Goal: Task Accomplishment & Management: Use online tool/utility

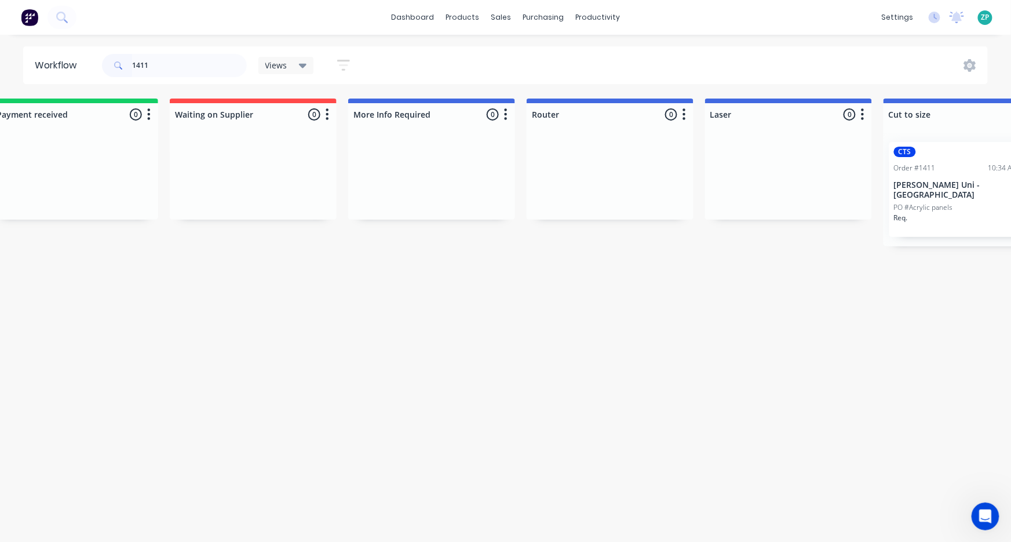
scroll to position [2, 0]
click at [990, 514] on icon "Open Intercom Messenger" at bounding box center [983, 514] width 19 height 19
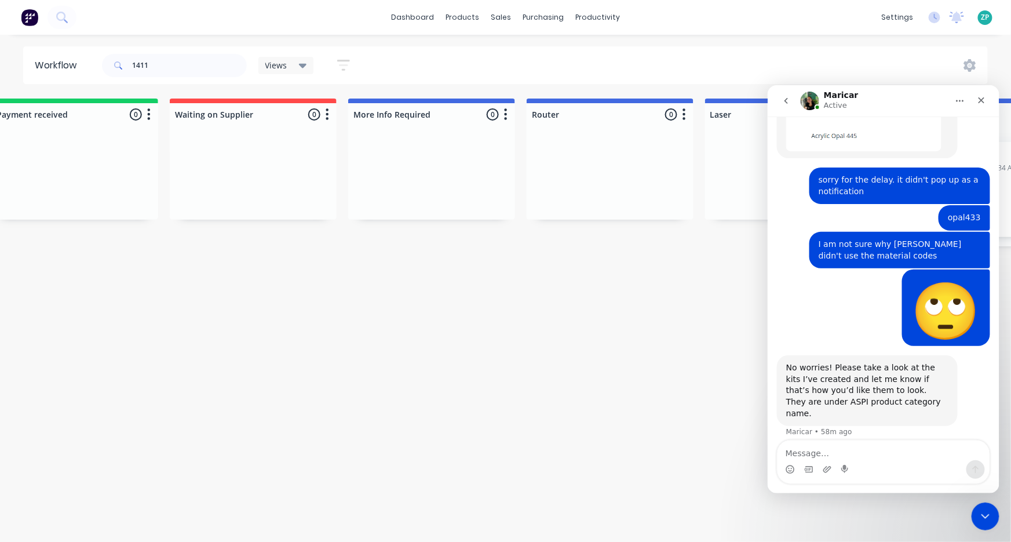
scroll to position [470, 0]
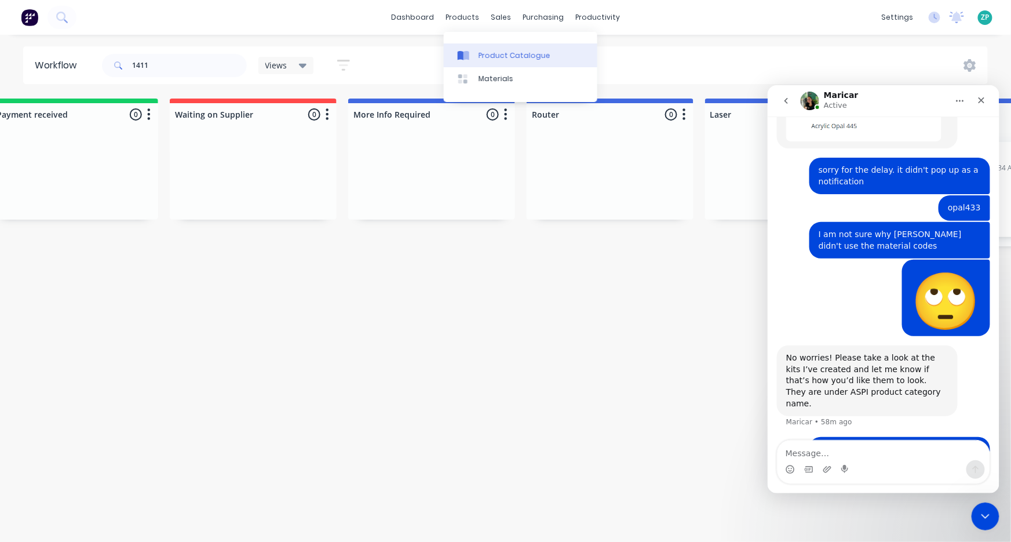
click at [495, 56] on div "Product Catalogue" at bounding box center [514, 55] width 72 height 10
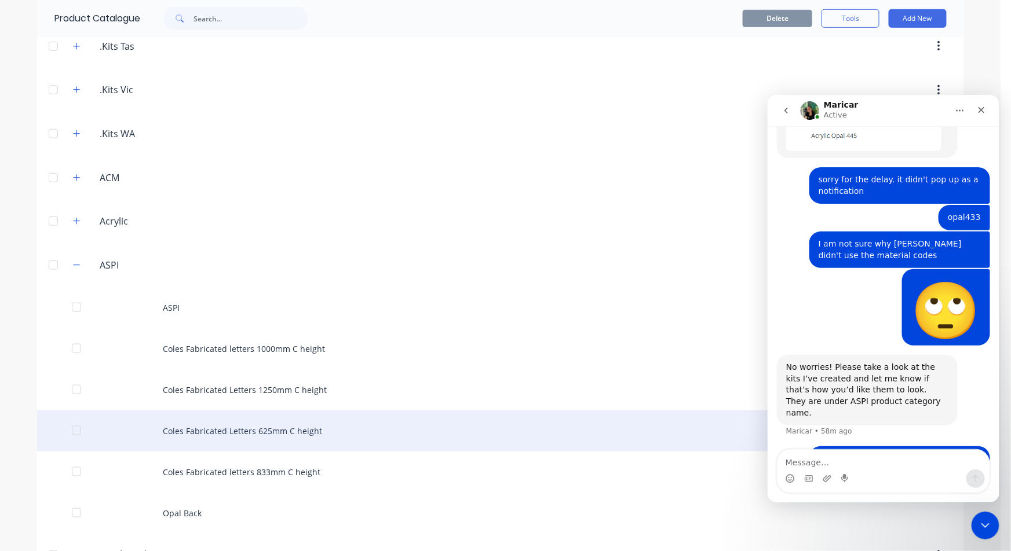
scroll to position [321, 0]
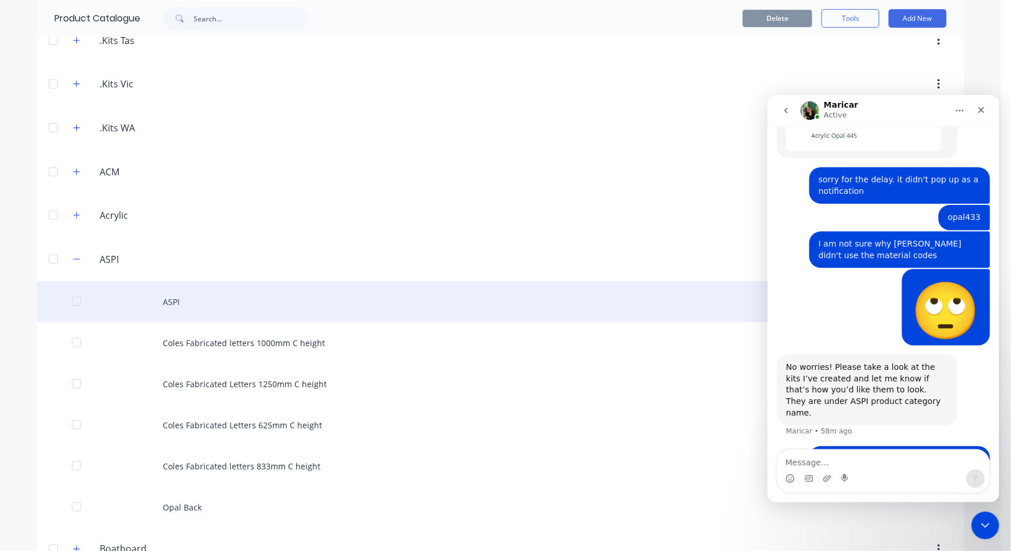
click at [174, 301] on div "ASPI" at bounding box center [500, 302] width 927 height 41
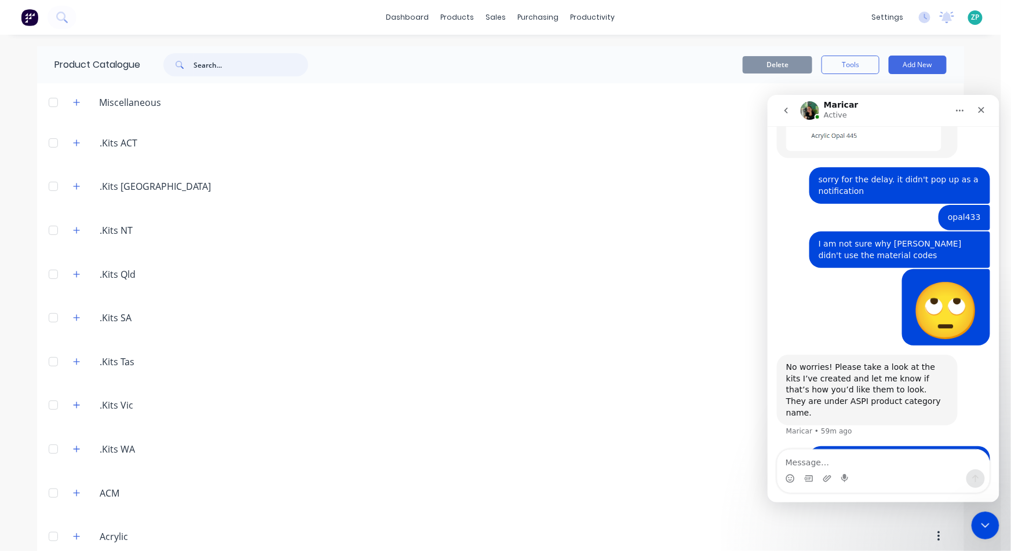
click at [204, 70] on input "text" at bounding box center [250, 64] width 115 height 23
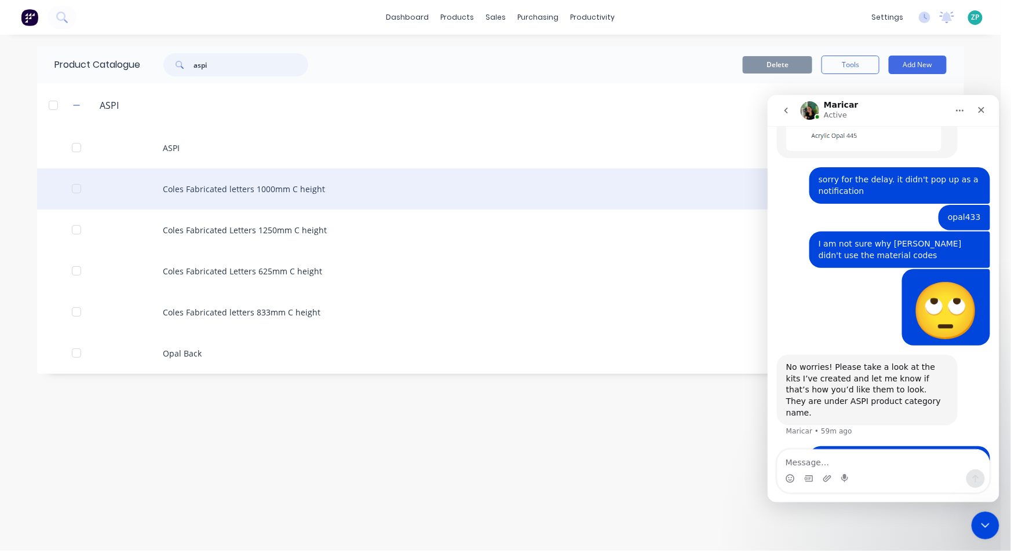
type input "aspi"
click at [180, 185] on div "Coles Fabricated letters 1000mm C height" at bounding box center [500, 189] width 927 height 41
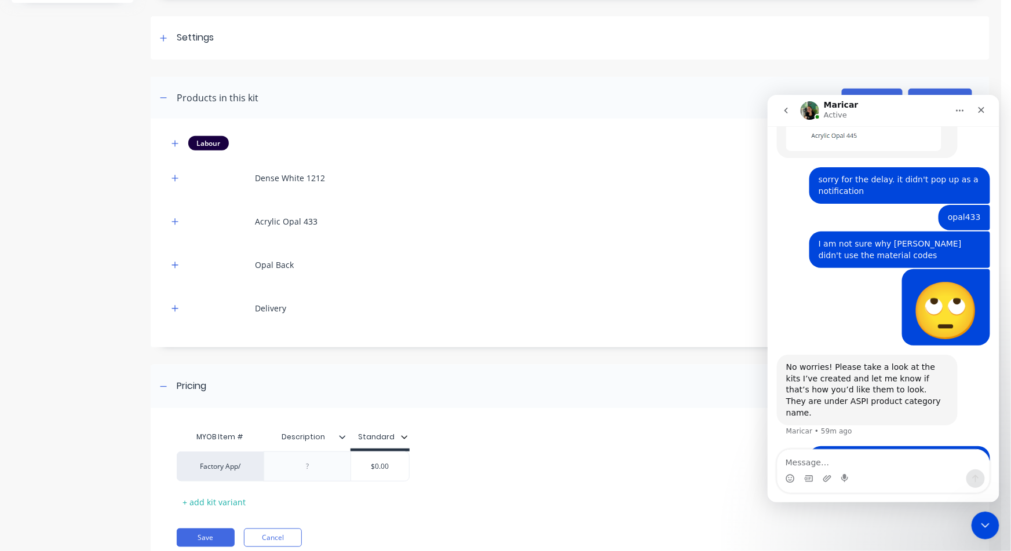
scroll to position [129, 0]
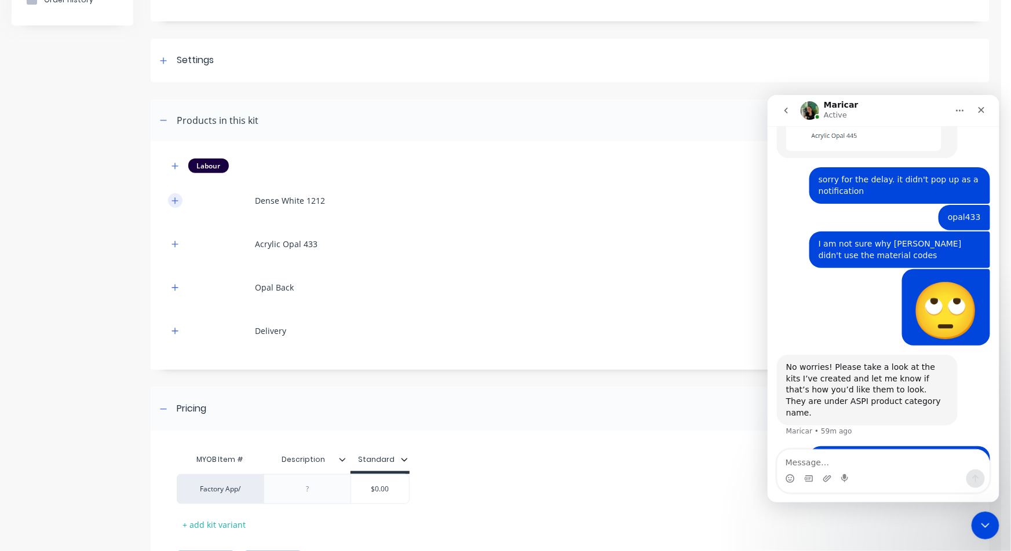
click at [173, 203] on icon "button" at bounding box center [174, 201] width 7 height 8
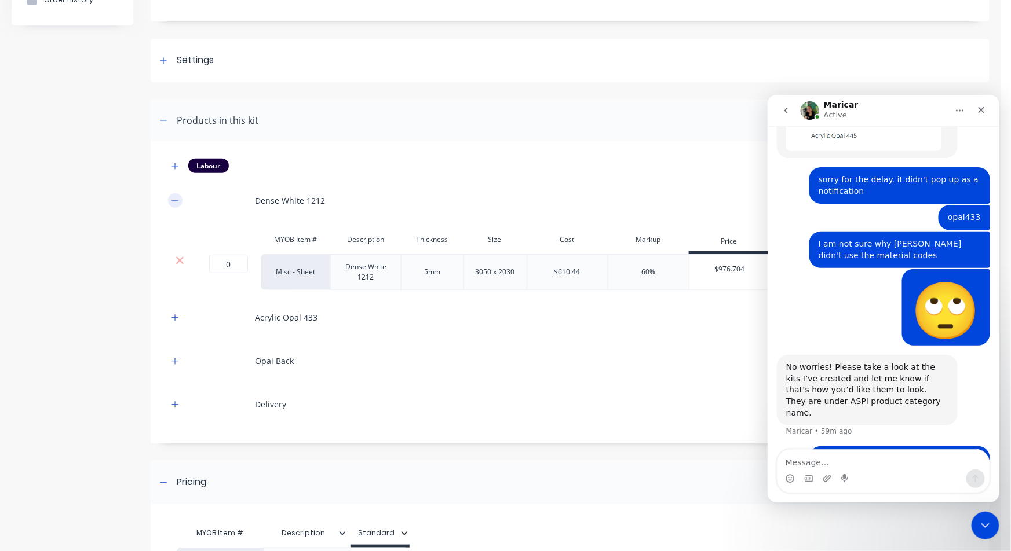
click at [177, 202] on icon "button" at bounding box center [174, 201] width 7 height 8
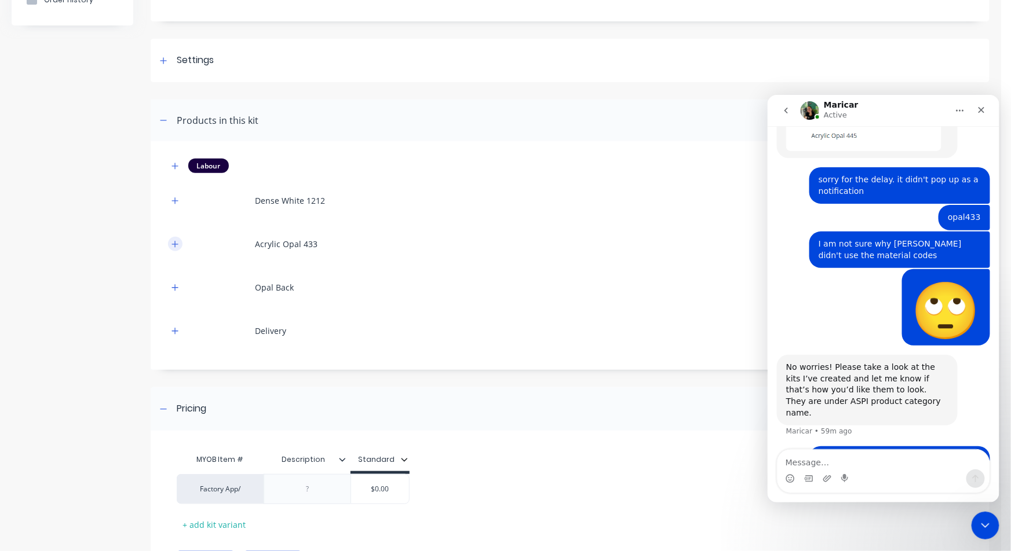
click at [170, 239] on button "button" at bounding box center [175, 244] width 14 height 14
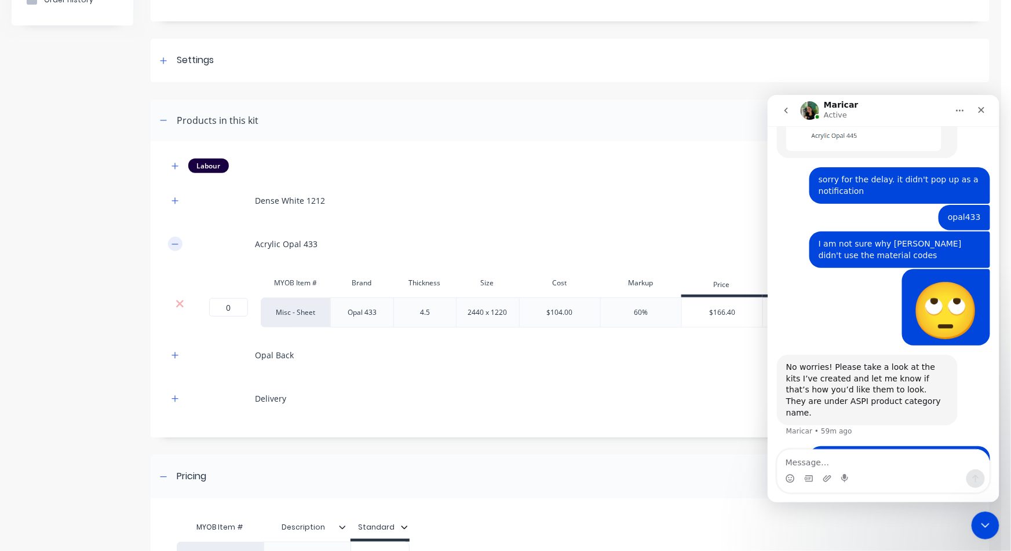
click at [177, 248] on button "button" at bounding box center [175, 244] width 14 height 14
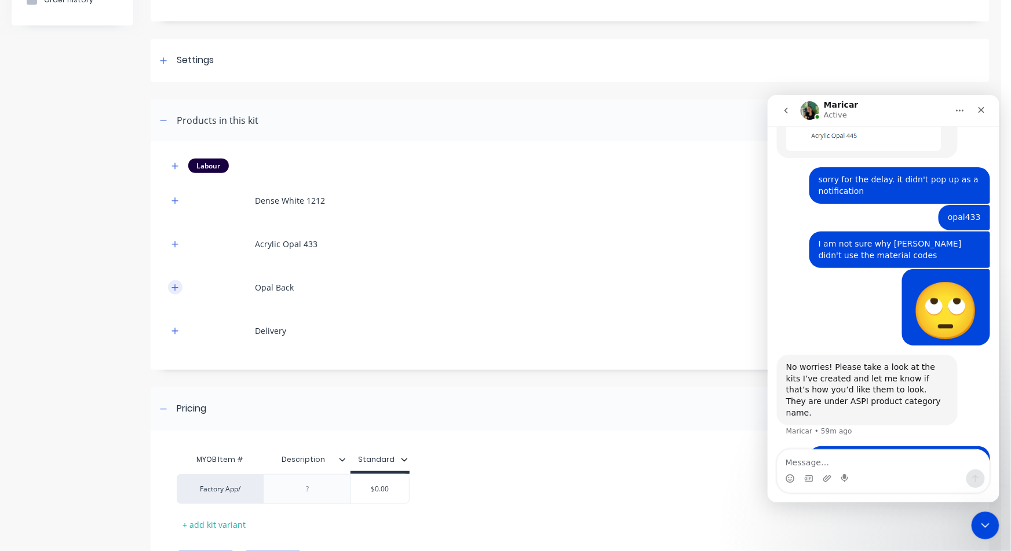
click at [176, 282] on button "button" at bounding box center [175, 287] width 14 height 14
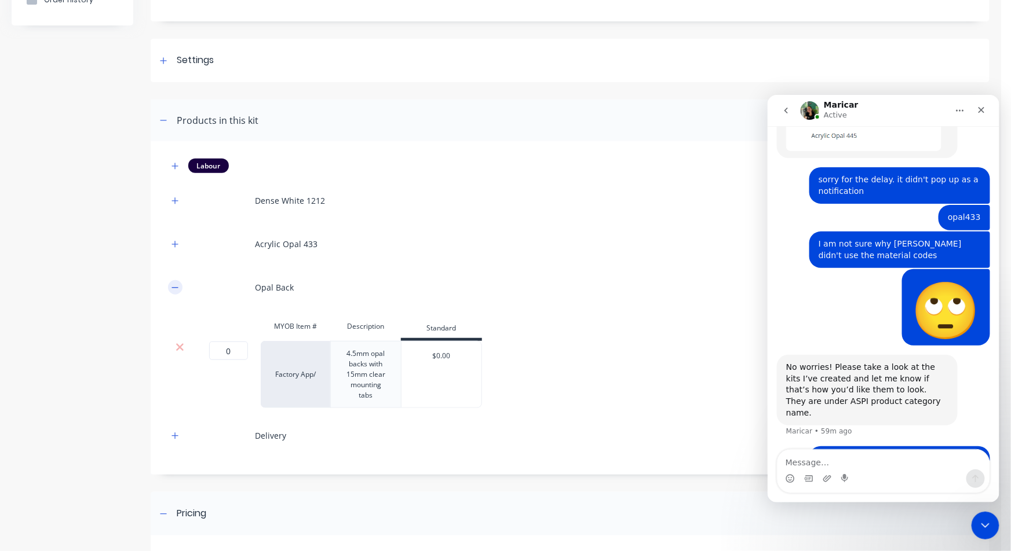
click at [176, 284] on icon "button" at bounding box center [174, 288] width 7 height 8
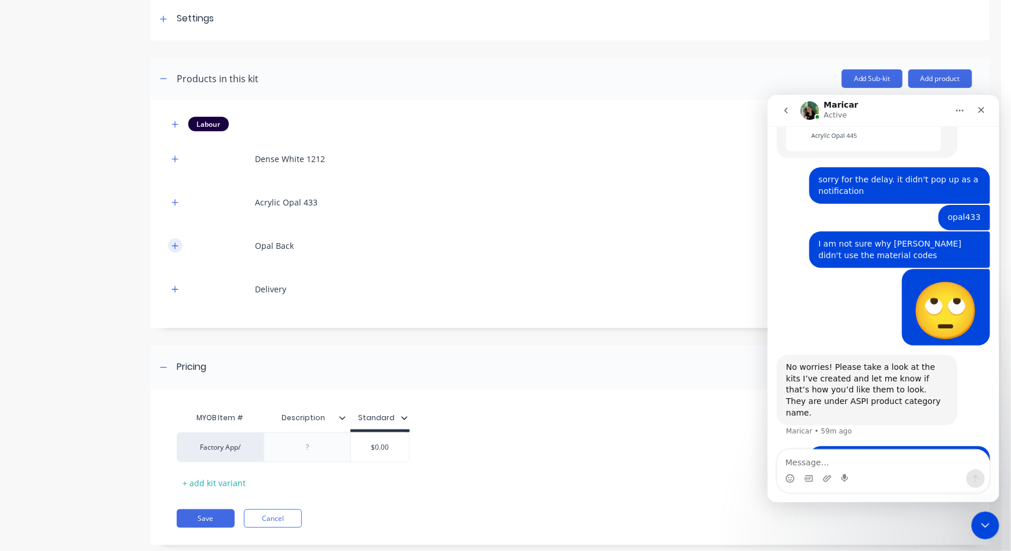
scroll to position [193, 0]
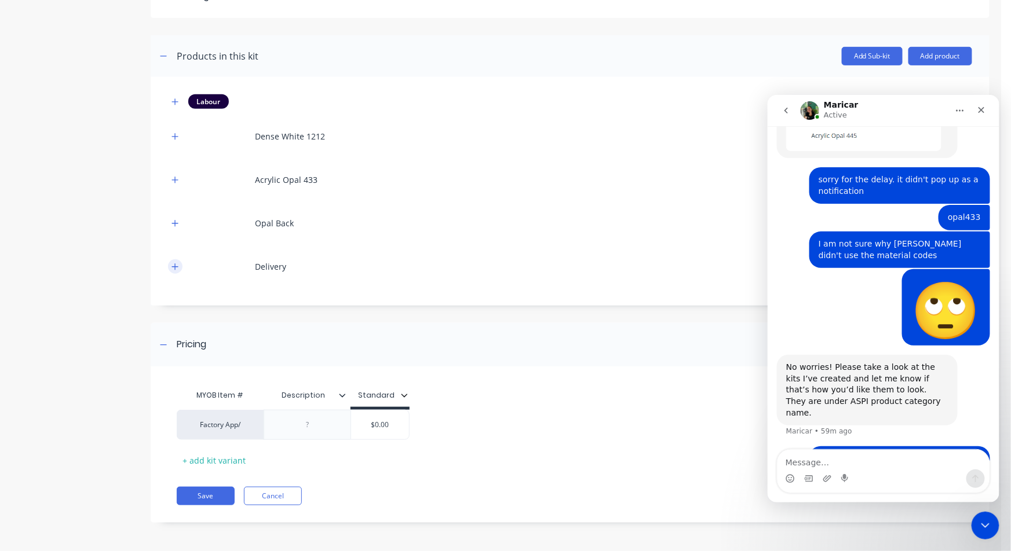
click at [171, 265] on icon "button" at bounding box center [174, 267] width 7 height 8
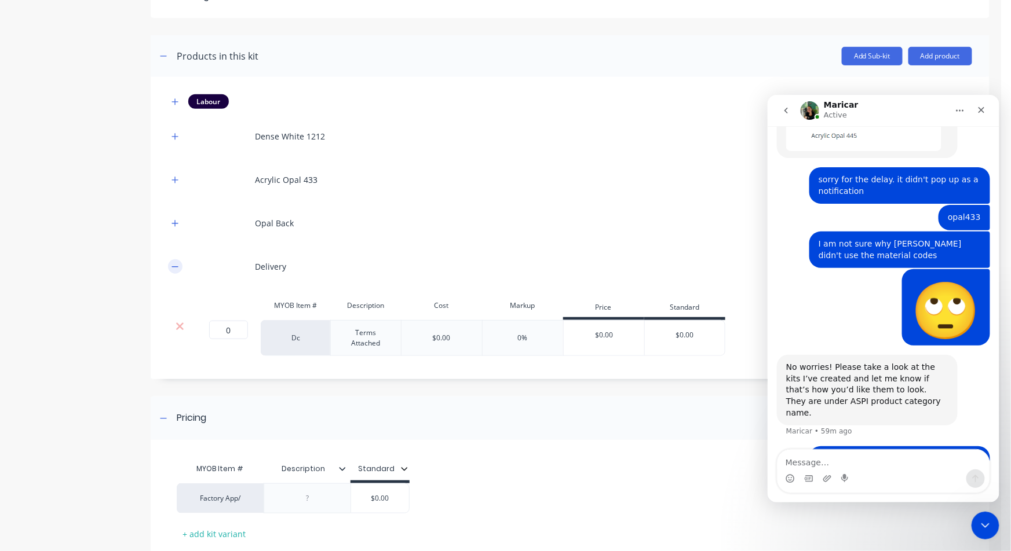
click at [171, 265] on icon "button" at bounding box center [174, 267] width 7 height 8
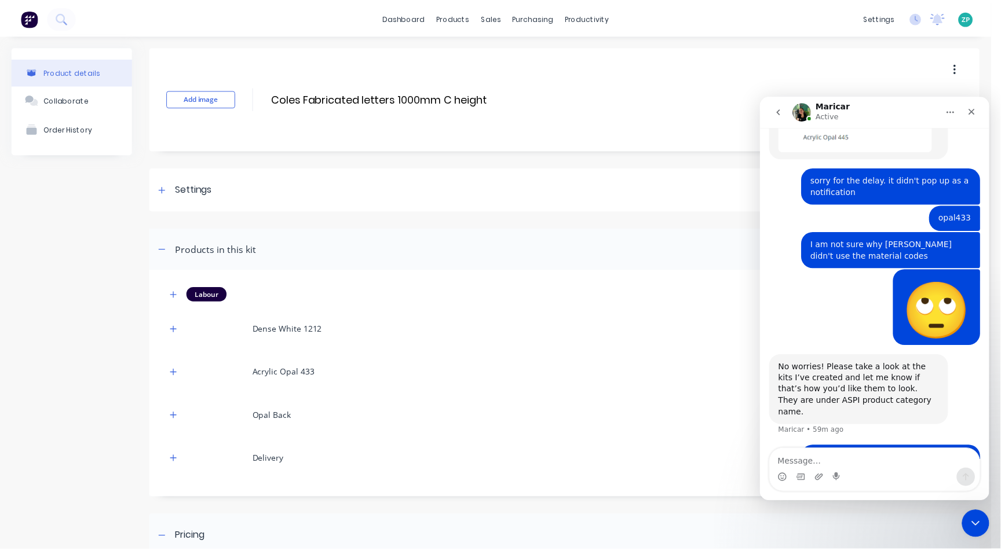
scroll to position [0, 0]
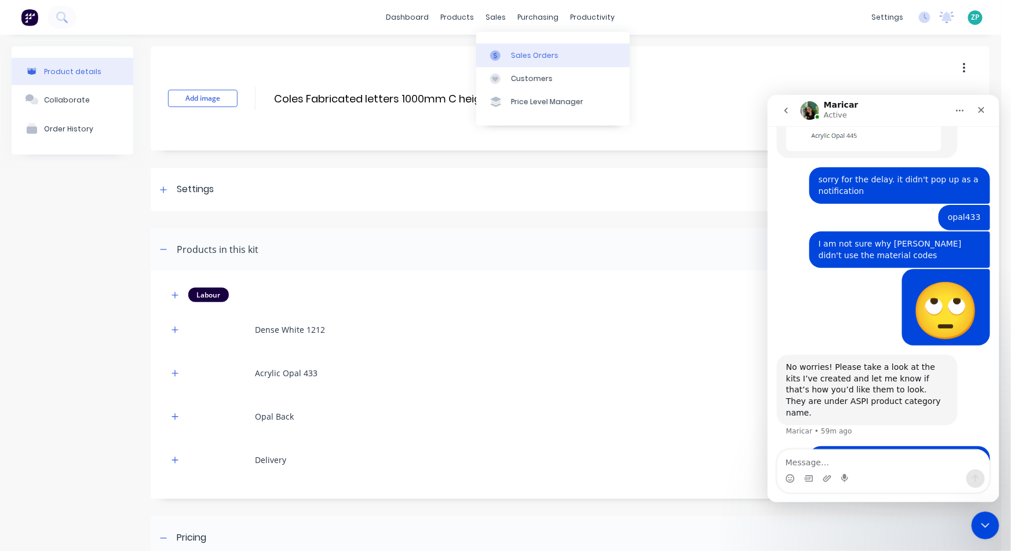
click at [514, 55] on div "Sales Orders" at bounding box center [534, 55] width 47 height 10
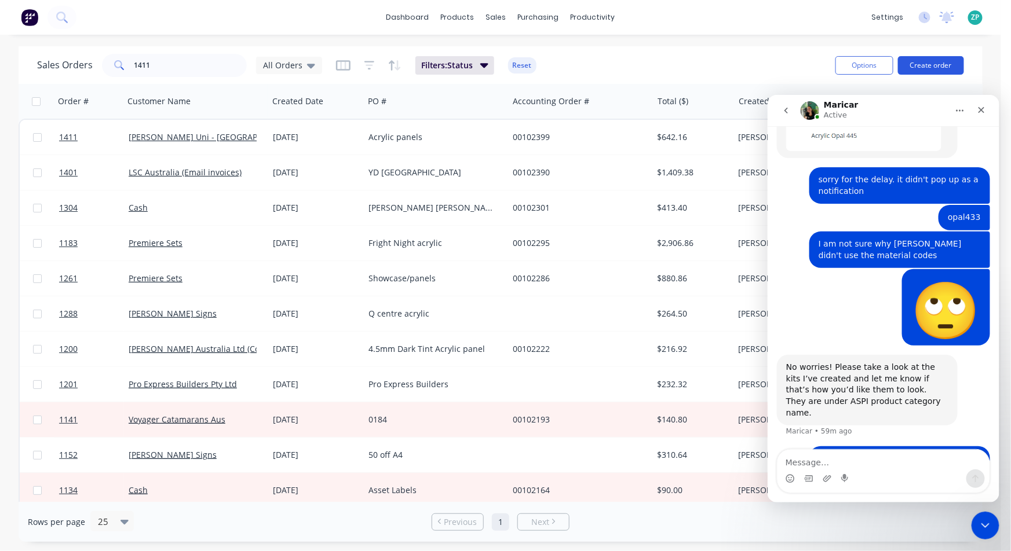
click at [931, 64] on button "Create order" at bounding box center [931, 65] width 66 height 19
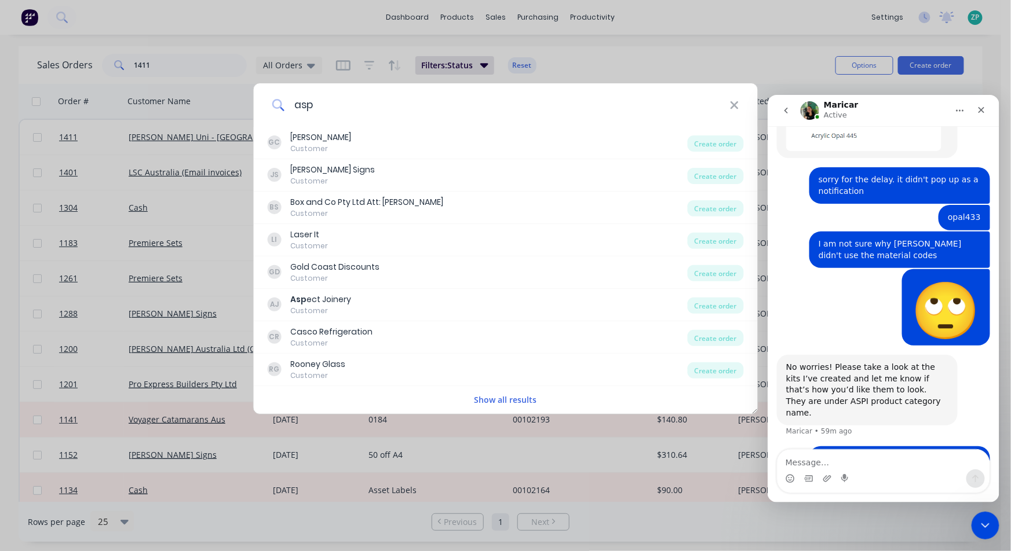
type input "aspi"
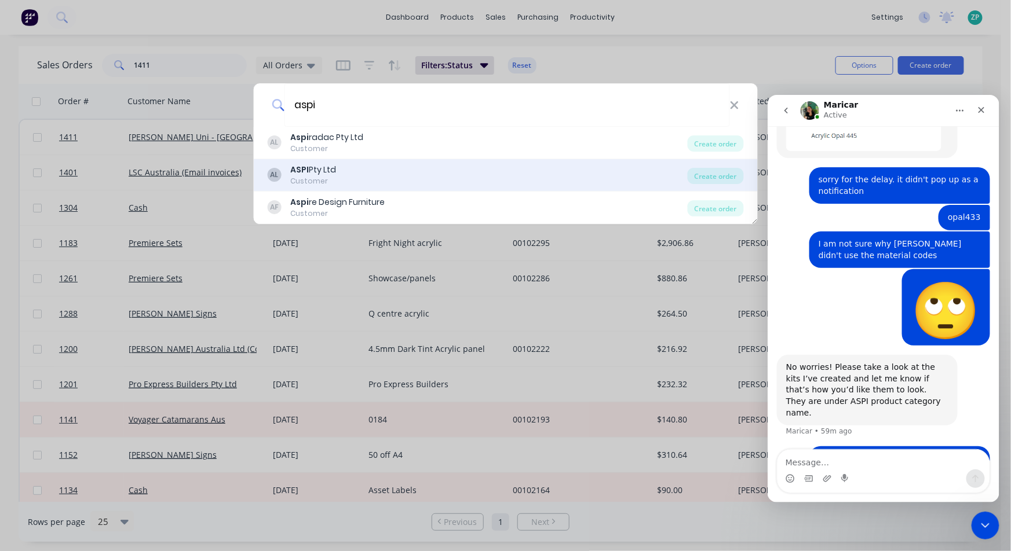
click at [309, 176] on div "Customer" at bounding box center [313, 181] width 46 height 10
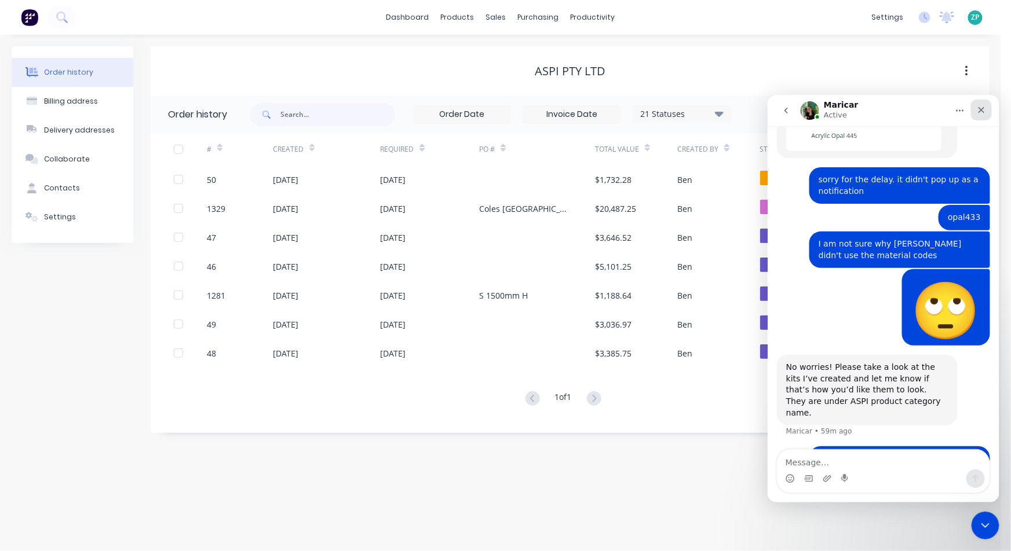
click at [981, 110] on icon "Close" at bounding box center [981, 110] width 6 height 6
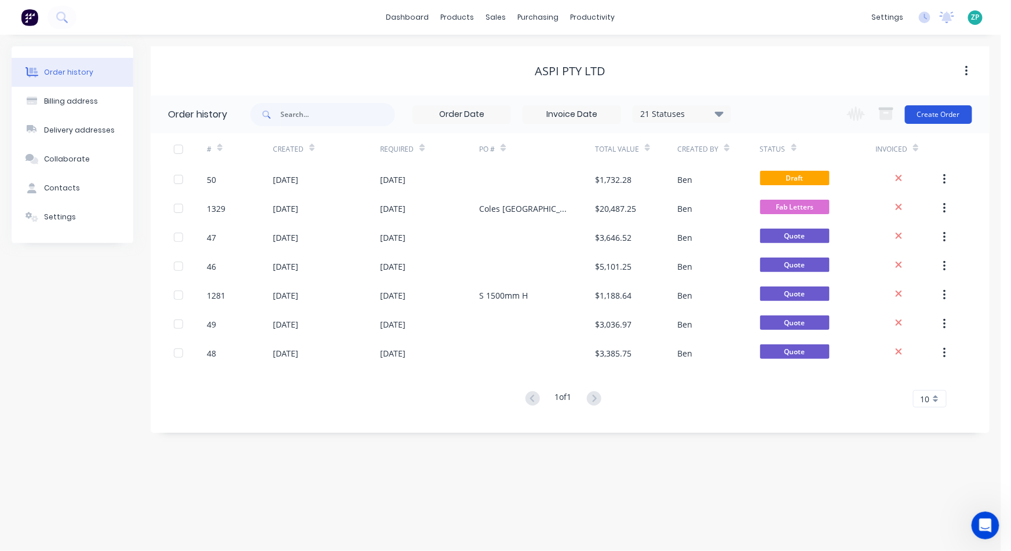
click at [940, 110] on button "Create Order" at bounding box center [938, 114] width 67 height 19
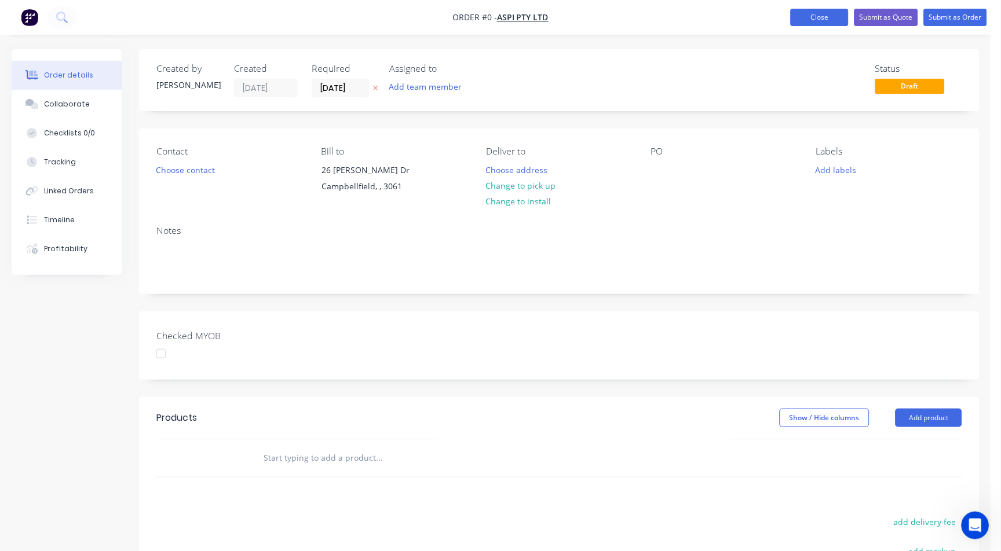
click at [836, 16] on button "Close" at bounding box center [820, 17] width 58 height 17
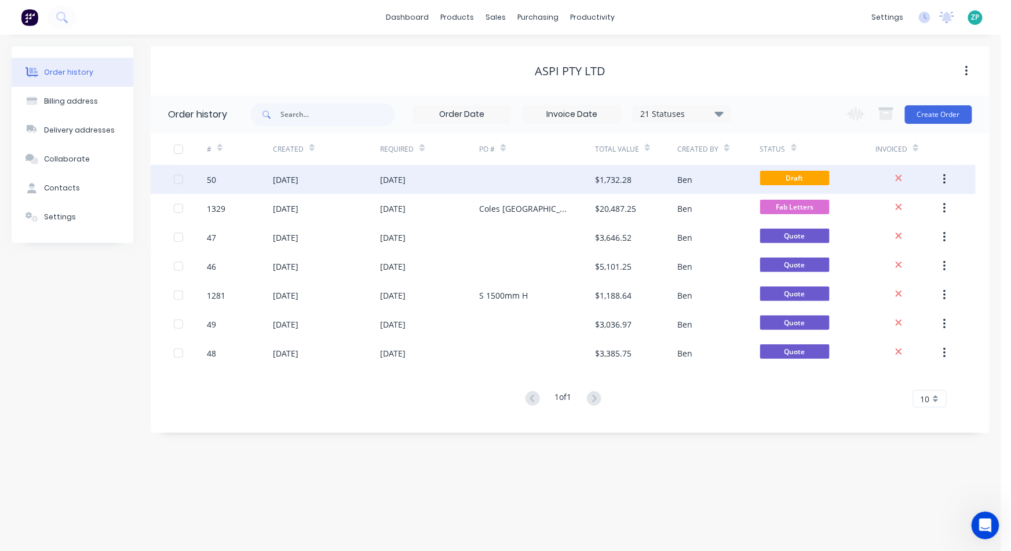
click at [604, 178] on div "$1,732.28" at bounding box center [613, 180] width 36 height 12
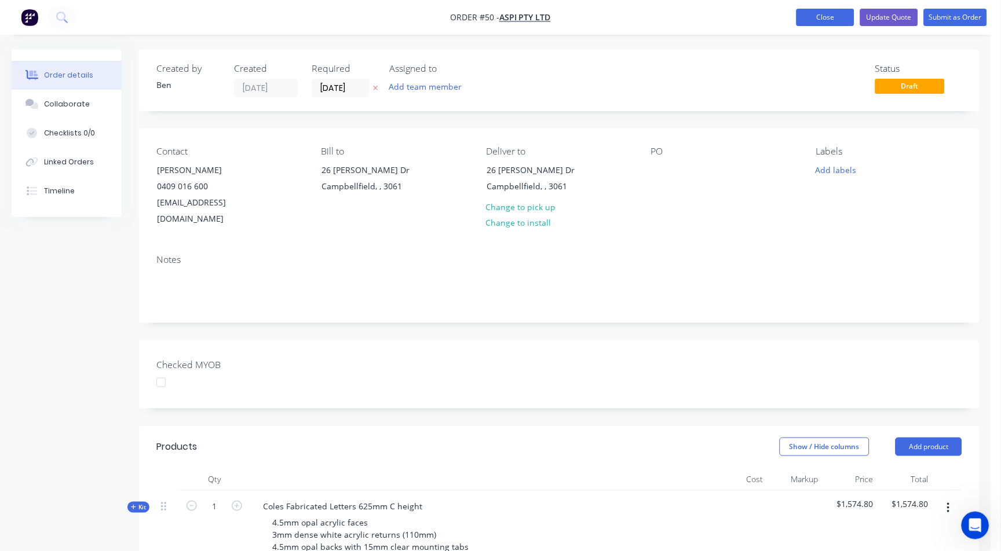
click at [835, 19] on button "Close" at bounding box center [825, 17] width 58 height 17
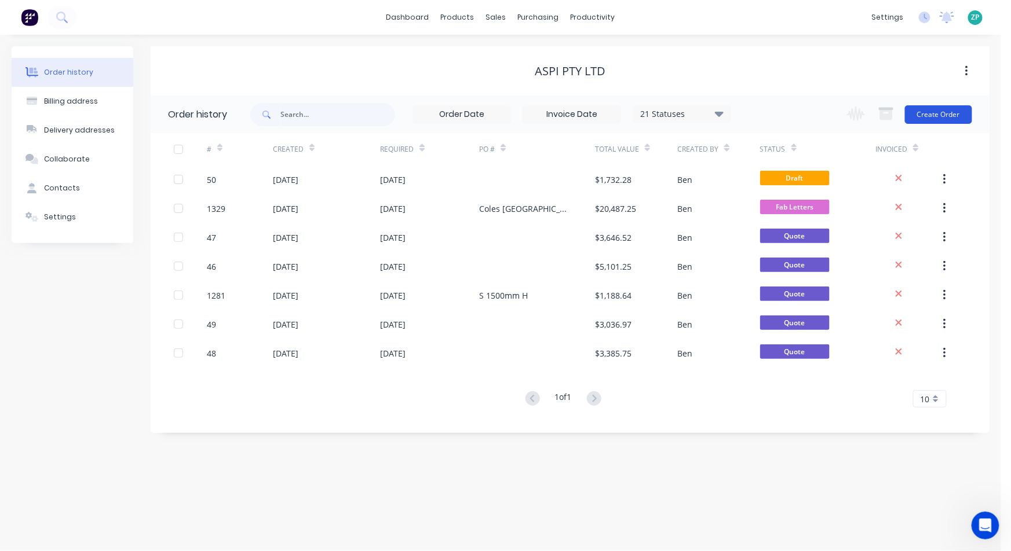
click at [948, 114] on button "Create Order" at bounding box center [938, 114] width 67 height 19
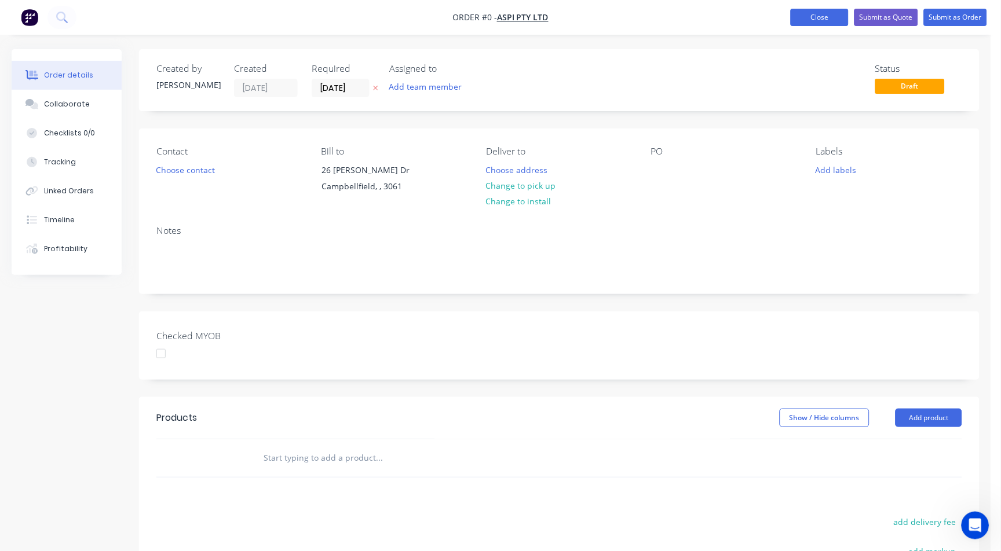
click at [816, 20] on button "Close" at bounding box center [820, 17] width 58 height 17
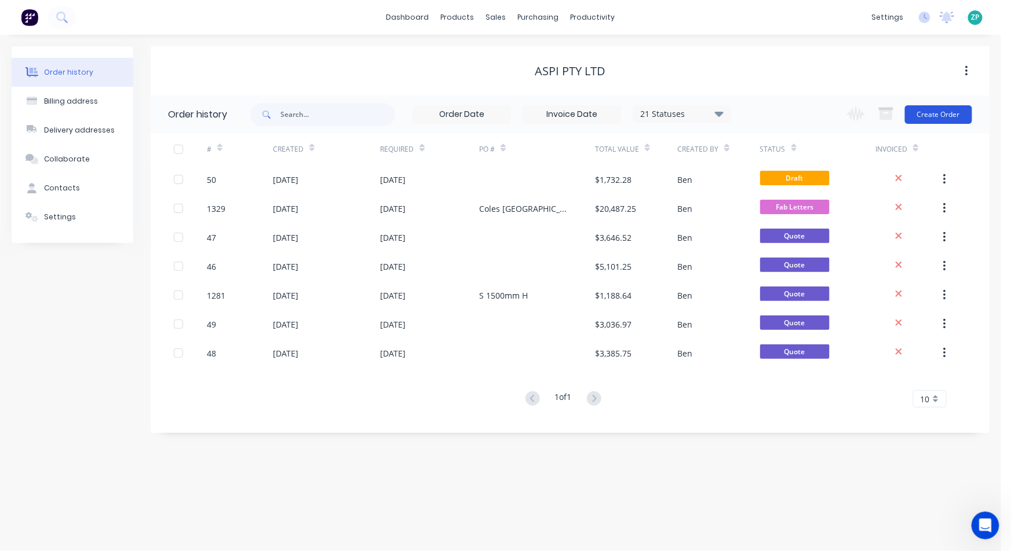
click at [947, 118] on button "Create Order" at bounding box center [938, 114] width 67 height 19
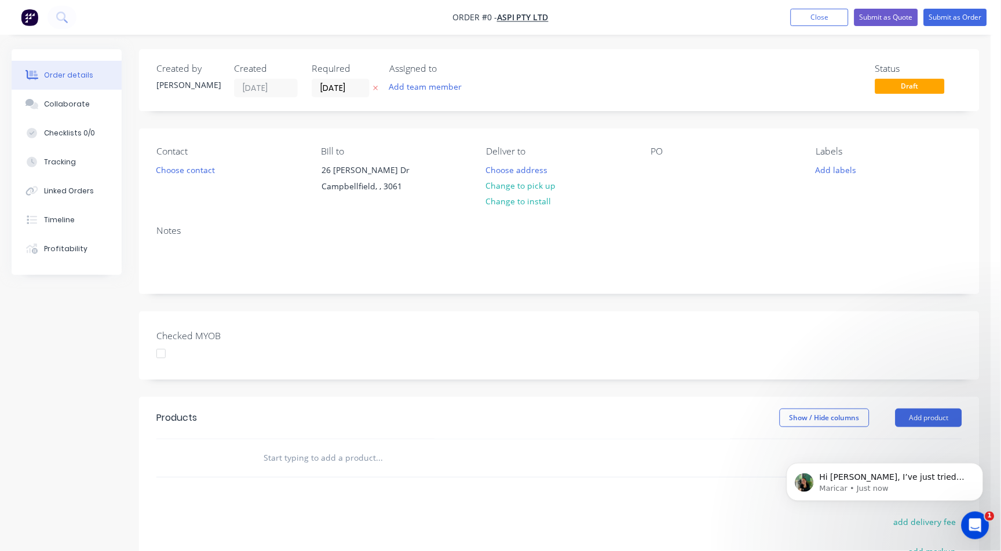
click at [379, 450] on input "text" at bounding box center [379, 458] width 232 height 23
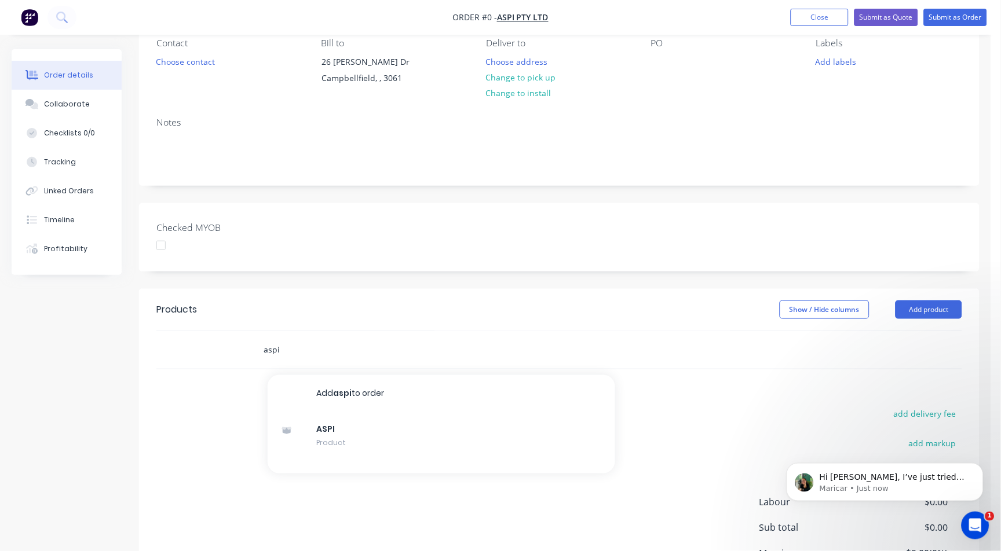
scroll to position [193, 0]
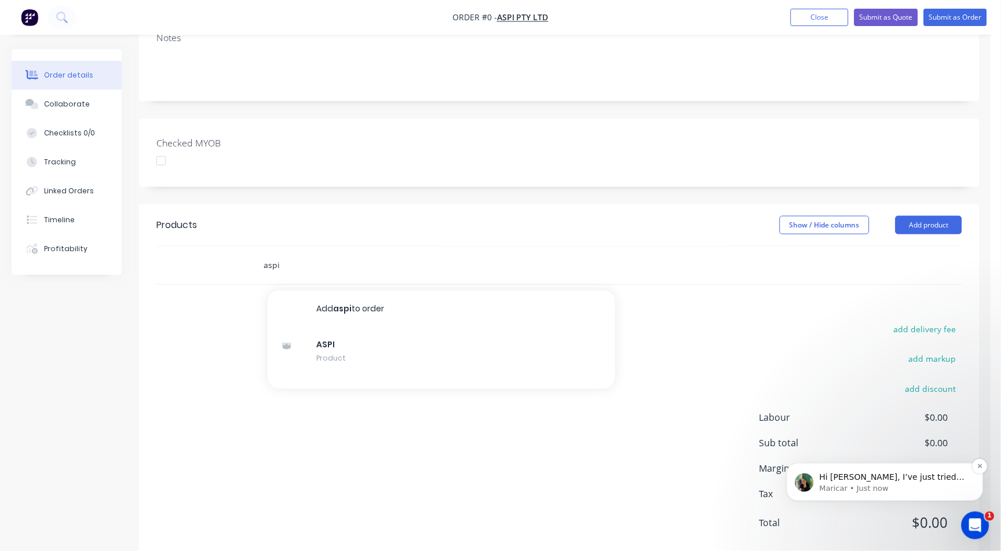
type input "aspi"
click at [858, 486] on p "Maricar • Just now" at bounding box center [893, 488] width 149 height 10
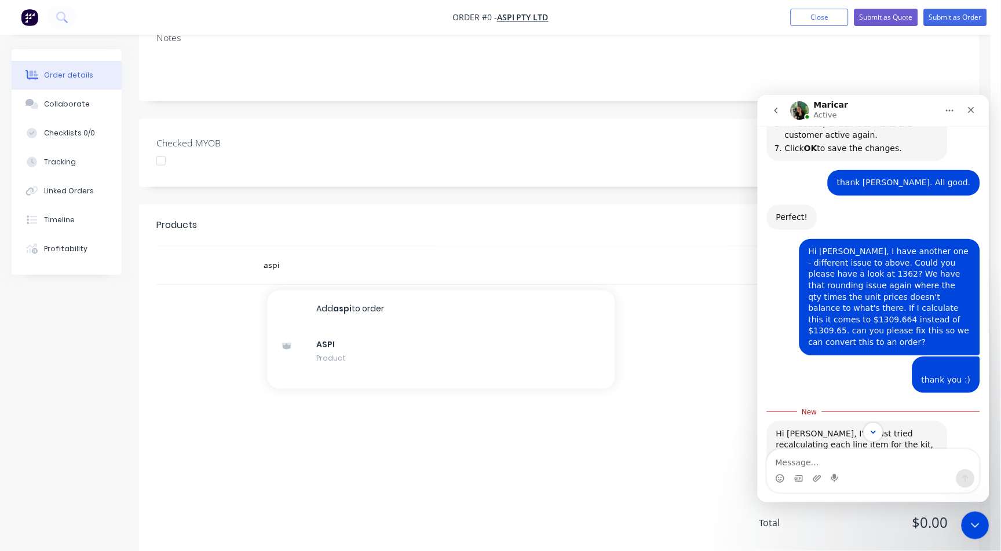
scroll to position [619, 0]
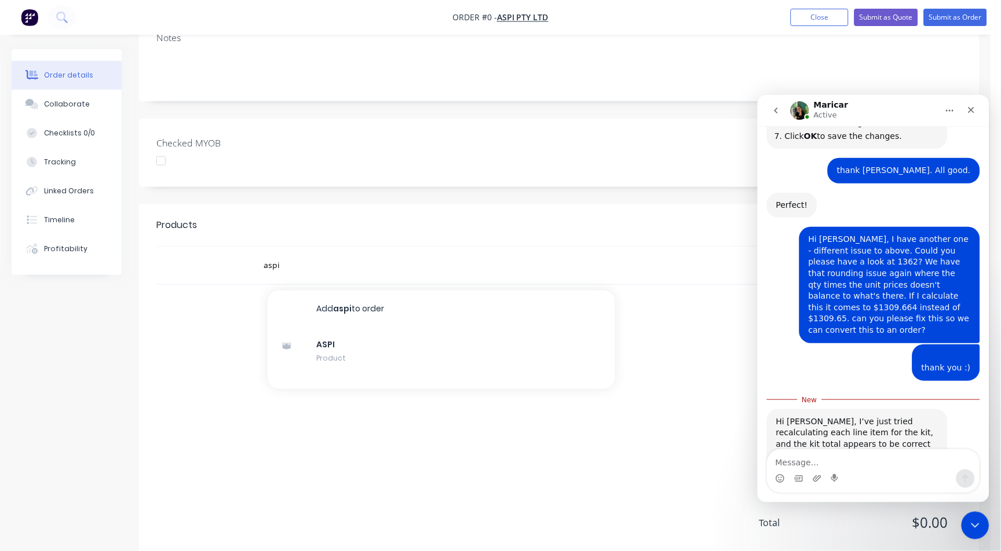
click at [860, 463] on textarea "Message…" at bounding box center [873, 459] width 212 height 20
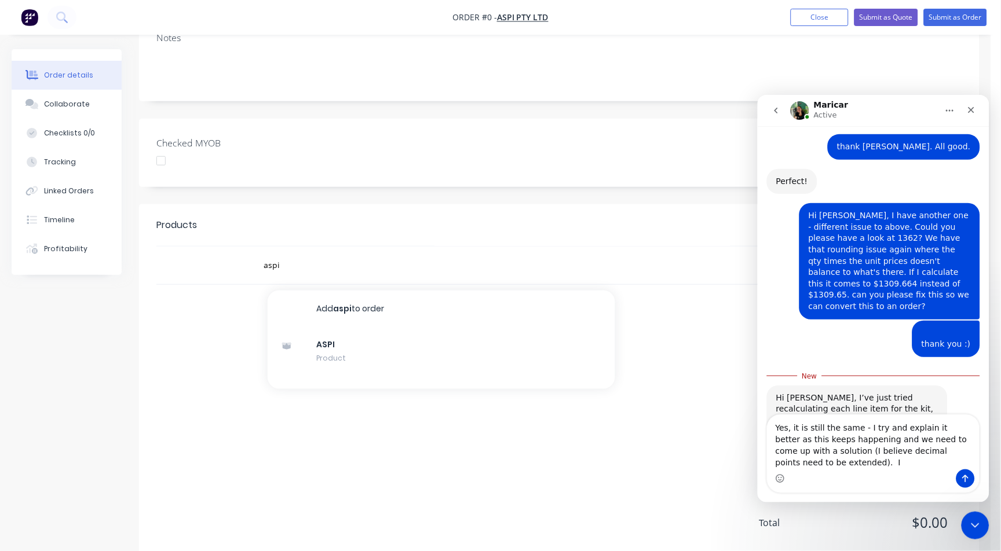
scroll to position [653, 0]
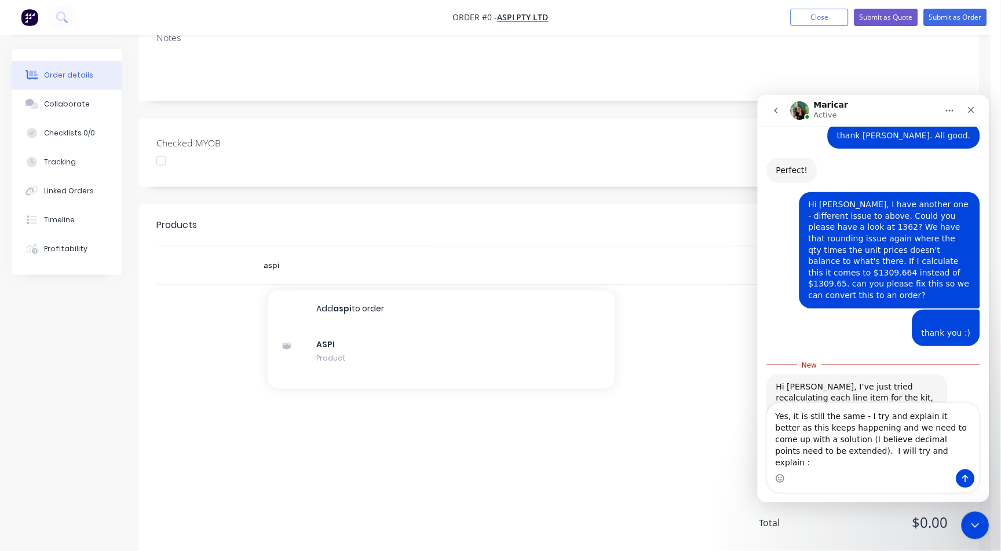
type textarea "Yes, it is still the same - I try and explain it better as this keeps happening…"
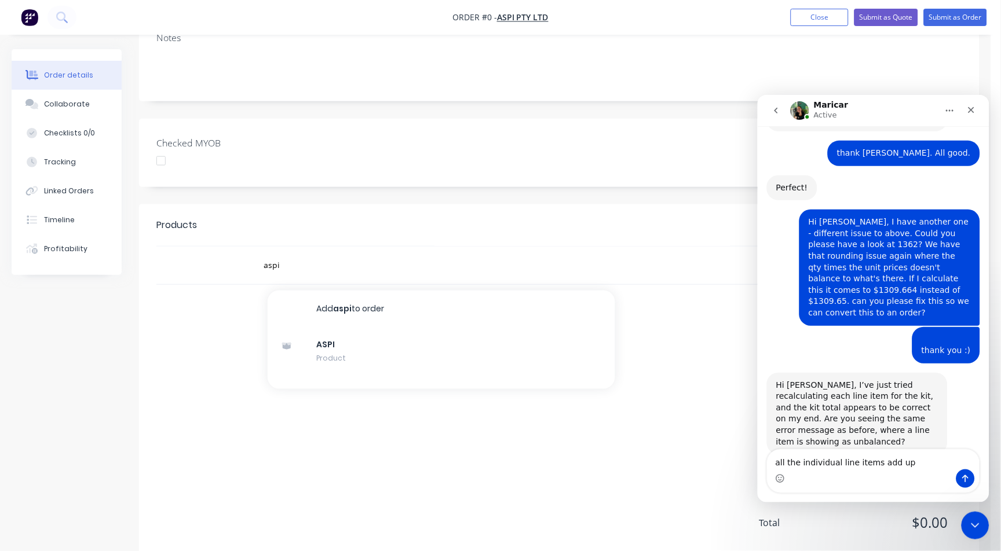
scroll to position [615, 0]
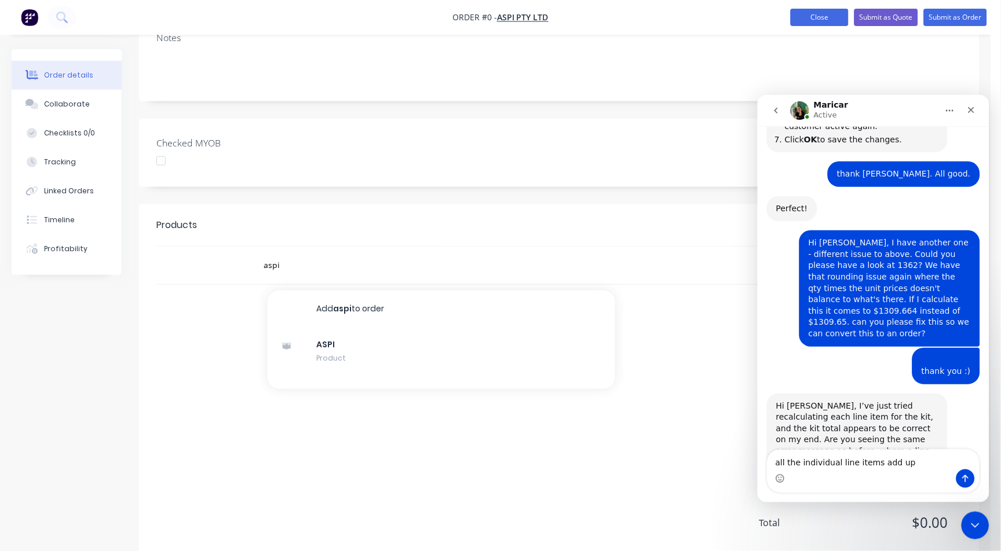
type textarea "all the individual line items add up"
click at [811, 17] on button "Close" at bounding box center [820, 17] width 58 height 17
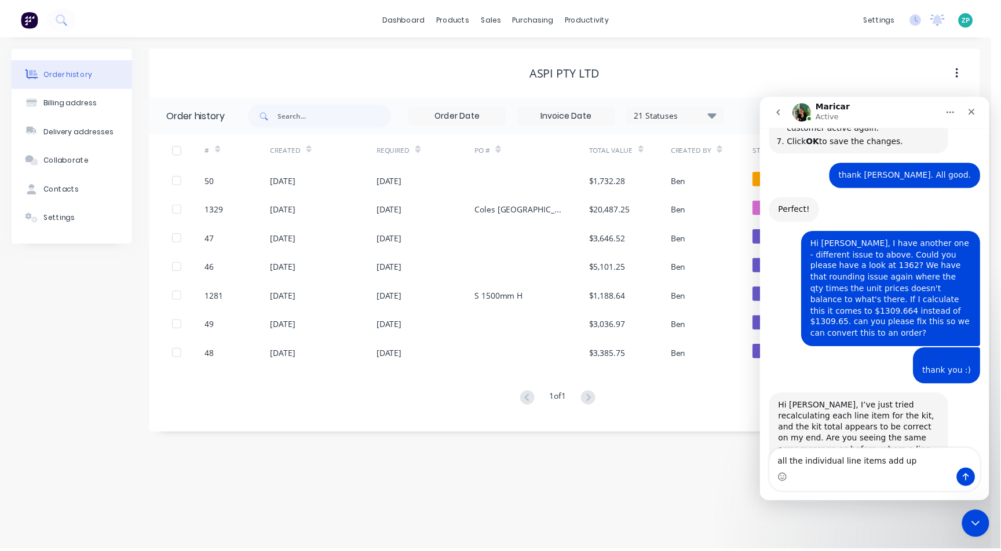
scroll to position [679, 0]
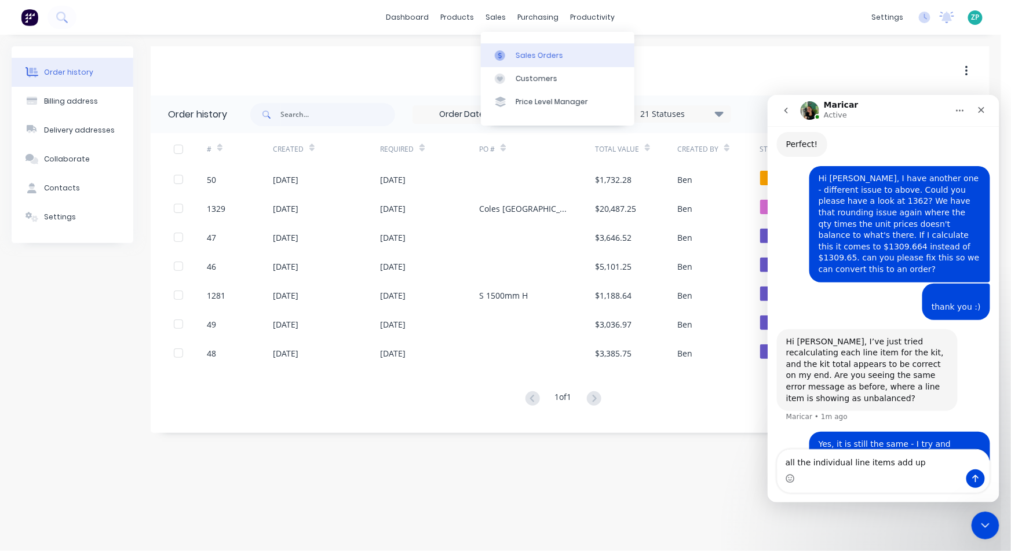
click at [522, 56] on div "Sales Orders" at bounding box center [539, 55] width 47 height 10
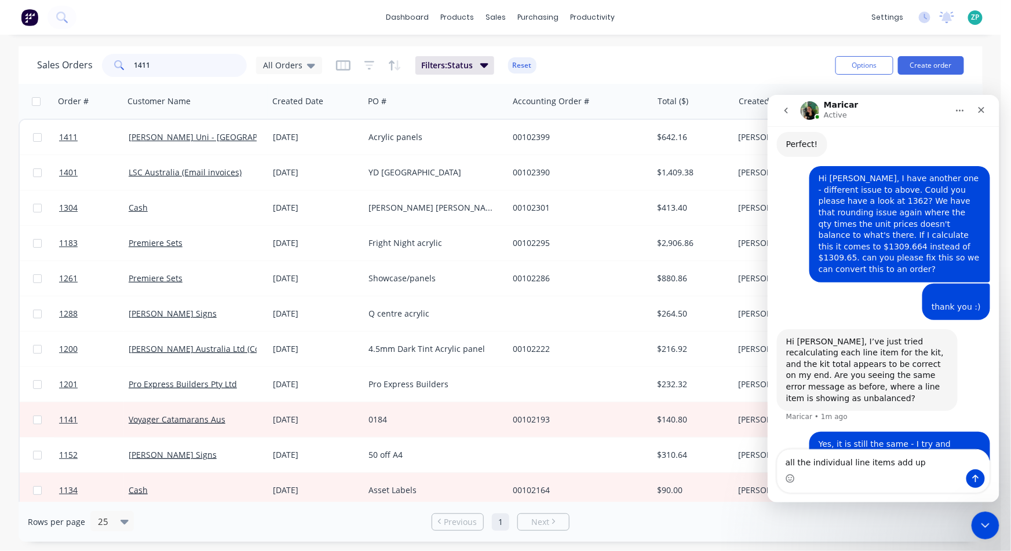
click at [159, 67] on input "1411" at bounding box center [190, 65] width 113 height 23
type input "1362"
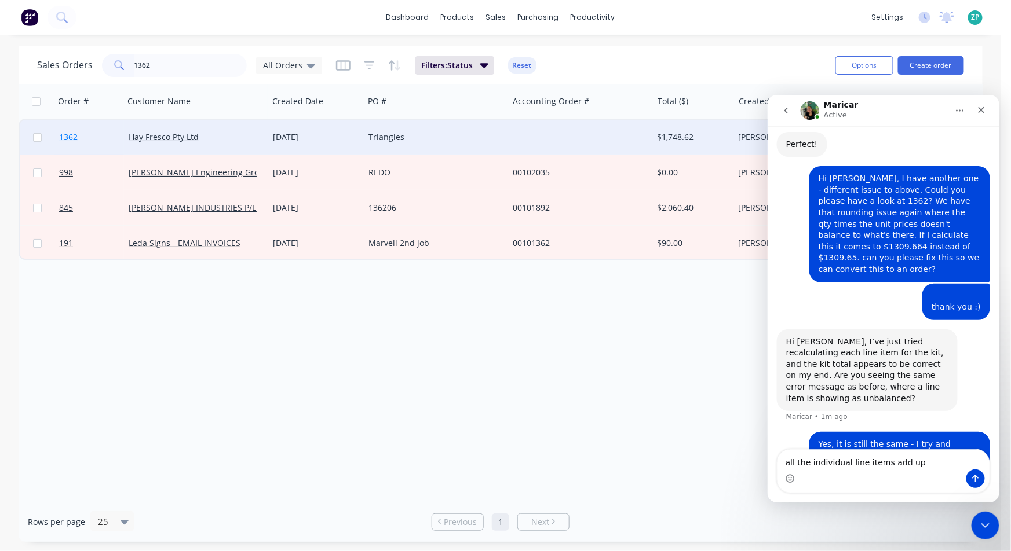
click at [69, 138] on span "1362" at bounding box center [68, 137] width 19 height 12
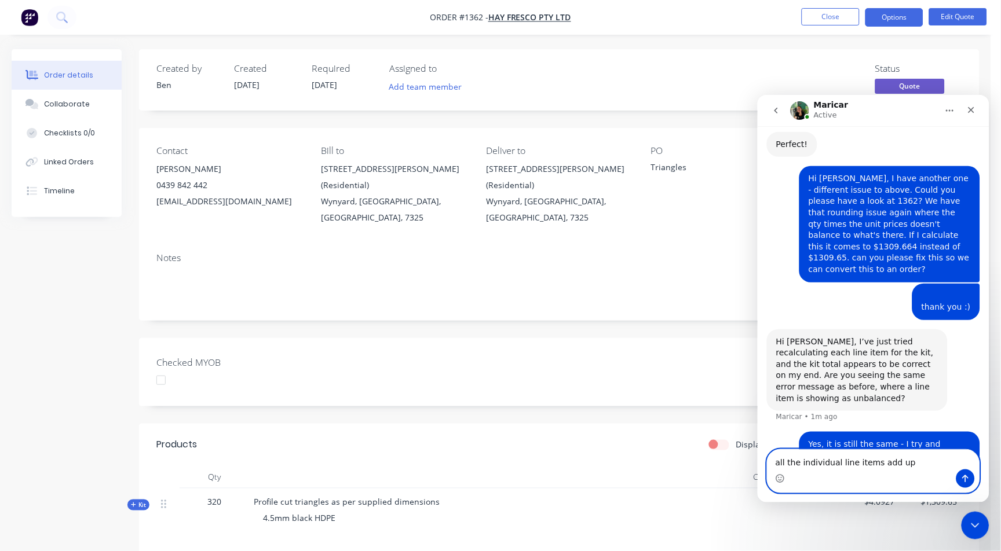
click at [911, 462] on textarea "all the individual line items add up" at bounding box center [873, 459] width 212 height 20
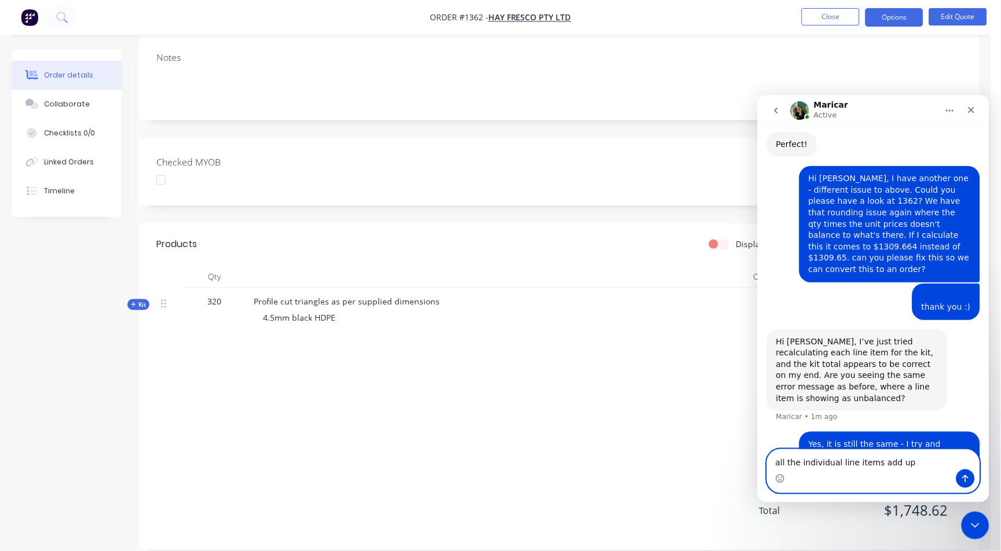
scroll to position [72, 0]
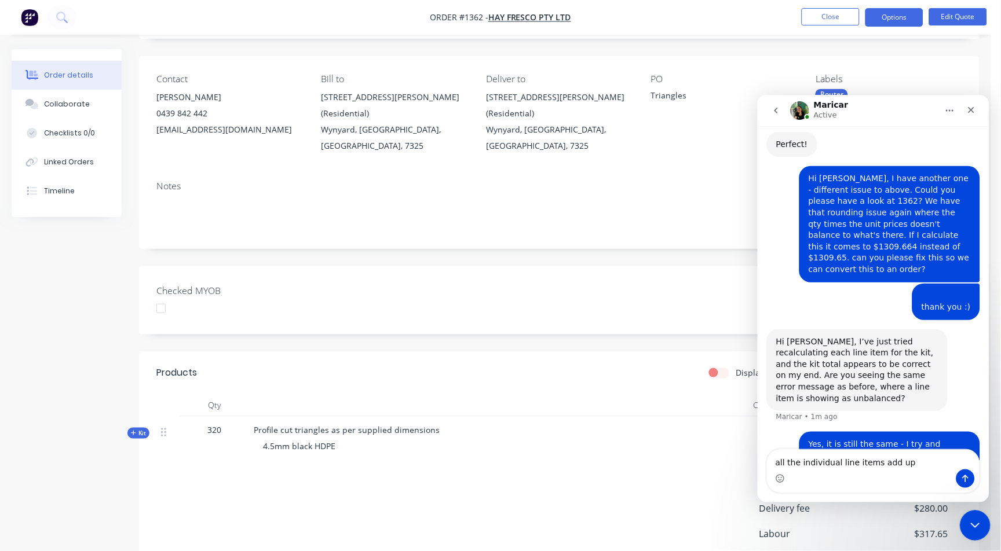
click at [986, 525] on div "Close Intercom Messenger" at bounding box center [973, 524] width 28 height 28
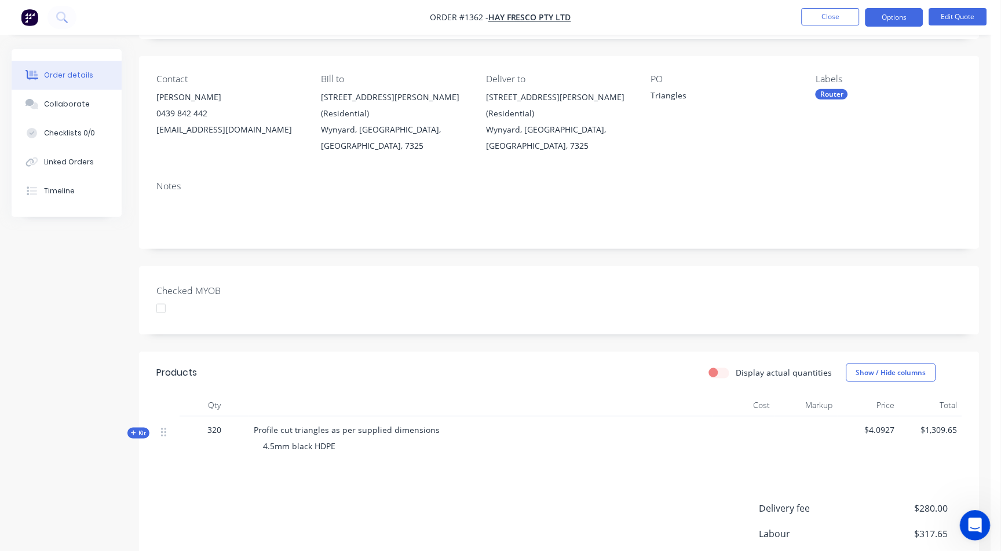
click at [973, 527] on icon "Open Intercom Messenger" at bounding box center [973, 524] width 19 height 19
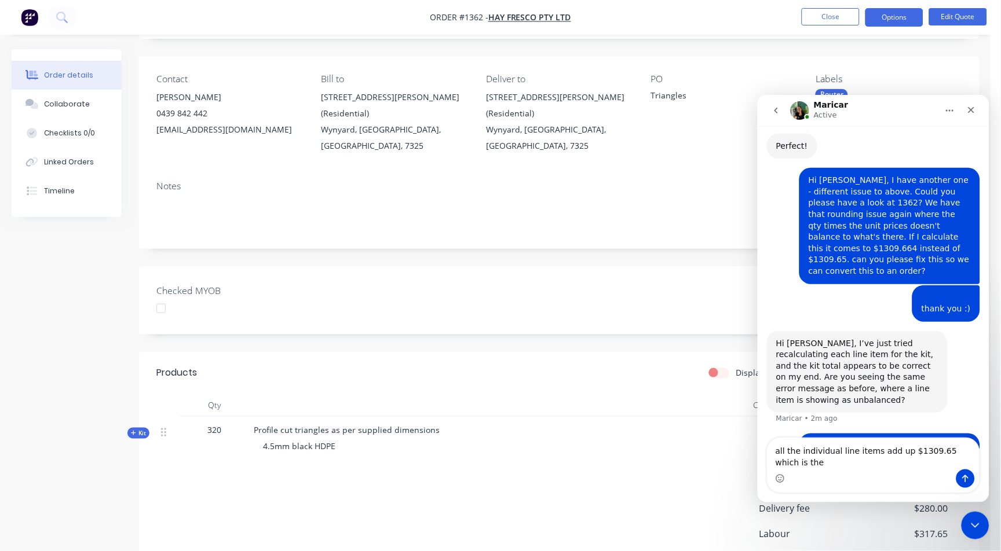
scroll to position [692, 0]
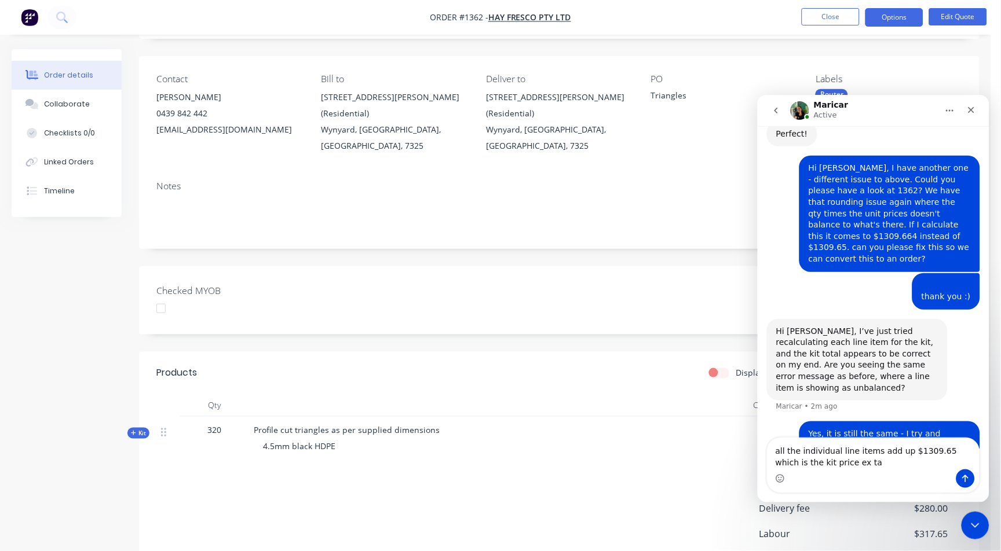
type textarea "all the individual line items add up $1309.65 which is the kit price ex tax"
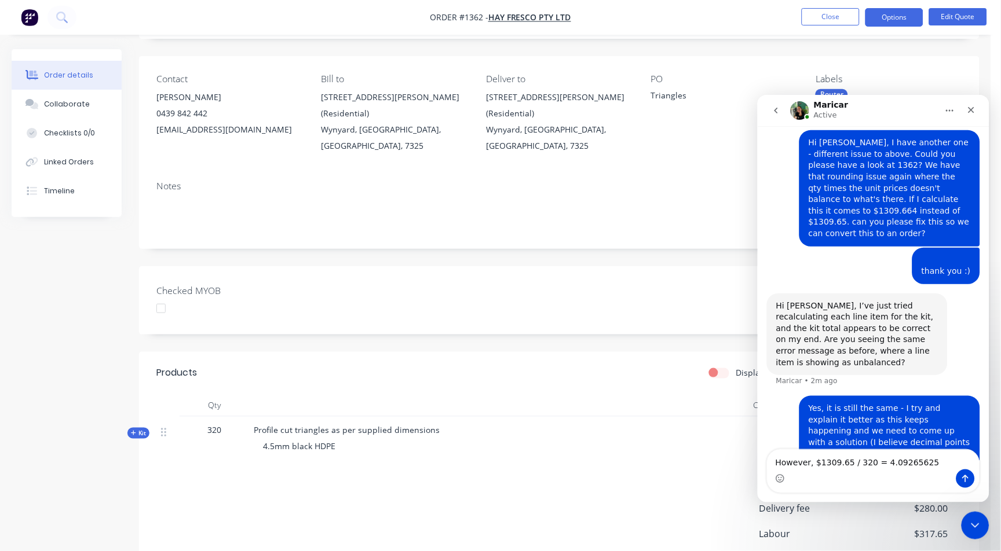
type textarea "$1309.65 / 320 = 4.09265625"
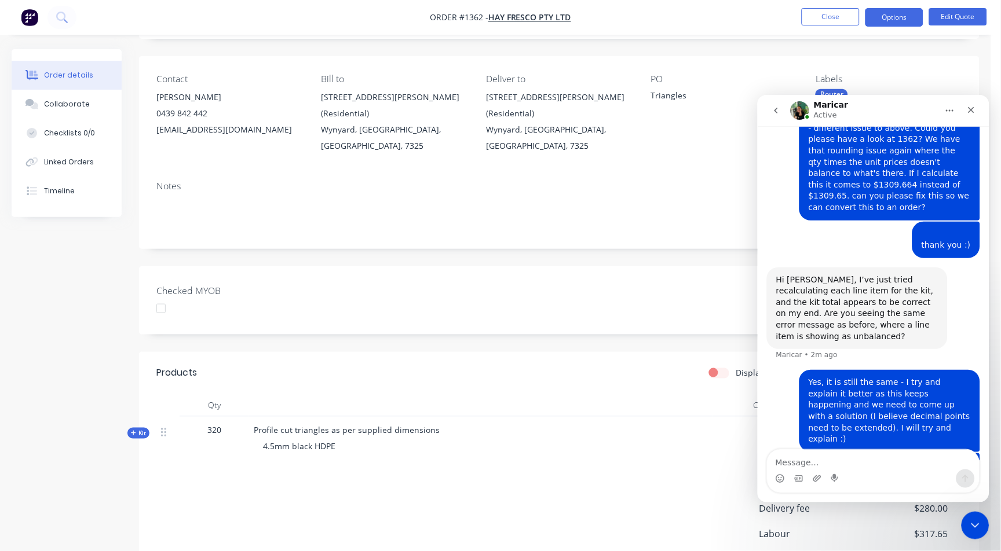
drag, startPoint x: 527, startPoint y: 434, endPoint x: 546, endPoint y: 421, distance: 22.8
click at [531, 436] on div "4.5mm black HDPE" at bounding box center [481, 446] width 454 height 21
click at [984, 531] on div "Close Intercom Messenger" at bounding box center [973, 524] width 28 height 28
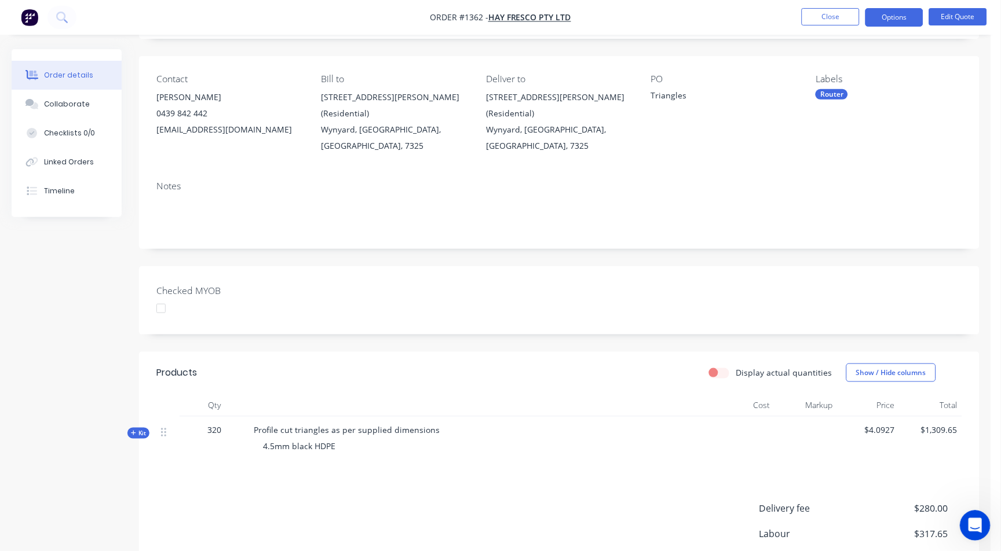
click at [974, 515] on div "Open Intercom Messenger" at bounding box center [973, 524] width 38 height 38
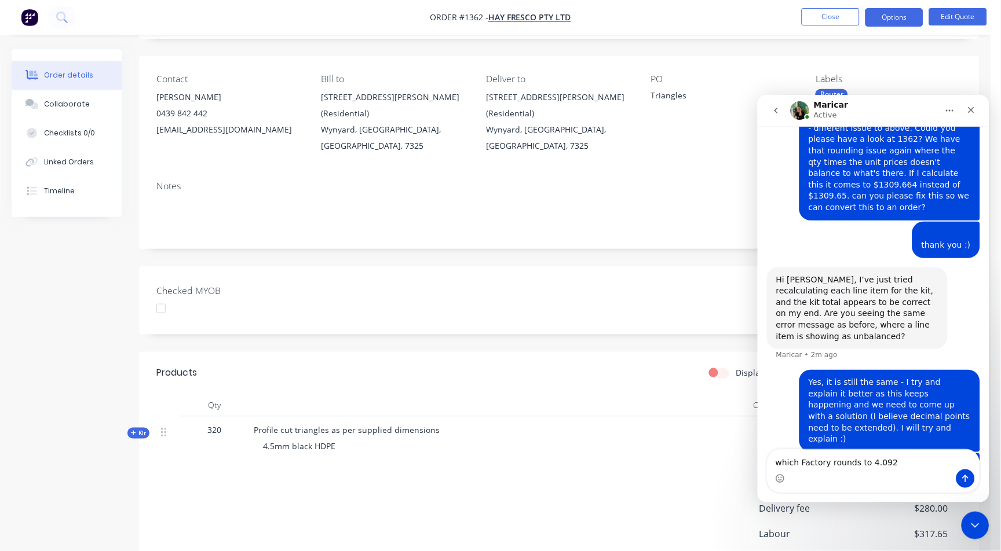
type textarea "which Factory rounds to 4.0927"
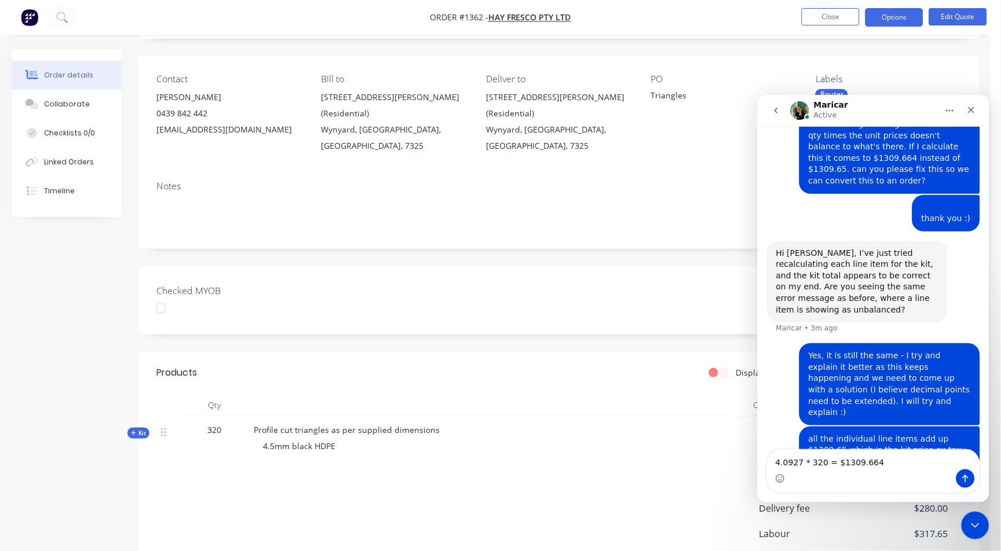
type textarea "4.0927 * 320 = $1309.664"
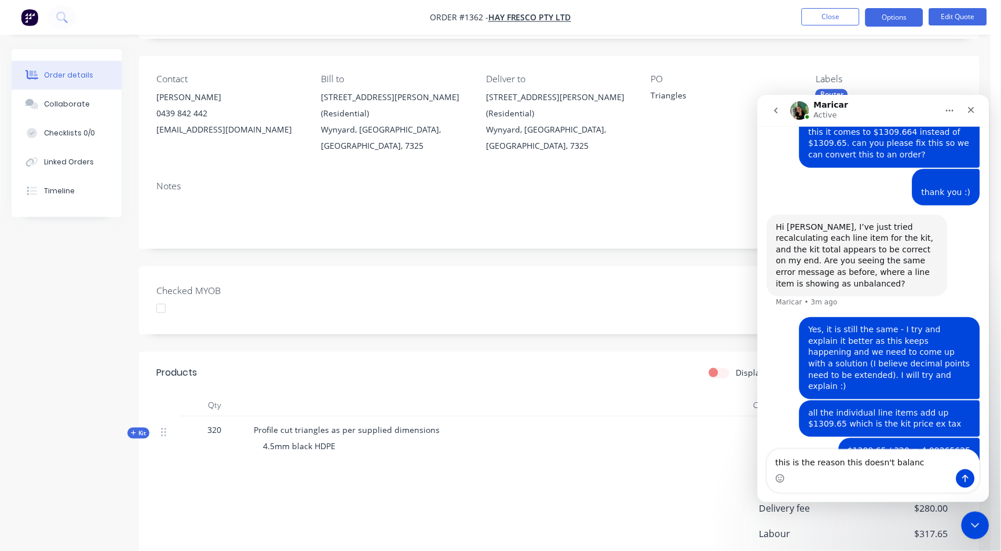
type textarea "this is the reason this doesn't balance"
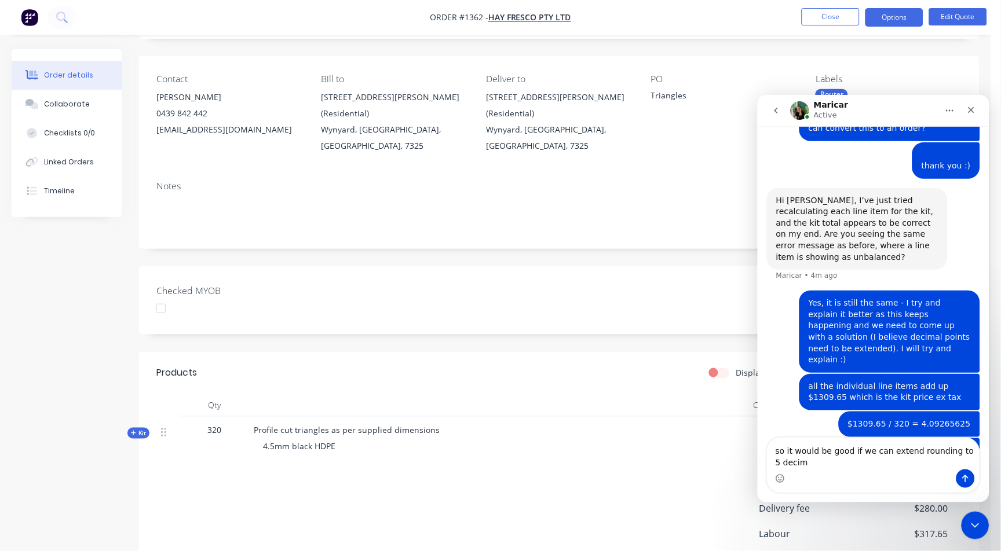
scroll to position [835, 0]
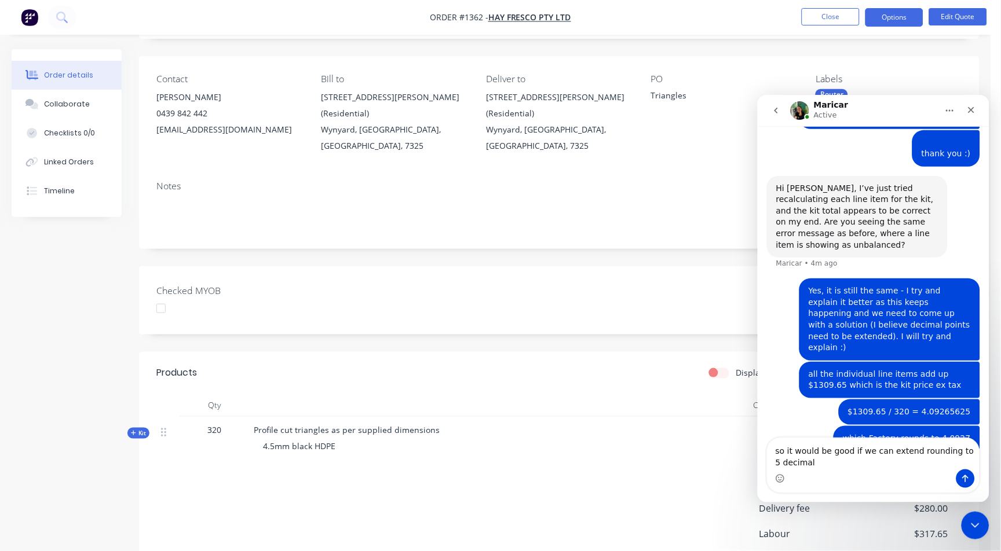
type textarea "so it would be good if we can extend rounding to 5 decimals"
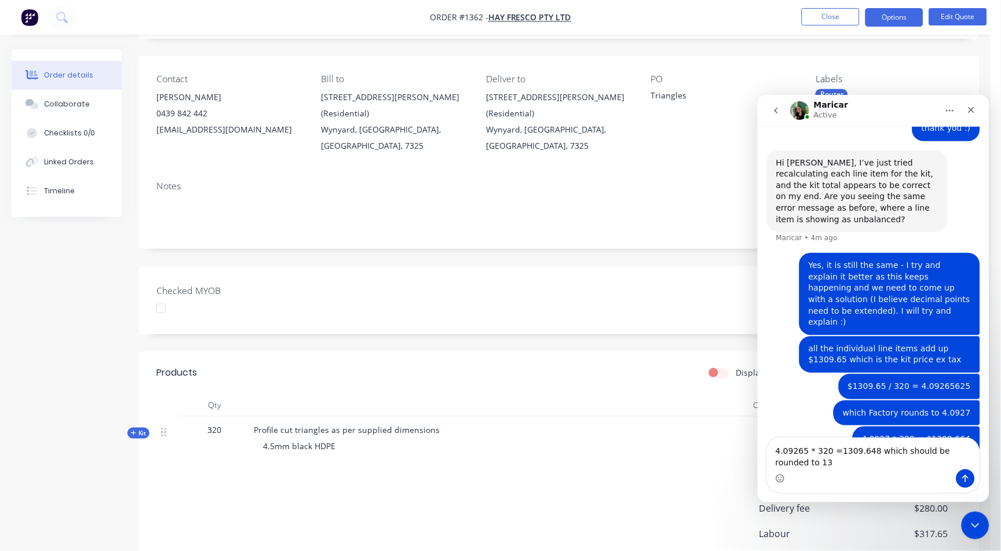
scroll to position [872, 0]
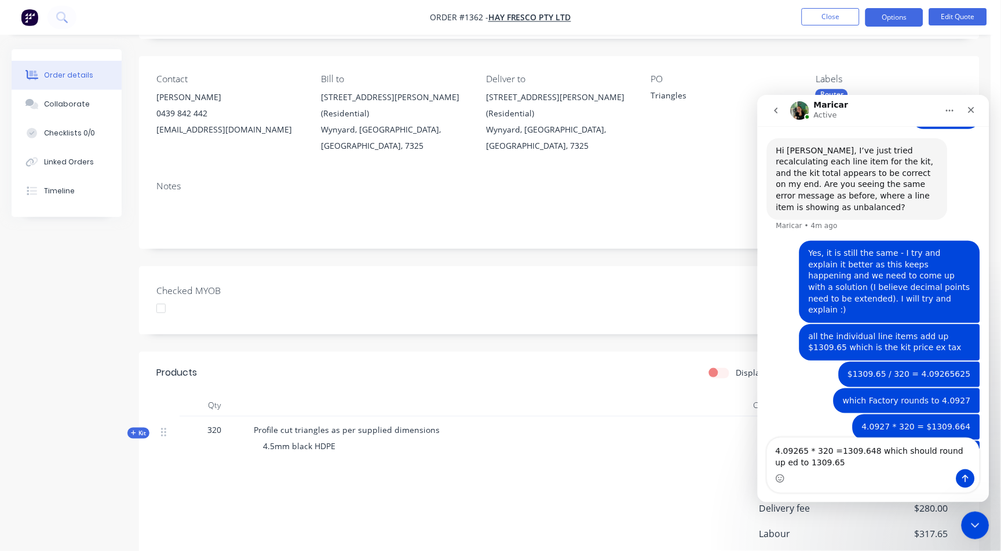
type textarea "4.09265 * 320 =1309.648 which should round up to 1309.65"
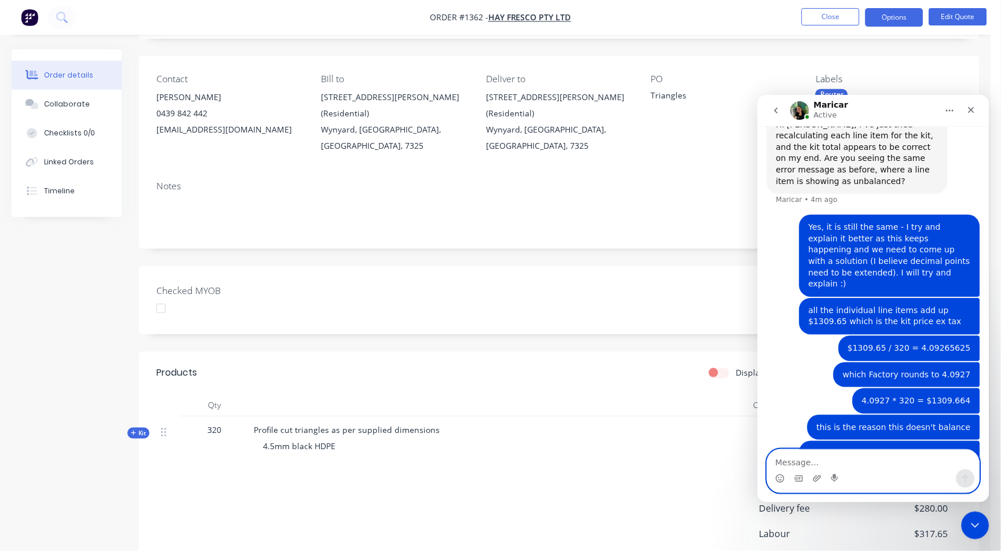
click at [832, 451] on textarea "Message…" at bounding box center [873, 459] width 212 height 20
type textarea "does this make more sense?"
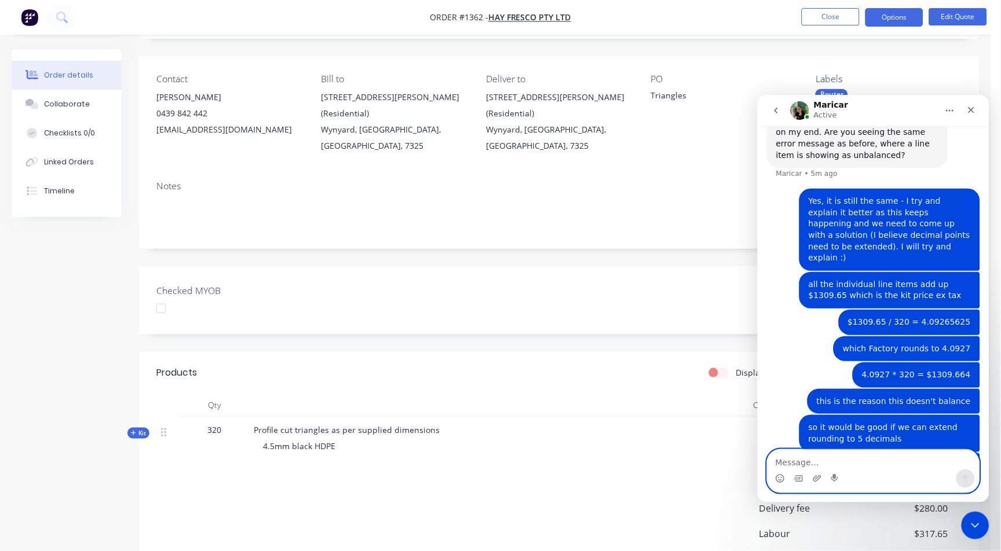
scroll to position [925, 0]
click at [802, 465] on textarea "Message…" at bounding box center [873, 459] width 212 height 20
type textarea "I don't know how to fix this from our end"
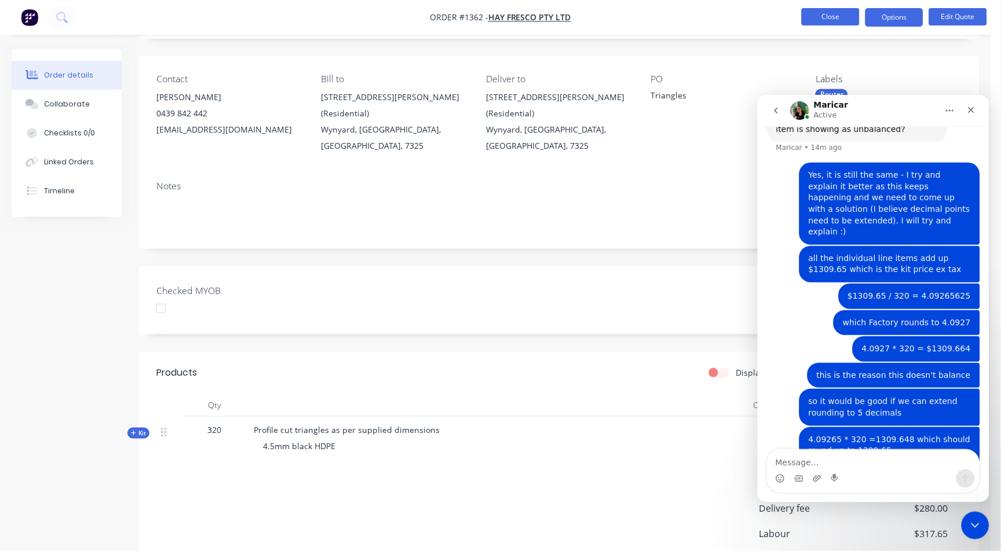
click at [841, 13] on button "Close" at bounding box center [831, 16] width 58 height 17
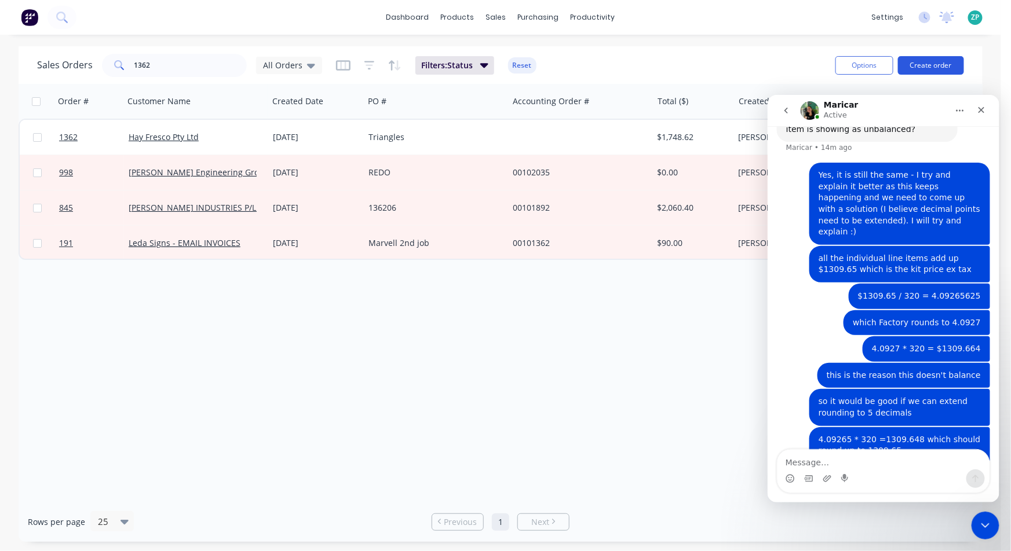
click at [928, 62] on button "Create order" at bounding box center [931, 65] width 66 height 19
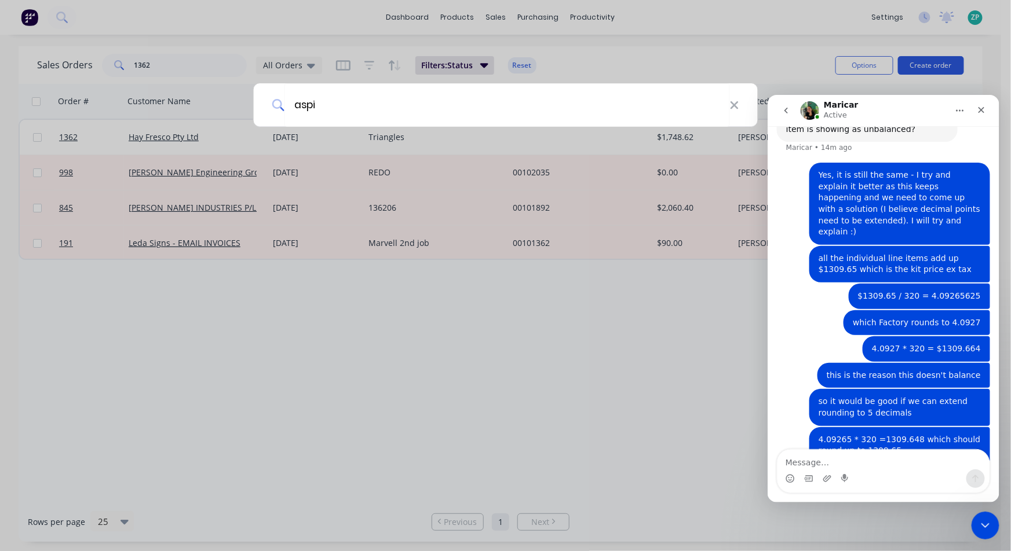
type input "aspi"
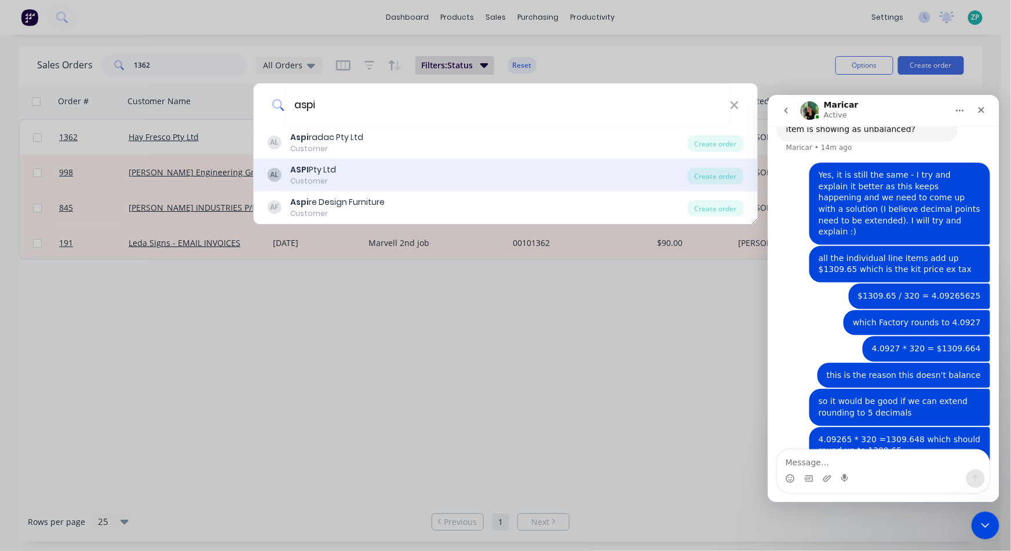
click at [400, 167] on div "AL ASPI Pty Ltd Customer" at bounding box center [477, 175] width 421 height 23
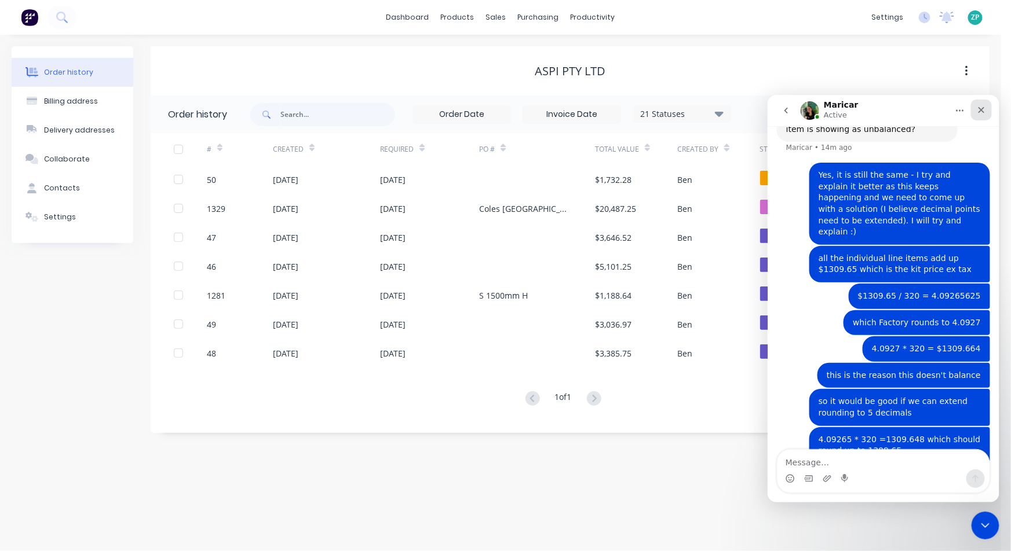
click at [979, 112] on icon "Close" at bounding box center [980, 109] width 9 height 9
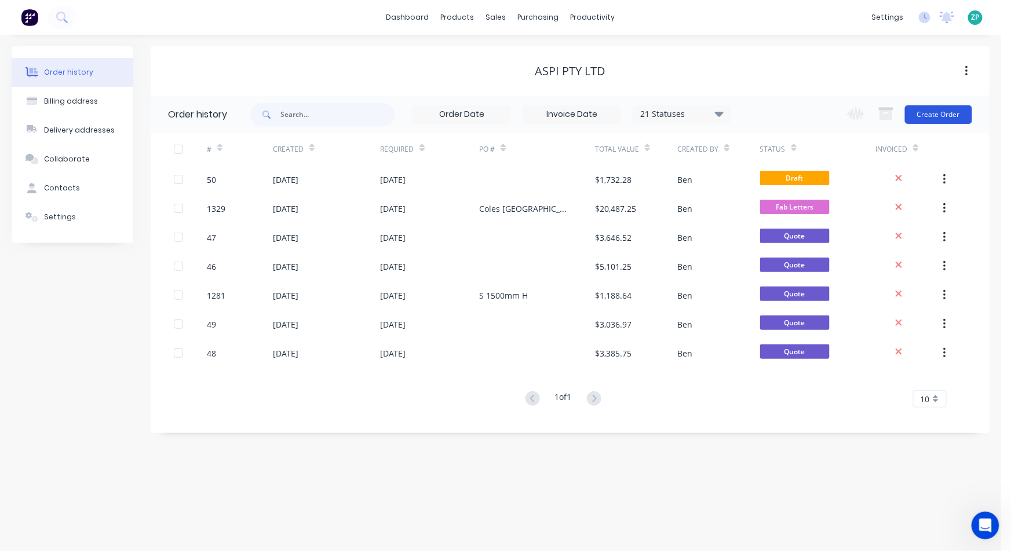
click at [923, 119] on button "Create Order" at bounding box center [938, 114] width 67 height 19
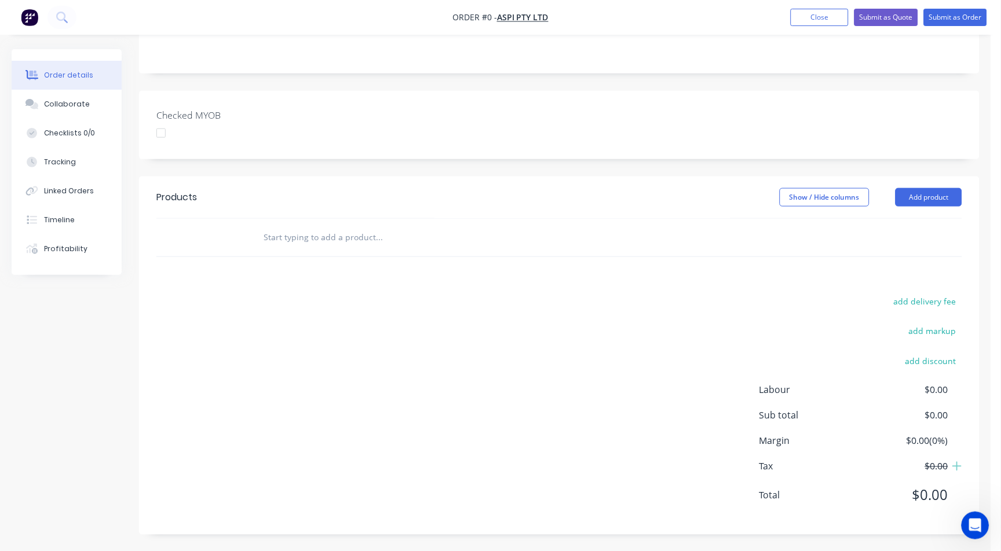
scroll to position [221, 0]
click at [902, 192] on button "Add product" at bounding box center [928, 197] width 67 height 19
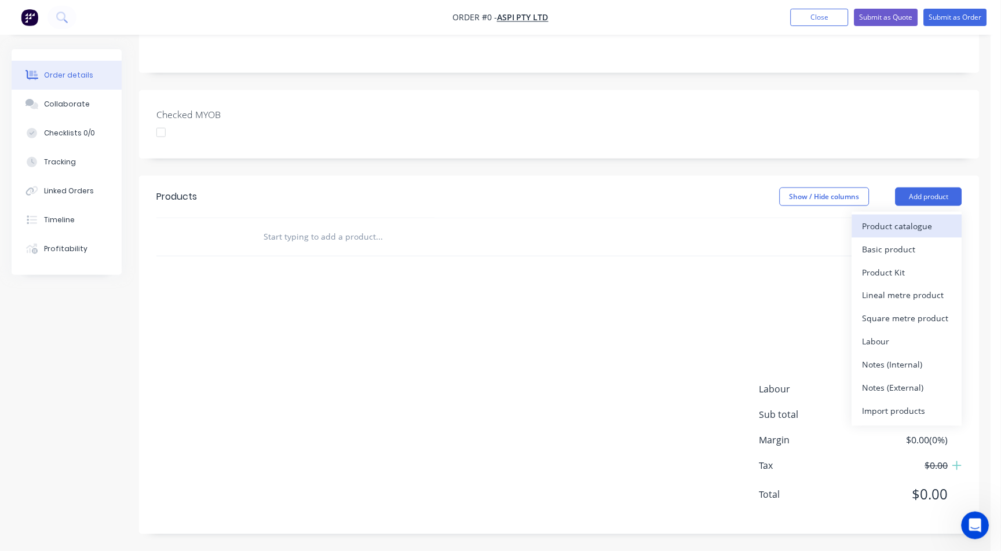
click at [897, 224] on div "Product catalogue" at bounding box center [906, 226] width 89 height 17
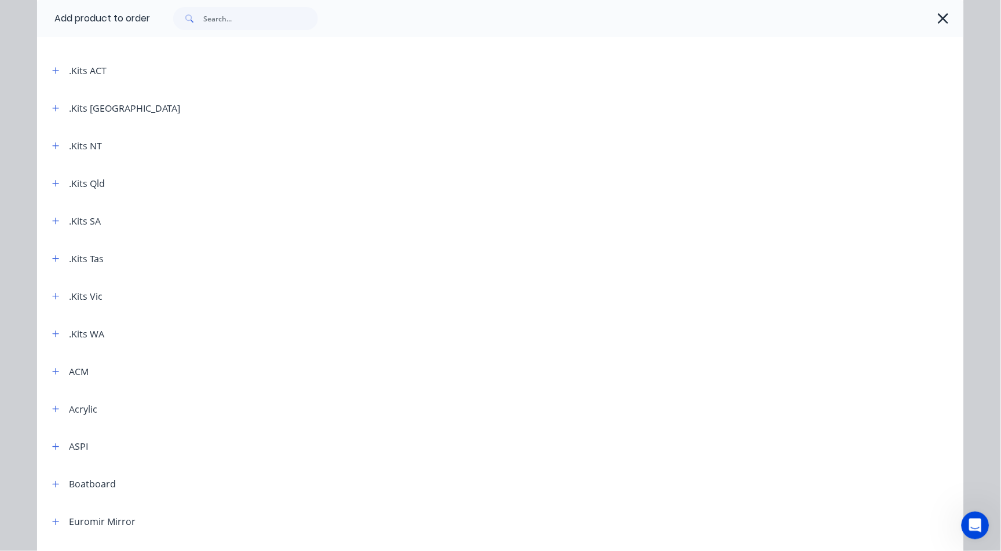
scroll to position [193, 0]
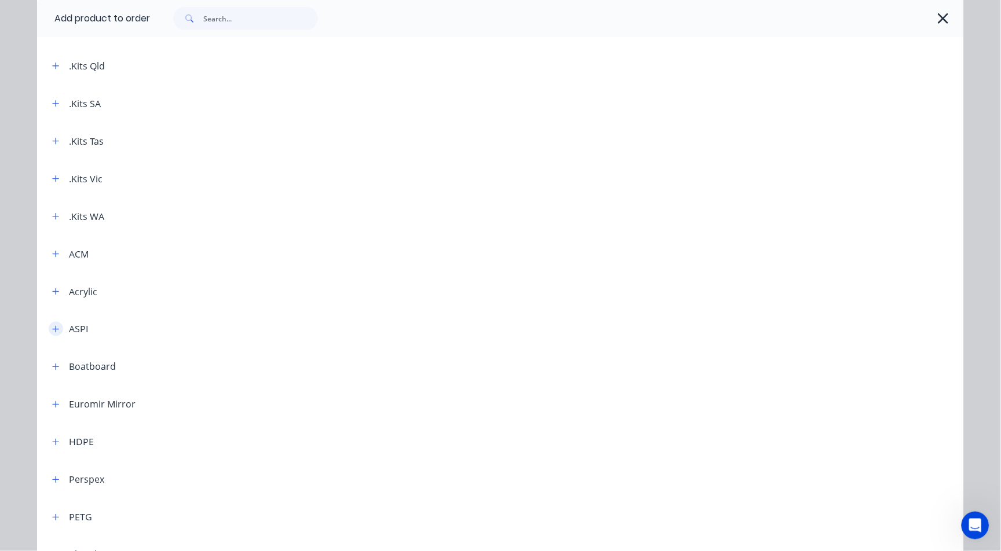
click at [52, 326] on icon "button" at bounding box center [55, 330] width 7 height 8
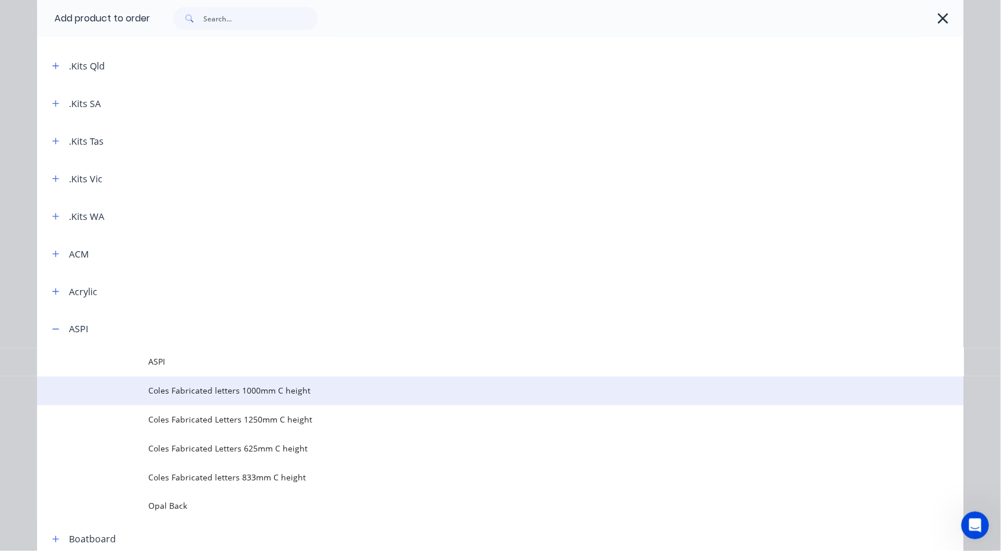
click at [192, 390] on span "Coles Fabricated letters 1000mm C height" at bounding box center [474, 391] width 652 height 12
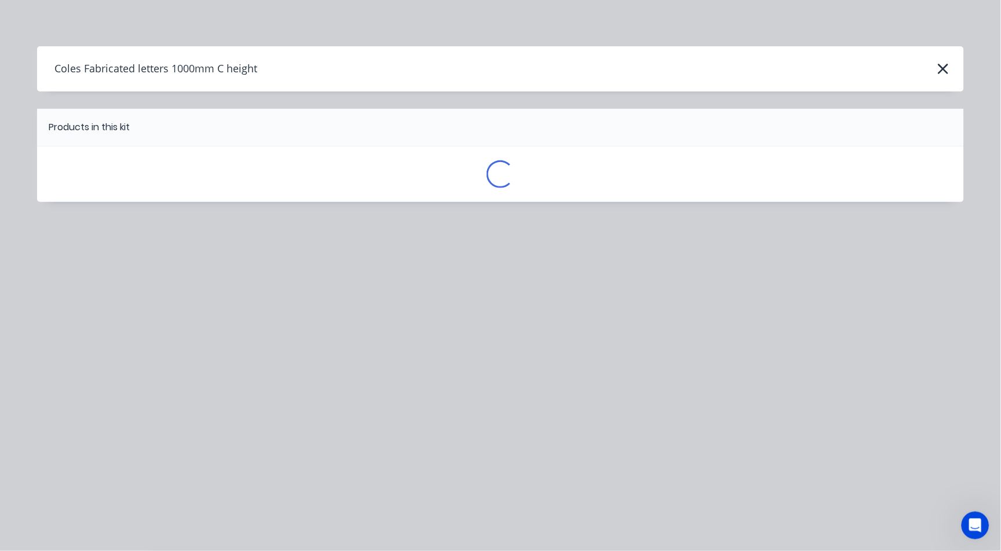
scroll to position [0, 0]
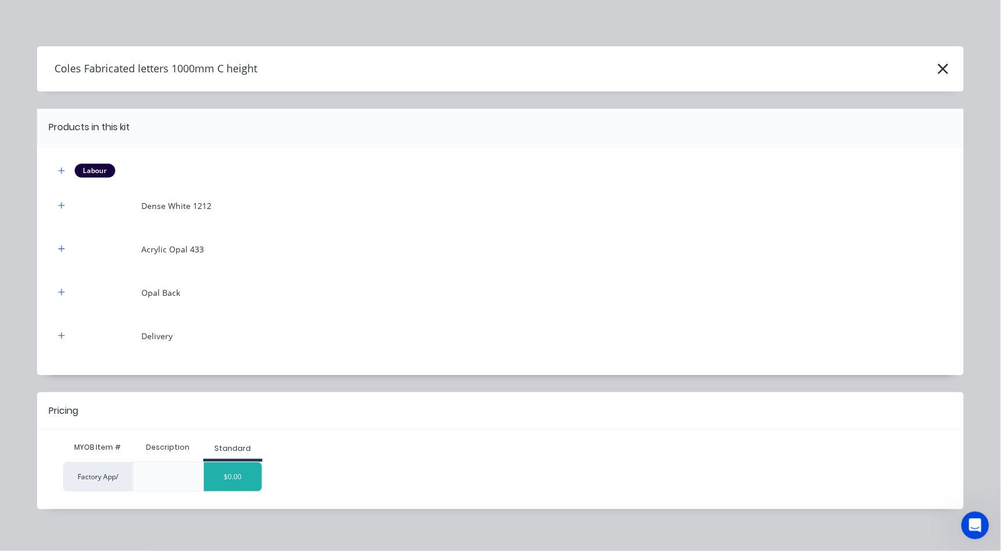
click at [239, 471] on div "$0.00" at bounding box center [233, 477] width 58 height 29
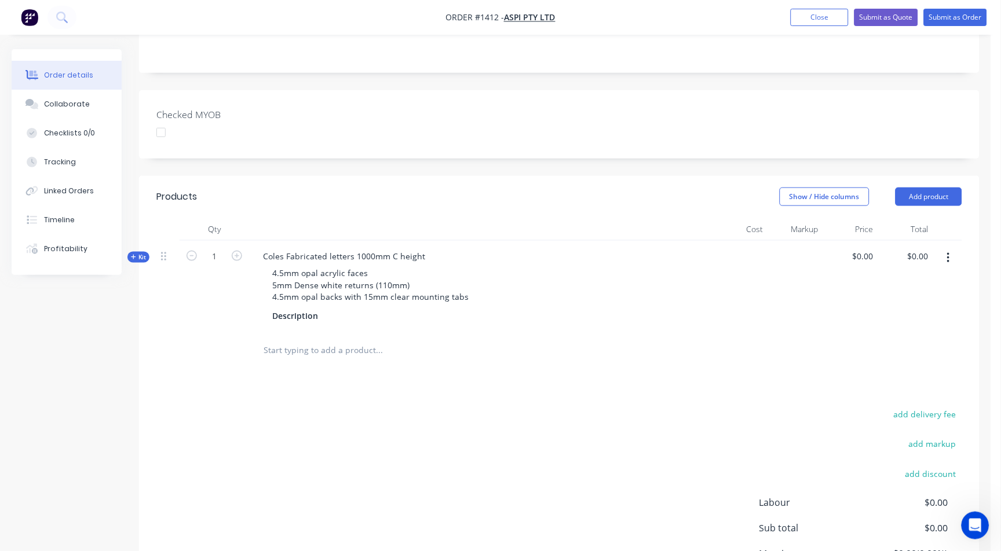
click at [139, 263] on div "Qty Cost Markup Price Total Kit 1 Coles Fabricated letters 1000mm C height 4.5m…" at bounding box center [559, 294] width 840 height 152
click at [139, 256] on span "Kit" at bounding box center [138, 257] width 15 height 9
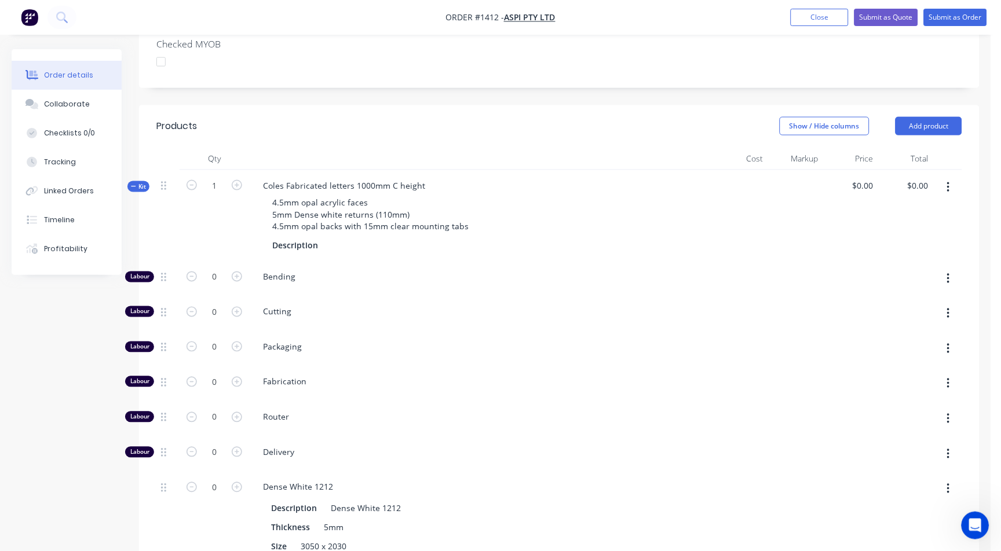
scroll to position [350, 0]
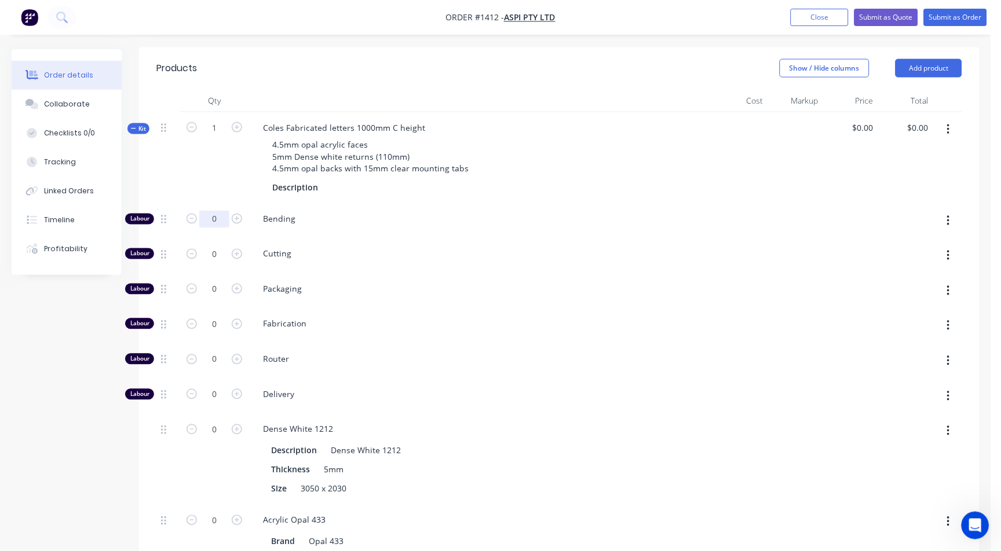
click at [216, 216] on input "0" at bounding box center [214, 219] width 30 height 17
type input "1"
click at [952, 130] on button "button" at bounding box center [948, 129] width 27 height 21
click at [895, 251] on div "Delete" at bounding box center [906, 252] width 89 height 17
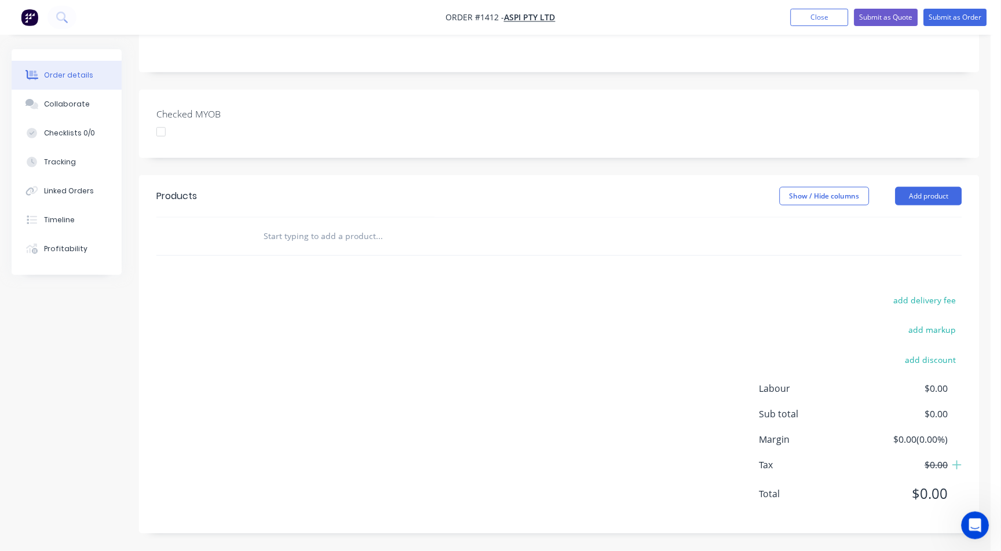
scroll to position [221, 0]
click at [982, 522] on div "Open Intercom Messenger" at bounding box center [973, 524] width 38 height 38
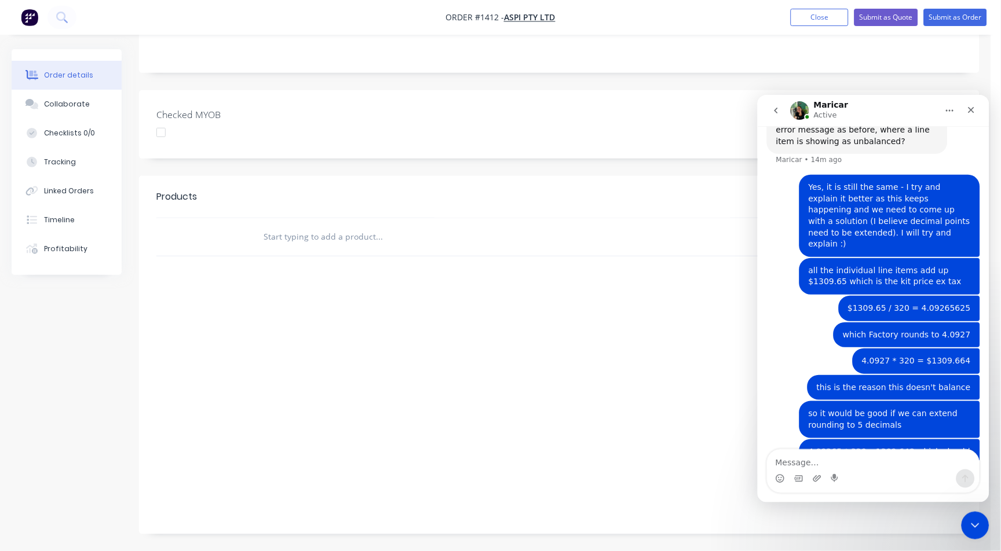
scroll to position [951, 0]
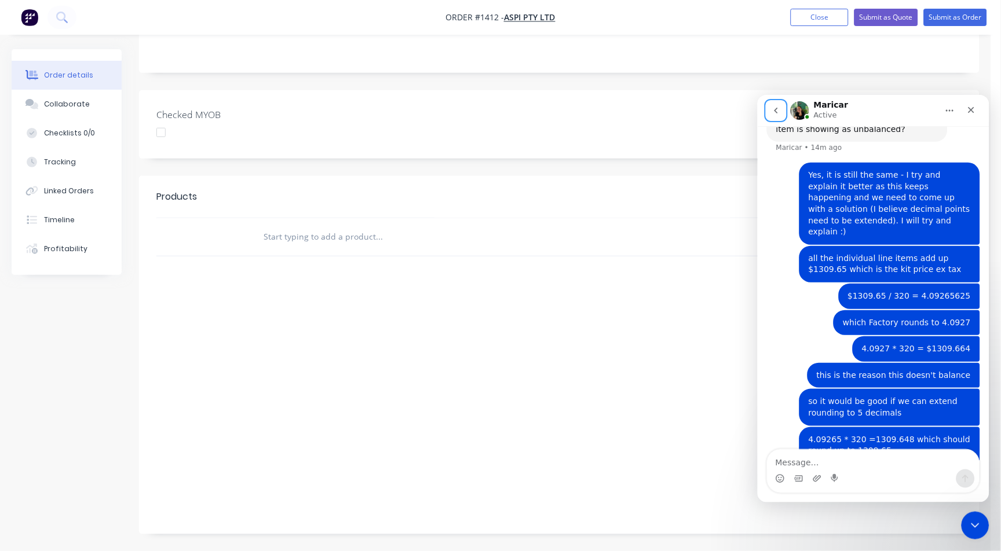
click at [776, 112] on icon "go back" at bounding box center [775, 109] width 9 height 9
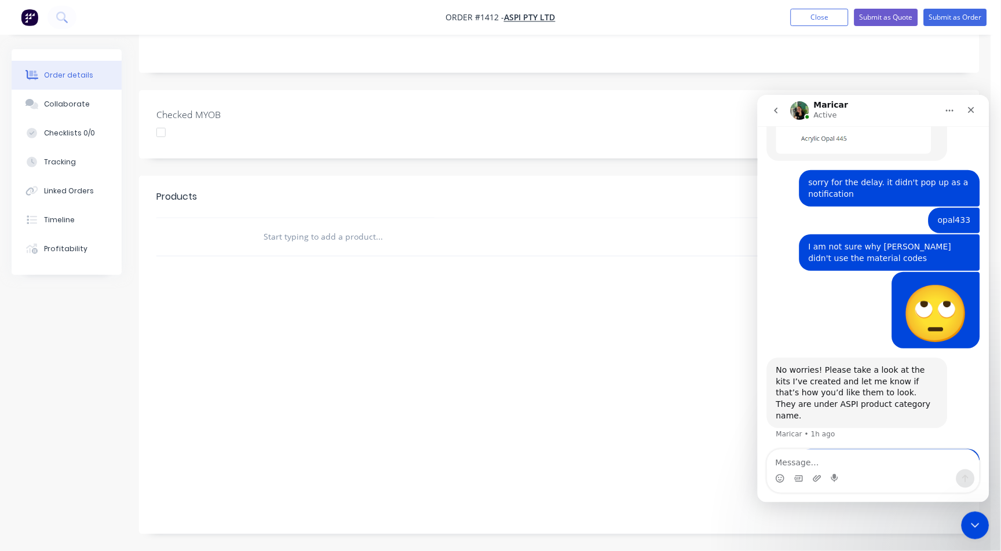
scroll to position [470, 0]
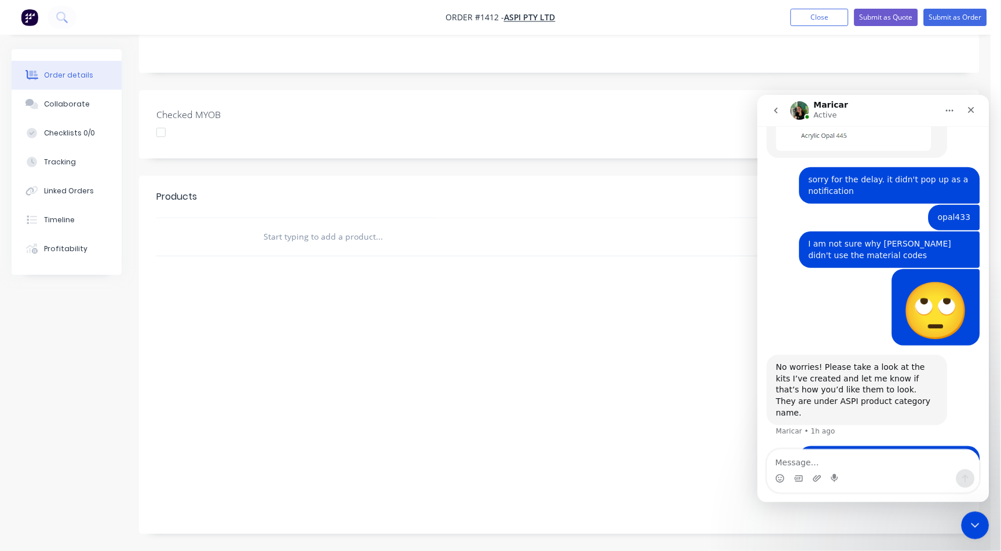
click at [856, 462] on textarea "Message…" at bounding box center [873, 459] width 212 height 20
type textarea "Thanks, Maricar. I don't it will work like this."
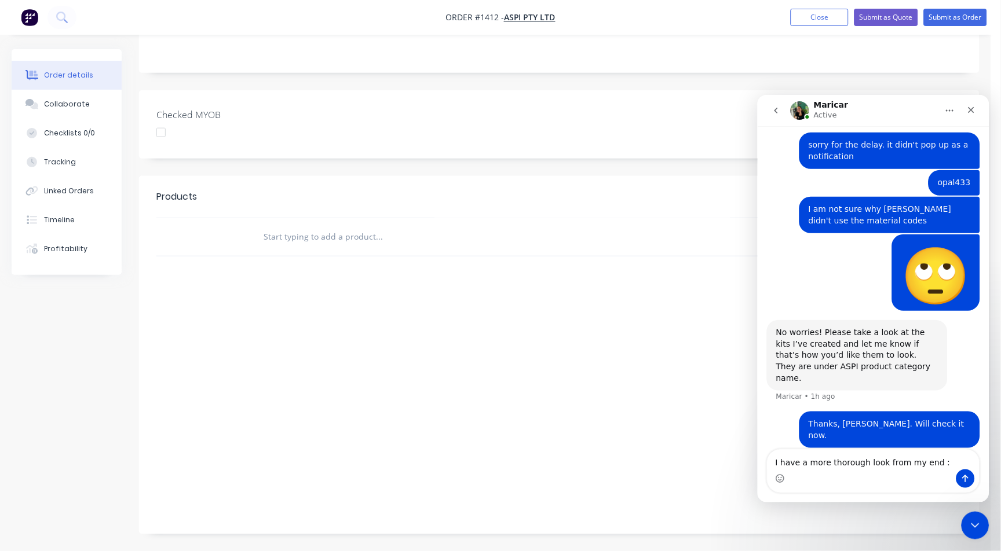
type textarea "I have a more thorough look from my end :)"
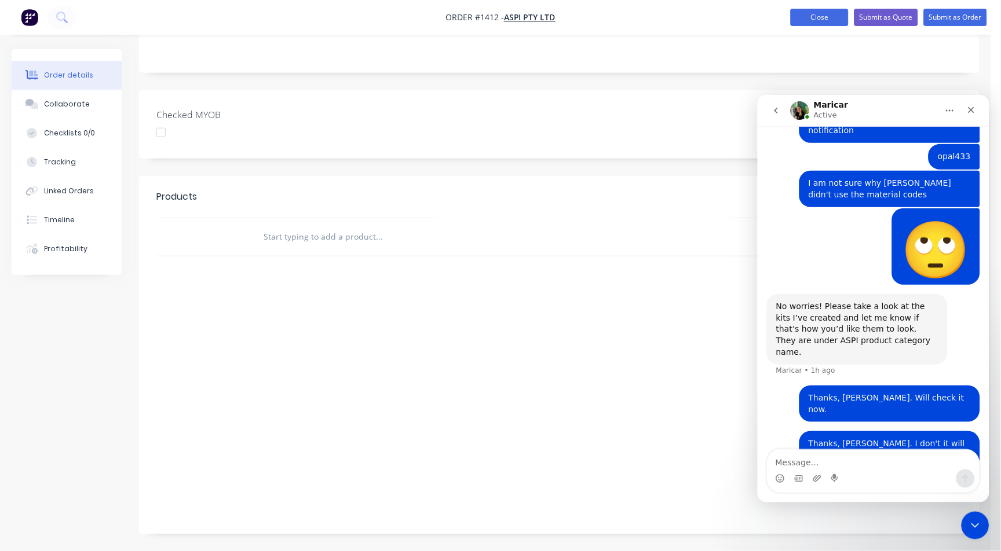
drag, startPoint x: 853, startPoint y: 16, endPoint x: 833, endPoint y: 19, distance: 19.8
click at [836, 21] on ul "Add product Close Submit as Quote Submit as Order" at bounding box center [889, 17] width 224 height 17
click at [833, 19] on button "Close" at bounding box center [820, 17] width 58 height 17
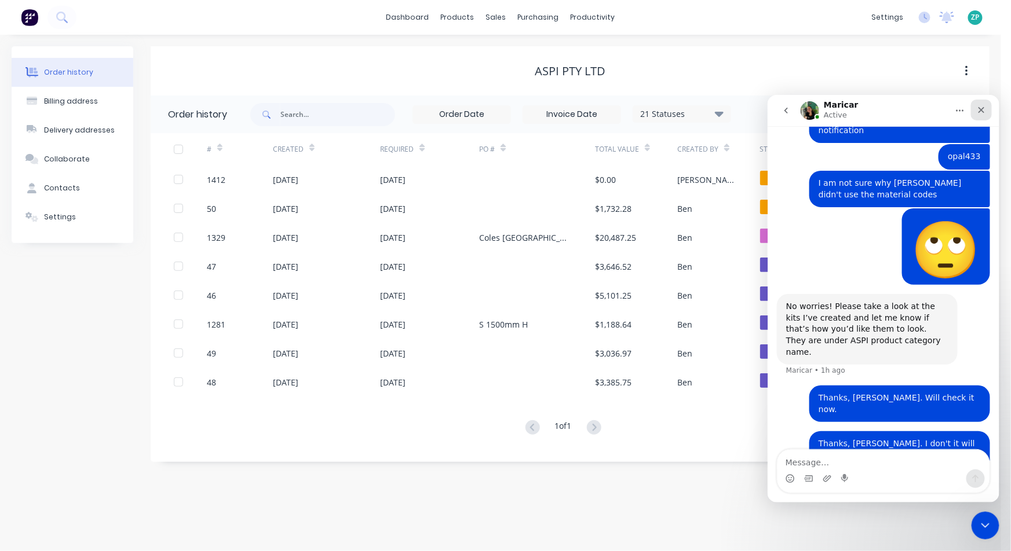
click at [978, 111] on icon "Close" at bounding box center [981, 110] width 6 height 6
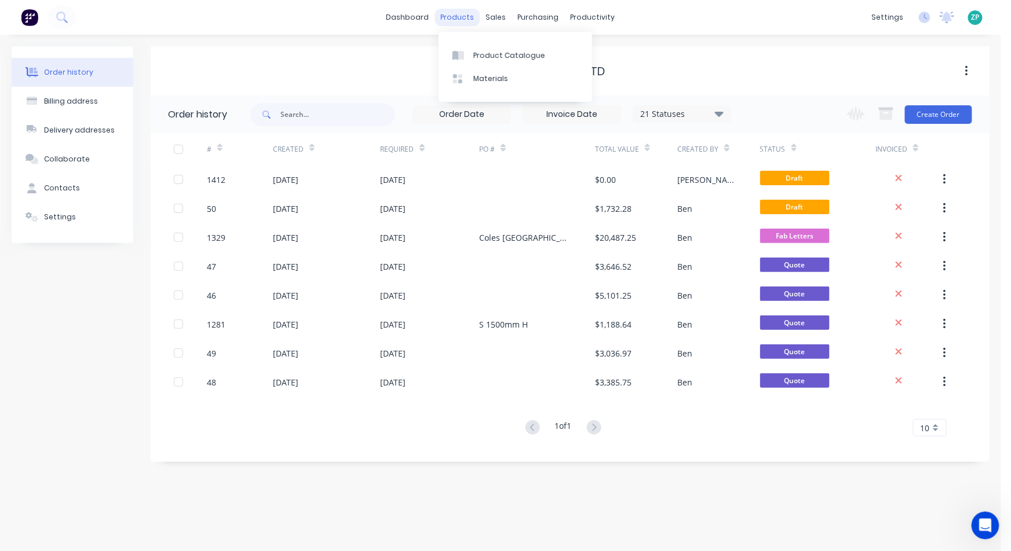
click at [460, 16] on div "products" at bounding box center [457, 17] width 45 height 17
click at [489, 59] on div "Product Catalogue" at bounding box center [509, 55] width 72 height 10
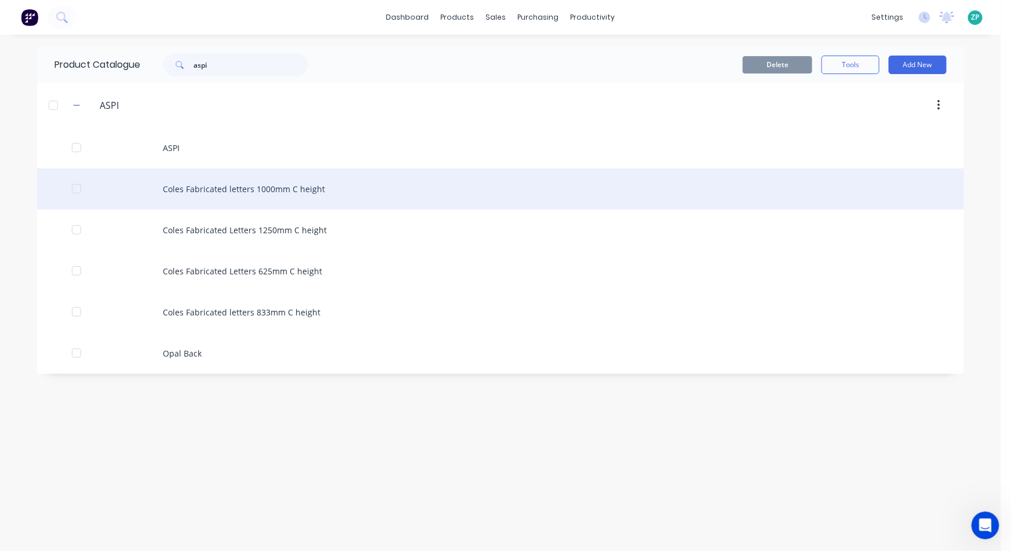
click at [305, 184] on div "Coles Fabricated letters 1000mm C height" at bounding box center [500, 189] width 927 height 41
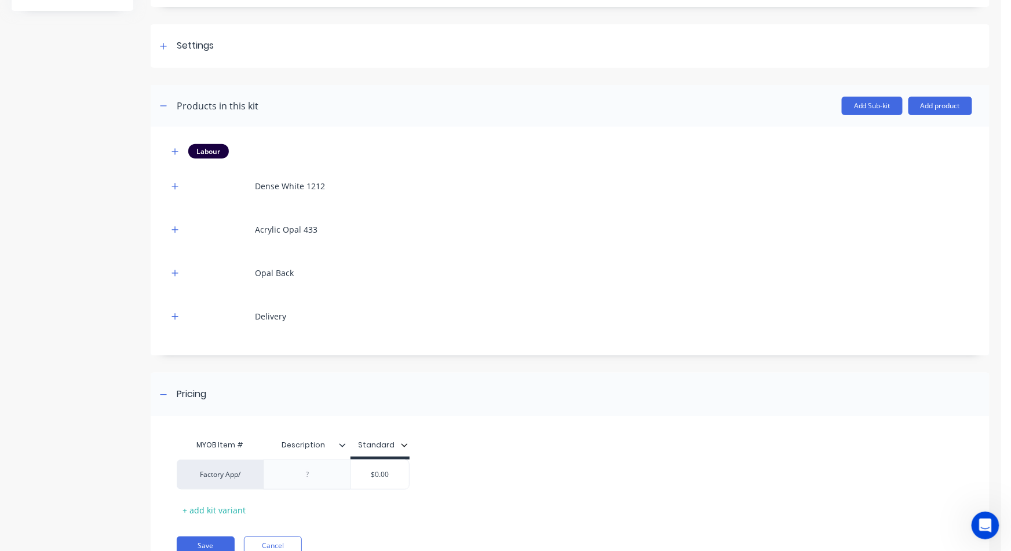
scroll to position [193, 0]
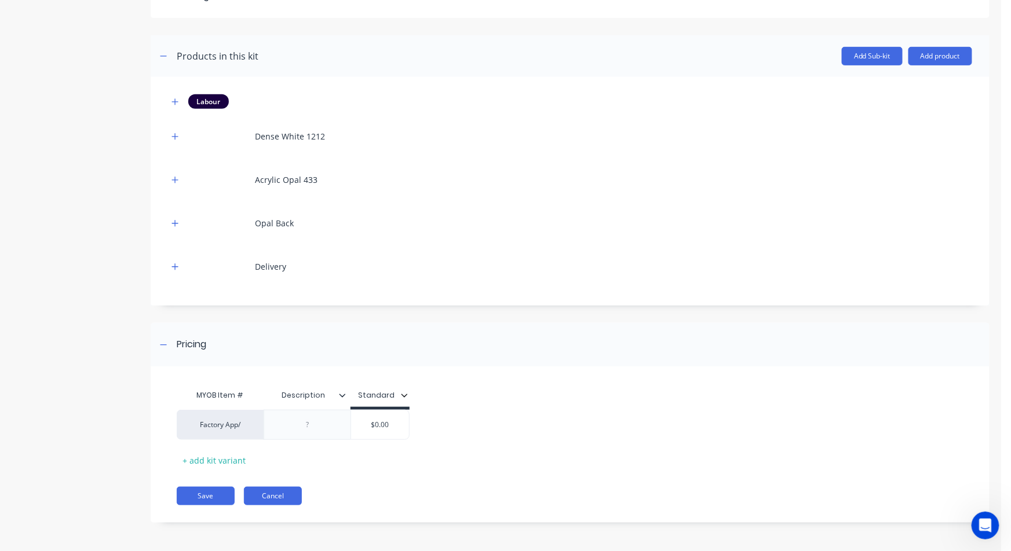
click at [280, 488] on button "Cancel" at bounding box center [273, 496] width 58 height 19
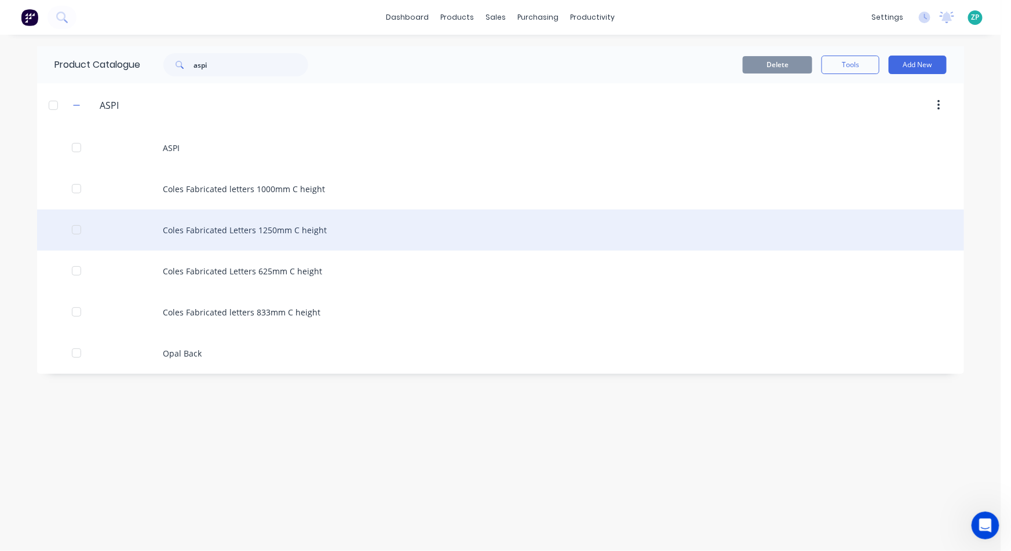
click at [223, 230] on div "Coles Fabricated Letters 1250mm C height" at bounding box center [500, 230] width 927 height 41
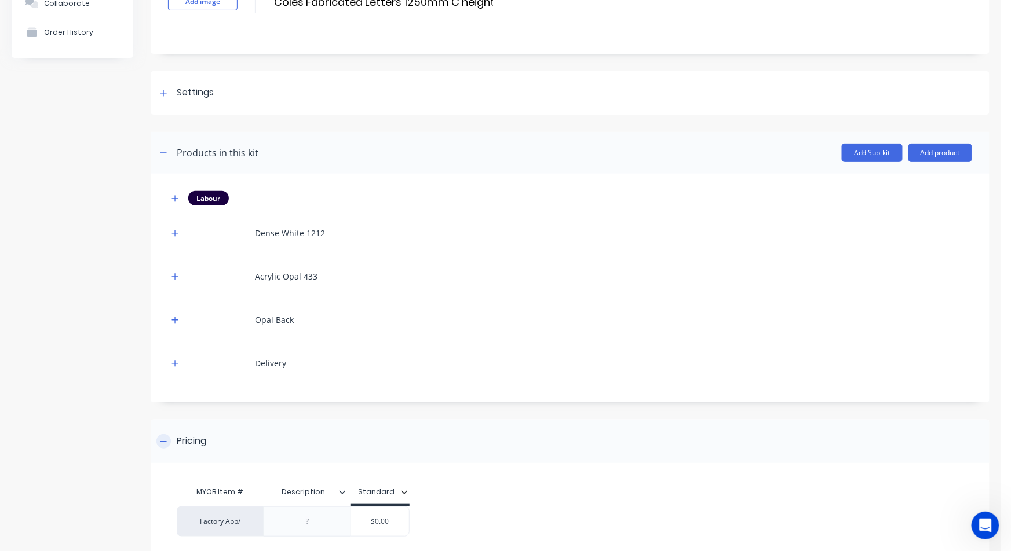
scroll to position [193, 0]
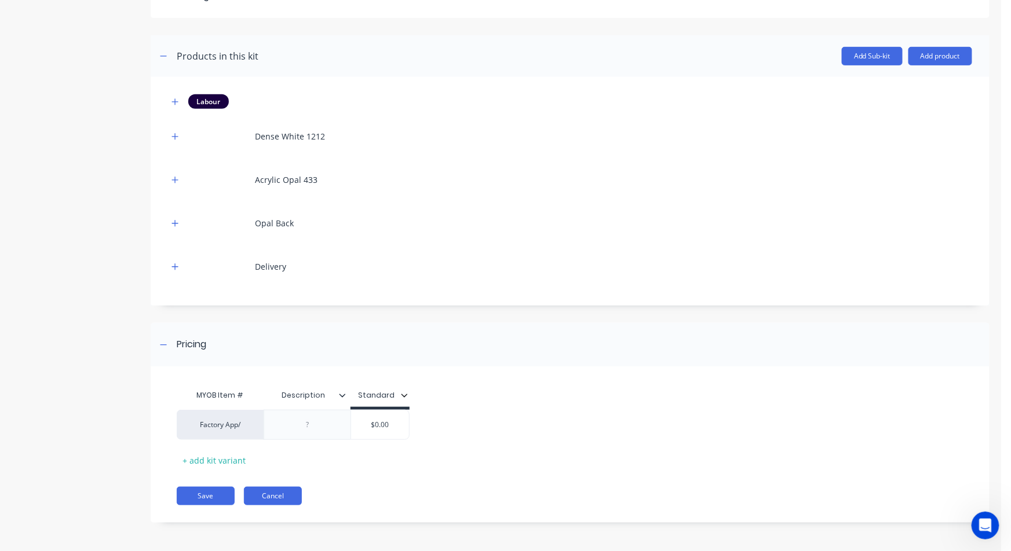
click at [263, 500] on button "Cancel" at bounding box center [273, 496] width 58 height 19
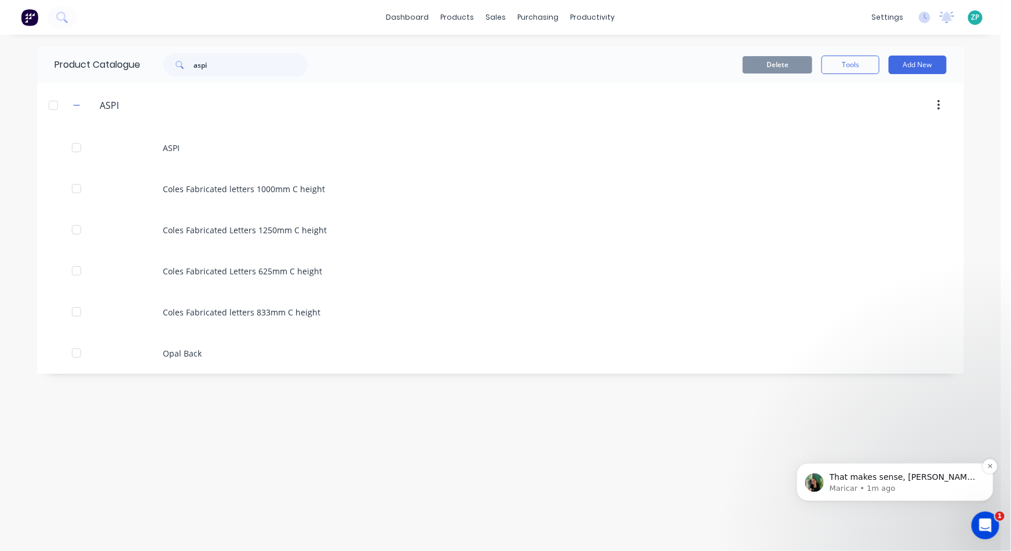
click at [855, 487] on p "Maricar • 1m ago" at bounding box center [903, 488] width 149 height 10
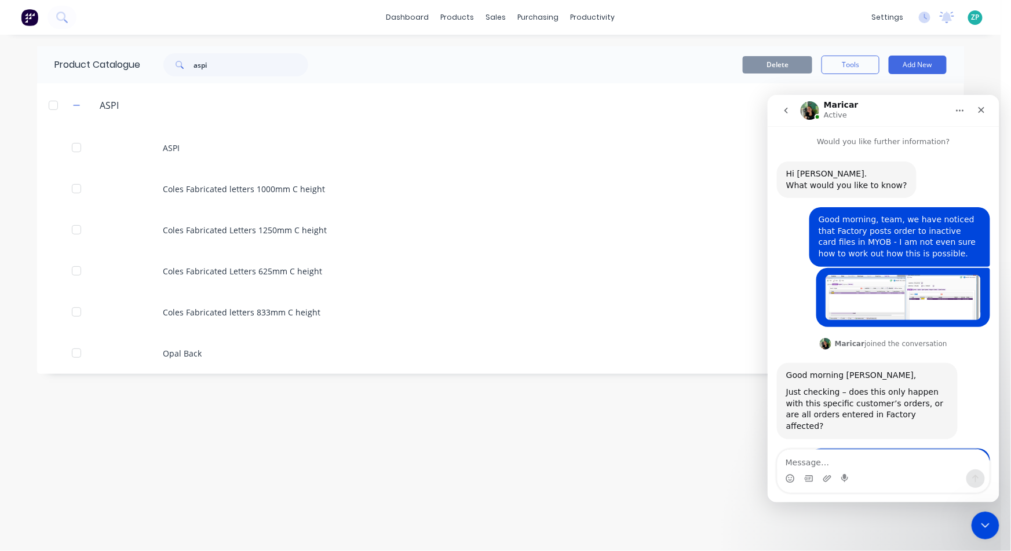
scroll to position [1101, 0]
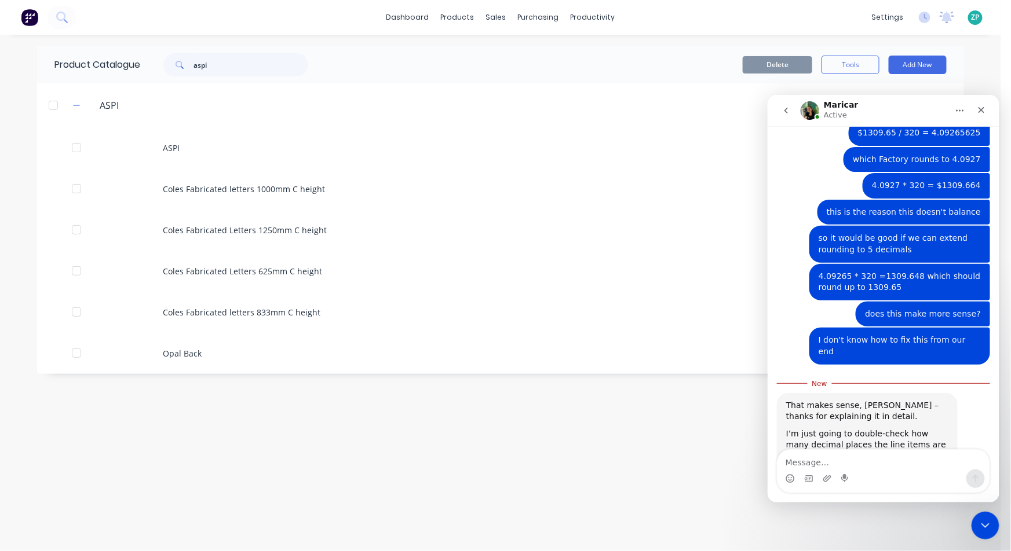
click at [842, 470] on div "Intercom messenger" at bounding box center [844, 478] width 9 height 19
click at [846, 459] on textarea "Message…" at bounding box center [883, 459] width 212 height 20
type textarea "I"
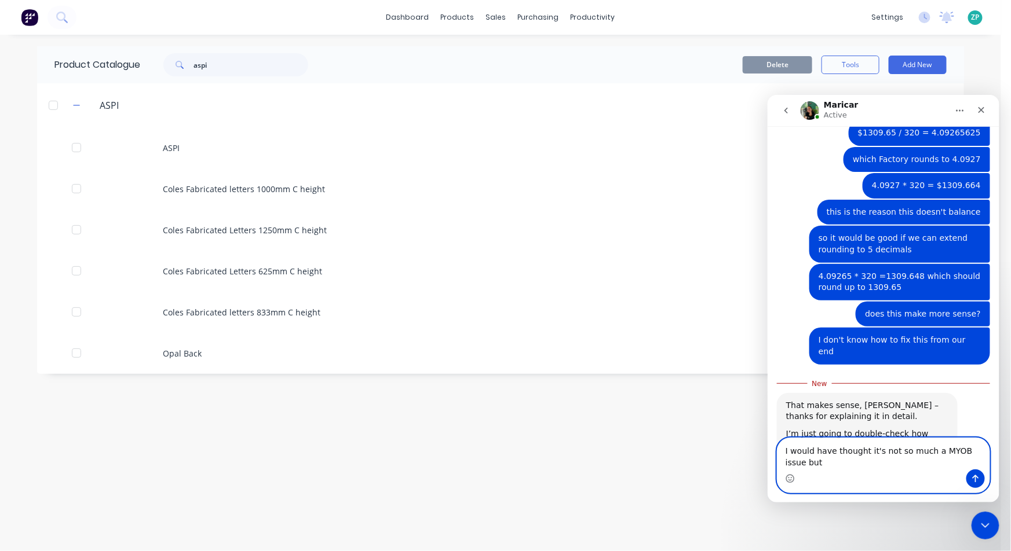
scroll to position [1113, 0]
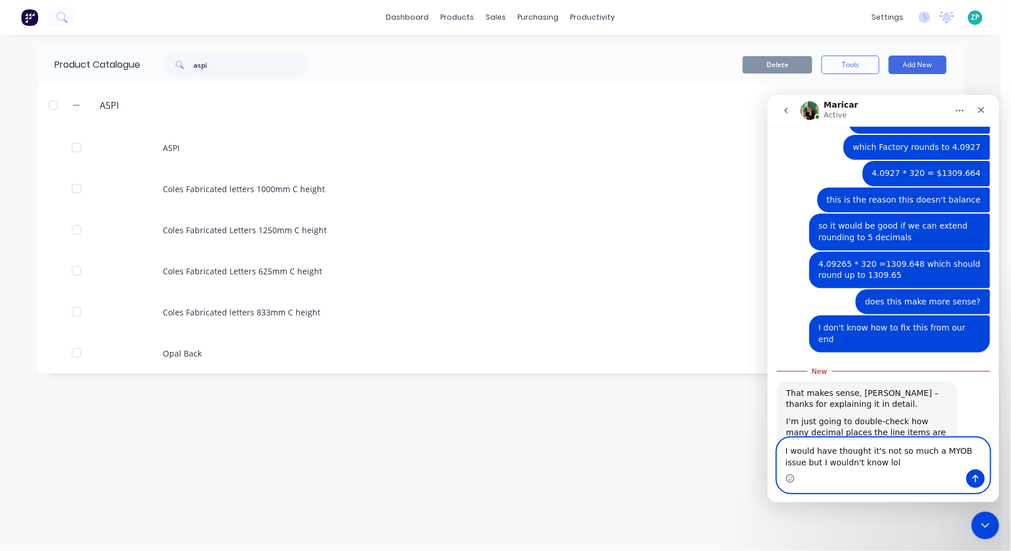
type textarea "I would have thought it's not so much a MYOB issue but I wouldn't know lol"
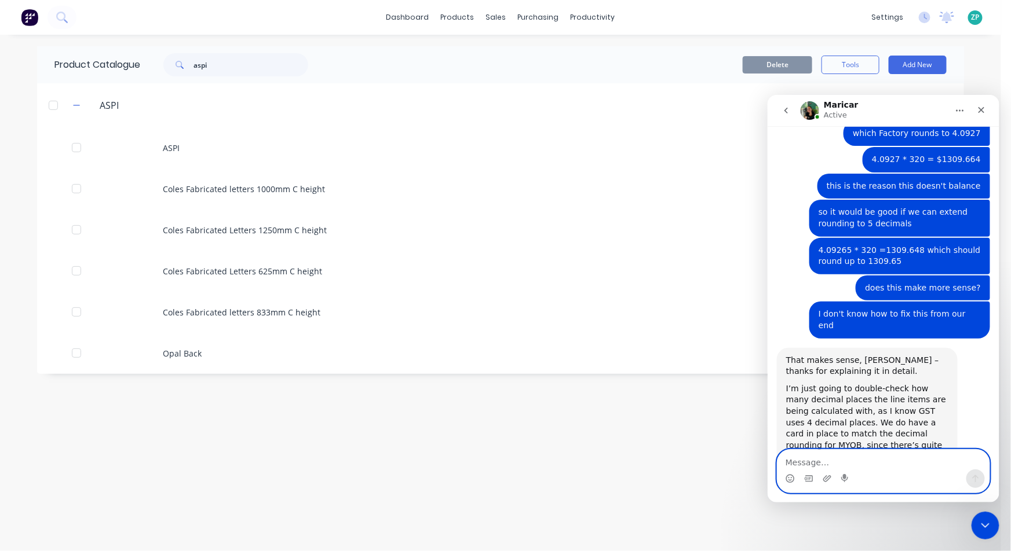
scroll to position [1128, 0]
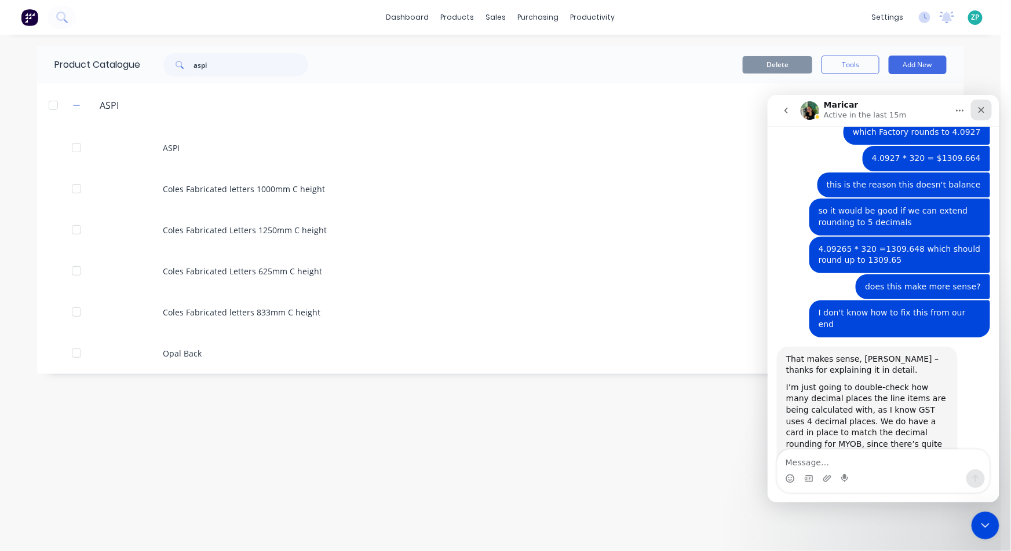
click at [984, 110] on icon "Close" at bounding box center [980, 109] width 9 height 9
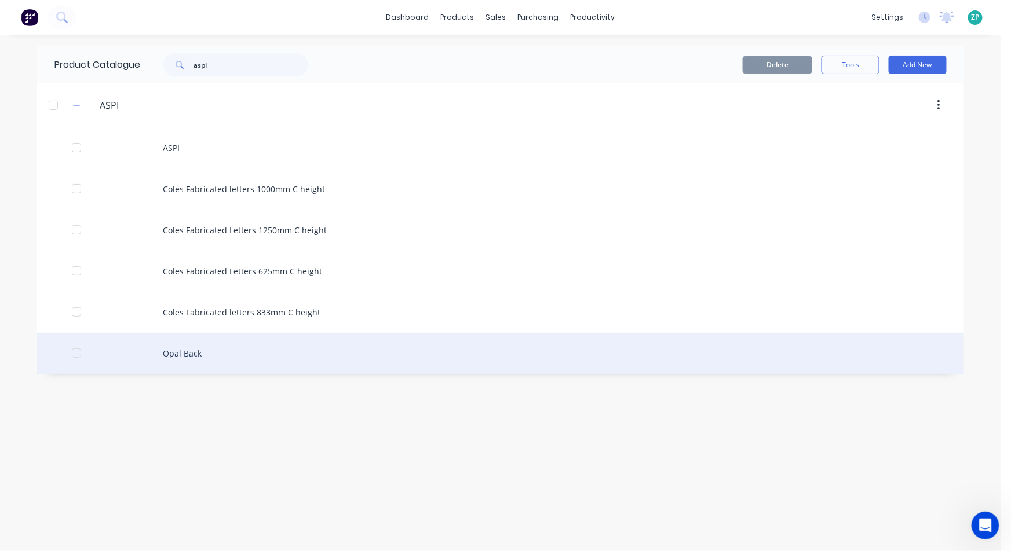
click at [174, 348] on div "Opal Back" at bounding box center [500, 353] width 927 height 41
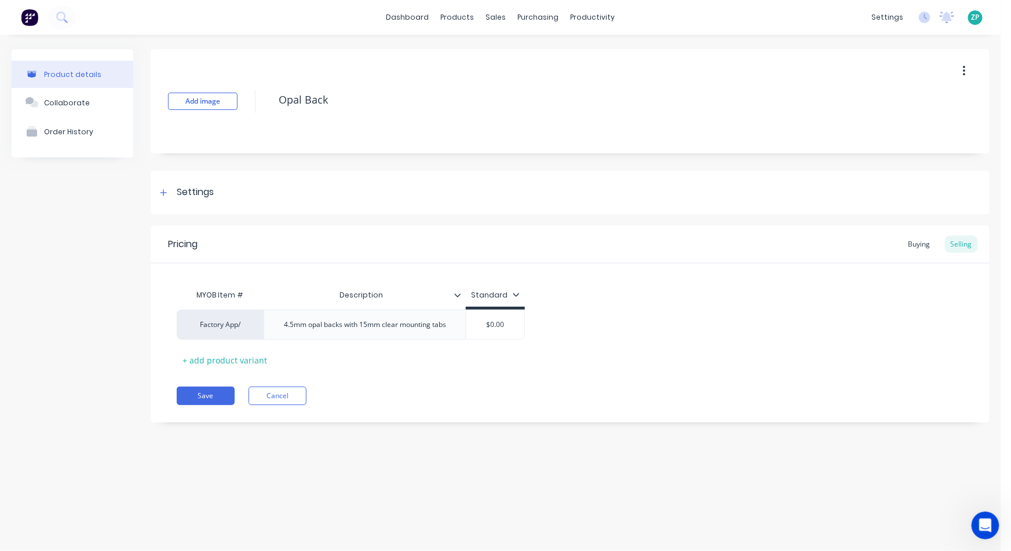
click at [966, 68] on button "button" at bounding box center [964, 71] width 27 height 21
click at [906, 129] on div "Delete" at bounding box center [922, 124] width 89 height 17
type textarea "x"
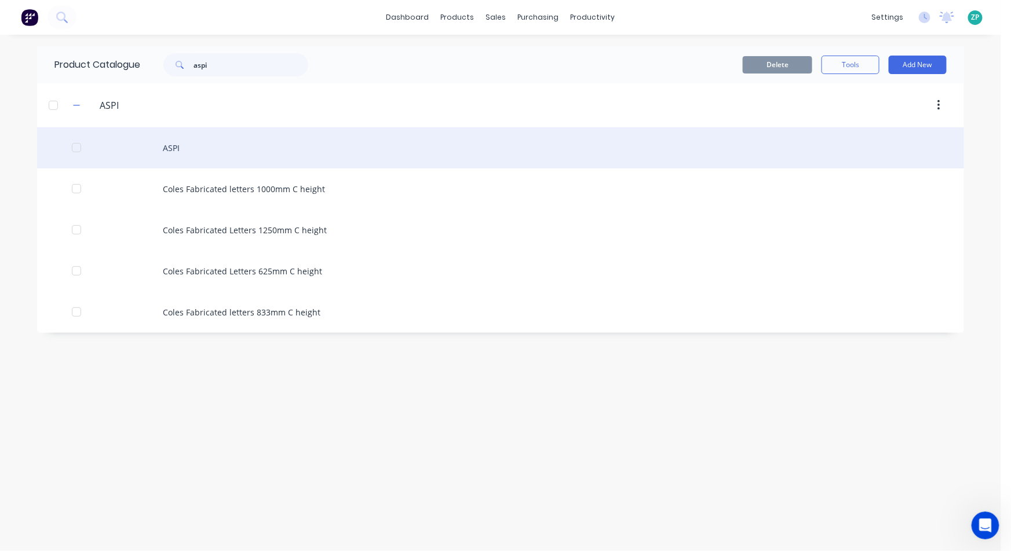
click at [173, 148] on div "ASPI" at bounding box center [500, 147] width 927 height 41
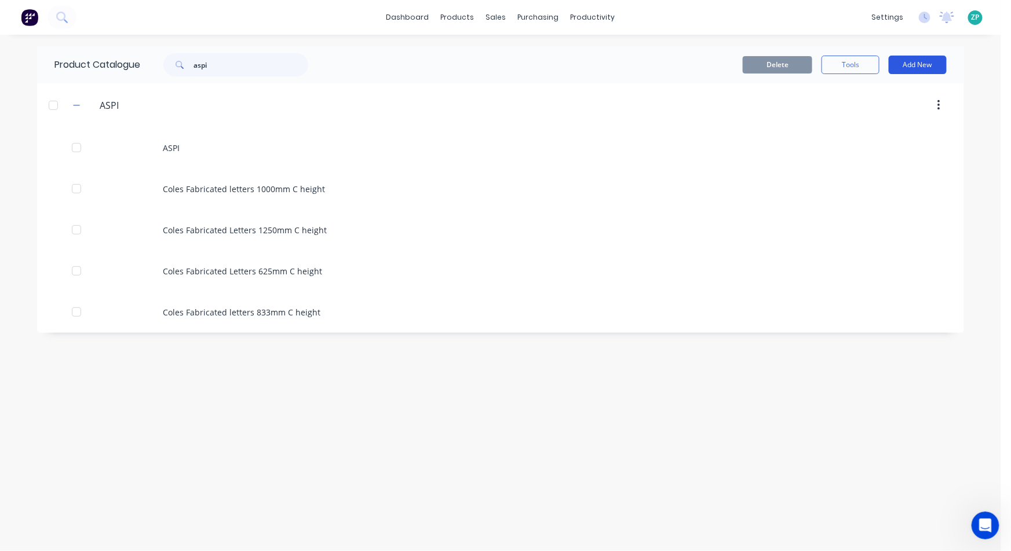
click at [912, 61] on button "Add New" at bounding box center [918, 65] width 58 height 19
click at [878, 140] on div "Product Kit" at bounding box center [891, 141] width 89 height 17
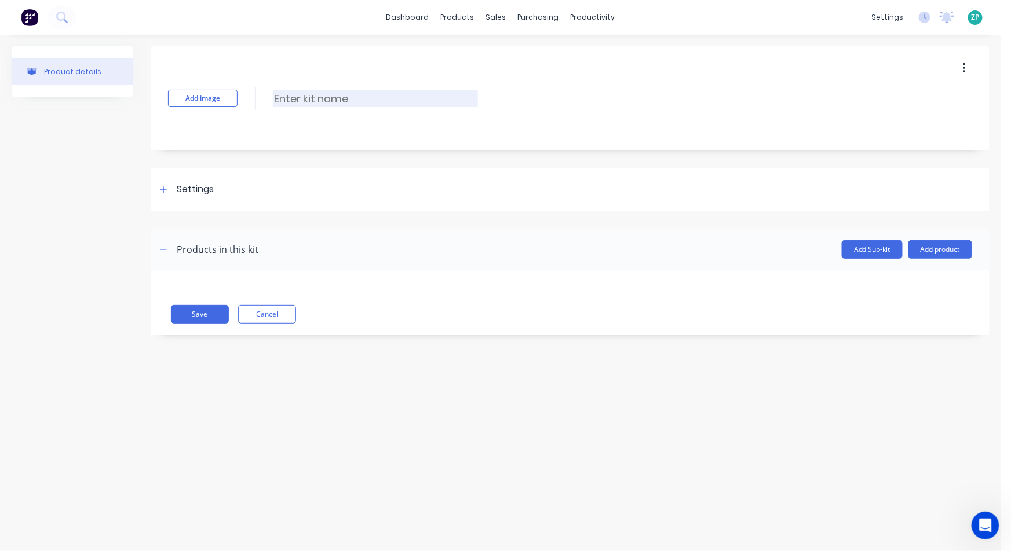
click at [327, 92] on input at bounding box center [375, 98] width 205 height 17
paste input "Coles fabricated letter set 1500mm C height"
type input "Coles fabricated letter set 1500mm C height"
click at [170, 190] on div "Settings" at bounding box center [184, 189] width 57 height 14
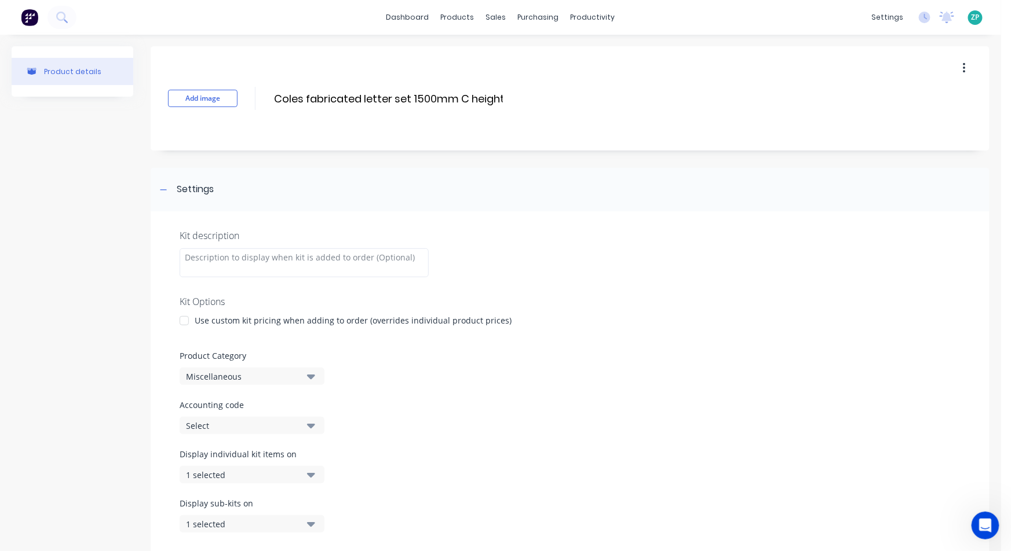
click at [233, 376] on div "Miscellaneous" at bounding box center [242, 377] width 112 height 12
click at [239, 218] on Category "text" at bounding box center [274, 217] width 123 height 23
type Category "as"
click at [207, 269] on div "ASPI" at bounding box center [267, 269] width 174 height 23
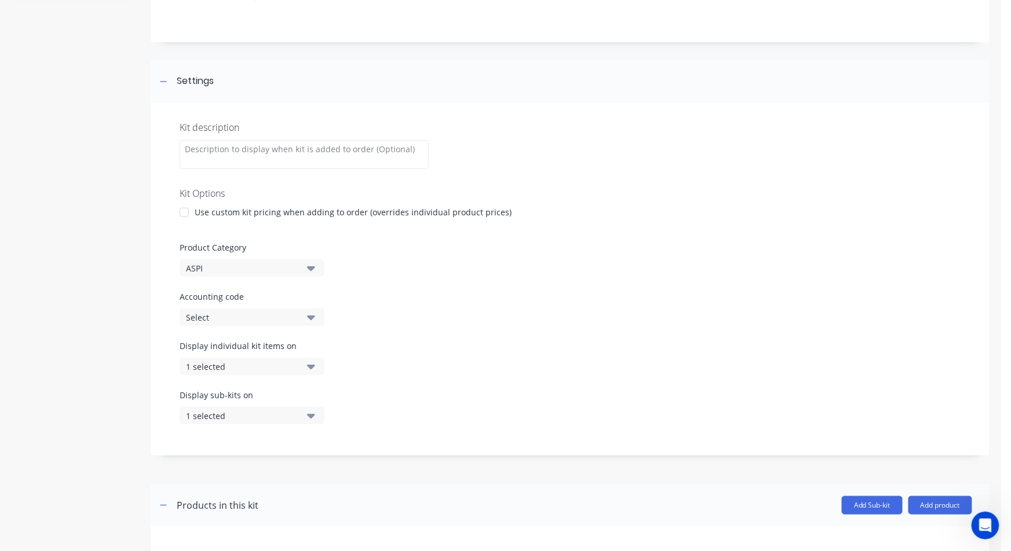
scroll to position [129, 0]
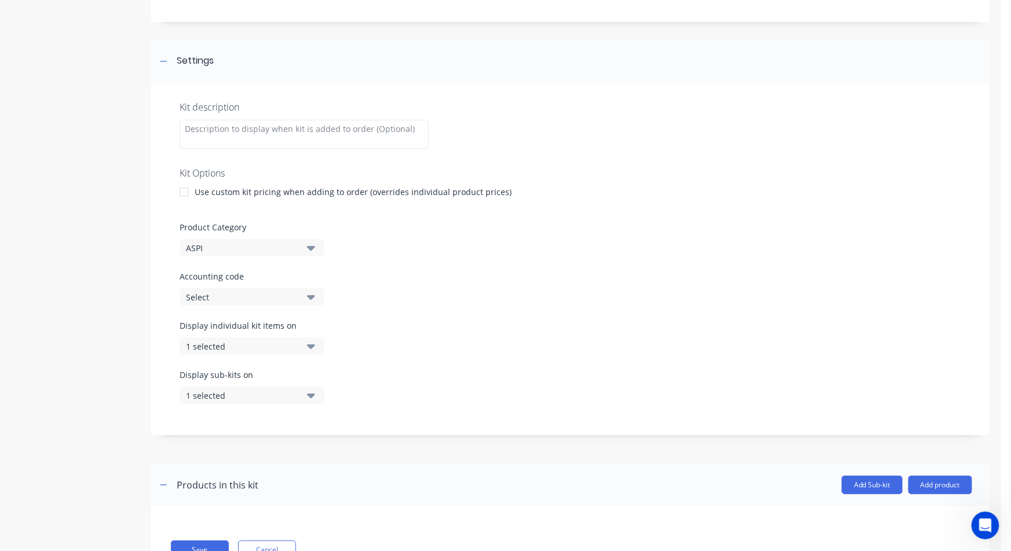
click at [242, 297] on div "Select" at bounding box center [242, 297] width 112 height 12
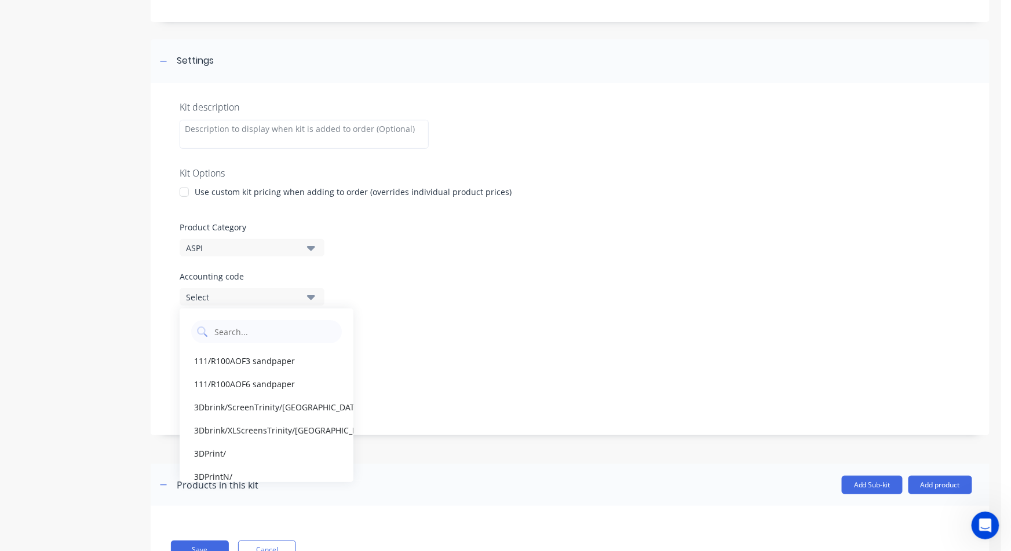
click at [243, 298] on div "Select" at bounding box center [242, 297] width 112 height 12
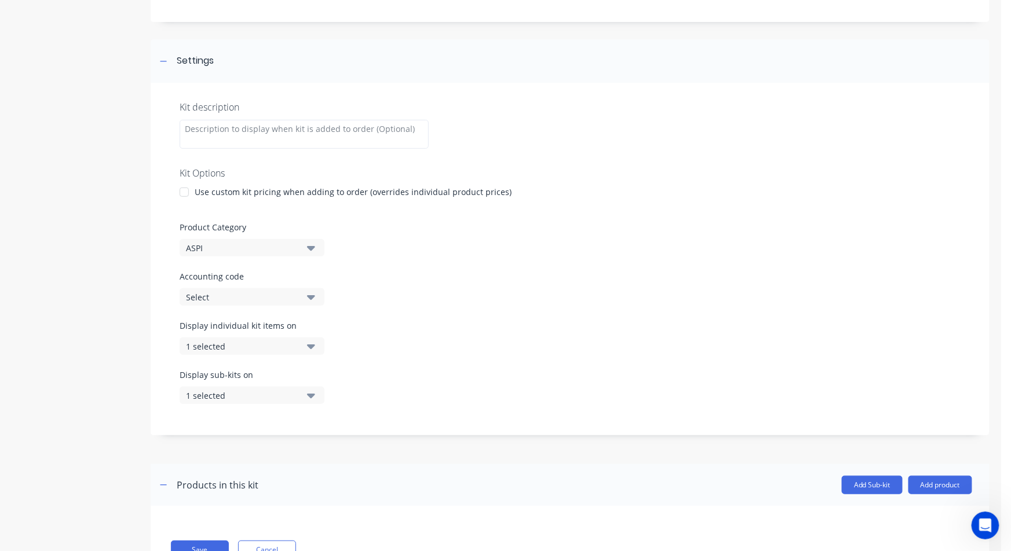
click at [228, 299] on div "Select" at bounding box center [242, 297] width 112 height 12
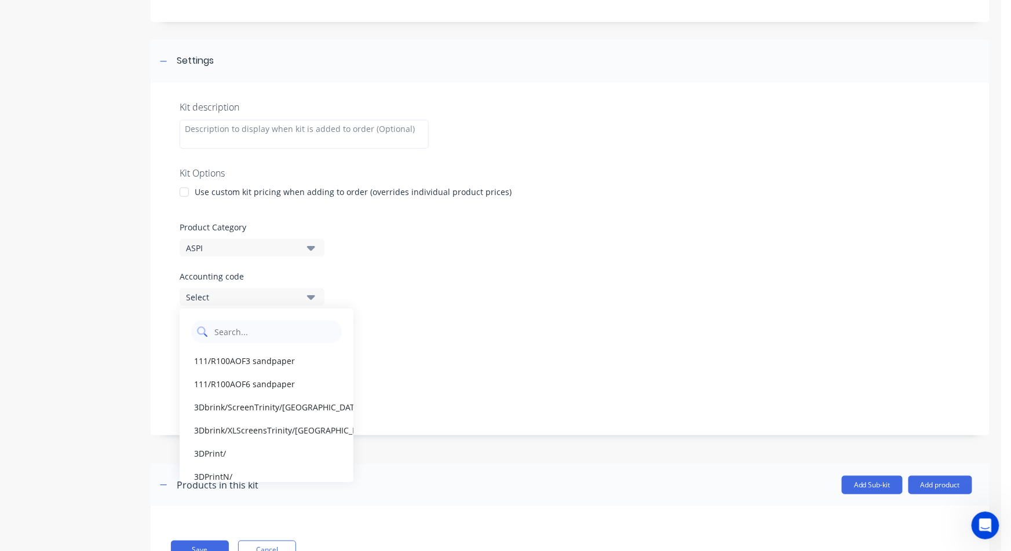
click at [226, 328] on code "text" at bounding box center [274, 331] width 123 height 23
type code "aspi"
click at [412, 309] on div "Kit description Kit Options Use custom kit pricing when adding to order (overri…" at bounding box center [570, 259] width 839 height 353
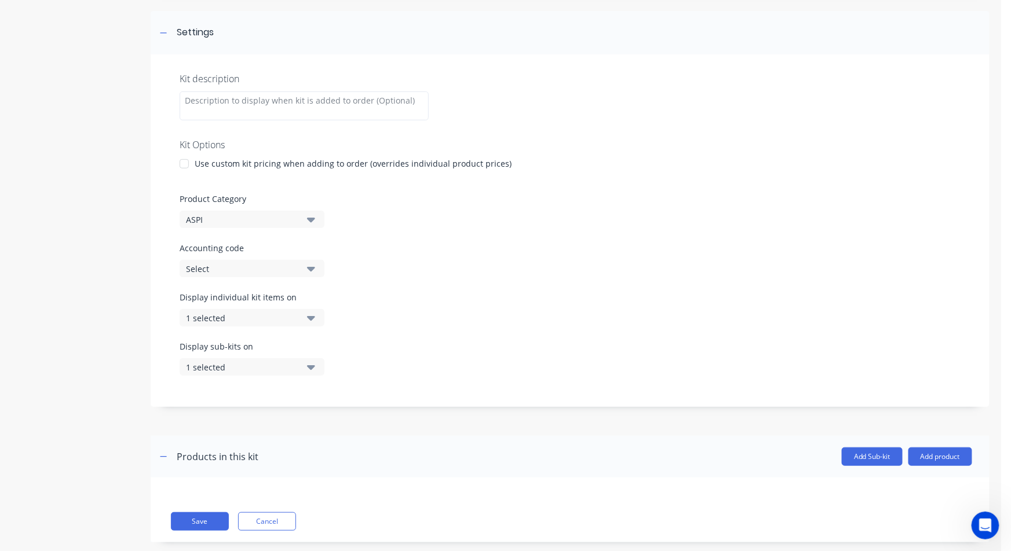
scroll to position [177, 0]
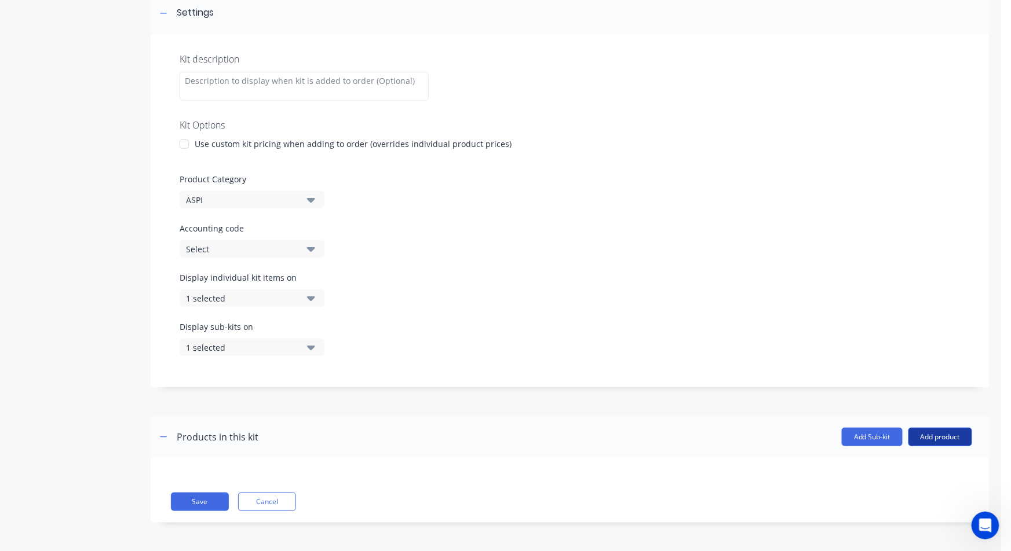
click at [940, 438] on button "Add product" at bounding box center [940, 437] width 64 height 19
click at [872, 488] on div "Labour" at bounding box center [916, 490] width 89 height 17
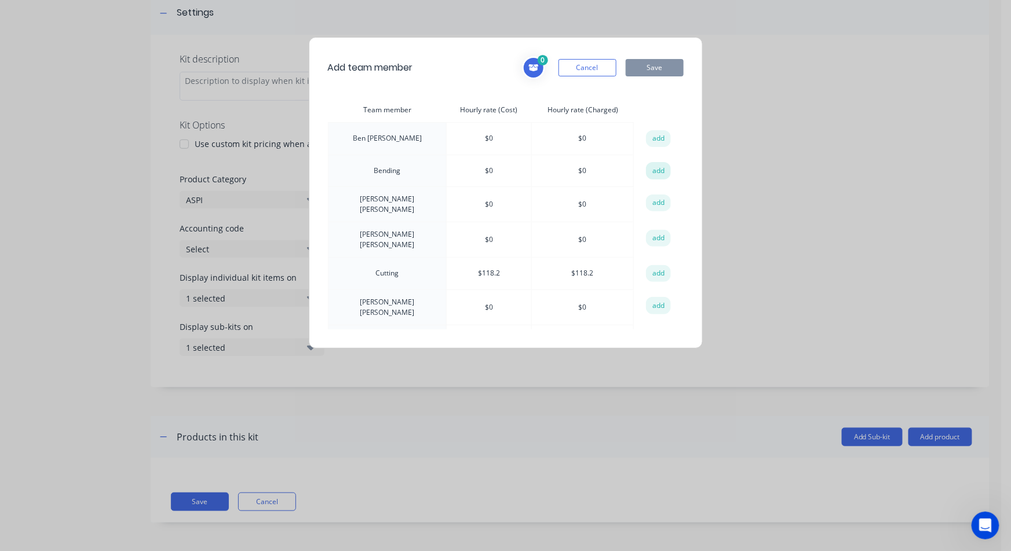
click at [660, 170] on button "add" at bounding box center [658, 170] width 25 height 17
click at [660, 265] on button "add" at bounding box center [658, 273] width 25 height 17
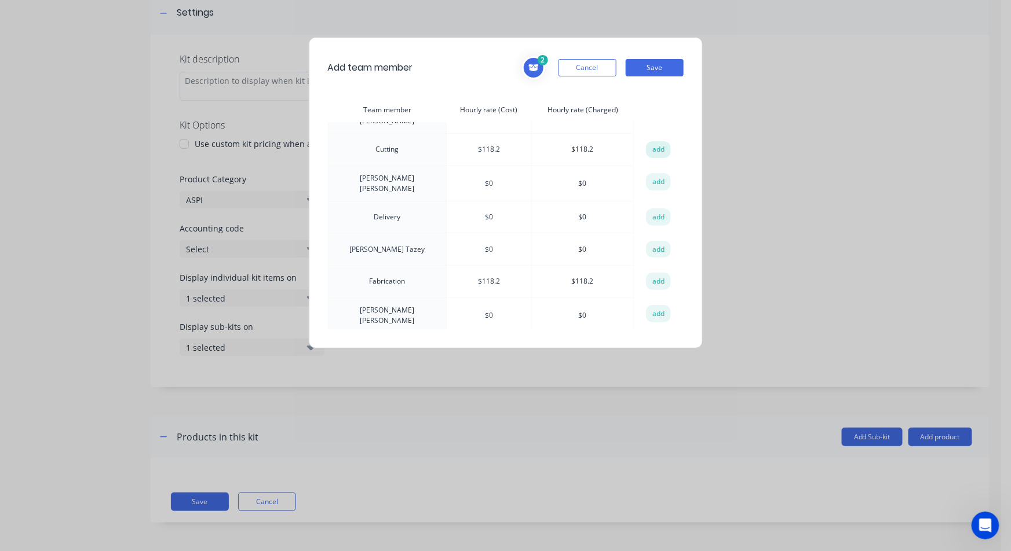
scroll to position [129, 0]
click at [654, 268] on button "add" at bounding box center [658, 276] width 25 height 17
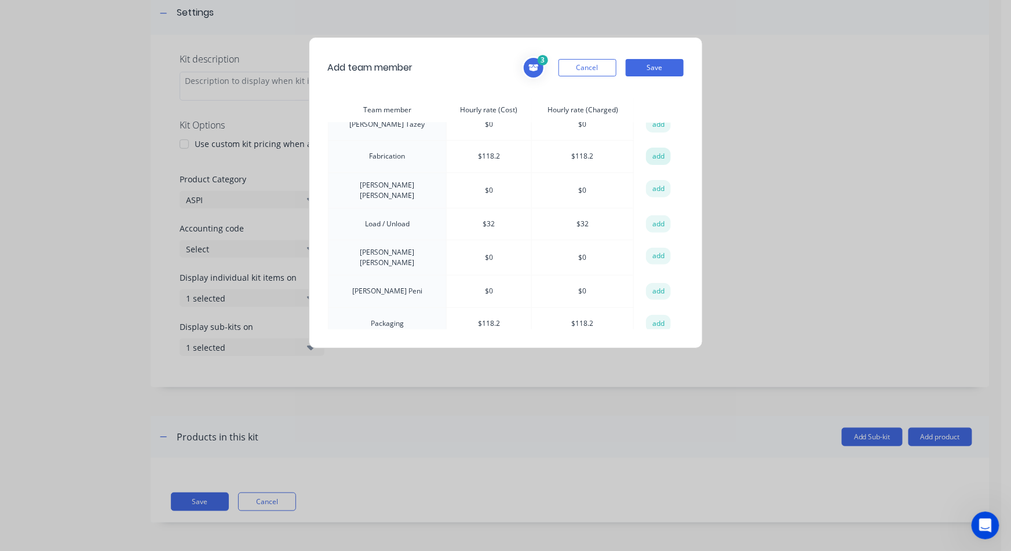
scroll to position [257, 0]
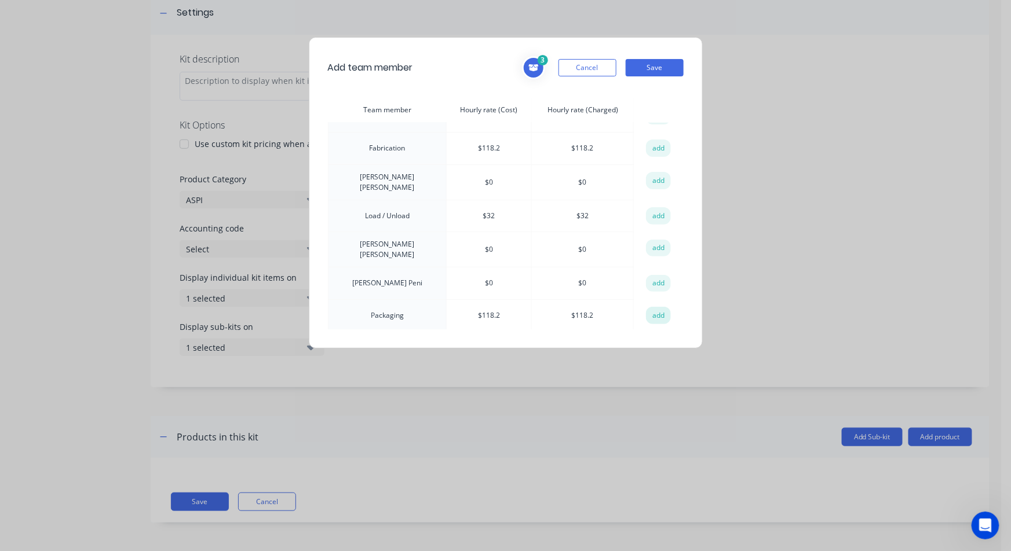
click at [650, 307] on button "add" at bounding box center [658, 315] width 25 height 17
click at [650, 310] on button "add" at bounding box center [658, 318] width 25 height 17
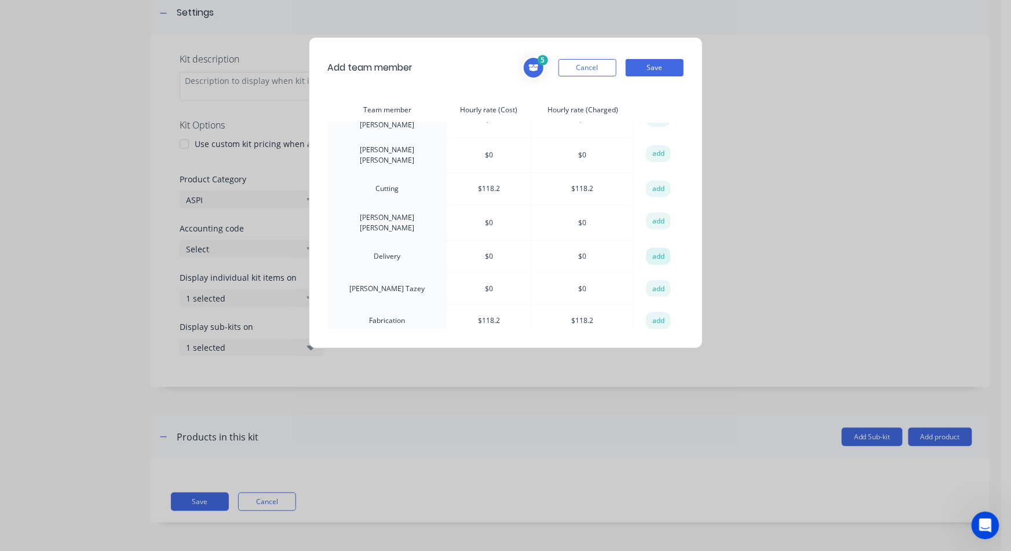
click at [652, 248] on button "add" at bounding box center [658, 256] width 25 height 17
click at [653, 62] on button "Save" at bounding box center [655, 67] width 58 height 17
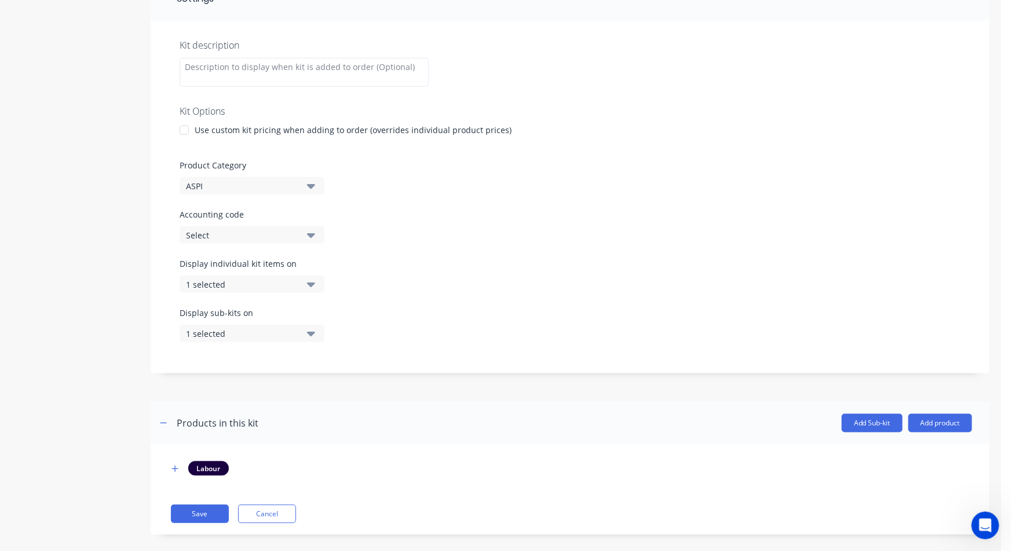
scroll to position [203, 0]
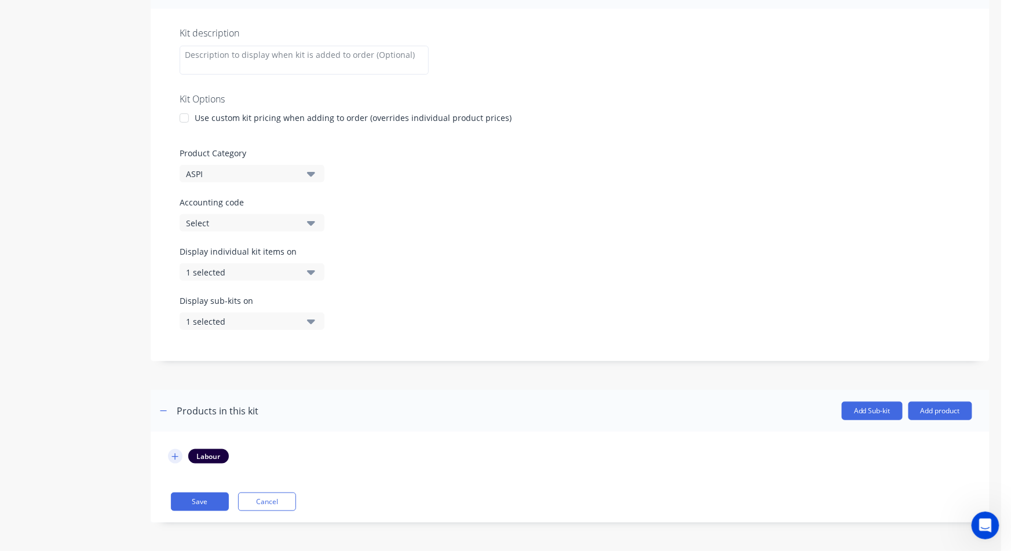
click at [177, 459] on icon "button" at bounding box center [174, 457] width 7 height 8
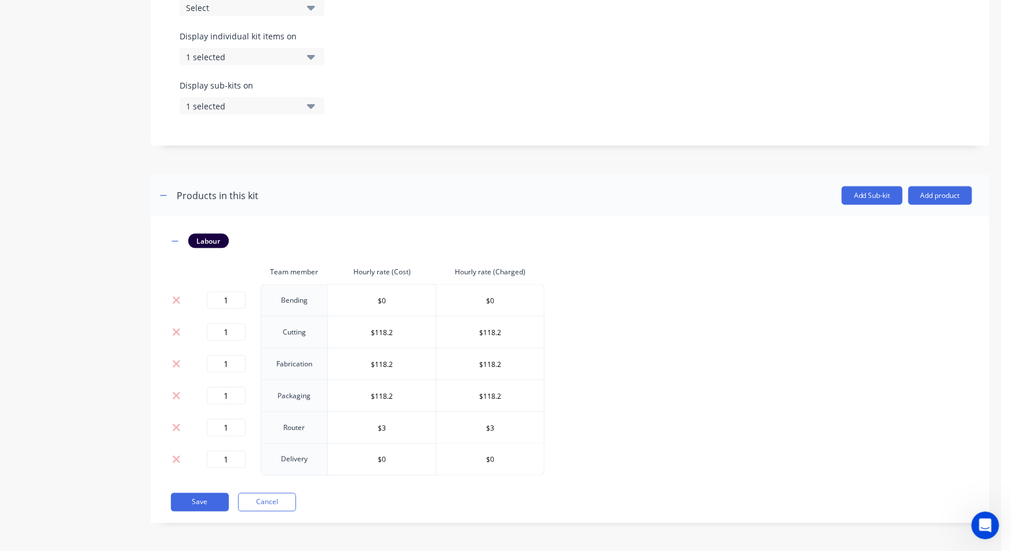
scroll to position [419, 0]
drag, startPoint x: 217, startPoint y: 305, endPoint x: 284, endPoint y: 299, distance: 68.0
click at [283, 300] on tr "1 Bending $0 $0" at bounding box center [356, 300] width 376 height 32
type input "0"
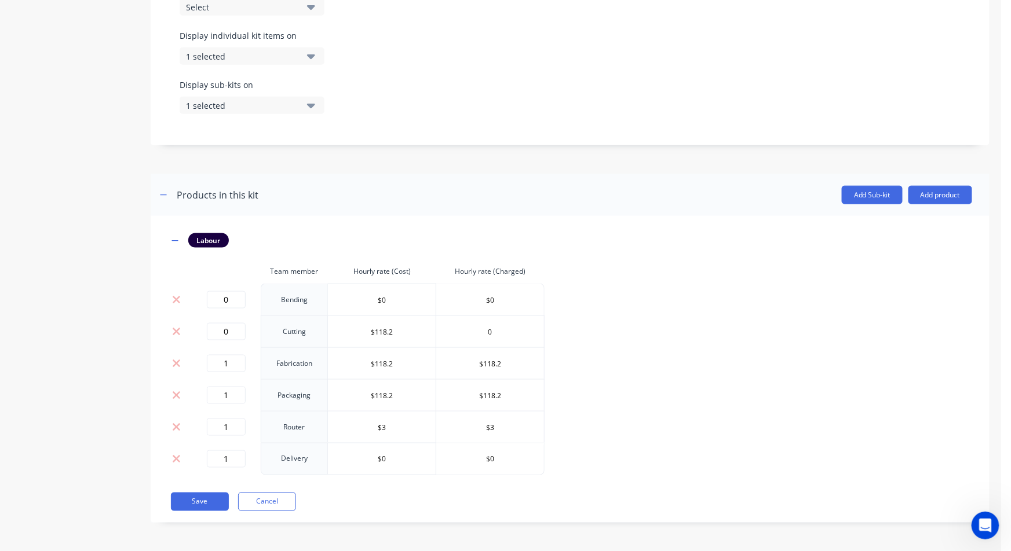
type input "$0"
type input "20"
type input "$100"
drag, startPoint x: 373, startPoint y: 368, endPoint x: 424, endPoint y: 363, distance: 51.2
click at [424, 360] on input "$118.2" at bounding box center [382, 363] width 108 height 17
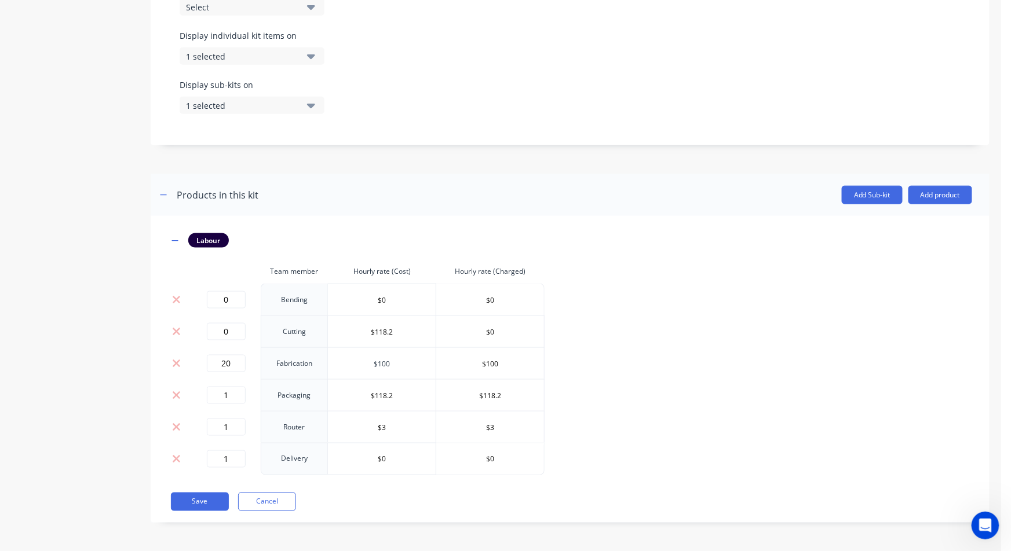
type input "$100"
drag, startPoint x: 221, startPoint y: 395, endPoint x: 275, endPoint y: 379, distance: 56.6
click at [276, 376] on tbody "0 Bending $0 $0 0 Cutting $118.2 $0 20 Fabrication $100 $100 1 Packaging $118.2…" at bounding box center [356, 380] width 376 height 192
type input "2"
type input "$0"
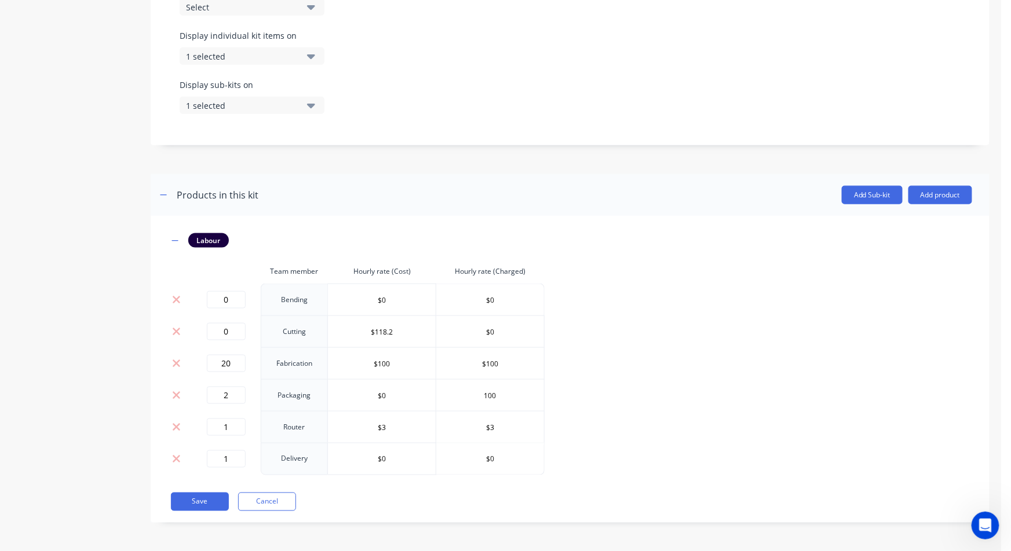
type input "$100"
type input "52"
type input "5"
type input "$32"
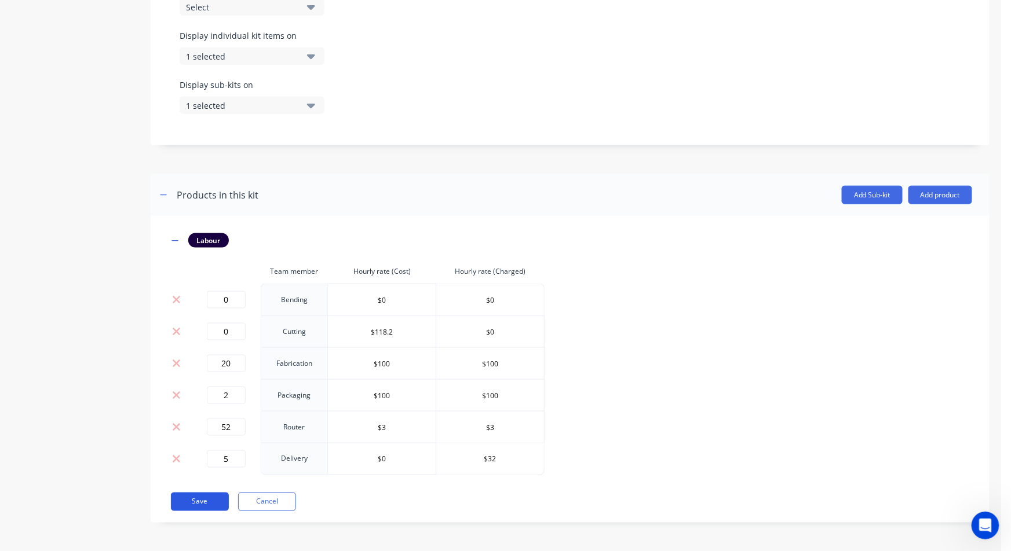
click at [193, 499] on button "Save" at bounding box center [200, 502] width 58 height 19
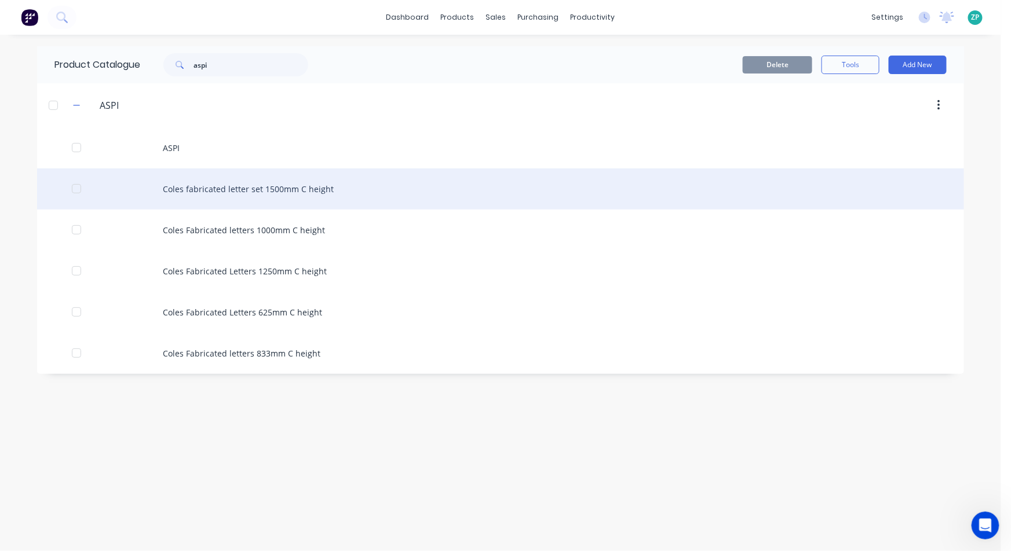
click at [308, 193] on div "Coles fabricated letter set 1500mm C height" at bounding box center [500, 189] width 927 height 41
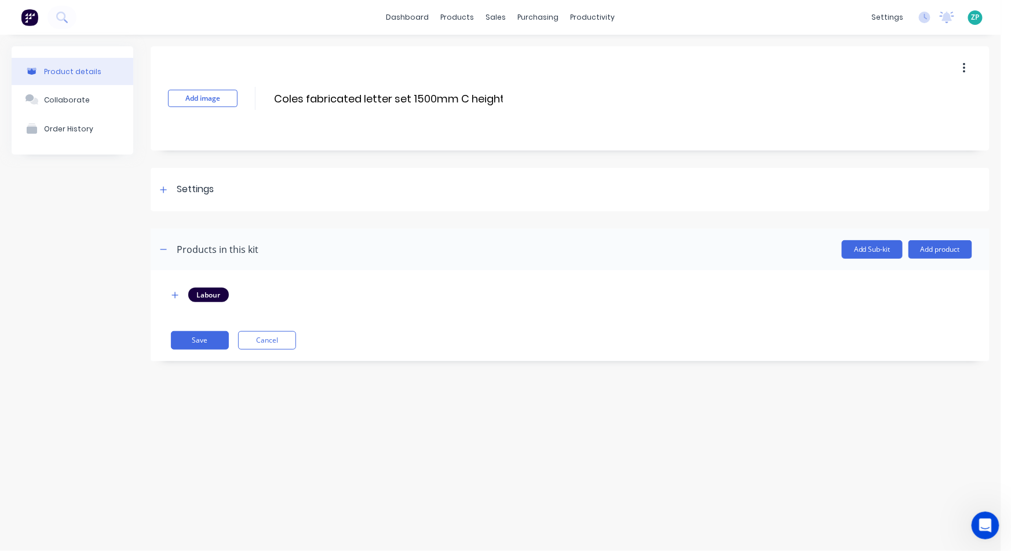
click at [181, 300] on div at bounding box center [175, 295] width 14 height 14
click at [178, 295] on icon "button" at bounding box center [174, 295] width 7 height 8
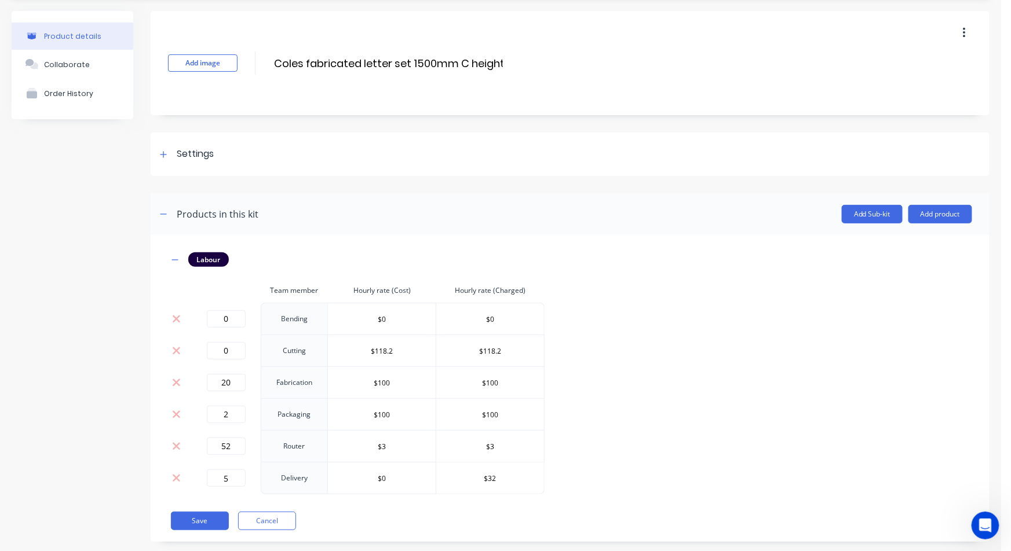
scroll to position [54, 0]
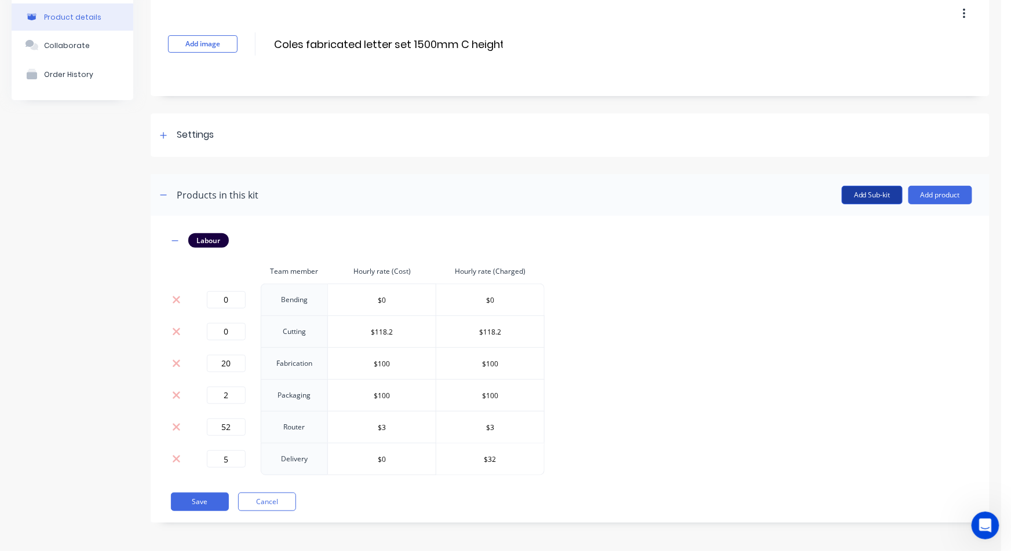
click at [856, 195] on button "Add Sub-kit" at bounding box center [872, 195] width 61 height 19
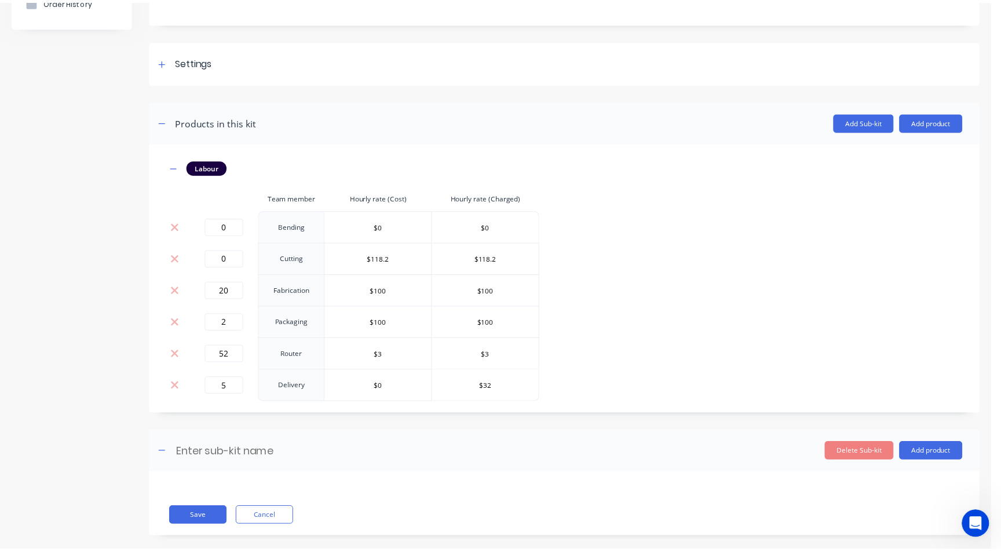
scroll to position [143, 0]
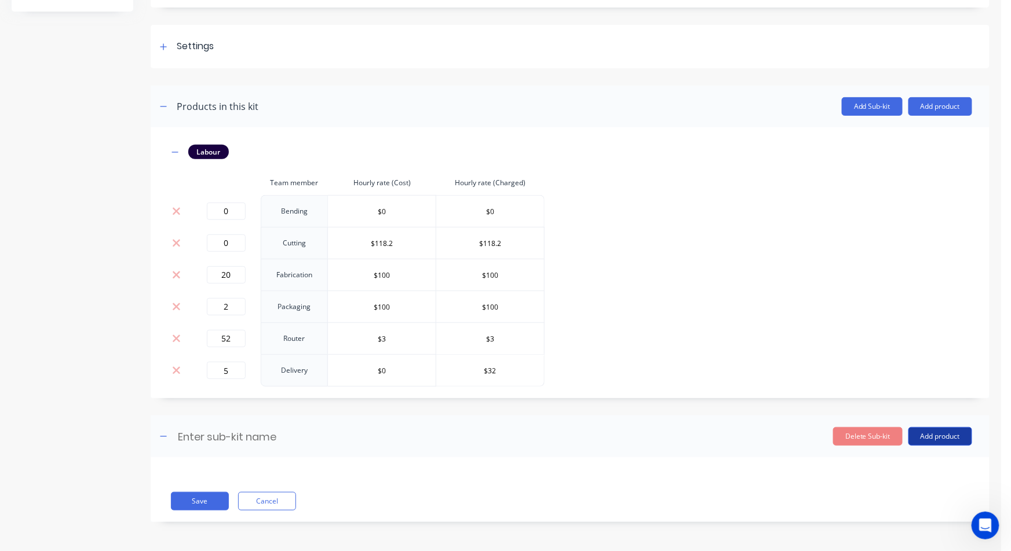
click at [935, 429] on button "Add product" at bounding box center [940, 436] width 64 height 19
click at [890, 470] on div "Product catalogue" at bounding box center [916, 466] width 89 height 17
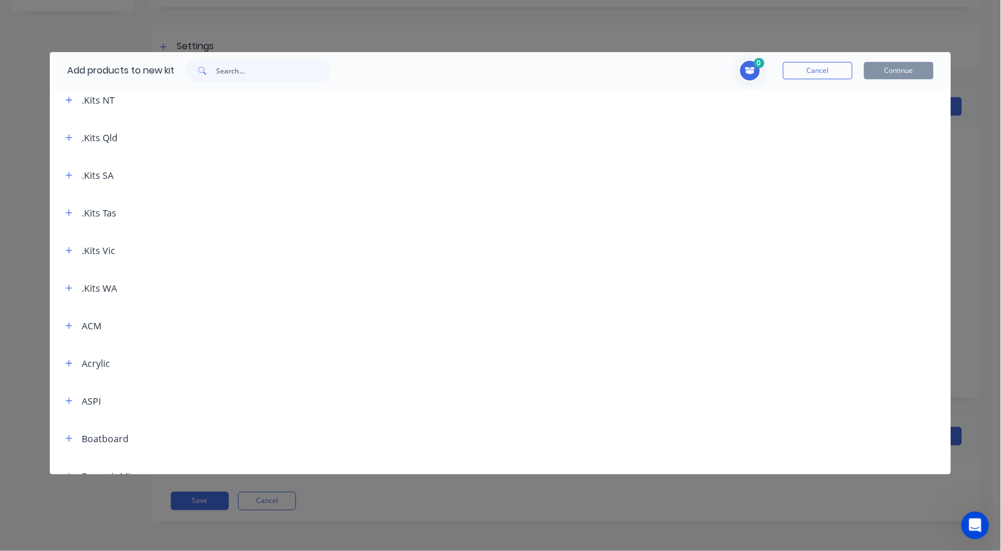
scroll to position [129, 0]
click at [63, 359] on button "button" at bounding box center [68, 356] width 14 height 14
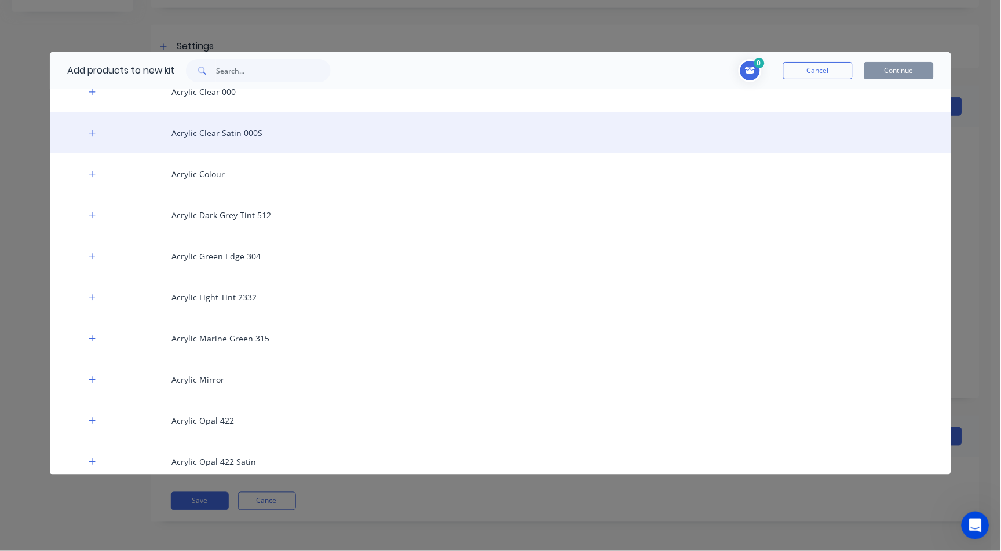
scroll to position [579, 0]
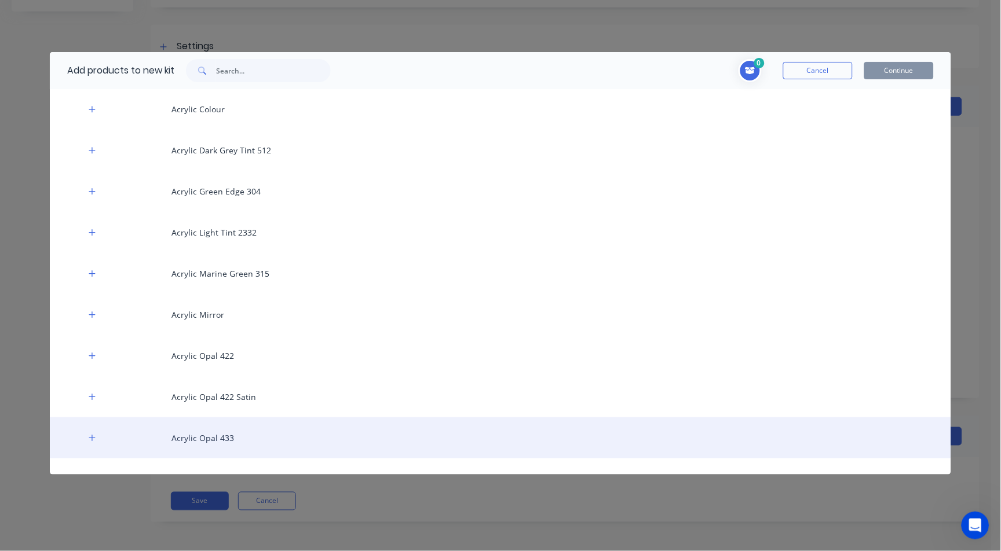
click at [236, 431] on div "Acrylic Opal 433" at bounding box center [500, 438] width 901 height 41
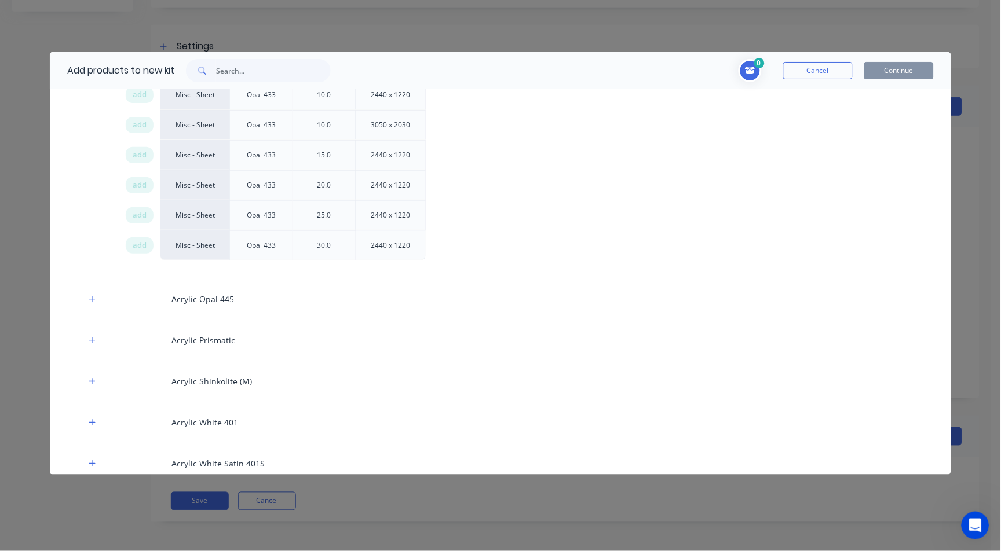
scroll to position [1351, 0]
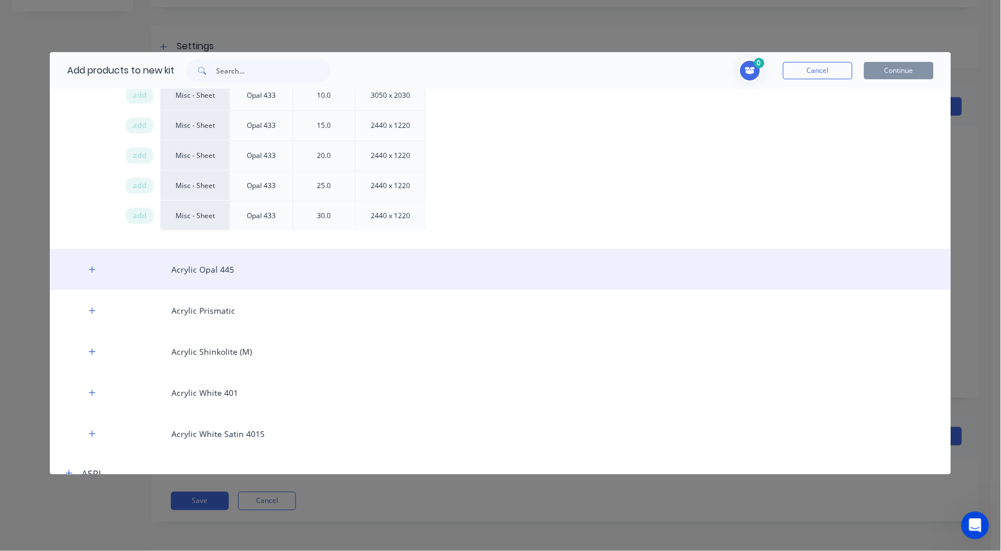
click at [80, 279] on div "Acrylic Opal 445" at bounding box center [500, 269] width 901 height 41
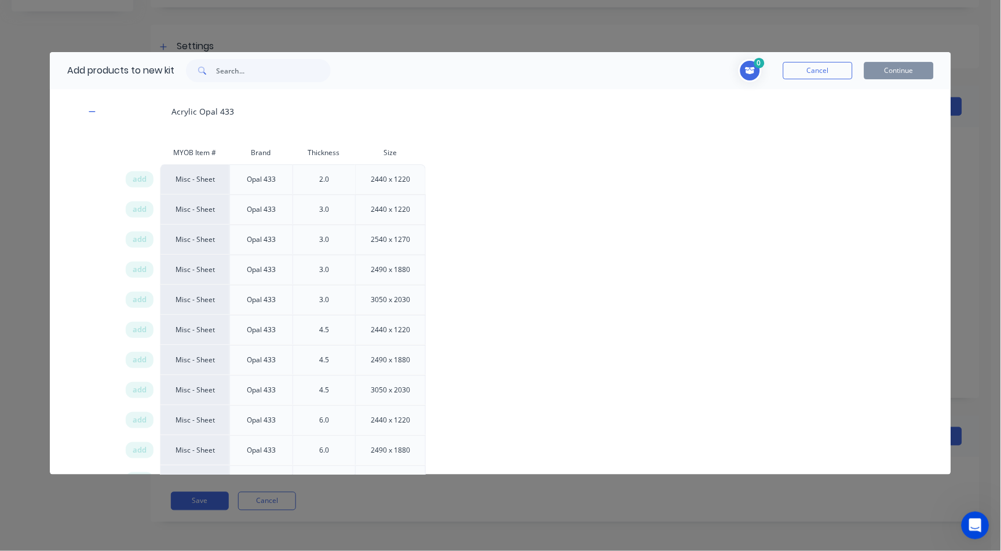
scroll to position [901, 0]
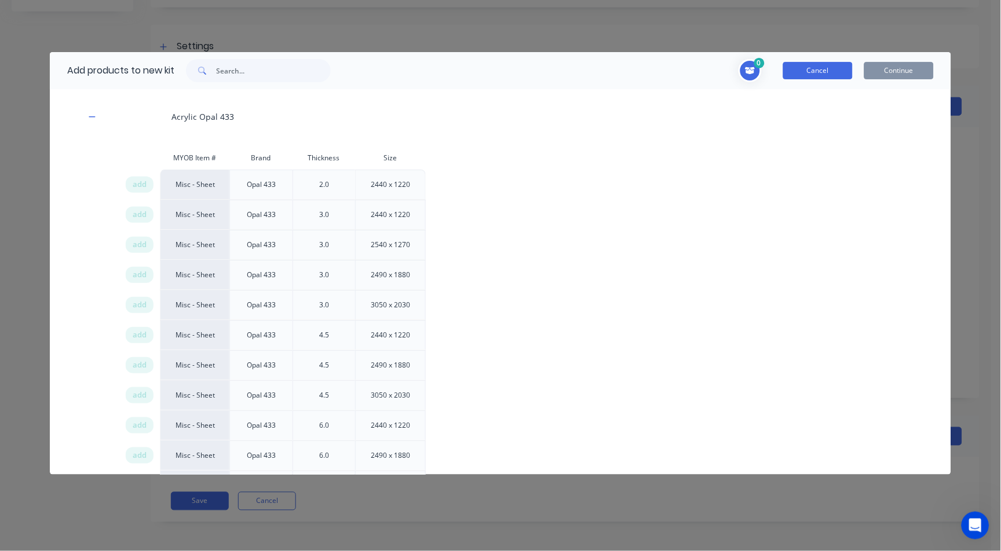
click at [816, 72] on button "Cancel" at bounding box center [818, 70] width 70 height 17
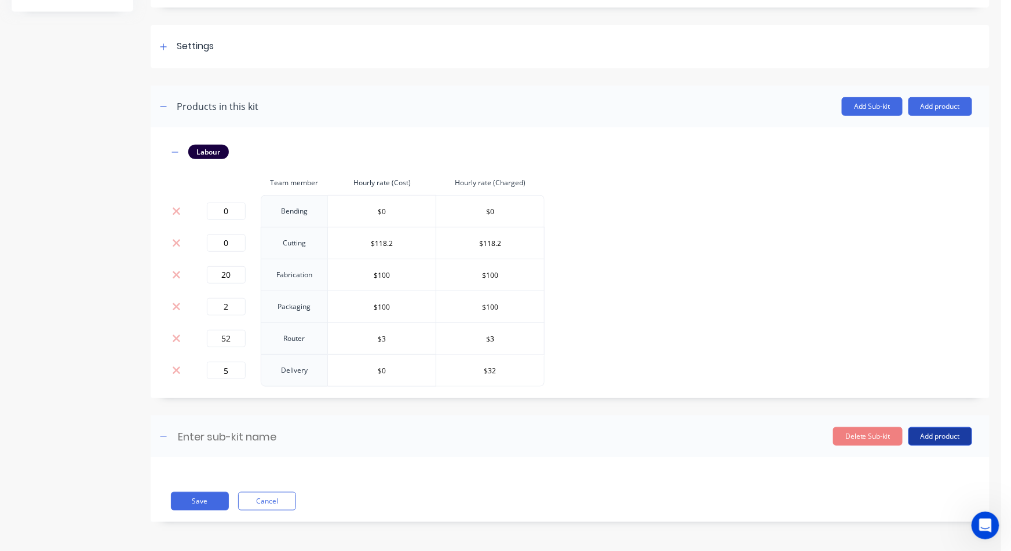
click at [917, 437] on button "Add product" at bounding box center [940, 436] width 64 height 19
click at [883, 471] on div "Product catalogue" at bounding box center [916, 466] width 89 height 17
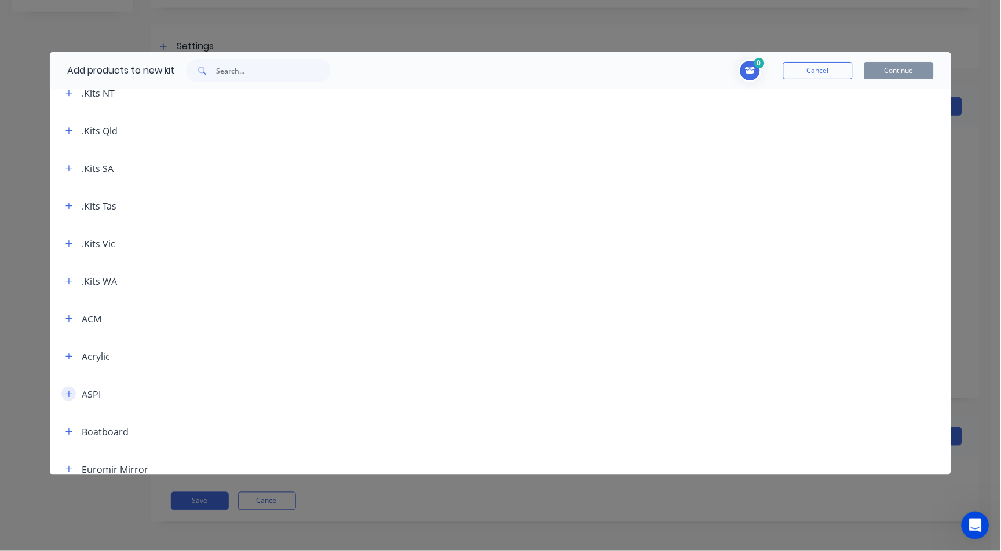
scroll to position [129, 0]
click at [67, 353] on icon "button" at bounding box center [68, 356] width 7 height 8
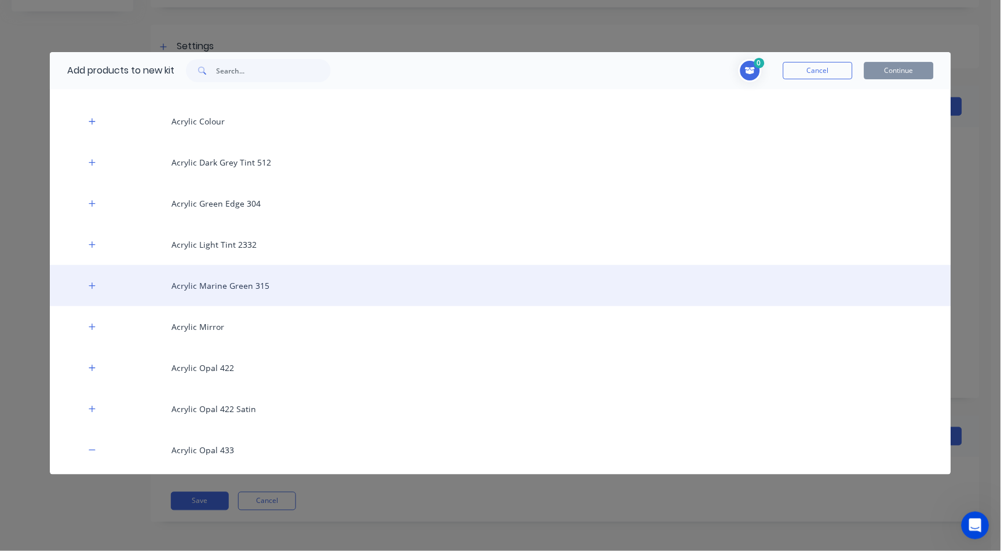
scroll to position [579, 0]
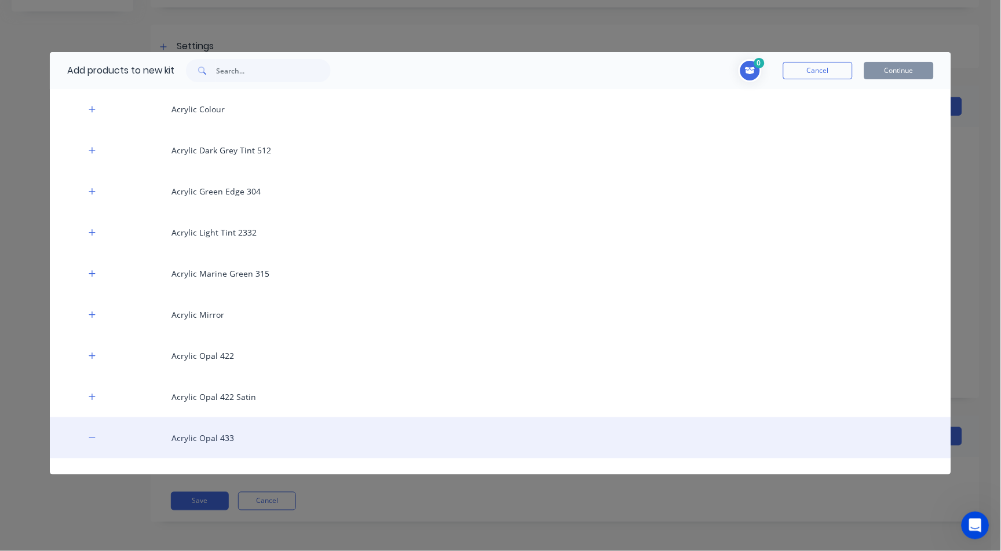
click at [222, 445] on div "Acrylic Opal 433" at bounding box center [500, 438] width 901 height 41
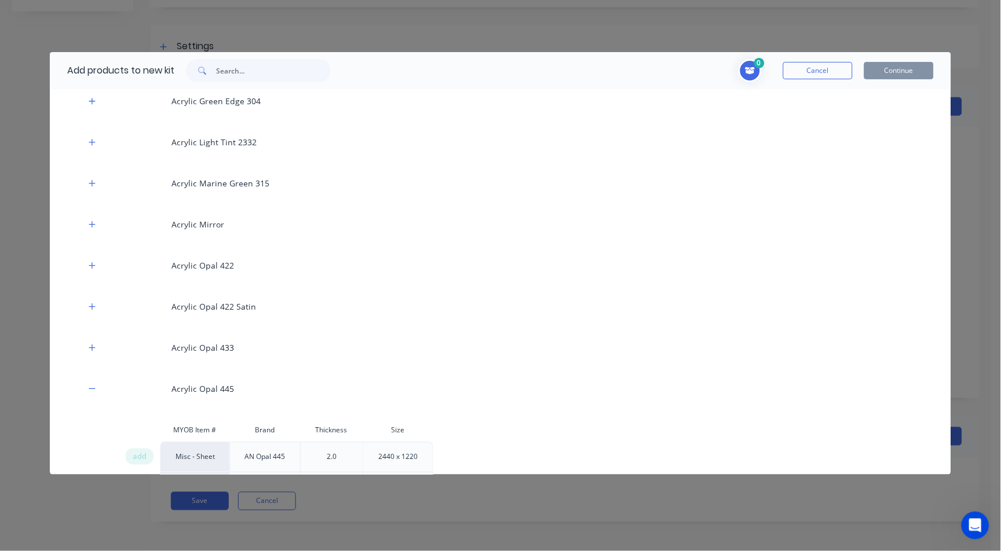
scroll to position [644, 0]
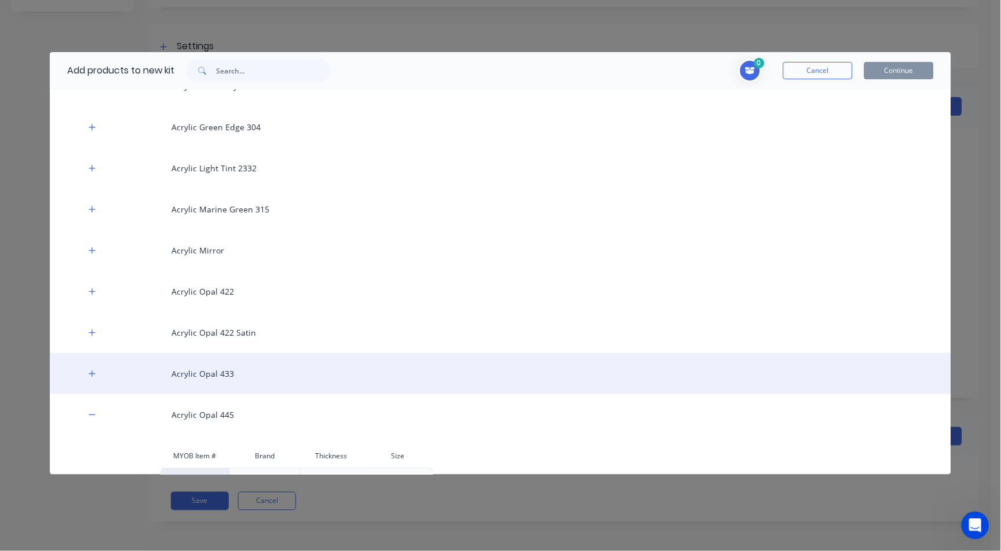
click at [200, 373] on div "Acrylic Opal 433" at bounding box center [500, 373] width 901 height 41
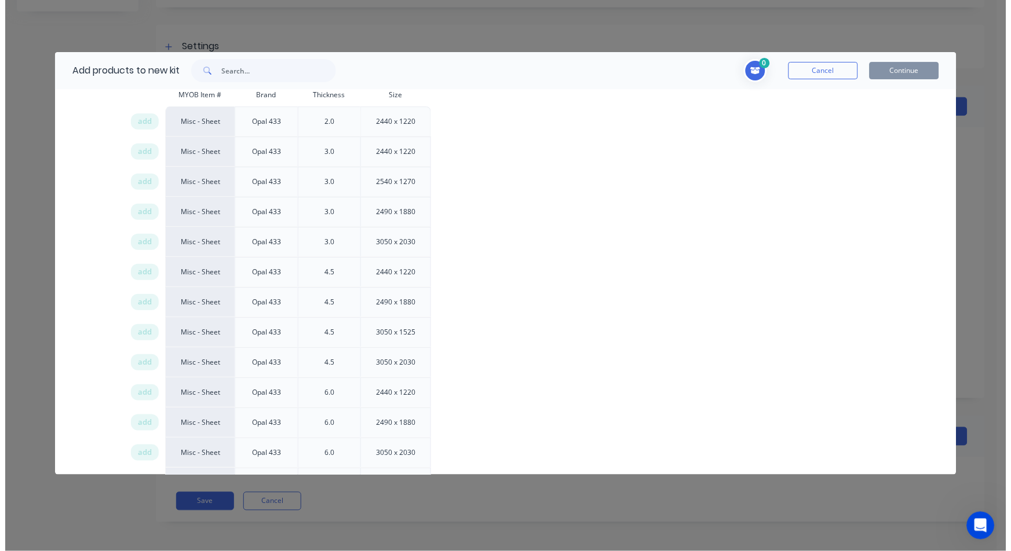
scroll to position [965, 0]
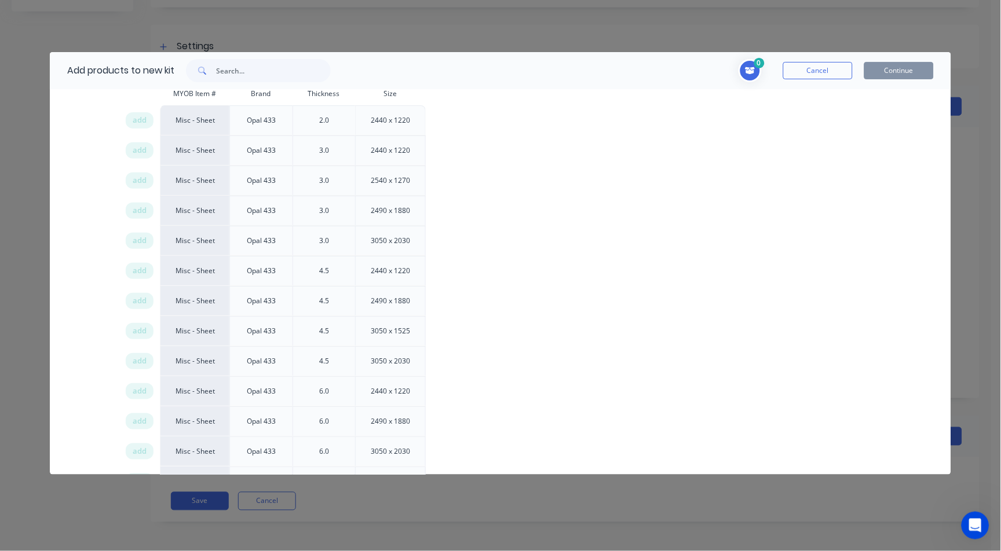
click at [195, 329] on div "Misc - Sheet" at bounding box center [195, 331] width 70 height 30
click at [147, 328] on div "add" at bounding box center [140, 331] width 28 height 16
click at [894, 76] on button "Continue" at bounding box center [899, 70] width 70 height 17
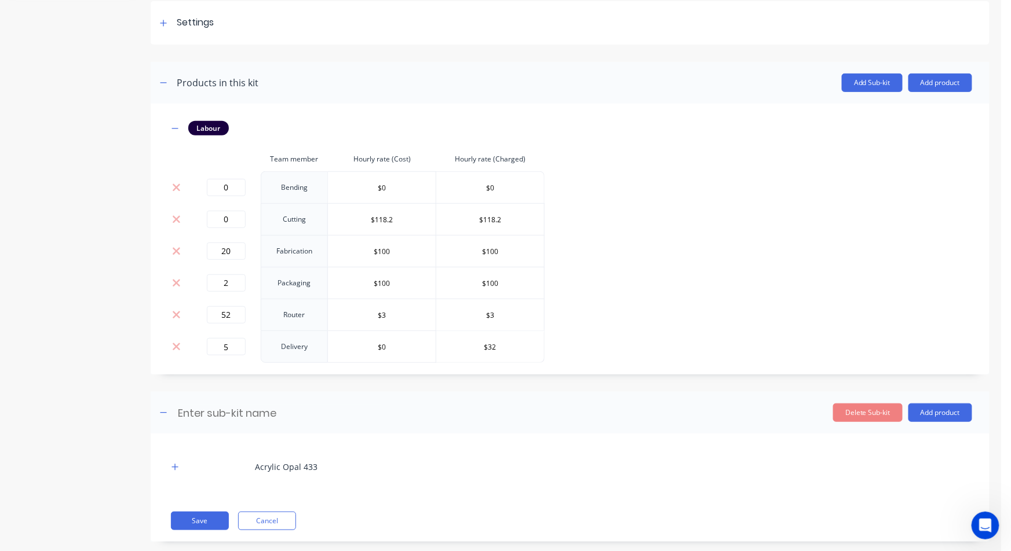
scroll to position [186, 0]
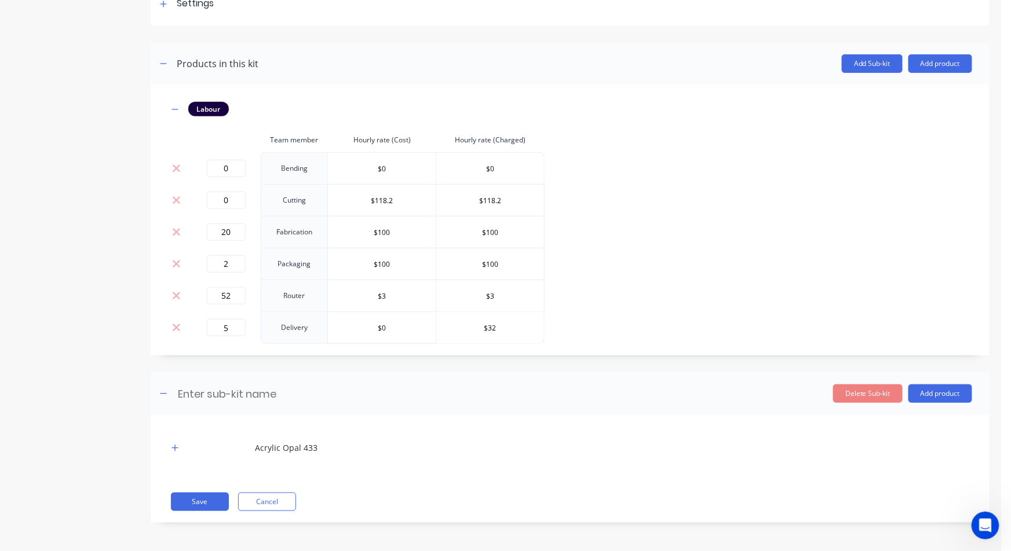
click at [164, 438] on div "Acrylic Opal 433 Save Cancel" at bounding box center [570, 469] width 839 height 108
click at [175, 449] on icon "button" at bounding box center [175, 448] width 6 height 6
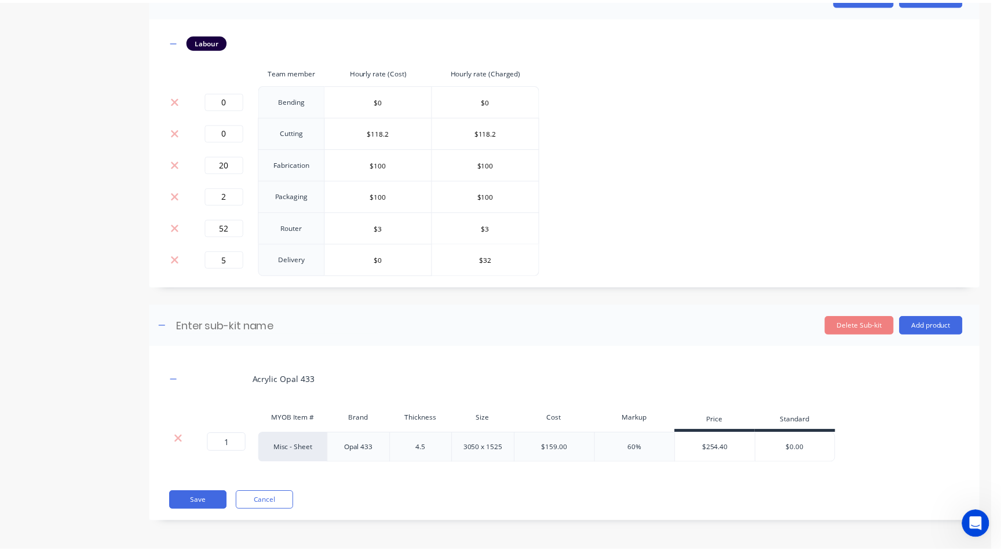
scroll to position [254, 0]
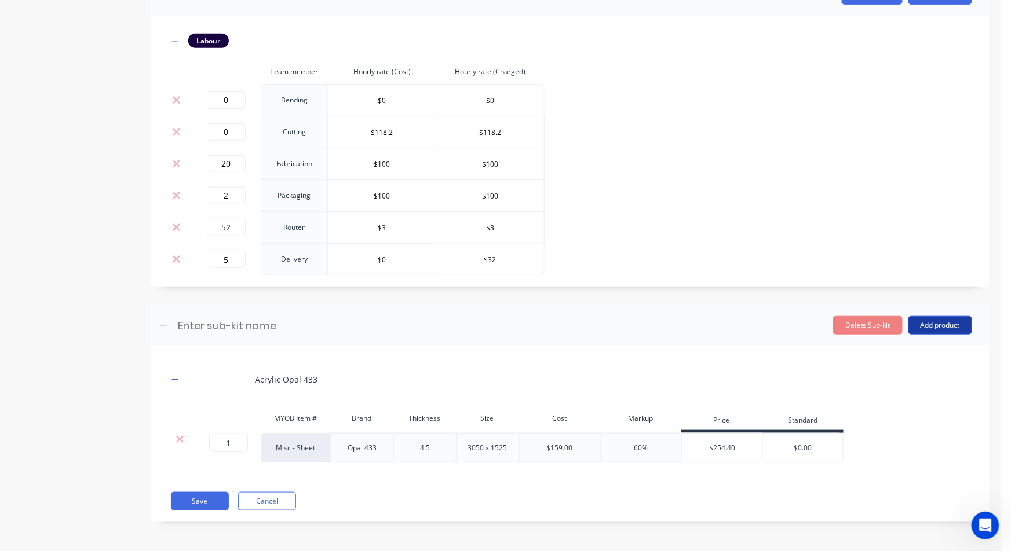
click at [949, 319] on button "Add product" at bounding box center [940, 325] width 64 height 19
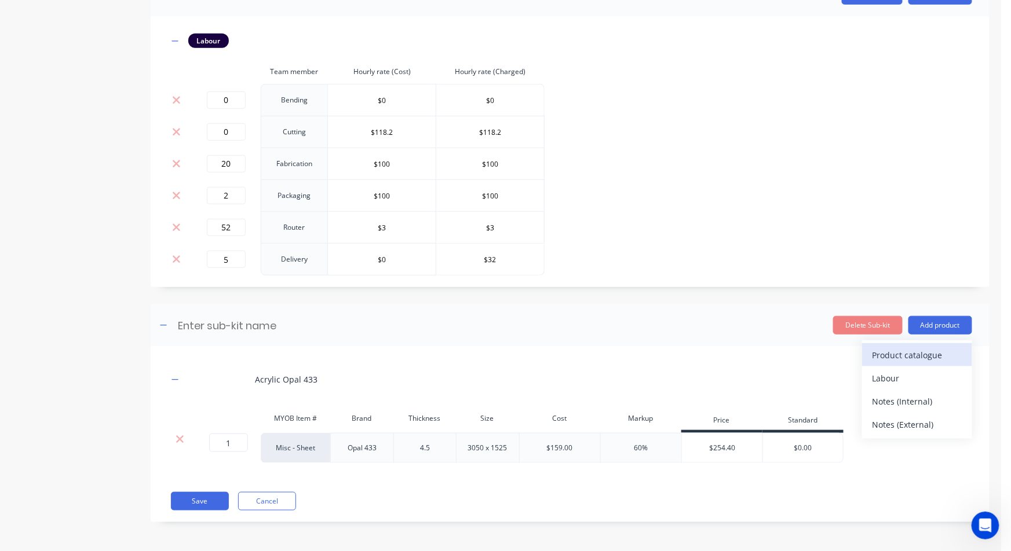
click at [890, 356] on div "Product catalogue" at bounding box center [916, 355] width 89 height 17
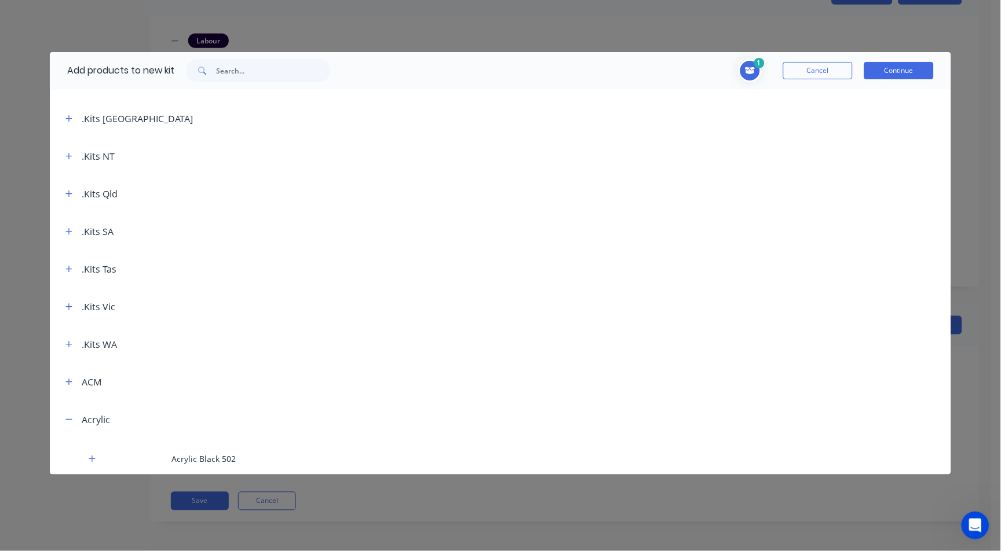
scroll to position [64, 0]
click at [258, 70] on input "text" at bounding box center [273, 70] width 115 height 23
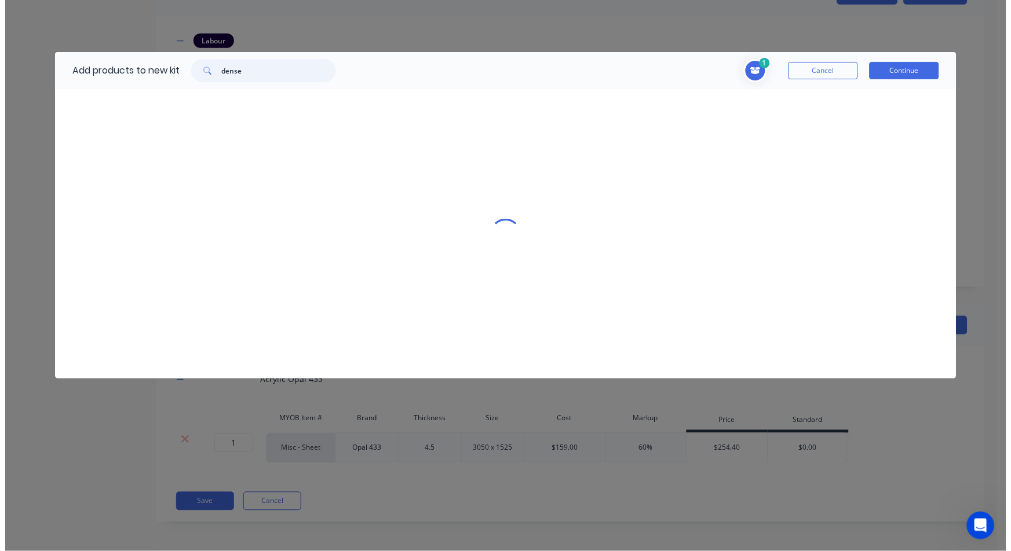
scroll to position [0, 0]
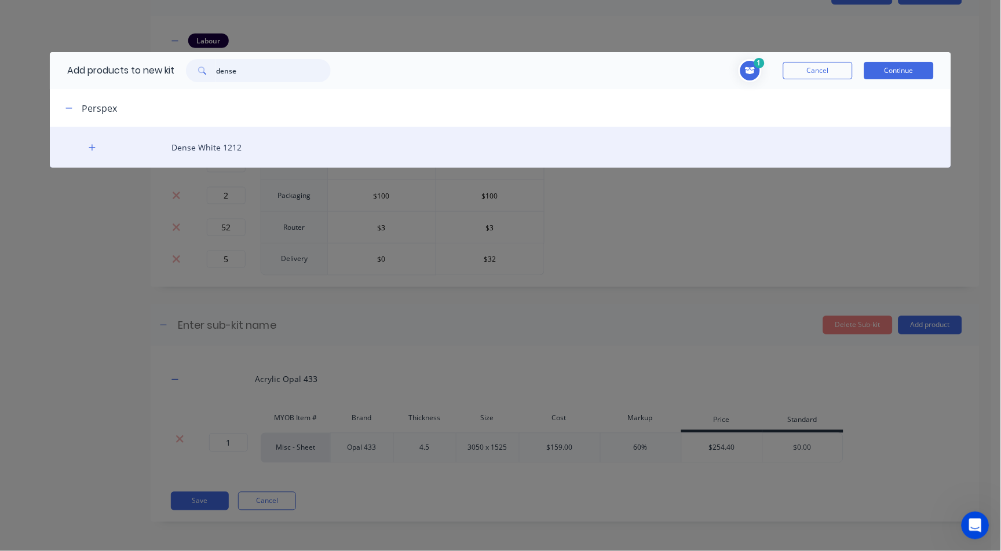
type input "dense"
click at [202, 147] on div "Dense White 1212" at bounding box center [500, 147] width 901 height 41
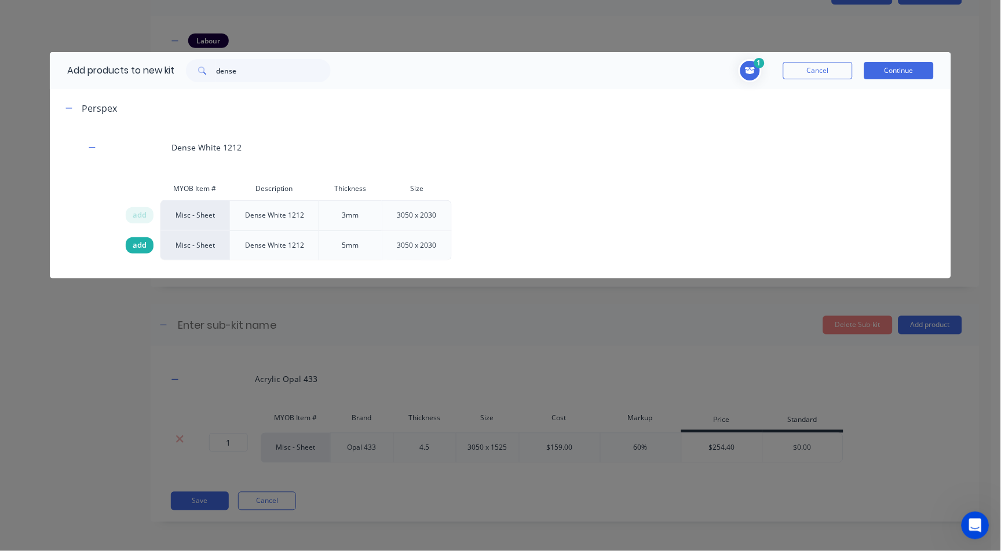
click at [147, 248] on div "add" at bounding box center [140, 245] width 28 height 16
click at [919, 62] on button "Continue" at bounding box center [899, 70] width 70 height 17
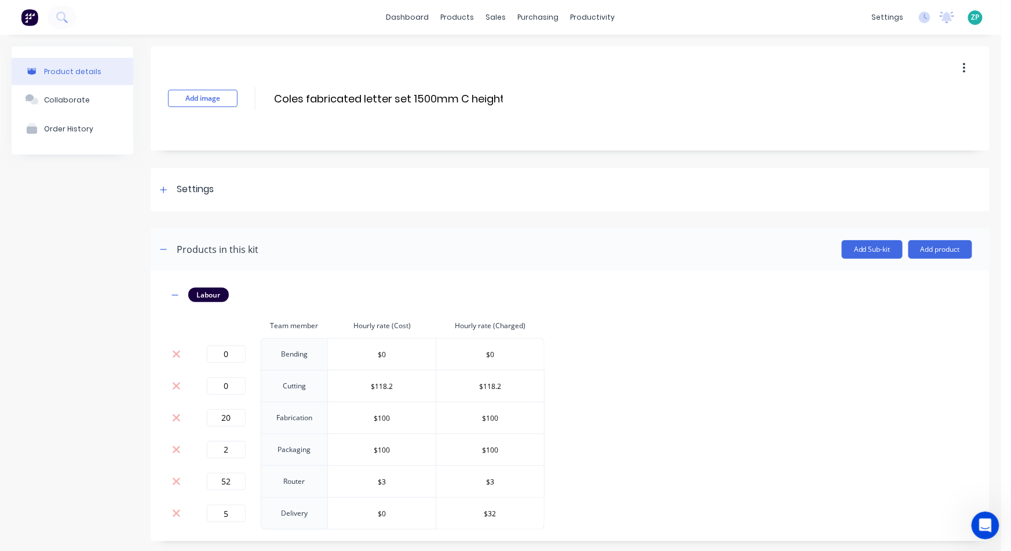
scroll to position [298, 0]
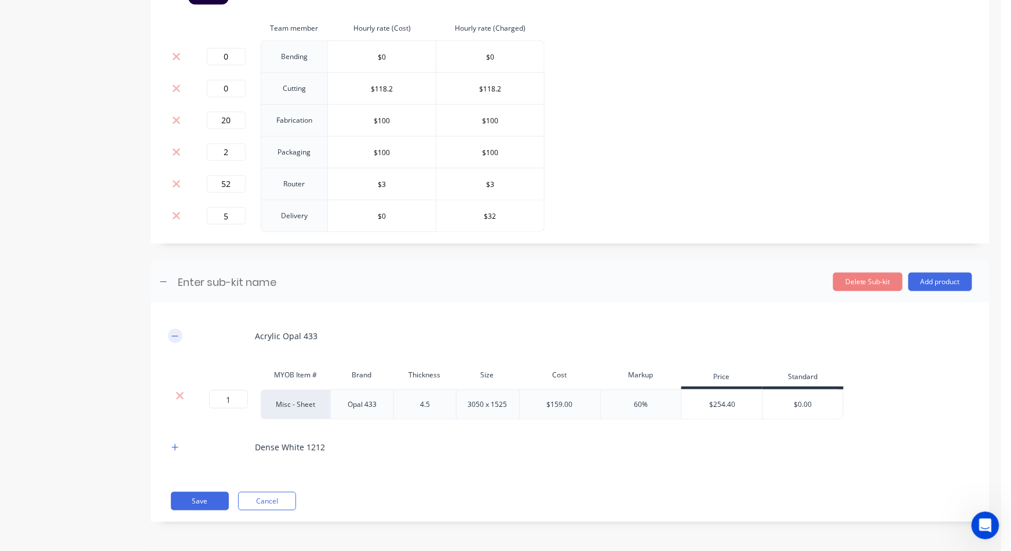
click at [180, 334] on button "button" at bounding box center [175, 336] width 14 height 14
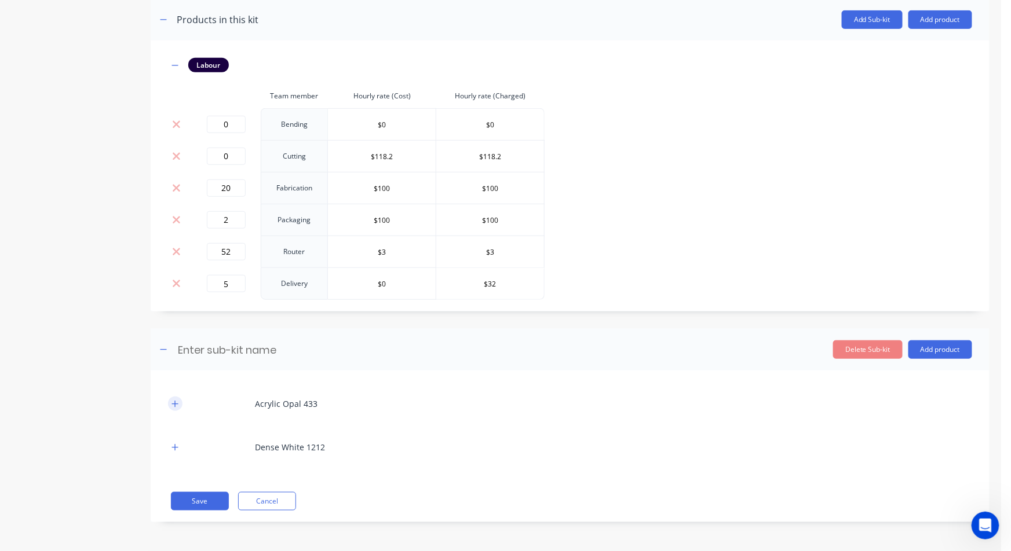
scroll to position [229, 0]
click at [174, 447] on icon "button" at bounding box center [175, 448] width 6 height 6
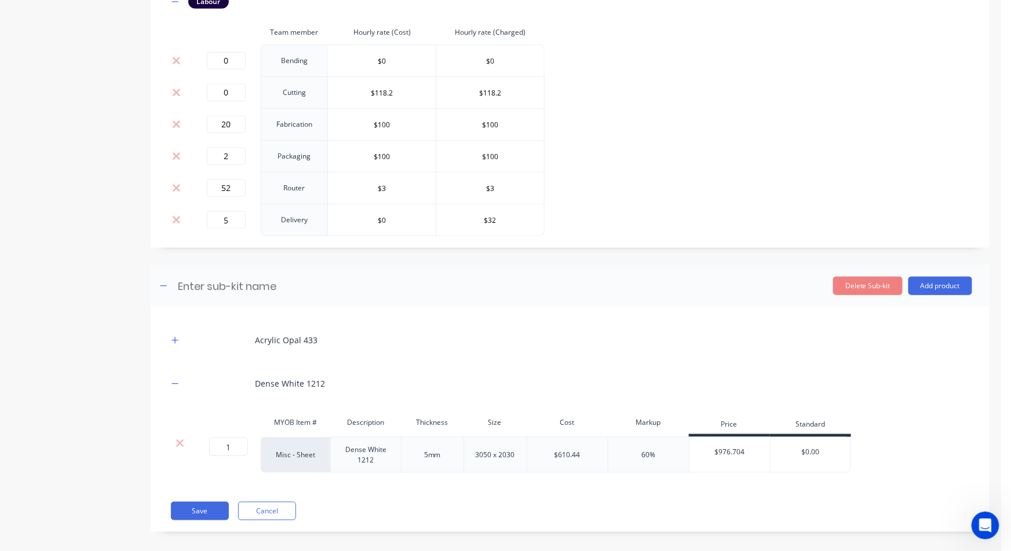
scroll to position [303, 0]
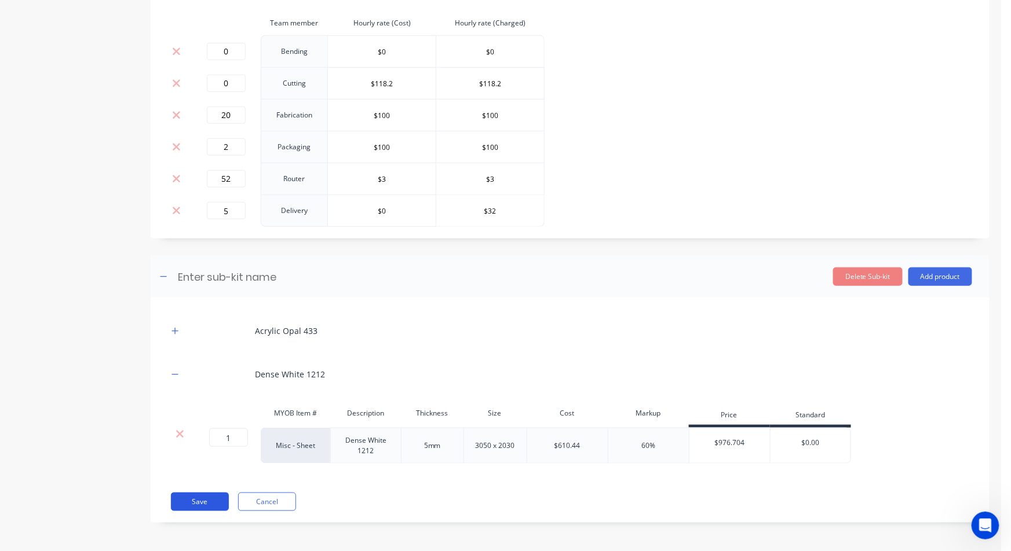
click at [211, 508] on button "Save" at bounding box center [200, 502] width 58 height 19
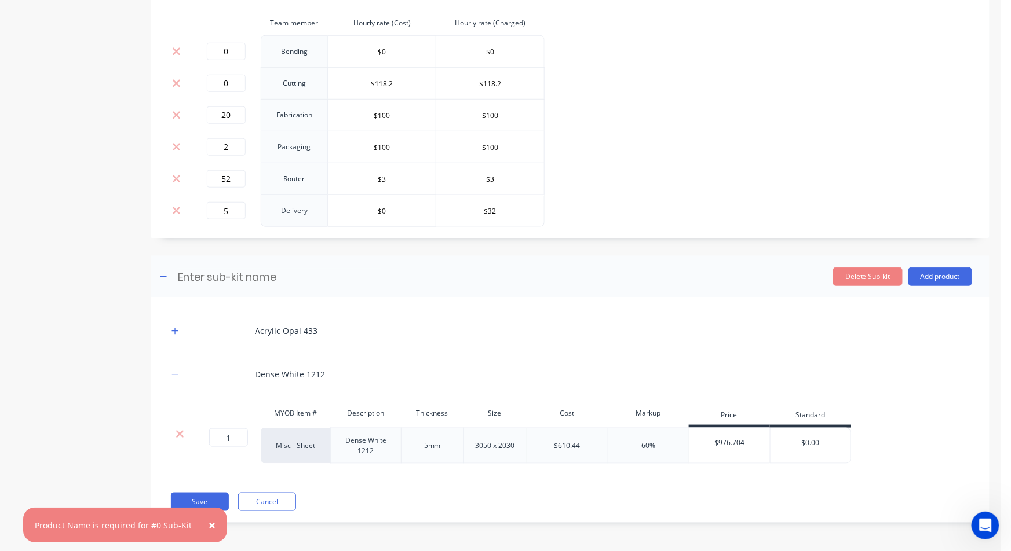
click at [248, 261] on header "Enter sub-kit name Delete Sub-kit Add product" at bounding box center [570, 277] width 839 height 42
click at [248, 268] on div "Enter sub-kit name" at bounding box center [268, 277] width 225 height 19
click at [251, 274] on input at bounding box center [279, 277] width 205 height 17
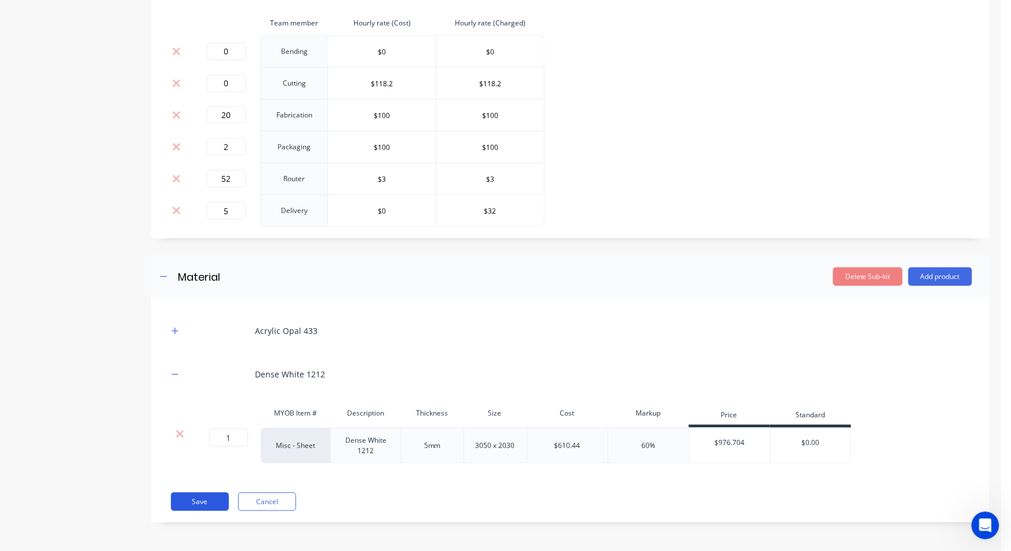
type input "Material"
click at [192, 503] on button "Save" at bounding box center [200, 502] width 58 height 19
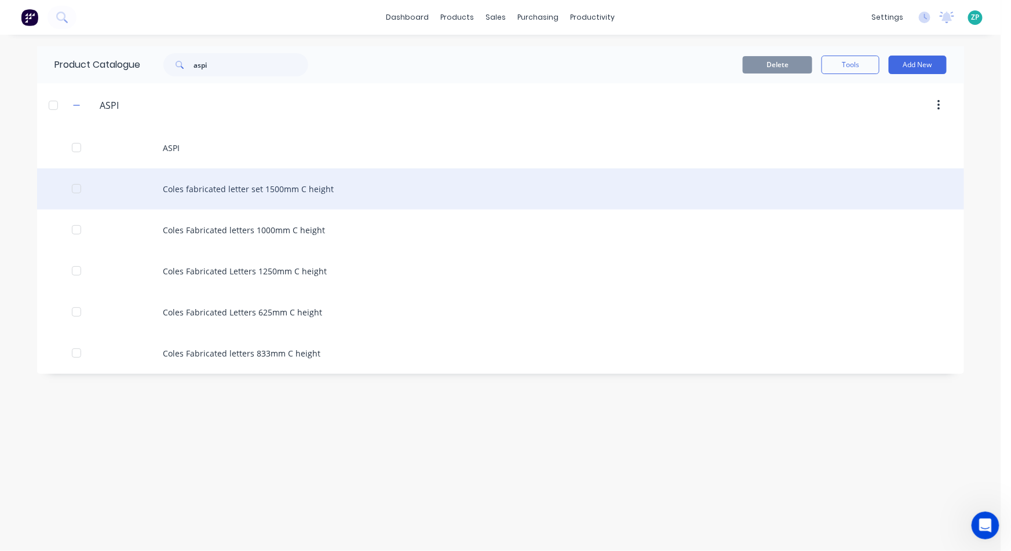
click at [224, 192] on div "Coles fabricated letter set 1500mm C height" at bounding box center [500, 189] width 927 height 41
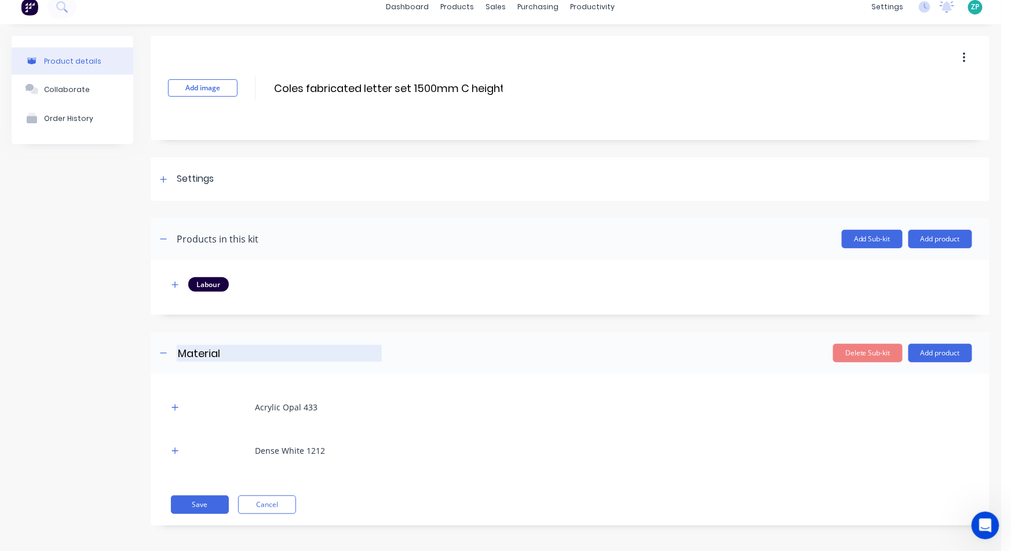
scroll to position [13, 0]
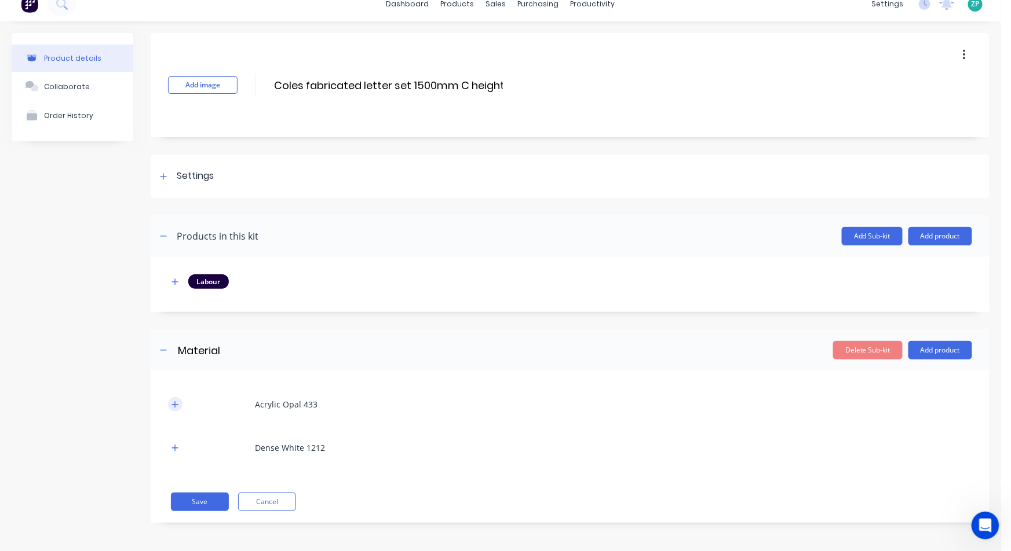
click at [180, 401] on button "button" at bounding box center [175, 404] width 14 height 14
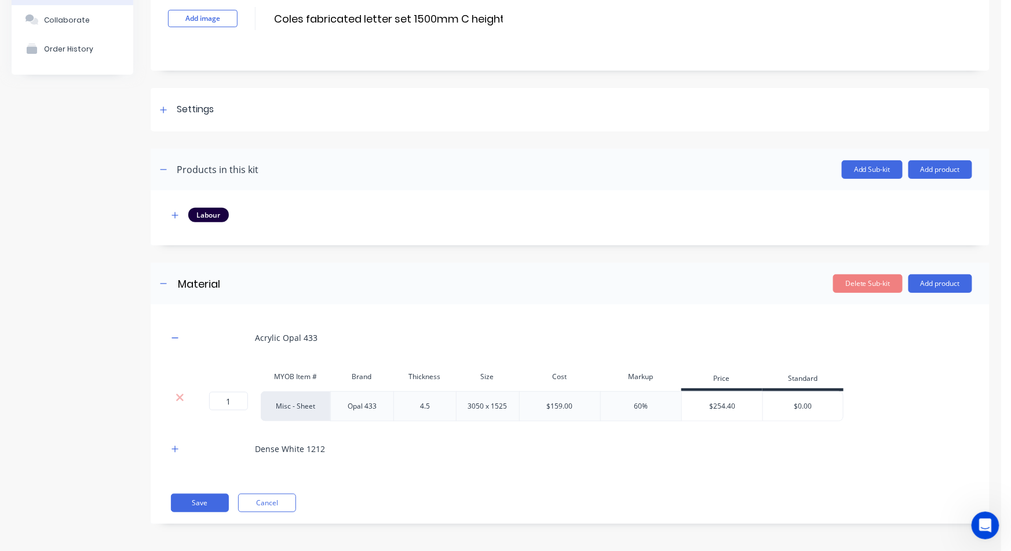
scroll to position [82, 0]
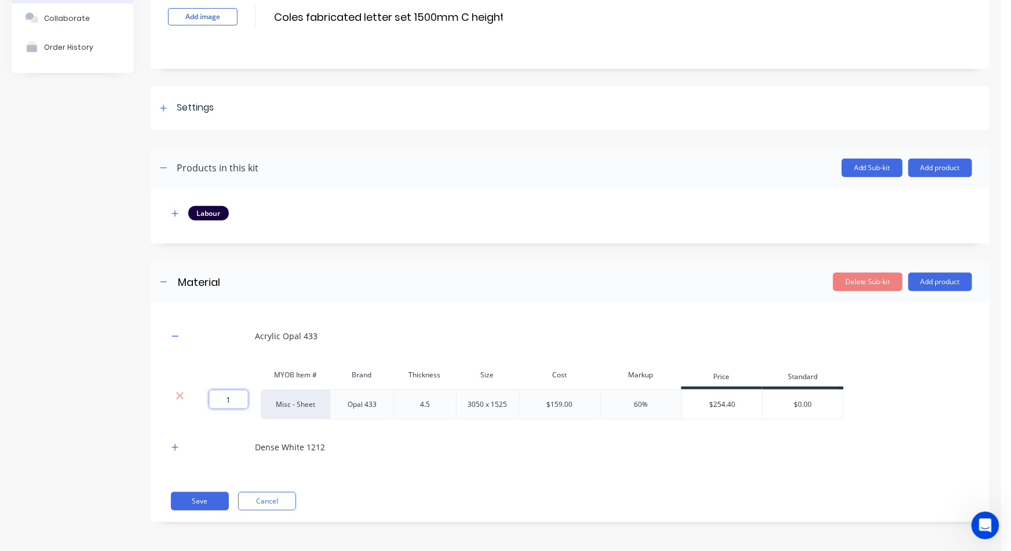
drag, startPoint x: 223, startPoint y: 397, endPoint x: 345, endPoint y: 345, distance: 132.9
click at [290, 399] on div "1 1 ? Misc - Sheet Opal 433 4.5 3050 x 1525 $159.00 60% $254.40 $0.00" at bounding box center [505, 405] width 675 height 30
type input "4.5"
click at [206, 503] on button "Save" at bounding box center [200, 501] width 58 height 19
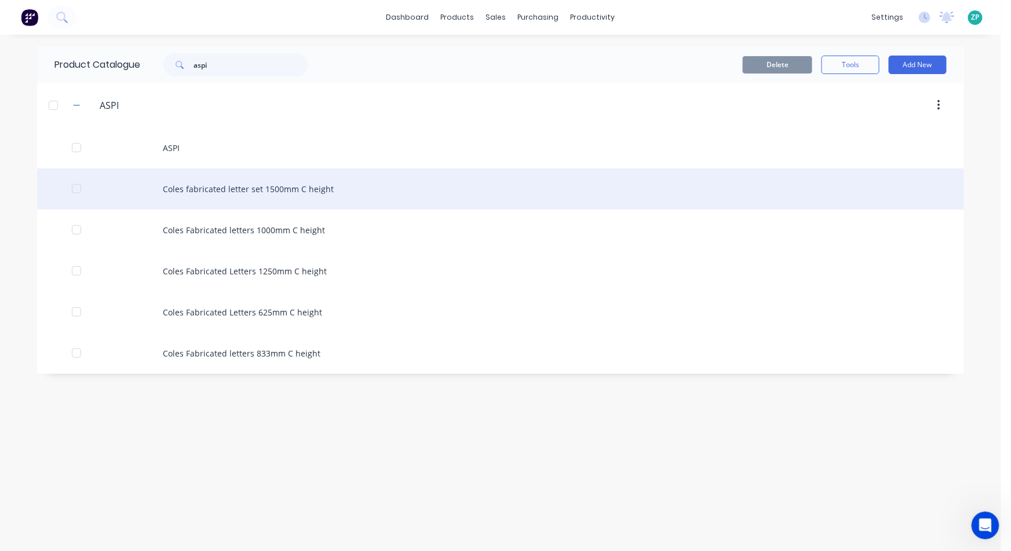
click at [205, 191] on div "Coles fabricated letter set 1500mm C height" at bounding box center [500, 189] width 927 height 41
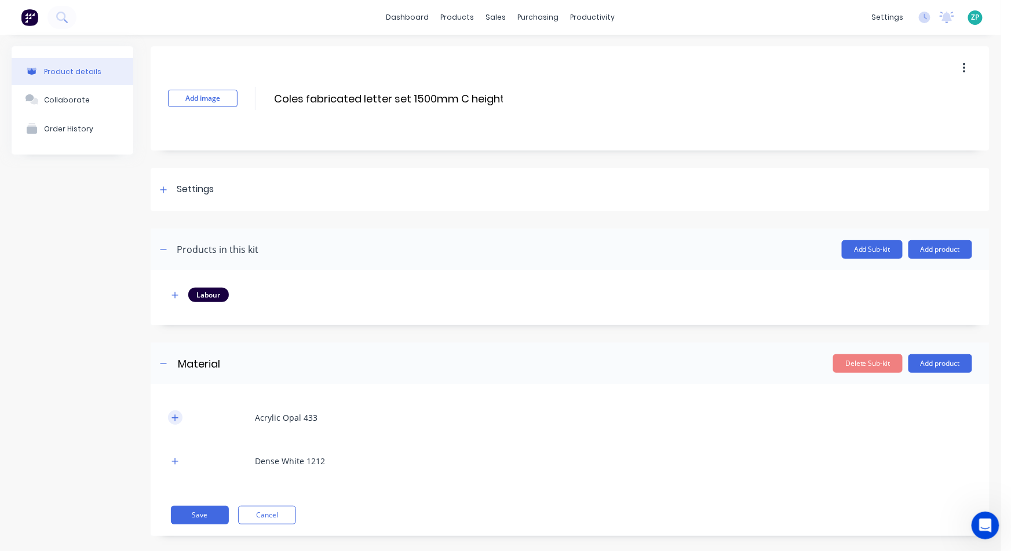
click at [177, 412] on button "button" at bounding box center [175, 418] width 14 height 14
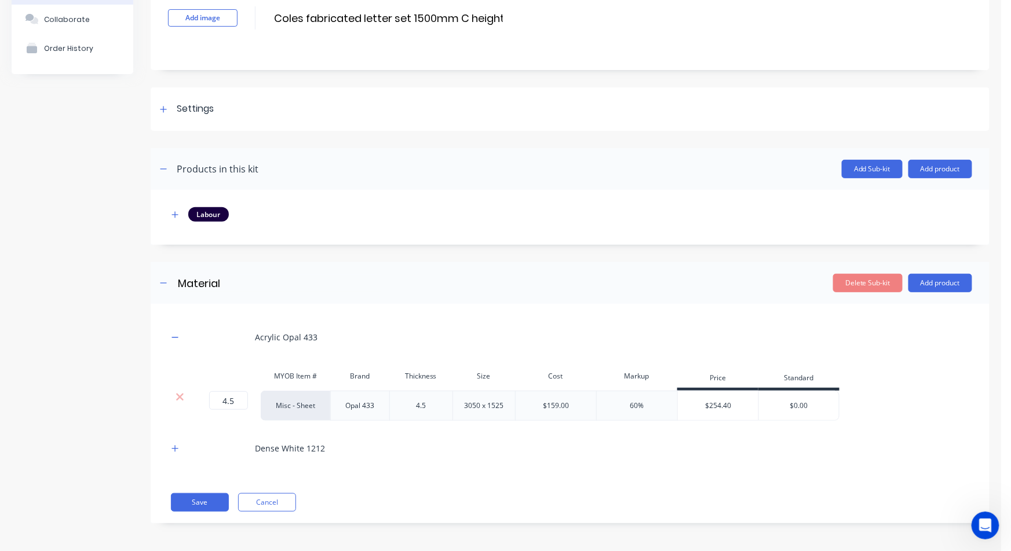
scroll to position [82, 0]
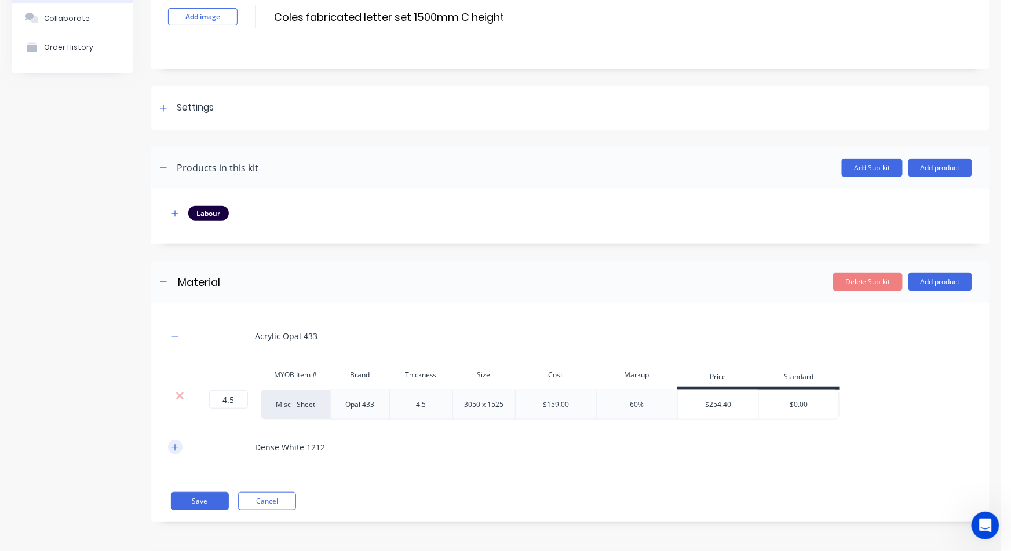
click at [173, 444] on icon "button" at bounding box center [174, 448] width 7 height 8
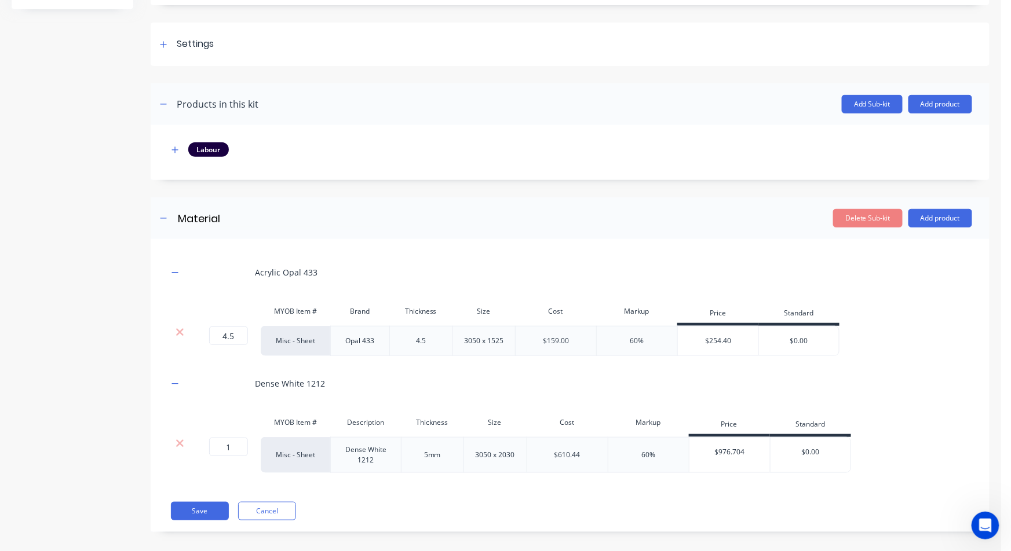
scroll to position [155, 0]
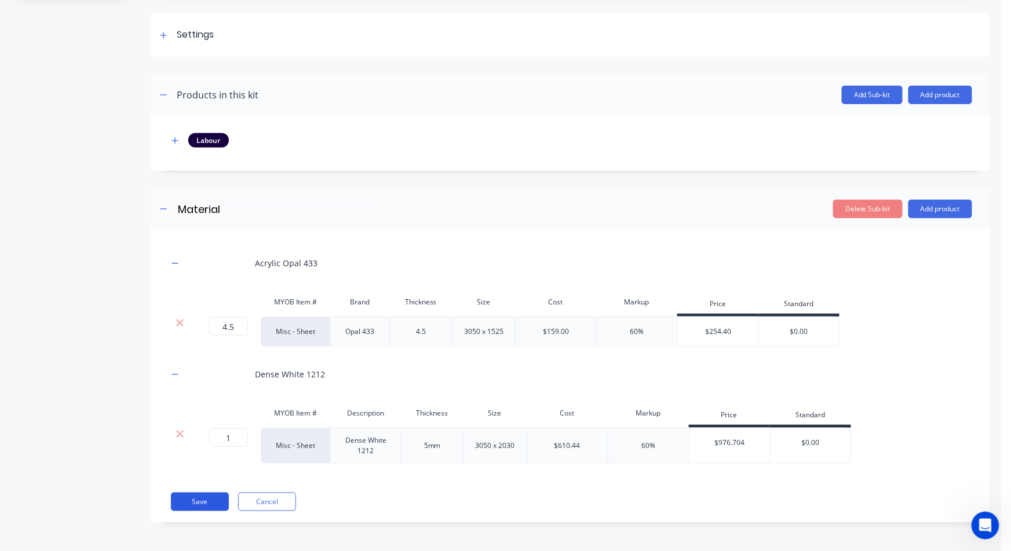
click at [199, 496] on button "Save" at bounding box center [200, 502] width 58 height 19
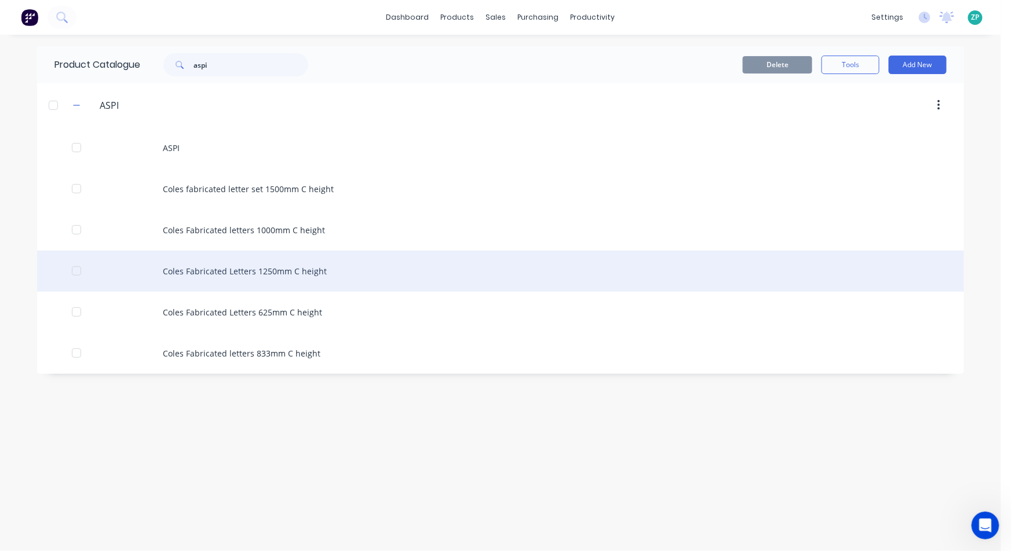
click at [284, 276] on div "Coles Fabricated Letters 1250mm C height" at bounding box center [500, 271] width 927 height 41
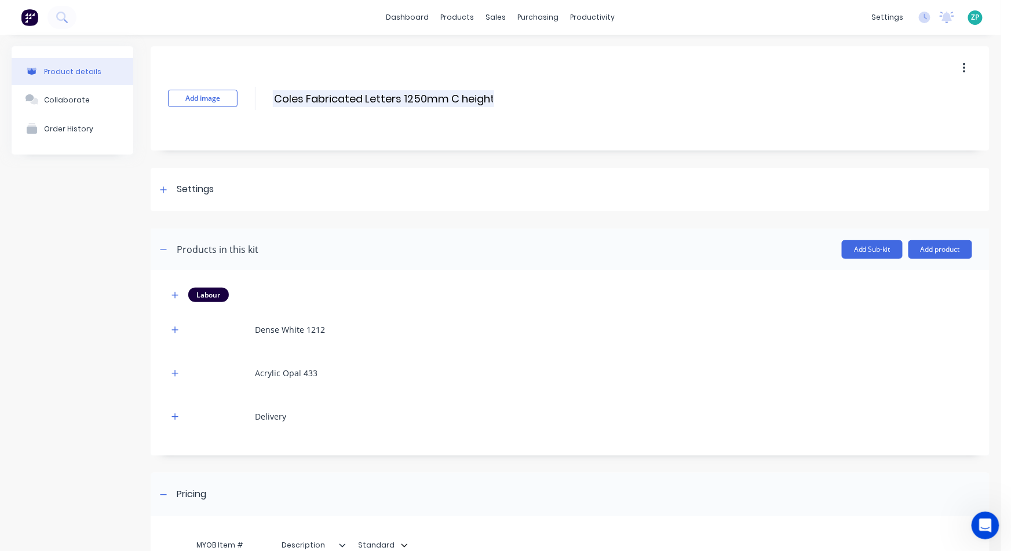
click at [401, 101] on input "Coles Fabricated Letters 1250mm C height" at bounding box center [383, 98] width 221 height 17
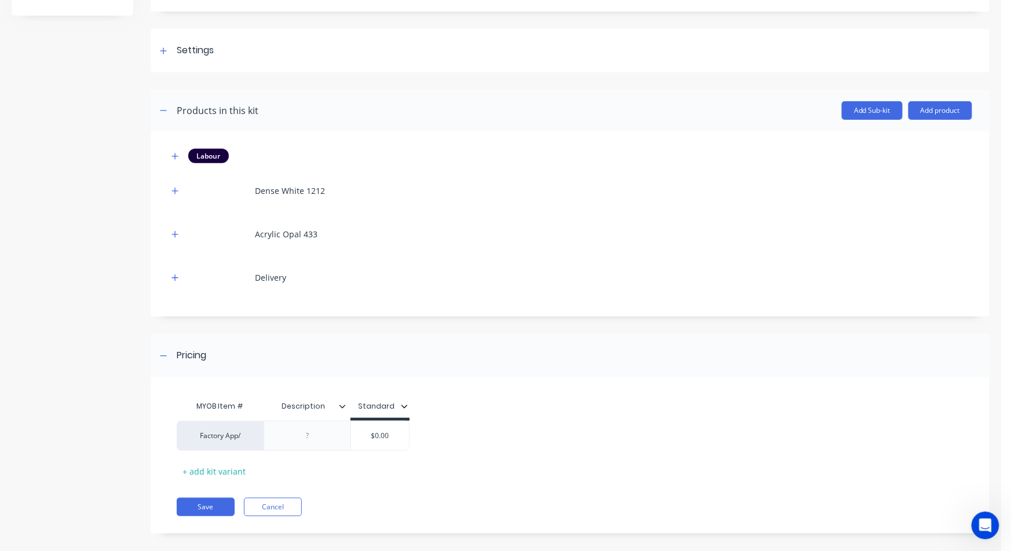
scroll to position [150, 0]
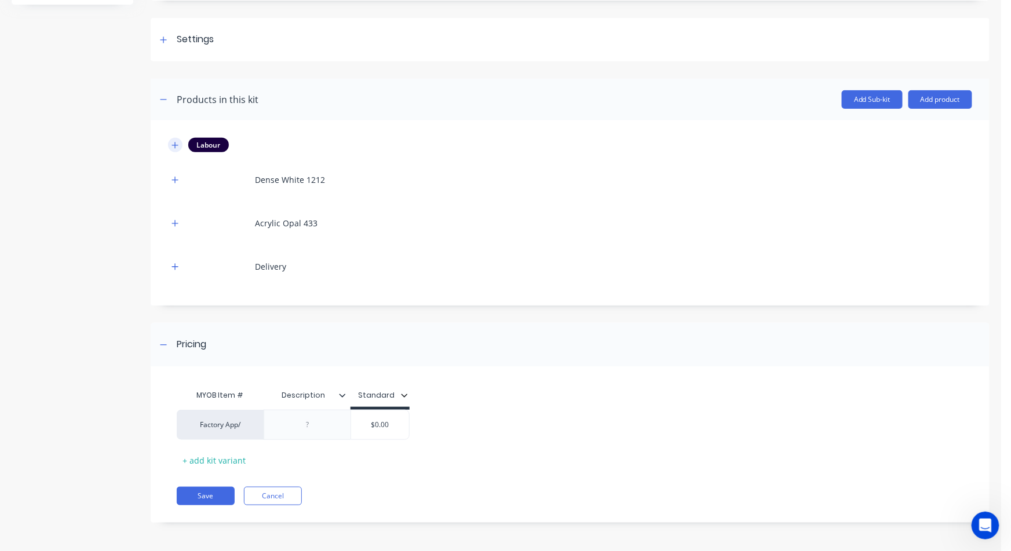
type input "Coles Fabricated Letters set 1250mm C height"
click at [178, 148] on icon "button" at bounding box center [174, 145] width 7 height 8
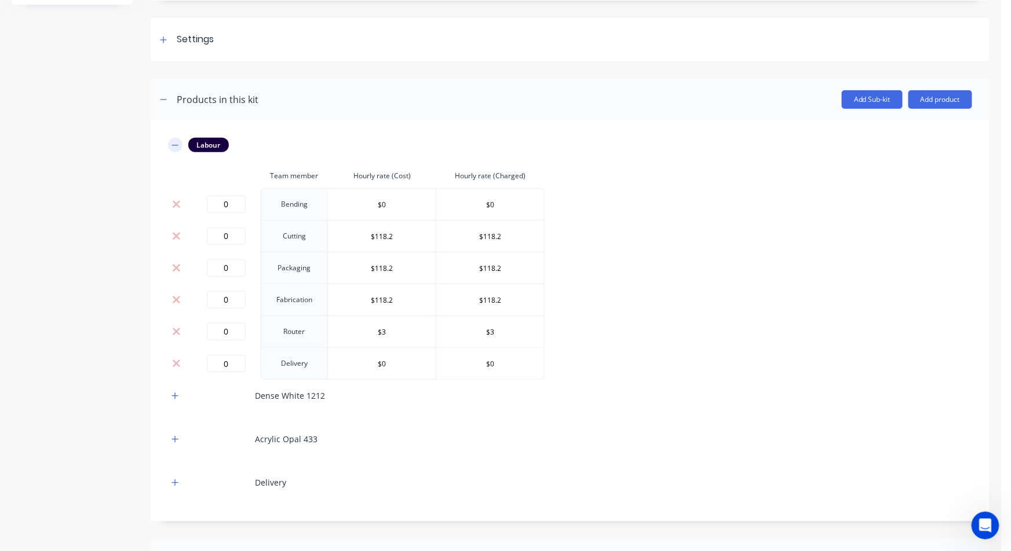
scroll to position [214, 0]
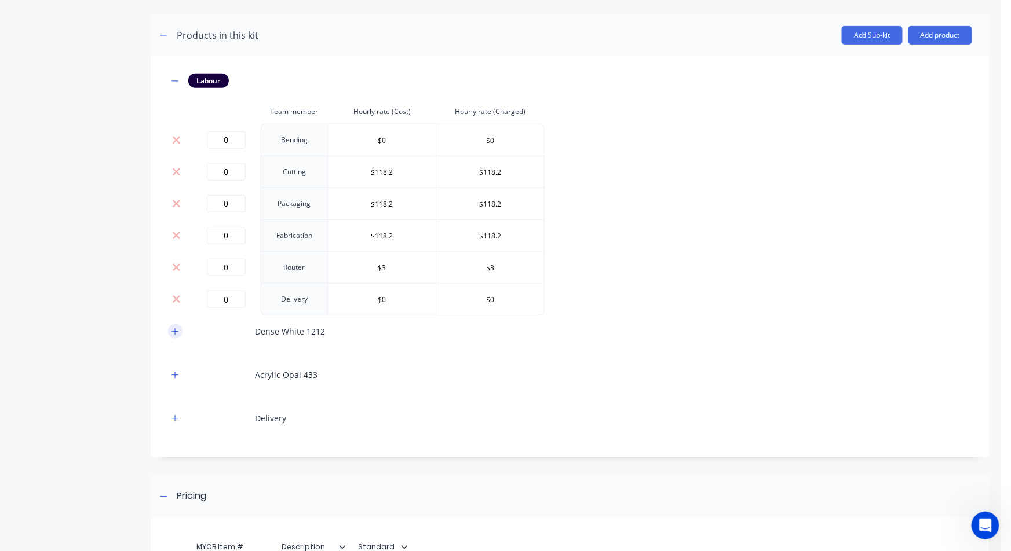
click at [175, 330] on icon "button" at bounding box center [175, 331] width 6 height 6
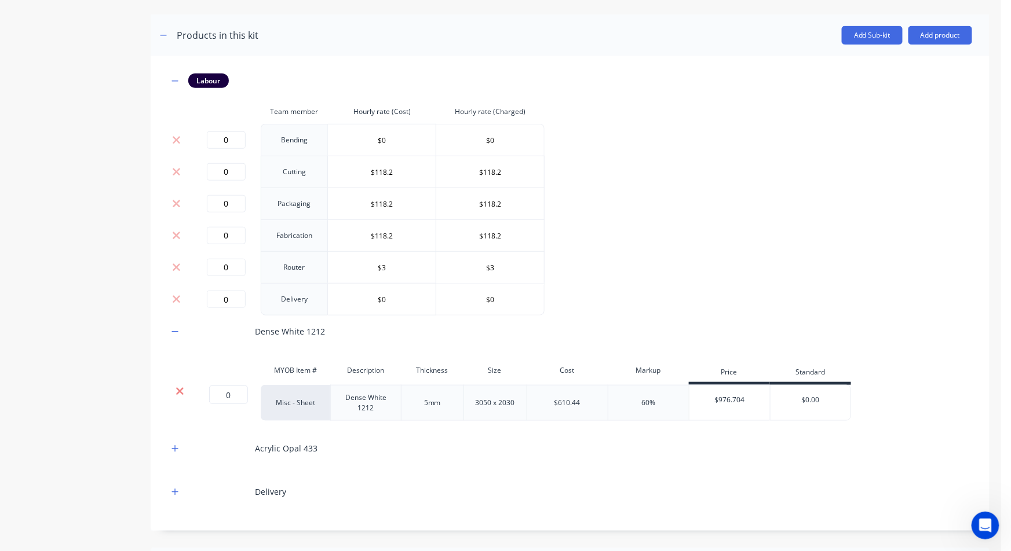
click at [179, 394] on icon at bounding box center [180, 392] width 9 height 12
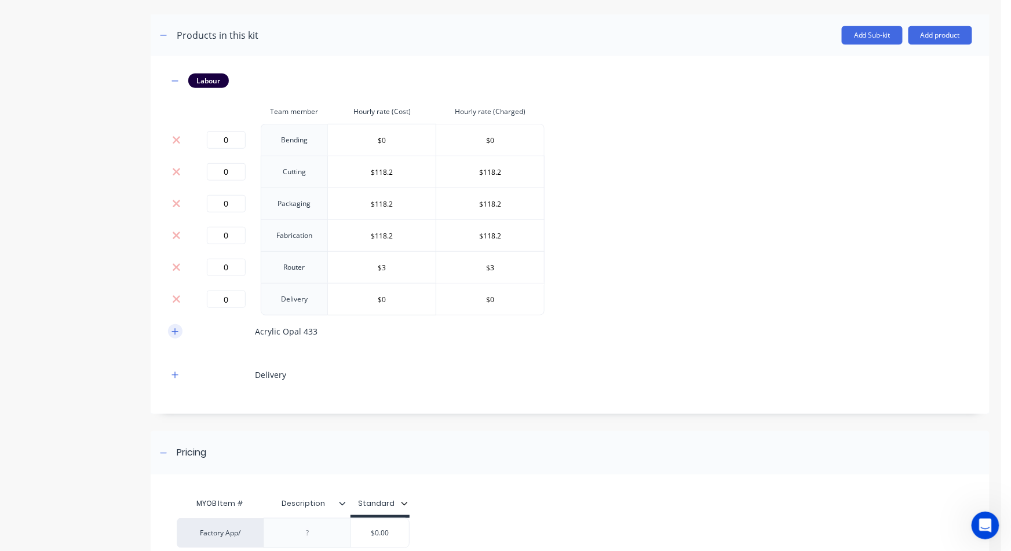
click at [170, 328] on button "button" at bounding box center [175, 331] width 14 height 14
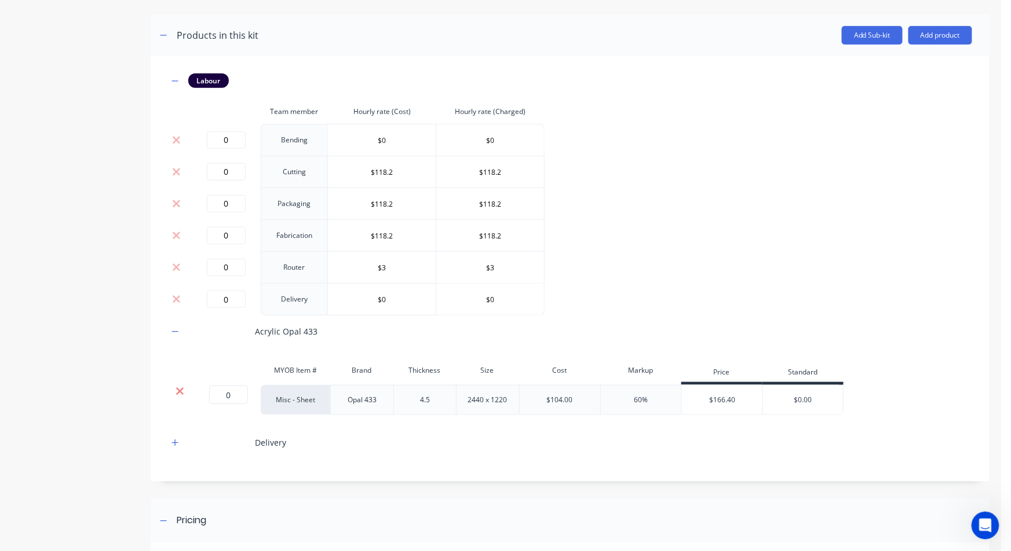
click at [180, 389] on icon at bounding box center [180, 392] width 9 height 12
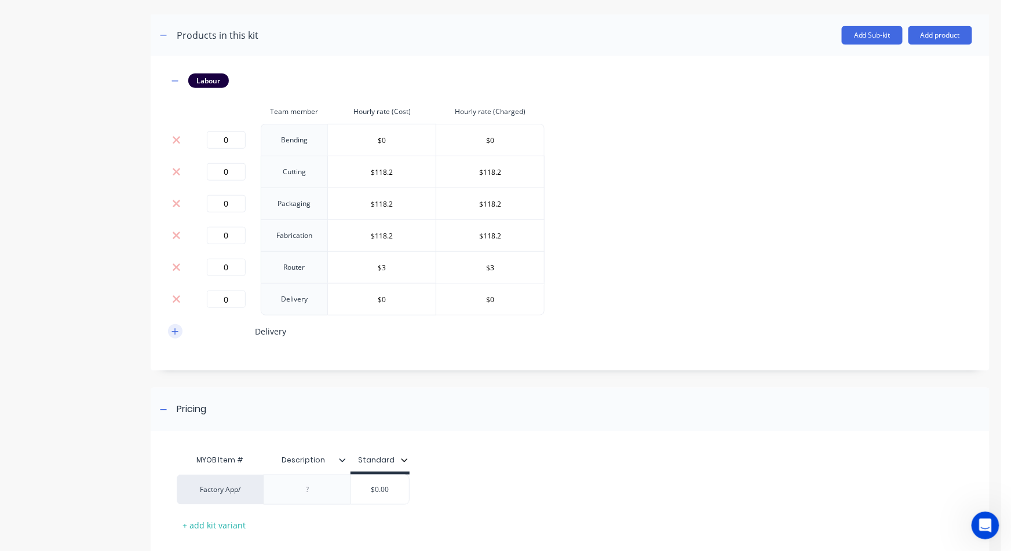
click at [178, 328] on icon "button" at bounding box center [174, 332] width 7 height 8
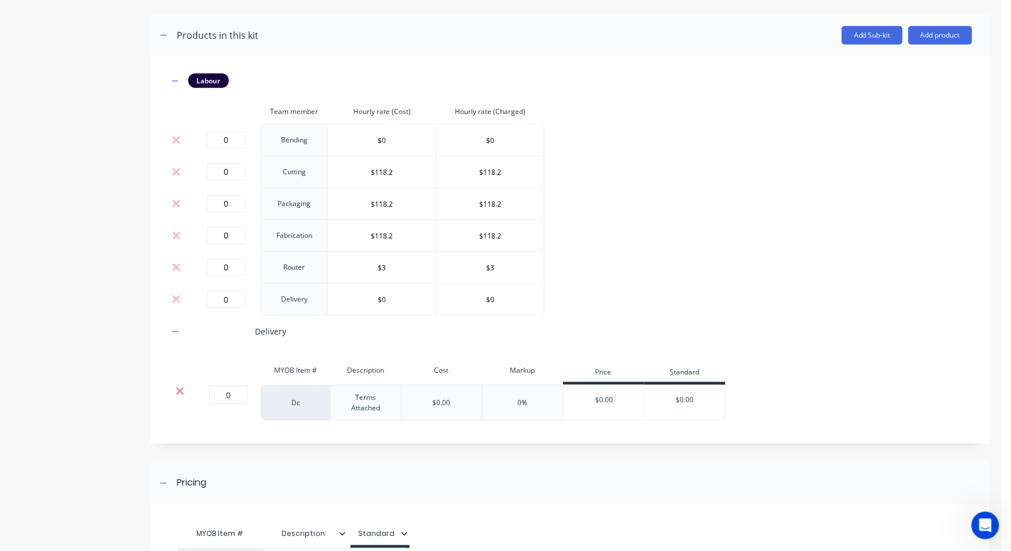
click at [179, 387] on icon at bounding box center [180, 392] width 9 height 12
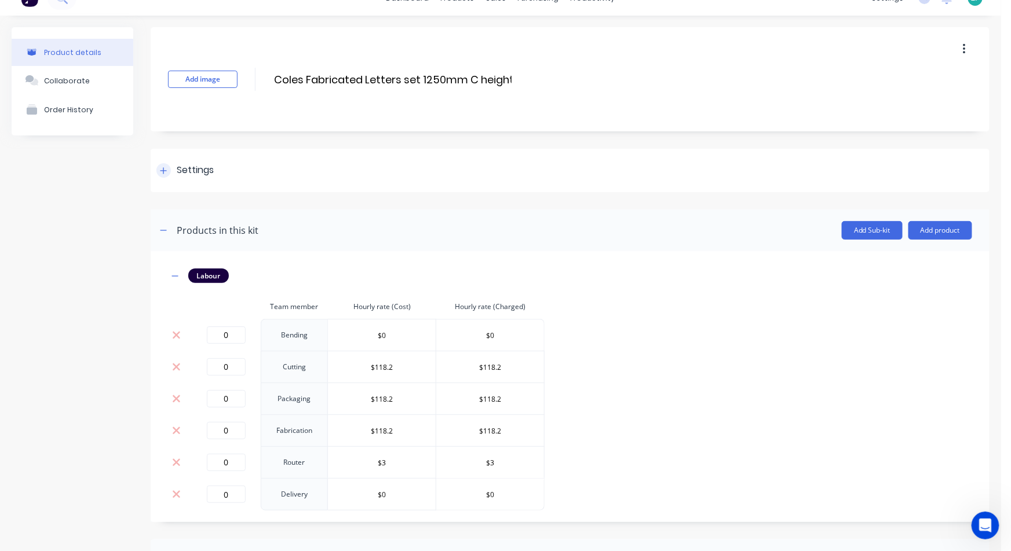
scroll to position [0, 0]
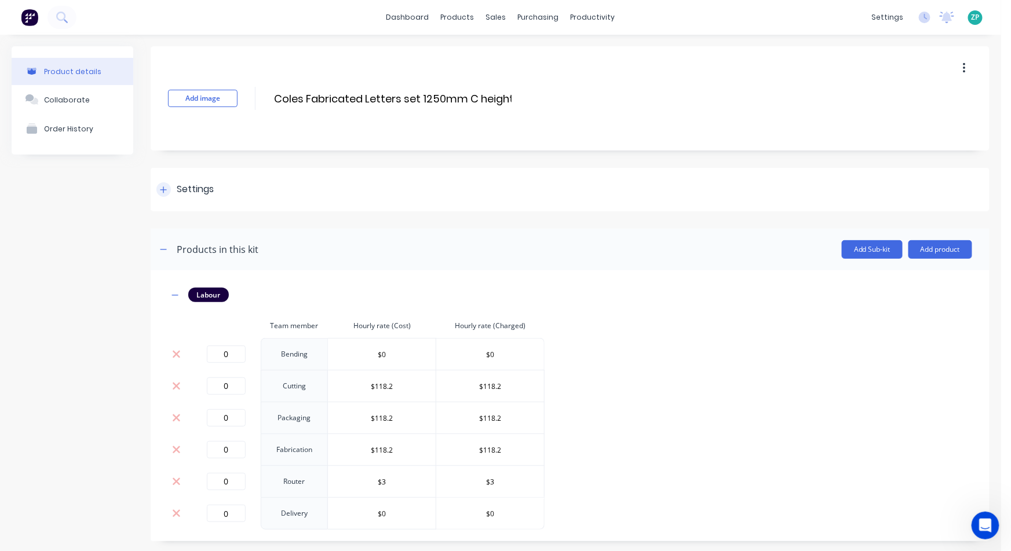
click at [162, 191] on icon at bounding box center [163, 190] width 7 height 8
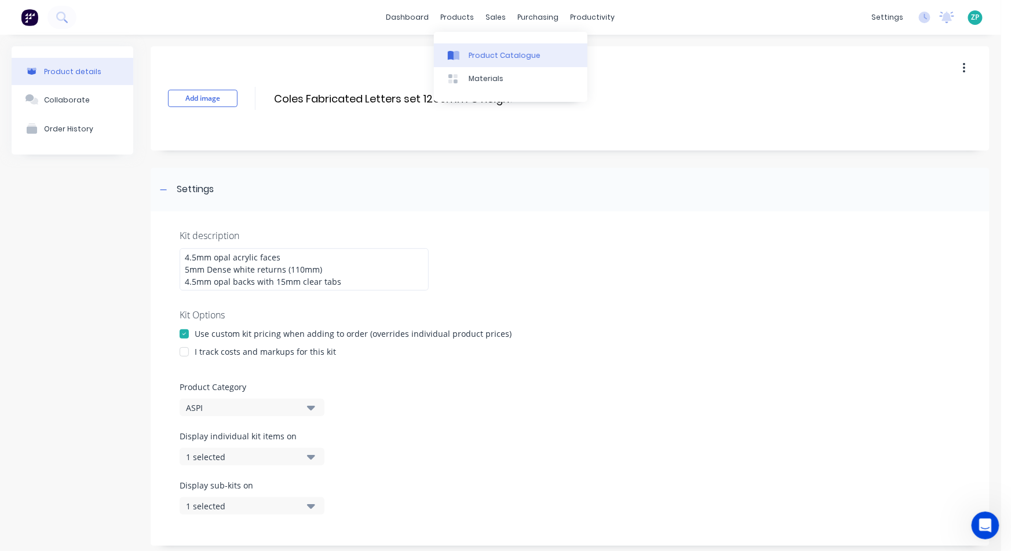
click at [476, 46] on link "Product Catalogue" at bounding box center [510, 54] width 153 height 23
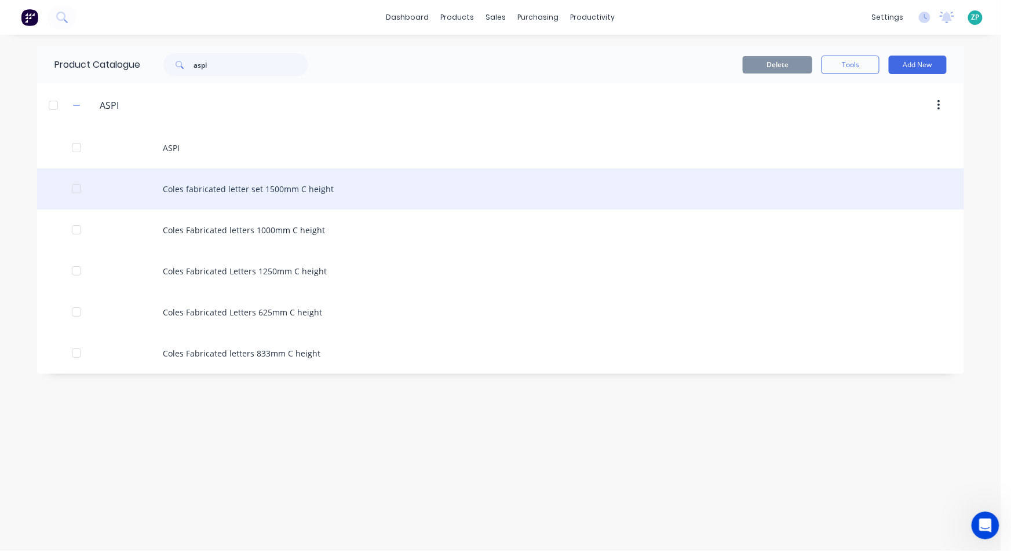
click at [262, 187] on div "Coles fabricated letter set 1500mm C height" at bounding box center [500, 189] width 927 height 41
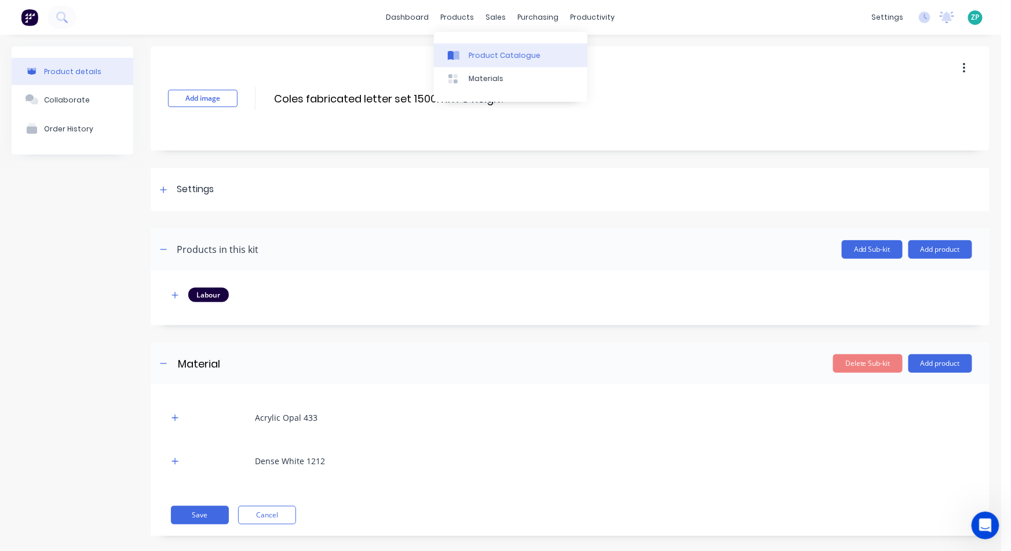
click at [469, 54] on div "Product Catalogue" at bounding box center [505, 55] width 72 height 10
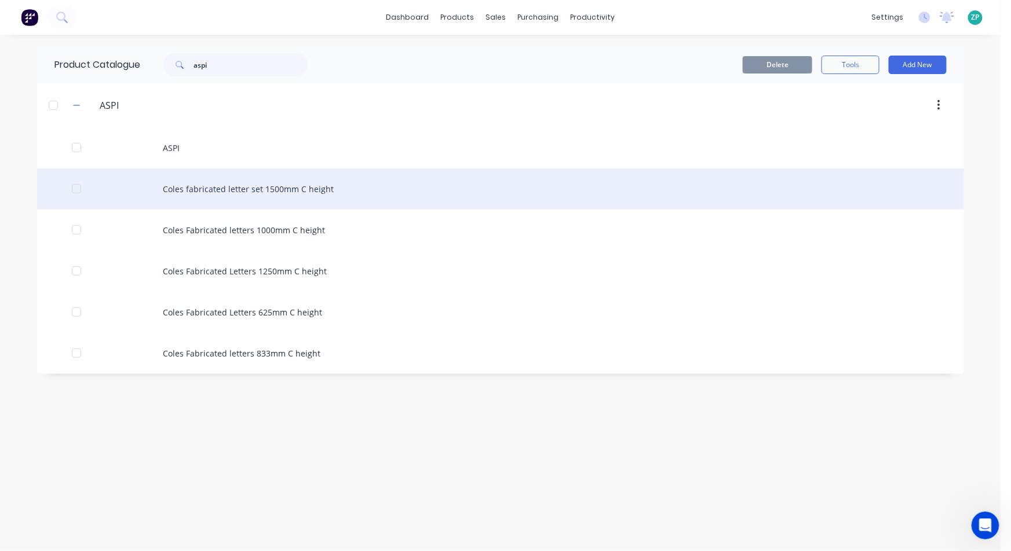
click at [286, 185] on div "Coles fabricated letter set 1500mm C height" at bounding box center [500, 189] width 927 height 41
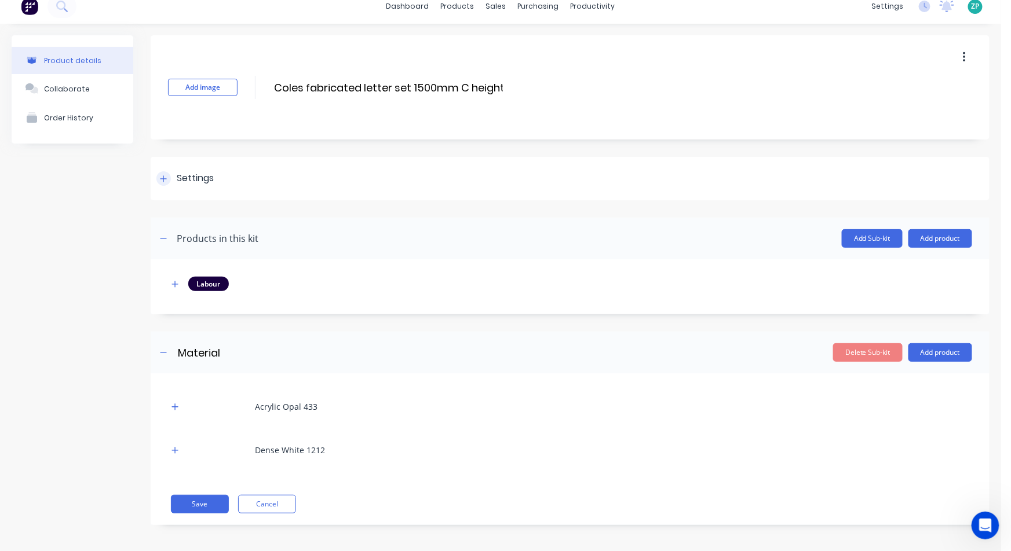
scroll to position [13, 0]
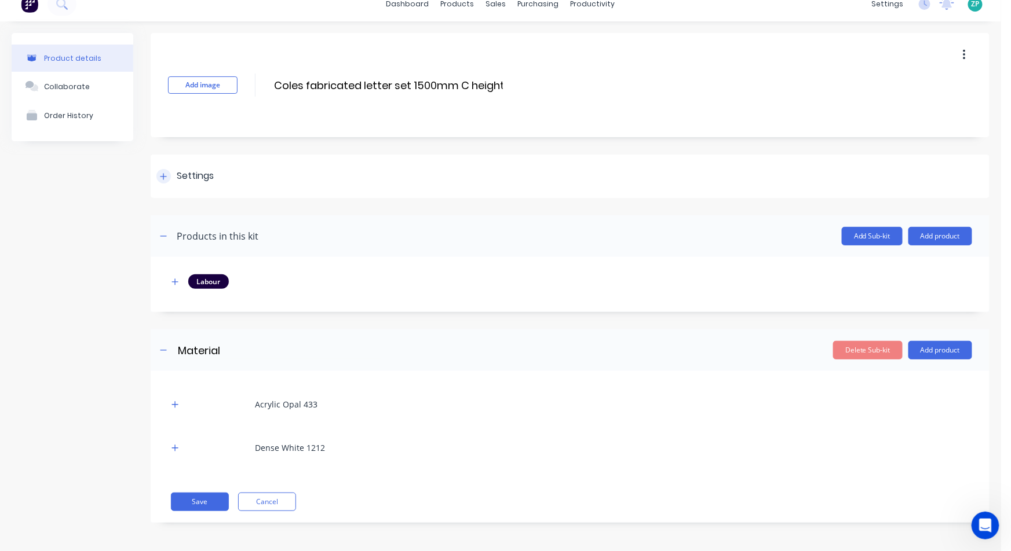
click at [166, 173] on icon at bounding box center [163, 177] width 7 height 8
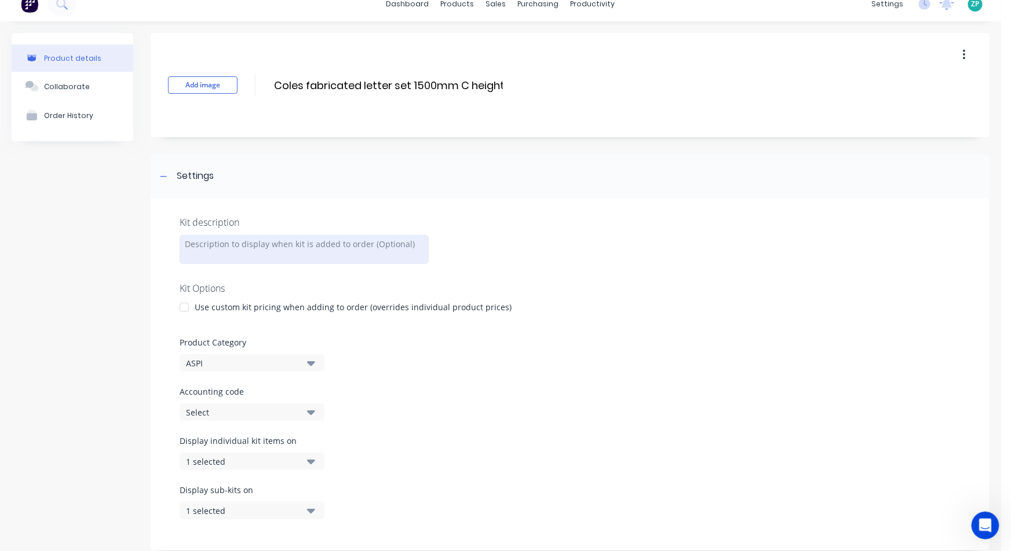
click at [233, 246] on div at bounding box center [304, 249] width 249 height 29
paste div
click at [251, 242] on div "4.5mm opal faces5mm Dense white returns (110mm)4.5mm opal backs with 15mm clear…" at bounding box center [304, 250] width 249 height 30
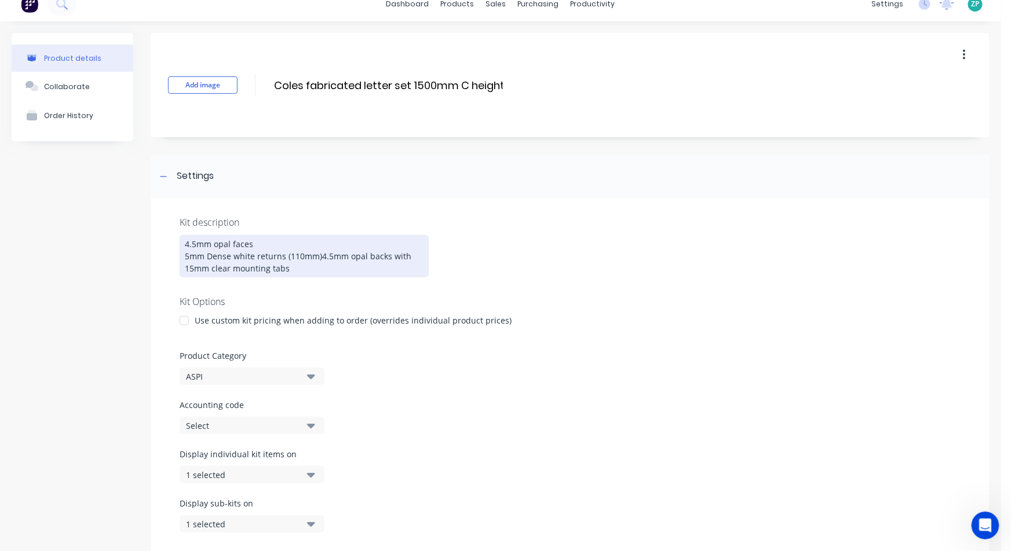
click at [316, 255] on div "4.5mm opal faces 5mm Dense white returns (110mm)4.5mm opal backs with 15mm clea…" at bounding box center [304, 256] width 249 height 42
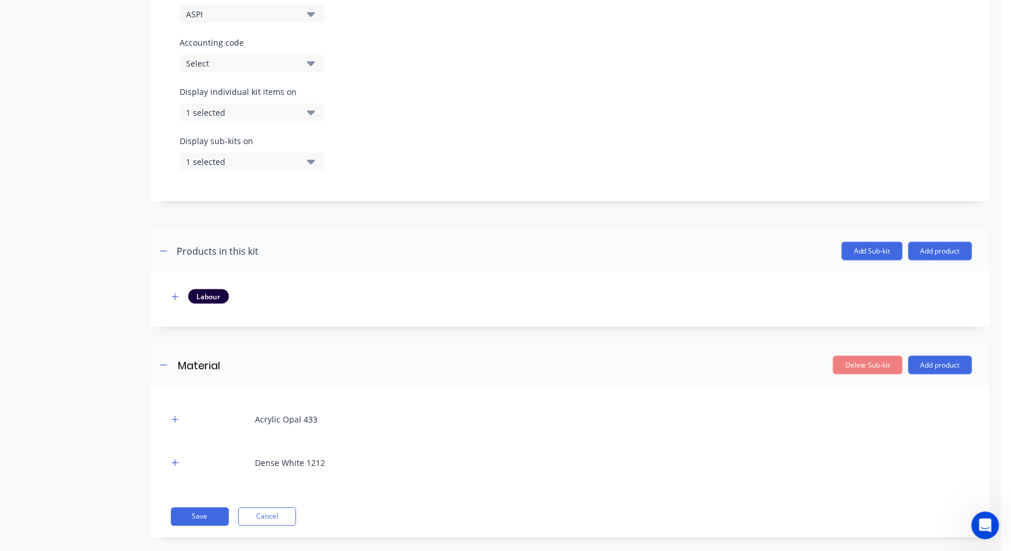
scroll to position [392, 0]
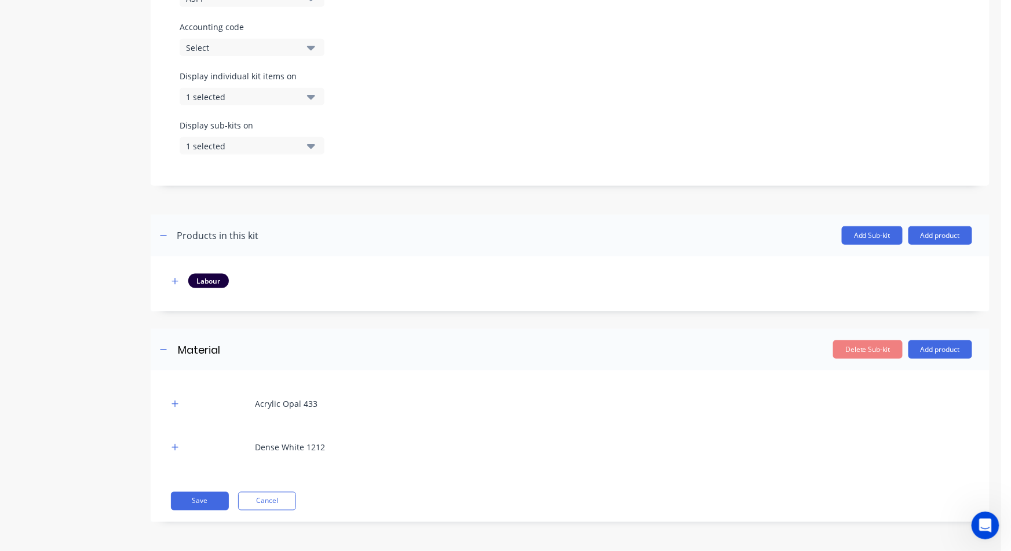
click at [187, 489] on div "Acrylic Opal 433 Dense White 1212 Save Cancel" at bounding box center [570, 447] width 839 height 152
click at [212, 524] on div "Add image Coles fabricated letter set 1500mm C height Coles fabricated letter s…" at bounding box center [570, 97] width 839 height 885
click at [189, 495] on button "Save" at bounding box center [200, 501] width 58 height 19
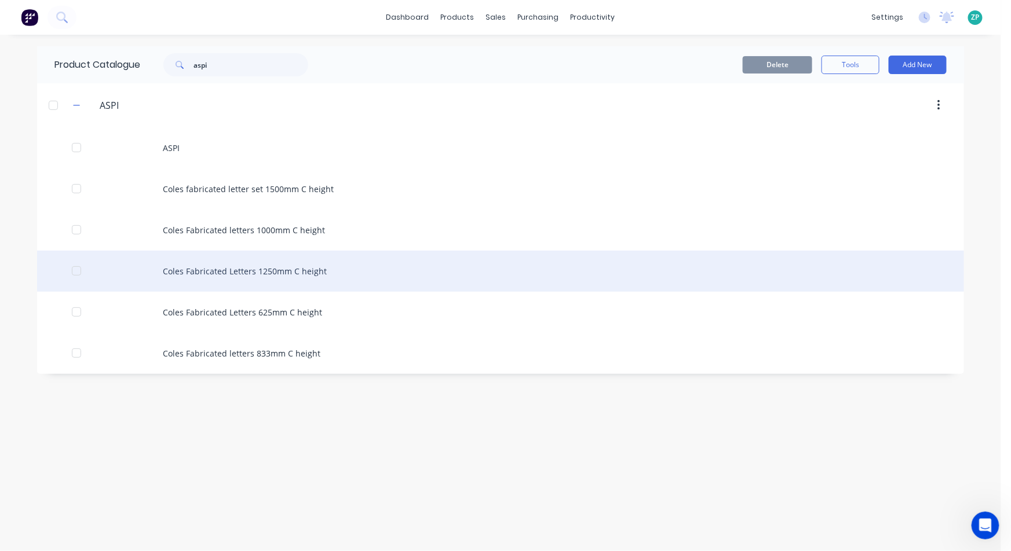
click at [272, 264] on div "Coles Fabricated Letters 1250mm C height" at bounding box center [500, 271] width 927 height 41
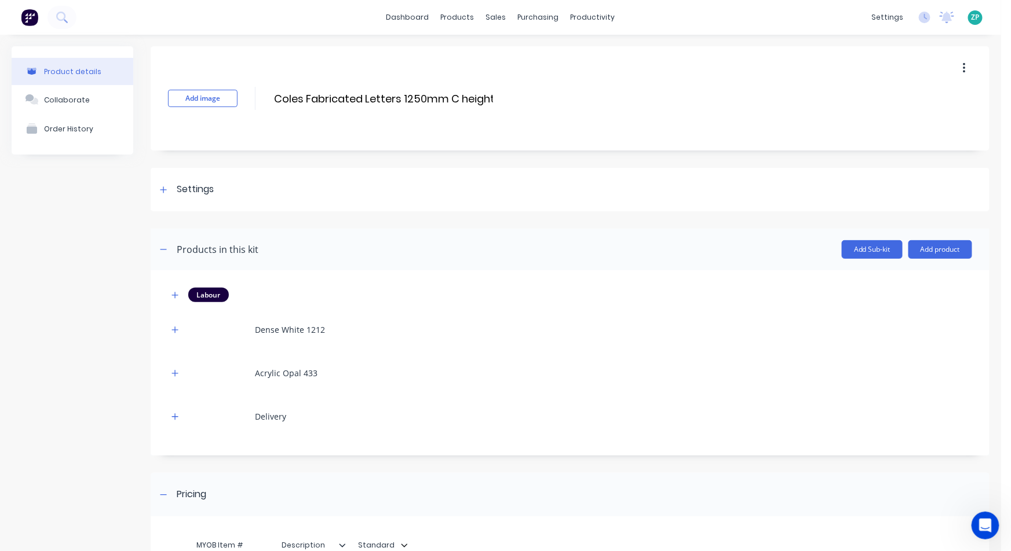
drag, startPoint x: 305, startPoint y: 98, endPoint x: 321, endPoint y: 87, distance: 19.1
click at [315, 92] on input "Coles Fabricated Letters 1250mm C height" at bounding box center [383, 98] width 221 height 17
type input "Coles Fabricated Letter Set 1250mm C height"
click at [178, 297] on icon "button" at bounding box center [174, 295] width 7 height 8
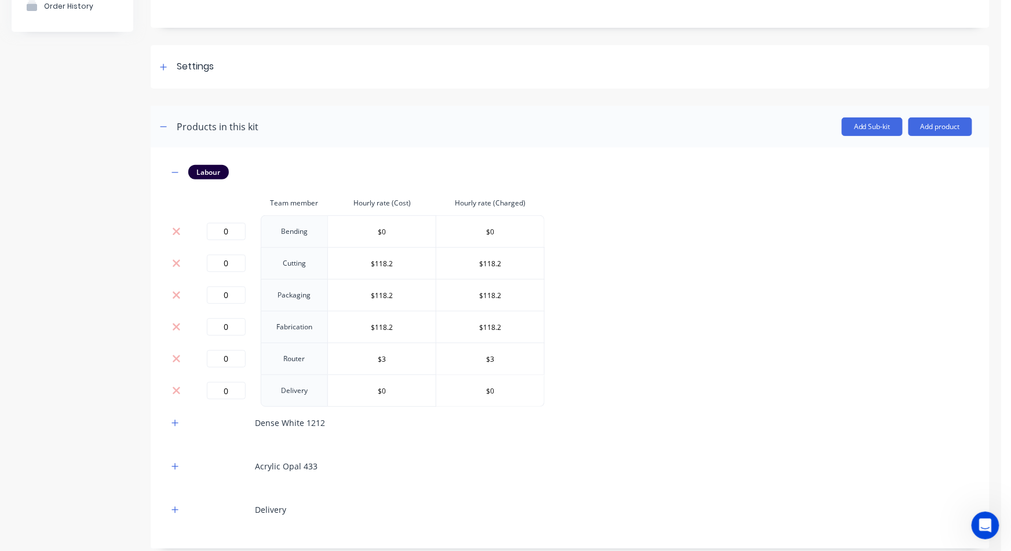
scroll to position [129, 0]
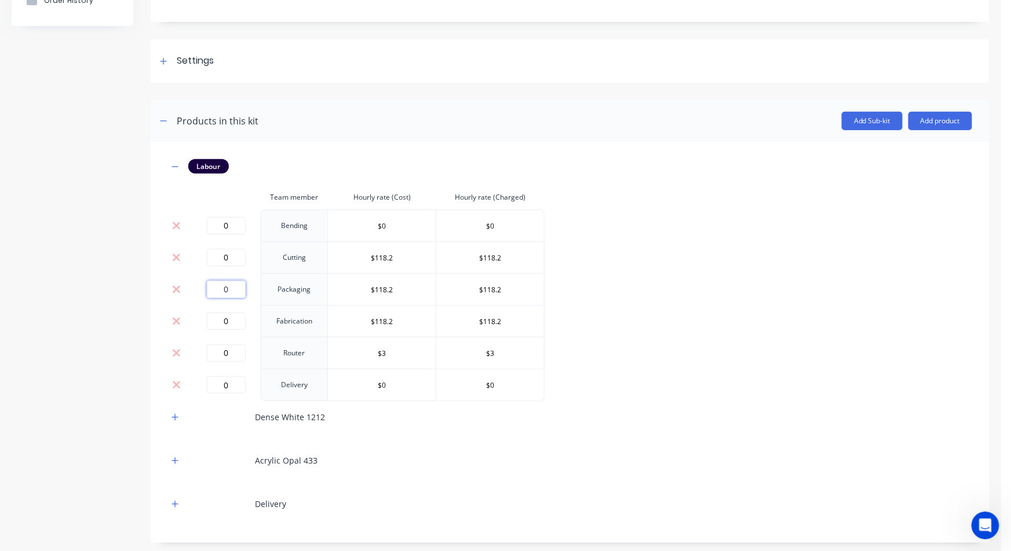
drag, startPoint x: 231, startPoint y: 287, endPoint x: 199, endPoint y: 297, distance: 33.9
click at [199, 297] on div "0" at bounding box center [226, 289] width 60 height 17
type input "2"
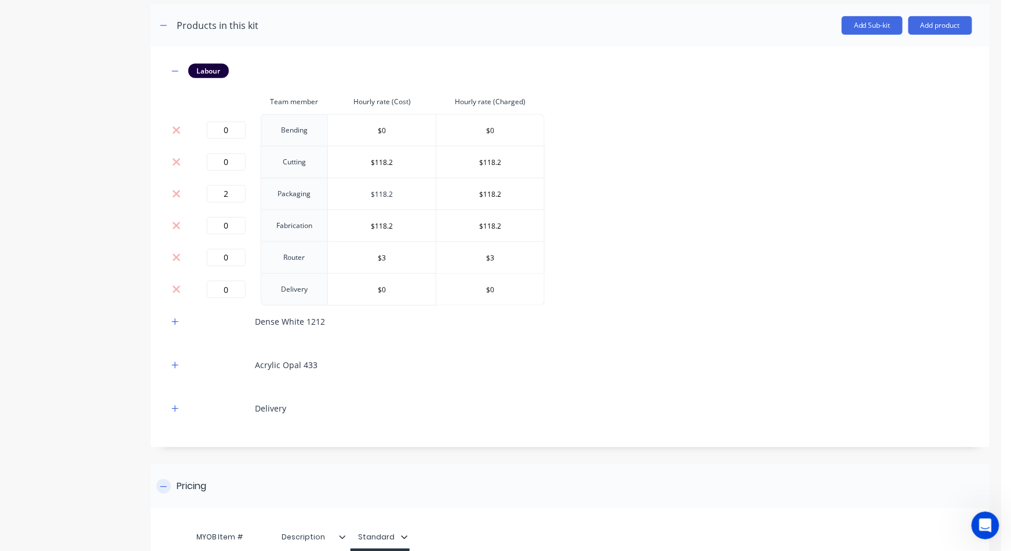
scroll to position [0, 0]
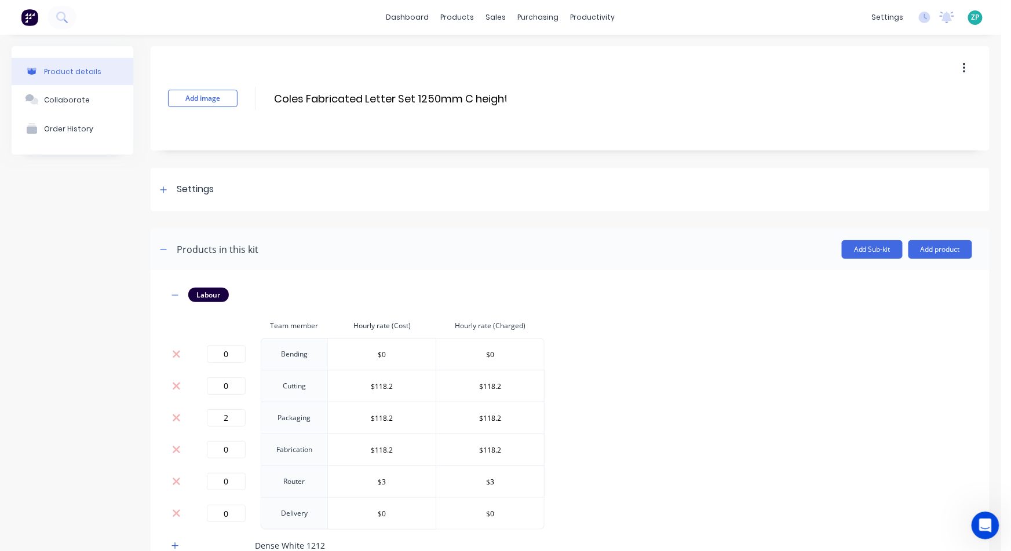
click at [951, 66] on button "button" at bounding box center [964, 68] width 27 height 21
click at [878, 119] on div "Delete" at bounding box center [922, 122] width 89 height 17
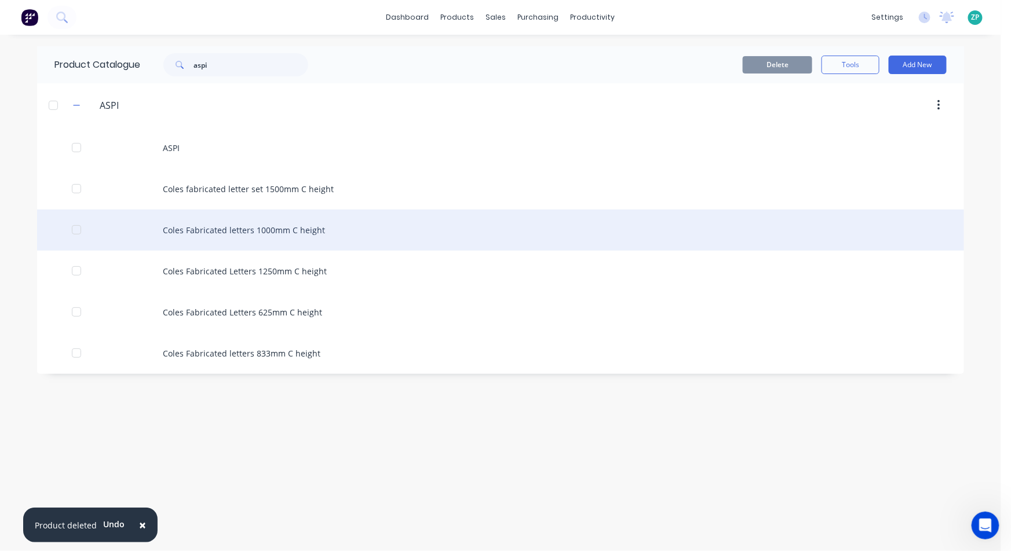
click at [79, 227] on div at bounding box center [76, 229] width 23 height 23
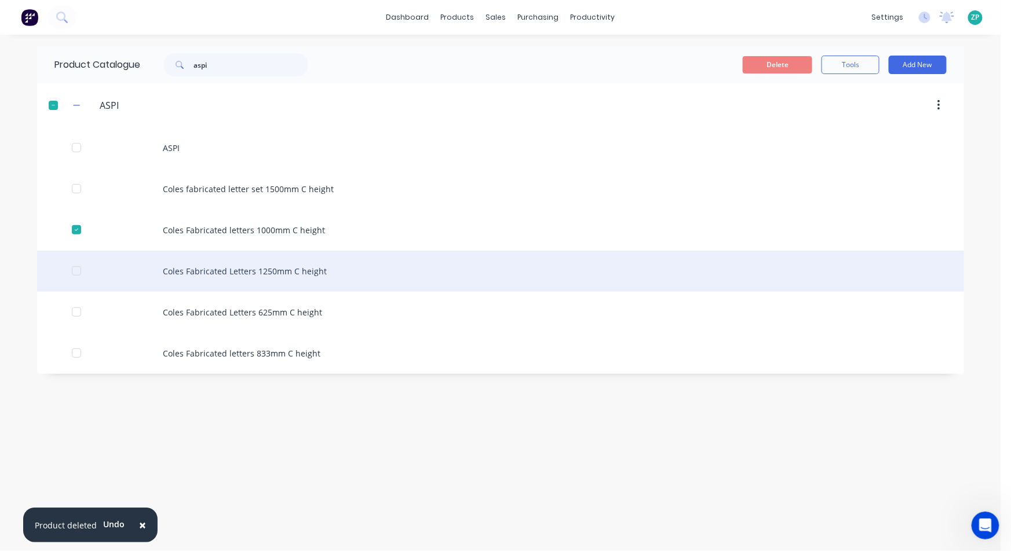
click at [77, 268] on div at bounding box center [76, 270] width 23 height 23
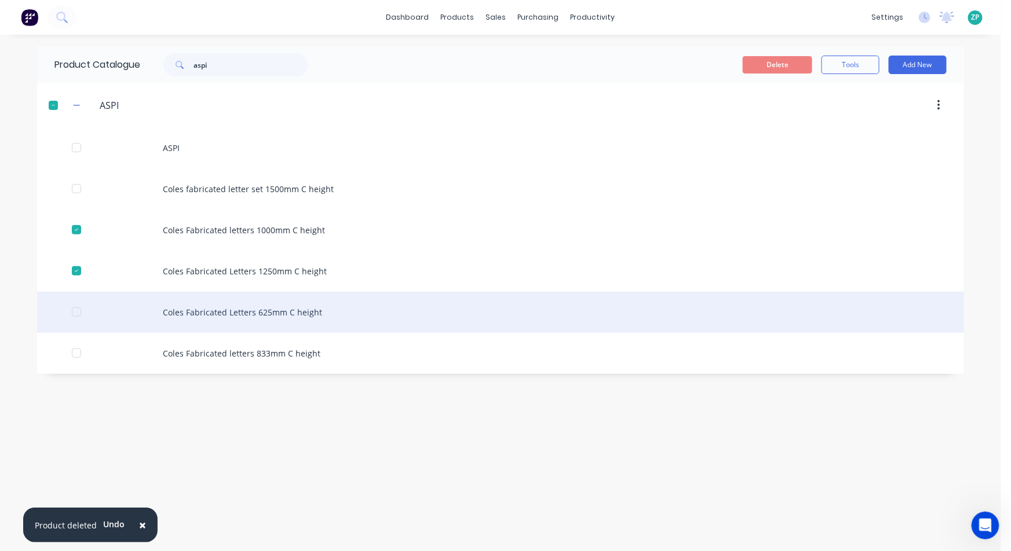
click at [78, 317] on div at bounding box center [76, 312] width 23 height 23
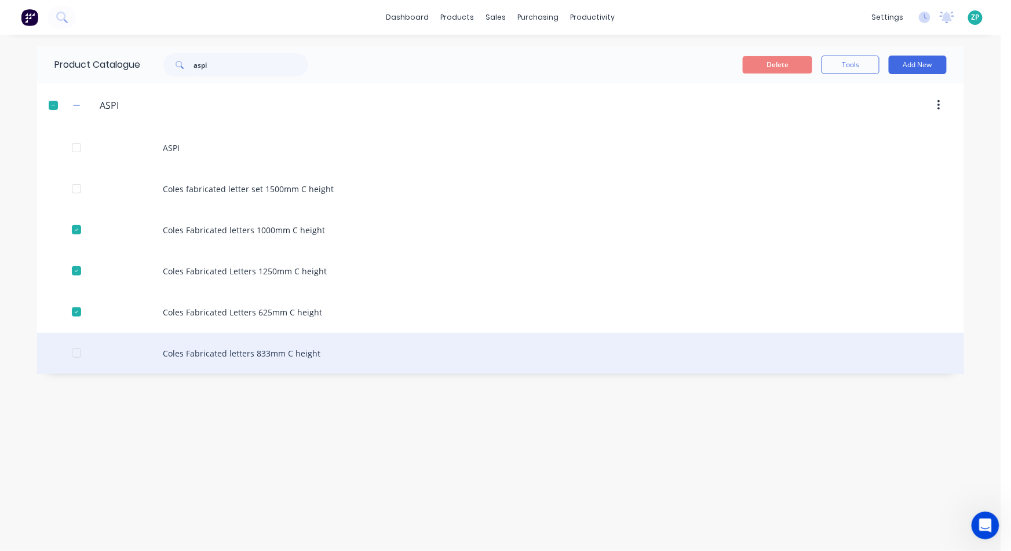
click at [76, 349] on div at bounding box center [76, 353] width 23 height 23
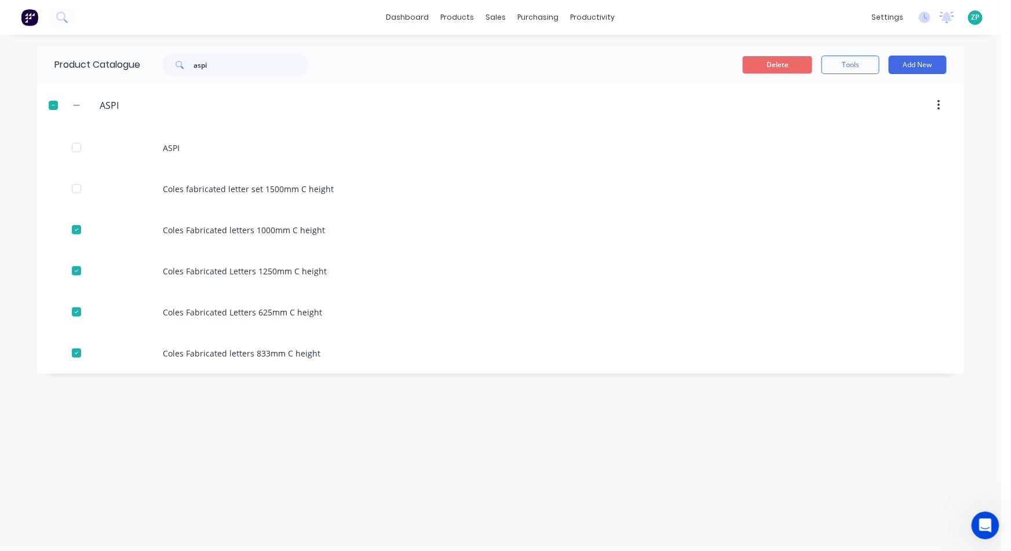
click at [768, 60] on button "Delete" at bounding box center [778, 64] width 70 height 17
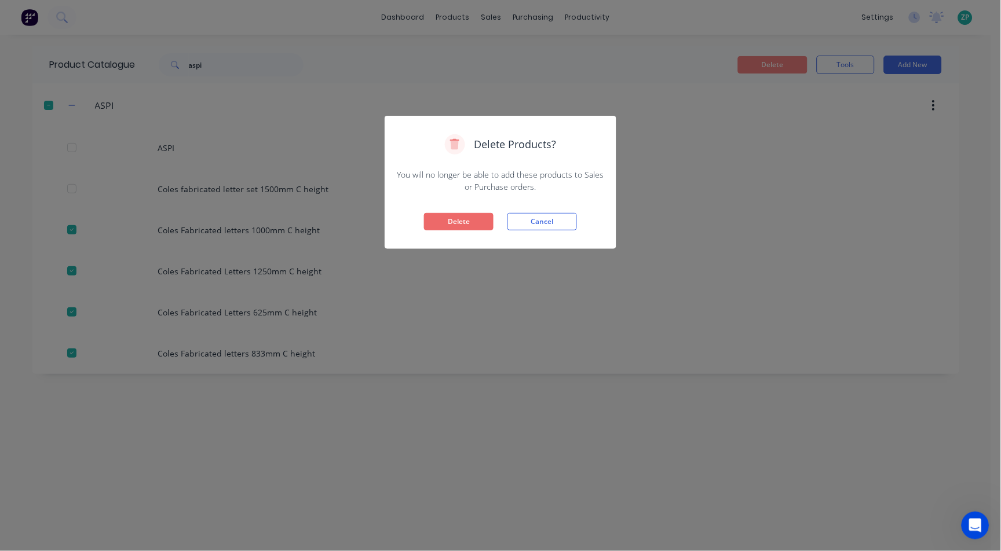
click at [460, 225] on button "Delete" at bounding box center [459, 221] width 70 height 17
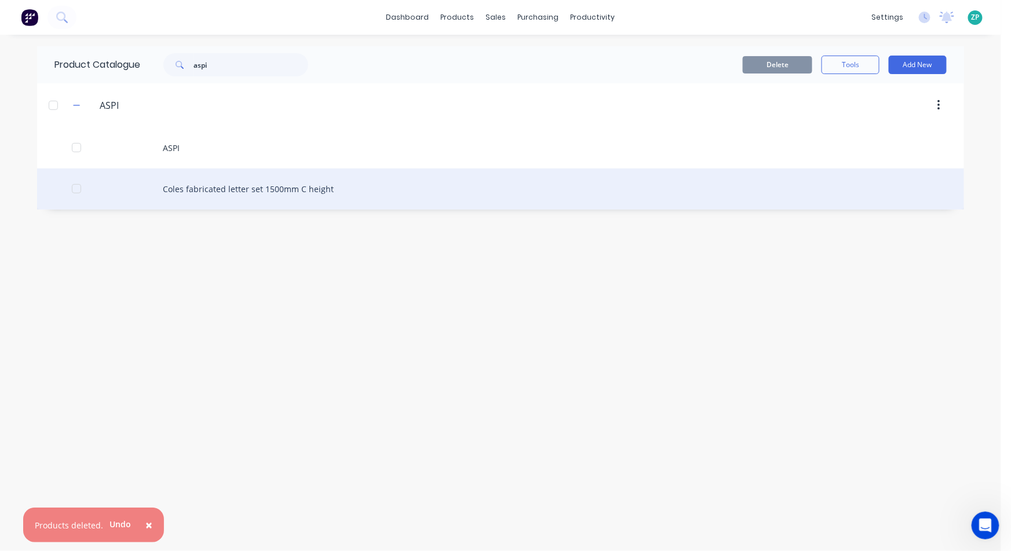
click at [73, 191] on div at bounding box center [76, 188] width 23 height 23
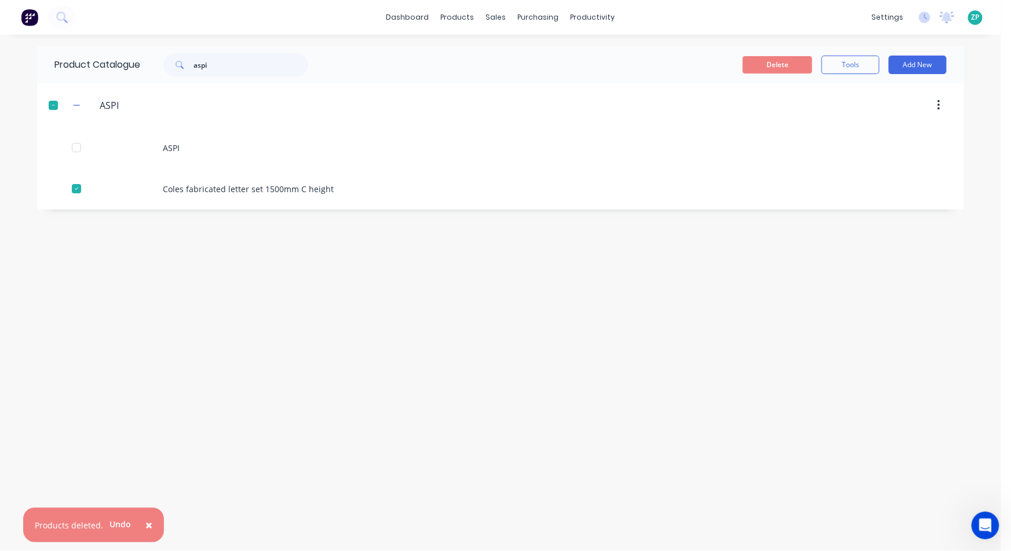
click at [942, 105] on button "button" at bounding box center [938, 105] width 27 height 21
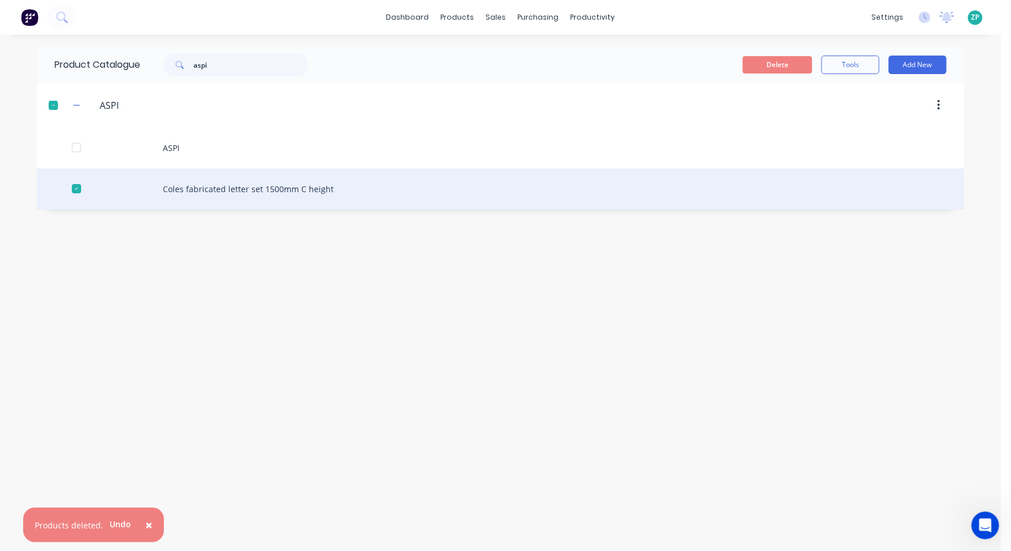
click at [316, 190] on div "Coles fabricated letter set 1500mm C height" at bounding box center [500, 189] width 927 height 41
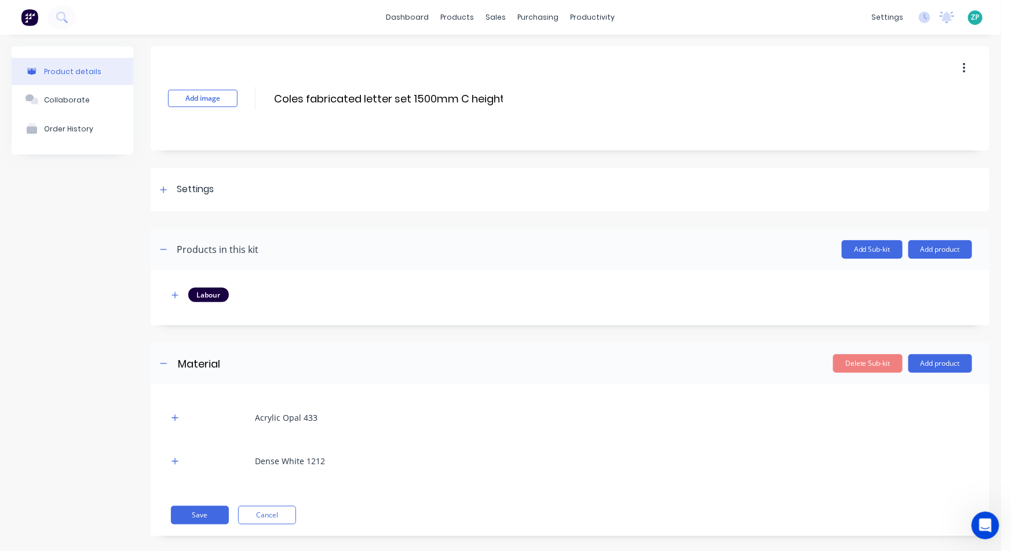
click at [963, 65] on icon "button" at bounding box center [964, 68] width 3 height 13
click at [886, 98] on span "Duplicate" at bounding box center [921, 99] width 87 height 12
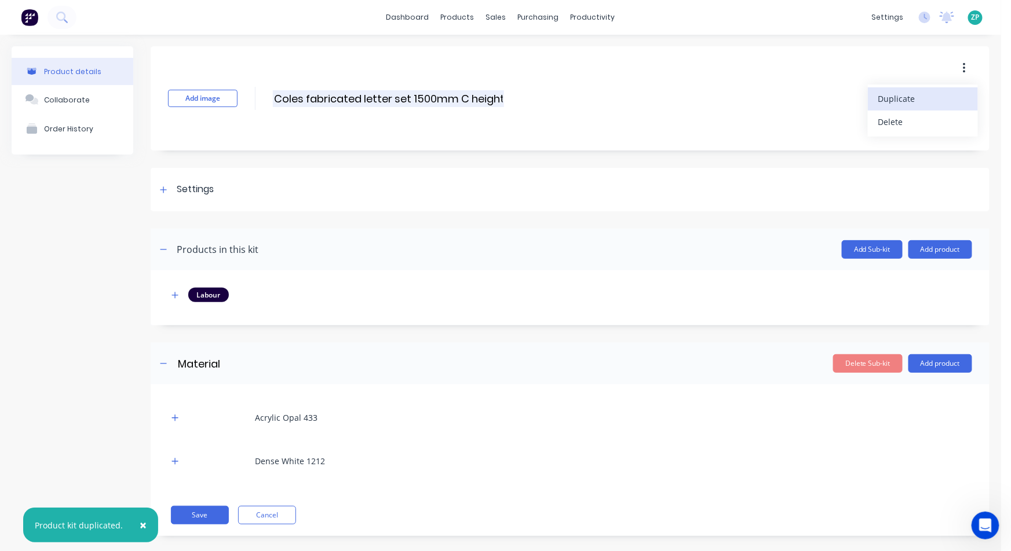
click at [418, 93] on input "Coles fabricated letter set 1500mm C height" at bounding box center [388, 98] width 231 height 17
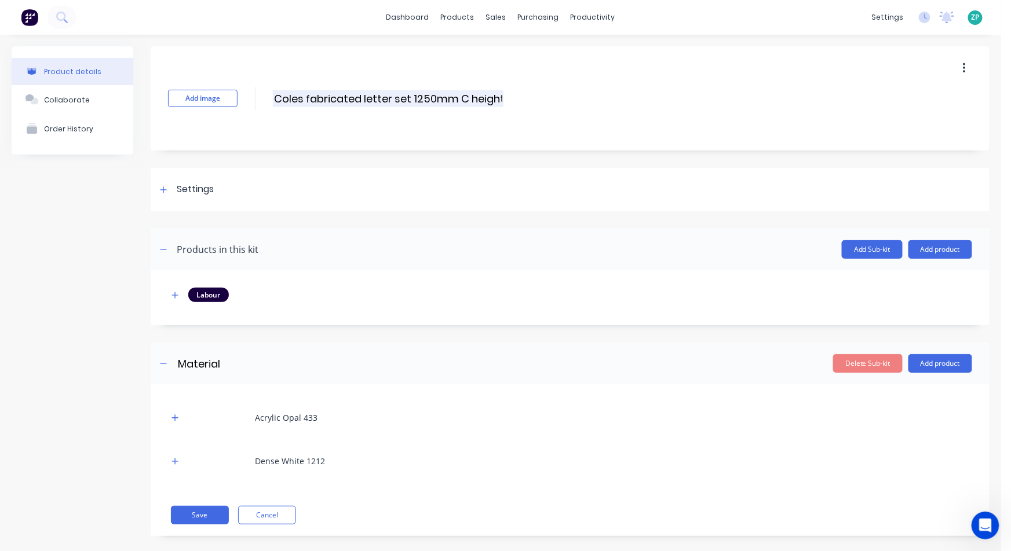
click at [310, 97] on input "Coles fabricated letter set 1250mm C height" at bounding box center [388, 98] width 231 height 17
type input "Coles Fabricated Letter Set 1250mm C height"
click at [167, 185] on div at bounding box center [163, 189] width 14 height 14
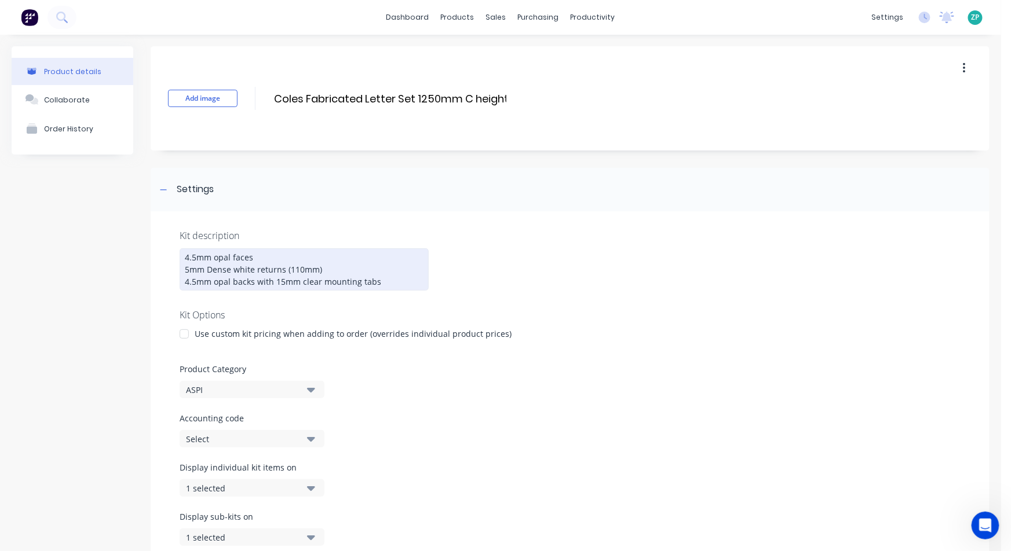
click at [230, 254] on div "4.5mm opal faces 5mm Dense white returns (110mm) 4.5mm opal backs with 15mm cle…" at bounding box center [304, 269] width 249 height 42
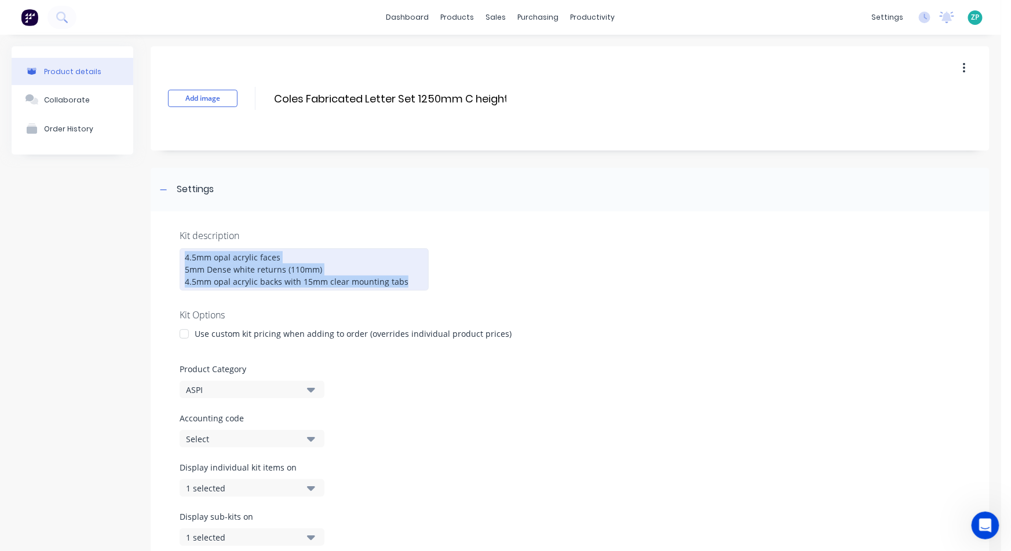
drag, startPoint x: 410, startPoint y: 282, endPoint x: 151, endPoint y: 254, distance: 261.0
click at [151, 254] on div "Kit description 4.5mm opal acrylic faces 5mm Dense white returns (110mm) 4.5mm …" at bounding box center [570, 394] width 839 height 366
copy div "4.5mm opal acrylic faces 5mm Dense white returns (110mm) 4.5mm opal acrylic bac…"
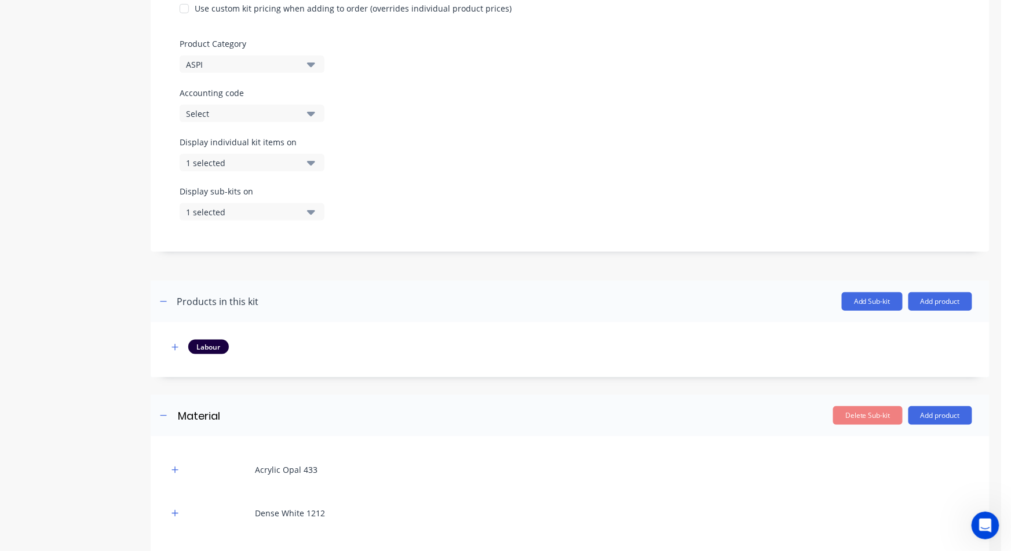
scroll to position [392, 0]
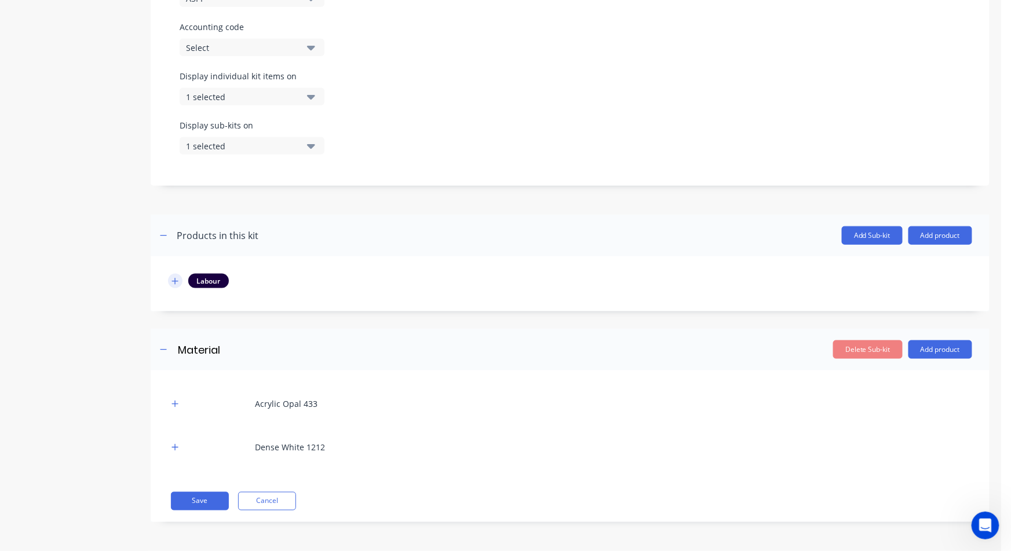
click at [177, 278] on icon "button" at bounding box center [174, 281] width 7 height 8
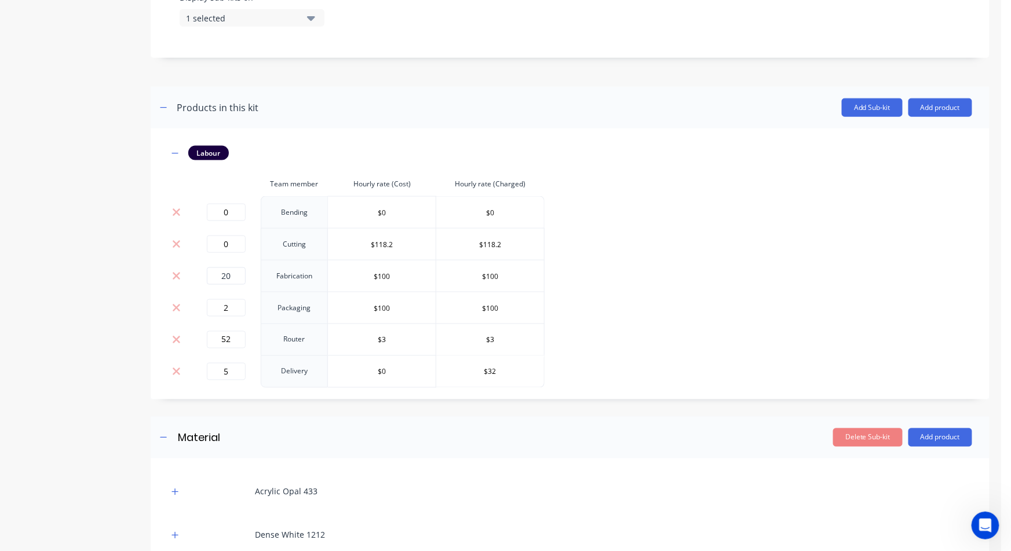
scroll to position [520, 0]
drag, startPoint x: 232, startPoint y: 343, endPoint x: 207, endPoint y: 352, distance: 25.8
click at [209, 349] on td "52" at bounding box center [226, 339] width 70 height 32
type input "40"
drag, startPoint x: 220, startPoint y: 368, endPoint x: 332, endPoint y: 337, distance: 116.6
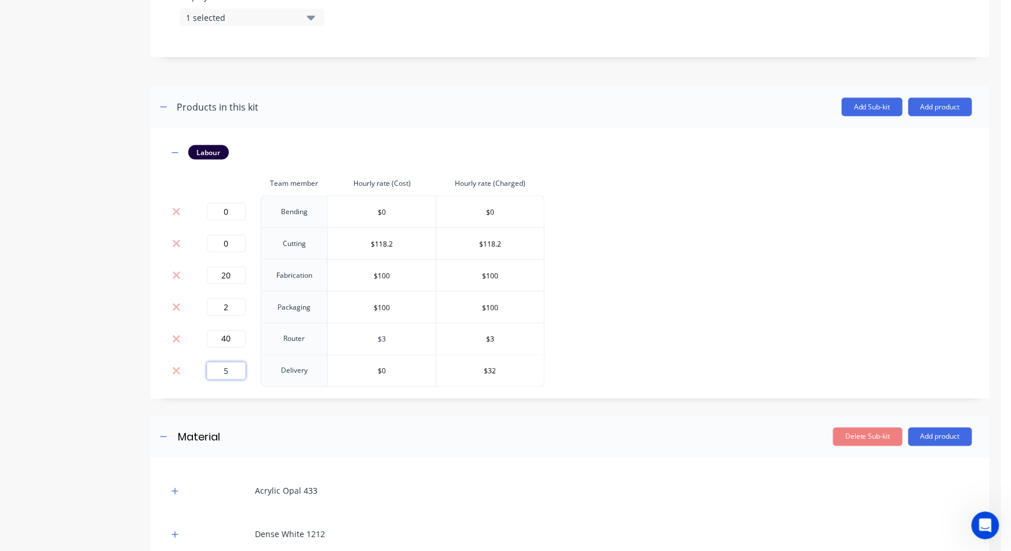
click at [330, 339] on tbody "0 Bending $0 $0 0 Cutting $118.2 $118.2 20 Fabrication $100 $100 2 Packaging $1…" at bounding box center [356, 292] width 376 height 192
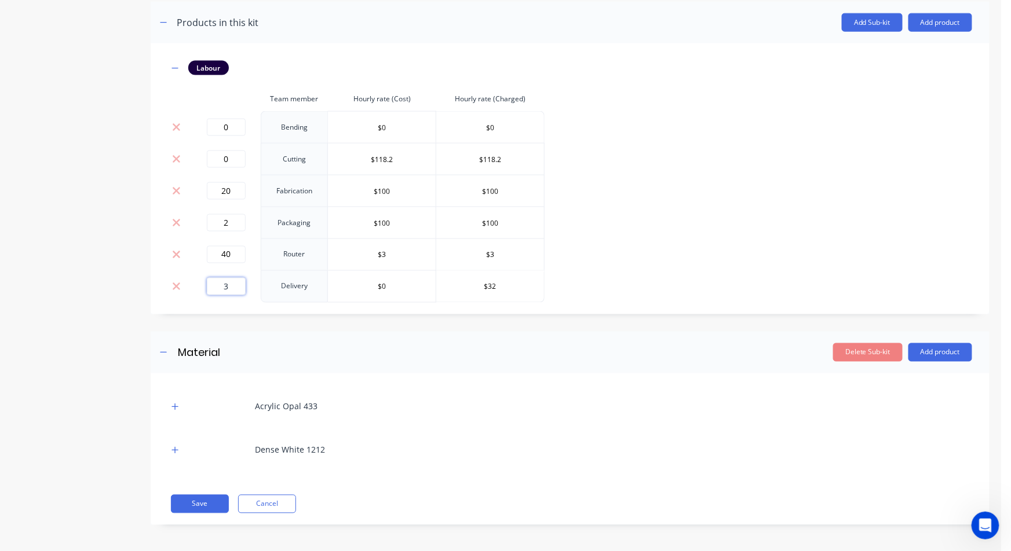
scroll to position [607, 0]
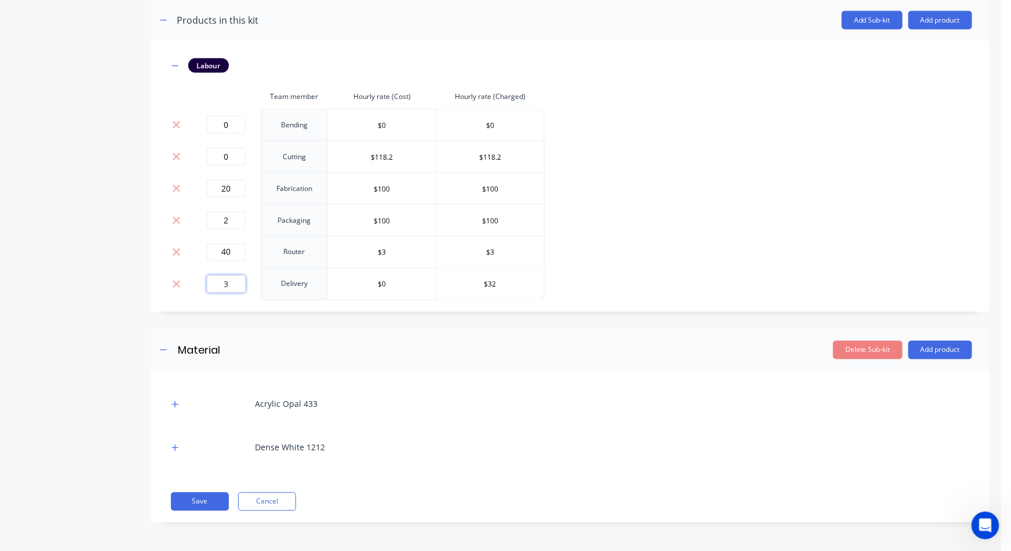
type input "3"
click at [168, 400] on div at bounding box center [175, 404] width 14 height 14
click at [174, 404] on icon "button" at bounding box center [175, 404] width 6 height 6
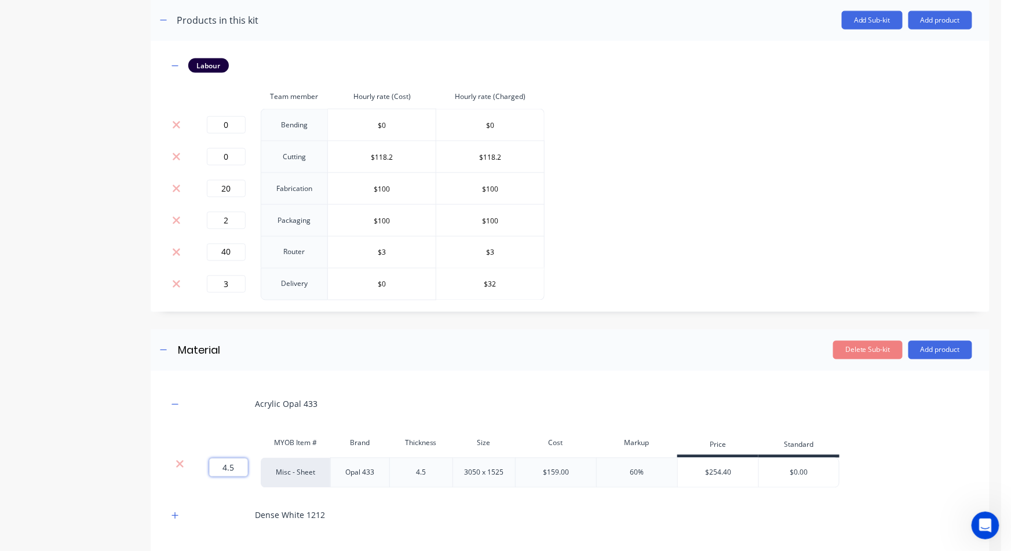
drag, startPoint x: 239, startPoint y: 469, endPoint x: 163, endPoint y: 467, distance: 75.9
click at [163, 467] on div "Acrylic Opal 433 MYOB Item # Brand Thickness Size Cost Markup Price Standard 4.…" at bounding box center [570, 481] width 839 height 220
type input "1"
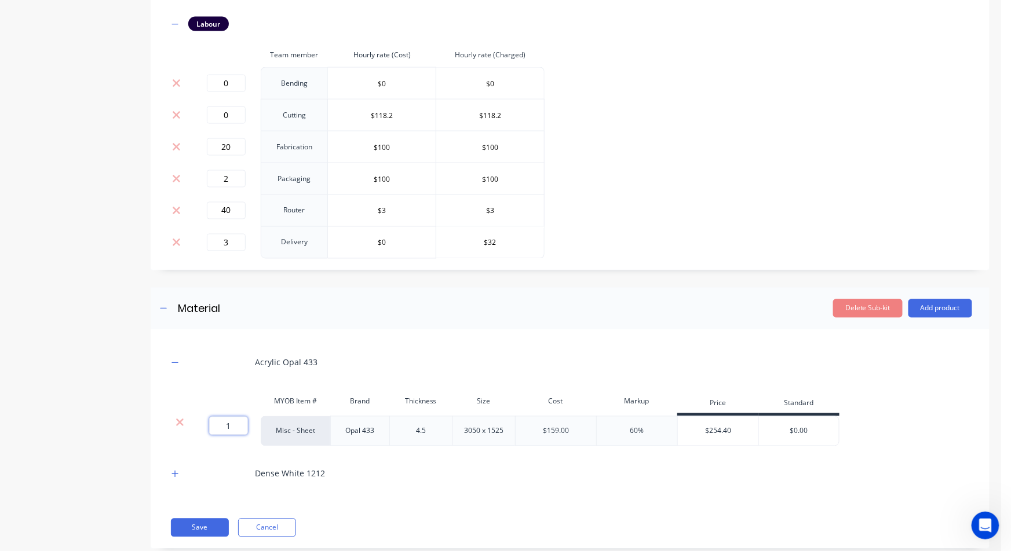
scroll to position [675, 0]
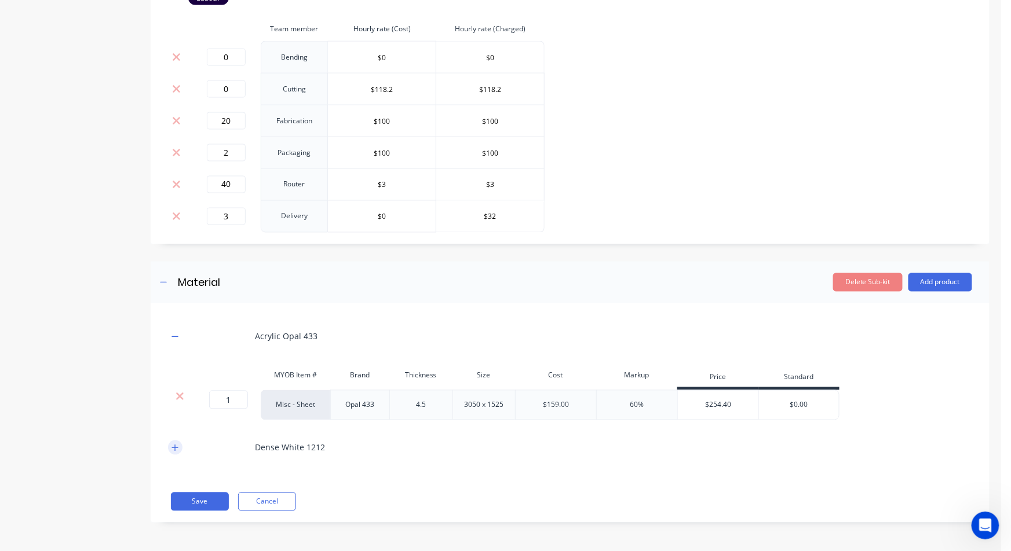
click at [174, 451] on icon "button" at bounding box center [174, 448] width 7 height 8
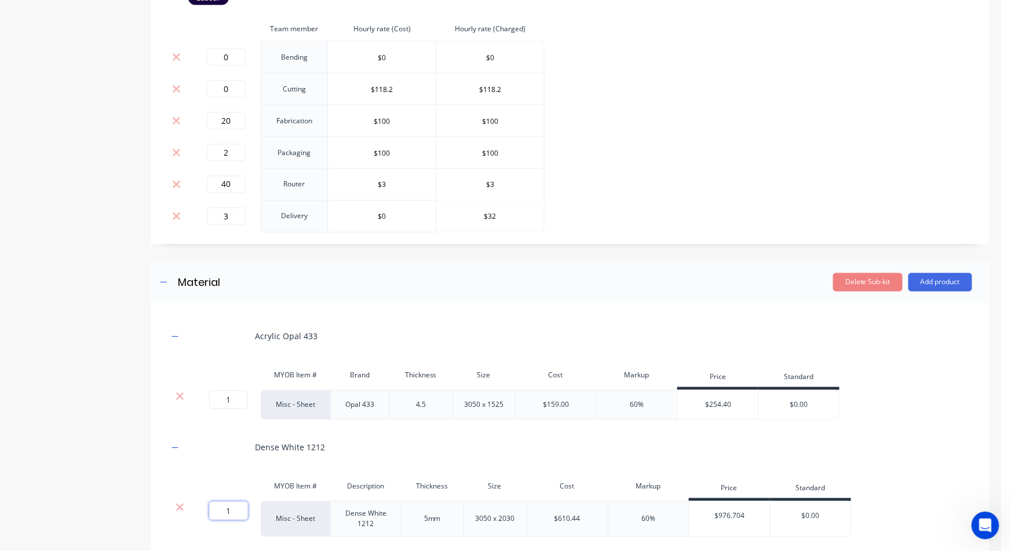
click at [241, 514] on input "1" at bounding box center [228, 511] width 39 height 19
type input "0.66"
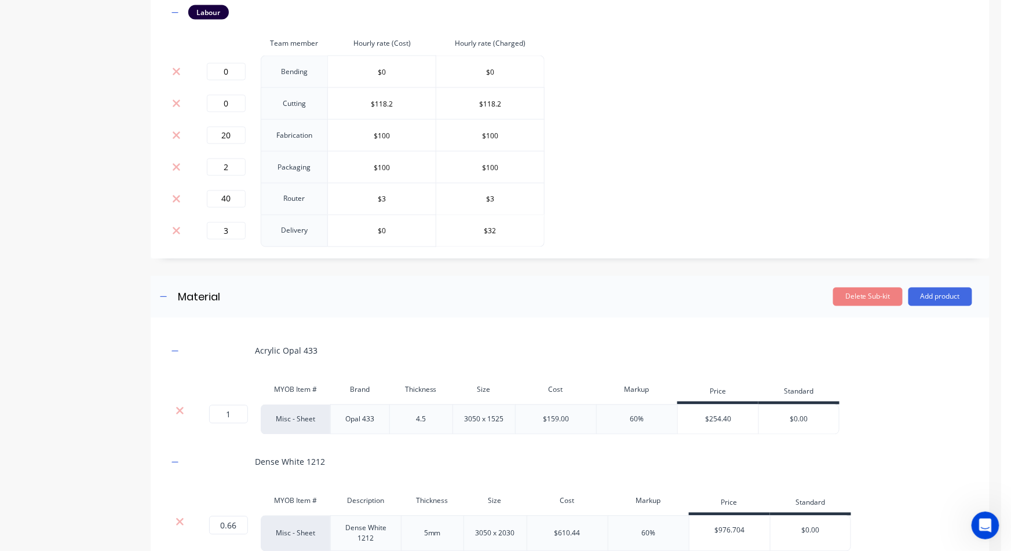
scroll to position [748, 0]
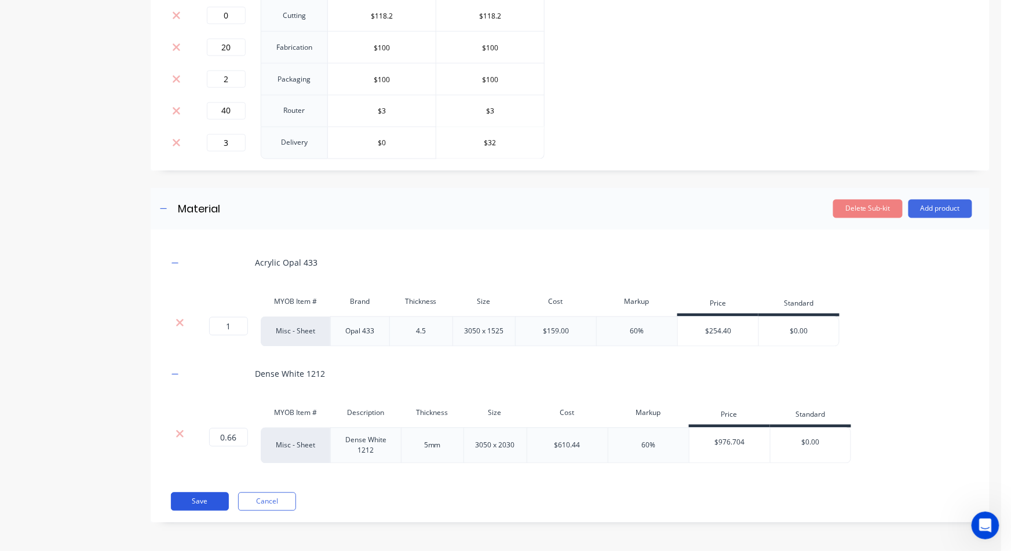
click at [210, 501] on button "Save" at bounding box center [200, 502] width 58 height 19
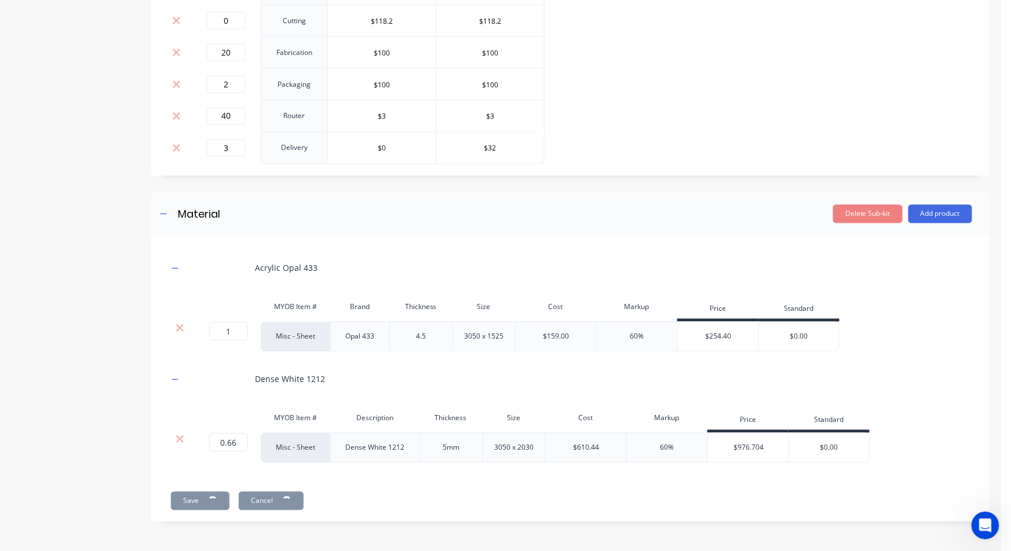
scroll to position [743, 0]
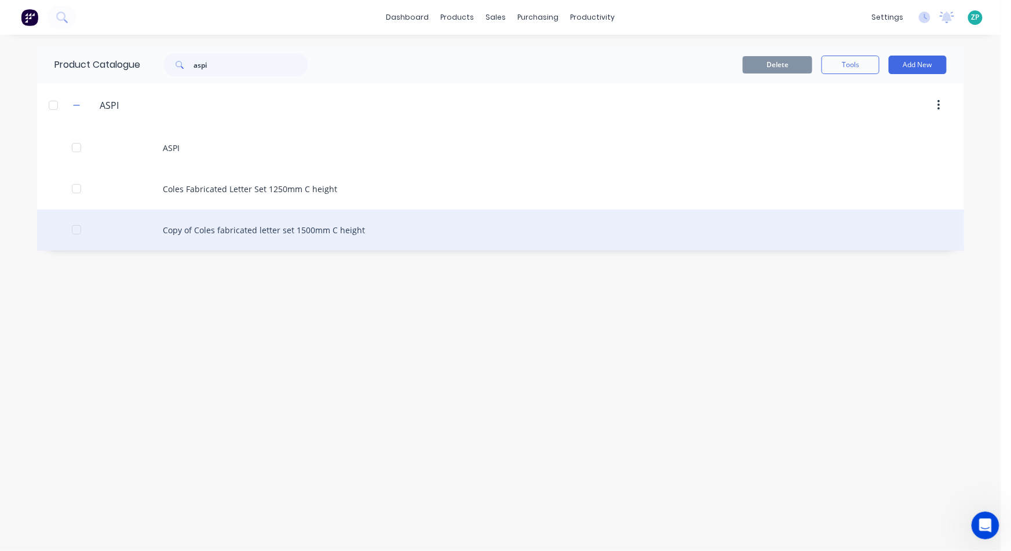
click at [253, 225] on div "Copy of Coles fabricated letter set 1500mm C height" at bounding box center [500, 230] width 927 height 41
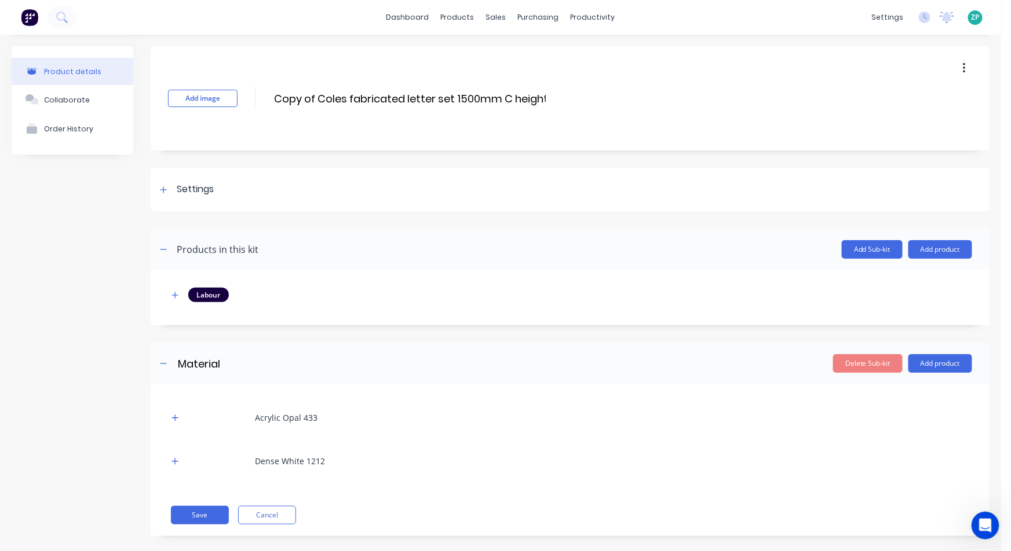
drag, startPoint x: 316, startPoint y: 92, endPoint x: 66, endPoint y: 78, distance: 250.1
click at [70, 78] on div "Product details Collaborate Order History Add image Copy of Coles fabricated le…" at bounding box center [501, 299] width 978 height 507
click at [306, 96] on input "Coles fabricated letter set 1500mm C height" at bounding box center [388, 98] width 231 height 17
type input "Coles Fabricated Letter Set 1500mm C height"
click at [178, 416] on icon "button" at bounding box center [174, 418] width 7 height 8
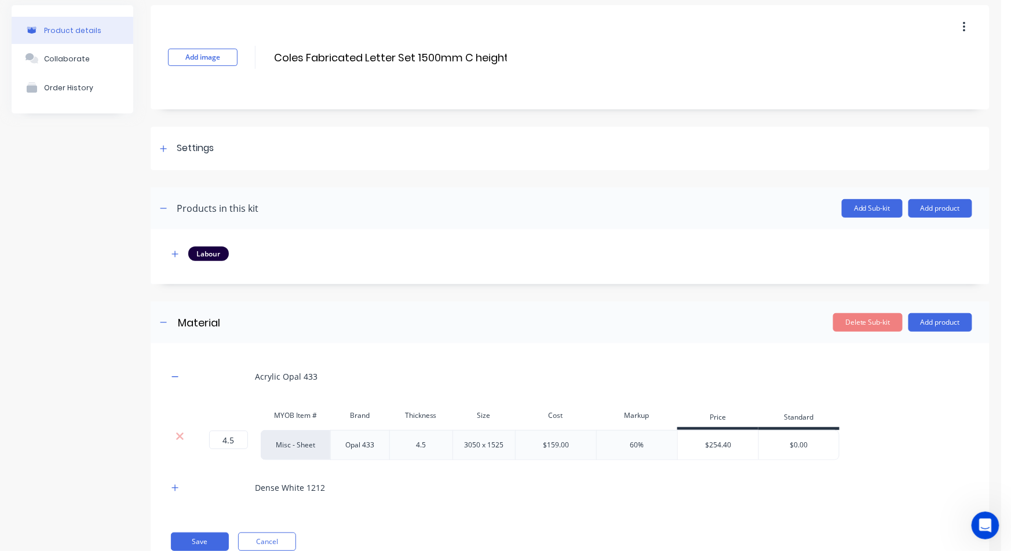
scroll to position [64, 0]
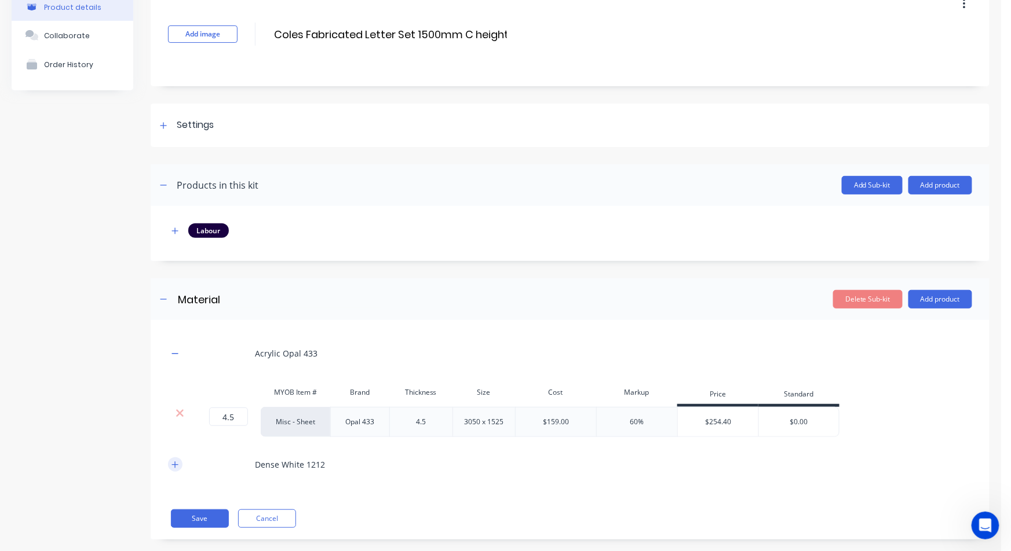
click at [175, 465] on icon "button" at bounding box center [175, 465] width 6 height 6
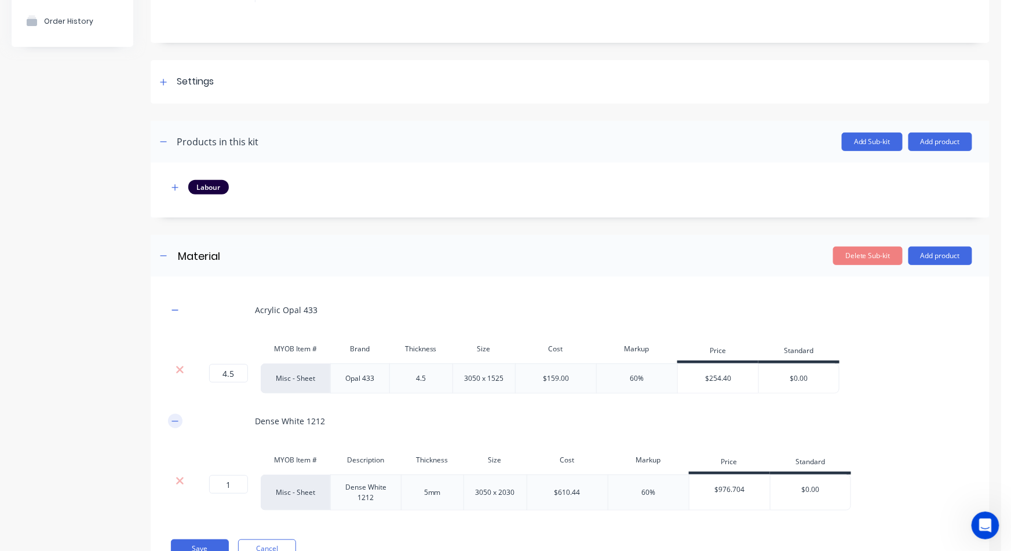
scroll to position [155, 0]
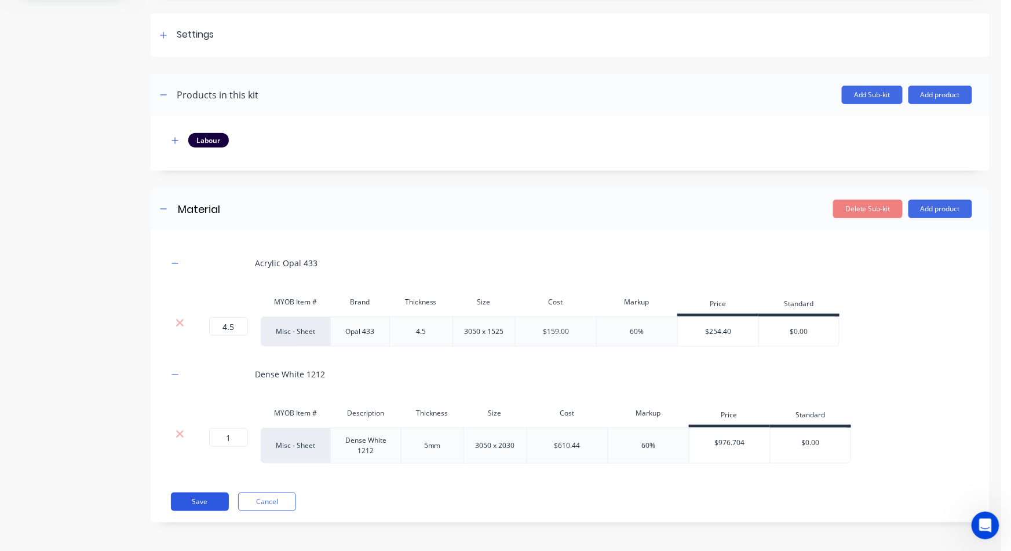
click at [193, 503] on button "Save" at bounding box center [200, 502] width 58 height 19
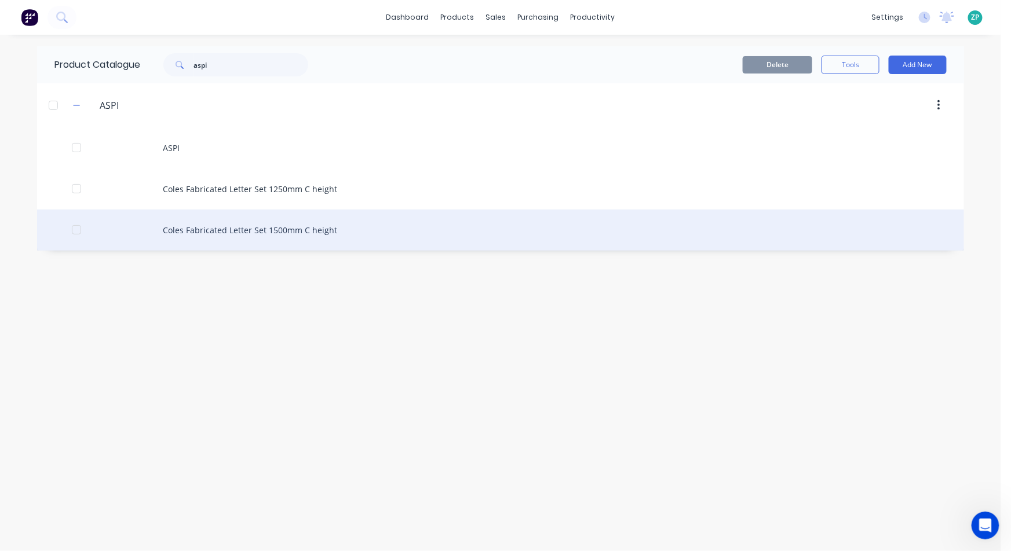
click at [279, 240] on div "Coles Fabricated Letter Set 1500mm C height" at bounding box center [500, 230] width 927 height 41
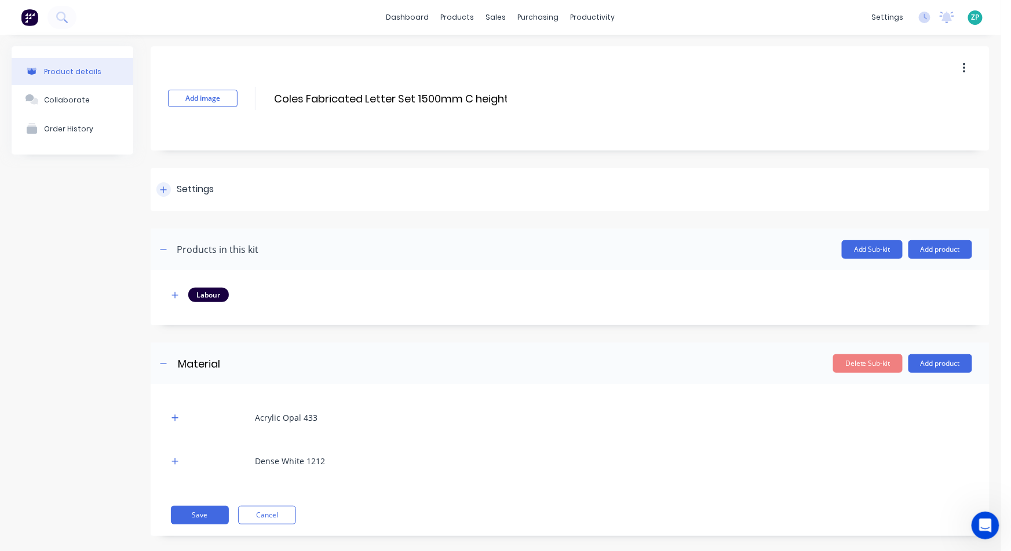
click at [165, 191] on icon at bounding box center [163, 190] width 7 height 8
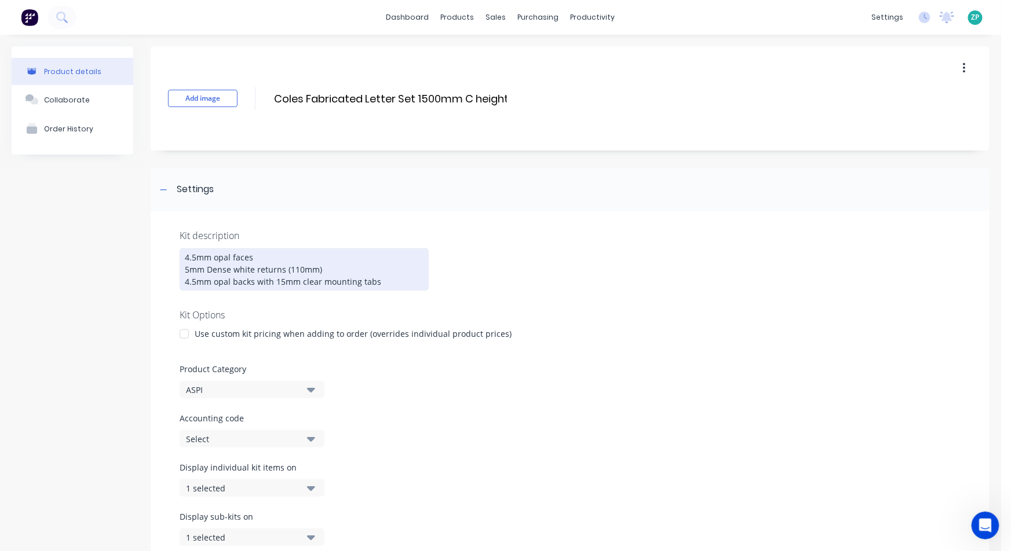
click at [229, 254] on div "4.5mm opal faces 5mm Dense white returns (110mm) 4.5mm opal backs with 15mm cle…" at bounding box center [304, 269] width 249 height 42
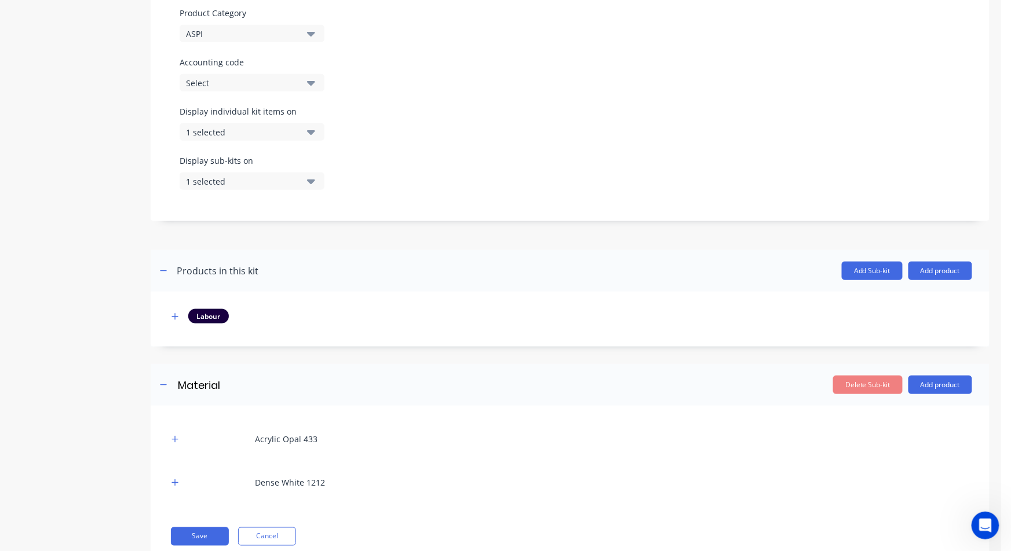
scroll to position [386, 0]
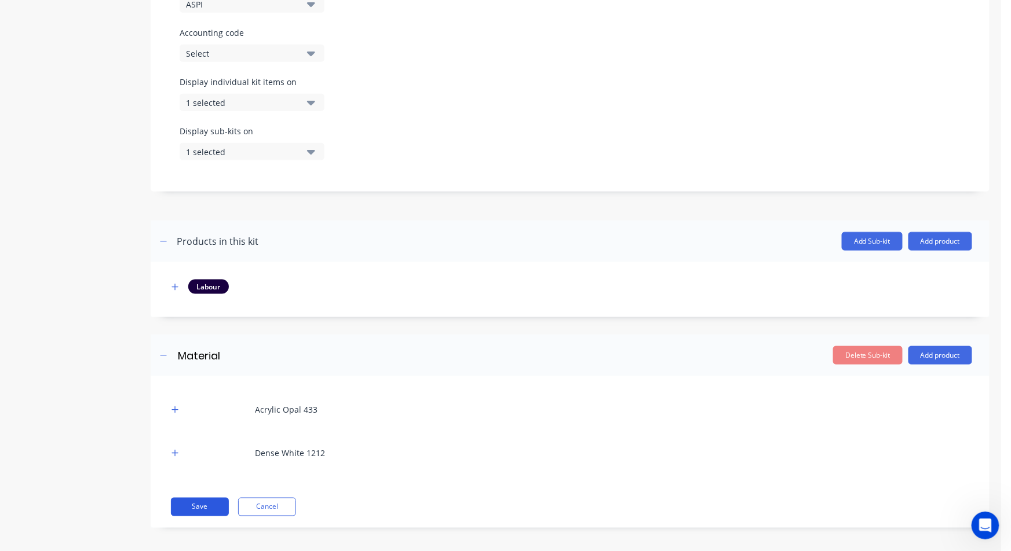
click at [204, 510] on button "Save" at bounding box center [200, 507] width 58 height 19
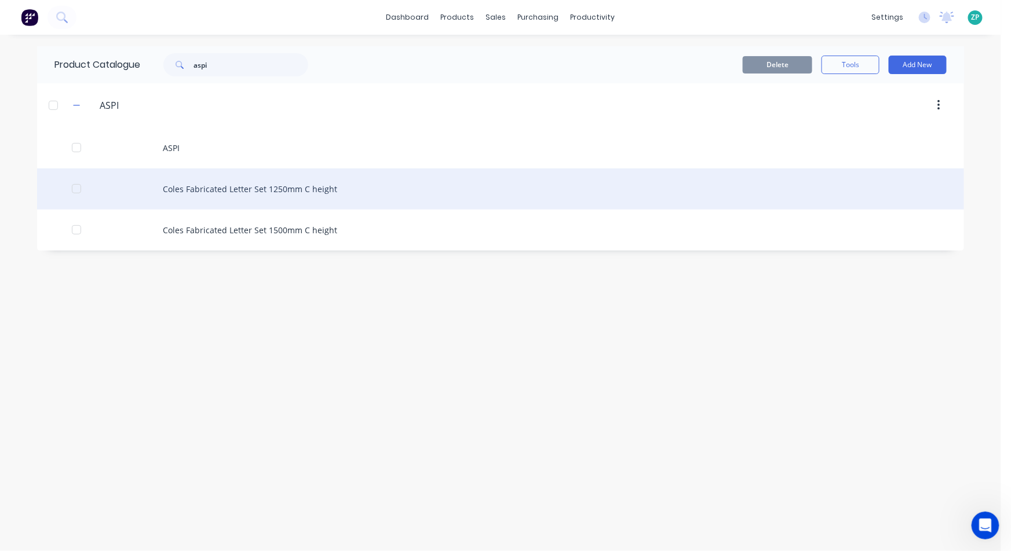
click at [294, 195] on div "Coles Fabricated Letter Set 1250mm C height" at bounding box center [500, 189] width 927 height 41
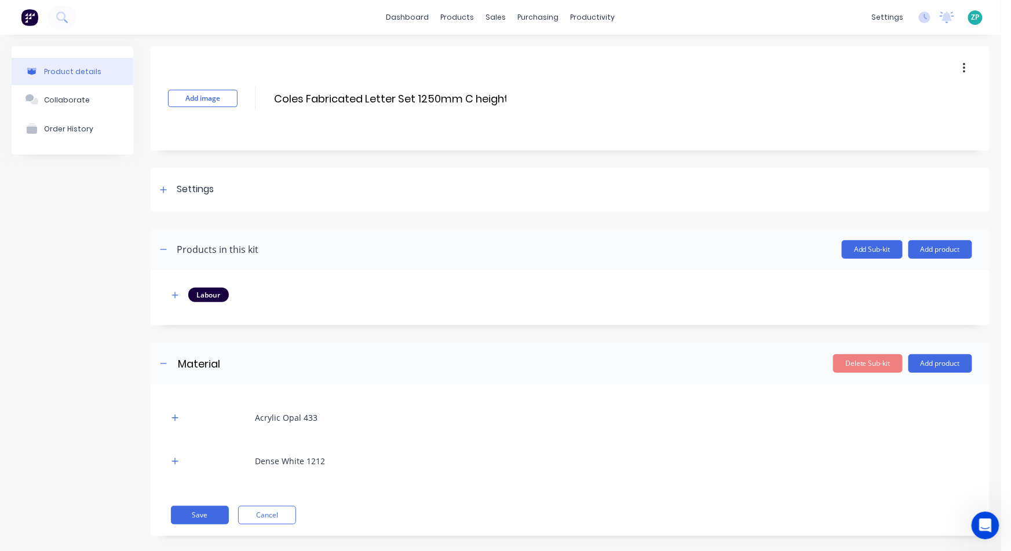
click at [959, 67] on button "button" at bounding box center [964, 68] width 27 height 21
click at [920, 100] on span "Duplicate" at bounding box center [921, 99] width 87 height 12
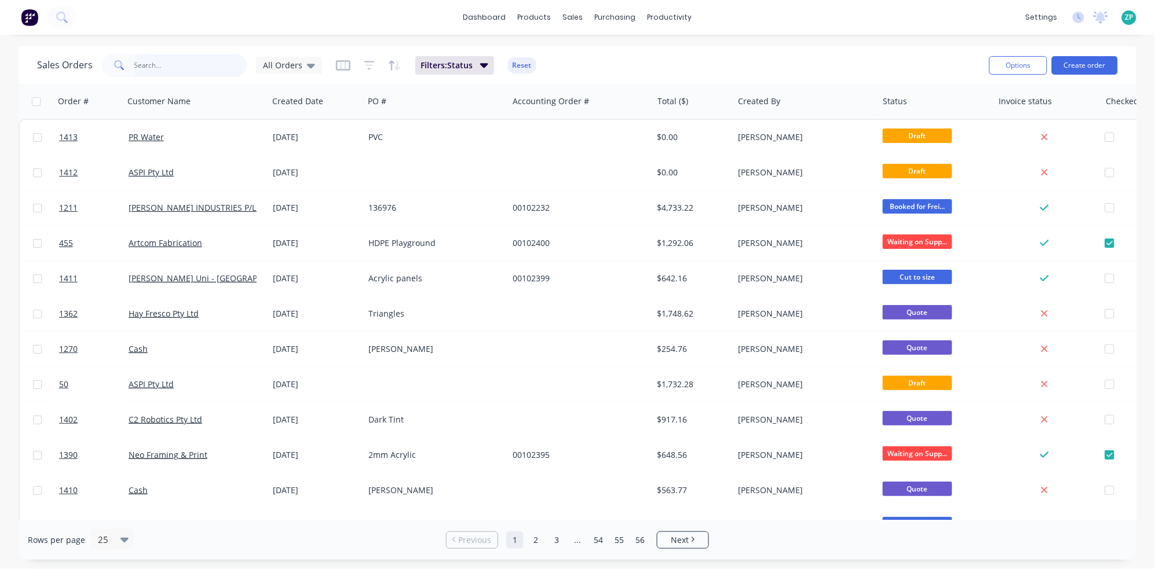
click at [192, 72] on input "text" at bounding box center [190, 65] width 113 height 23
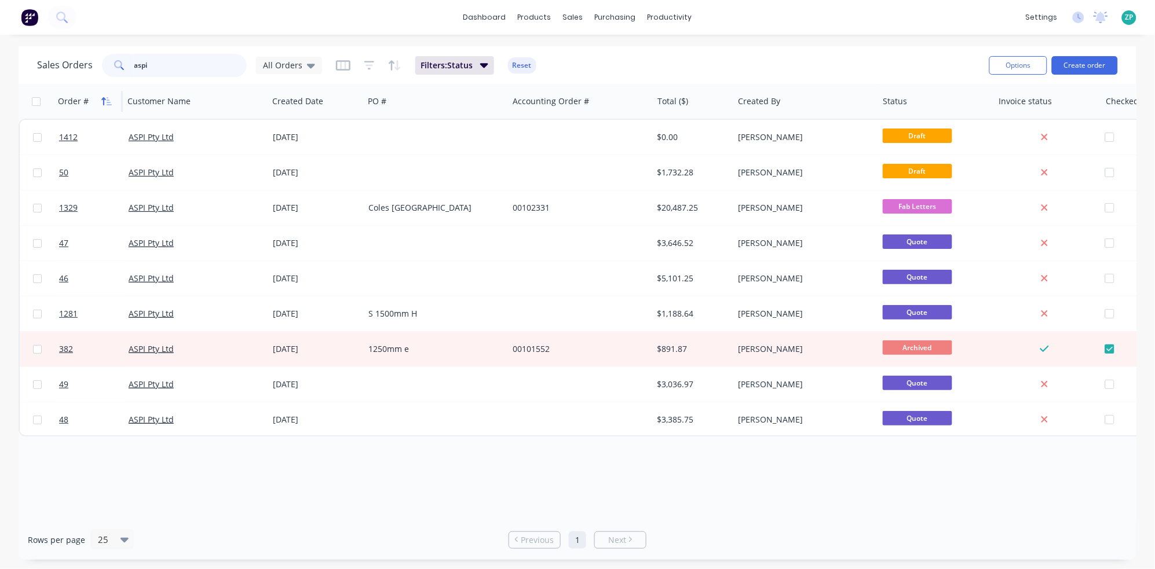
type input "aspi"
click at [104, 97] on icon "button" at bounding box center [106, 101] width 10 height 9
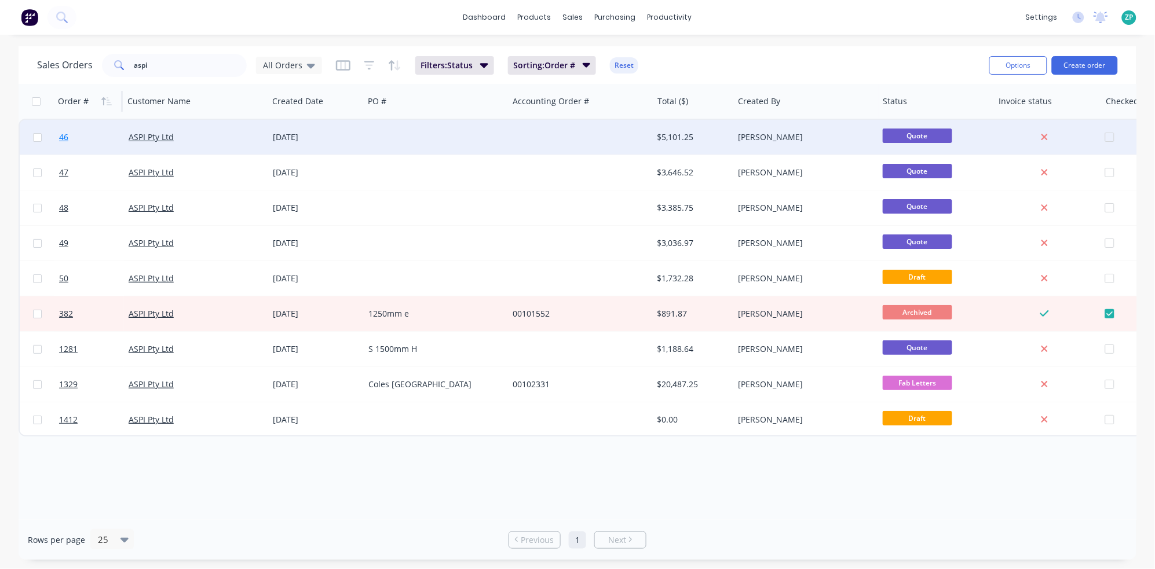
click at [65, 139] on span "46" at bounding box center [63, 137] width 9 height 12
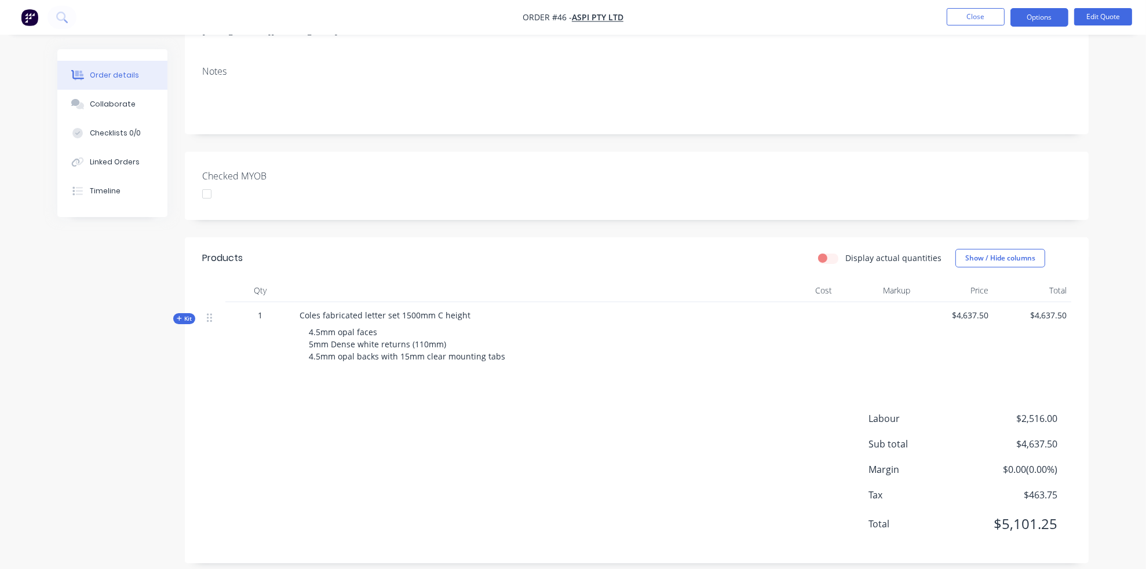
scroll to position [181, 0]
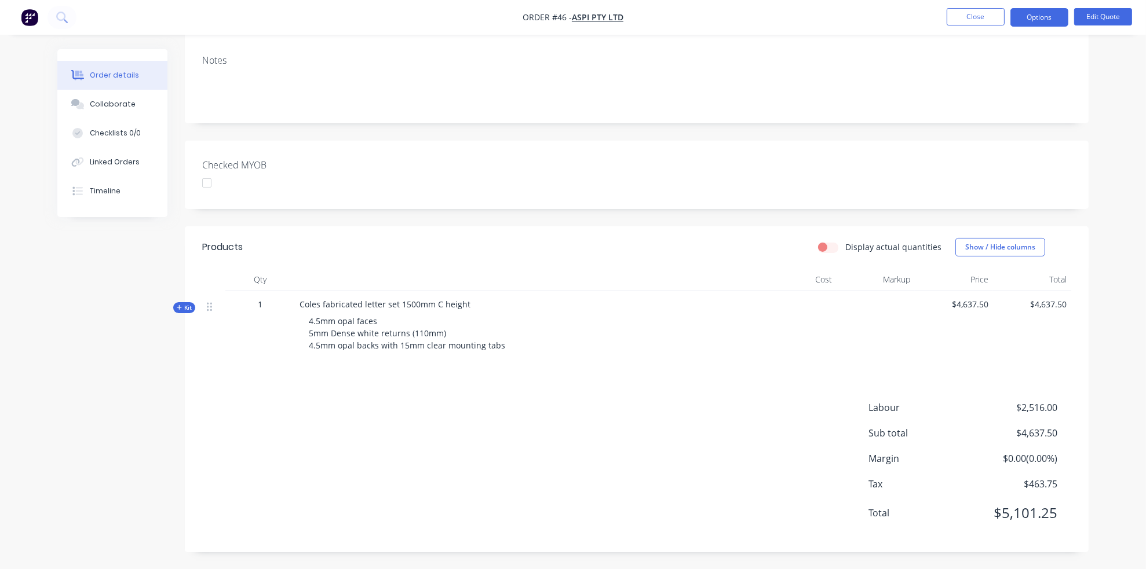
click at [187, 307] on span "Kit" at bounding box center [184, 308] width 15 height 9
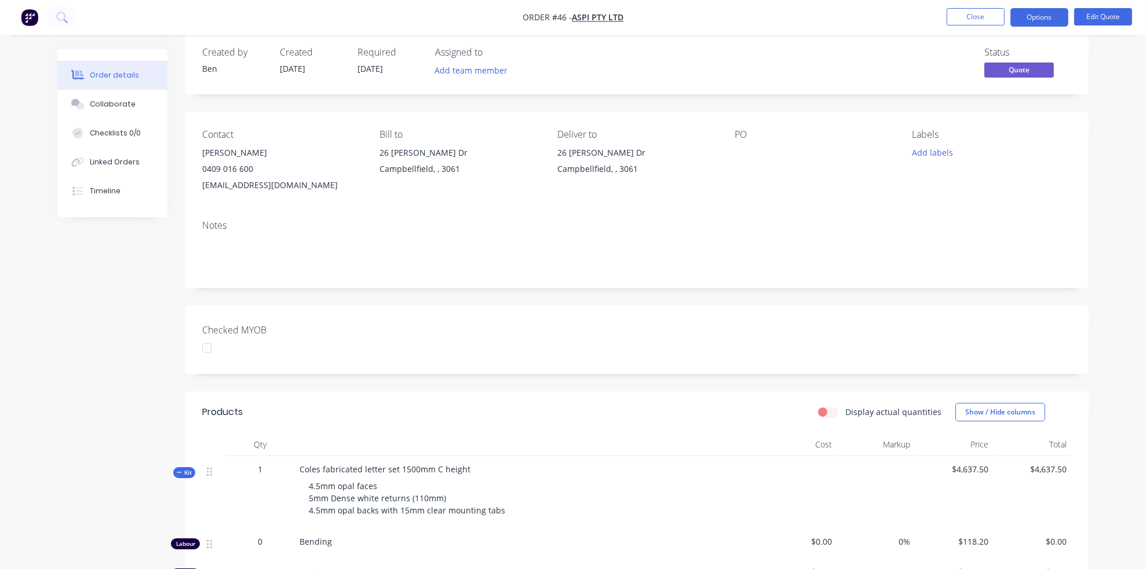
scroll to position [0, 0]
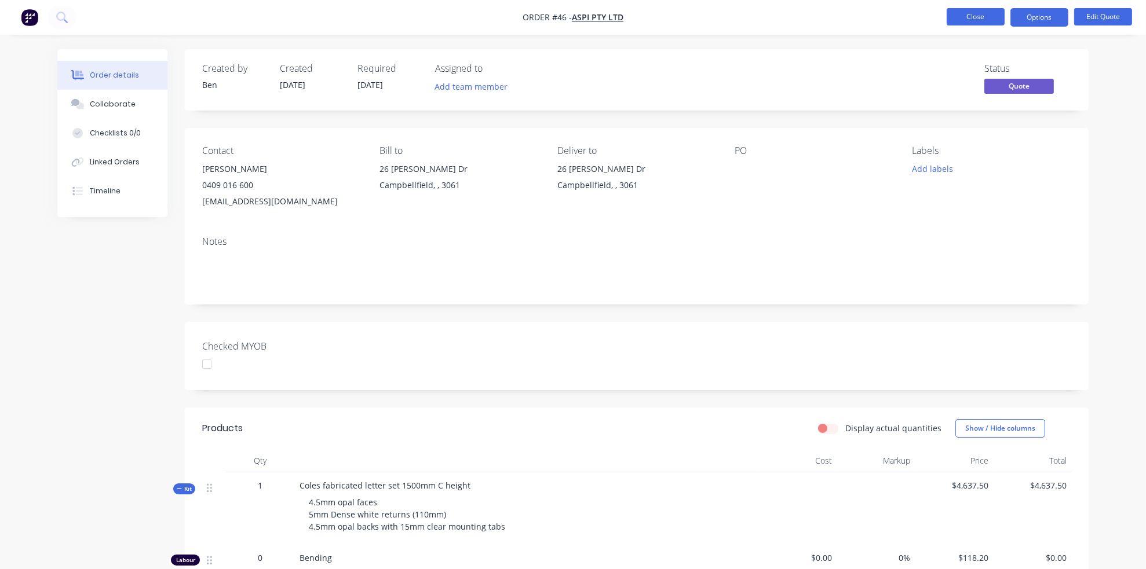
click at [969, 14] on button "Close" at bounding box center [975, 16] width 58 height 17
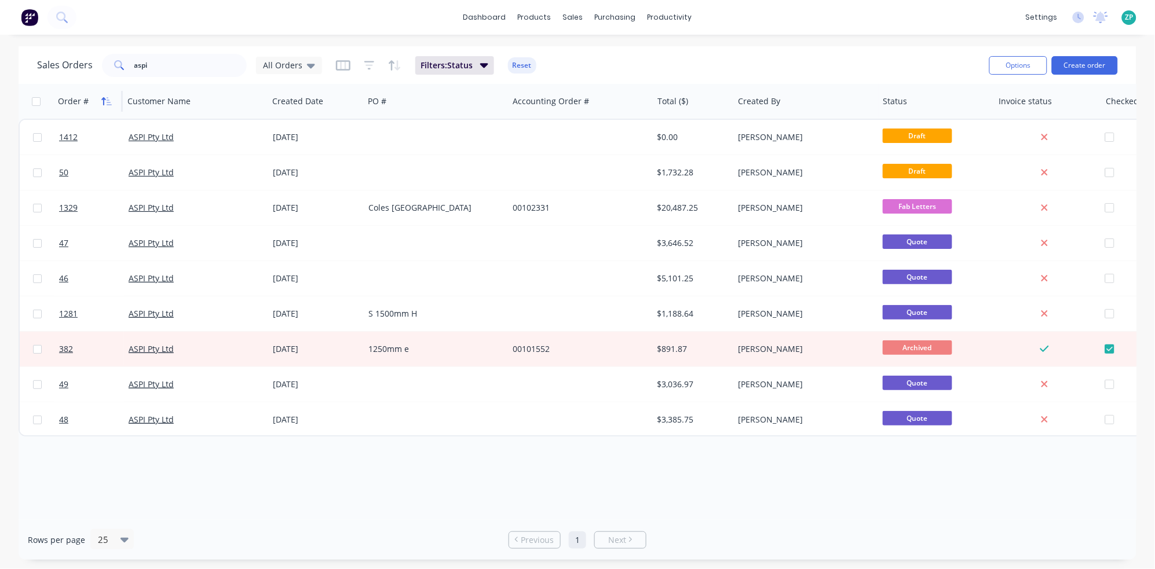
click at [104, 96] on button "button" at bounding box center [106, 101] width 17 height 17
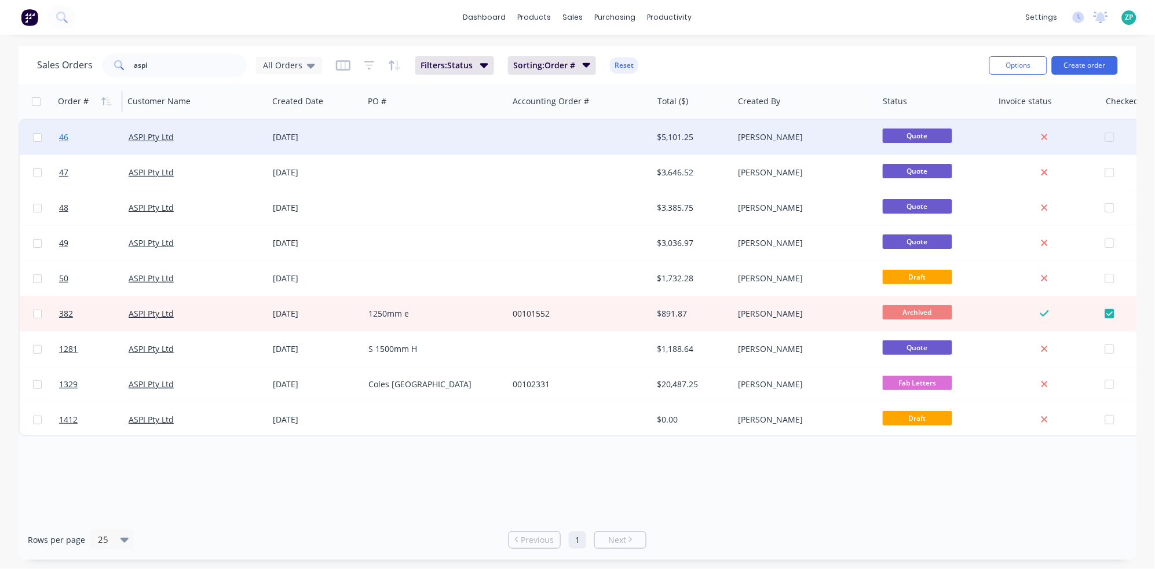
click at [64, 137] on span "46" at bounding box center [63, 137] width 9 height 12
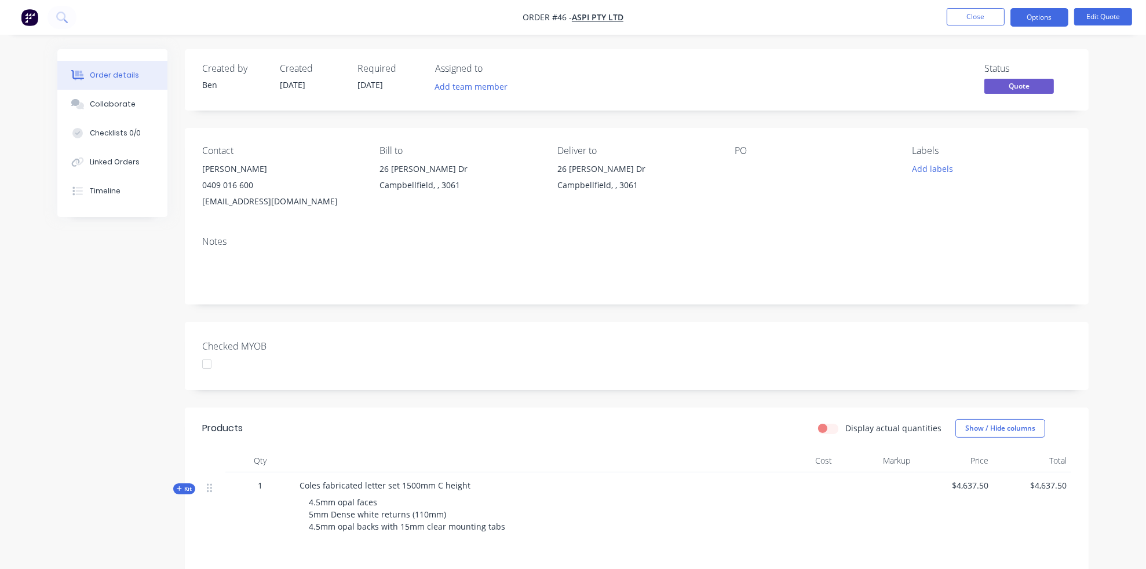
click at [405, 484] on span "Coles fabricated letter set 1500mm C height" at bounding box center [384, 485] width 171 height 11
copy div "Coles fabricated letter set 1500mm C height"
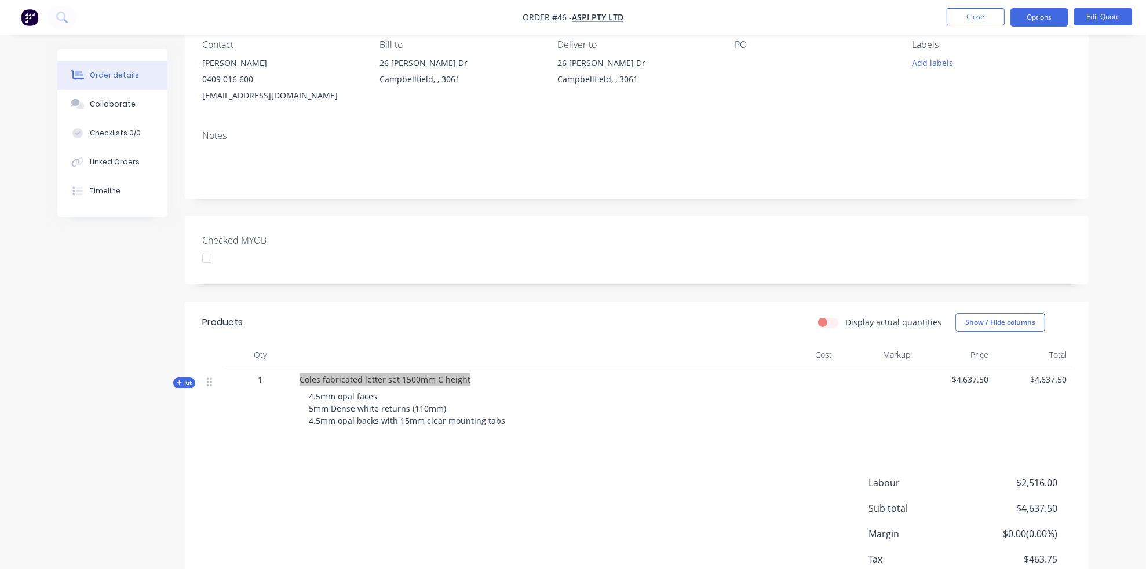
scroll to position [181, 0]
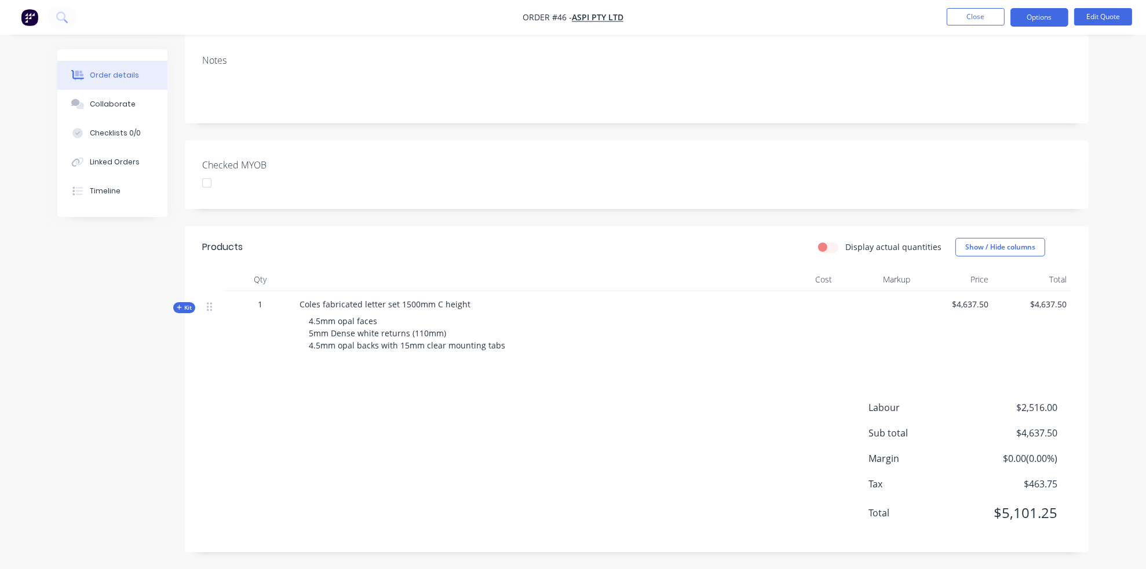
click at [181, 305] on icon at bounding box center [179, 308] width 5 height 6
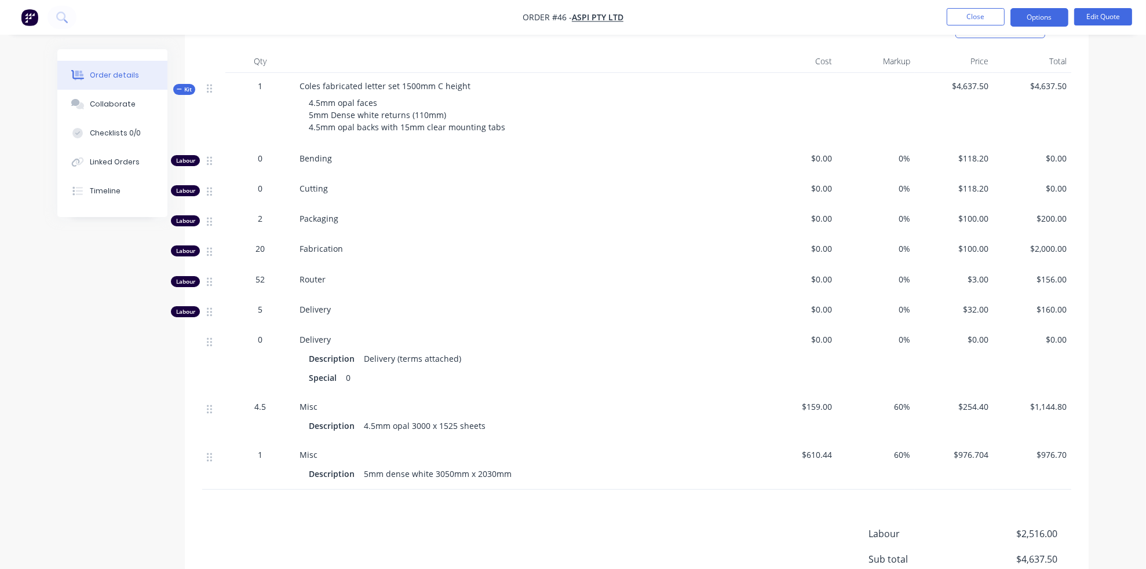
scroll to position [439, 0]
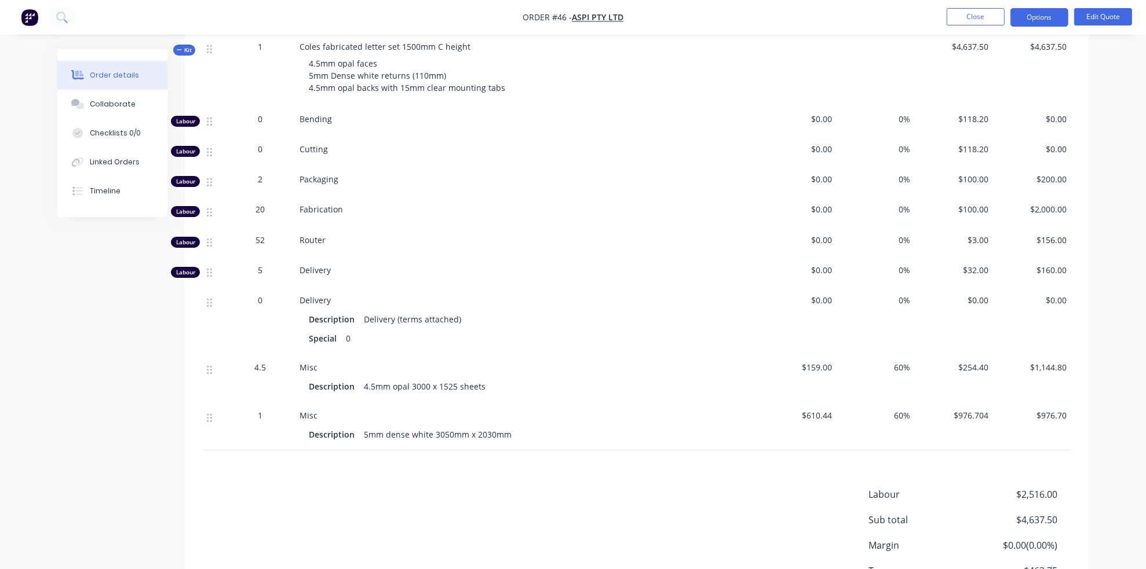
drag, startPoint x: 981, startPoint y: 21, endPoint x: -122, endPoint y: 87, distance: 1104.8
click at [0, 87] on html "Order #46 - ASPI Pty Ltd Close Options Edit Quote Order details Collaborate Che…" at bounding box center [573, 109] width 1146 height 1096
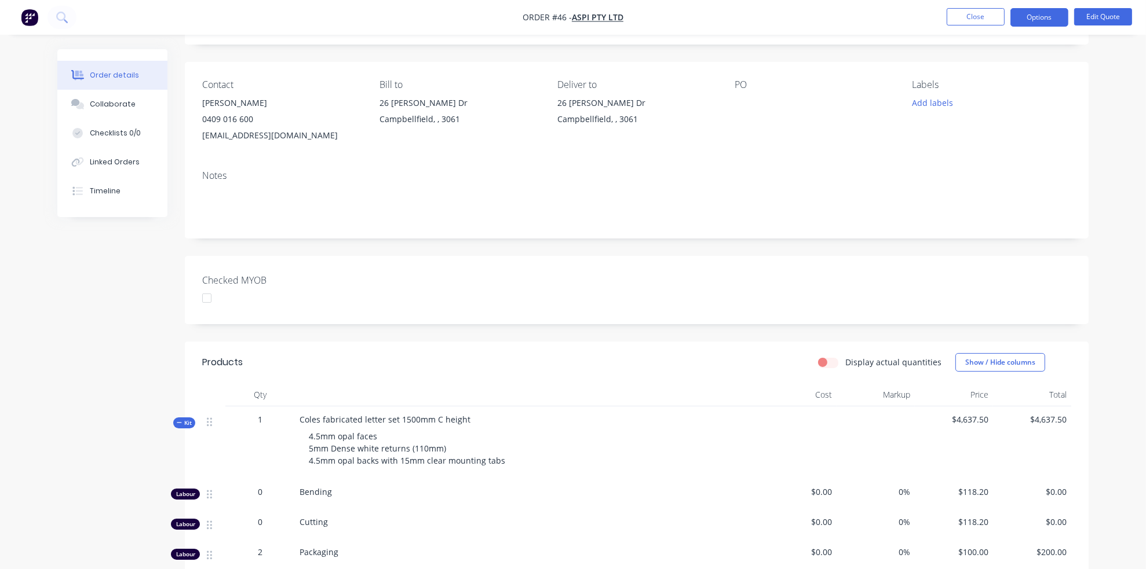
scroll to position [0, 0]
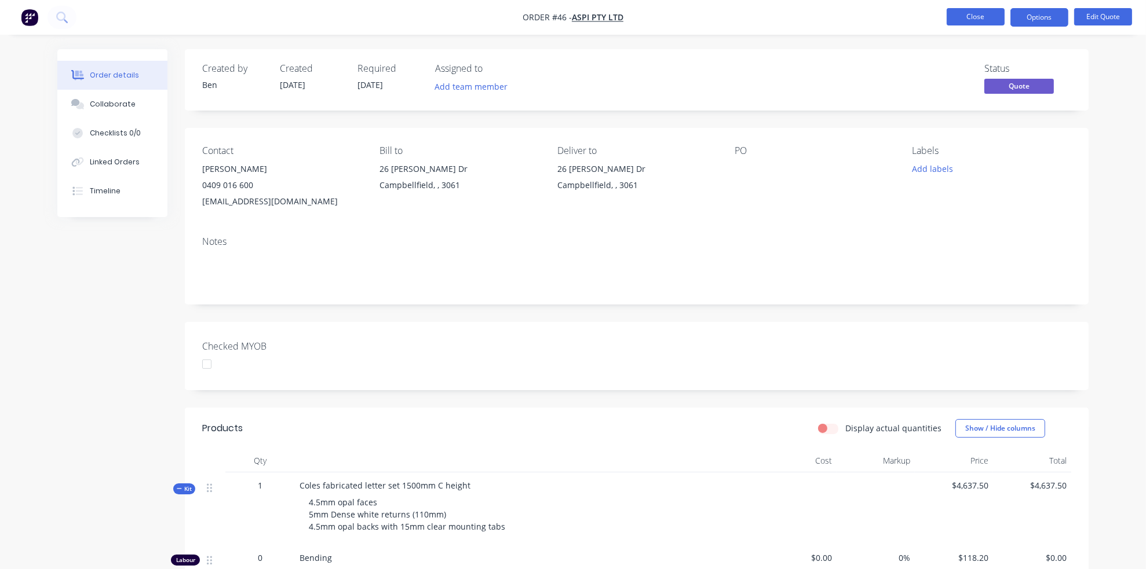
click at [960, 20] on button "Close" at bounding box center [975, 16] width 58 height 17
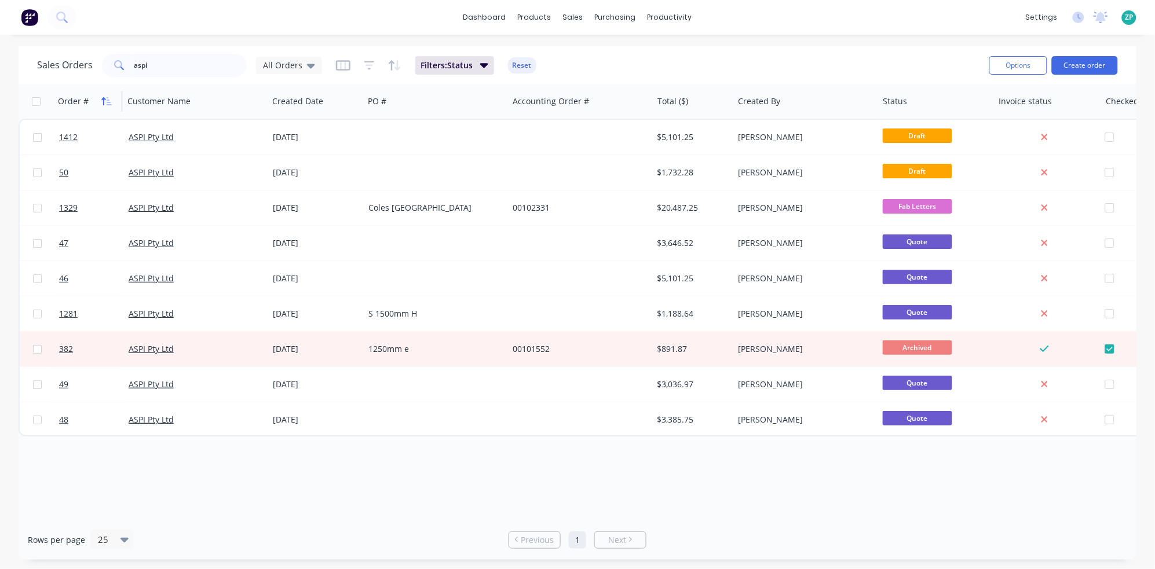
click at [105, 97] on icon "button" at bounding box center [106, 101] width 10 height 9
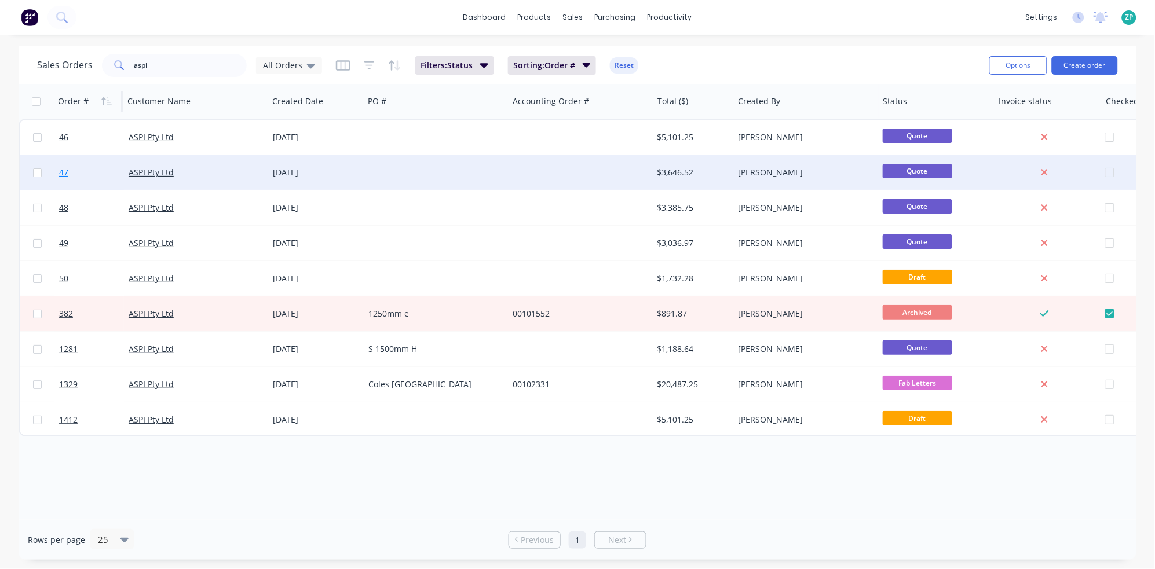
click at [64, 174] on span "47" at bounding box center [63, 173] width 9 height 12
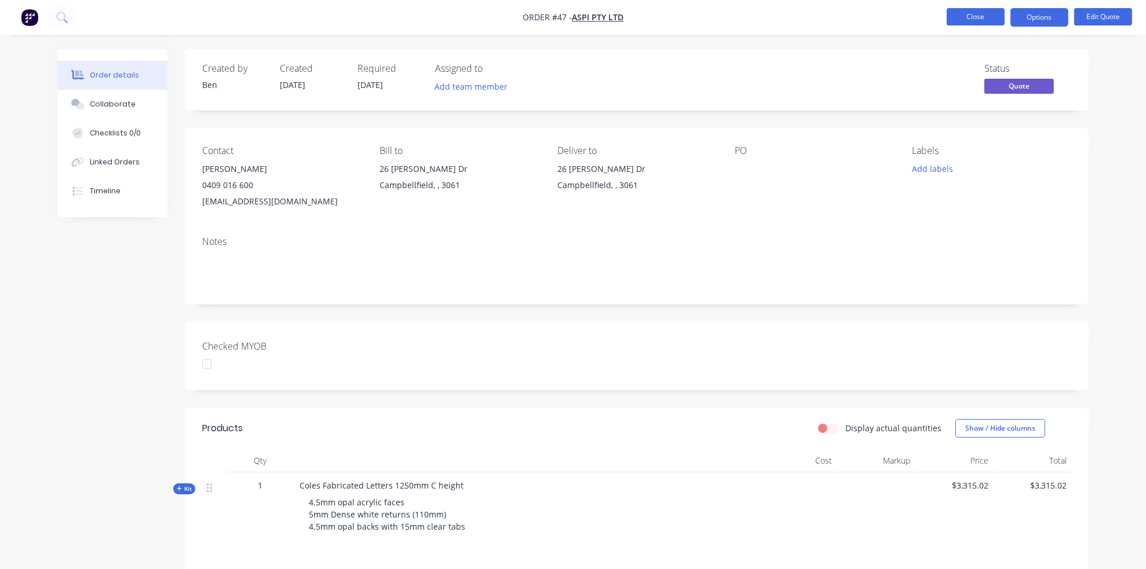
click at [974, 13] on button "Close" at bounding box center [975, 16] width 58 height 17
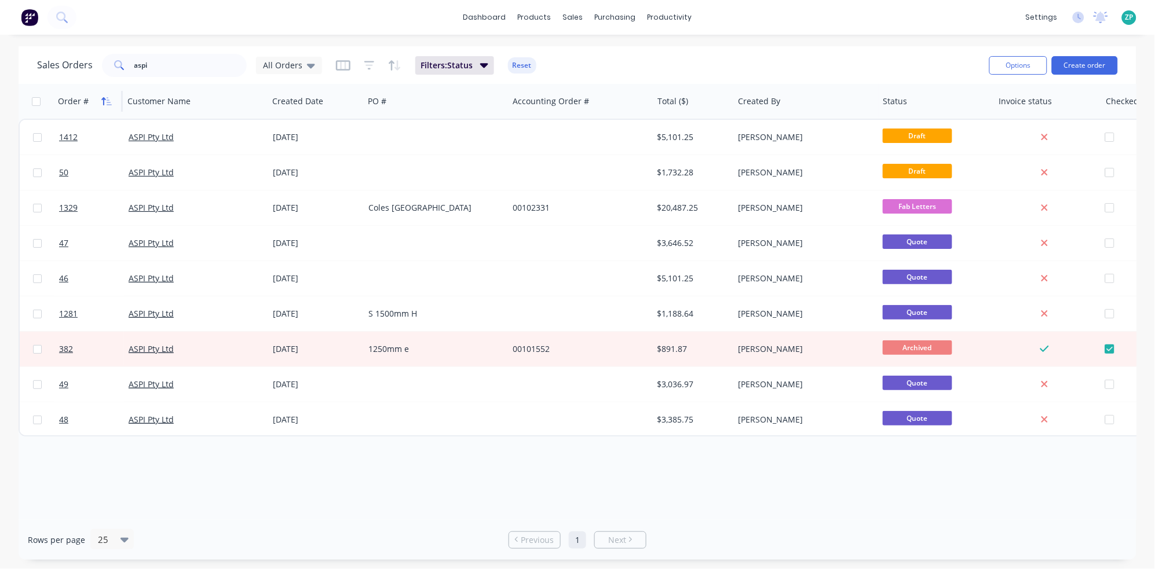
click at [103, 94] on button "button" at bounding box center [106, 101] width 17 height 17
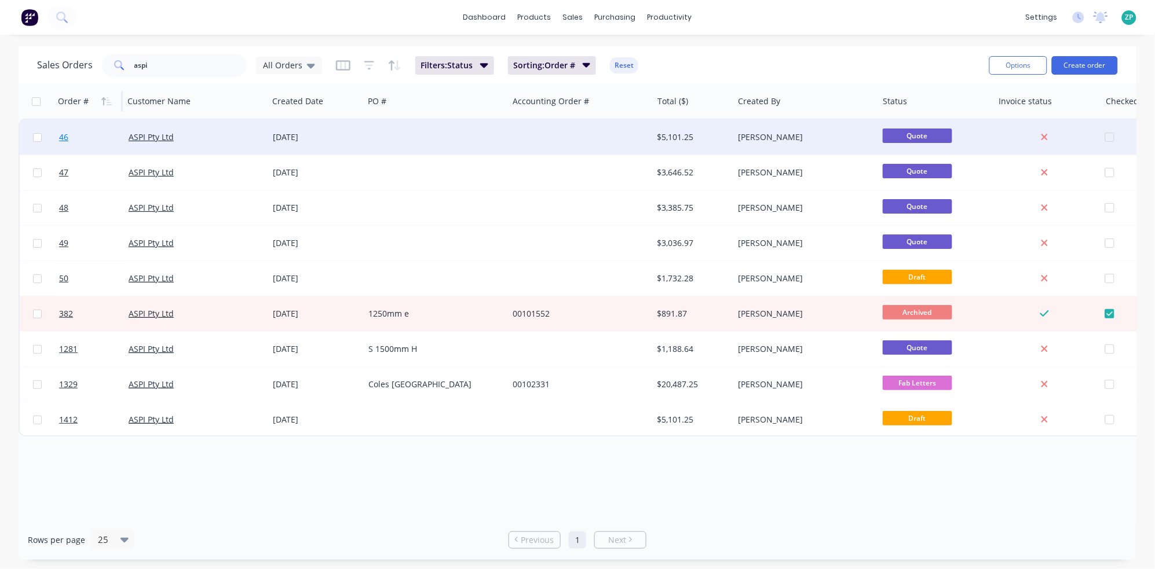
click at [67, 134] on span "46" at bounding box center [63, 137] width 9 height 12
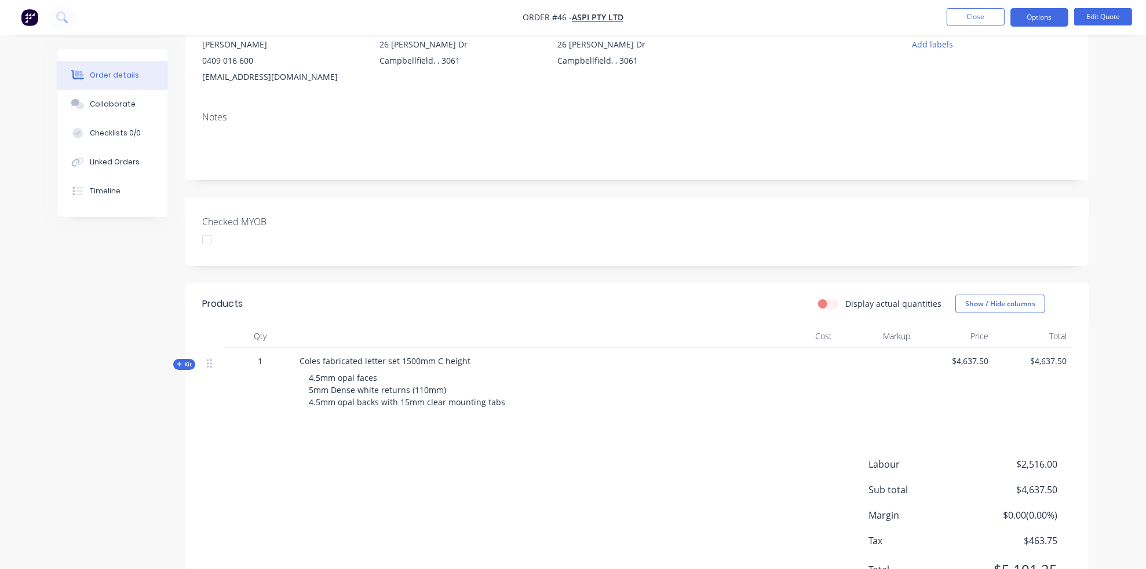
scroll to position [129, 0]
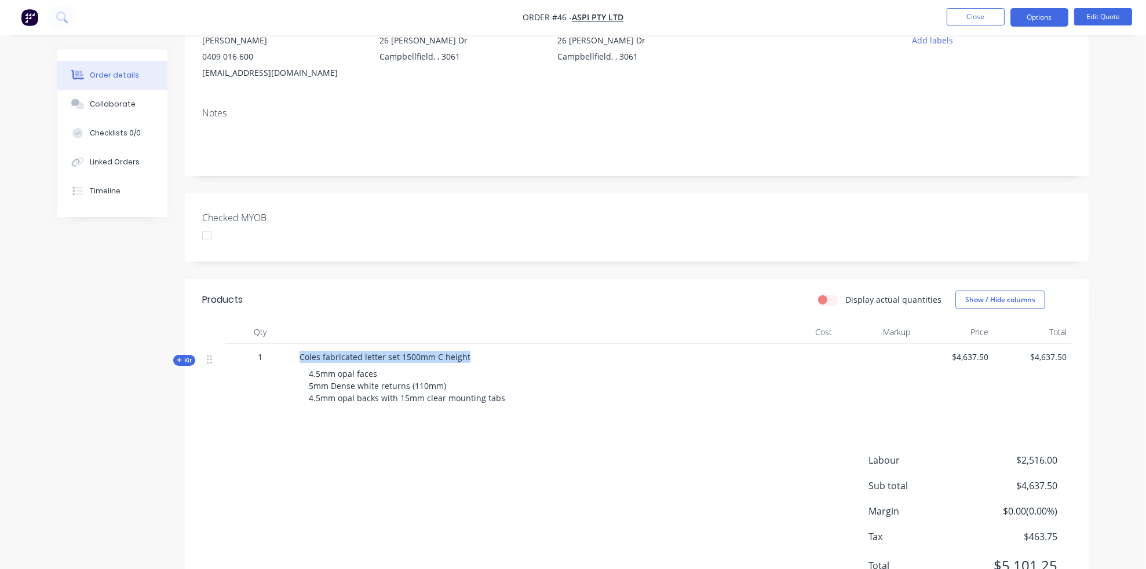
drag, startPoint x: 299, startPoint y: 356, endPoint x: 477, endPoint y: 355, distance: 177.2
click at [477, 355] on div "Coles fabricated letter set 1500mm C height 4.5mm opal faces 5mm Dense white re…" at bounding box center [526, 380] width 463 height 72
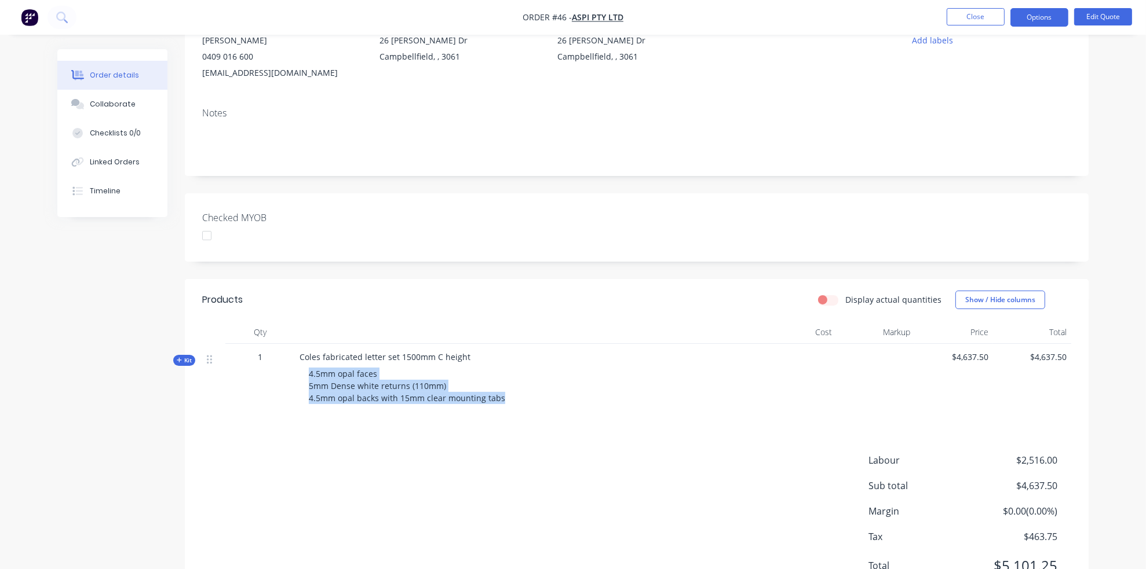
drag, startPoint x: 308, startPoint y: 374, endPoint x: 519, endPoint y: 399, distance: 212.8
click at [519, 399] on div "4.5mm opal faces 5mm Dense white returns (110mm) 4.5mm opal backs with 15mm cle…" at bounding box center [526, 386] width 454 height 46
copy span "4.5mm opal faces 5mm Dense white returns (110mm) 4.5mm opal backs with 15mm cle…"
click at [977, 20] on button "Close" at bounding box center [975, 16] width 58 height 17
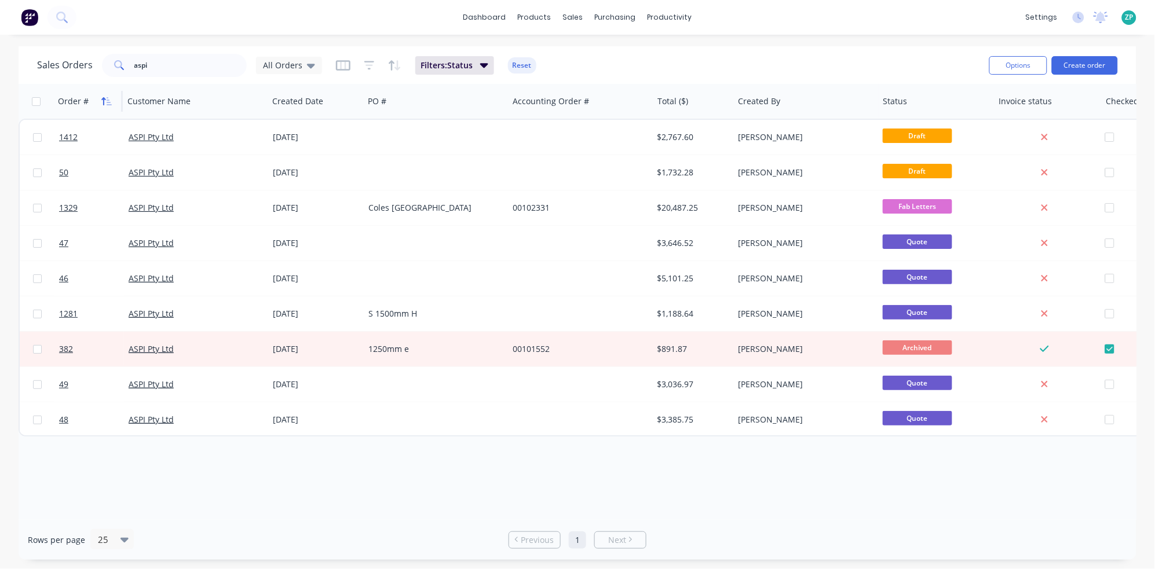
click at [106, 98] on icon "button" at bounding box center [106, 101] width 10 height 9
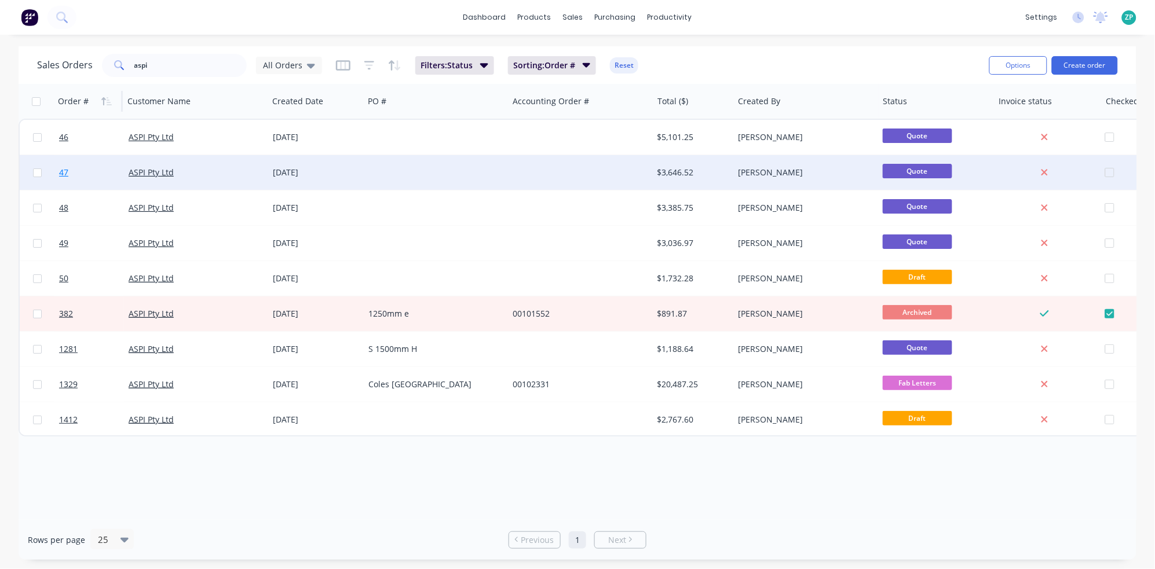
click at [64, 170] on span "47" at bounding box center [63, 173] width 9 height 12
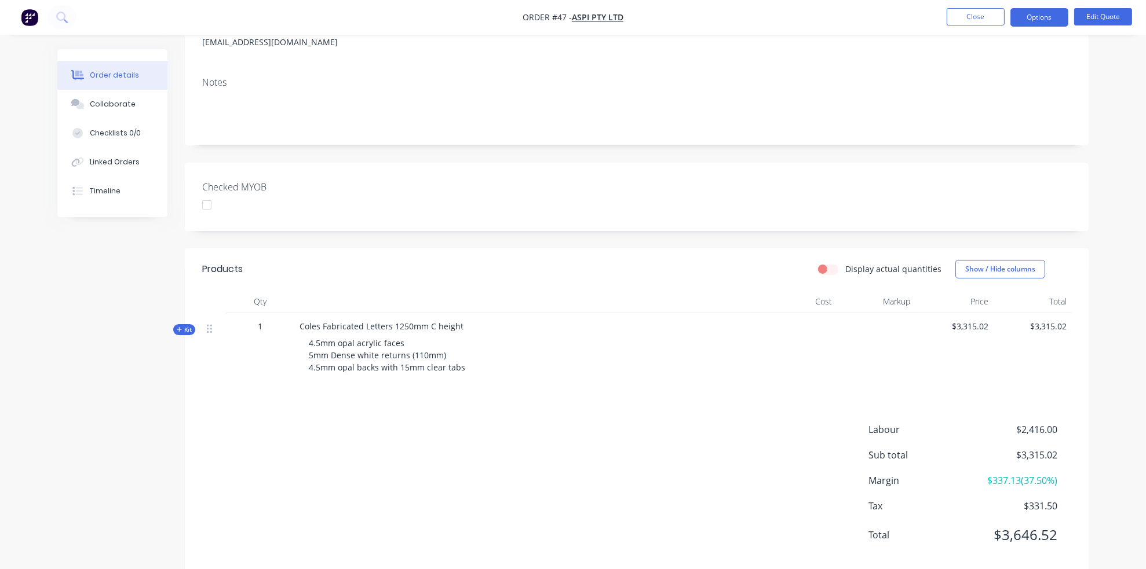
scroll to position [181, 0]
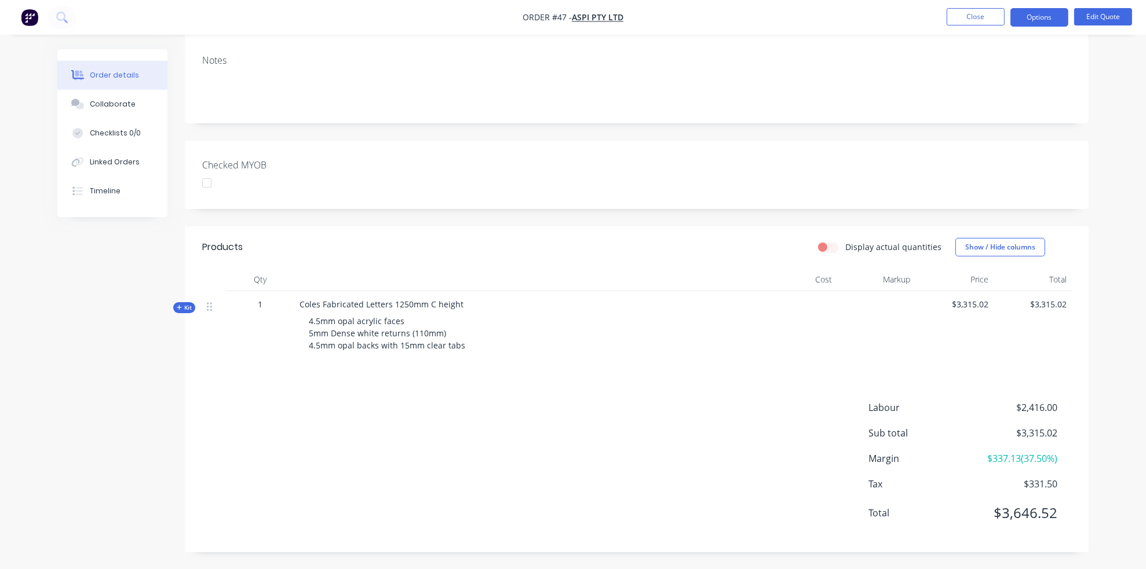
click at [181, 311] on span "Kit" at bounding box center [184, 308] width 15 height 9
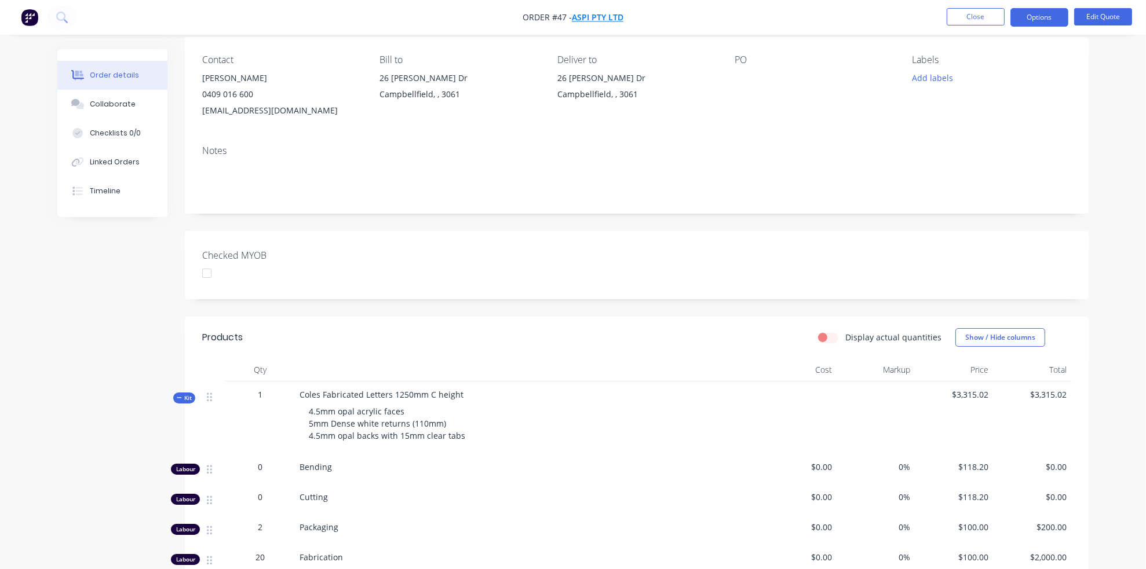
scroll to position [0, 0]
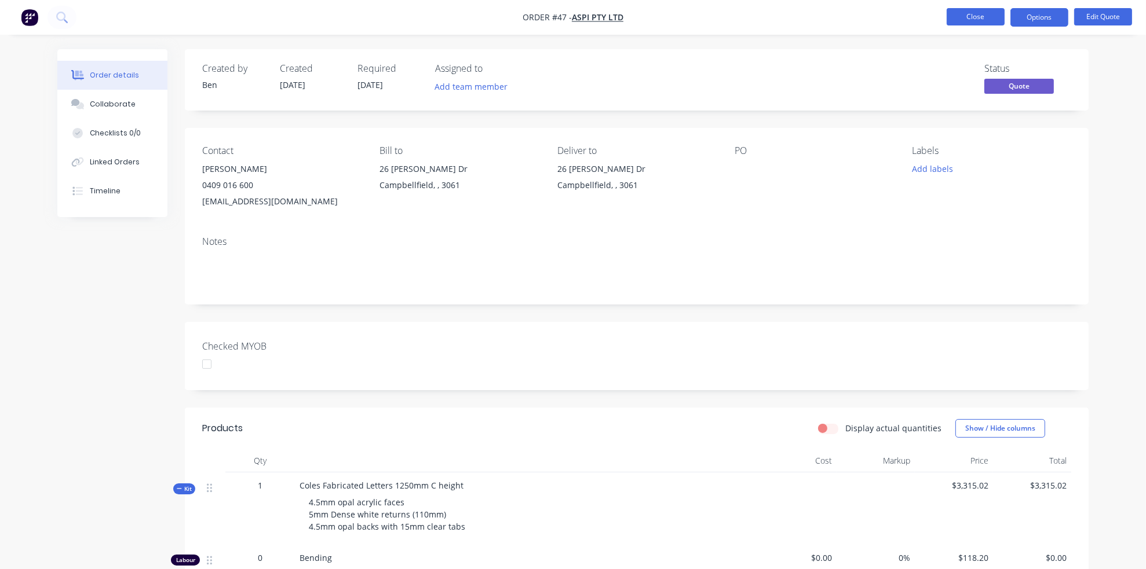
click at [980, 18] on button "Close" at bounding box center [975, 16] width 58 height 17
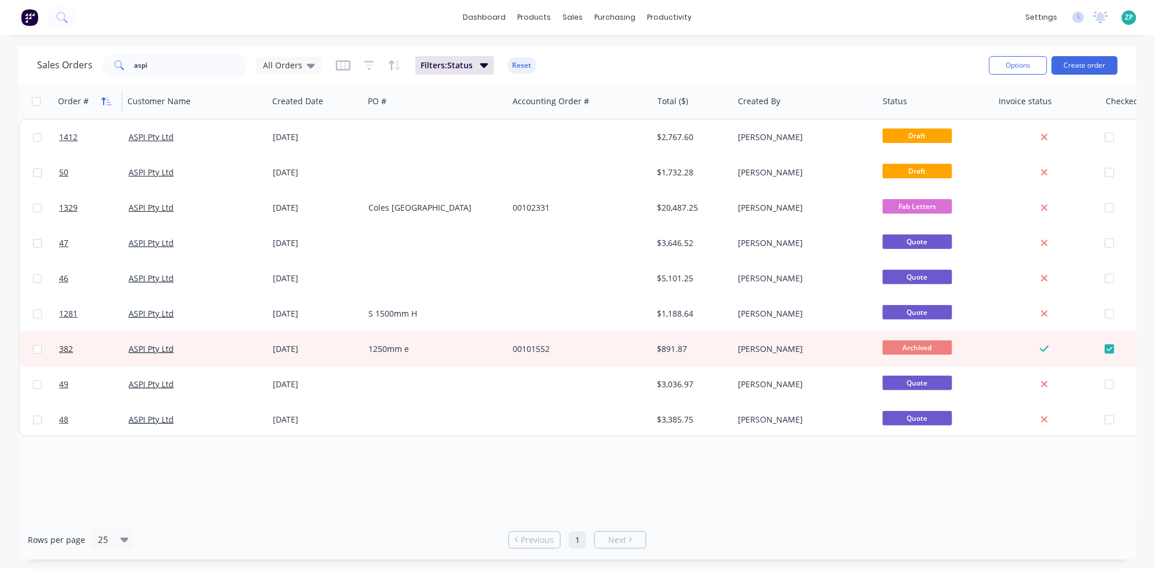
click at [107, 103] on icon "button" at bounding box center [106, 101] width 10 height 9
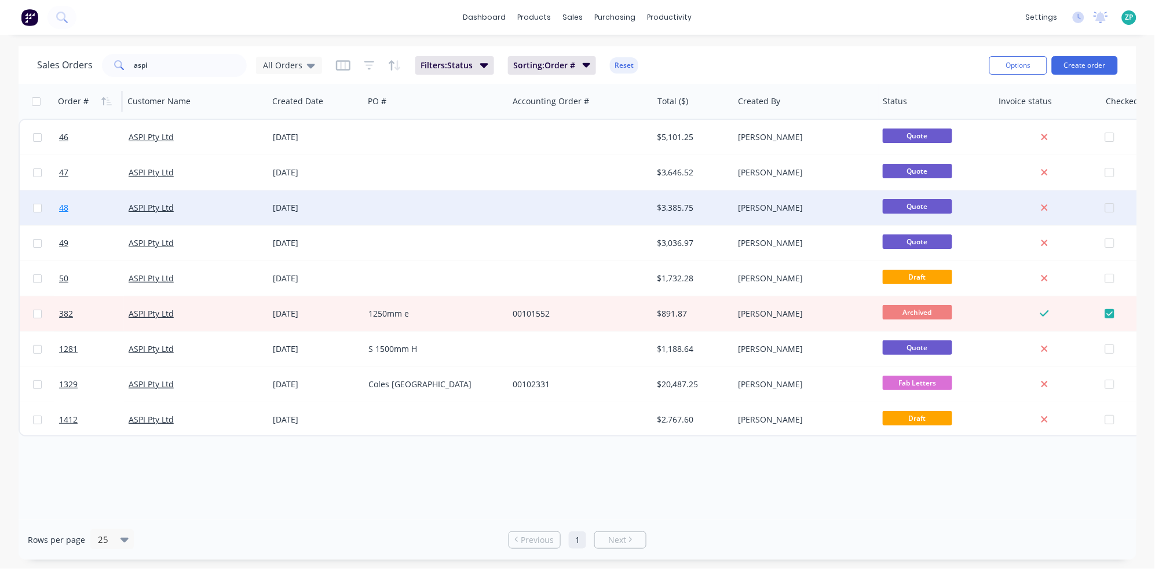
click at [59, 209] on span "48" at bounding box center [63, 208] width 9 height 12
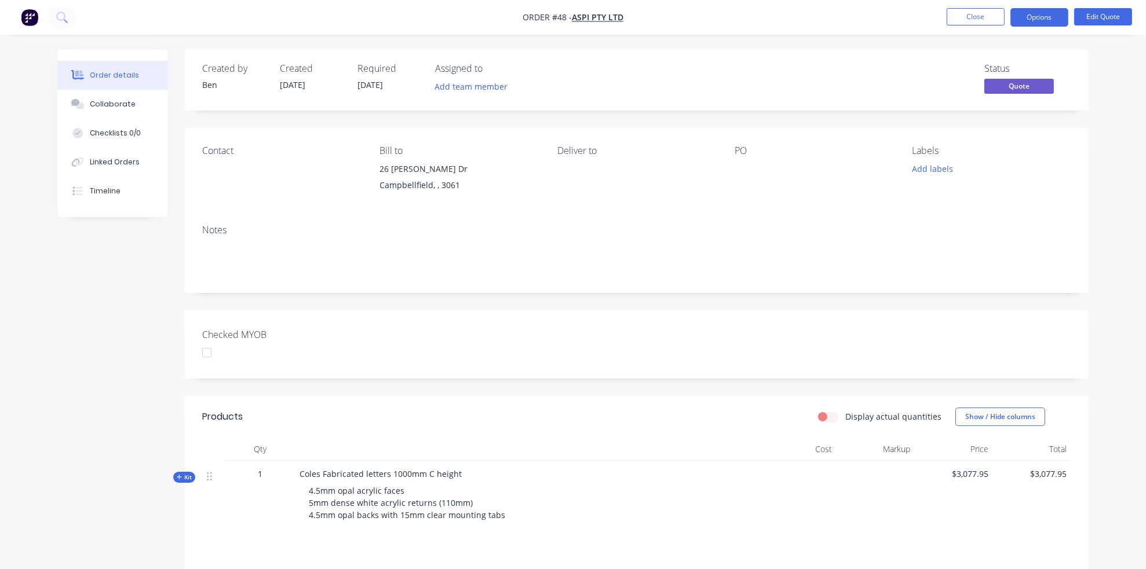
scroll to position [170, 0]
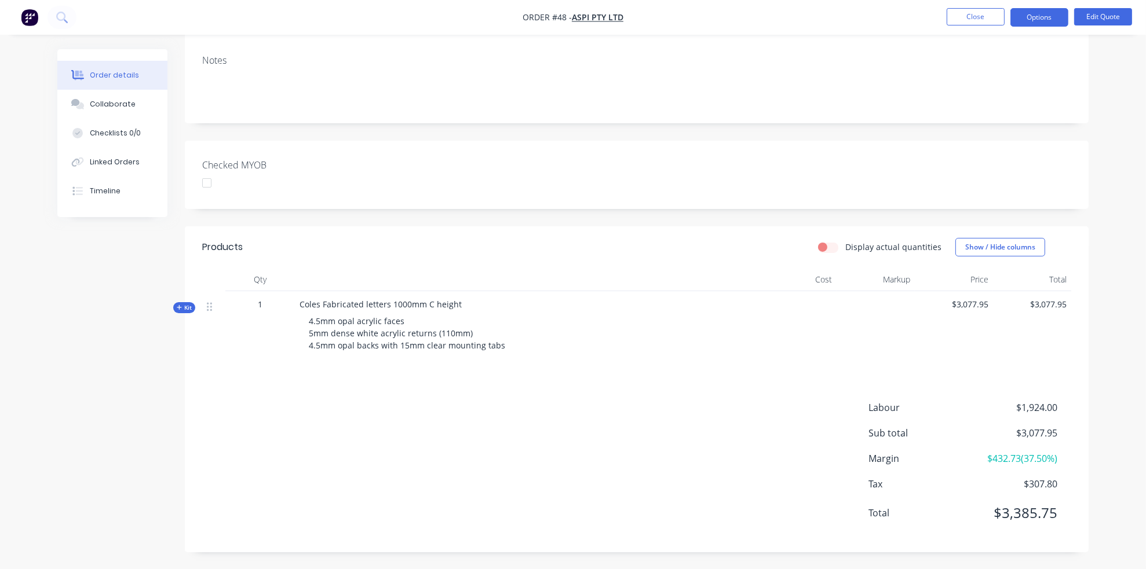
click at [185, 309] on span "Kit" at bounding box center [184, 308] width 15 height 9
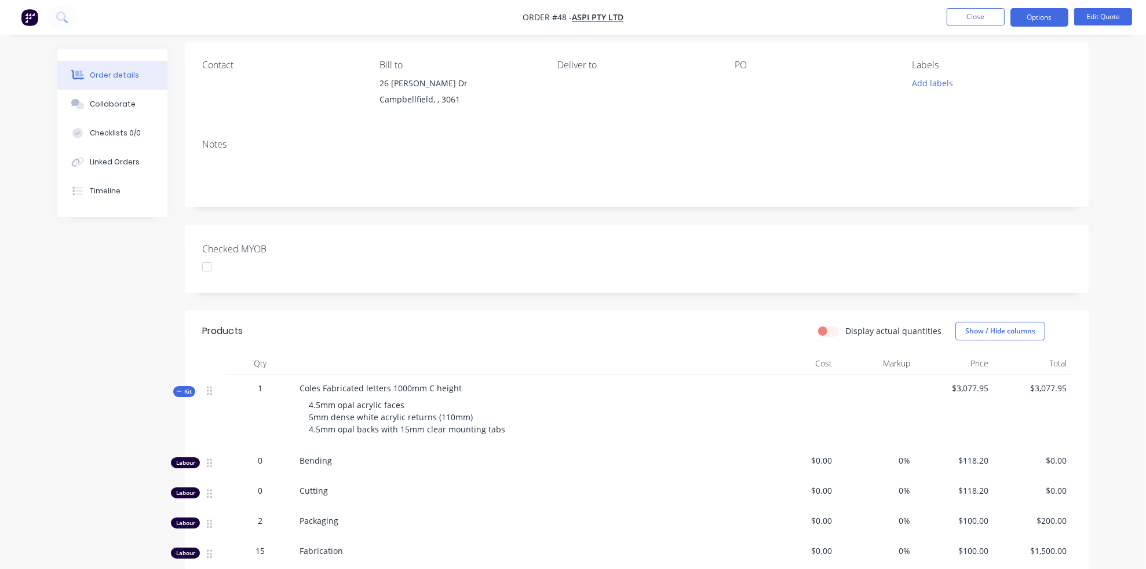
scroll to position [0, 0]
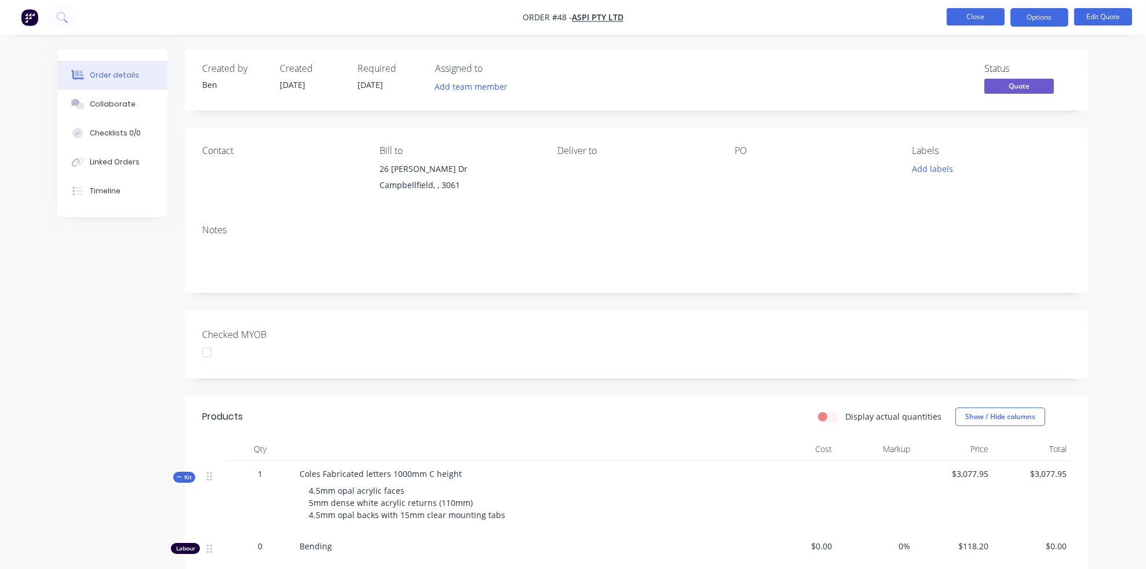
click at [985, 21] on button "Close" at bounding box center [975, 16] width 58 height 17
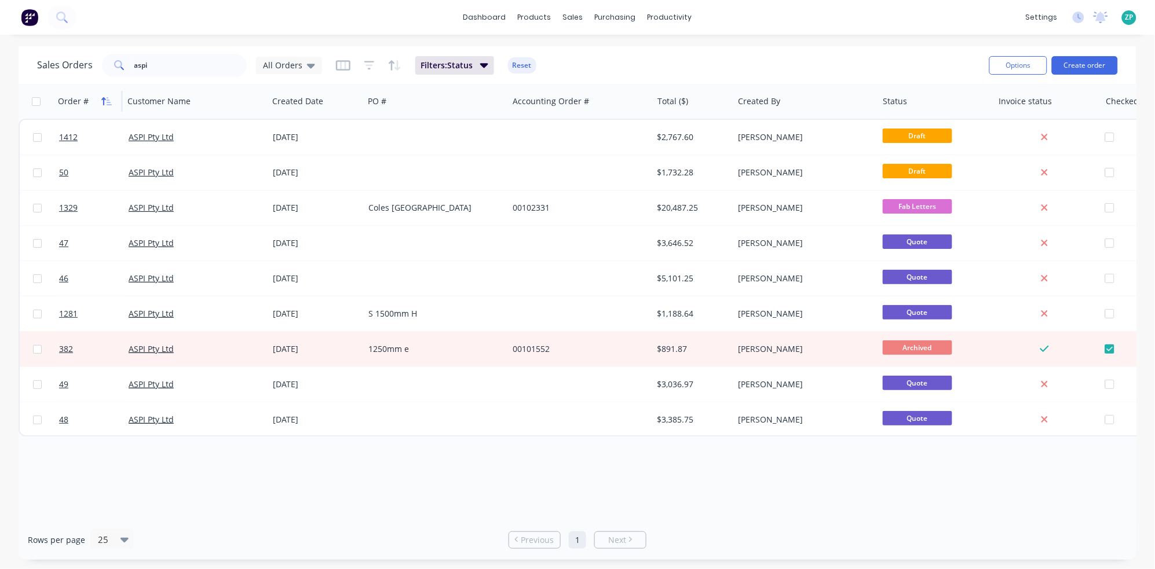
click at [105, 97] on icon "button" at bounding box center [106, 101] width 10 height 9
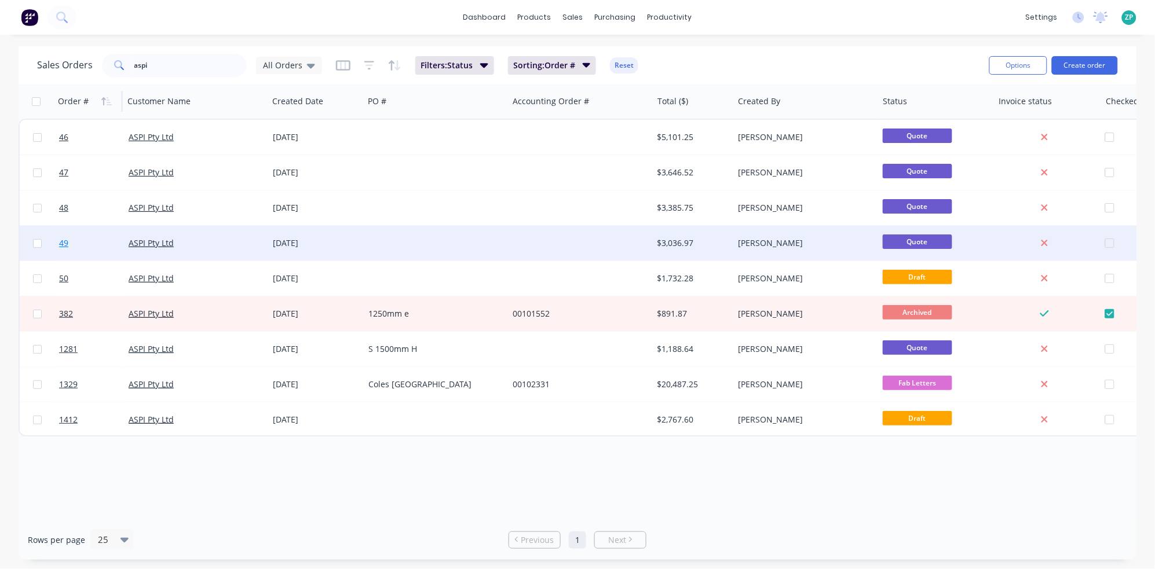
click at [63, 239] on span "49" at bounding box center [63, 243] width 9 height 12
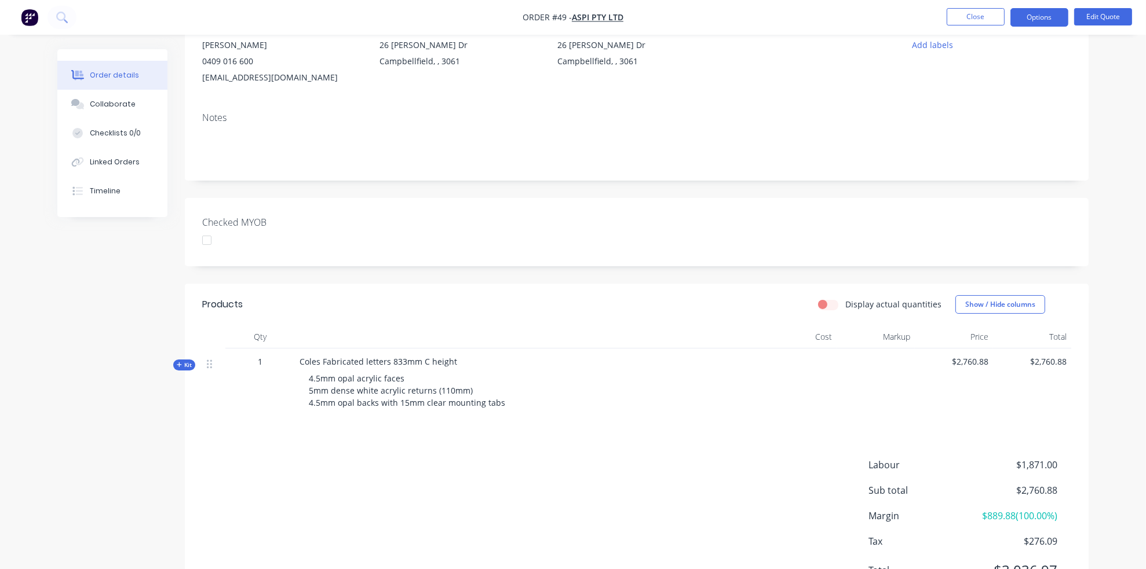
scroll to position [129, 0]
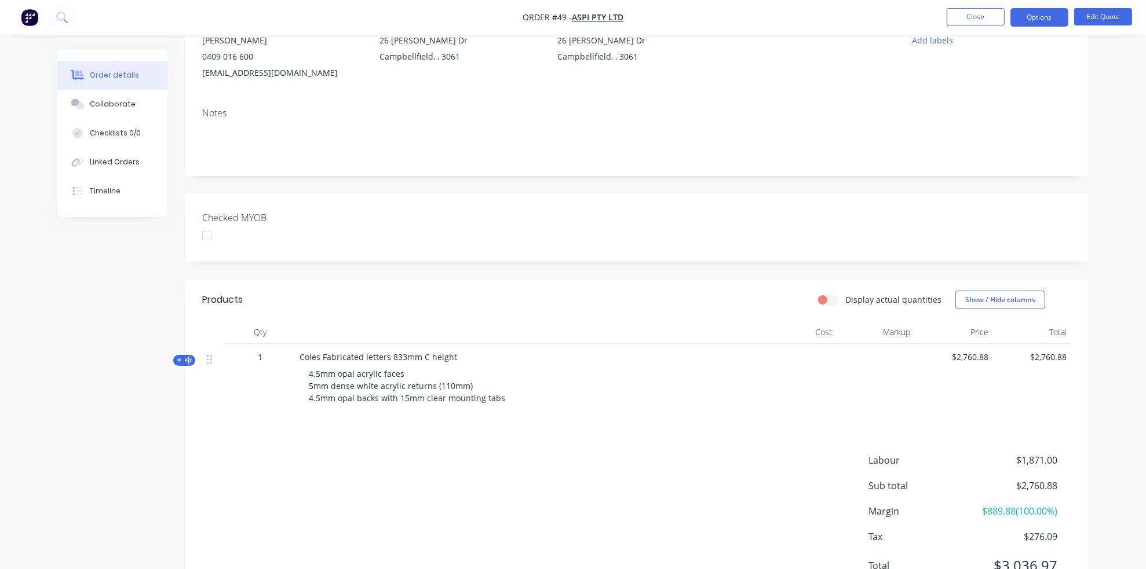
click at [185, 366] on div "Qty Cost Markup Price Total Kit 1 Coles Fabricated letters 833mm C height 4.5mm…" at bounding box center [637, 369] width 904 height 96
click at [184, 357] on span "Kit" at bounding box center [184, 360] width 15 height 9
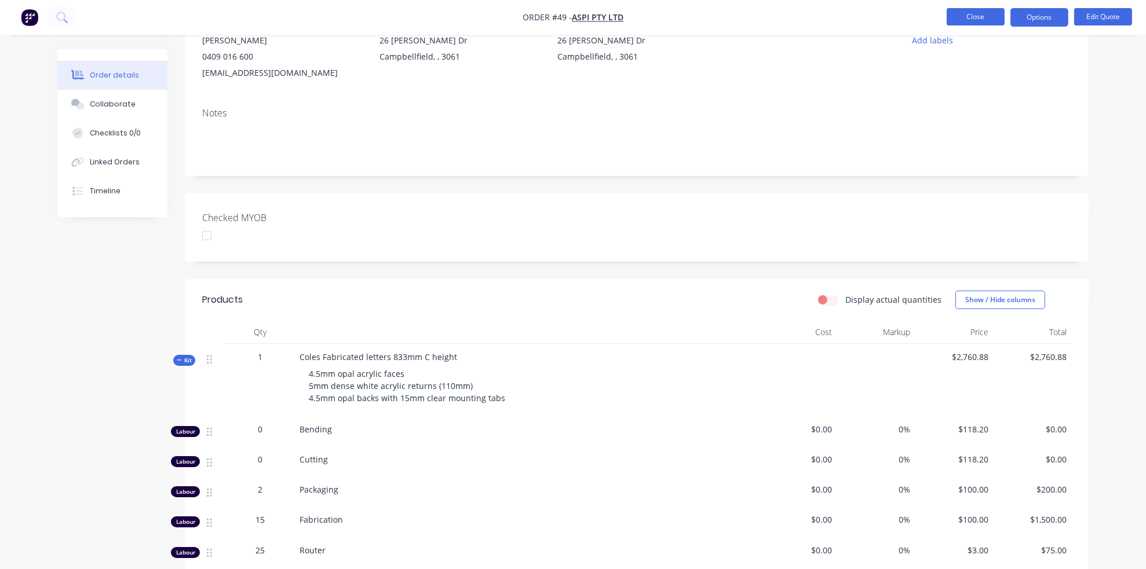
click at [962, 12] on button "Close" at bounding box center [975, 16] width 58 height 17
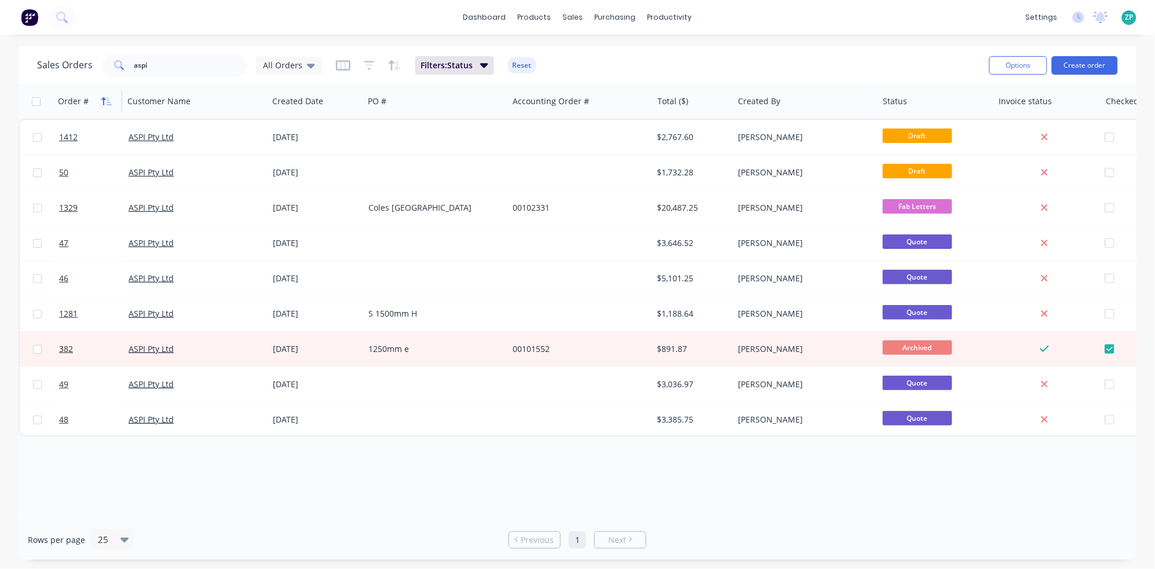
click at [105, 97] on icon "button" at bounding box center [106, 101] width 10 height 9
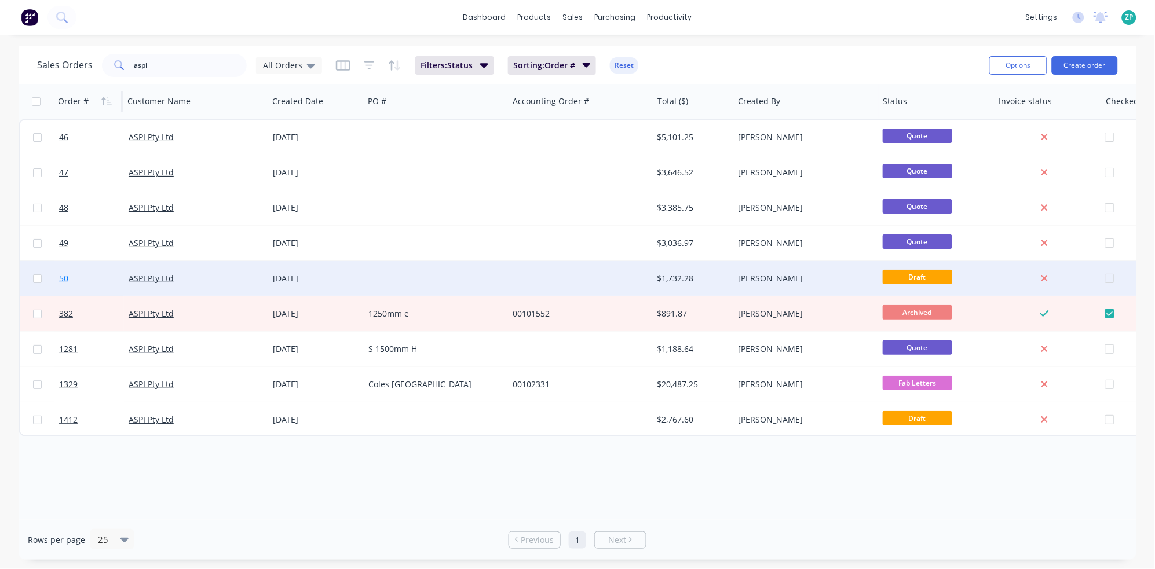
click at [65, 279] on span "50" at bounding box center [63, 279] width 9 height 12
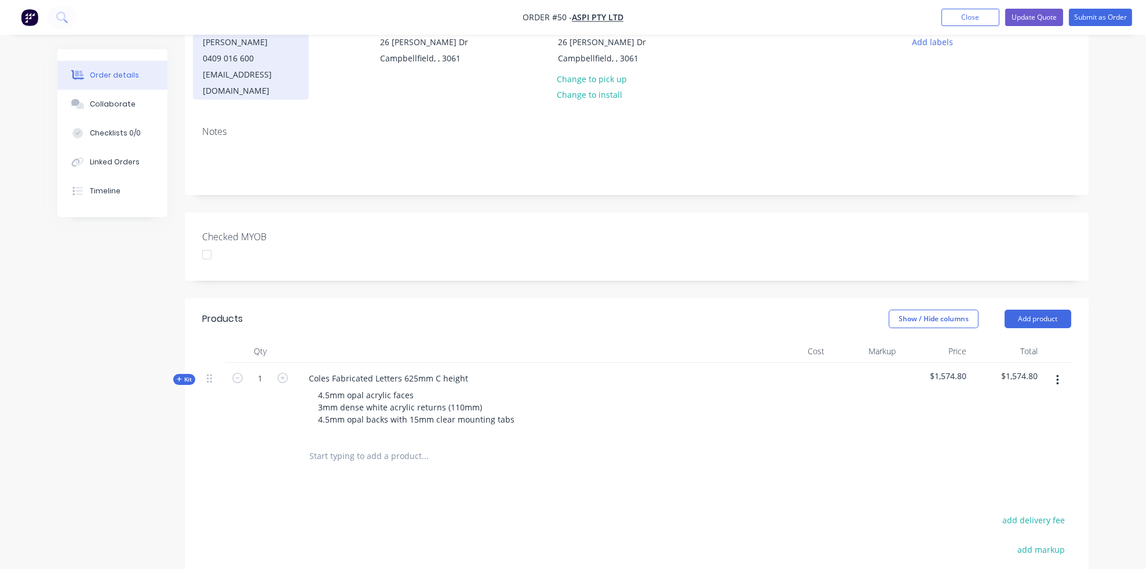
scroll to position [129, 0]
click at [188, 375] on span "Kit" at bounding box center [184, 379] width 15 height 9
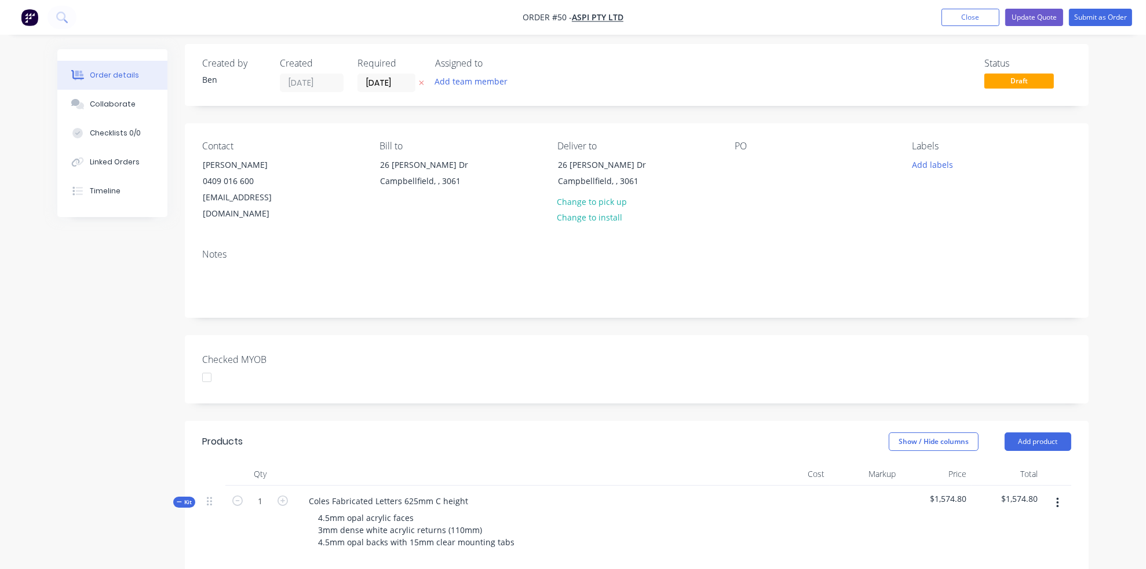
scroll to position [0, 0]
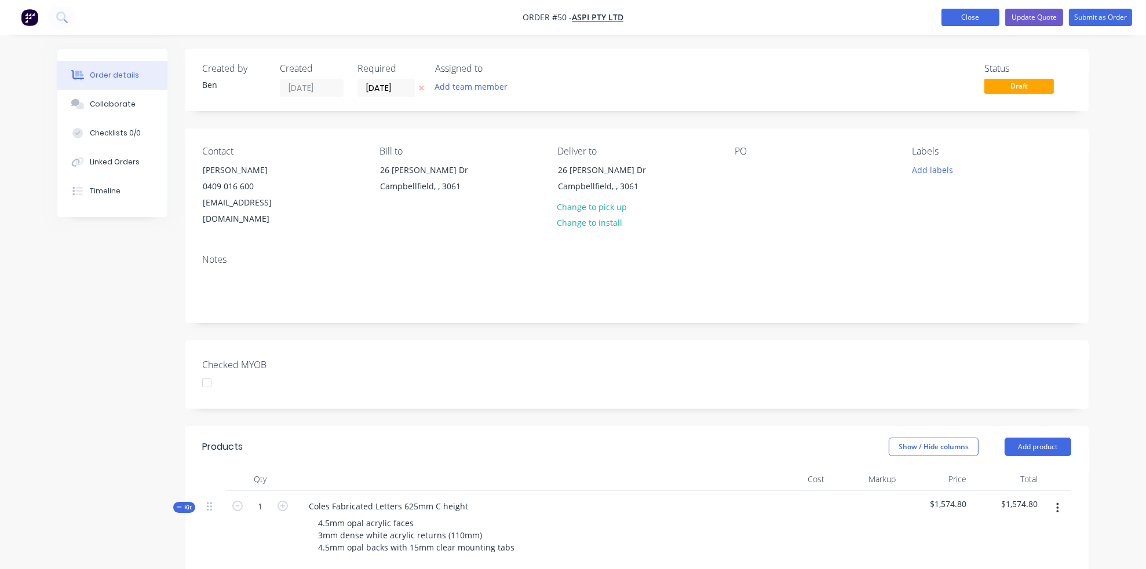
click at [977, 18] on button "Close" at bounding box center [970, 17] width 58 height 17
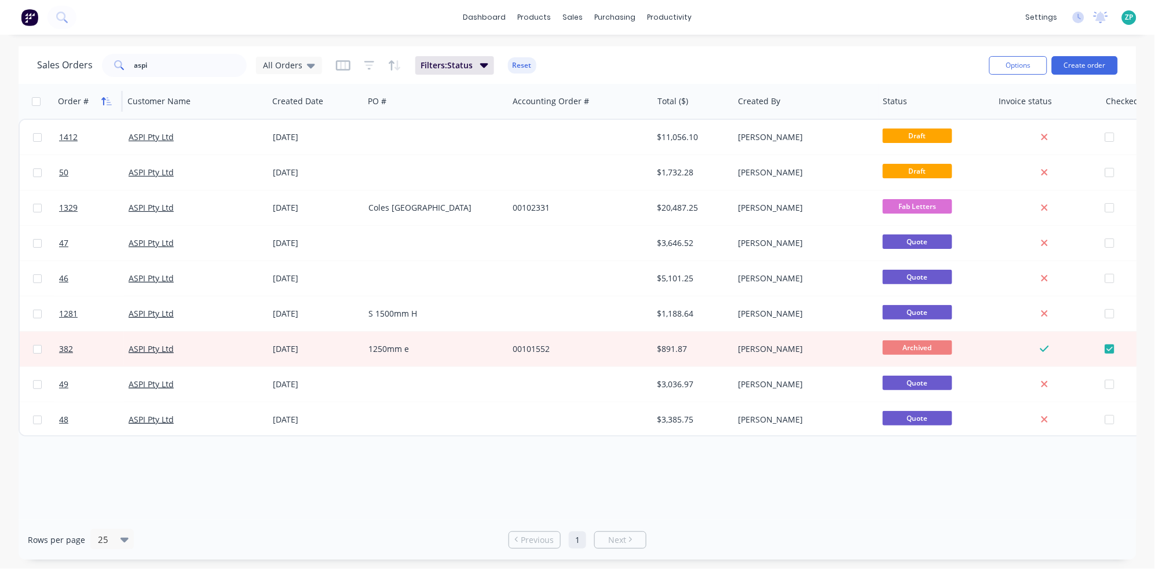
click at [105, 99] on icon "button" at bounding box center [106, 101] width 10 height 9
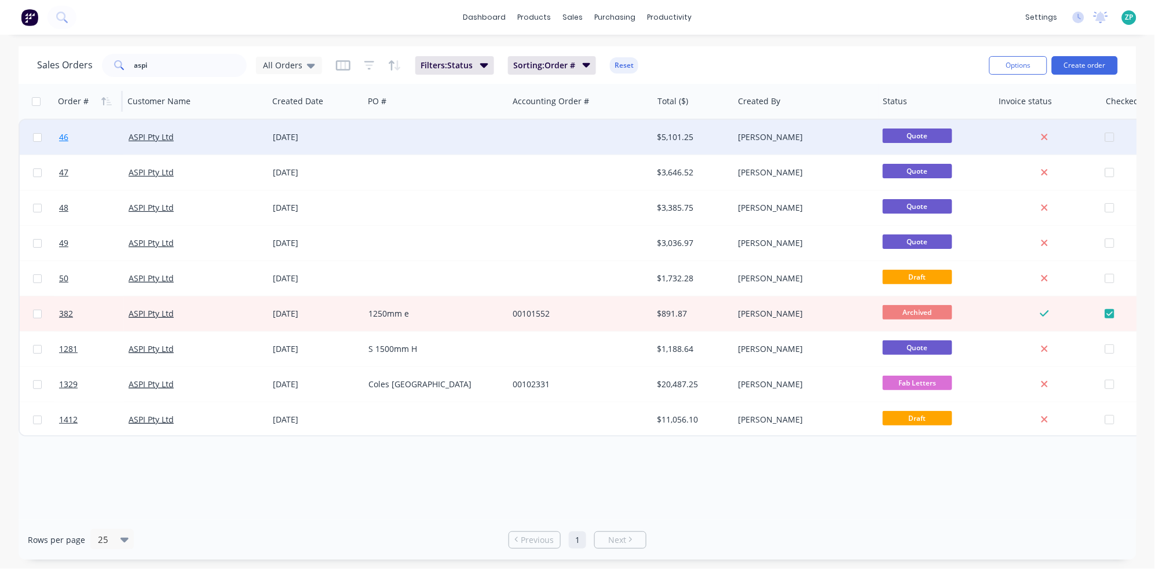
click at [66, 136] on span "46" at bounding box center [63, 137] width 9 height 12
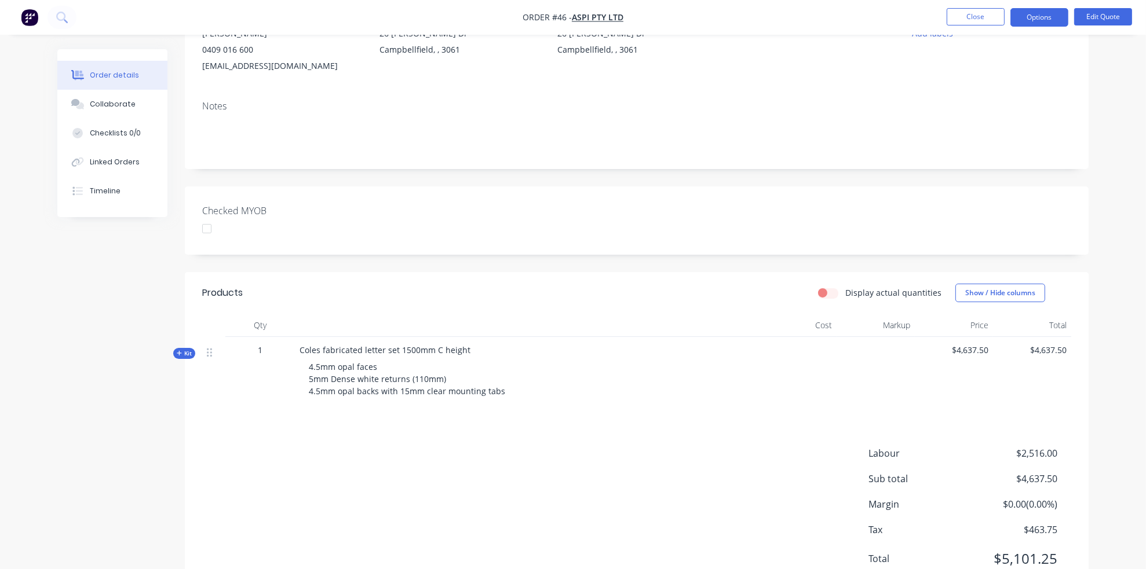
scroll to position [181, 0]
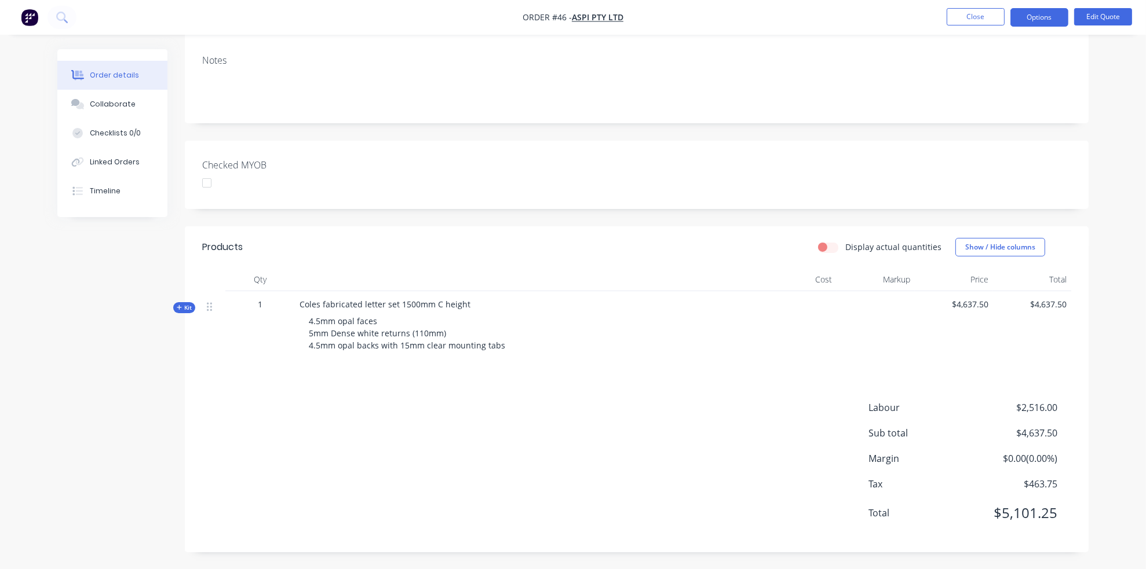
click at [181, 312] on div "Kit" at bounding box center [184, 307] width 22 height 11
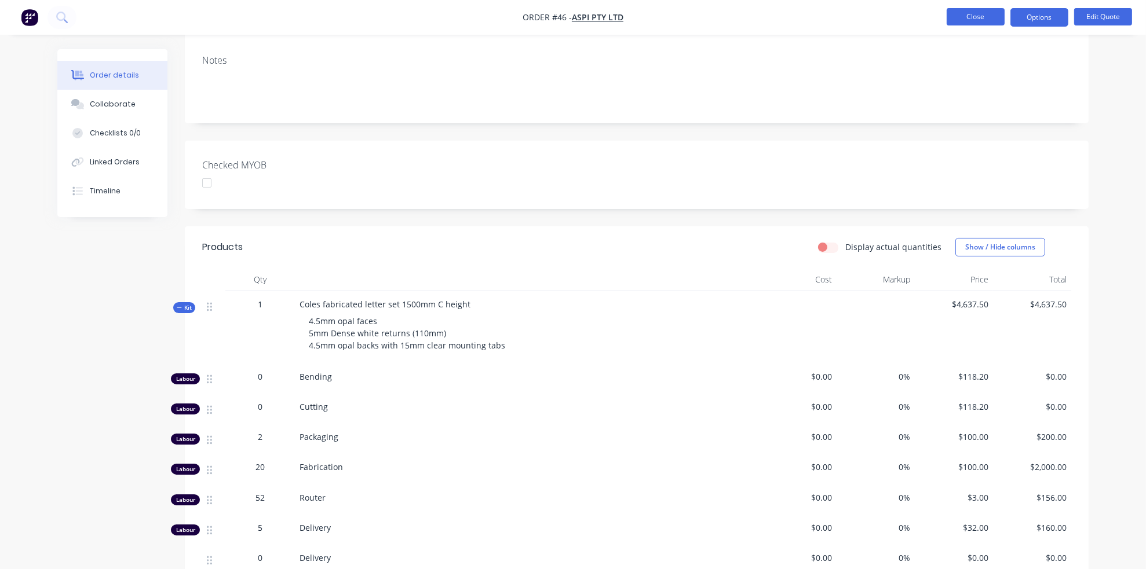
click at [964, 22] on button "Close" at bounding box center [975, 16] width 58 height 17
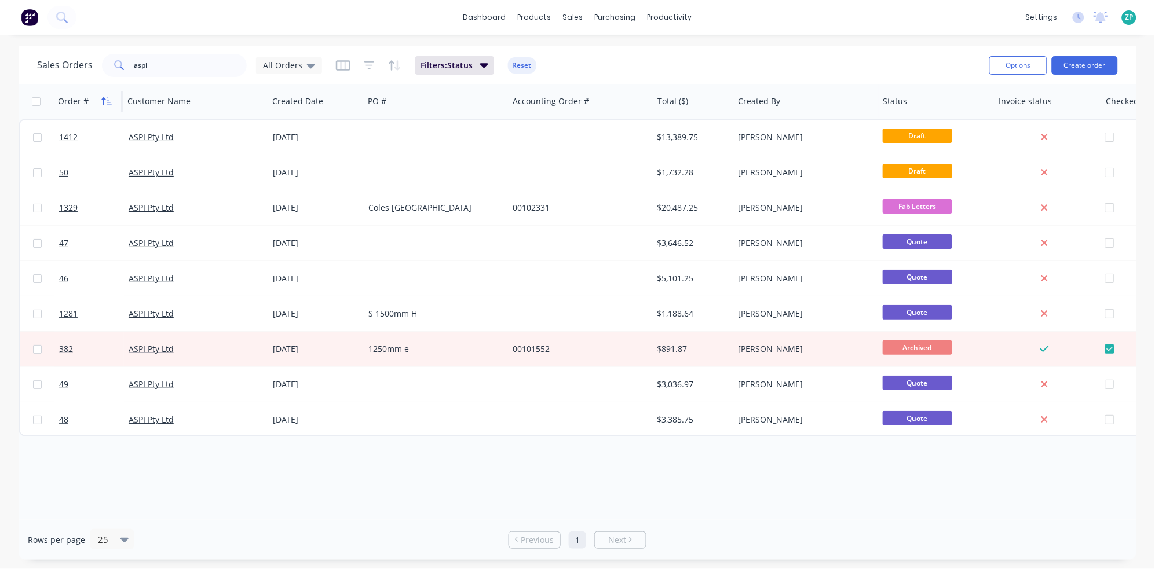
click at [107, 102] on icon "button" at bounding box center [109, 101] width 5 height 8
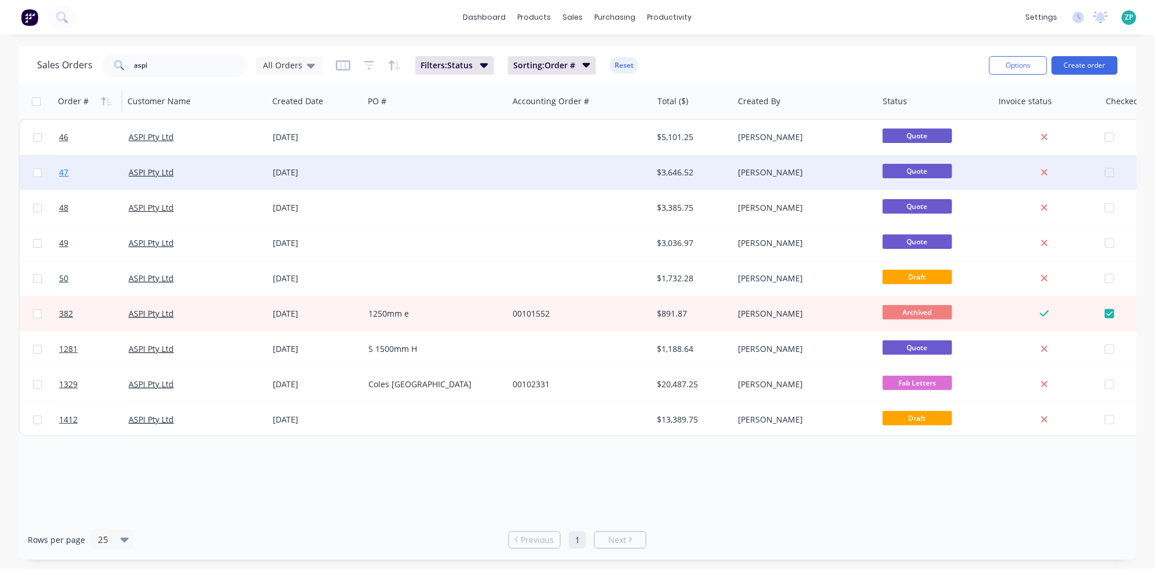
click at [62, 170] on span "47" at bounding box center [63, 173] width 9 height 12
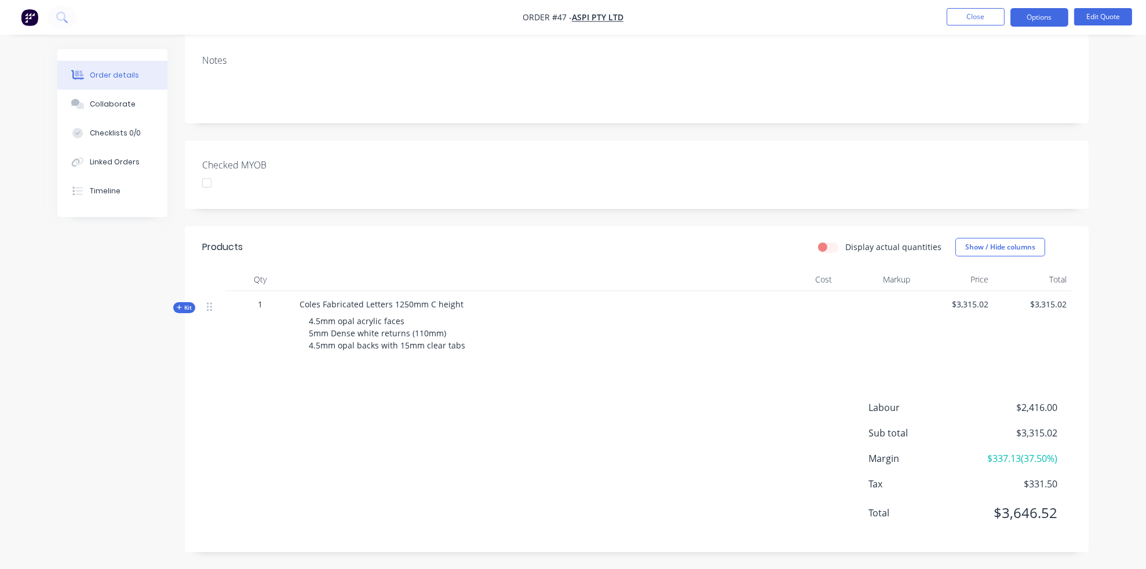
click at [180, 308] on icon at bounding box center [179, 308] width 5 height 6
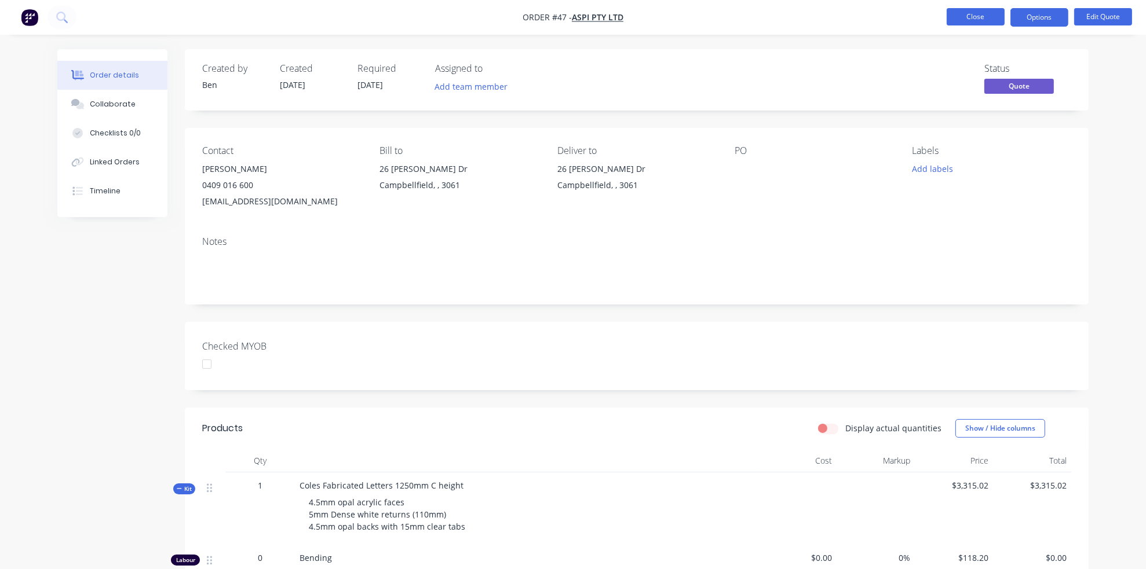
click at [960, 14] on button "Close" at bounding box center [975, 16] width 58 height 17
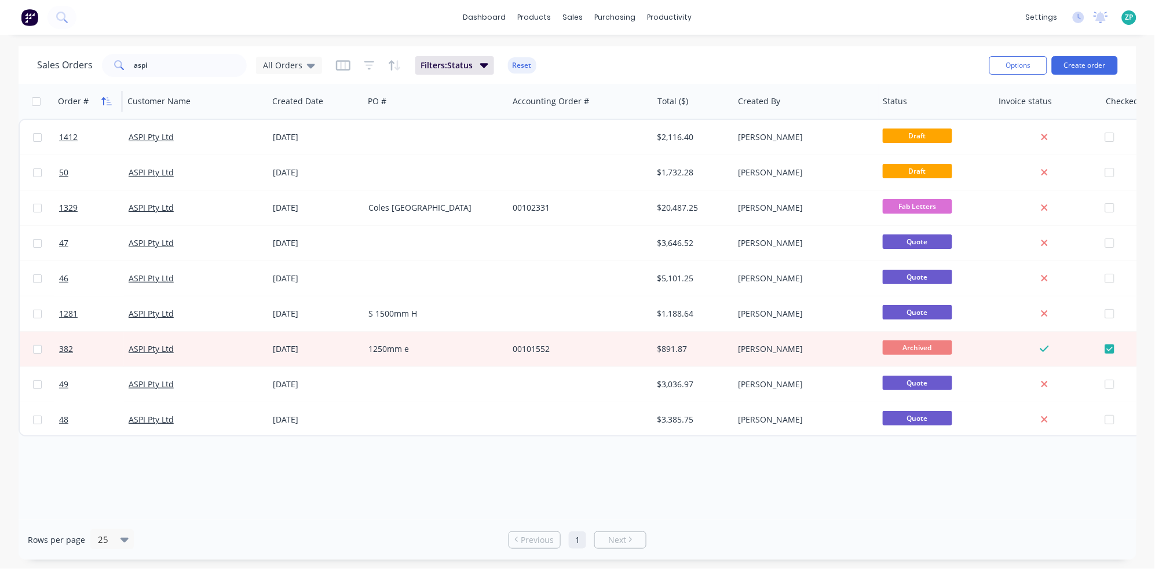
click at [104, 93] on button "button" at bounding box center [106, 101] width 17 height 17
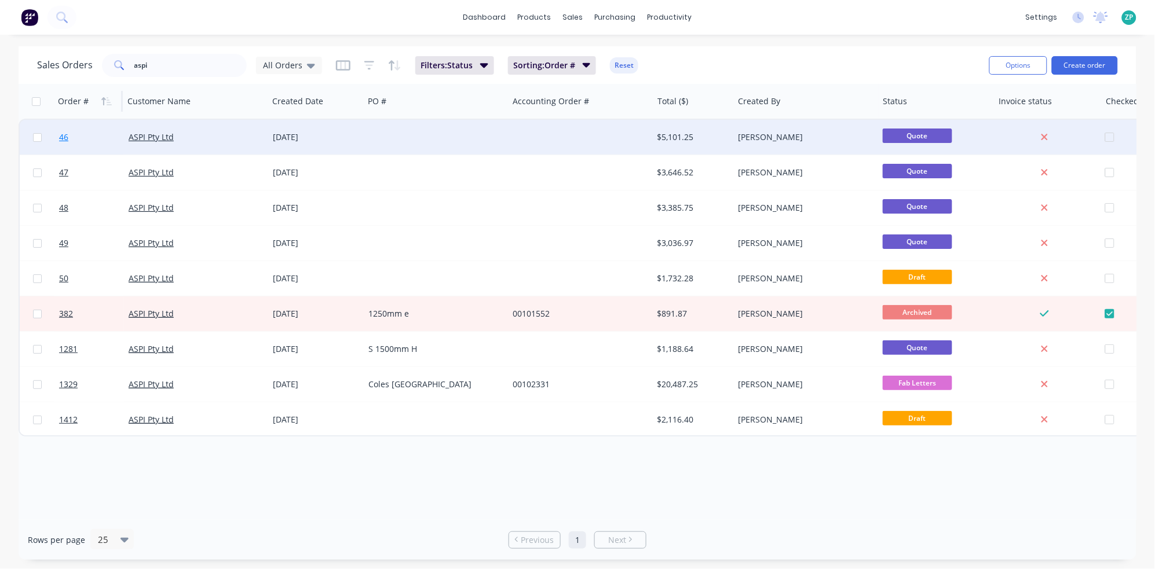
click at [61, 134] on span "46" at bounding box center [63, 137] width 9 height 12
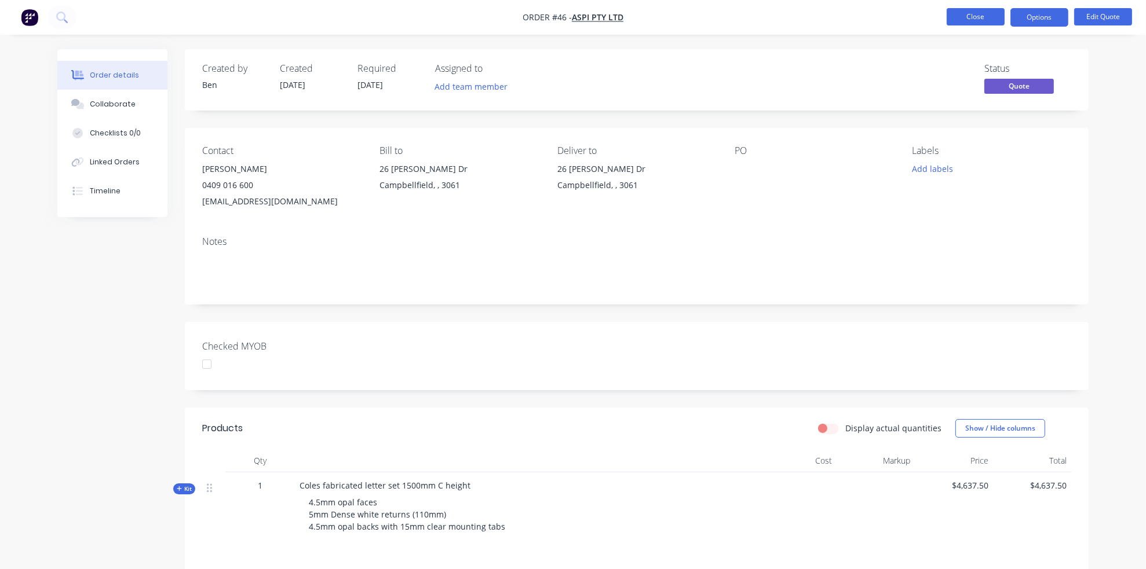
click at [967, 21] on button "Close" at bounding box center [975, 16] width 58 height 17
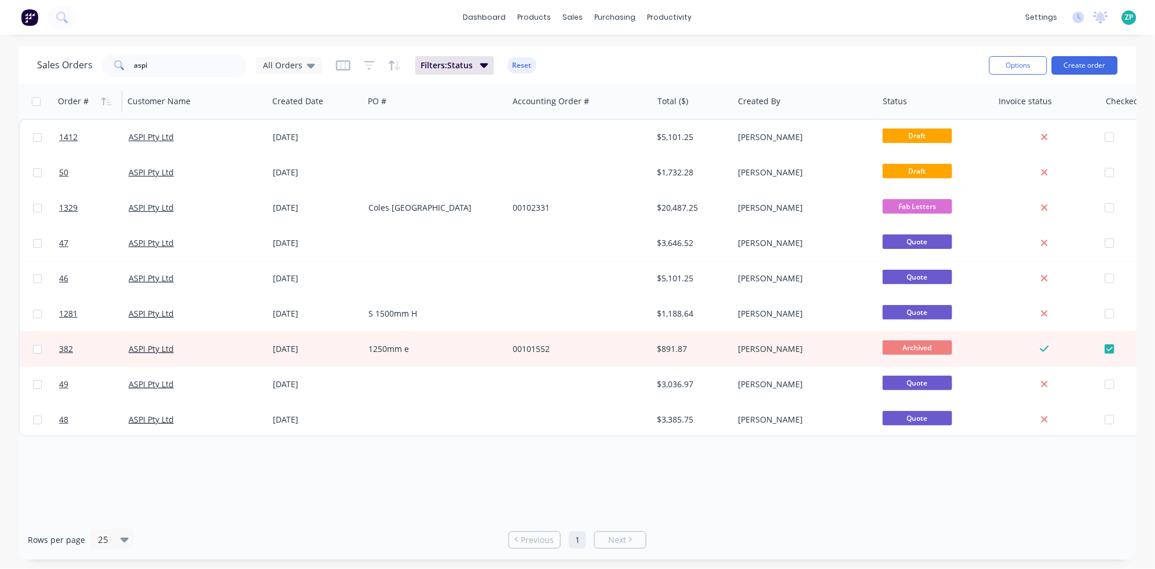
click at [108, 92] on div "Order #" at bounding box center [86, 101] width 57 height 23
click at [103, 97] on icon "button" at bounding box center [103, 101] width 4 height 8
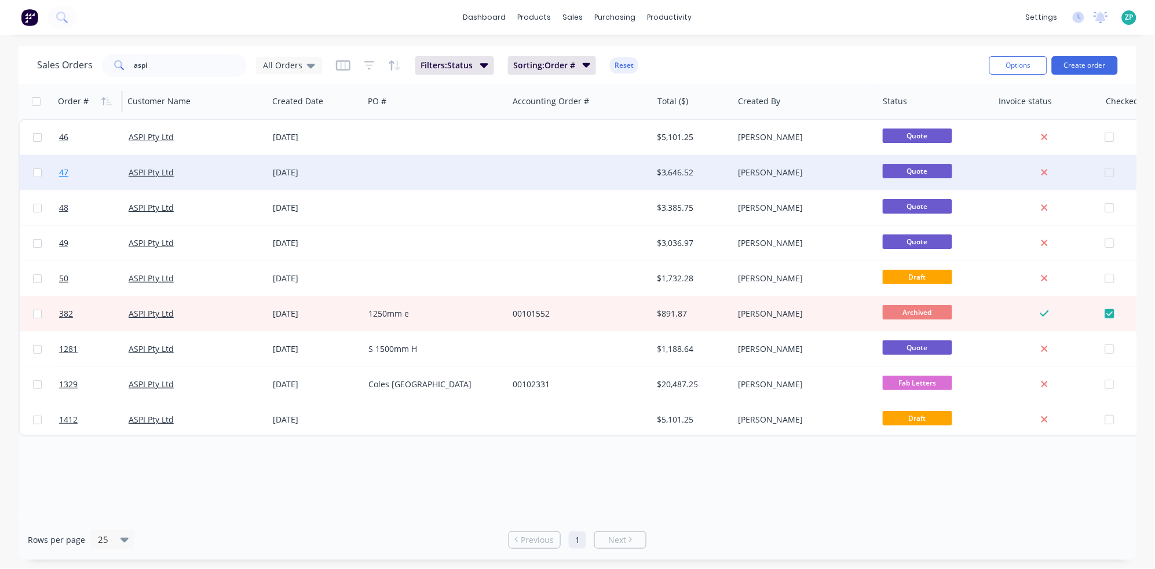
click at [60, 175] on span "47" at bounding box center [63, 173] width 9 height 12
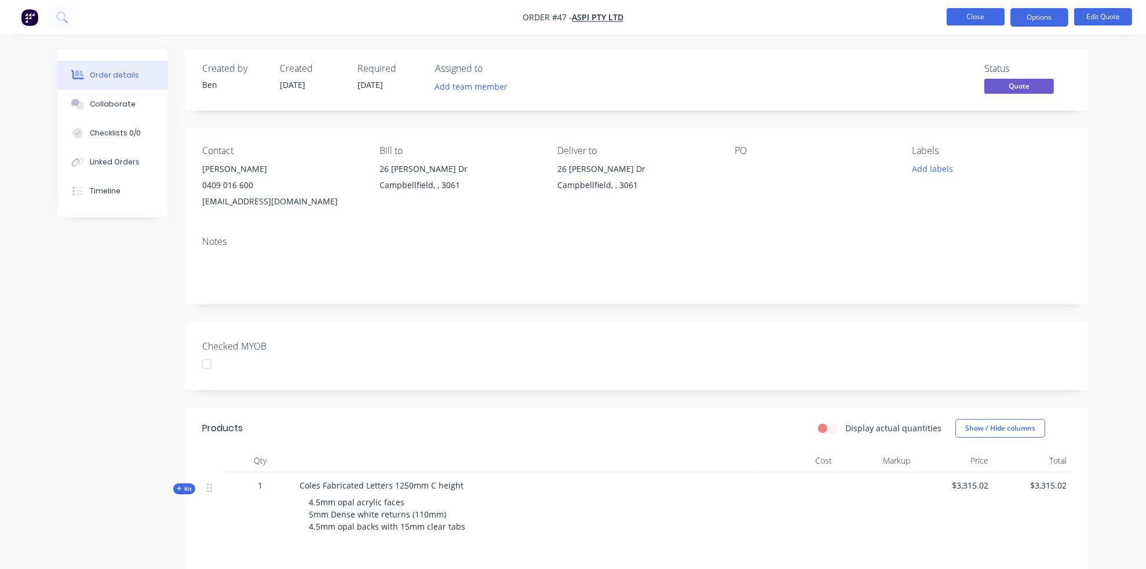
click at [959, 24] on button "Close" at bounding box center [975, 16] width 58 height 17
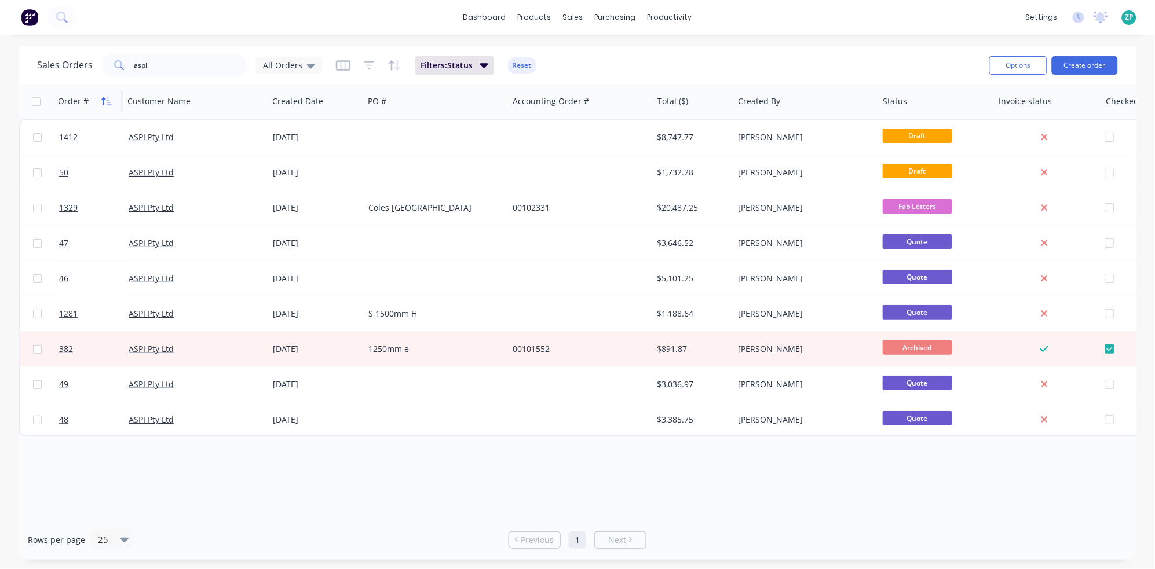
click at [106, 93] on button "button" at bounding box center [106, 101] width 17 height 17
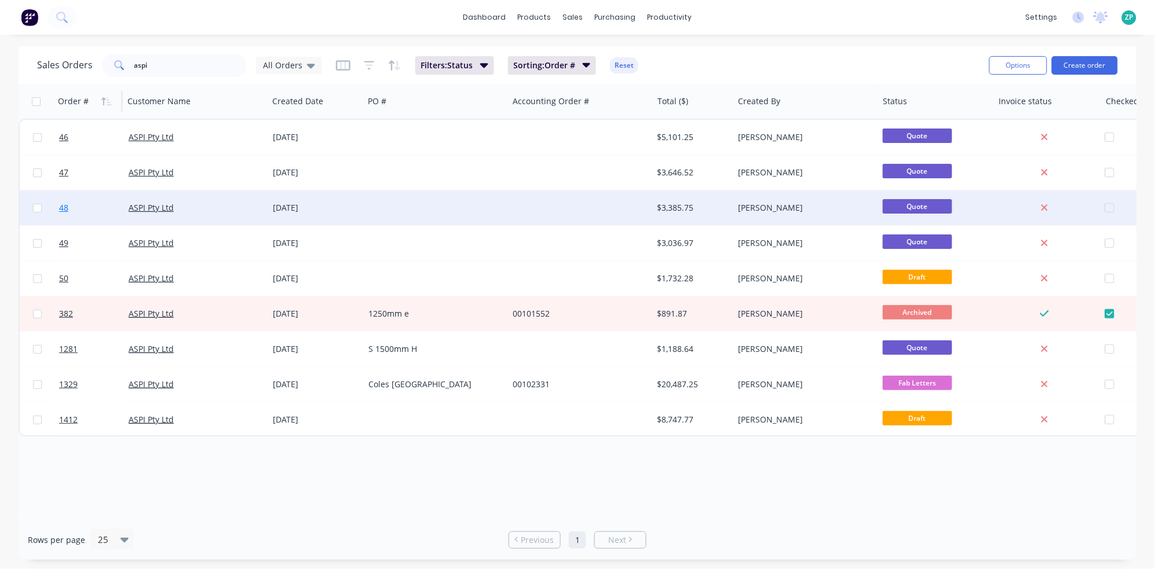
click at [64, 210] on span "48" at bounding box center [63, 208] width 9 height 12
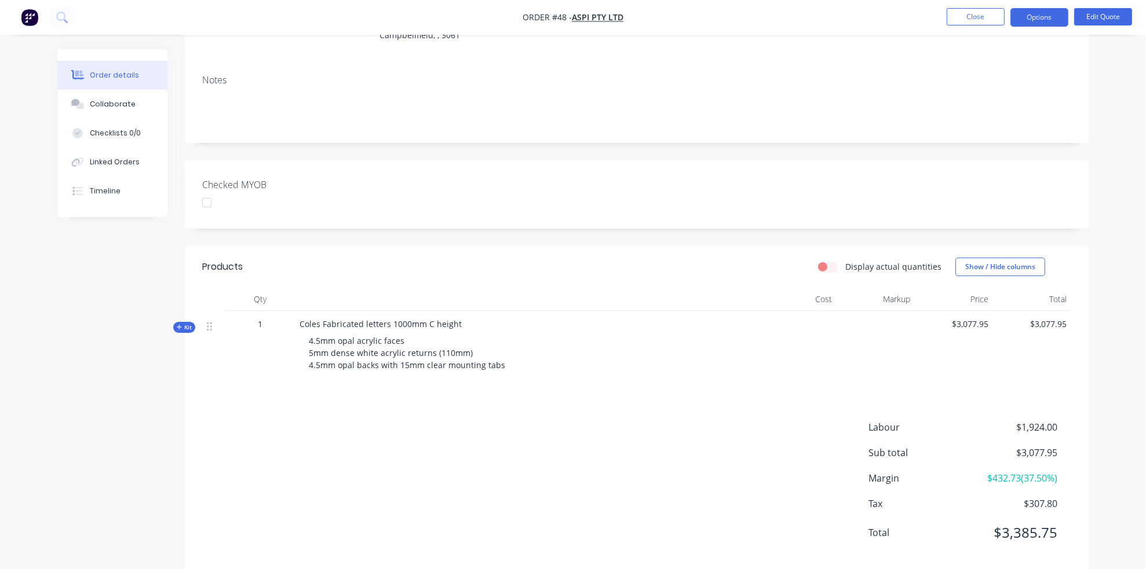
scroll to position [170, 0]
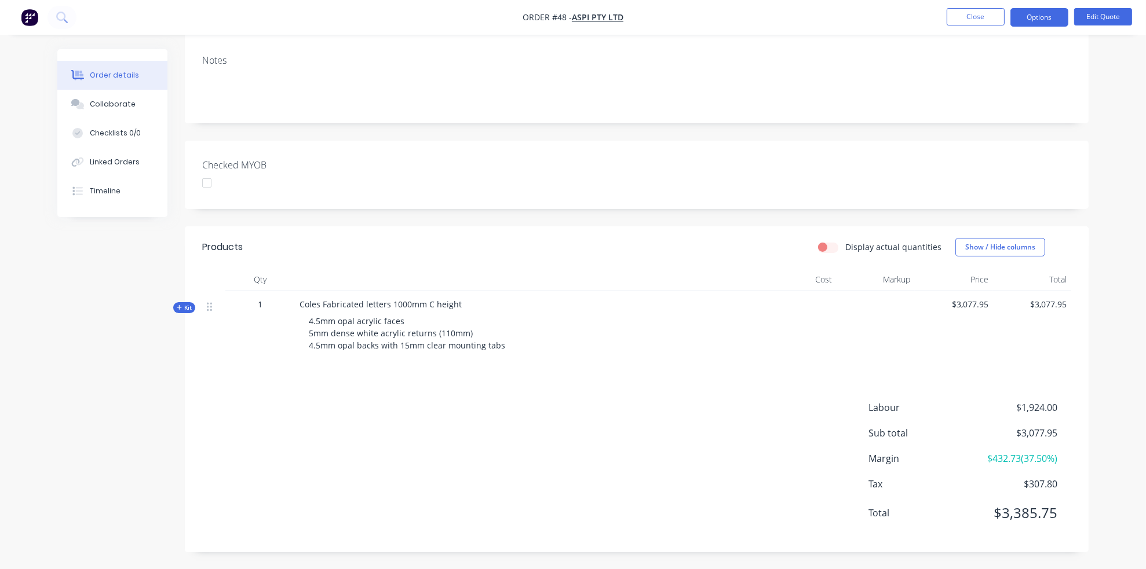
click at [187, 305] on span "Kit" at bounding box center [184, 308] width 15 height 9
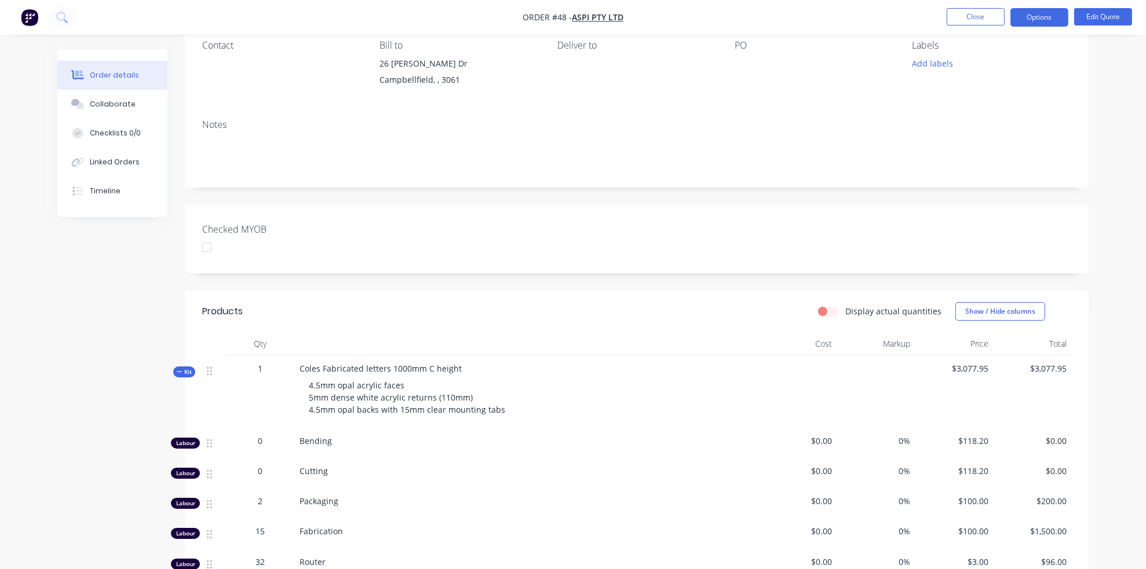
scroll to position [0, 0]
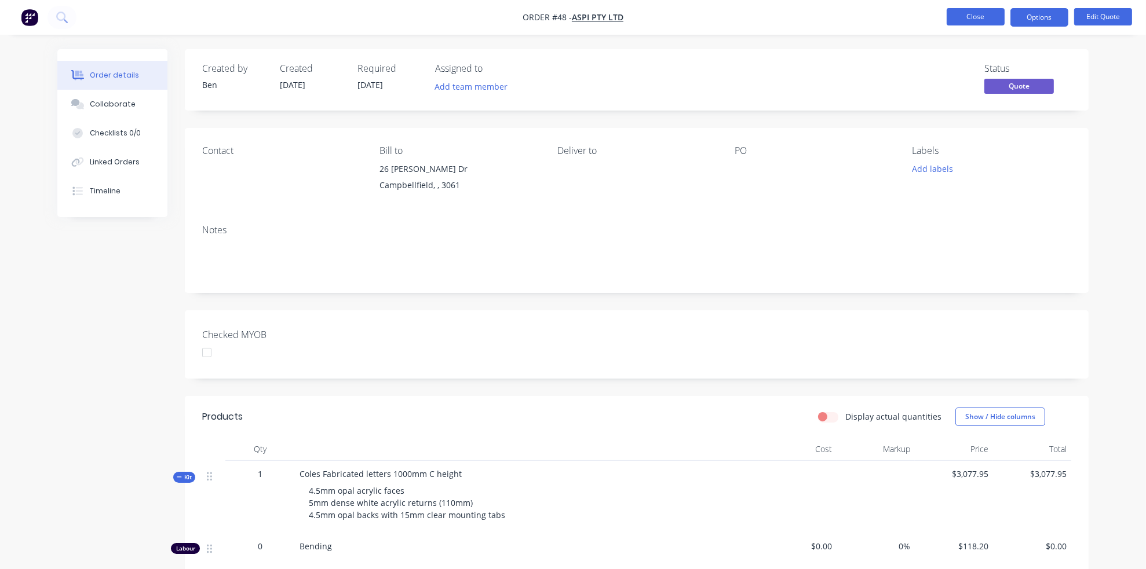
click at [954, 16] on button "Close" at bounding box center [975, 16] width 58 height 17
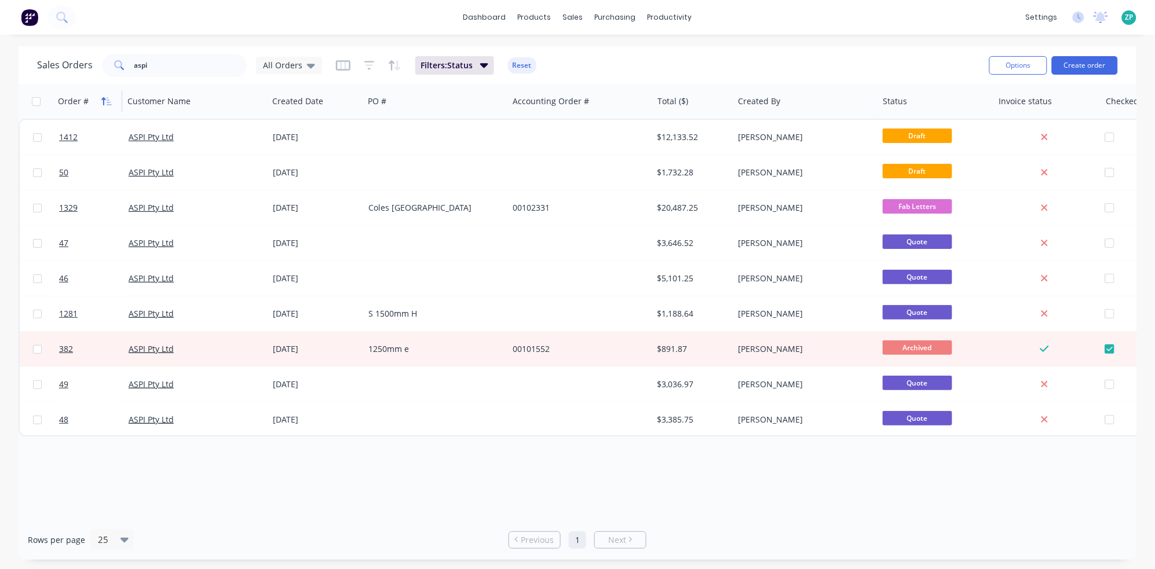
click at [111, 97] on icon "button" at bounding box center [106, 101] width 10 height 9
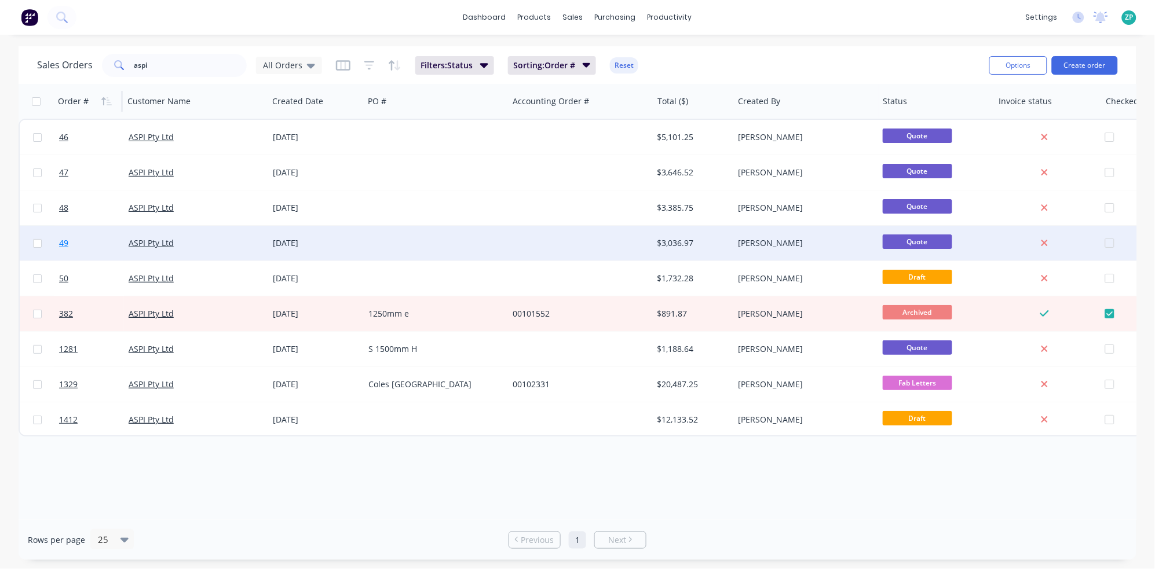
click at [68, 247] on link "49" at bounding box center [94, 243] width 70 height 35
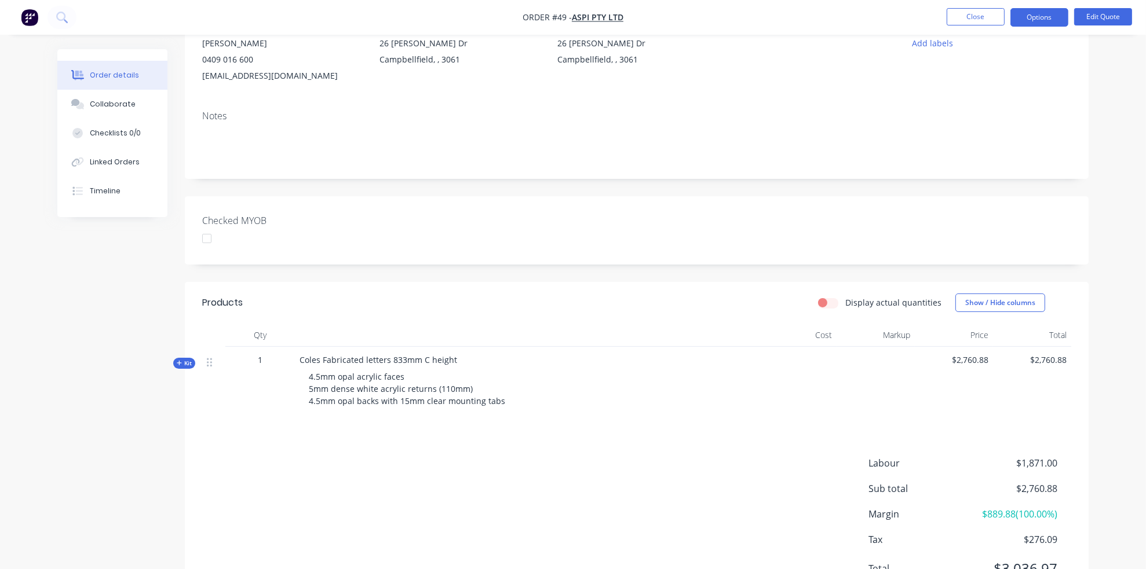
scroll to position [129, 0]
click at [182, 360] on span "Kit" at bounding box center [184, 360] width 15 height 9
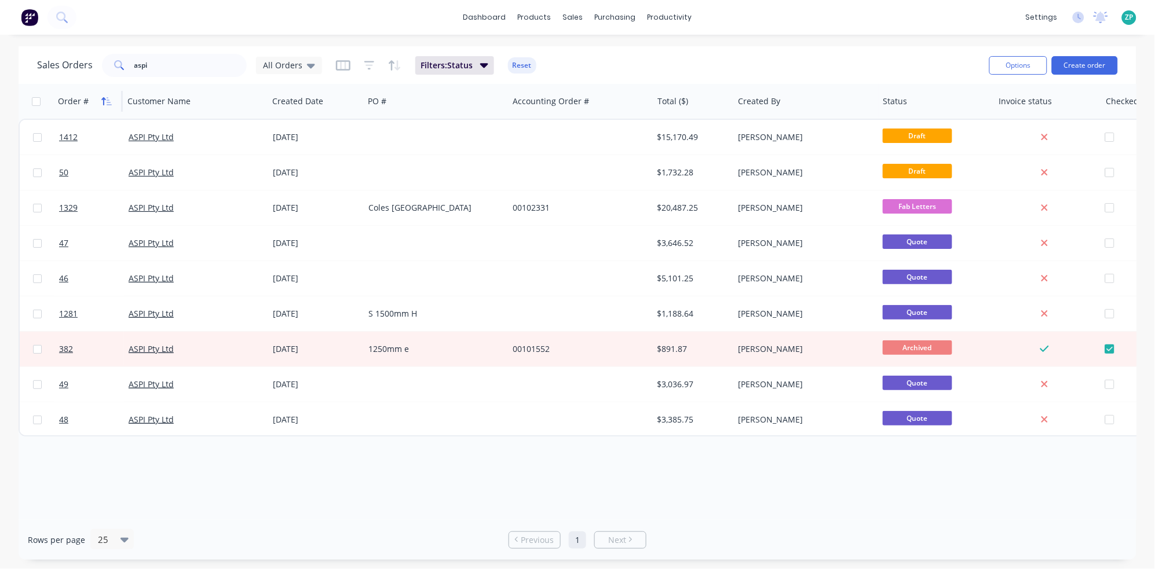
click at [104, 98] on icon "button" at bounding box center [103, 101] width 4 height 8
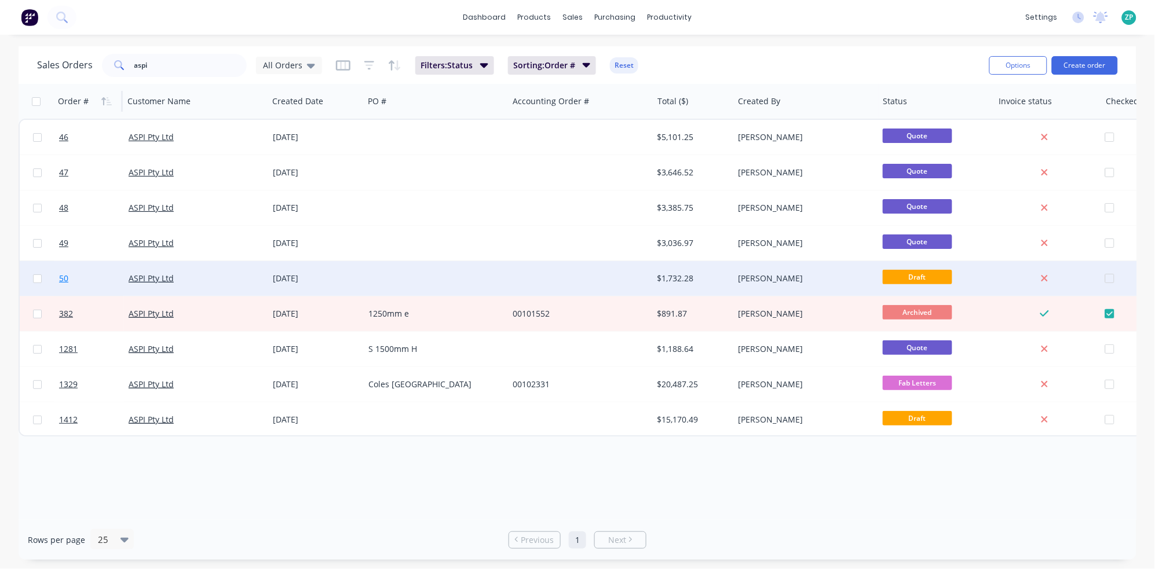
click at [65, 278] on span "50" at bounding box center [63, 279] width 9 height 12
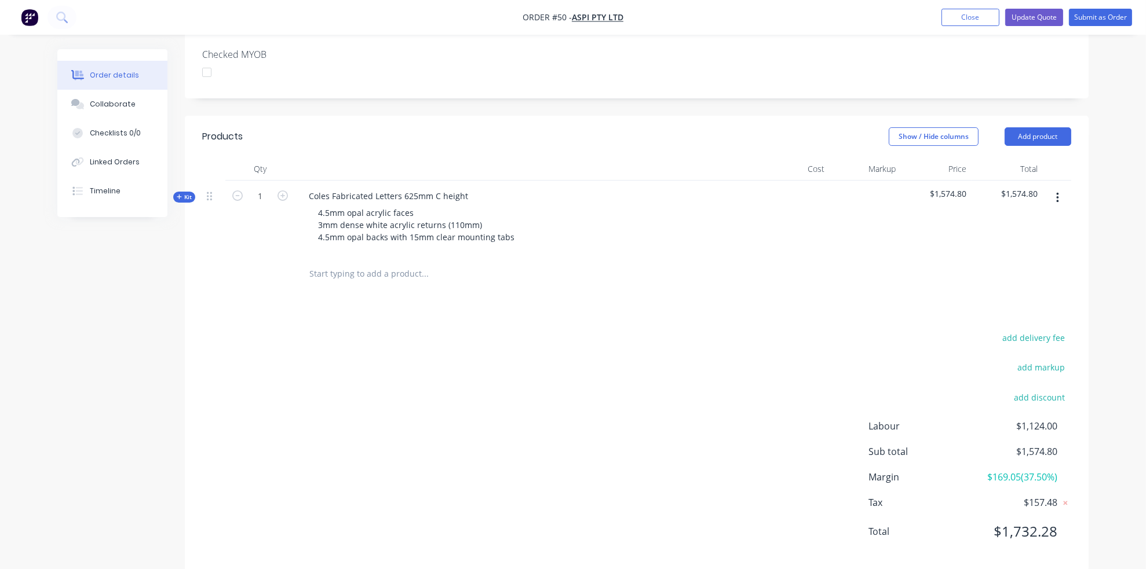
scroll to position [312, 0]
drag, startPoint x: 191, startPoint y: 173, endPoint x: 214, endPoint y: 192, distance: 29.6
click at [191, 190] on div "Kit" at bounding box center [184, 195] width 22 height 11
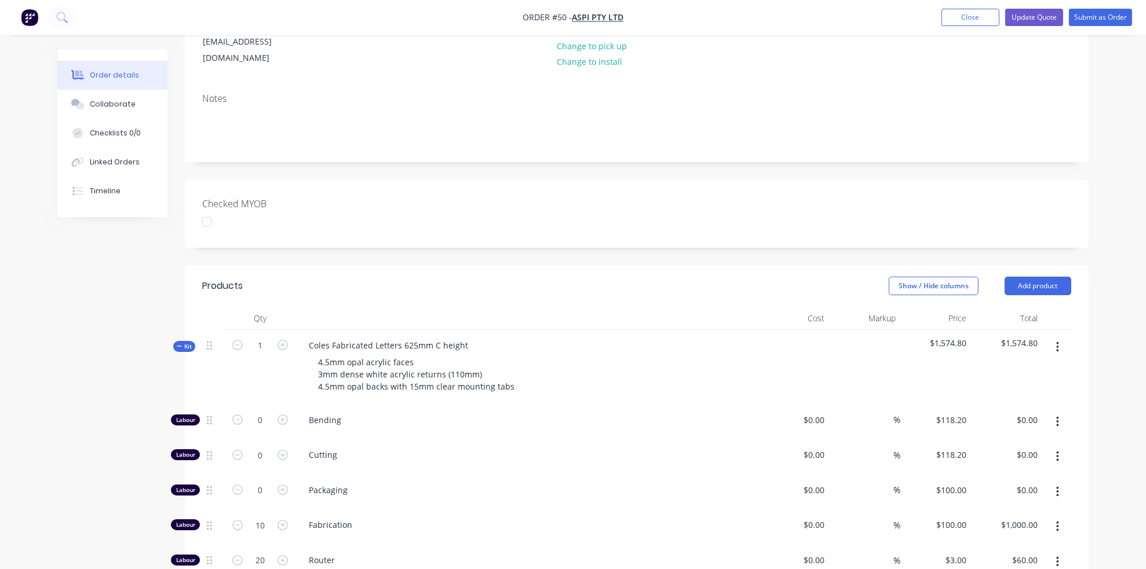
scroll to position [129, 0]
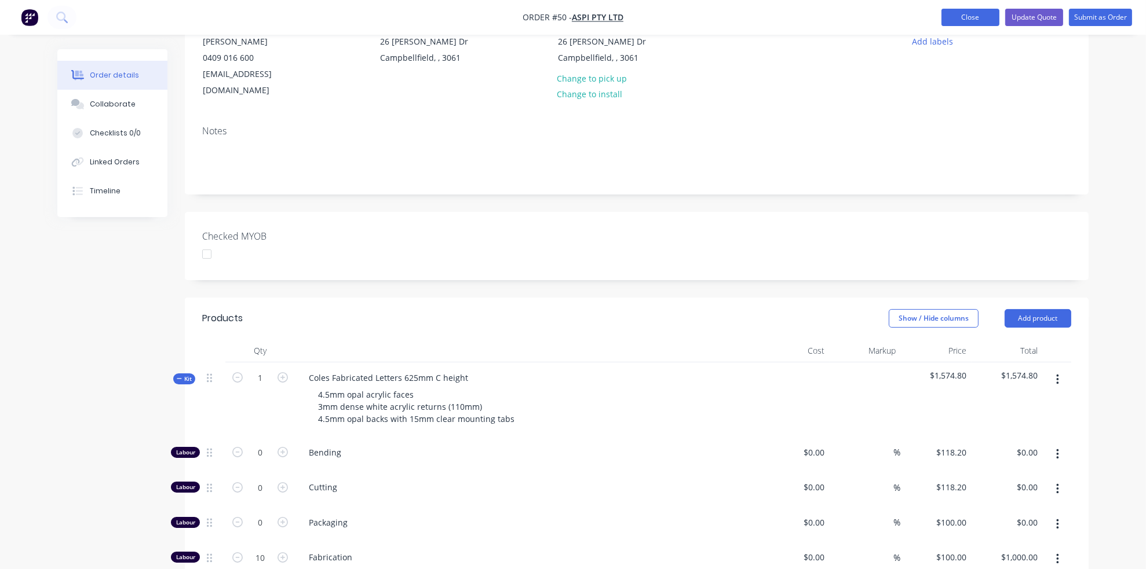
click at [975, 19] on button "Close" at bounding box center [970, 17] width 58 height 17
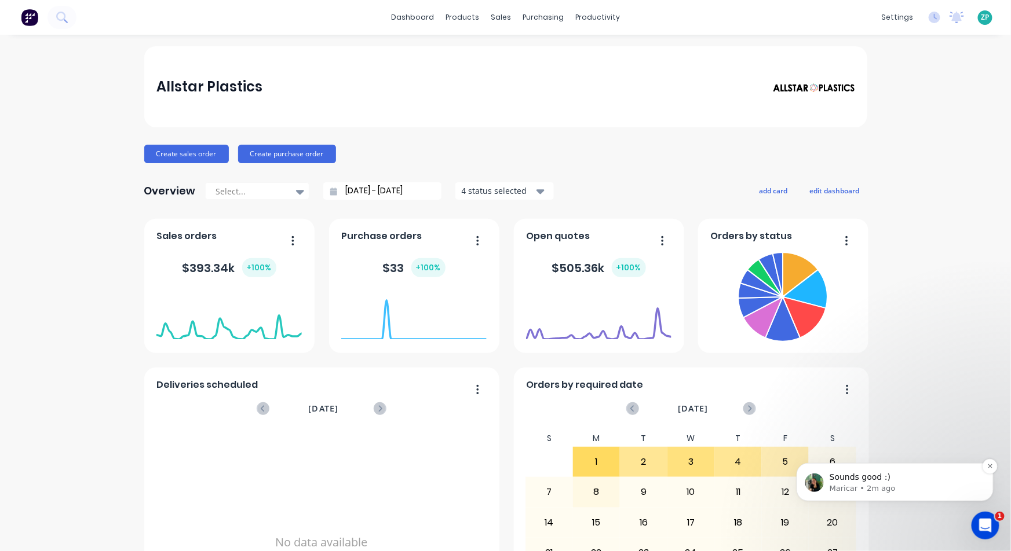
click at [871, 485] on p "Maricar • 2m ago" at bounding box center [903, 488] width 149 height 10
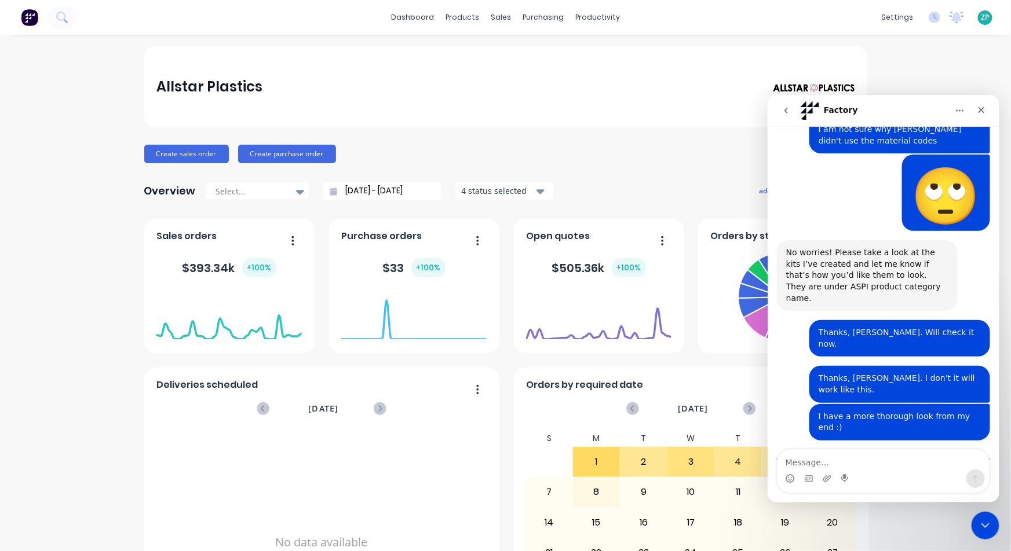
scroll to position [585, 0]
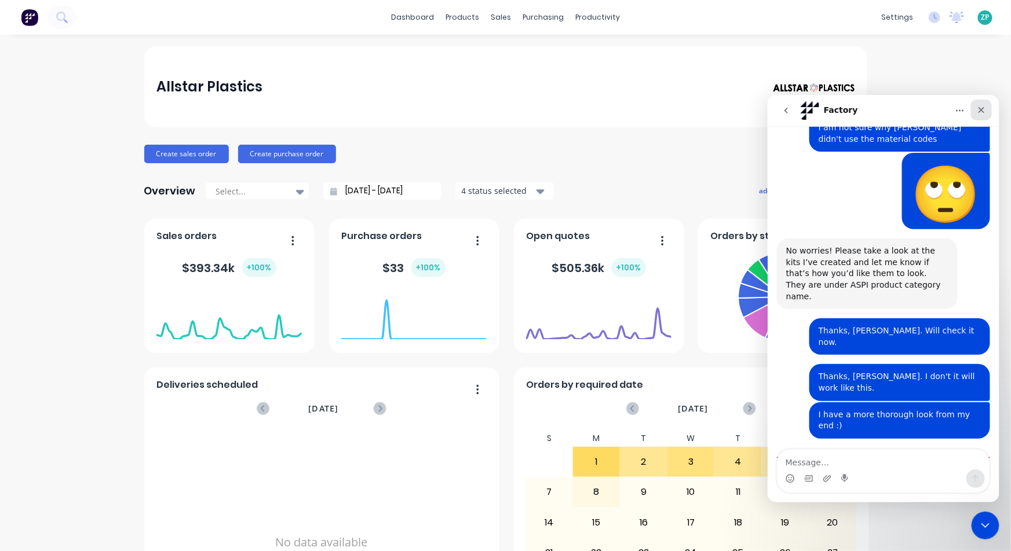
click at [982, 105] on icon "Close" at bounding box center [980, 109] width 9 height 9
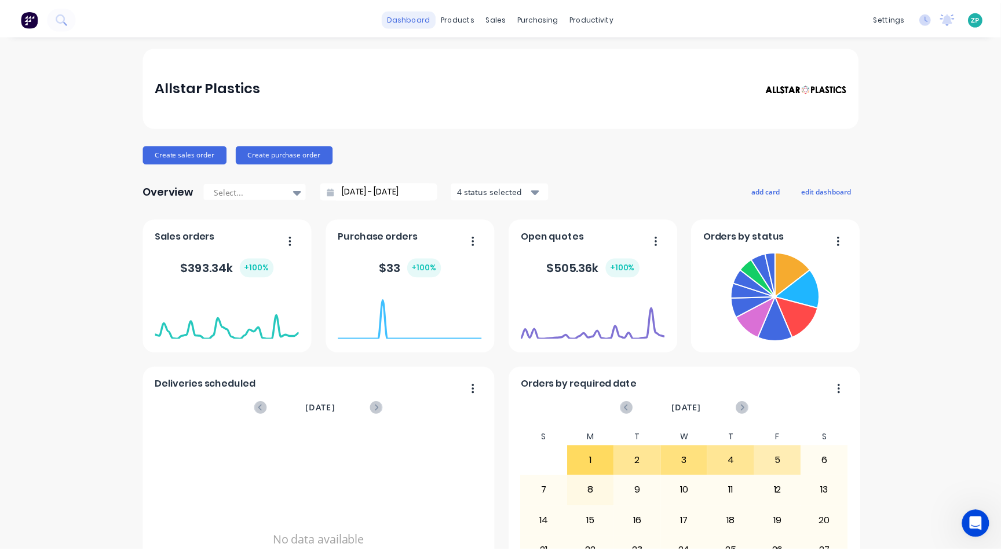
scroll to position [566, 0]
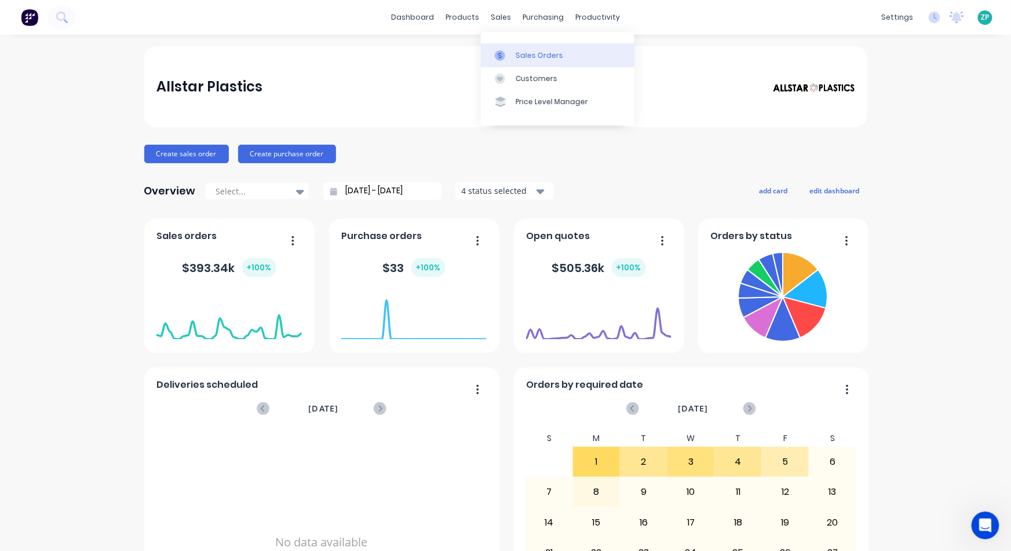
click at [544, 59] on div "Sales Orders" at bounding box center [539, 55] width 47 height 10
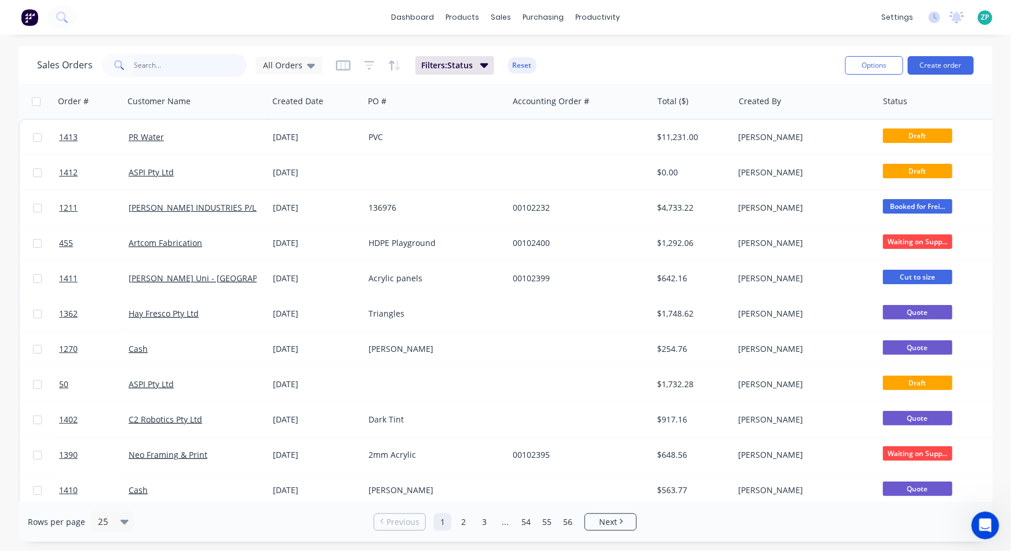
click at [186, 68] on input "text" at bounding box center [190, 65] width 113 height 23
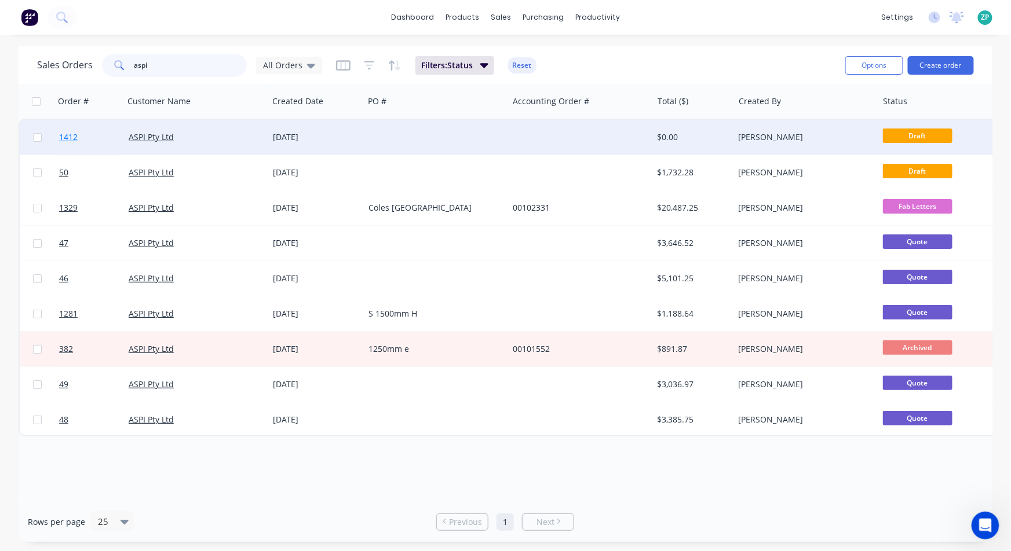
type input "aspi"
click at [76, 133] on span "1412" at bounding box center [68, 137] width 19 height 12
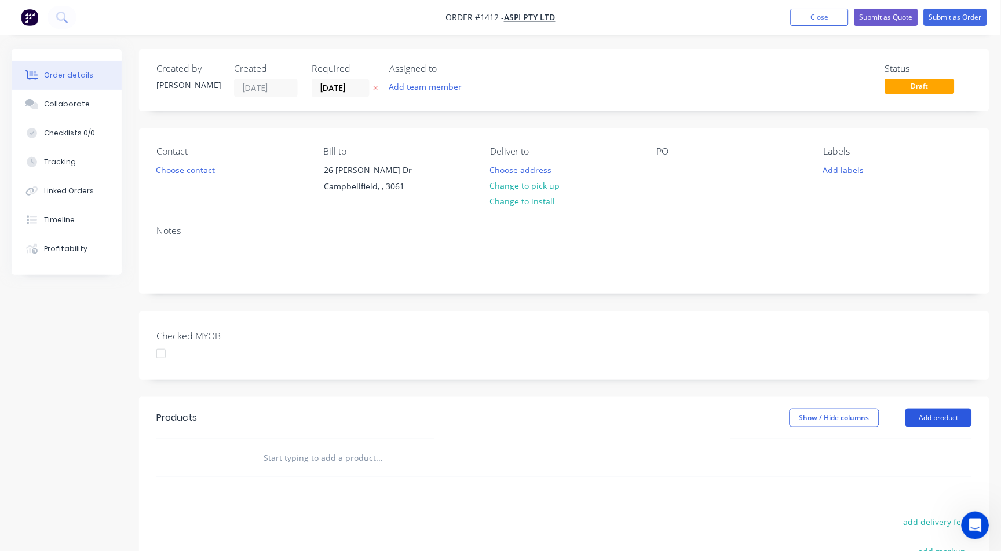
click at [920, 421] on button "Add product" at bounding box center [938, 418] width 67 height 19
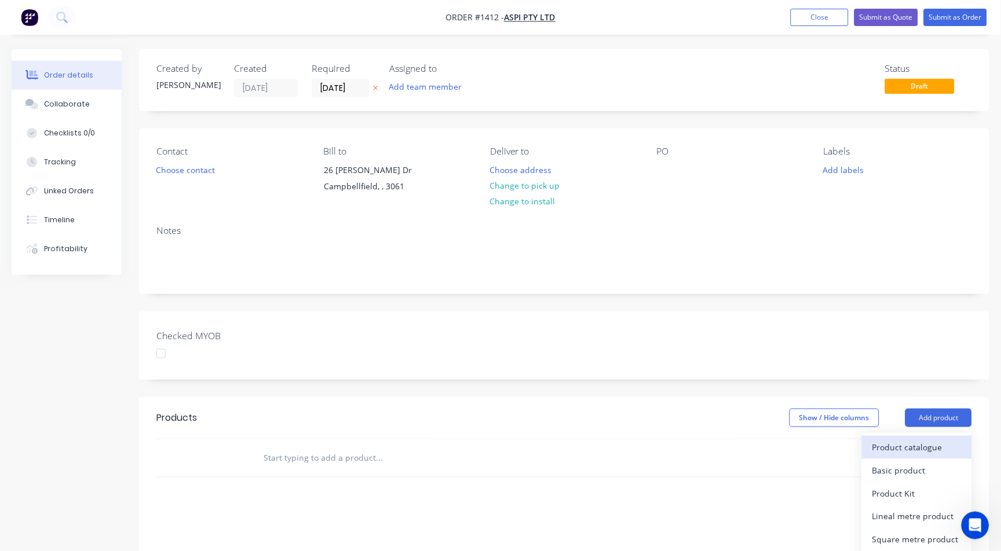
click at [908, 449] on div "Product catalogue" at bounding box center [916, 447] width 89 height 17
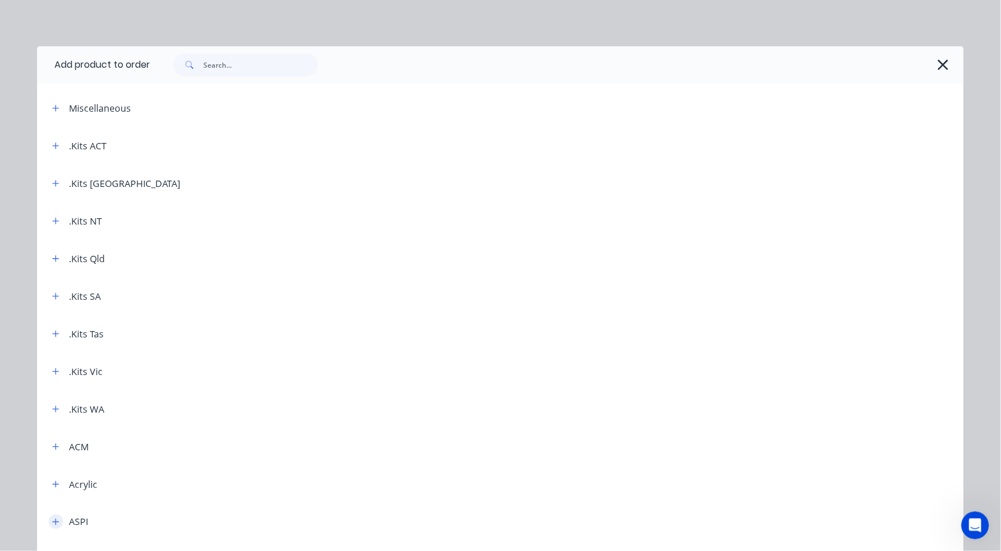
click at [54, 520] on icon "button" at bounding box center [55, 522] width 7 height 8
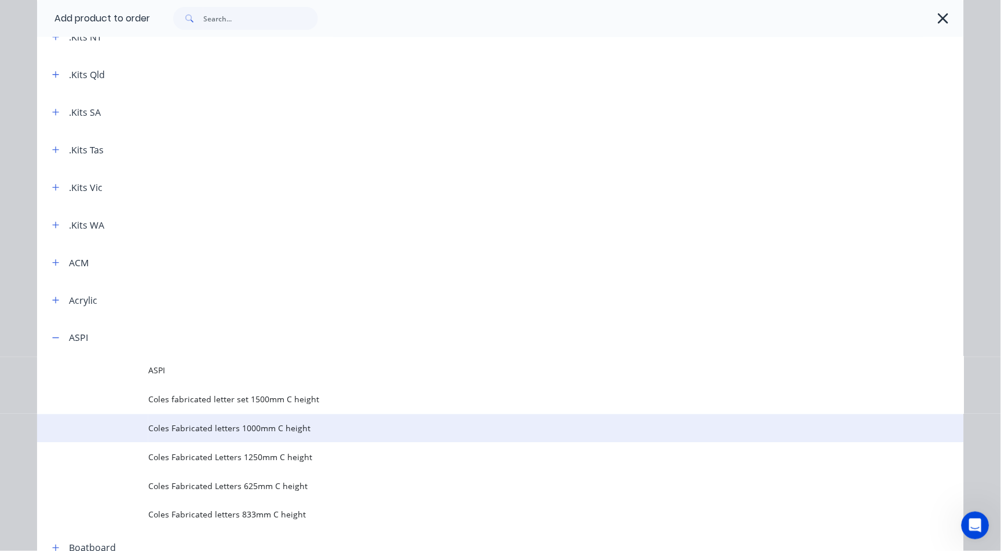
scroll to position [193, 0]
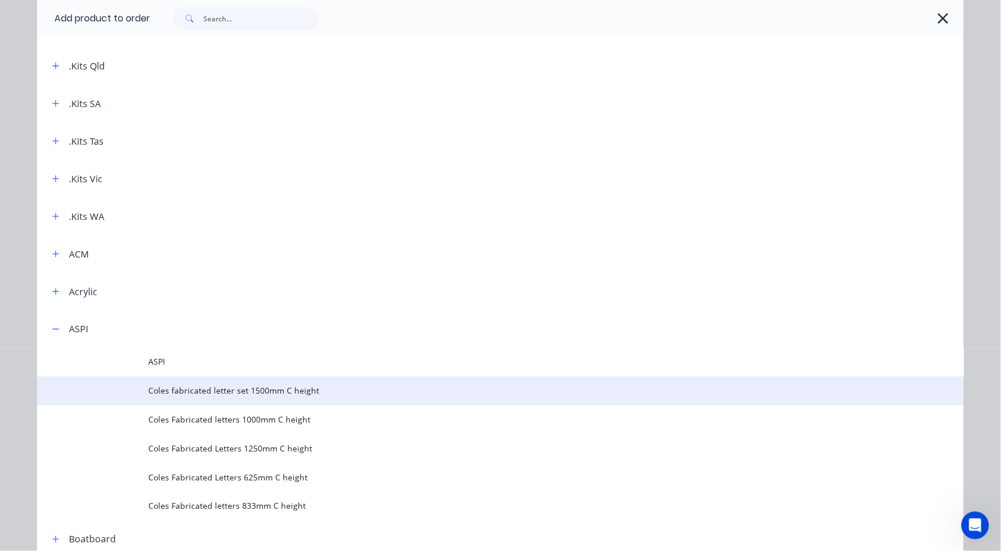
click at [204, 389] on span "Coles fabricated letter set 1500mm C height" at bounding box center [474, 391] width 652 height 12
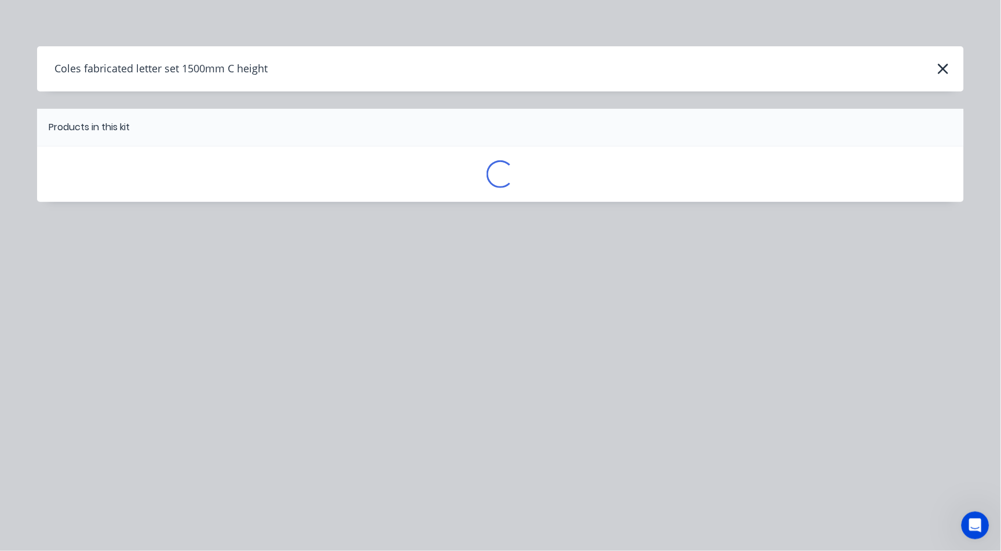
scroll to position [0, 0]
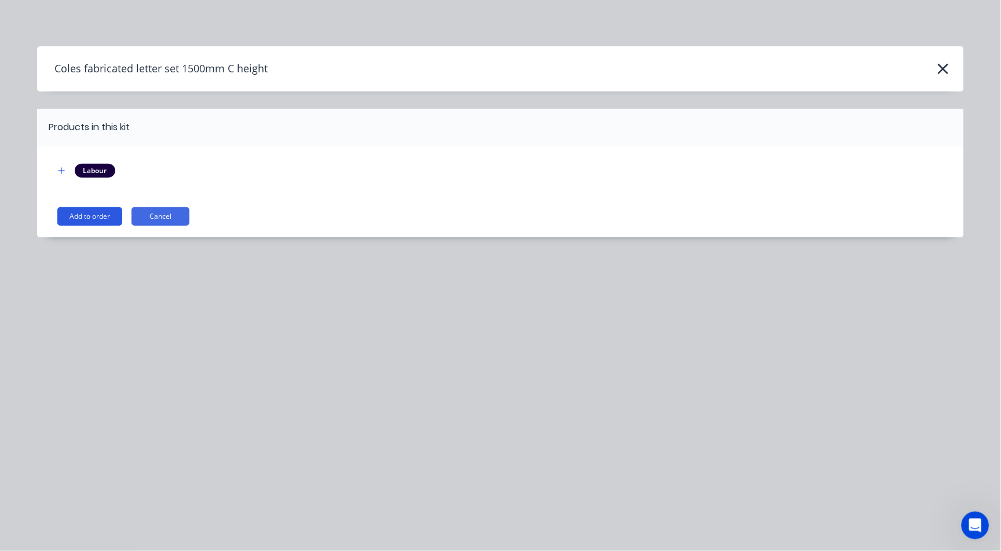
click at [90, 215] on button "Add to order" at bounding box center [89, 216] width 65 height 19
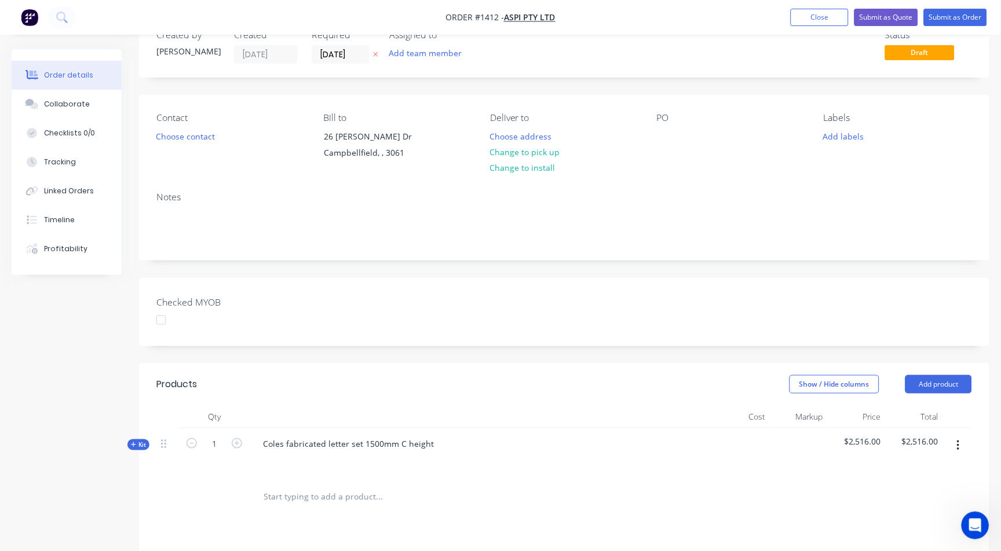
scroll to position [64, 0]
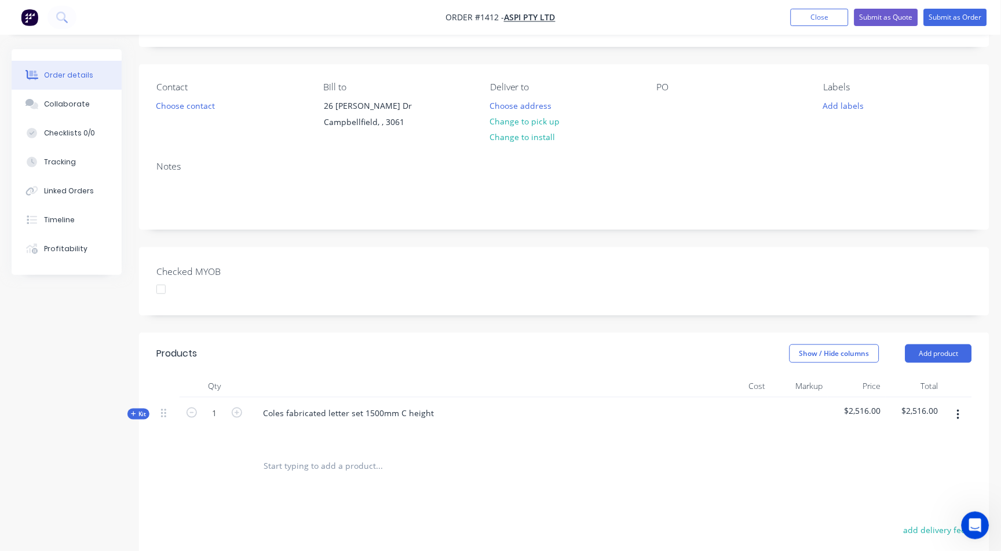
click at [142, 415] on span "Kit" at bounding box center [138, 414] width 15 height 9
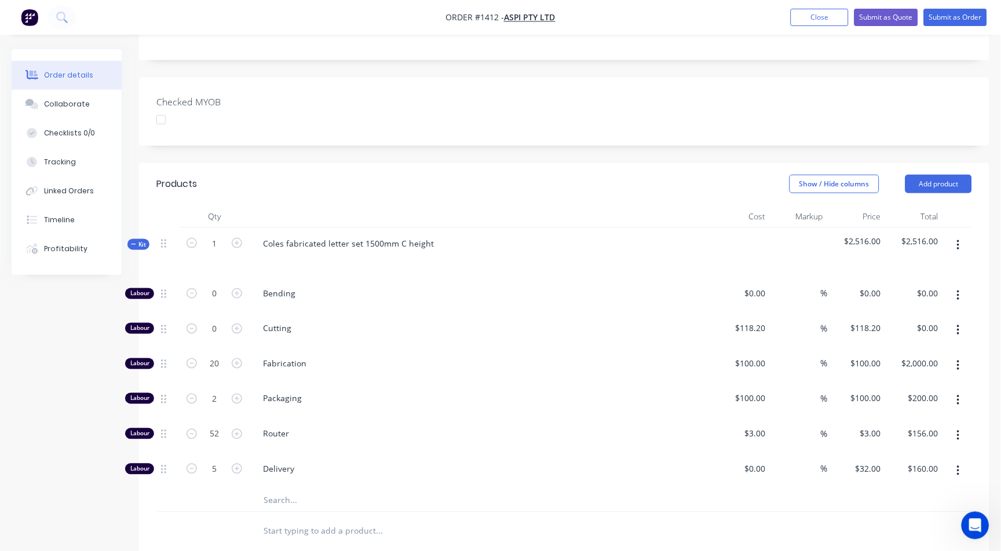
scroll to position [257, 0]
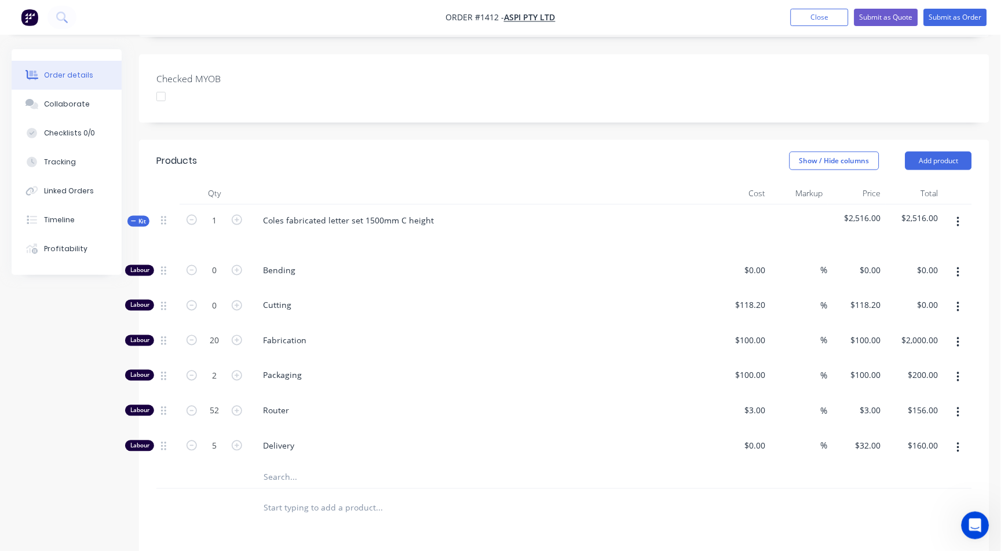
click at [957, 214] on button "button" at bounding box center [958, 222] width 27 height 21
click at [884, 312] on button "Delete" at bounding box center [917, 321] width 110 height 23
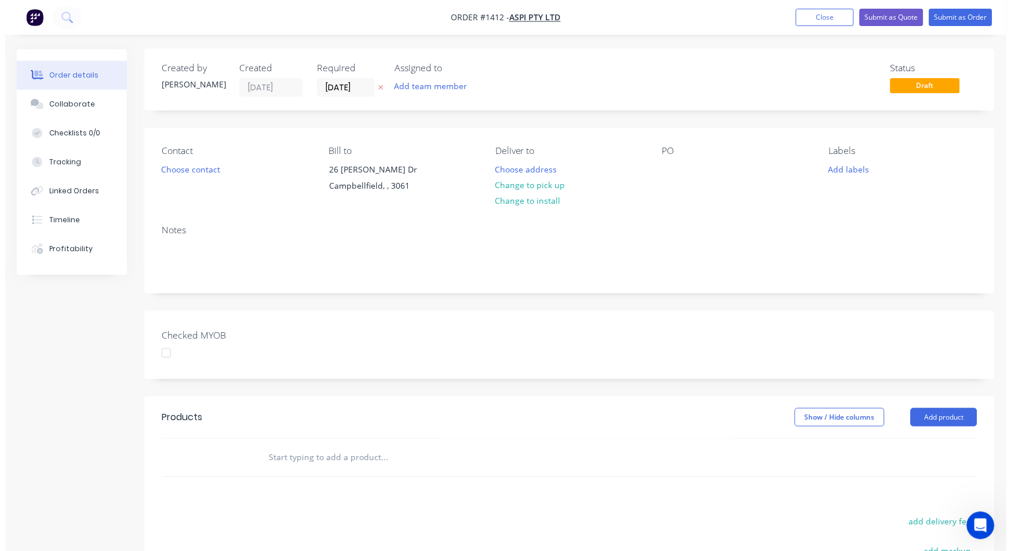
scroll to position [0, 0]
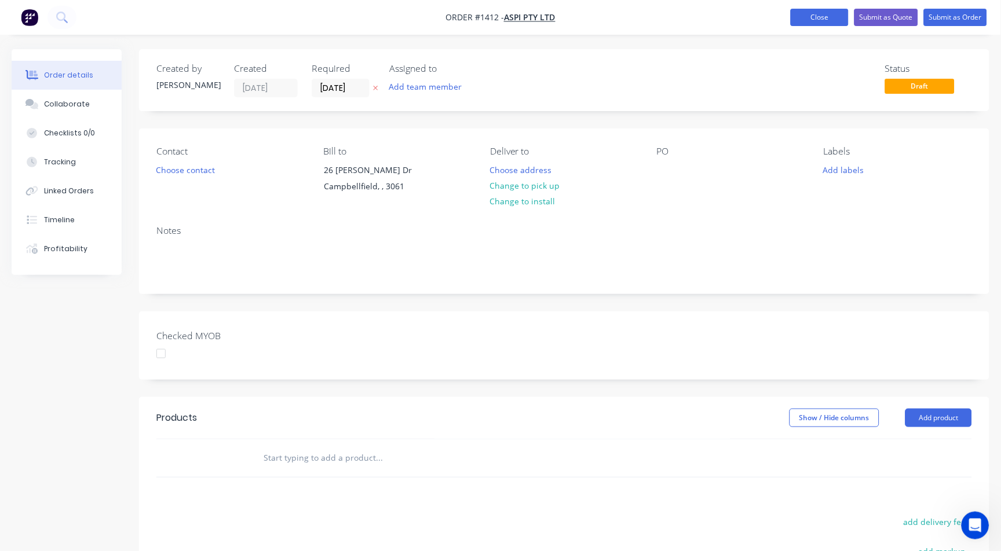
click at [813, 18] on button "Close" at bounding box center [820, 17] width 58 height 17
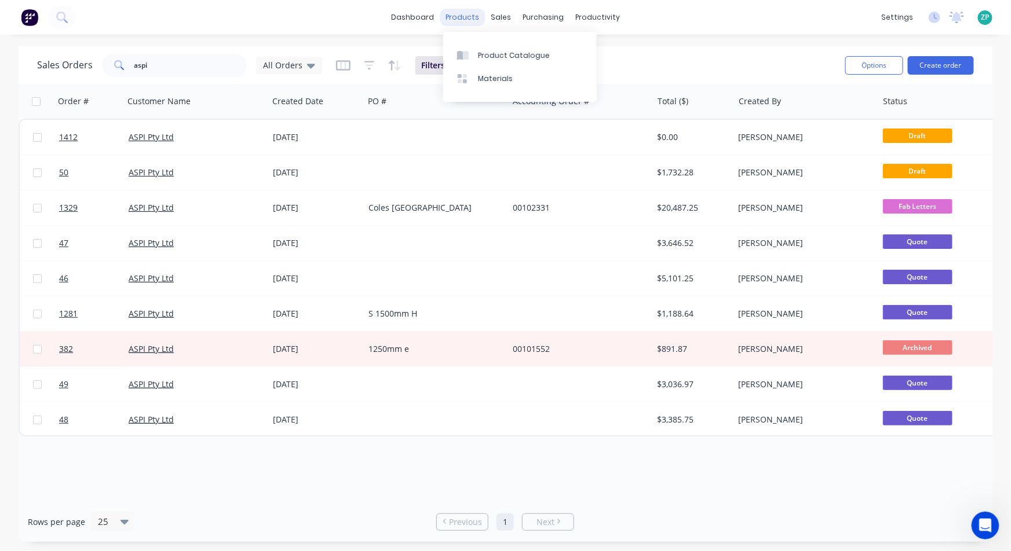
click at [468, 17] on div "products" at bounding box center [462, 17] width 45 height 17
click at [482, 56] on div "Product Catalogue" at bounding box center [514, 55] width 72 height 10
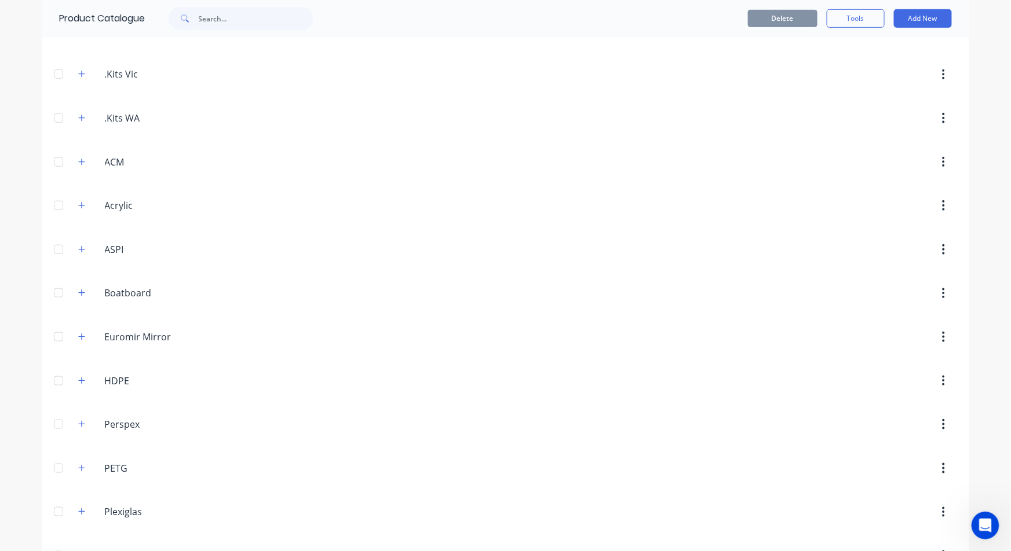
scroll to position [310, 0]
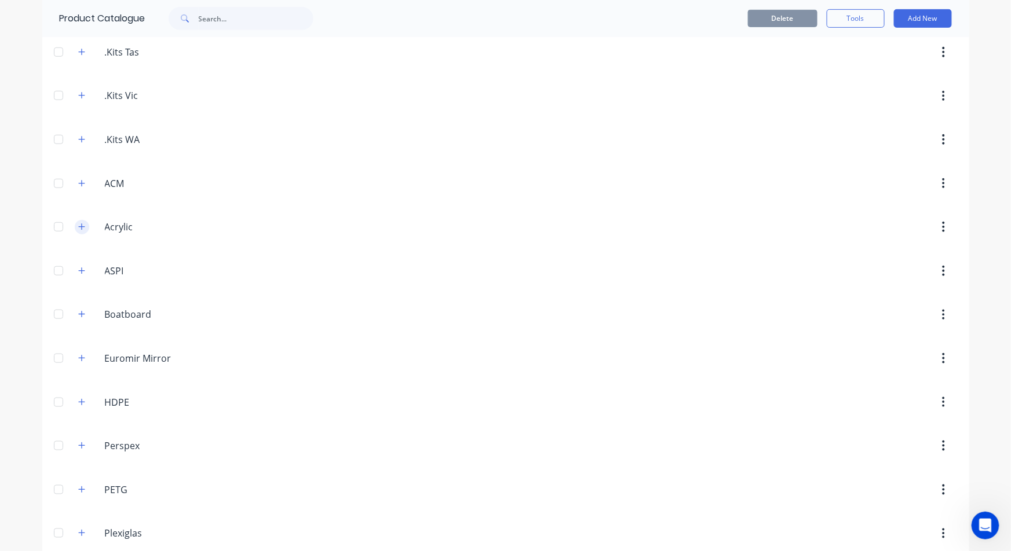
click at [78, 225] on icon "button" at bounding box center [81, 227] width 7 height 8
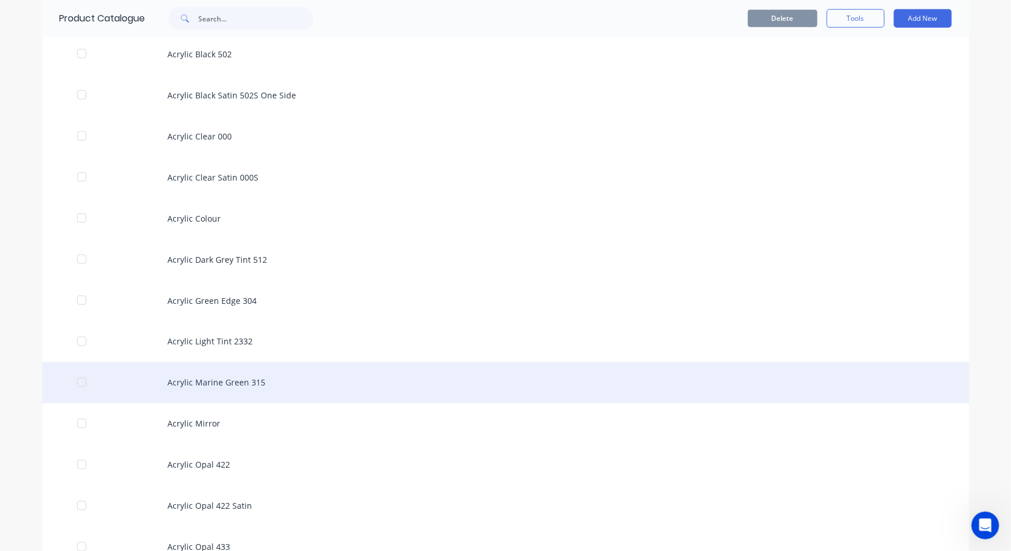
scroll to position [568, 0]
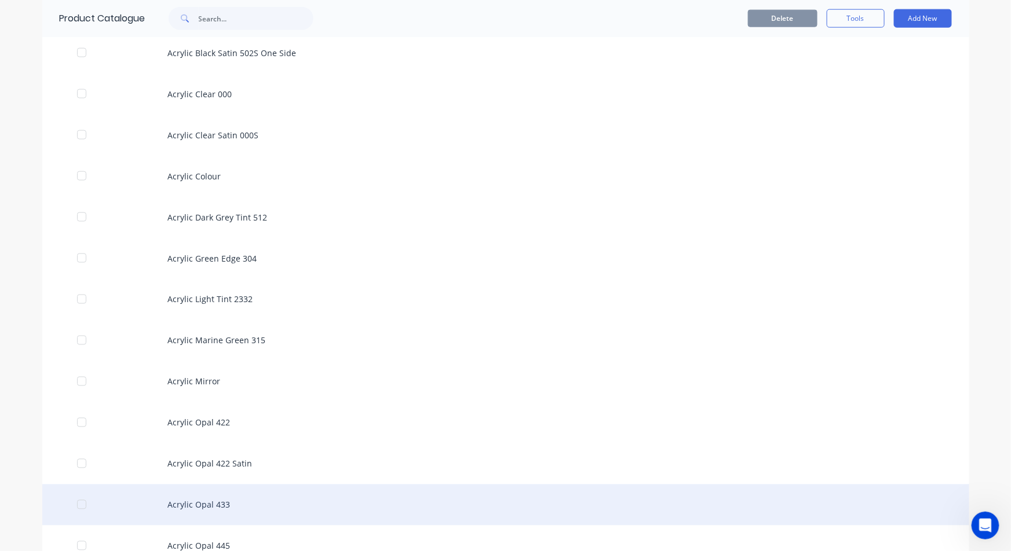
click at [245, 505] on div "Acrylic Opal 433" at bounding box center [505, 505] width 927 height 41
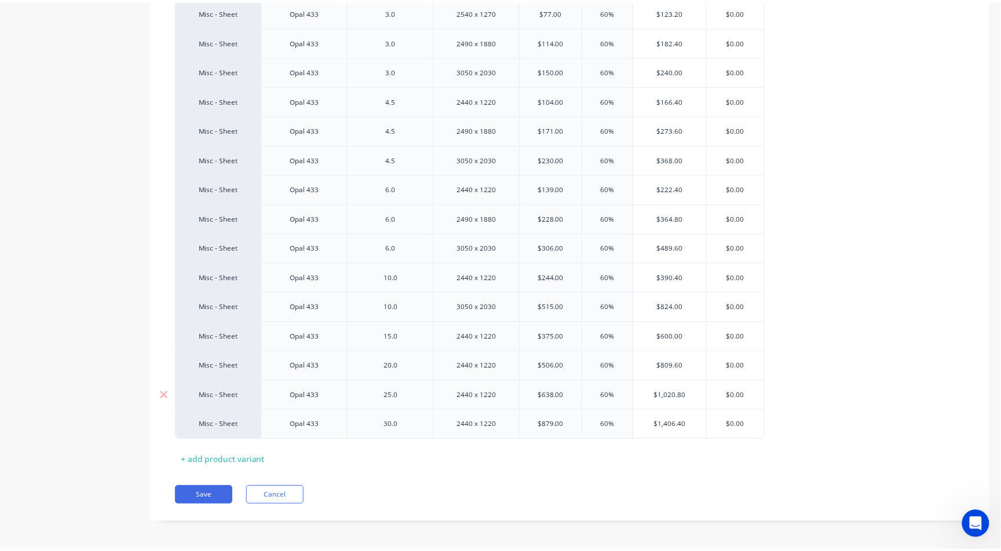
scroll to position [376, 0]
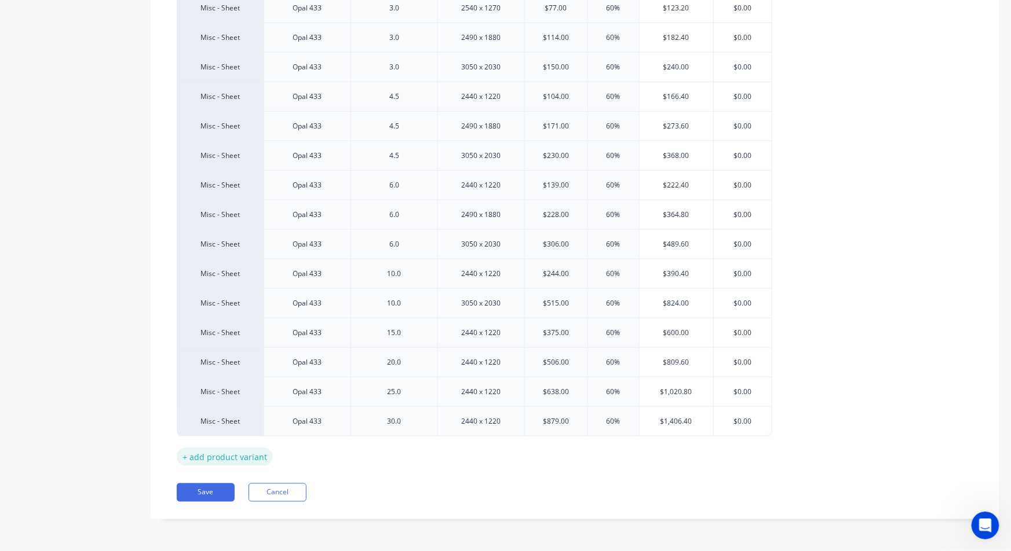
click at [203, 459] on div "+ add product variant" at bounding box center [225, 457] width 96 height 18
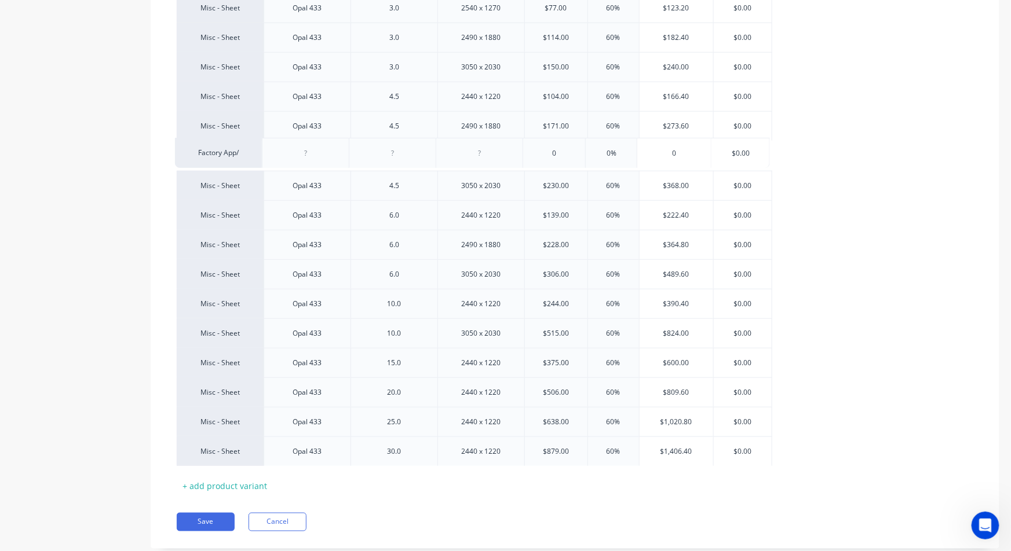
drag, startPoint x: 185, startPoint y: 453, endPoint x: 187, endPoint y: 153, distance: 299.5
click at [187, 153] on div "Misc - Sheet Opal 433 2.0 2440 x 1220 $53.00 60% $84.80 $0.00 Misc - Sheet Opal…" at bounding box center [575, 200] width 796 height 532
click at [309, 148] on div at bounding box center [308, 155] width 58 height 15
click at [229, 156] on div "Factory App/" at bounding box center [220, 156] width 64 height 10
type textarea "x"
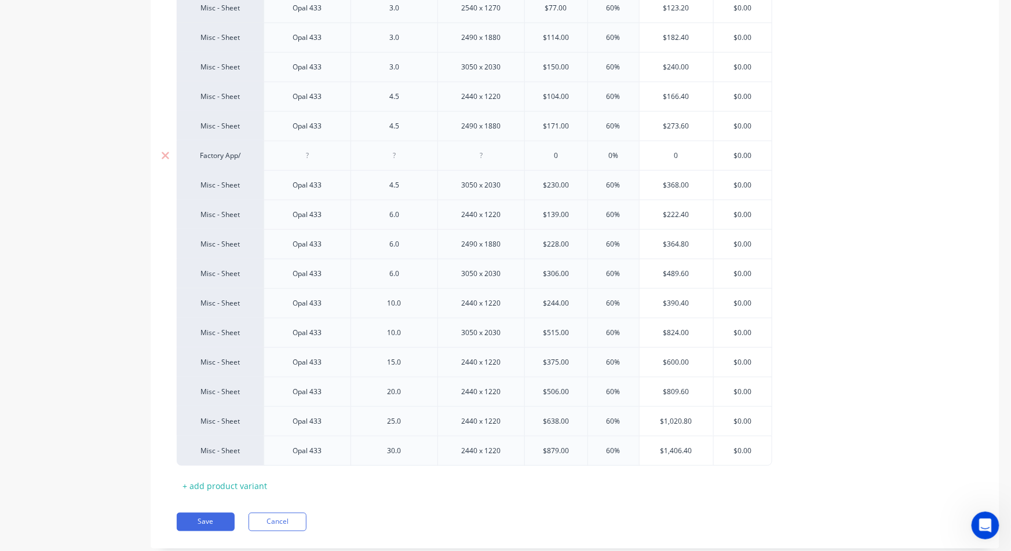
click at [229, 156] on div "Factory App/" at bounding box center [220, 156] width 64 height 10
type input "misc - sh"
type textarea "x"
click at [305, 156] on div at bounding box center [308, 155] width 58 height 15
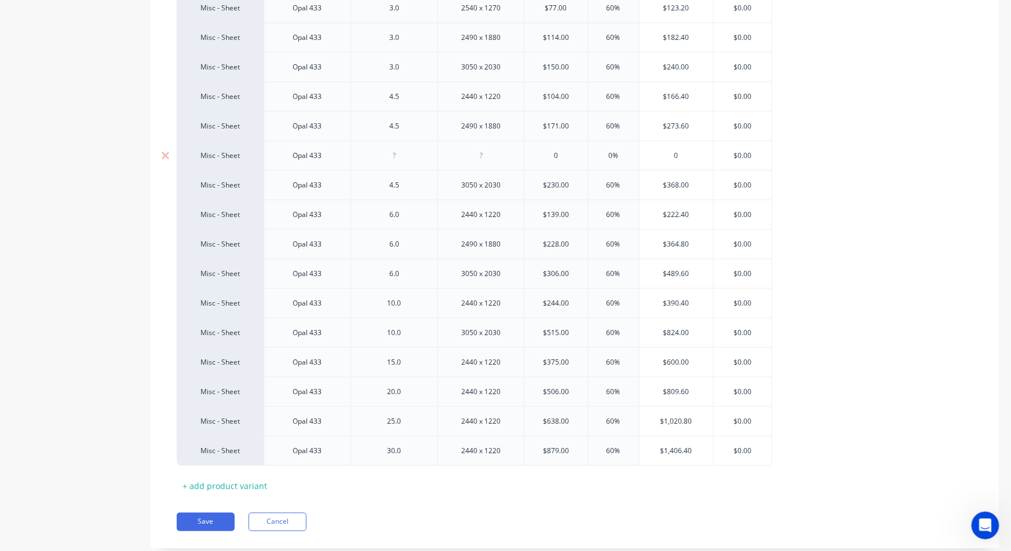
type textarea "x"
type input "0"
type textarea "x"
type input "015"
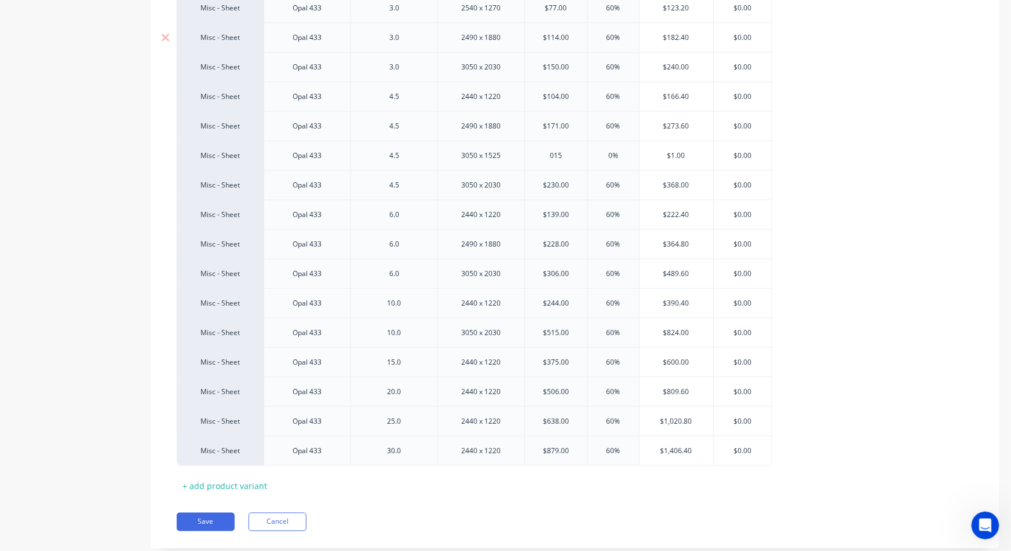
type textarea "x"
type input "0159"
type textarea "x"
type input "0159"
type input "0%"
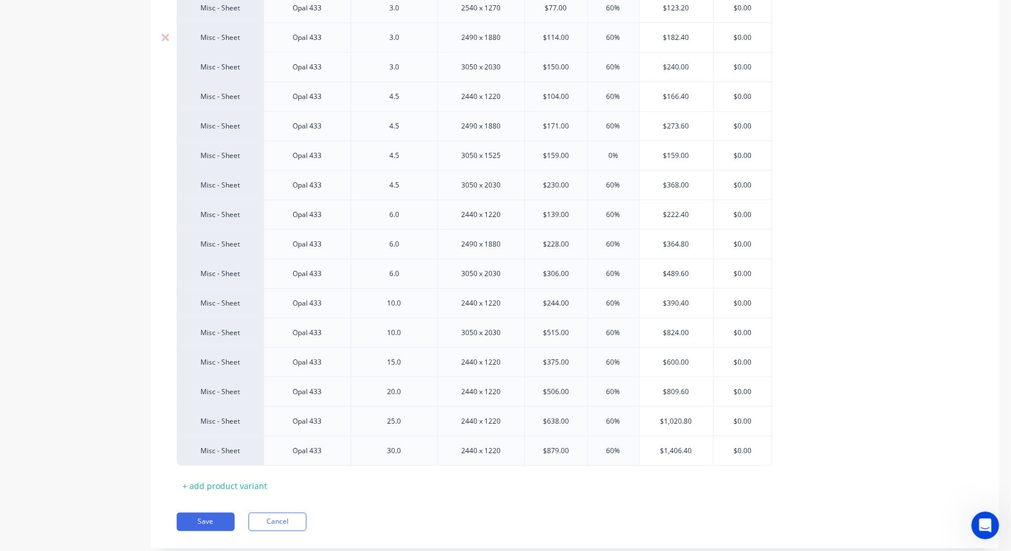
type textarea "x"
type input "0%60"
type textarea "x"
type input "0%6"
type textarea "x"
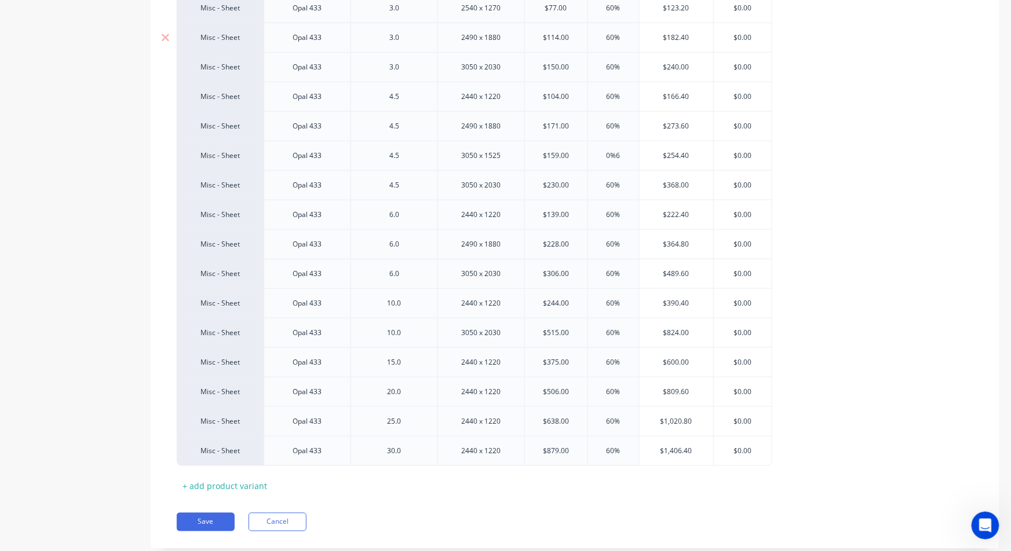
type input "0%"
type textarea "x"
type input "0"
type input "60"
type textarea "x"
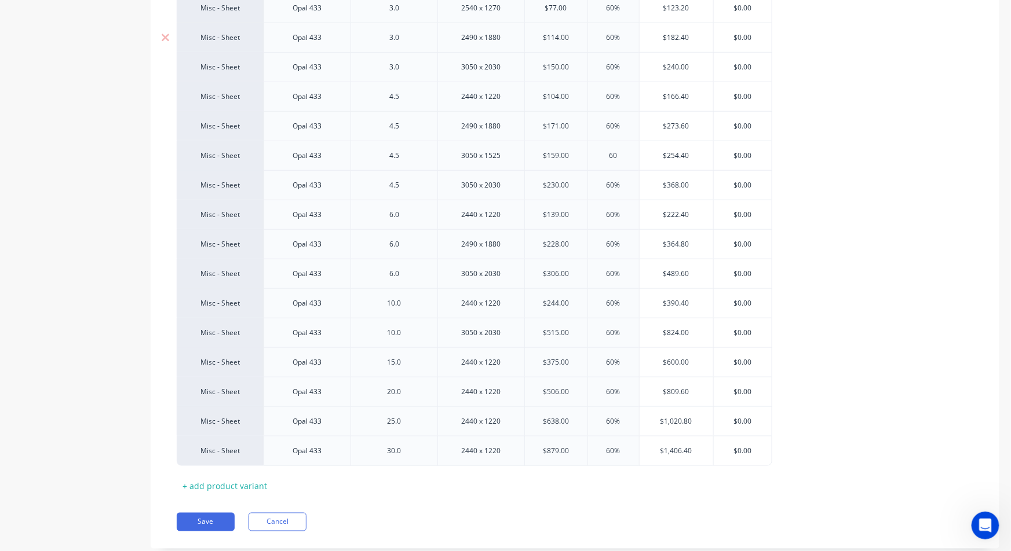
type input "60"
type input "$254.40"
click at [208, 527] on button "Save" at bounding box center [206, 522] width 58 height 19
type textarea "x"
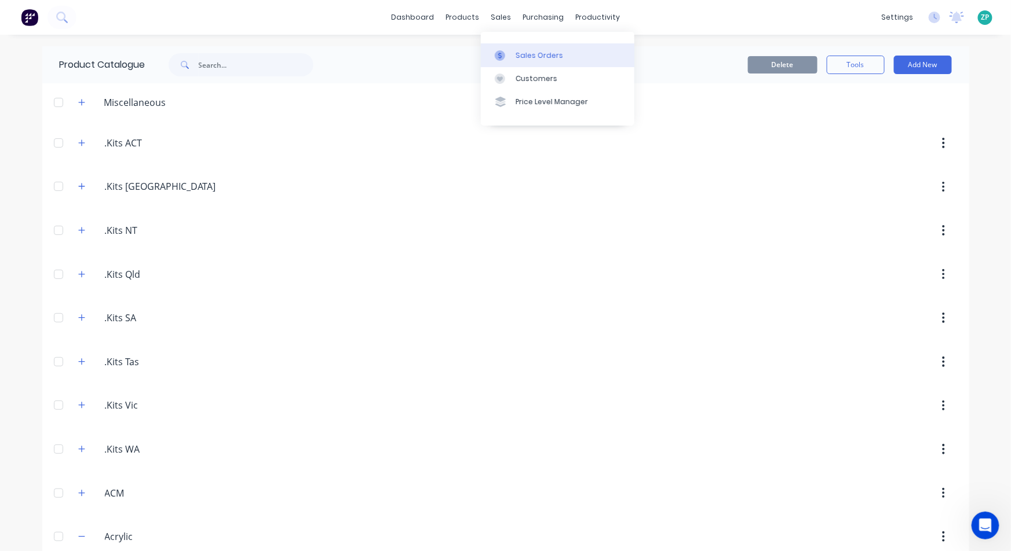
click at [517, 56] on div "Sales Orders" at bounding box center [539, 55] width 47 height 10
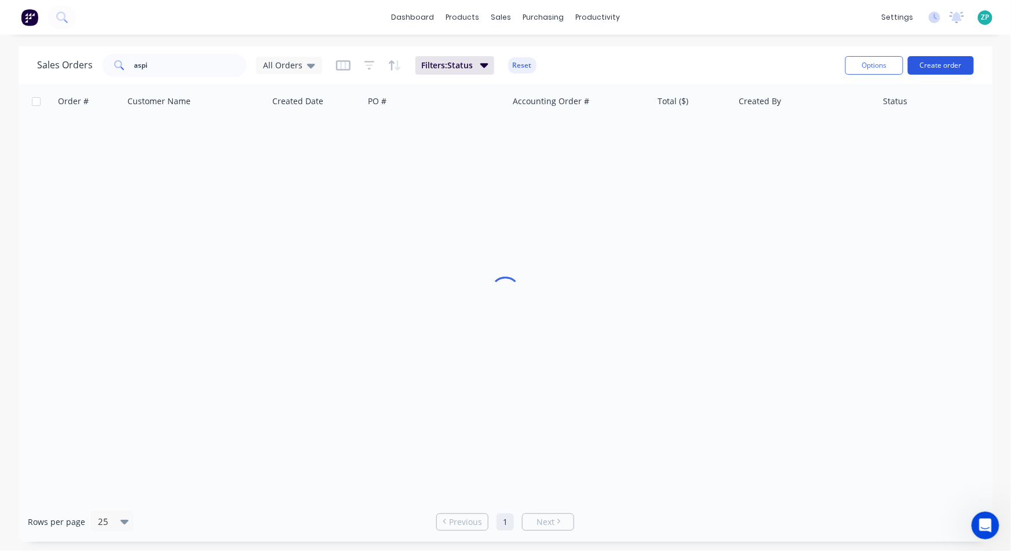
click at [945, 61] on button "Create order" at bounding box center [941, 65] width 66 height 19
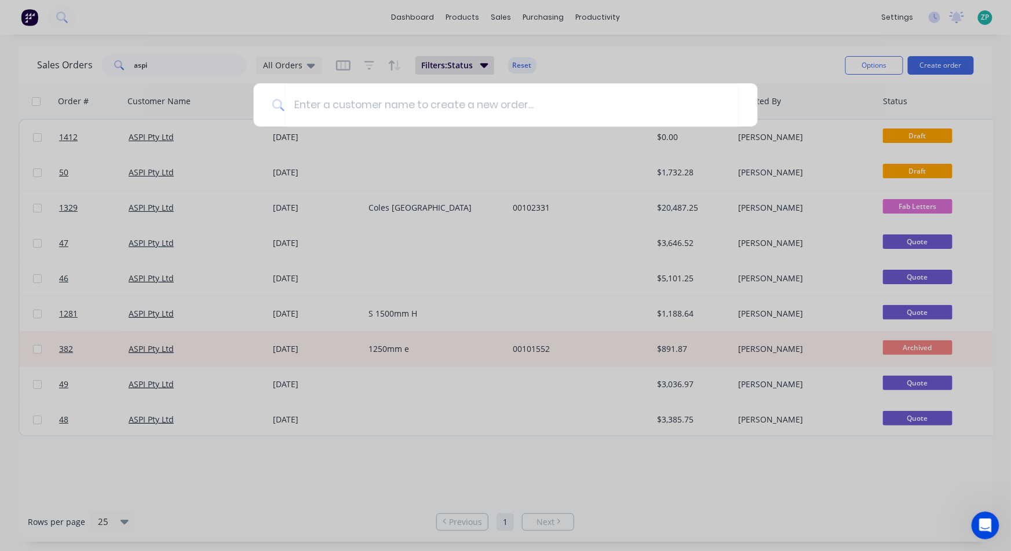
click at [64, 137] on div at bounding box center [505, 275] width 1011 height 551
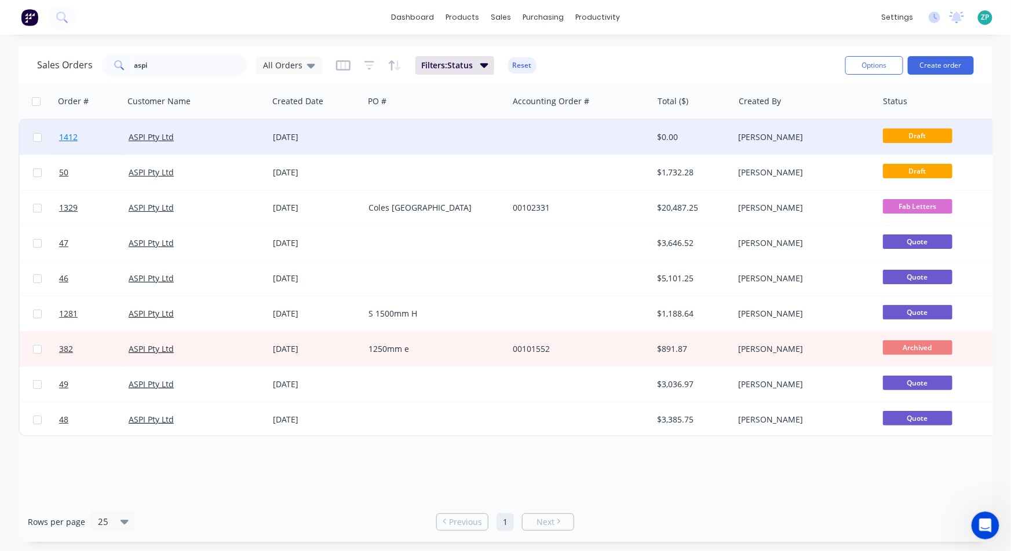
click at [71, 131] on span "1412" at bounding box center [68, 137] width 19 height 12
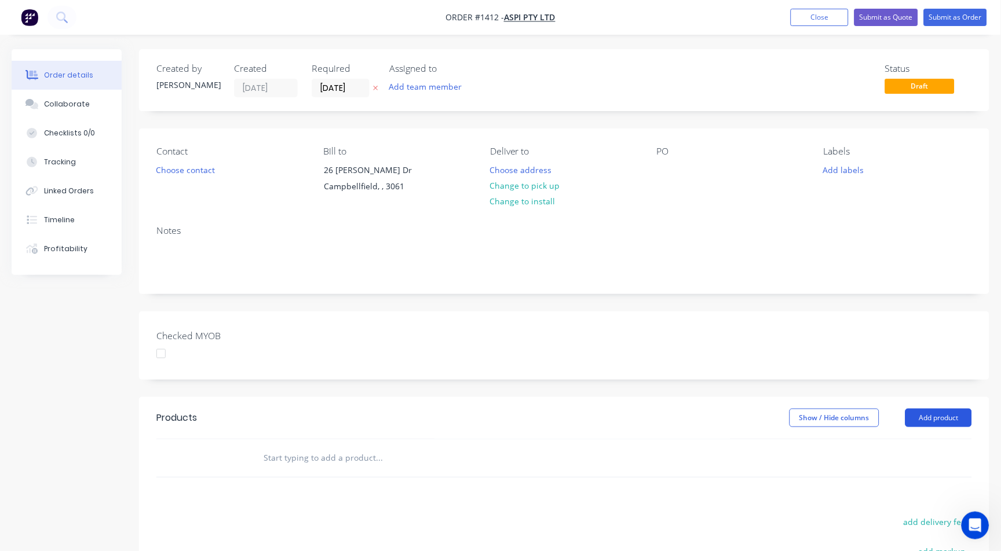
click at [957, 423] on button "Add product" at bounding box center [938, 418] width 67 height 19
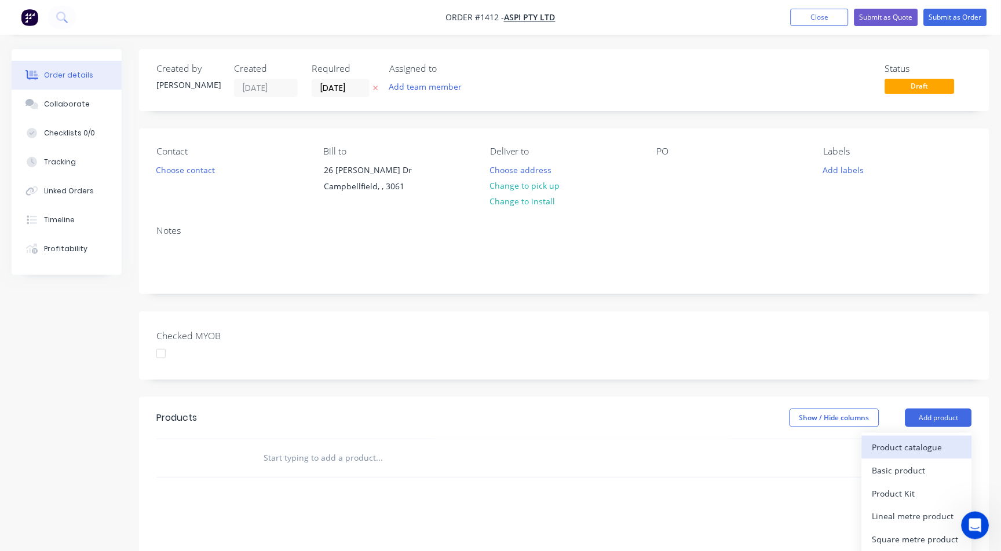
click at [938, 445] on div "Product catalogue" at bounding box center [916, 447] width 89 height 17
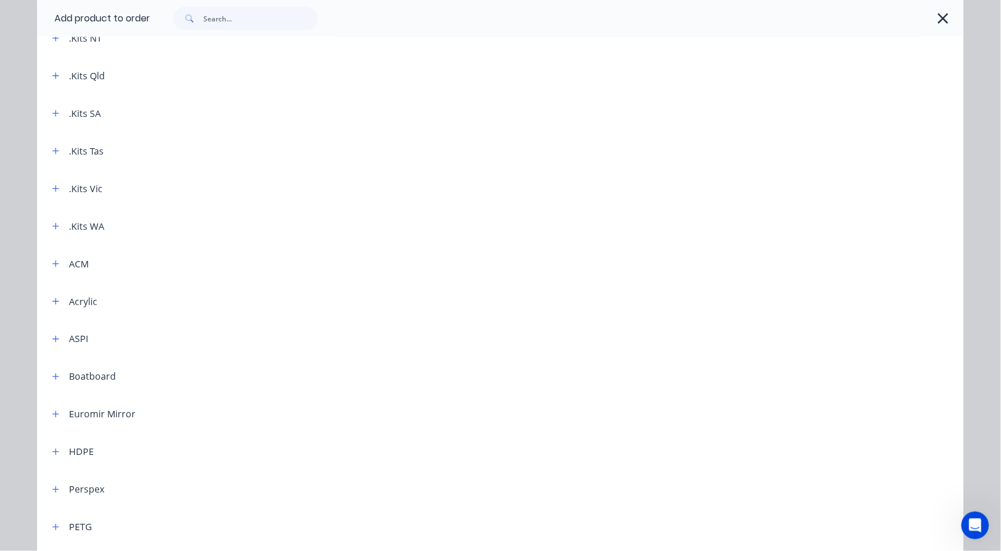
scroll to position [193, 0]
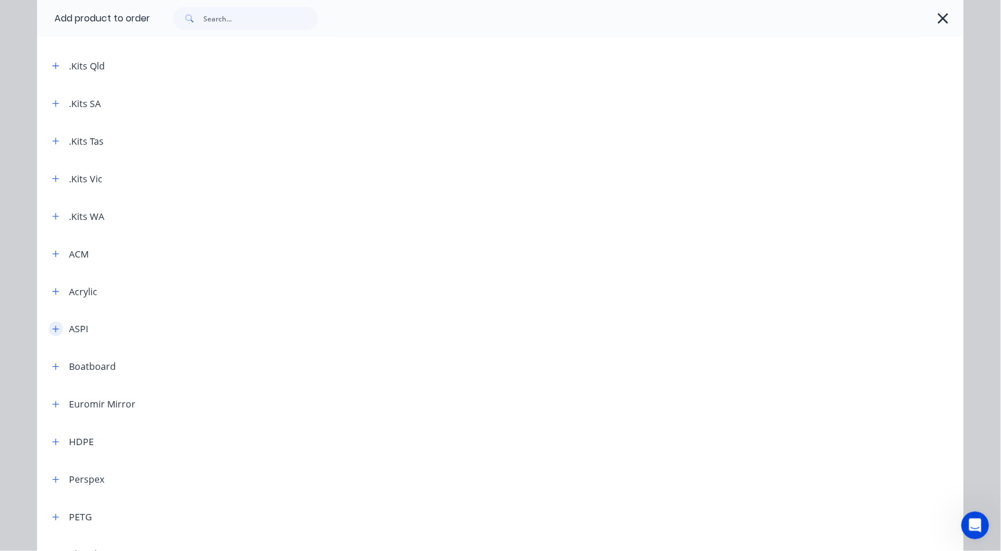
click at [54, 332] on icon "button" at bounding box center [55, 330] width 7 height 8
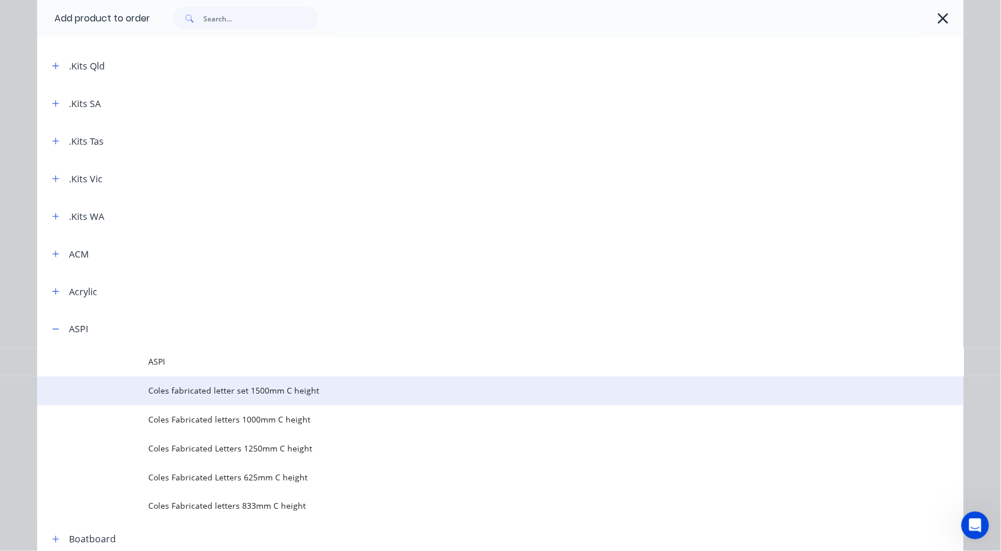
click at [235, 397] on td "Coles fabricated letter set 1500mm C height" at bounding box center [556, 391] width 816 height 29
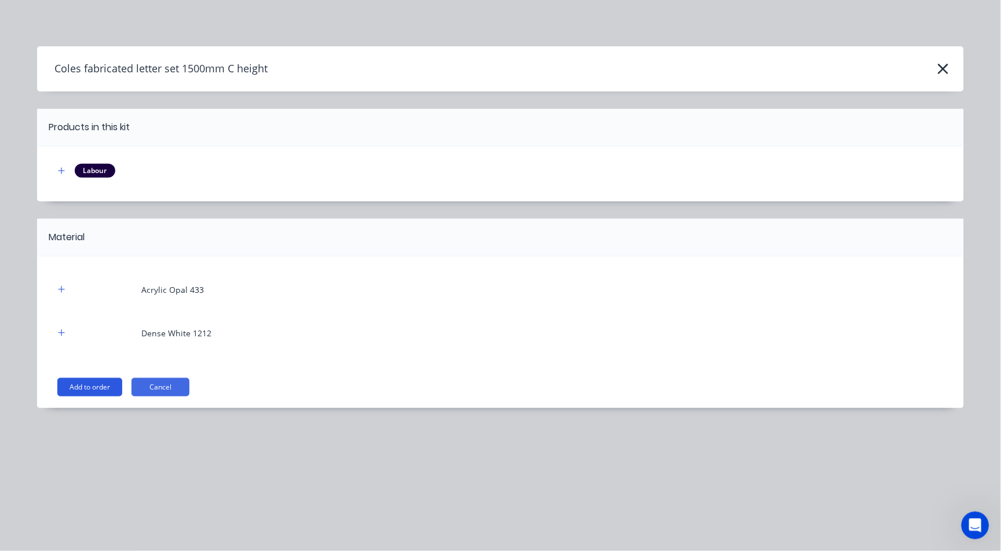
click at [99, 386] on button "Add to order" at bounding box center [89, 387] width 65 height 19
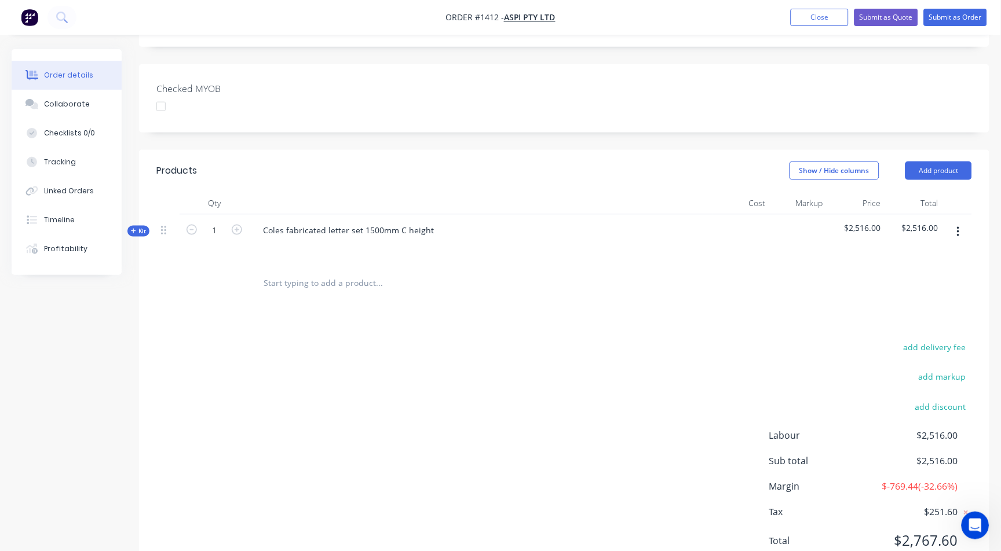
scroll to position [257, 0]
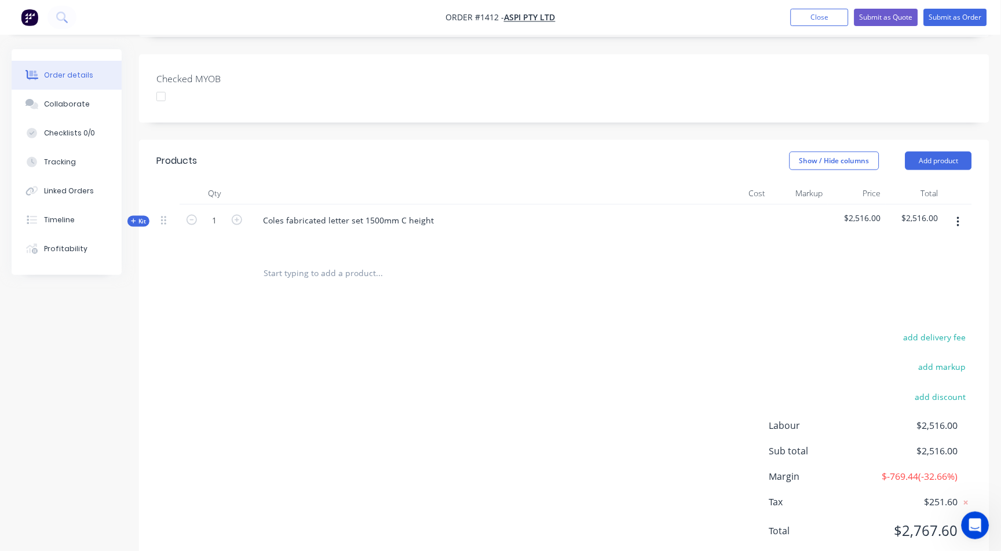
click at [140, 216] on div "Kit" at bounding box center [138, 221] width 22 height 11
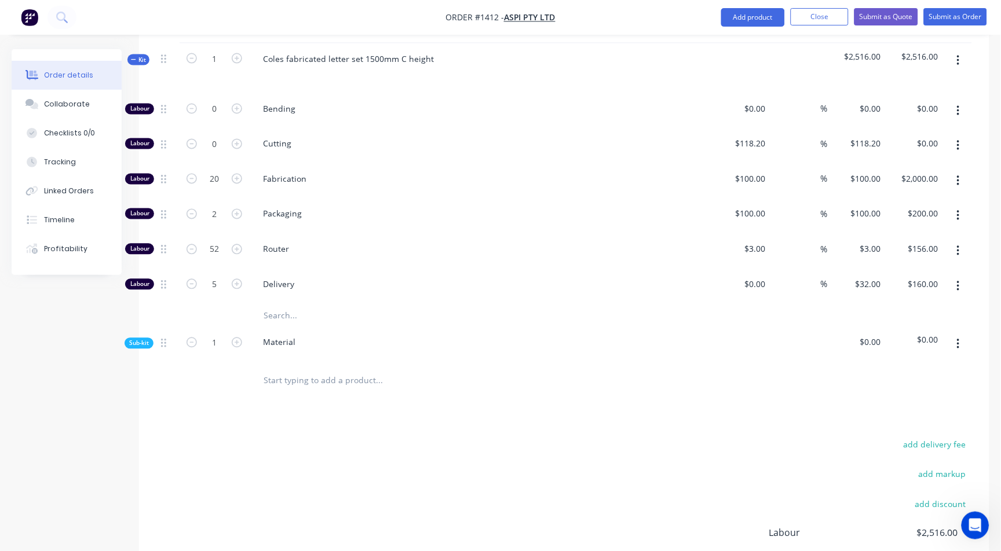
scroll to position [450, 0]
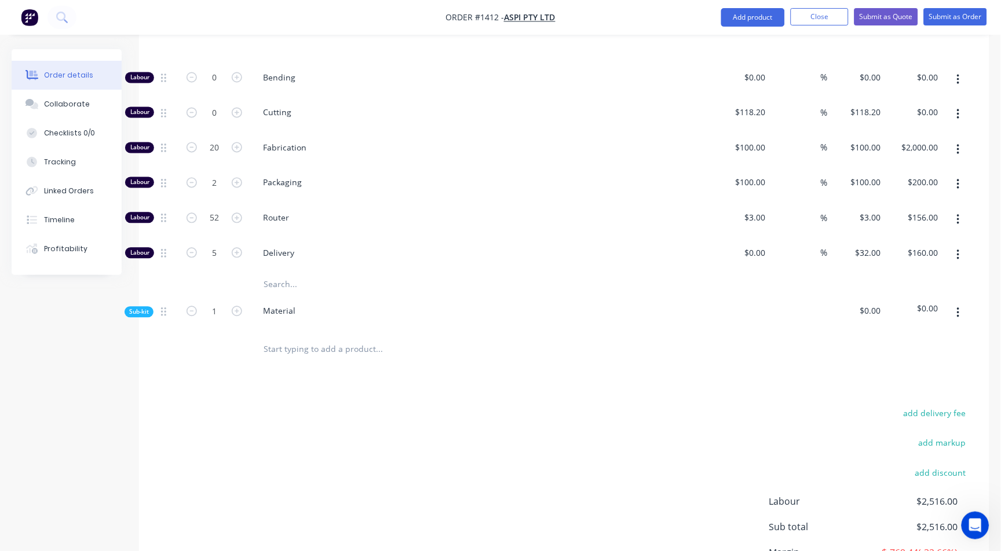
click at [137, 313] on span "Sub-kit" at bounding box center [139, 312] width 20 height 9
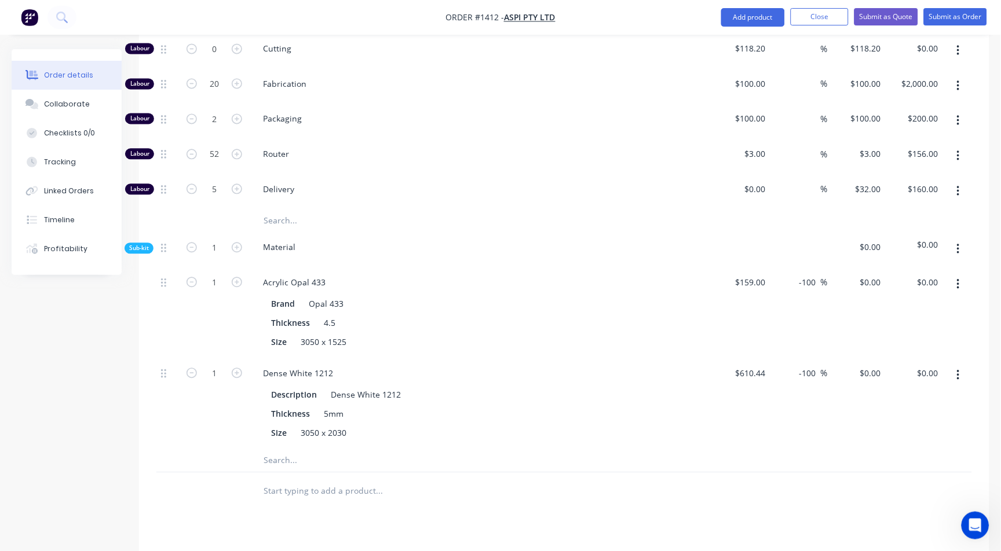
scroll to position [514, 0]
drag, startPoint x: 802, startPoint y: 282, endPoint x: 828, endPoint y: 280, distance: 26.1
click at [828, 280] on div "1 Acrylic Opal 433 Brand Opal 433 Thickness 4.5 Size 3050 x 1525 $159.00 $159.0…" at bounding box center [564, 312] width 816 height 91
type input "60"
type input "$254.40"
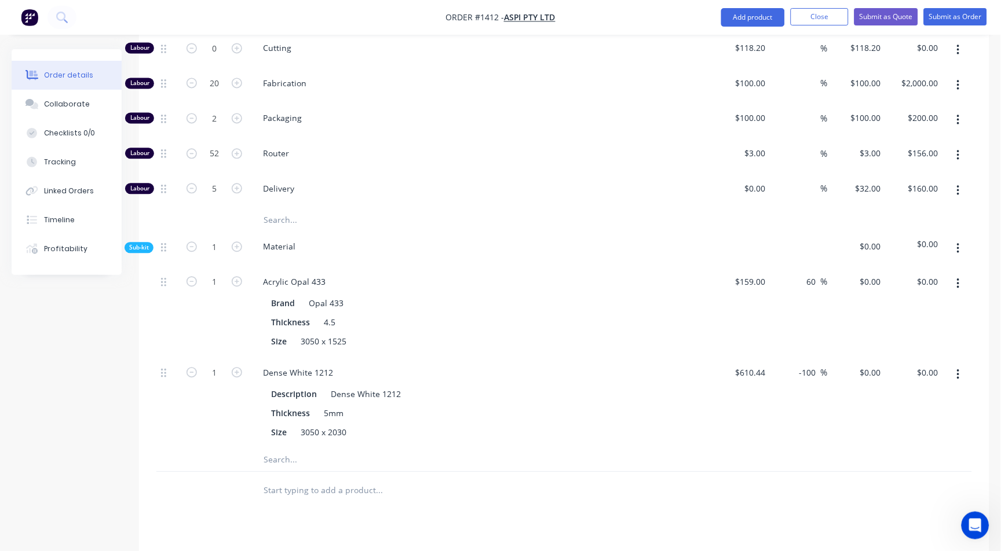
type input "$254.40"
click at [785, 444] on div "-100 -100 %" at bounding box center [799, 403] width 58 height 91
click at [811, 379] on input "-100" at bounding box center [809, 373] width 23 height 17
drag, startPoint x: 853, startPoint y: 368, endPoint x: 868, endPoint y: 368, distance: 15.1
click at [868, 368] on div "1 Dense White 1212 Description Dense White 1212 Thickness 5mm Size 3050 x 2030 …" at bounding box center [564, 403] width 816 height 91
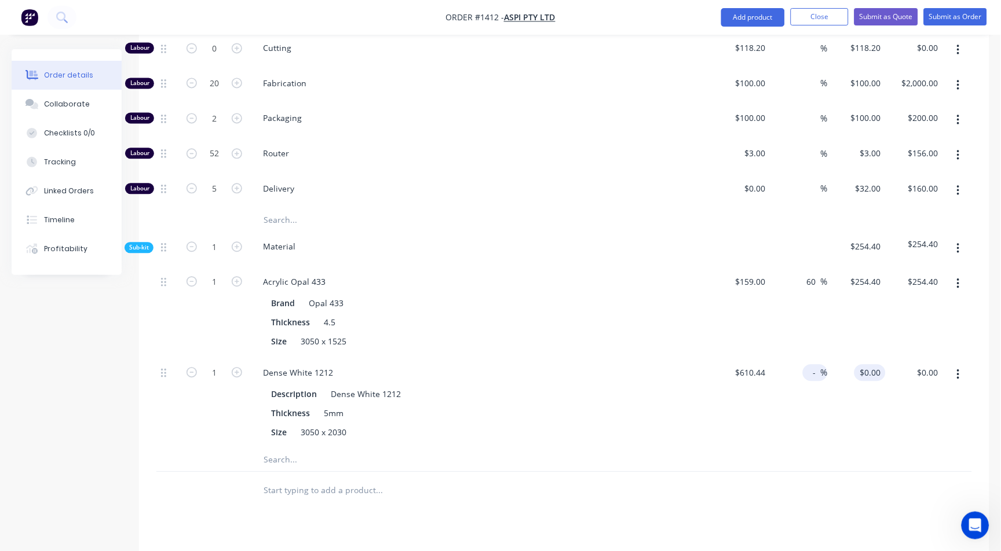
type input "-"
type input "60"
type input "$976.704"
type input "$976.70"
click at [822, 444] on div "60 60 %" at bounding box center [799, 403] width 58 height 91
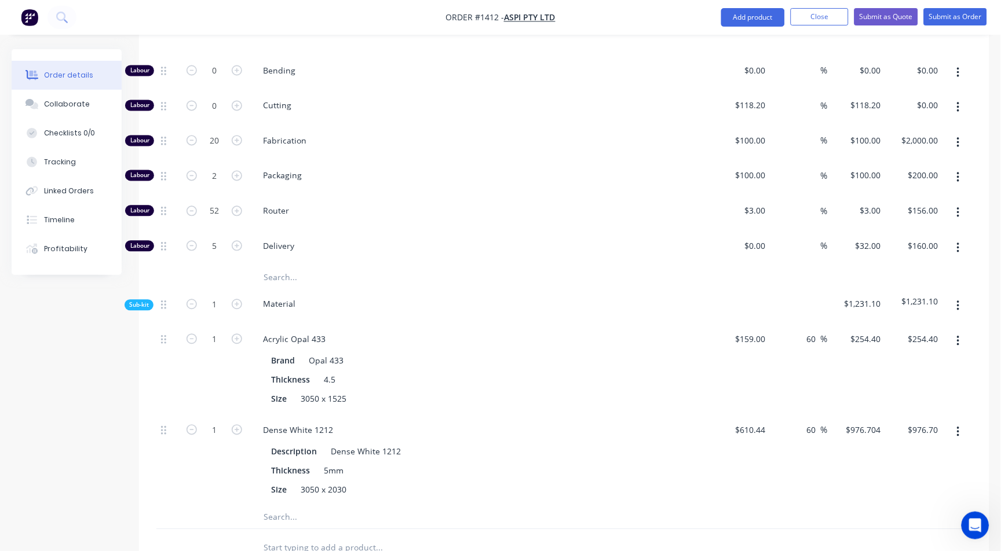
scroll to position [318, 0]
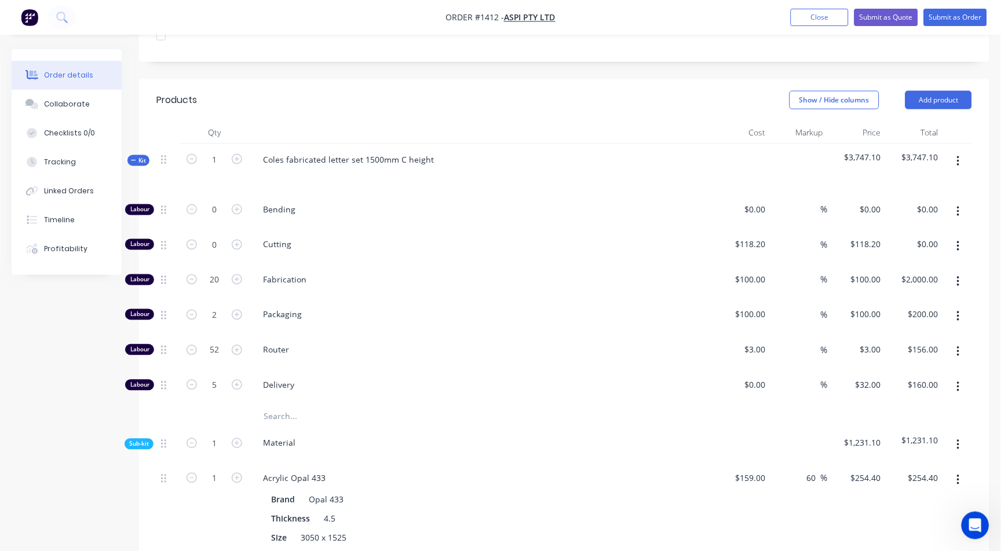
click at [959, 155] on icon "button" at bounding box center [958, 161] width 3 height 13
click at [885, 259] on div "Delete" at bounding box center [916, 261] width 89 height 17
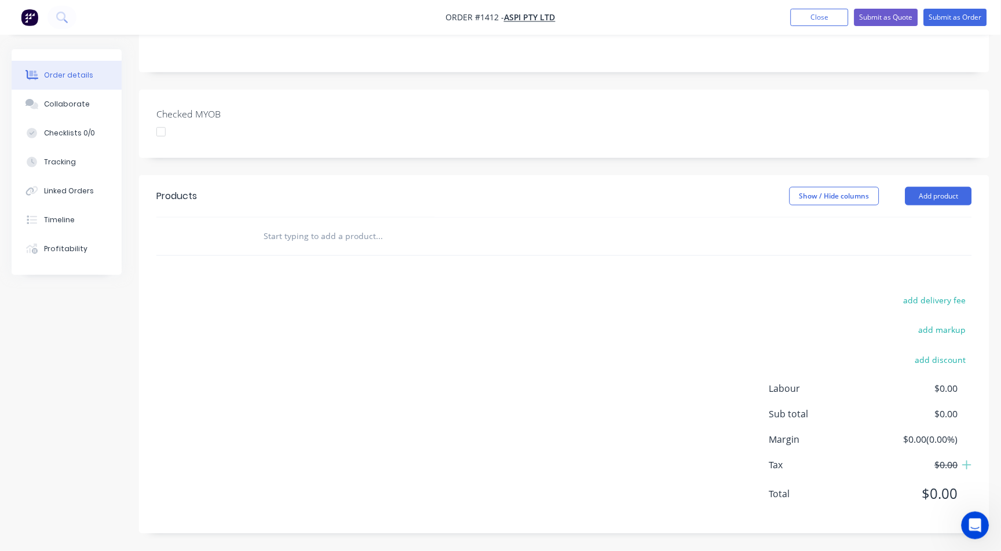
scroll to position [221, 0]
click at [948, 193] on button "Add product" at bounding box center [938, 197] width 67 height 19
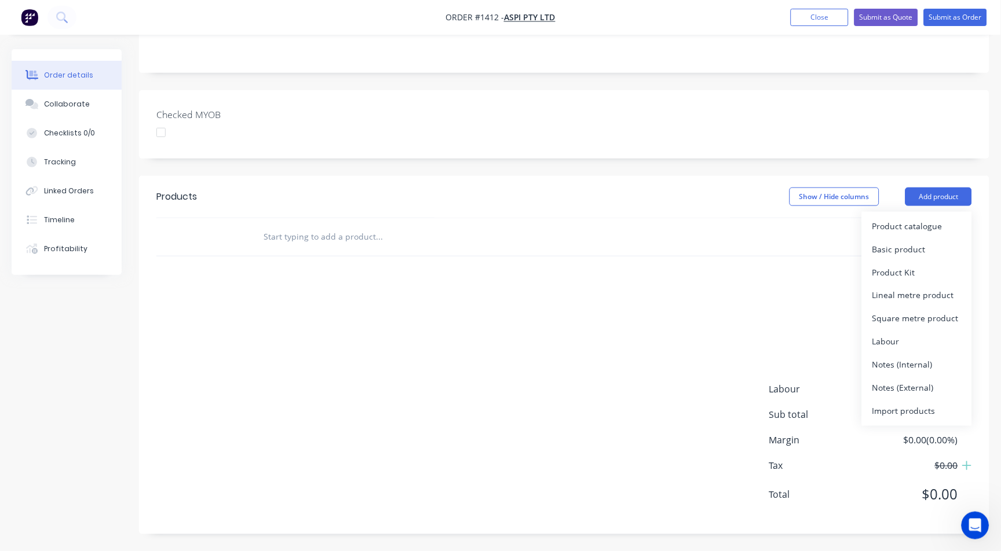
click at [935, 212] on div "Product catalogue Basic product Product Kit Lineal metre product Square metre p…" at bounding box center [917, 319] width 110 height 214
click at [932, 218] on div "Product catalogue" at bounding box center [916, 226] width 89 height 17
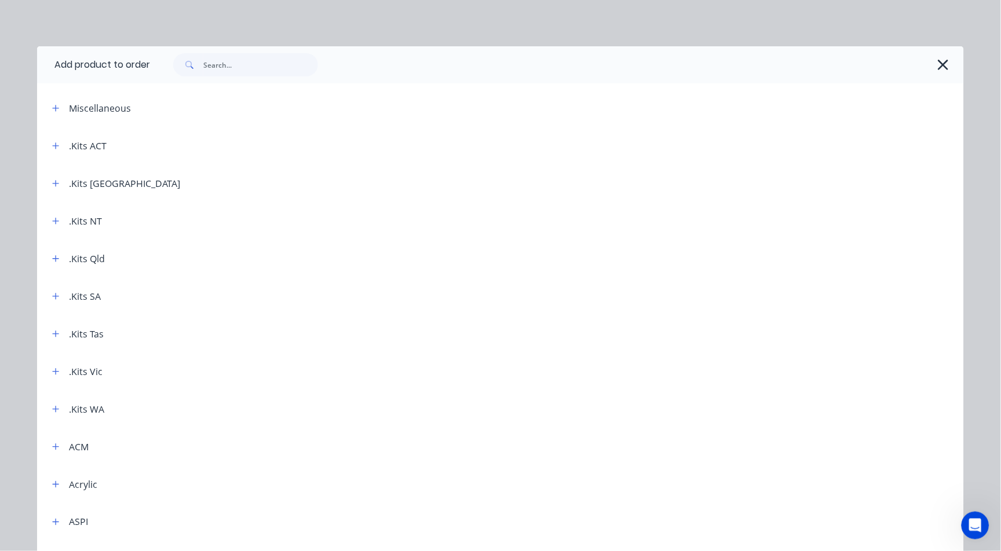
scroll to position [129, 0]
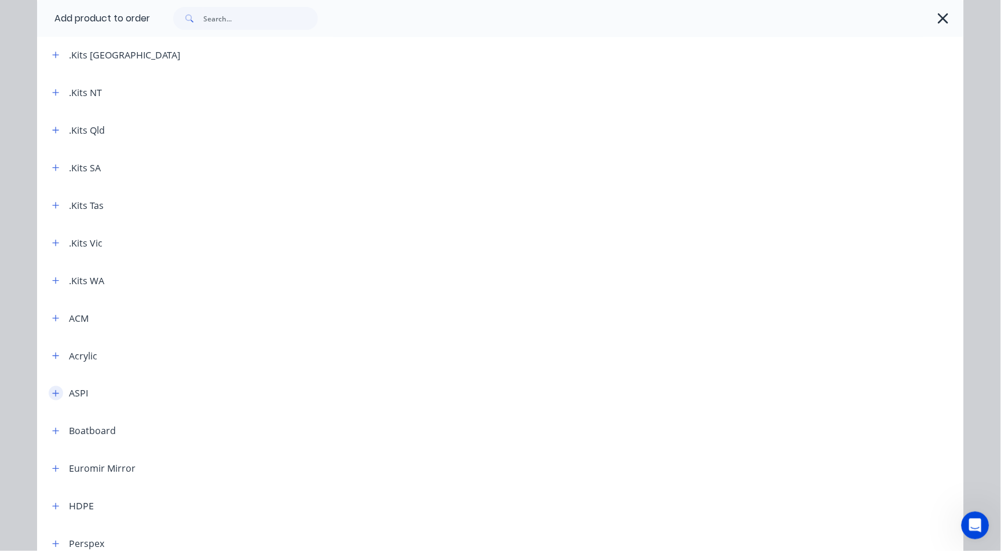
click at [49, 399] on button "button" at bounding box center [56, 393] width 14 height 14
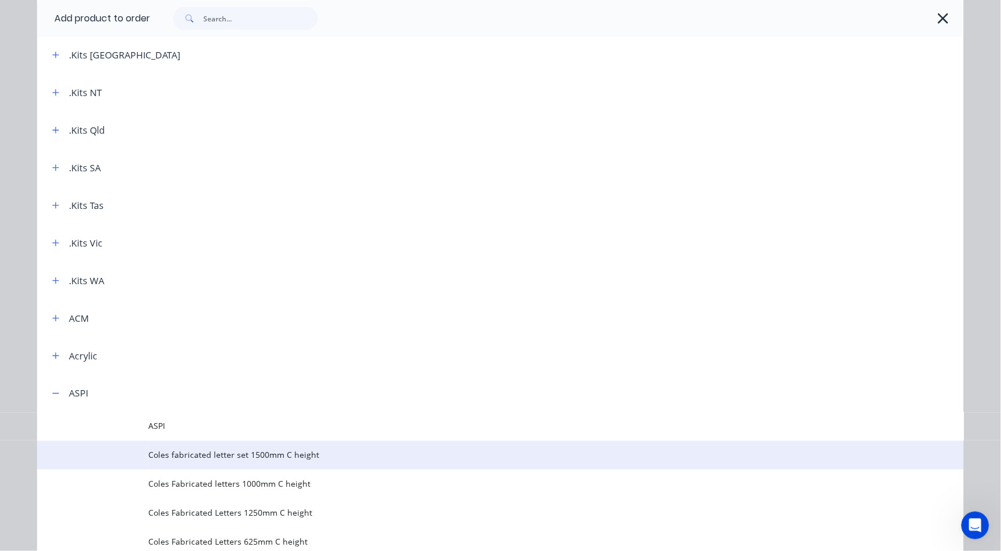
click at [243, 463] on td "Coles fabricated letter set 1500mm C height" at bounding box center [556, 455] width 816 height 29
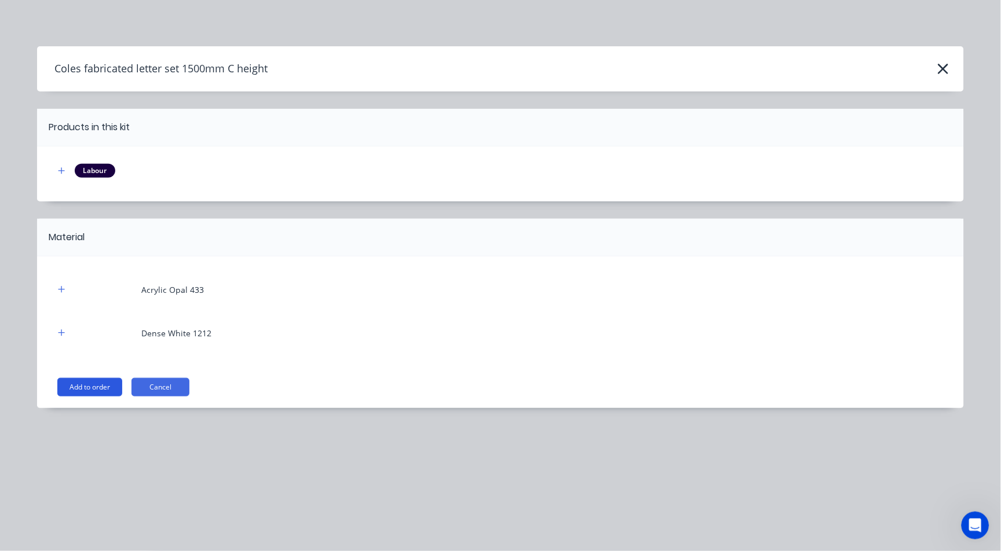
click at [100, 393] on button "Add to order" at bounding box center [89, 387] width 65 height 19
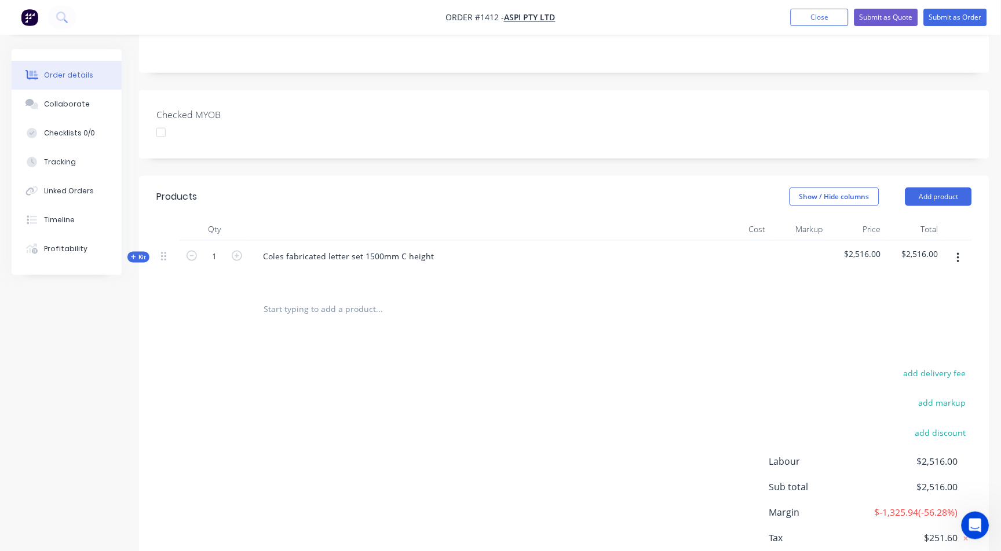
click at [141, 253] on span "Kit" at bounding box center [138, 257] width 15 height 9
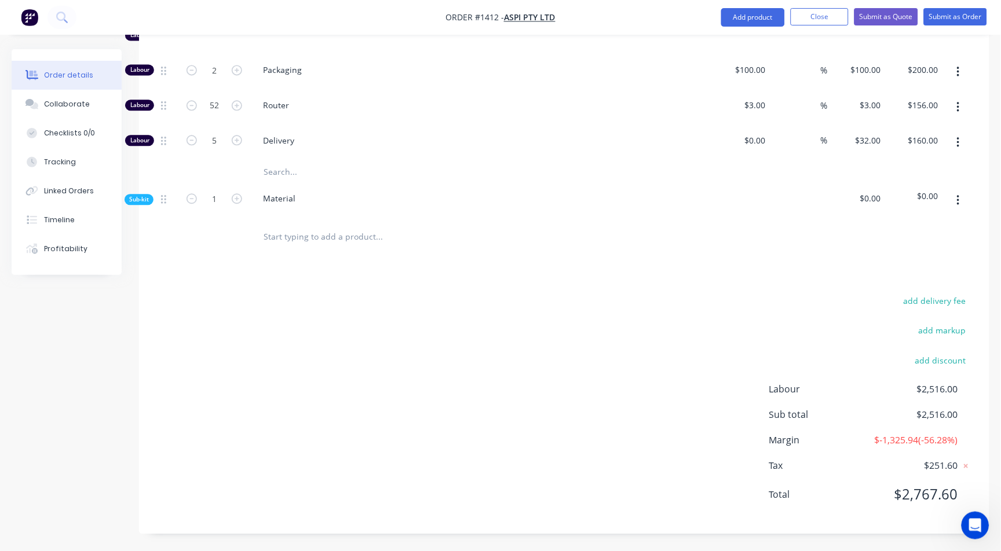
scroll to position [576, 0]
click at [145, 178] on div "Qty Cost Markup Price Total Kit 1 Coles fabricated letter set 1500mm C height $…" at bounding box center [564, 66] width 850 height 380
click at [149, 194] on div "Sub-kit" at bounding box center [139, 199] width 29 height 11
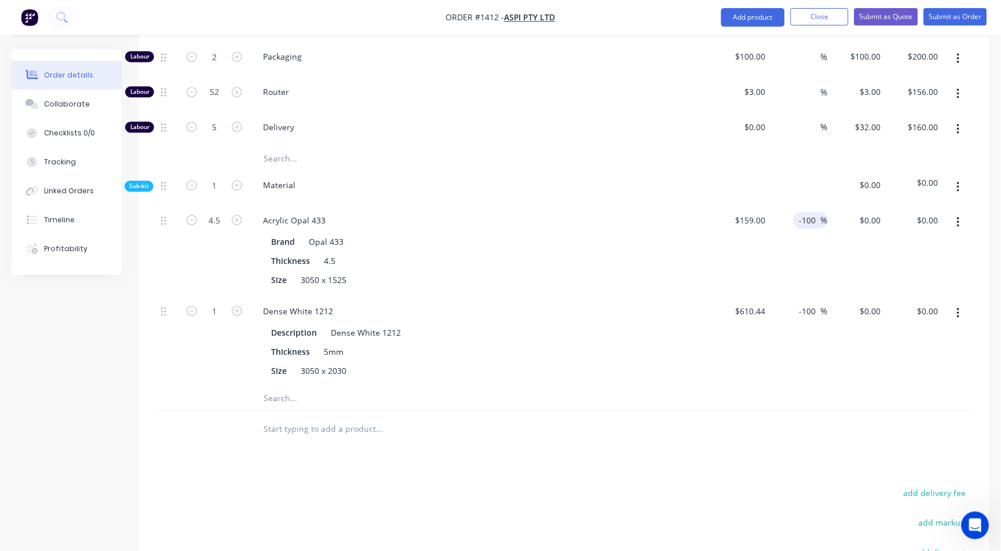
drag, startPoint x: 796, startPoint y: 218, endPoint x: 803, endPoint y: 214, distance: 8.6
click at [803, 214] on div "-100 -100 %" at bounding box center [811, 220] width 34 height 17
drag, startPoint x: 799, startPoint y: 217, endPoint x: 884, endPoint y: 211, distance: 85.4
click at [884, 211] on div "4.5 Acrylic Opal 433 Brand Opal 433 Thickness 4.5 Size 3050 x 1525 $159.00 $159…" at bounding box center [564, 250] width 816 height 91
type input "60"
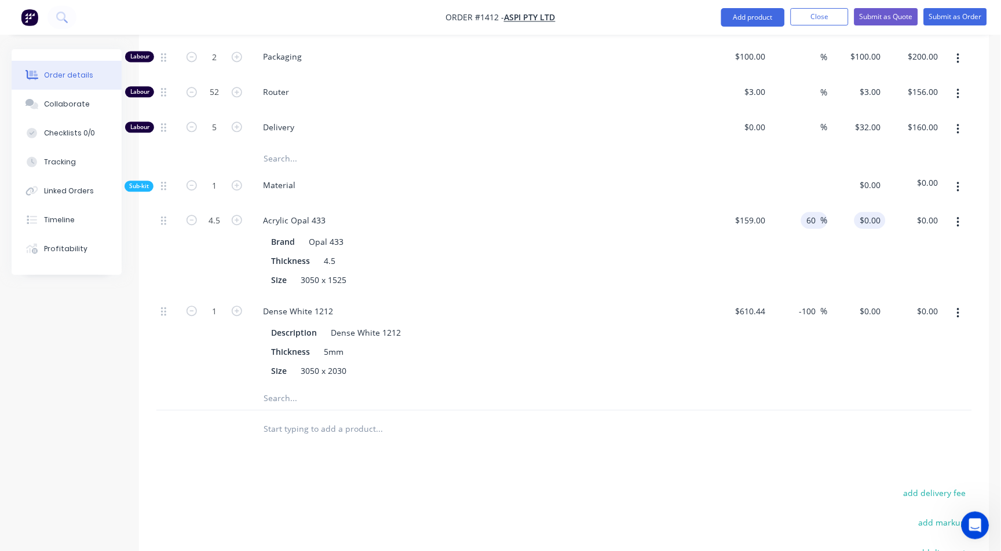
type input "254.4"
type input "$1,144.80"
type input "$254.40"
drag, startPoint x: 798, startPoint y: 309, endPoint x: 890, endPoint y: 302, distance: 92.4
click at [890, 302] on div "1 Dense White 1212 Description Dense White 1212 Thickness 5mm Size 3050 x 2030 …" at bounding box center [564, 341] width 816 height 91
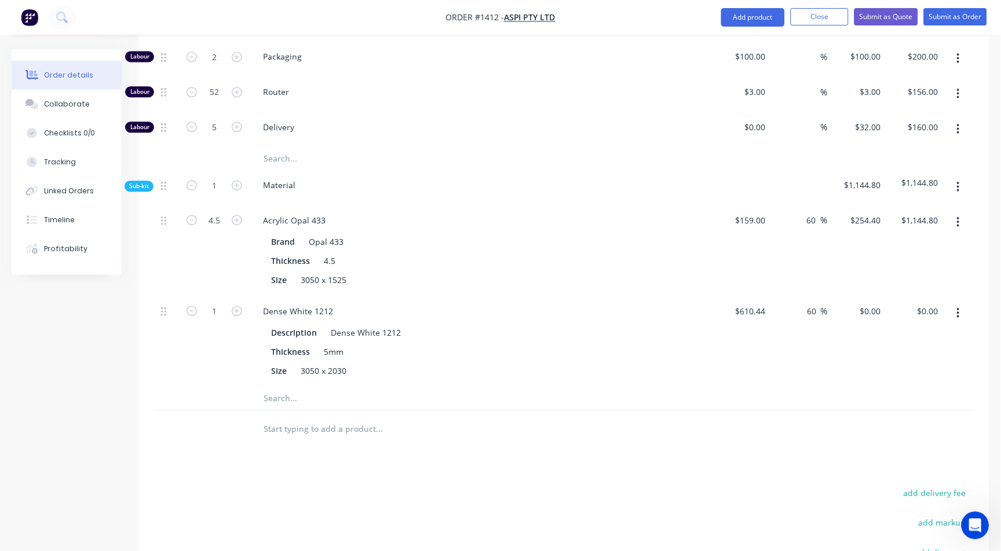
type input "60"
type input "976.704"
type input "$976.70"
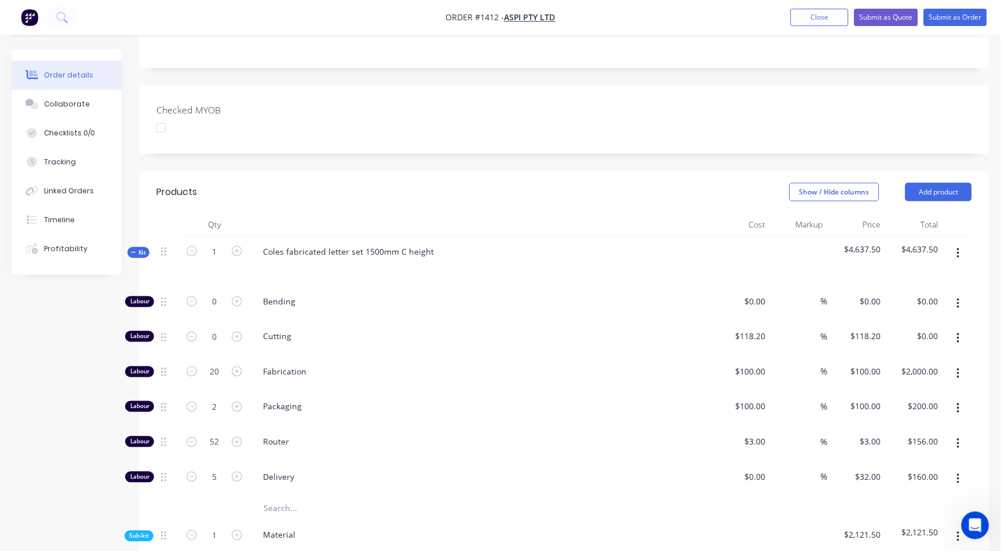
scroll to position [0, 0]
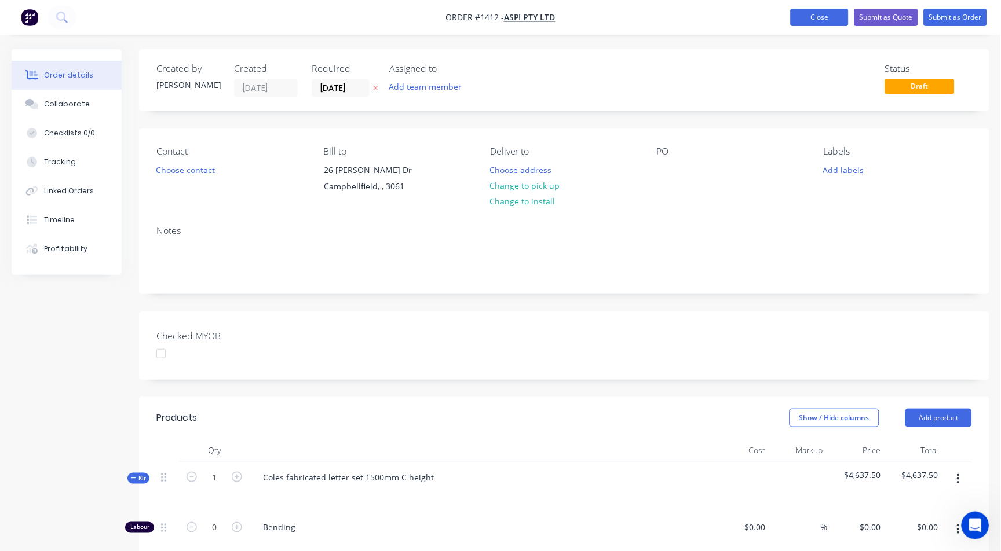
type input "$976.704"
click at [802, 19] on button "Close" at bounding box center [820, 17] width 58 height 17
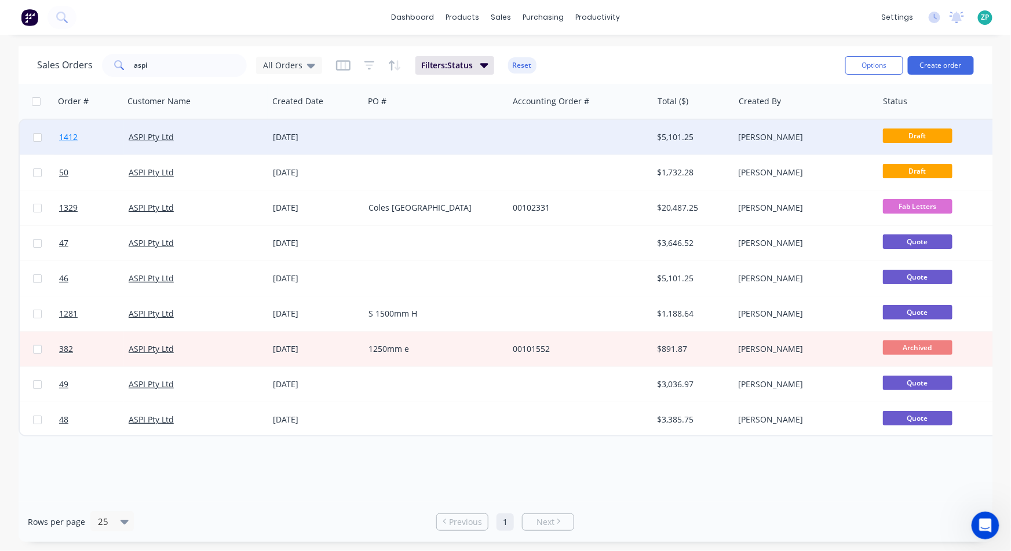
click at [65, 129] on link "1412" at bounding box center [94, 137] width 70 height 35
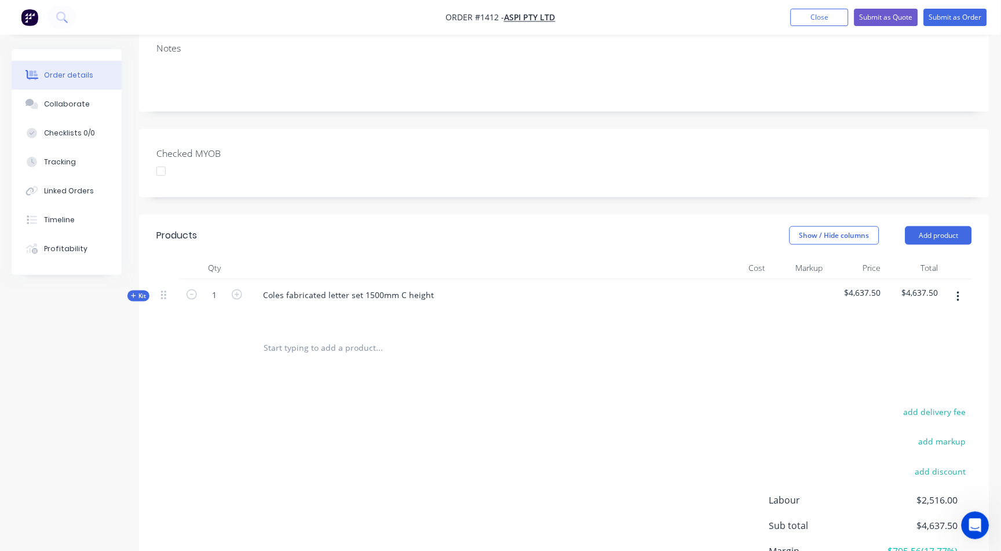
scroll to position [193, 0]
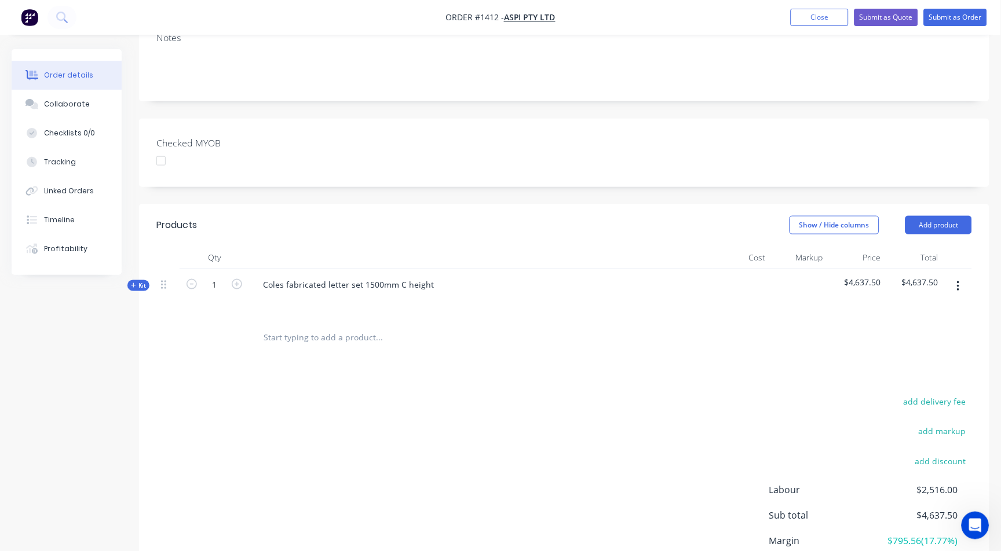
click at [958, 286] on icon "button" at bounding box center [958, 287] width 2 height 10
click at [883, 386] on div "Delete" at bounding box center [916, 386] width 89 height 17
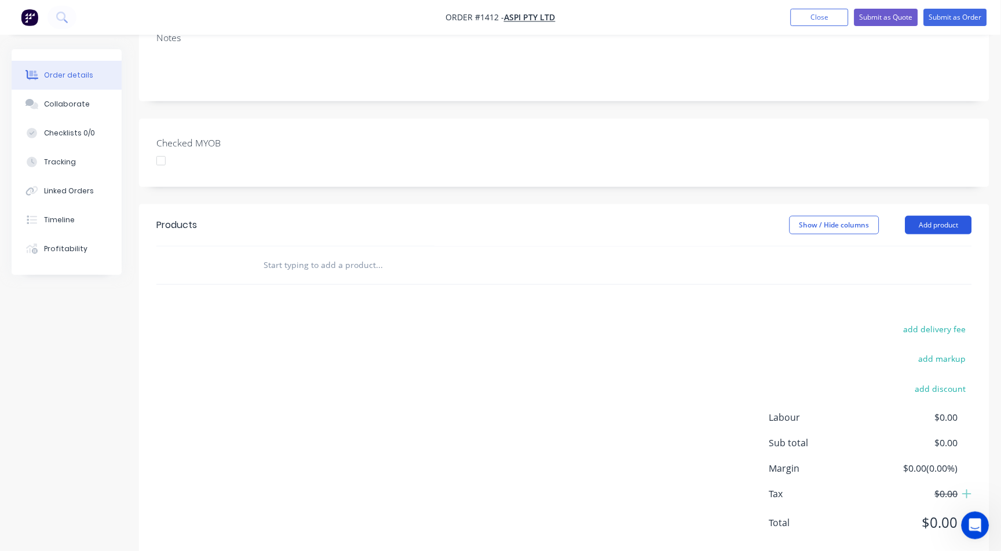
click at [913, 217] on button "Add product" at bounding box center [938, 225] width 67 height 19
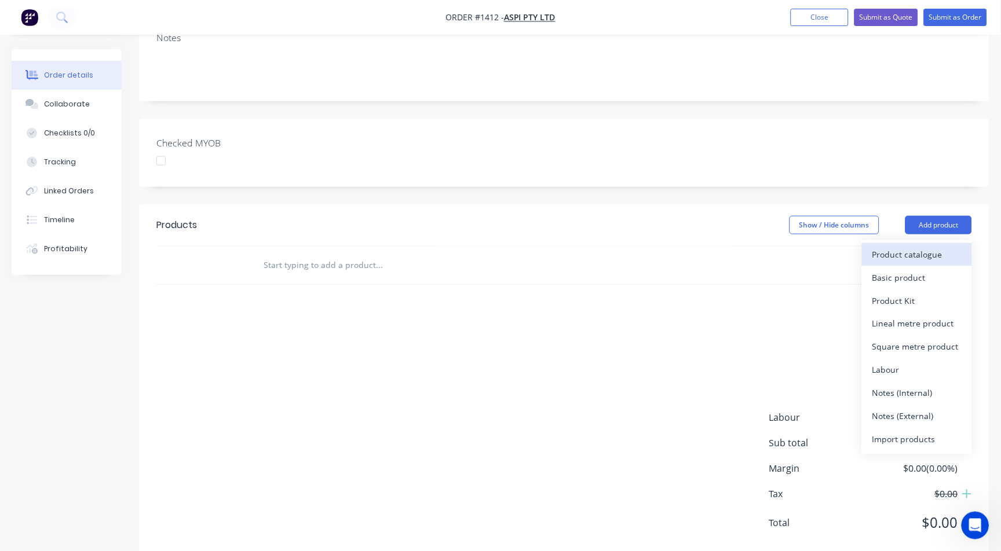
click at [902, 248] on div "Product catalogue" at bounding box center [916, 254] width 89 height 17
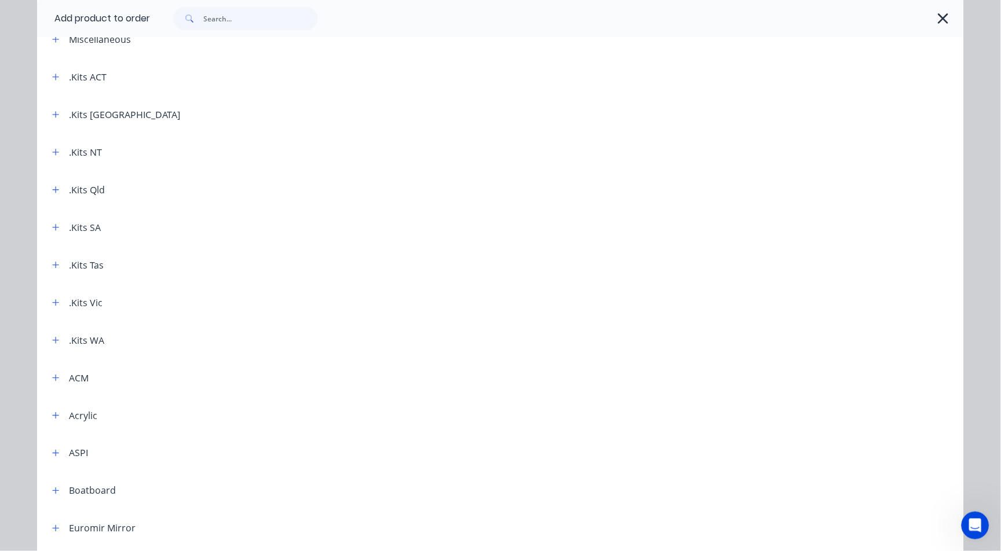
scroll to position [129, 0]
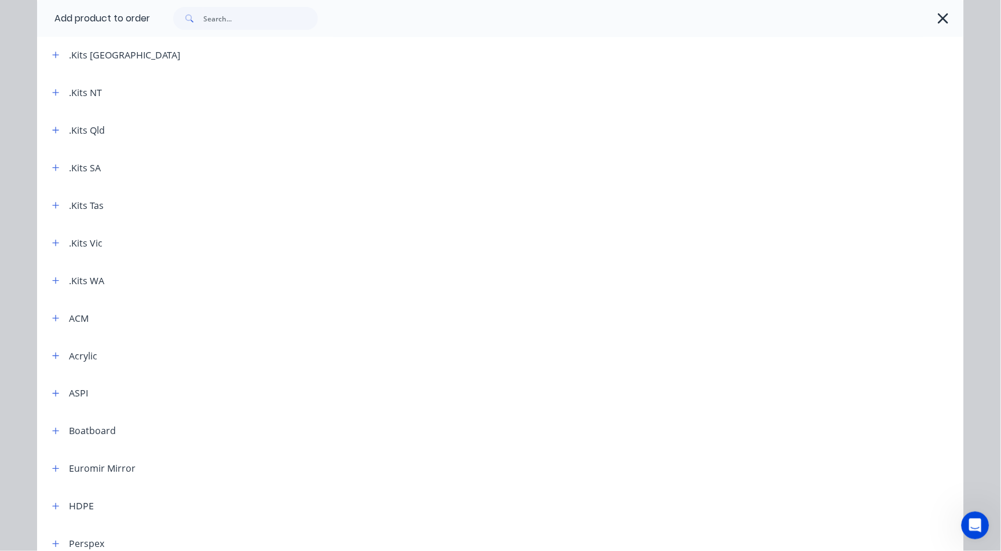
click at [43, 390] on div "ASPI" at bounding box center [65, 393] width 45 height 14
click at [49, 390] on button "button" at bounding box center [56, 393] width 14 height 14
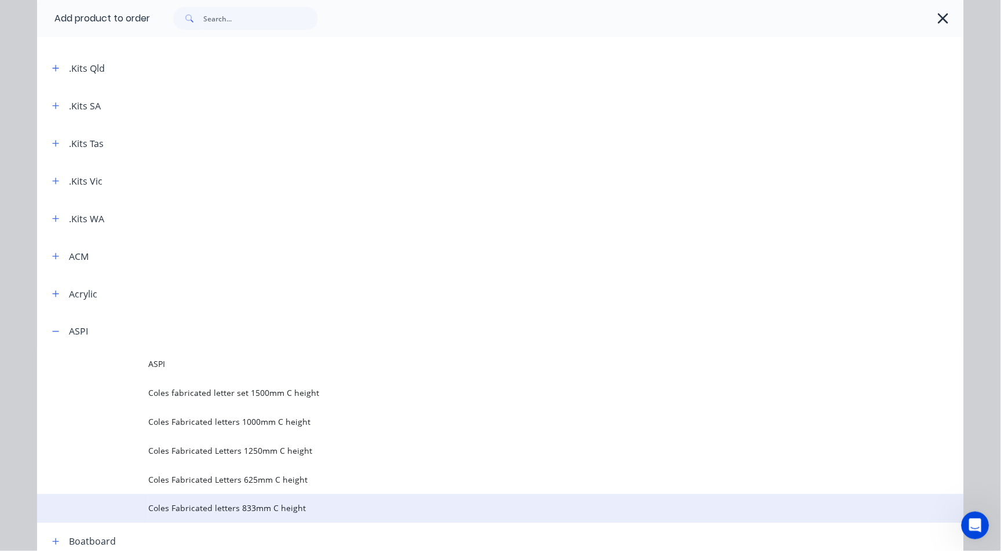
scroll to position [257, 0]
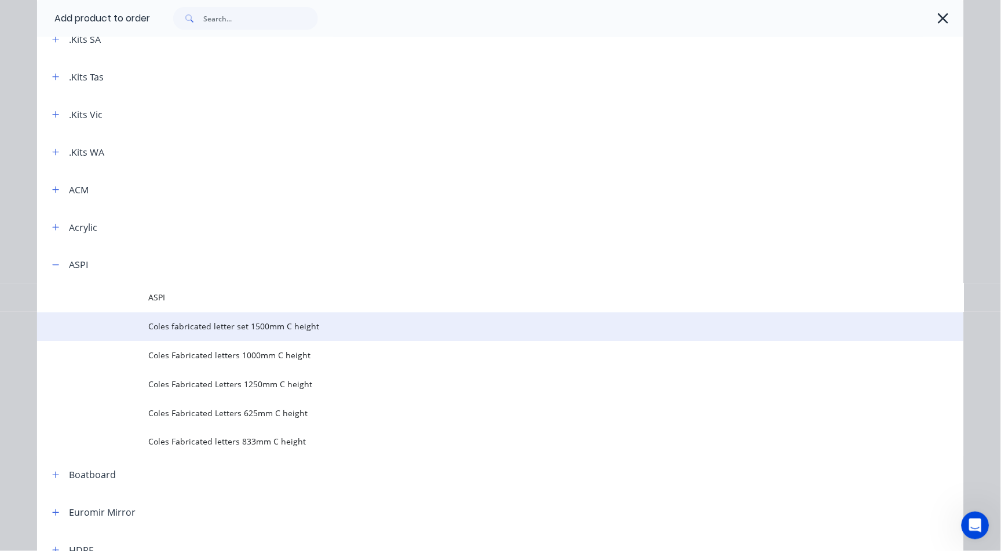
click at [258, 327] on span "Coles fabricated letter set 1500mm C height" at bounding box center [474, 327] width 652 height 12
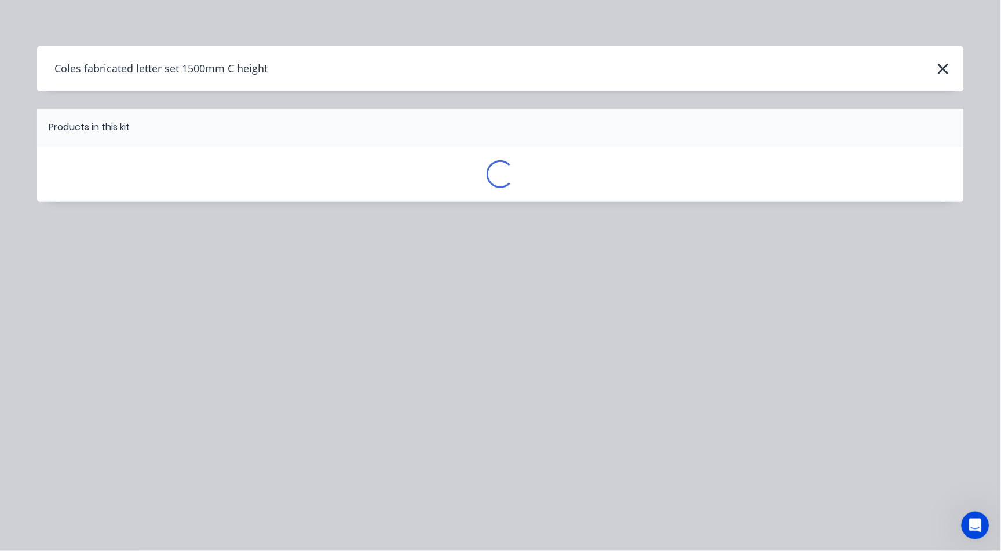
scroll to position [0, 0]
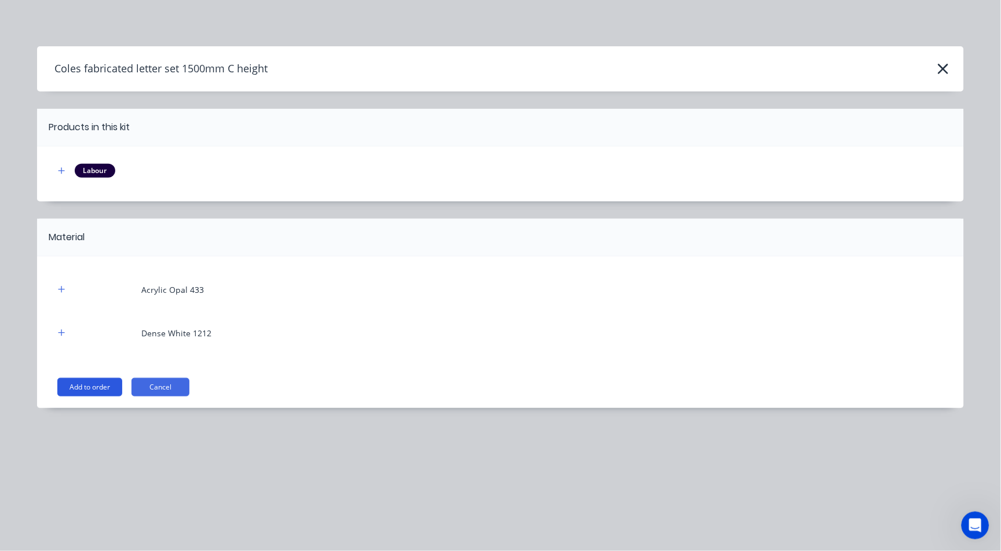
click at [88, 385] on button "Add to order" at bounding box center [89, 387] width 65 height 19
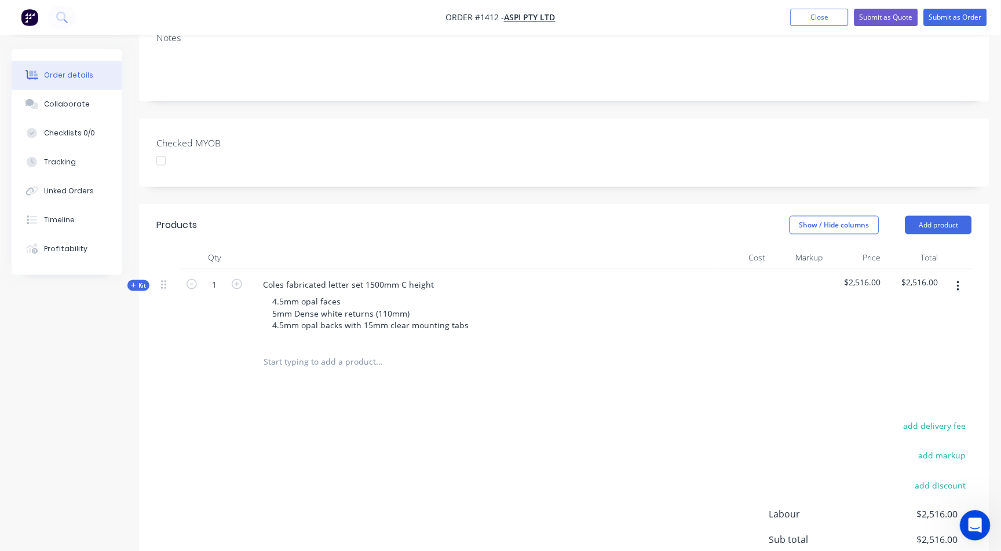
click at [976, 525] on icon "Open Intercom Messenger" at bounding box center [973, 524] width 19 height 19
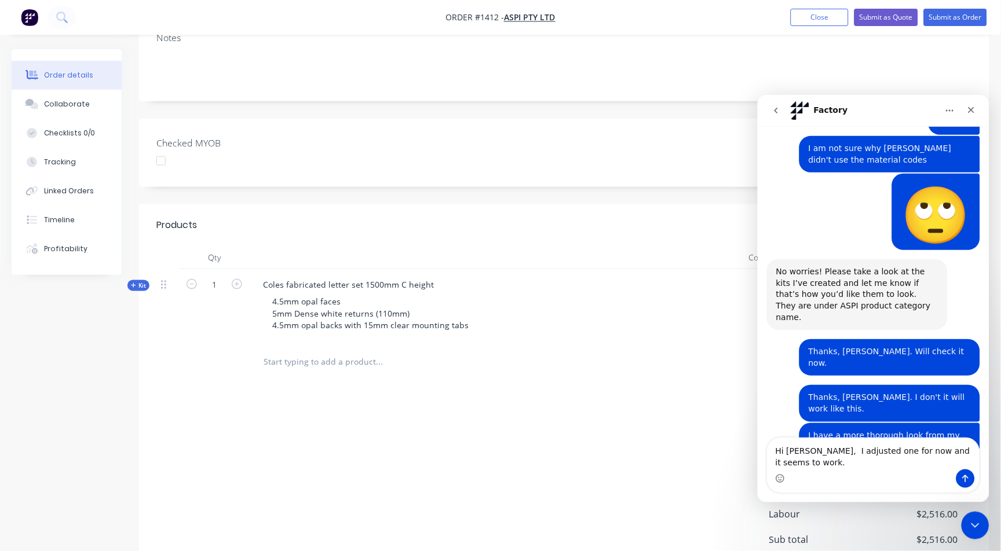
scroll to position [577, 0]
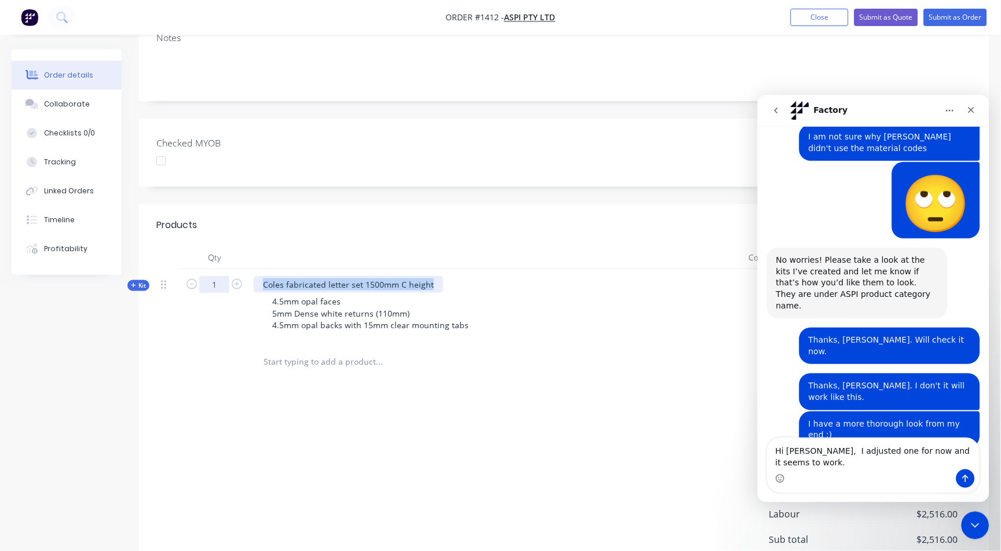
drag, startPoint x: 432, startPoint y: 280, endPoint x: 220, endPoint y: 283, distance: 212.0
click at [220, 283] on div "Kit 1 Coles fabricated letter set 1500mm C height 4.5mm opal faces 5mm Dense wh…" at bounding box center [564, 306] width 816 height 75
copy div "Coles fabricated letter set 1500mm C height"
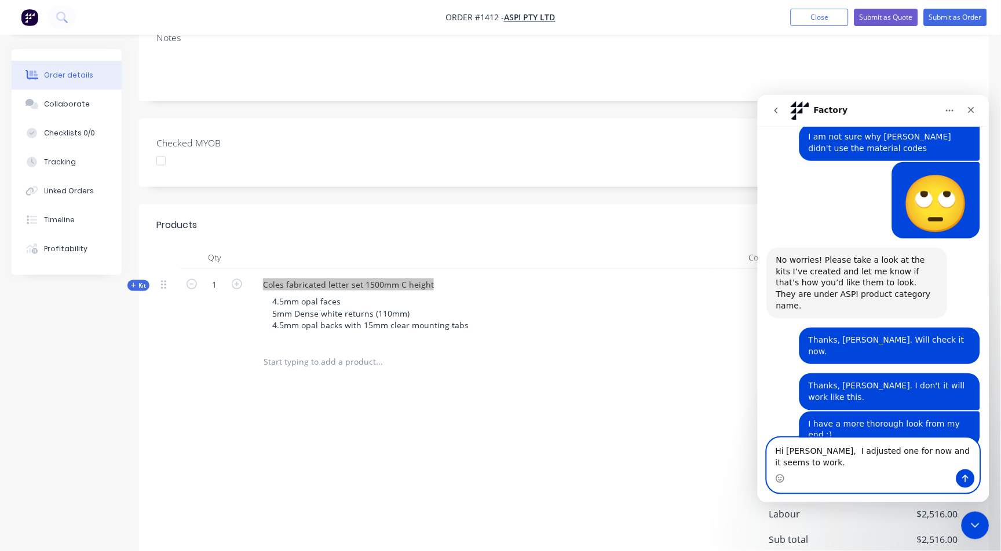
click at [839, 462] on textarea "Hi Maricar, I adjusted one for now and it seems to work." at bounding box center [873, 453] width 212 height 31
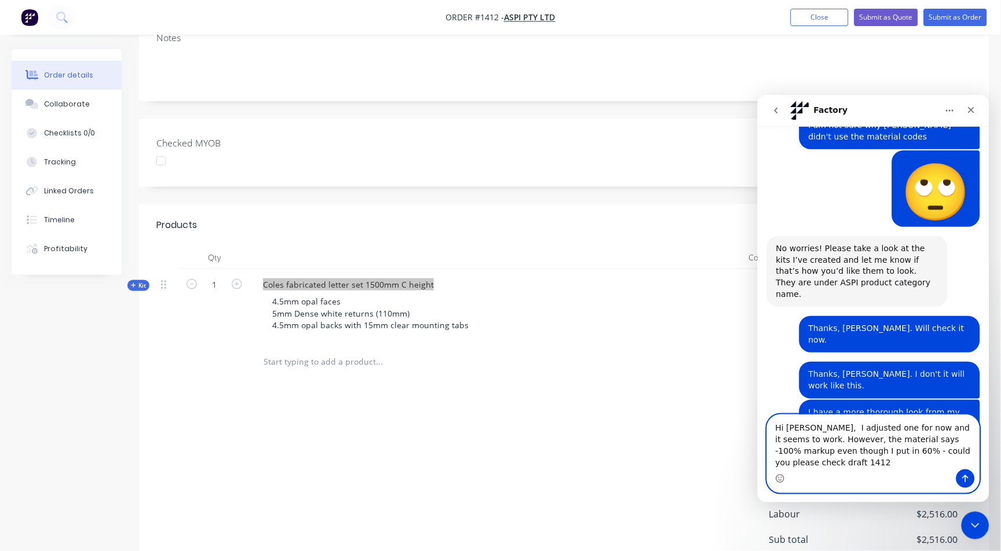
scroll to position [601, 0]
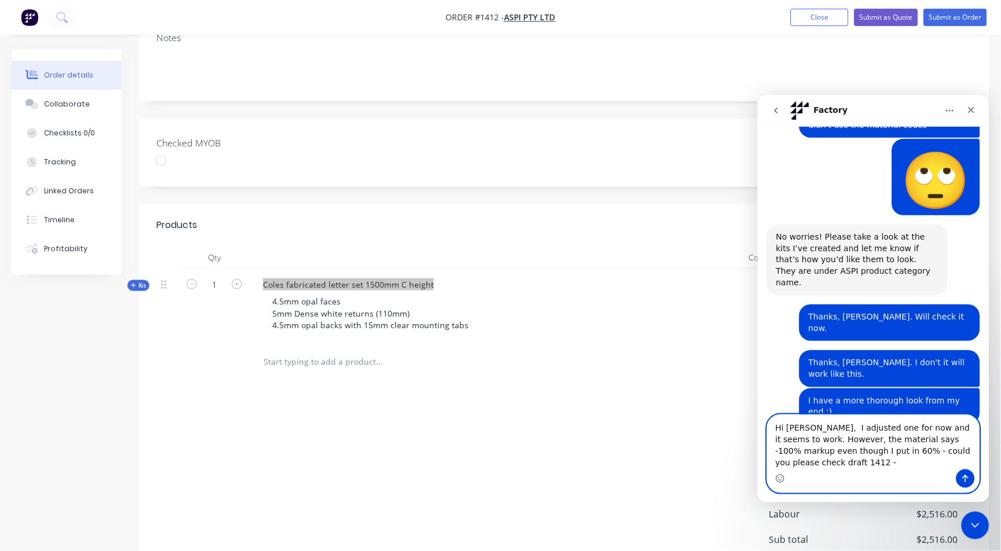
paste textarea "Coles fabricated letter set 1500mm C height"
type textarea "Hi Maricar, I adjusted one for now and it seems to work. However, the material …"
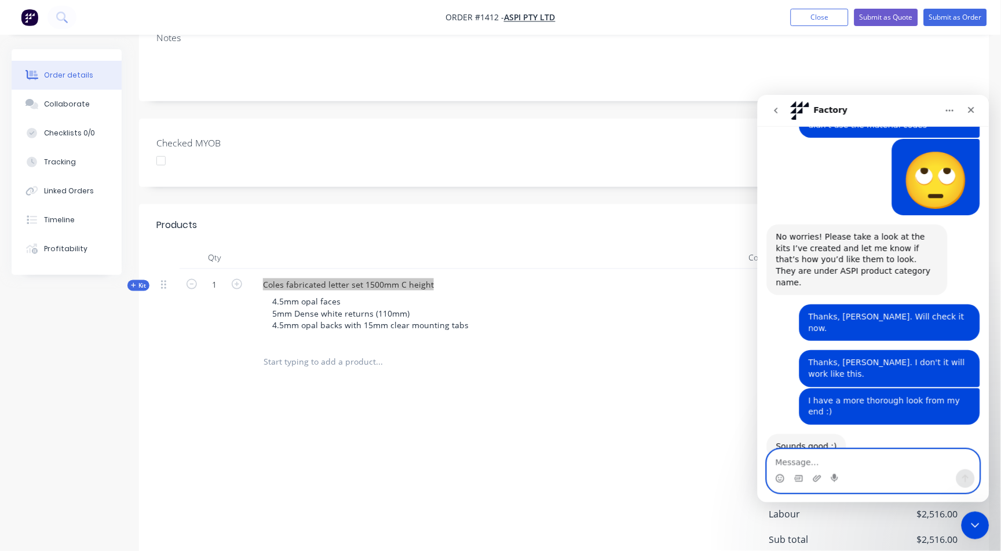
scroll to position [646, 0]
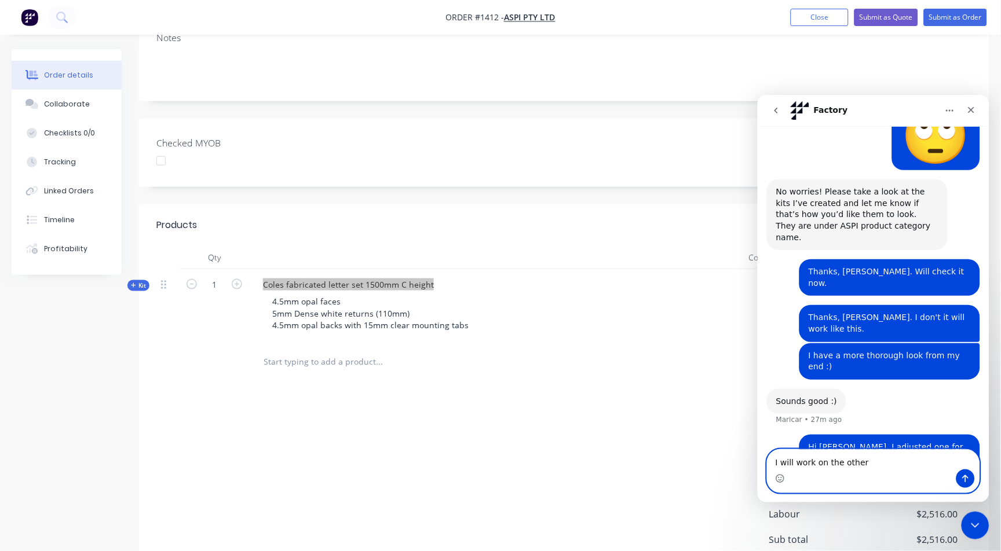
type textarea "I will work on the others"
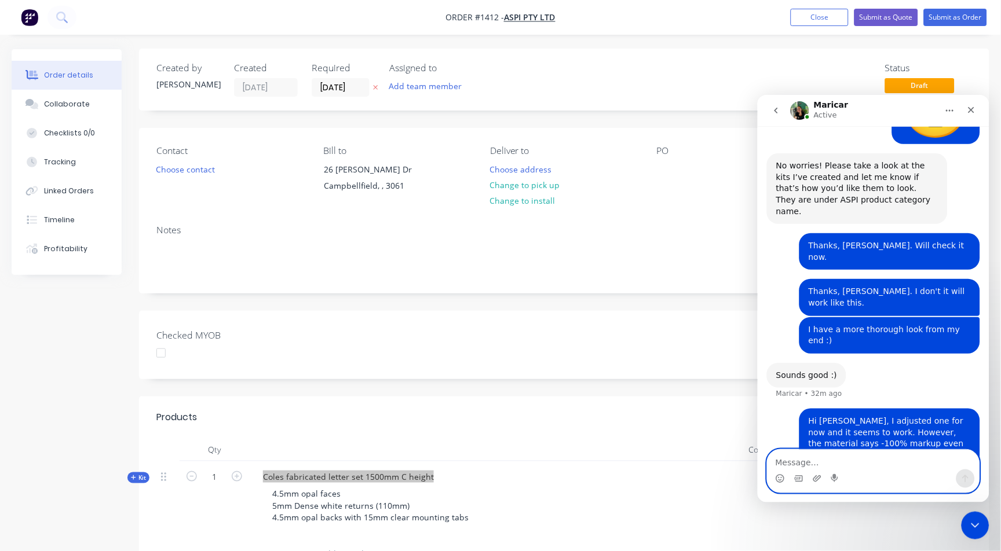
scroll to position [0, 0]
click at [973, 106] on icon "Close" at bounding box center [970, 109] width 9 height 9
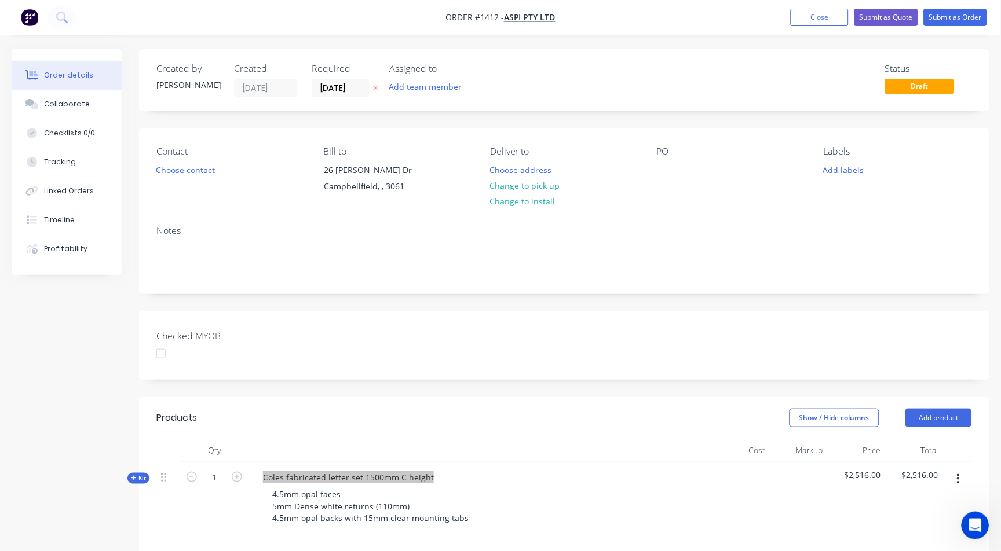
scroll to position [193, 0]
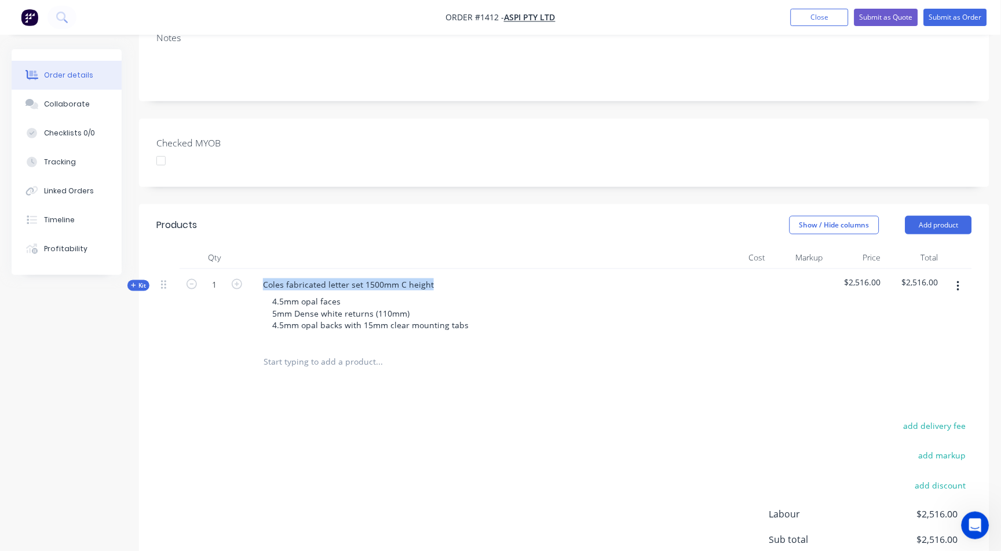
click at [962, 284] on button "button" at bounding box center [958, 286] width 27 height 21
click at [887, 375] on button "Delete" at bounding box center [917, 386] width 110 height 23
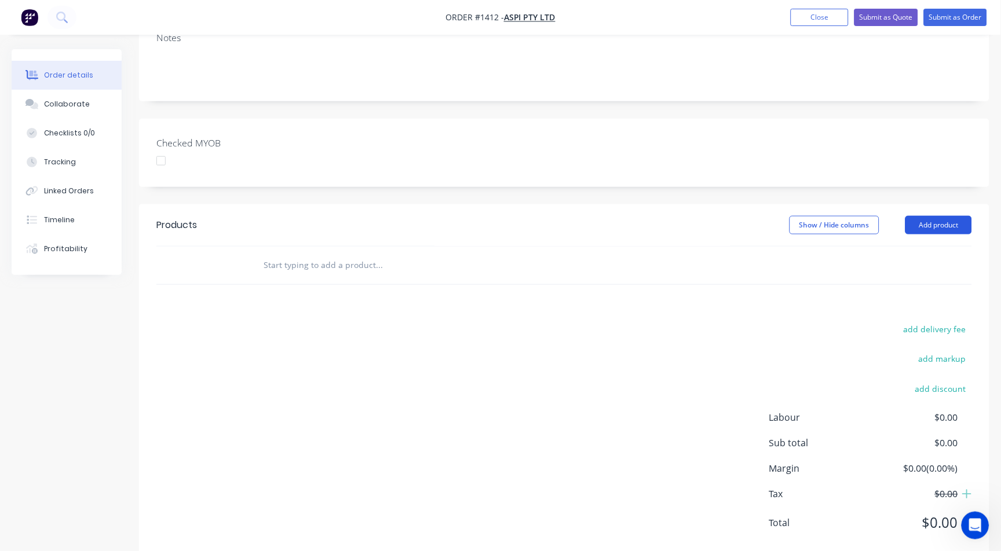
click at [924, 221] on button "Add product" at bounding box center [938, 225] width 67 height 19
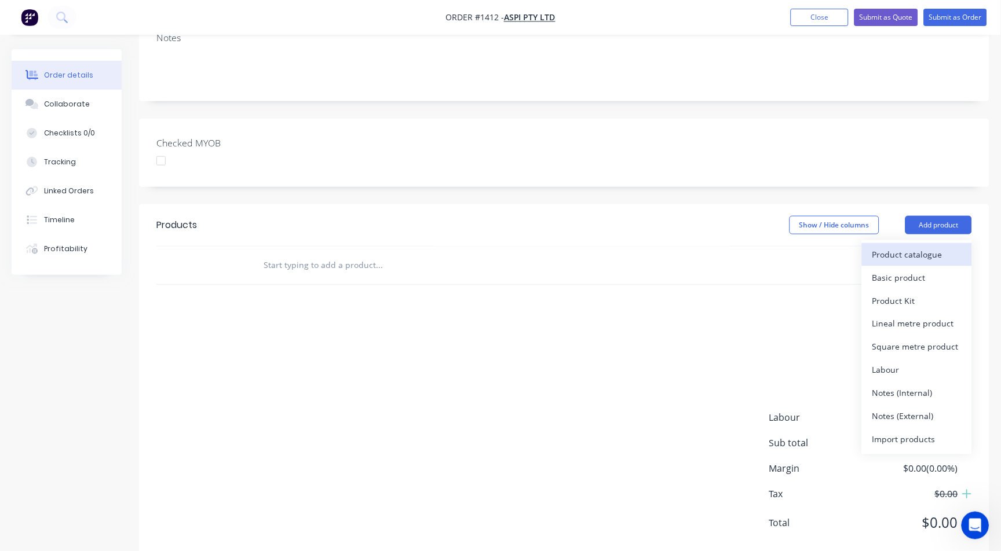
click at [924, 253] on div "Product catalogue" at bounding box center [916, 254] width 89 height 17
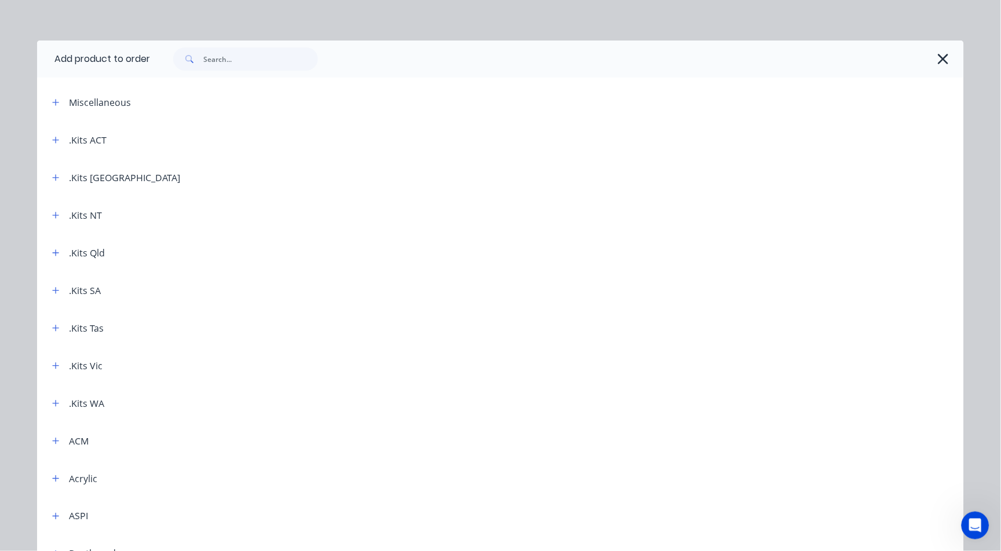
scroll to position [0, 0]
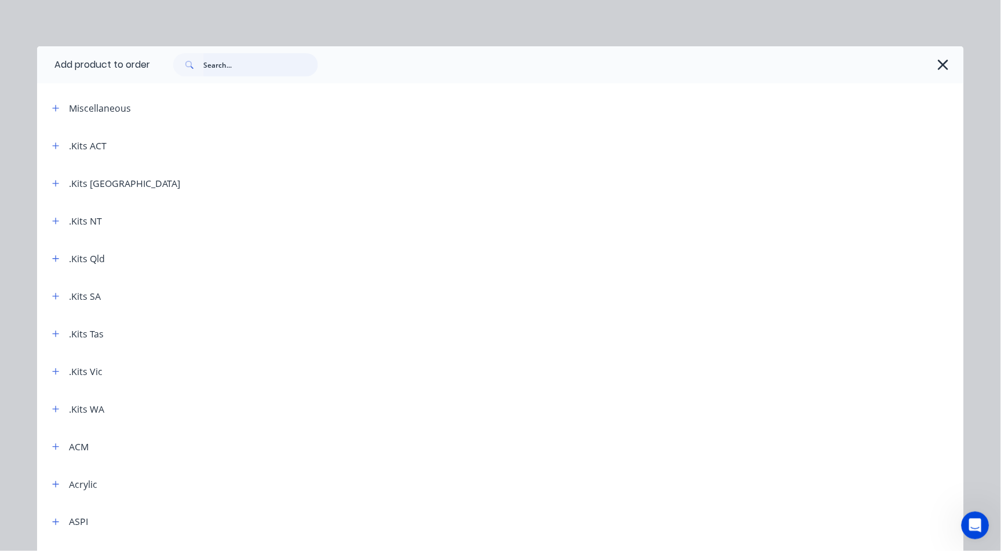
click at [212, 65] on input "text" at bounding box center [260, 64] width 115 height 23
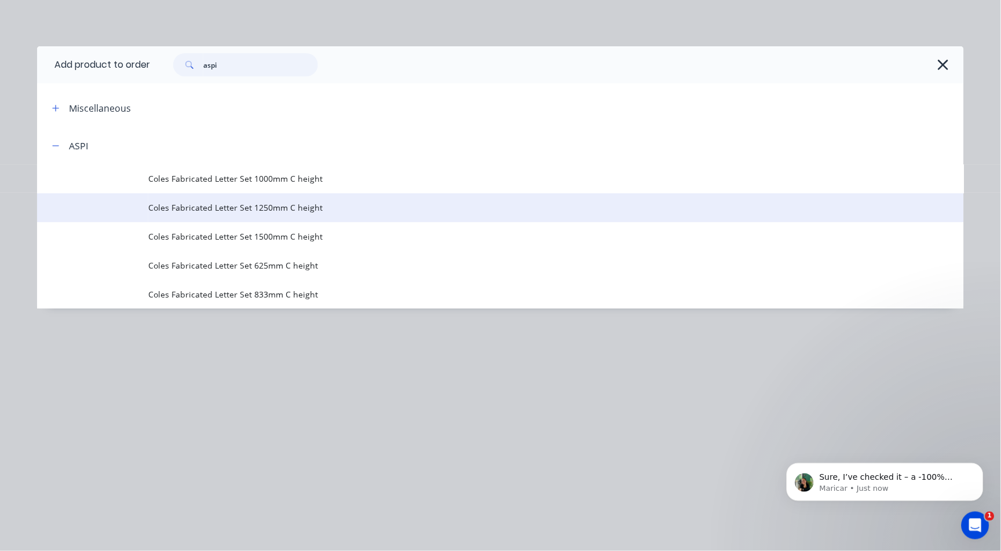
scroll to position [752, 0]
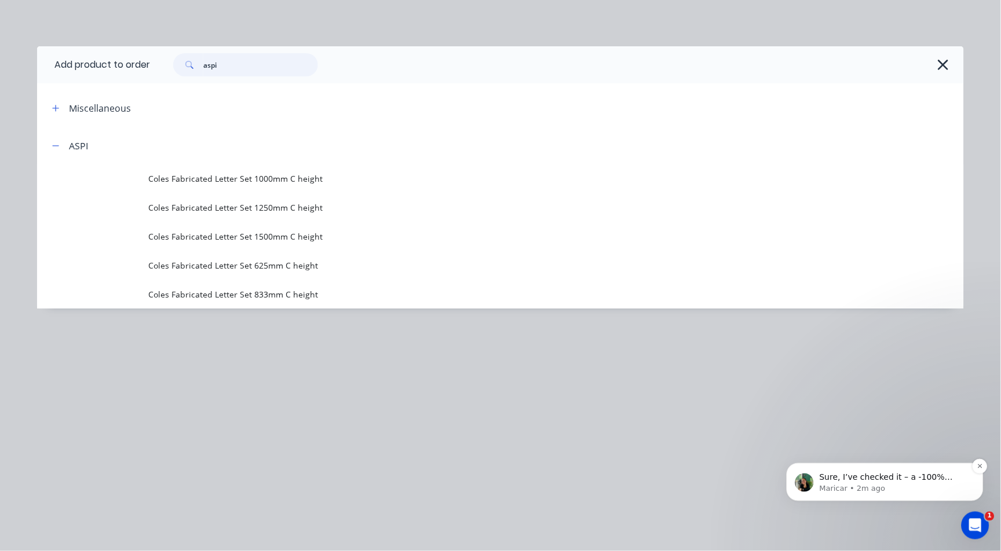
type input "aspi"
click at [834, 488] on p "Maricar • 2m ago" at bounding box center [893, 488] width 149 height 10
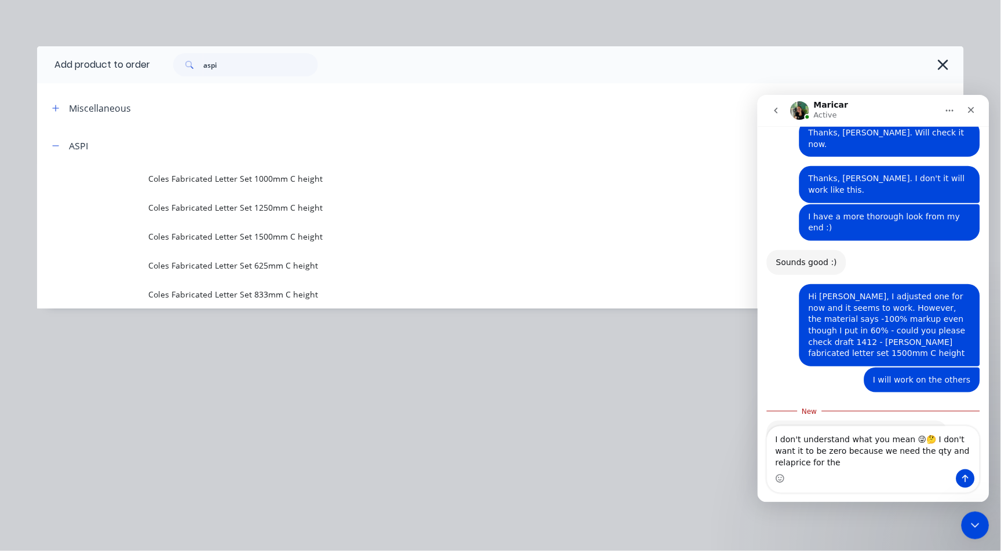
scroll to position [794, 0]
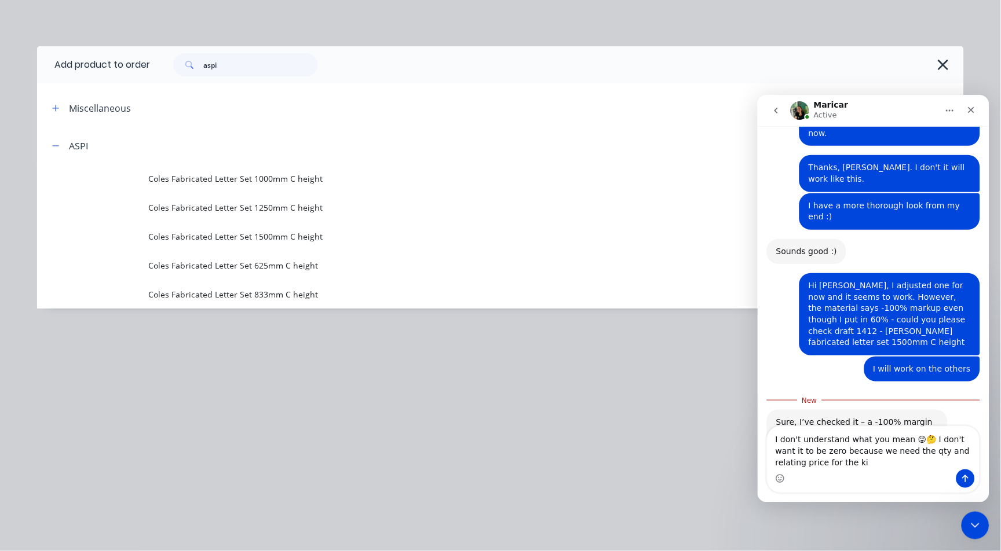
type textarea "I don't understand what you mean 😜🤔 I don't want it to be zero because we need …"
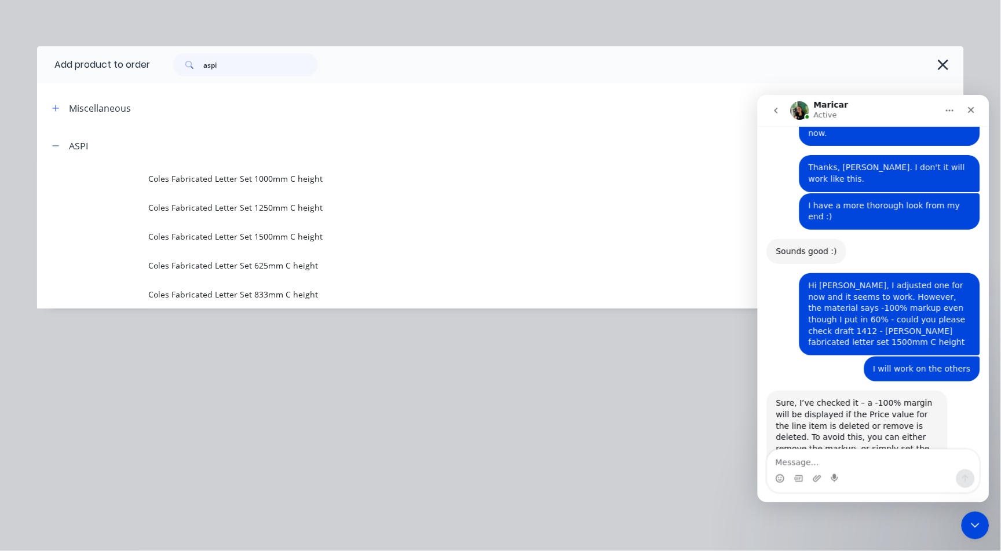
scroll to position [809, 0]
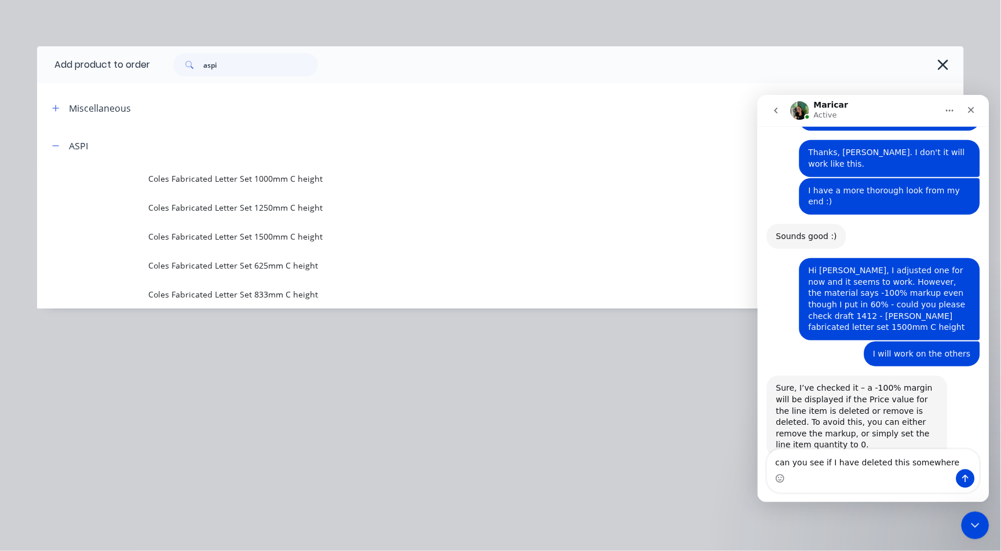
type textarea "can you see if I have deleted this somewhere?"
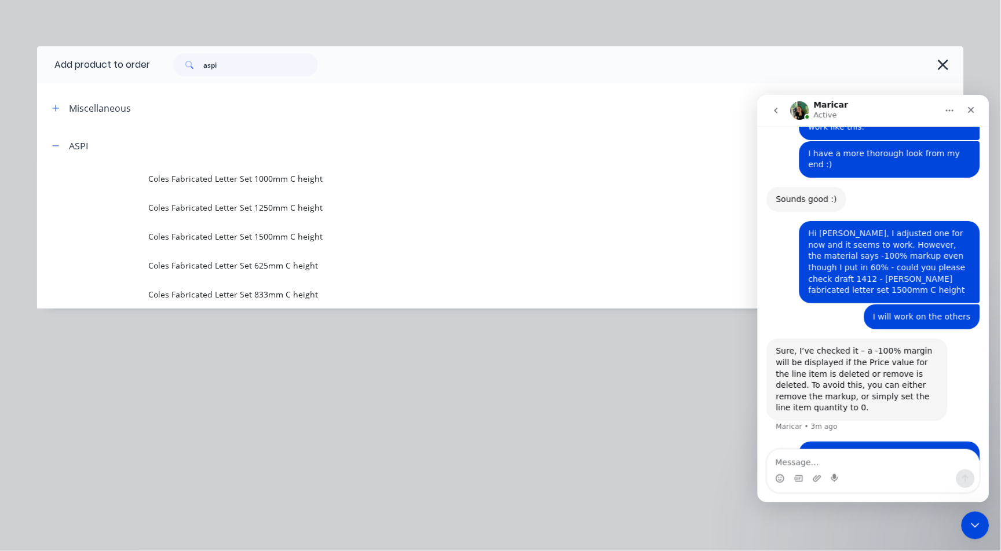
scroll to position [847, 0]
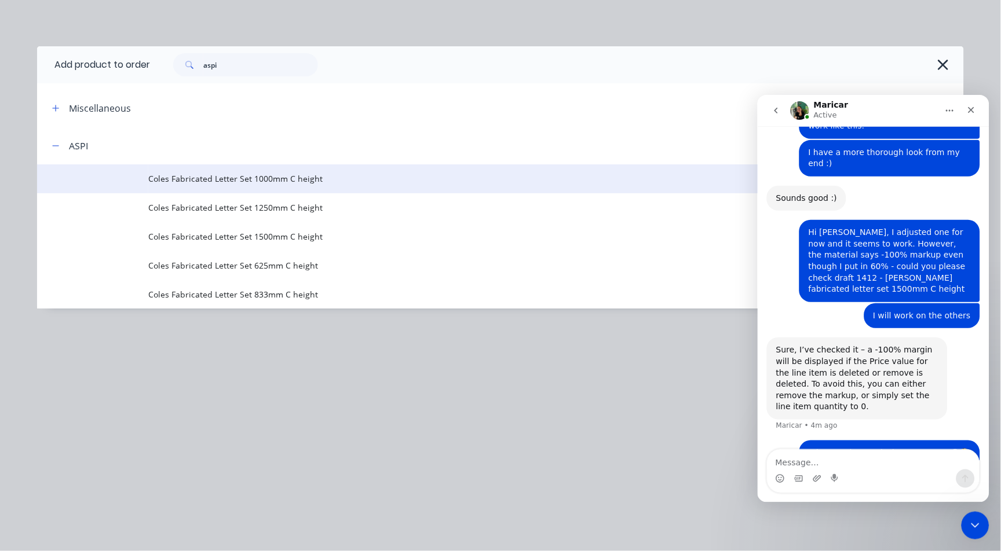
click at [331, 182] on span "Coles Fabricated Letter Set 1000mm C height" at bounding box center [474, 179] width 652 height 12
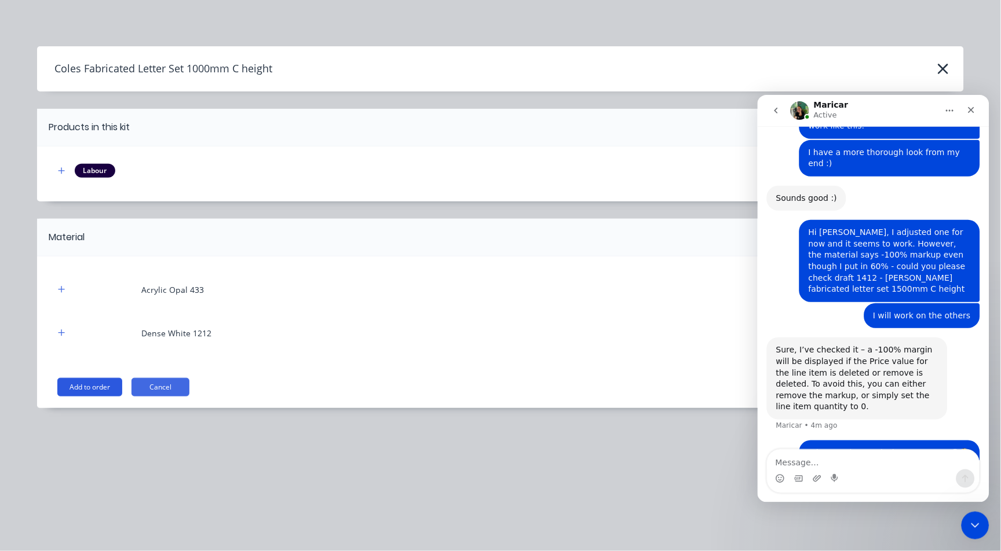
click at [97, 392] on button "Add to order" at bounding box center [89, 387] width 65 height 19
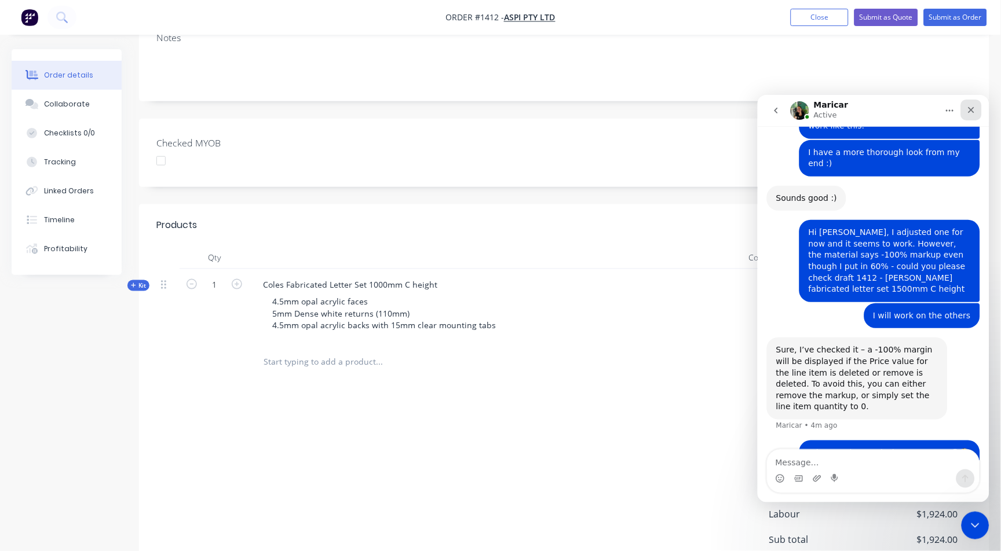
click at [971, 108] on icon "Close" at bounding box center [971, 110] width 6 height 6
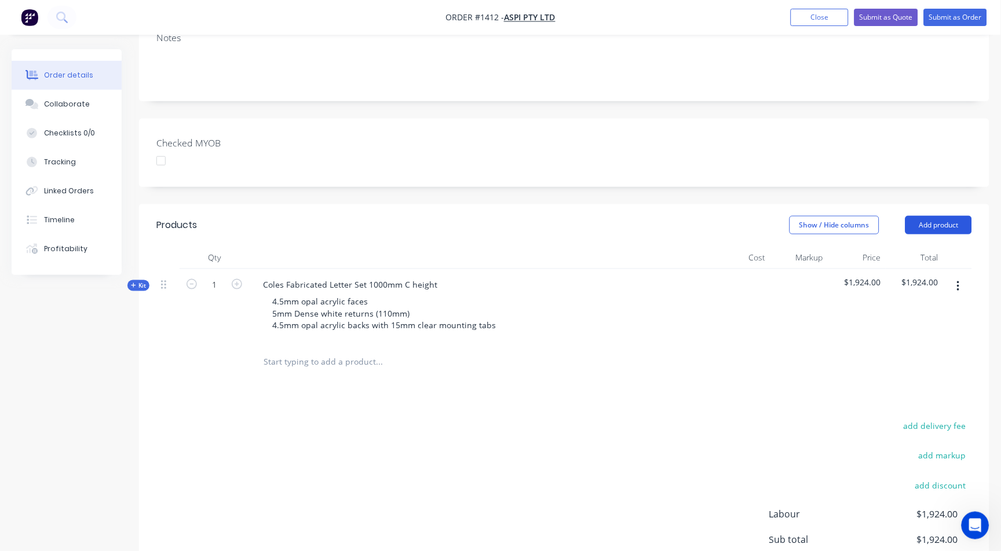
click at [935, 223] on button "Add product" at bounding box center [938, 225] width 67 height 19
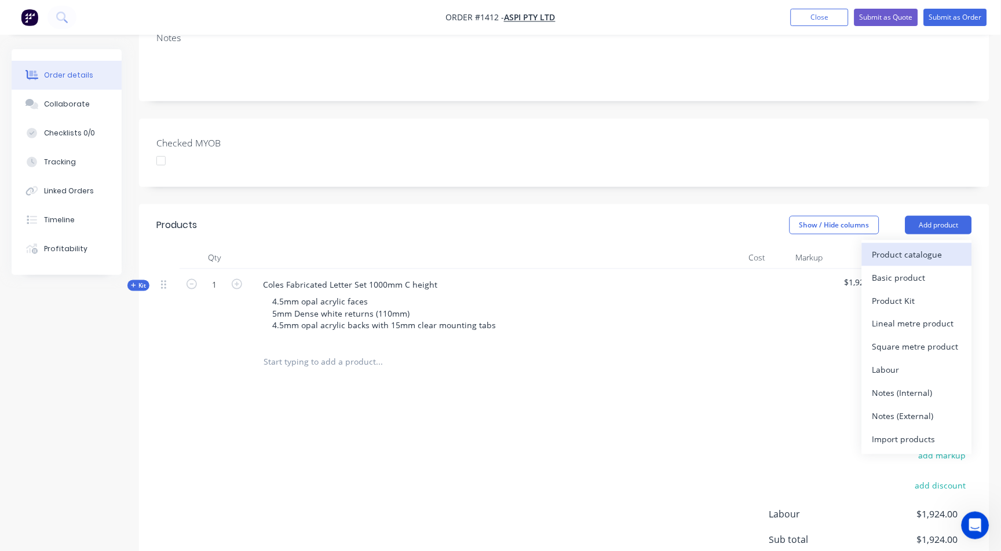
click at [926, 253] on div "Product catalogue" at bounding box center [916, 254] width 89 height 17
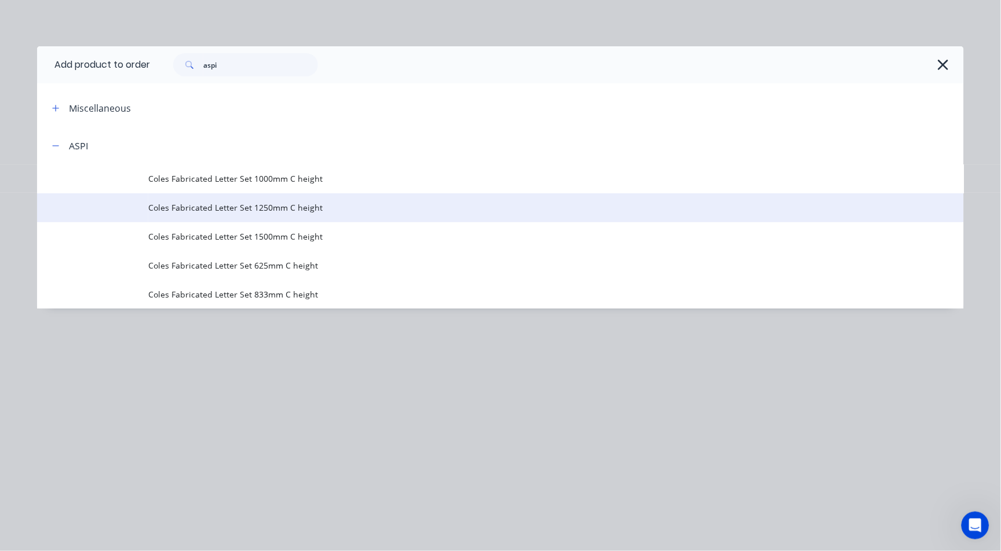
click at [287, 211] on span "Coles Fabricated Letter Set 1250mm C height" at bounding box center [474, 208] width 652 height 12
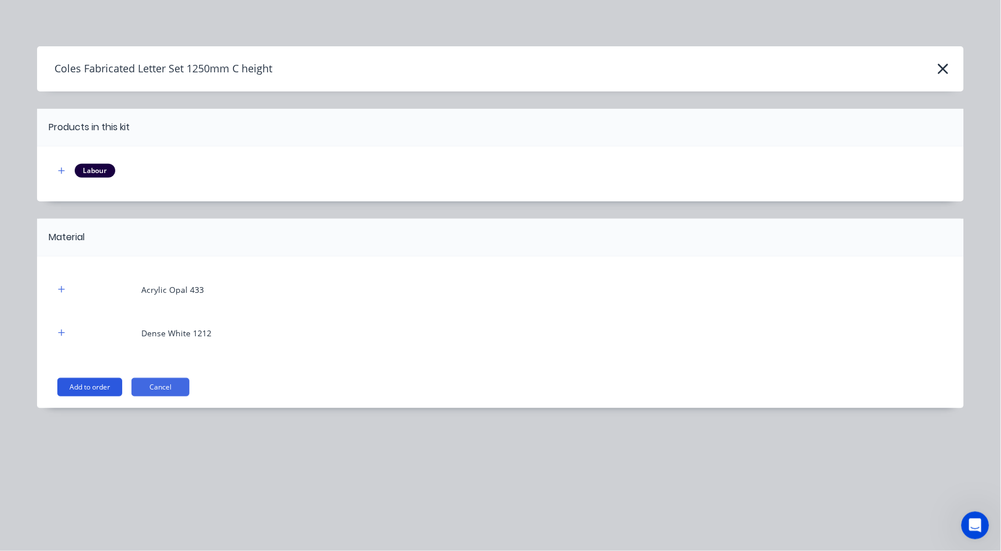
click at [108, 382] on button "Add to order" at bounding box center [89, 387] width 65 height 19
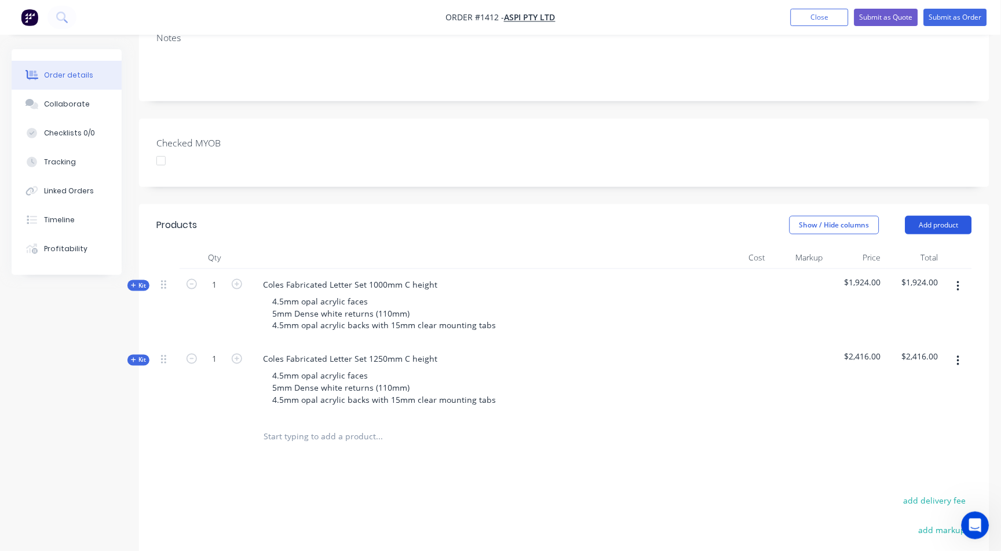
click at [957, 227] on button "Add product" at bounding box center [938, 225] width 67 height 19
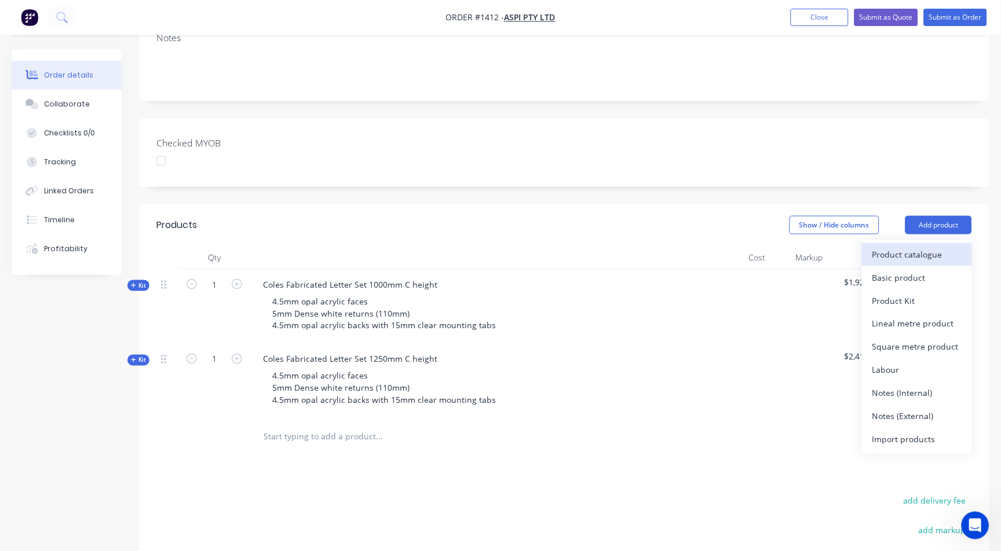
click at [901, 252] on div "Product catalogue" at bounding box center [916, 254] width 89 height 17
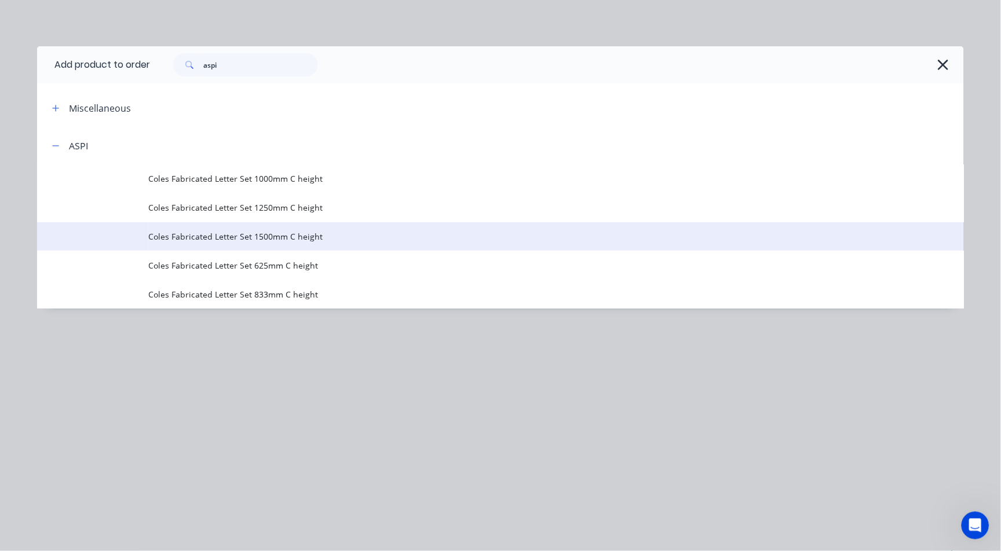
click at [277, 229] on td "Coles Fabricated Letter Set 1500mm C height" at bounding box center [556, 236] width 816 height 29
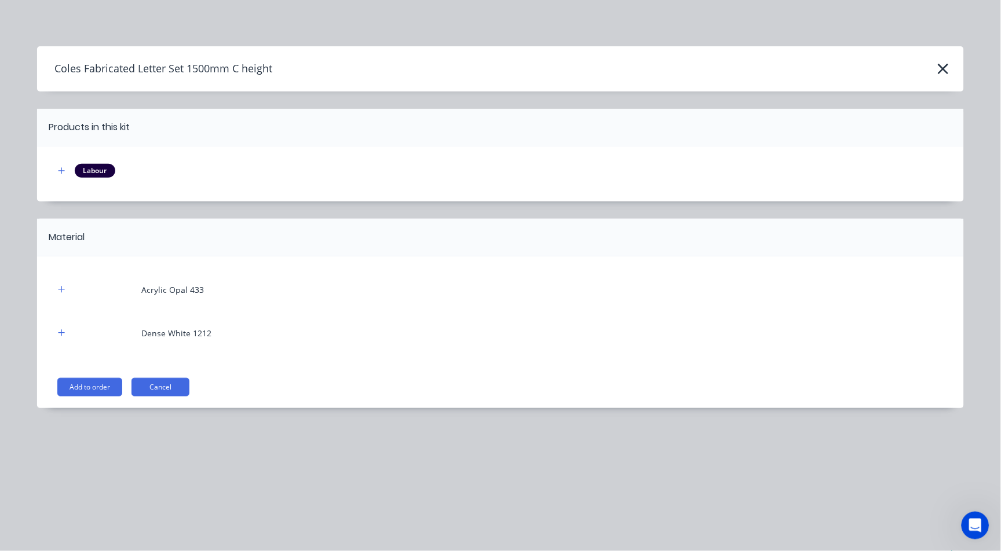
click at [90, 372] on div "Acrylic Opal 433 Dense White 1212 Add to order Cancel" at bounding box center [500, 333] width 927 height 152
click at [62, 395] on button "Add to order" at bounding box center [89, 387] width 65 height 19
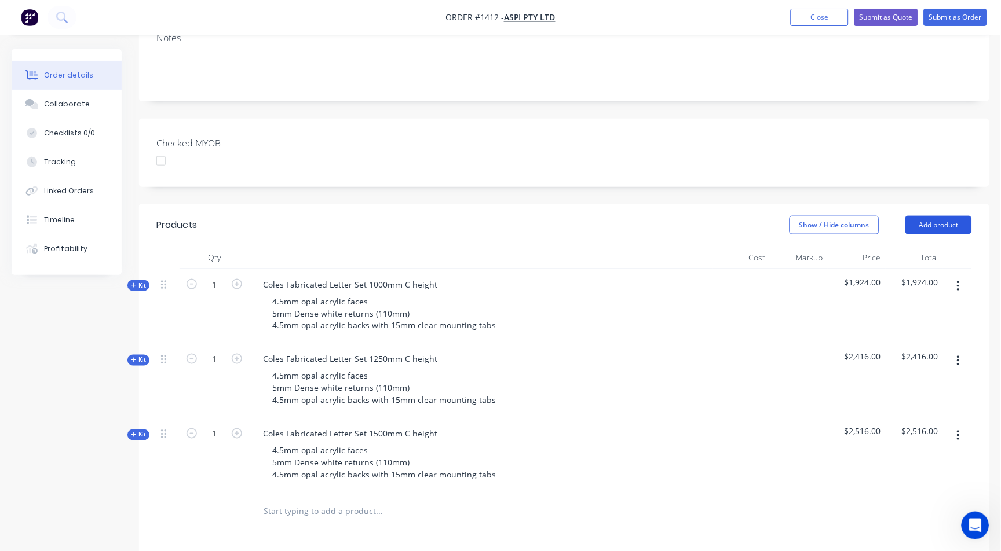
click at [946, 222] on button "Add product" at bounding box center [938, 225] width 67 height 19
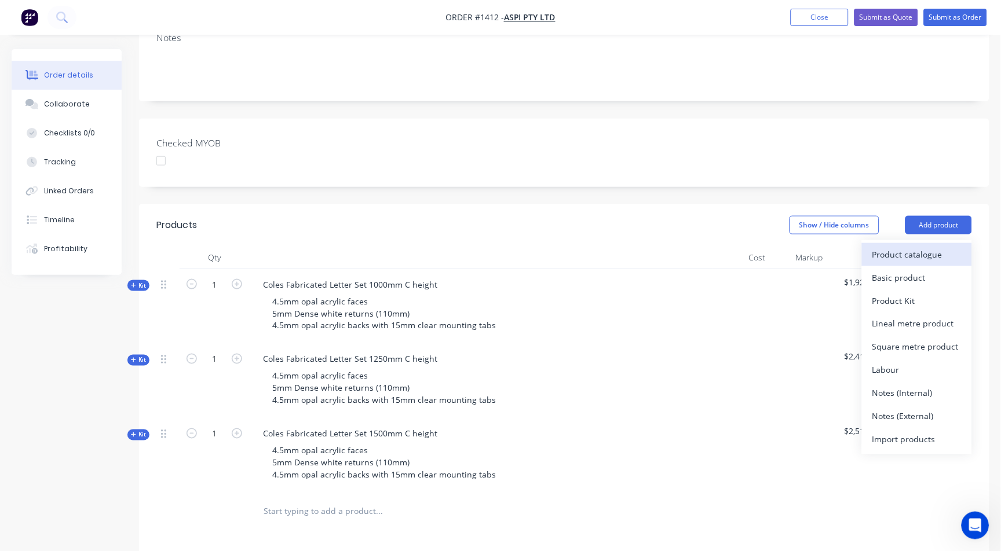
click at [923, 257] on div "Product catalogue" at bounding box center [916, 254] width 89 height 17
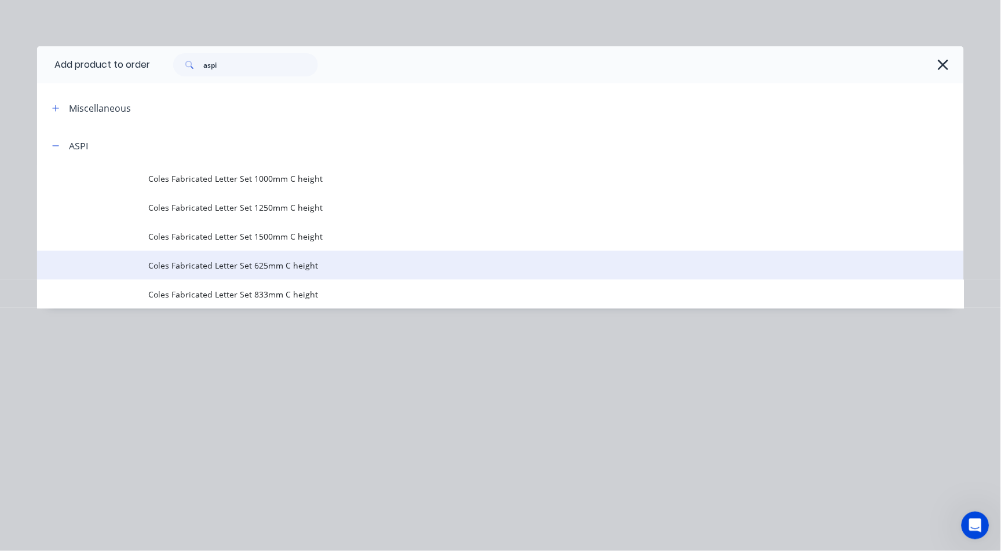
click at [275, 265] on span "Coles Fabricated Letter Set 625mm C height" at bounding box center [474, 265] width 652 height 12
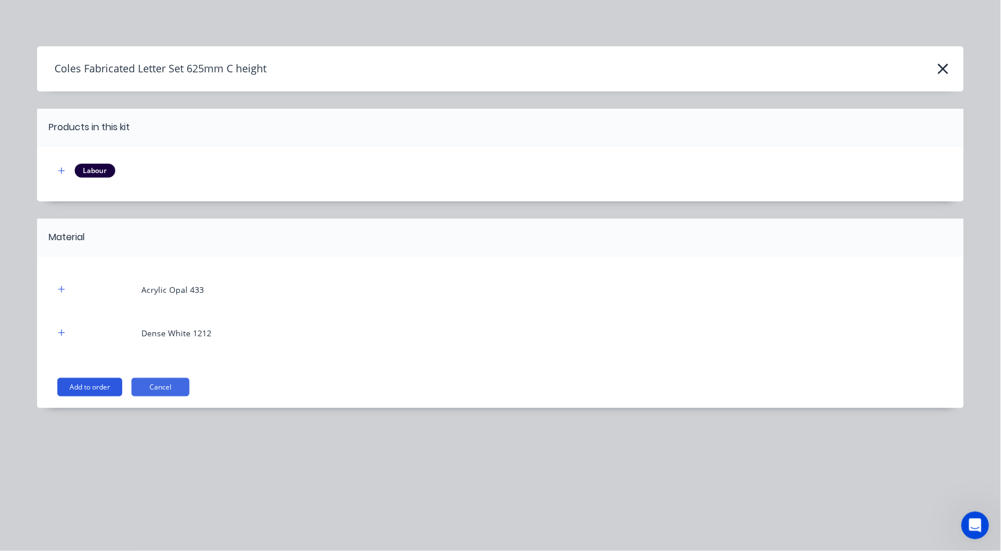
click at [65, 389] on button "Add to order" at bounding box center [89, 387] width 65 height 19
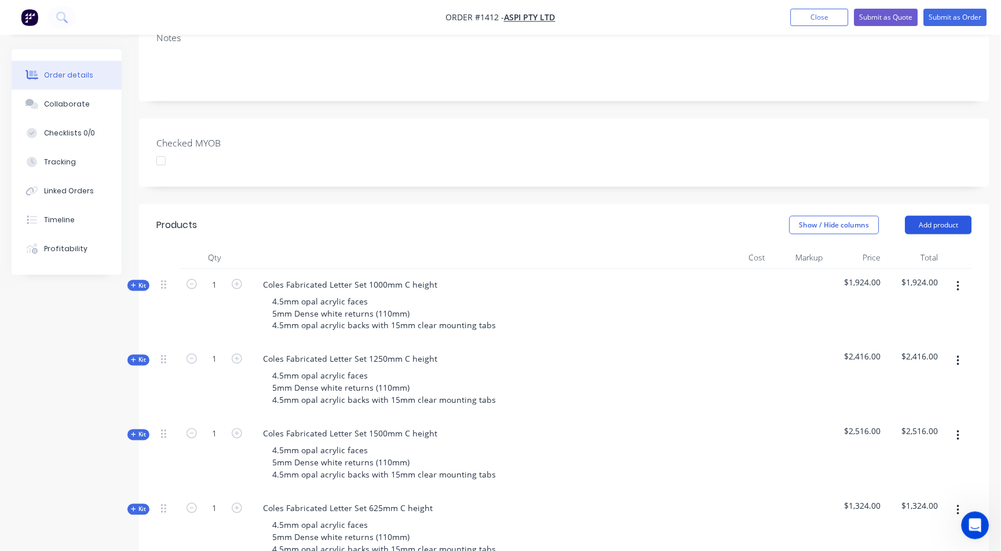
click at [947, 227] on button "Add product" at bounding box center [938, 225] width 67 height 19
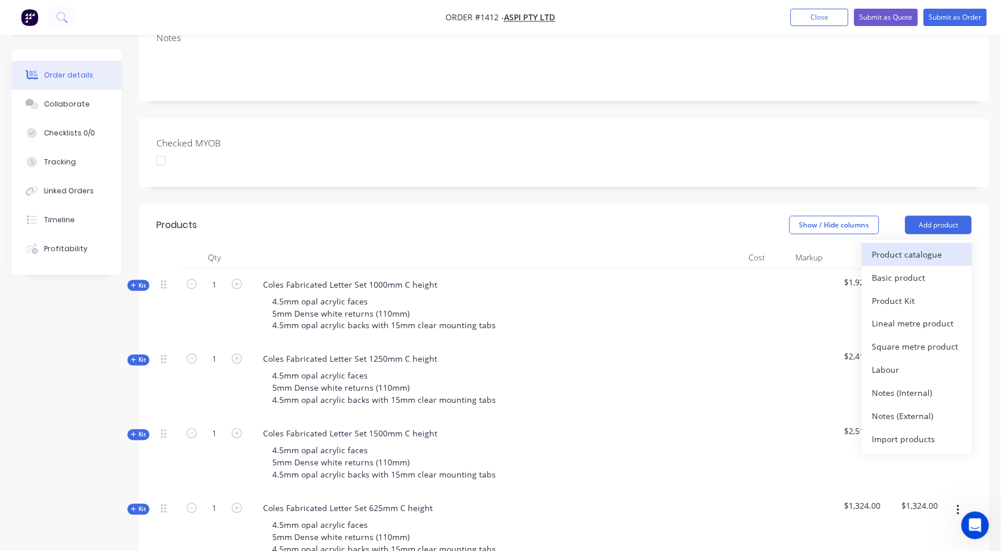
click at [924, 261] on div "Product catalogue" at bounding box center [916, 254] width 89 height 17
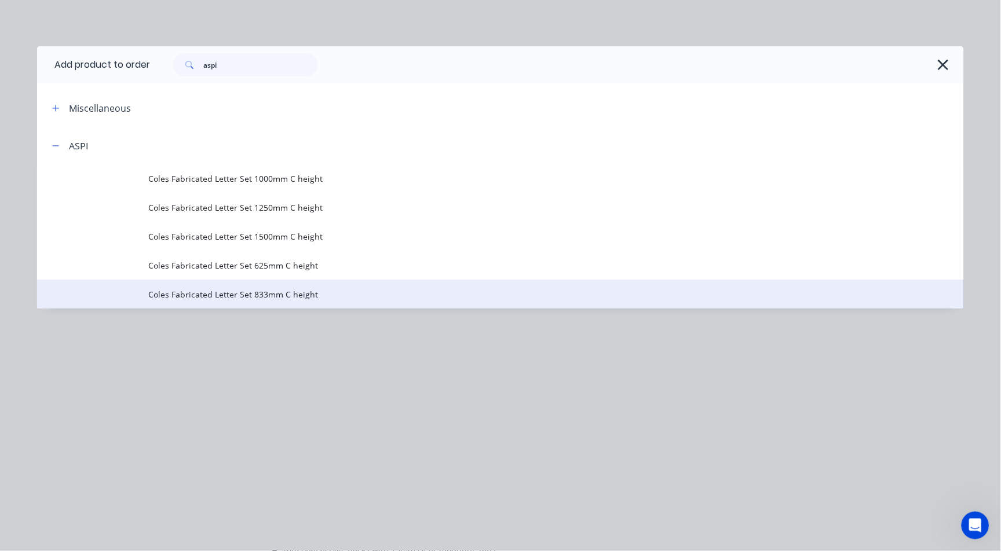
click at [292, 293] on span "Coles Fabricated Letter Set 833mm C height" at bounding box center [474, 294] width 652 height 12
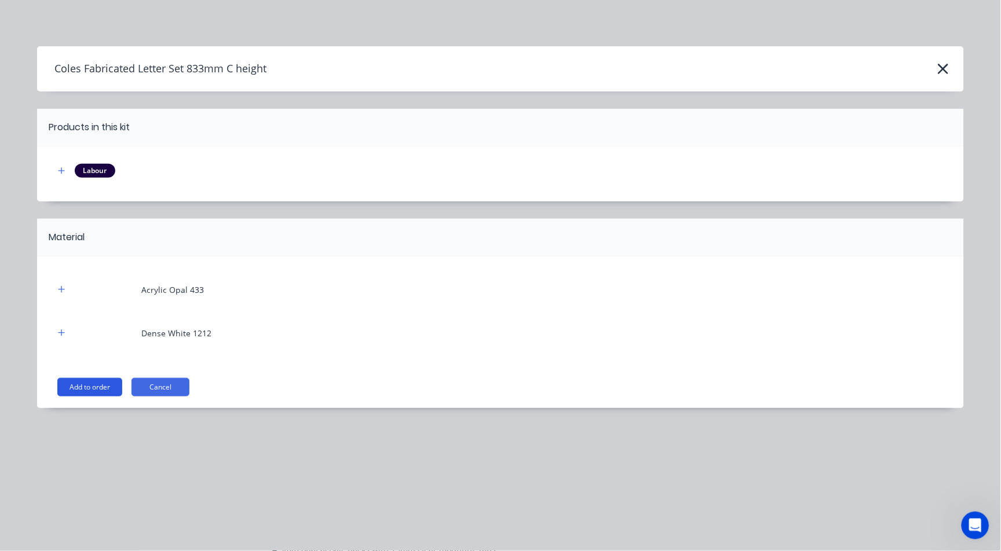
click at [75, 389] on button "Add to order" at bounding box center [89, 387] width 65 height 19
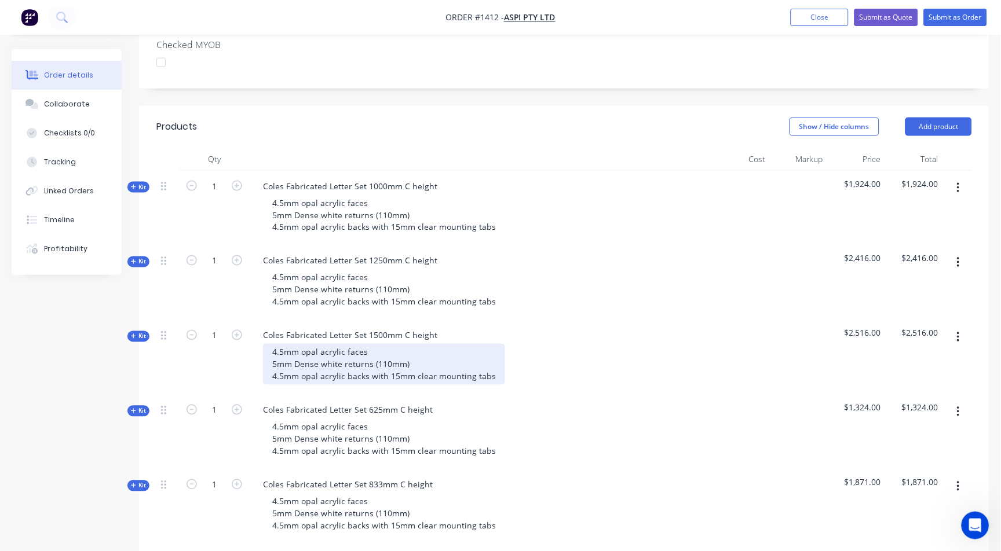
scroll to position [321, 0]
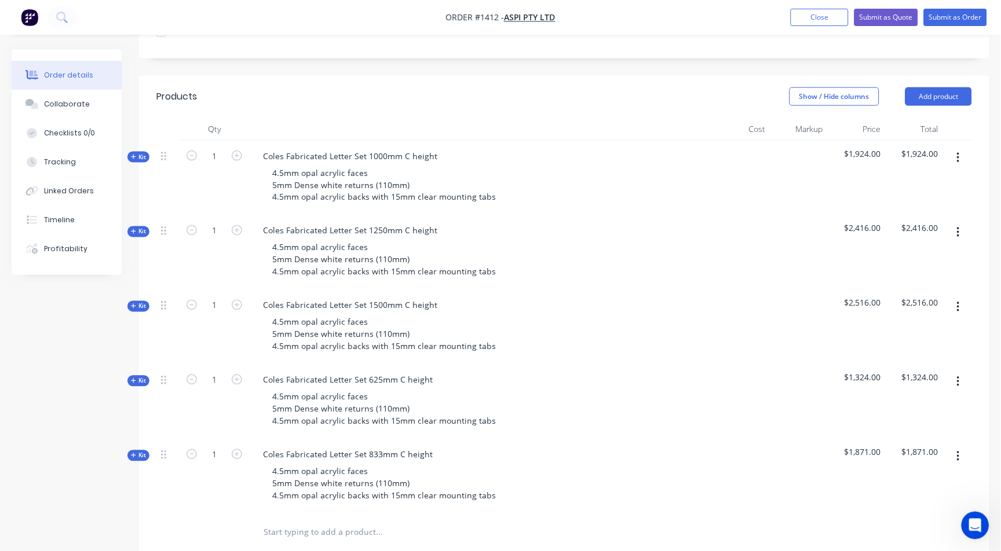
drag, startPoint x: 138, startPoint y: 306, endPoint x: 178, endPoint y: 306, distance: 39.4
click at [138, 306] on span "Kit" at bounding box center [138, 306] width 15 height 9
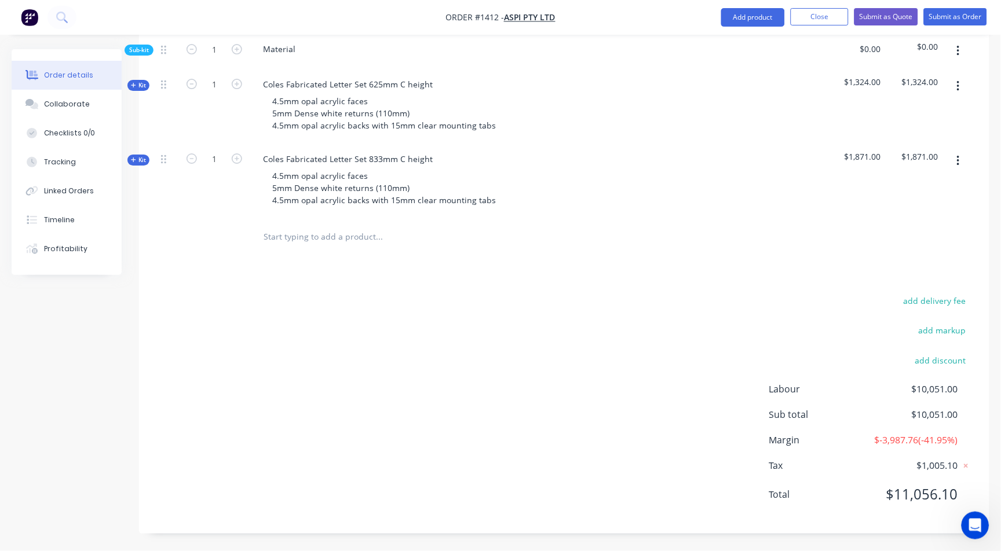
scroll to position [900, 0]
click at [144, 80] on div "Kit" at bounding box center [138, 85] width 22 height 11
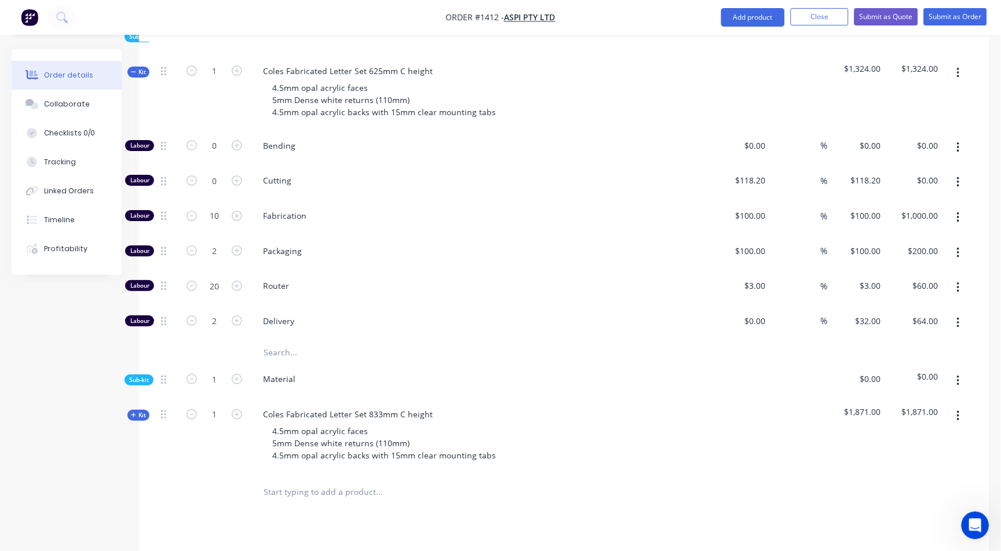
scroll to position [835, 0]
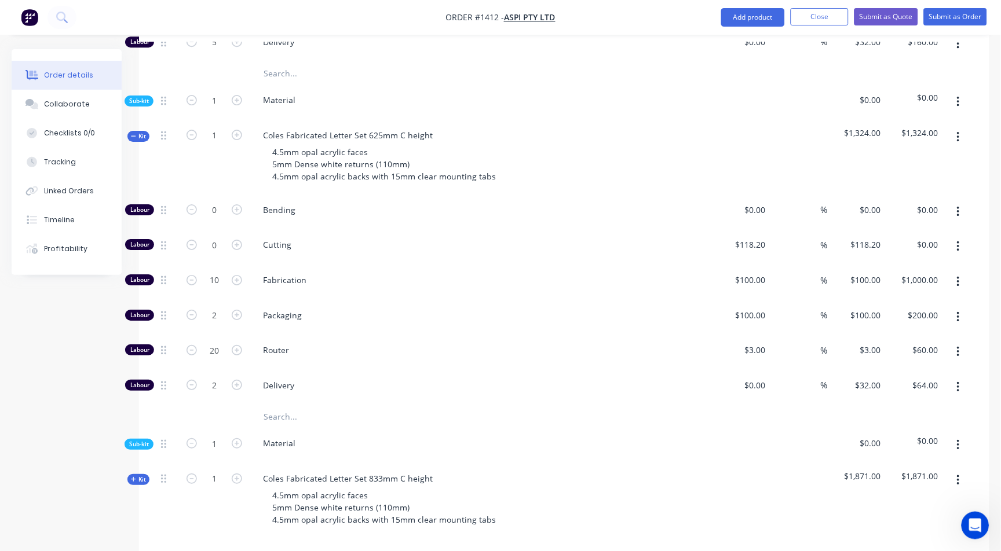
click at [137, 131] on div "Kit" at bounding box center [138, 136] width 22 height 11
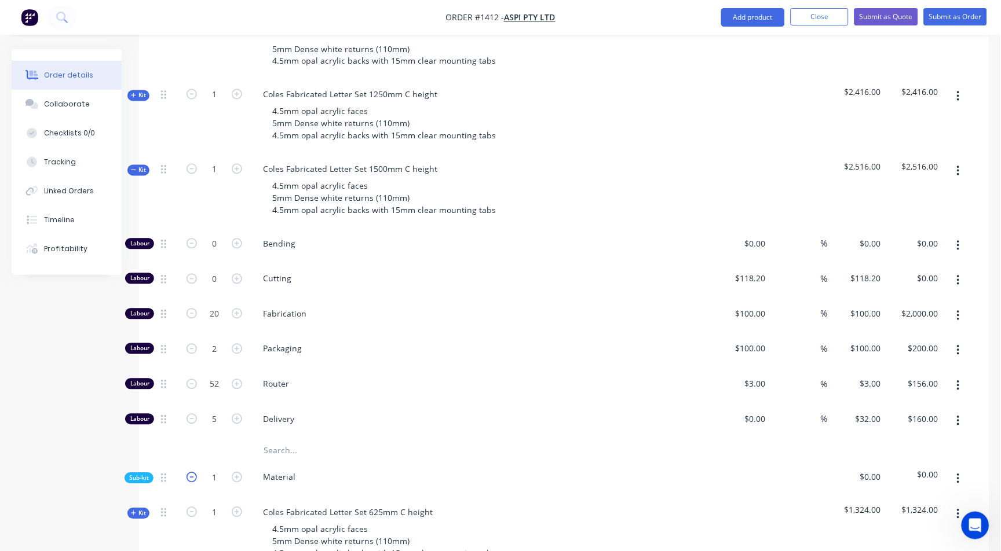
scroll to position [513, 0]
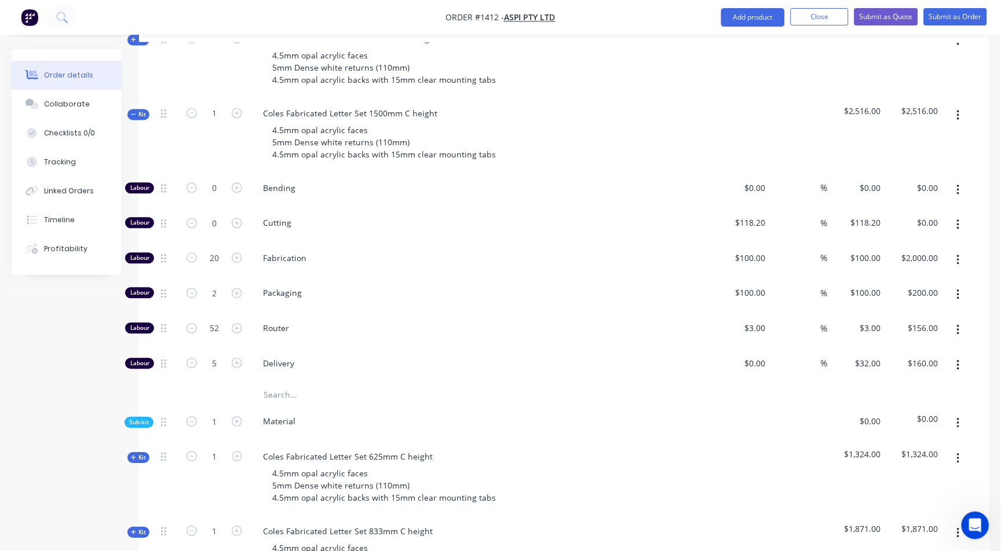
click at [133, 415] on div "Created by Zandra Created 05/09/25 Required 05/09/25 Assigned to Add team membe…" at bounding box center [501, 230] width 978 height 1388
click at [133, 419] on span "Sub-kit" at bounding box center [139, 423] width 20 height 9
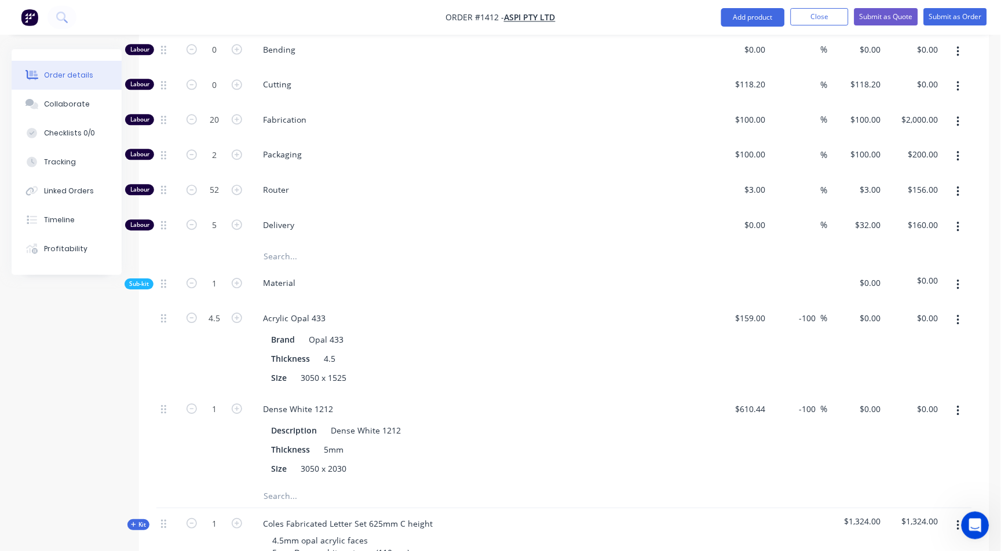
scroll to position [707, 0]
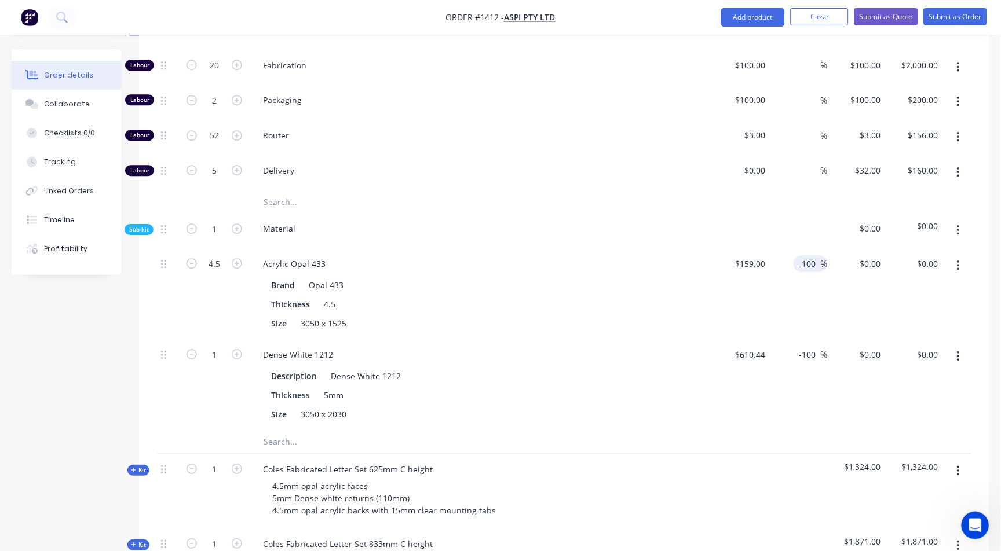
click at [796, 268] on div "-100 -100 %" at bounding box center [811, 263] width 34 height 17
drag, startPoint x: 799, startPoint y: 264, endPoint x: 880, endPoint y: 247, distance: 82.8
click at [880, 247] on div "Sub-kit 1 Material $0.00 $0.00 4.5 Acrylic Opal 433 Brand Opal 433 Thickness 4.…" at bounding box center [564, 321] width 816 height 217
type input "60"
type input "$254.40"
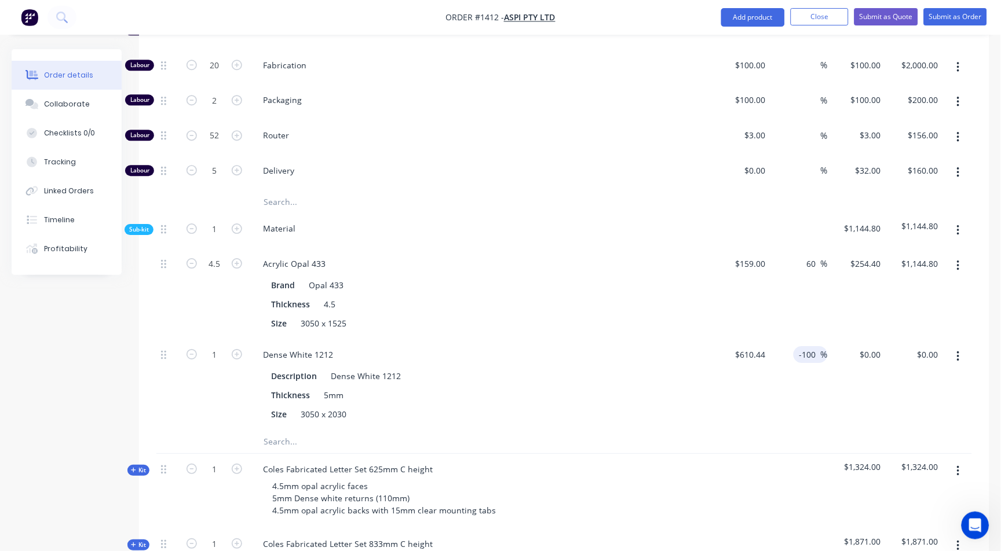
type input "$1,144.80"
click at [821, 352] on span "%" at bounding box center [824, 354] width 7 height 13
drag, startPoint x: 821, startPoint y: 352, endPoint x: 795, endPoint y: 366, distance: 29.5
click at [795, 366] on div "-100 -100 %" at bounding box center [799, 384] width 58 height 91
click at [816, 357] on input "-100" at bounding box center [809, 354] width 23 height 17
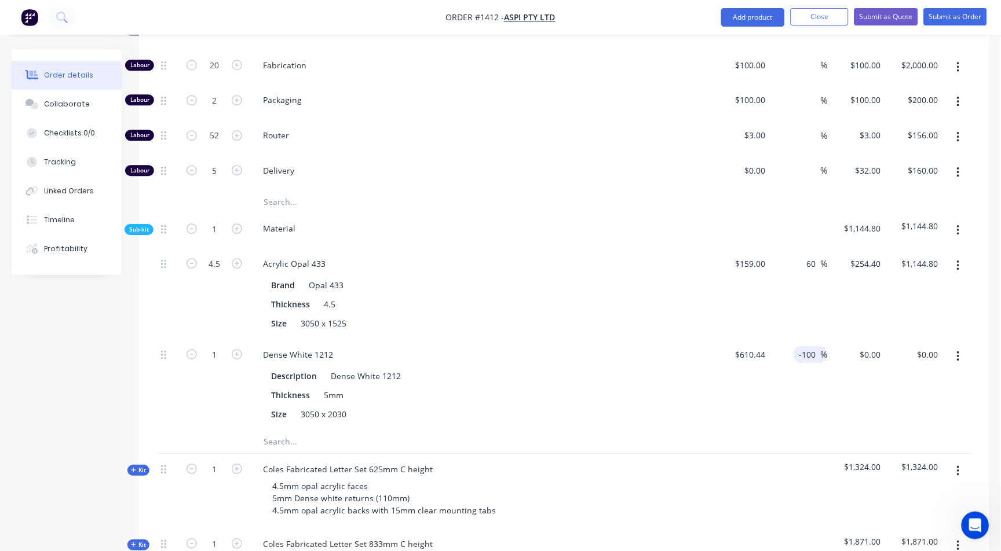
drag, startPoint x: 816, startPoint y: 357, endPoint x: 778, endPoint y: 356, distance: 38.2
click at [778, 356] on div "-100 -100 %" at bounding box center [799, 384] width 58 height 91
type input "60"
click at [784, 380] on div "60 60 %" at bounding box center [799, 384] width 58 height 91
type input "$976.704"
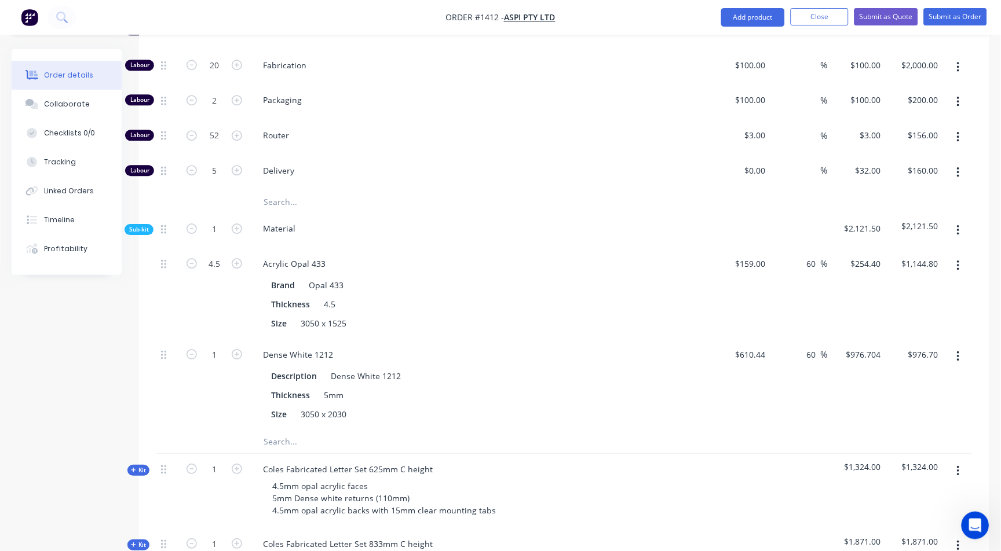
type input "$976.70"
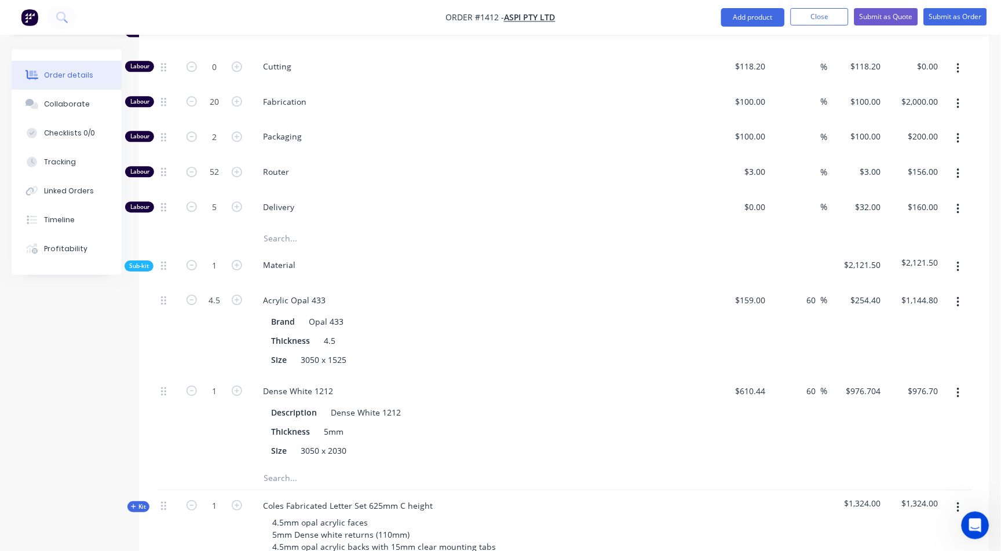
scroll to position [642, 0]
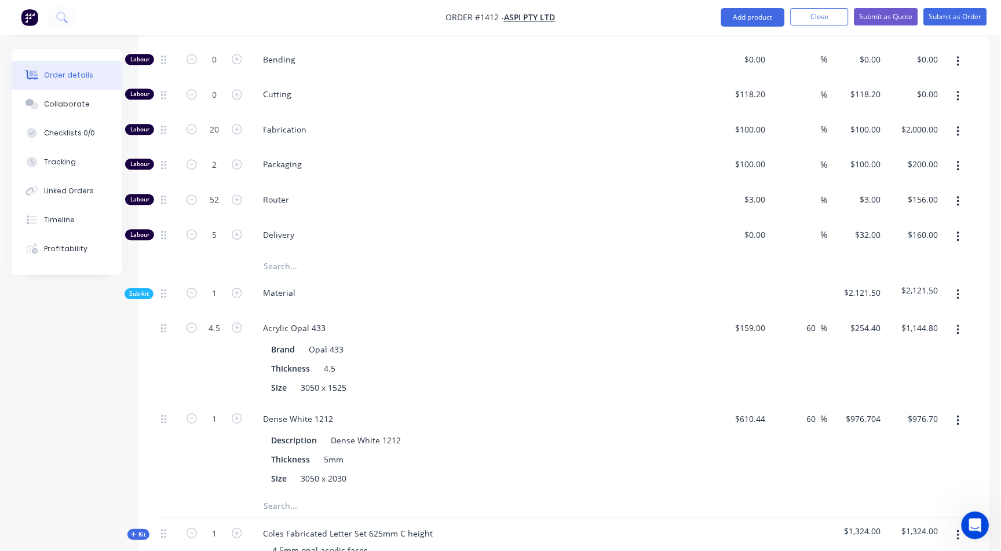
click at [148, 297] on span "Sub-kit" at bounding box center [139, 294] width 20 height 9
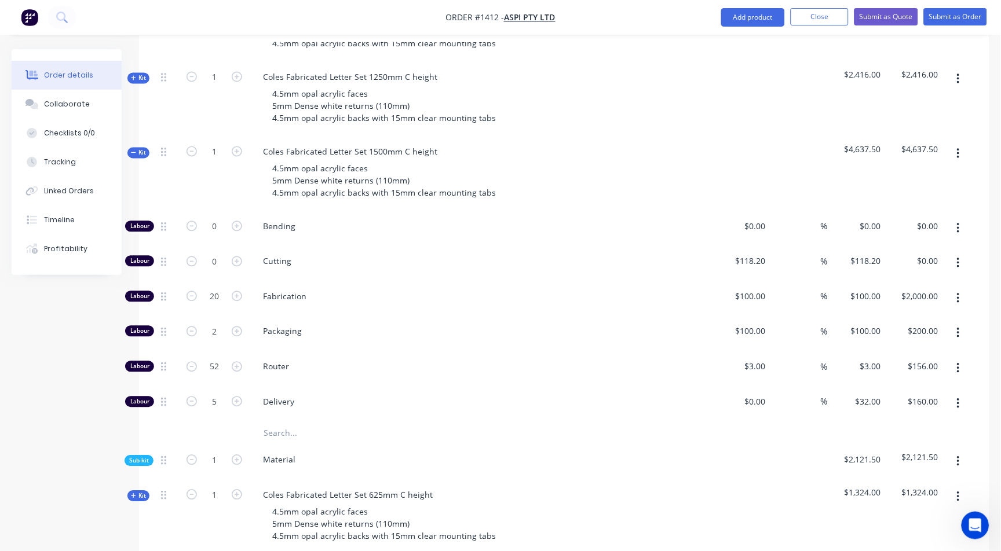
scroll to position [449, 0]
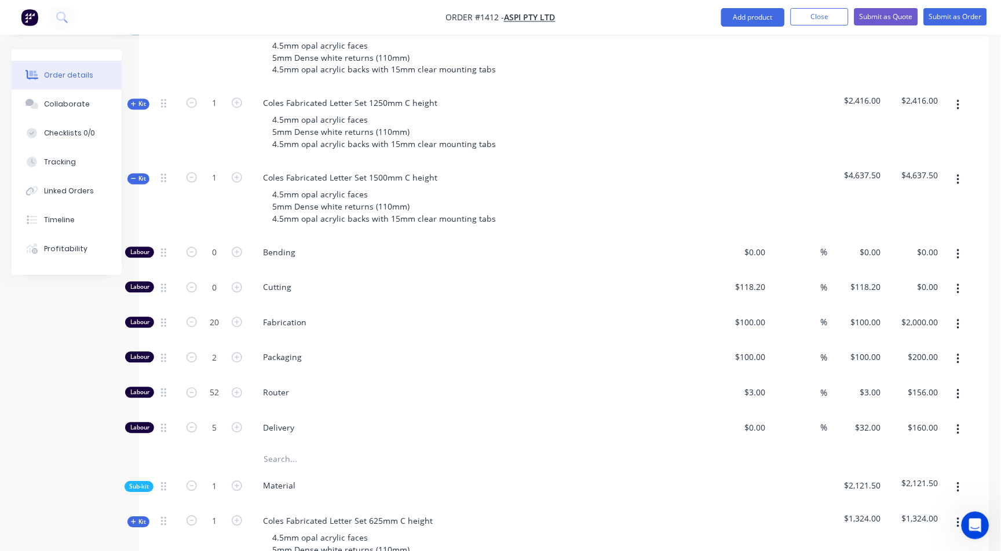
click at [136, 178] on icon at bounding box center [133, 179] width 5 height 6
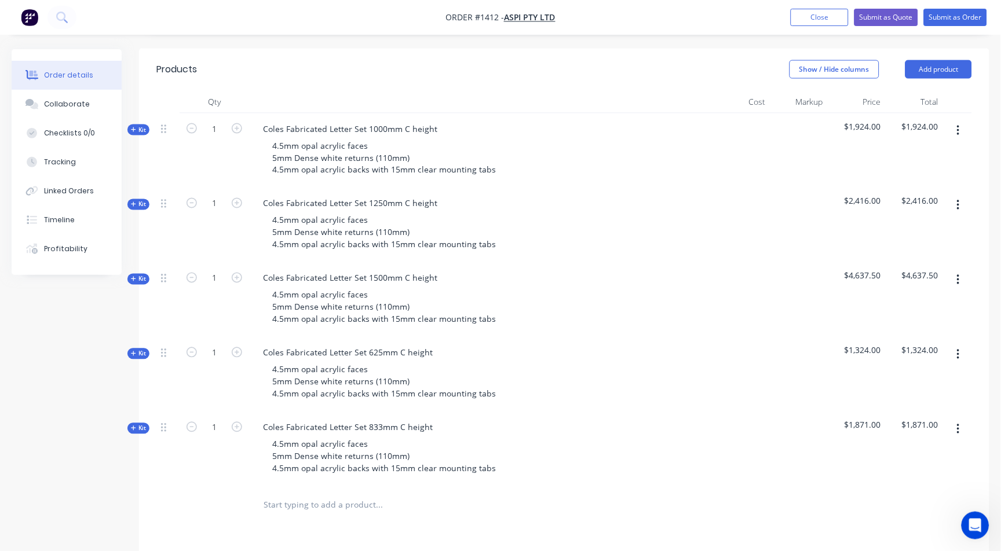
scroll to position [320, 0]
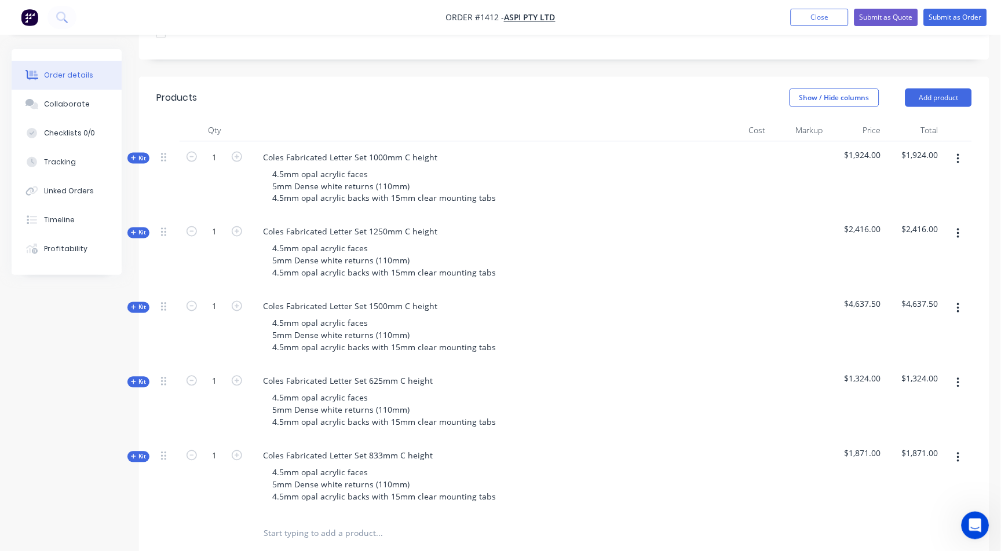
click at [133, 234] on icon at bounding box center [133, 233] width 5 height 5
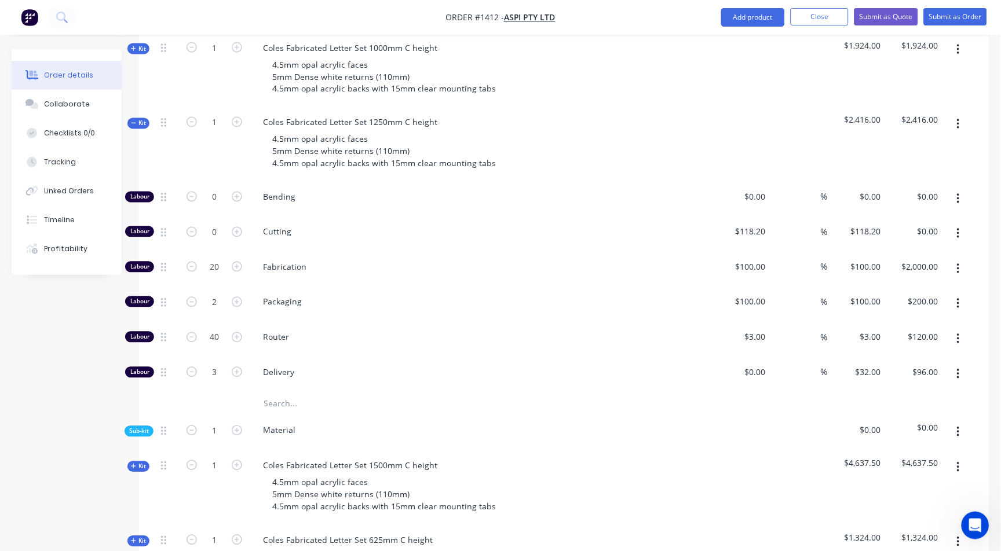
scroll to position [449, 0]
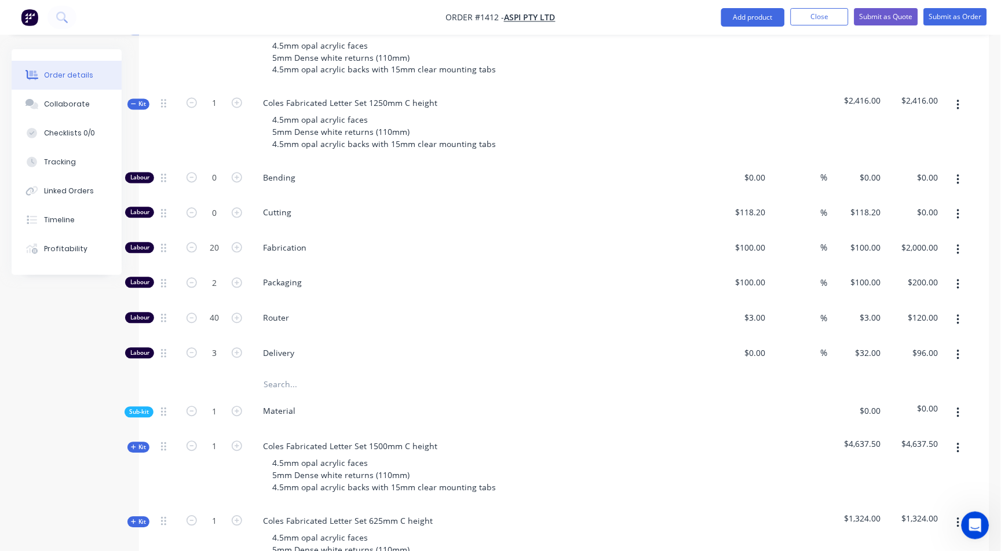
click at [142, 410] on span "Sub-kit" at bounding box center [139, 412] width 20 height 9
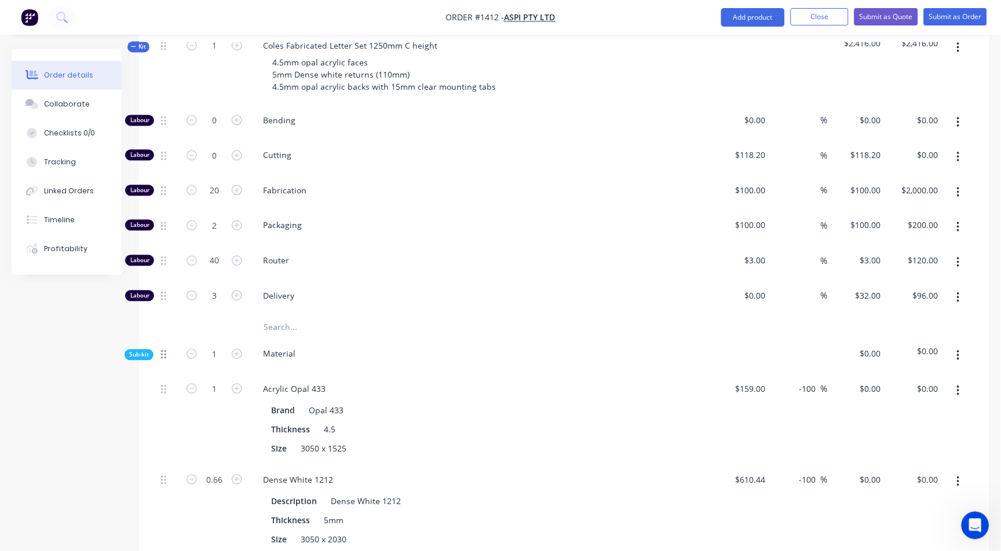
scroll to position [642, 0]
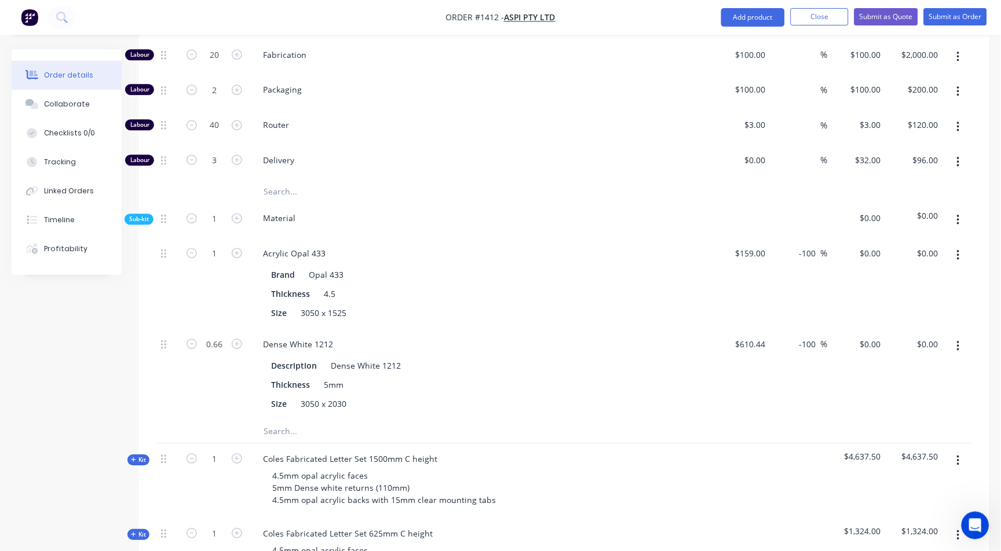
drag, startPoint x: 800, startPoint y: 251, endPoint x: 854, endPoint y: 248, distance: 54.5
click at [854, 248] on div "1 Acrylic Opal 433 Brand Opal 433 Thickness 4.5 Size 3050 x 1525 $159.00 $159.0…" at bounding box center [564, 283] width 816 height 91
type input "60"
type input "254.4"
type input "$254.40"
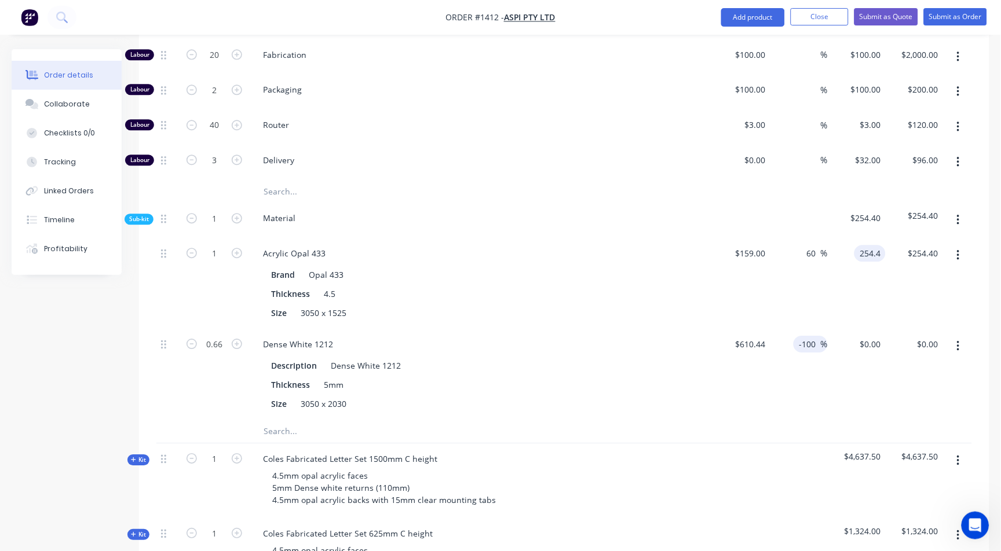
type input "$254.40"
drag, startPoint x: 799, startPoint y: 344, endPoint x: 866, endPoint y: 342, distance: 67.2
click at [866, 342] on div "0.66 Dense White 1212 Description Dense White 1212 Thickness 5mm Size 3050 x 20…" at bounding box center [564, 374] width 816 height 91
type input "60"
type input "976.704"
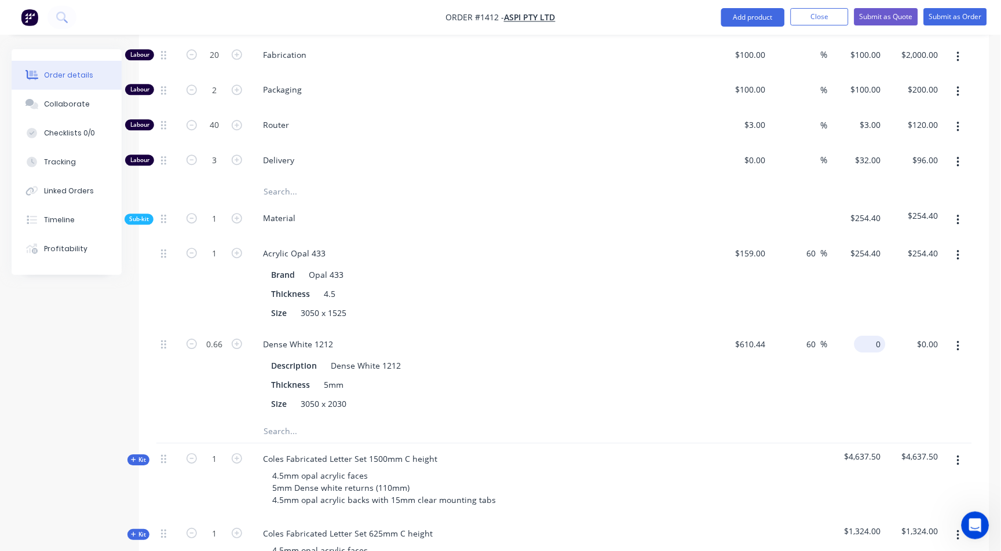
type input "$644.62"
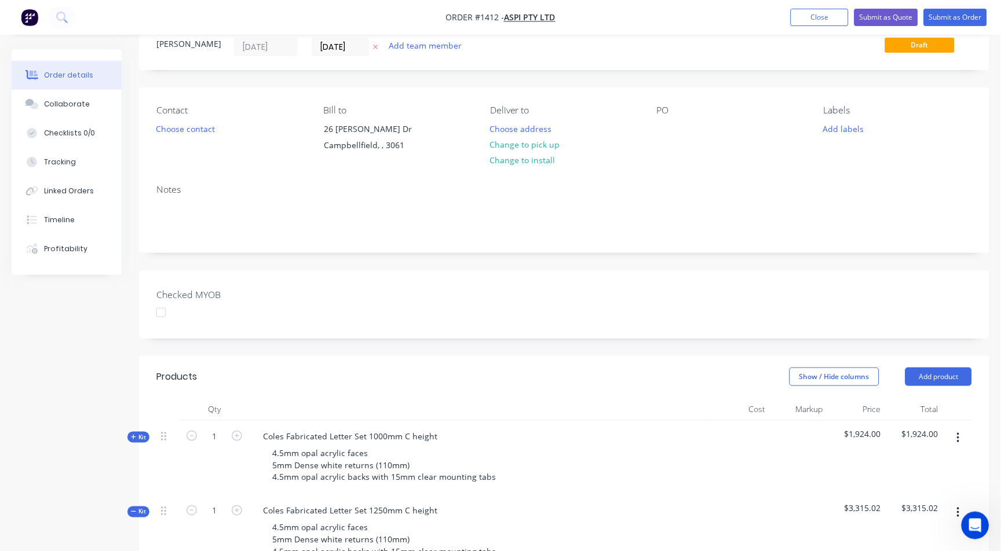
scroll to position [64, 0]
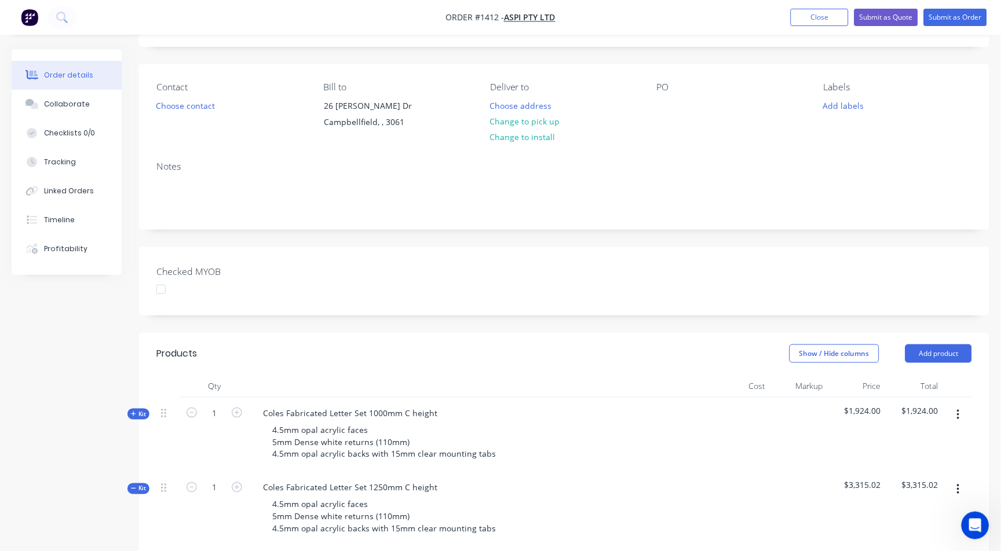
type input "$976.704"
click at [955, 415] on button "button" at bounding box center [958, 415] width 27 height 21
click at [904, 513] on div "Delete" at bounding box center [916, 515] width 89 height 17
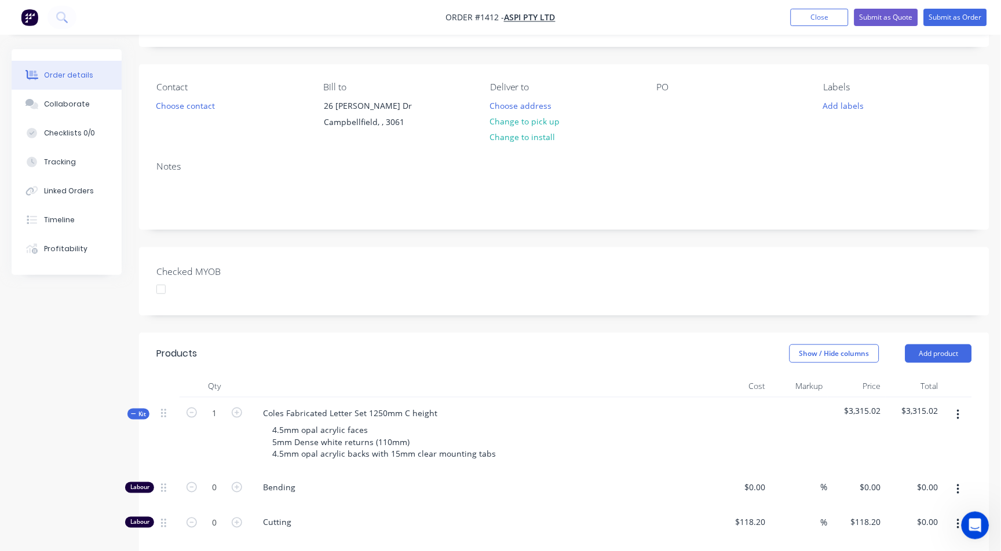
click at [962, 412] on button "button" at bounding box center [958, 415] width 27 height 21
click at [898, 515] on div "Delete" at bounding box center [916, 515] width 89 height 17
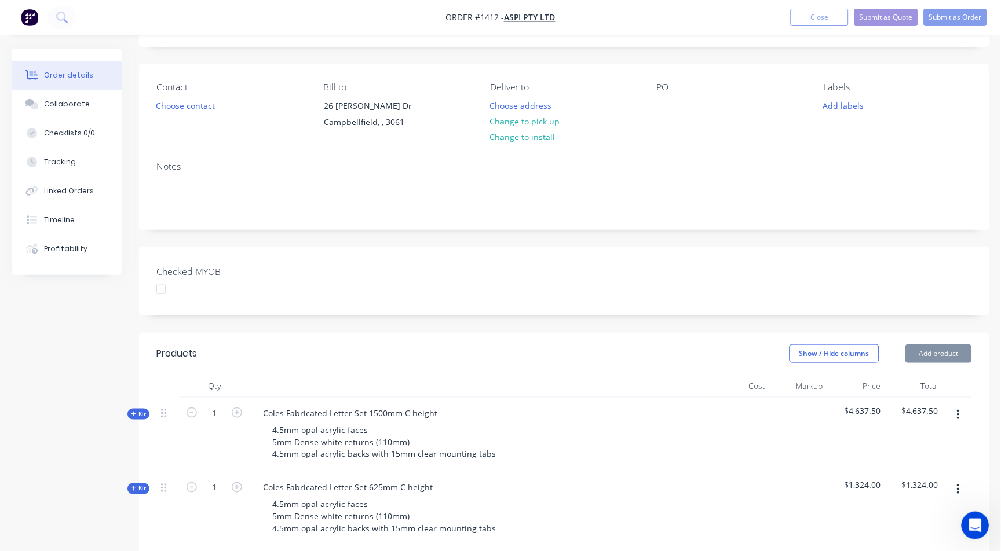
click at [960, 411] on icon "button" at bounding box center [958, 415] width 3 height 13
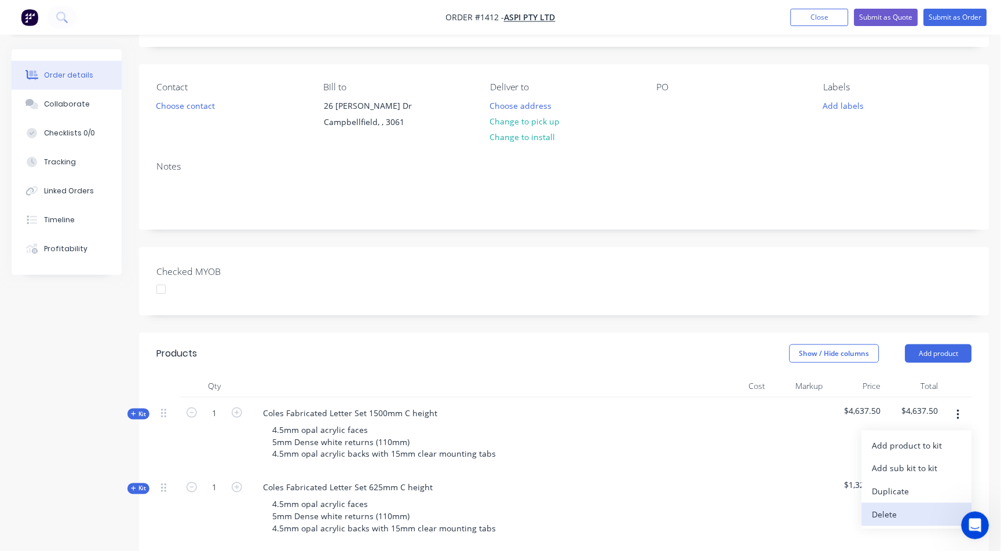
click at [898, 507] on div "Delete" at bounding box center [916, 515] width 89 height 17
click at [956, 412] on button "button" at bounding box center [958, 415] width 27 height 21
click at [889, 520] on div "Delete" at bounding box center [916, 515] width 89 height 17
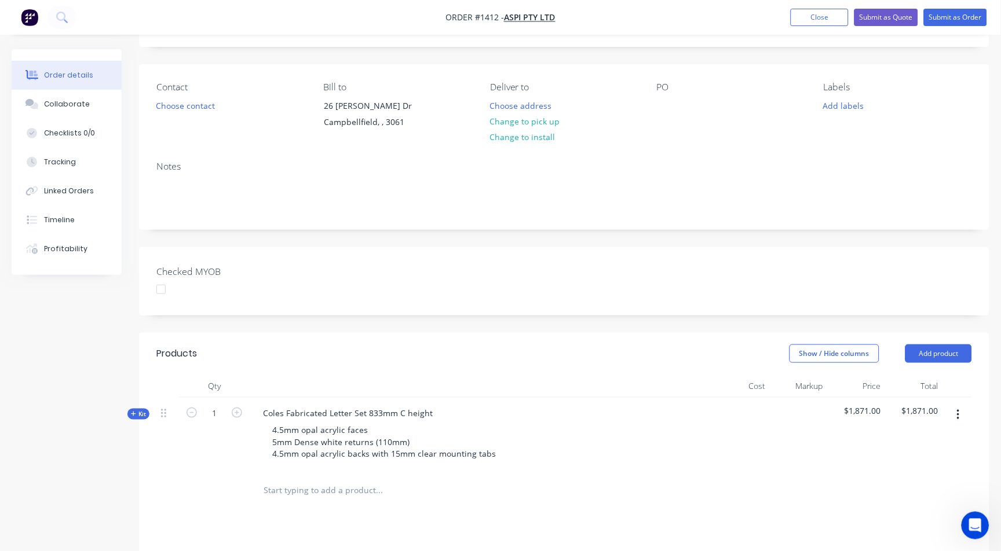
click at [957, 411] on icon "button" at bounding box center [958, 415] width 3 height 13
click at [873, 518] on div "Delete" at bounding box center [916, 515] width 89 height 17
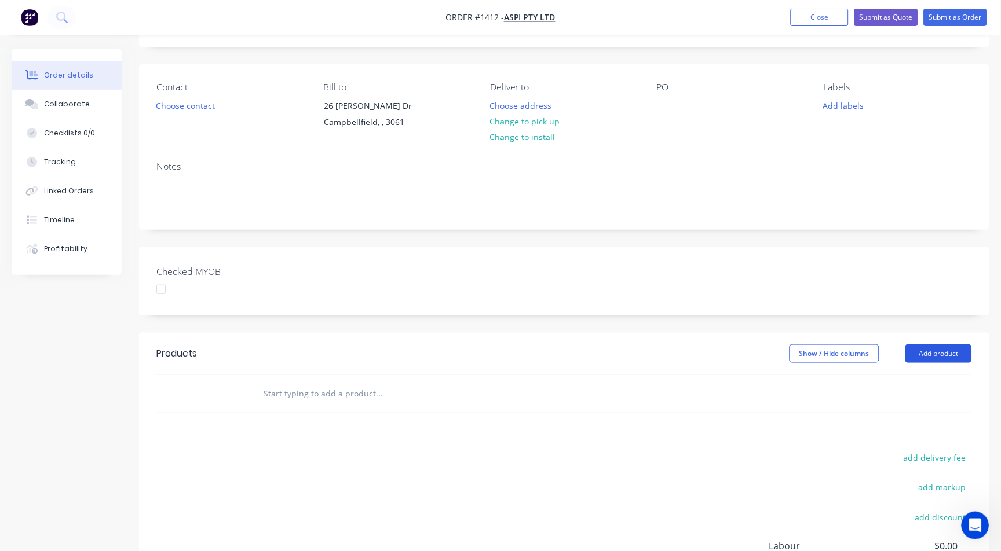
click at [937, 356] on button "Add product" at bounding box center [938, 354] width 67 height 19
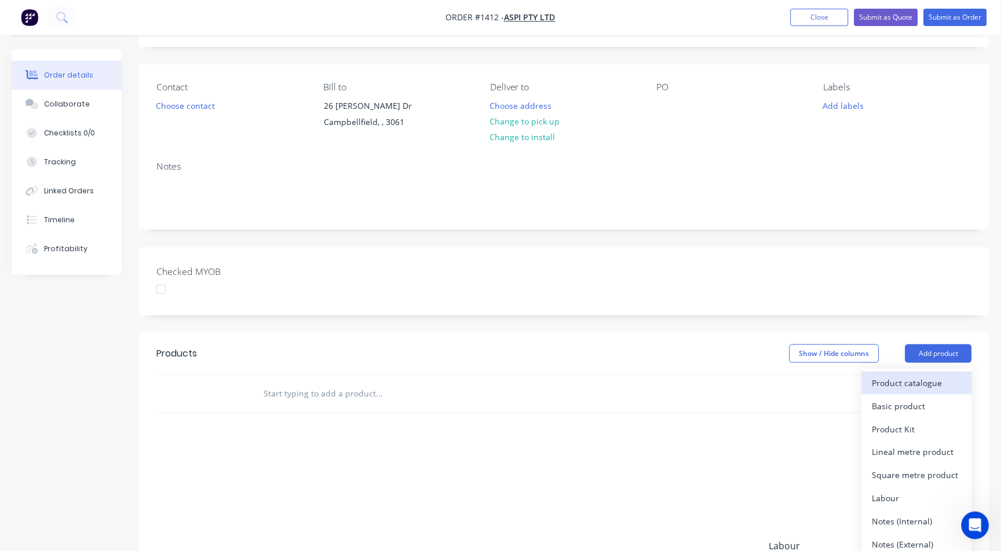
click at [923, 385] on div "Product catalogue" at bounding box center [916, 383] width 89 height 17
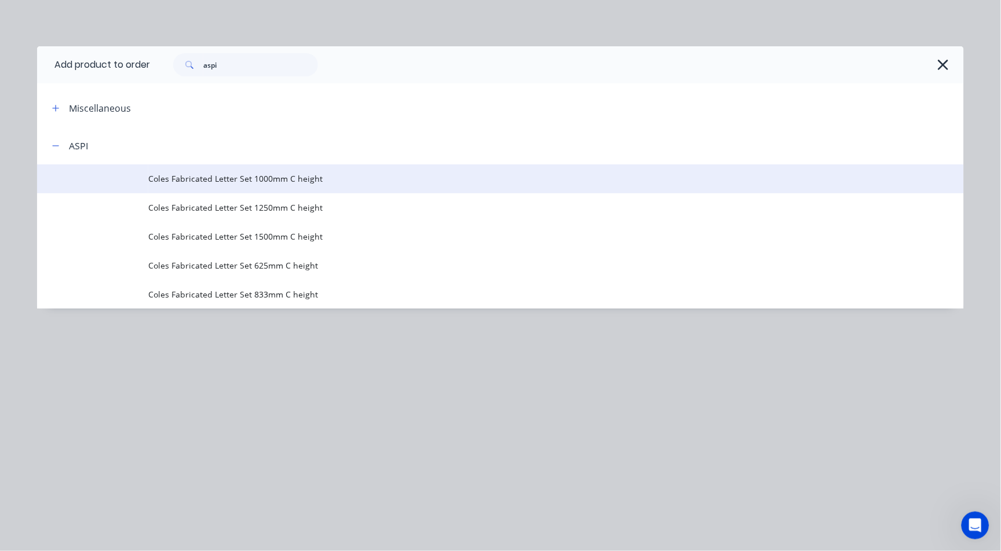
click at [272, 182] on span "Coles Fabricated Letter Set 1000mm C height" at bounding box center [474, 179] width 652 height 12
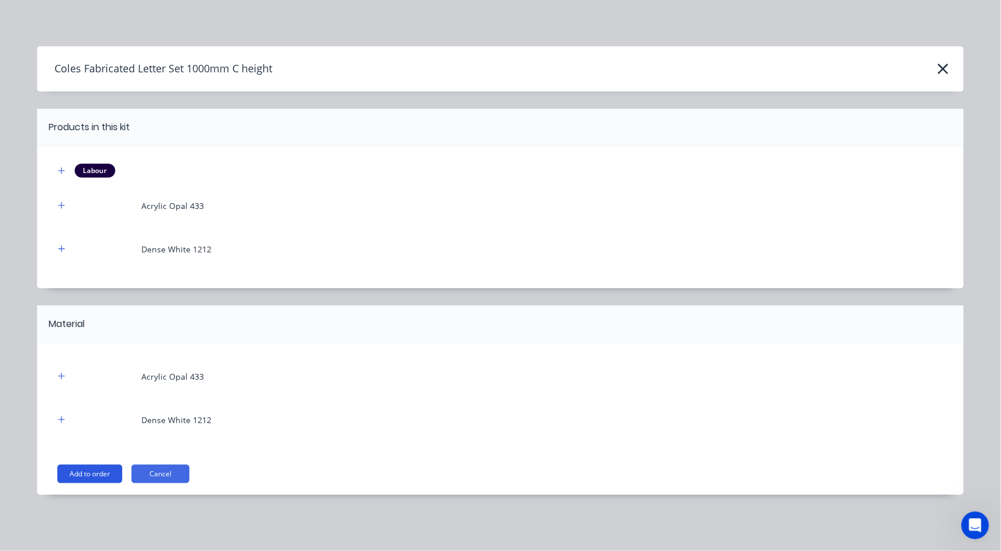
click at [101, 473] on button "Add to order" at bounding box center [89, 474] width 65 height 19
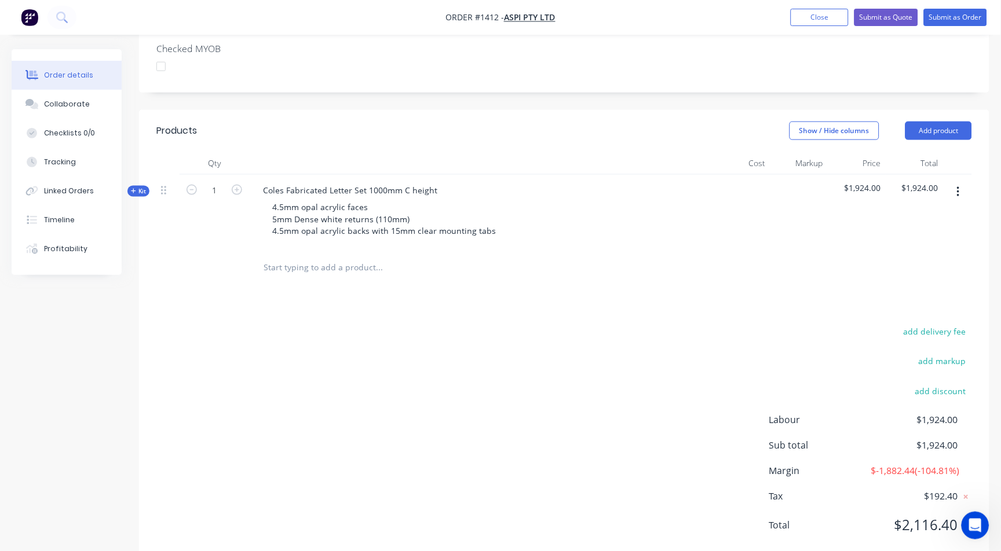
scroll to position [321, 0]
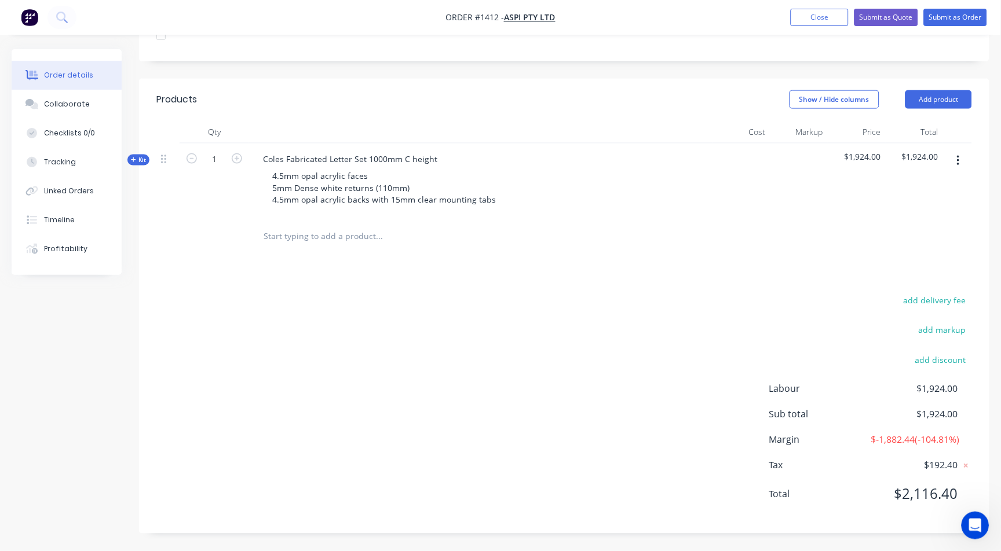
click at [139, 156] on span "Kit" at bounding box center [138, 160] width 15 height 9
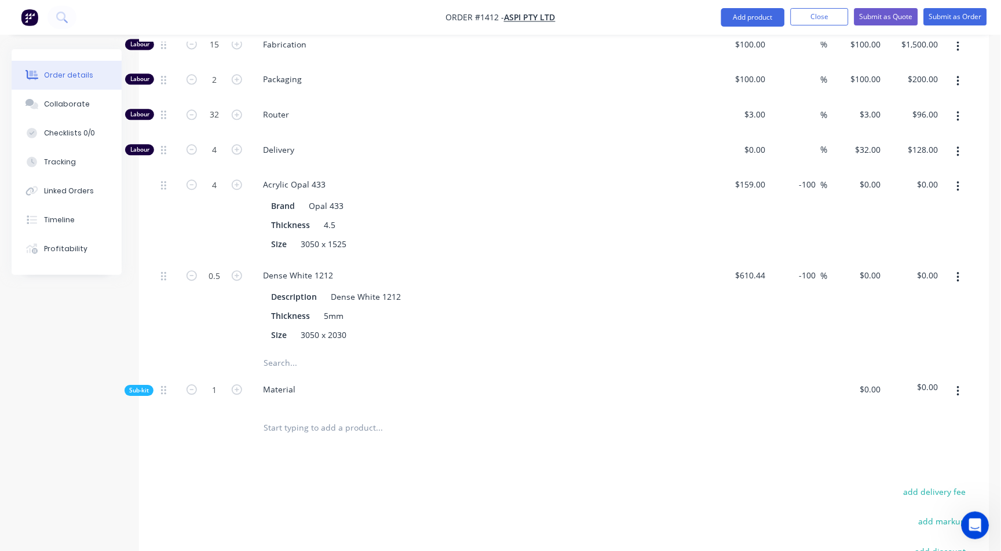
scroll to position [579, 0]
click at [136, 389] on span "Sub-kit" at bounding box center [139, 389] width 20 height 9
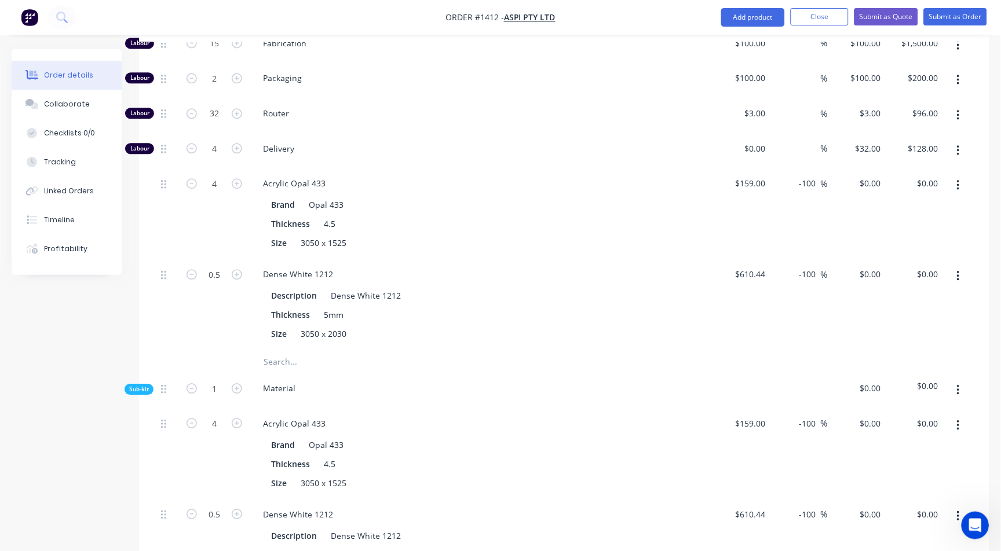
click at [957, 384] on icon "button" at bounding box center [958, 390] width 3 height 13
click at [895, 445] on div "Delete" at bounding box center [916, 444] width 89 height 17
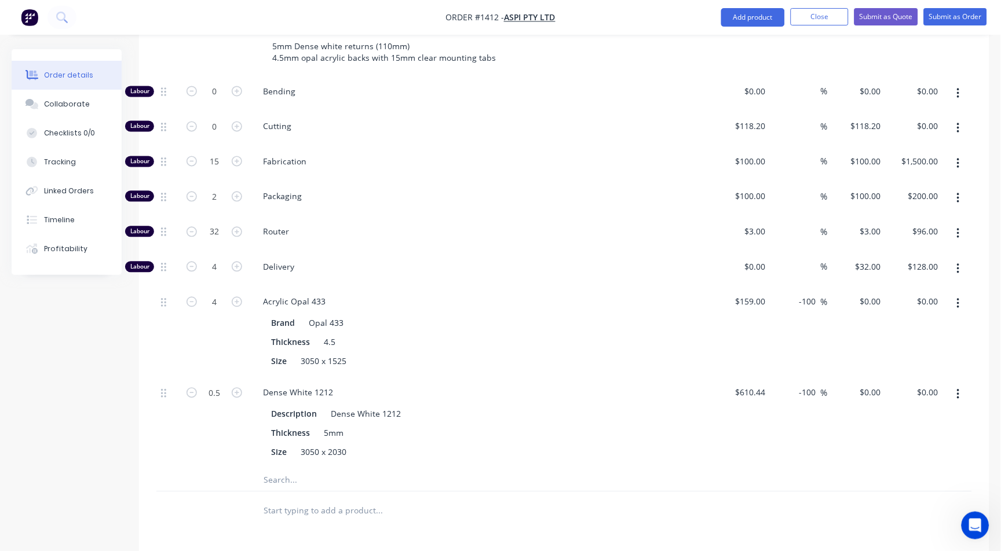
scroll to position [450, 0]
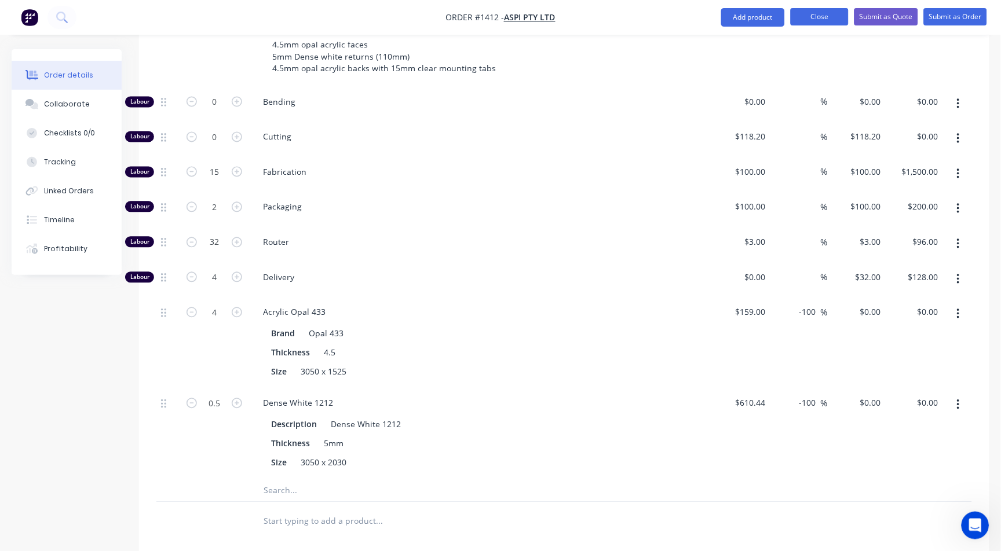
click at [823, 19] on button "Close" at bounding box center [820, 16] width 58 height 17
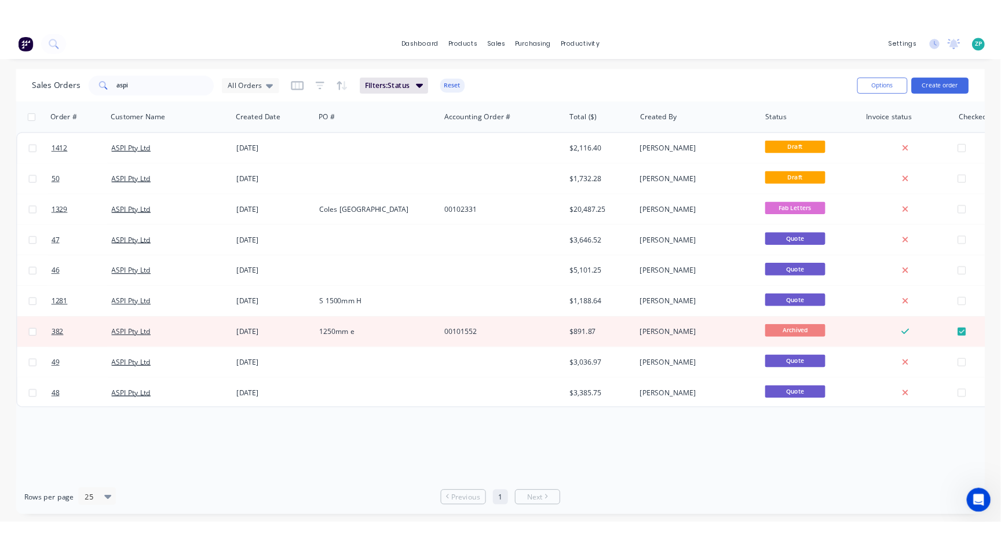
scroll to position [1107, 0]
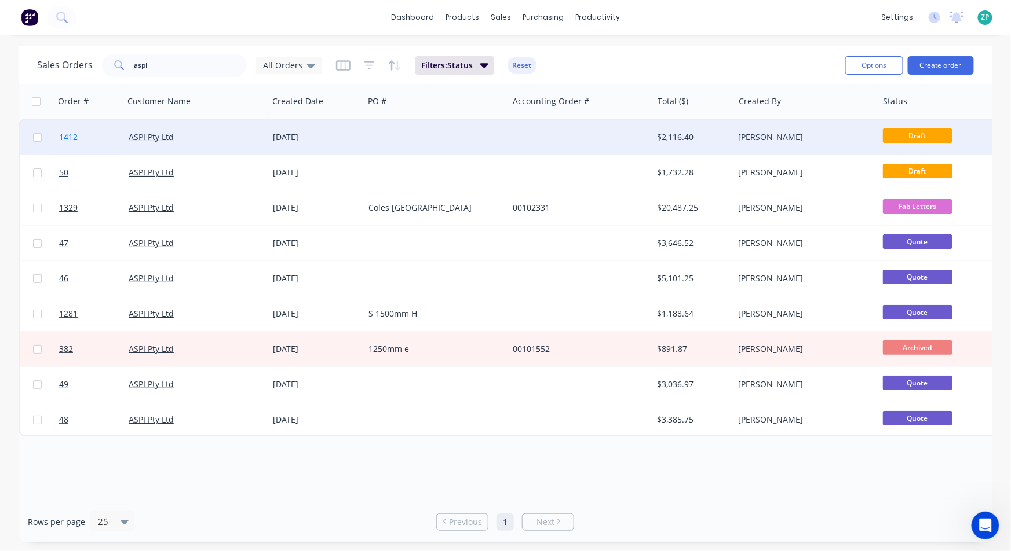
click at [70, 136] on span "1412" at bounding box center [68, 137] width 19 height 12
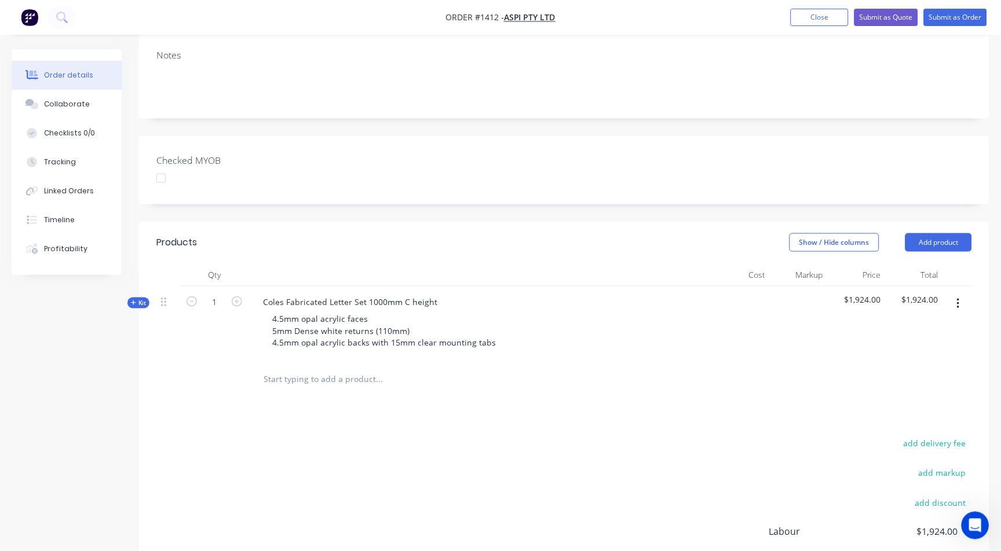
scroll to position [193, 0]
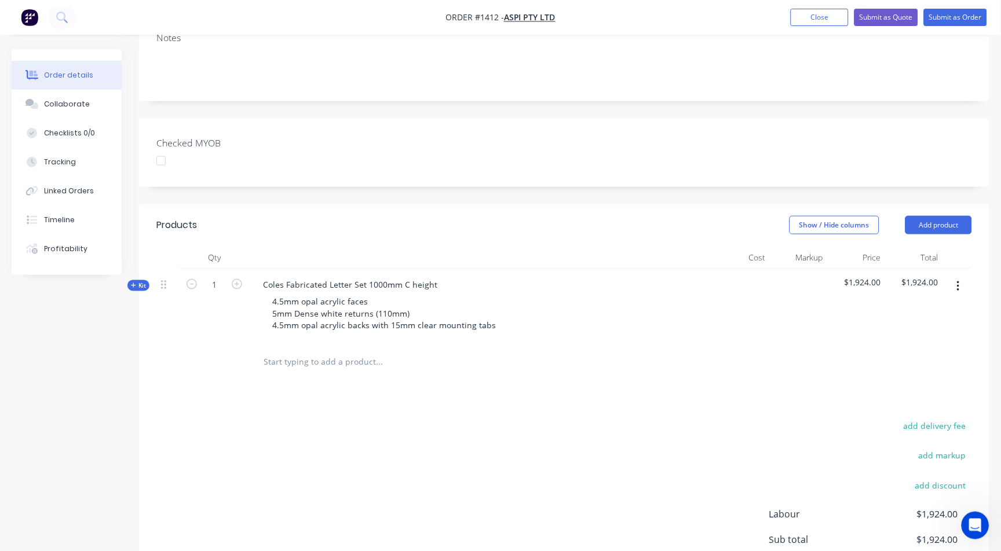
click at [959, 282] on icon "button" at bounding box center [958, 287] width 2 height 10
click at [919, 382] on div "Delete" at bounding box center [916, 386] width 89 height 17
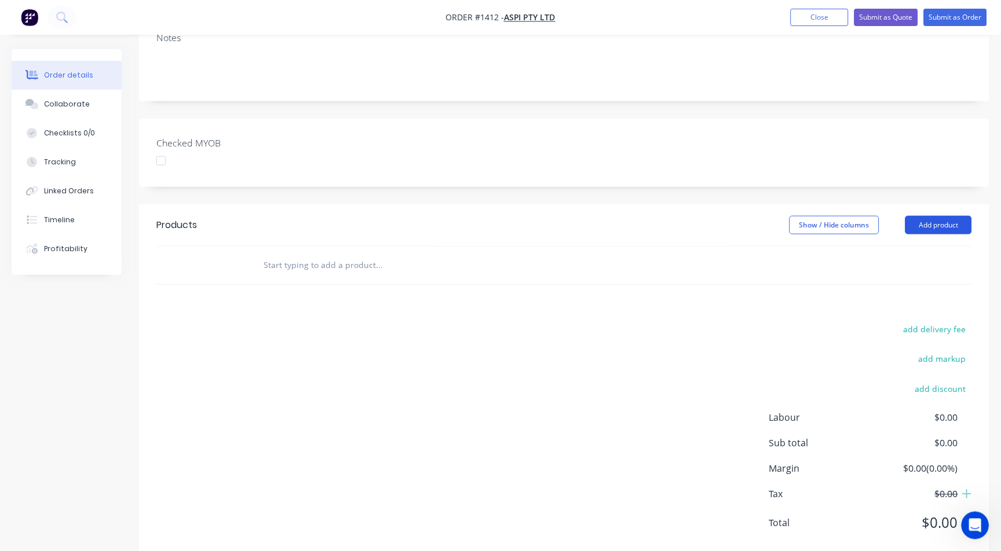
click at [920, 225] on button "Add product" at bounding box center [938, 225] width 67 height 19
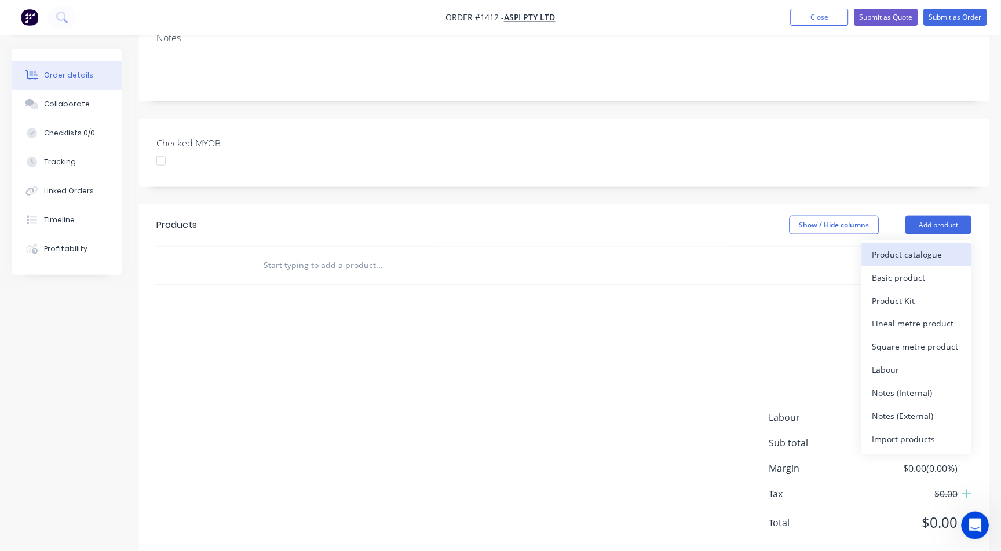
click at [915, 262] on div "Product catalogue" at bounding box center [916, 254] width 89 height 17
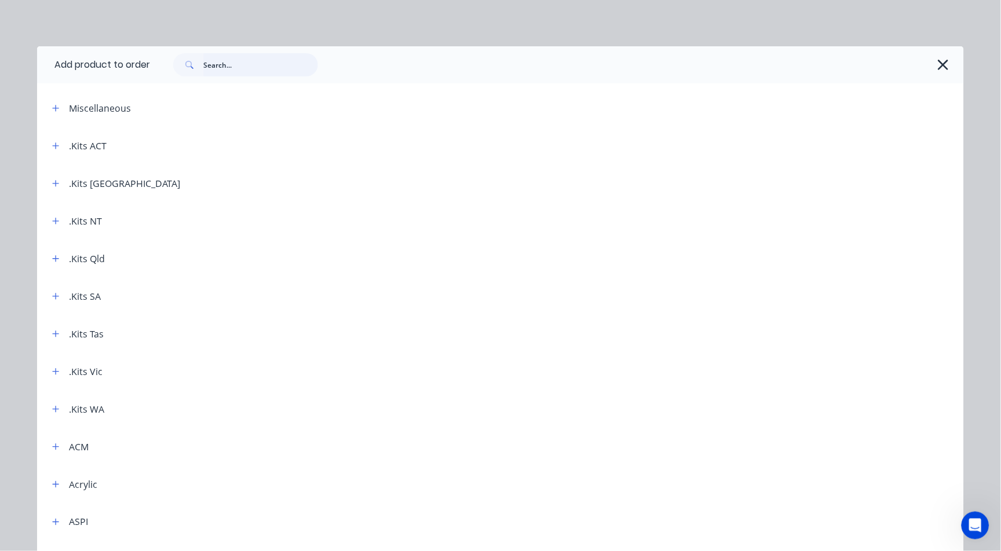
click at [222, 67] on input "text" at bounding box center [260, 64] width 115 height 23
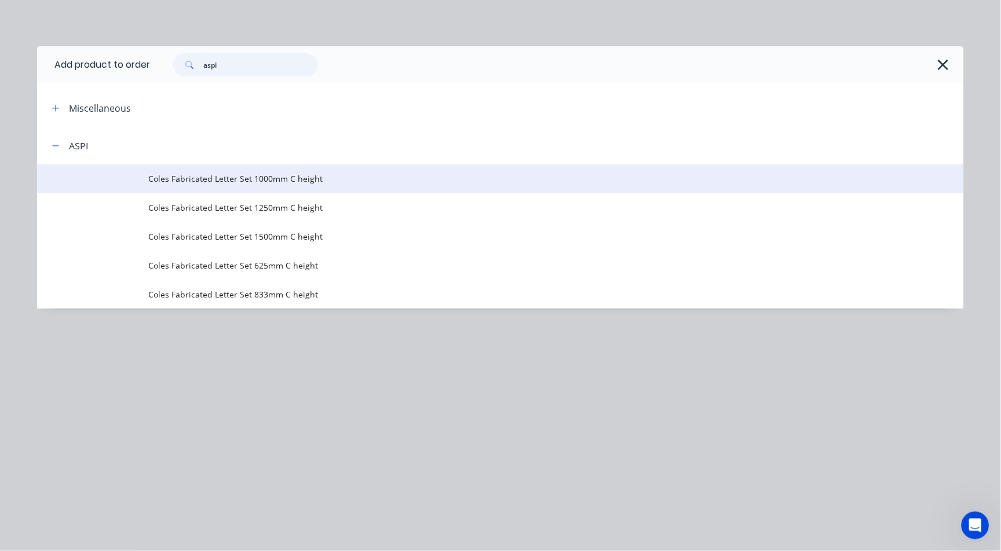
type input "aspi"
click at [211, 175] on span "Coles Fabricated Letter Set 1000mm C height" at bounding box center [474, 179] width 652 height 12
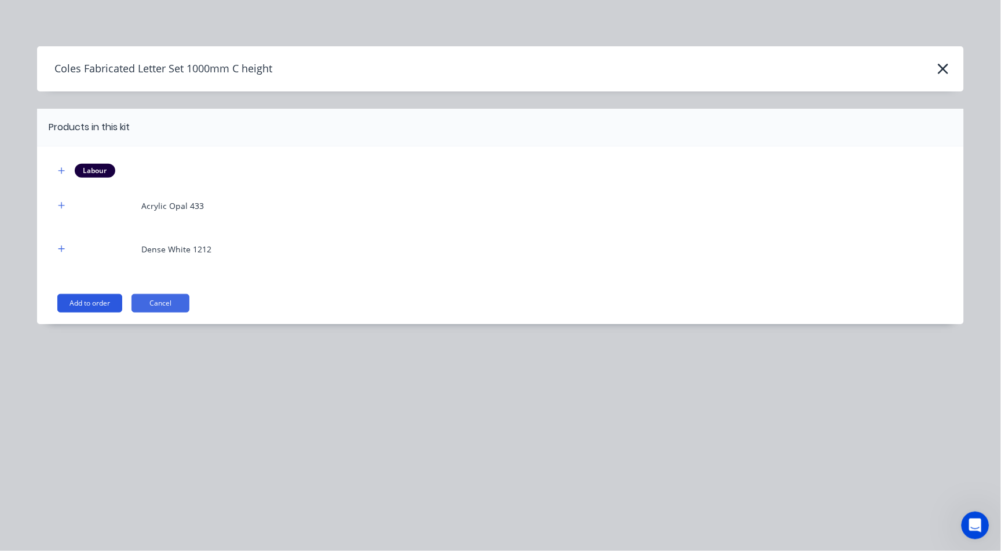
click at [82, 304] on button "Add to order" at bounding box center [89, 303] width 65 height 19
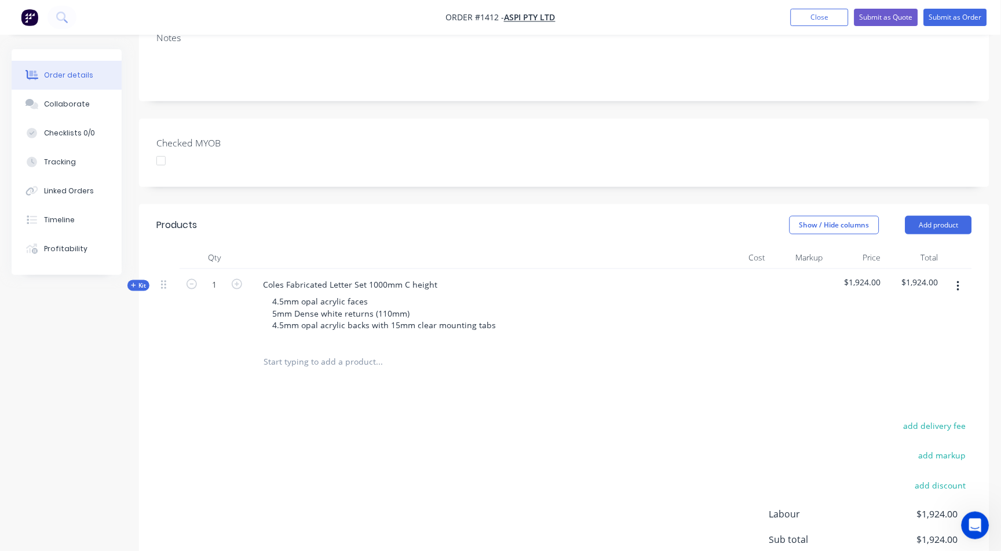
drag, startPoint x: 957, startPoint y: 284, endPoint x: 970, endPoint y: 296, distance: 17.2
click at [957, 284] on icon "button" at bounding box center [958, 286] width 3 height 13
click at [900, 386] on div "Delete" at bounding box center [916, 386] width 89 height 17
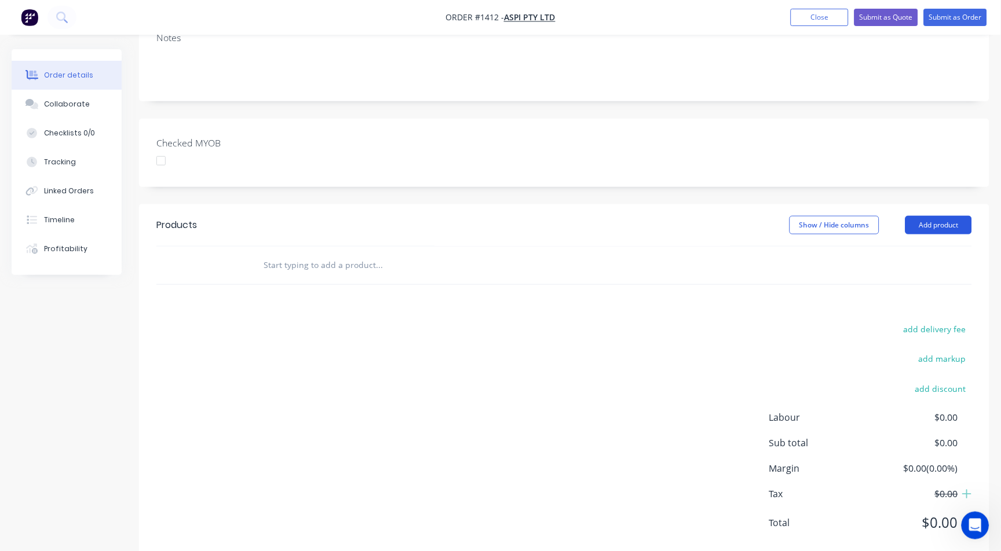
click at [944, 222] on button "Add product" at bounding box center [938, 225] width 67 height 19
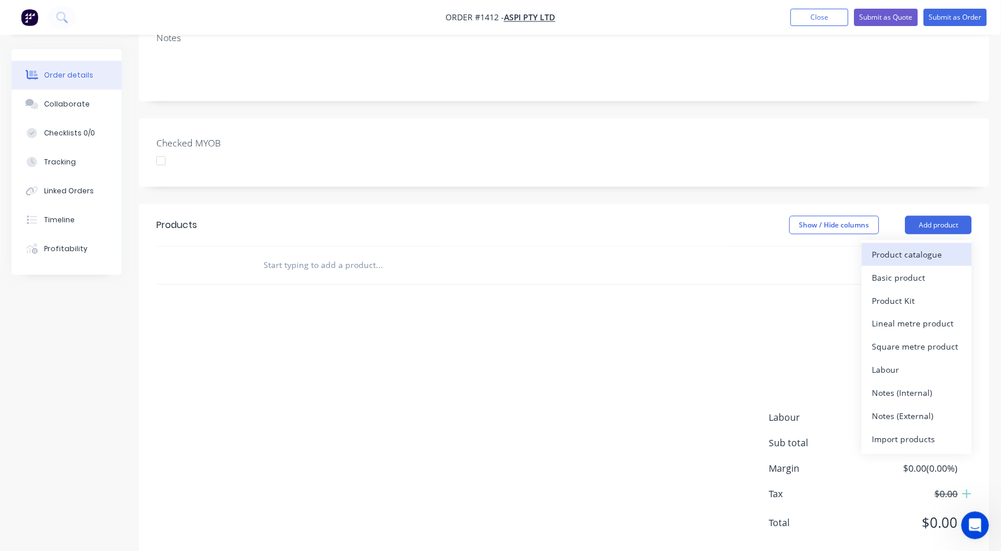
click at [909, 254] on div "Product catalogue" at bounding box center [916, 254] width 89 height 17
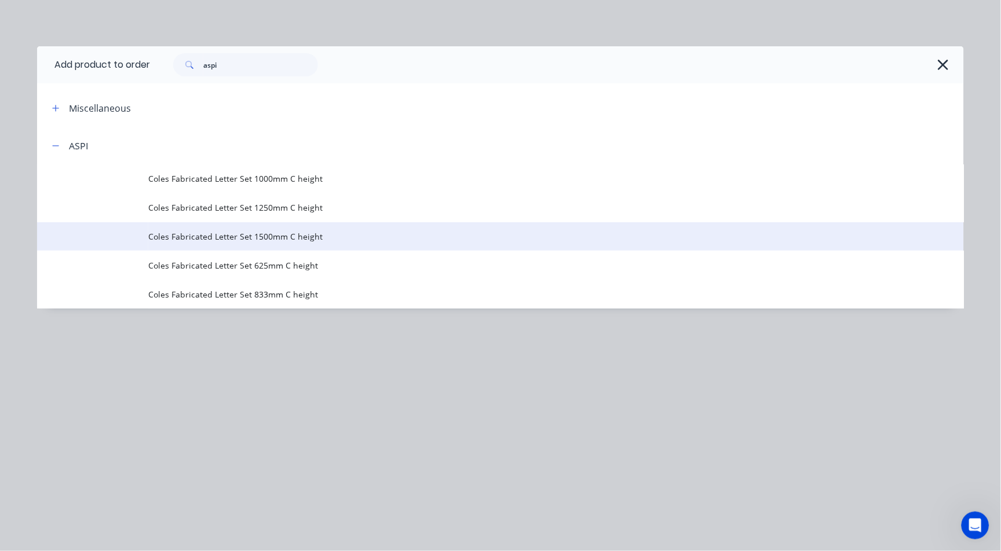
click at [278, 243] on td "Coles Fabricated Letter Set 1500mm C height" at bounding box center [556, 236] width 816 height 29
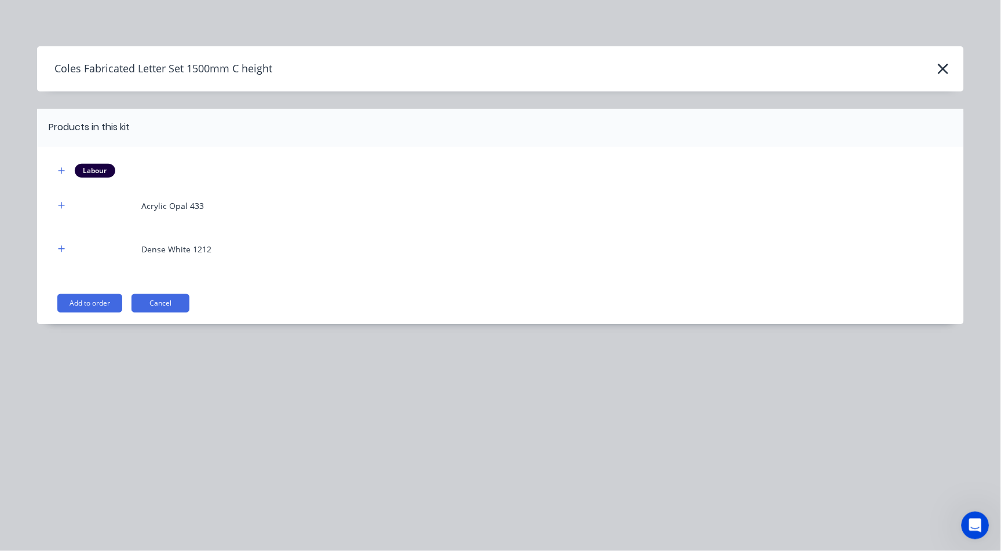
click at [76, 302] on button "Add to order" at bounding box center [89, 303] width 65 height 19
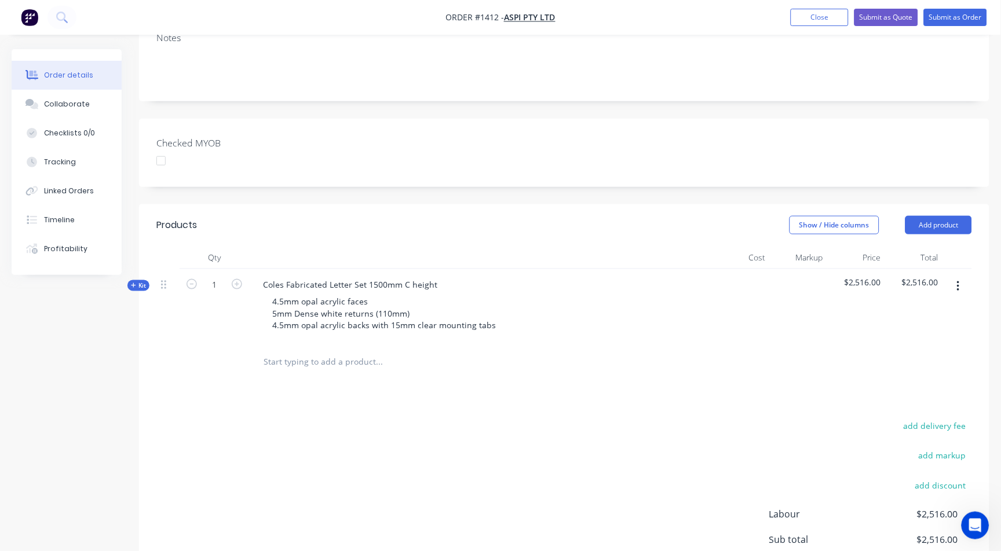
click at [137, 291] on div "Created by Zandra Created 05/09/25 Required 05/09/25 Assigned to Add team membe…" at bounding box center [501, 266] width 978 height 821
click at [145, 286] on span "Kit" at bounding box center [138, 286] width 15 height 9
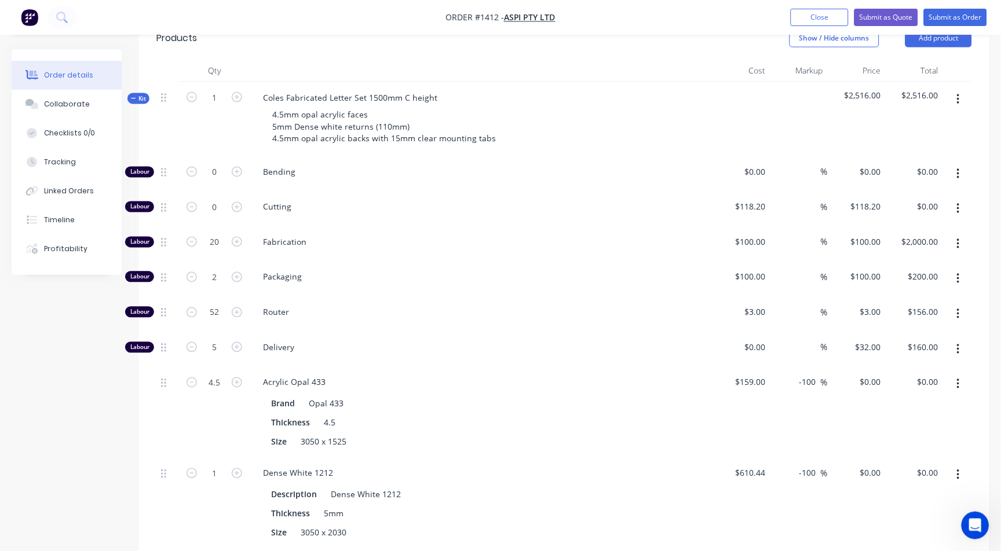
scroll to position [386, 0]
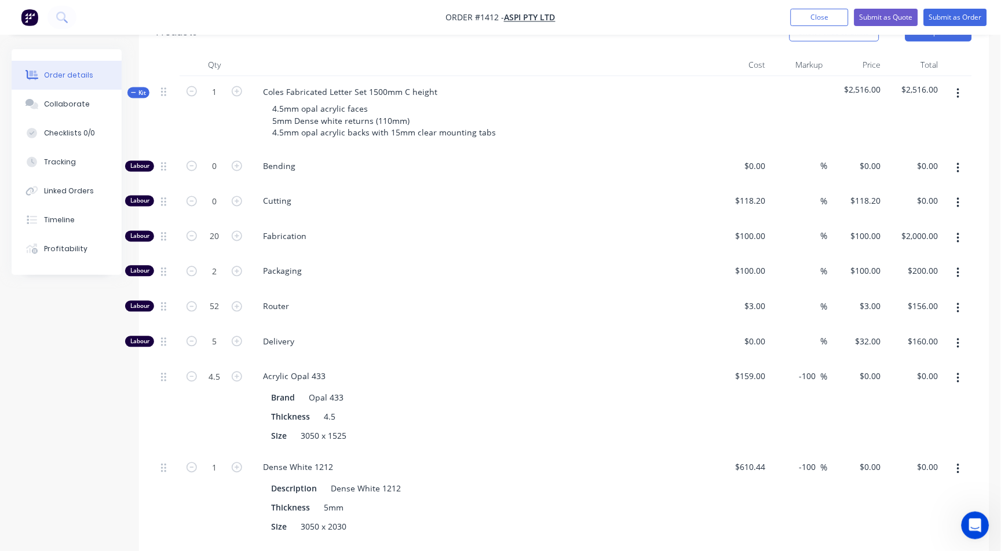
drag, startPoint x: 800, startPoint y: 378, endPoint x: 901, endPoint y: 388, distance: 101.3
click at [901, 388] on div "4.5 Acrylic Opal 433 Brand Opal 433 Thickness 4.5 Size 3050 x 1525 $159.00 $159…" at bounding box center [564, 406] width 816 height 91
type input "60"
type input "254.4"
type input "$1,144.80"
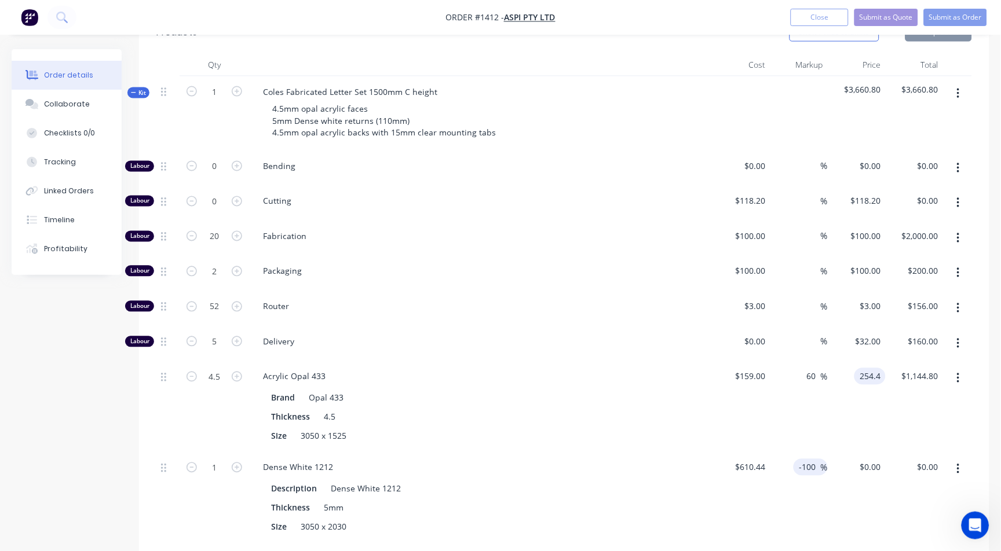
type input "$254.40"
drag, startPoint x: 803, startPoint y: 466, endPoint x: 858, endPoint y: 445, distance: 58.8
click at [858, 445] on div "Labour 0 Bending $0.00 $0.00 % $0.00 $0.00 $0.00 $0.00 Labour 0 Cutting $118.20…" at bounding box center [564, 347] width 816 height 393
type input "60"
type input "976.704"
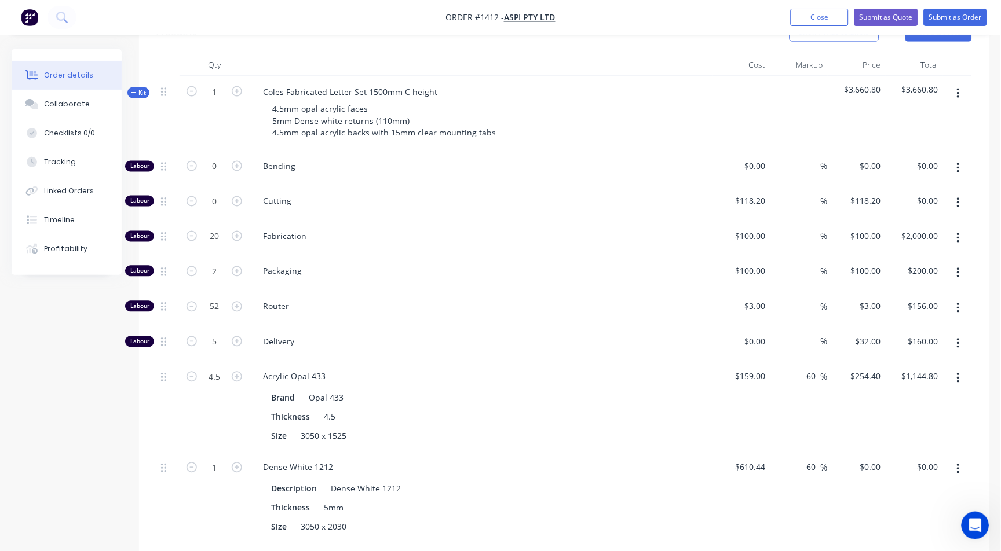
type input "$976.70"
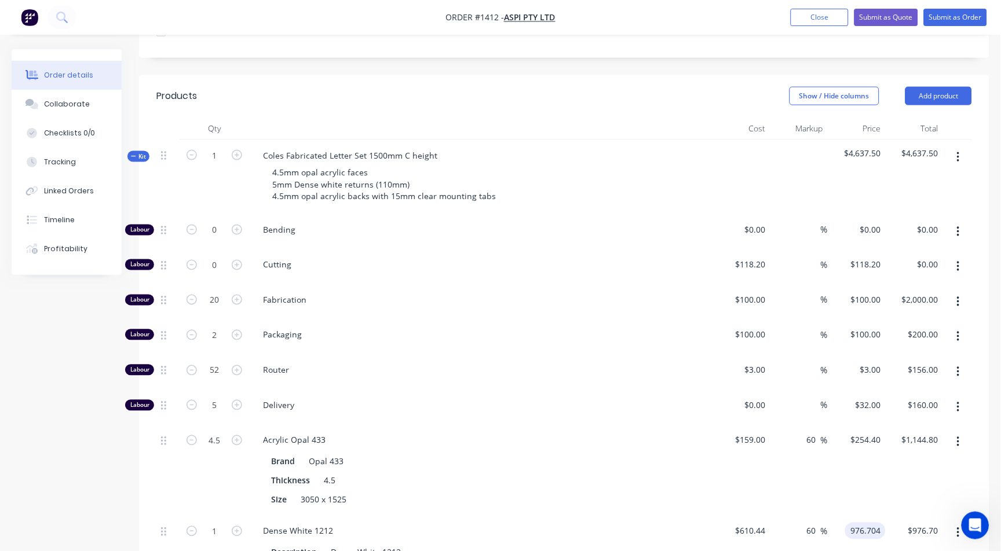
scroll to position [321, 0]
type input "$976.704"
click at [137, 154] on span "Kit" at bounding box center [138, 157] width 15 height 9
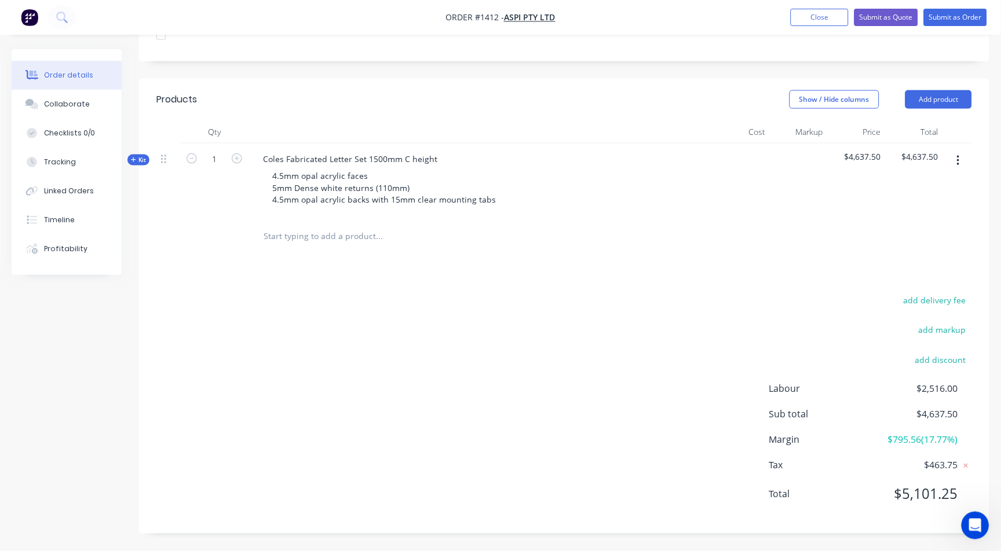
scroll to position [318, 0]
click at [957, 157] on icon "button" at bounding box center [958, 161] width 3 height 13
click at [891, 191] on div "Add product to kit" at bounding box center [916, 192] width 89 height 17
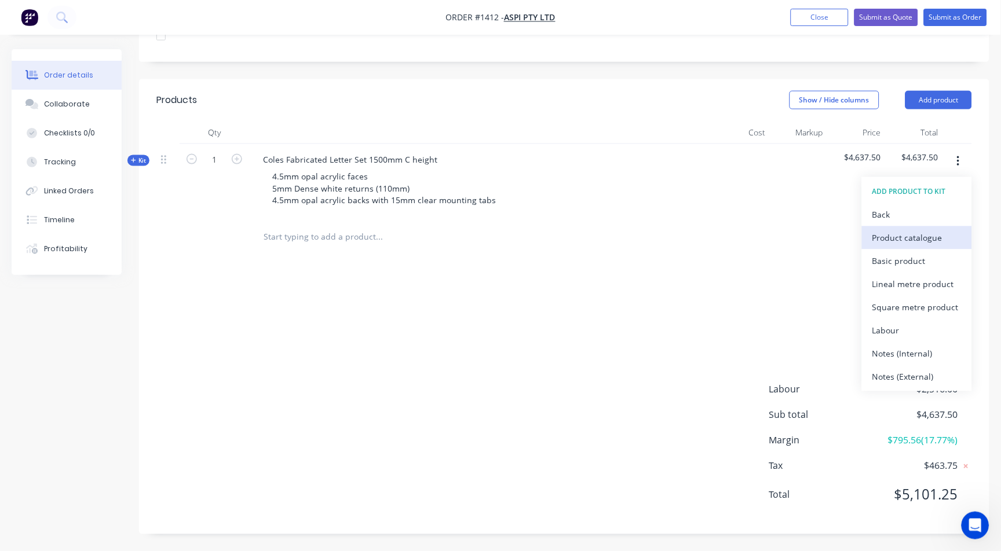
click at [917, 241] on div "Product catalogue" at bounding box center [916, 238] width 89 height 17
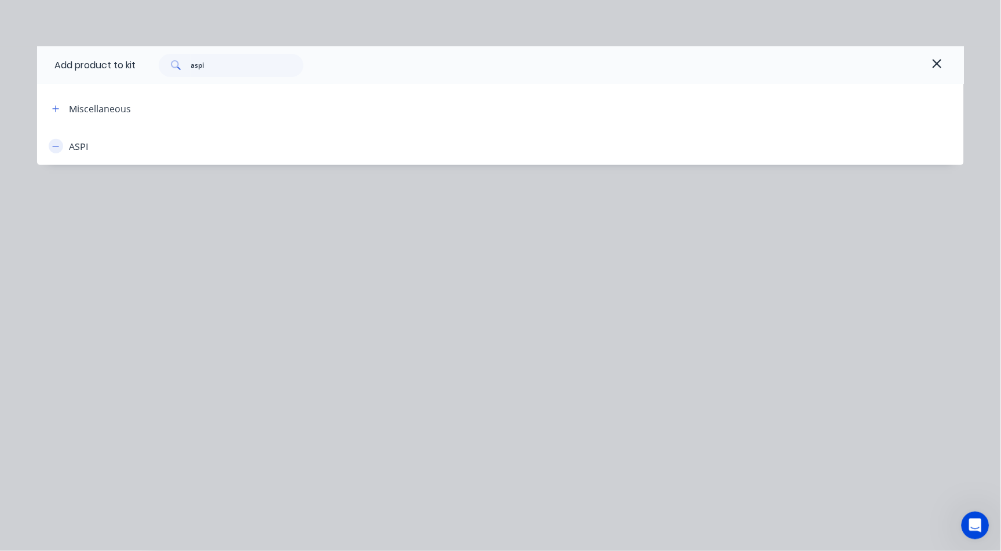
click at [60, 148] on button "button" at bounding box center [56, 146] width 14 height 14
drag, startPoint x: 936, startPoint y: 58, endPoint x: 932, endPoint y: 63, distance: 6.6
click at [935, 59] on icon "button" at bounding box center [937, 64] width 10 height 14
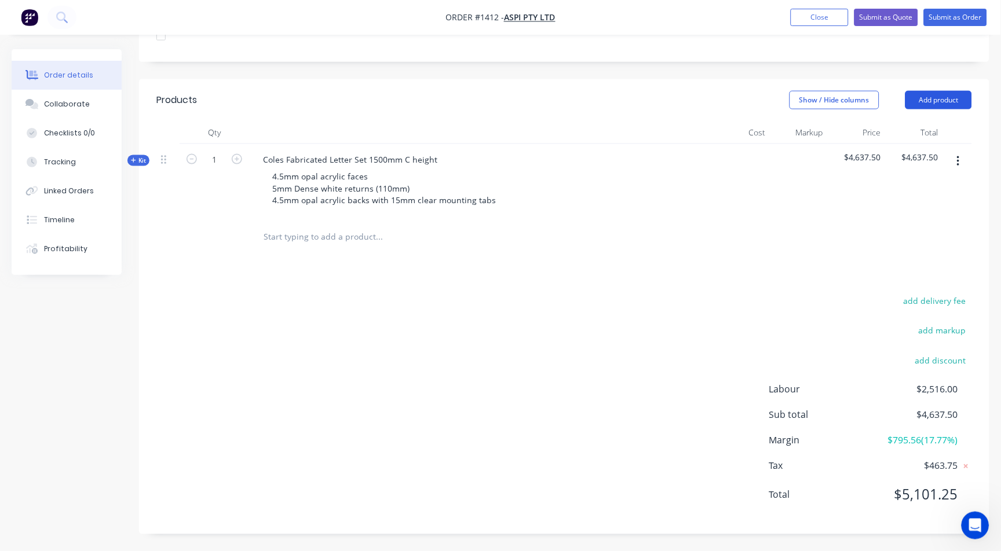
click at [951, 94] on button "Add product" at bounding box center [938, 100] width 67 height 19
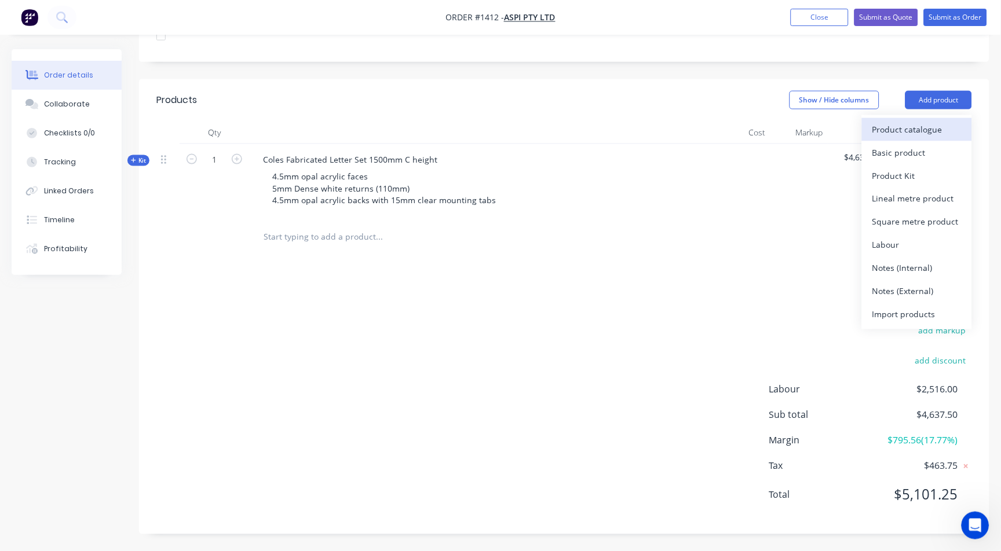
click at [905, 131] on div "Product catalogue" at bounding box center [916, 129] width 89 height 17
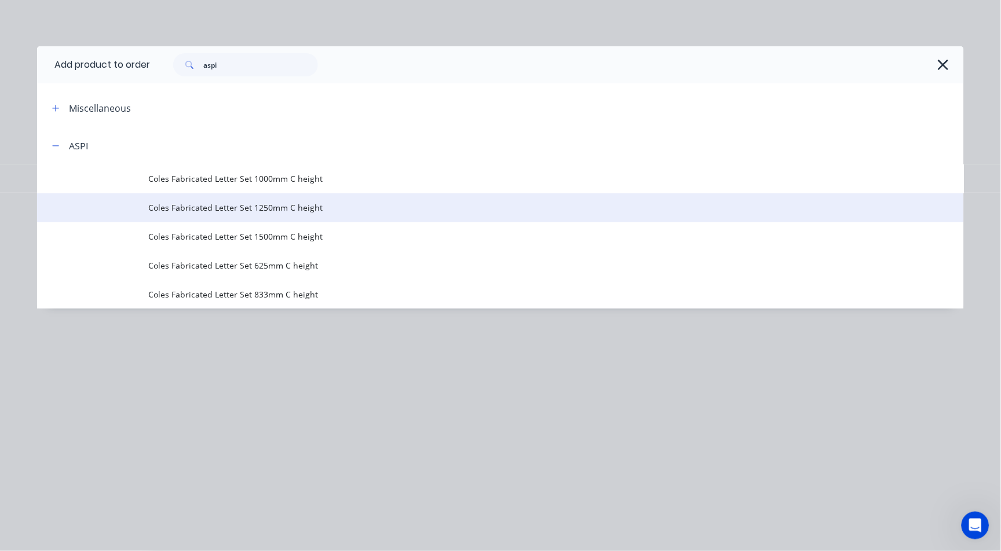
click at [318, 210] on span "Coles Fabricated Letter Set 1250mm C height" at bounding box center [474, 208] width 652 height 12
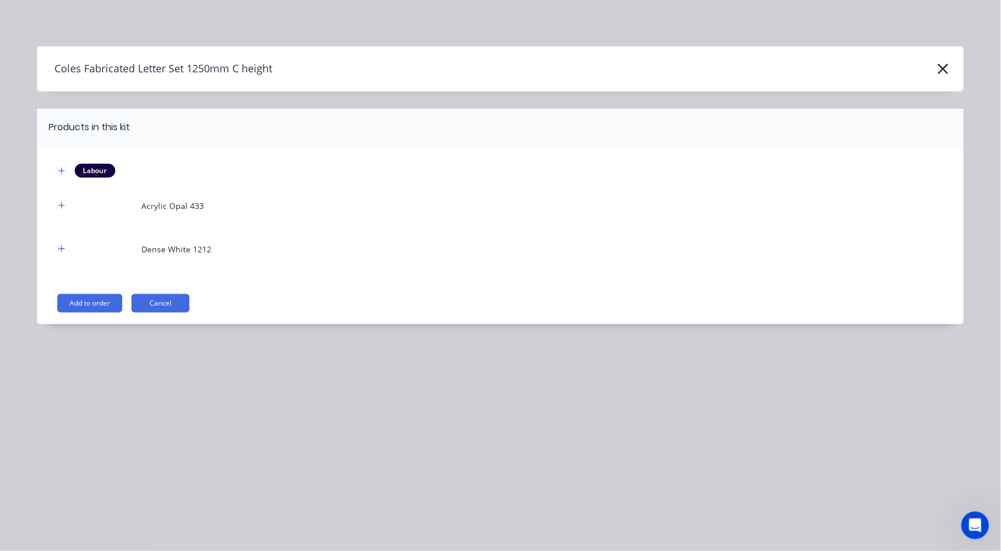
click at [86, 295] on button "Add to order" at bounding box center [89, 303] width 65 height 19
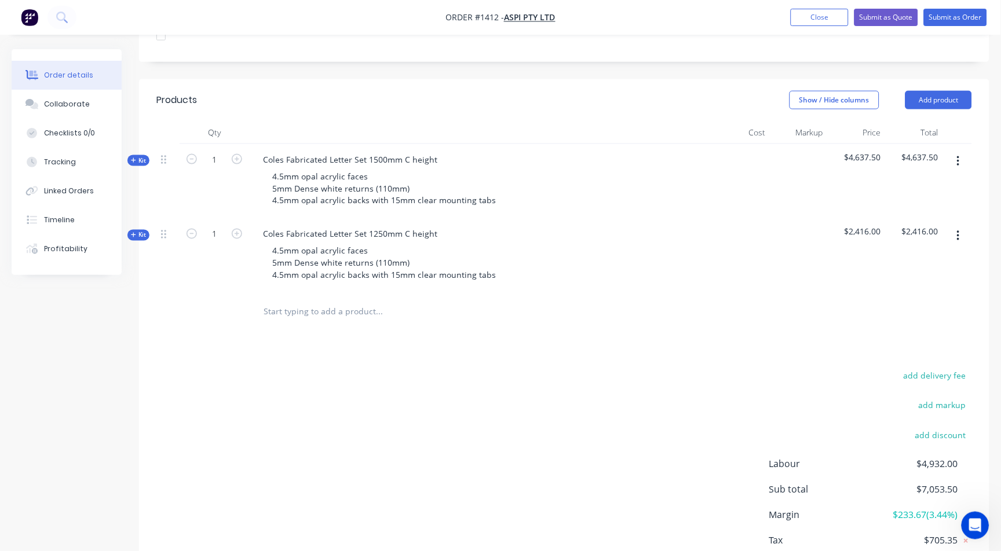
click at [134, 234] on icon at bounding box center [133, 235] width 5 height 6
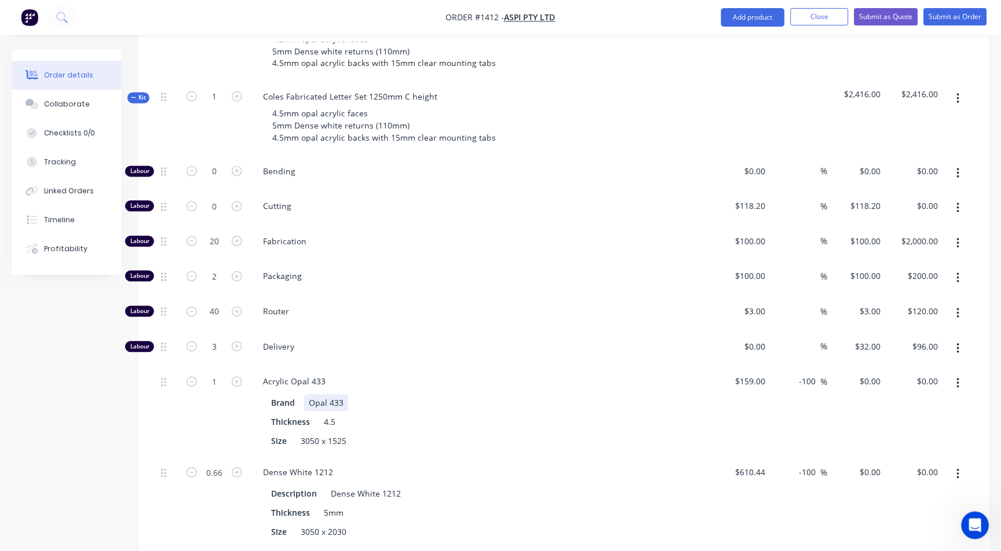
scroll to position [511, 0]
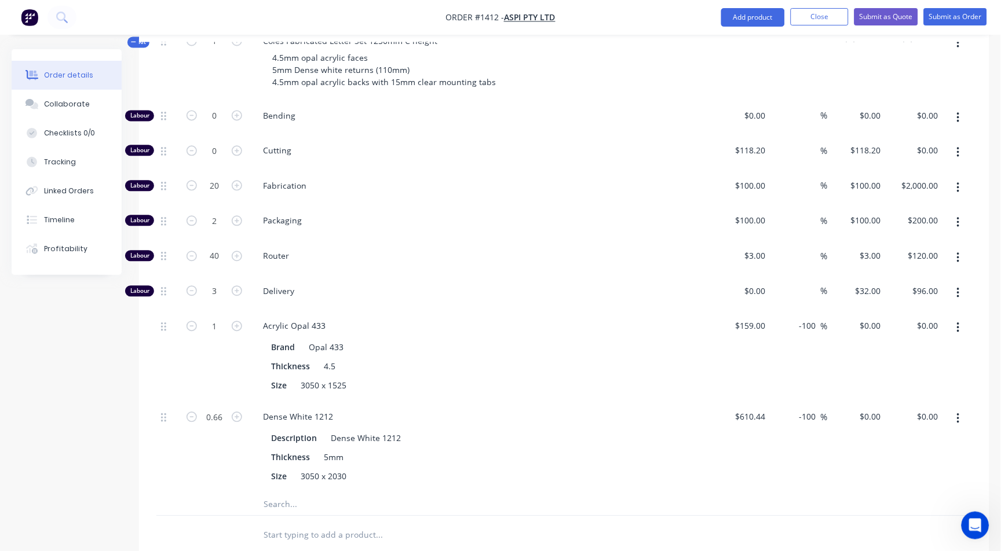
drag, startPoint x: 799, startPoint y: 324, endPoint x: 846, endPoint y: 325, distance: 47.5
click at [846, 325] on div "1 Acrylic Opal 433 Brand Opal 433 Thickness 4.5 Size 3050 x 1525 $159.00 $159.0…" at bounding box center [564, 356] width 816 height 91
type input "60"
type input "254.4"
type input "$254.40"
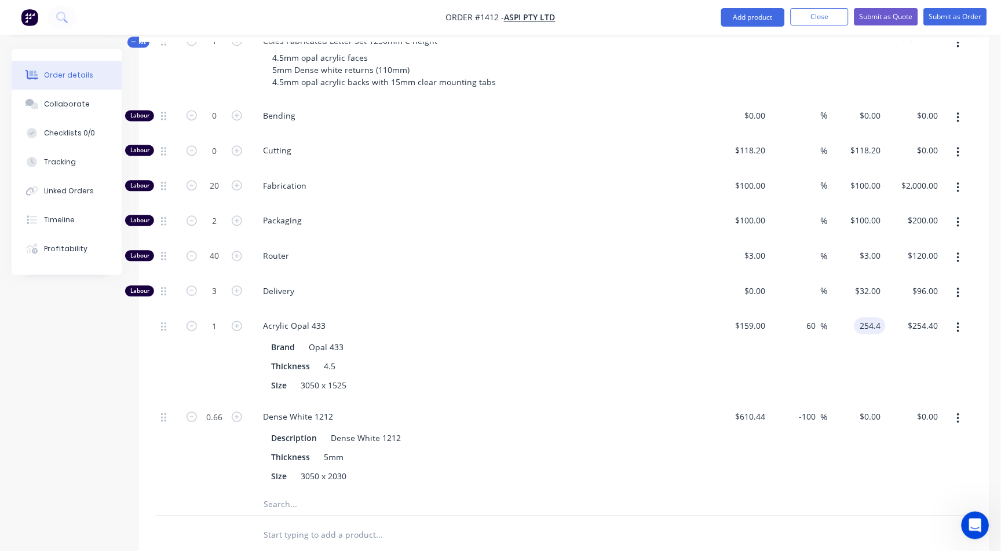
type input "$254.40"
click at [811, 422] on input "-100" at bounding box center [809, 417] width 23 height 17
click at [811, 421] on input "-100" at bounding box center [809, 417] width 23 height 17
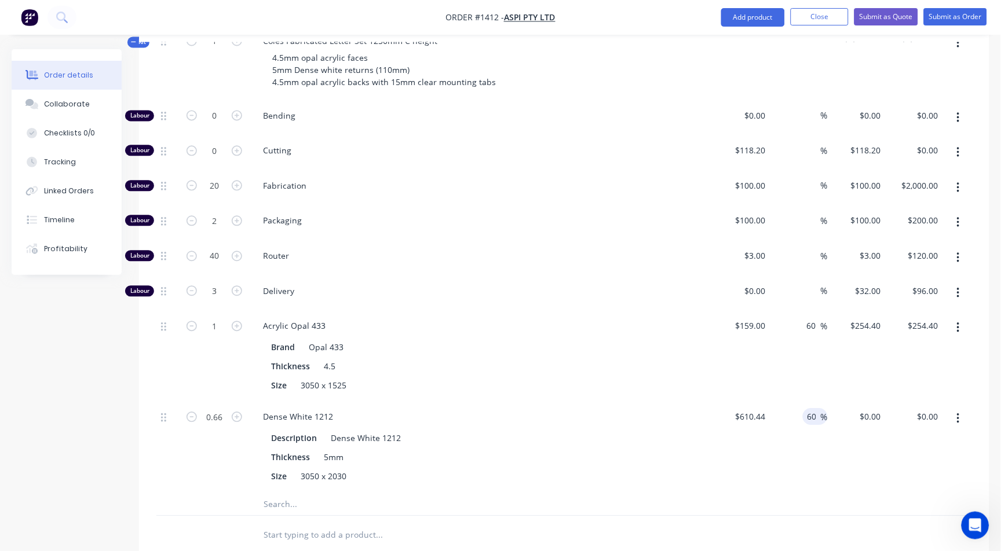
type input "60"
type input "976.704"
type input "$644.62"
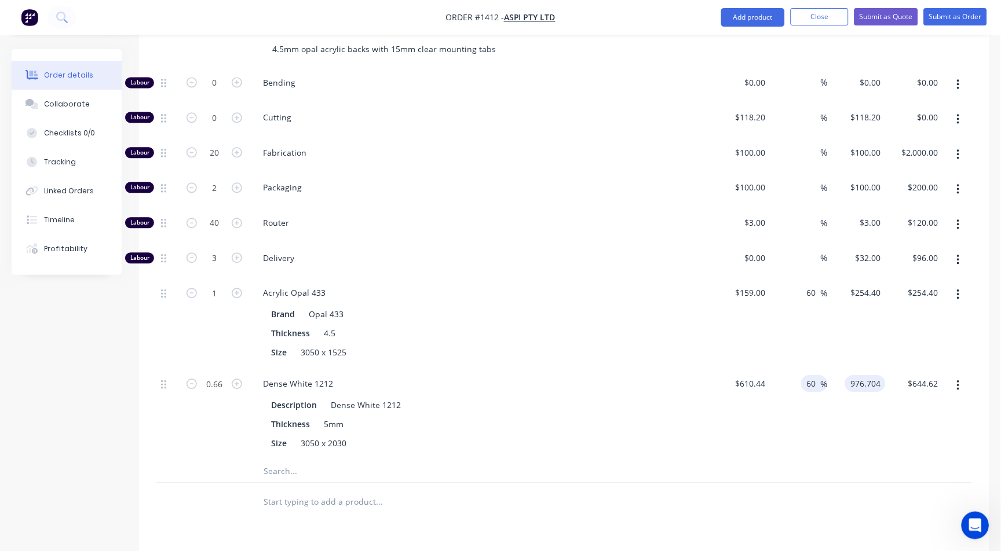
scroll to position [575, 0]
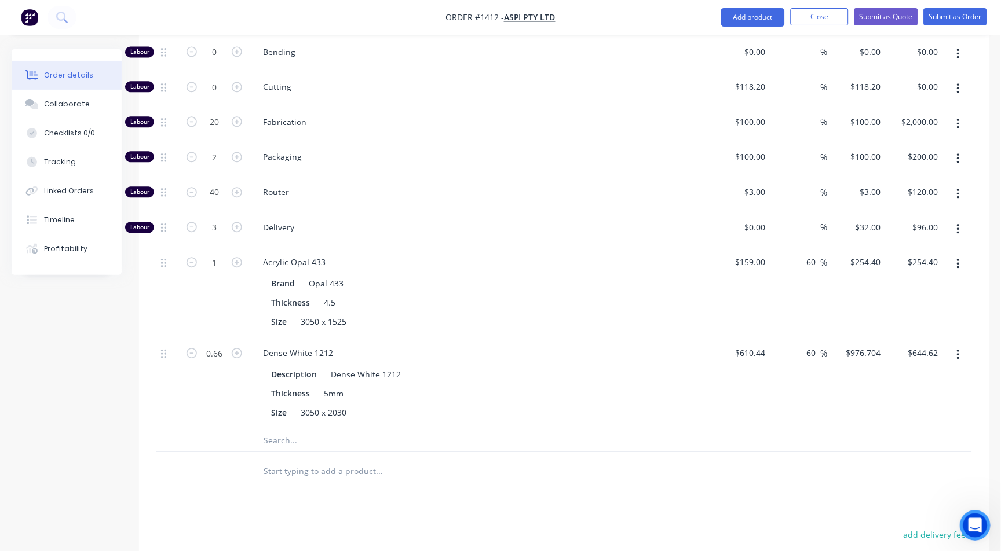
click at [972, 517] on icon "Open Intercom Messenger" at bounding box center [973, 524] width 19 height 19
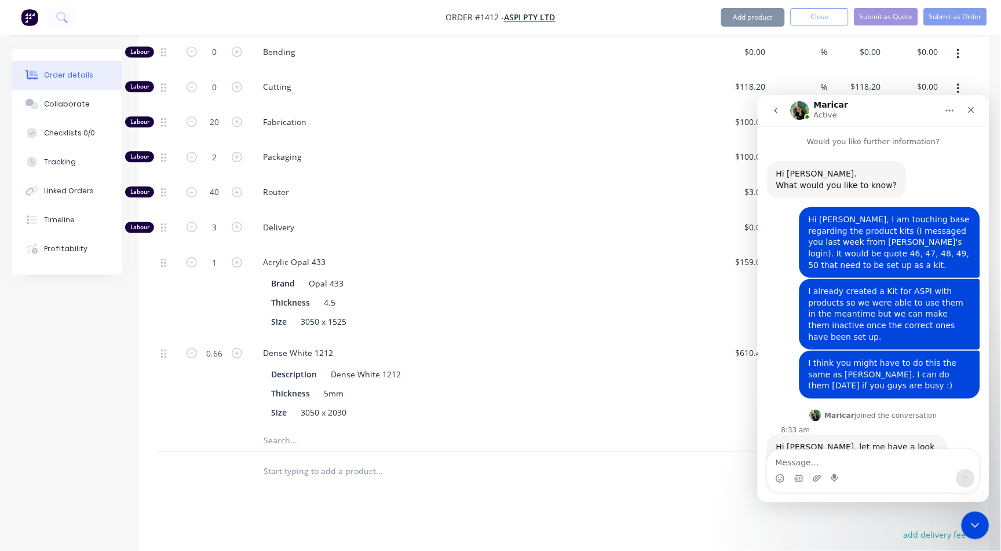
type input "$976.704"
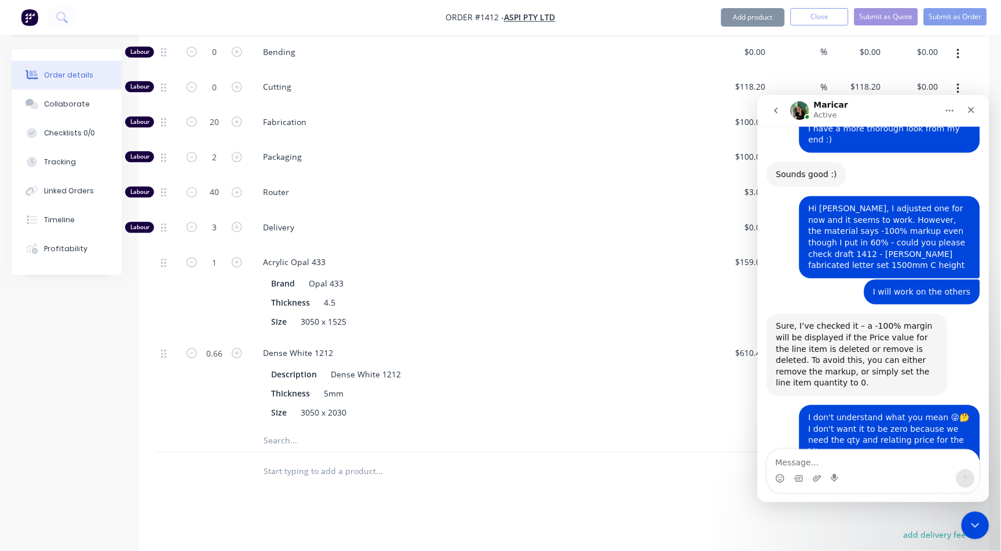
scroll to position [1107, 0]
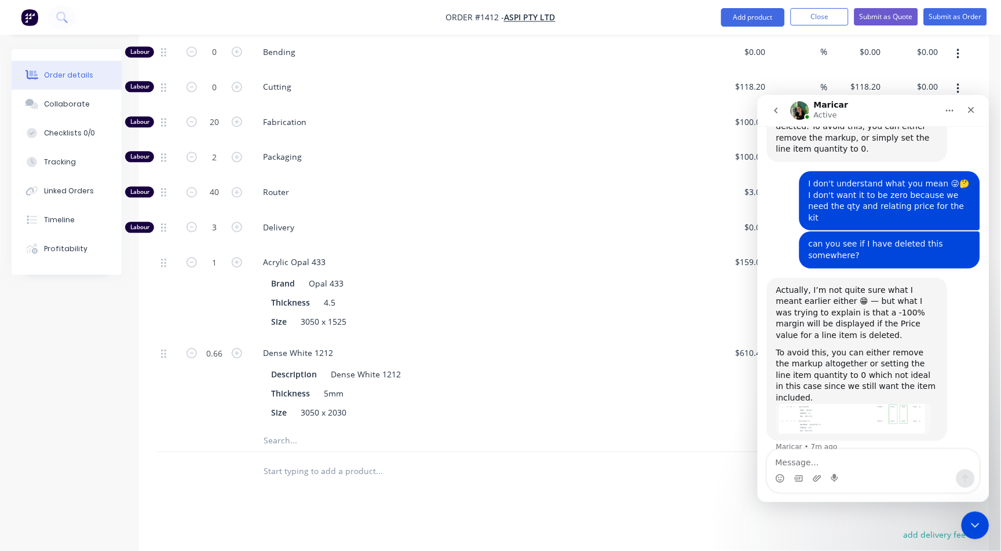
click at [794, 463] on textarea "Message…" at bounding box center [873, 459] width 212 height 20
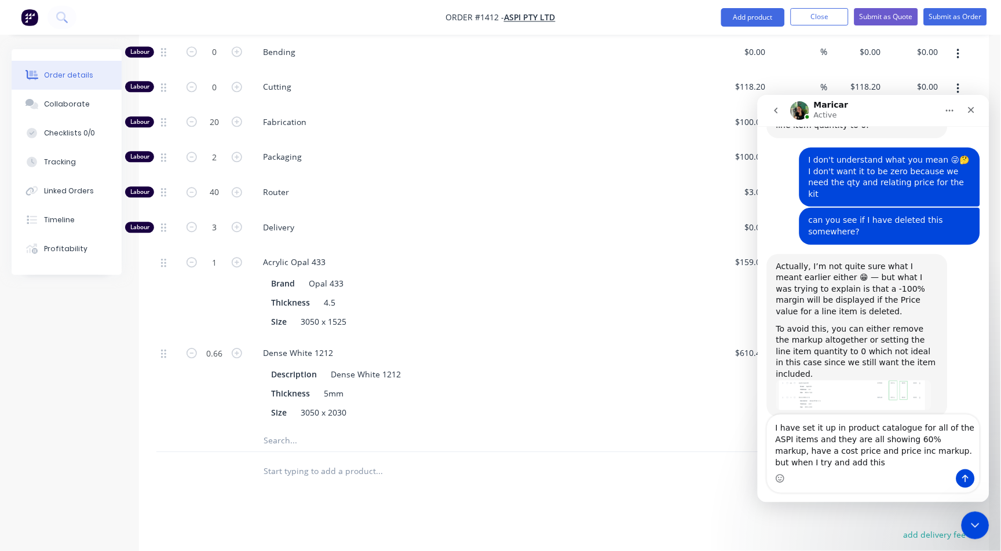
scroll to position [1142, 0]
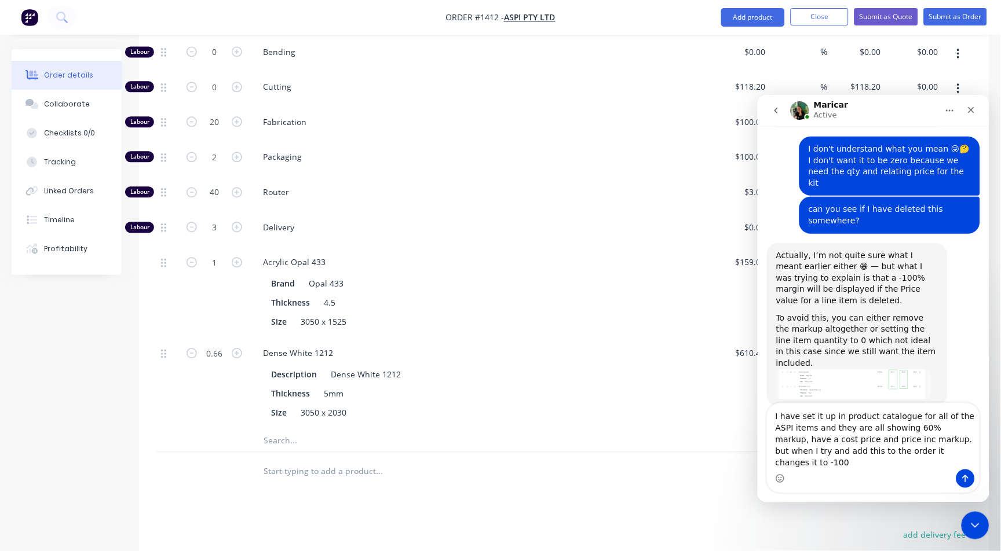
type textarea "I have set it up in product catalogue for all of the ASPI items and they are al…"
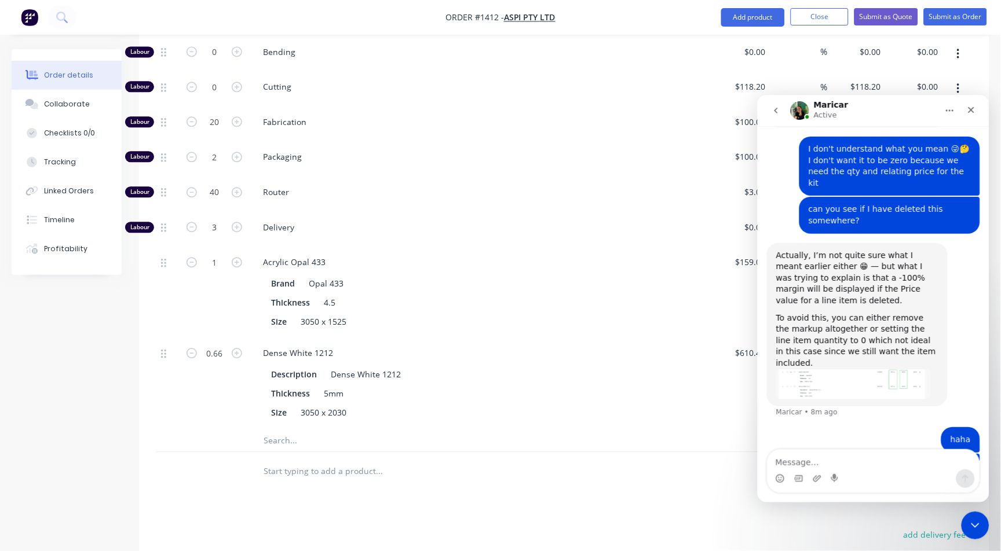
scroll to position [1179, 0]
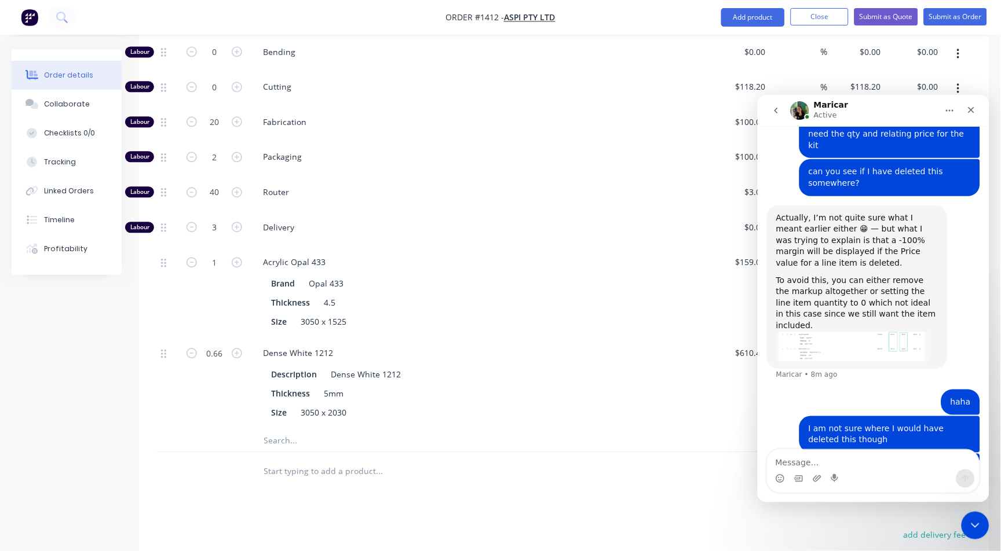
click at [371, 484] on div at bounding box center [457, 471] width 417 height 38
click at [970, 109] on icon "Close" at bounding box center [971, 110] width 6 height 6
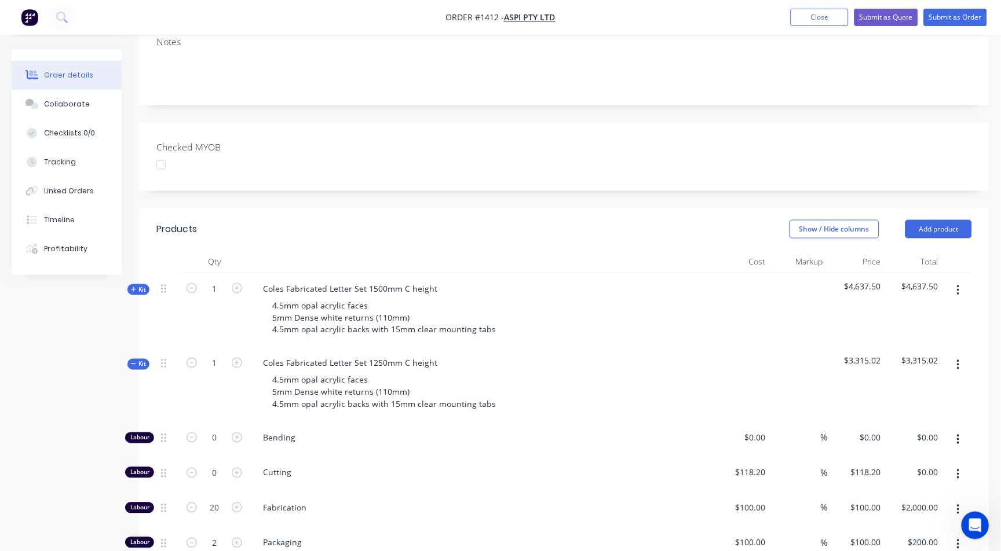
scroll to position [193, 0]
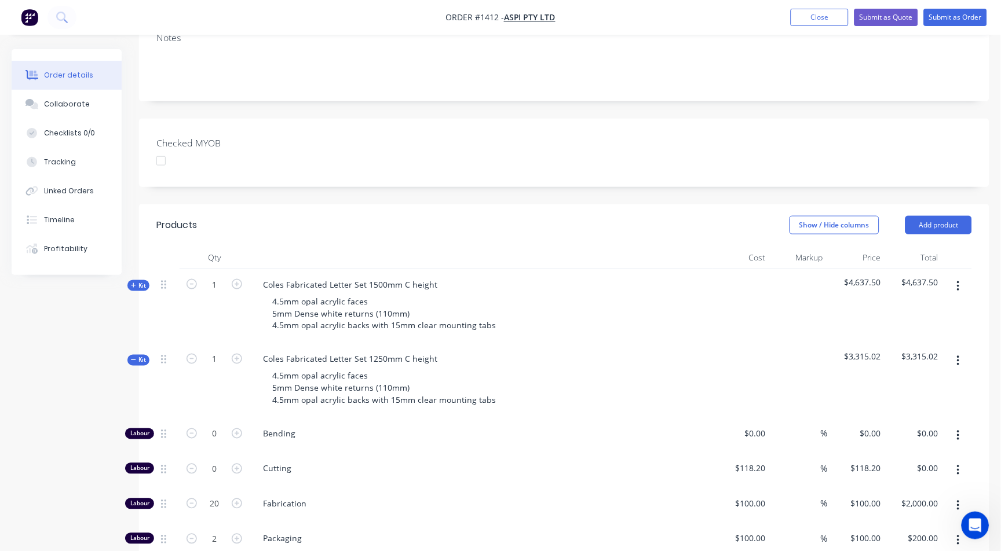
click at [141, 359] on span "Kit" at bounding box center [138, 360] width 15 height 9
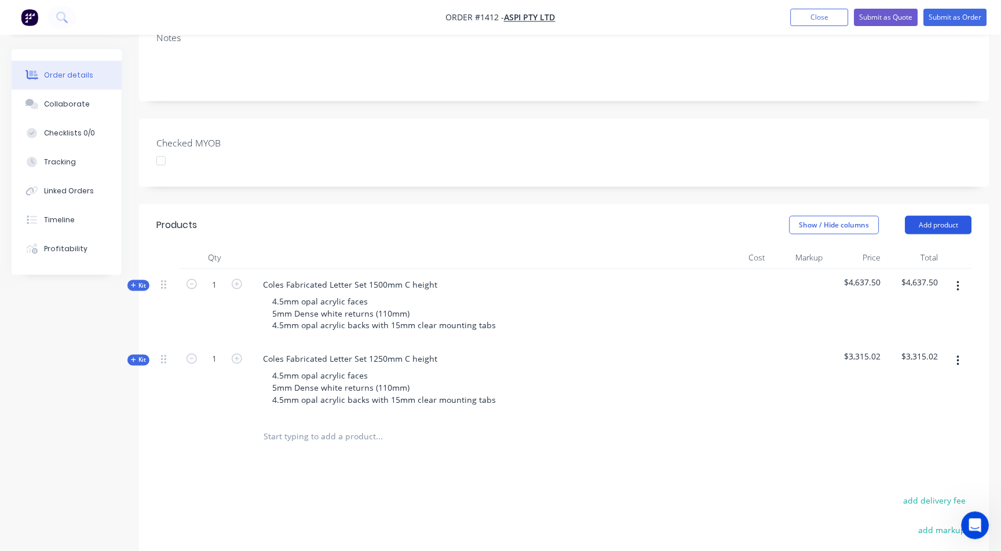
click at [937, 224] on button "Add product" at bounding box center [938, 225] width 67 height 19
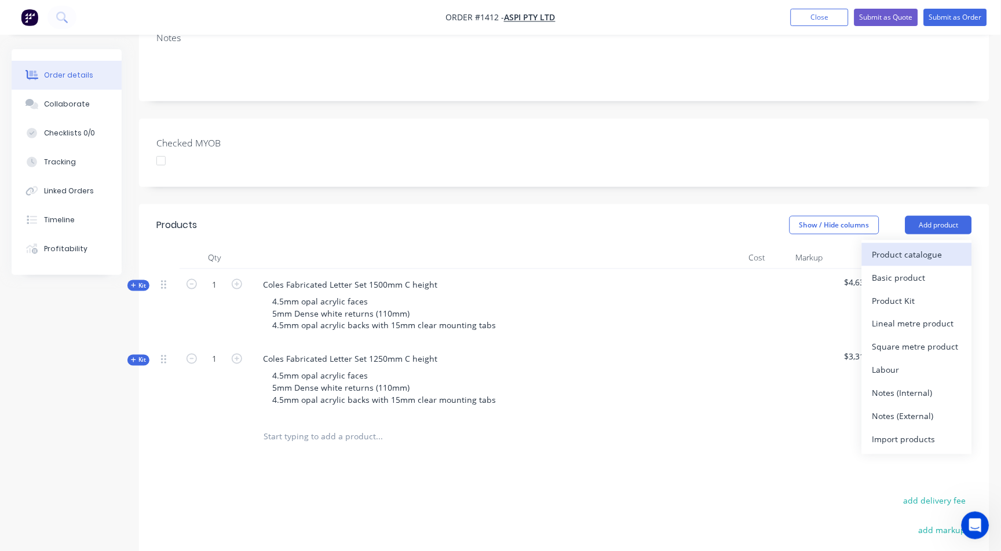
click at [927, 246] on div "Product catalogue" at bounding box center [916, 254] width 89 height 17
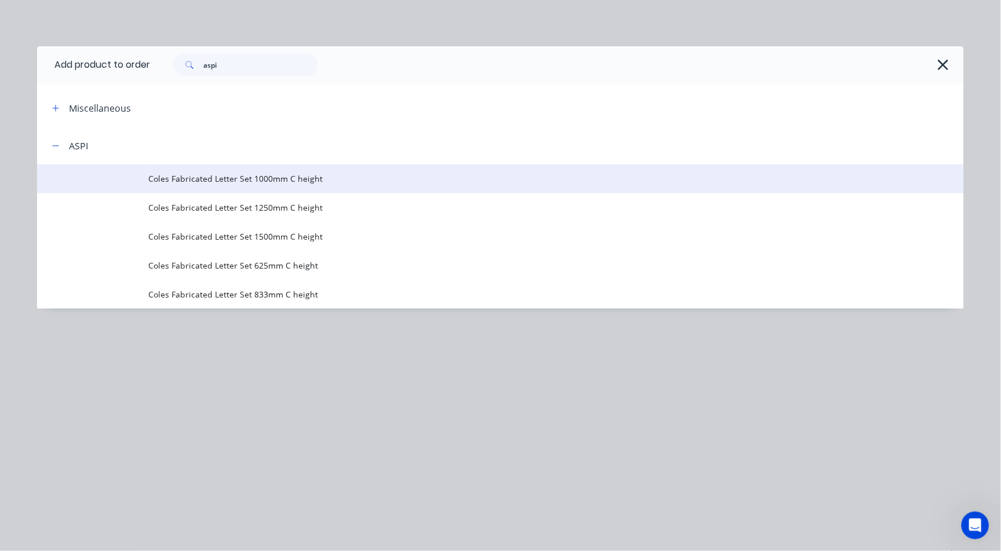
click at [325, 174] on span "Coles Fabricated Letter Set 1000mm C height" at bounding box center [474, 179] width 652 height 12
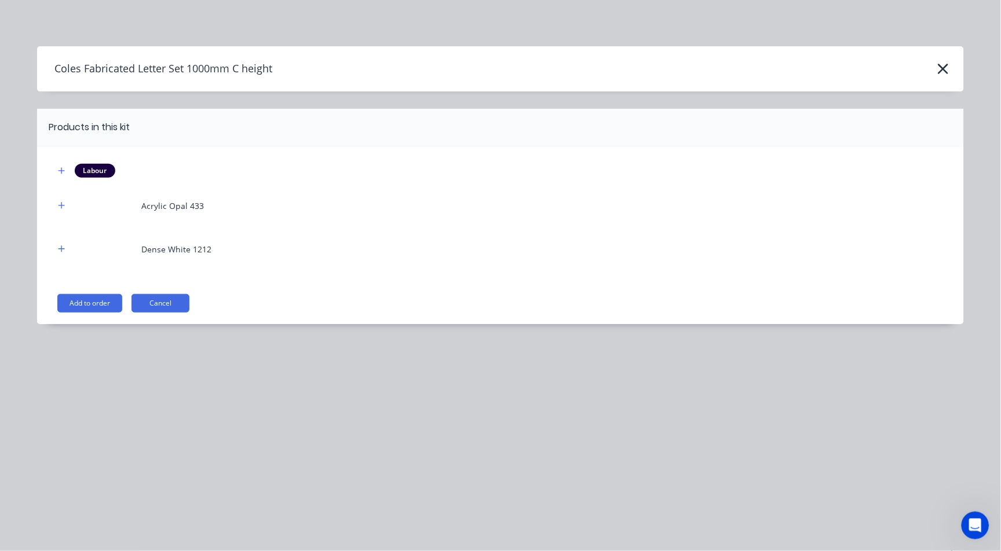
drag, startPoint x: 86, startPoint y: 299, endPoint x: 76, endPoint y: 216, distance: 84.0
click at [81, 221] on div "Labour Acrylic Opal 433 Dense White 1212 Add to order Cancel" at bounding box center [500, 236] width 927 height 178
click at [60, 209] on icon "button" at bounding box center [61, 206] width 7 height 8
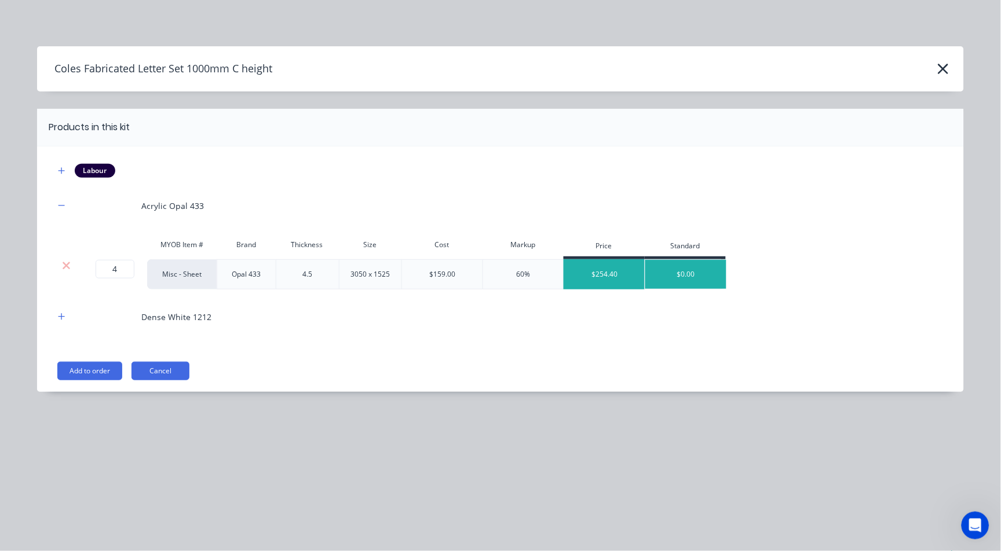
click at [606, 275] on div "$254.40" at bounding box center [604, 274] width 81 height 29
click at [60, 313] on icon "button" at bounding box center [61, 317] width 7 height 8
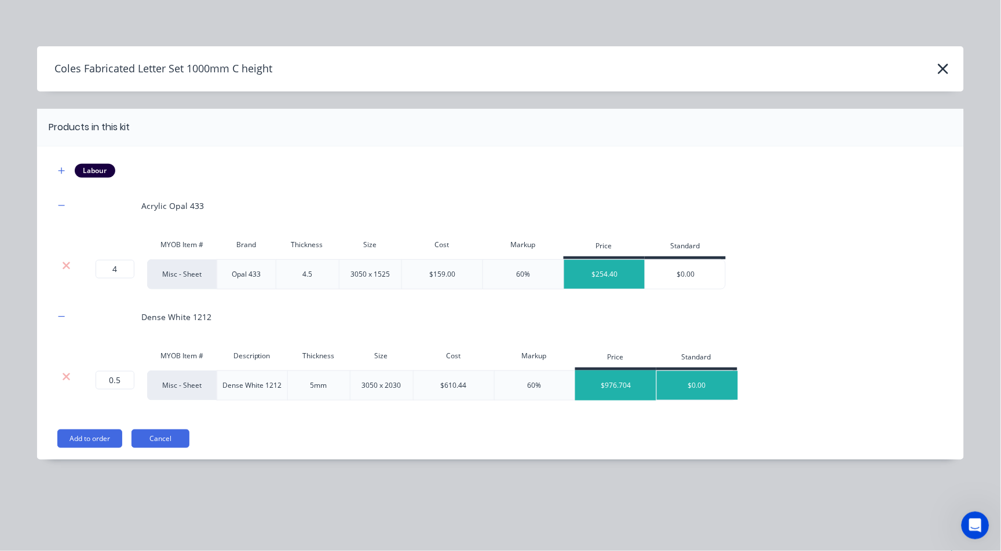
click at [627, 388] on div "$976.704" at bounding box center [616, 385] width 81 height 29
click at [109, 436] on button "Add to order" at bounding box center [89, 439] width 65 height 19
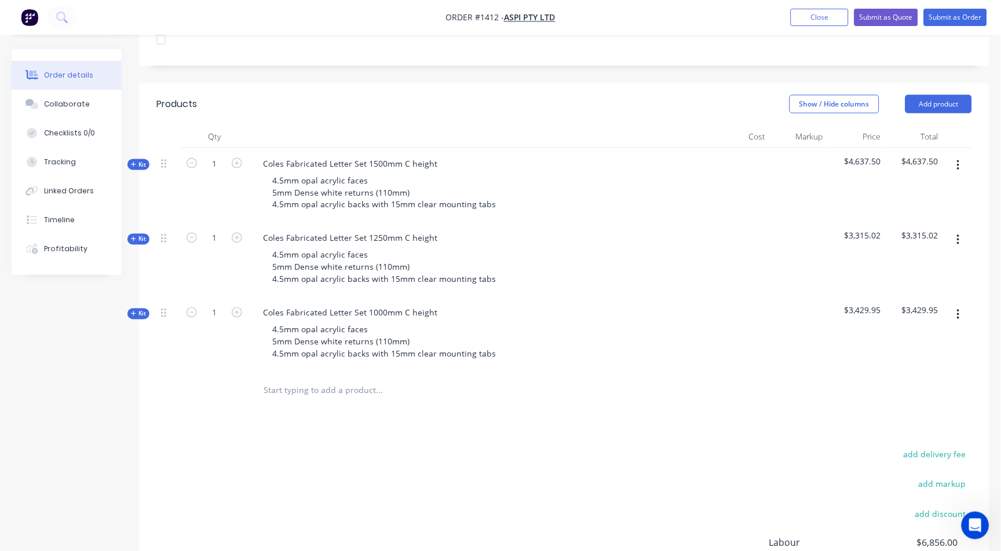
scroll to position [321, 0]
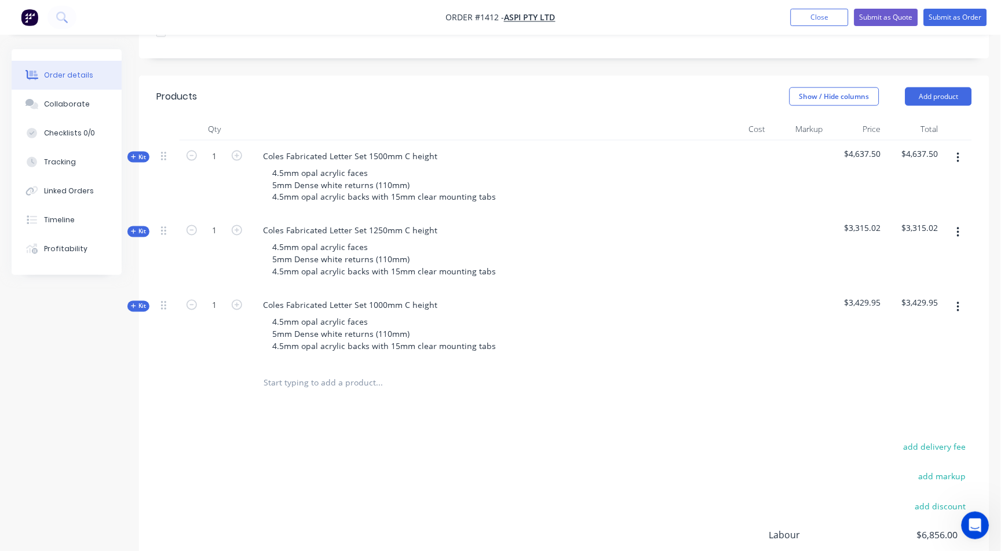
click at [142, 306] on span "Kit" at bounding box center [138, 306] width 15 height 9
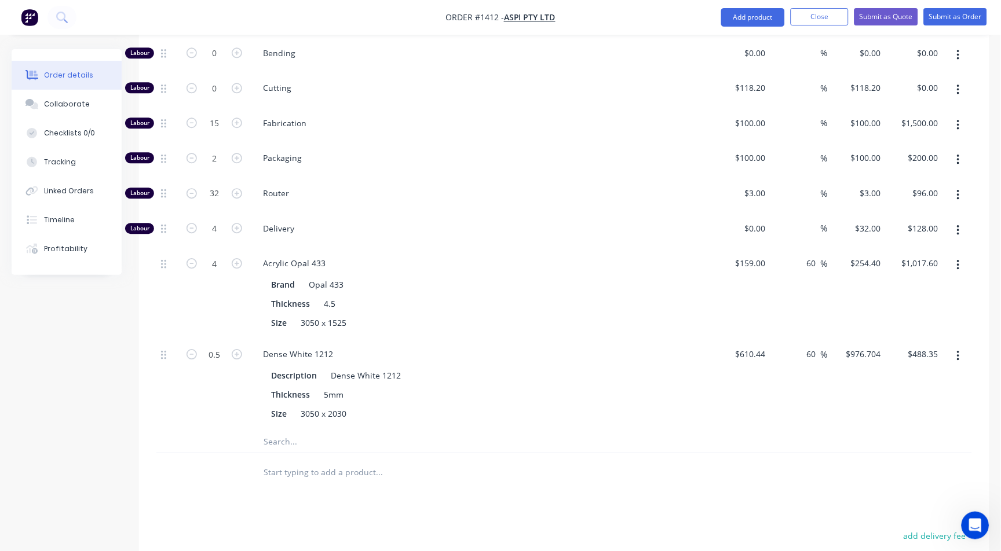
scroll to position [644, 0]
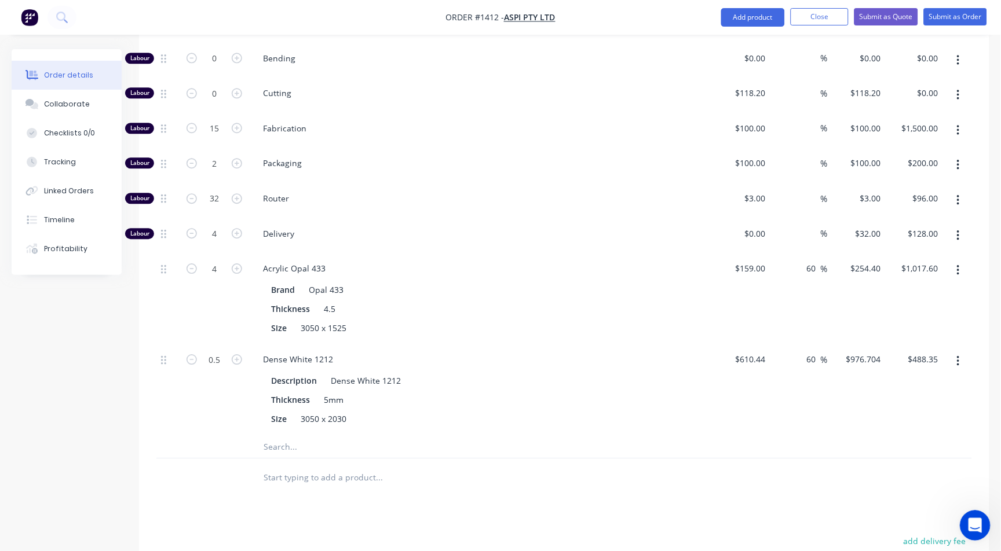
click at [970, 518] on icon "Open Intercom Messenger" at bounding box center [973, 524] width 19 height 19
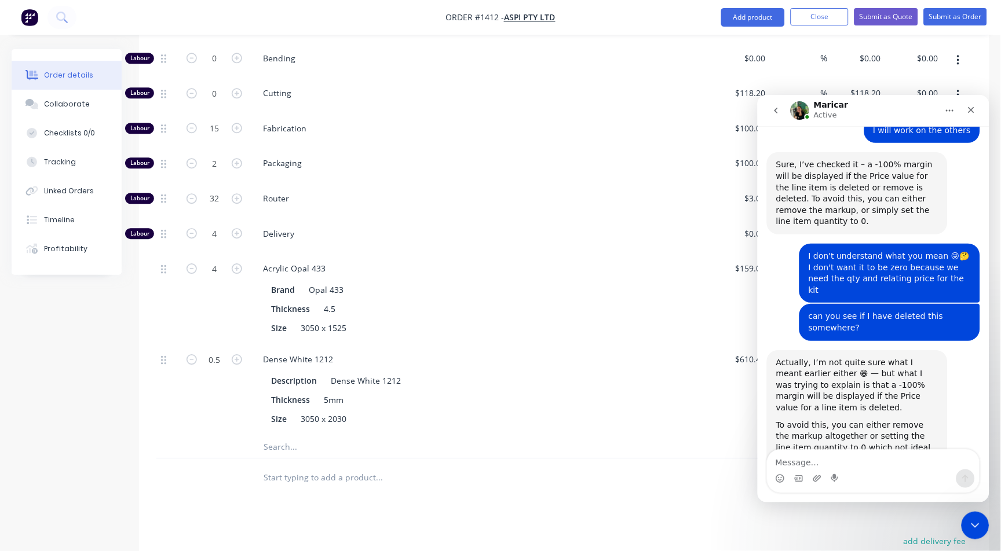
scroll to position [1179, 0]
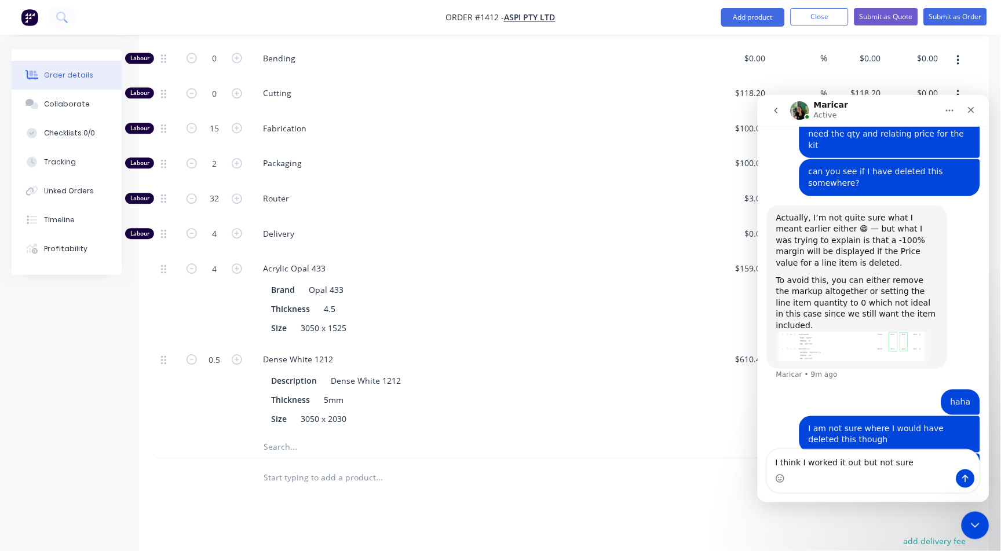
type textarea "I think I worked it out but not sure"
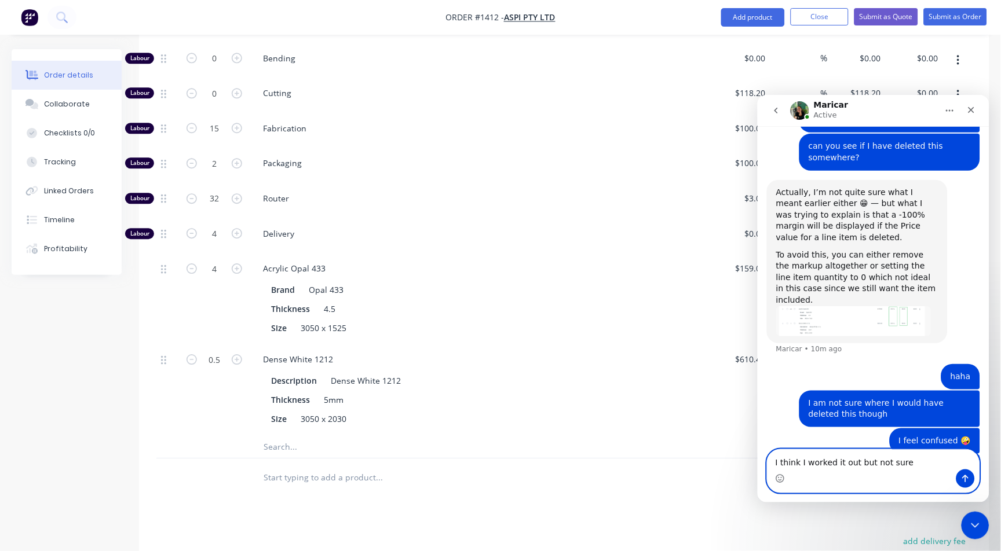
scroll to position [1243, 0]
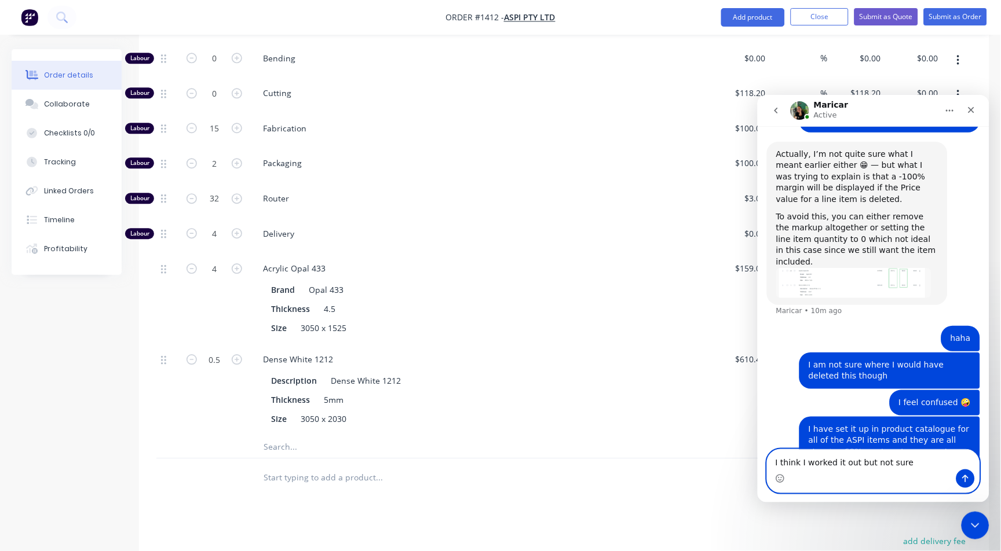
drag, startPoint x: 913, startPoint y: 469, endPoint x: 621, endPoint y: 452, distance: 292.4
click at [757, 452] on html "Maricar Active Would you like further information? Hi Zandra. What would you li…" at bounding box center [873, 298] width 232 height 408
click at [440, 439] on input "text" at bounding box center [379, 446] width 232 height 23
click at [451, 493] on div at bounding box center [457, 478] width 417 height 38
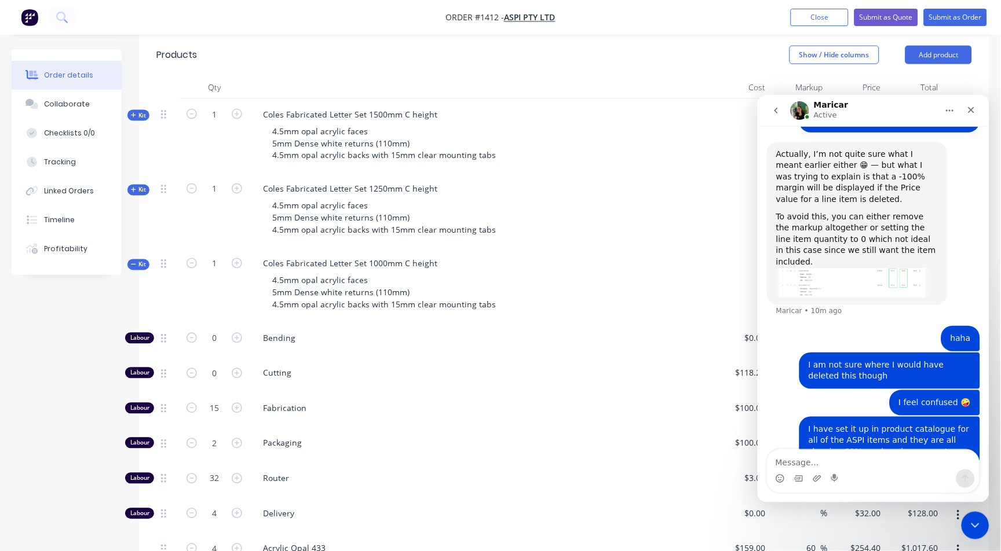
scroll to position [386, 0]
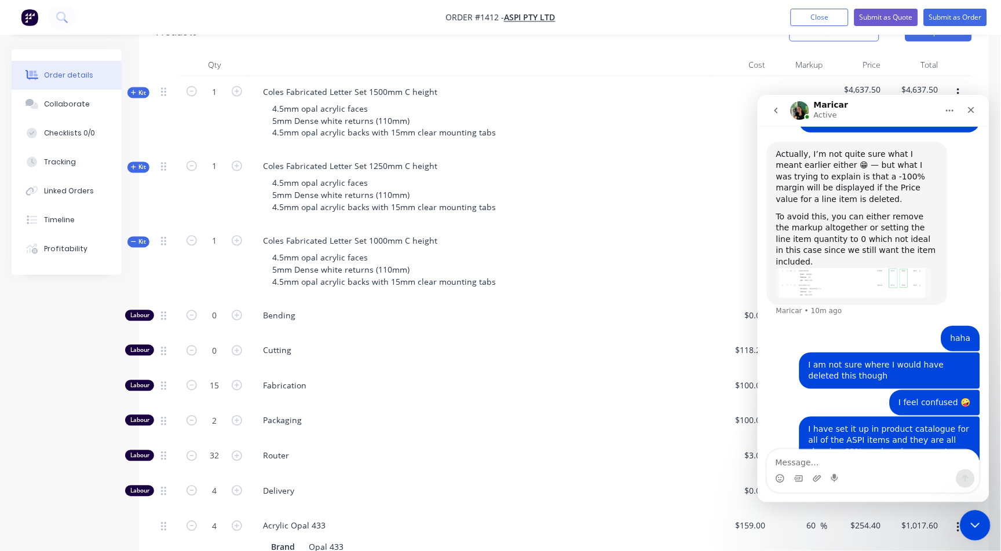
click at [978, 516] on div "Close Intercom Messenger" at bounding box center [973, 524] width 28 height 28
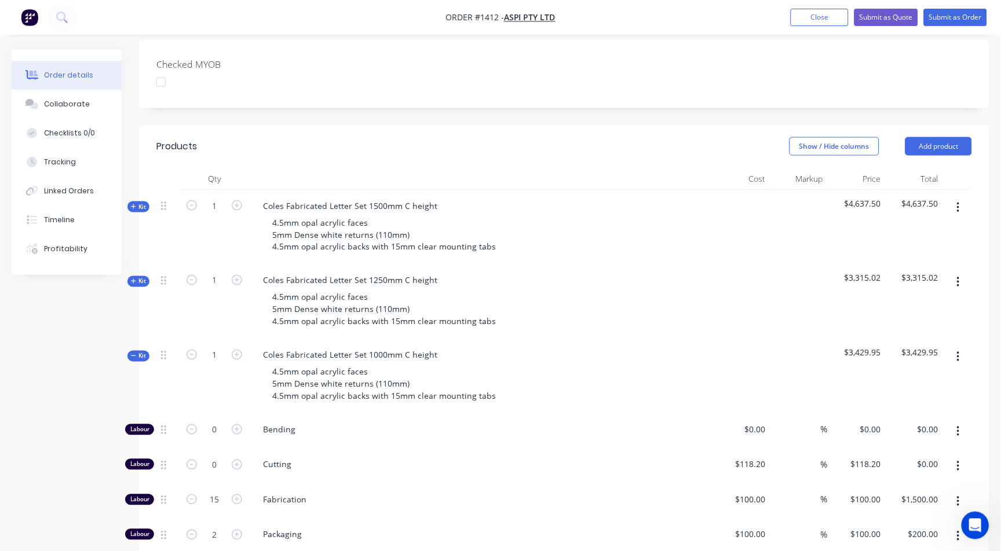
scroll to position [257, 0]
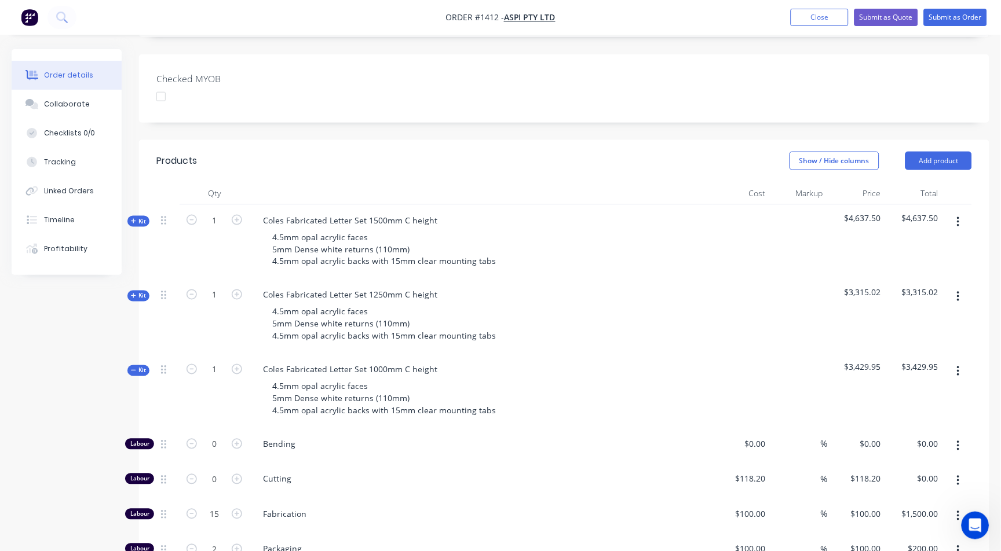
click at [956, 372] on button "button" at bounding box center [958, 371] width 27 height 21
click at [905, 465] on div "Delete" at bounding box center [916, 471] width 89 height 17
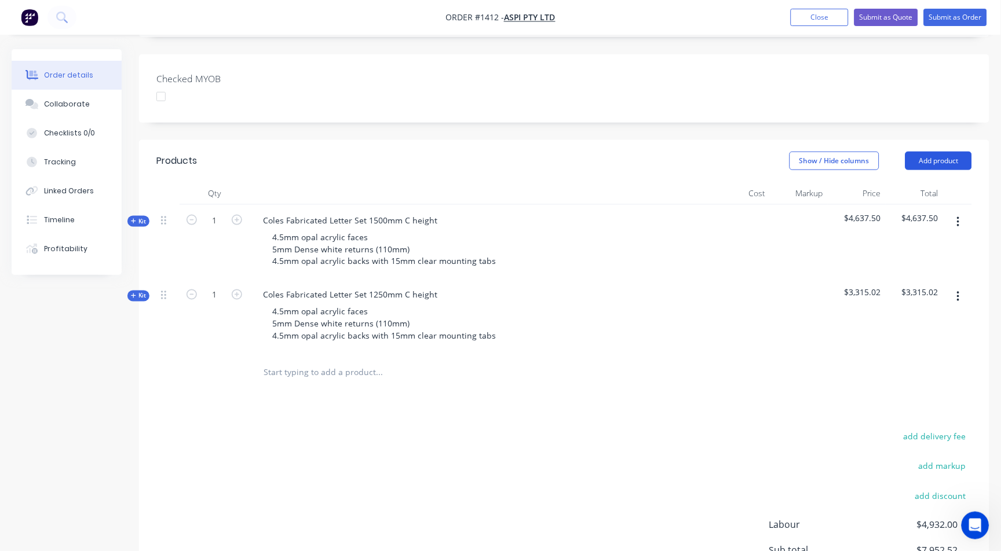
click at [945, 163] on button "Add product" at bounding box center [938, 161] width 67 height 19
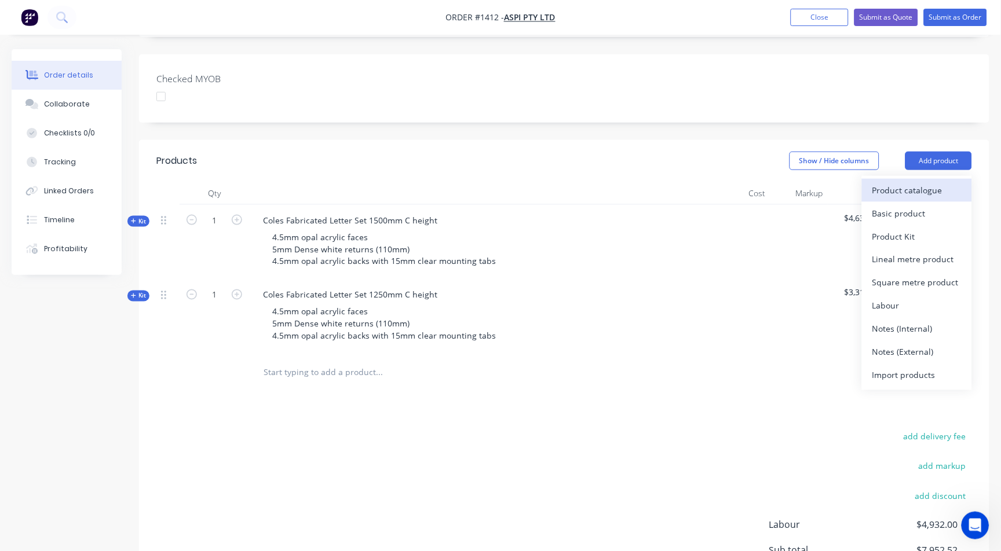
click at [928, 190] on div "Product catalogue" at bounding box center [916, 190] width 89 height 17
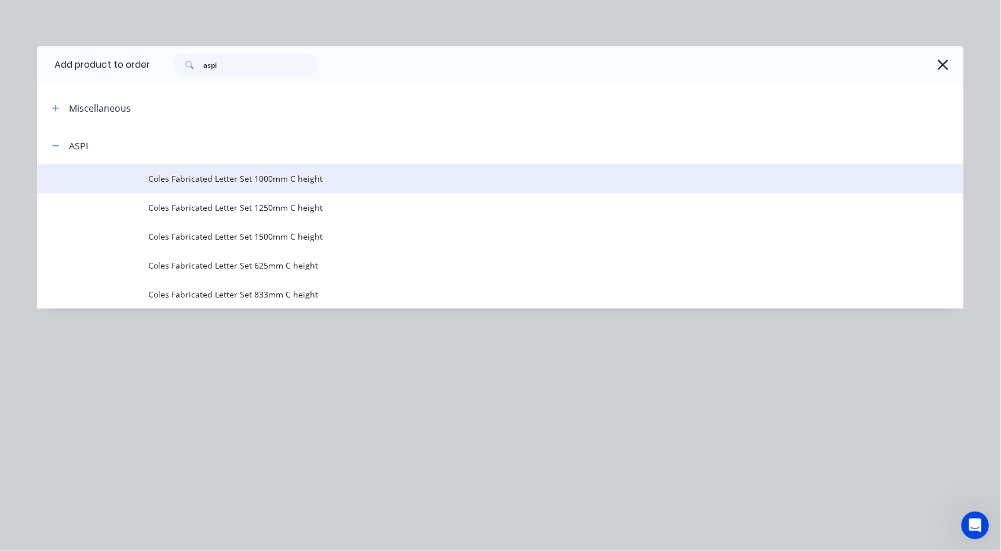
click at [292, 180] on span "Coles Fabricated Letter Set 1000mm C height" at bounding box center [474, 179] width 652 height 12
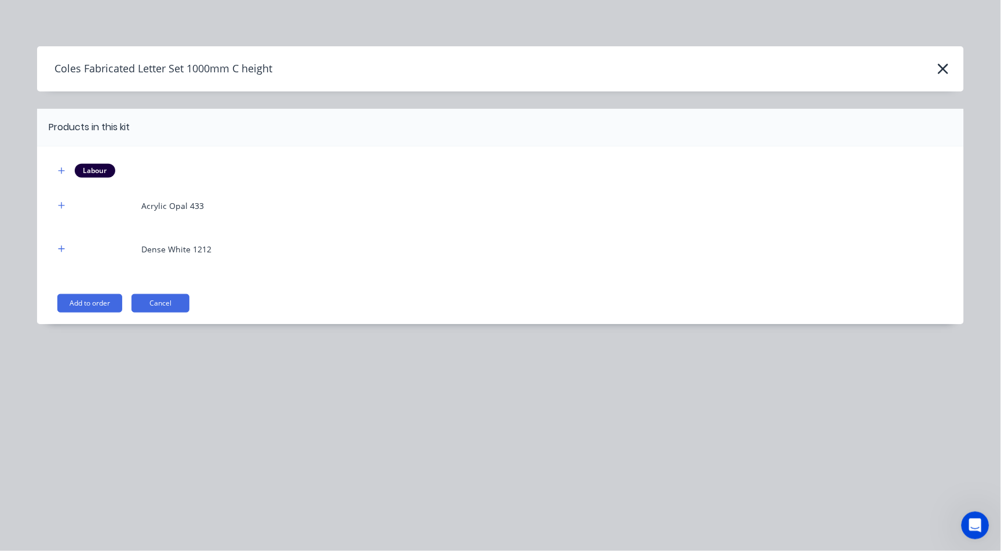
scroll to position [1288, 0]
click at [57, 204] on button "button" at bounding box center [61, 206] width 14 height 14
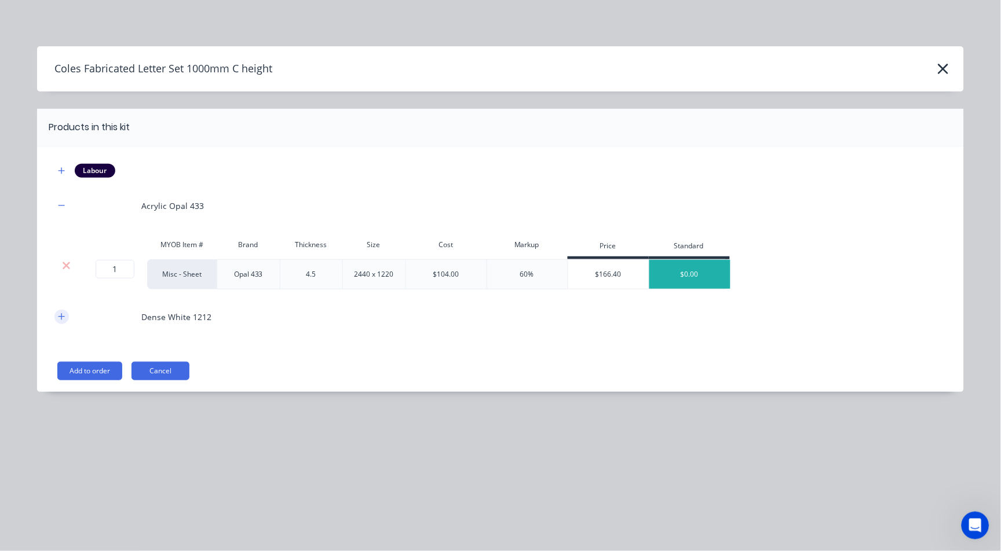
click at [63, 310] on button "button" at bounding box center [61, 317] width 14 height 14
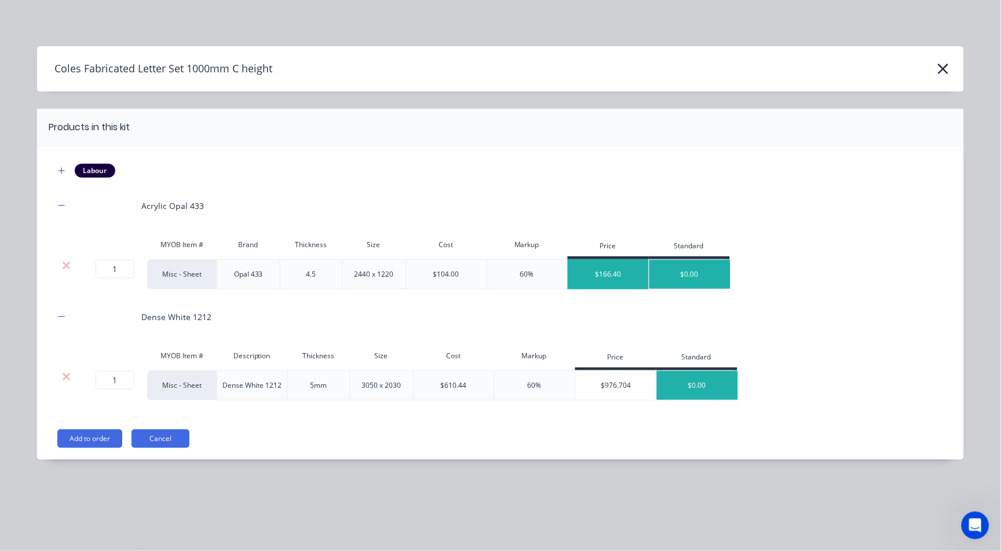
click at [608, 277] on div "$166.40" at bounding box center [608, 274] width 81 height 29
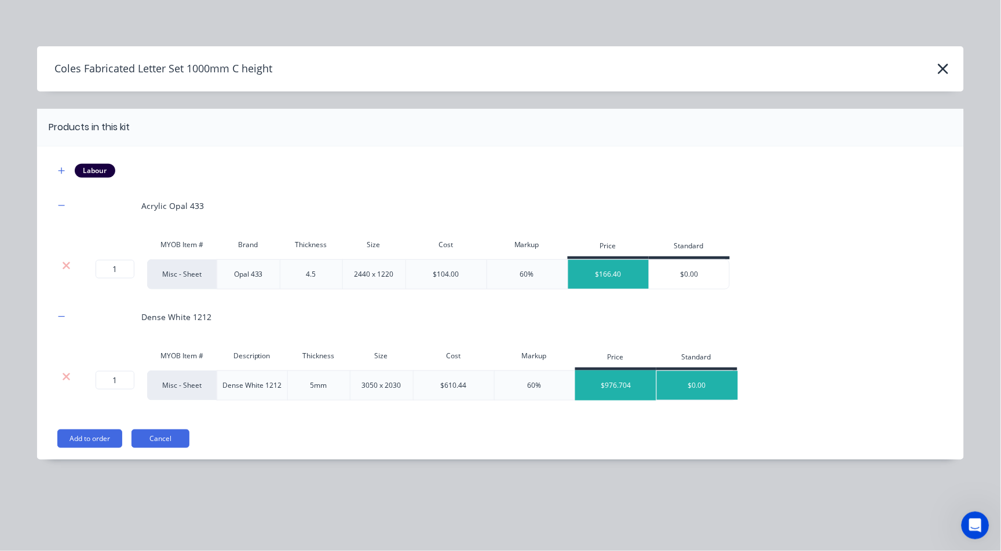
click at [602, 378] on div "$976.704" at bounding box center [616, 385] width 81 height 29
click at [72, 435] on button "Add to order" at bounding box center [89, 439] width 65 height 19
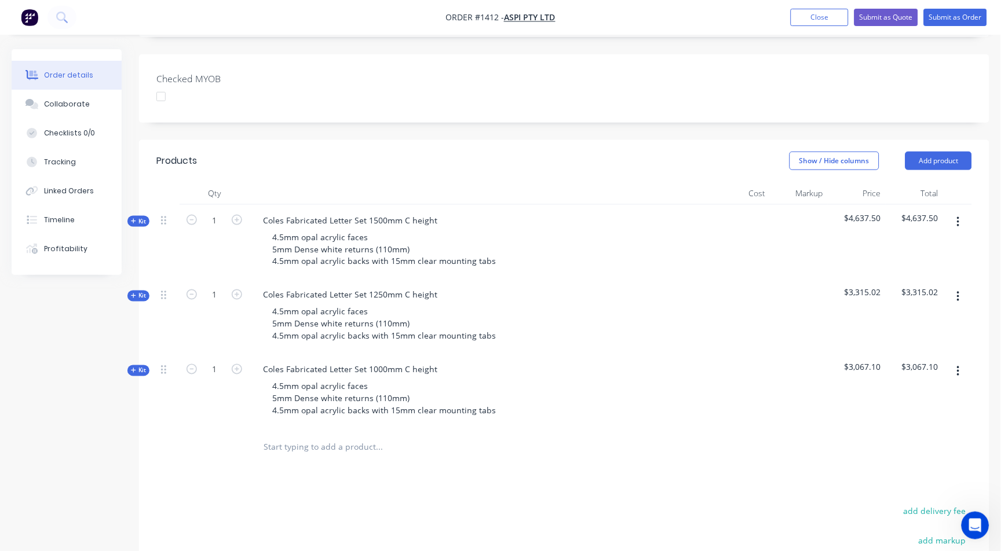
click at [144, 367] on span "Kit" at bounding box center [138, 371] width 15 height 9
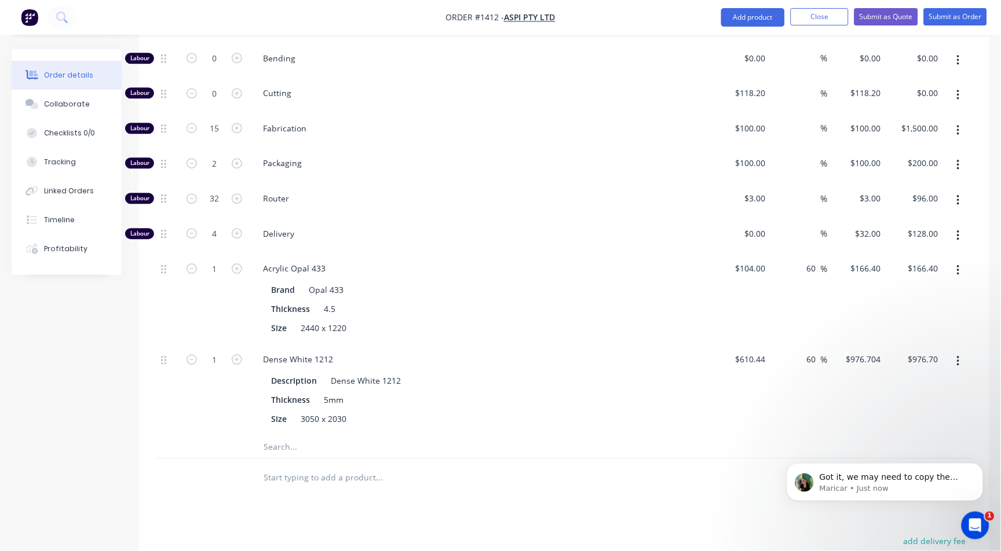
scroll to position [1311, 0]
click at [960, 480] on p "Got it, we may need to copy the Price value of the items in the kit to the Stan…" at bounding box center [893, 477] width 149 height 12
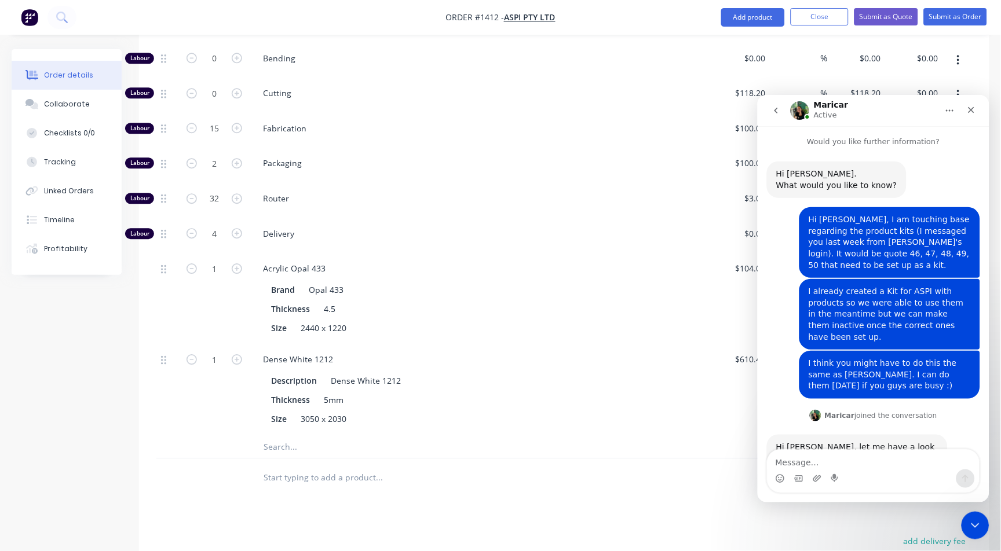
scroll to position [1331, 0]
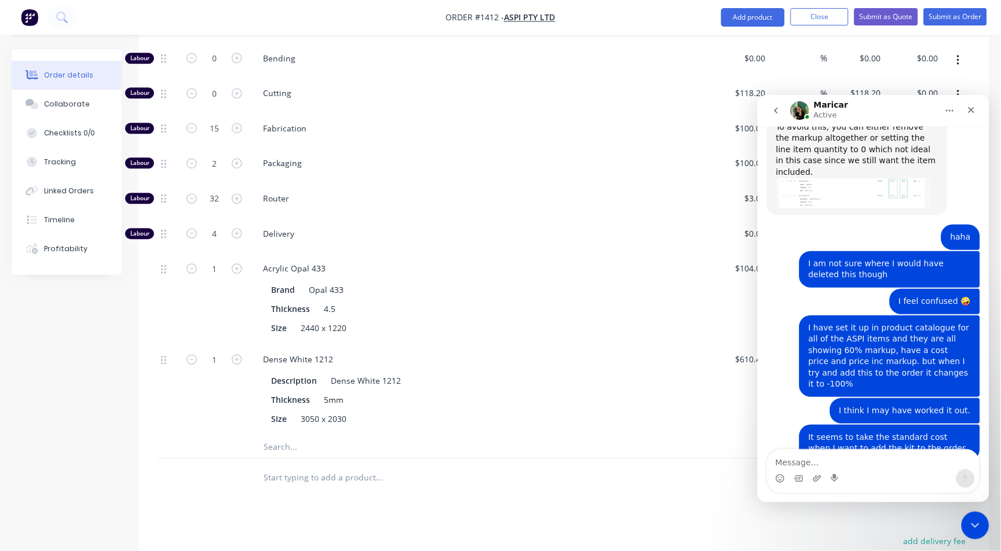
click at [792, 458] on textarea "Message…" at bounding box center [873, 459] width 212 height 20
type textarea "W"
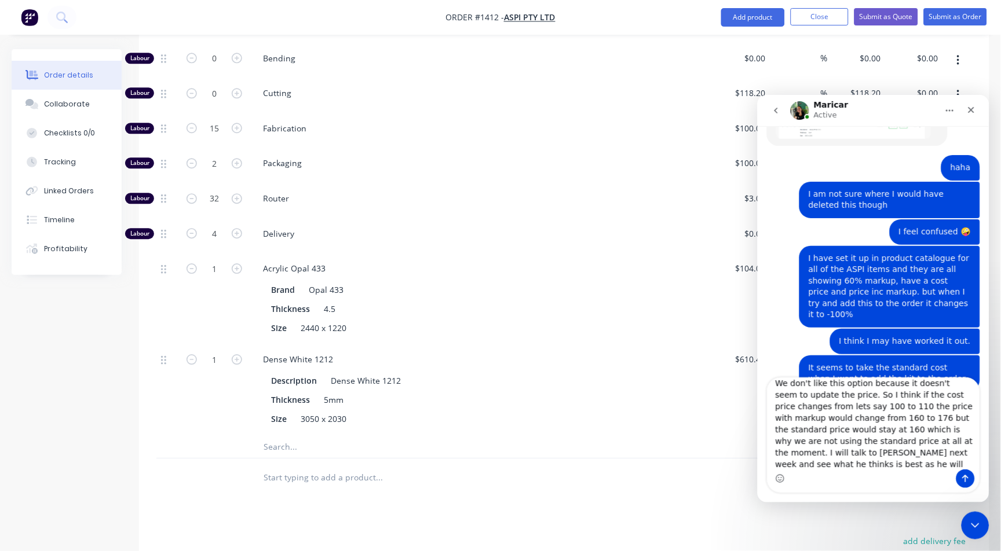
scroll to position [1403, 0]
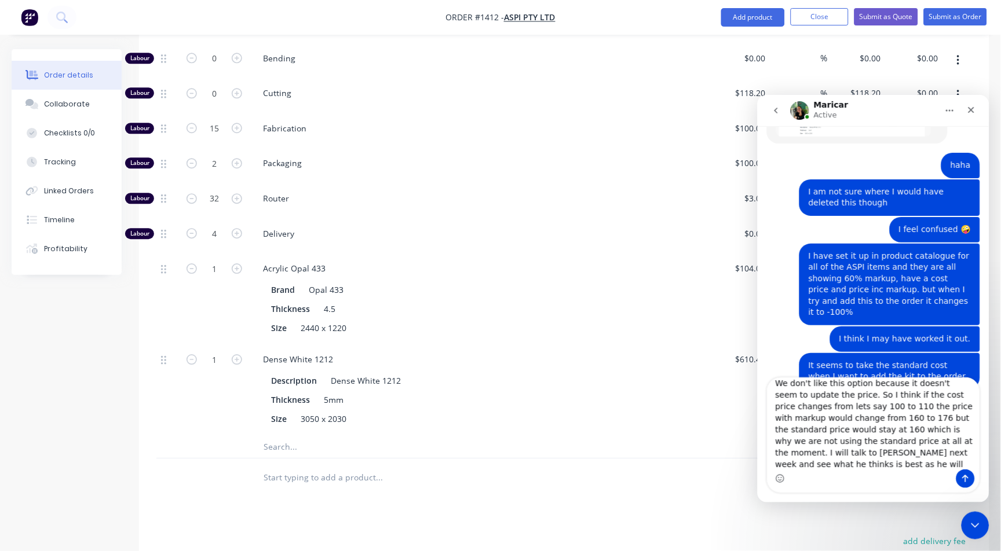
type textarea "We don't like this option because it doesn't seem to update the price. So I thi…"
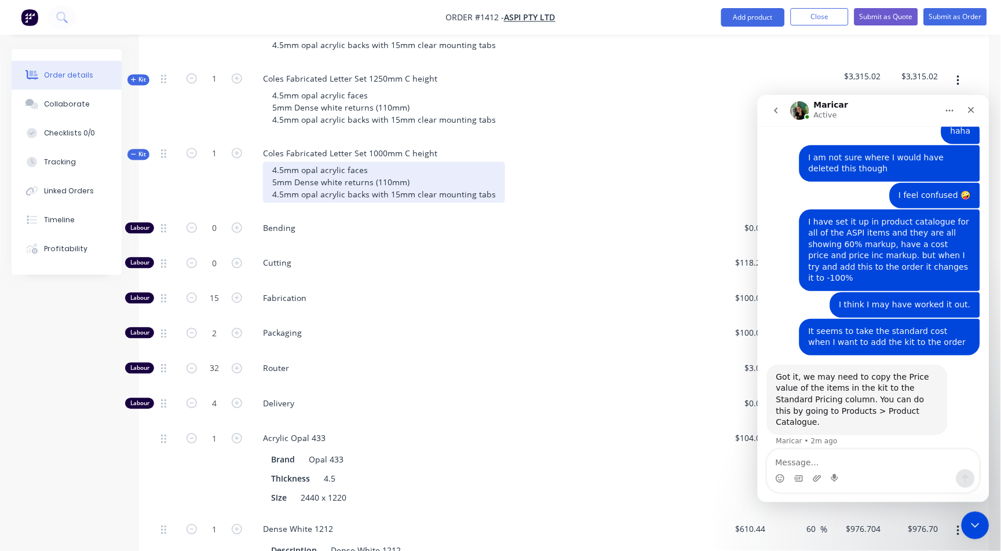
scroll to position [450, 0]
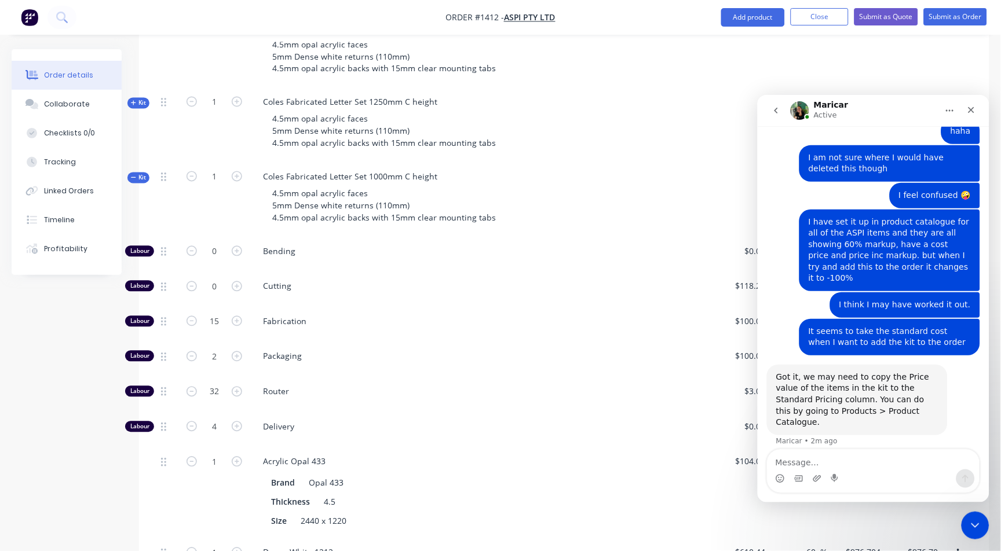
click at [432, 166] on div "Coles Fabricated Letter Set 1000mm C height 4.5mm opal acrylic faces 5mm Dense …" at bounding box center [480, 199] width 463 height 75
click at [433, 169] on div "Coles Fabricated Letter Set 1000mm C height" at bounding box center [350, 177] width 193 height 17
click at [532, 176] on div "Coles Fabricated Letter Set 1000mm C height 4.5mm opal acrylic faces 5mm Dense …" at bounding box center [480, 199] width 463 height 75
drag, startPoint x: 978, startPoint y: 525, endPoint x: 1477, endPoint y: 720, distance: 535.3
click at [979, 525] on icon "Close Intercom Messenger" at bounding box center [973, 524] width 14 height 14
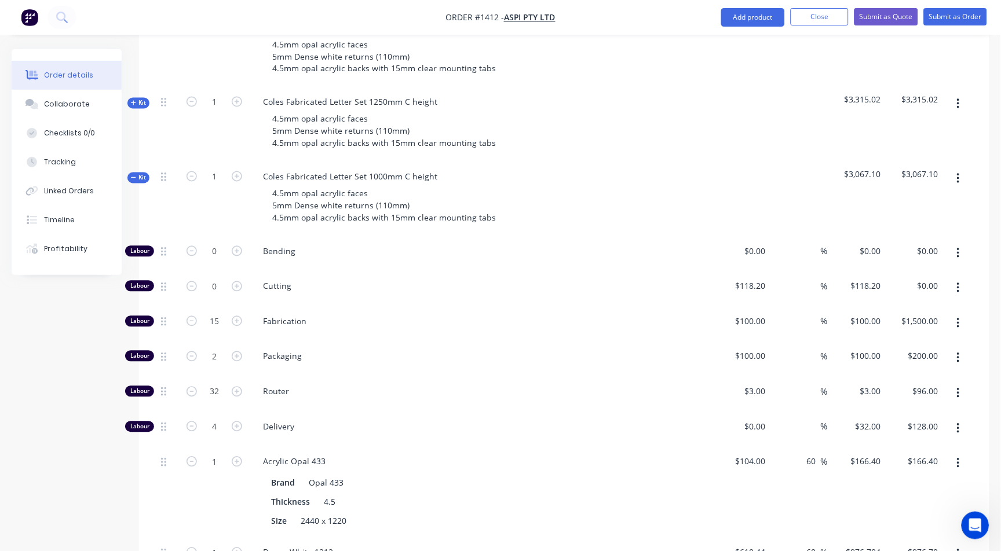
click at [961, 170] on button "button" at bounding box center [958, 179] width 27 height 21
click at [885, 276] on div "Delete" at bounding box center [916, 278] width 89 height 17
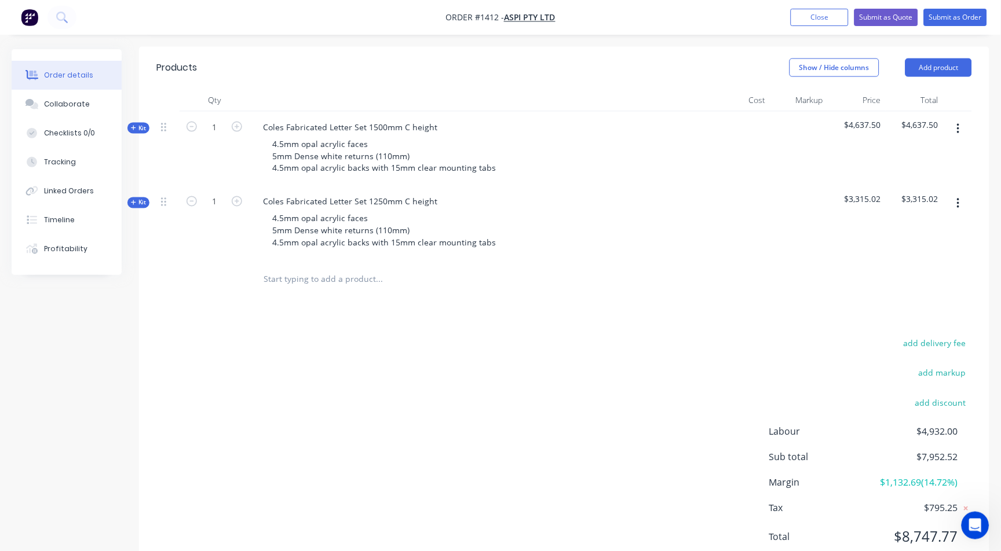
scroll to position [328, 0]
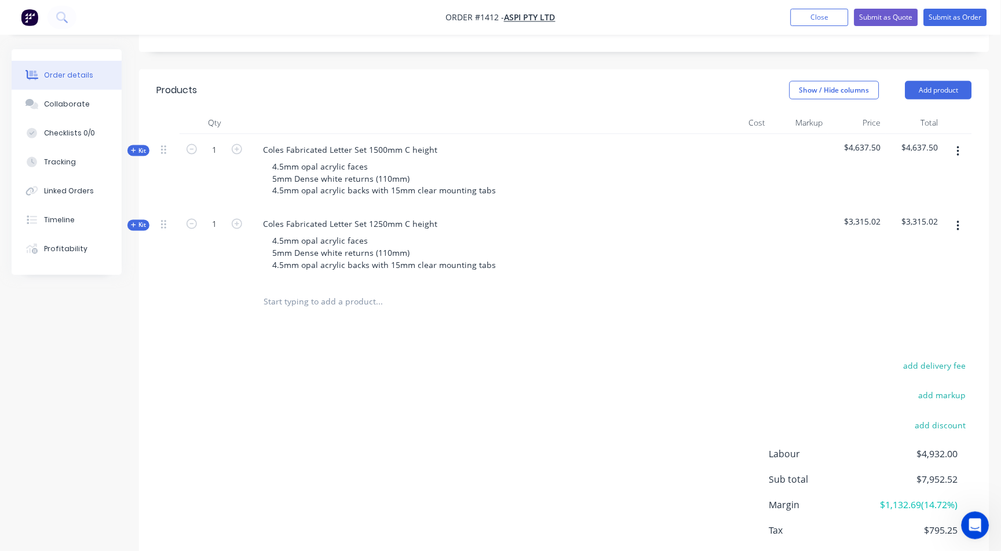
click at [953, 105] on header "Products Show / Hide columns Add product" at bounding box center [564, 91] width 850 height 42
click at [964, 86] on button "Add product" at bounding box center [938, 90] width 67 height 19
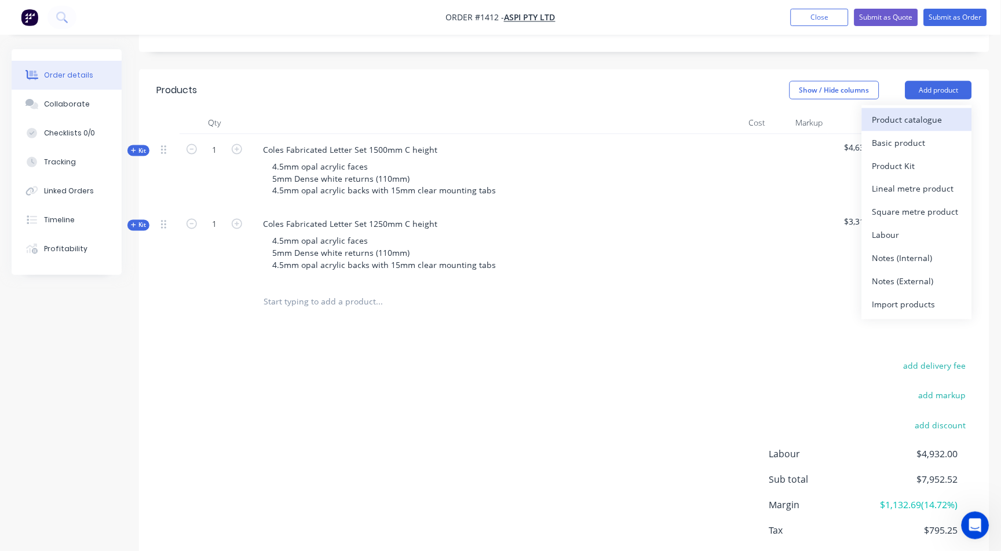
click at [918, 121] on div "Product catalogue" at bounding box center [916, 119] width 89 height 17
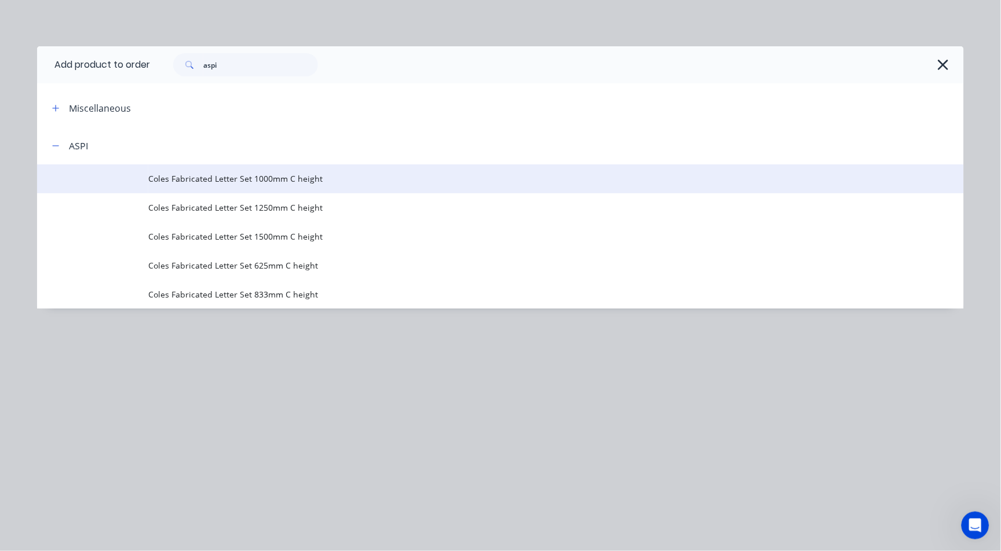
click at [305, 180] on span "Coles Fabricated Letter Set 1000mm C height" at bounding box center [474, 179] width 652 height 12
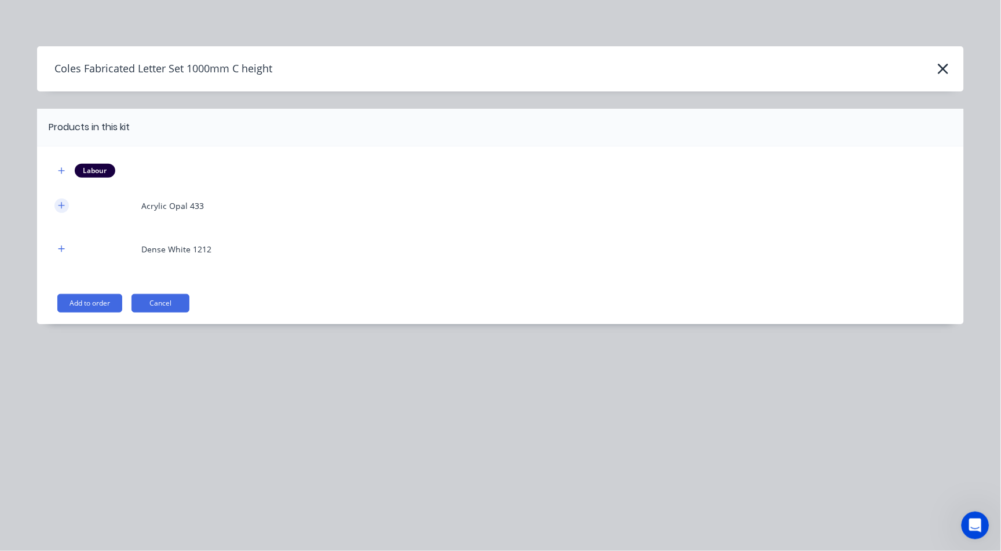
click at [65, 206] on icon "button" at bounding box center [61, 206] width 7 height 8
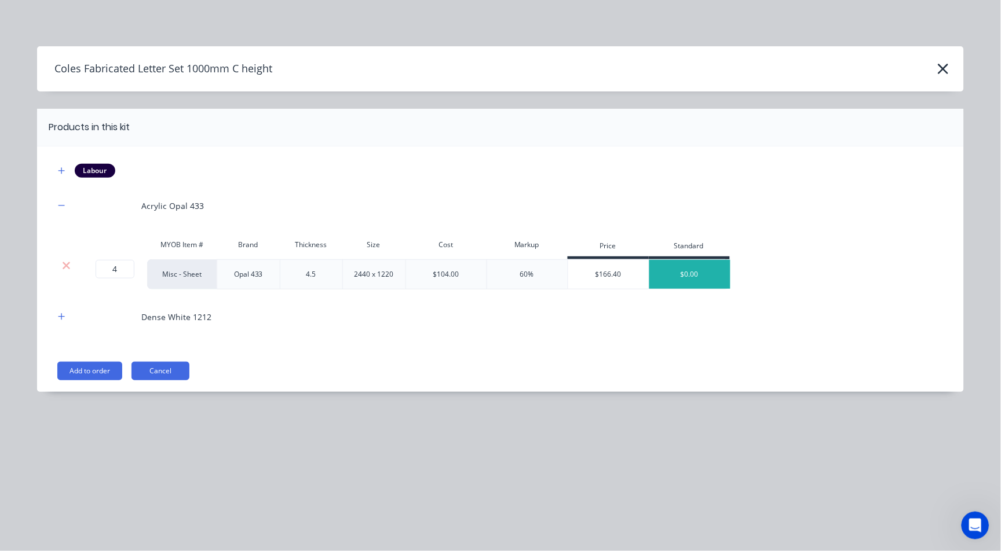
click at [56, 250] on div at bounding box center [65, 244] width 23 height 23
click at [66, 320] on button "button" at bounding box center [61, 317] width 14 height 14
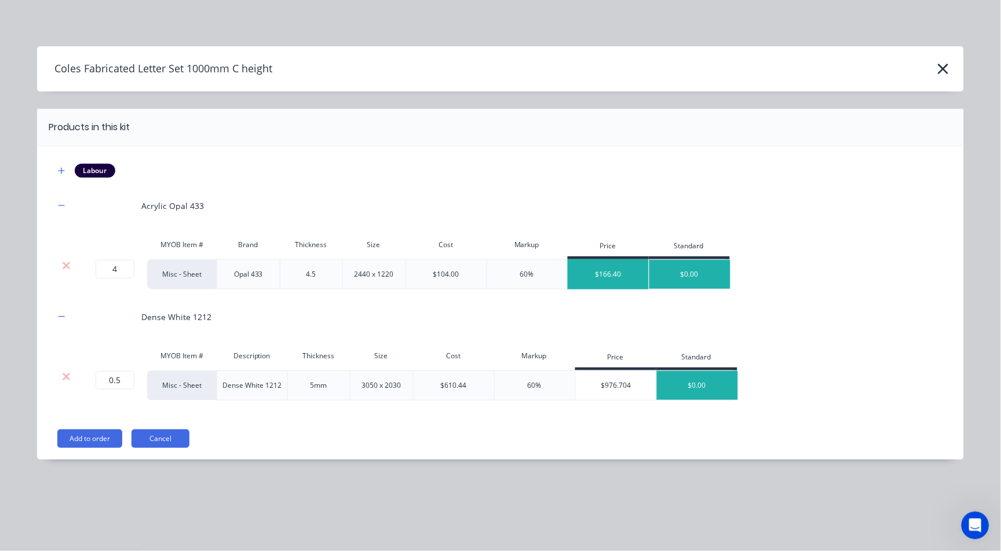
click at [620, 270] on div "$166.40" at bounding box center [608, 274] width 81 height 29
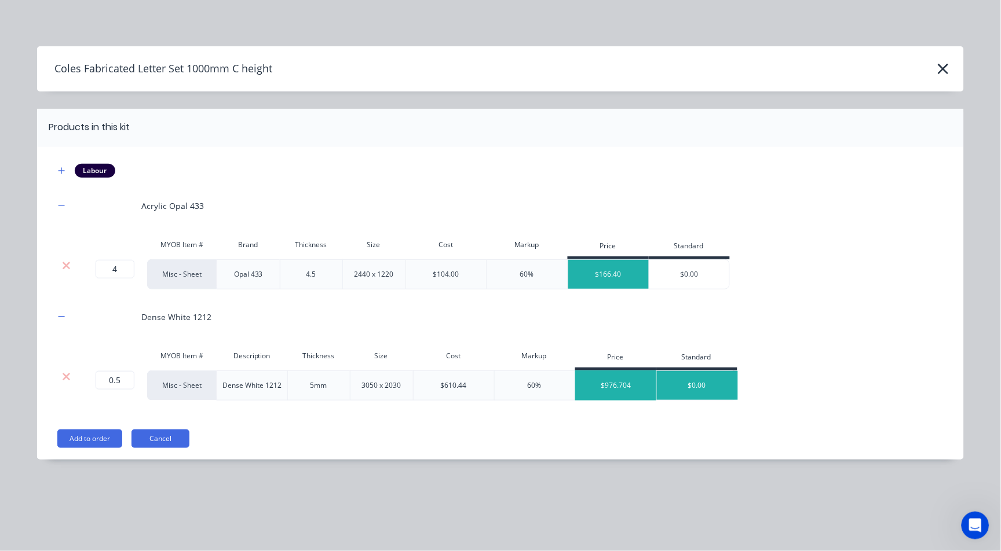
click at [608, 394] on div "$976.704" at bounding box center [616, 385] width 81 height 29
click at [87, 432] on button "Add to order" at bounding box center [89, 439] width 65 height 19
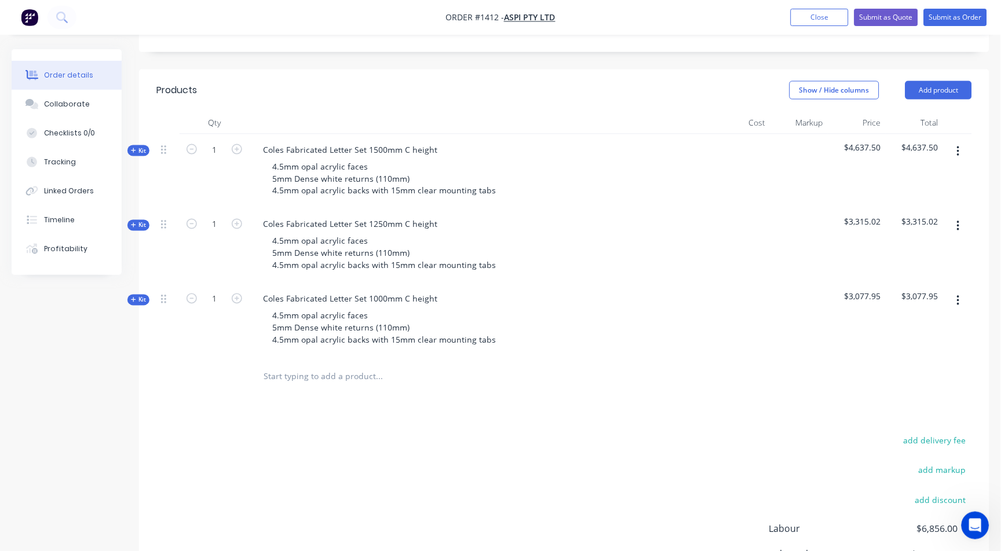
click at [141, 299] on span "Kit" at bounding box center [138, 300] width 15 height 9
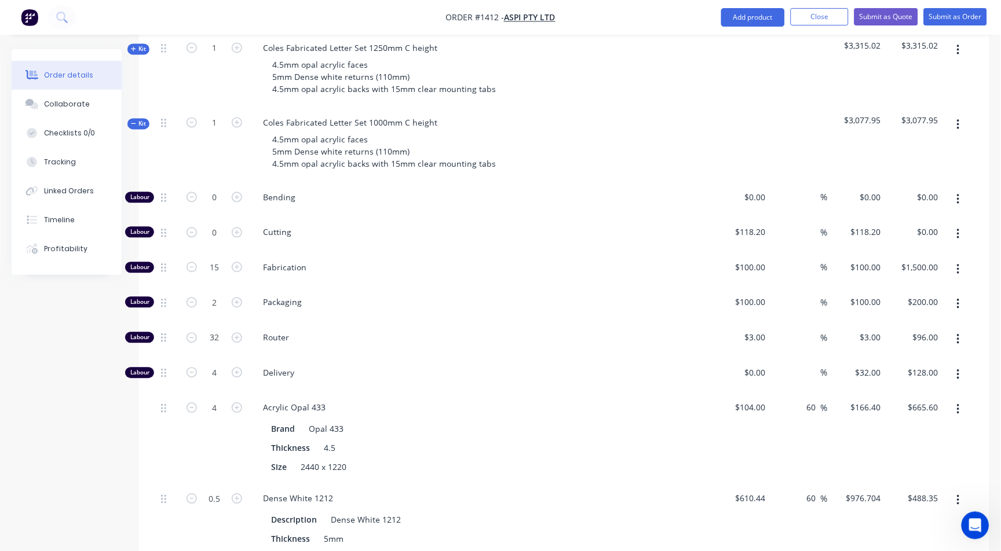
scroll to position [521, 0]
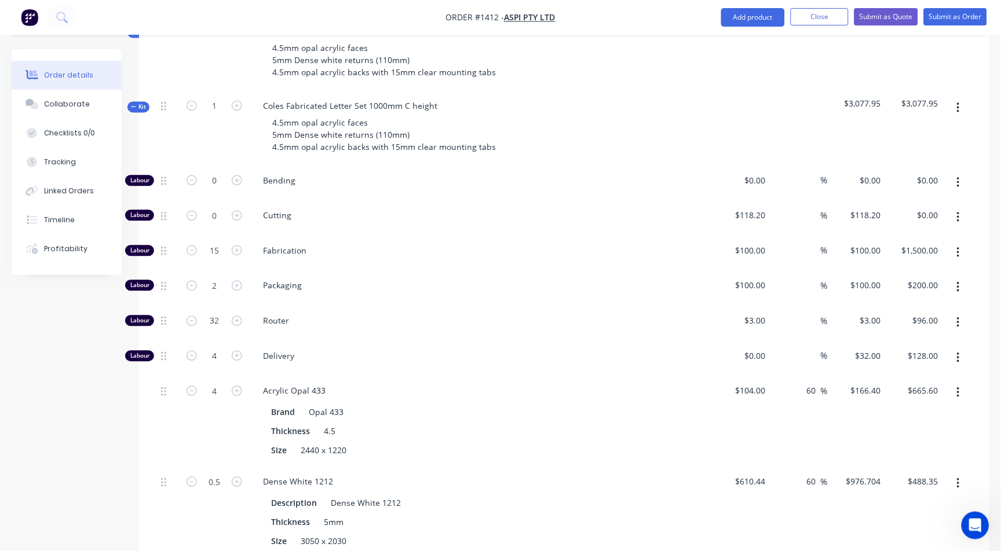
click at [133, 109] on span "Kit" at bounding box center [138, 107] width 15 height 9
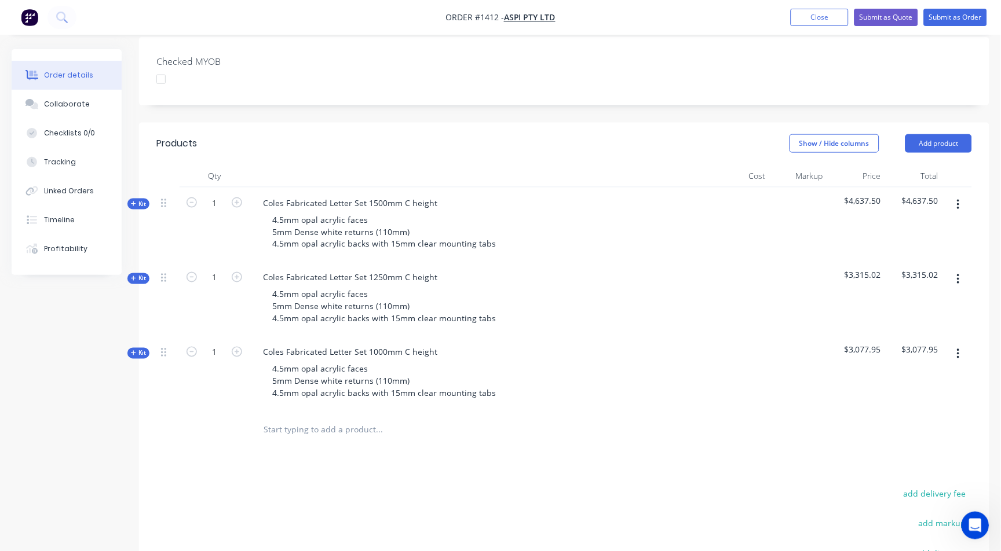
scroll to position [274, 0]
drag, startPoint x: 946, startPoint y: 141, endPoint x: 948, endPoint y: 148, distance: 7.2
click at [946, 141] on button "Add product" at bounding box center [938, 144] width 67 height 19
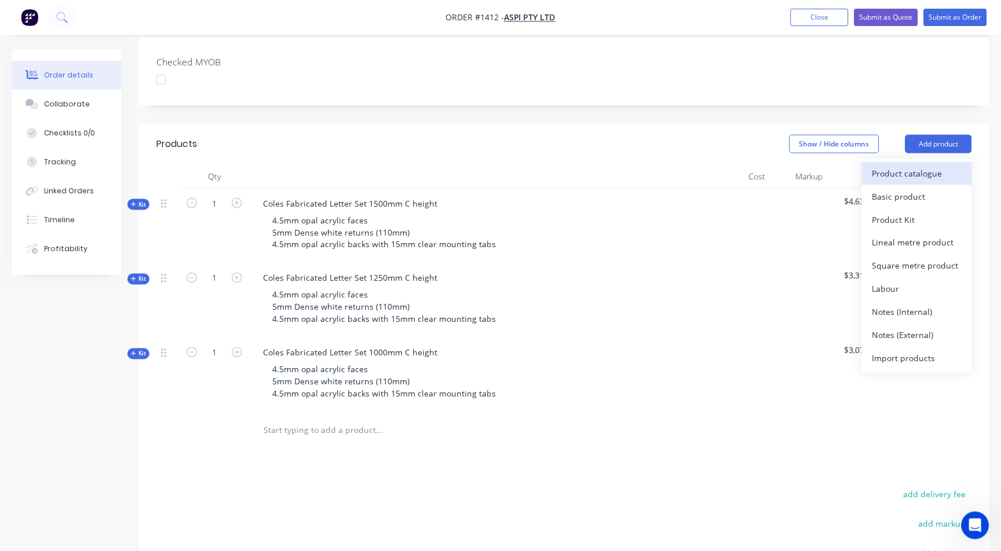
click at [910, 169] on div "Product catalogue" at bounding box center [916, 173] width 89 height 17
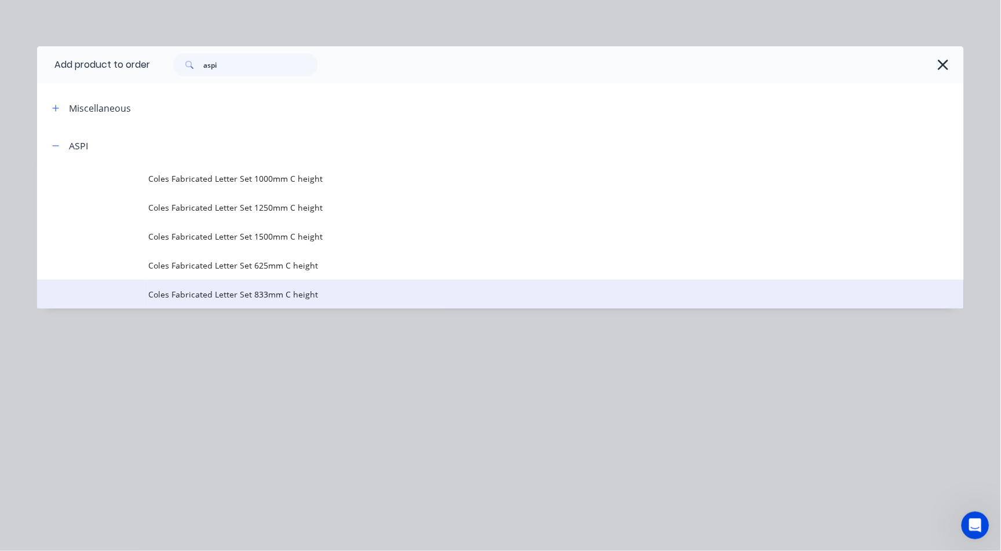
click at [291, 286] on td "Coles Fabricated Letter Set 833mm C height" at bounding box center [556, 294] width 816 height 29
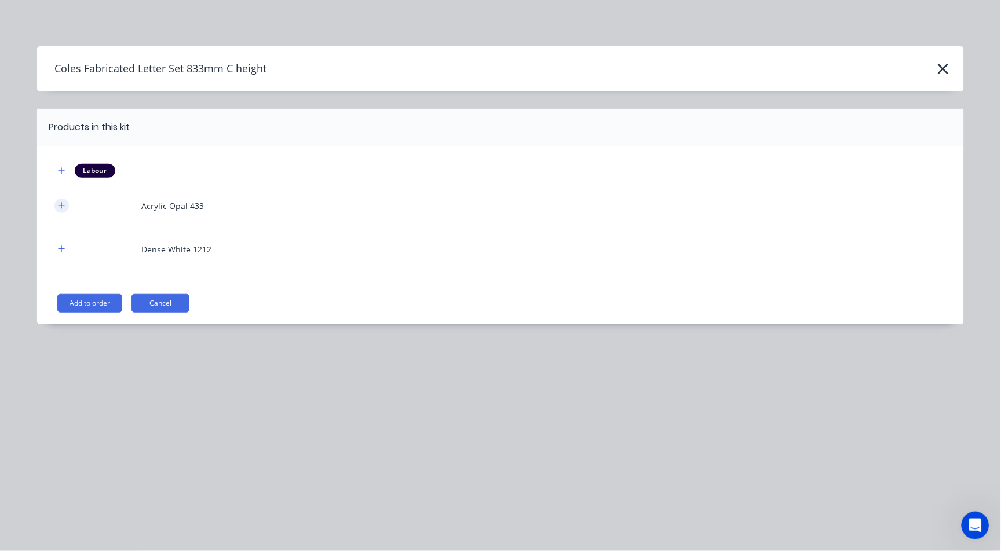
click at [63, 206] on icon "button" at bounding box center [61, 206] width 7 height 8
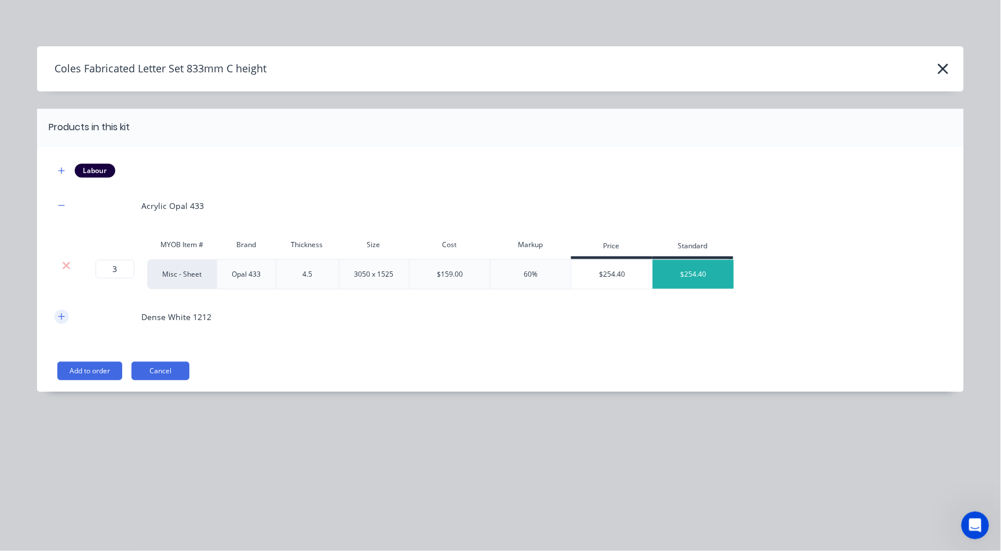
click at [63, 317] on icon "button" at bounding box center [62, 316] width 6 height 6
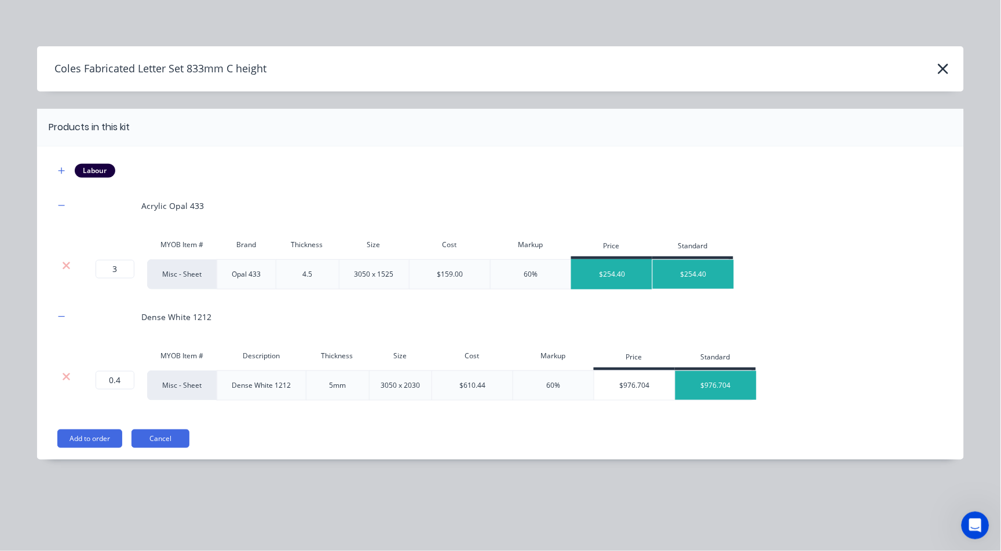
click at [634, 272] on div "$254.40" at bounding box center [612, 274] width 81 height 29
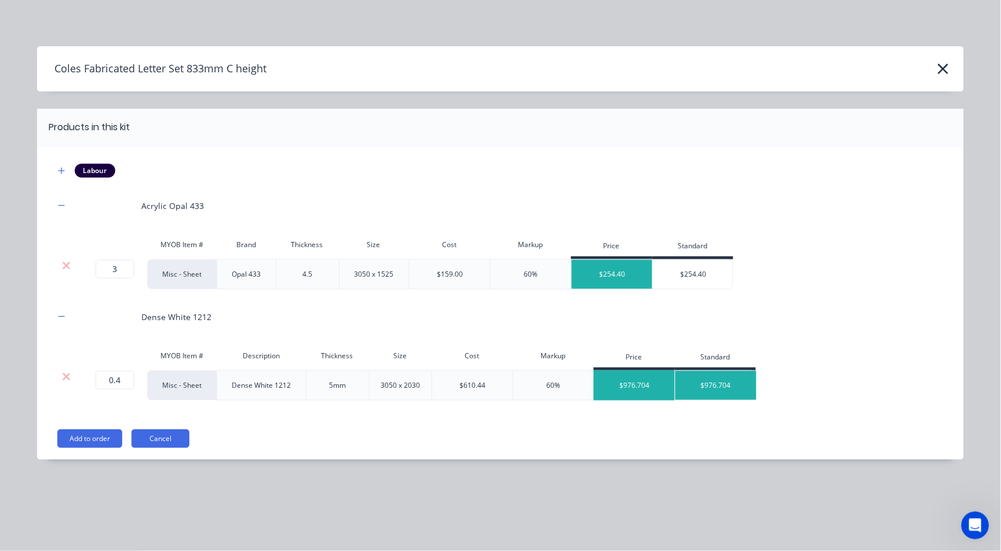
click at [646, 382] on div "$976.704" at bounding box center [634, 385] width 81 height 29
click at [92, 441] on button "Add to order" at bounding box center [89, 439] width 65 height 19
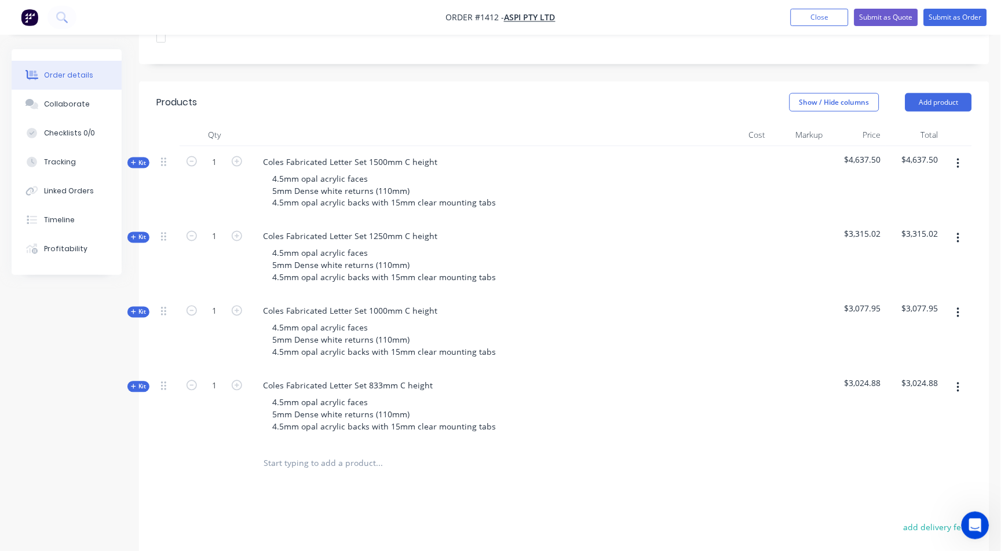
scroll to position [403, 0]
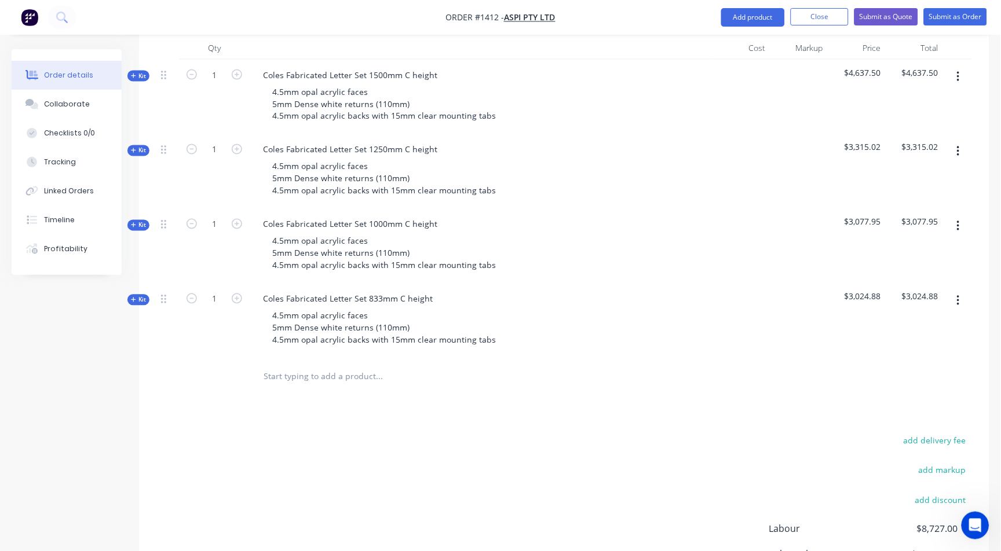
click at [138, 300] on span "Kit" at bounding box center [138, 300] width 15 height 9
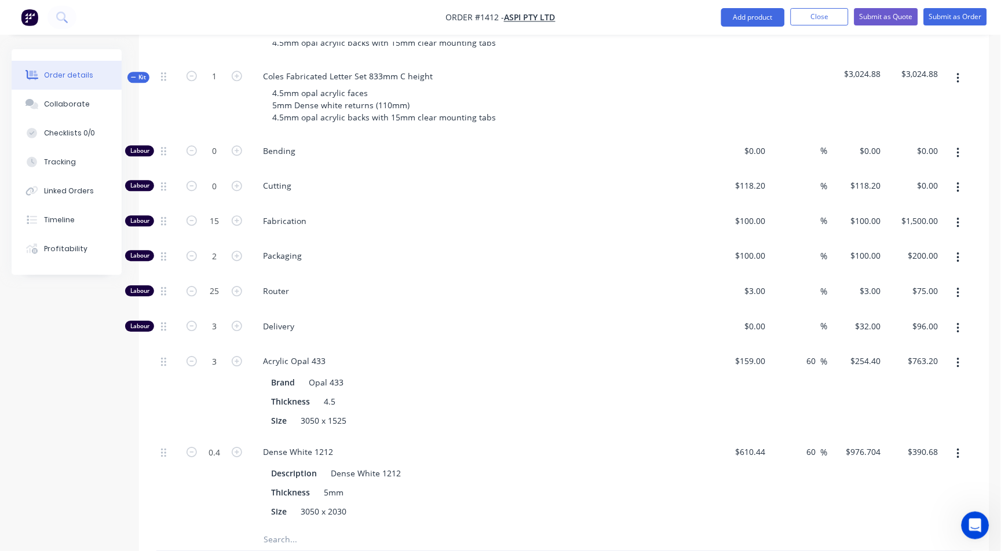
scroll to position [596, 0]
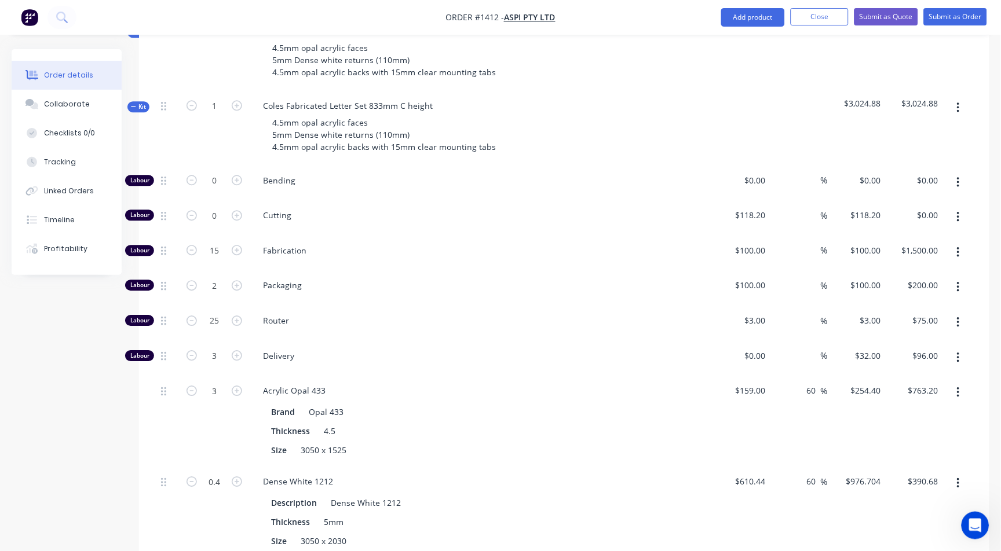
click at [956, 105] on button "button" at bounding box center [958, 107] width 27 height 21
click at [890, 205] on div "Delete" at bounding box center [916, 207] width 89 height 17
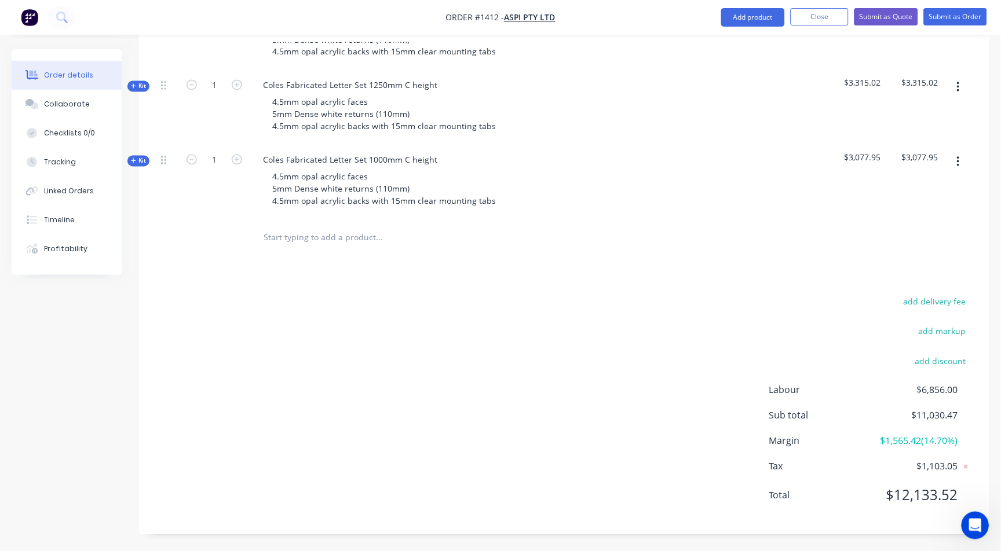
scroll to position [274, 0]
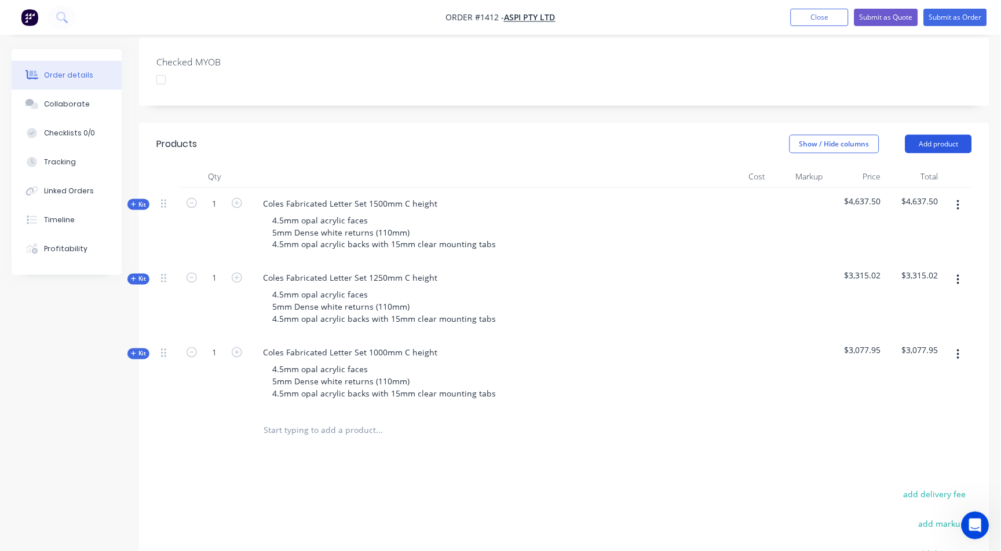
click at [938, 140] on button "Add product" at bounding box center [938, 144] width 67 height 19
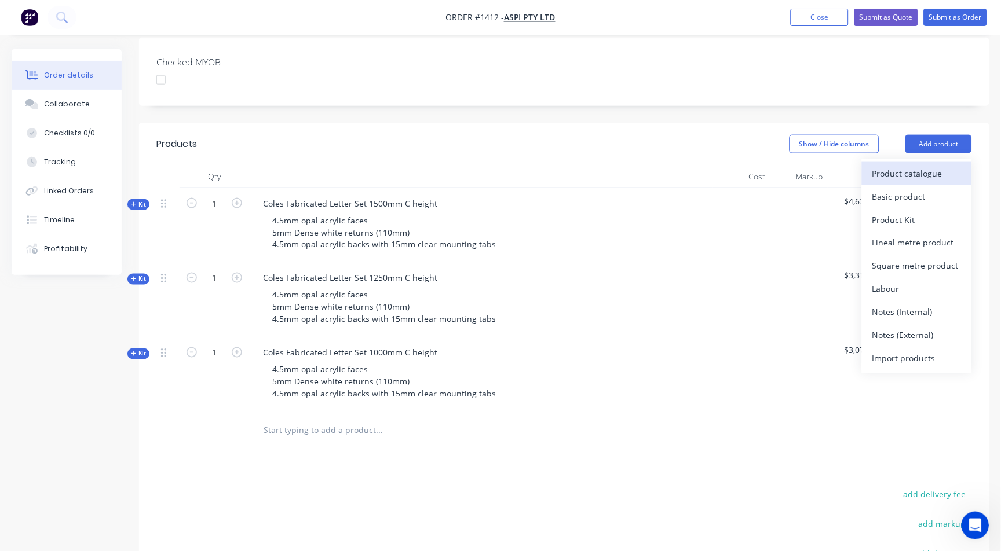
click at [919, 167] on div "Product catalogue" at bounding box center [916, 173] width 89 height 17
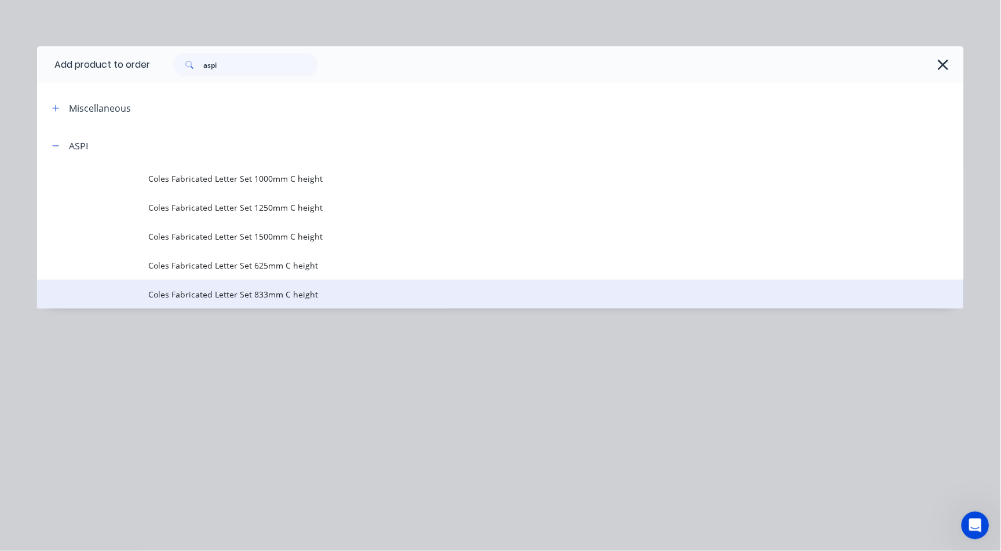
click at [276, 294] on span "Coles Fabricated Letter Set 833mm C height" at bounding box center [474, 294] width 652 height 12
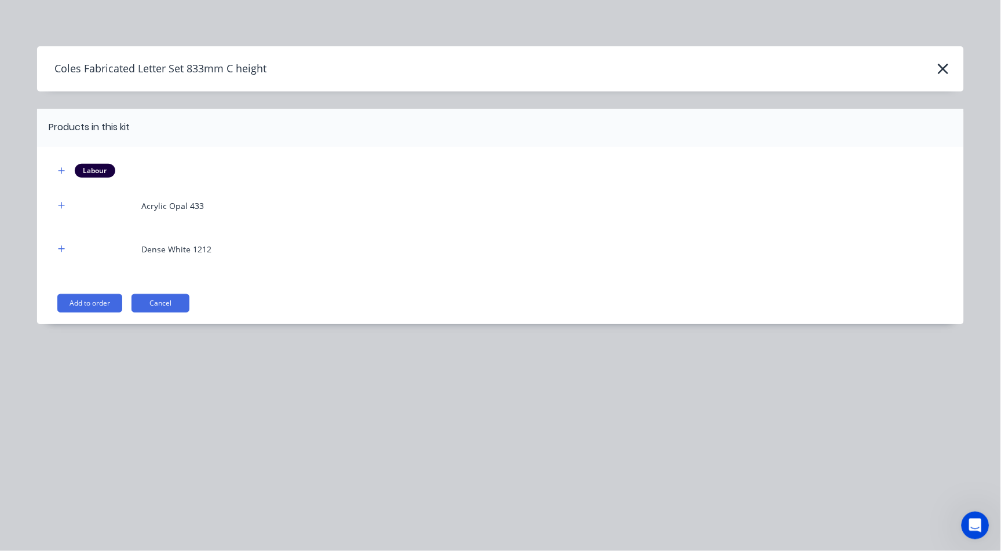
drag, startPoint x: 60, startPoint y: 207, endPoint x: 61, endPoint y: 225, distance: 18.0
click at [60, 207] on icon "button" at bounding box center [61, 206] width 7 height 8
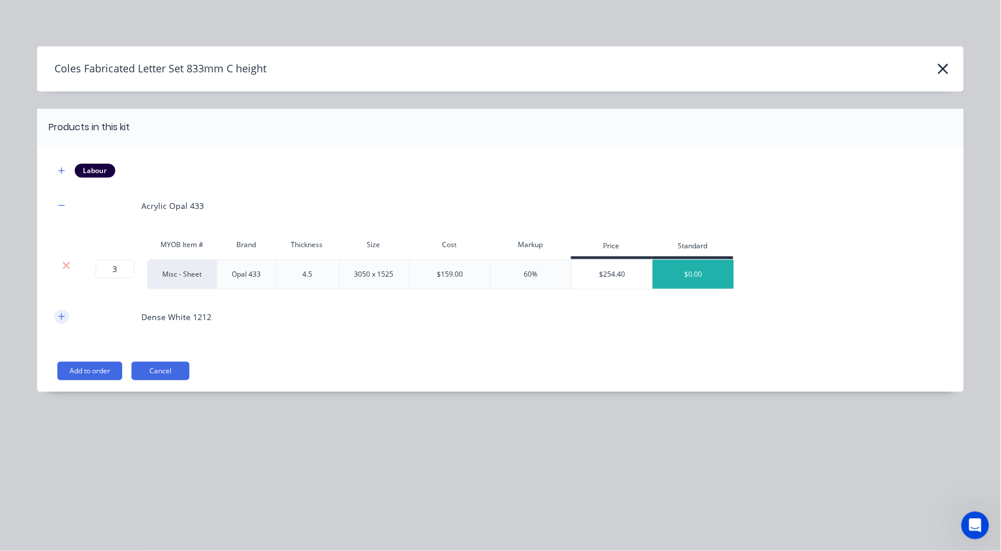
click at [61, 319] on icon "button" at bounding box center [61, 317] width 7 height 8
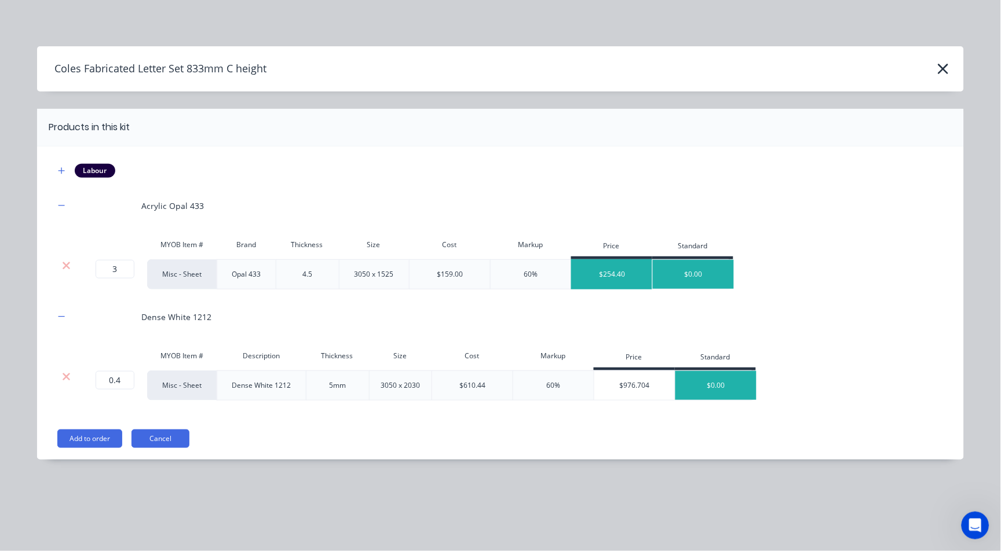
click at [626, 273] on div "$254.40" at bounding box center [612, 274] width 81 height 29
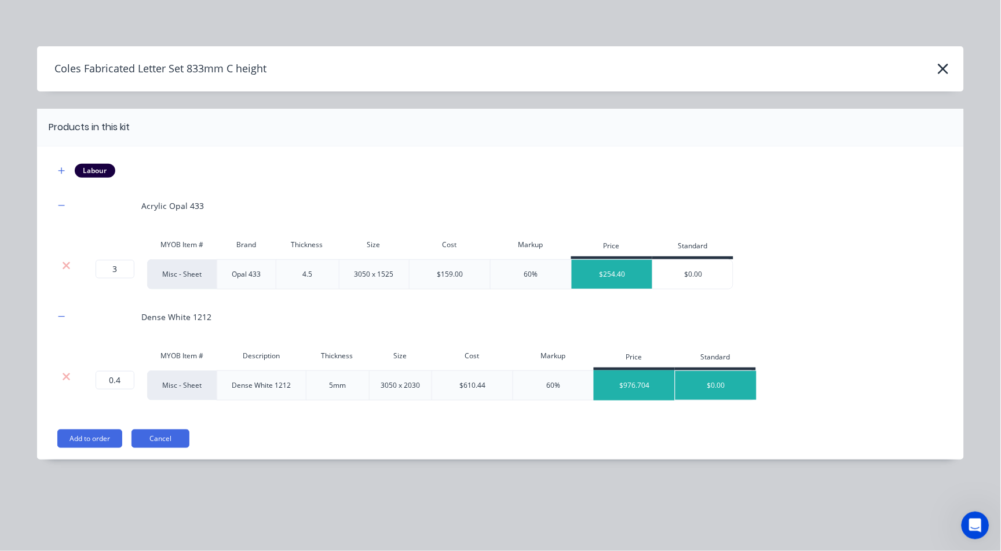
click at [646, 397] on div "$976.704" at bounding box center [634, 385] width 81 height 29
drag, startPoint x: 137, startPoint y: 215, endPoint x: 234, endPoint y: 203, distance: 98.1
click at [234, 203] on div "Acrylic Opal 433" at bounding box center [500, 206] width 892 height 32
drag, startPoint x: 174, startPoint y: 317, endPoint x: 236, endPoint y: 316, distance: 62.6
click at [236, 316] on div "Dense White 1212" at bounding box center [500, 317] width 892 height 32
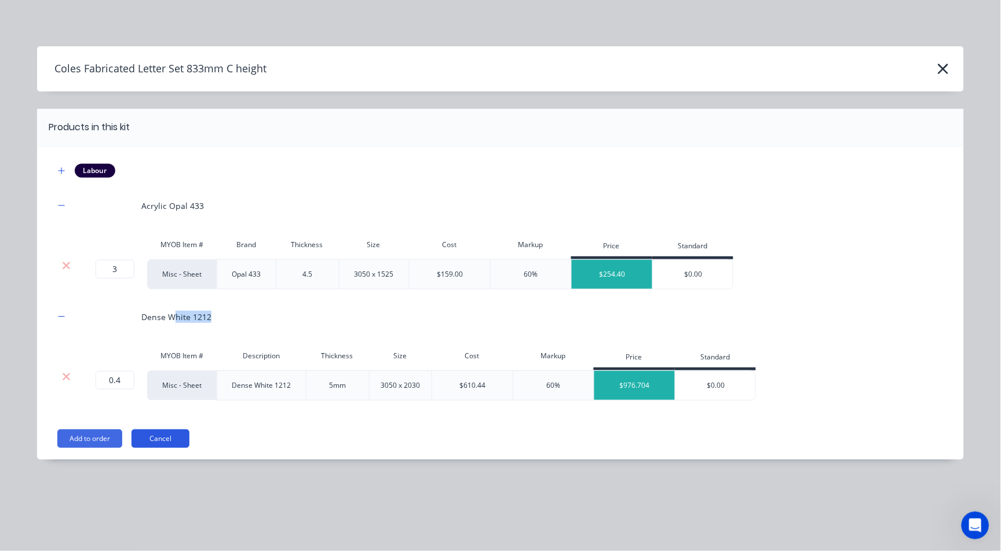
click at [174, 439] on button "Cancel" at bounding box center [160, 439] width 58 height 19
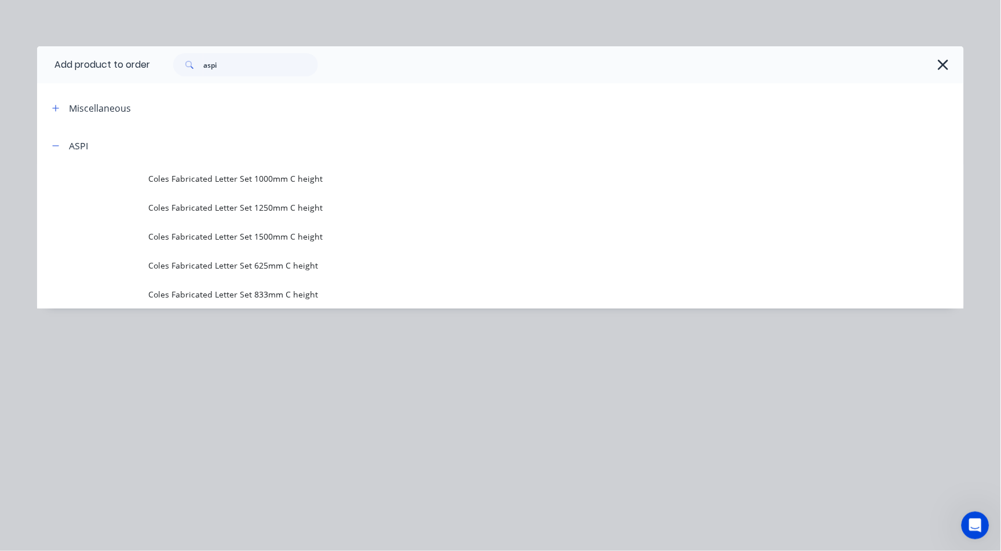
click at [941, 64] on icon "button" at bounding box center [943, 65] width 12 height 16
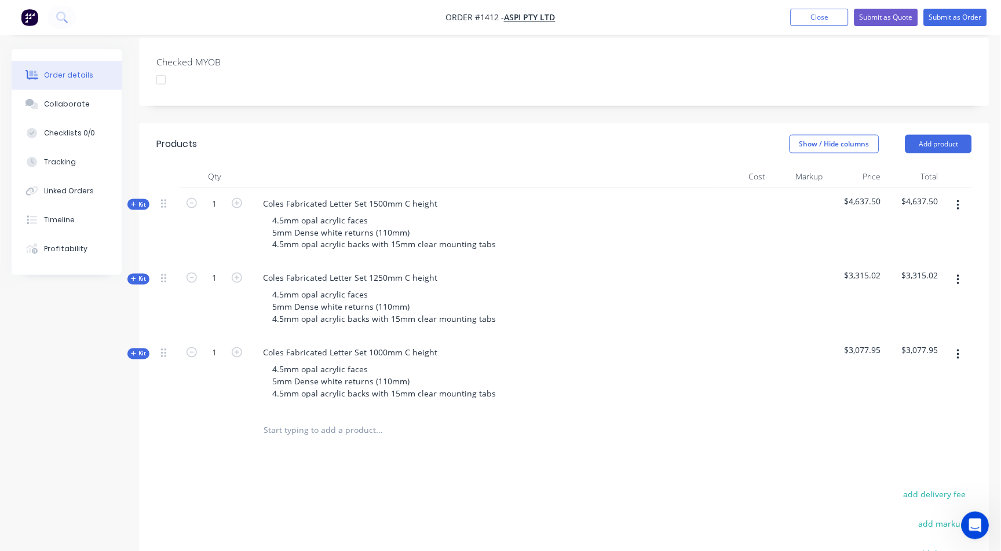
click at [953, 352] on button "button" at bounding box center [958, 355] width 27 height 21
click at [912, 383] on div "Add product to kit" at bounding box center [916, 385] width 89 height 17
click at [956, 145] on button "Add product" at bounding box center [938, 144] width 67 height 19
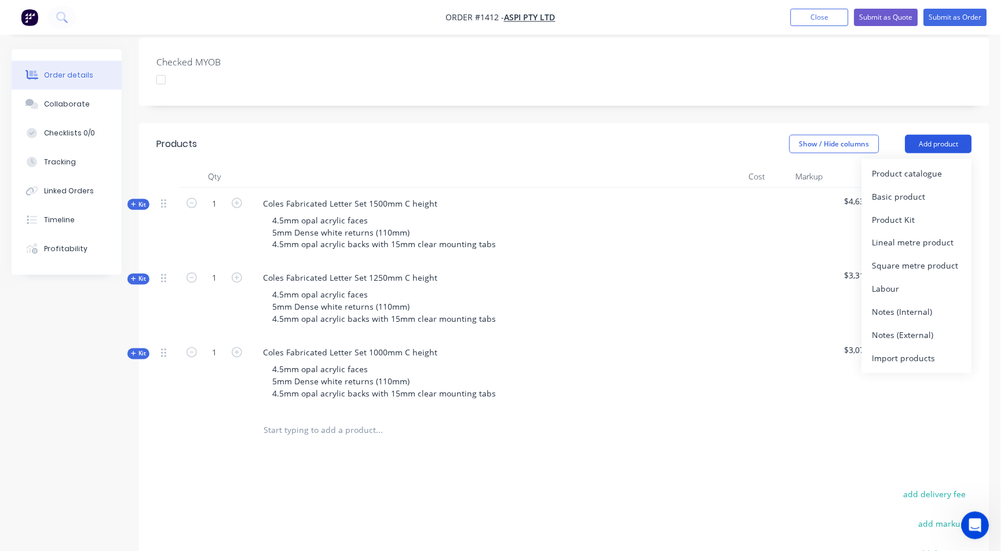
click at [956, 145] on button "Add product" at bounding box center [938, 144] width 67 height 19
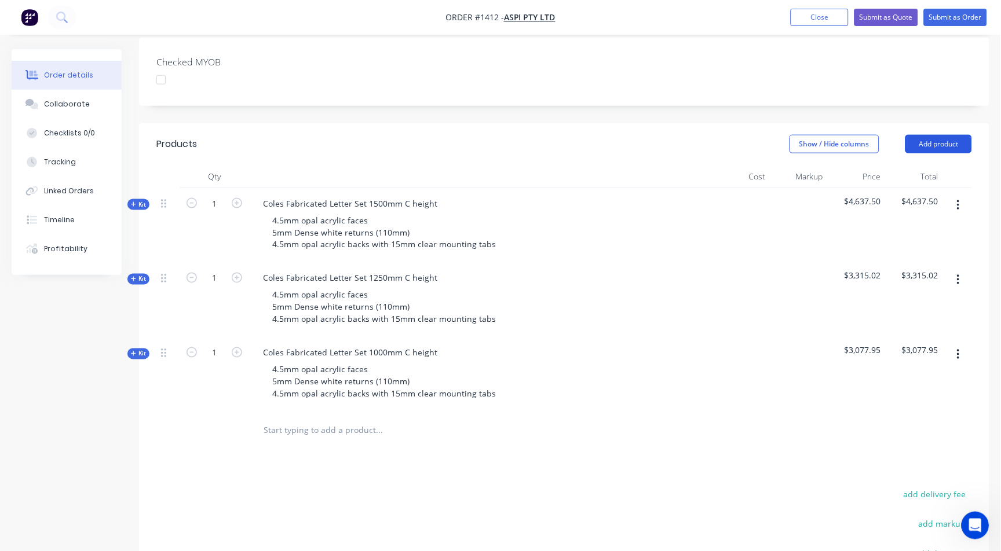
click at [954, 147] on button "Add product" at bounding box center [938, 144] width 67 height 19
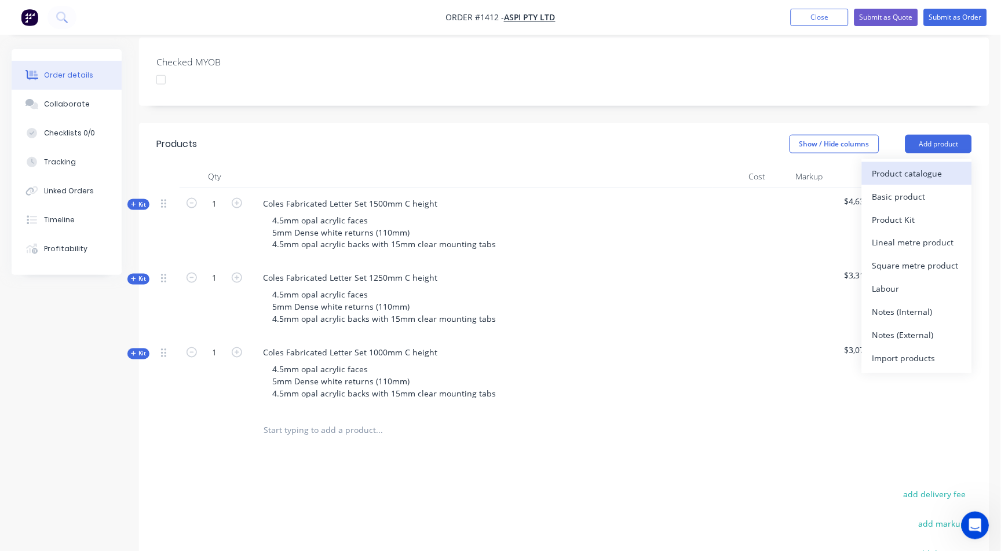
click at [928, 176] on div "Product catalogue" at bounding box center [916, 173] width 89 height 17
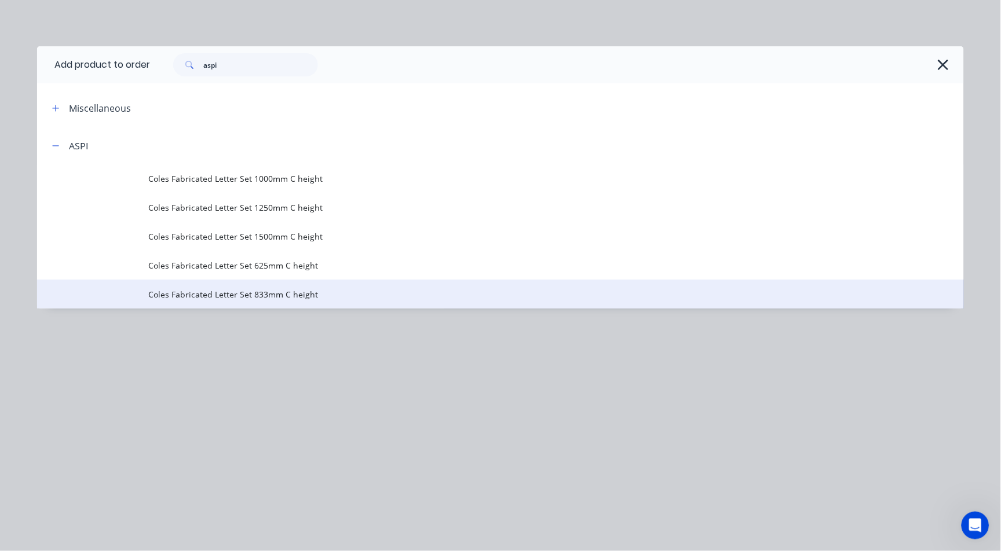
click at [377, 288] on span "Coles Fabricated Letter Set 833mm C height" at bounding box center [474, 294] width 652 height 12
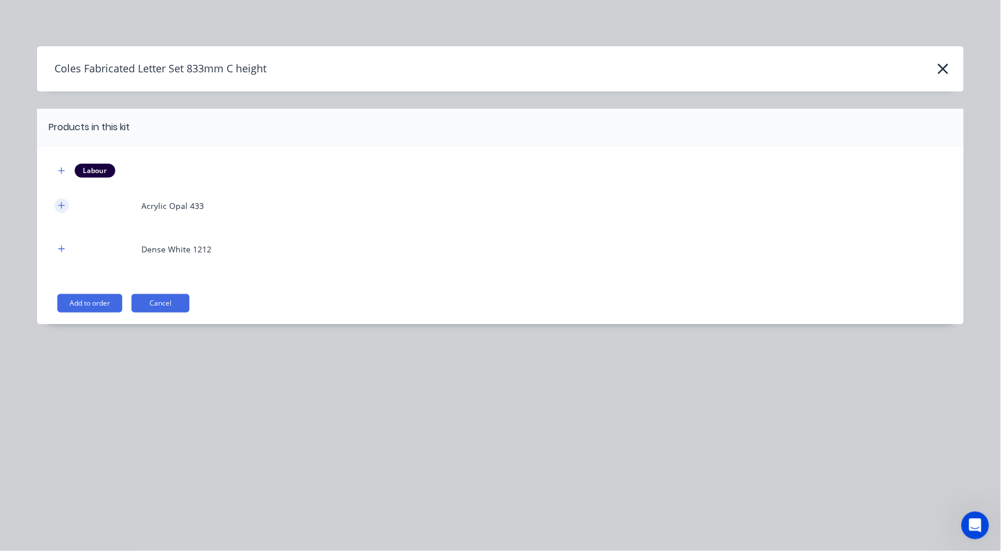
click at [62, 202] on icon "button" at bounding box center [61, 206] width 7 height 8
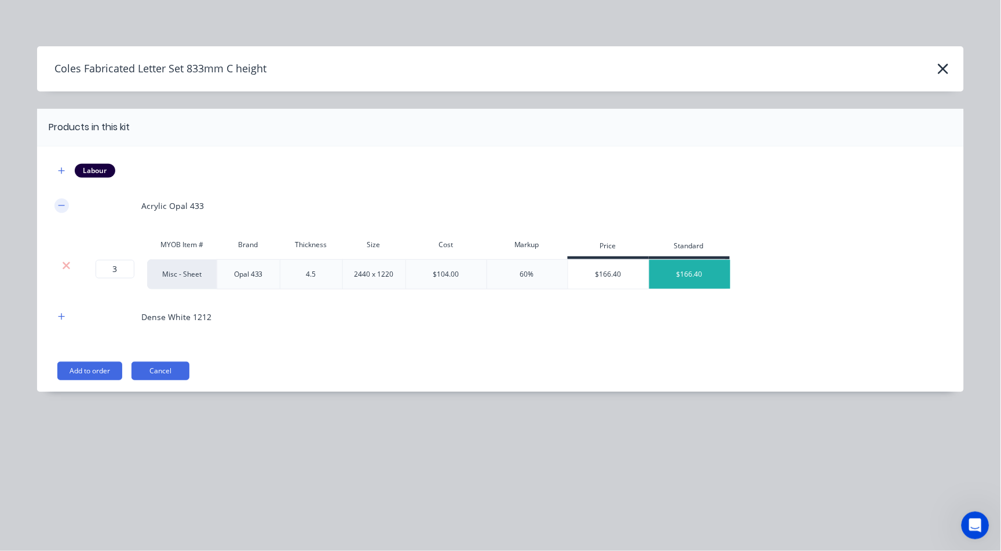
click at [62, 202] on icon "button" at bounding box center [61, 206] width 7 height 8
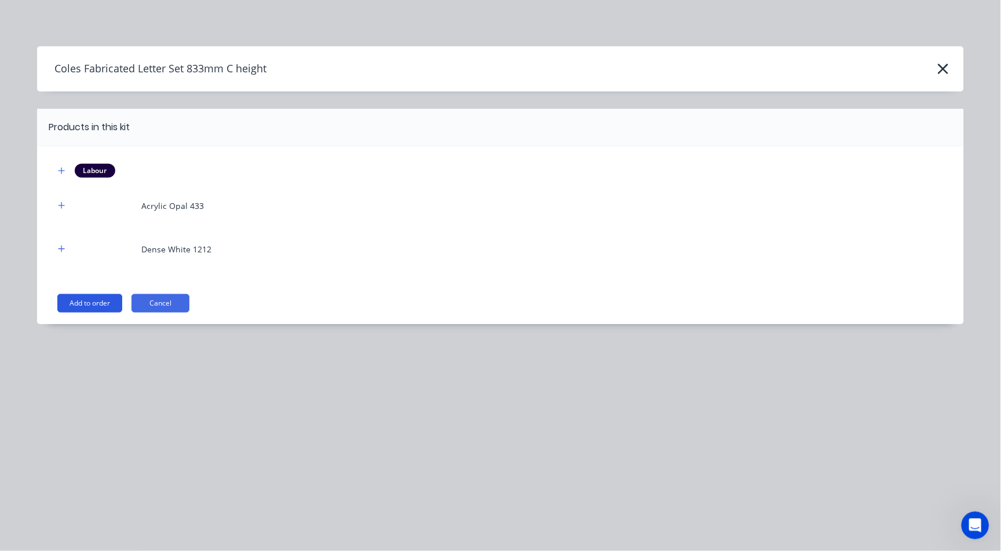
click at [103, 297] on button "Add to order" at bounding box center [89, 303] width 65 height 19
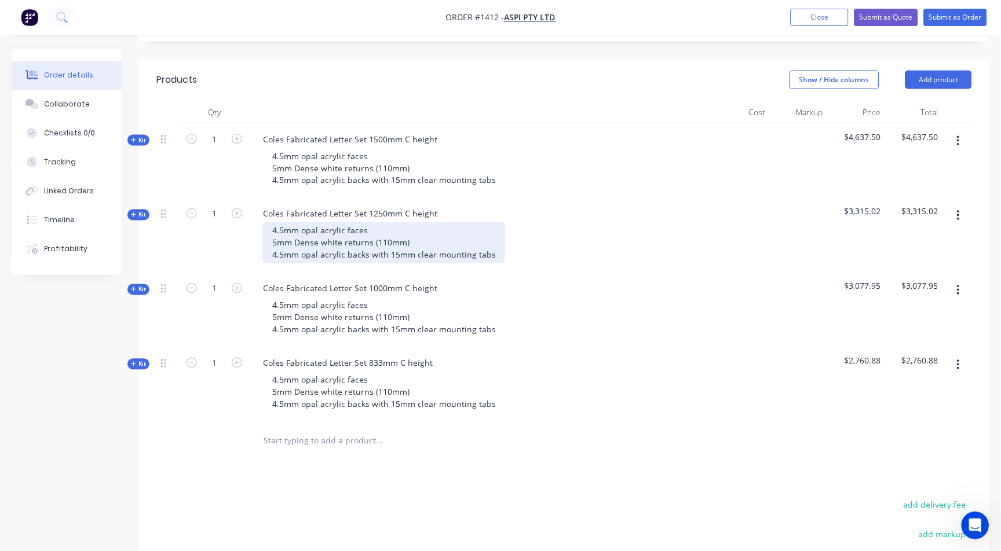
scroll to position [1, 0]
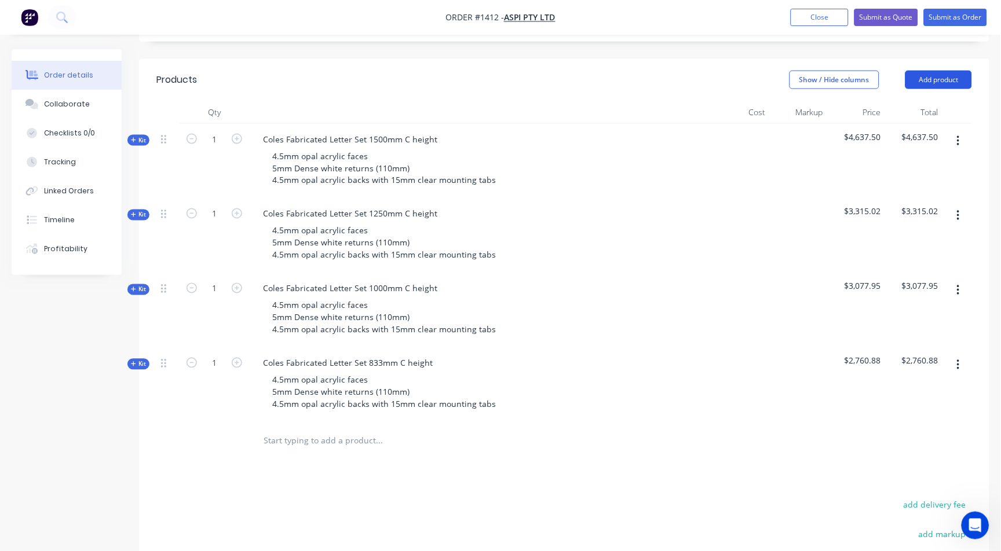
click at [947, 71] on button "Add product" at bounding box center [938, 80] width 67 height 19
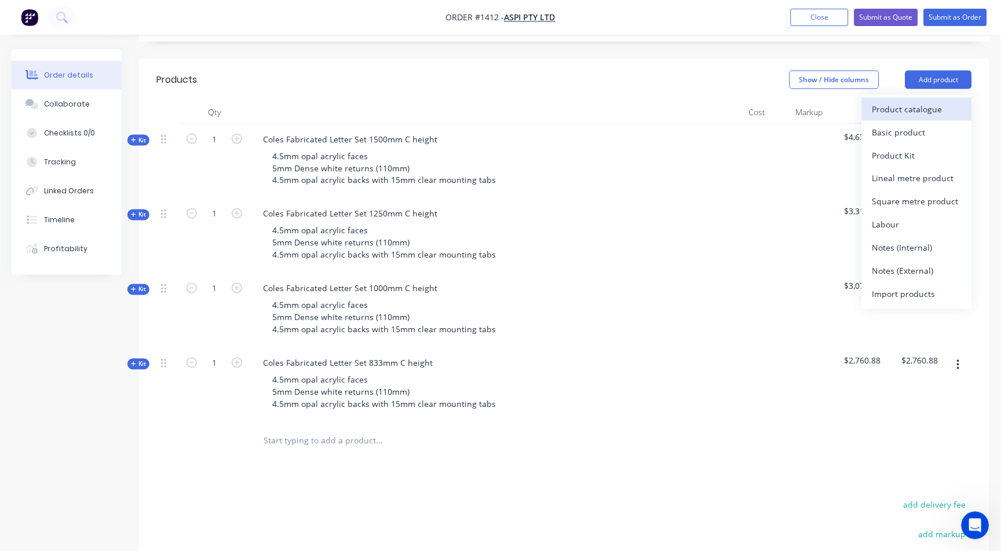
click at [880, 104] on div "Product catalogue" at bounding box center [916, 109] width 89 height 17
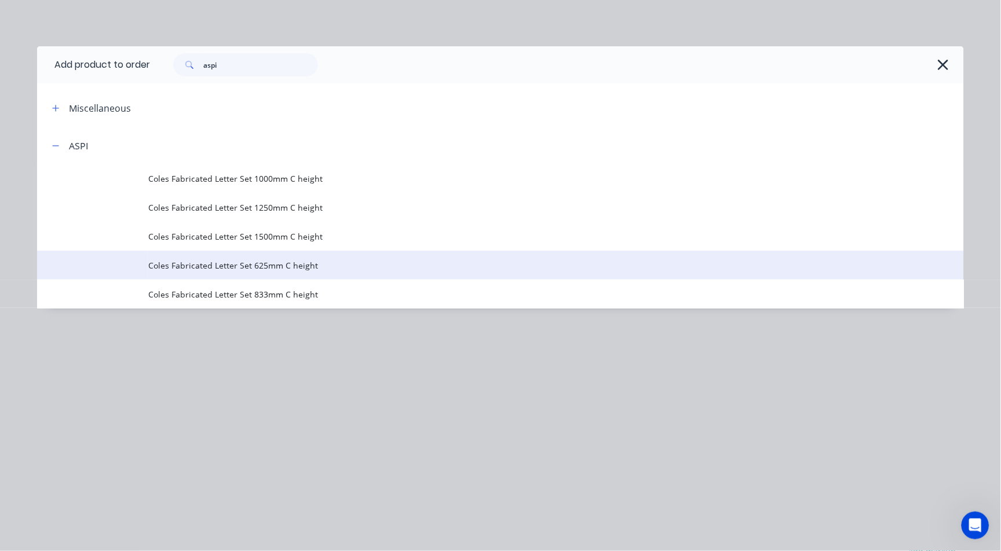
click at [334, 269] on span "Coles Fabricated Letter Set 625mm C height" at bounding box center [474, 265] width 652 height 12
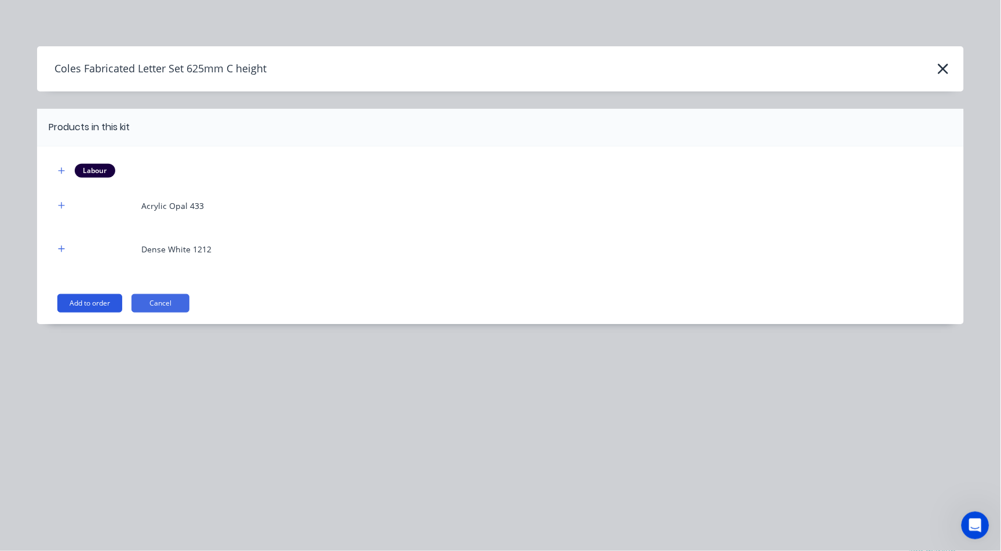
click at [77, 296] on button "Add to order" at bounding box center [89, 303] width 65 height 19
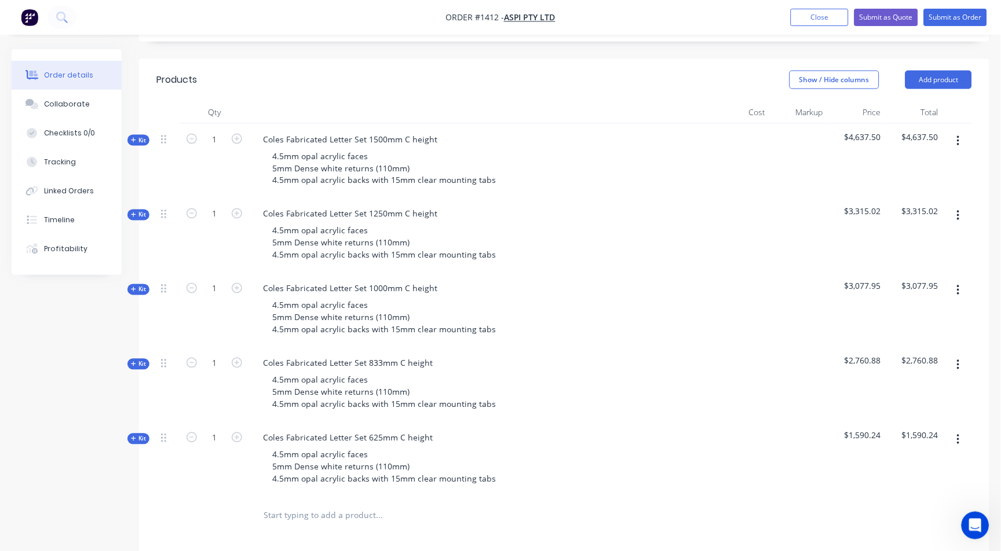
click at [139, 437] on span "Kit" at bounding box center [138, 439] width 15 height 9
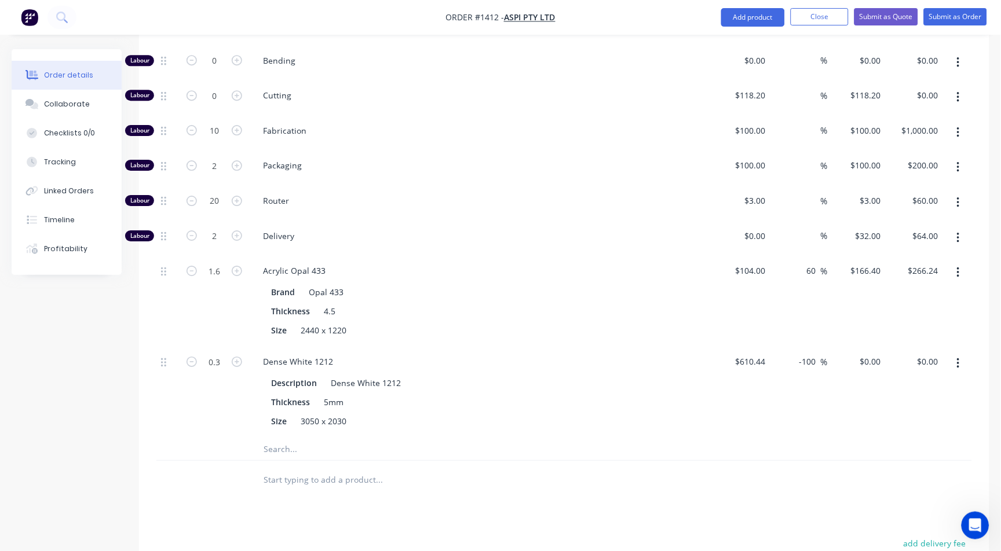
scroll to position [965, 0]
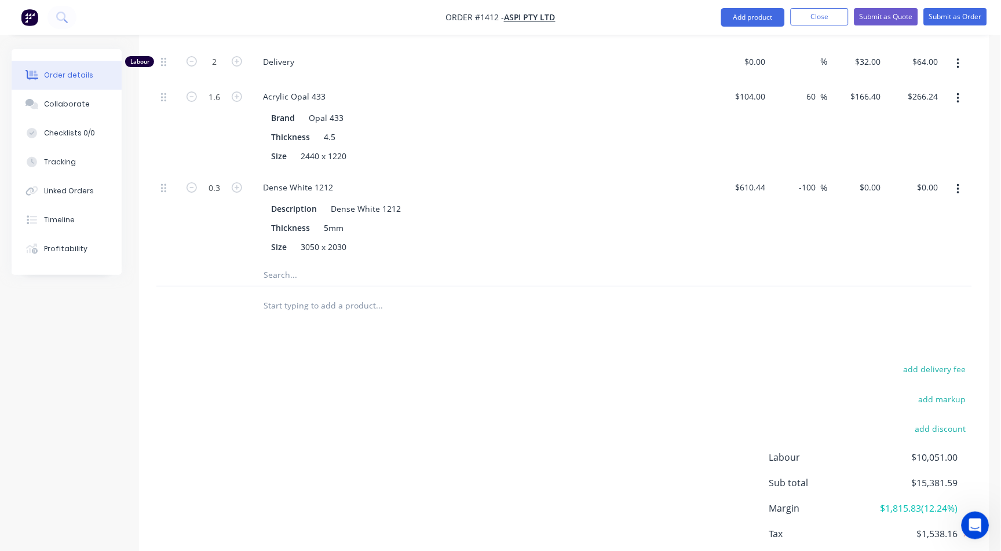
drag, startPoint x: 800, startPoint y: 184, endPoint x: 924, endPoint y: 162, distance: 125.4
click at [923, 162] on div "Labour 0 Bending $0.00 $0.00 % $0.00 $0.00 $0.00 $0.00 Labour 0 Cutting $118.20…" at bounding box center [564, 67] width 816 height 393
type input "60"
type input "976.704"
type input "$293.01"
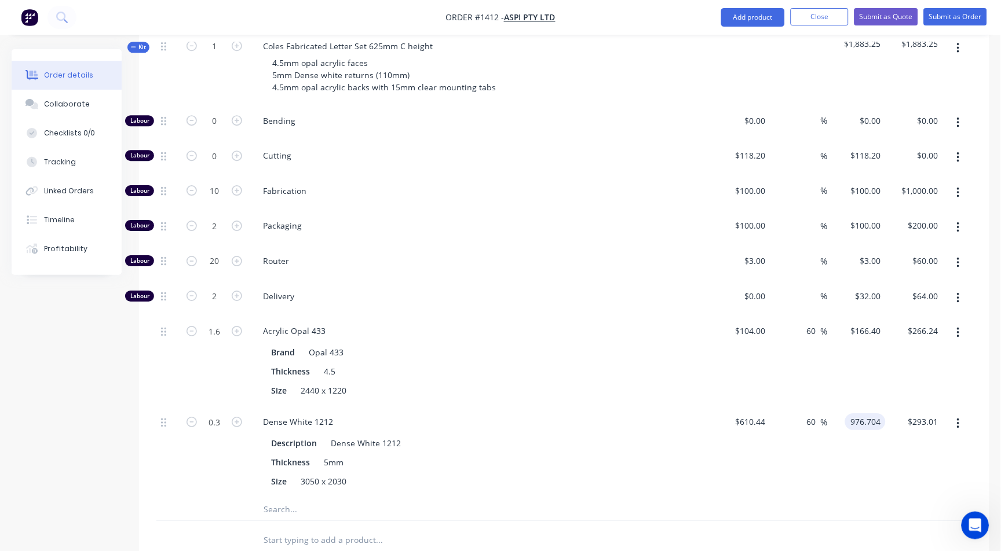
scroll to position [708, 0]
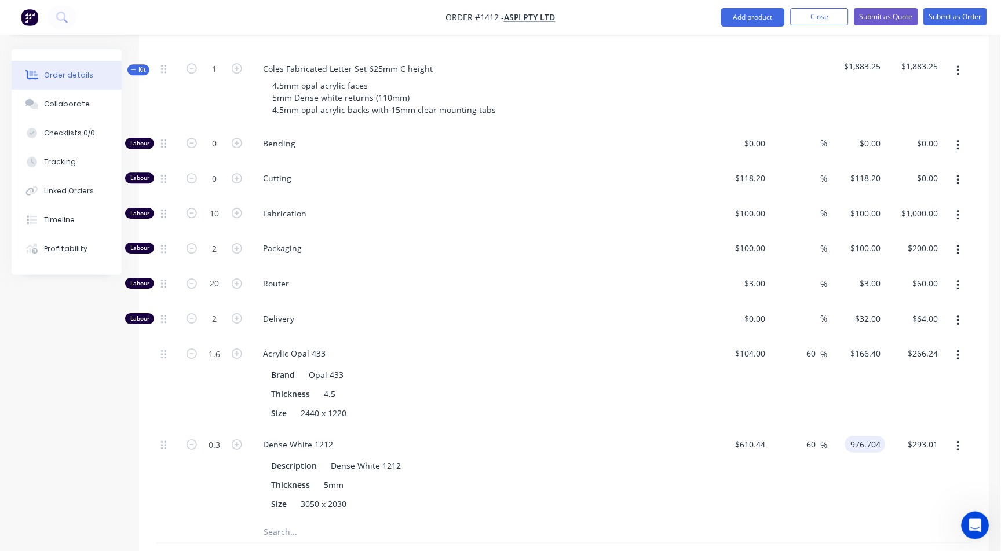
click at [956, 68] on button "button" at bounding box center [958, 70] width 27 height 21
type input "$976.704"
click at [889, 165] on div "Delete" at bounding box center [916, 170] width 89 height 17
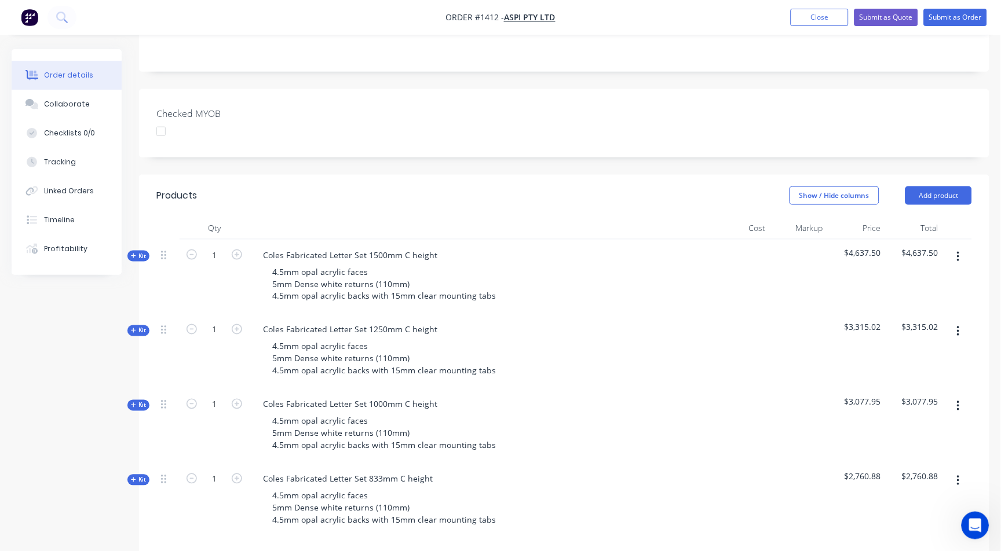
scroll to position [221, 0]
click at [945, 195] on button "Add product" at bounding box center [938, 197] width 67 height 19
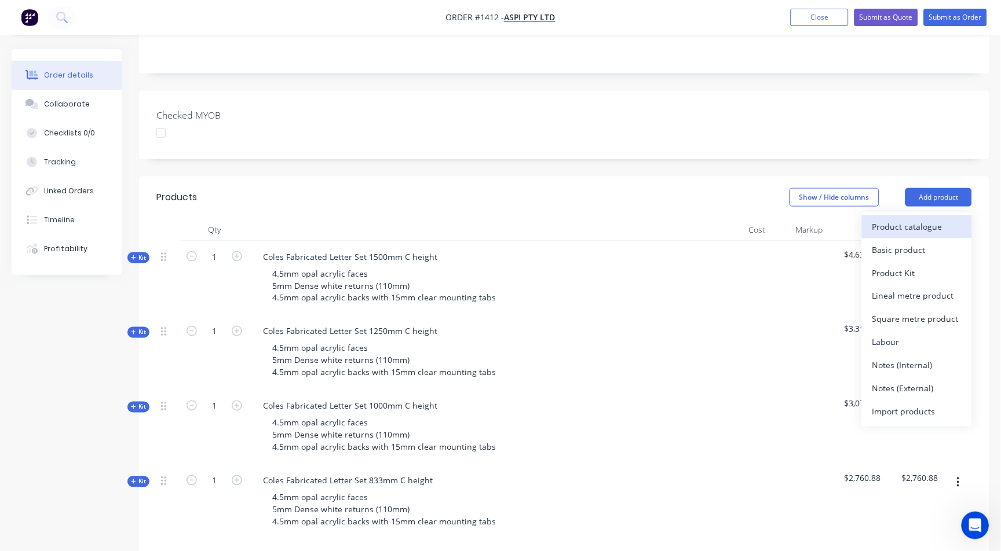
click at [931, 222] on div "Product catalogue" at bounding box center [916, 226] width 89 height 17
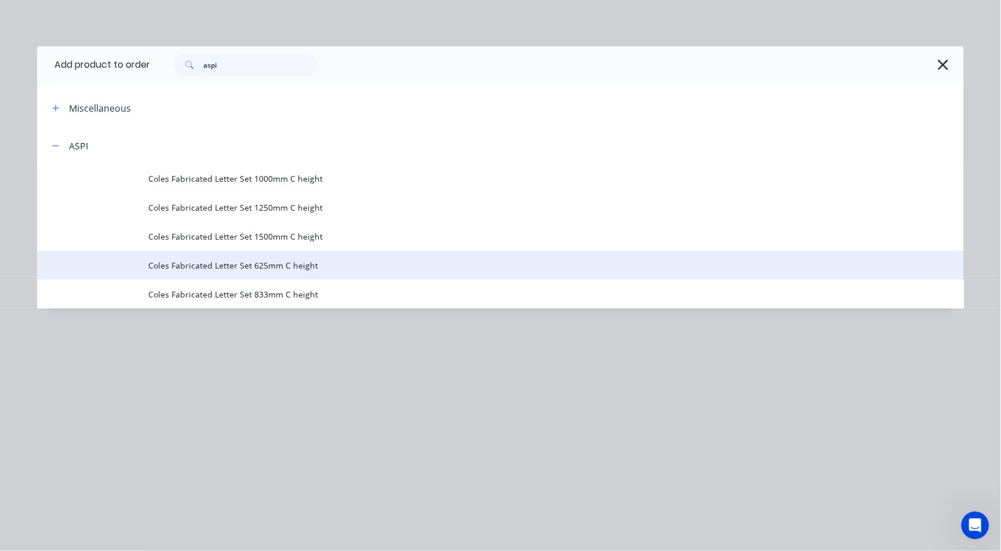
click at [321, 268] on span "Coles Fabricated Letter Set 625mm C height" at bounding box center [474, 265] width 652 height 12
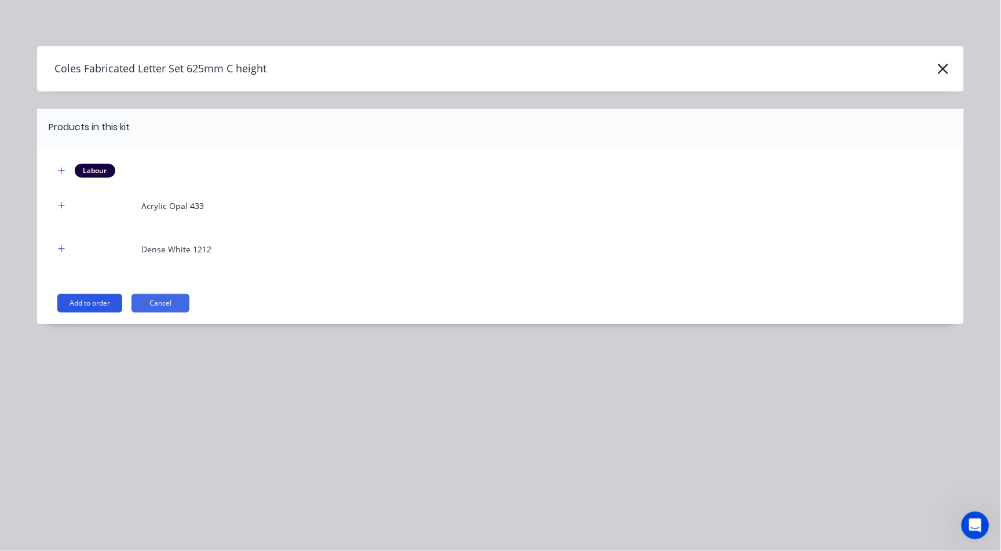
click at [103, 298] on button "Add to order" at bounding box center [89, 303] width 65 height 19
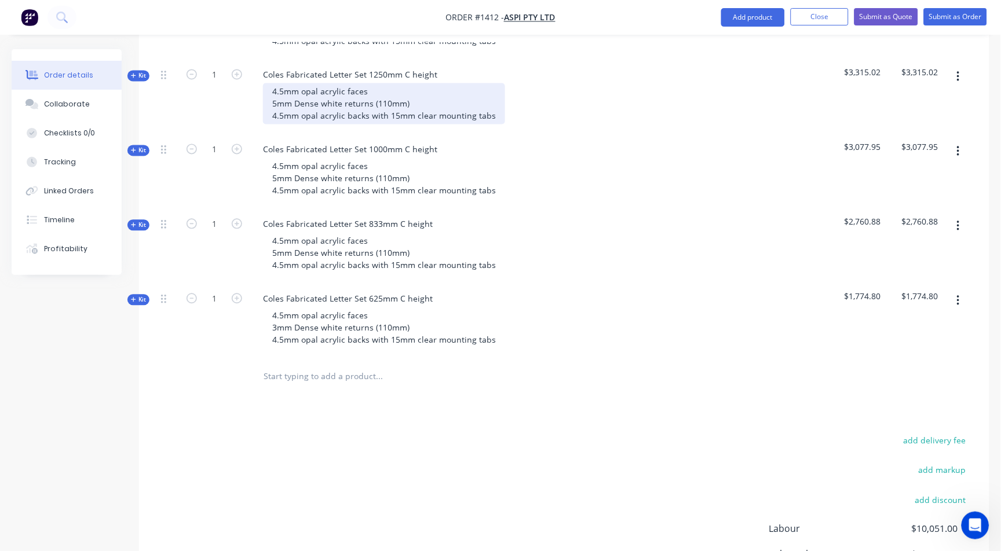
scroll to position [478, 0]
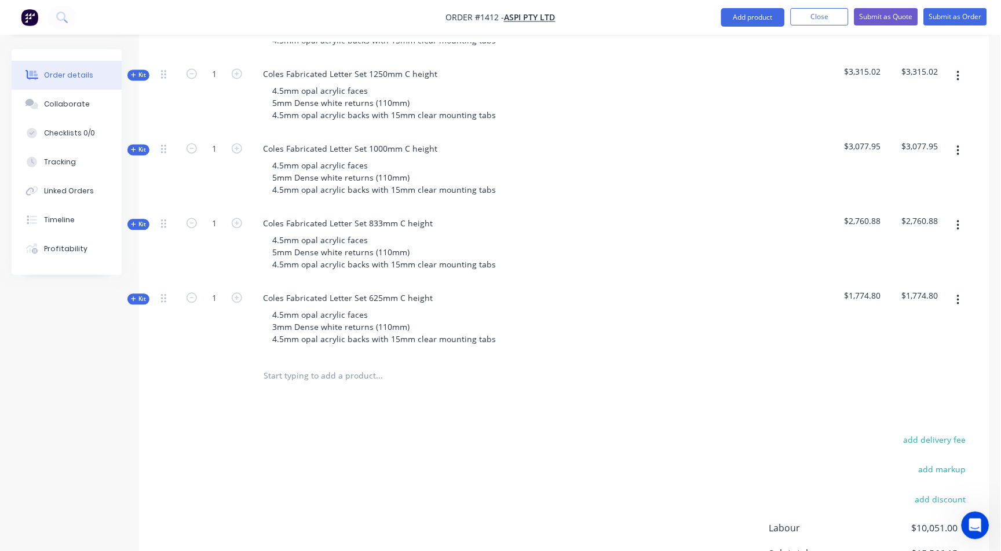
click at [142, 295] on span "Kit" at bounding box center [138, 299] width 15 height 9
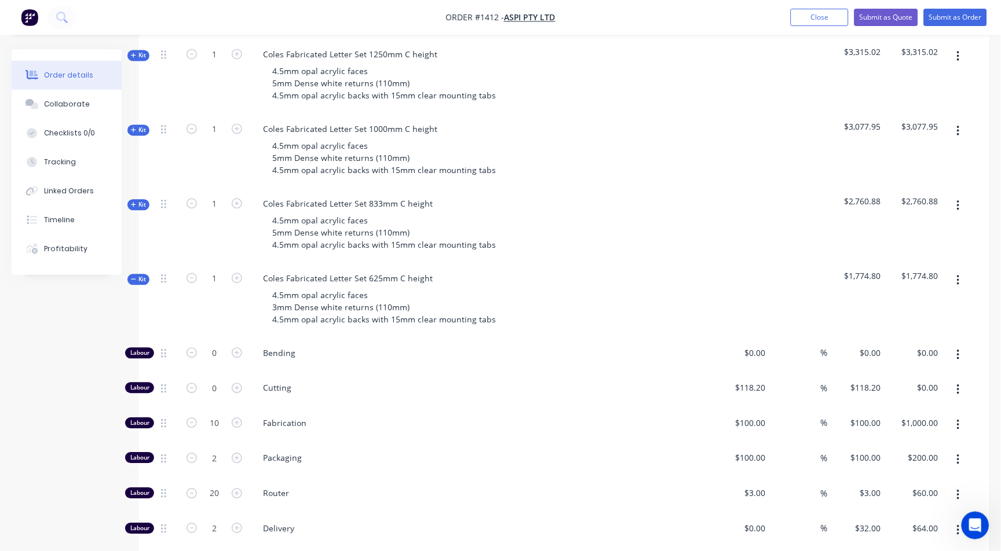
scroll to position [349, 0]
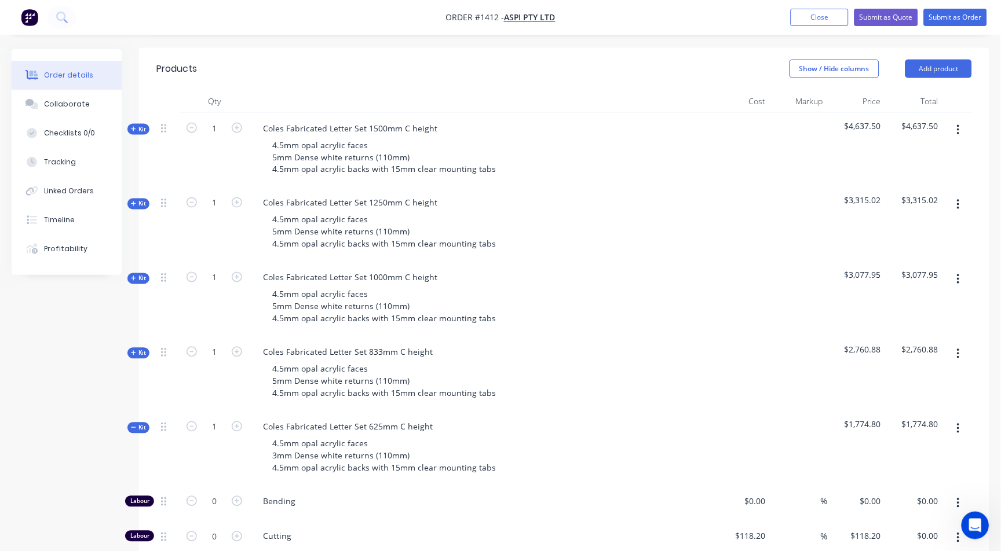
click at [811, 6] on nav "Order #1412 - ASPI Pty Ltd Add product Close Submit as Quote Submit as Order" at bounding box center [500, 17] width 1001 height 35
click at [820, 20] on button "Close" at bounding box center [820, 17] width 58 height 17
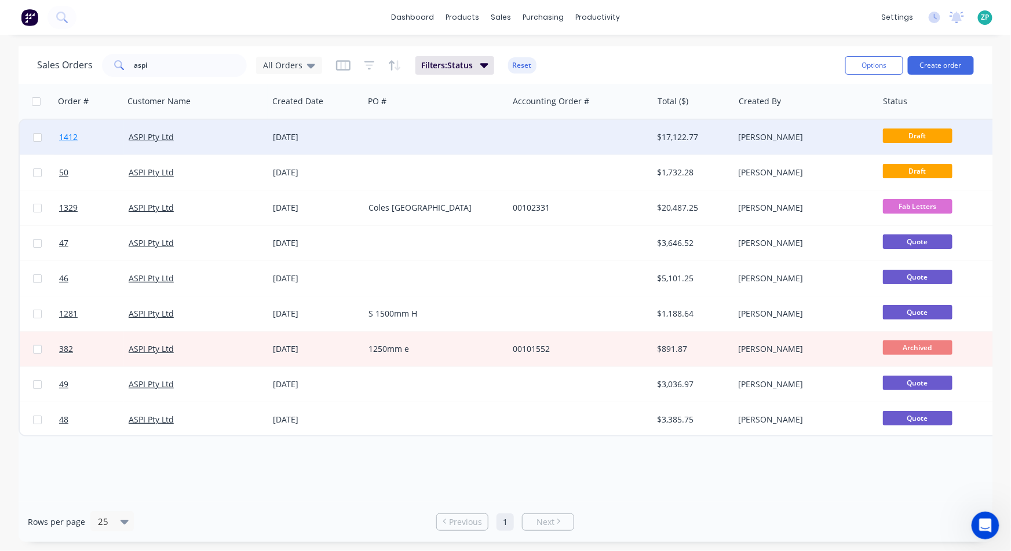
click at [74, 134] on span "1412" at bounding box center [68, 137] width 19 height 12
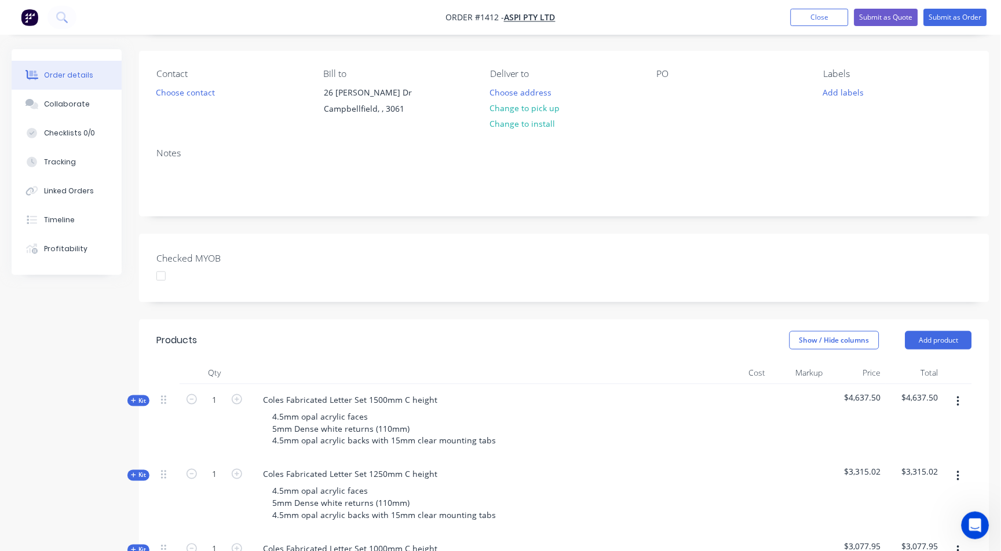
scroll to position [193, 0]
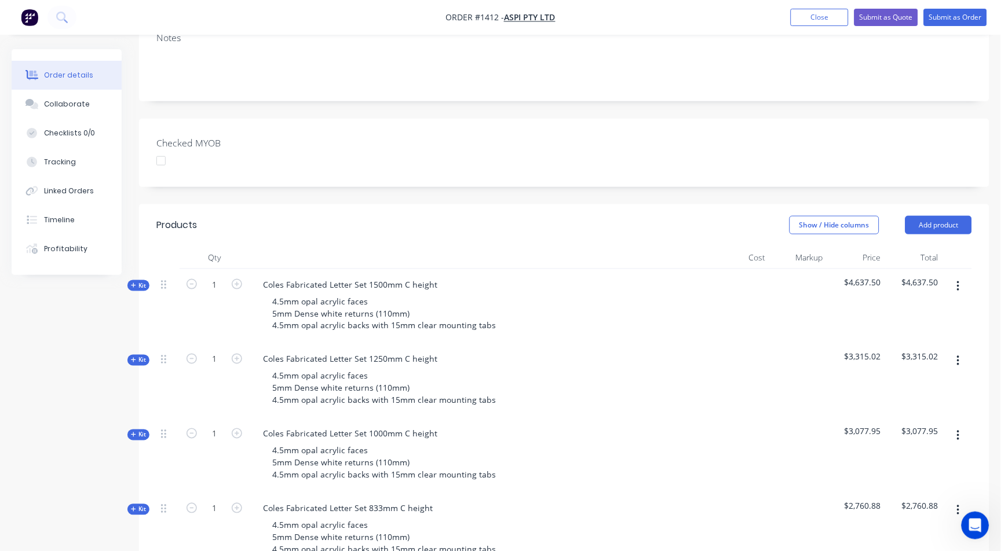
click at [959, 285] on icon "button" at bounding box center [958, 286] width 3 height 13
click at [902, 390] on div "Delete" at bounding box center [916, 386] width 89 height 17
click at [958, 290] on icon "button" at bounding box center [958, 287] width 2 height 10
click at [901, 387] on div "Delete" at bounding box center [916, 386] width 89 height 17
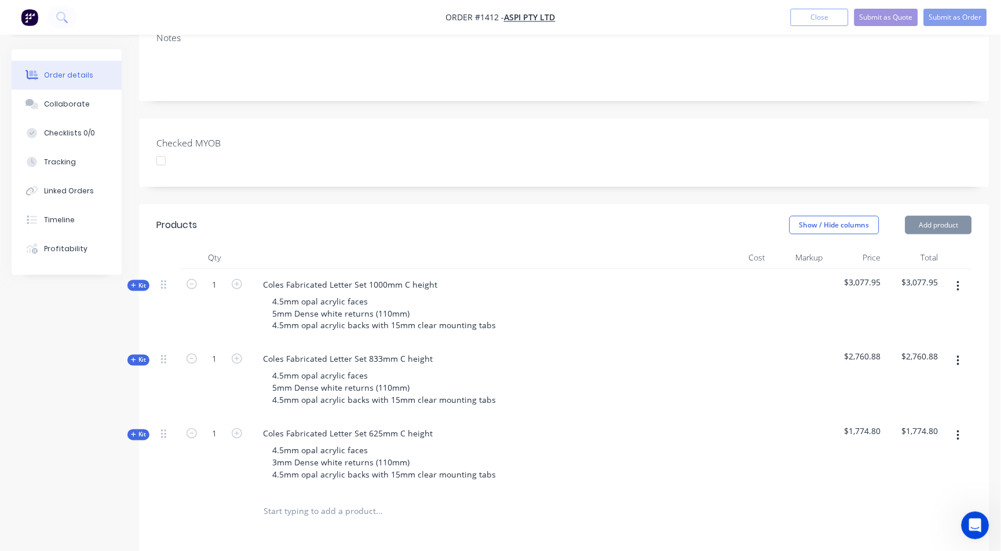
click at [958, 288] on icon "button" at bounding box center [958, 286] width 3 height 13
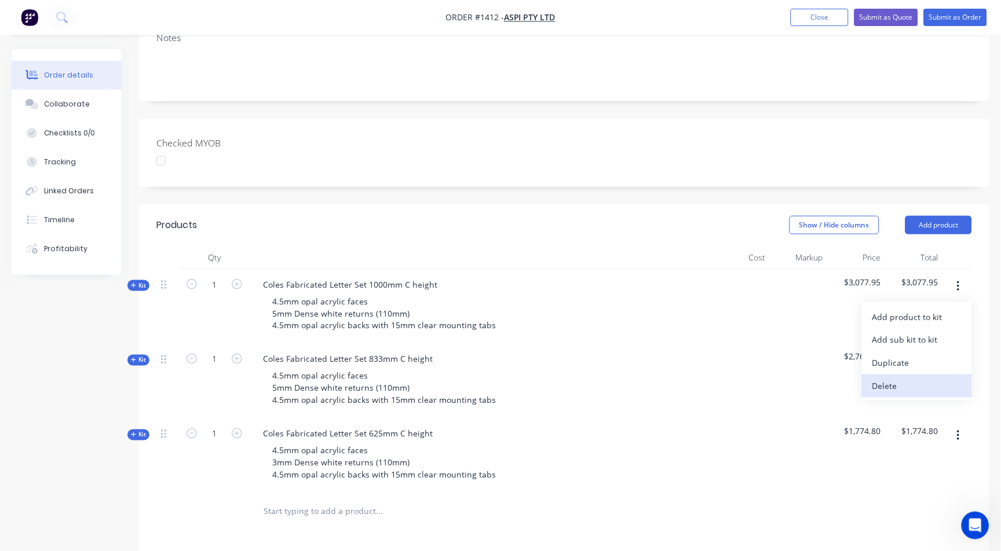
click at [897, 383] on div "Delete" at bounding box center [916, 386] width 89 height 17
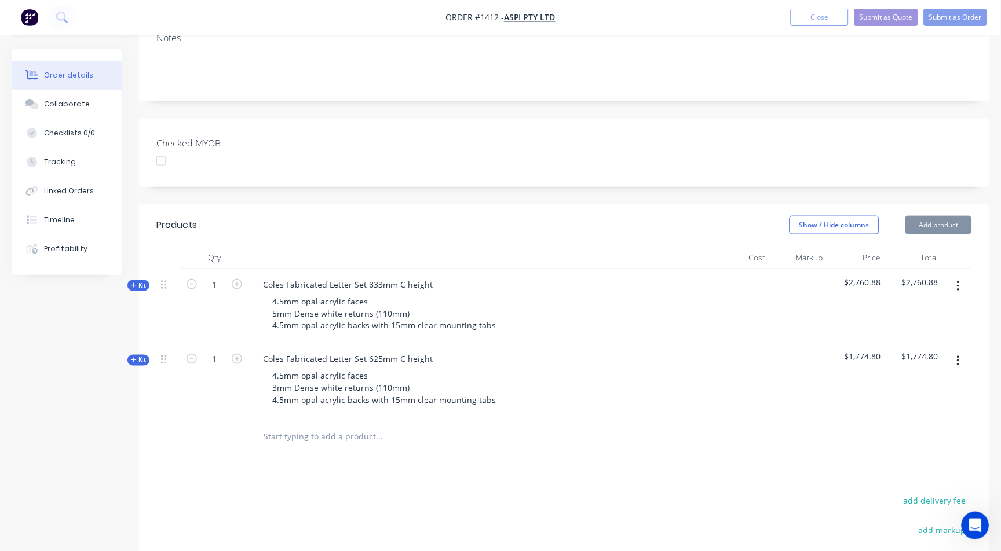
click at [962, 279] on button "button" at bounding box center [958, 286] width 27 height 21
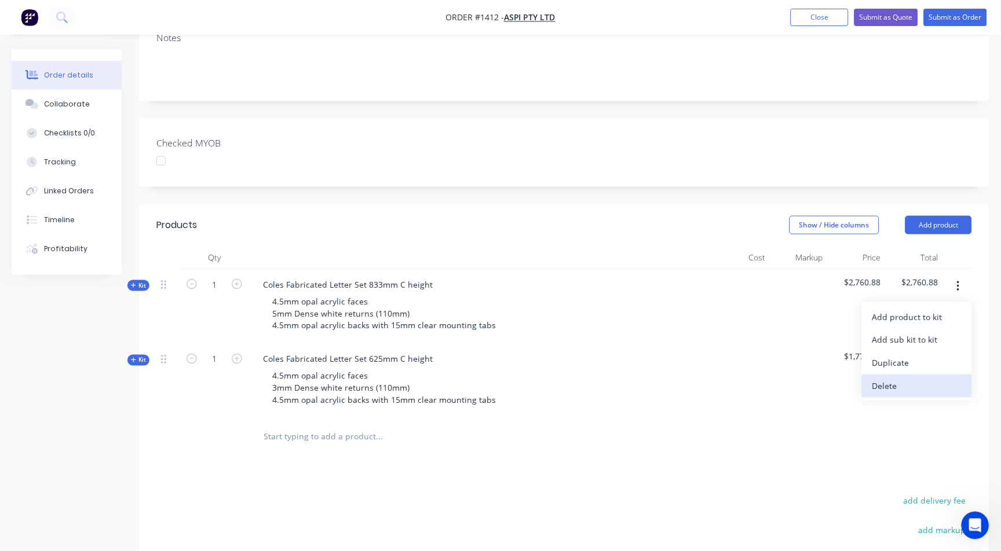
click at [908, 382] on div "Delete" at bounding box center [916, 386] width 89 height 17
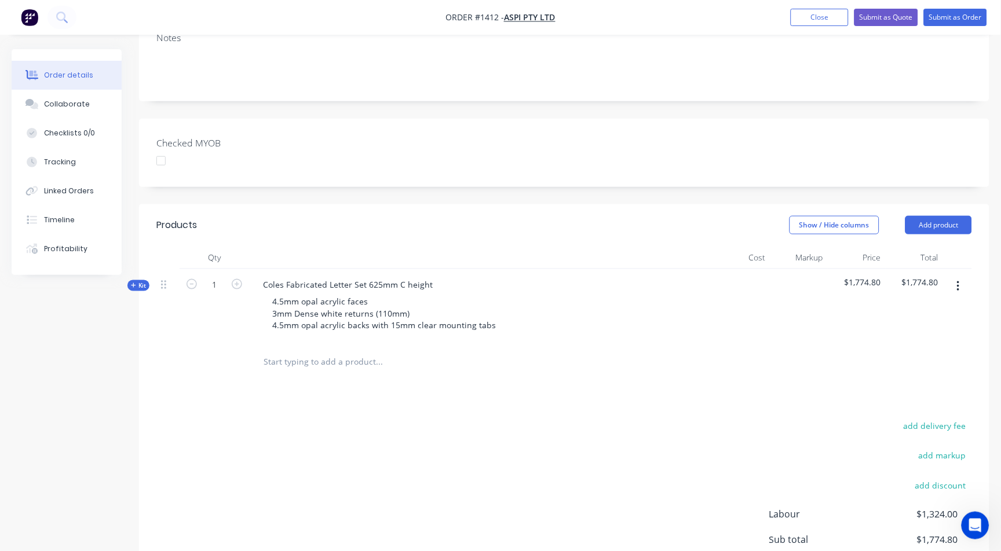
click at [962, 283] on button "button" at bounding box center [958, 286] width 27 height 21
click at [882, 392] on div "Delete" at bounding box center [916, 386] width 89 height 17
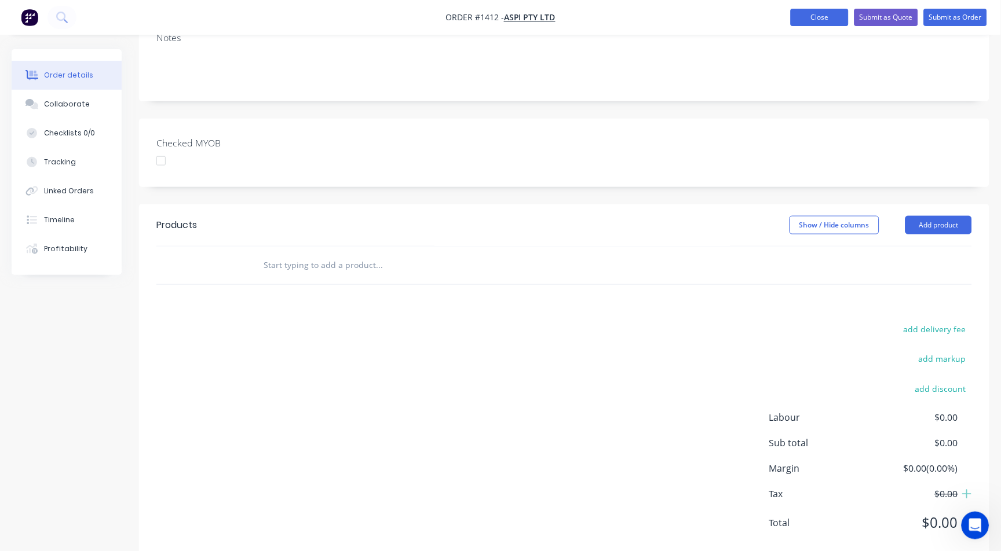
click at [815, 20] on button "Close" at bounding box center [820, 17] width 58 height 17
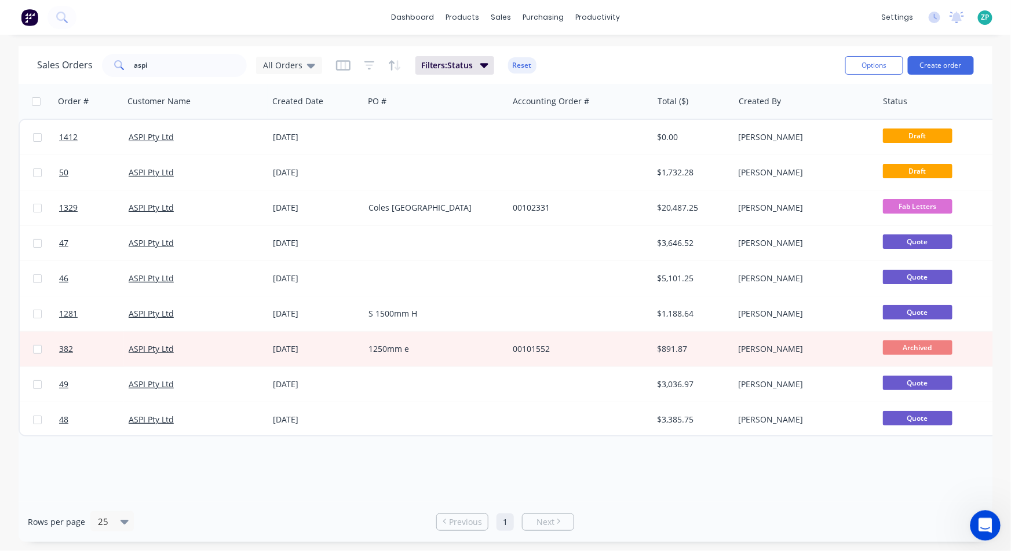
click at [981, 520] on icon "Open Intercom Messenger" at bounding box center [983, 524] width 19 height 19
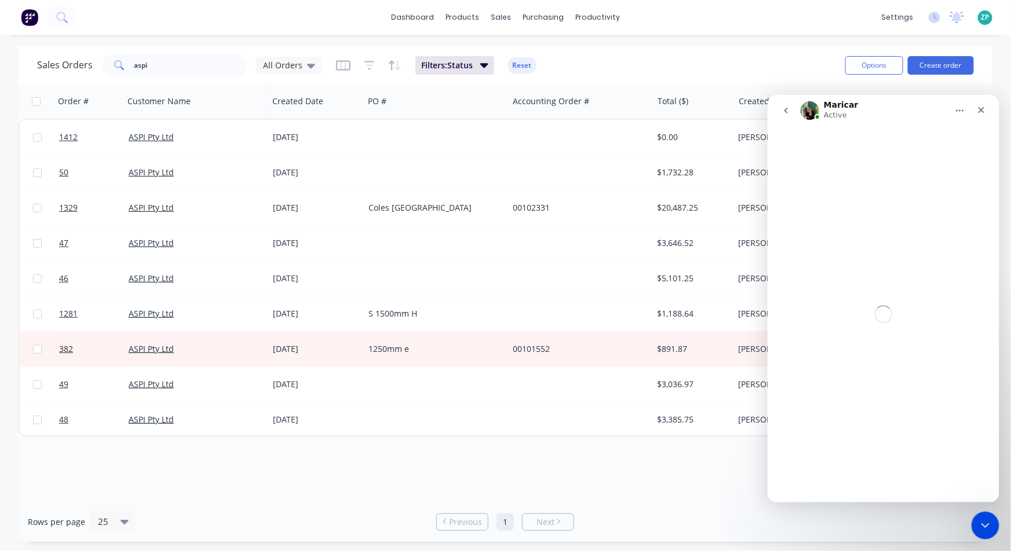
click at [785, 111] on icon "go back" at bounding box center [785, 109] width 9 height 9
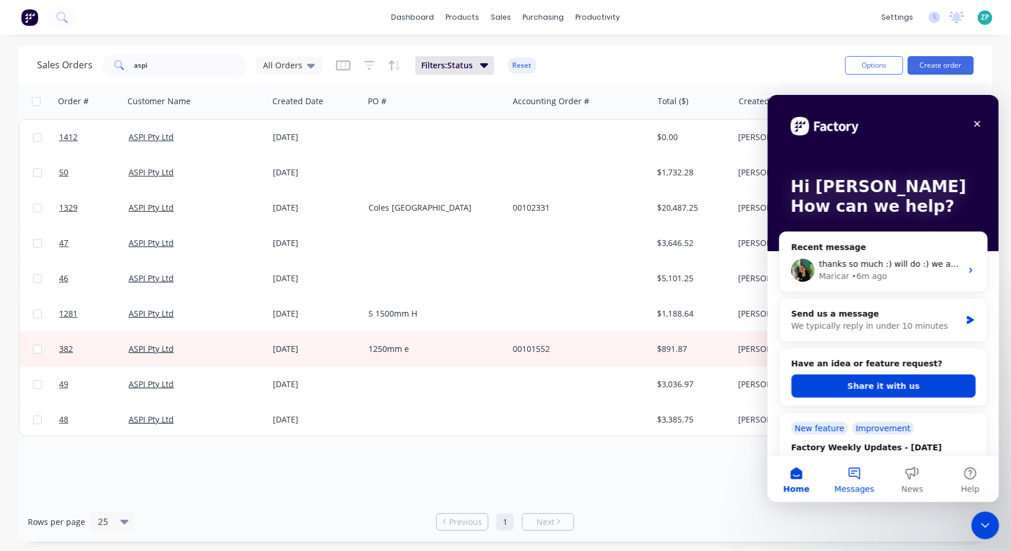
click at [849, 477] on button "Messages" at bounding box center [854, 479] width 58 height 46
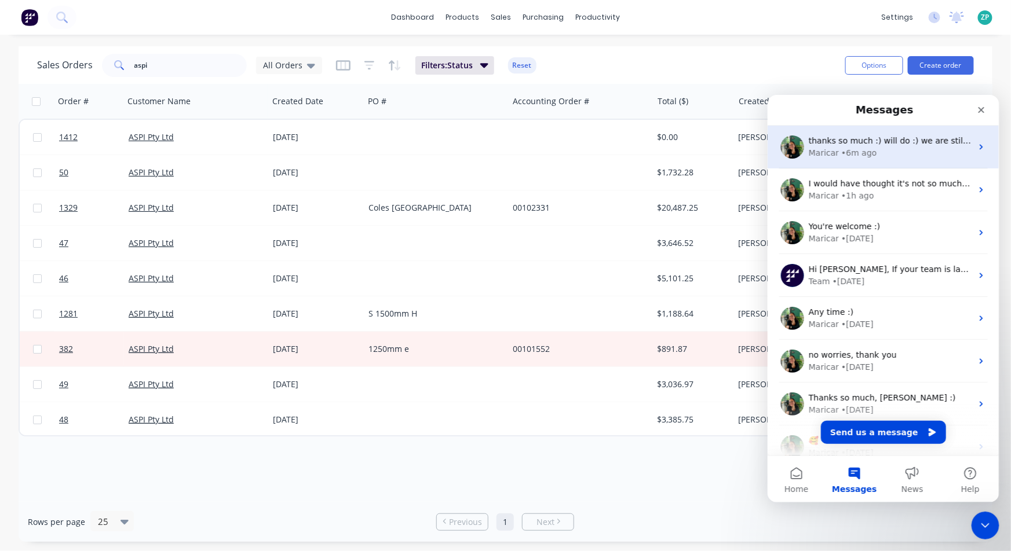
click at [842, 154] on div "• 6m ago" at bounding box center [857, 153] width 35 height 12
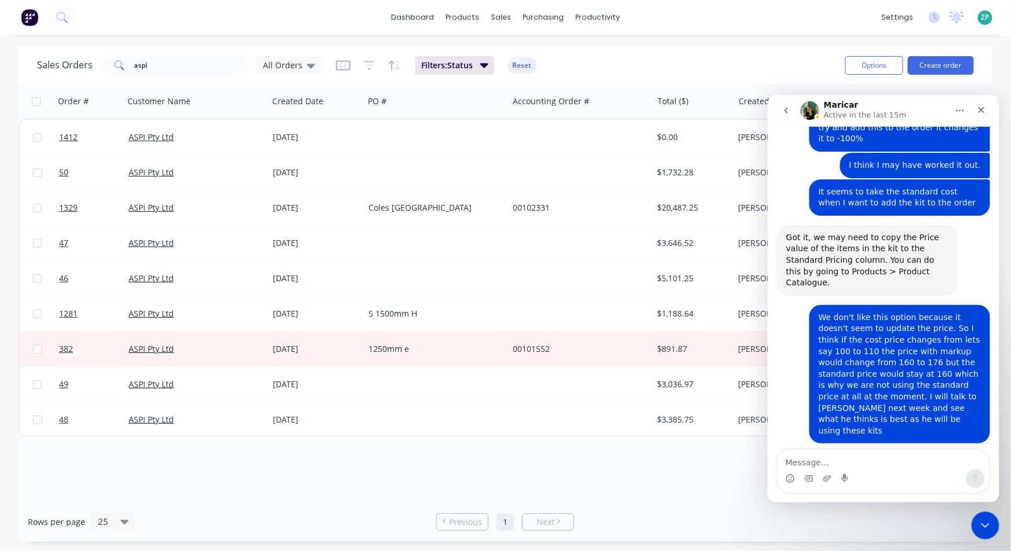
scroll to position [1631, 0]
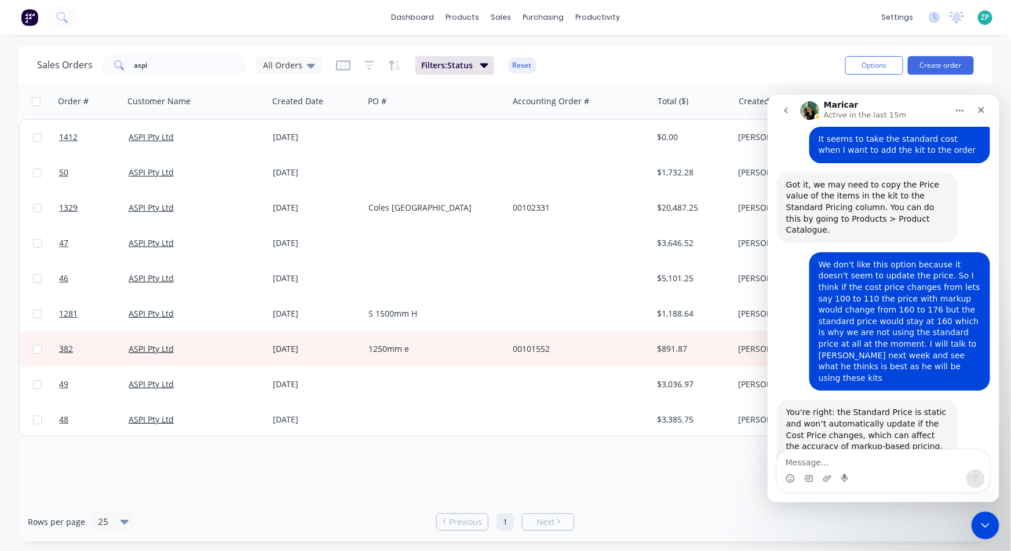
click at [781, 109] on icon "go back" at bounding box center [785, 109] width 9 height 9
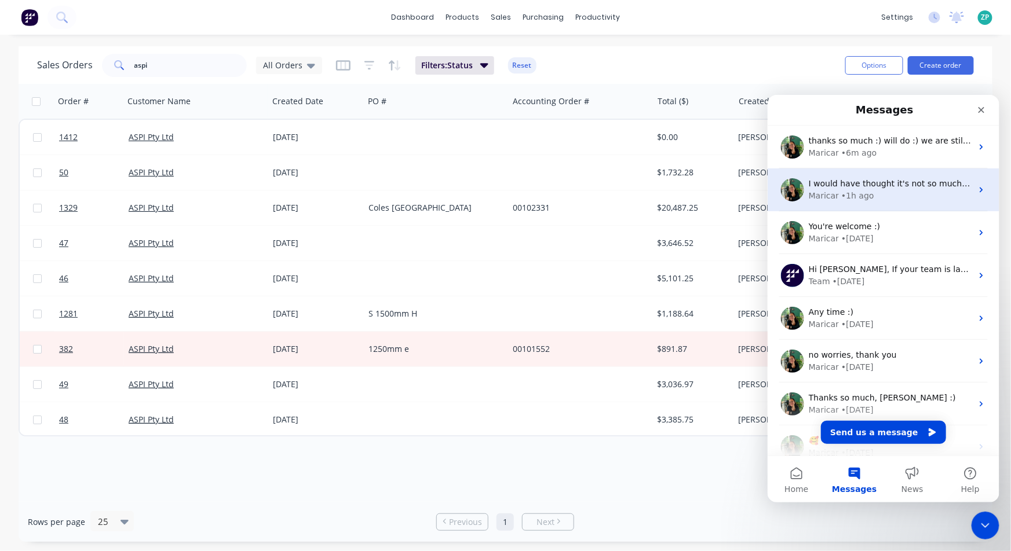
click at [868, 189] on div "Maricar • 1h ago" at bounding box center [889, 195] width 163 height 12
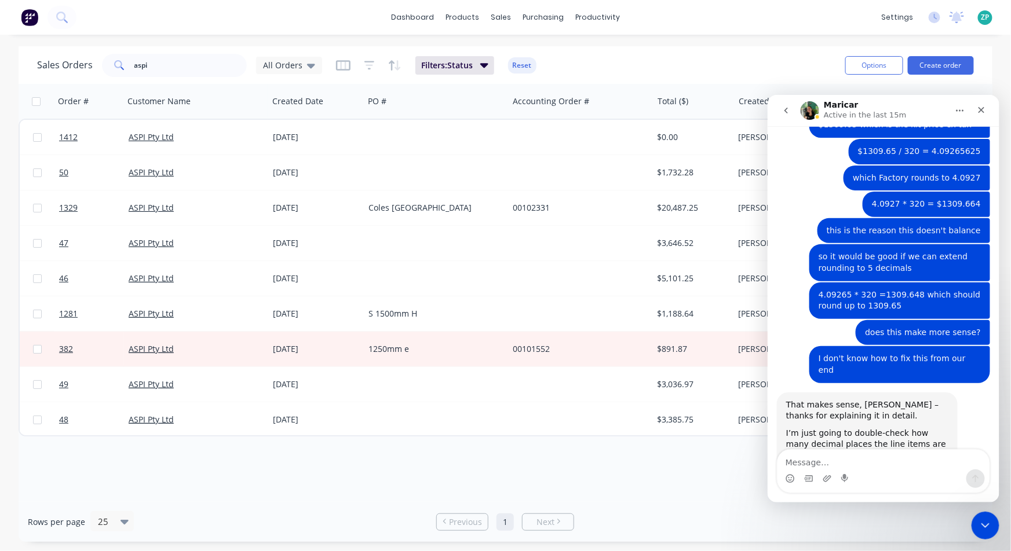
scroll to position [1128, 0]
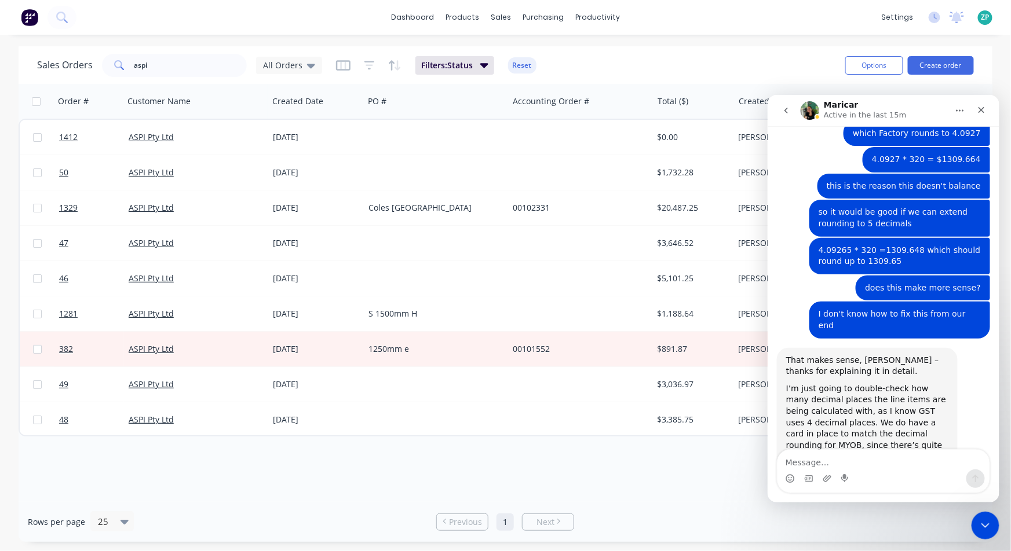
click at [820, 457] on textarea "Message…" at bounding box center [883, 459] width 212 height 20
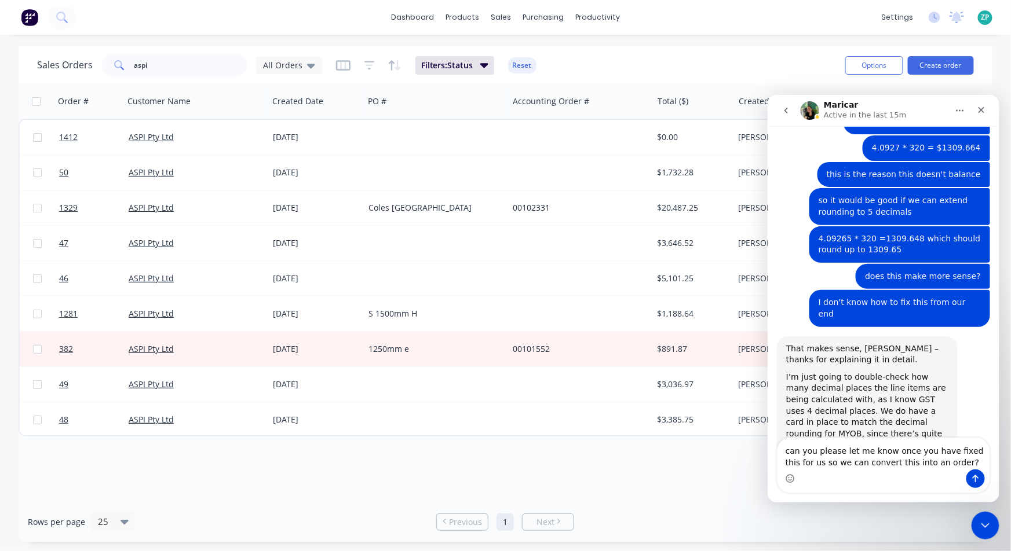
type textarea "can you please let me know once you have fixed this for us so we can convert th…"
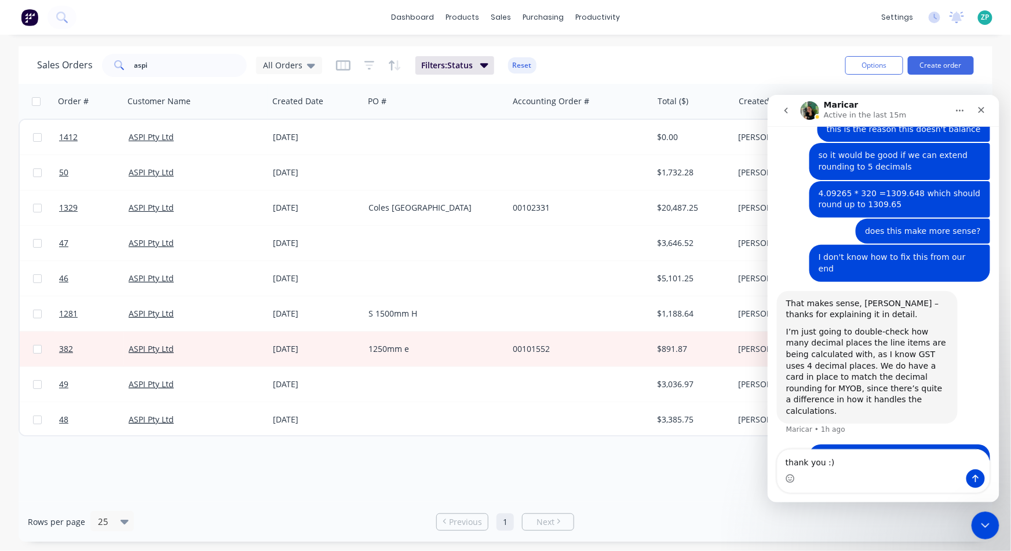
type textarea "thank you :)"
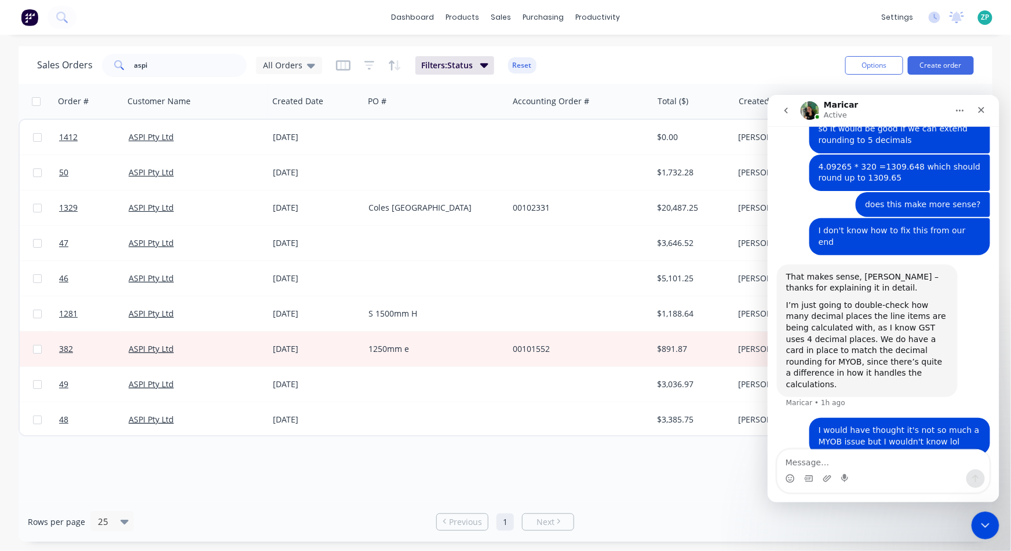
click at [787, 108] on icon "go back" at bounding box center [785, 109] width 9 height 9
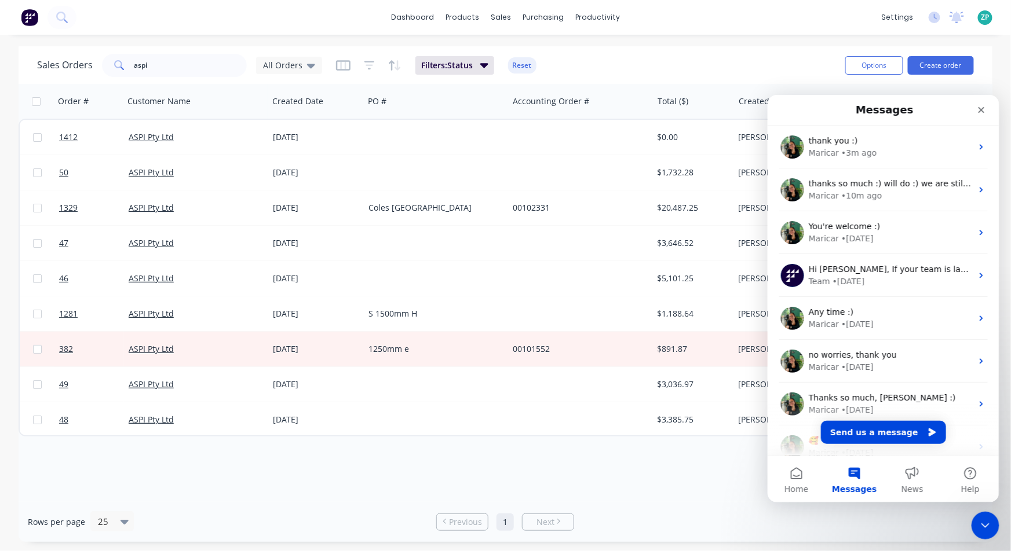
scroll to position [0, 0]
click at [482, 52] on div "Product Catalogue" at bounding box center [514, 55] width 72 height 10
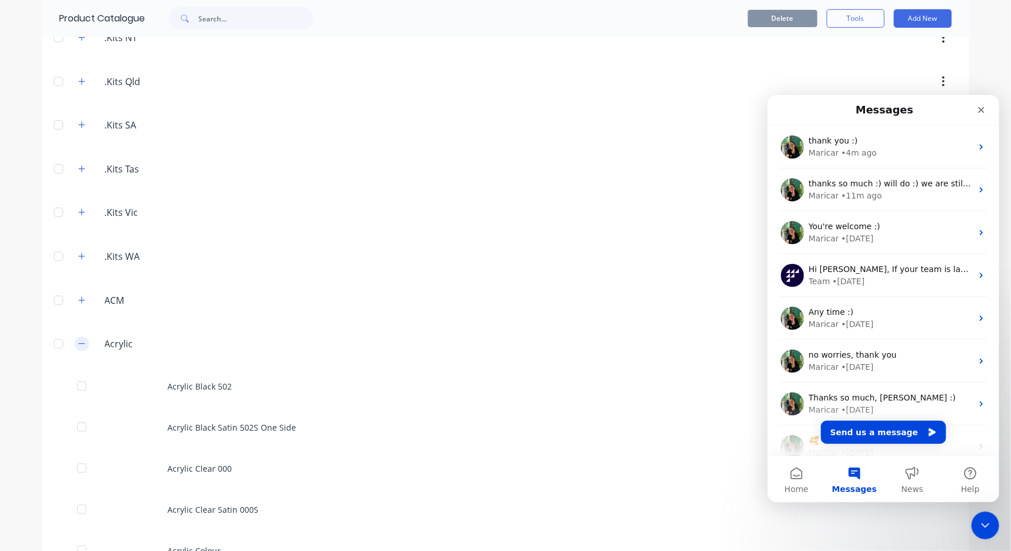
click at [78, 341] on icon "button" at bounding box center [81, 344] width 7 height 8
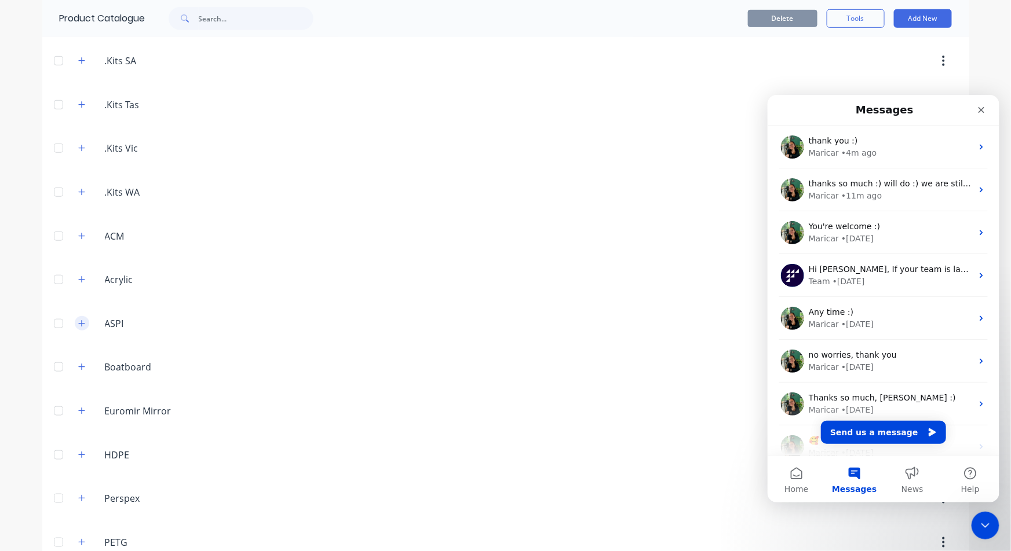
click at [78, 321] on icon "button" at bounding box center [81, 324] width 7 height 8
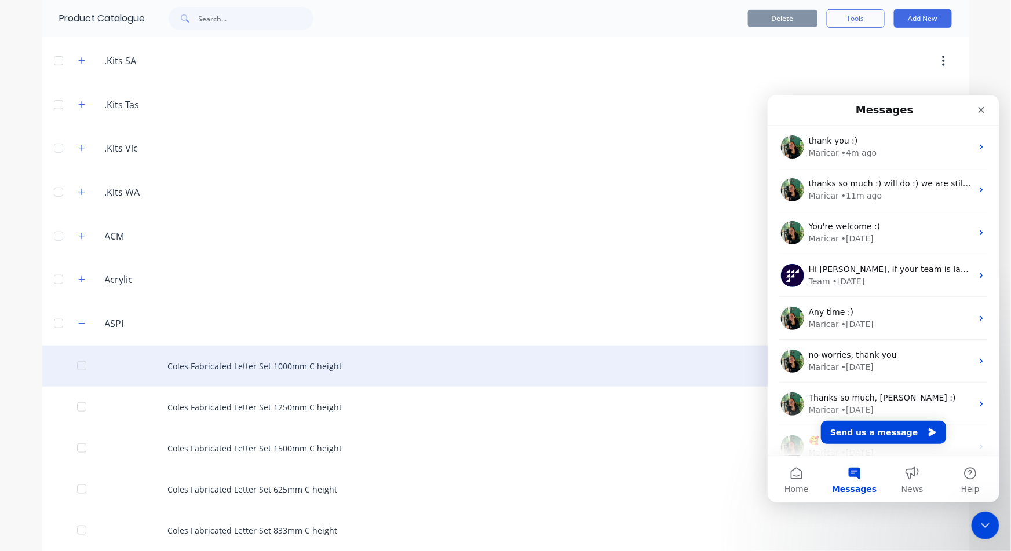
click at [251, 366] on div "Coles Fabricated Letter Set 1000mm C height" at bounding box center [505, 366] width 927 height 41
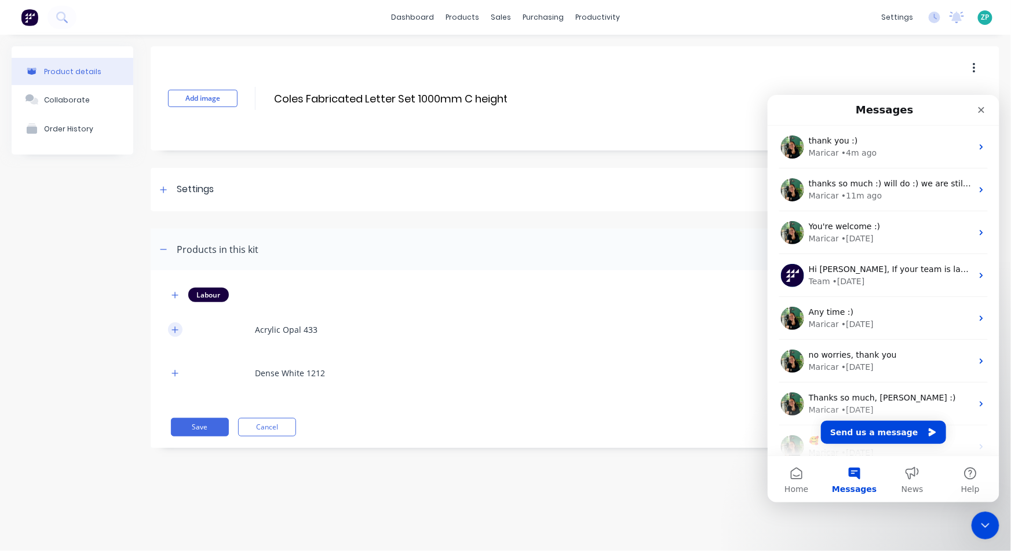
click at [175, 327] on icon "button" at bounding box center [175, 330] width 6 height 6
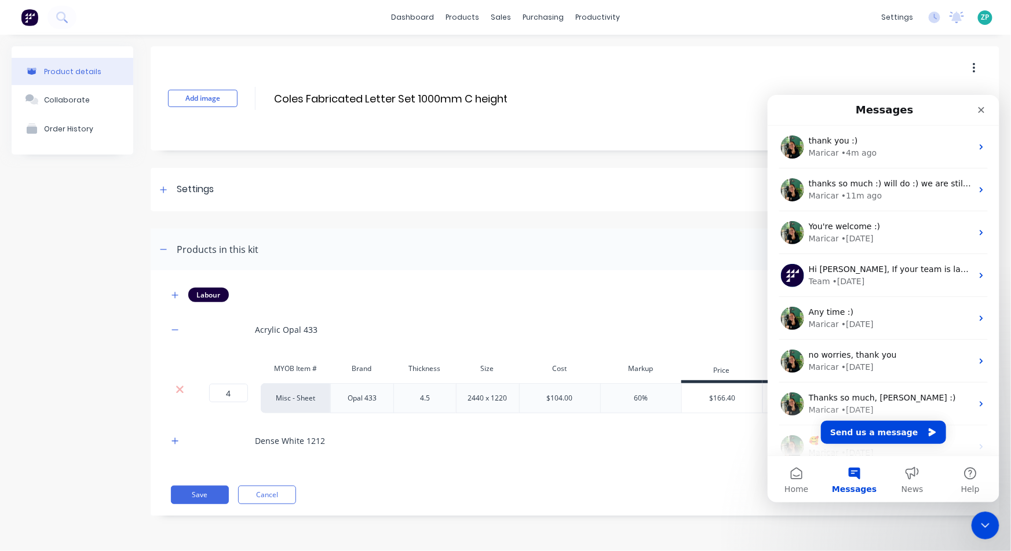
click at [169, 447] on div at bounding box center [175, 441] width 14 height 14
click at [986, 512] on div "Close Intercom Messenger" at bounding box center [984, 524] width 28 height 28
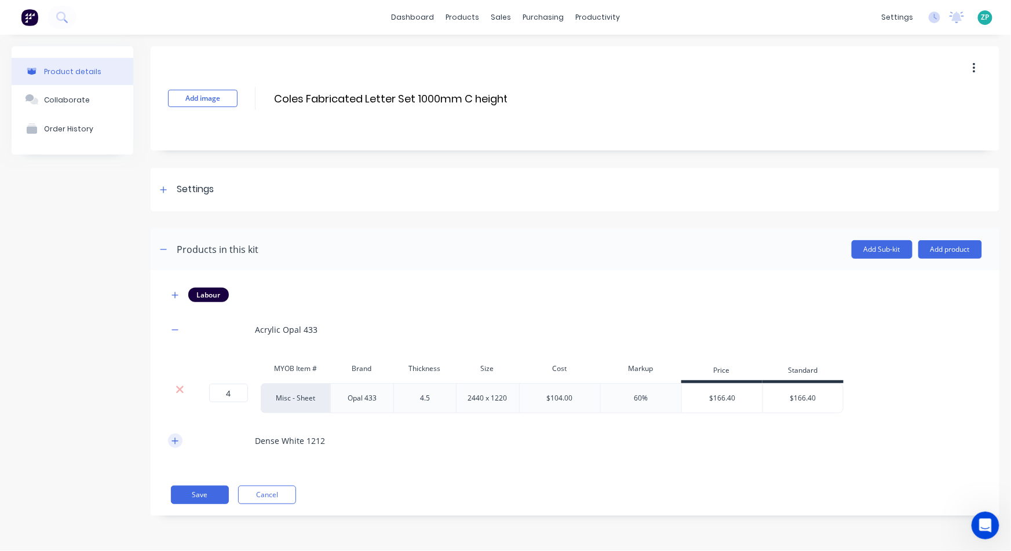
click at [170, 437] on button "button" at bounding box center [175, 441] width 14 height 14
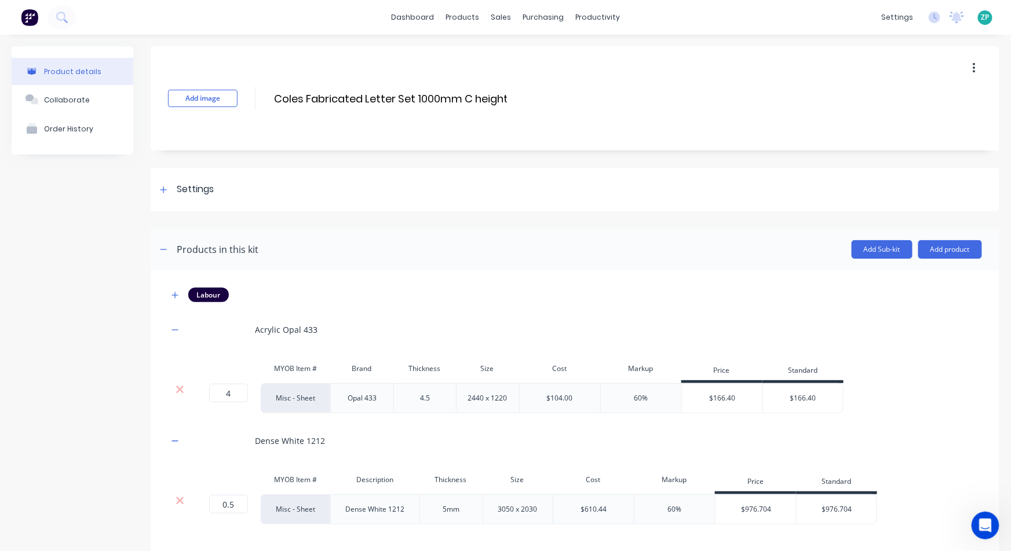
scroll to position [61, 0]
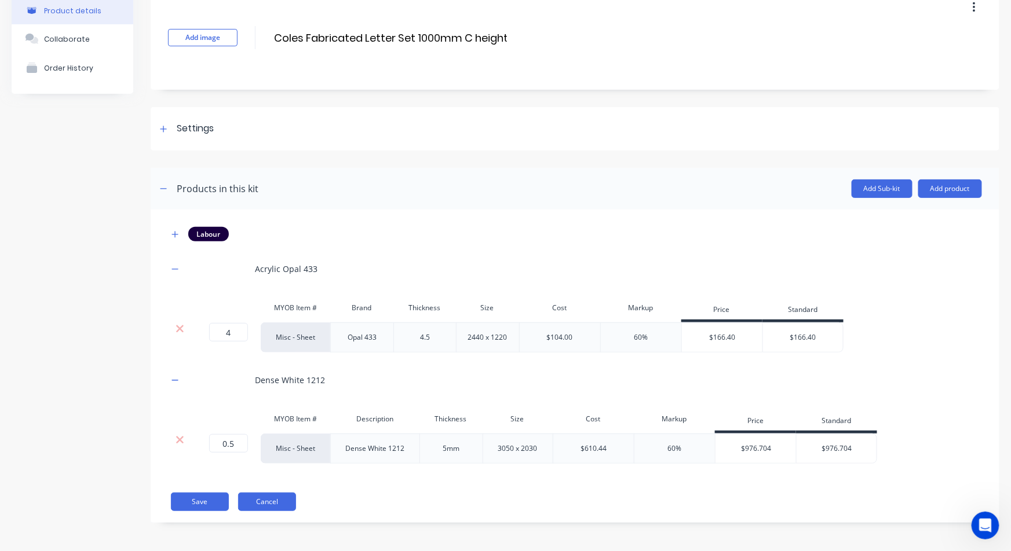
click at [261, 499] on button "Cancel" at bounding box center [267, 502] width 58 height 19
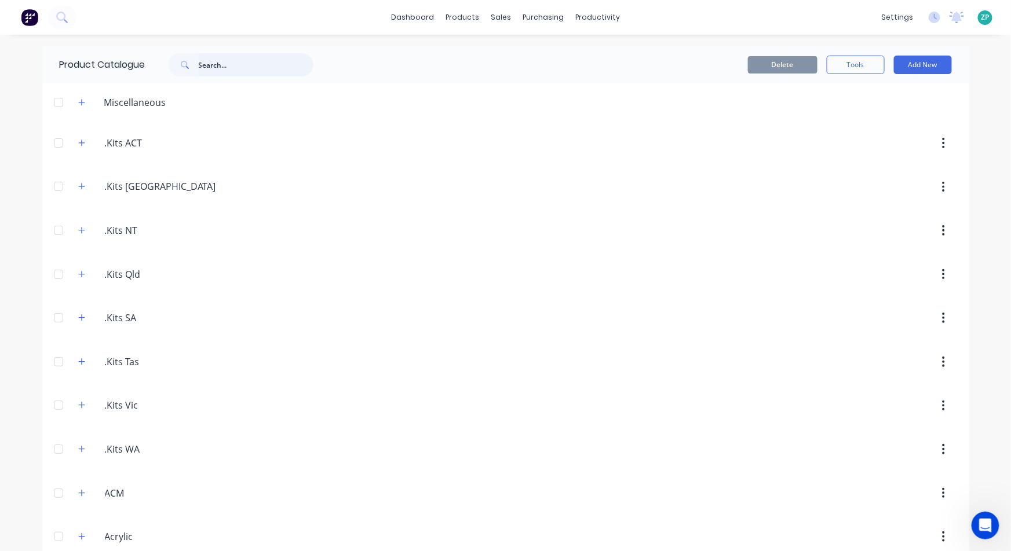
click at [203, 59] on input "text" at bounding box center [256, 64] width 115 height 23
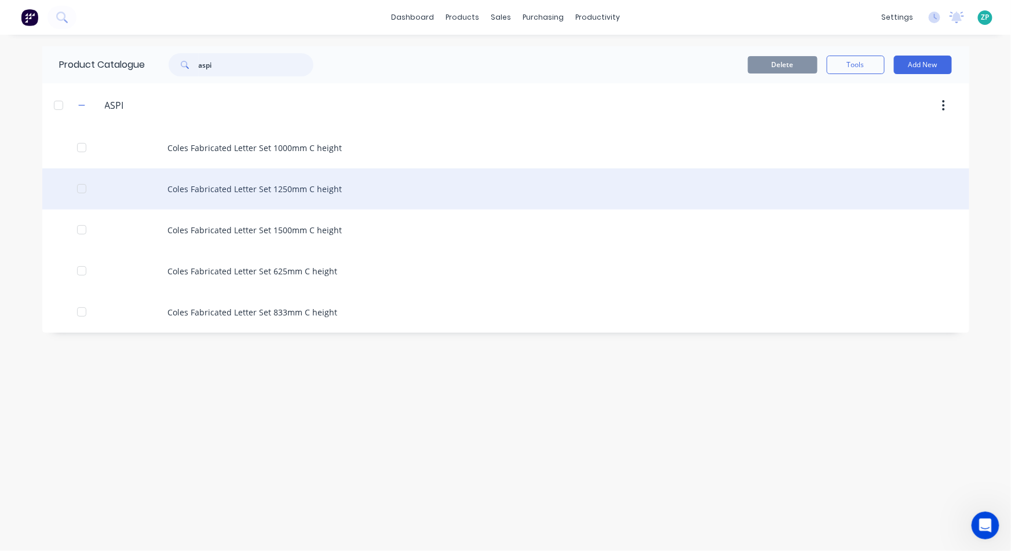
type input "aspi"
click at [224, 204] on div "Coles Fabricated Letter Set 1250mm C height" at bounding box center [505, 189] width 927 height 41
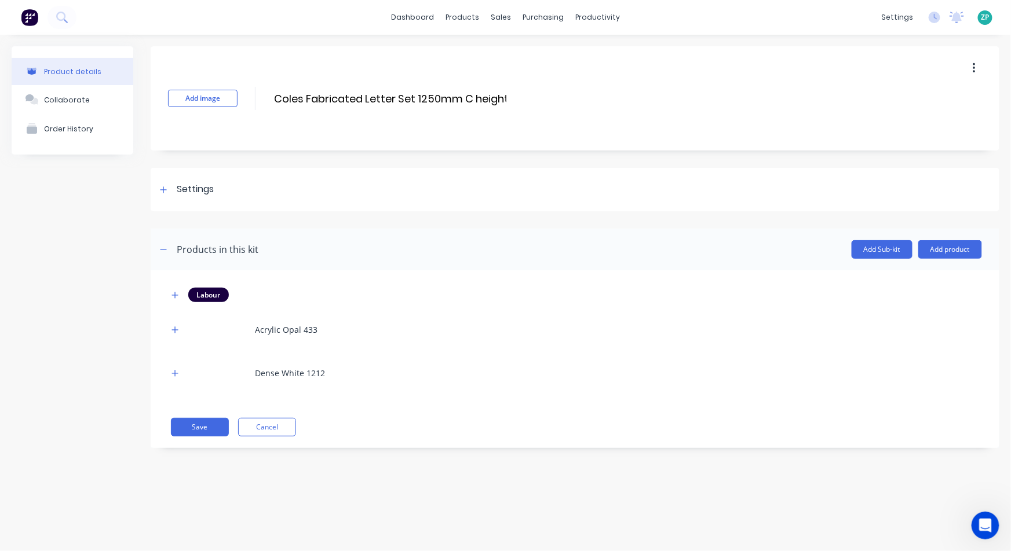
click at [185, 331] on div "Acrylic Opal 433" at bounding box center [575, 330] width 814 height 32
click at [176, 332] on icon "button" at bounding box center [174, 330] width 7 height 8
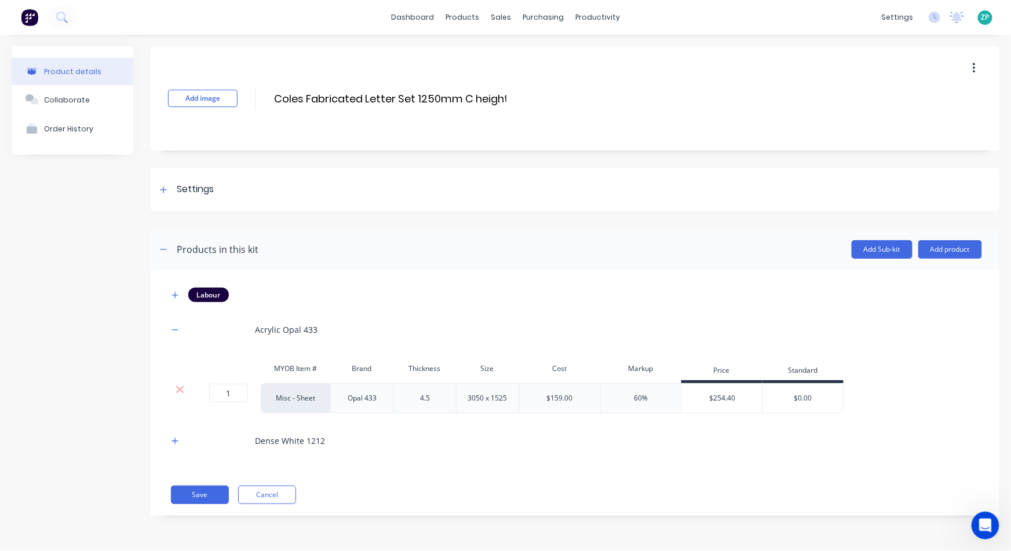
drag, startPoint x: 792, startPoint y: 390, endPoint x: 794, endPoint y: 396, distance: 6.6
click at [793, 390] on div "$0.00" at bounding box center [803, 398] width 80 height 29
click at [800, 401] on input "$0.00" at bounding box center [803, 398] width 80 height 10
type input "$254.40"
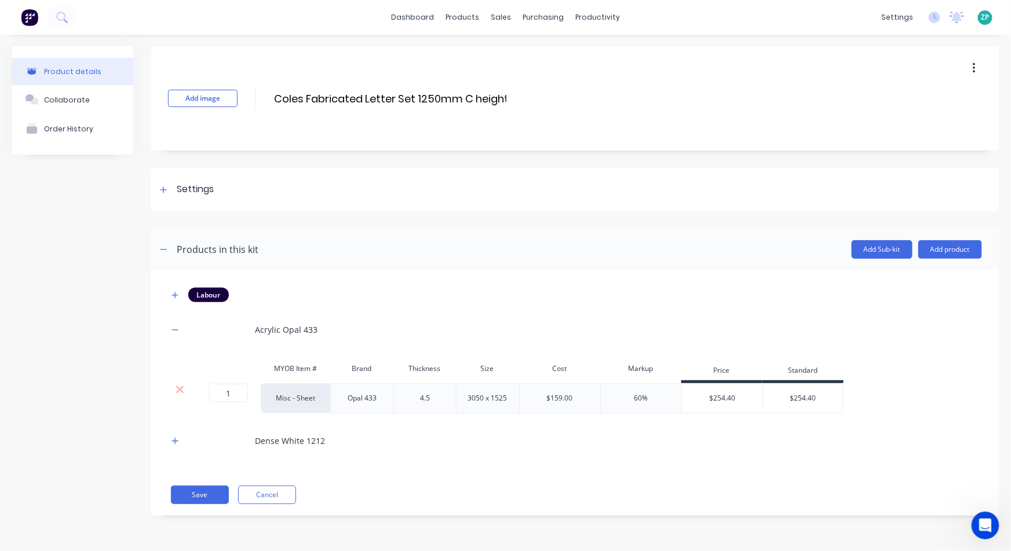
drag, startPoint x: 169, startPoint y: 443, endPoint x: 184, endPoint y: 441, distance: 15.2
click at [169, 442] on button "button" at bounding box center [175, 441] width 14 height 14
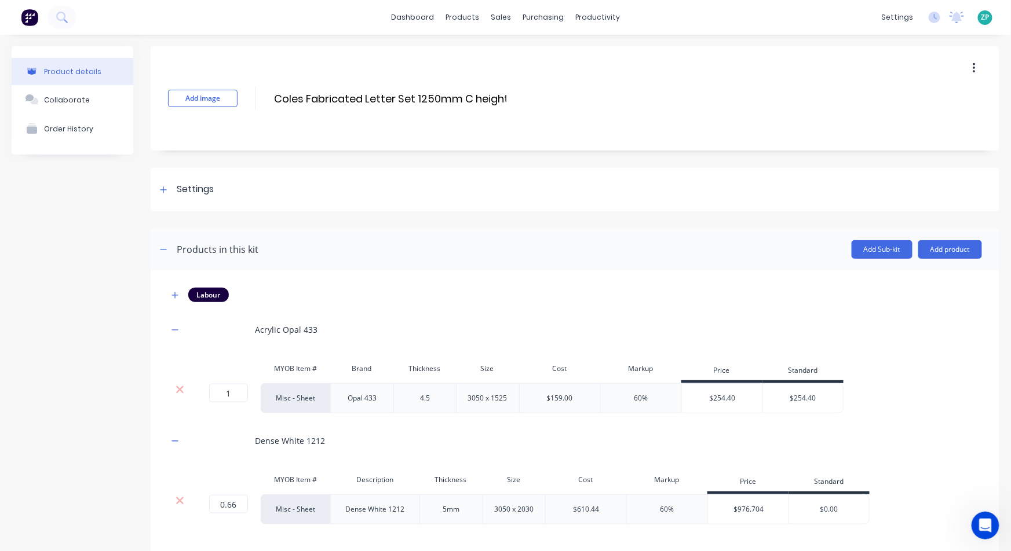
click at [843, 509] on input "$0.00" at bounding box center [829, 510] width 80 height 10
type input "$976.704"
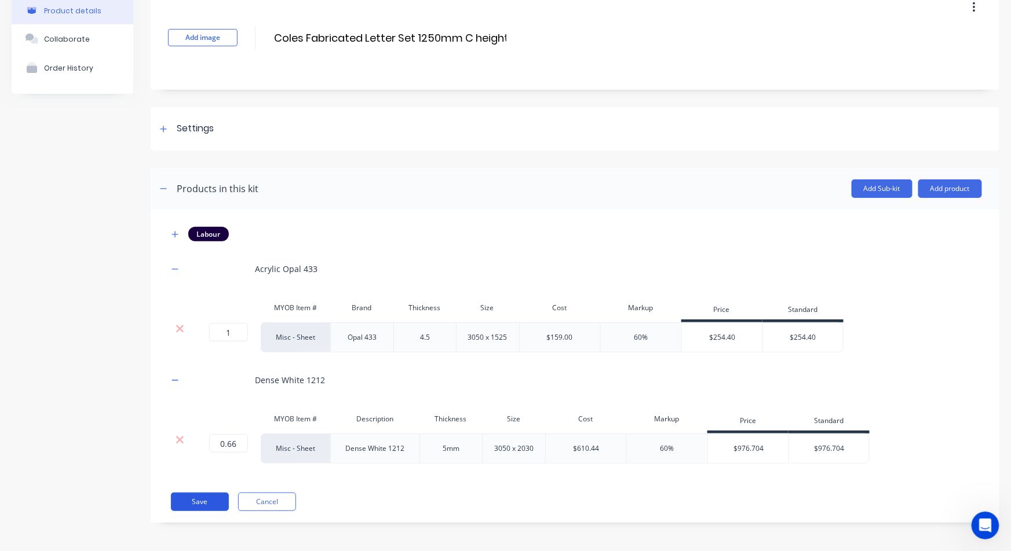
click at [207, 507] on button "Save" at bounding box center [200, 502] width 58 height 19
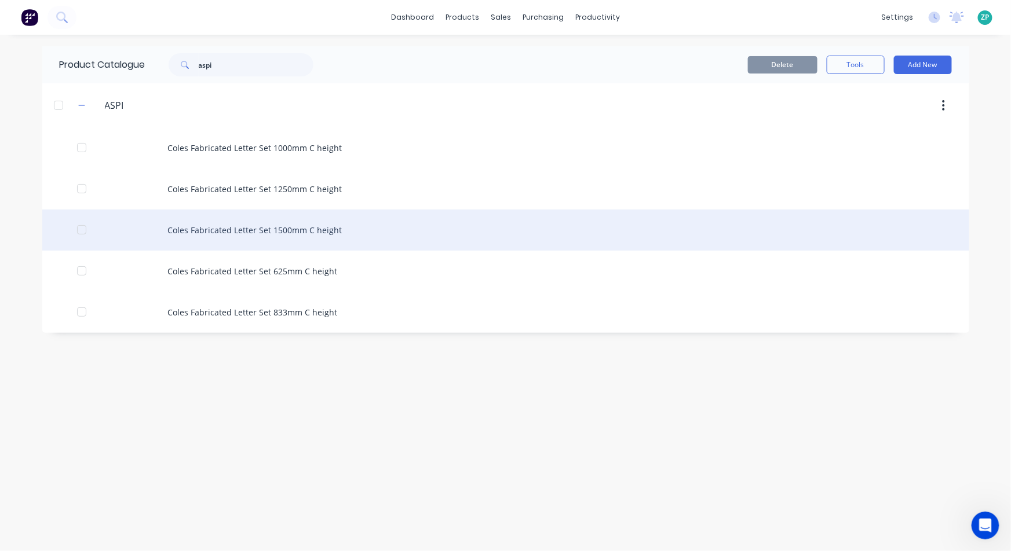
click at [315, 210] on div "Coles Fabricated Letter Set 1500mm C height" at bounding box center [505, 230] width 927 height 41
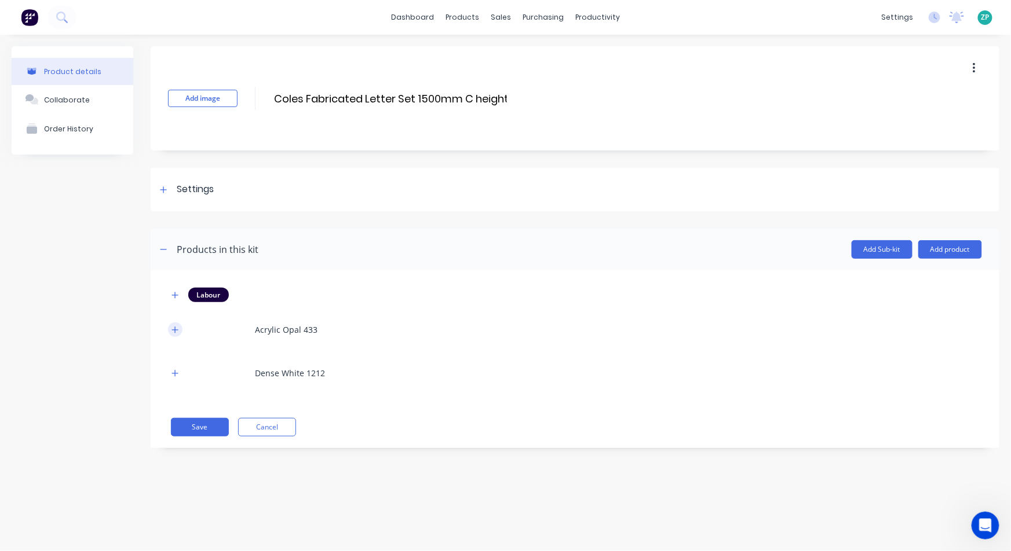
click at [174, 332] on icon "button" at bounding box center [174, 330] width 7 height 8
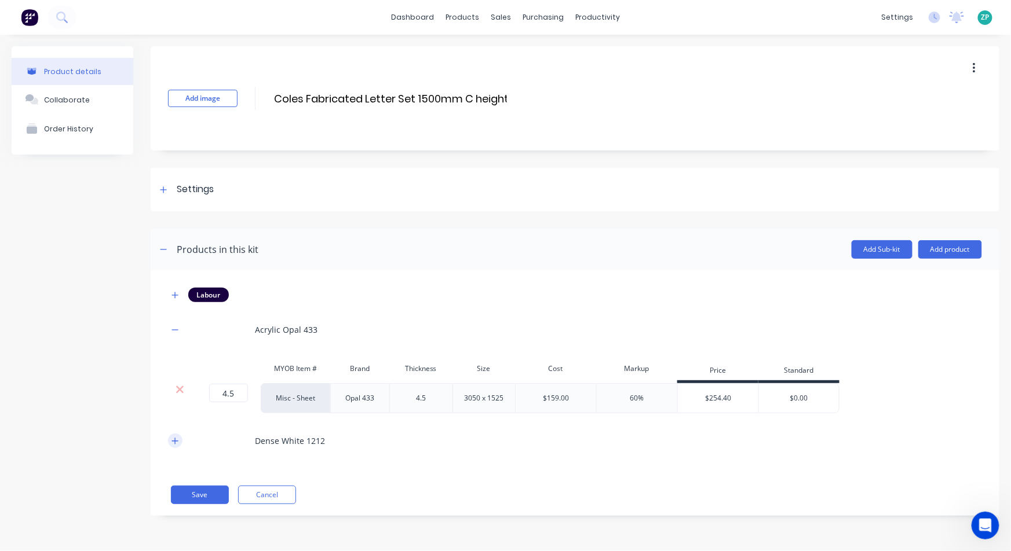
click at [169, 439] on button "button" at bounding box center [175, 441] width 14 height 14
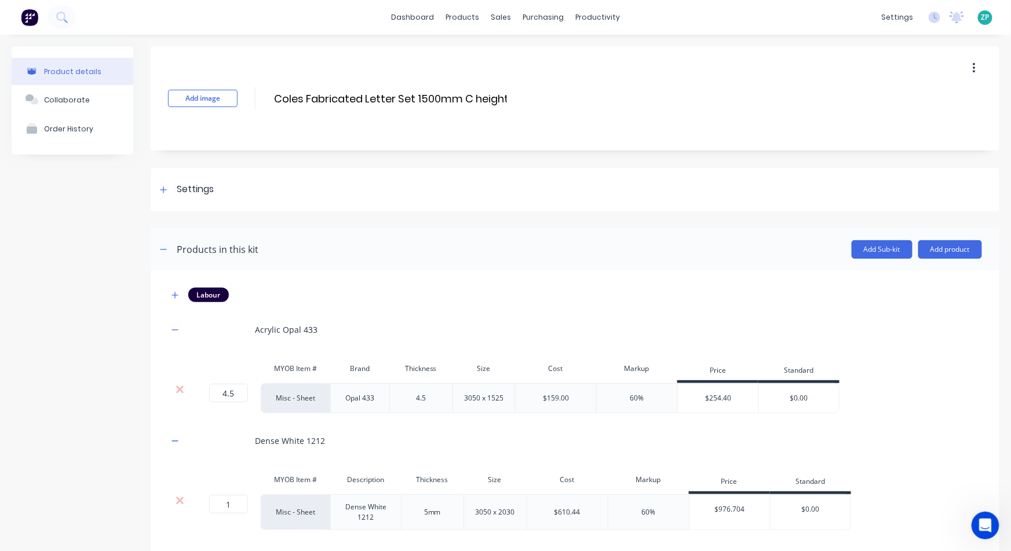
click at [819, 390] on div "$0.00" at bounding box center [799, 398] width 80 height 29
type input "254.40"
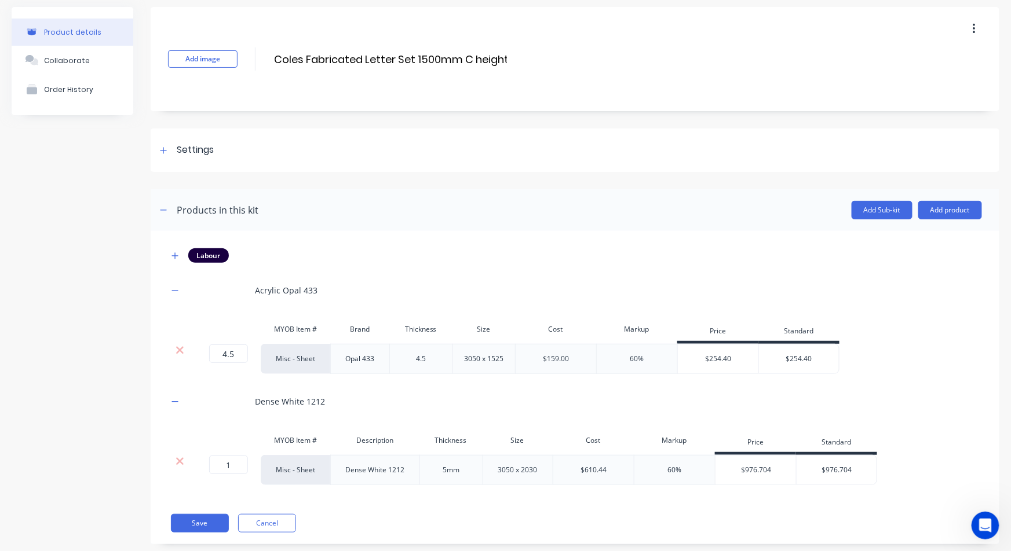
scroll to position [61, 0]
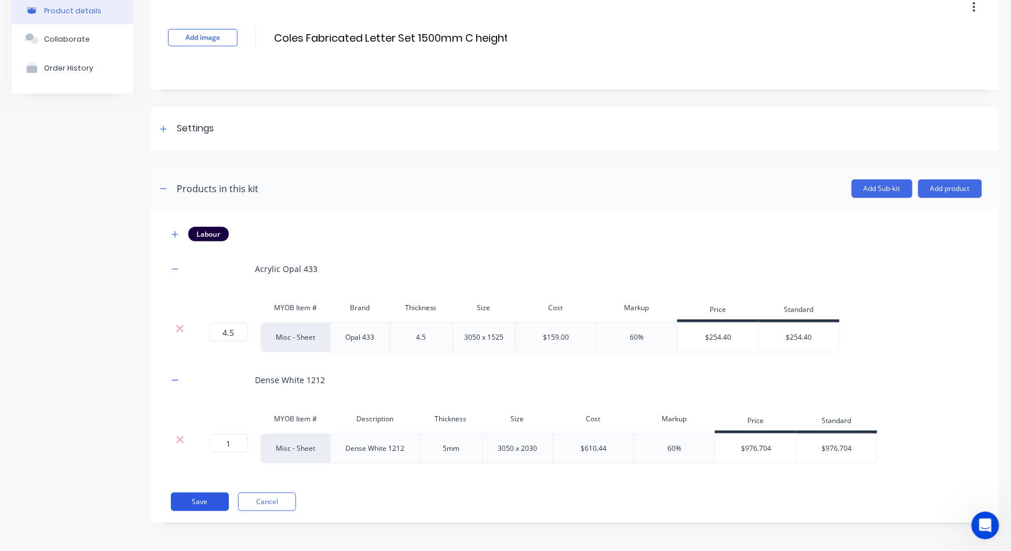
type input "$976.704"
click at [218, 499] on button "Save" at bounding box center [200, 502] width 58 height 19
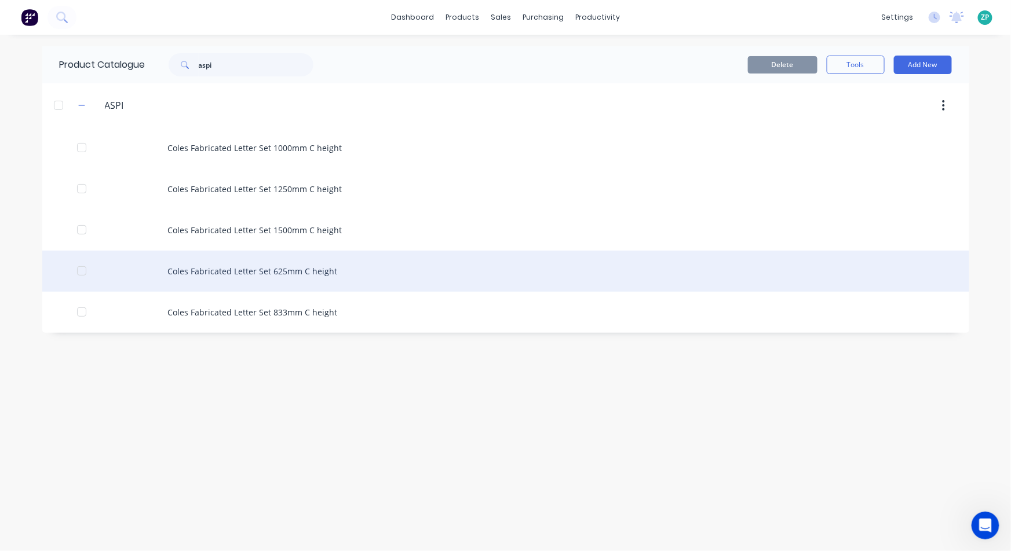
click at [269, 270] on div "Coles Fabricated Letter Set 625mm C height" at bounding box center [505, 271] width 927 height 41
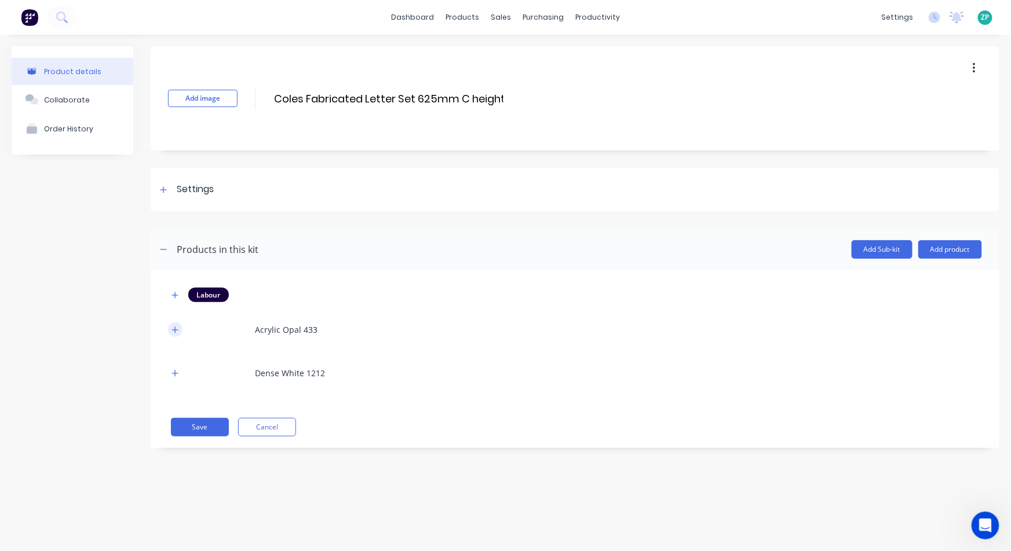
click at [174, 328] on icon "button" at bounding box center [174, 330] width 7 height 8
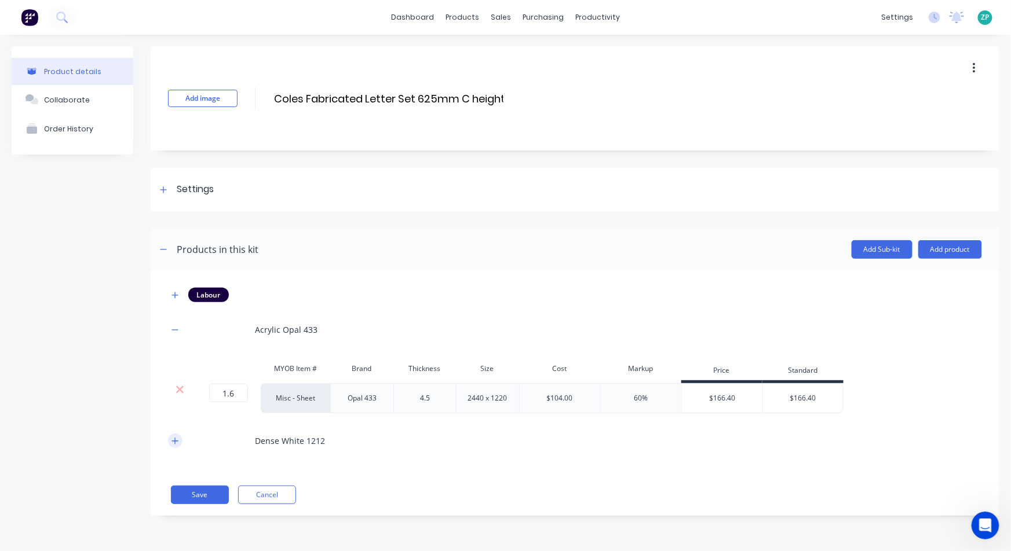
click at [176, 445] on icon "button" at bounding box center [174, 441] width 7 height 8
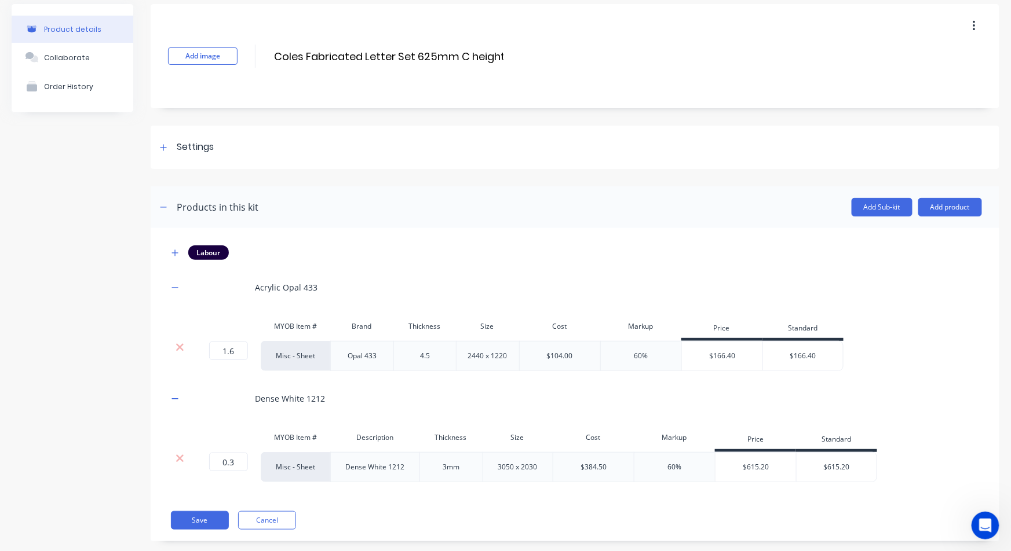
scroll to position [61, 0]
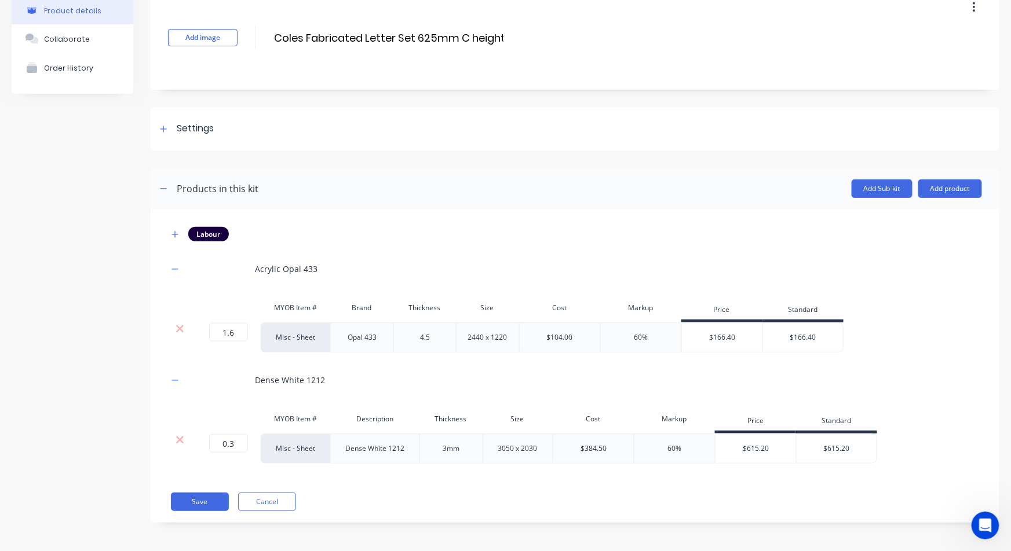
click at [204, 489] on div "Labour Acrylic Opal 433 MYOB Item # Brand Thickness Size Cost Markup Price Stan…" at bounding box center [575, 366] width 849 height 313
click at [206, 499] on button "Save" at bounding box center [200, 502] width 58 height 19
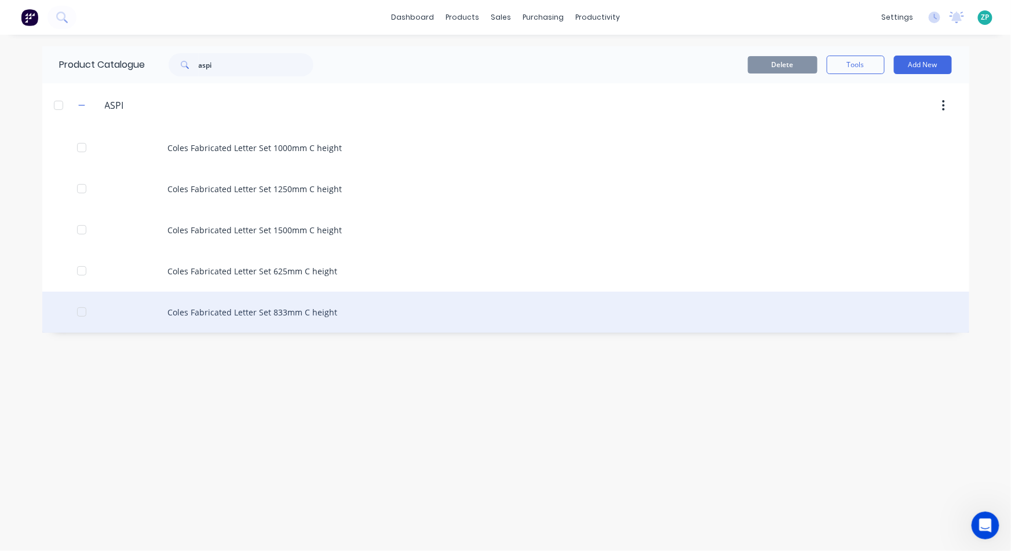
click at [195, 313] on div "Coles Fabricated Letter Set 833mm C height" at bounding box center [505, 312] width 927 height 41
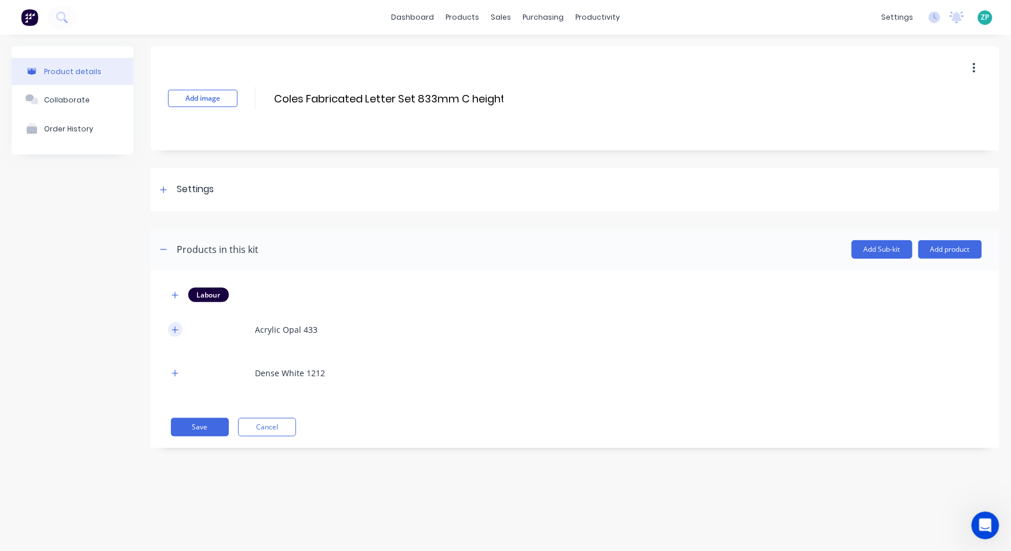
click at [169, 327] on button "button" at bounding box center [175, 330] width 14 height 14
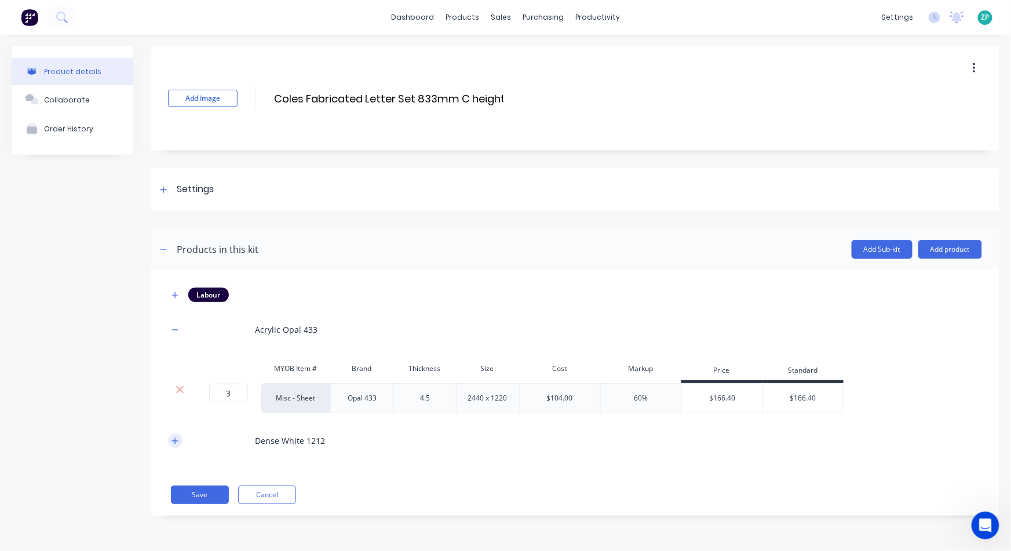
click at [179, 435] on button "button" at bounding box center [175, 441] width 14 height 14
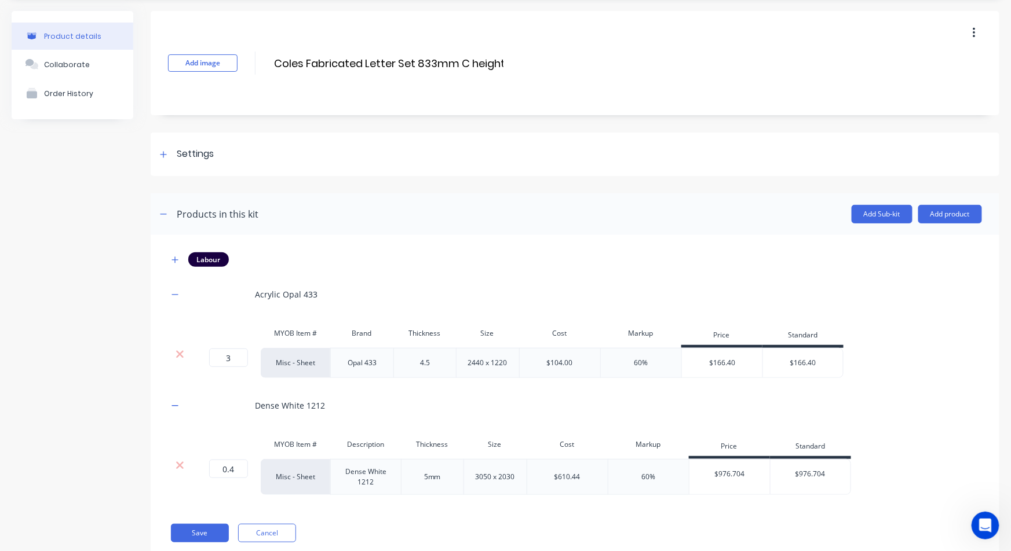
scroll to position [67, 0]
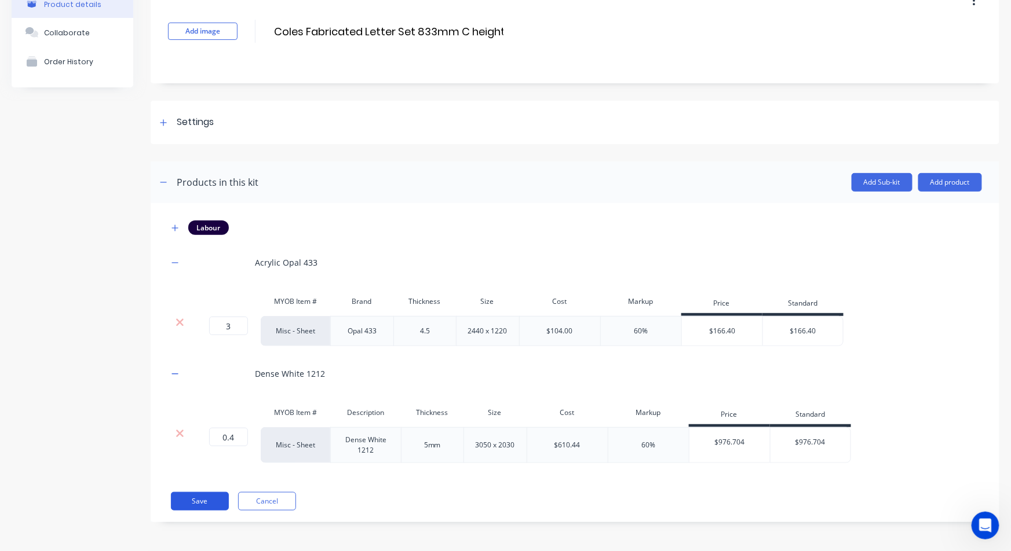
click at [200, 506] on button "Save" at bounding box center [200, 501] width 58 height 19
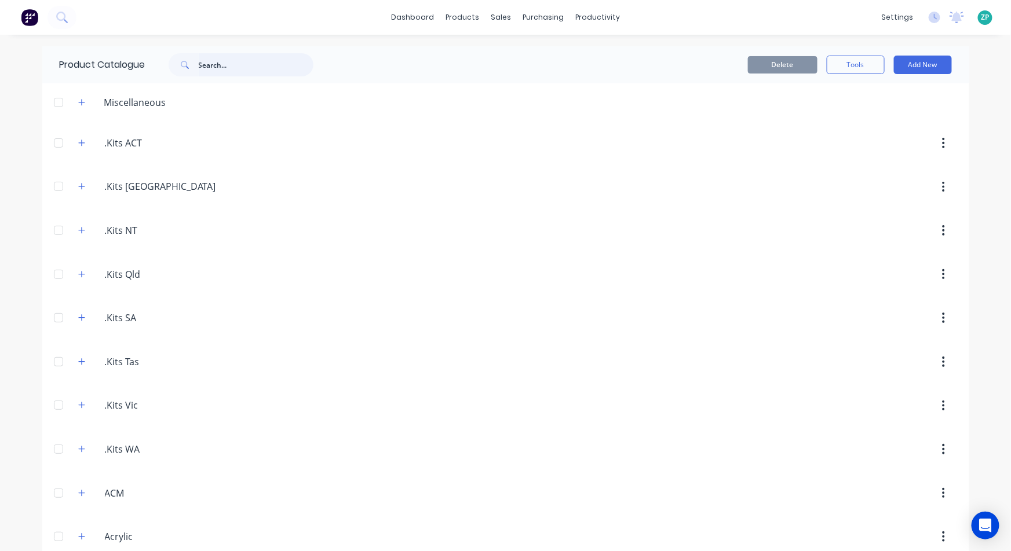
click at [256, 66] on input "text" at bounding box center [256, 64] width 115 height 23
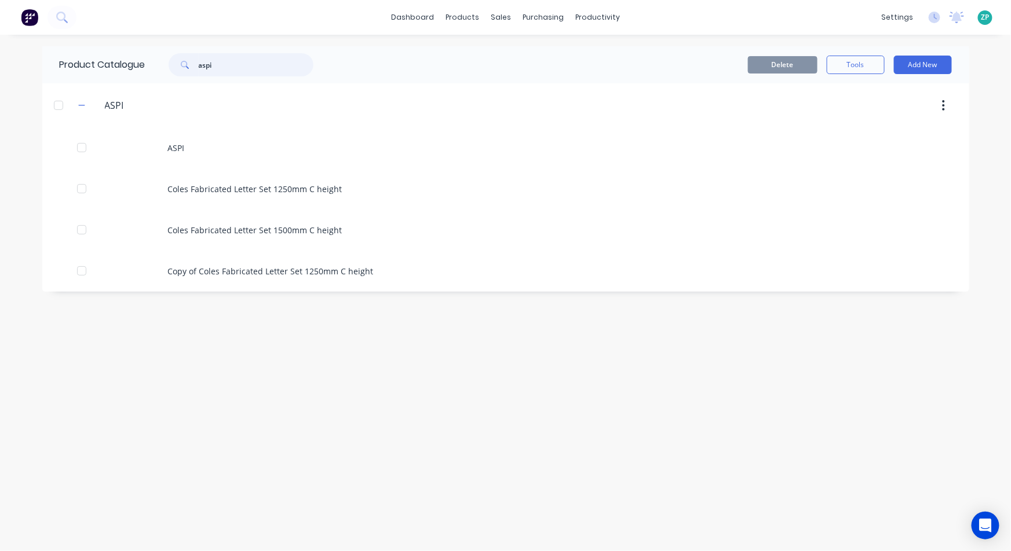
type input "aspi"
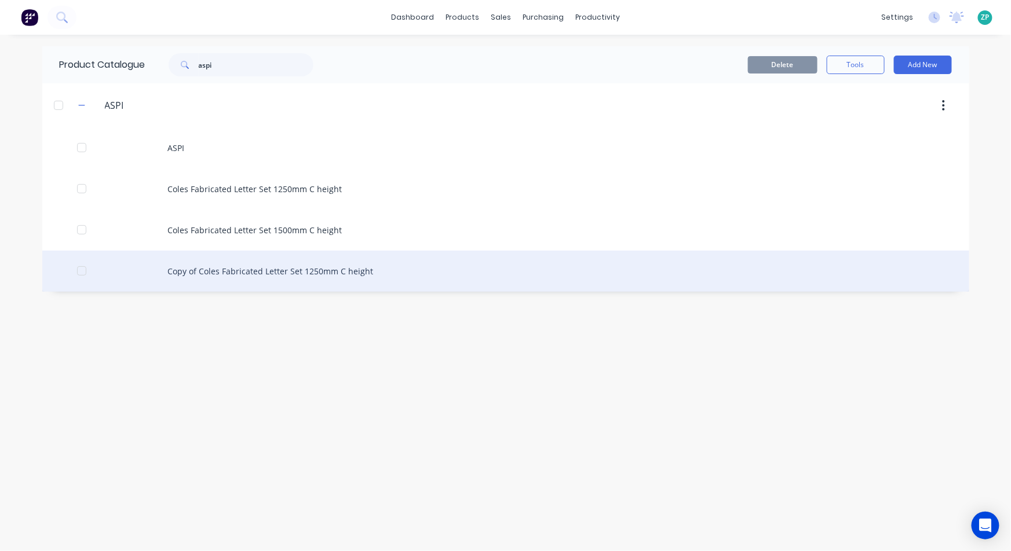
click at [284, 273] on div "Copy of Coles Fabricated Letter Set 1250mm C height" at bounding box center [505, 271] width 927 height 41
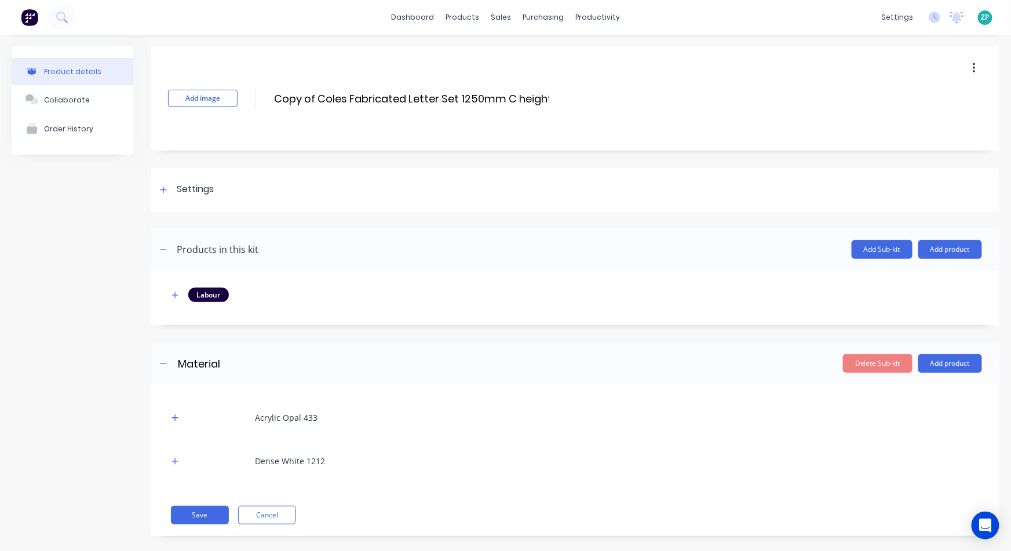
drag, startPoint x: 306, startPoint y: 103, endPoint x: 53, endPoint y: 83, distance: 253.9
click at [86, 90] on div "Product details Collaborate Order History Add image Copy of Coles Fabricated Le…" at bounding box center [506, 299] width 988 height 507
type input "Coles Fabricated Letter Set 1000mm C height"
click at [164, 185] on div at bounding box center [163, 189] width 14 height 14
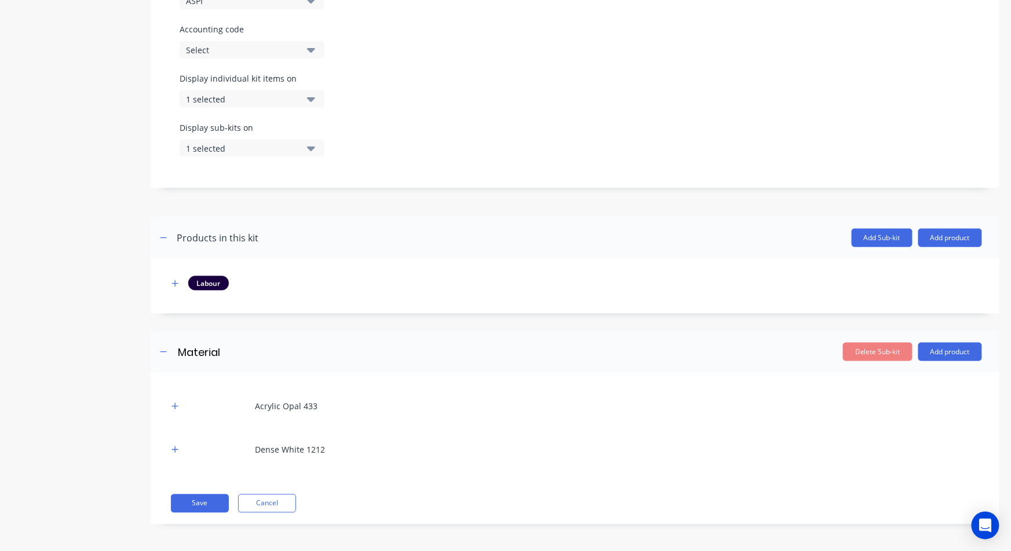
scroll to position [392, 0]
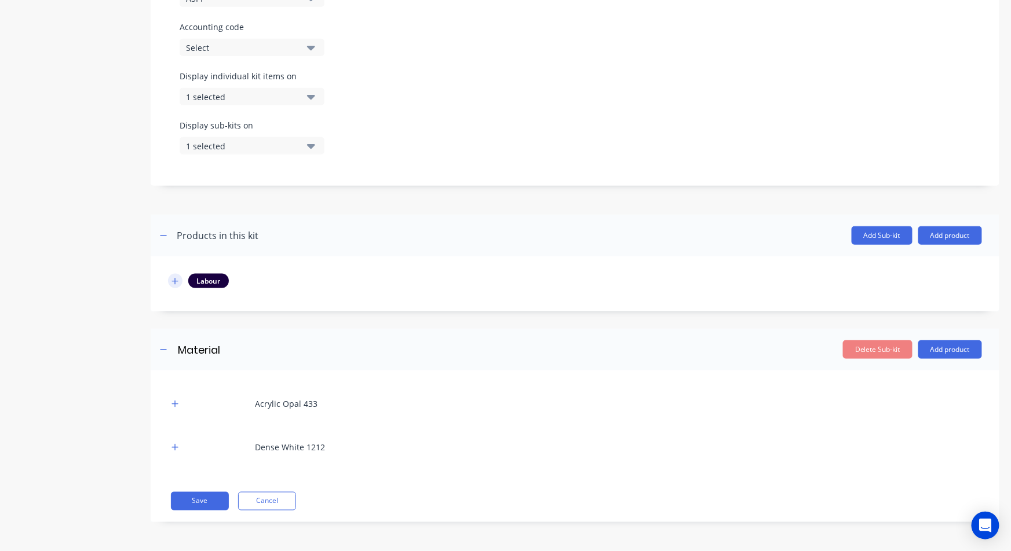
click at [175, 282] on icon "button" at bounding box center [175, 281] width 6 height 6
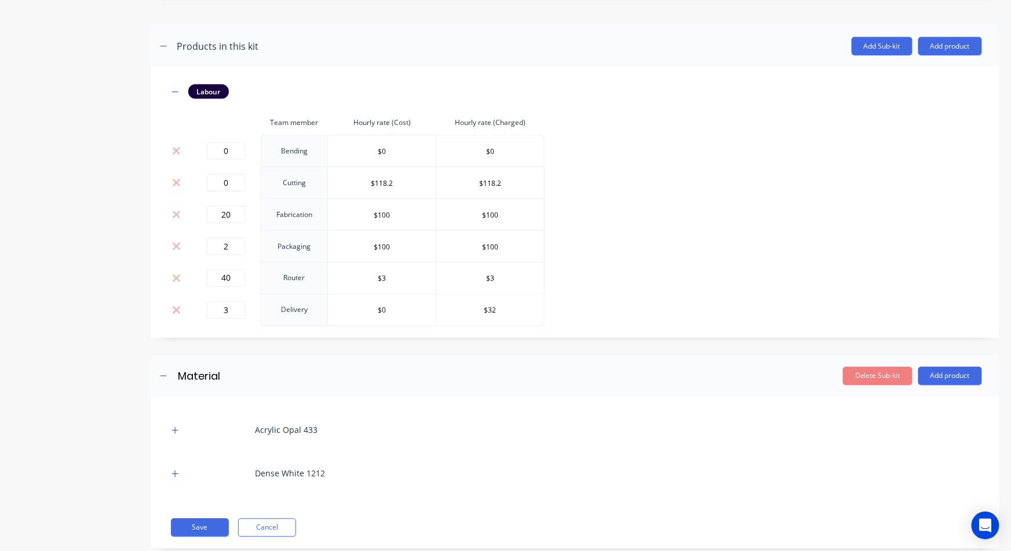
scroll to position [584, 0]
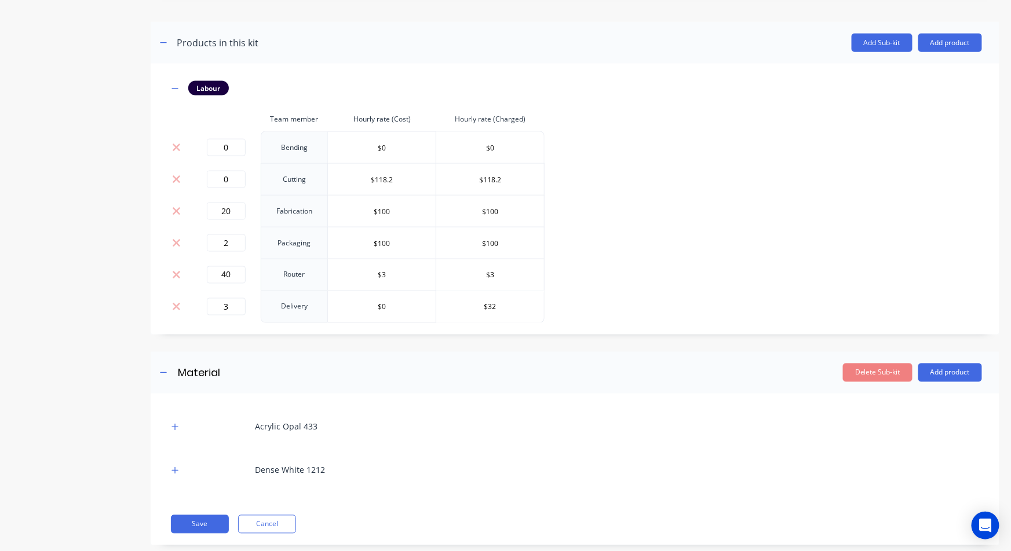
click at [253, 216] on div "20" at bounding box center [226, 211] width 60 height 17
click at [234, 211] on input "20" at bounding box center [226, 211] width 39 height 17
type input "2"
type input "15"
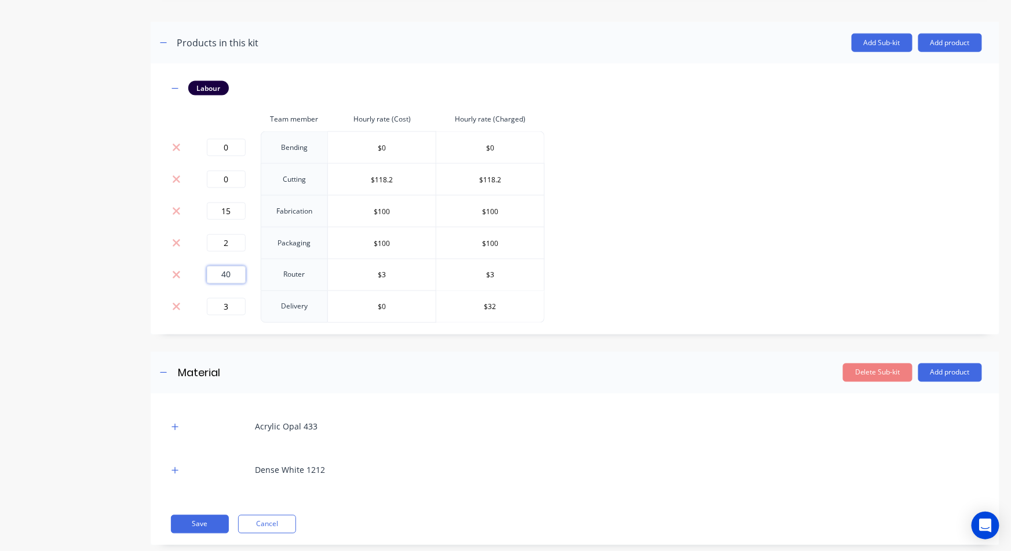
click at [237, 276] on input "40" at bounding box center [226, 274] width 39 height 17
type input "32"
click at [247, 313] on div "3" at bounding box center [226, 306] width 60 height 17
click at [234, 311] on input "3" at bounding box center [226, 306] width 39 height 17
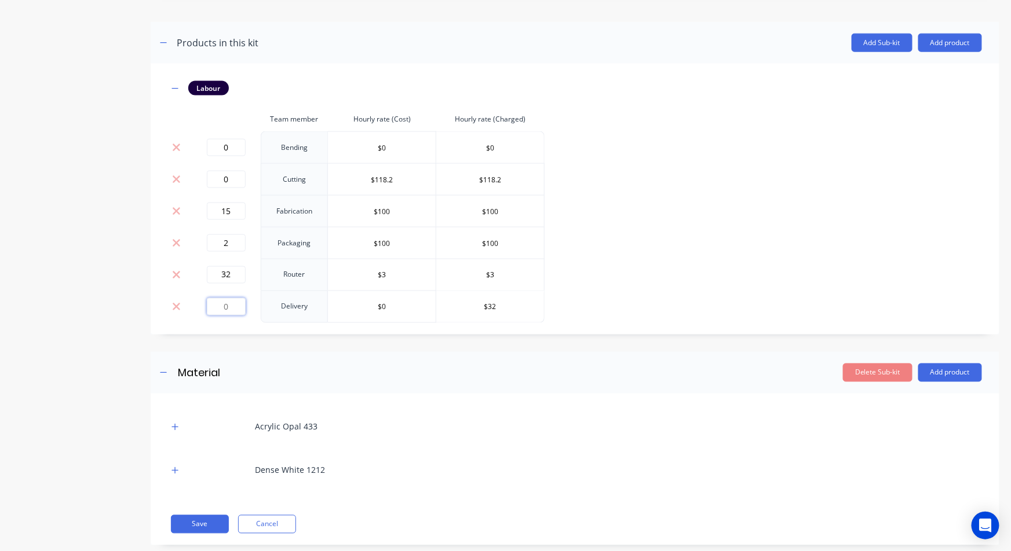
type input "1"
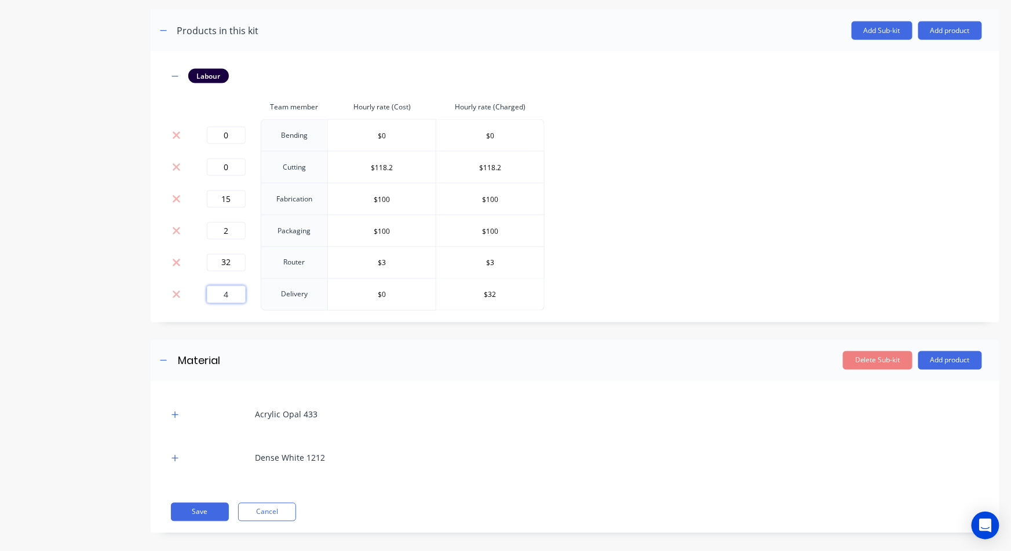
scroll to position [607, 0]
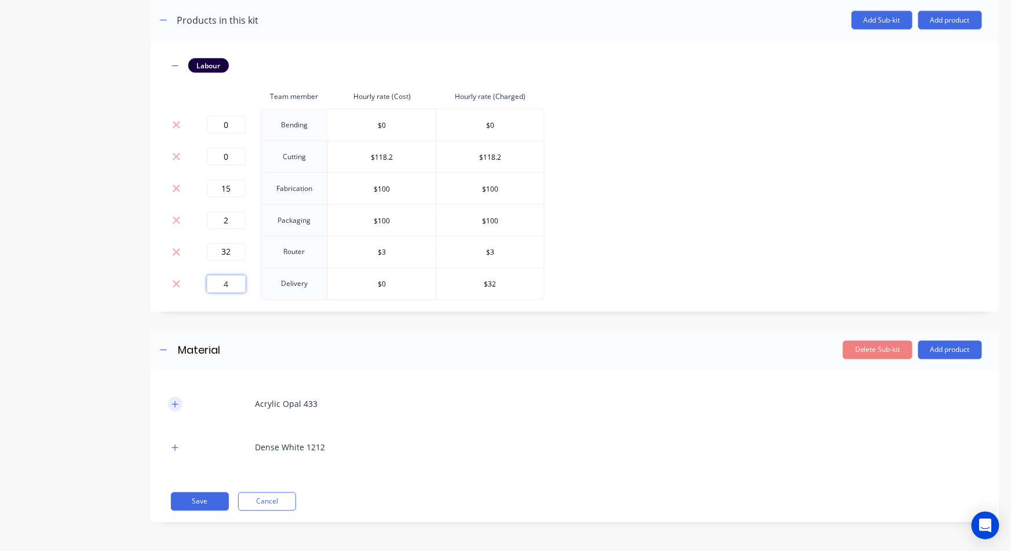
type input "4"
click at [176, 401] on icon "button" at bounding box center [174, 405] width 7 height 8
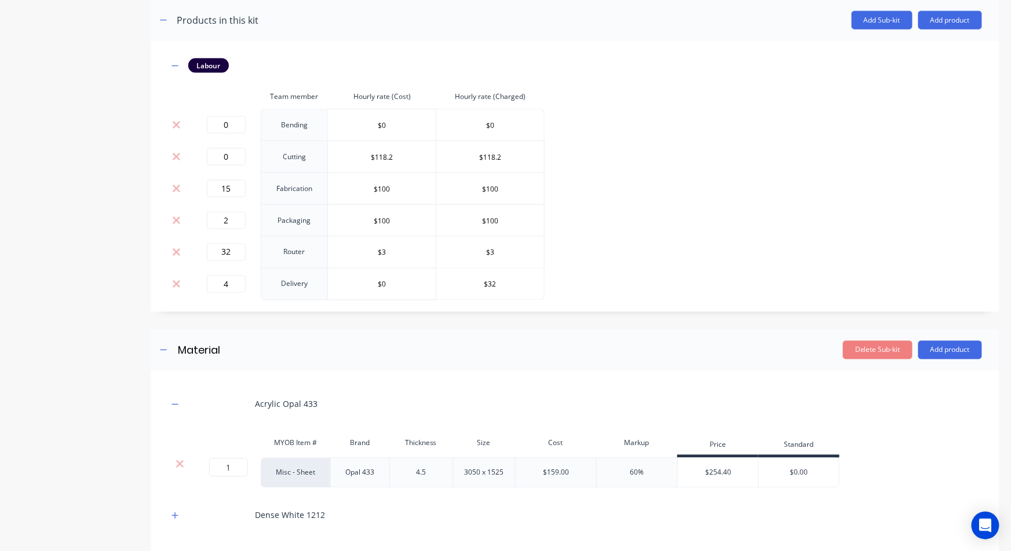
scroll to position [675, 0]
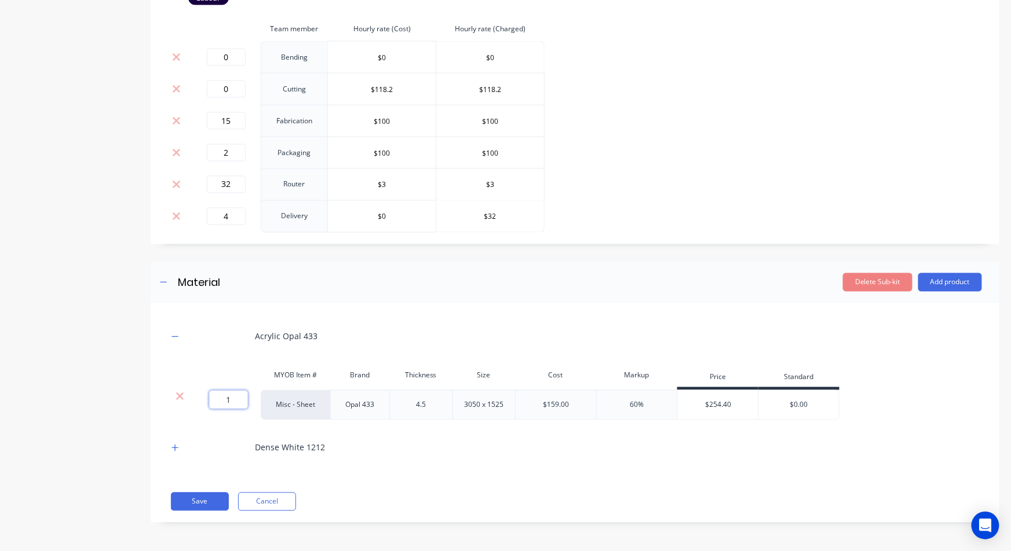
click at [233, 396] on input "1" at bounding box center [228, 400] width 39 height 19
type input "4"
click at [173, 447] on icon "button" at bounding box center [174, 448] width 7 height 8
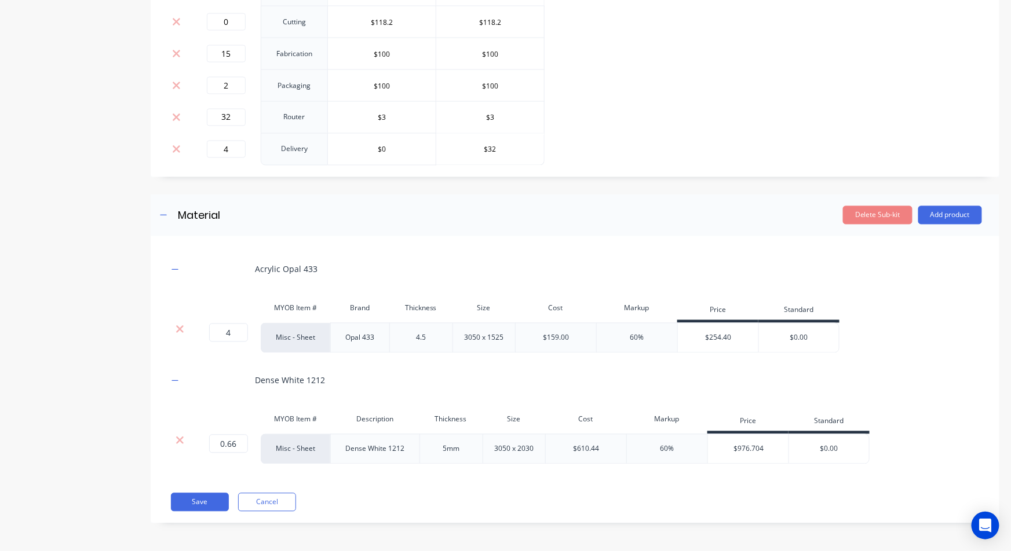
scroll to position [743, 0]
click at [240, 447] on input "0.66" at bounding box center [228, 443] width 39 height 19
type input "0.5"
click at [195, 496] on button "Save" at bounding box center [200, 502] width 58 height 19
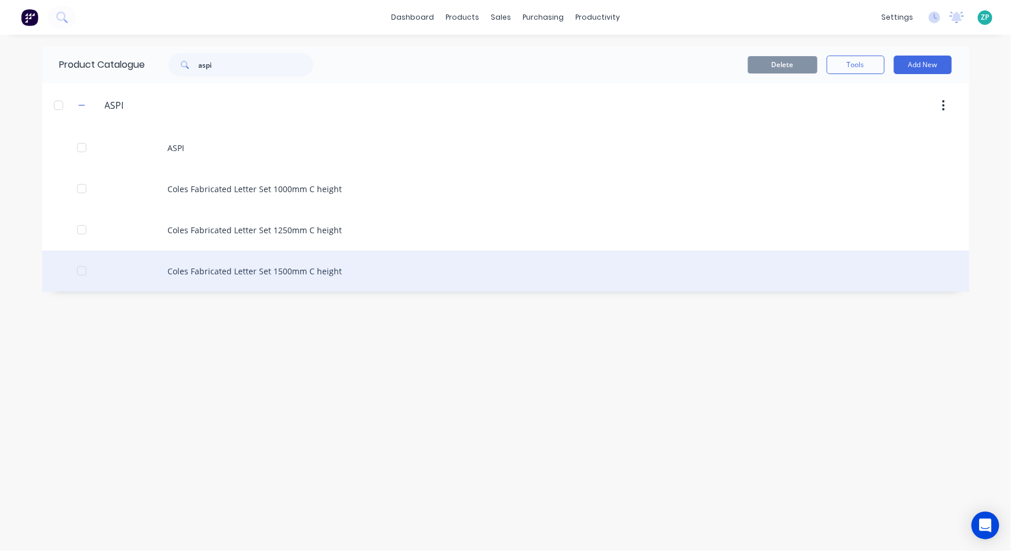
click at [289, 271] on div "Coles Fabricated Letter Set 1500mm C height" at bounding box center [505, 271] width 927 height 41
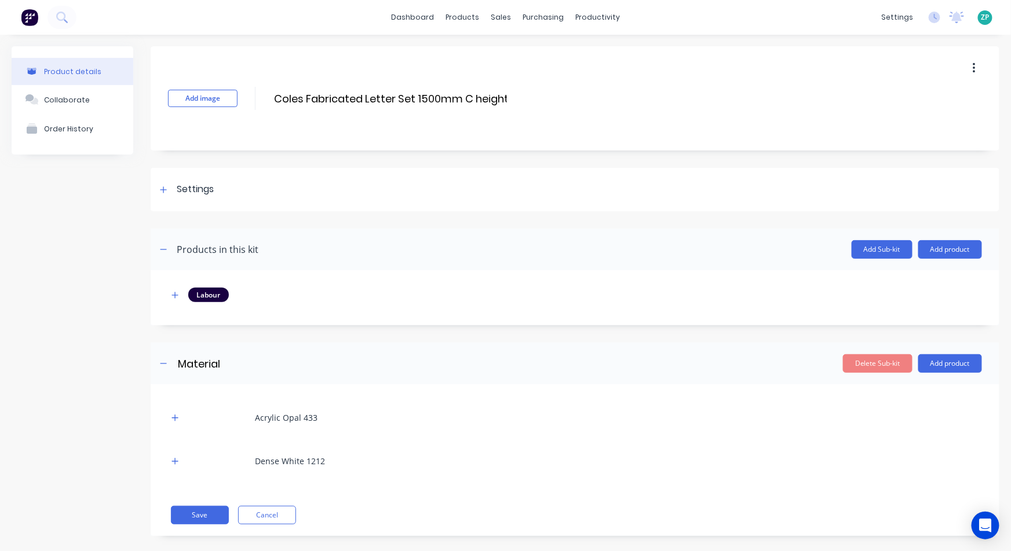
click at [973, 67] on icon "button" at bounding box center [974, 68] width 3 height 13
click at [921, 98] on span "Duplicate" at bounding box center [931, 99] width 87 height 12
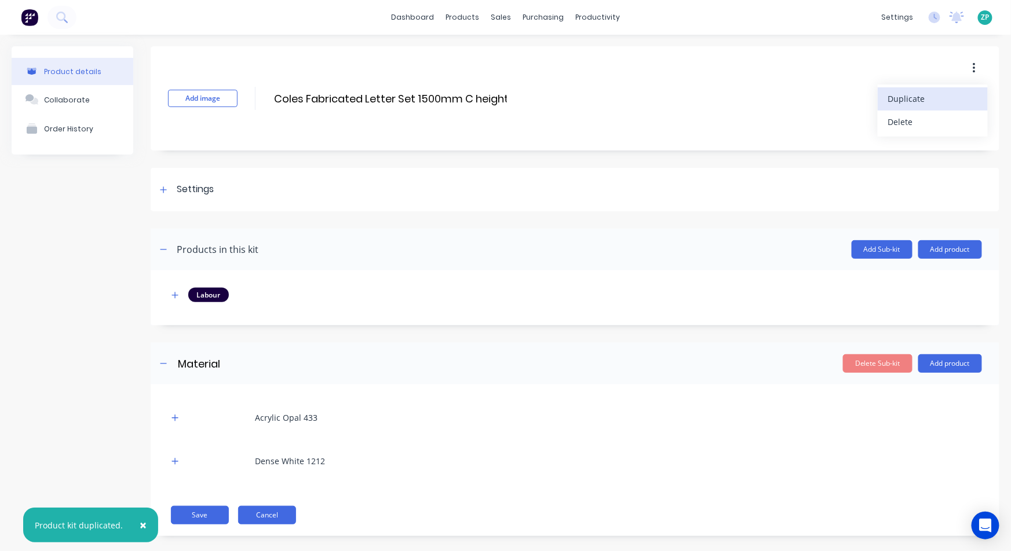
click at [283, 516] on button "Cancel" at bounding box center [267, 515] width 58 height 19
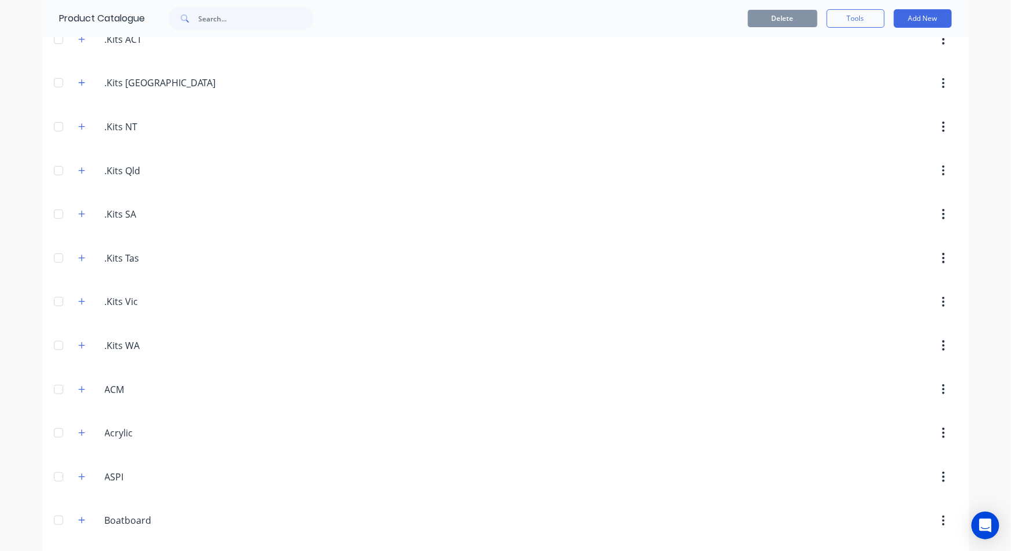
scroll to position [129, 0]
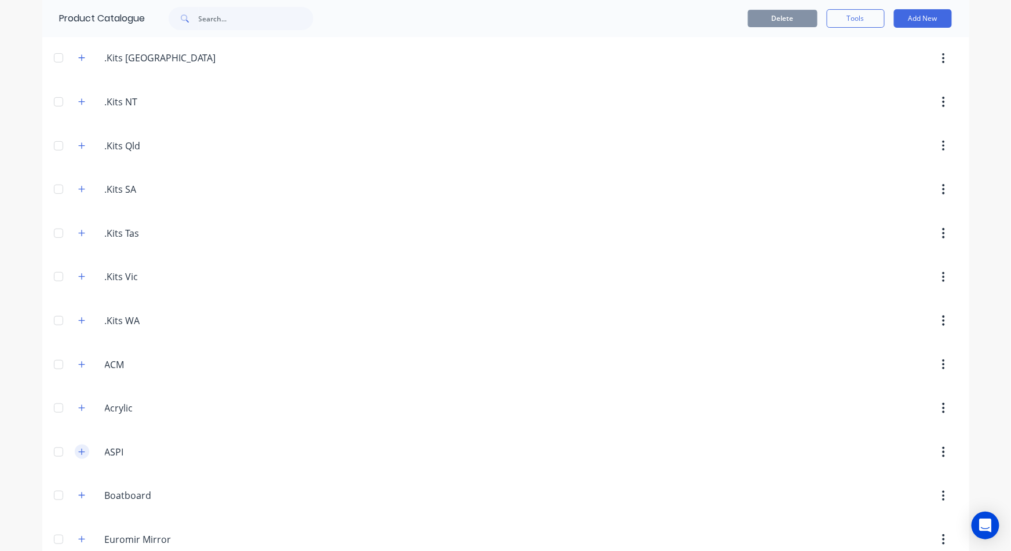
click at [78, 455] on icon "button" at bounding box center [81, 452] width 7 height 8
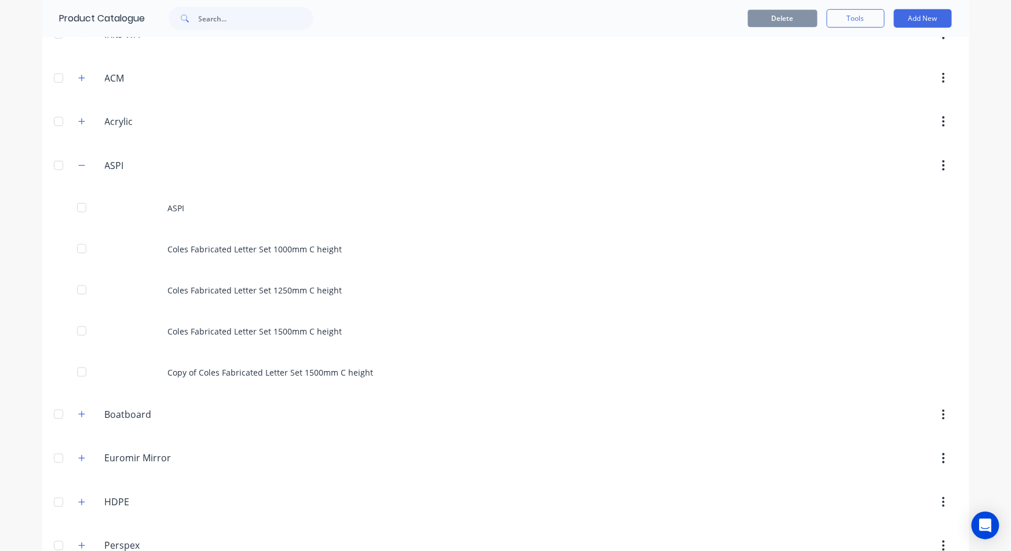
scroll to position [450, 0]
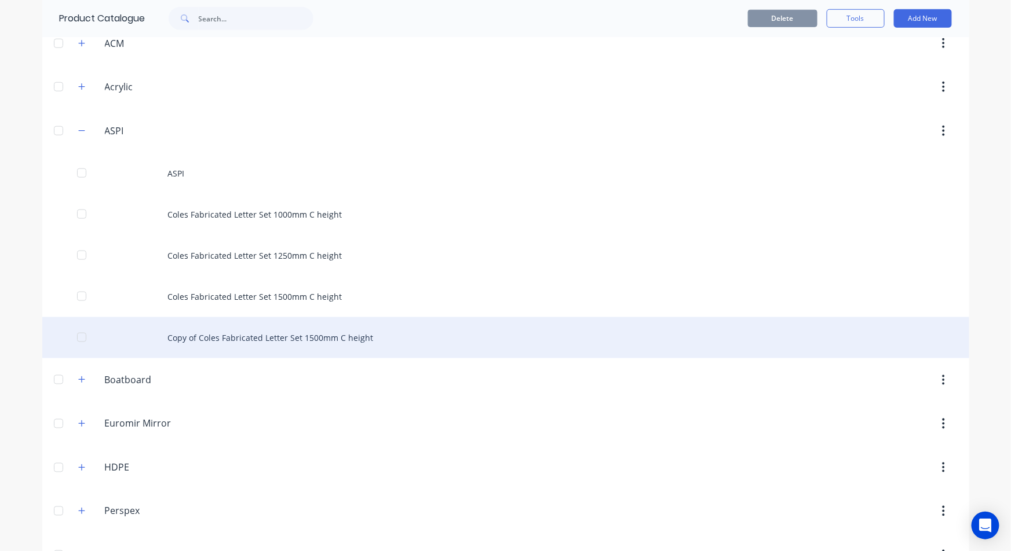
click at [246, 337] on div "Copy of Coles Fabricated Letter Set 1500mm C height" at bounding box center [505, 337] width 927 height 41
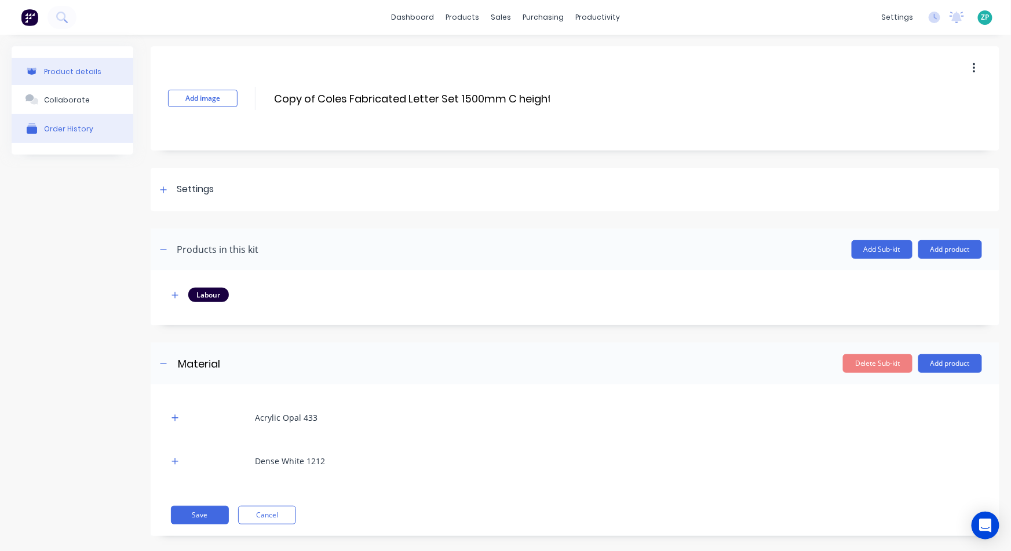
drag, startPoint x: 317, startPoint y: 94, endPoint x: 124, endPoint y: 122, distance: 195.5
click at [124, 122] on div "Product details Collaborate Order History Add image Copy of Coles Fabricated Le…" at bounding box center [506, 299] width 988 height 507
click at [427, 97] on input "Coles Fabricated Letter Set 1500mm C height" at bounding box center [390, 98] width 235 height 17
click at [165, 188] on icon at bounding box center [163, 190] width 7 height 8
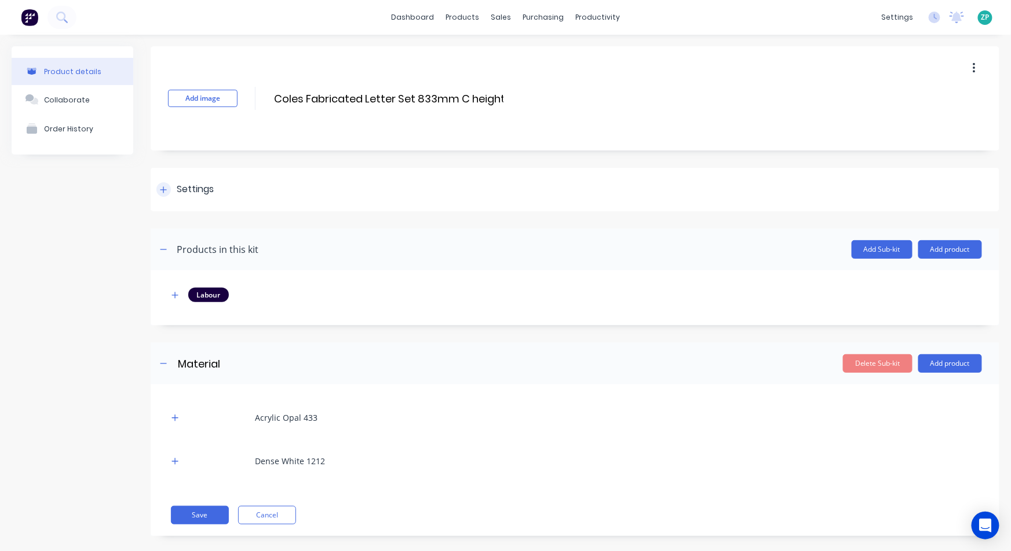
type input "Coles Fabricated Letter Set 833mm C height"
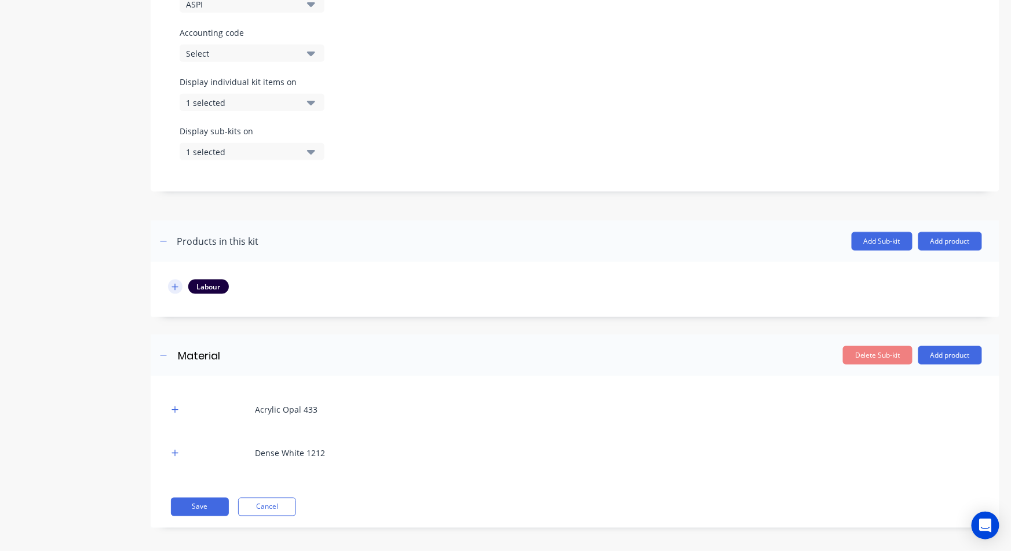
click at [174, 291] on button "button" at bounding box center [175, 287] width 14 height 14
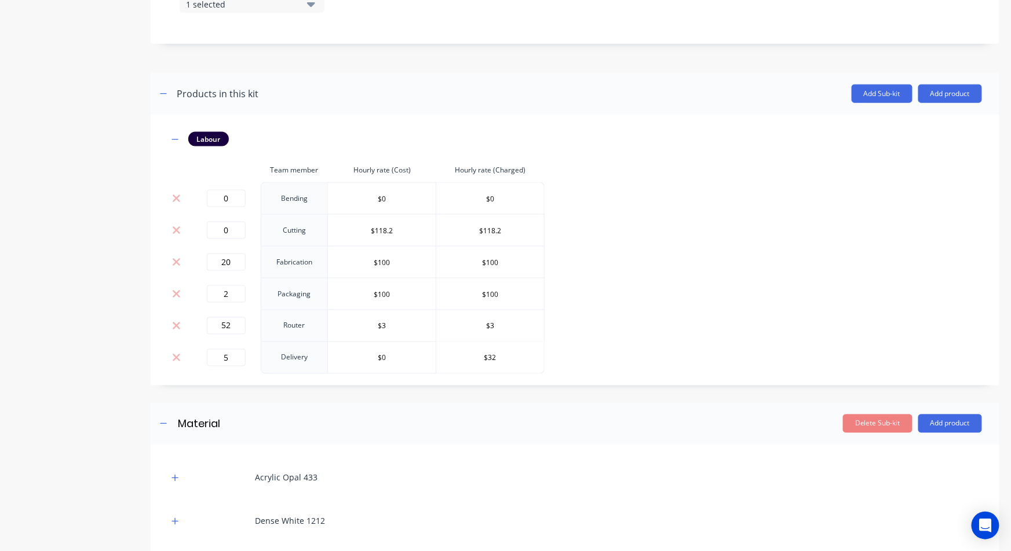
scroll to position [579, 0]
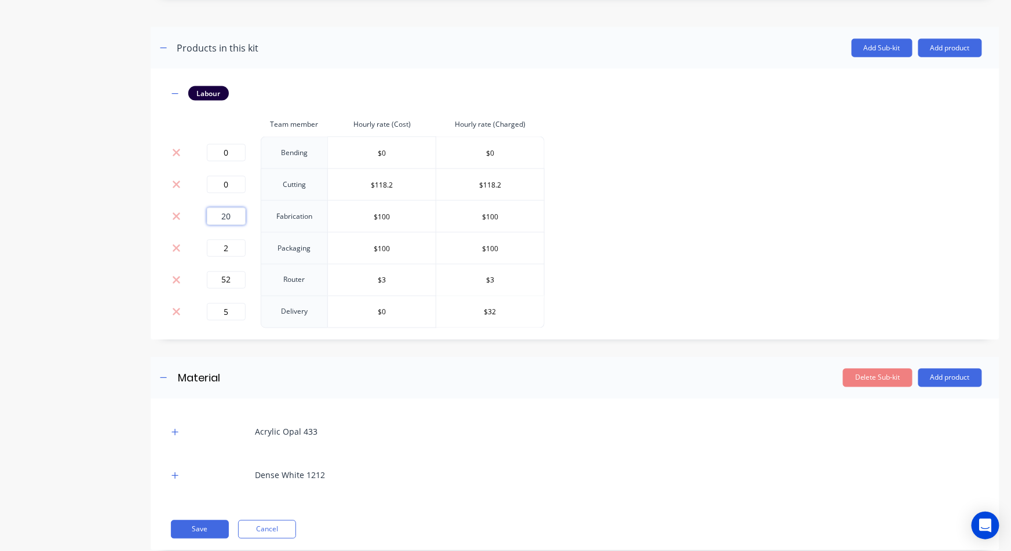
click at [237, 211] on input "20" at bounding box center [226, 216] width 39 height 17
type input "15"
click at [227, 279] on input "52" at bounding box center [226, 280] width 39 height 17
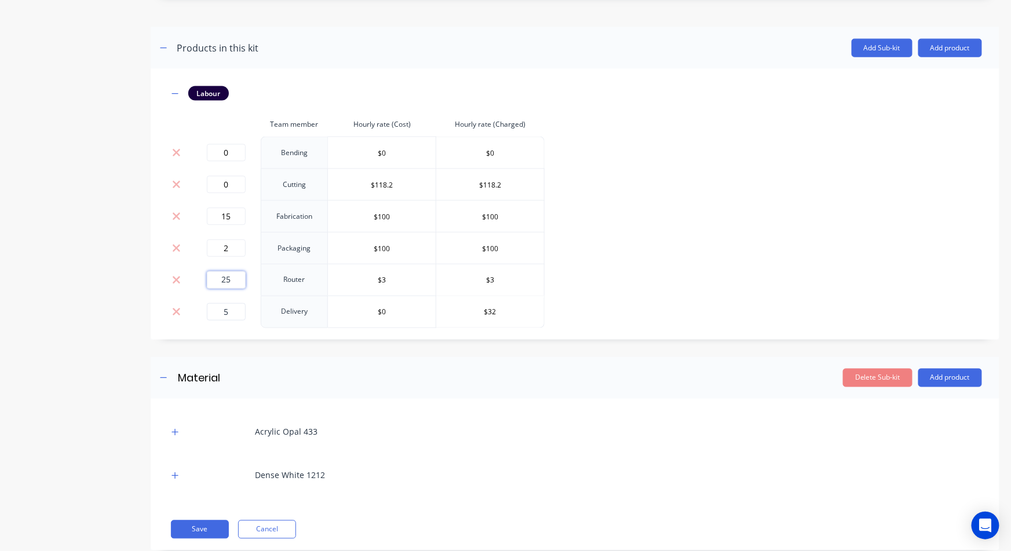
type input "25"
click at [227, 310] on input "5" at bounding box center [226, 312] width 39 height 17
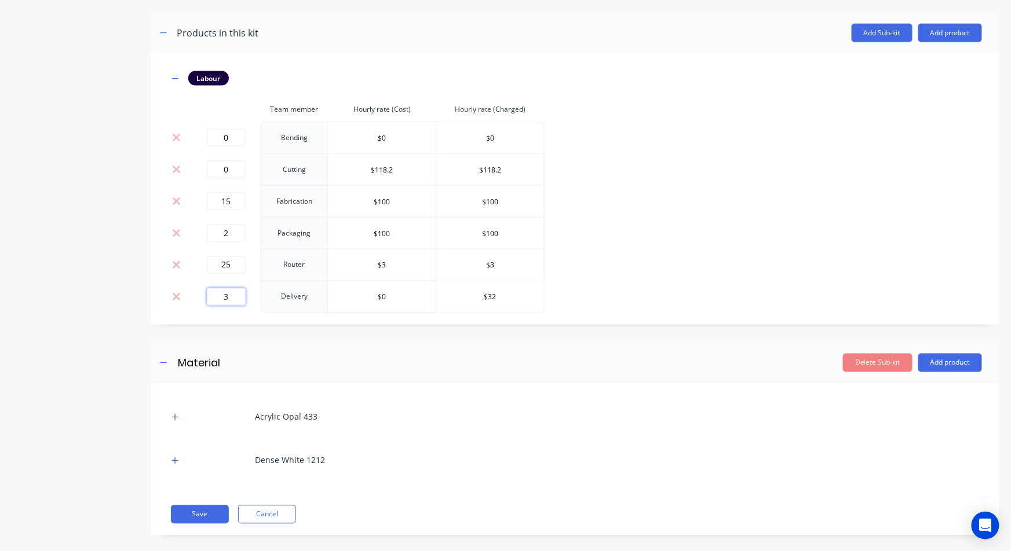
scroll to position [607, 0]
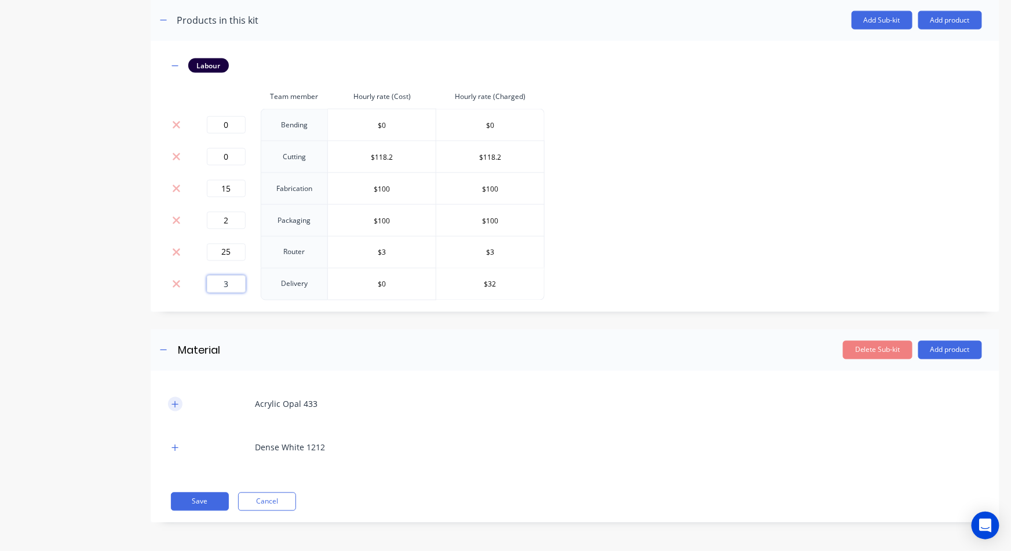
type input "3"
click at [177, 397] on button "button" at bounding box center [175, 404] width 14 height 14
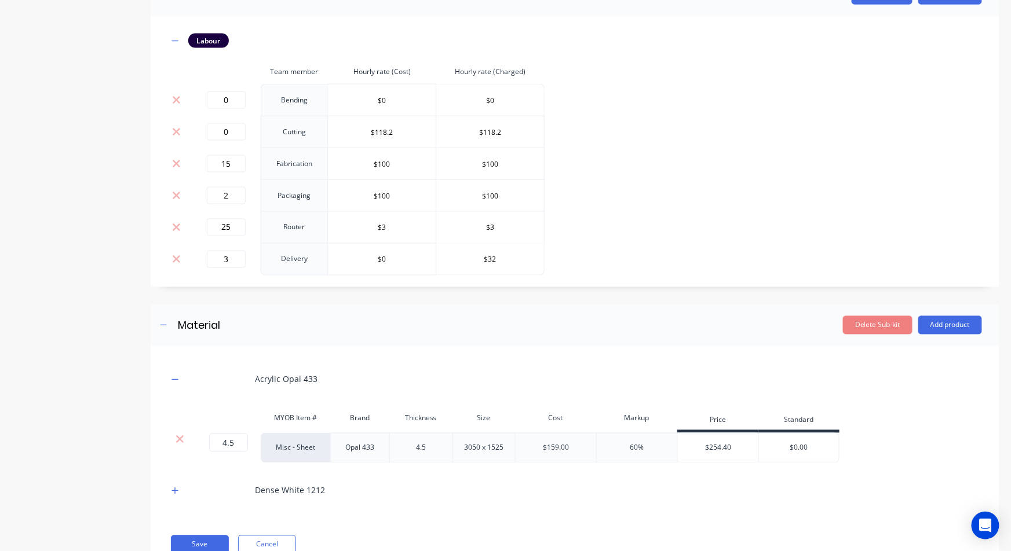
scroll to position [610, 0]
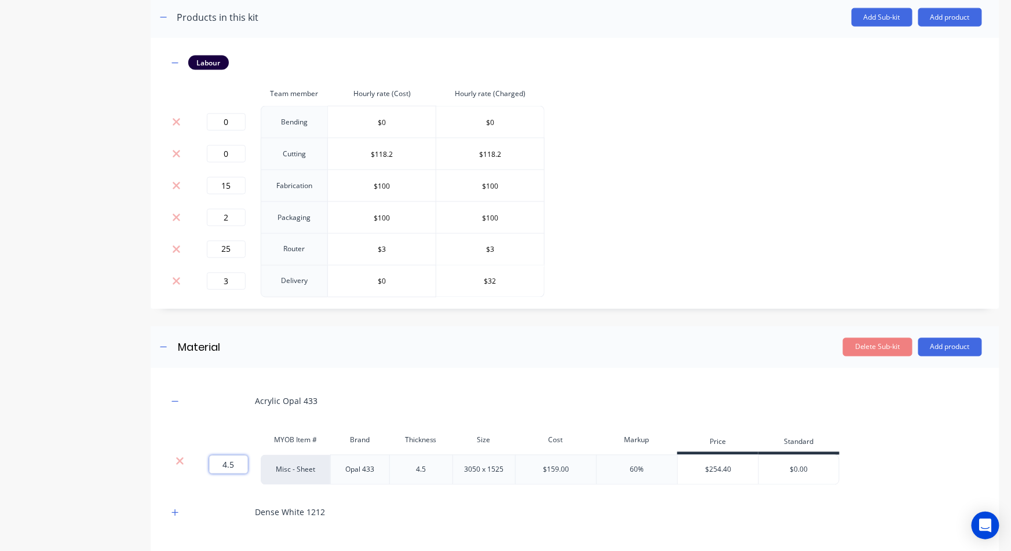
click at [244, 468] on input "4.5" at bounding box center [228, 465] width 39 height 19
type input "3"
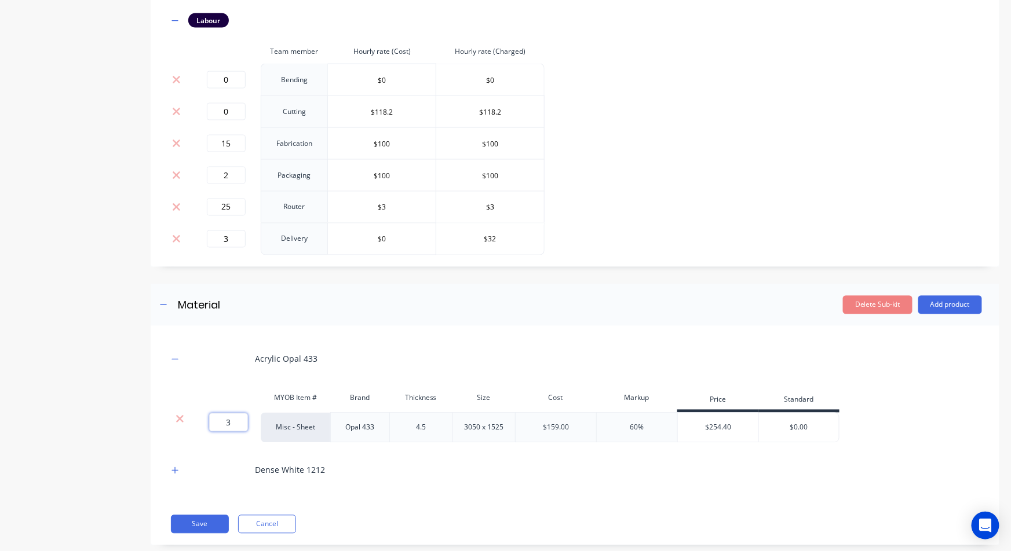
scroll to position [675, 0]
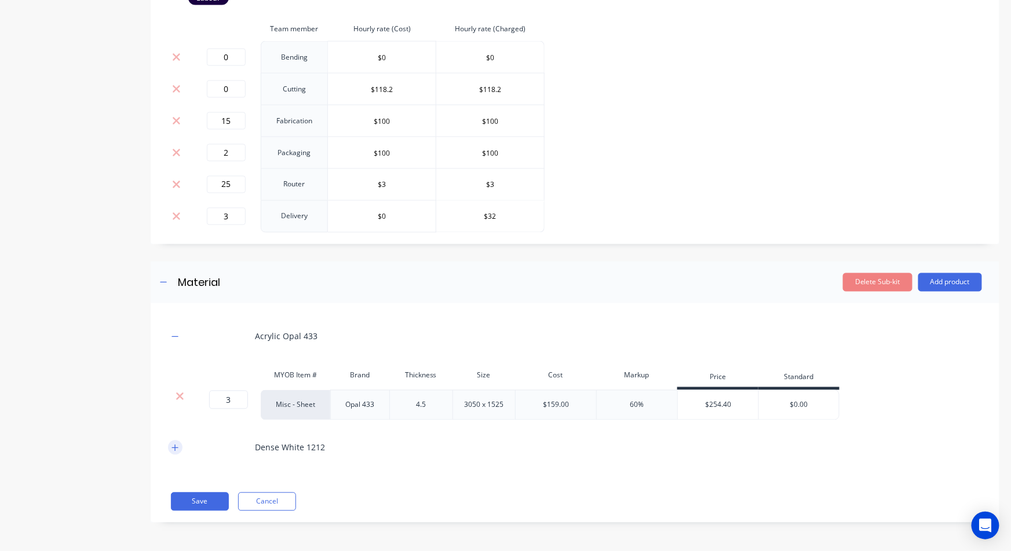
click at [169, 449] on button "button" at bounding box center [175, 448] width 14 height 14
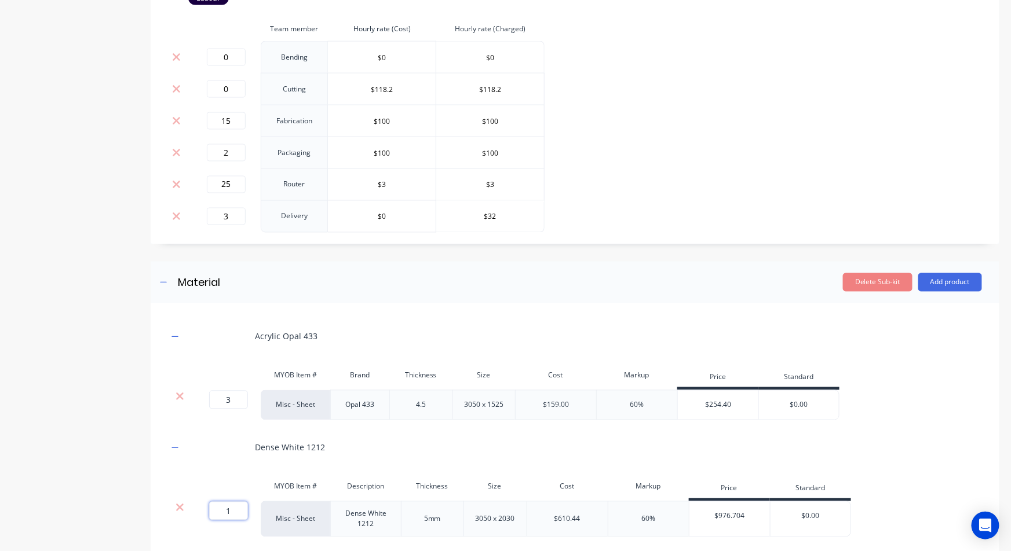
click at [227, 511] on input "1" at bounding box center [228, 511] width 39 height 19
click at [232, 509] on input "1" at bounding box center [228, 511] width 39 height 19
type input "0.4"
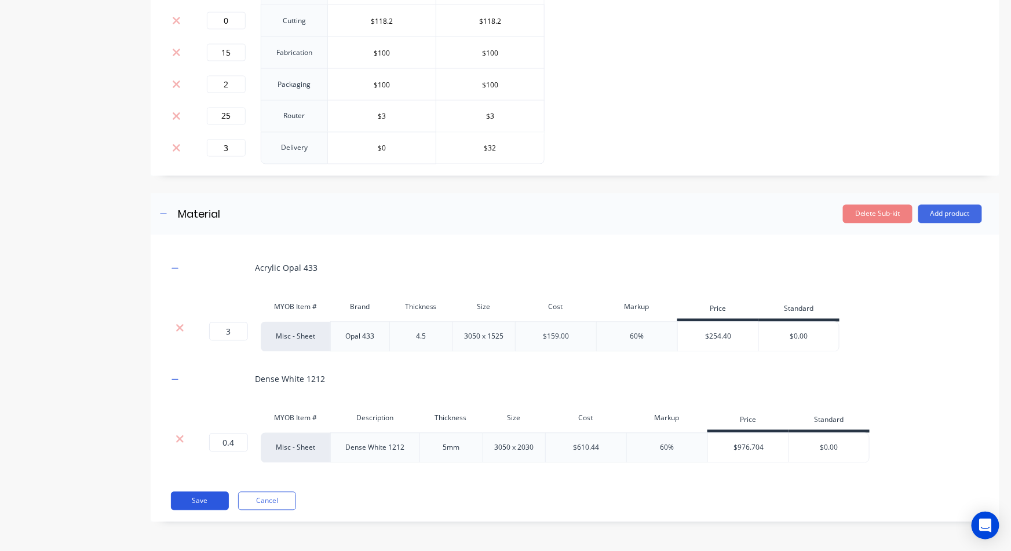
scroll to position [743, 0]
click at [200, 500] on button "Save" at bounding box center [200, 502] width 58 height 19
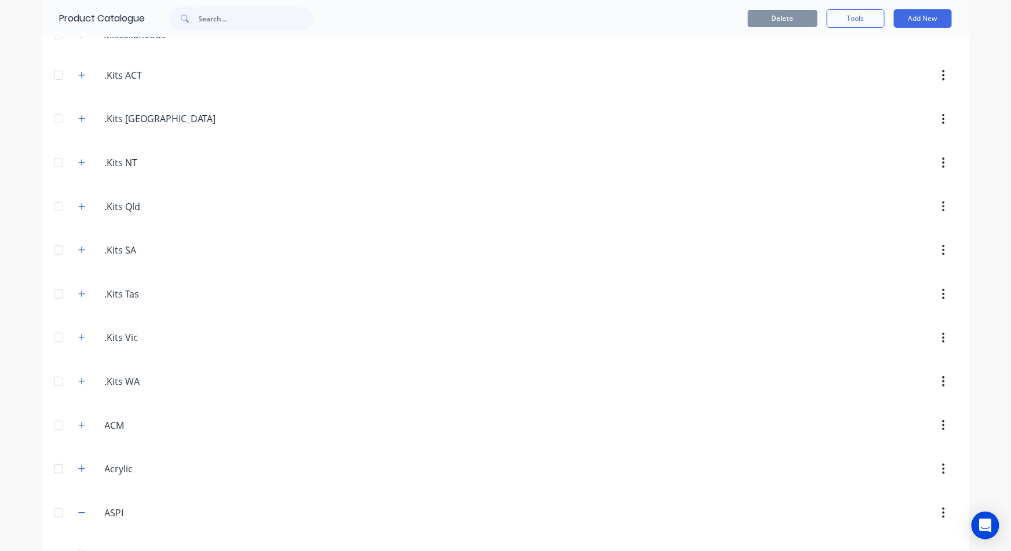
scroll to position [321, 0]
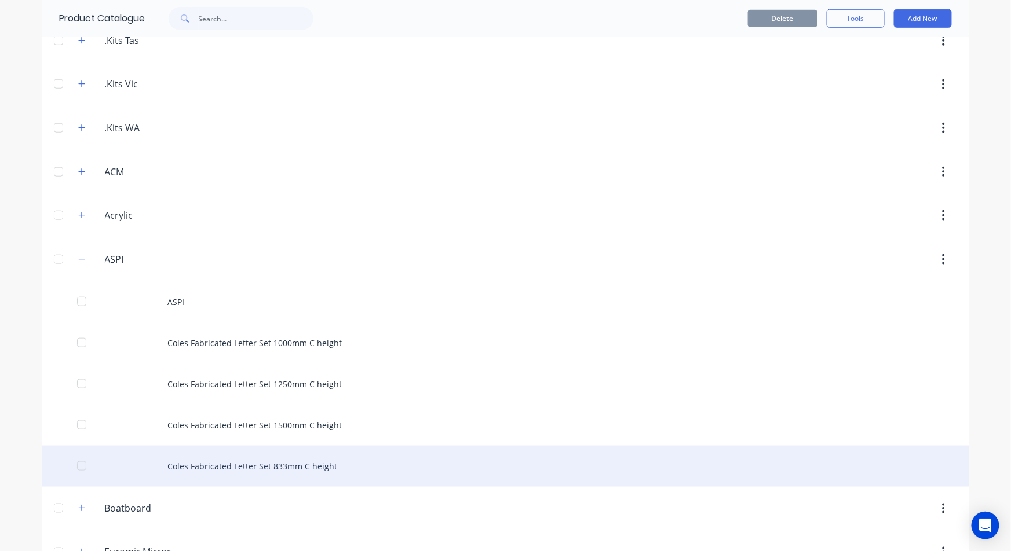
click at [317, 461] on div "Coles Fabricated Letter Set 833mm C height" at bounding box center [505, 466] width 927 height 41
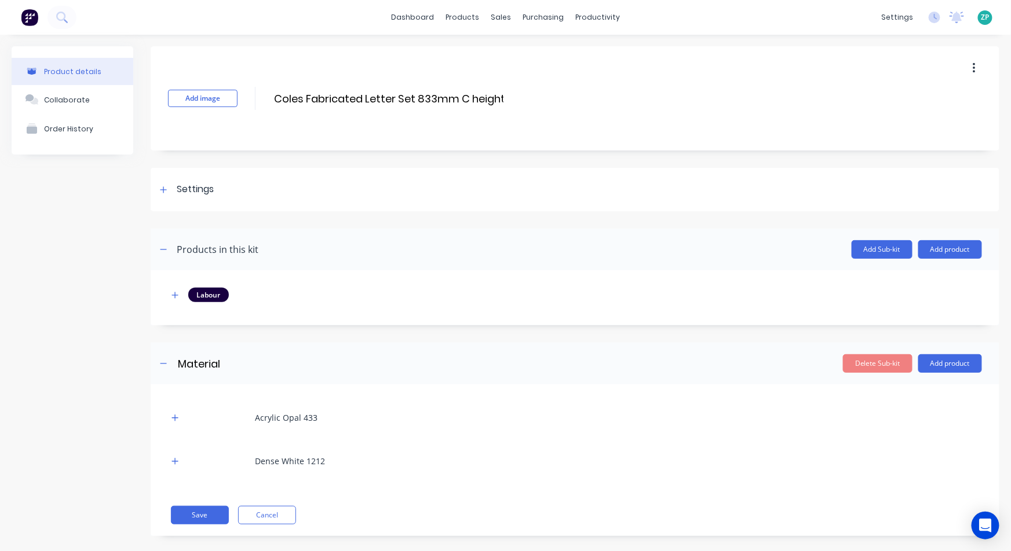
click at [971, 65] on button "button" at bounding box center [973, 68] width 27 height 21
click at [914, 94] on span "Duplicate" at bounding box center [931, 99] width 87 height 12
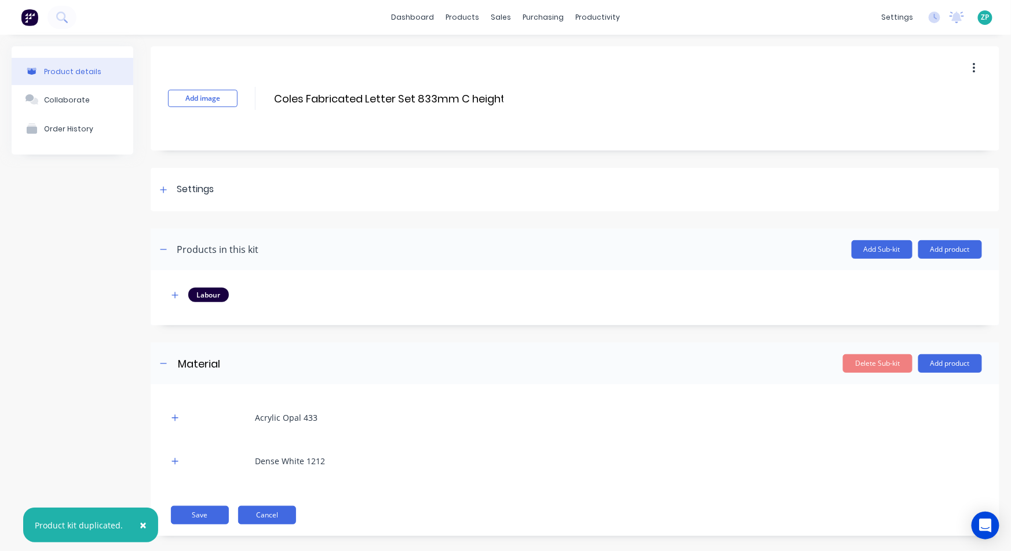
click at [276, 524] on button "Cancel" at bounding box center [267, 515] width 58 height 19
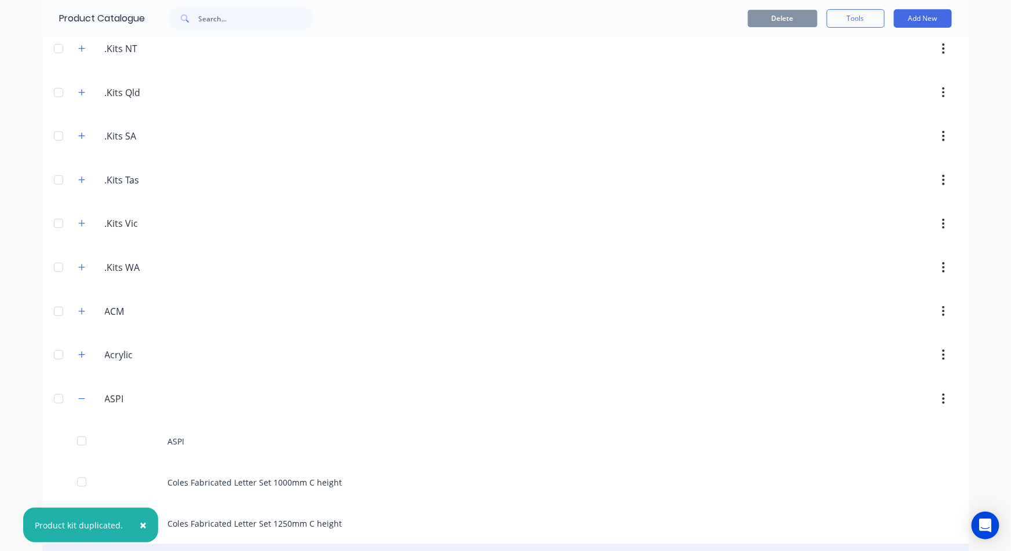
scroll to position [321, 0]
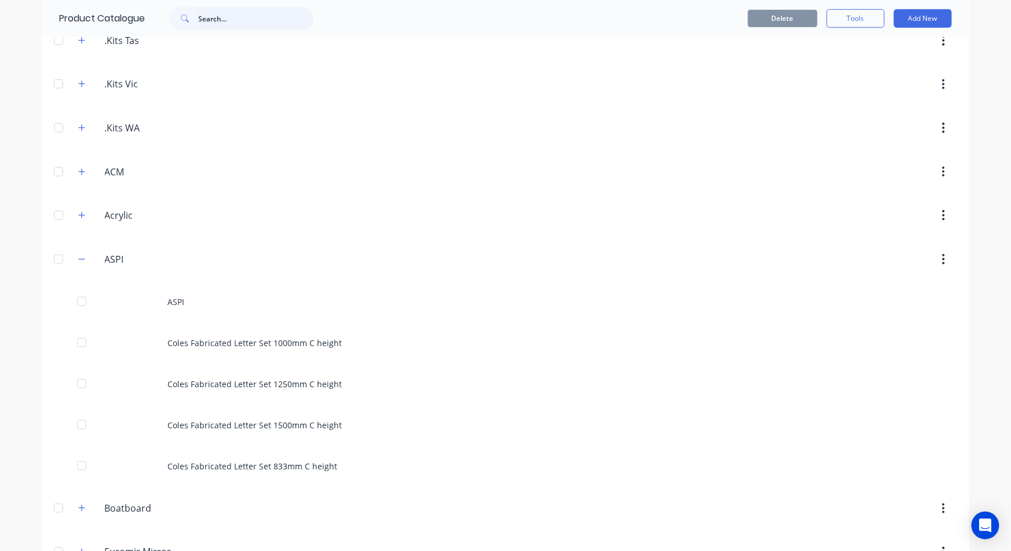
click at [215, 20] on input "text" at bounding box center [256, 18] width 115 height 23
type input "aspi"
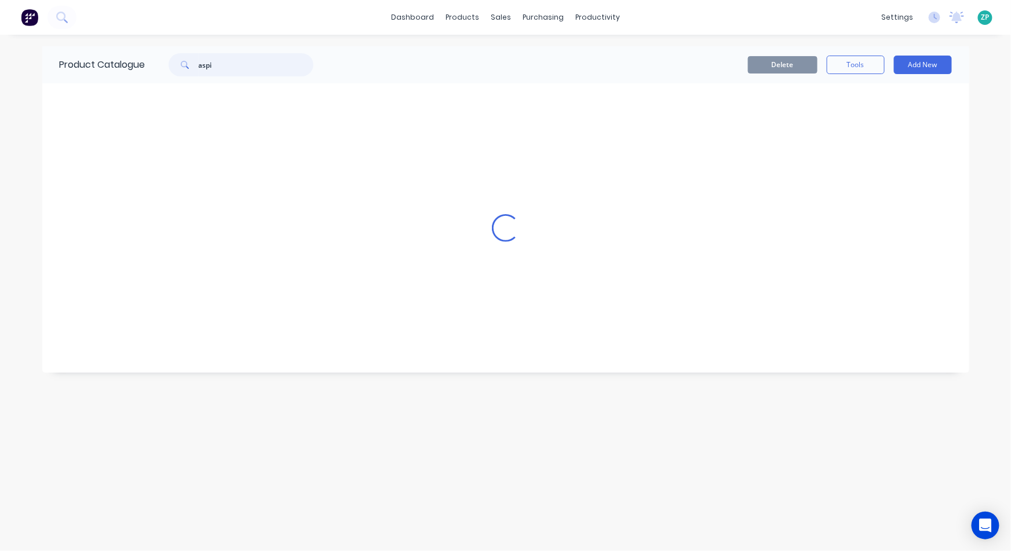
scroll to position [0, 0]
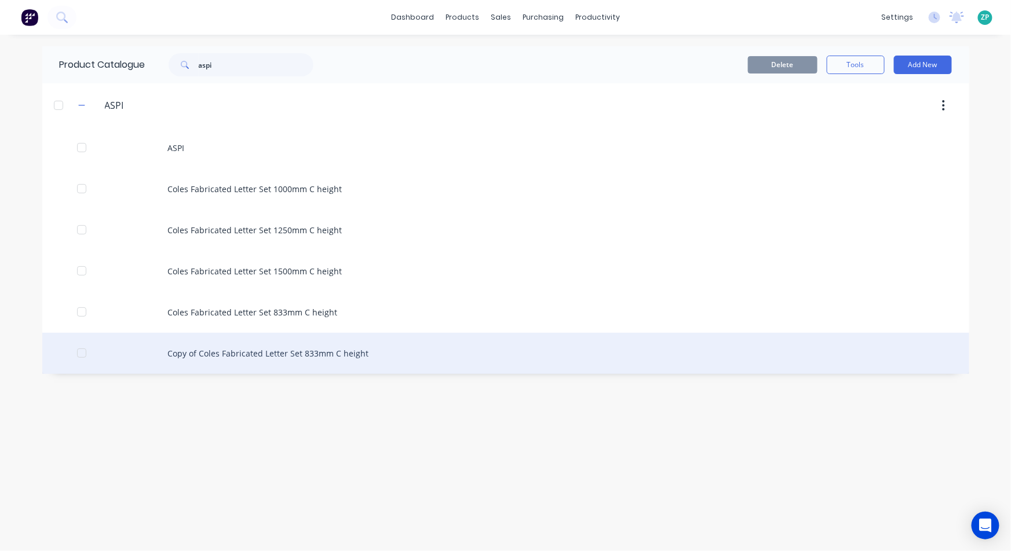
click at [211, 335] on div "Copy of Coles Fabricated Letter Set 833mm C height" at bounding box center [505, 353] width 927 height 41
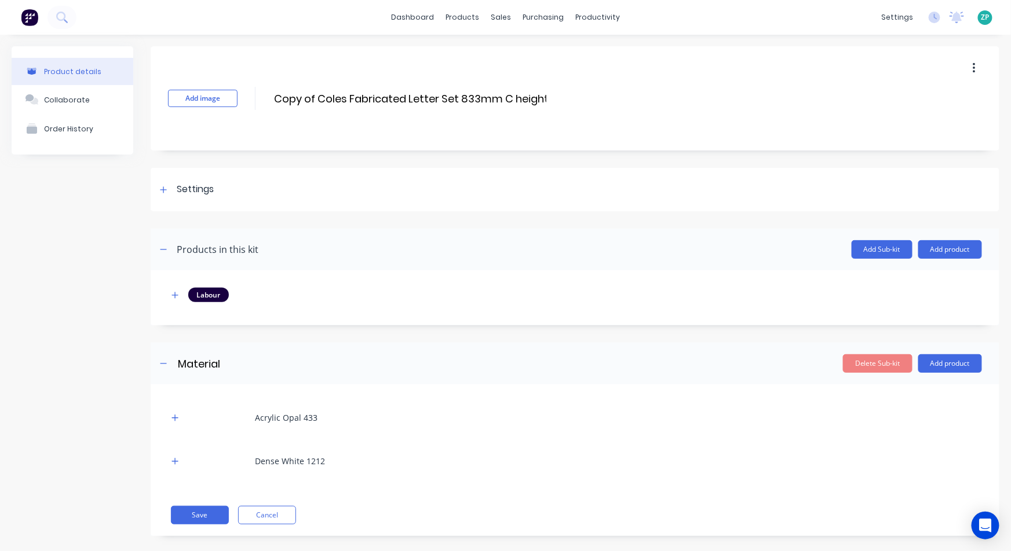
drag, startPoint x: 317, startPoint y: 98, endPoint x: 147, endPoint y: 109, distance: 171.3
click at [147, 109] on div "Product details Collaborate Order History Add image Copy of Coles Fabricated Le…" at bounding box center [506, 299] width 988 height 507
drag, startPoint x: 416, startPoint y: 97, endPoint x: 433, endPoint y: 93, distance: 16.7
click at [433, 93] on input "Coles Fabricated Letter Set 833mm C height" at bounding box center [389, 98] width 232 height 17
type input "Coles Fabricated Letter Set 625mm C height"
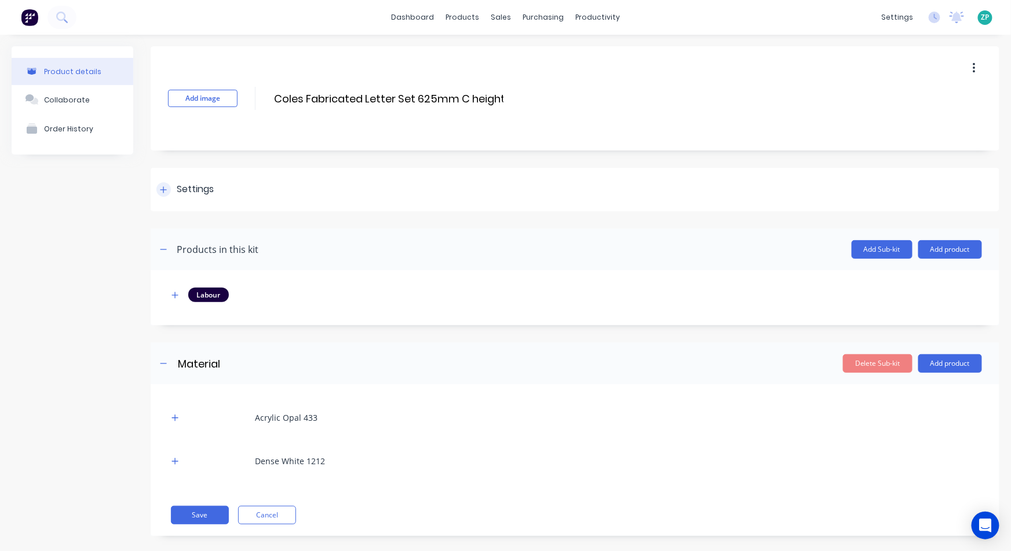
click at [159, 192] on div at bounding box center [163, 189] width 14 height 14
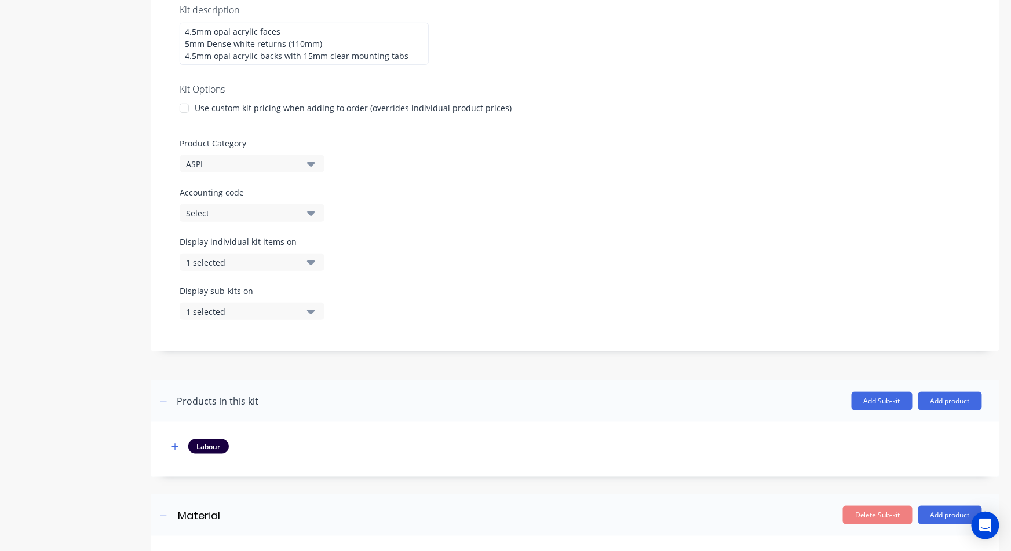
scroll to position [392, 0]
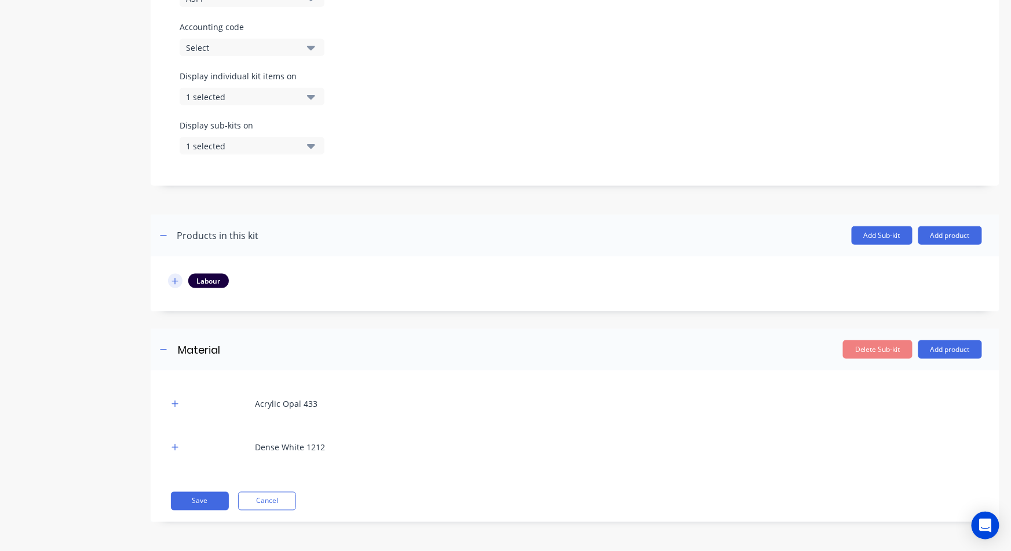
click at [176, 280] on icon "button" at bounding box center [175, 281] width 6 height 6
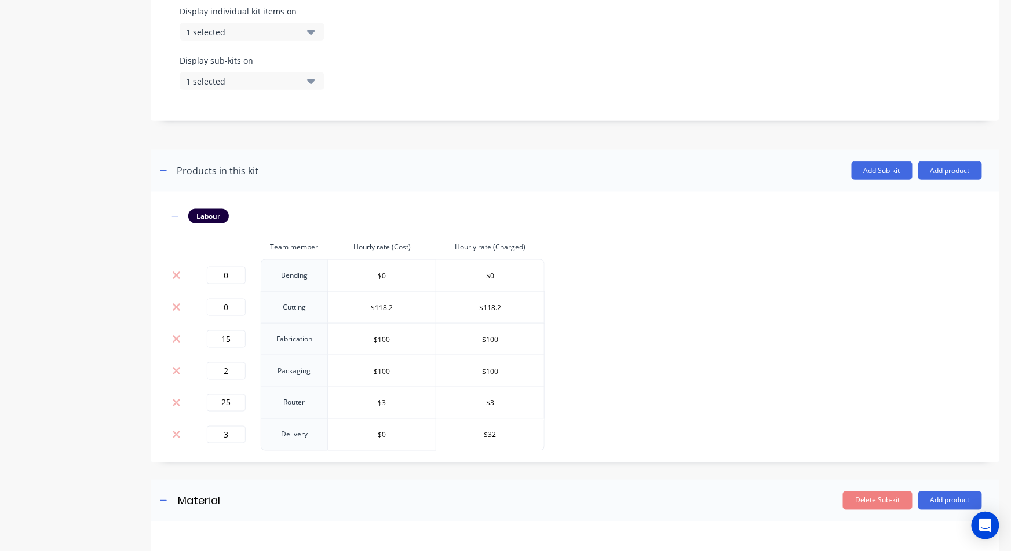
scroll to position [456, 0]
drag, startPoint x: 222, startPoint y: 332, endPoint x: 320, endPoint y: 341, distance: 98.3
click at [320, 341] on tr "15 Fabrication $100 $100" at bounding box center [356, 340] width 376 height 32
type input "10"
click at [231, 405] on input "25" at bounding box center [226, 403] width 39 height 17
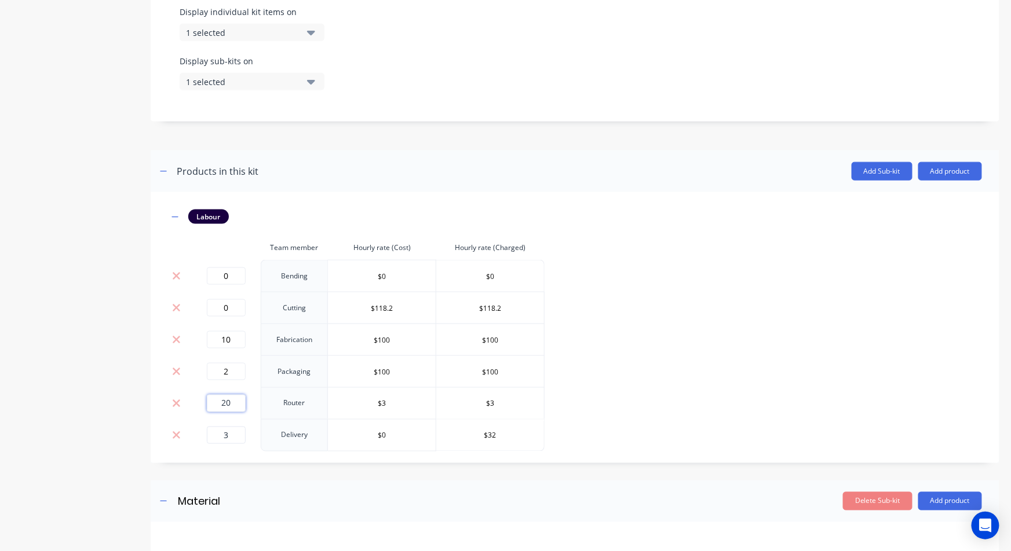
type input "20"
drag, startPoint x: 230, startPoint y: 436, endPoint x: 200, endPoint y: 453, distance: 34.5
click at [202, 450] on td "3" at bounding box center [226, 435] width 70 height 32
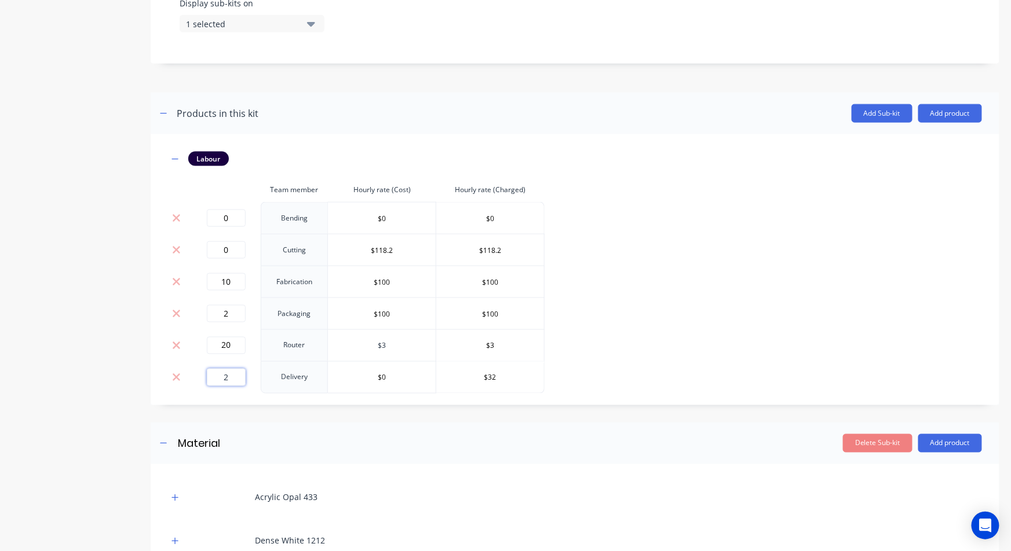
scroll to position [607, 0]
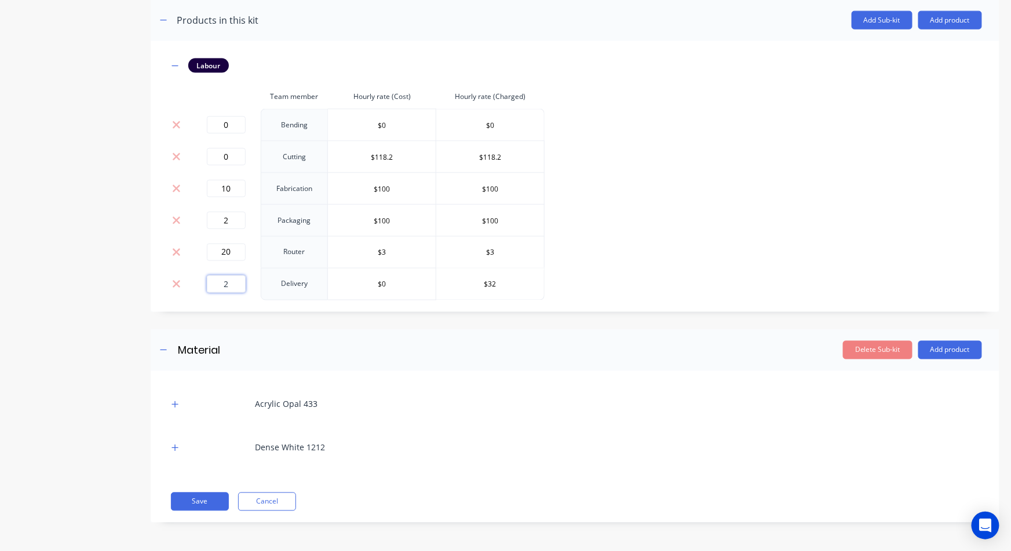
type input "2"
click at [169, 405] on button "button" at bounding box center [175, 404] width 14 height 14
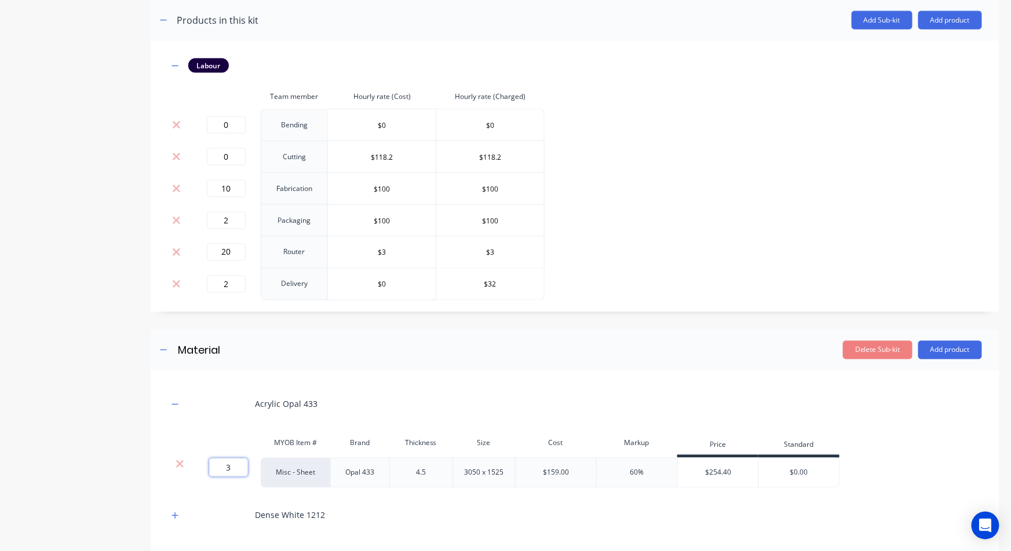
click at [233, 466] on input "3" at bounding box center [228, 468] width 39 height 19
type input "1.6"
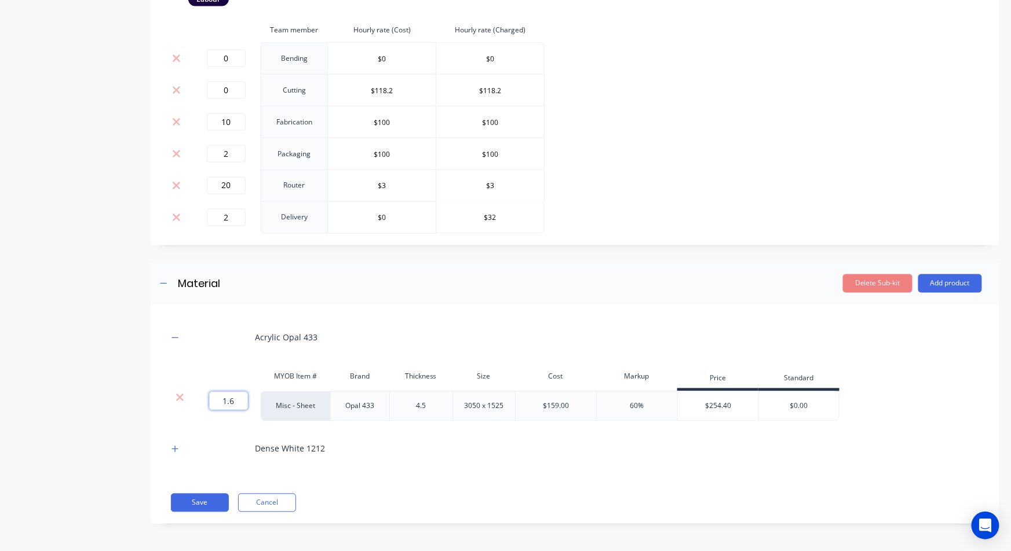
scroll to position [675, 0]
click at [174, 447] on icon "button" at bounding box center [174, 448] width 7 height 8
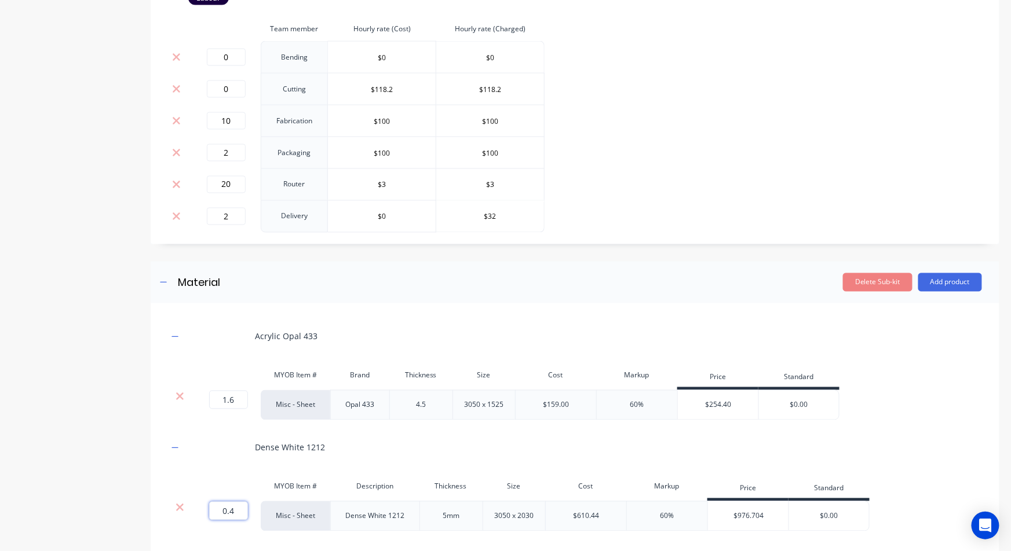
drag, startPoint x: 221, startPoint y: 516, endPoint x: 281, endPoint y: 517, distance: 60.3
click at [286, 514] on div "0.4 0.4 ? Misc - Sheet Dense White 1212 5mm 3050 x 2030 $610.44 60% $976.704 $0…" at bounding box center [518, 517] width 701 height 30
type input "0.3"
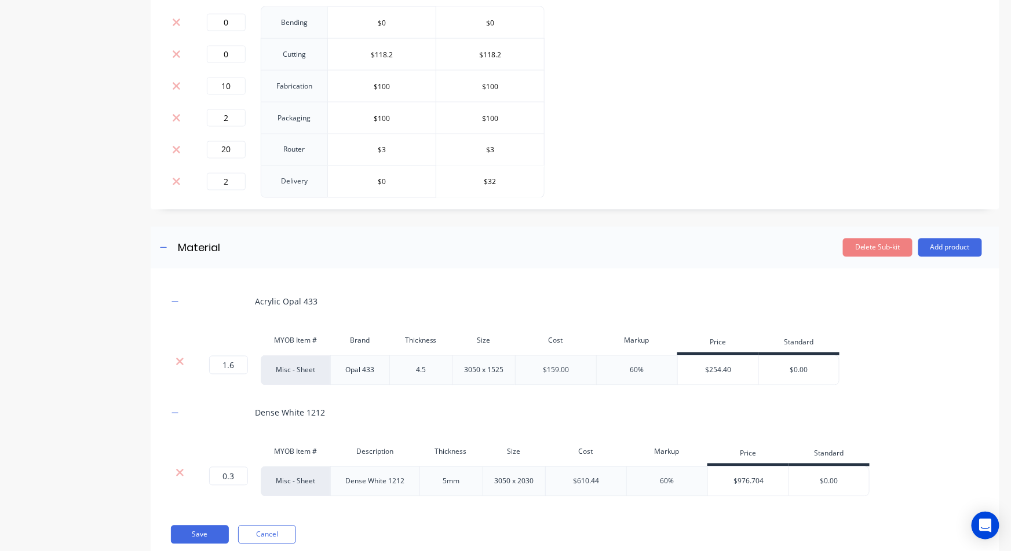
scroll to position [743, 0]
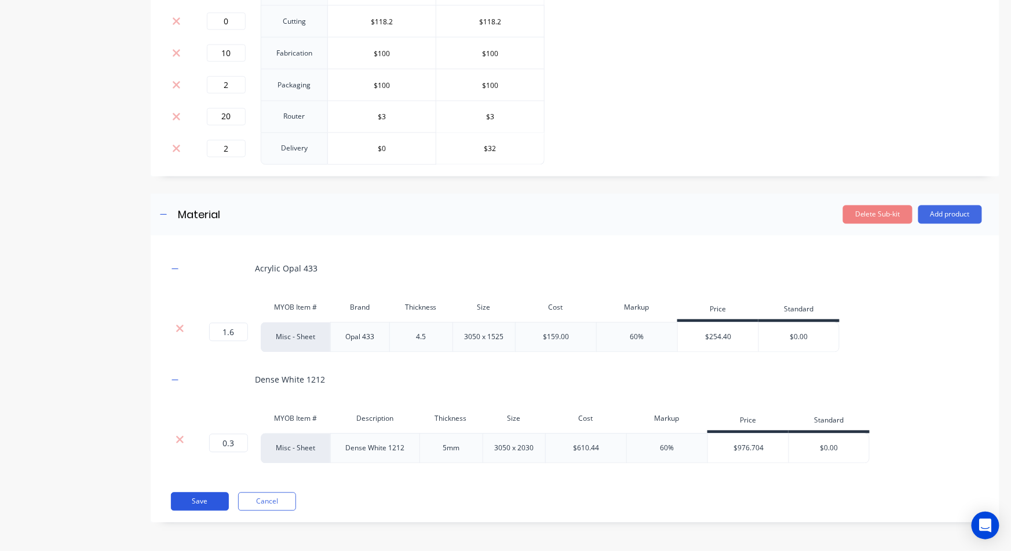
click at [189, 505] on button "Save" at bounding box center [200, 502] width 58 height 19
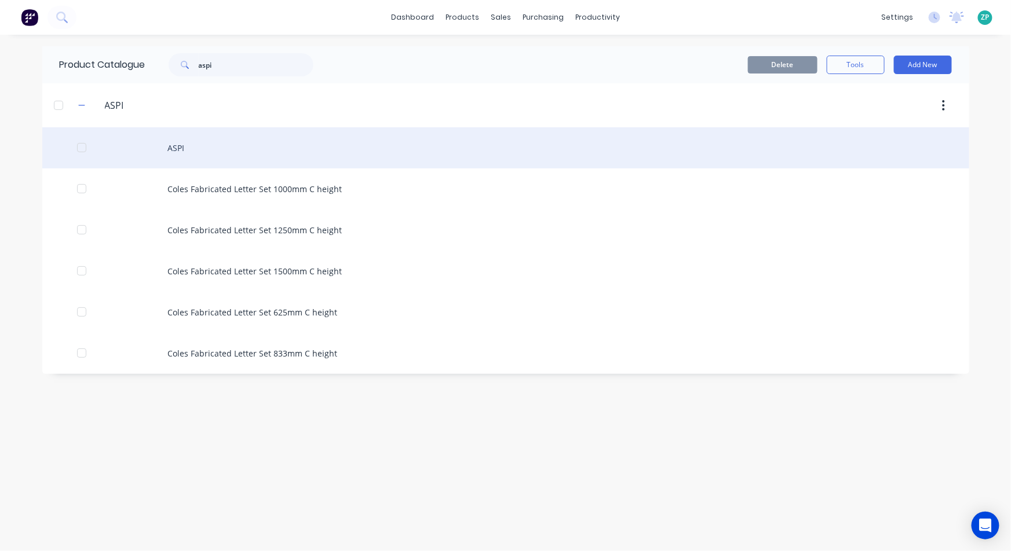
click at [81, 147] on div at bounding box center [81, 147] width 23 height 23
click at [180, 137] on div "ASPI" at bounding box center [505, 147] width 927 height 41
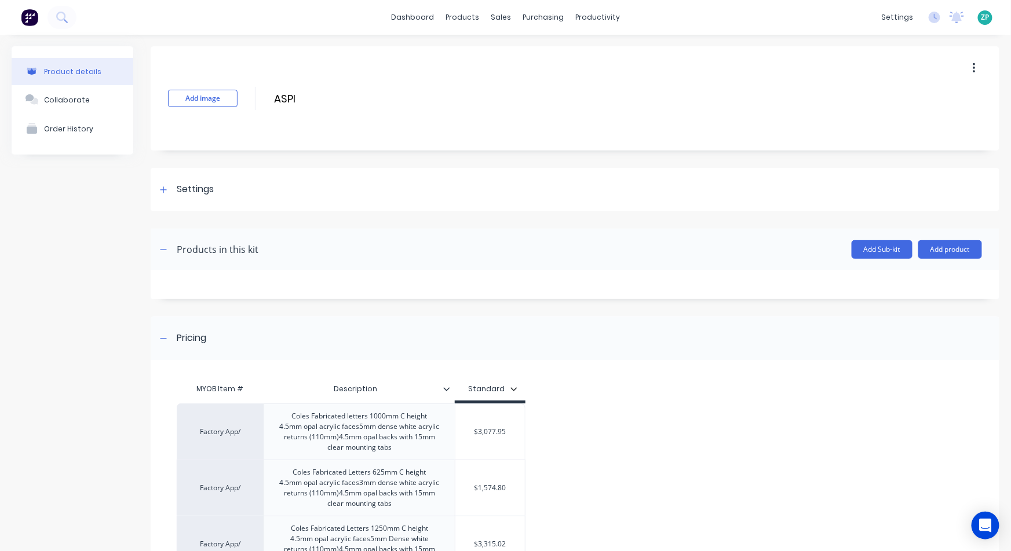
click at [973, 70] on icon "button" at bounding box center [974, 68] width 3 height 13
click at [893, 119] on div "Delete" at bounding box center [932, 122] width 89 height 17
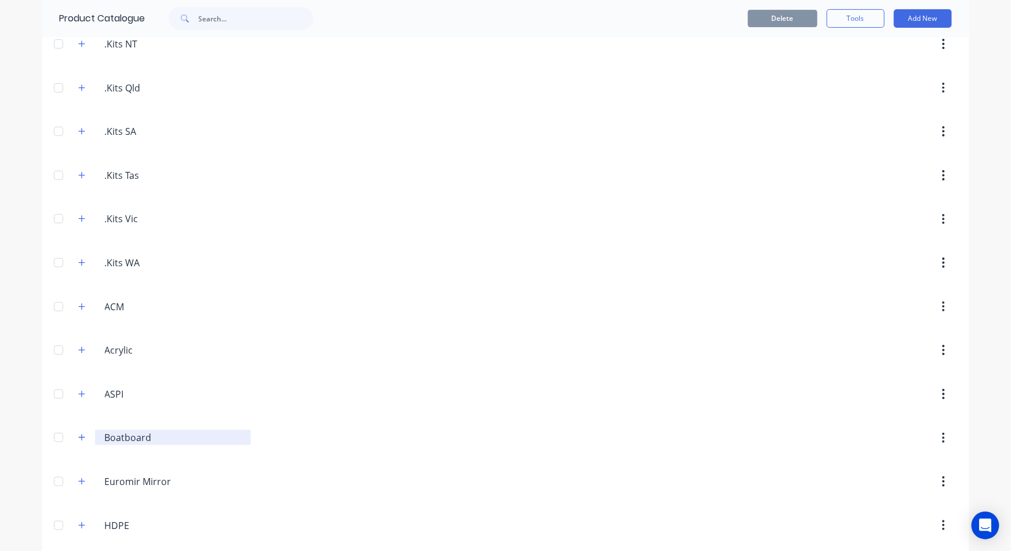
scroll to position [193, 0]
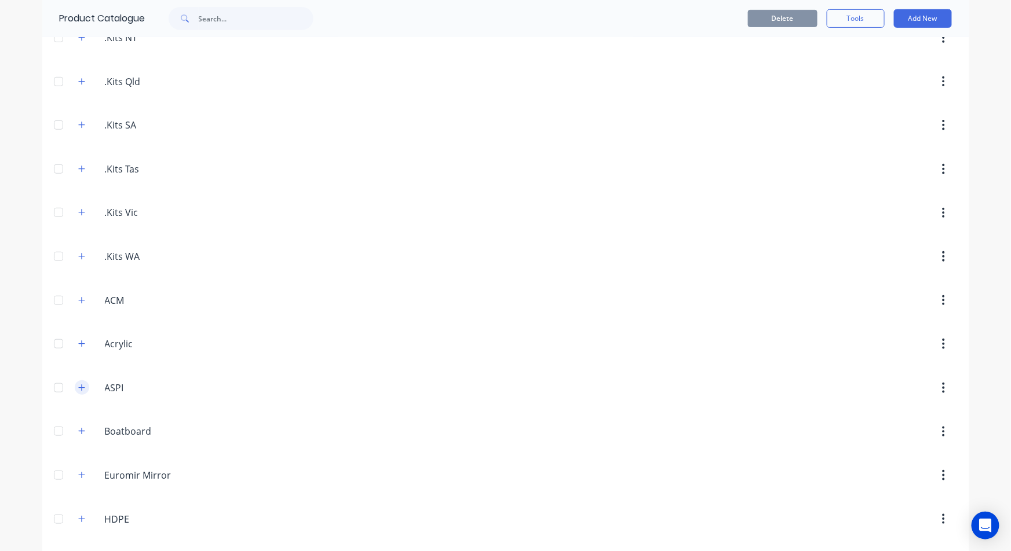
click at [75, 390] on button "button" at bounding box center [82, 388] width 14 height 14
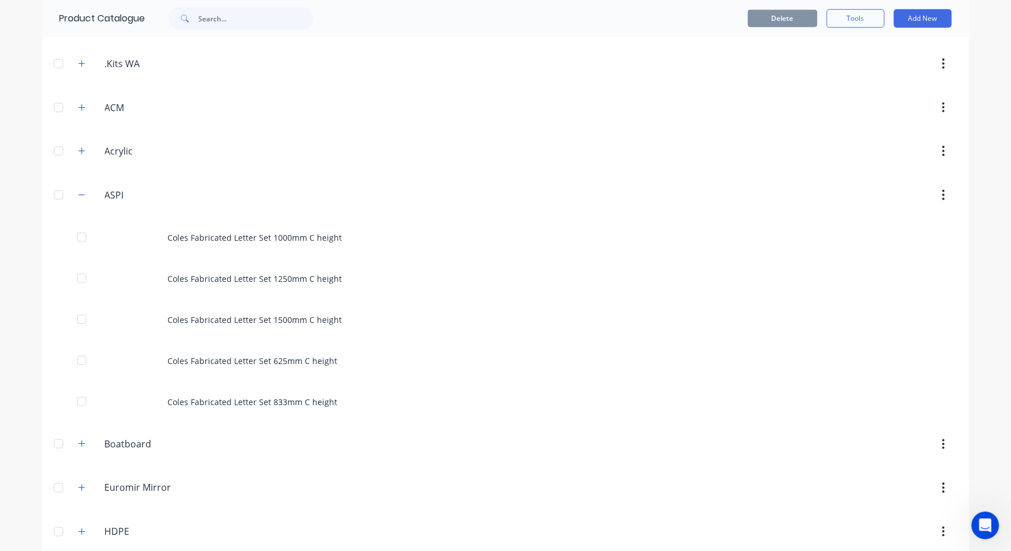
scroll to position [0, 0]
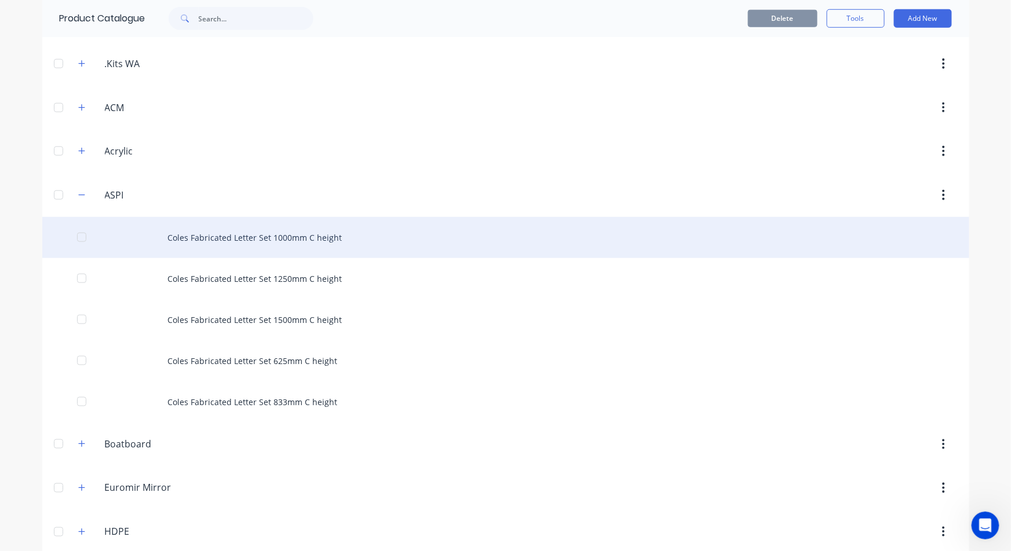
click at [272, 234] on div "Coles Fabricated Letter Set 1000mm C height" at bounding box center [505, 237] width 927 height 41
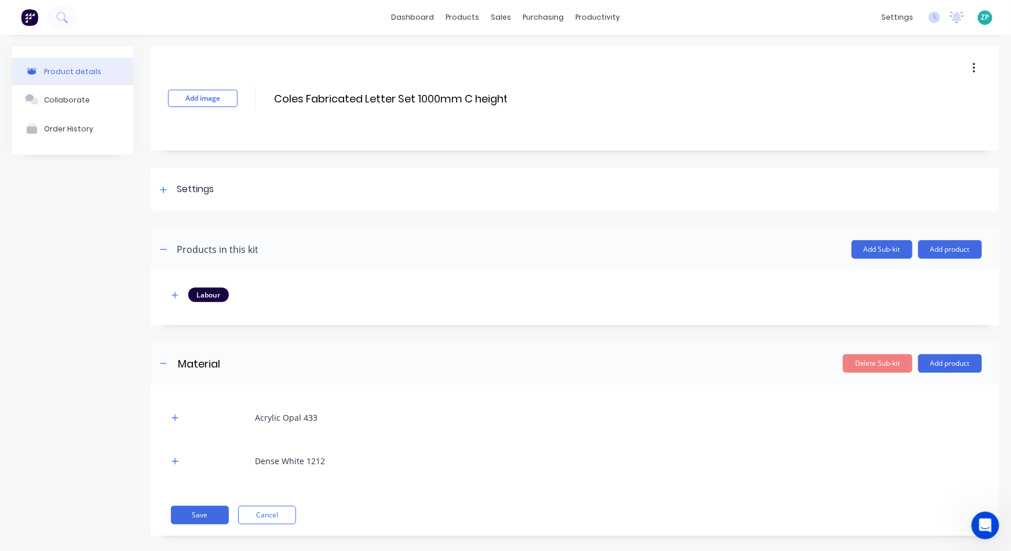
scroll to position [13, 0]
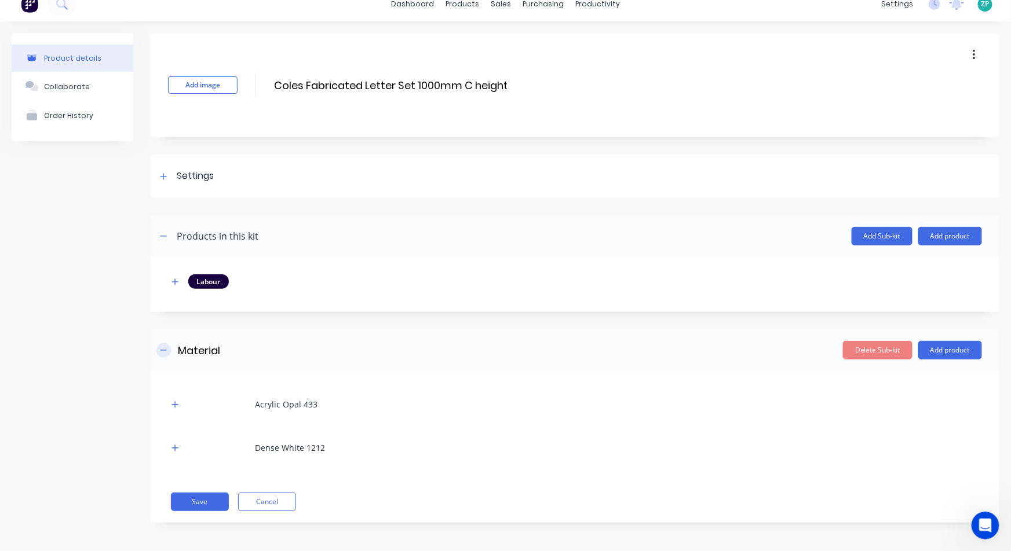
click at [162, 343] on button "button" at bounding box center [163, 350] width 14 height 14
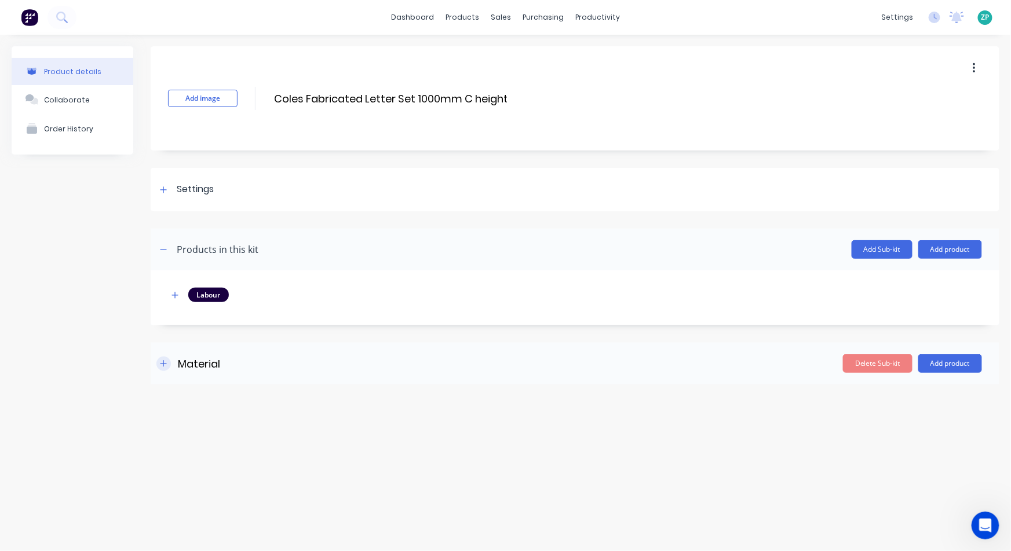
scroll to position [0, 0]
click at [173, 295] on icon "button" at bounding box center [174, 295] width 7 height 8
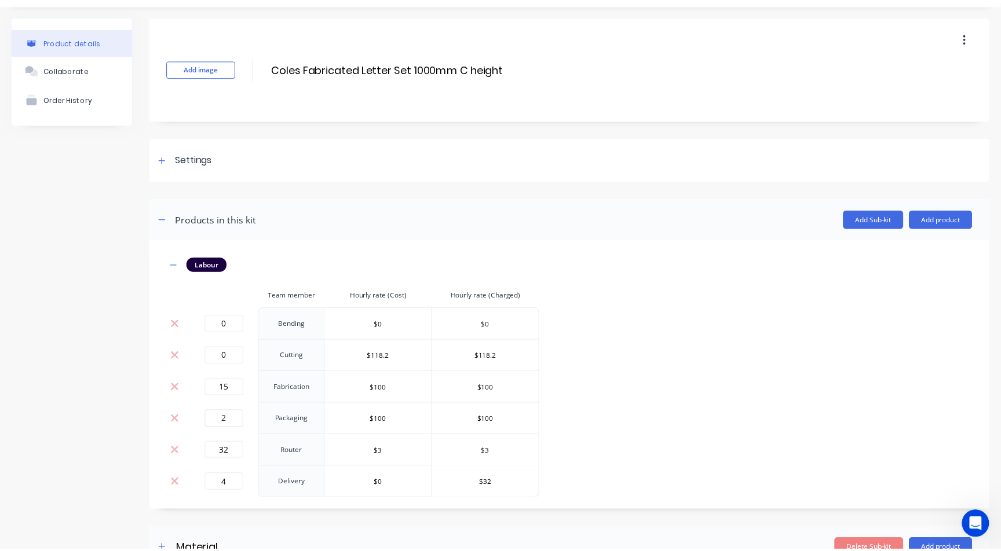
scroll to position [60, 0]
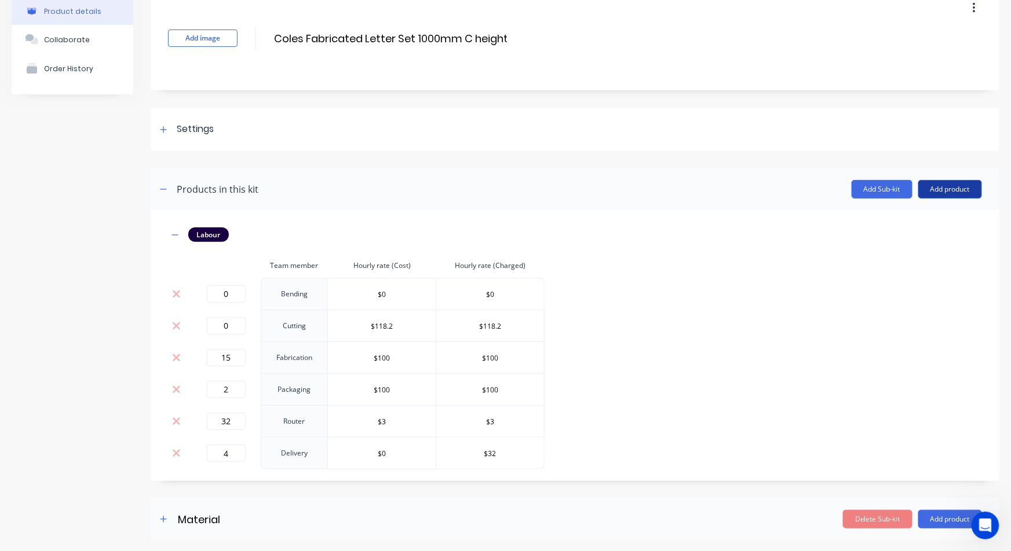
click at [926, 188] on button "Add product" at bounding box center [950, 189] width 64 height 19
click at [906, 222] on div "Product catalogue" at bounding box center [926, 219] width 89 height 17
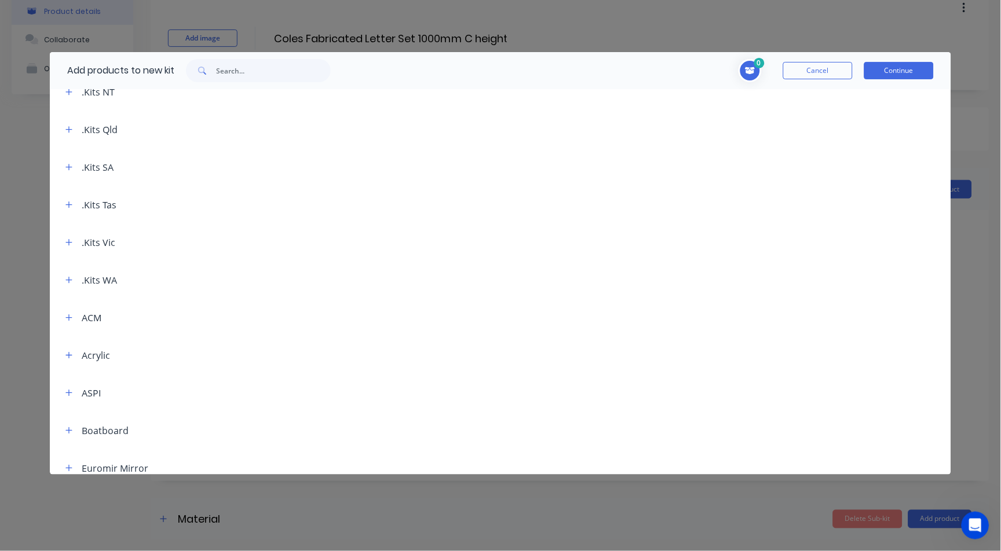
scroll to position [129, 0]
click at [72, 353] on button "button" at bounding box center [68, 356] width 14 height 14
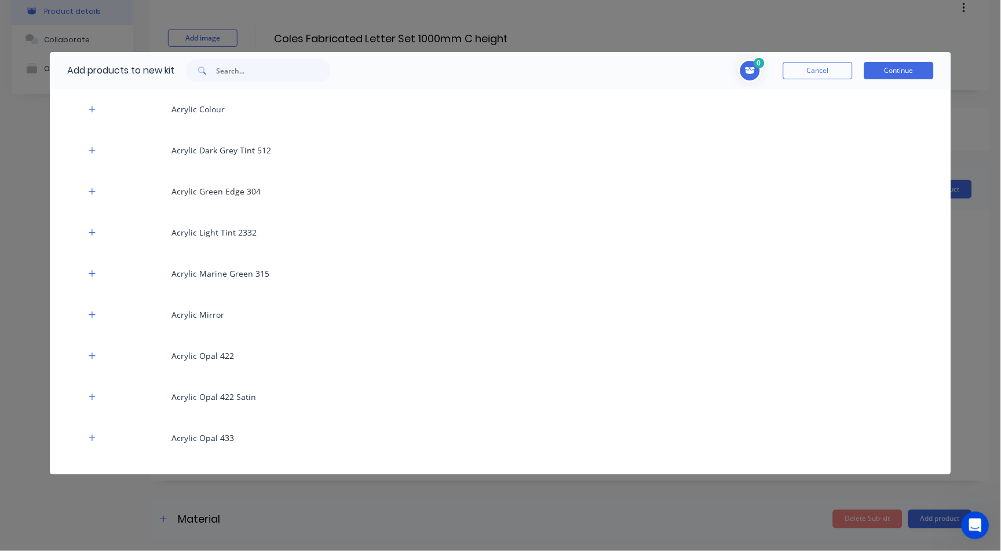
scroll to position [644, 0]
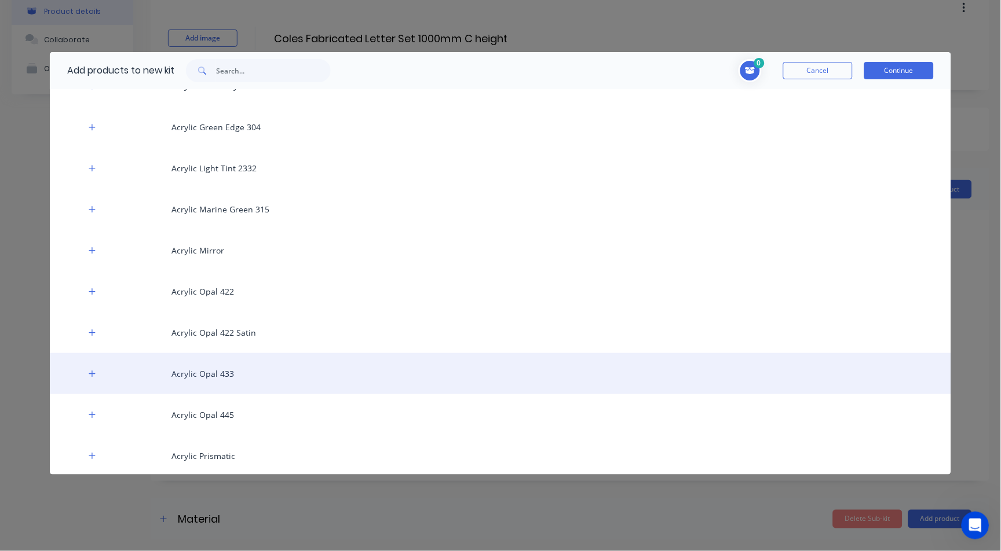
click at [224, 381] on div "Acrylic Opal 433" at bounding box center [500, 373] width 901 height 41
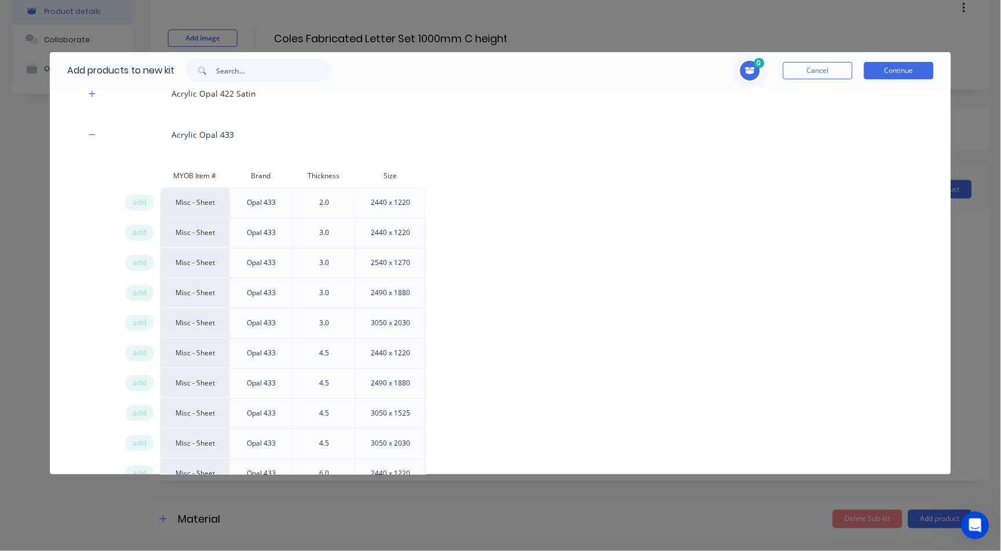
scroll to position [901, 0]
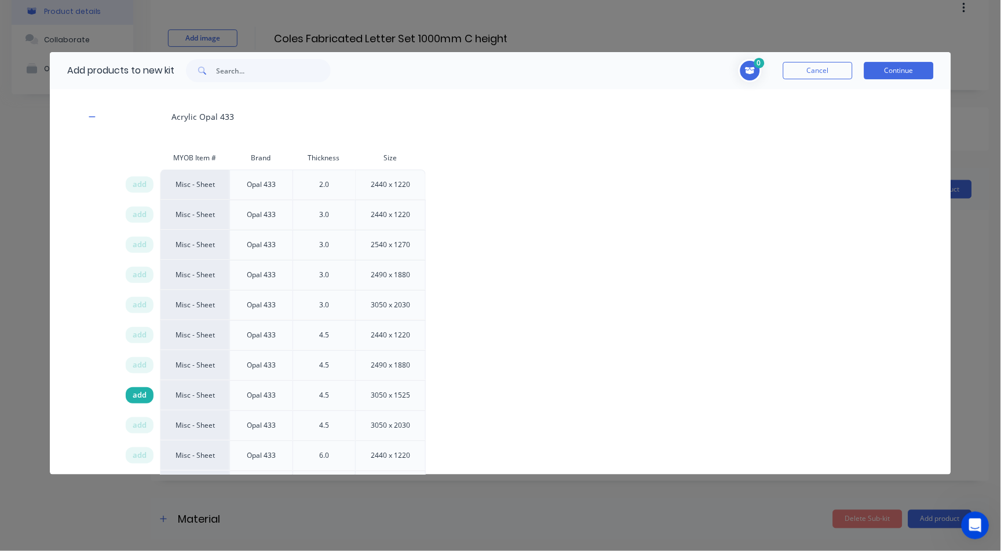
click at [147, 390] on div "add" at bounding box center [140, 396] width 28 height 16
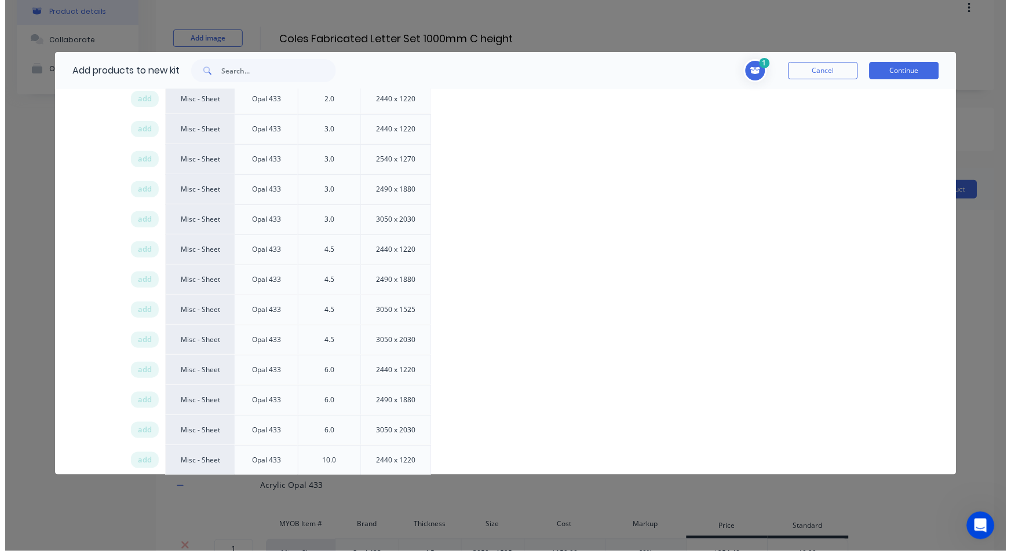
scroll to position [1029, 0]
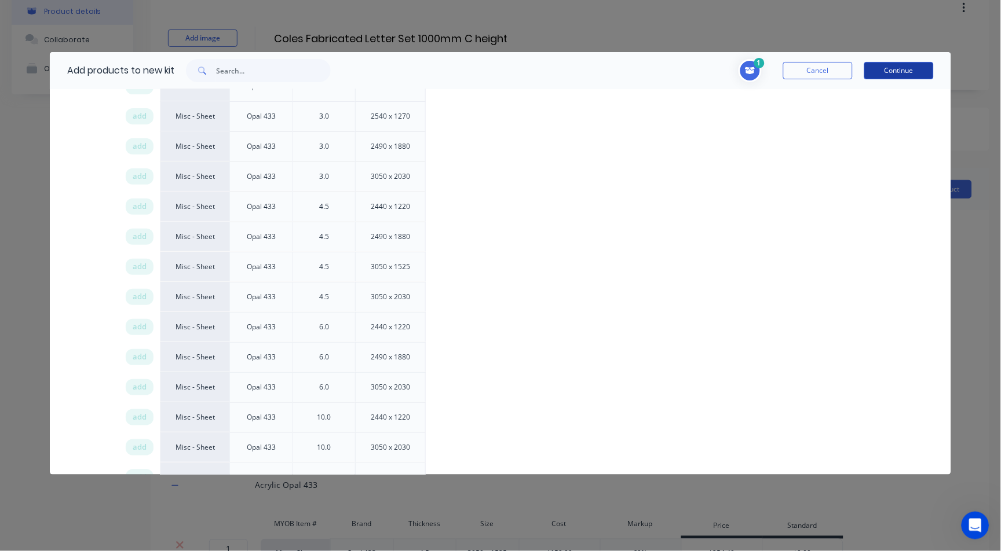
click at [893, 70] on button "Continue" at bounding box center [899, 70] width 70 height 17
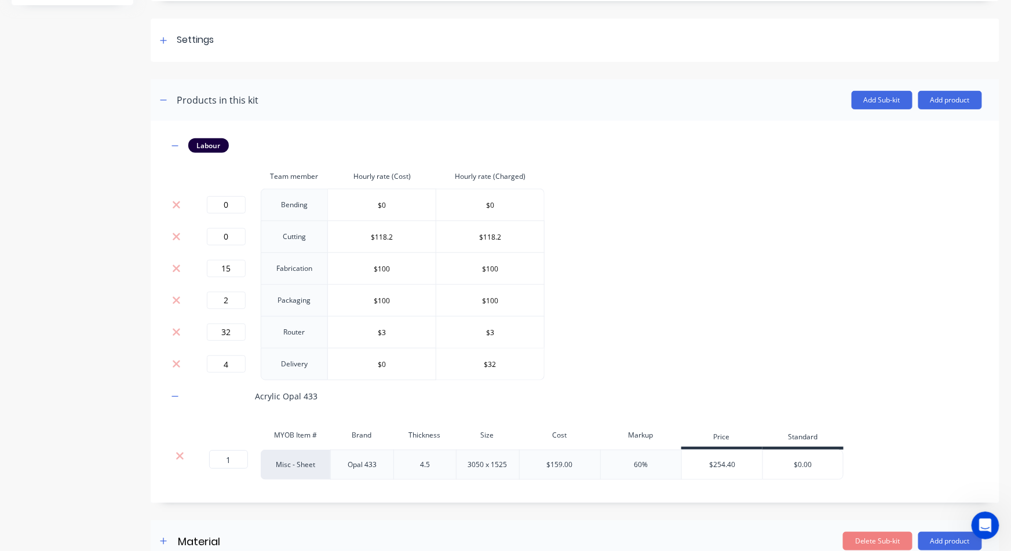
scroll to position [171, 0]
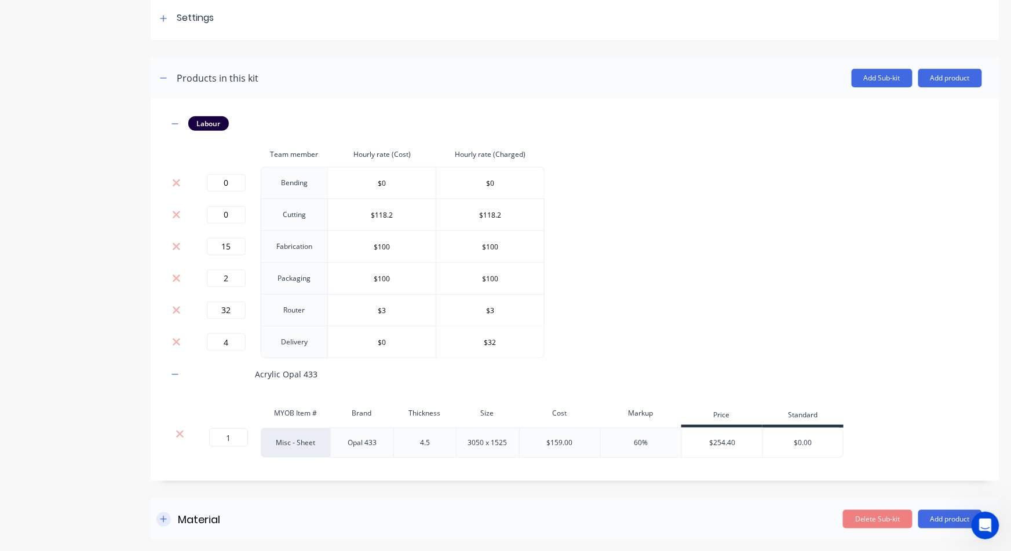
click at [163, 516] on icon "button" at bounding box center [163, 520] width 7 height 8
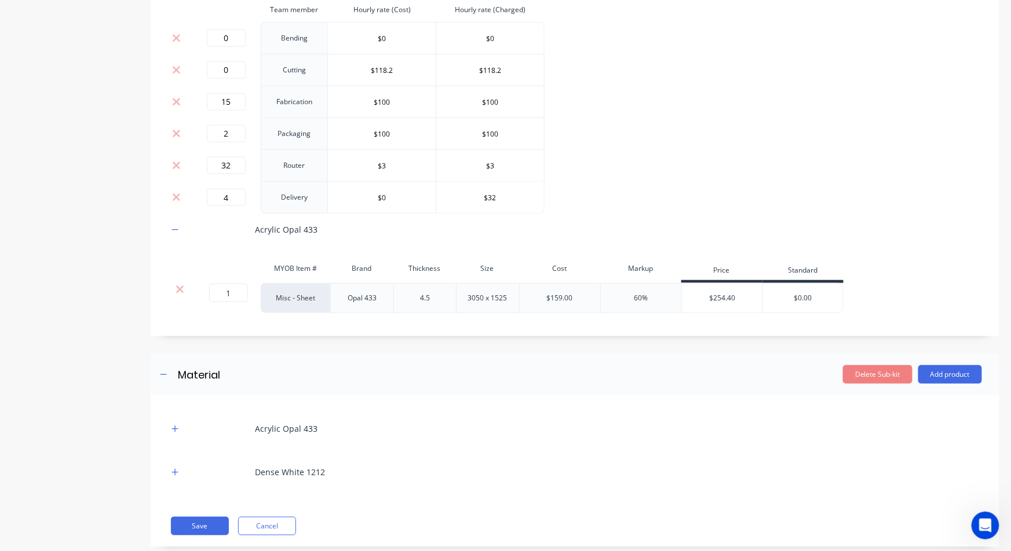
scroll to position [341, 0]
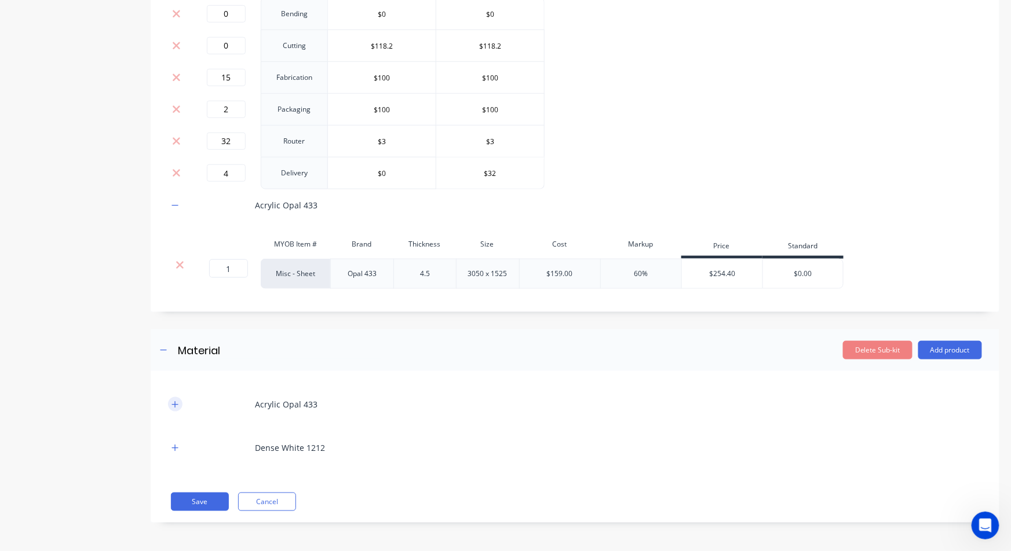
click at [175, 404] on icon "button" at bounding box center [175, 404] width 6 height 6
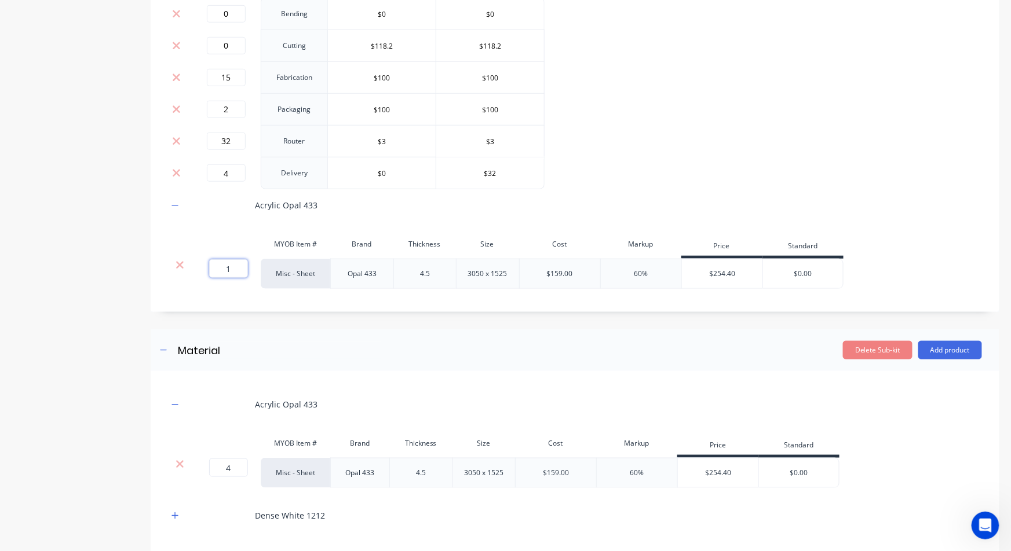
click at [233, 272] on input "1" at bounding box center [228, 268] width 39 height 19
type input "4"
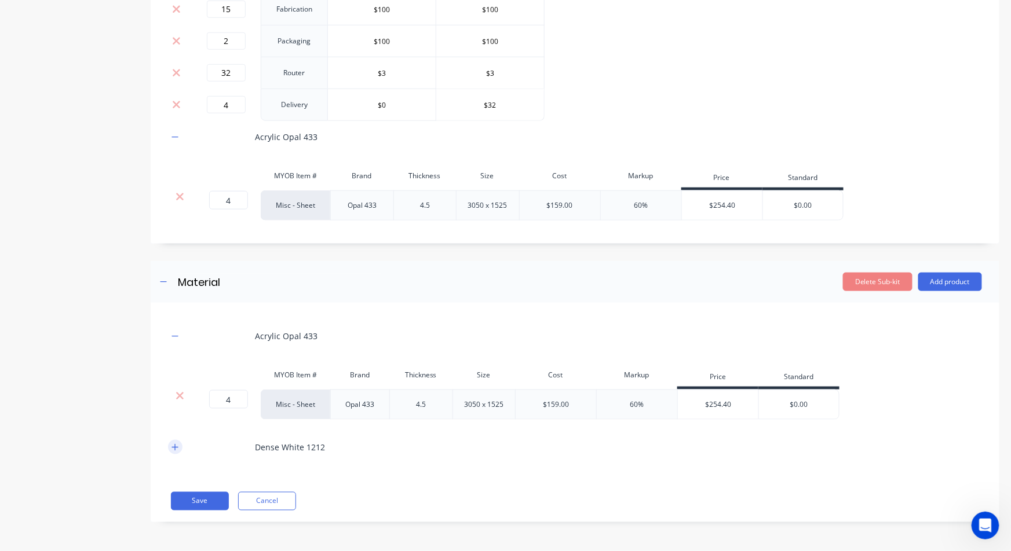
click at [174, 450] on icon "button" at bounding box center [174, 448] width 7 height 8
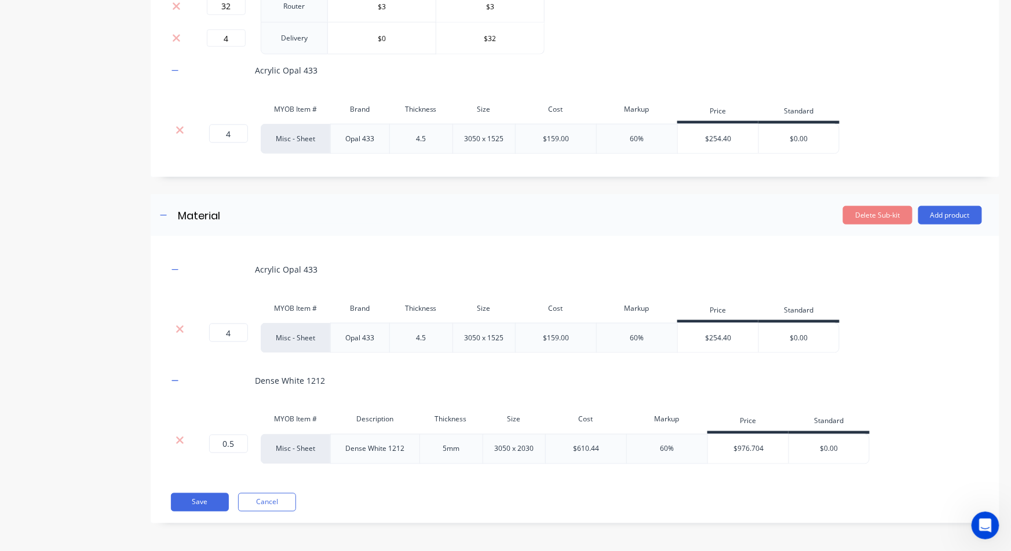
scroll to position [476, 0]
drag, startPoint x: 221, startPoint y: 441, endPoint x: 249, endPoint y: 443, distance: 27.9
click at [249, 443] on div "0.5 0.5 ?" at bounding box center [226, 449] width 70 height 30
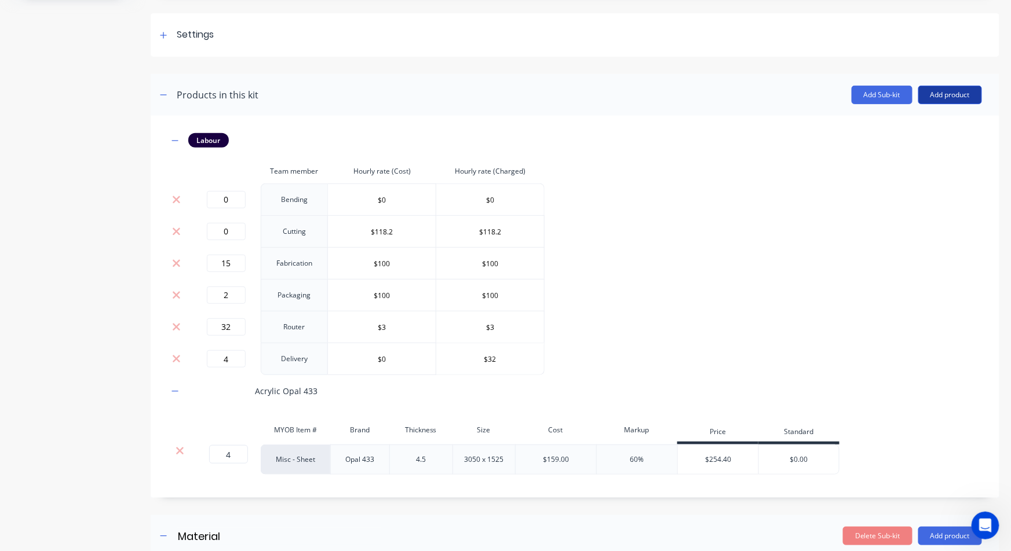
scroll to position [154, 0]
click at [948, 92] on button "Add product" at bounding box center [950, 95] width 64 height 19
click at [918, 119] on div "Product catalogue" at bounding box center [926, 125] width 89 height 17
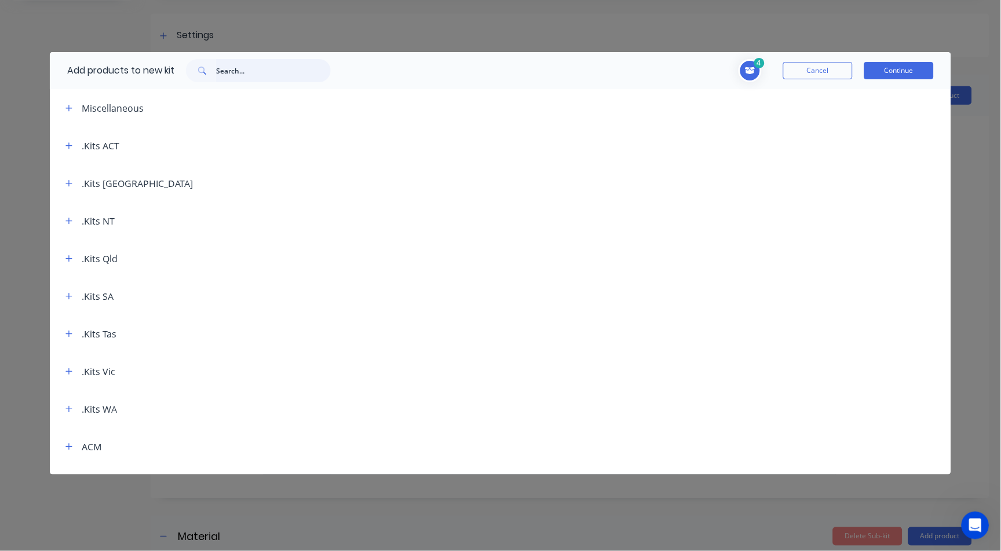
click at [220, 76] on input "text" at bounding box center [273, 70] width 115 height 23
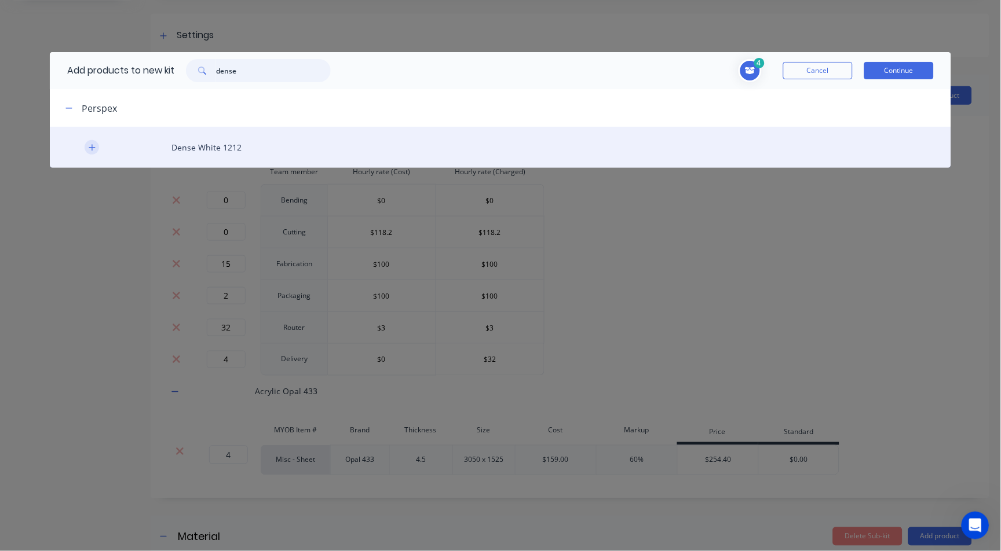
type input "dense"
click at [92, 140] on button "button" at bounding box center [92, 147] width 14 height 14
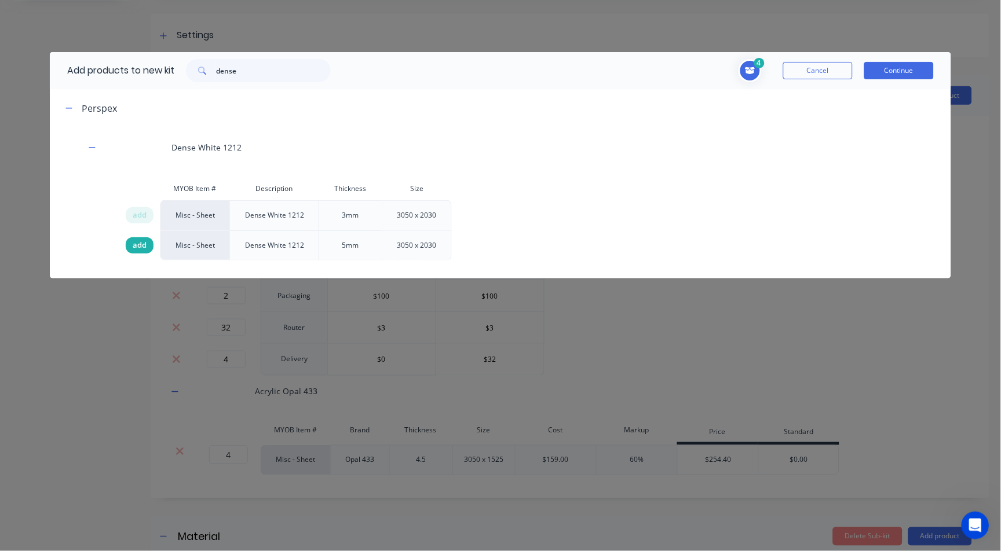
click at [133, 246] on span "add" at bounding box center [140, 246] width 14 height 12
click at [891, 63] on button "Continue" at bounding box center [899, 70] width 70 height 17
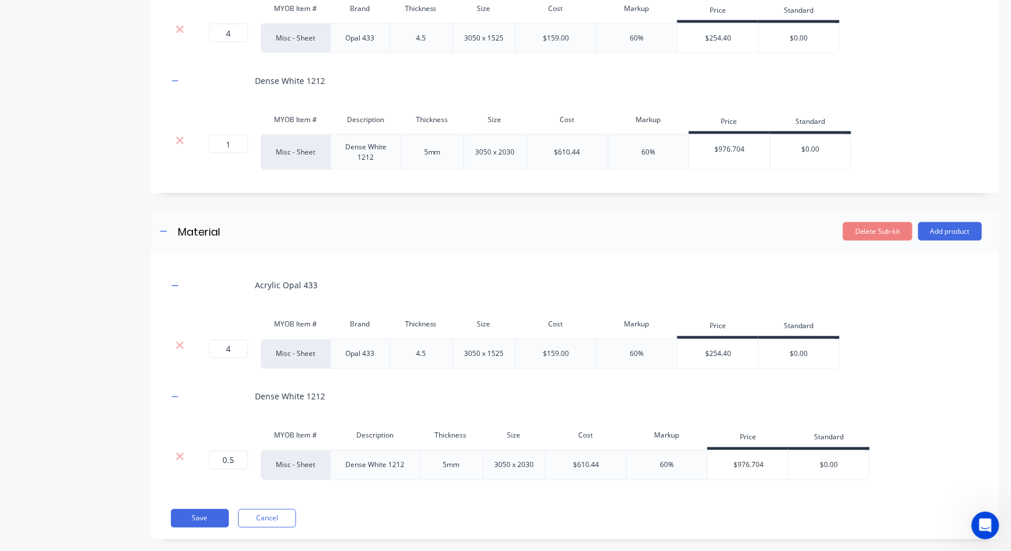
scroll to position [593, 0]
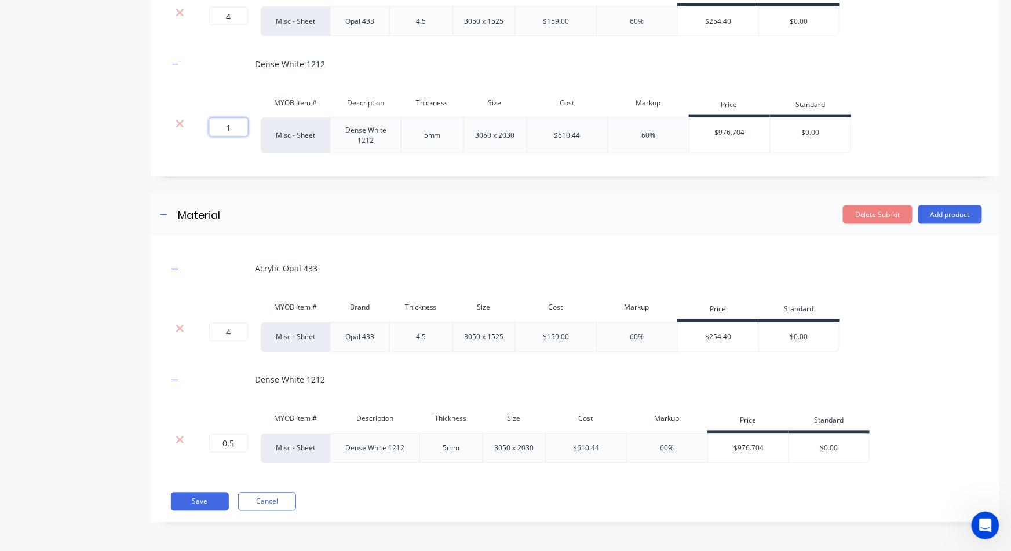
drag, startPoint x: 225, startPoint y: 124, endPoint x: 398, endPoint y: 111, distance: 173.7
click at [356, 118] on div "1 1 ? Misc - Sheet Dense White 1212 5mm 3050 x 2030 $610.44 60% $976.704 $0.00" at bounding box center [509, 136] width 683 height 36
type input "0.5"
click at [196, 504] on button "Save" at bounding box center [200, 502] width 58 height 19
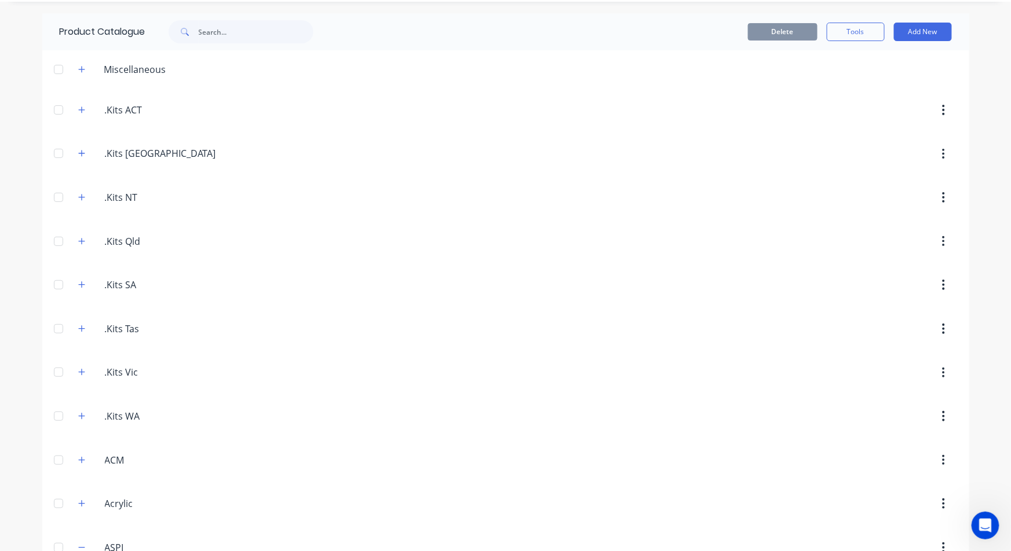
scroll to position [64, 0]
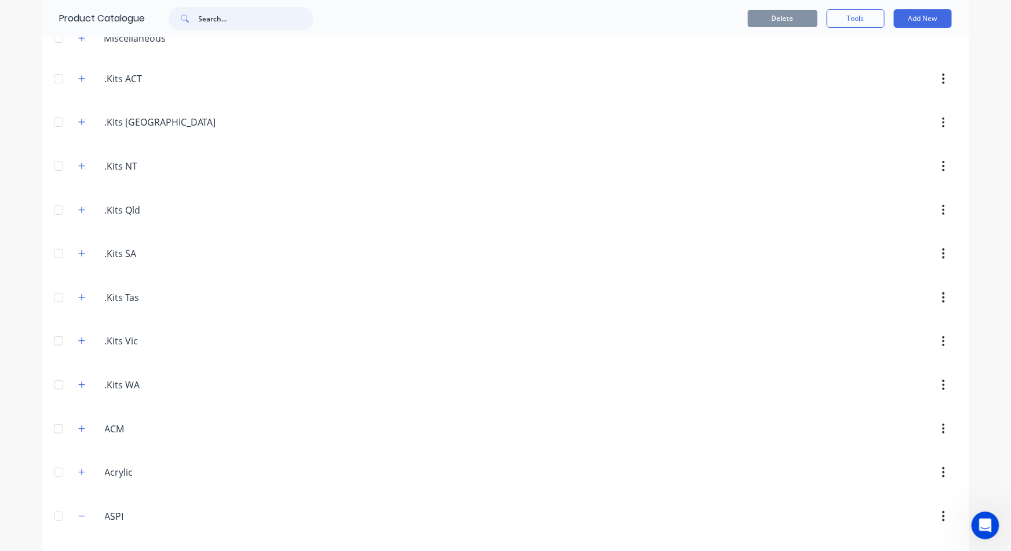
click at [226, 24] on input "text" at bounding box center [256, 18] width 115 height 23
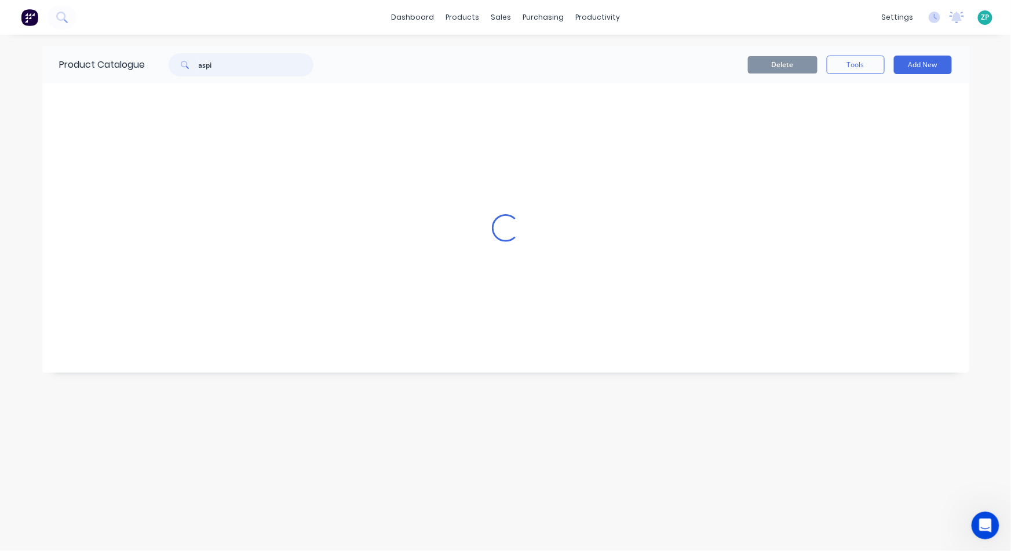
scroll to position [0, 0]
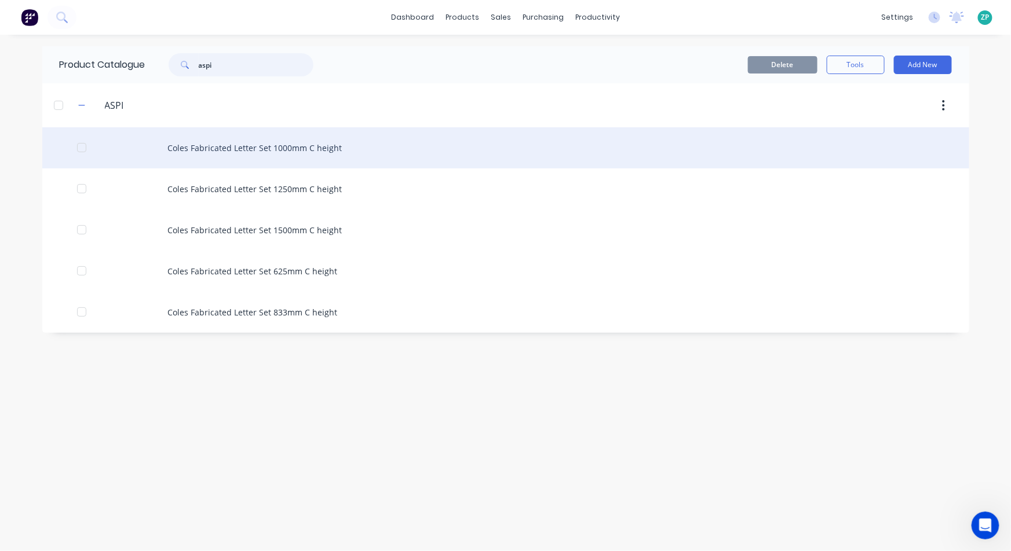
type input "aspi"
click at [251, 144] on div "Coles Fabricated Letter Set 1000mm C height" at bounding box center [505, 147] width 927 height 41
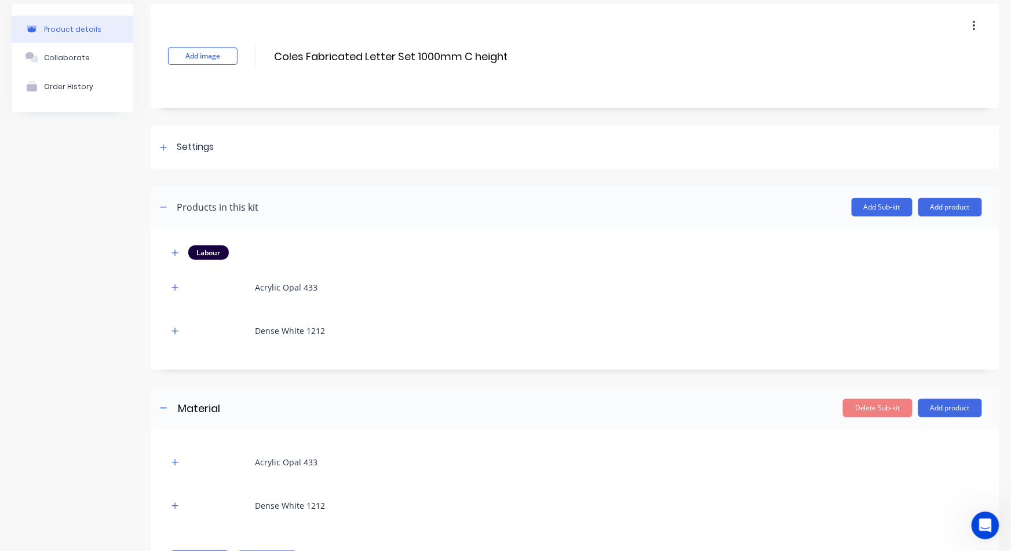
scroll to position [100, 0]
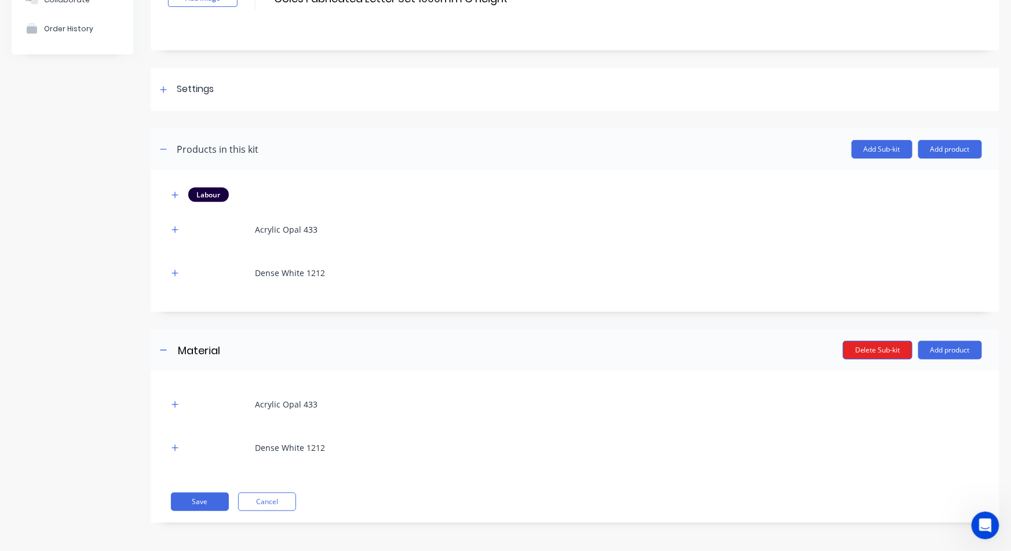
click at [861, 349] on button "Delete Sub-kit" at bounding box center [878, 350] width 70 height 19
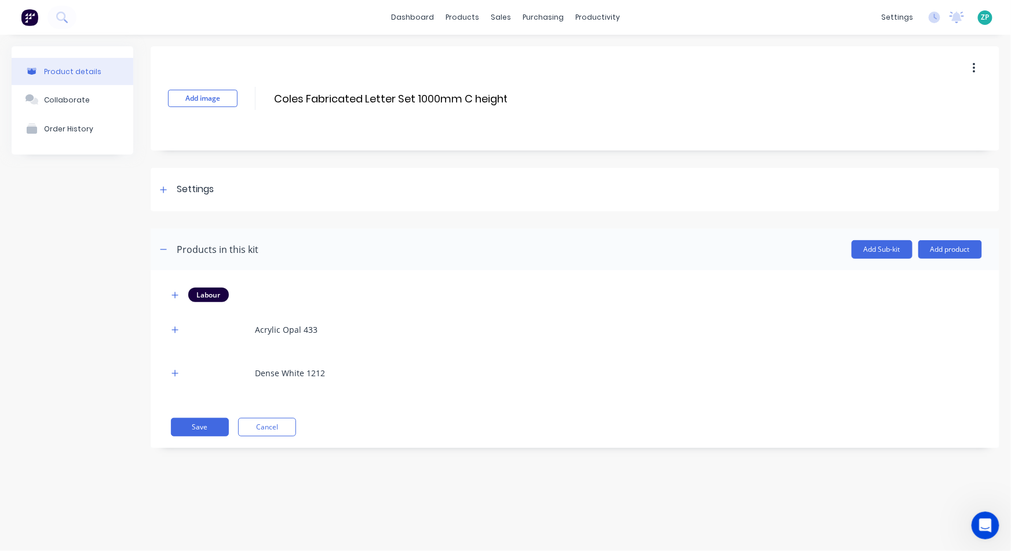
scroll to position [0, 0]
click at [177, 331] on icon "button" at bounding box center [174, 330] width 7 height 8
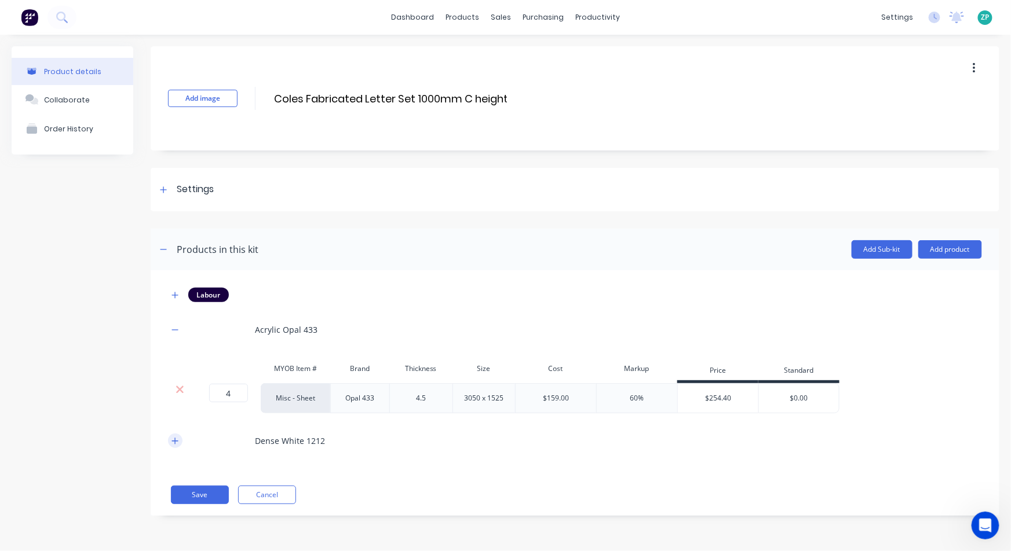
click at [169, 437] on button "button" at bounding box center [175, 441] width 14 height 14
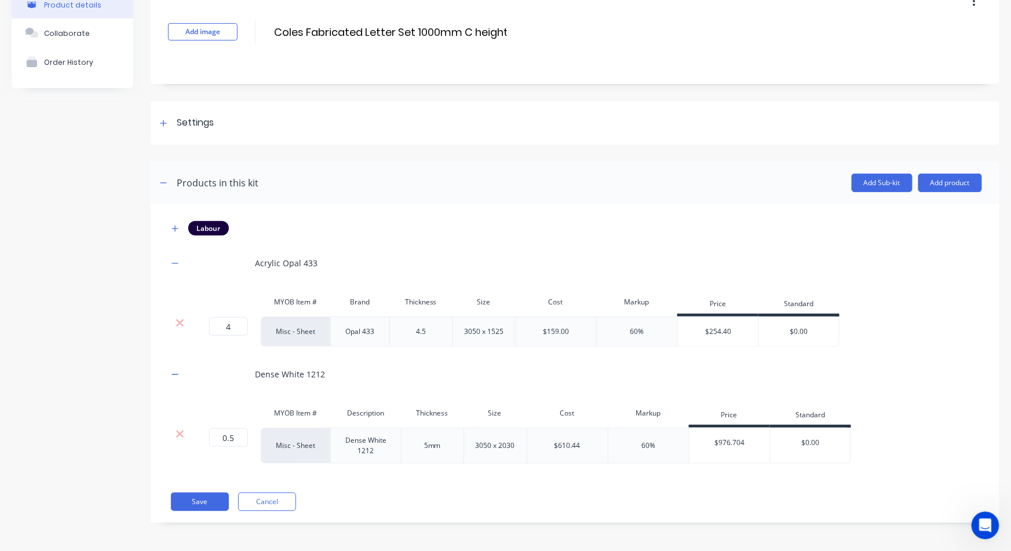
scroll to position [67, 0]
click at [199, 496] on button "Save" at bounding box center [200, 501] width 58 height 19
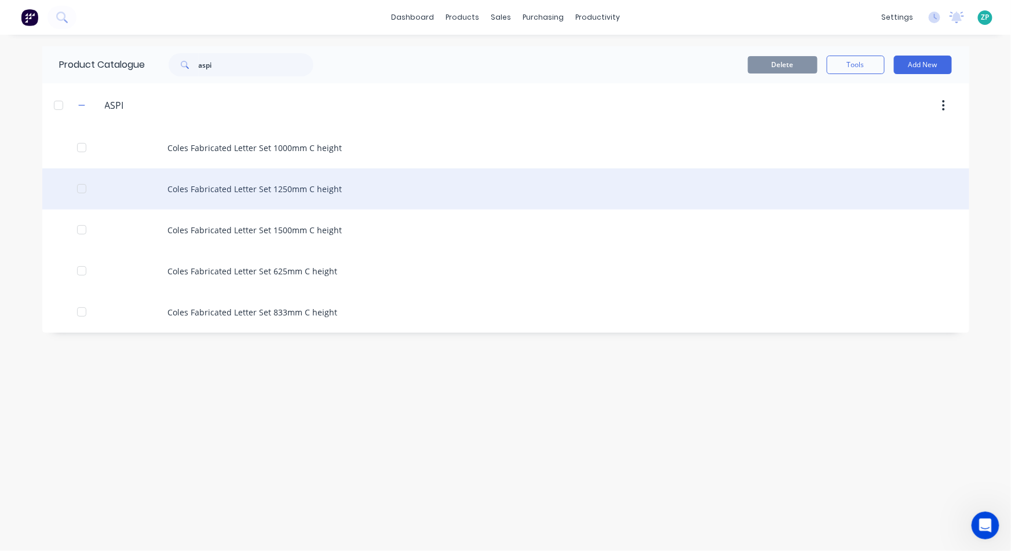
click at [214, 188] on div "Coles Fabricated Letter Set 1250mm C height" at bounding box center [505, 189] width 927 height 41
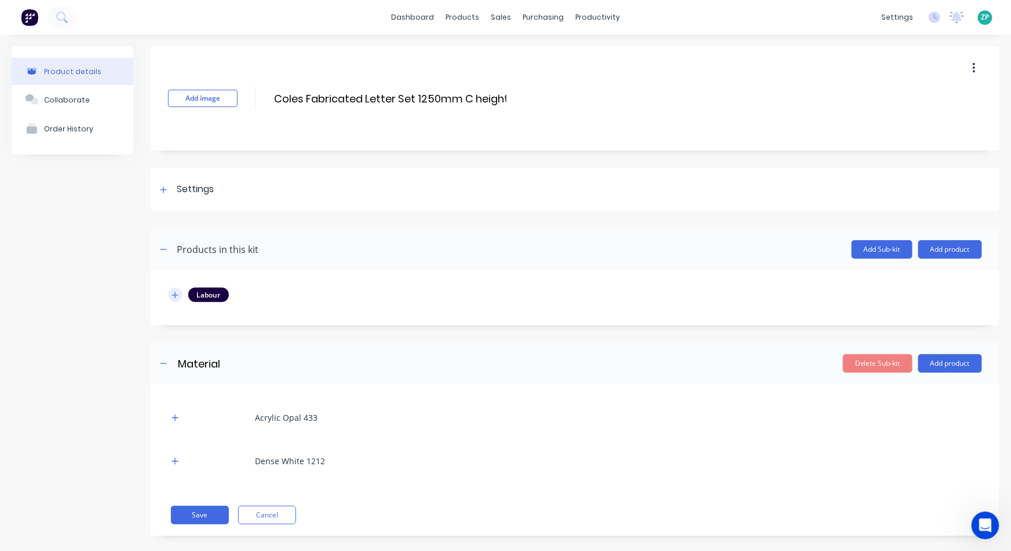
click at [174, 290] on button "button" at bounding box center [175, 295] width 14 height 14
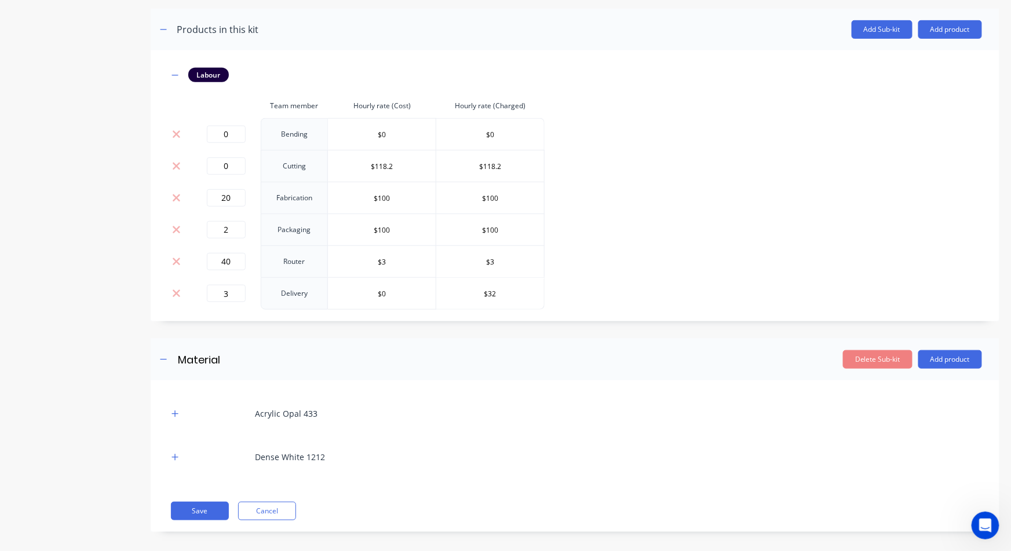
scroll to position [229, 0]
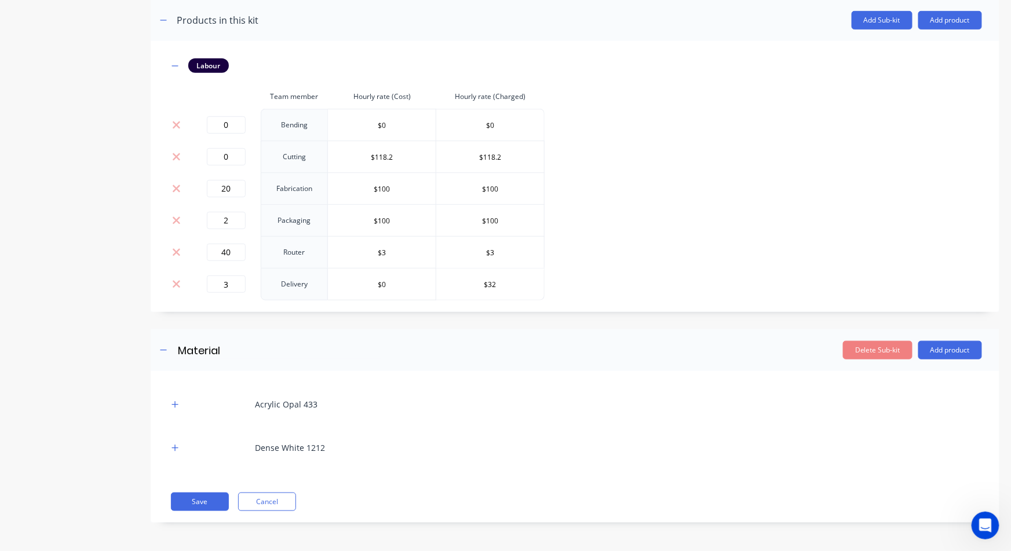
drag, startPoint x: 176, startPoint y: 404, endPoint x: 176, endPoint y: 425, distance: 20.9
click at [176, 405] on icon "button" at bounding box center [174, 405] width 7 height 8
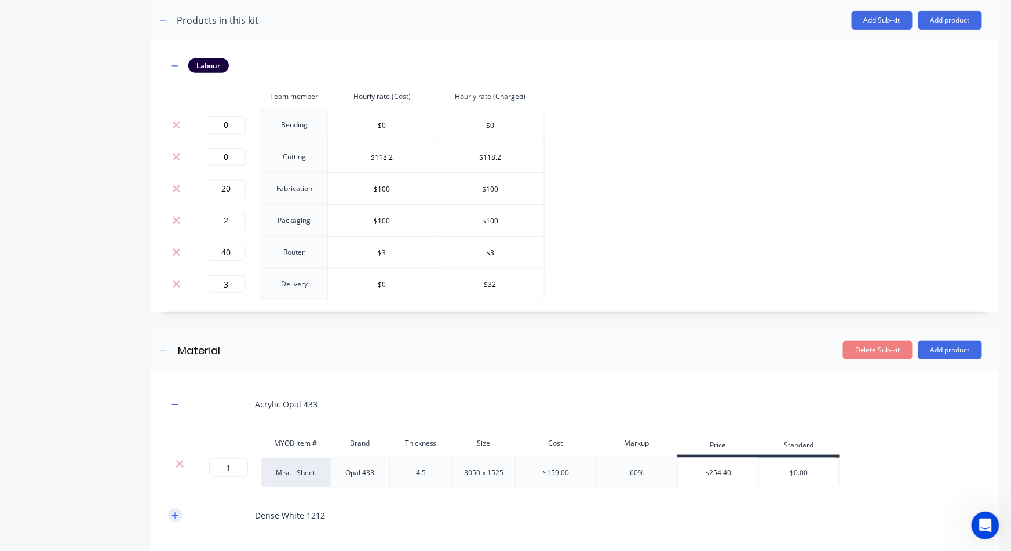
drag, startPoint x: 170, startPoint y: 528, endPoint x: 167, endPoint y: 513, distance: 15.9
click at [171, 528] on div "Dense White 1212" at bounding box center [575, 516] width 814 height 32
click at [167, 512] on div "Acrylic Opal 433 MYOB Item # Brand Thickness Size Cost Markup Price Standard 1 …" at bounding box center [575, 481] width 849 height 220
click at [174, 512] on icon "button" at bounding box center [174, 516] width 7 height 8
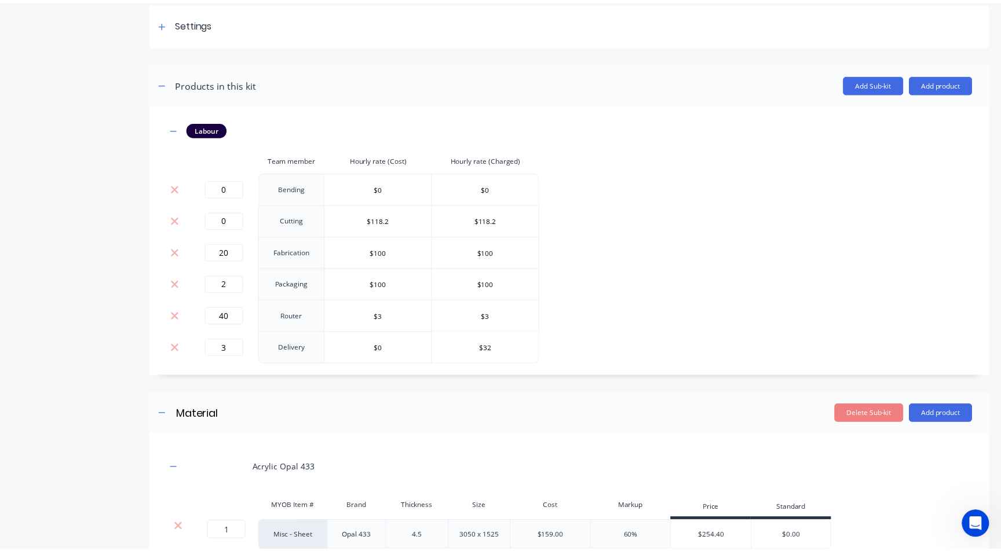
scroll to position [165, 0]
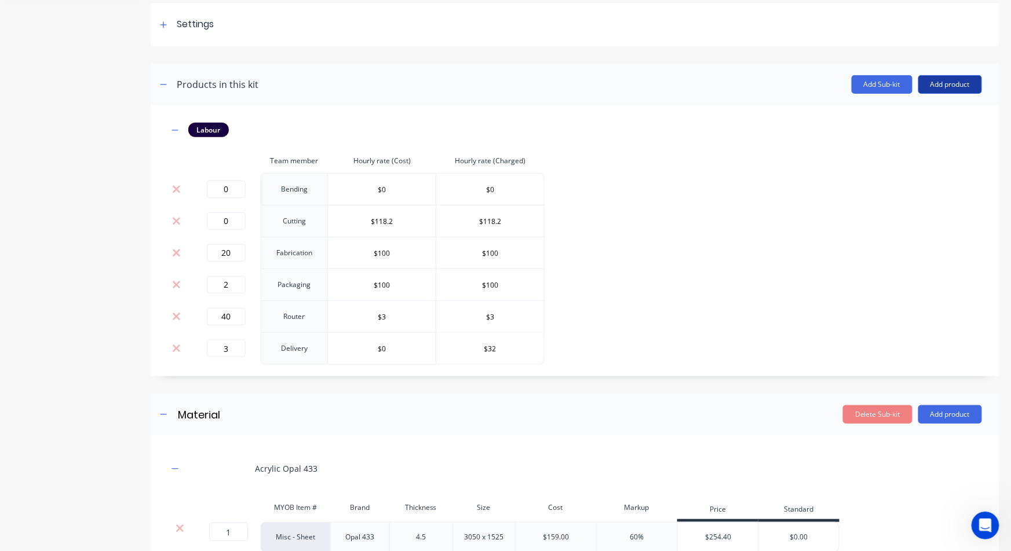
click at [933, 87] on button "Add product" at bounding box center [950, 84] width 64 height 19
click at [924, 118] on div "Product catalogue" at bounding box center [926, 114] width 89 height 17
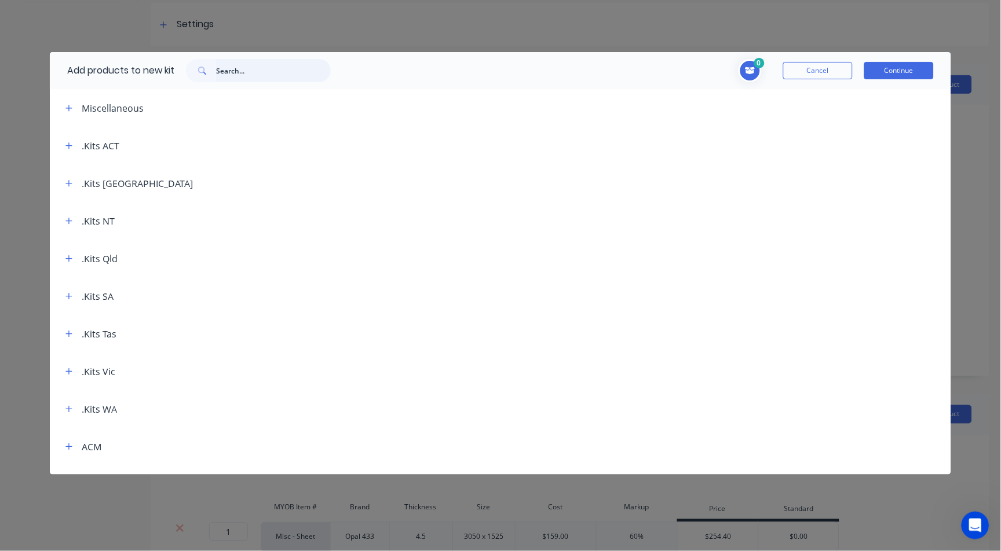
click at [265, 82] on input "text" at bounding box center [273, 70] width 115 height 23
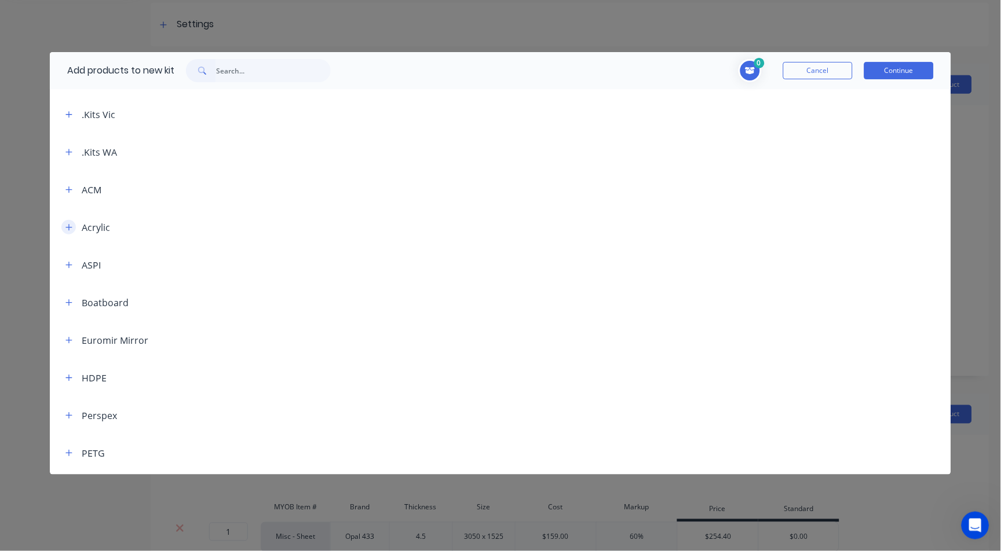
click at [67, 228] on icon "button" at bounding box center [68, 228] width 7 height 8
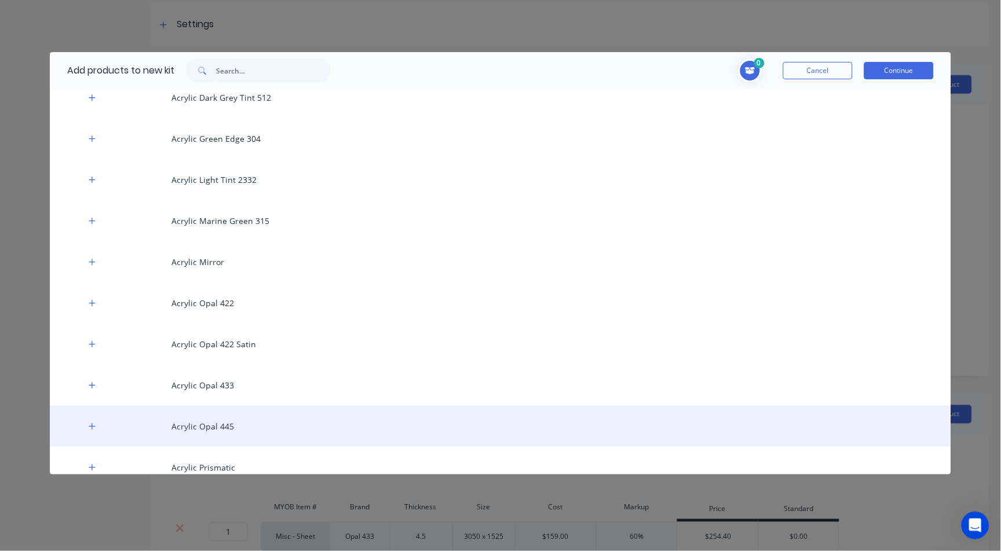
scroll to position [644, 0]
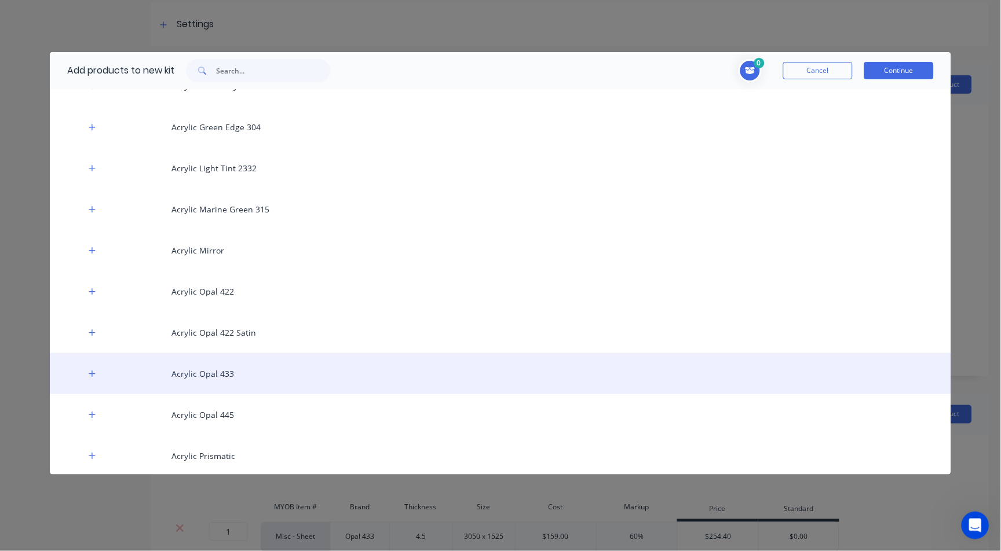
click at [228, 375] on div "Acrylic Opal 433" at bounding box center [500, 373] width 901 height 41
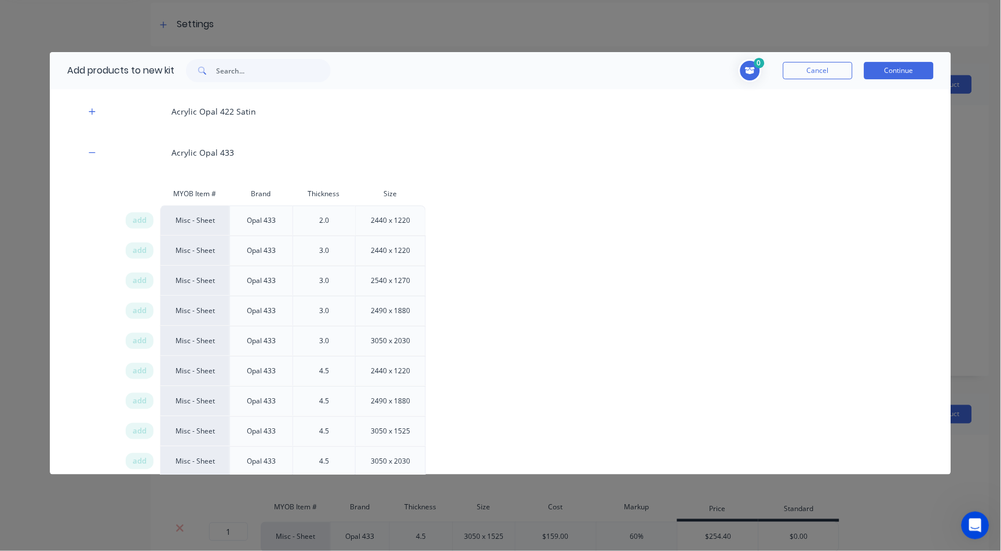
scroll to position [965, 0]
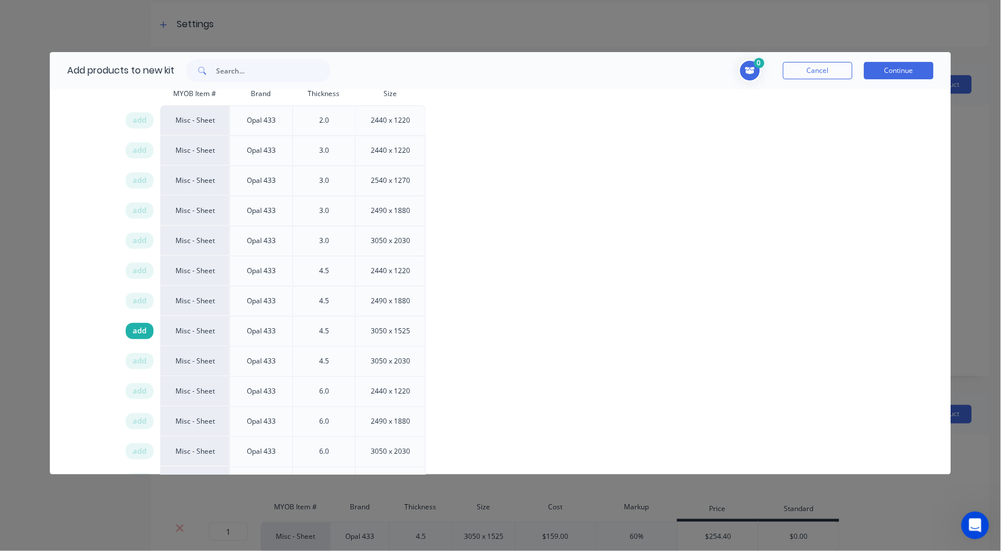
click at [141, 334] on span "add" at bounding box center [140, 332] width 14 height 12
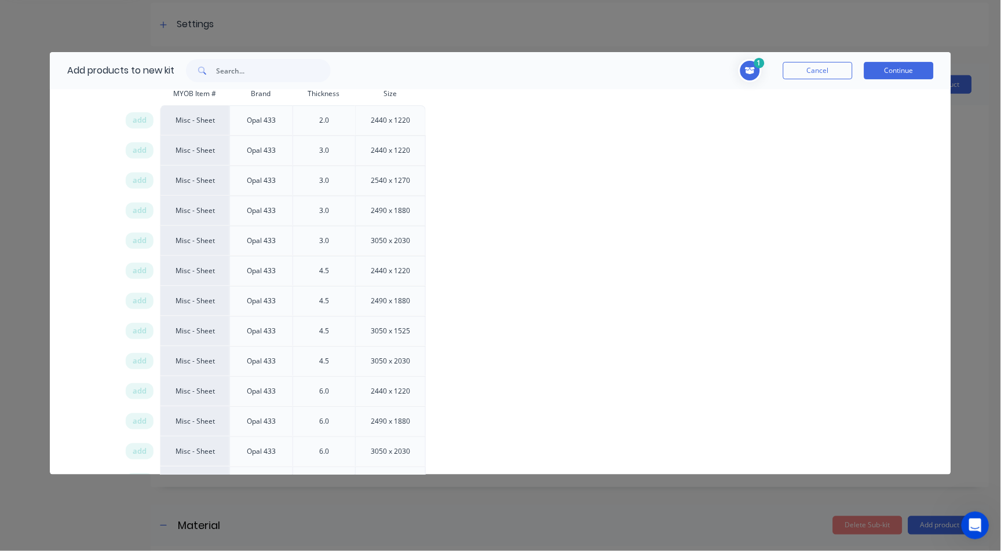
drag, startPoint x: 912, startPoint y: 77, endPoint x: 273, endPoint y: 86, distance: 638.4
click at [284, 89] on div "Add products to new kit 1 1 1 ? Acrylic Opal 433 Brand Opal 433 Thickness 4.5 S…" at bounding box center [500, 263] width 901 height 423
click at [248, 70] on input "text" at bounding box center [273, 70] width 115 height 23
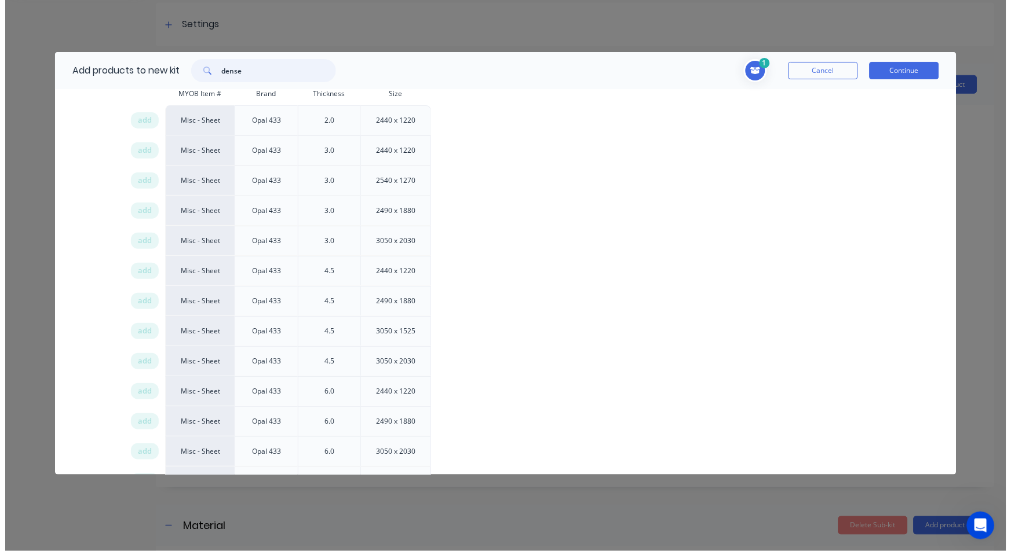
scroll to position [0, 0]
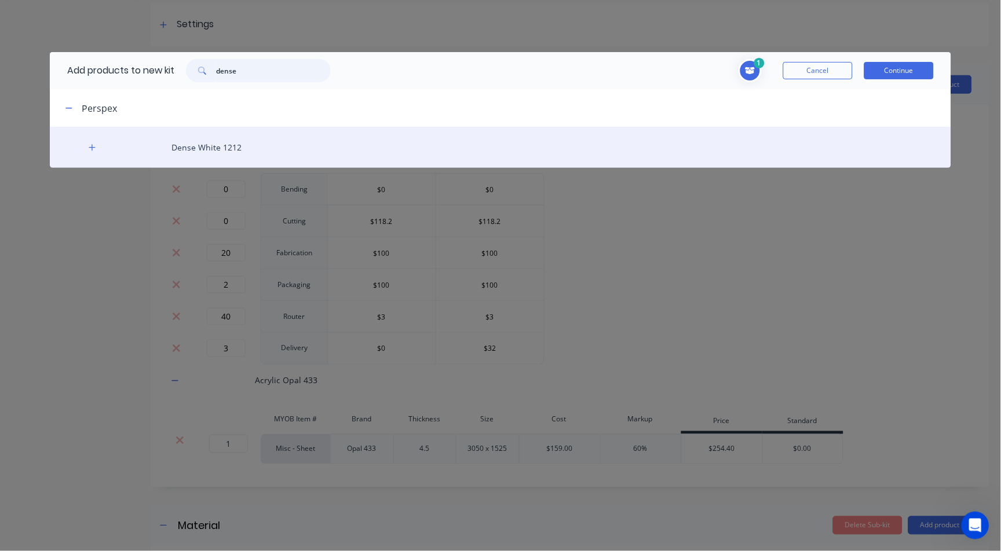
type input "dense"
click at [209, 138] on div "Dense White 1212" at bounding box center [500, 147] width 901 height 41
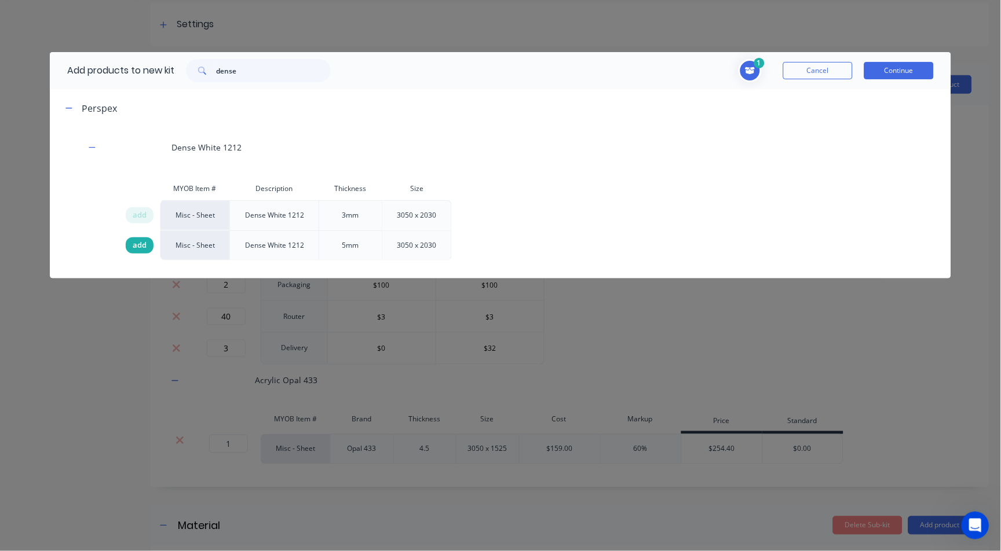
click at [142, 249] on span "add" at bounding box center [140, 246] width 14 height 12
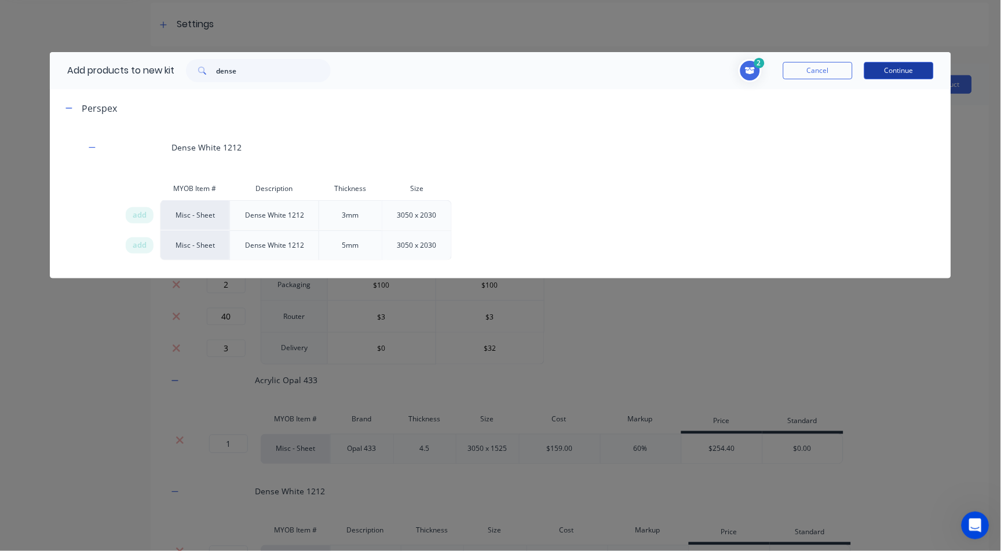
click at [918, 76] on button "Continue" at bounding box center [899, 70] width 70 height 17
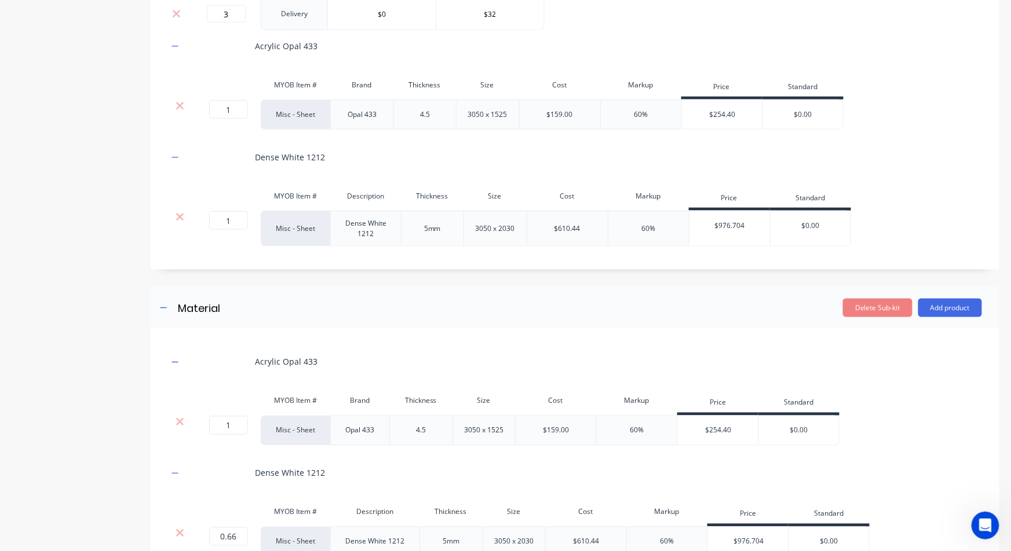
scroll to position [551, 0]
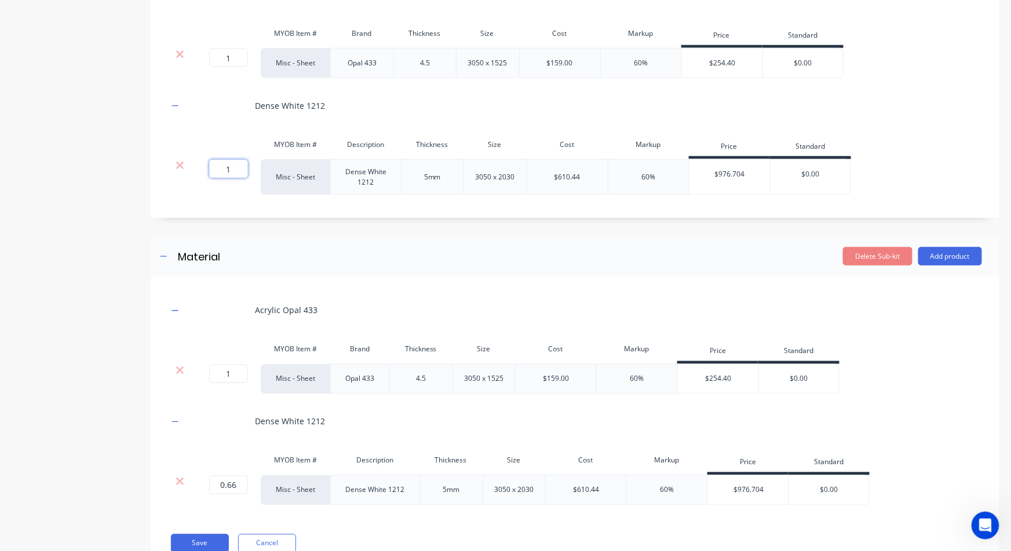
click at [232, 168] on input "1" at bounding box center [228, 169] width 39 height 19
type input "0.66"
click at [876, 258] on button "Delete Sub-kit" at bounding box center [878, 256] width 70 height 19
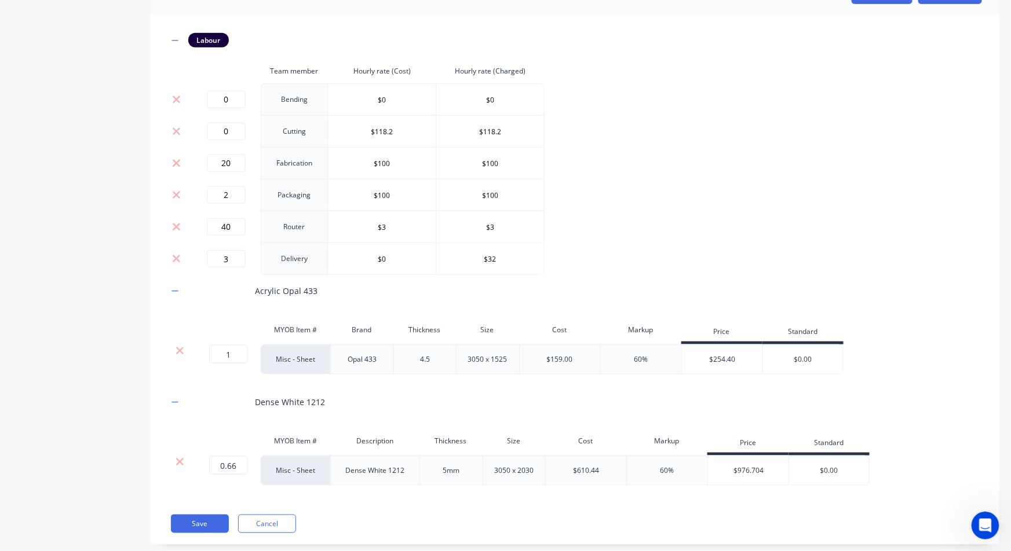
scroll to position [277, 0]
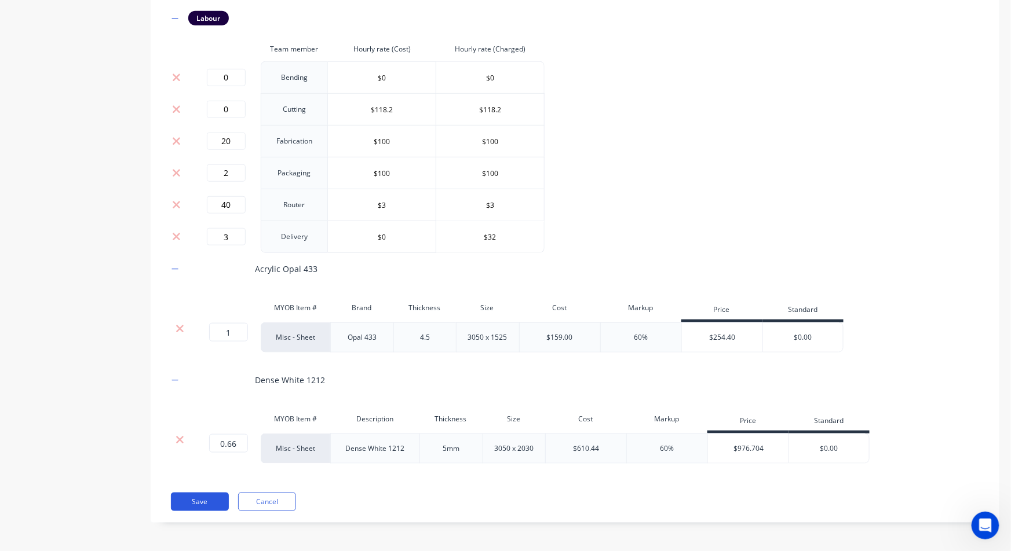
click at [186, 505] on button "Save" at bounding box center [200, 502] width 58 height 19
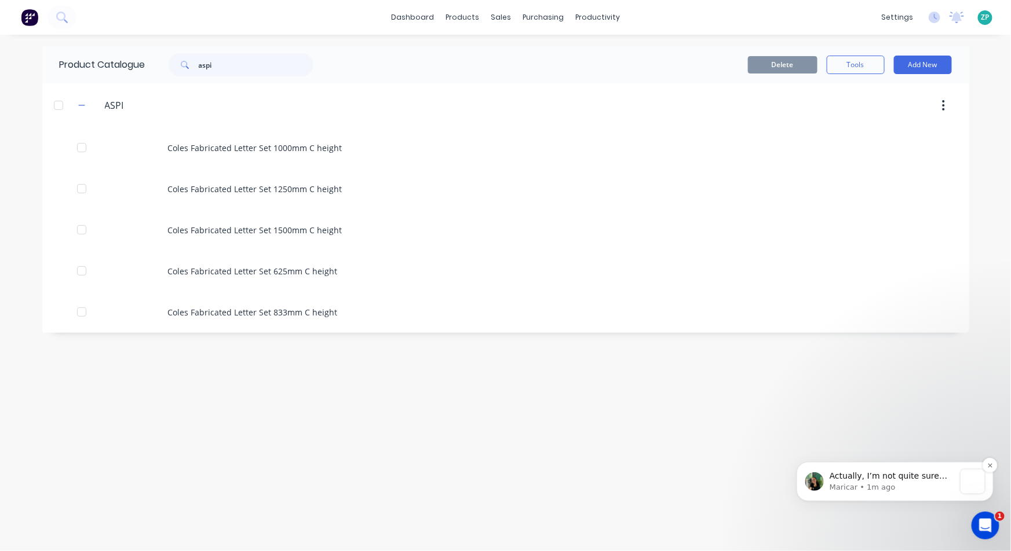
click at [839, 483] on p "Maricar • 1m ago" at bounding box center [891, 487] width 125 height 10
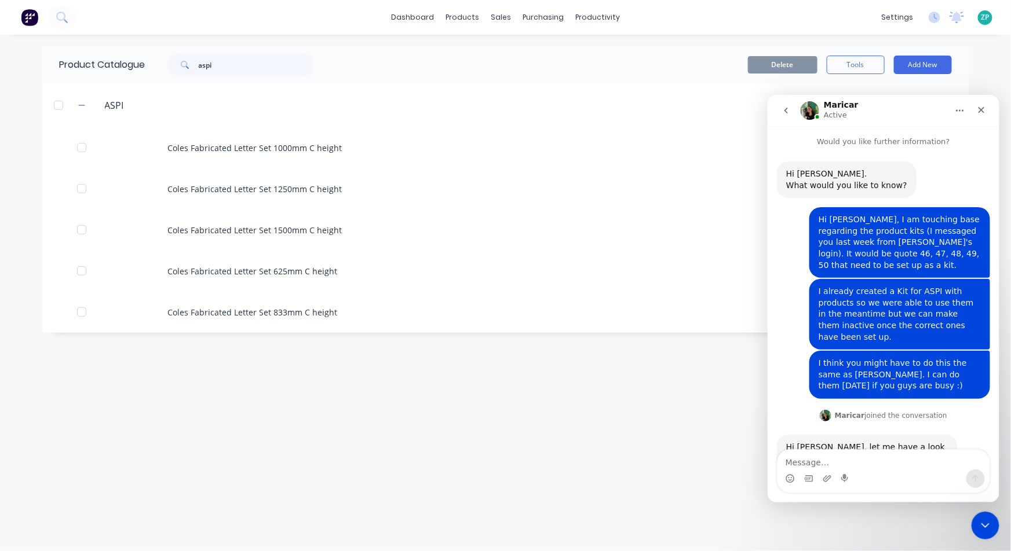
scroll to position [1028, 0]
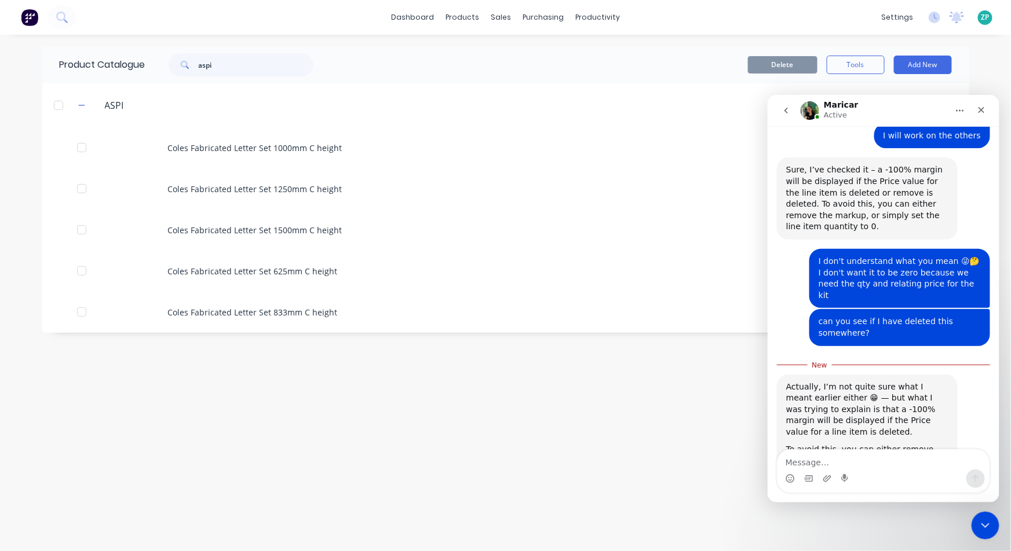
click at [831, 500] on img "Maricar says…" at bounding box center [862, 515] width 155 height 31
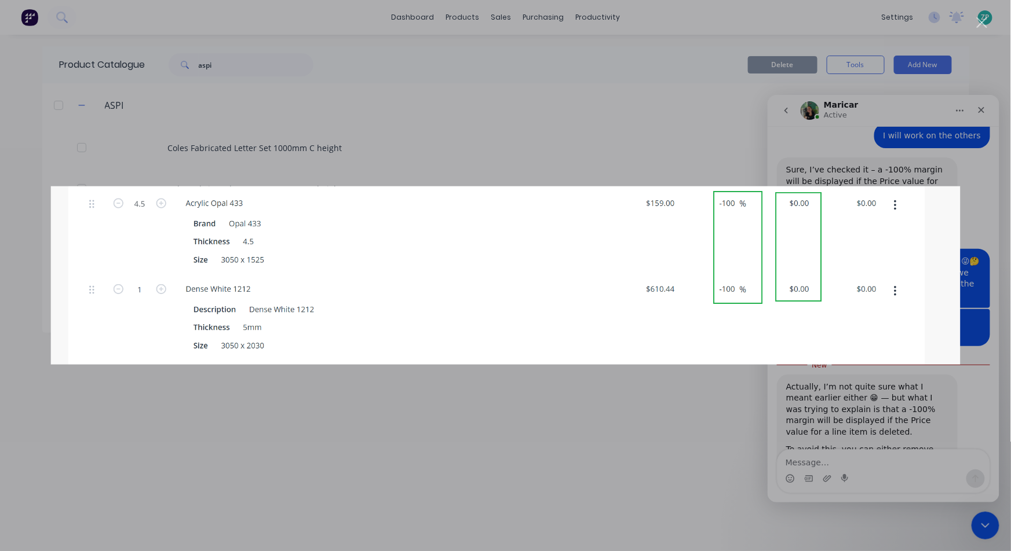
scroll to position [0, 0]
click at [874, 455] on div "Intercom messenger" at bounding box center [505, 275] width 1011 height 551
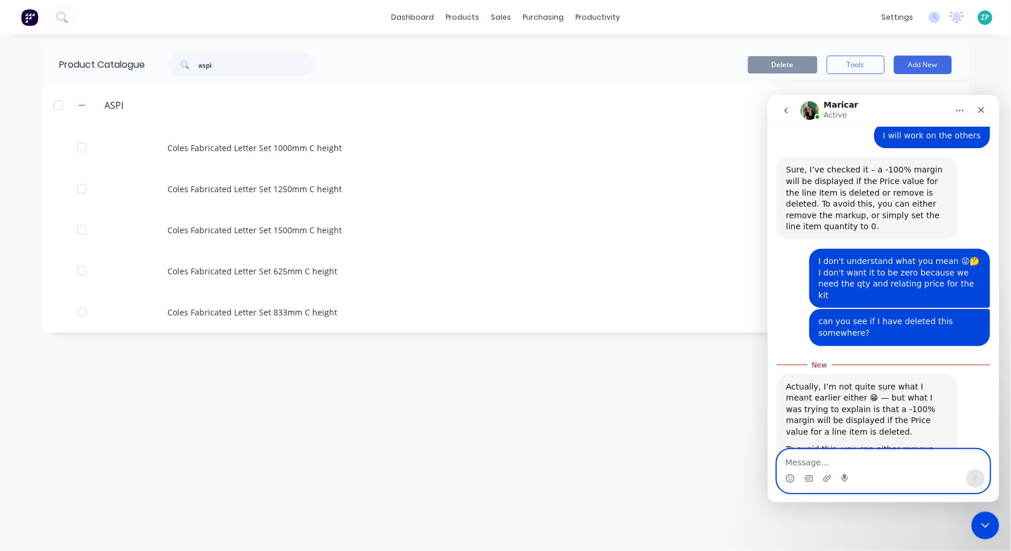
click at [794, 455] on textarea "Message…" at bounding box center [883, 459] width 212 height 20
type textarea "haha"
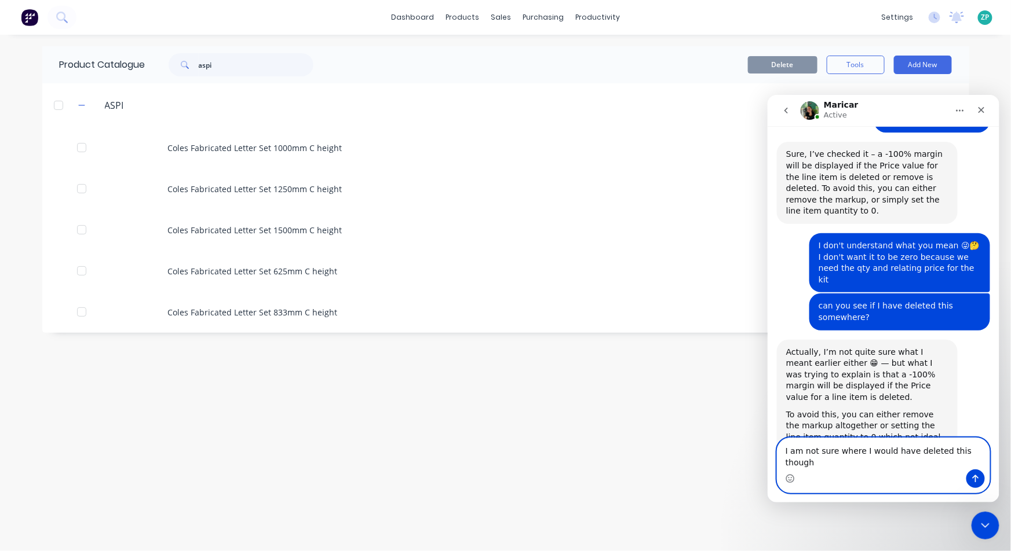
type textarea "I am not sure where I would have deleted this though"
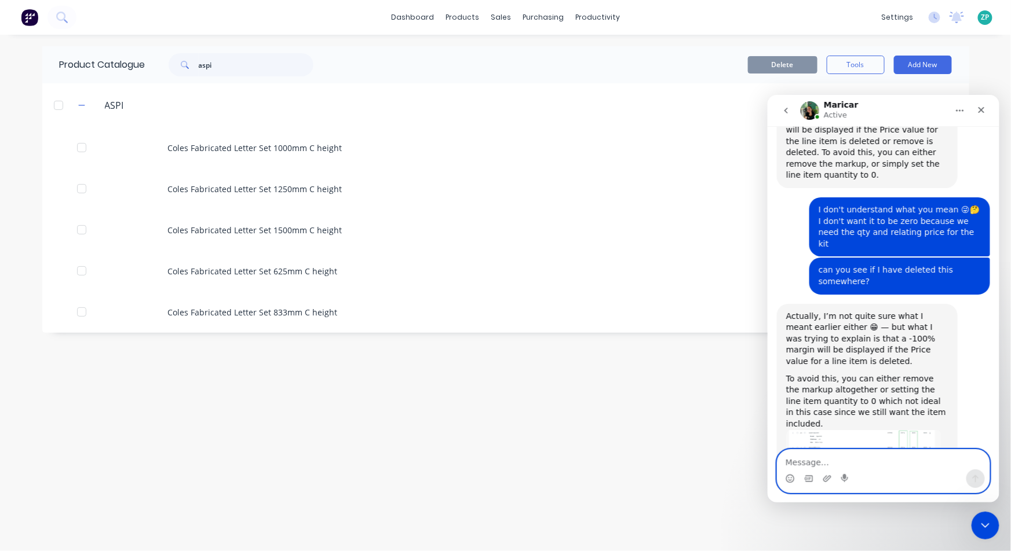
scroll to position [1081, 0]
click at [789, 480] on icon "Emoji picker" at bounding box center [789, 480] width 2 height 1
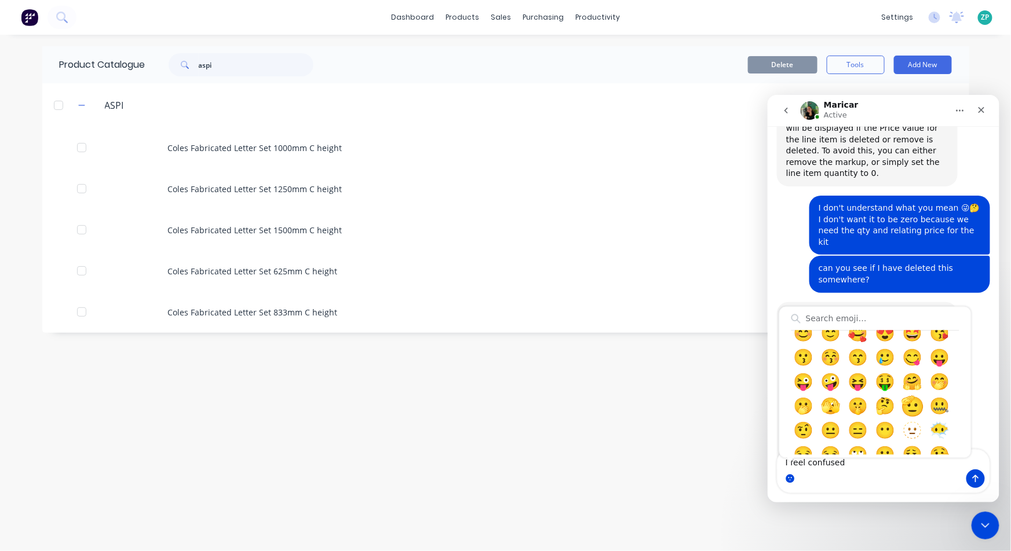
scroll to position [193, 0]
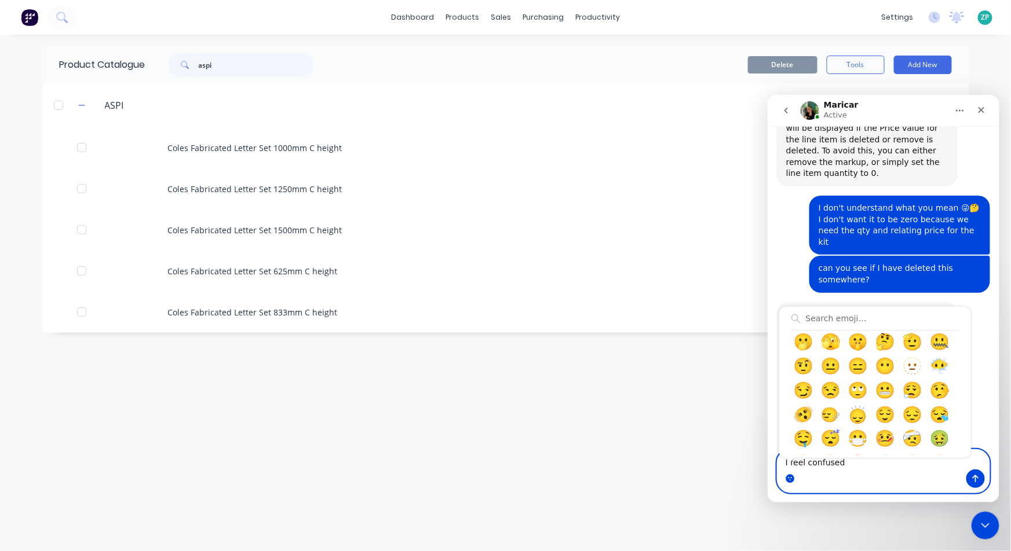
type textarea "I feel confused 🤪"
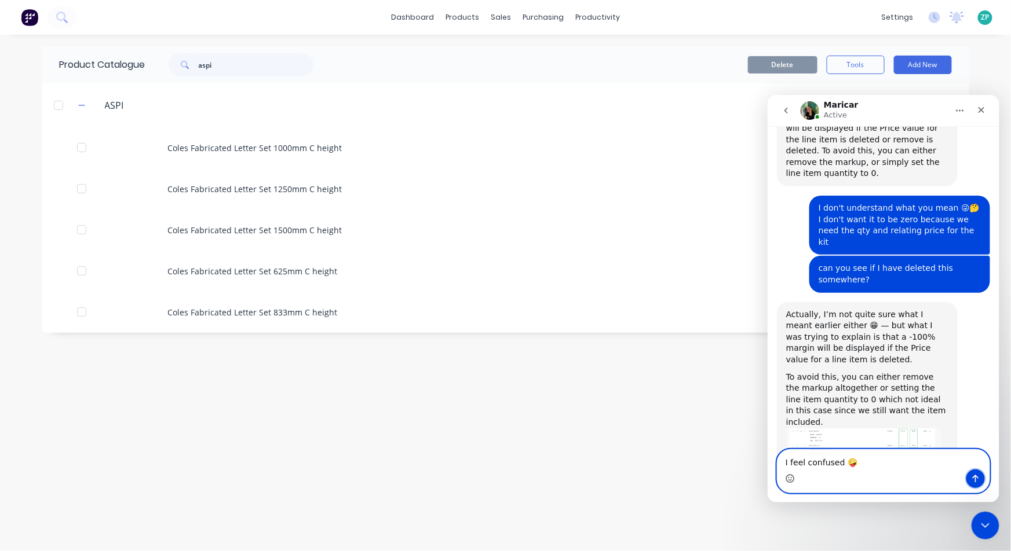
click at [976, 470] on button "Send a message…" at bounding box center [975, 478] width 19 height 19
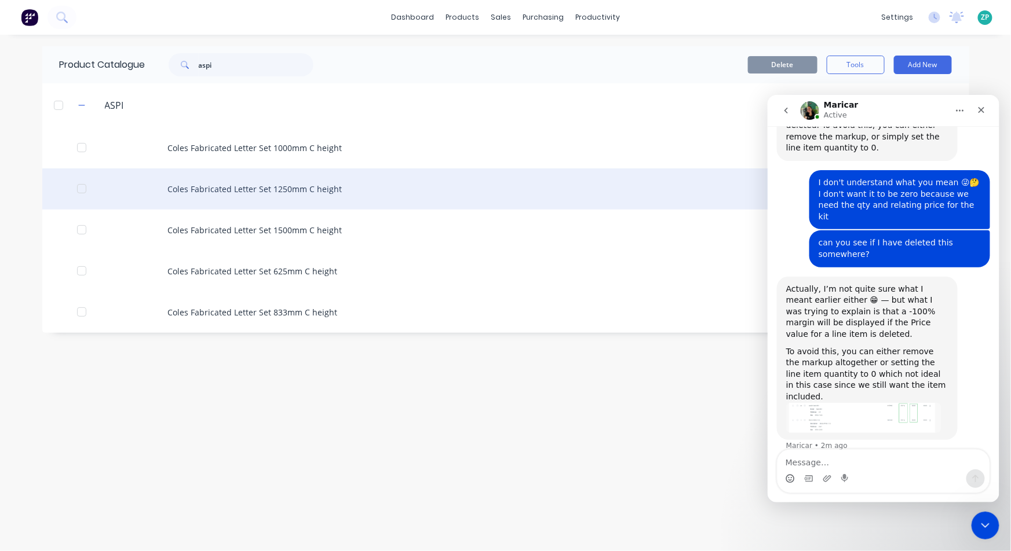
click at [283, 181] on div "Coles Fabricated Letter Set 1250mm C height" at bounding box center [505, 189] width 927 height 41
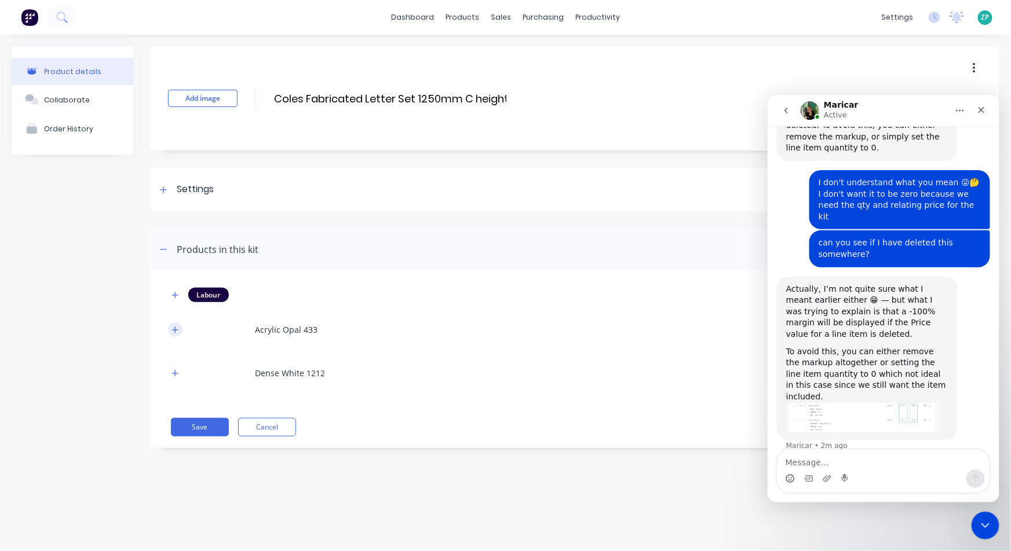
click at [174, 333] on icon "button" at bounding box center [174, 330] width 7 height 8
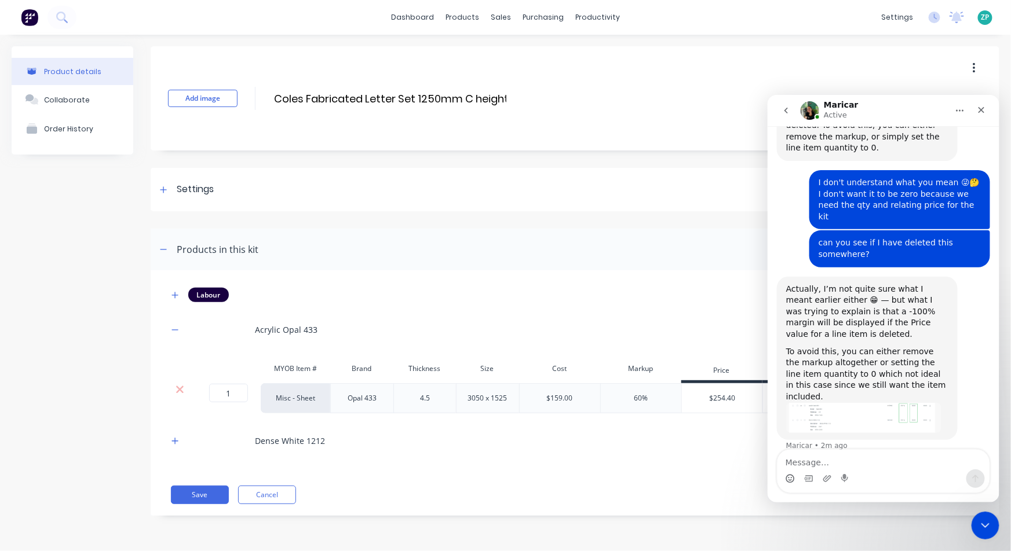
click at [711, 462] on div "Labour Acrylic Opal 433 MYOB Item # Brand Thickness Size Cost Markup Price Stan…" at bounding box center [575, 378] width 814 height 181
click at [981, 109] on icon "Close" at bounding box center [981, 110] width 6 height 6
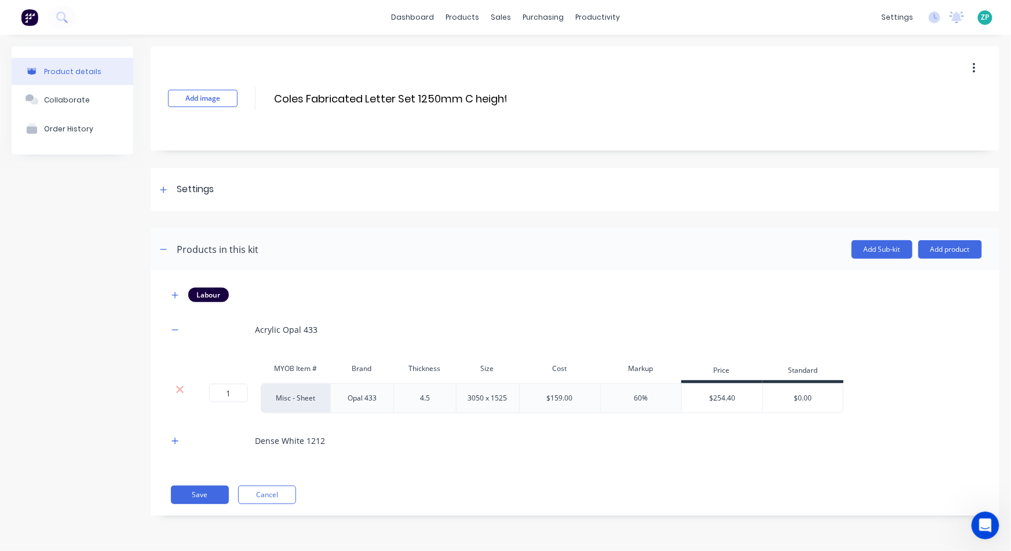
scroll to position [1107, 0]
click at [718, 399] on div "$254.40" at bounding box center [722, 398] width 81 height 29
click at [253, 486] on button "Cancel" at bounding box center [267, 495] width 58 height 19
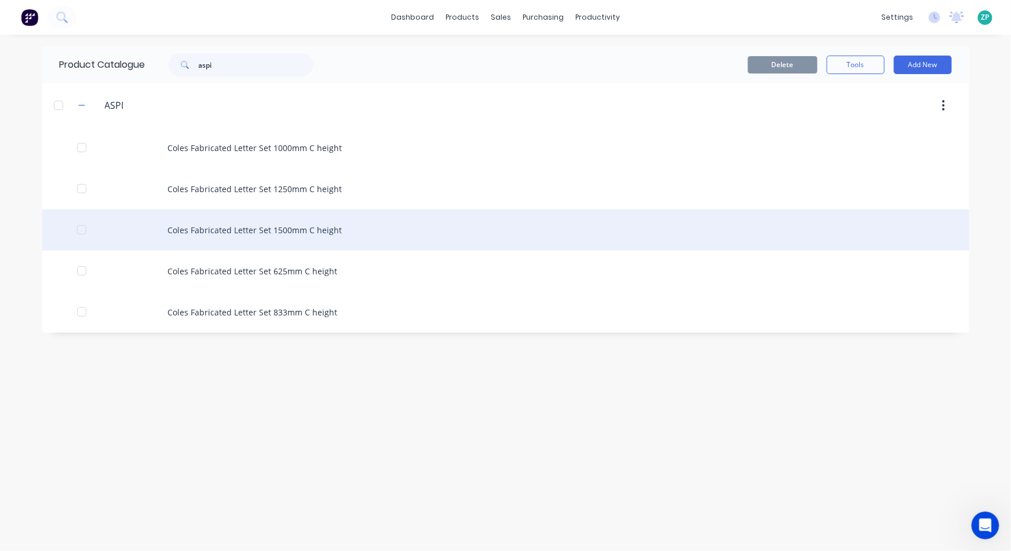
click at [293, 239] on div "Coles Fabricated Letter Set 1500mm C height" at bounding box center [505, 230] width 927 height 41
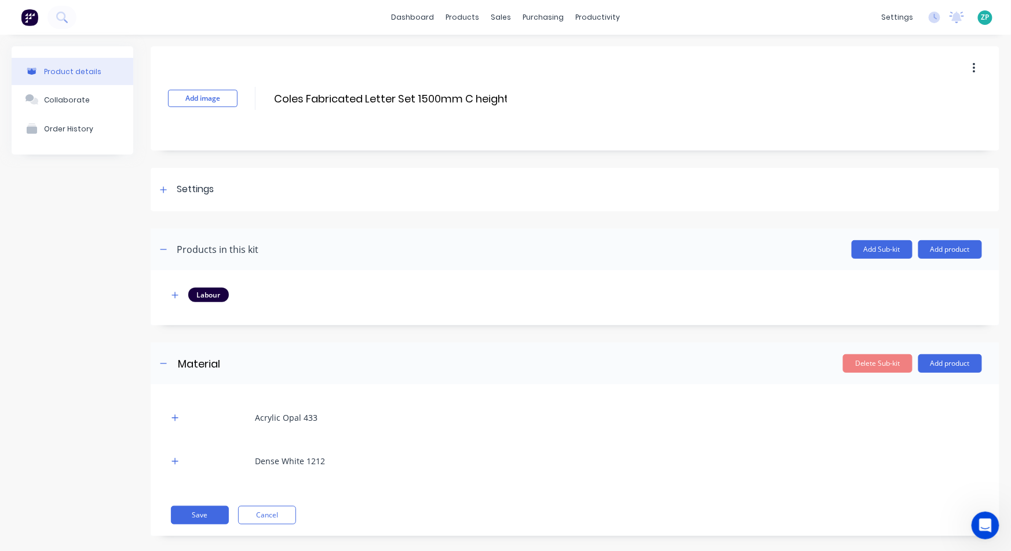
scroll to position [13, 0]
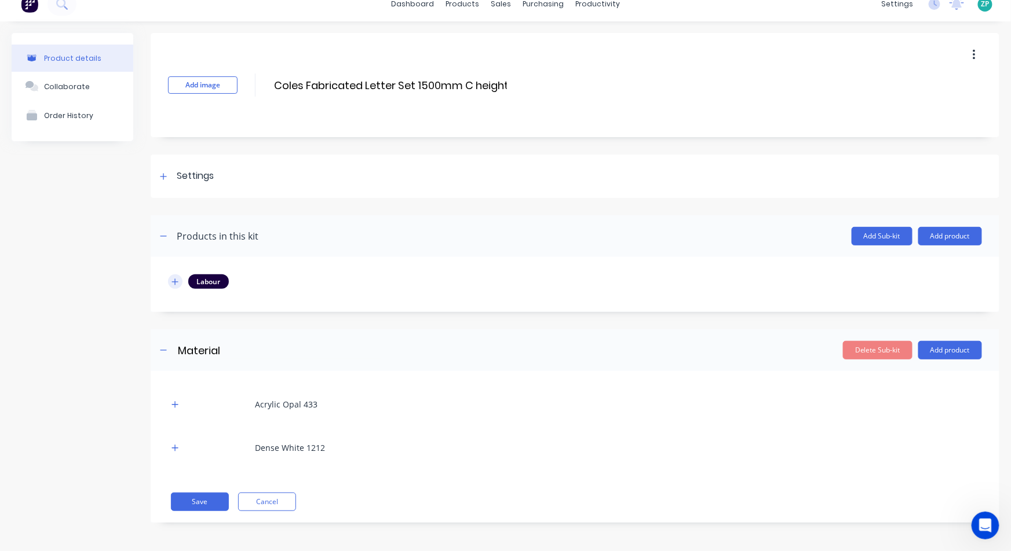
click at [173, 282] on icon "button" at bounding box center [174, 282] width 7 height 8
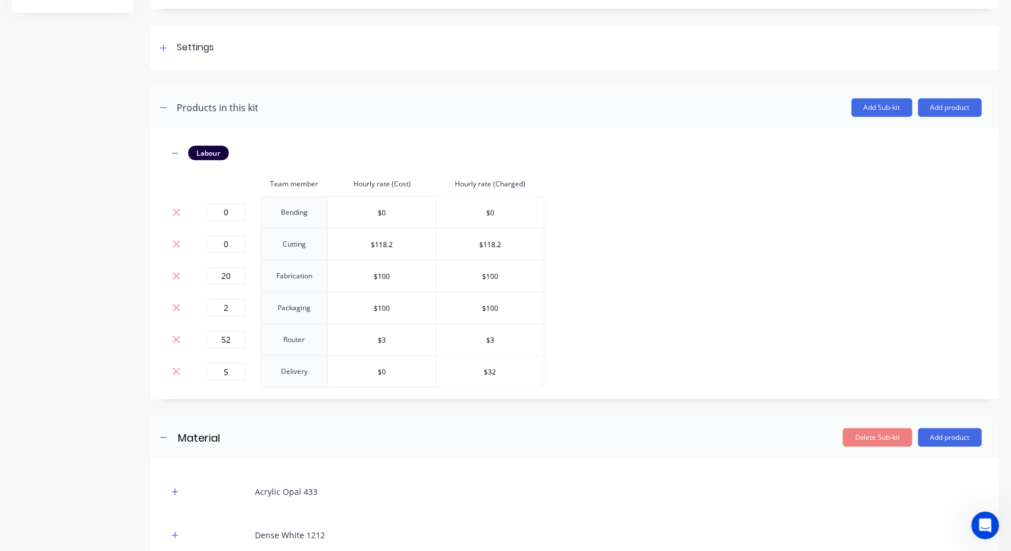
scroll to position [142, 0]
drag, startPoint x: 936, startPoint y: 92, endPoint x: 934, endPoint y: 98, distance: 6.8
click at [935, 92] on header "Products in this kit Add Sub-kit Add product" at bounding box center [575, 107] width 849 height 42
click at [933, 104] on button "Add product" at bounding box center [950, 107] width 64 height 19
click at [922, 130] on div "Product catalogue" at bounding box center [926, 137] width 89 height 17
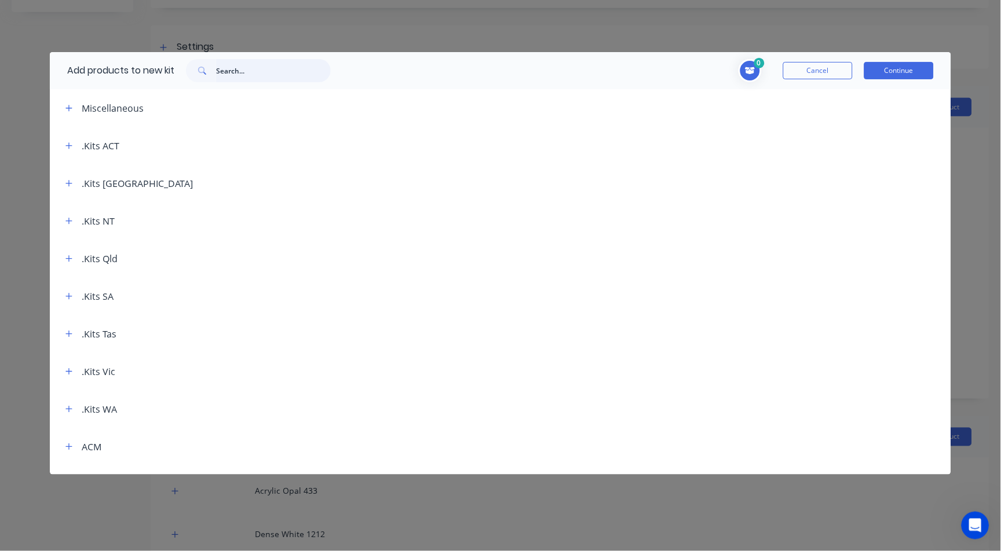
click at [232, 74] on input "text" at bounding box center [273, 70] width 115 height 23
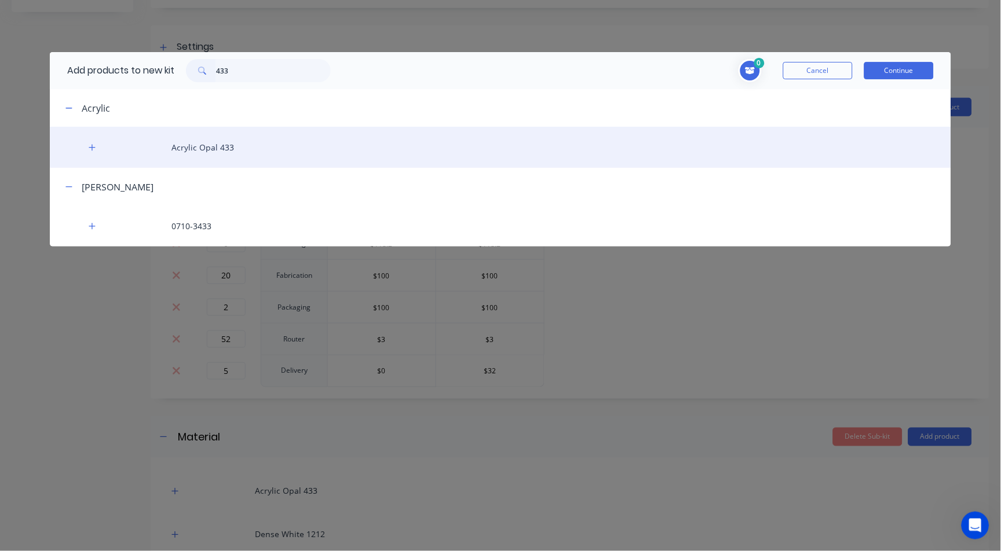
click at [195, 145] on div "Acrylic Opal 433" at bounding box center [500, 147] width 901 height 41
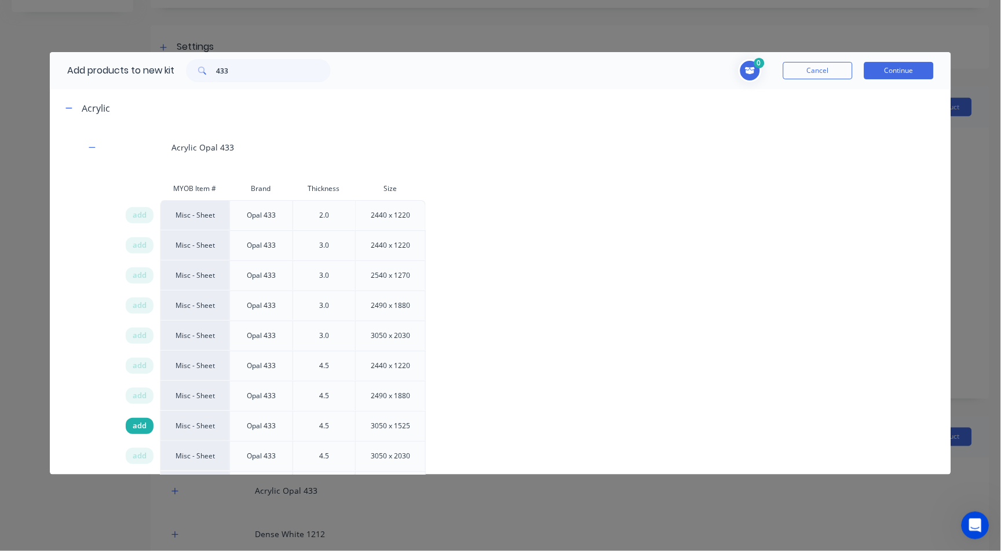
click at [131, 422] on div "add" at bounding box center [140, 426] width 28 height 16
click at [246, 70] on input "433" at bounding box center [273, 70] width 115 height 23
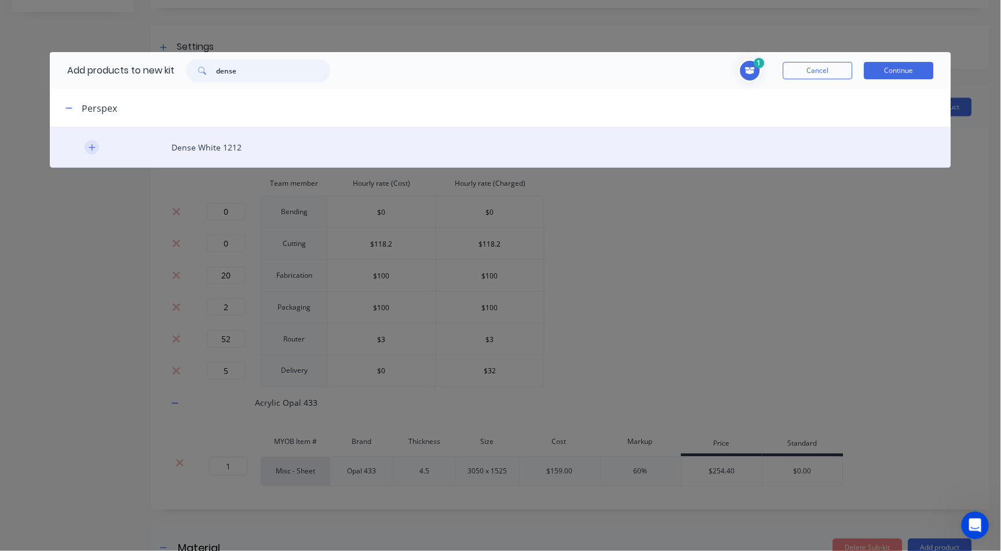
type input "dense"
click at [90, 149] on icon "button" at bounding box center [92, 148] width 7 height 8
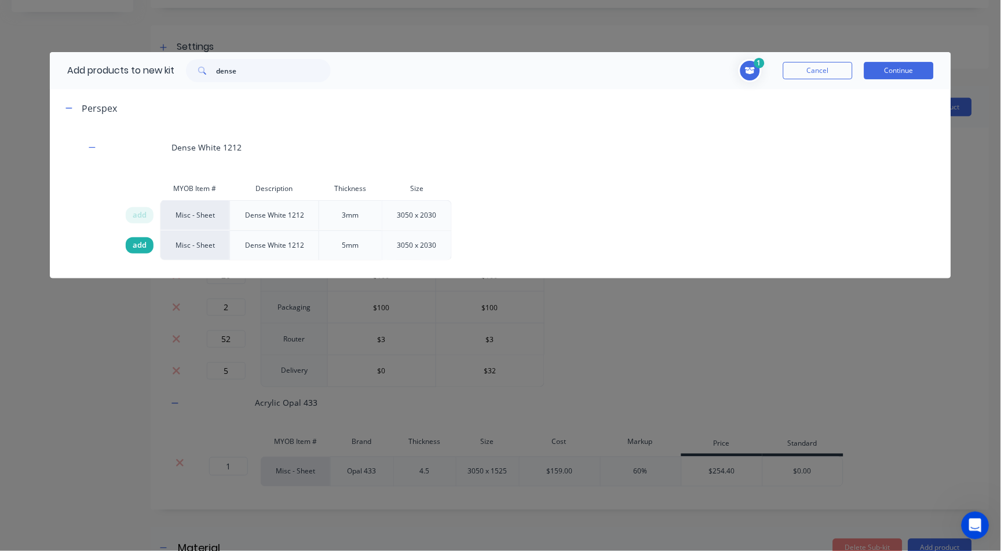
click at [131, 242] on div "add" at bounding box center [140, 245] width 28 height 16
click at [893, 72] on button "Continue" at bounding box center [899, 70] width 70 height 17
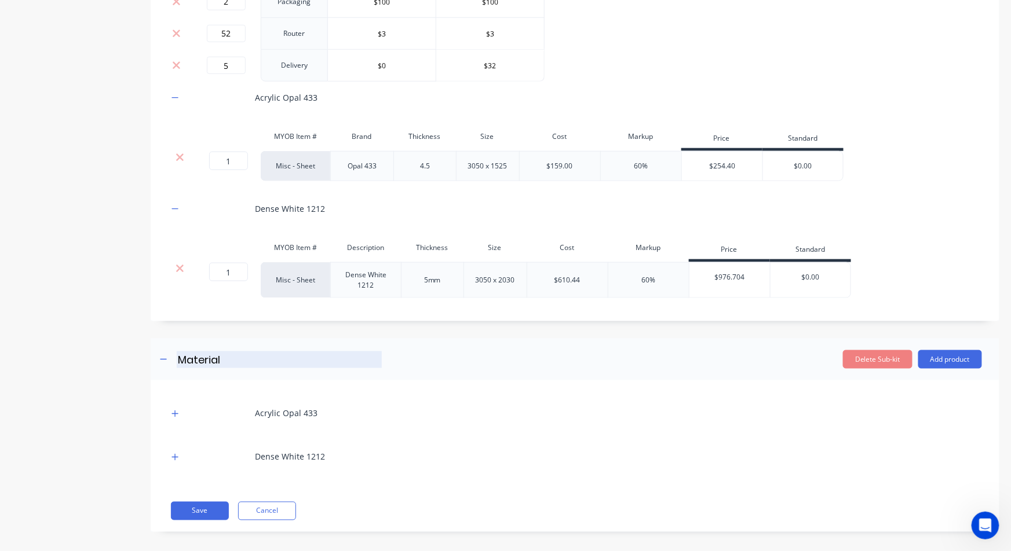
scroll to position [458, 0]
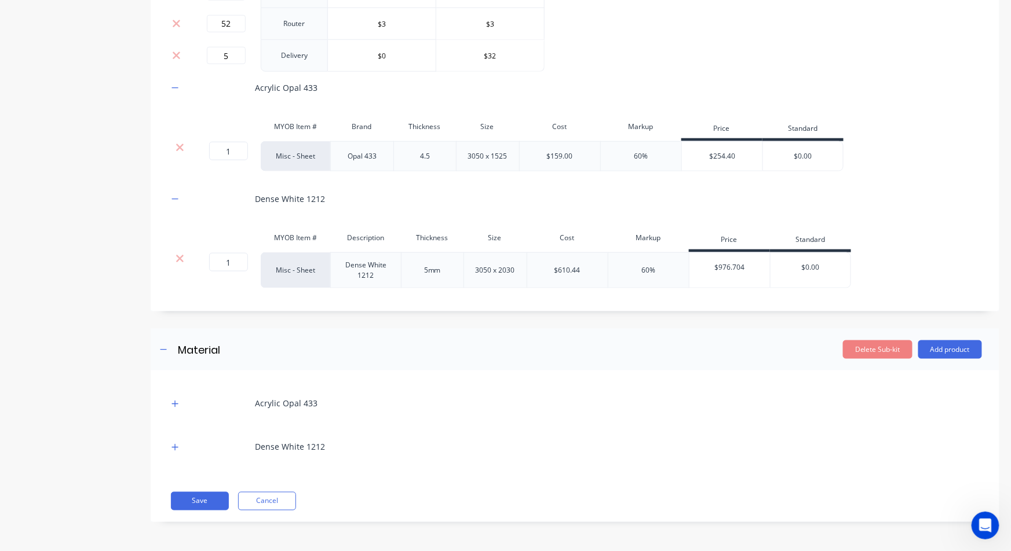
drag, startPoint x: 175, startPoint y: 401, endPoint x: 176, endPoint y: 412, distance: 11.1
click at [175, 401] on icon "button" at bounding box center [174, 404] width 7 height 8
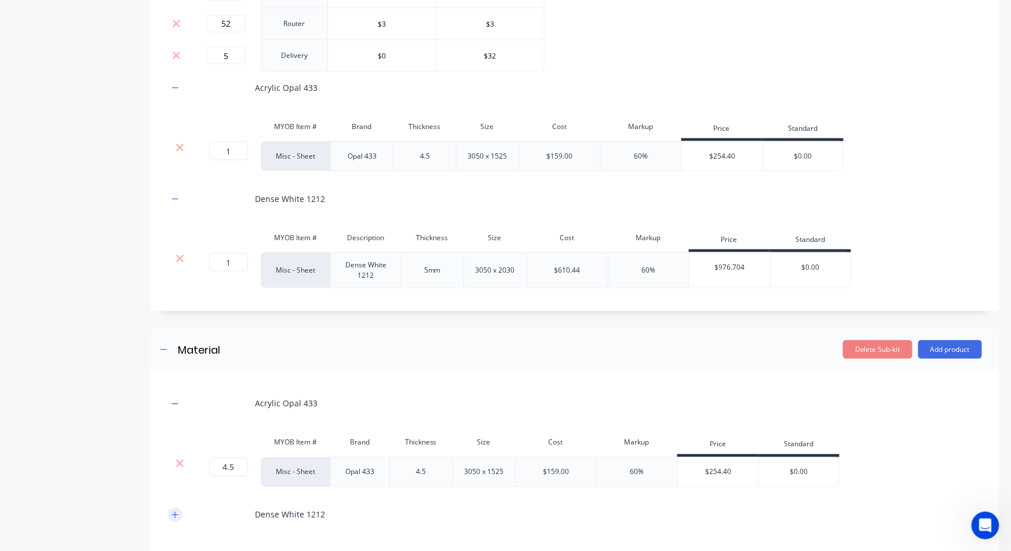
click at [177, 516] on icon "button" at bounding box center [174, 515] width 7 height 8
click at [228, 148] on input "1" at bounding box center [228, 151] width 39 height 19
type input "4.5"
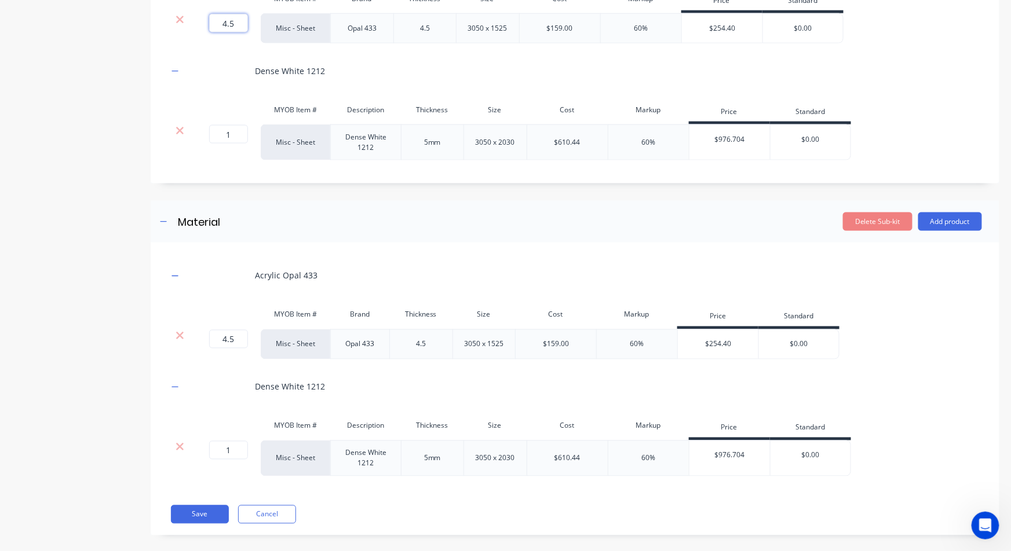
scroll to position [587, 0]
click at [854, 216] on button "Delete Sub-kit" at bounding box center [878, 221] width 70 height 19
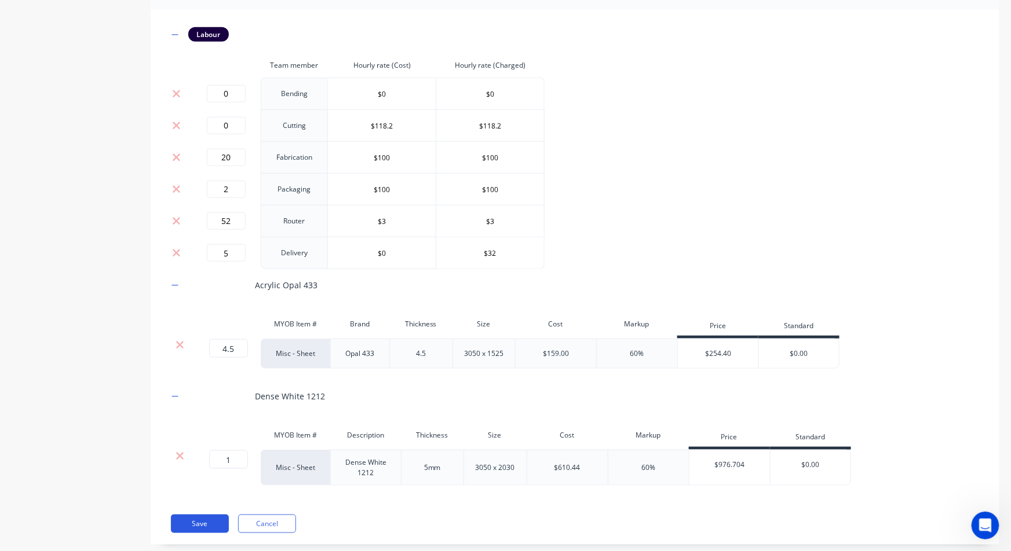
scroll to position [283, 0]
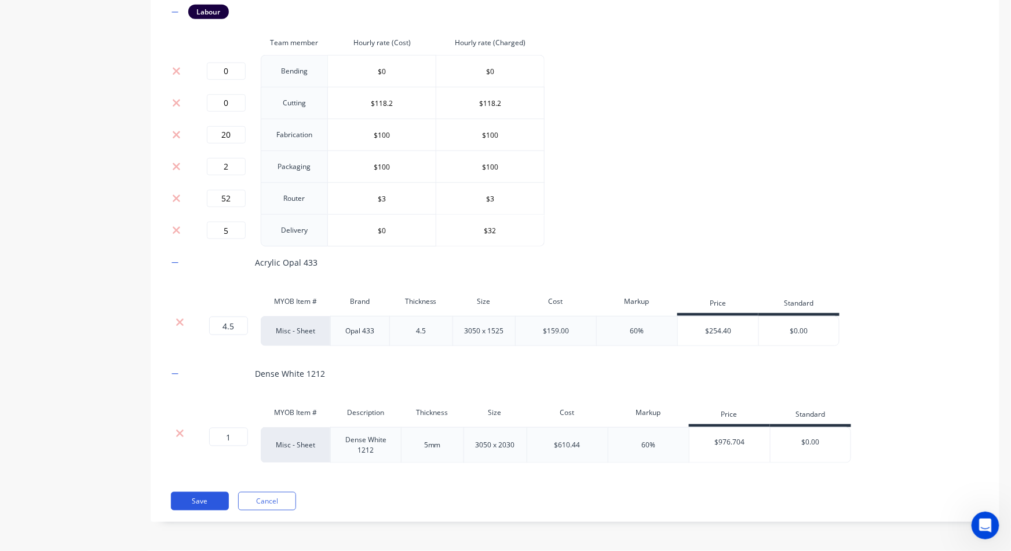
click at [194, 500] on button "Save" at bounding box center [200, 501] width 58 height 19
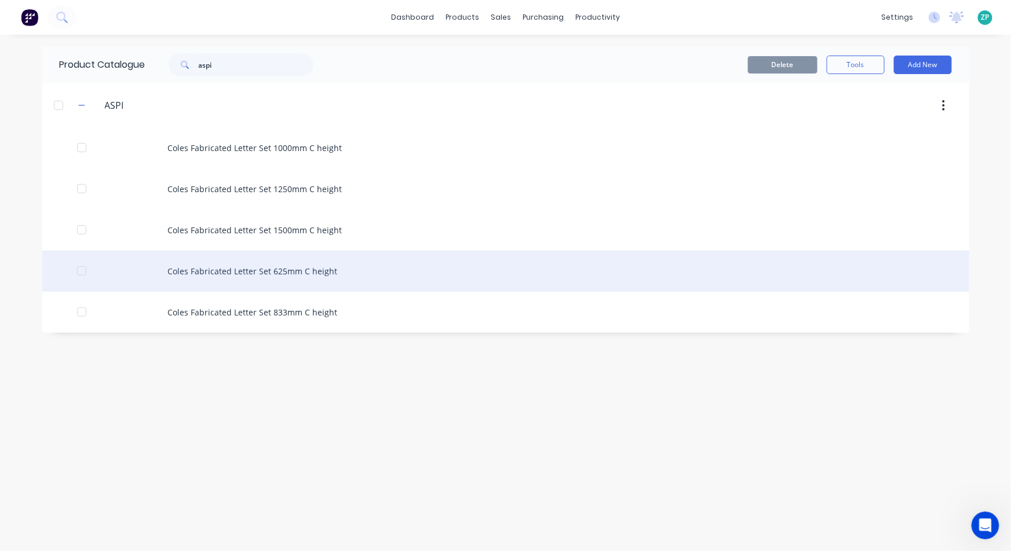
click at [282, 276] on div "Coles Fabricated Letter Set 625mm C height" at bounding box center [505, 271] width 927 height 41
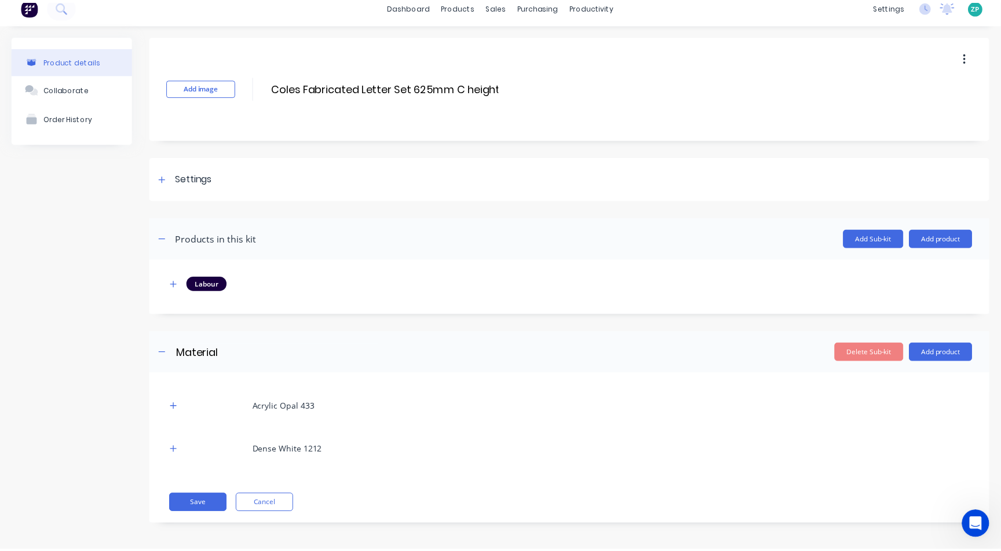
scroll to position [13, 0]
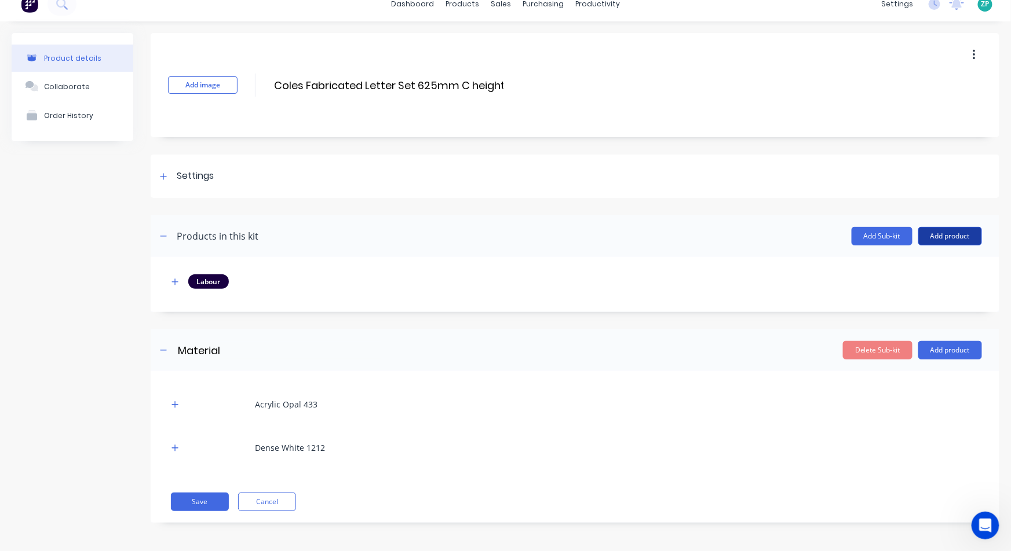
click at [957, 233] on button "Add product" at bounding box center [950, 236] width 64 height 19
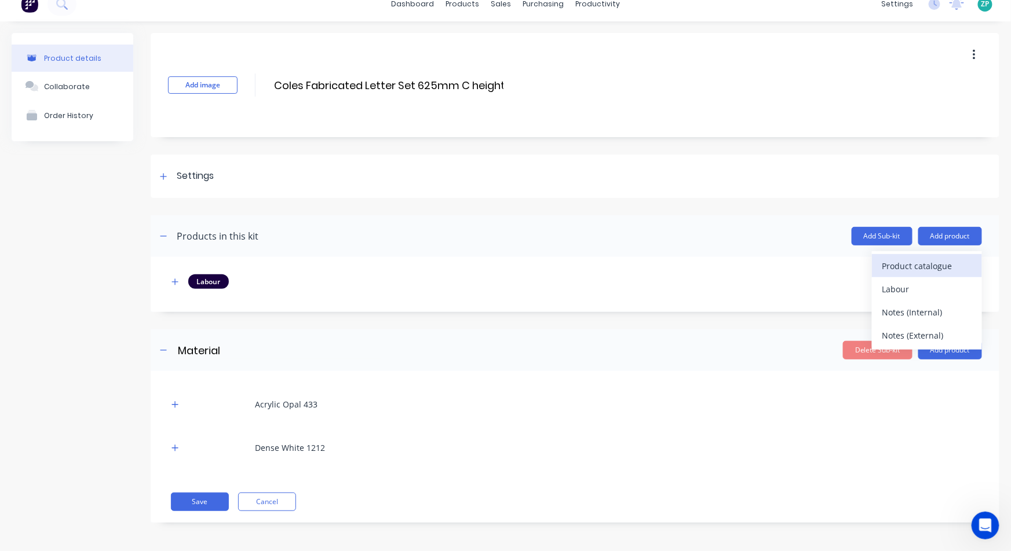
click at [928, 268] on div "Product catalogue" at bounding box center [926, 266] width 89 height 17
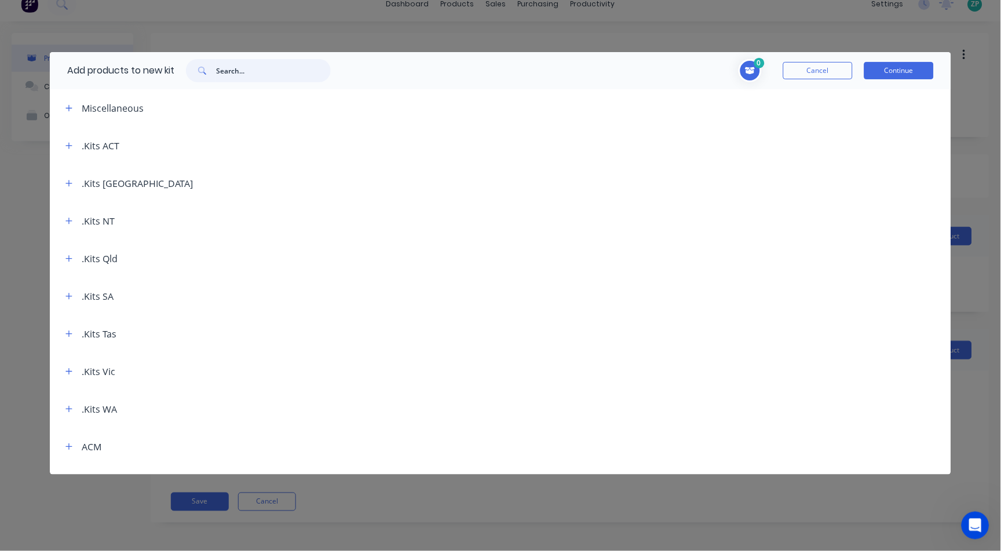
click at [242, 70] on input "text" at bounding box center [273, 70] width 115 height 23
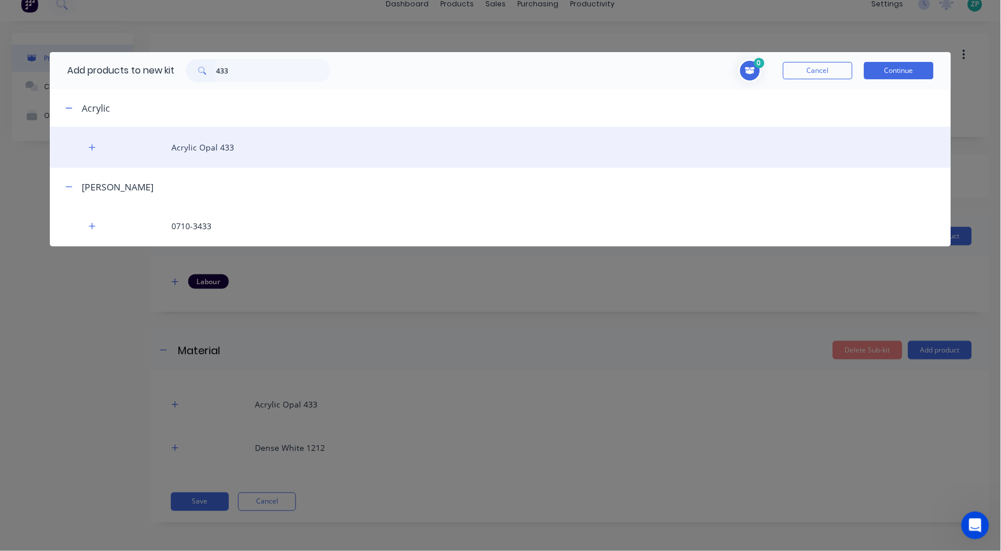
click at [184, 163] on div "Acrylic Opal 433" at bounding box center [500, 147] width 901 height 41
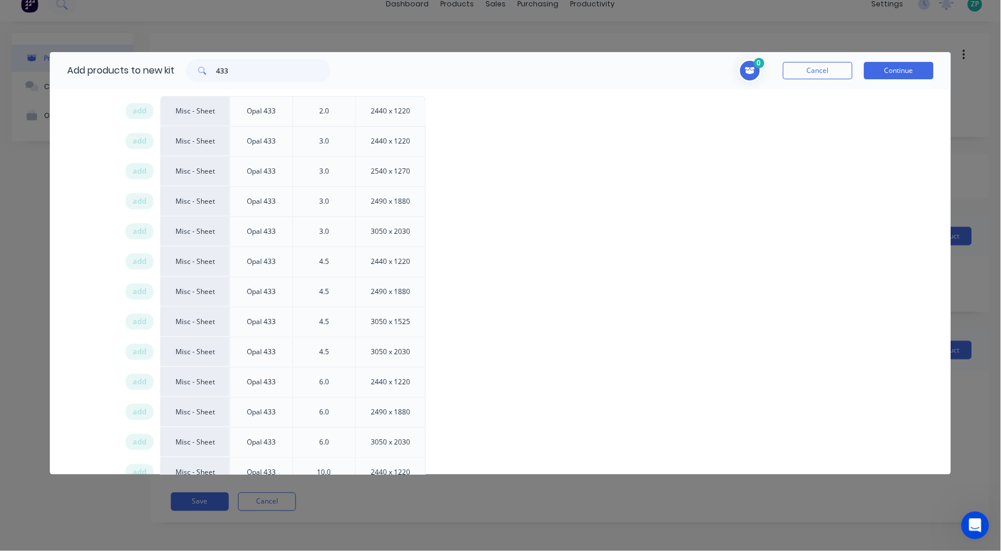
scroll to position [129, 0]
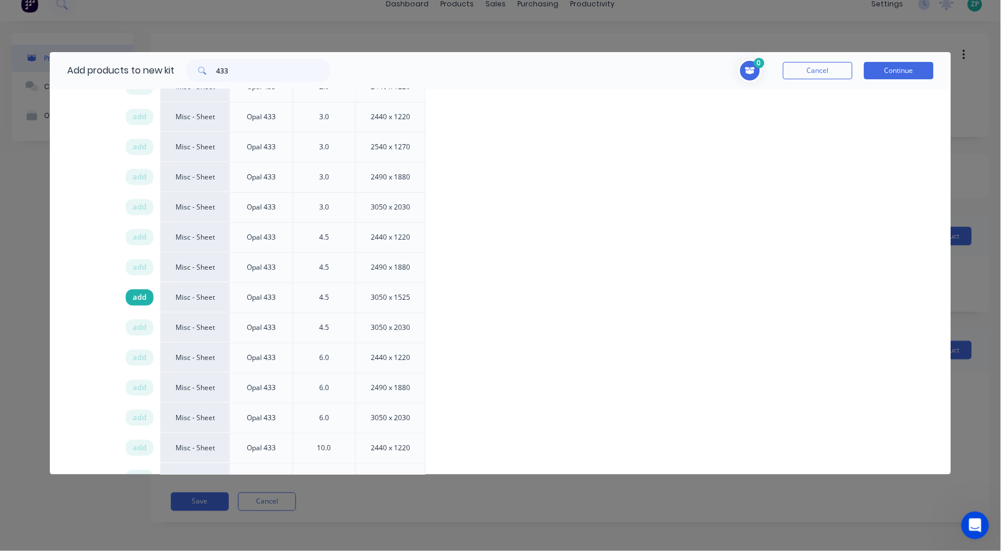
click at [136, 302] on span "add" at bounding box center [140, 298] width 14 height 12
click at [275, 64] on input "433" at bounding box center [273, 70] width 115 height 23
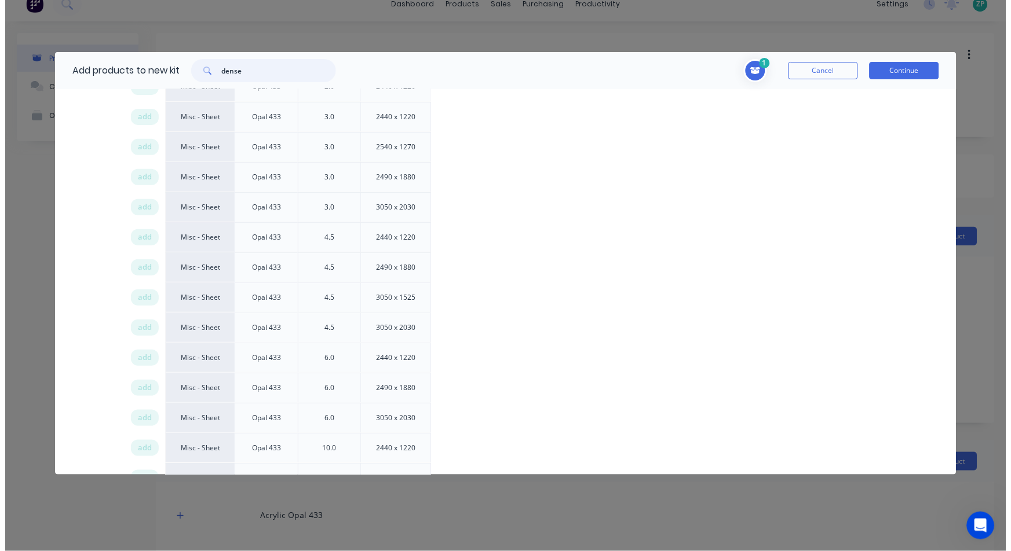
scroll to position [0, 0]
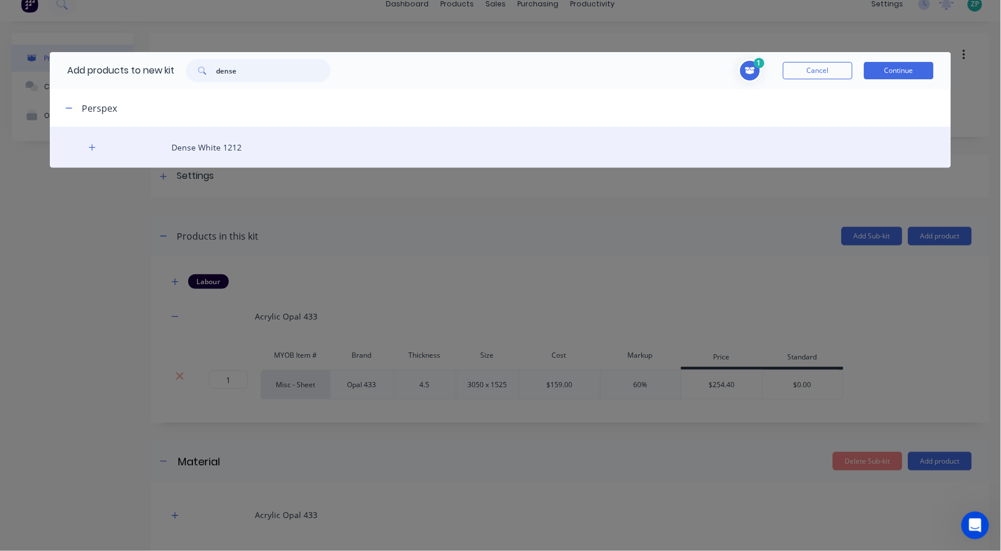
type input "dense"
click at [207, 147] on div "Dense White 1212" at bounding box center [500, 147] width 901 height 41
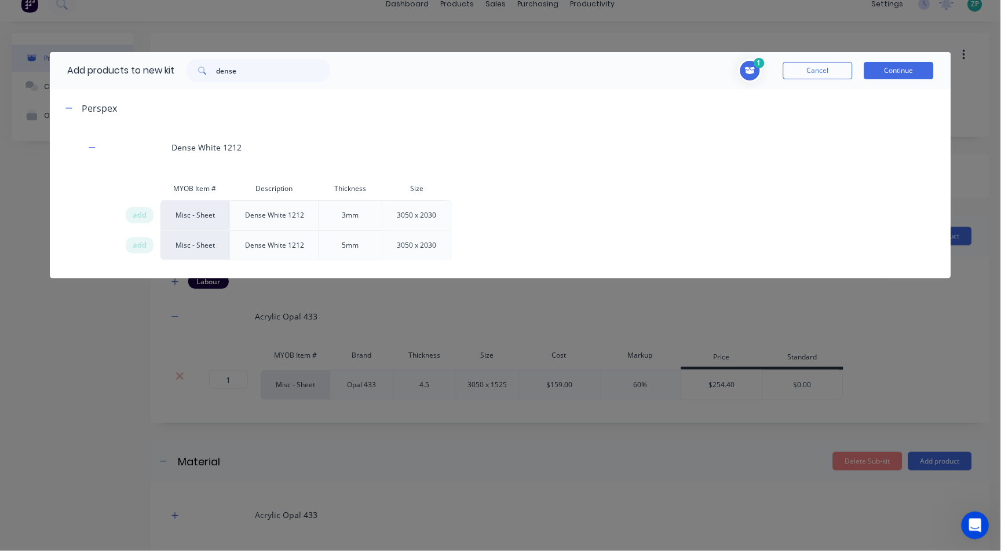
click at [354, 248] on div "5mm" at bounding box center [350, 245] width 35 height 29
drag, startPoint x: 153, startPoint y: 247, endPoint x: 144, endPoint y: 245, distance: 10.0
click at [153, 247] on div "add" at bounding box center [142, 246] width 35 height 30
click at [144, 245] on span "add" at bounding box center [140, 246] width 14 height 12
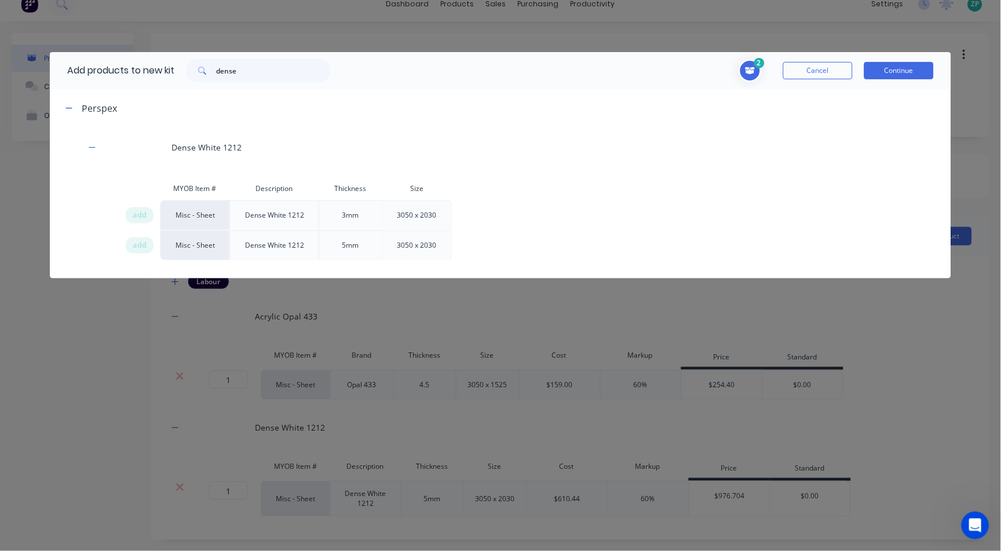
click at [887, 72] on button "Continue" at bounding box center [899, 70] width 70 height 17
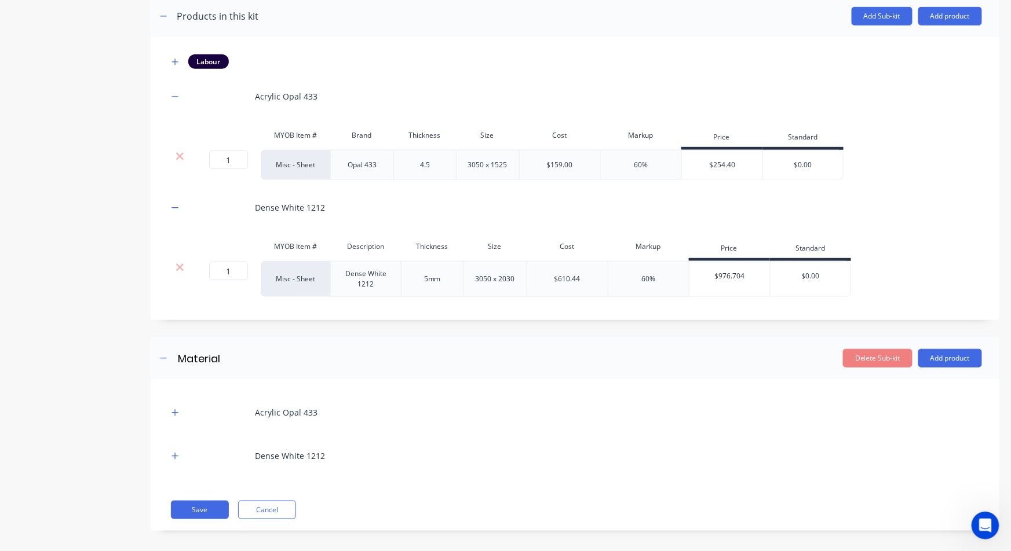
scroll to position [242, 0]
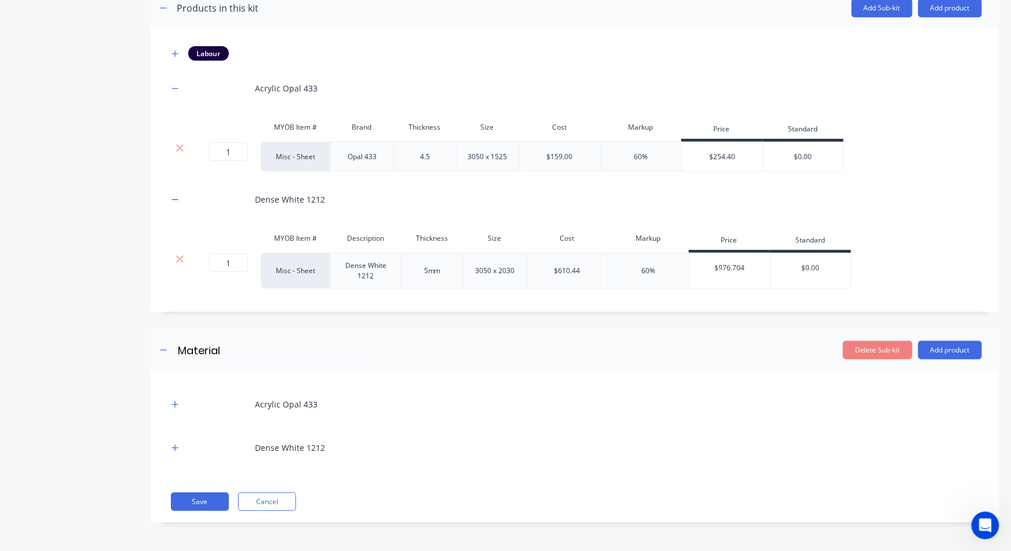
drag, startPoint x: 177, startPoint y: 404, endPoint x: 181, endPoint y: 430, distance: 27.0
click at [177, 404] on icon "button" at bounding box center [175, 404] width 6 height 6
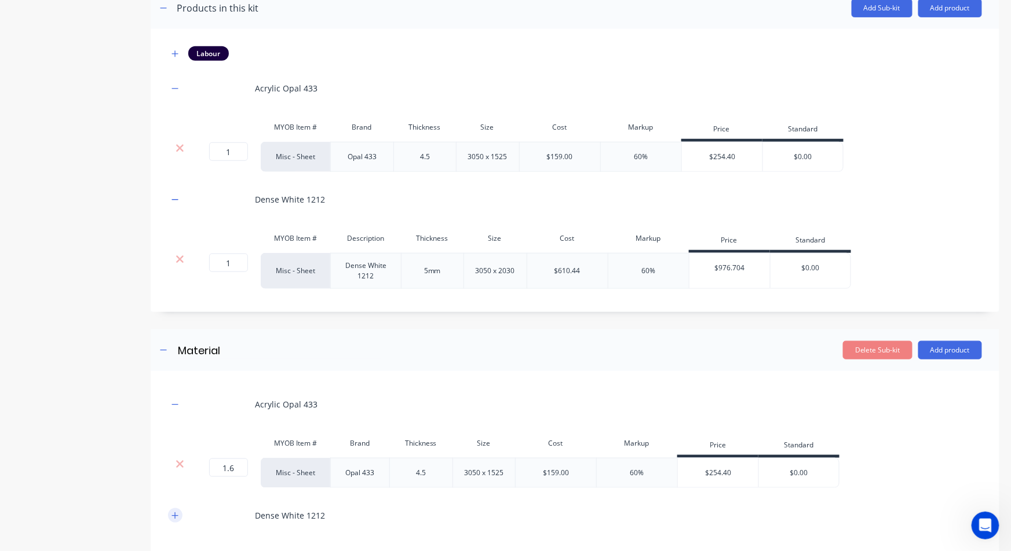
click at [176, 513] on icon "button" at bounding box center [174, 516] width 7 height 8
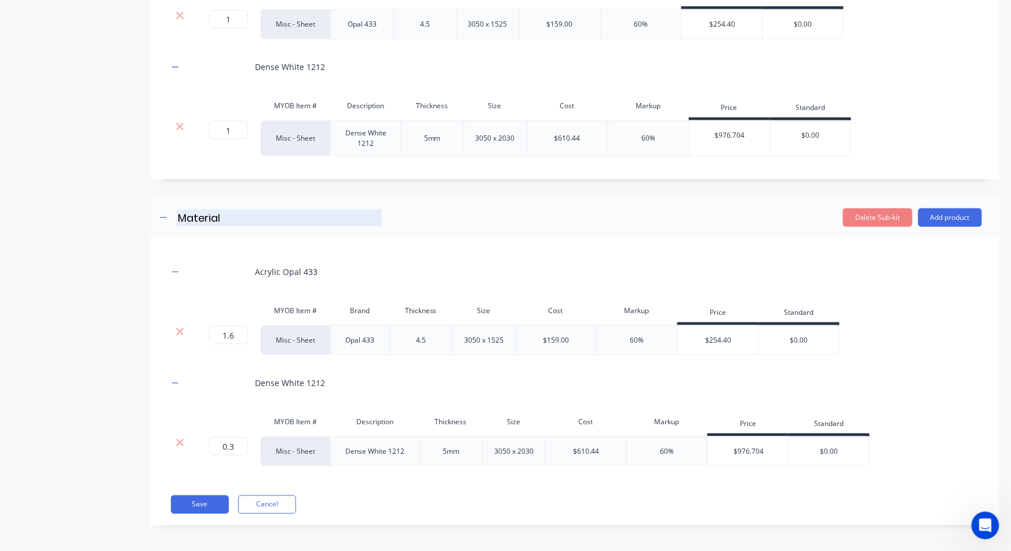
scroll to position [378, 0]
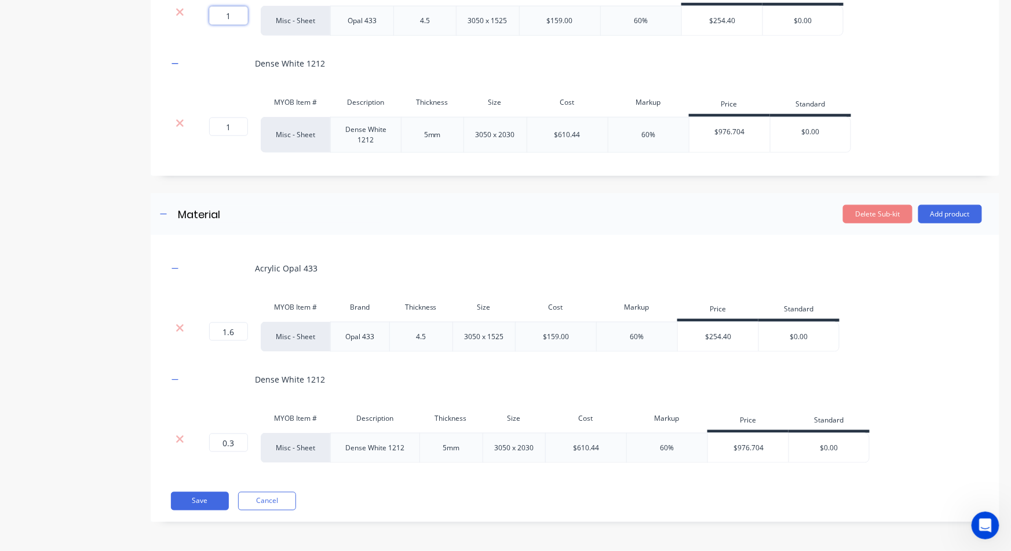
click at [232, 18] on input "1" at bounding box center [228, 15] width 39 height 19
type input "1.6"
drag, startPoint x: 217, startPoint y: 128, endPoint x: 259, endPoint y: 113, distance: 44.9
type input "0.3"
click at [863, 214] on button "Delete Sub-kit" at bounding box center [878, 214] width 70 height 19
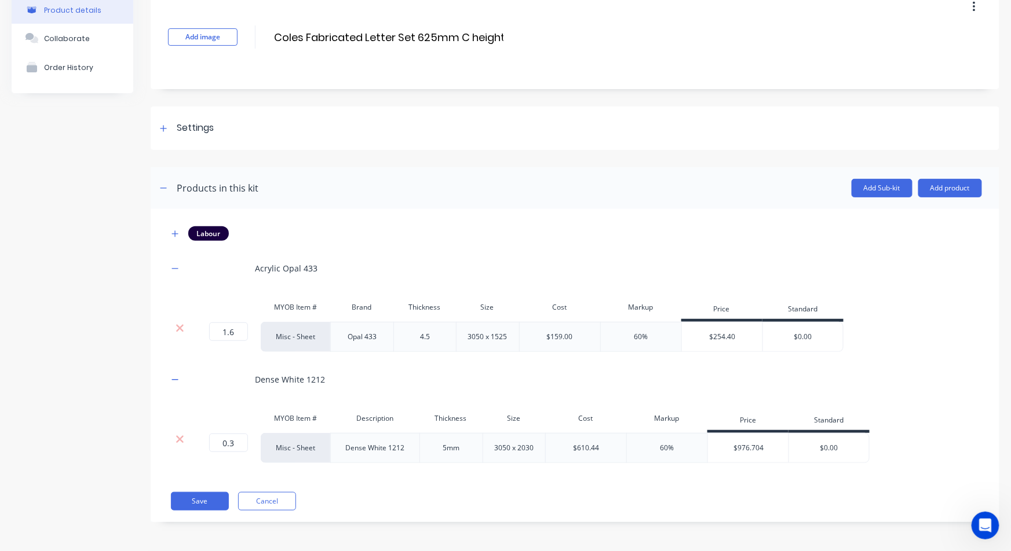
scroll to position [61, 0]
click at [200, 498] on button "Save" at bounding box center [200, 502] width 58 height 19
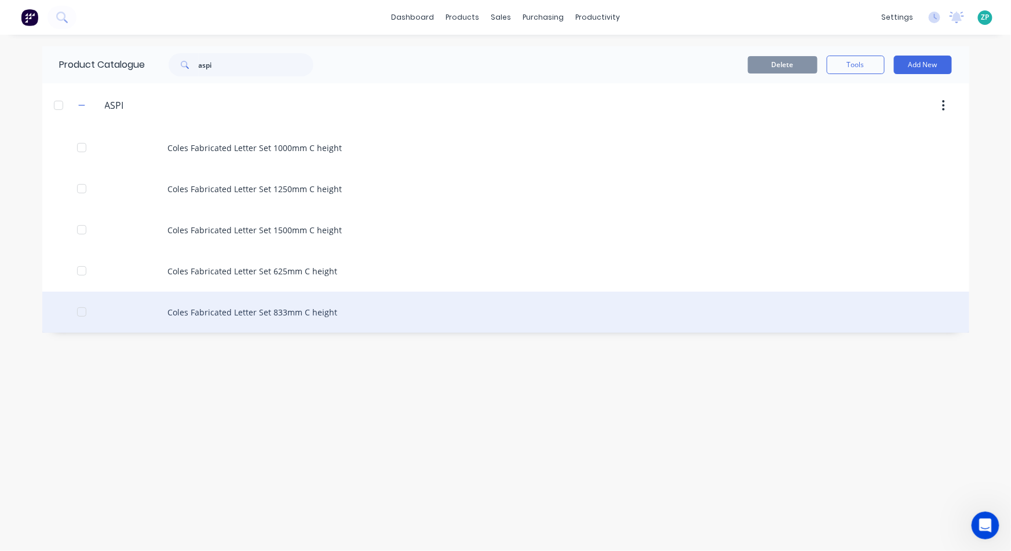
click at [250, 308] on div "Coles Fabricated Letter Set 833mm C height" at bounding box center [505, 312] width 927 height 41
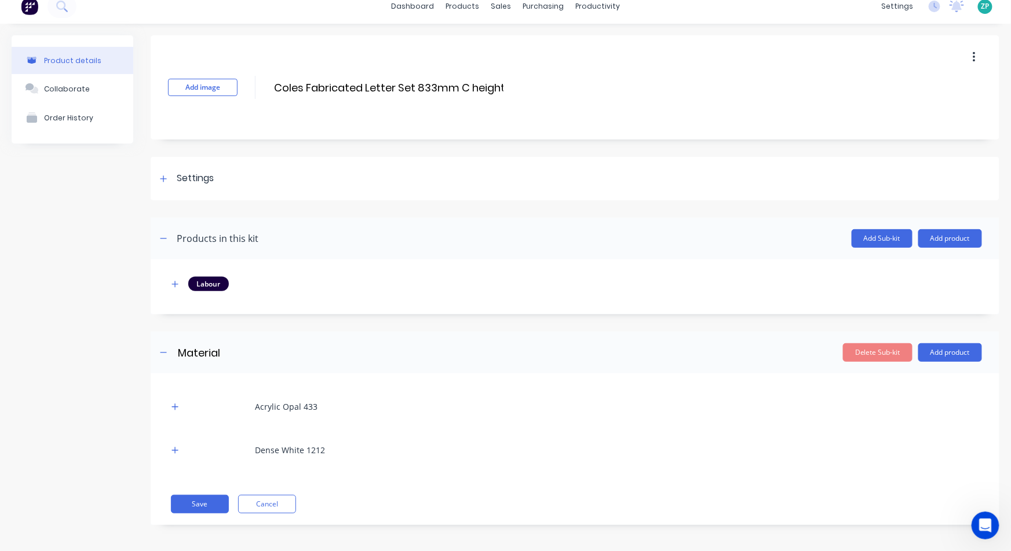
scroll to position [13, 0]
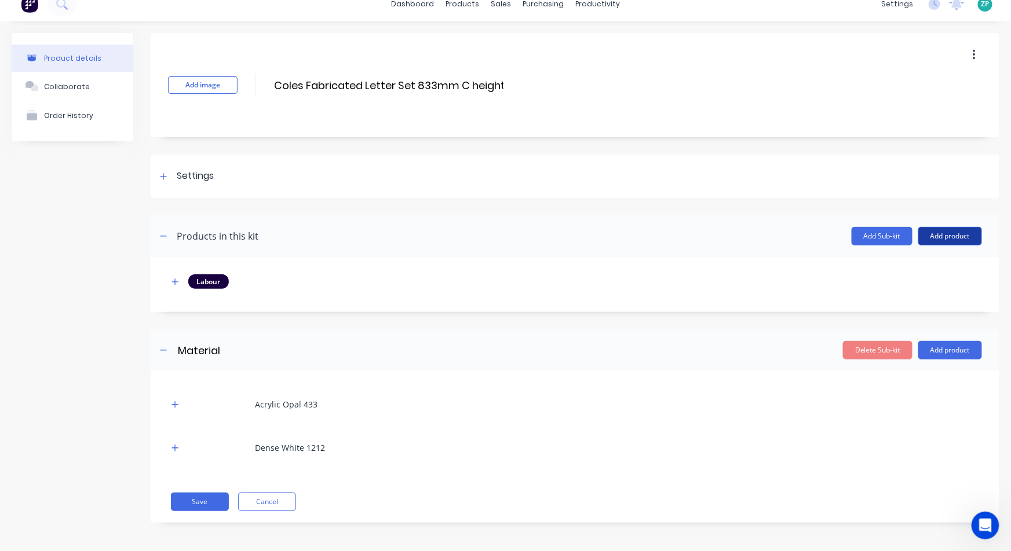
click at [935, 233] on button "Add product" at bounding box center [950, 236] width 64 height 19
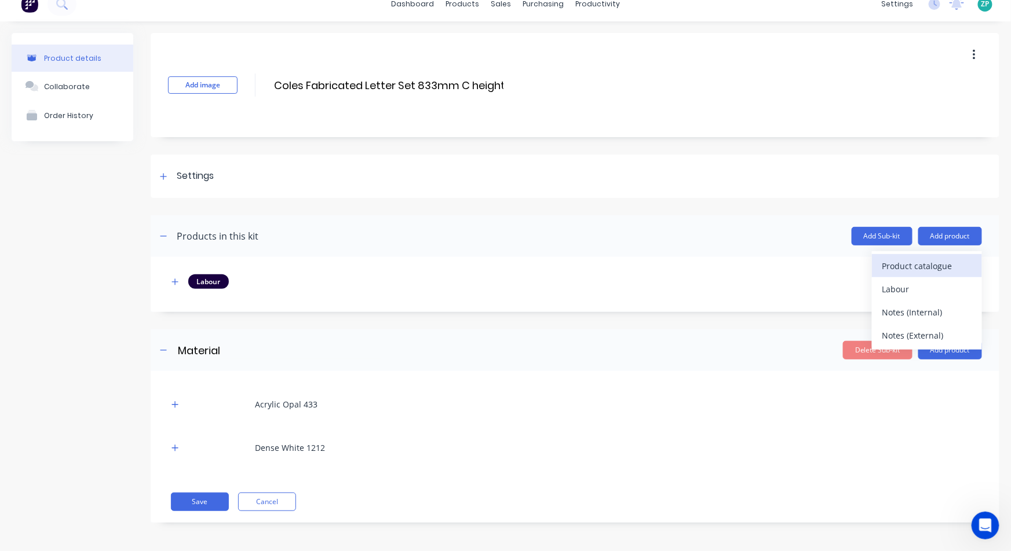
click at [918, 262] on div "Product catalogue" at bounding box center [926, 266] width 89 height 17
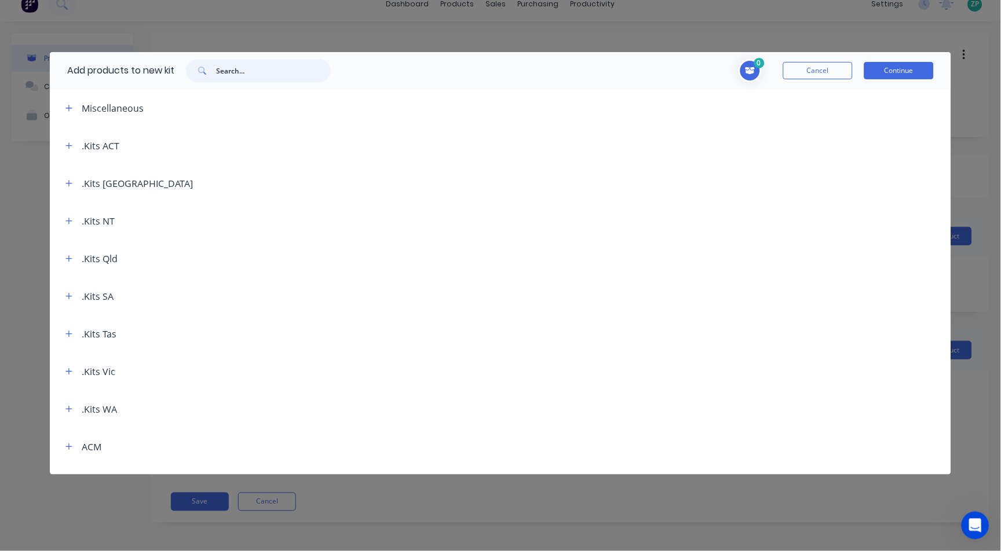
click at [279, 72] on input "text" at bounding box center [273, 70] width 115 height 23
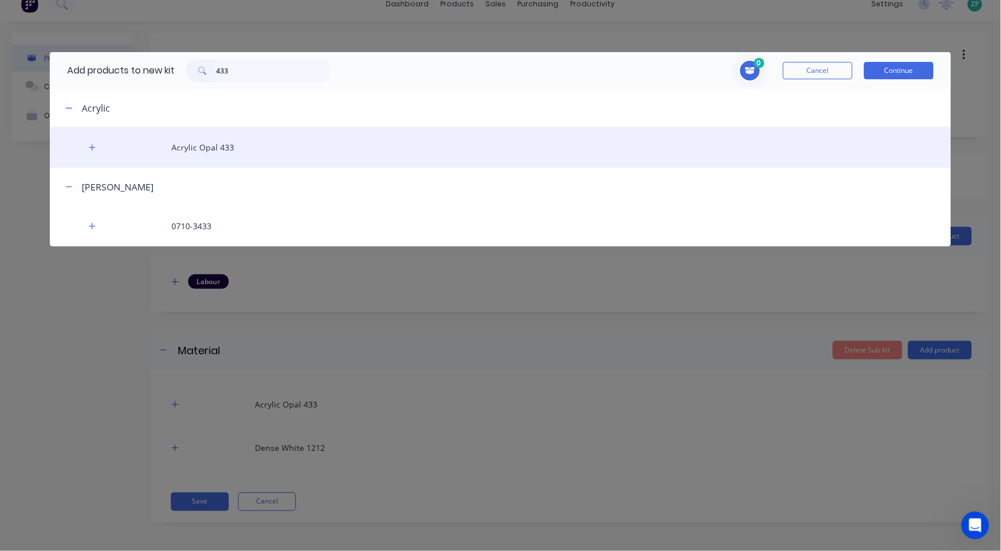
click at [195, 152] on div "Acrylic Opal 433" at bounding box center [500, 147] width 901 height 41
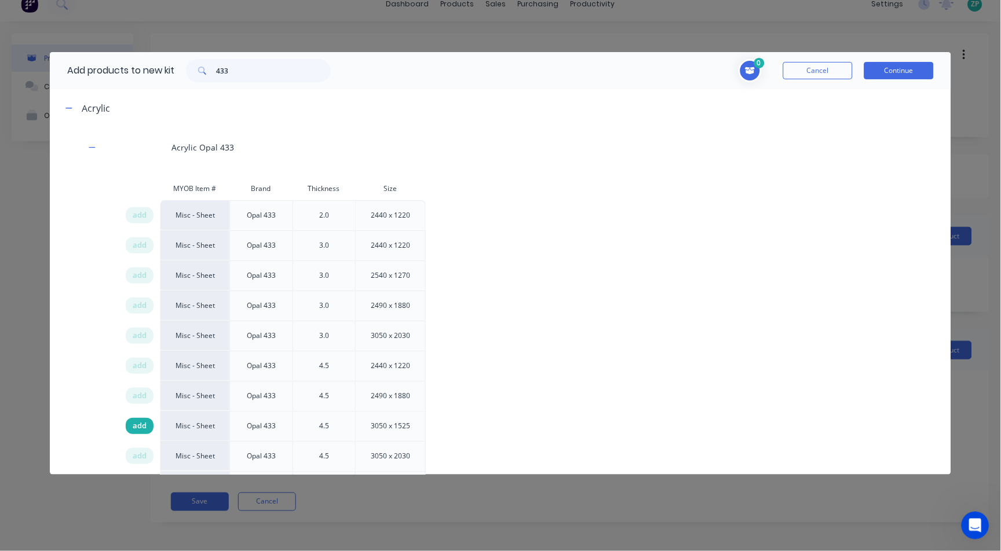
click at [126, 430] on div "add" at bounding box center [140, 426] width 28 height 16
drag, startPoint x: 277, startPoint y: 63, endPoint x: 158, endPoint y: 72, distance: 119.7
click at [162, 75] on div "Add products to new kit 433" at bounding box center [196, 70] width 293 height 37
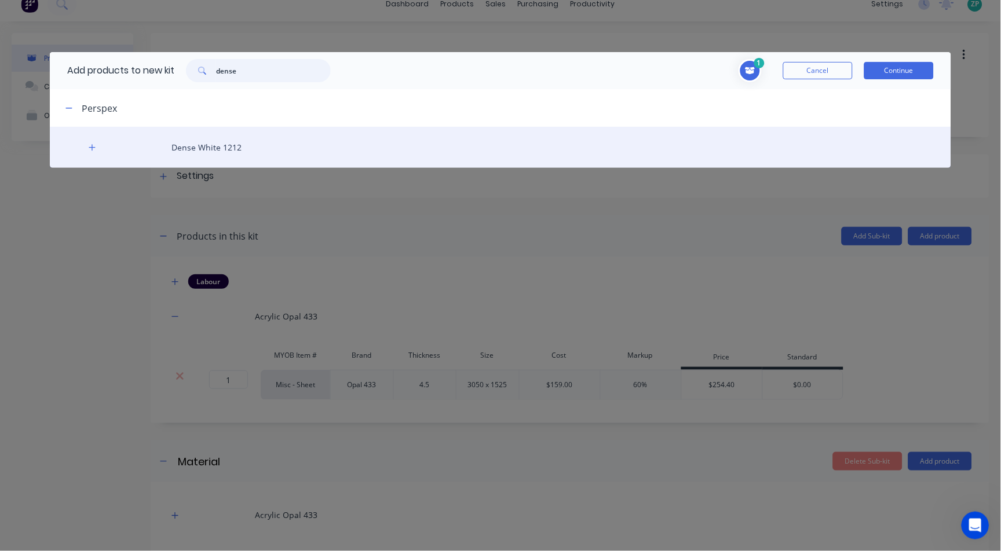
type input "dense"
click at [185, 146] on div "Dense White 1212" at bounding box center [500, 147] width 901 height 41
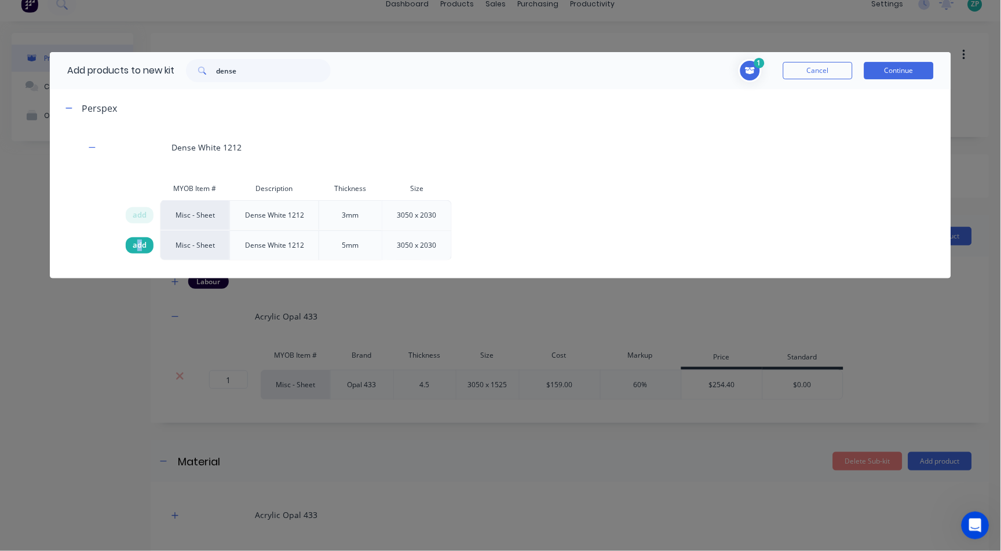
click at [140, 248] on span "add" at bounding box center [140, 246] width 14 height 12
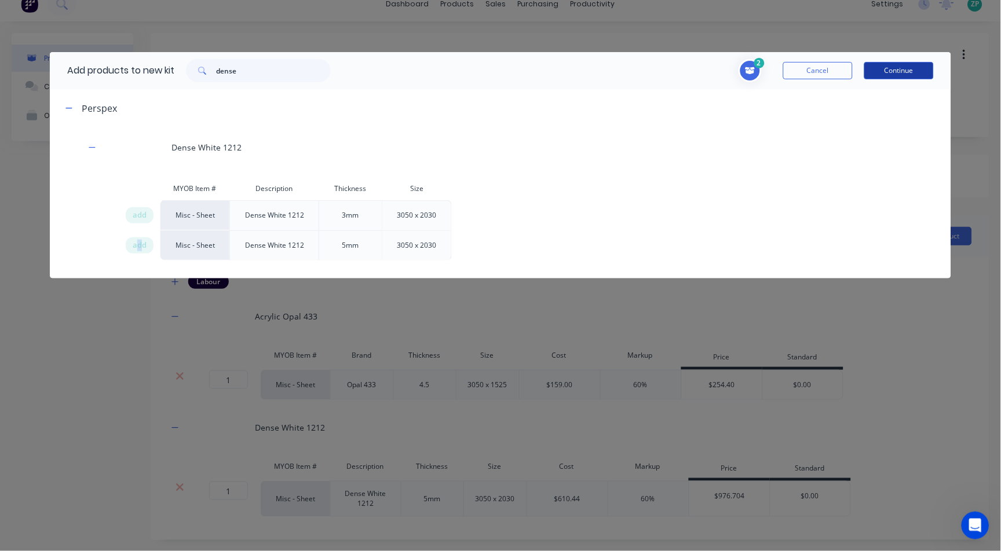
click at [889, 70] on button "Continue" at bounding box center [899, 70] width 70 height 17
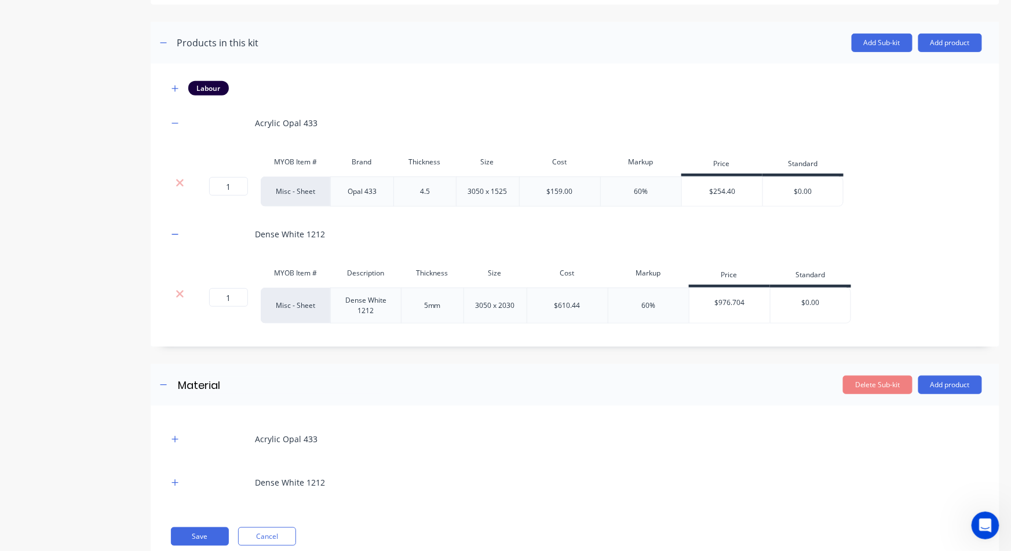
scroll to position [242, 0]
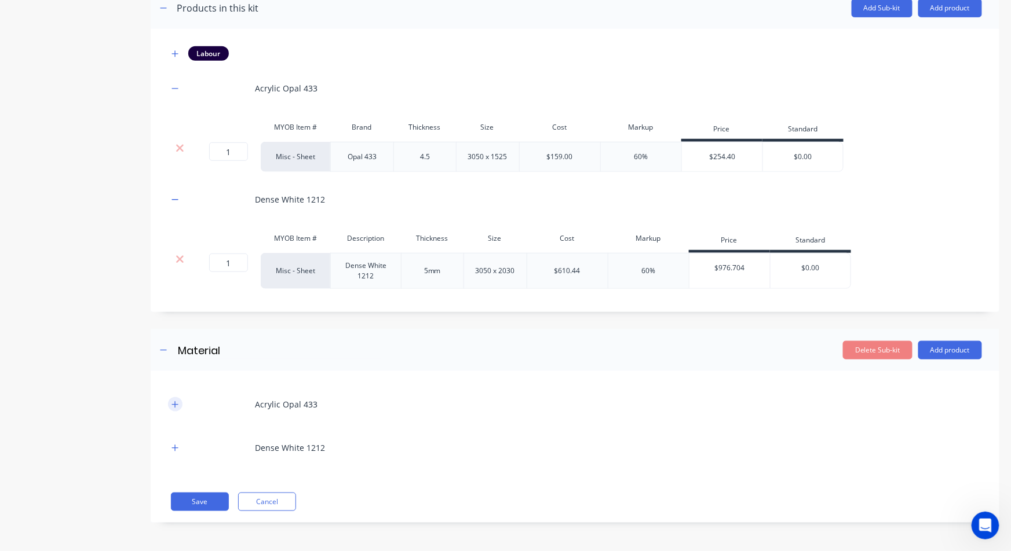
click at [174, 401] on icon "button" at bounding box center [174, 405] width 7 height 8
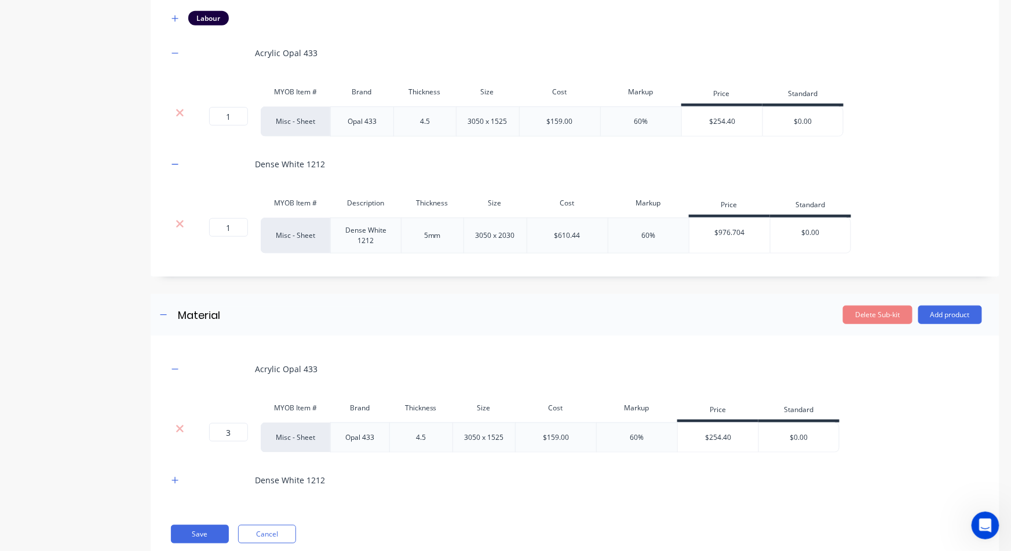
scroll to position [309, 0]
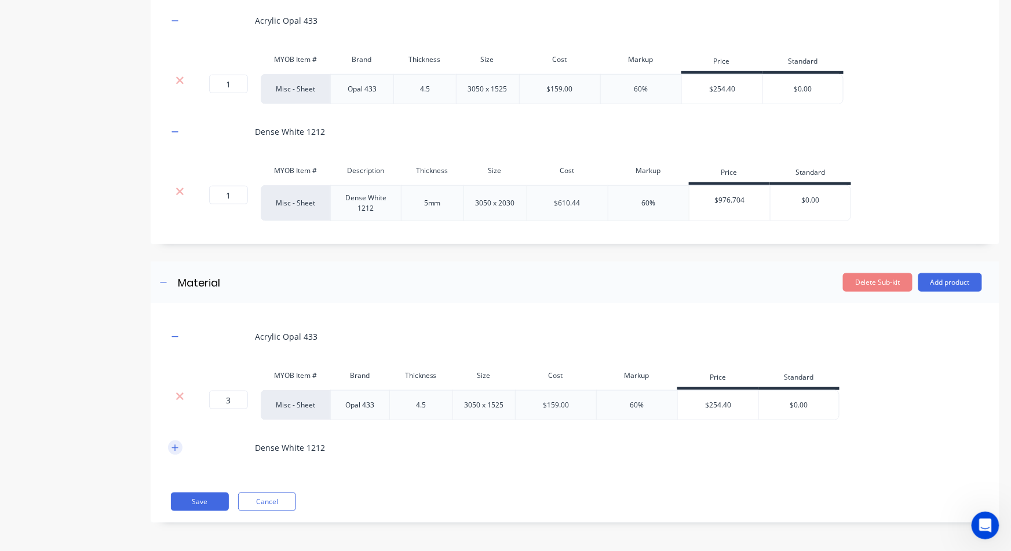
click at [171, 448] on icon "button" at bounding box center [174, 448] width 7 height 8
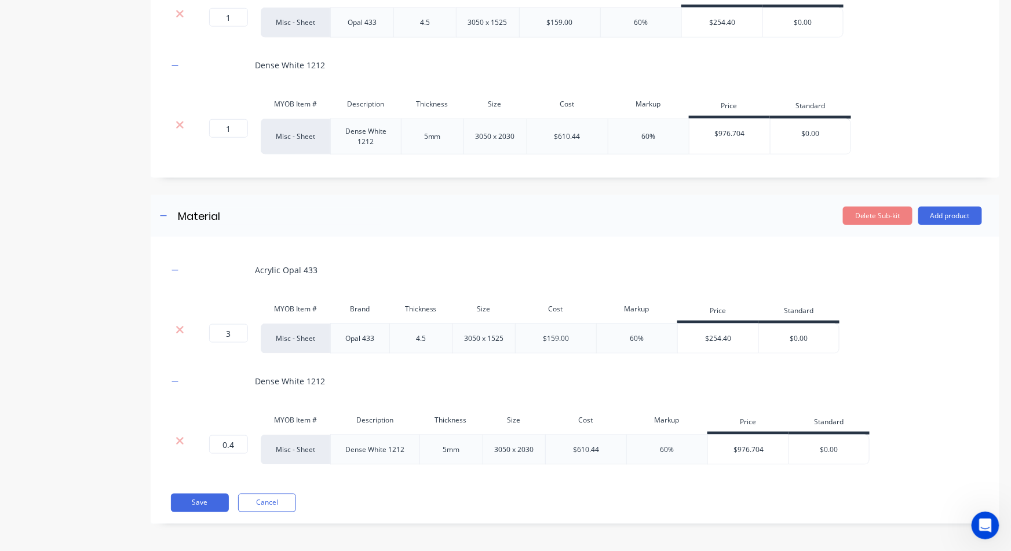
scroll to position [378, 0]
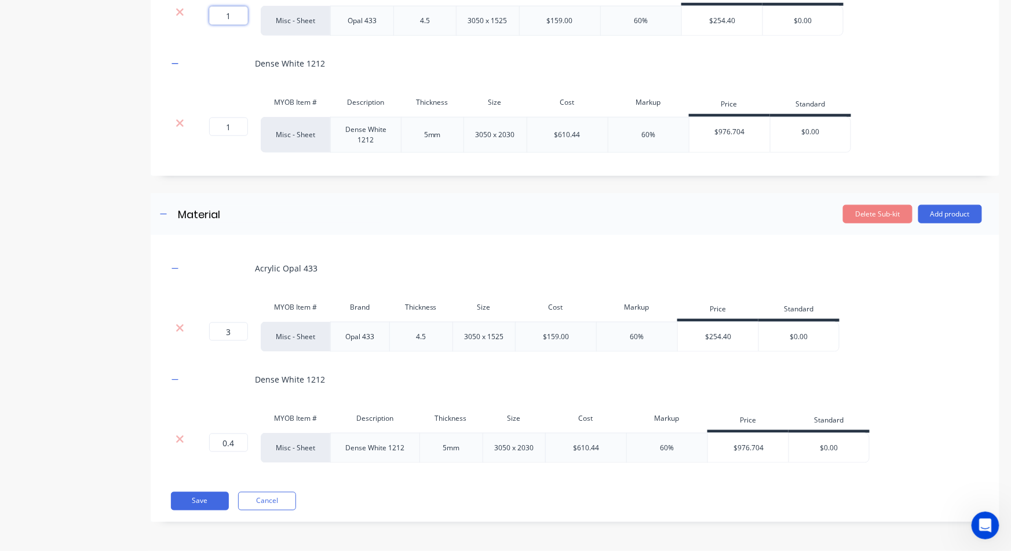
click at [240, 8] on input "1" at bounding box center [228, 15] width 39 height 19
type input "3"
type input "$0.00"
type input "0.4"
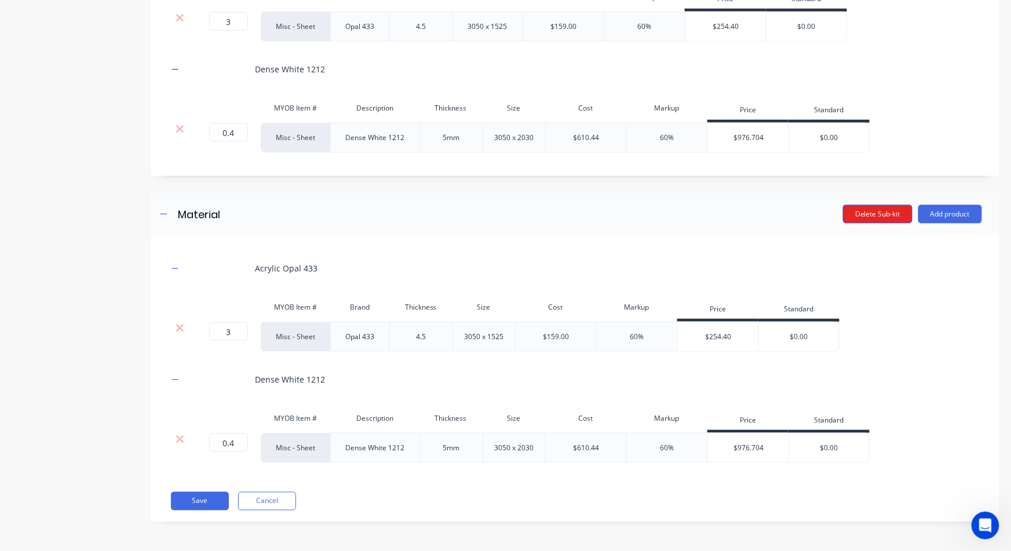
click at [851, 220] on button "Delete Sub-kit" at bounding box center [878, 214] width 70 height 19
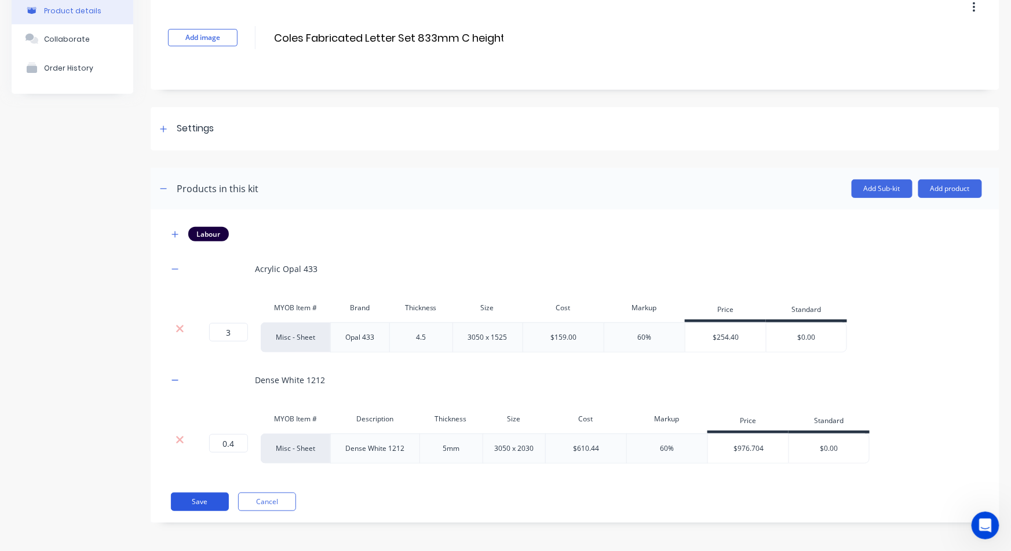
click at [199, 505] on button "Save" at bounding box center [200, 502] width 58 height 19
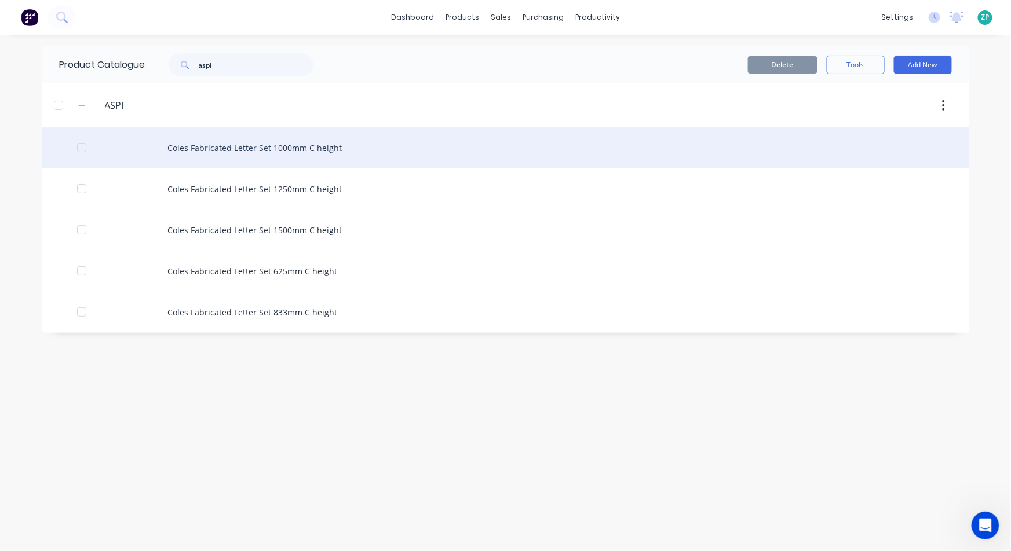
click at [302, 147] on div "Coles Fabricated Letter Set 1000mm C height" at bounding box center [505, 147] width 927 height 41
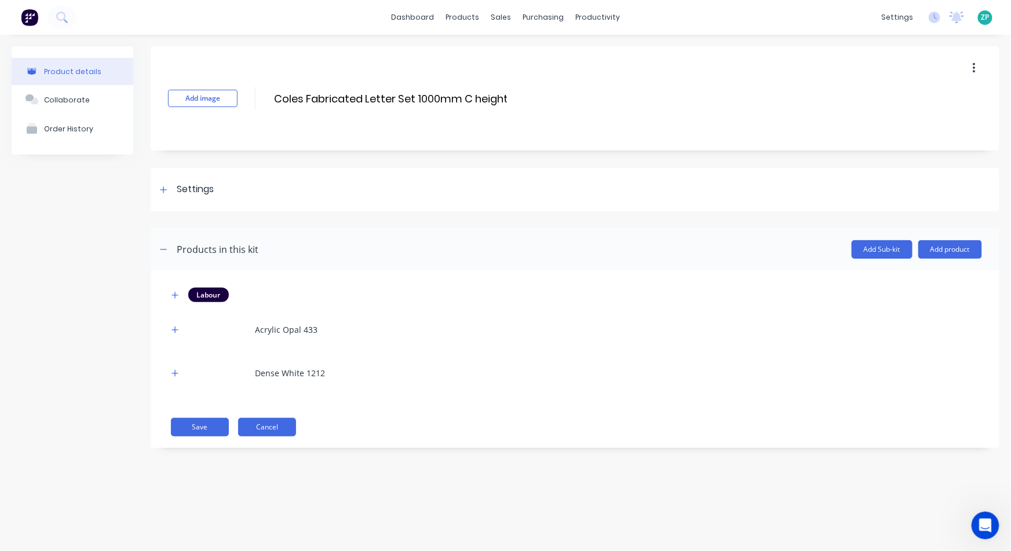
click at [264, 426] on button "Cancel" at bounding box center [267, 427] width 58 height 19
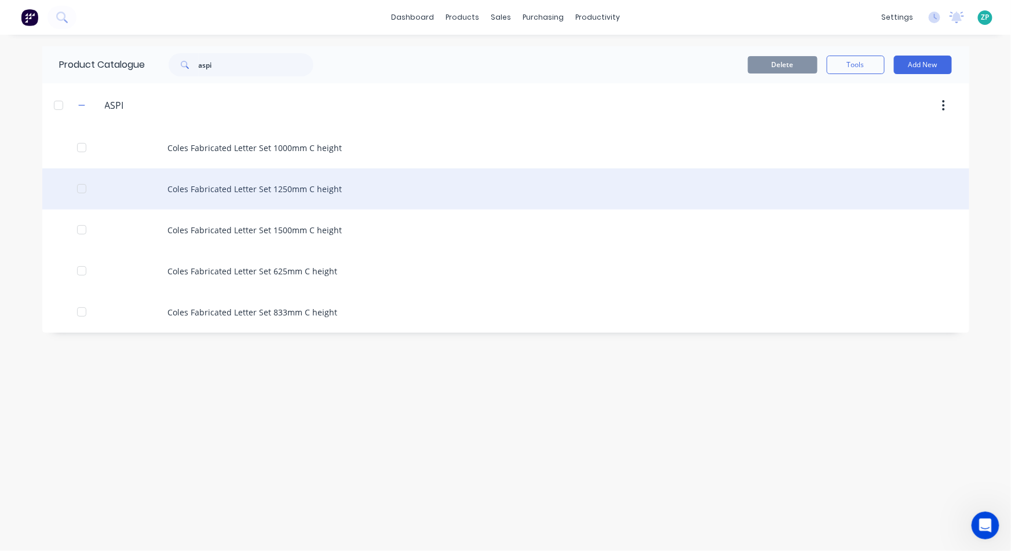
click at [294, 183] on div "Coles Fabricated Letter Set 1250mm C height" at bounding box center [505, 189] width 927 height 41
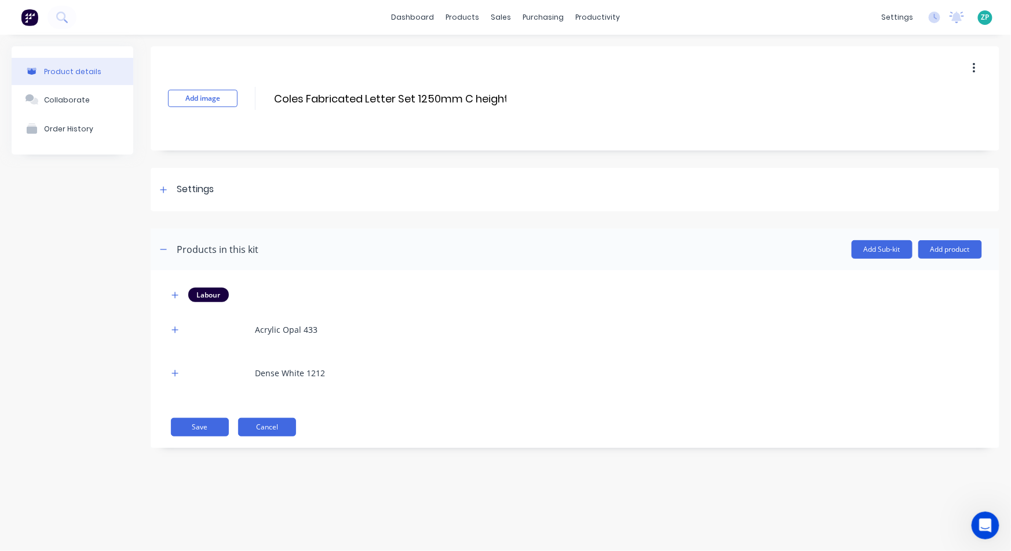
click at [269, 422] on button "Cancel" at bounding box center [267, 427] width 58 height 19
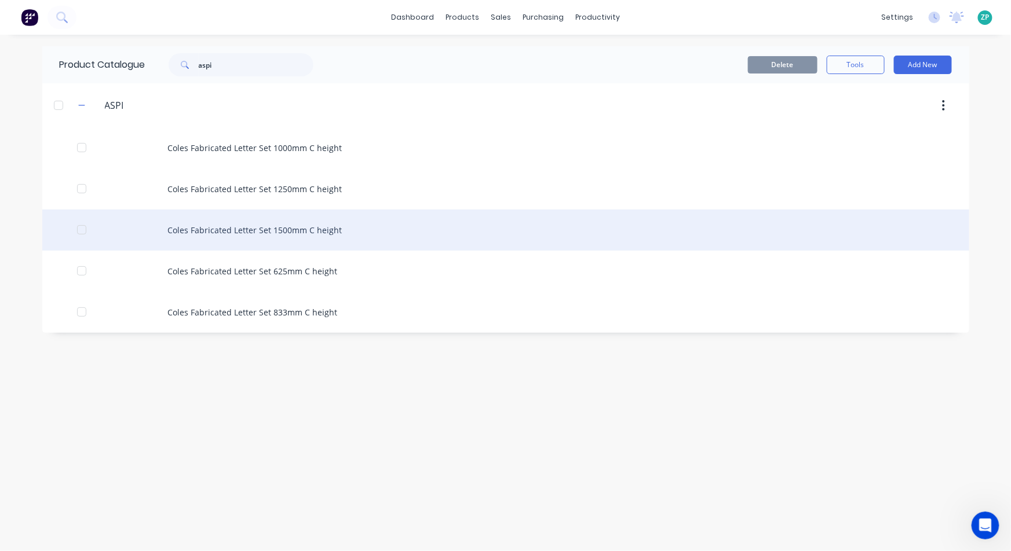
click at [283, 232] on div "Coles Fabricated Letter Set 1500mm C height" at bounding box center [505, 230] width 927 height 41
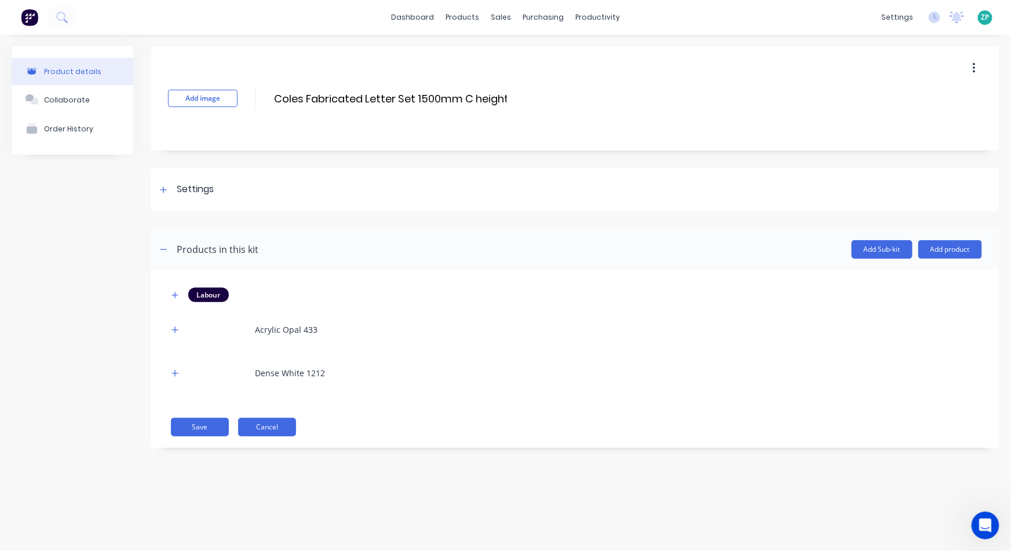
click at [265, 429] on button "Cancel" at bounding box center [267, 427] width 58 height 19
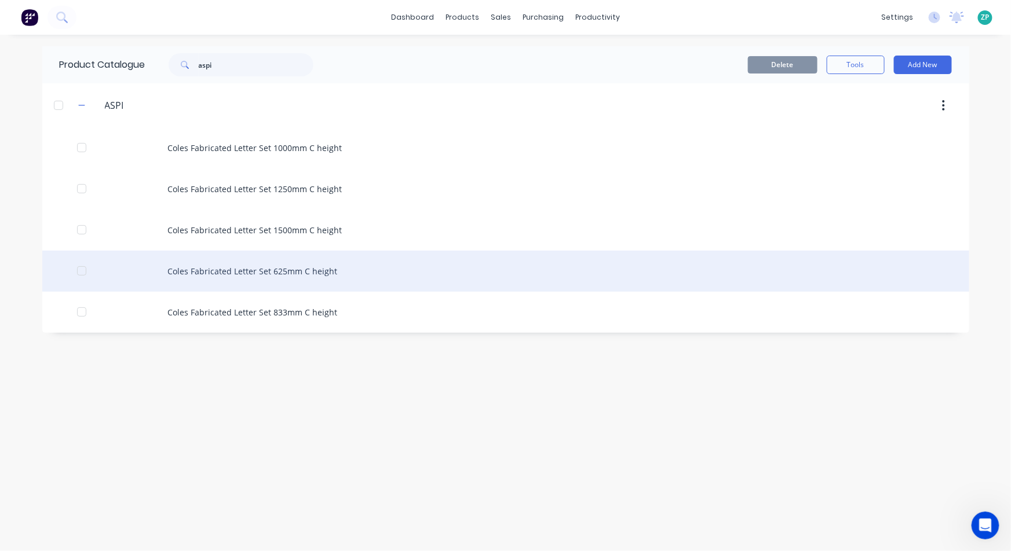
click at [282, 272] on div "Coles Fabricated Letter Set 625mm C height" at bounding box center [505, 271] width 927 height 41
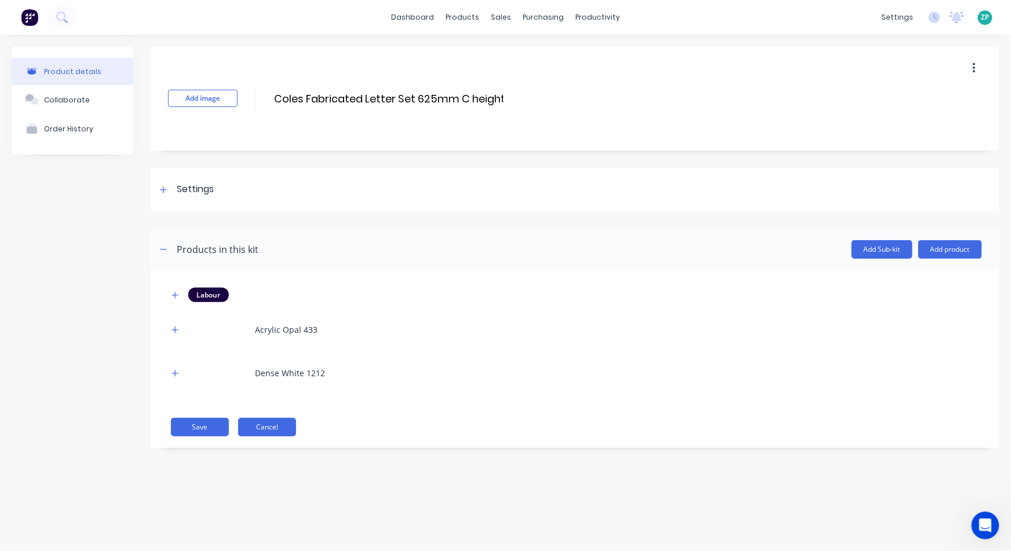
click at [265, 430] on button "Cancel" at bounding box center [267, 427] width 58 height 19
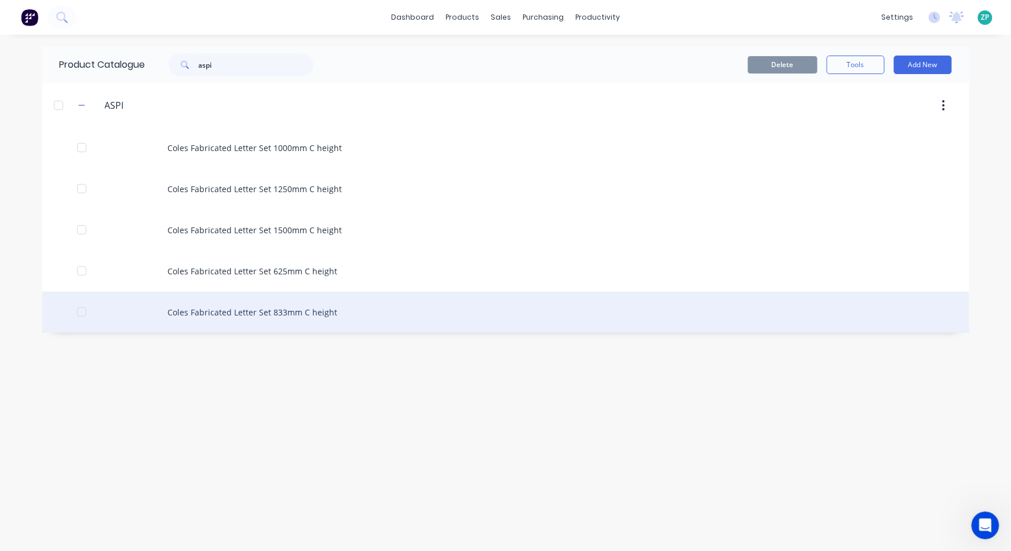
click at [291, 311] on div "Coles Fabricated Letter Set 833mm C height" at bounding box center [505, 312] width 927 height 41
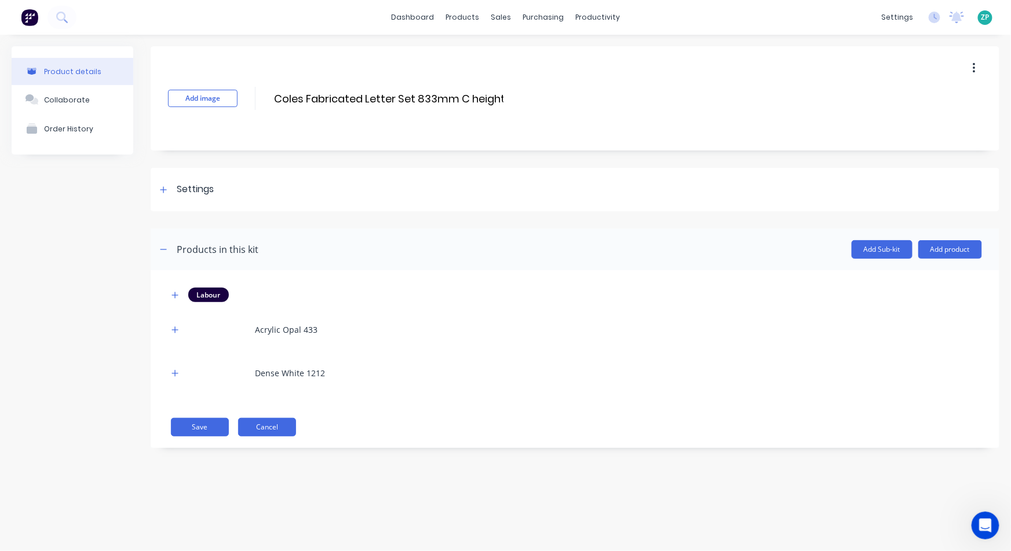
click at [269, 426] on button "Cancel" at bounding box center [267, 427] width 58 height 19
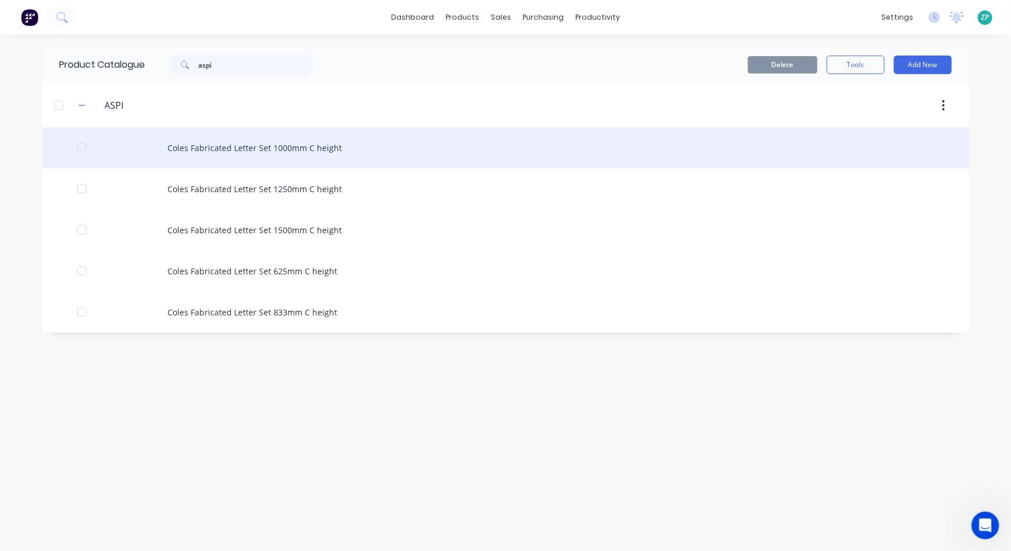
click at [284, 145] on div "Coles Fabricated Letter Set 1000mm C height" at bounding box center [505, 147] width 927 height 41
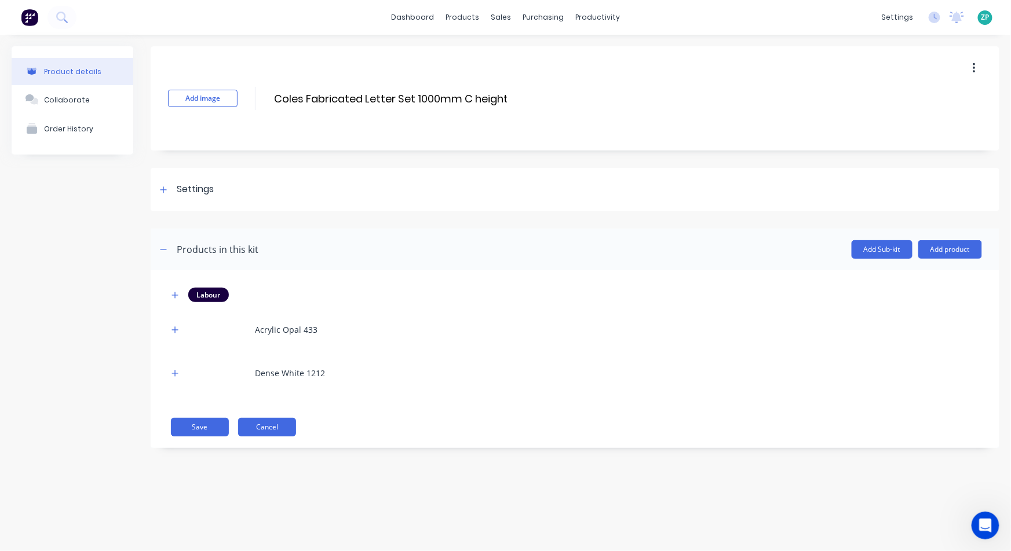
scroll to position [1179, 0]
click at [179, 327] on button "button" at bounding box center [175, 330] width 14 height 14
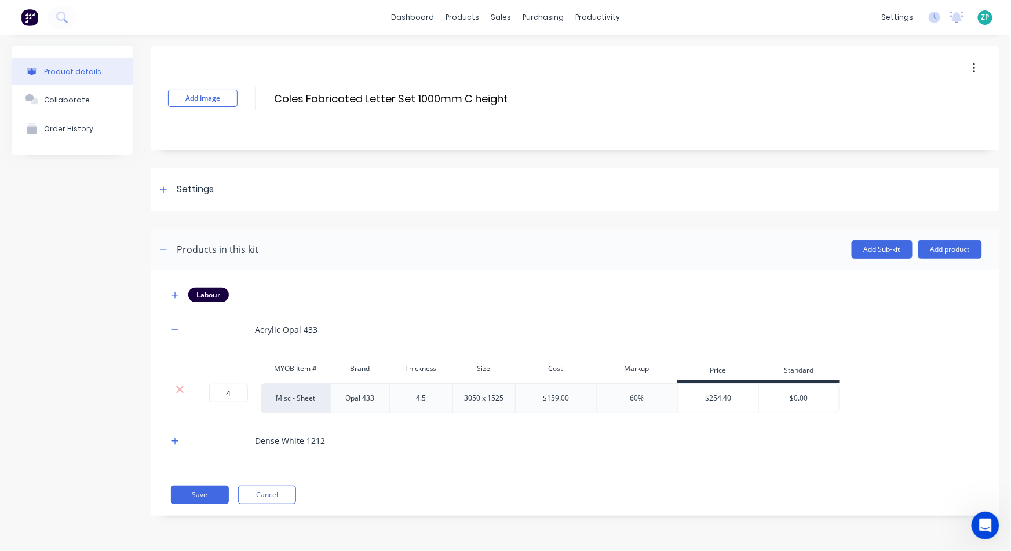
click at [712, 396] on div "$254.40" at bounding box center [718, 398] width 81 height 29
click at [797, 373] on div "Standard" at bounding box center [798, 371] width 81 height 23
drag, startPoint x: 817, startPoint y: 364, endPoint x: 288, endPoint y: 499, distance: 546.2
click at [291, 492] on div "Labour Acrylic Opal 433 MYOB Item # Brand Thickness Size Cost Markup Price Stan…" at bounding box center [575, 393] width 849 height 246
click at [286, 503] on button "Cancel" at bounding box center [267, 495] width 58 height 19
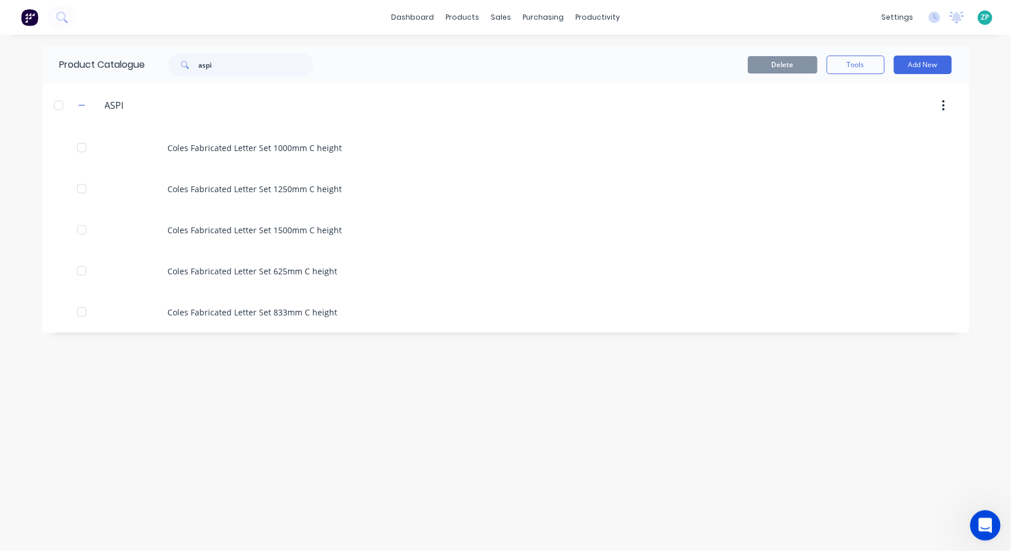
click at [970, 520] on html at bounding box center [984, 524] width 28 height 28
click at [985, 524] on icon "Open Intercom Messenger" at bounding box center [983, 524] width 19 height 19
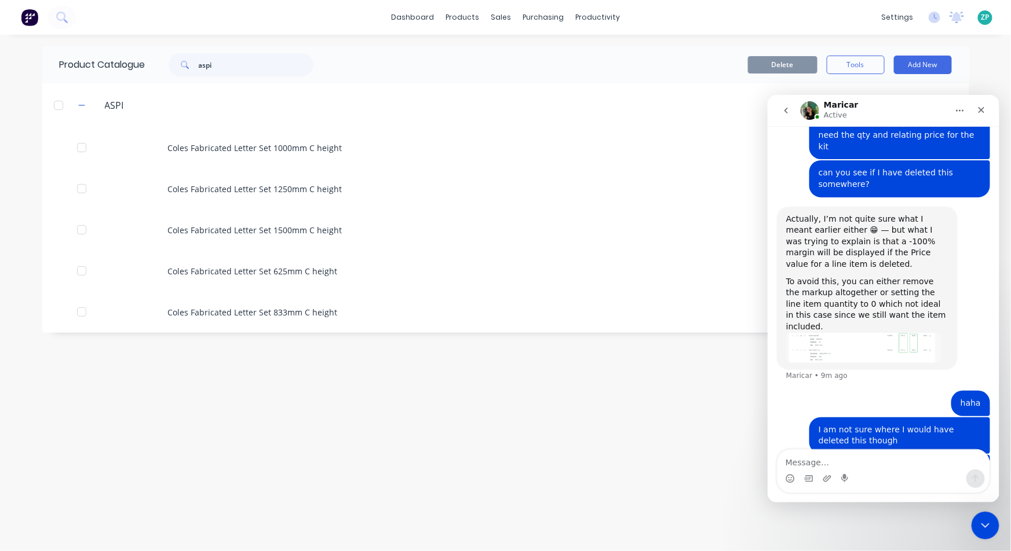
scroll to position [1179, 0]
click at [845, 459] on textarea "Message…" at bounding box center [883, 459] width 212 height 20
type textarea "I think I may have worked it out."
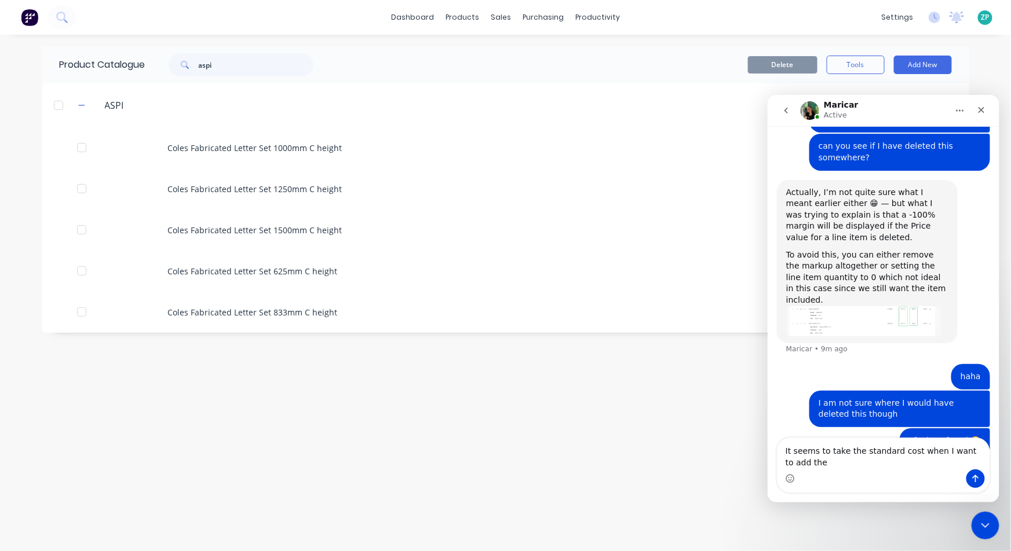
scroll to position [1217, 0]
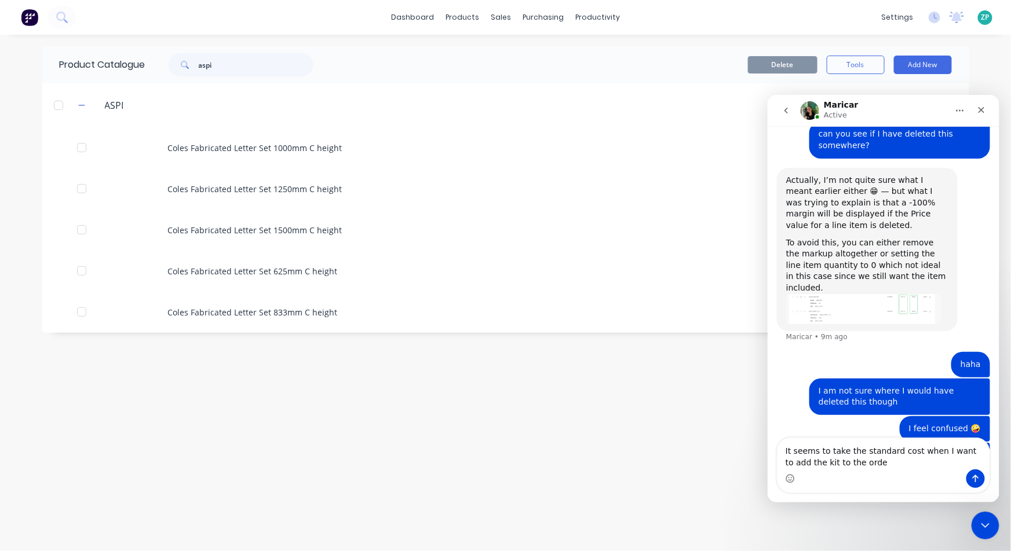
type textarea "It seems to take the standard cost when I want to add the kit to the order"
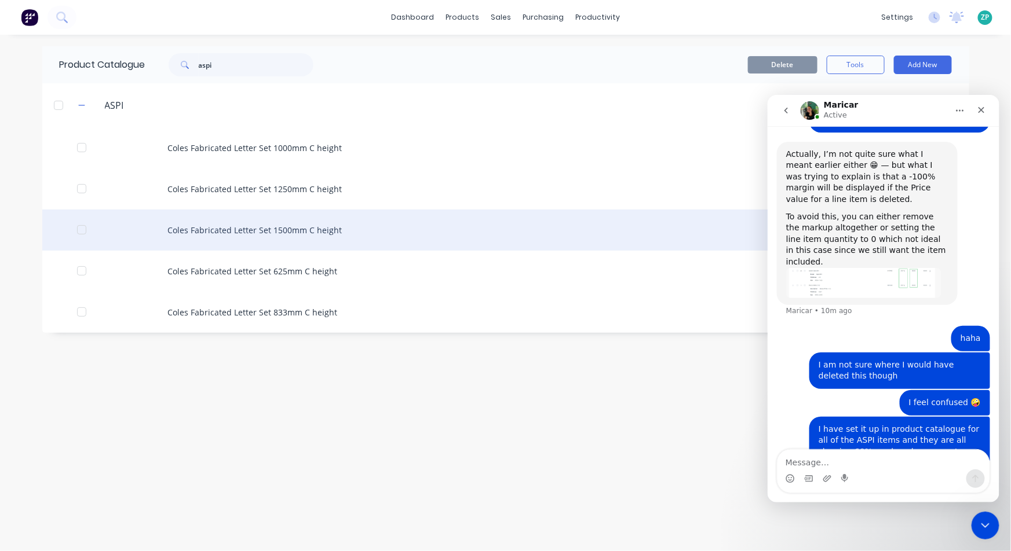
click at [289, 233] on div "Coles Fabricated Letter Set 1500mm C height" at bounding box center [505, 230] width 927 height 41
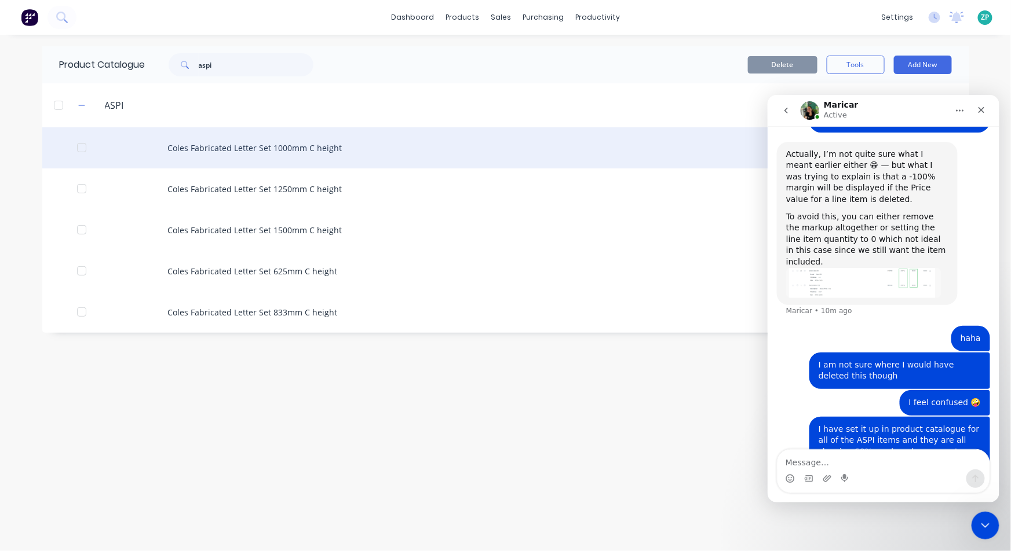
click at [272, 151] on div "Coles Fabricated Letter Set 1000mm C height" at bounding box center [505, 147] width 927 height 41
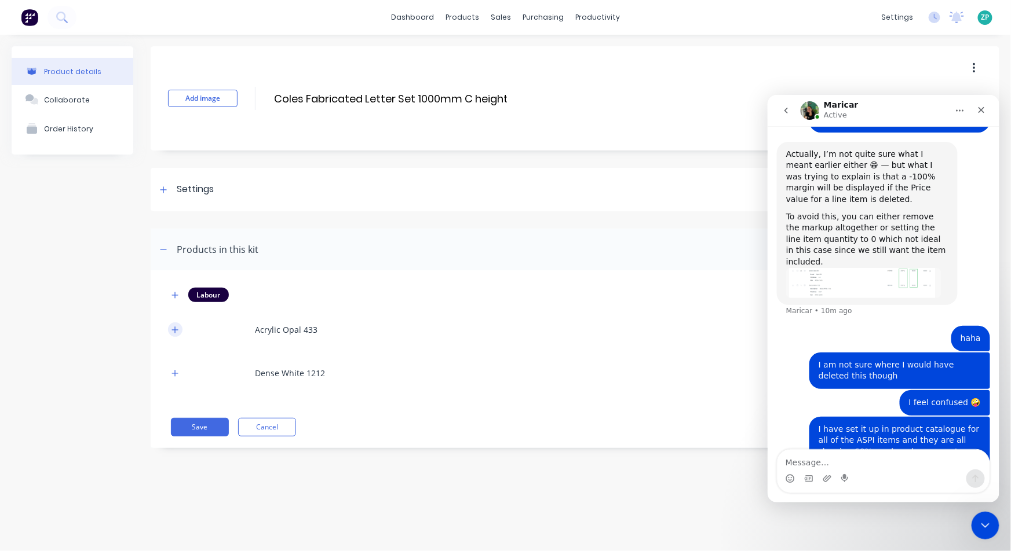
click at [176, 327] on icon "button" at bounding box center [174, 330] width 7 height 8
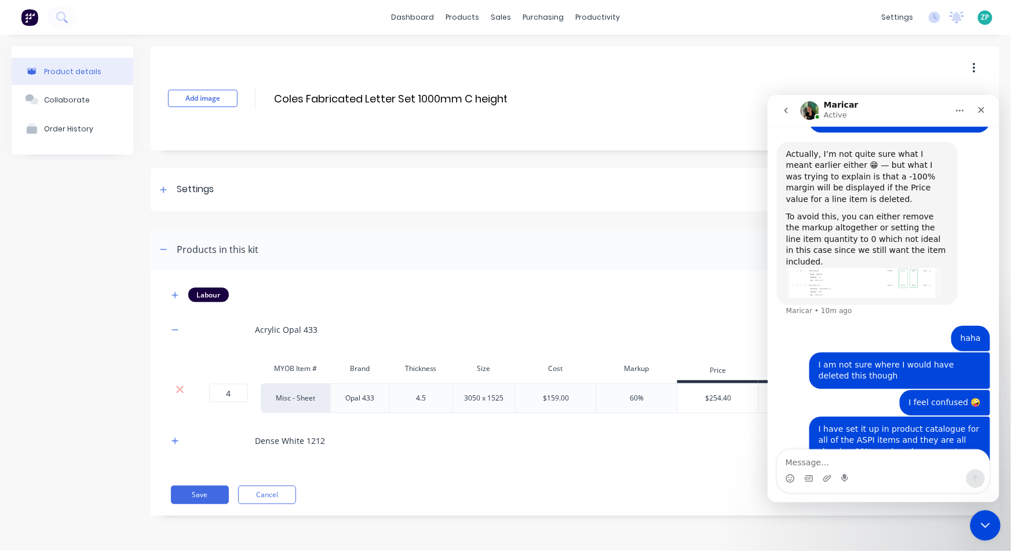
click at [981, 520] on icon "Close Intercom Messenger" at bounding box center [984, 524] width 14 height 14
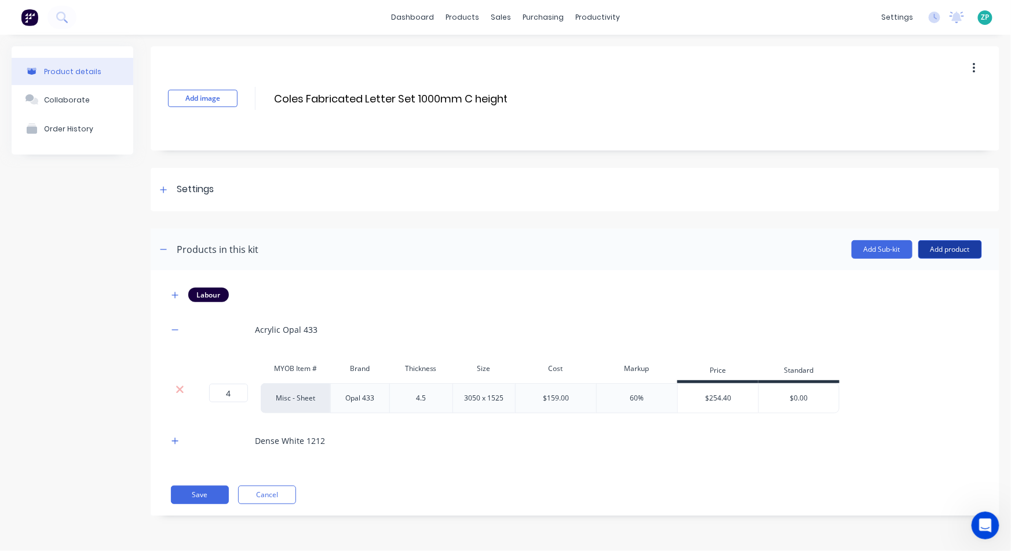
click at [930, 244] on button "Add product" at bounding box center [950, 249] width 64 height 19
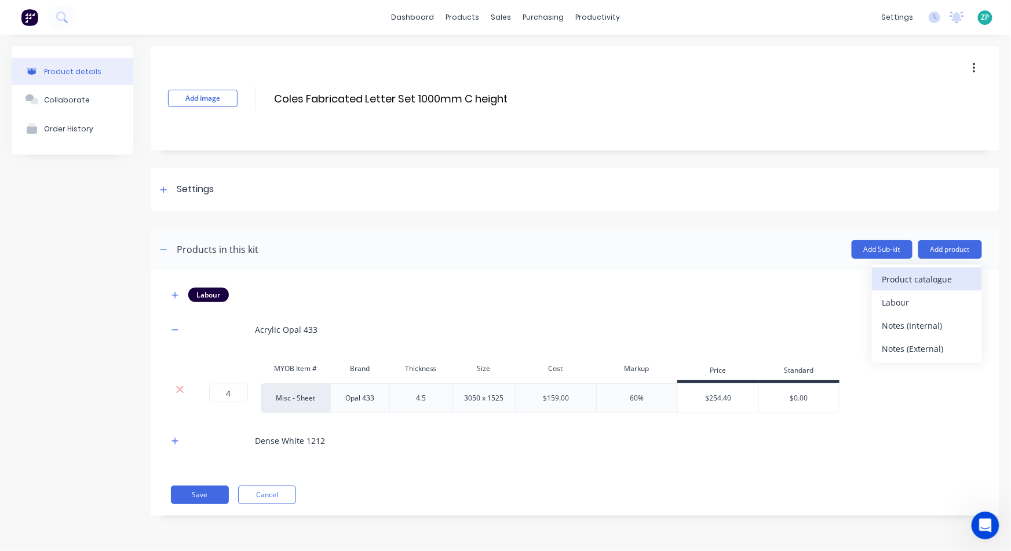
click at [900, 278] on div "Product catalogue" at bounding box center [926, 279] width 89 height 17
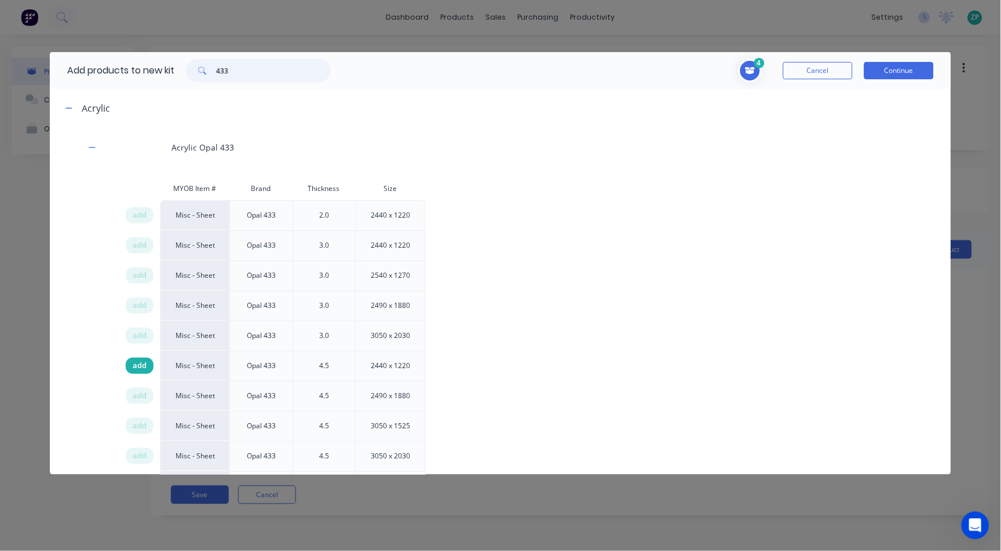
type input "433"
click at [138, 365] on span "add" at bounding box center [140, 366] width 14 height 12
click at [902, 69] on button "Continue" at bounding box center [899, 70] width 70 height 17
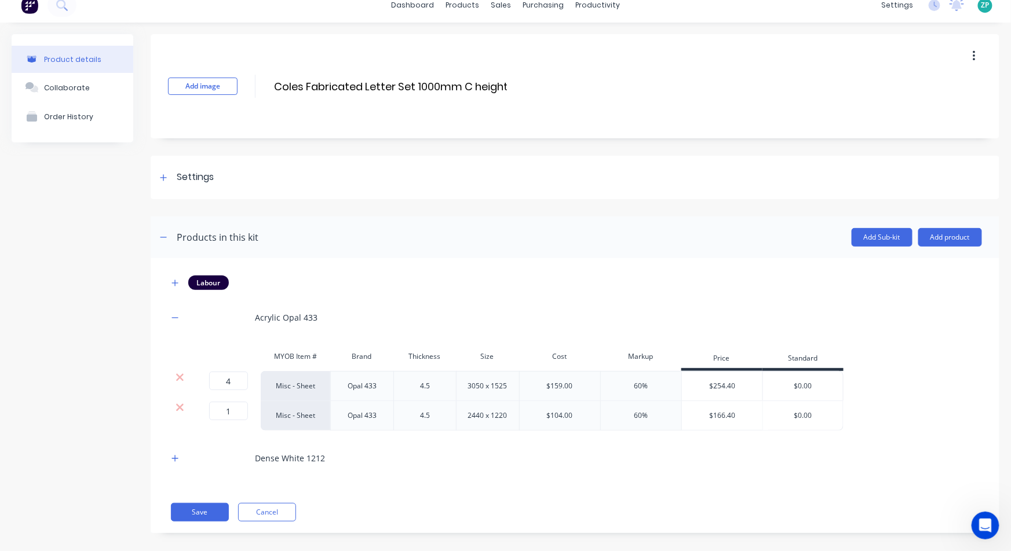
scroll to position [23, 0]
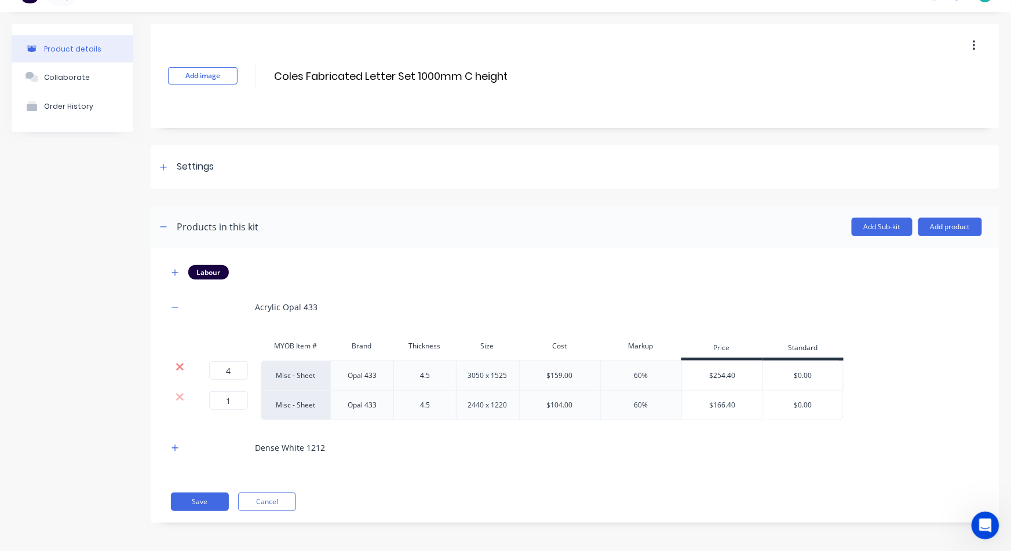
click at [179, 366] on icon at bounding box center [180, 368] width 8 height 8
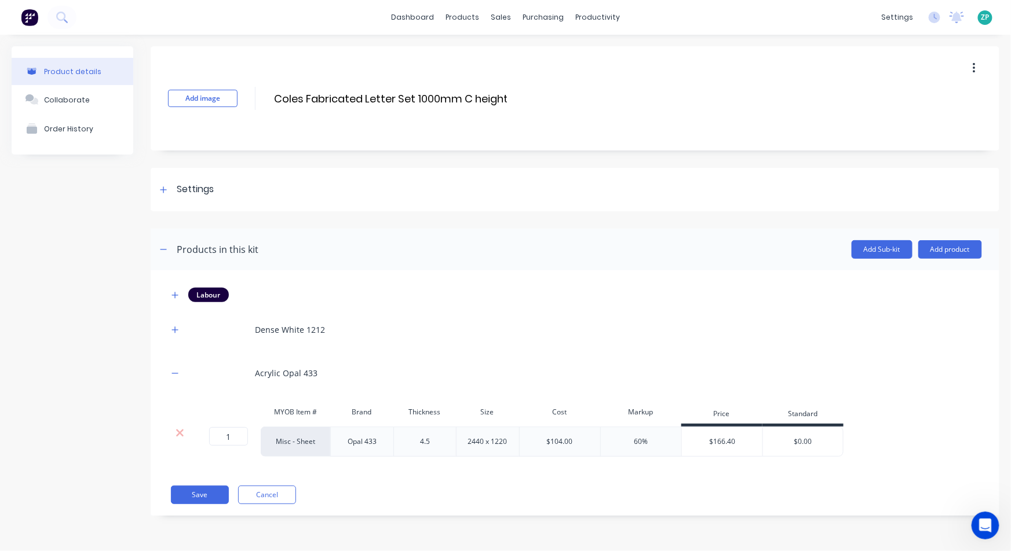
scroll to position [0, 0]
click at [174, 328] on icon "button" at bounding box center [174, 330] width 7 height 8
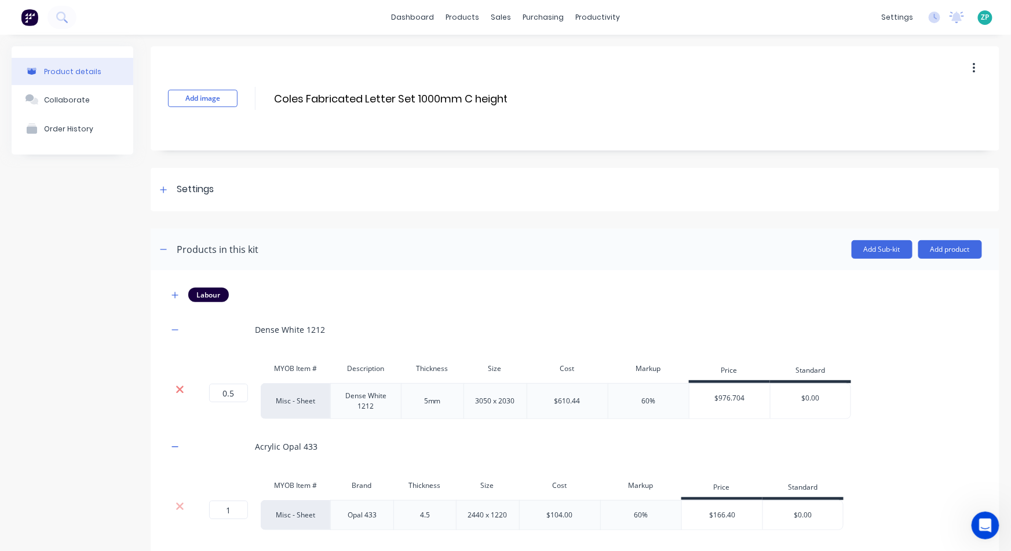
click at [178, 392] on icon at bounding box center [180, 390] width 9 height 12
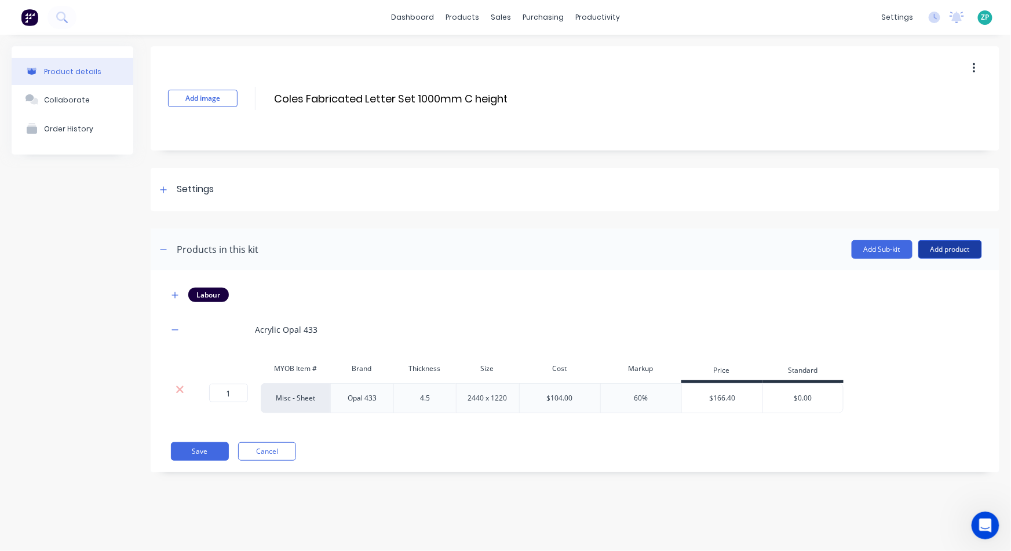
click at [942, 255] on button "Add product" at bounding box center [950, 249] width 64 height 19
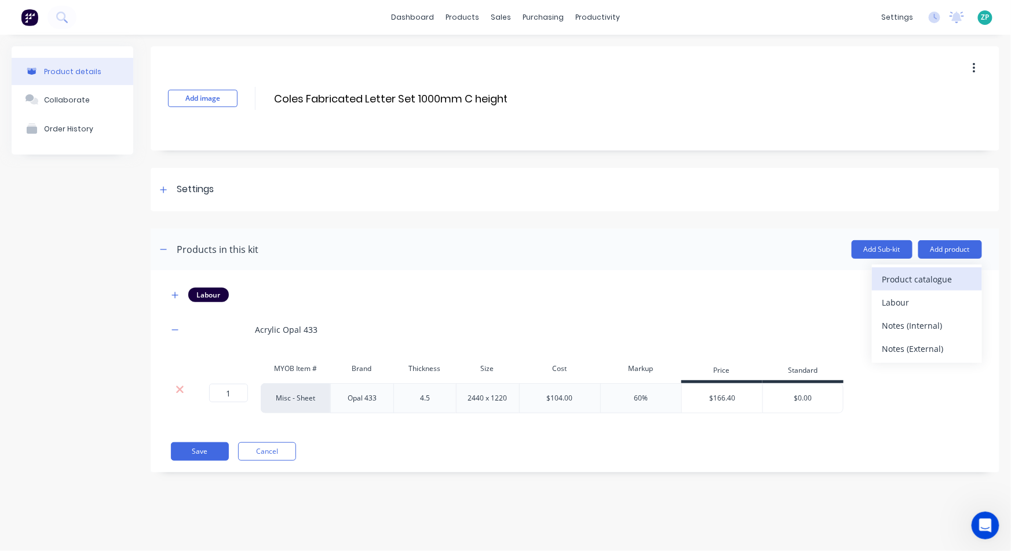
click at [935, 278] on div "Product catalogue" at bounding box center [926, 279] width 89 height 17
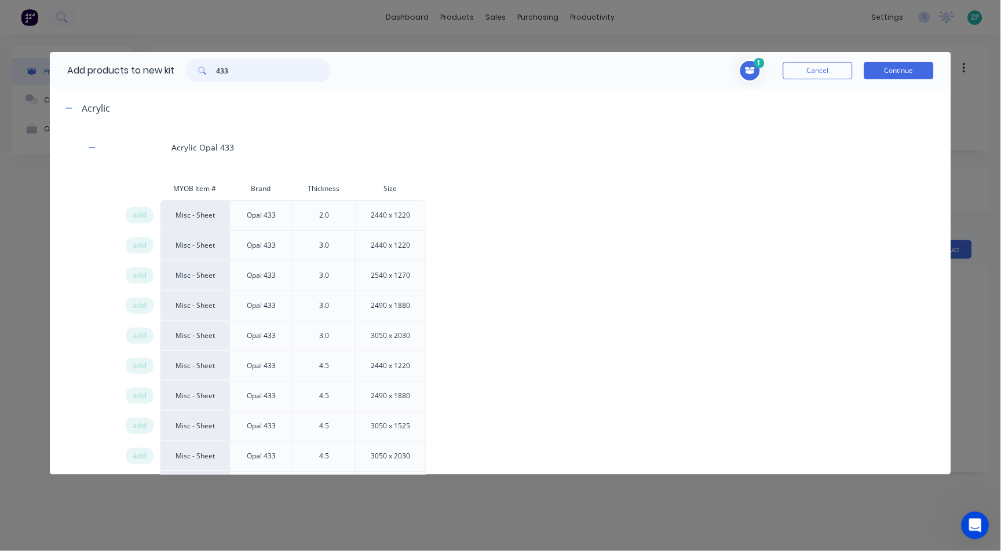
click at [223, 72] on input "433" at bounding box center [273, 70] width 115 height 23
click at [224, 71] on input "433" at bounding box center [273, 70] width 115 height 23
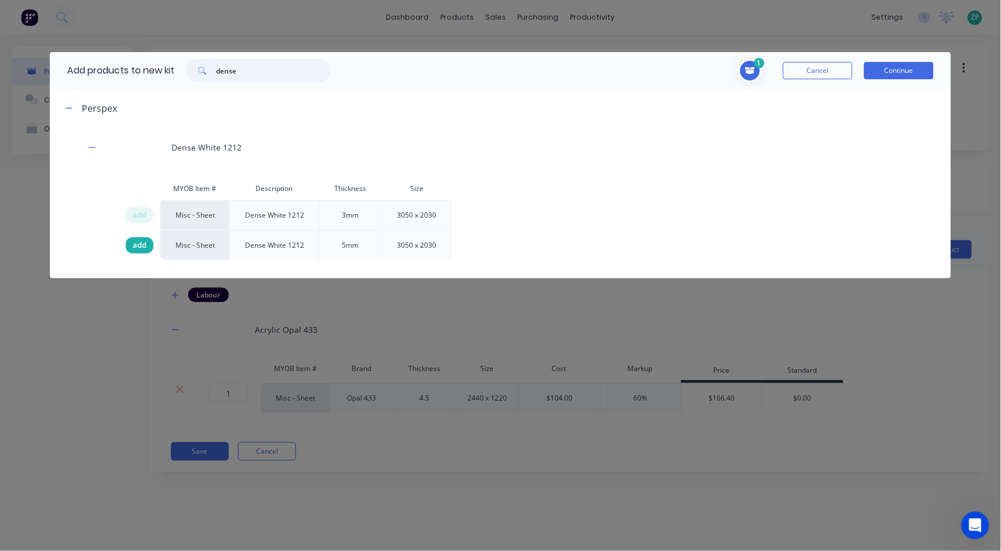
type input "dense"
click at [138, 240] on span "add" at bounding box center [140, 246] width 14 height 12
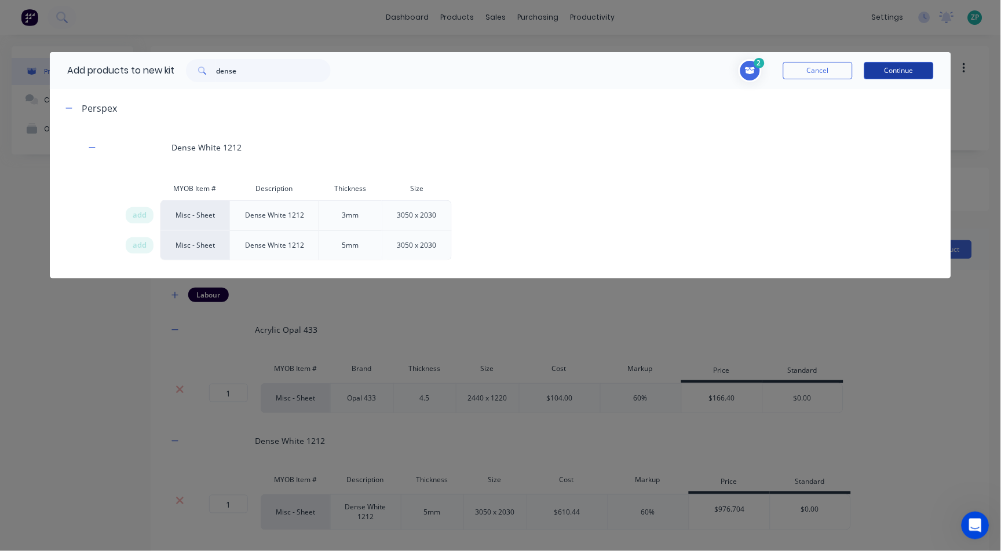
click at [920, 69] on button "Continue" at bounding box center [899, 70] width 70 height 17
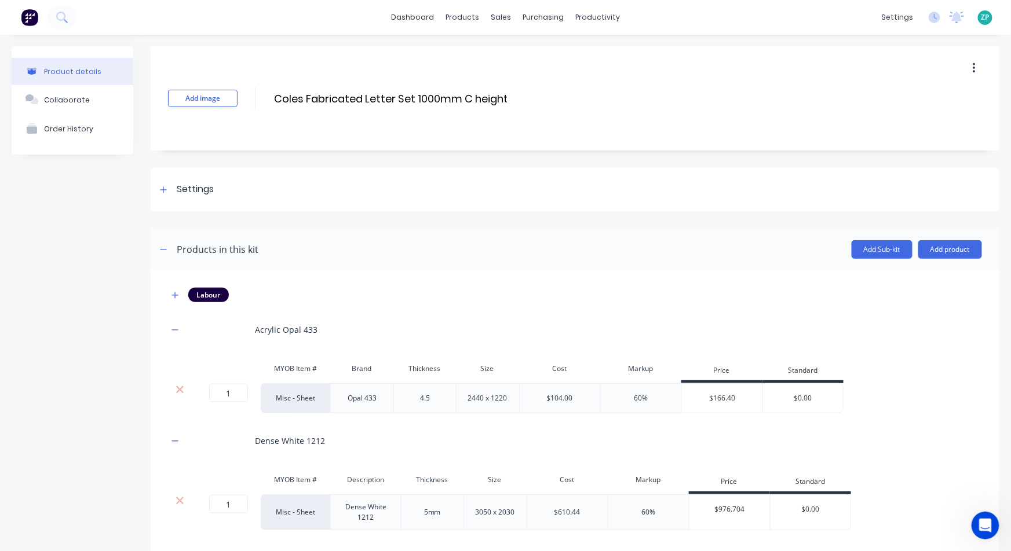
scroll to position [67, 0]
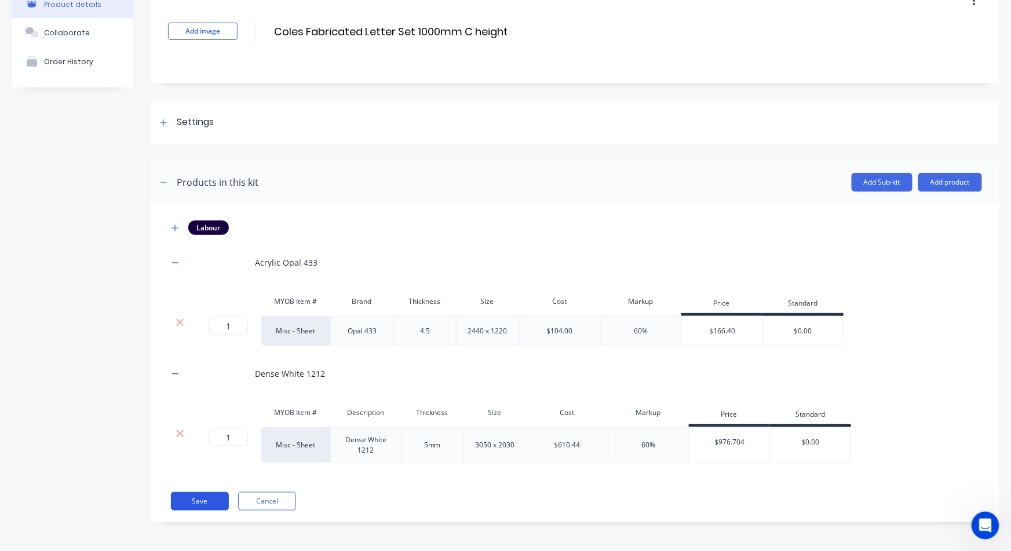
click at [197, 500] on button "Save" at bounding box center [200, 501] width 58 height 19
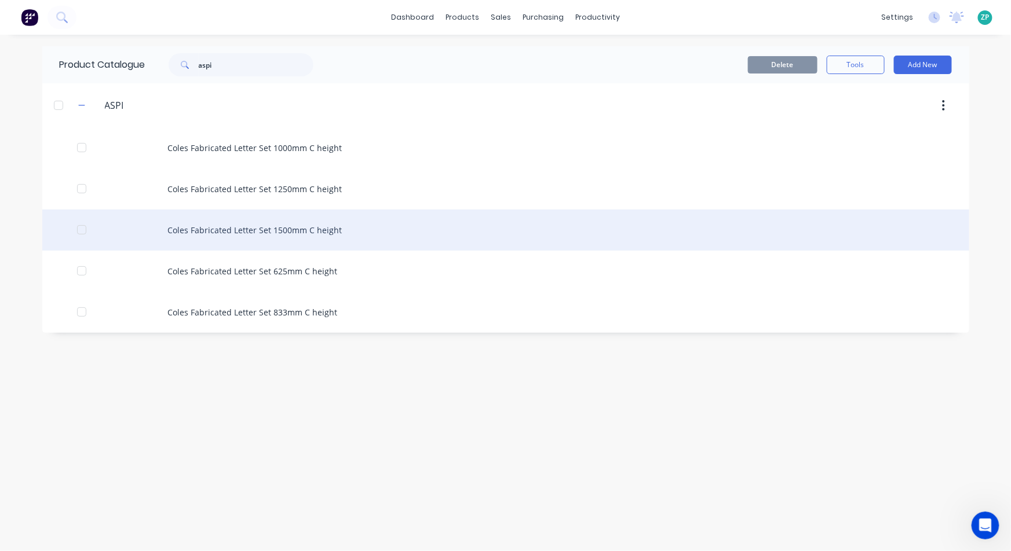
scroll to position [1311, 0]
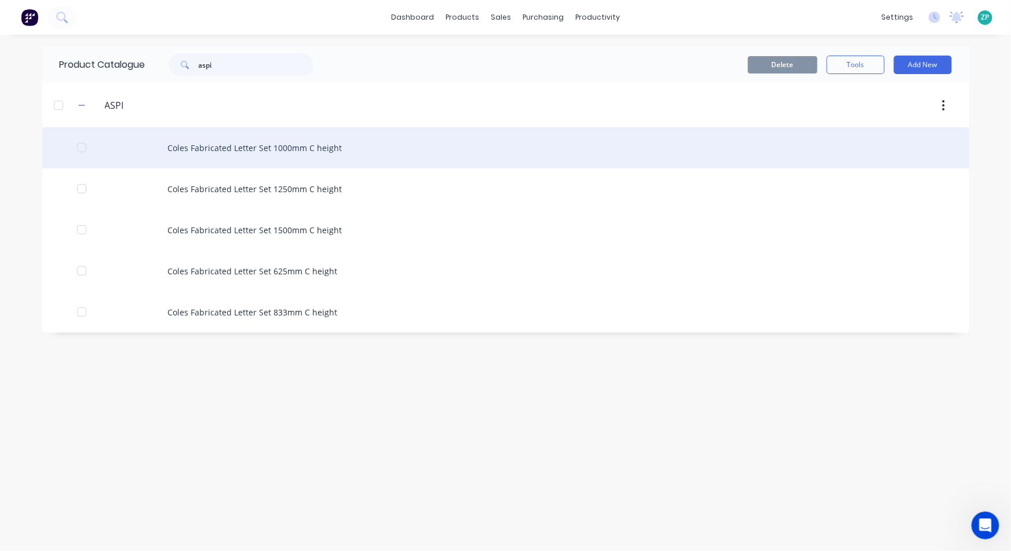
click at [295, 138] on div "Coles Fabricated Letter Set 1000mm C height" at bounding box center [505, 147] width 927 height 41
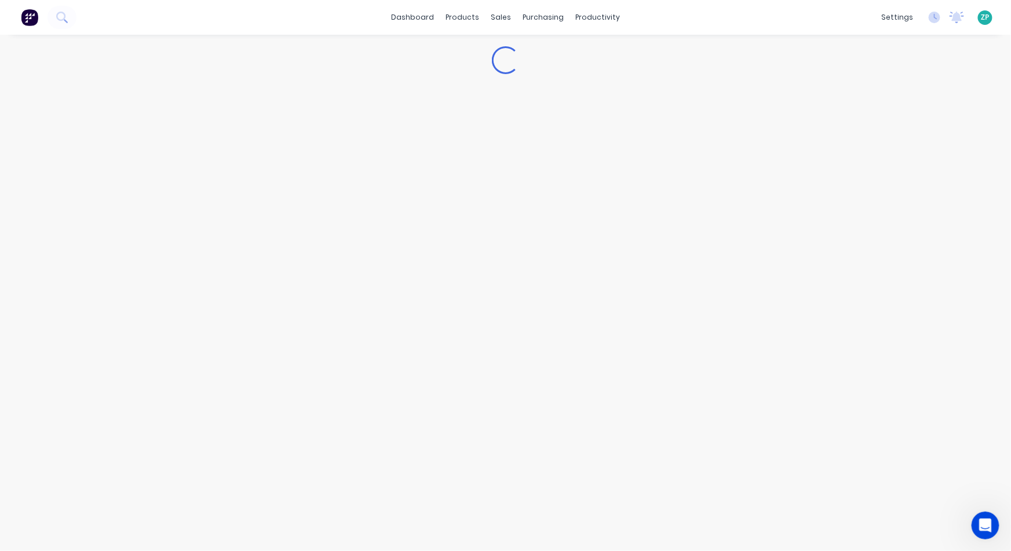
scroll to position [1437, 0]
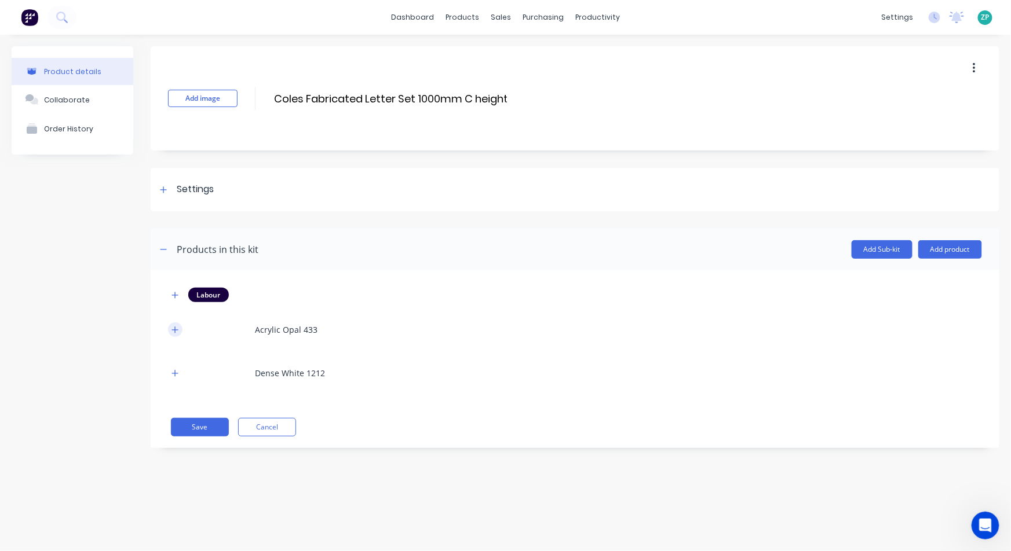
click at [169, 327] on button "button" at bounding box center [175, 330] width 14 height 14
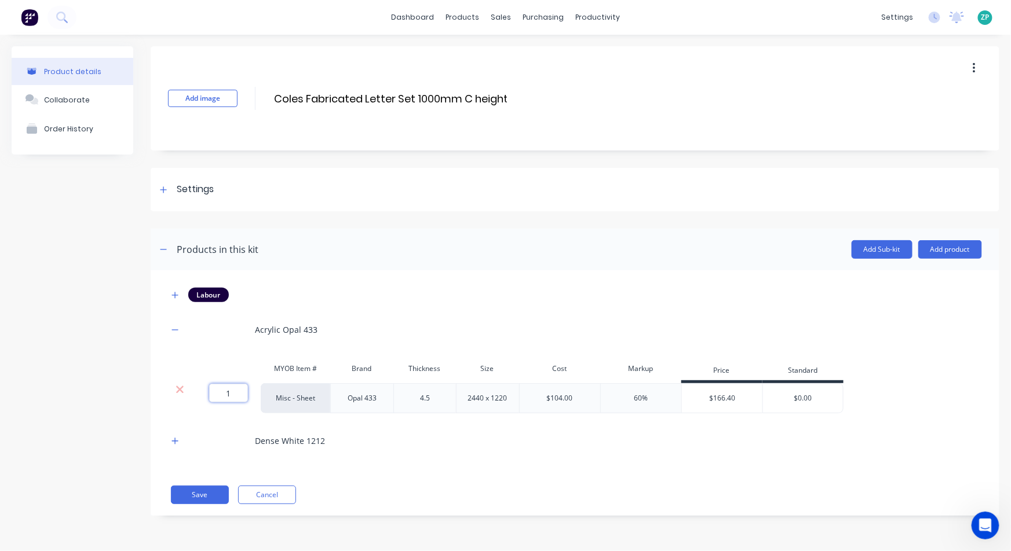
drag, startPoint x: 228, startPoint y: 389, endPoint x: 239, endPoint y: 386, distance: 11.2
click at [239, 386] on input "1" at bounding box center [228, 393] width 39 height 19
type input "4"
click at [174, 446] on button "button" at bounding box center [175, 441] width 14 height 14
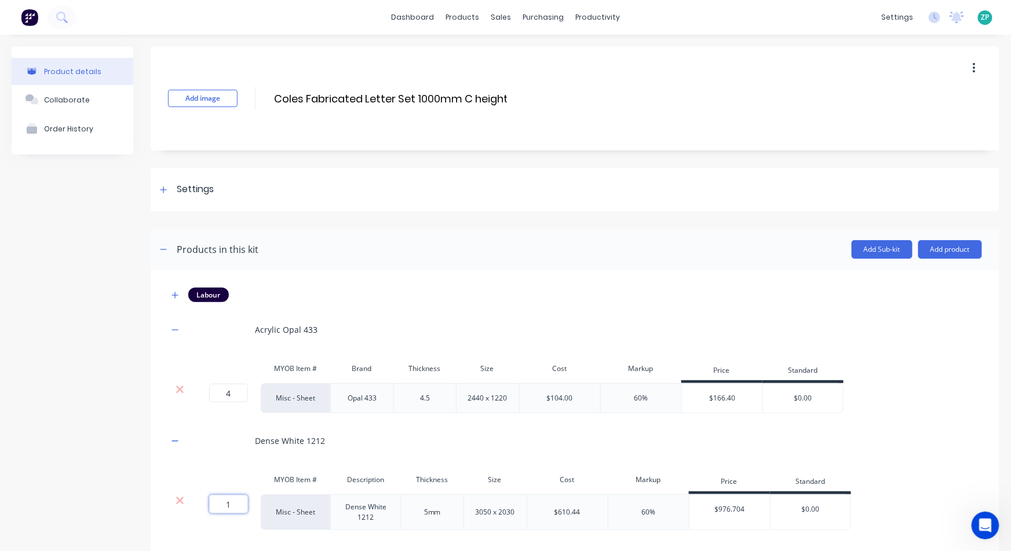
drag, startPoint x: 224, startPoint y: 506, endPoint x: 257, endPoint y: 505, distance: 33.6
click at [254, 502] on div "1 1 ?" at bounding box center [226, 513] width 70 height 36
type input "0.5"
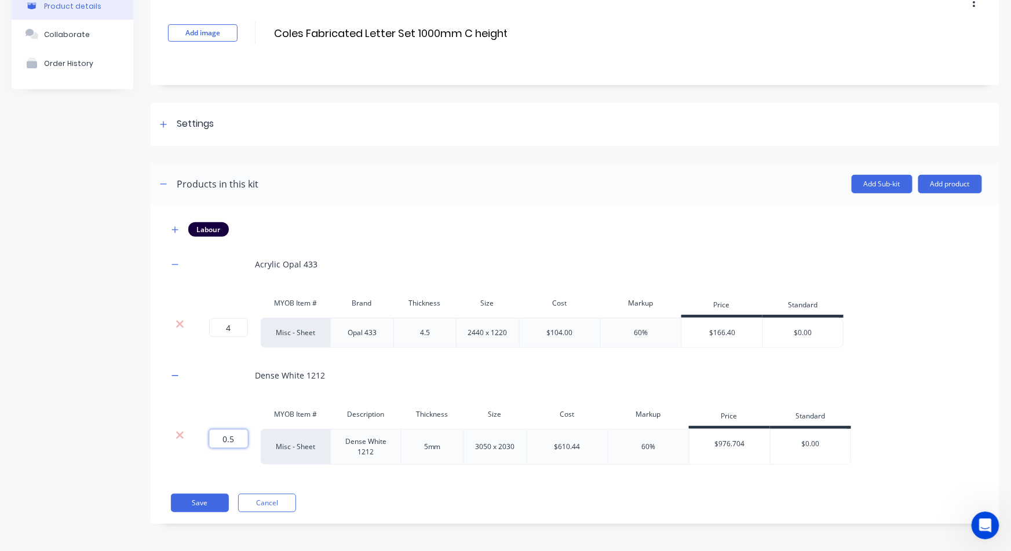
scroll to position [67, 0]
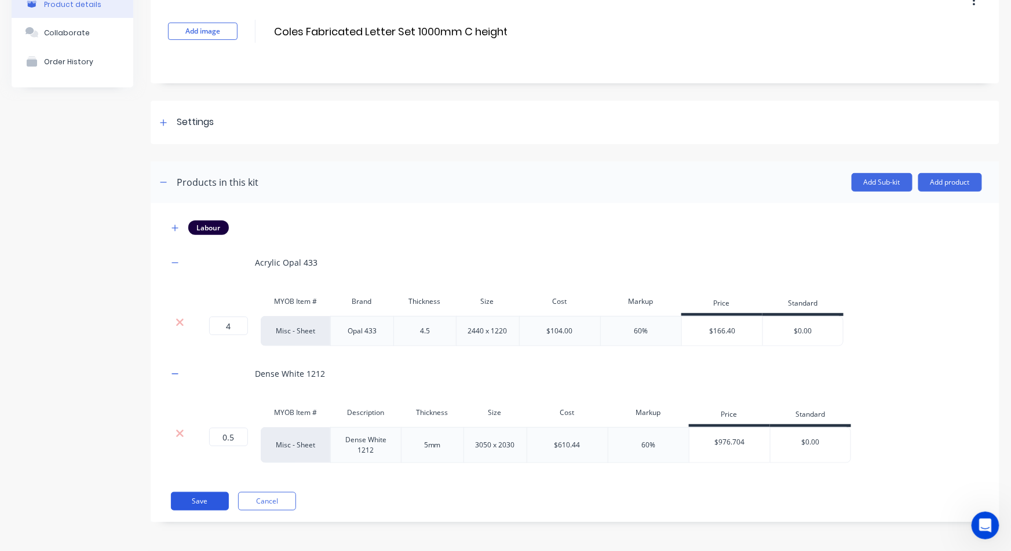
click at [201, 505] on button "Save" at bounding box center [200, 501] width 58 height 19
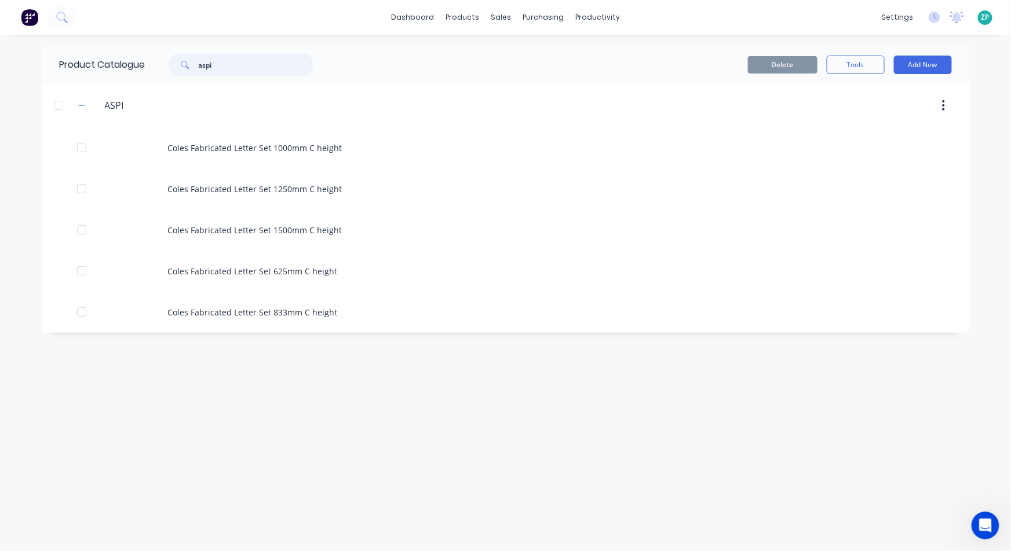
click at [237, 65] on input "aspi" at bounding box center [256, 64] width 115 height 23
type input "p"
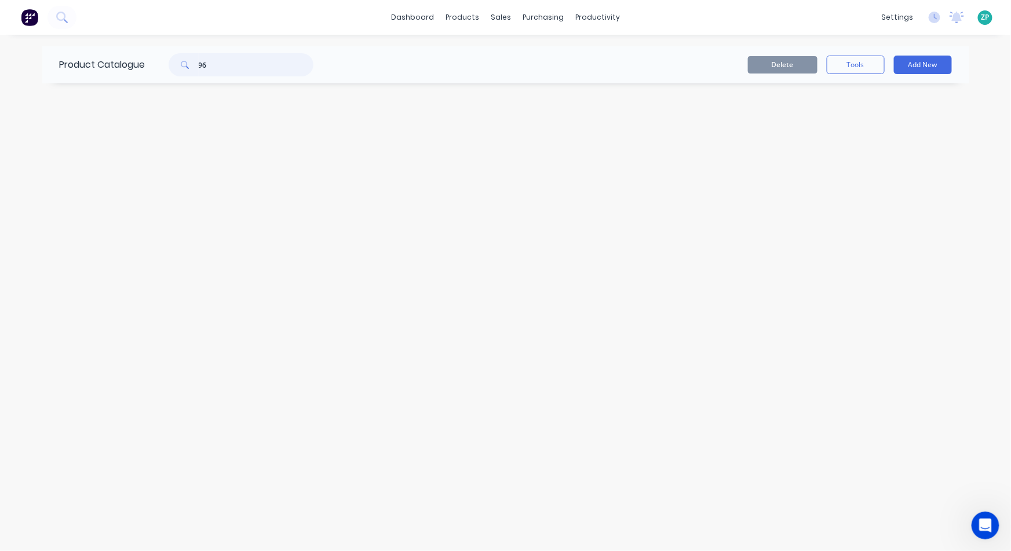
type input "9"
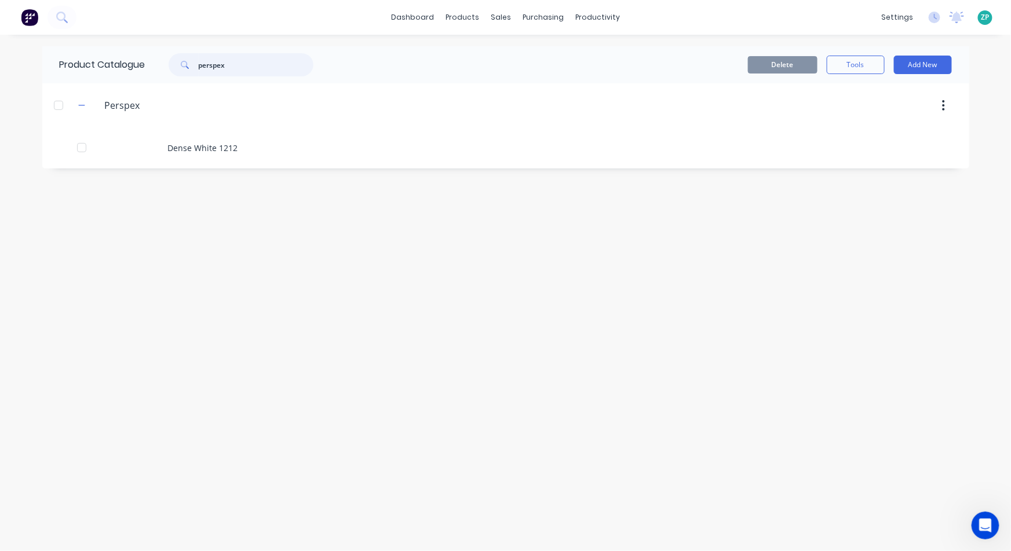
drag, startPoint x: 229, startPoint y: 77, endPoint x: 183, endPoint y: 89, distance: 47.3
click at [183, 89] on div "Product Catalogue perspex Delete Tools Add New Perspex Perspex Dense White 1212" at bounding box center [505, 107] width 927 height 122
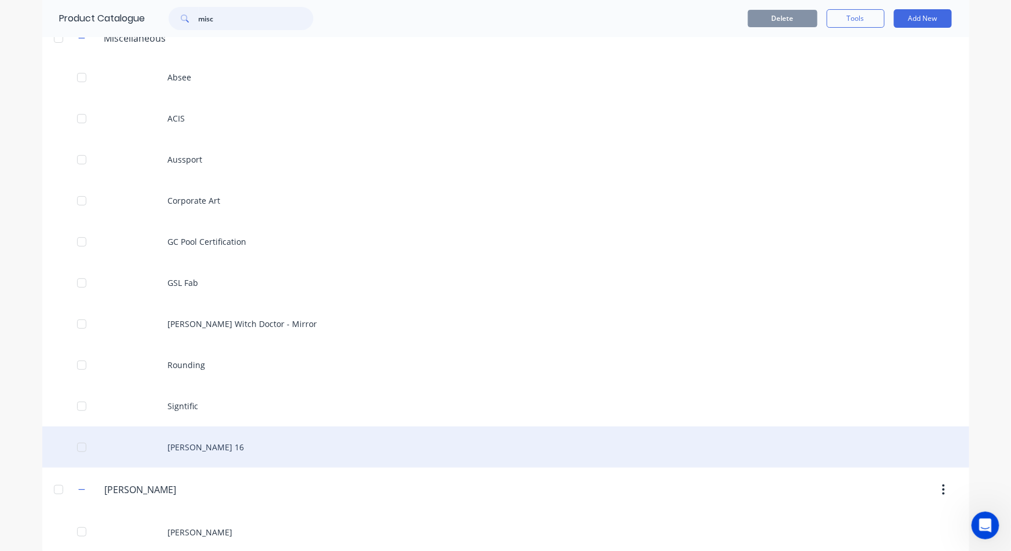
scroll to position [76, 0]
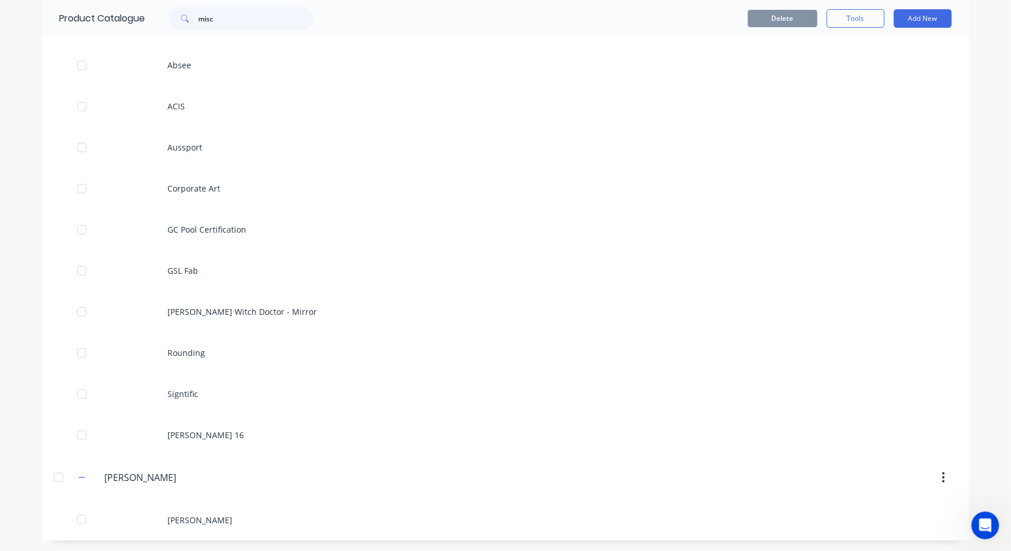
drag, startPoint x: 239, startPoint y: 31, endPoint x: 228, endPoint y: 15, distance: 19.1
click at [228, 16] on div "Product Catalogue misc" at bounding box center [192, 18] width 300 height 37
drag, startPoint x: 226, startPoint y: 13, endPoint x: 189, endPoint y: 11, distance: 37.7
click at [189, 11] on div "misc" at bounding box center [241, 18] width 145 height 23
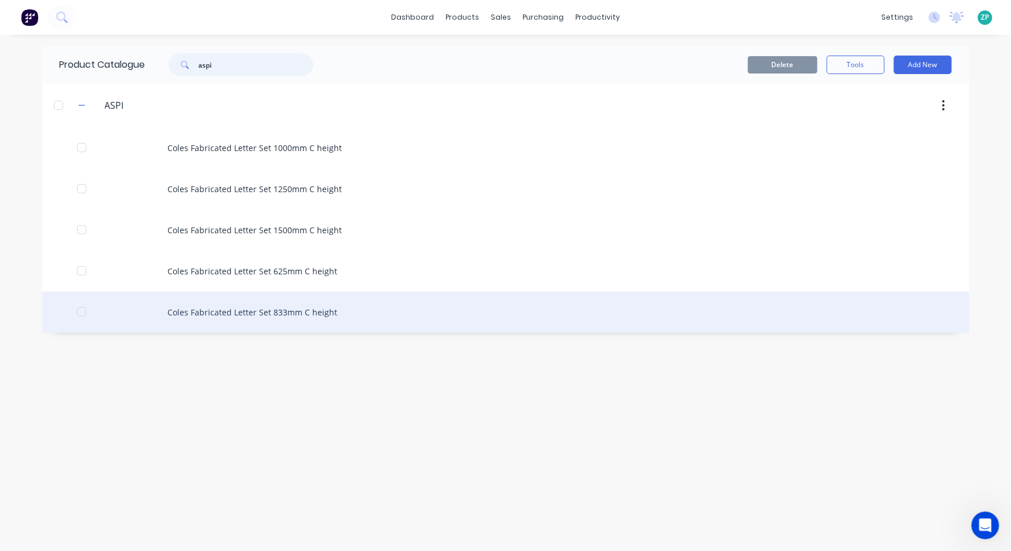
type input "aspi"
click at [294, 316] on div "Coles Fabricated Letter Set 833mm C height" at bounding box center [505, 312] width 927 height 41
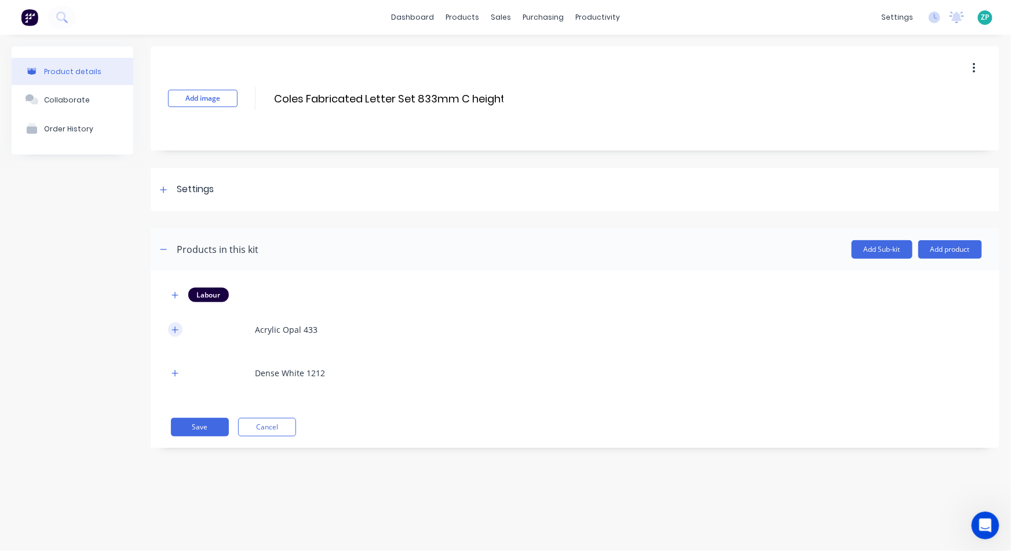
click at [171, 327] on icon "button" at bounding box center [174, 330] width 7 height 8
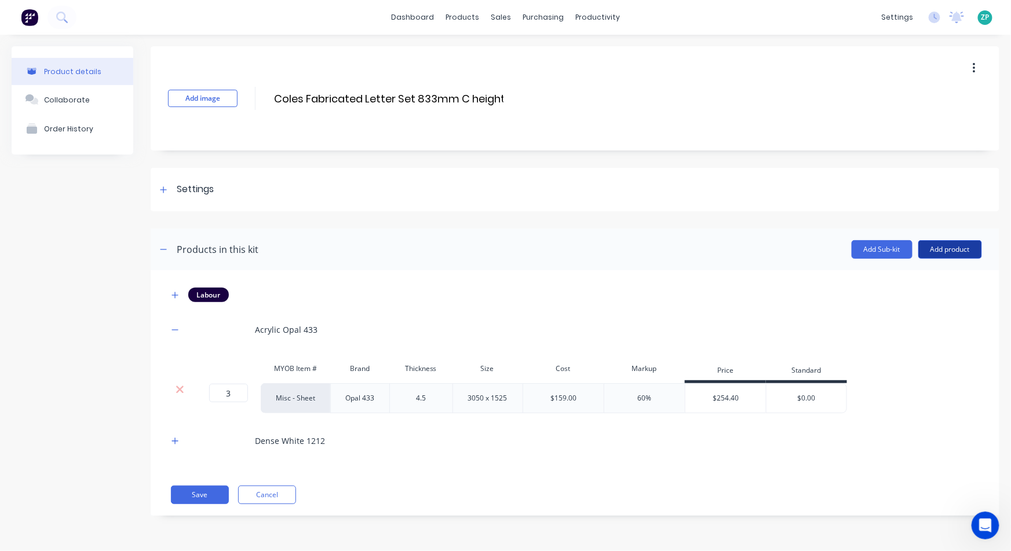
click at [963, 254] on button "Add product" at bounding box center [950, 249] width 64 height 19
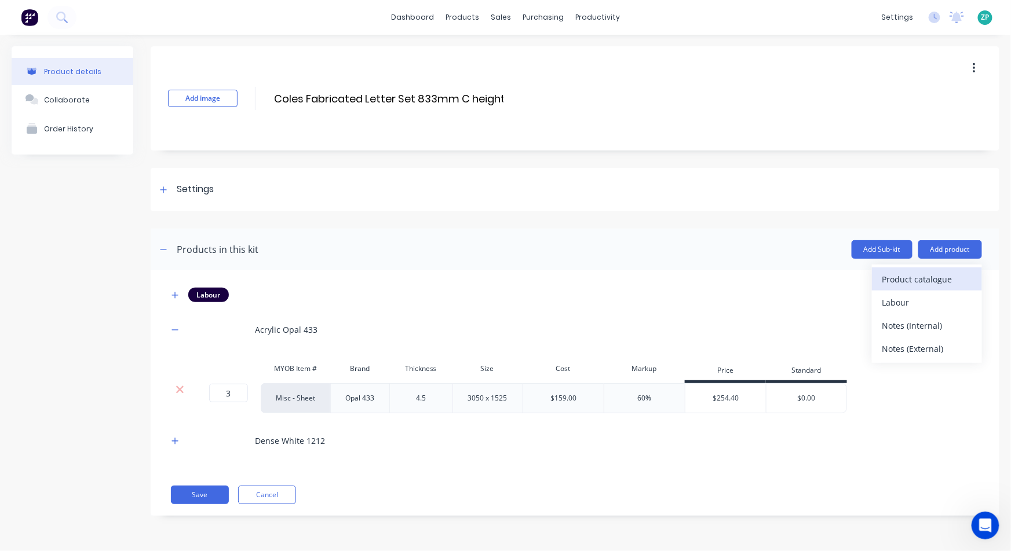
click at [909, 281] on div "Product catalogue" at bounding box center [926, 279] width 89 height 17
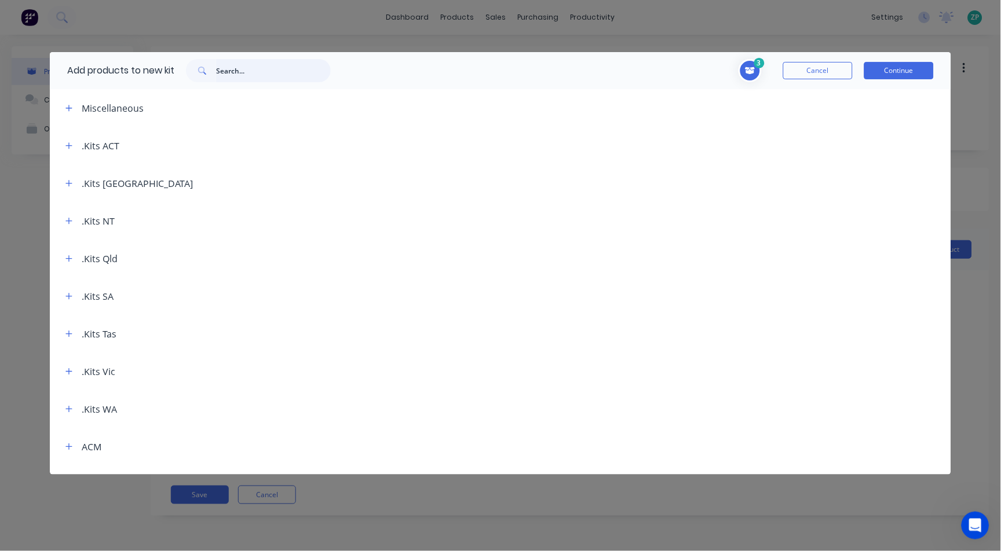
click at [265, 61] on input "text" at bounding box center [273, 70] width 115 height 23
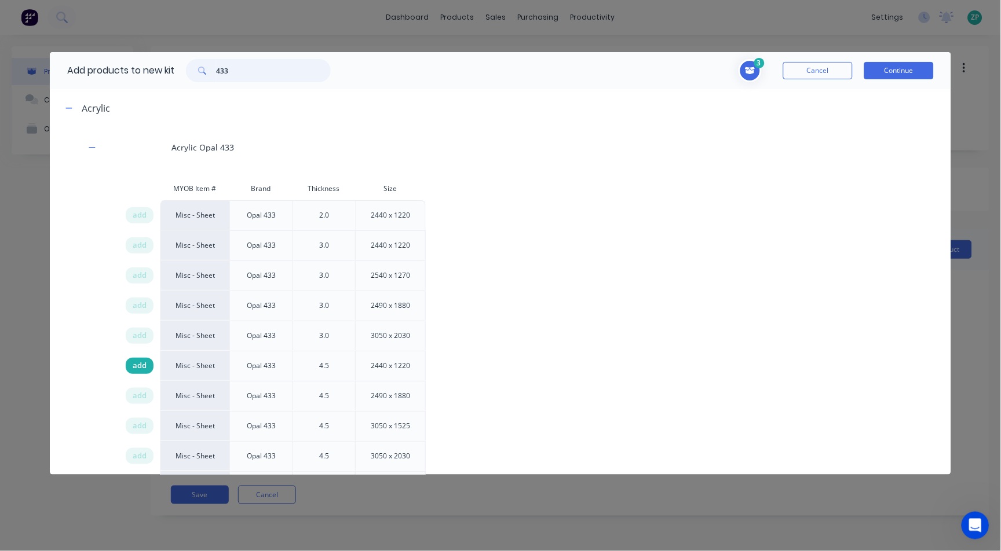
type input "433"
click at [137, 365] on span "add" at bounding box center [140, 366] width 14 height 12
click at [893, 77] on button "Continue" at bounding box center [899, 70] width 70 height 17
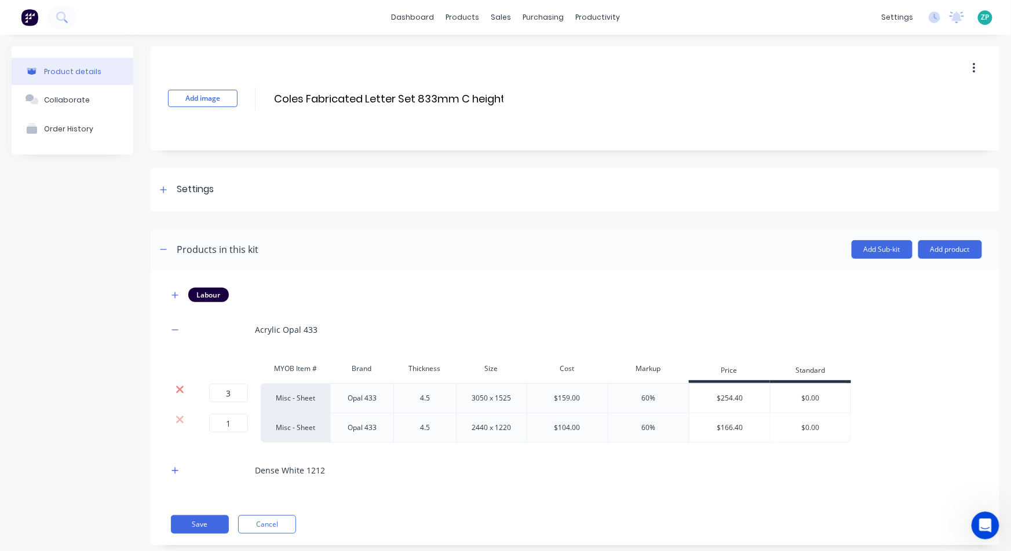
click at [181, 392] on icon at bounding box center [180, 390] width 8 height 8
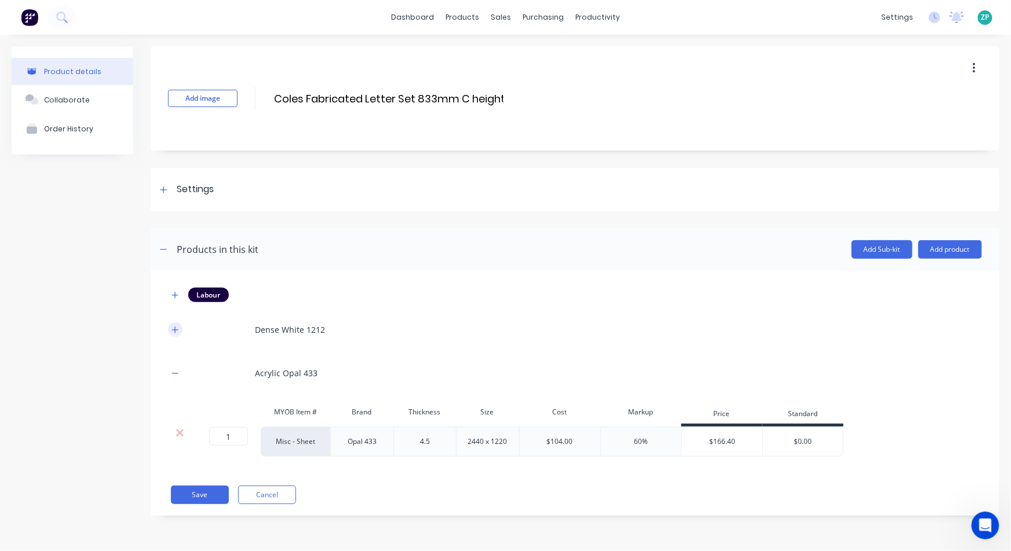
click at [173, 331] on icon "button" at bounding box center [174, 330] width 7 height 8
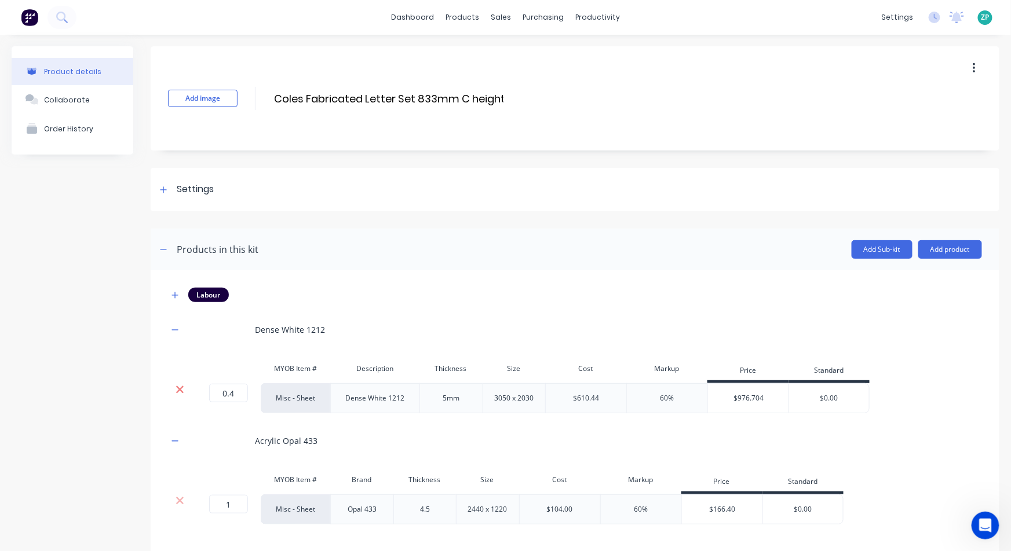
click at [177, 388] on icon at bounding box center [180, 390] width 8 height 8
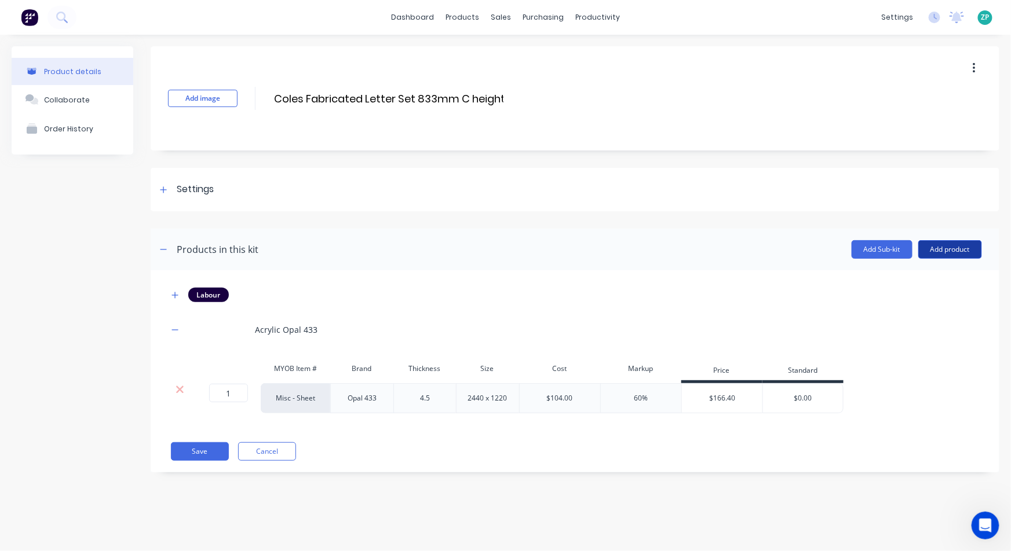
click at [956, 249] on button "Add product" at bounding box center [950, 249] width 64 height 19
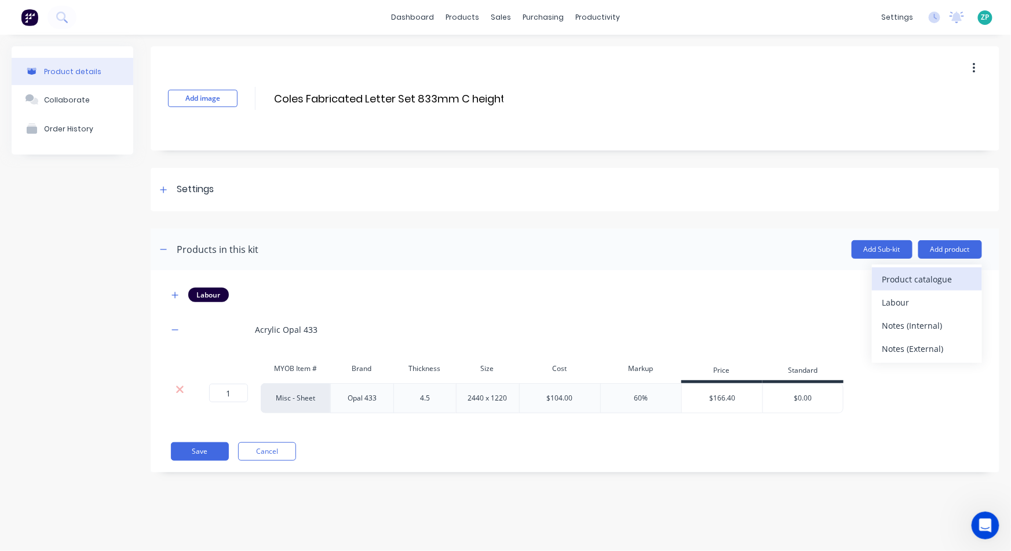
click at [948, 277] on div "Product catalogue" at bounding box center [926, 279] width 89 height 17
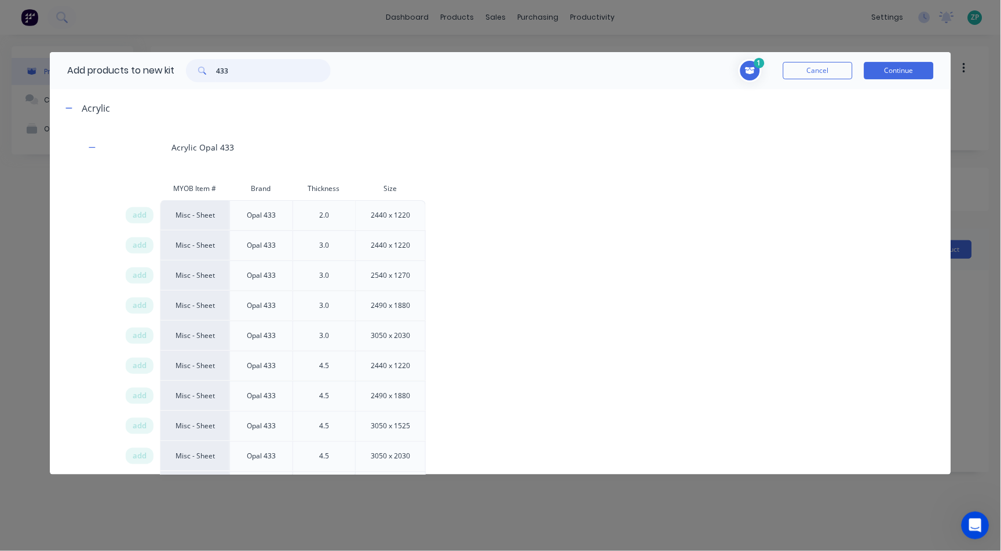
click at [249, 72] on input "433" at bounding box center [273, 70] width 115 height 23
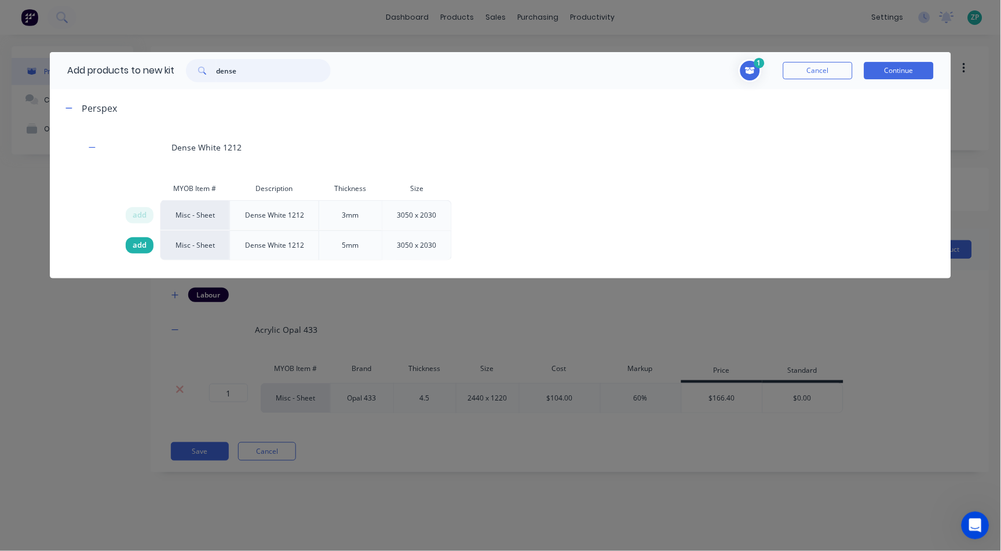
type input "dense"
click at [141, 250] on span "add" at bounding box center [140, 246] width 14 height 12
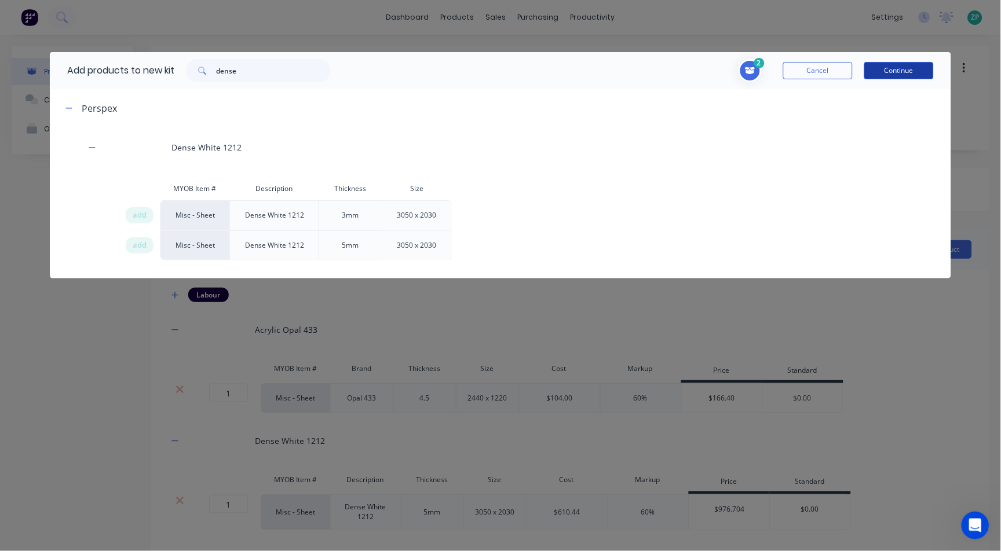
click at [879, 67] on button "Continue" at bounding box center [899, 70] width 70 height 17
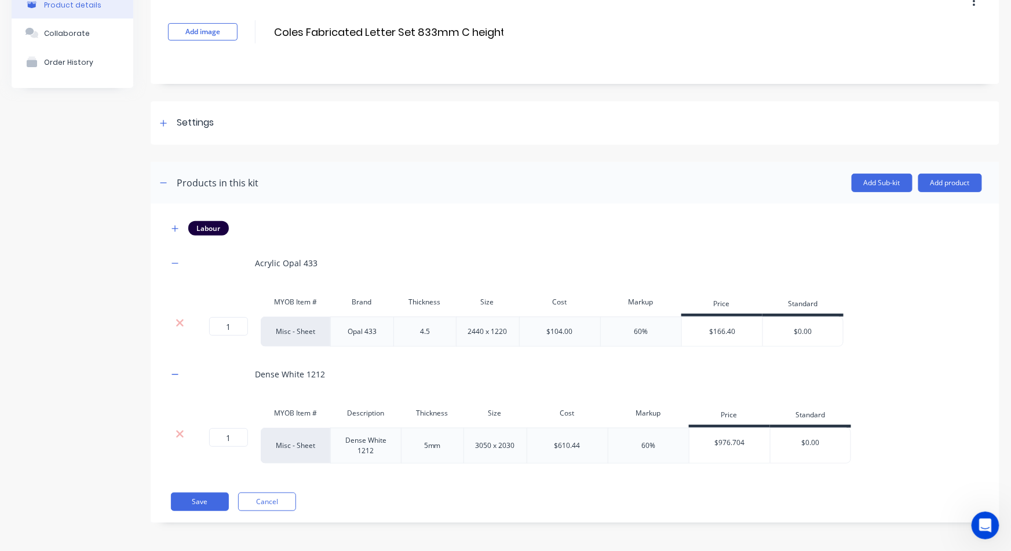
scroll to position [67, 0]
click at [239, 323] on input "1" at bounding box center [228, 326] width 39 height 19
type input "3"
drag, startPoint x: 215, startPoint y: 437, endPoint x: 272, endPoint y: 416, distance: 61.0
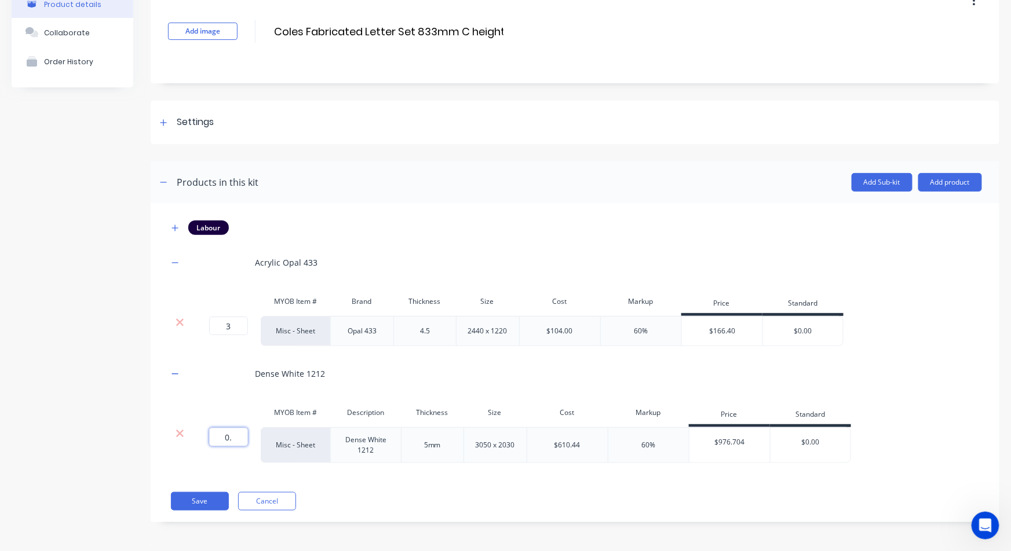
type input "0.4"
click at [836, 363] on div "Dense White 1212" at bounding box center [575, 374] width 814 height 32
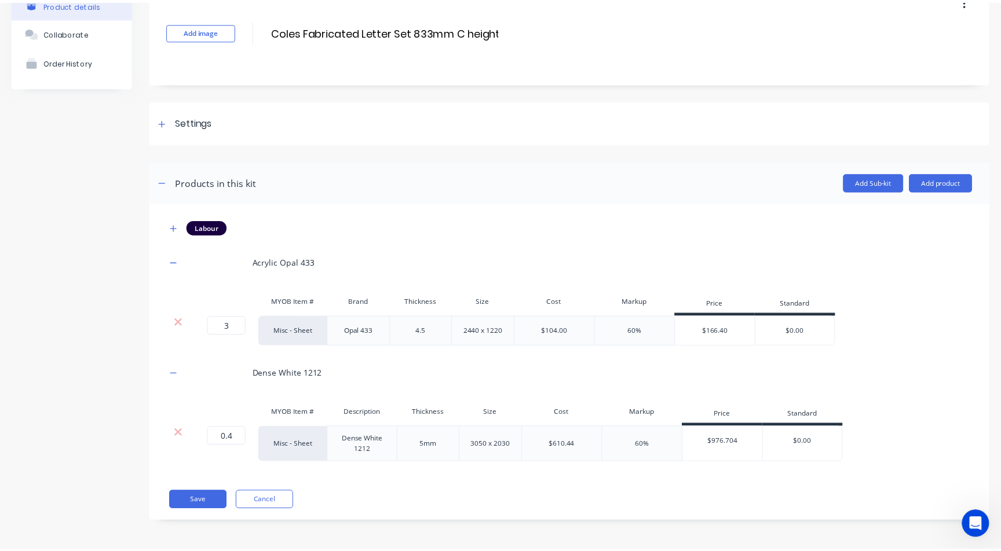
scroll to position [1437, 0]
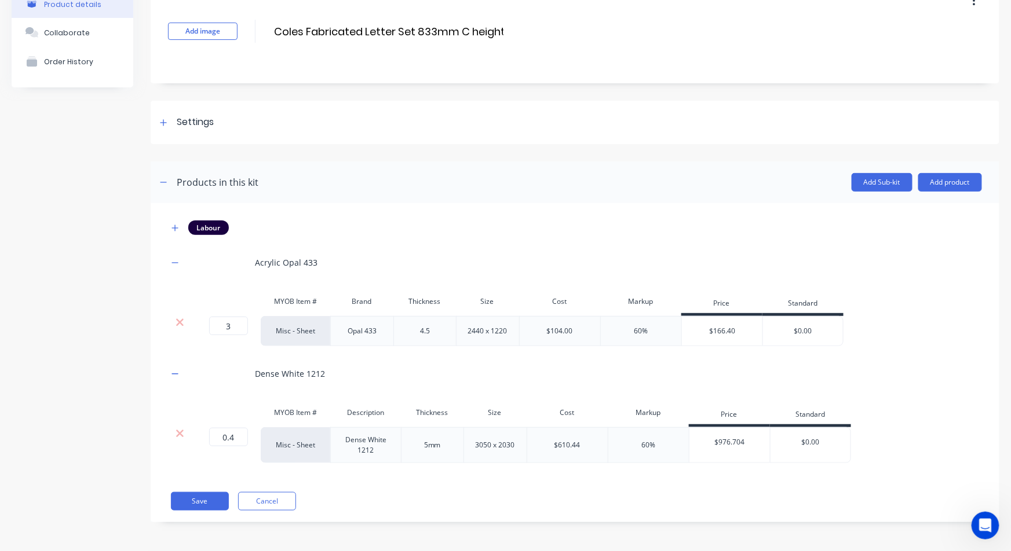
click at [812, 331] on input "$0.00" at bounding box center [803, 331] width 80 height 10
type input "$166.40"
click at [819, 452] on div "$0.00" at bounding box center [810, 442] width 80 height 29
drag, startPoint x: 822, startPoint y: 447, endPoint x: 758, endPoint y: 451, distance: 64.4
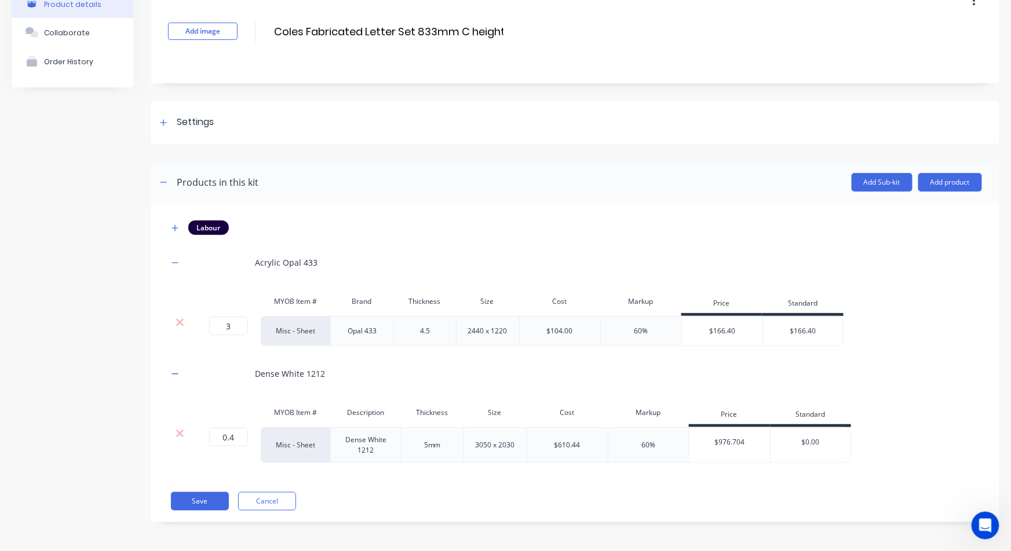
click at [758, 451] on div "0.4 0.4 ? Misc - Sheet Dense White 1212 5mm 3050 x 2030 $610.44 60% $976.704 $0…" at bounding box center [509, 445] width 683 height 36
type input "976.704"
click at [187, 495] on button "Save" at bounding box center [200, 501] width 58 height 19
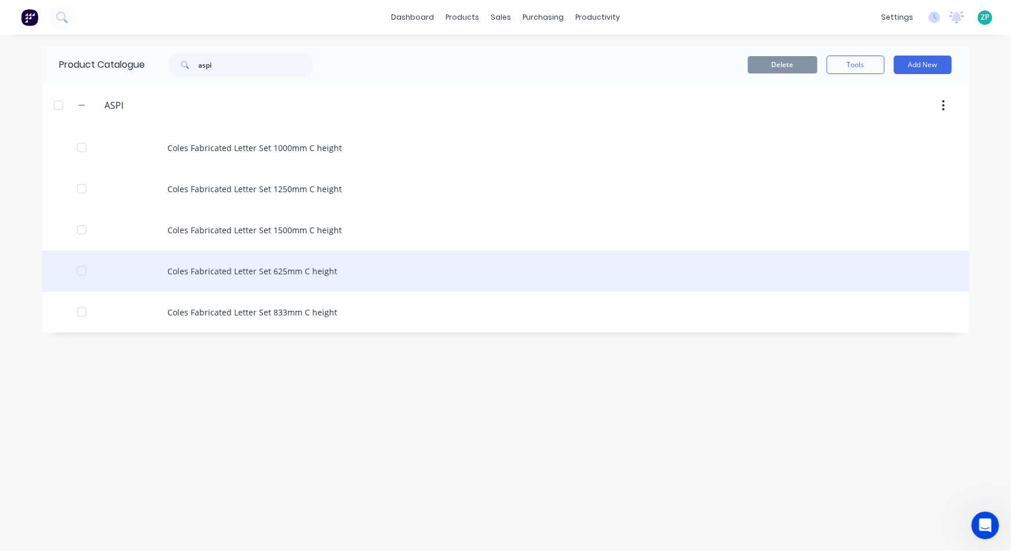
click at [262, 268] on div "Coles Fabricated Letter Set 625mm C height" at bounding box center [505, 271] width 927 height 41
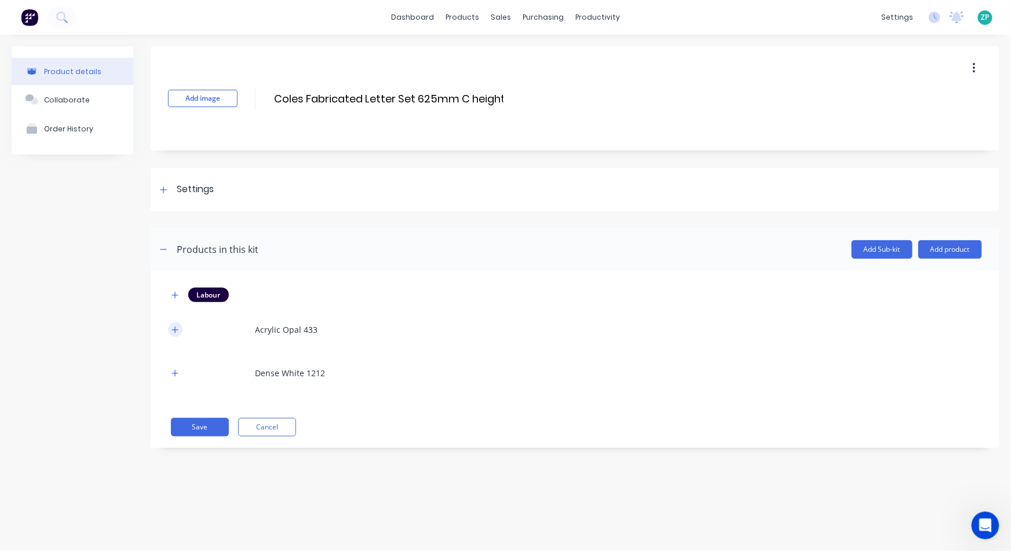
click at [176, 332] on icon "button" at bounding box center [174, 330] width 7 height 8
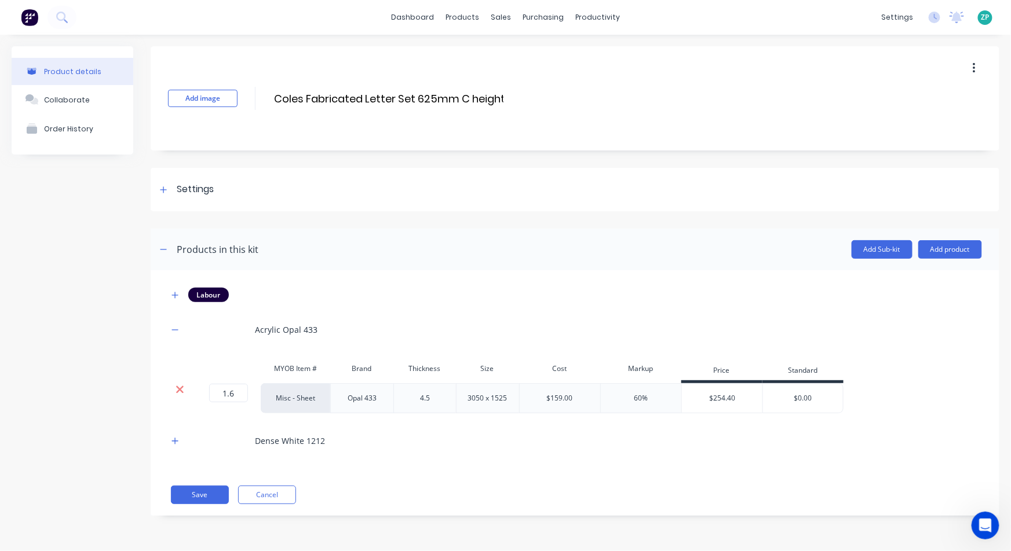
click at [180, 388] on icon at bounding box center [180, 390] width 8 height 8
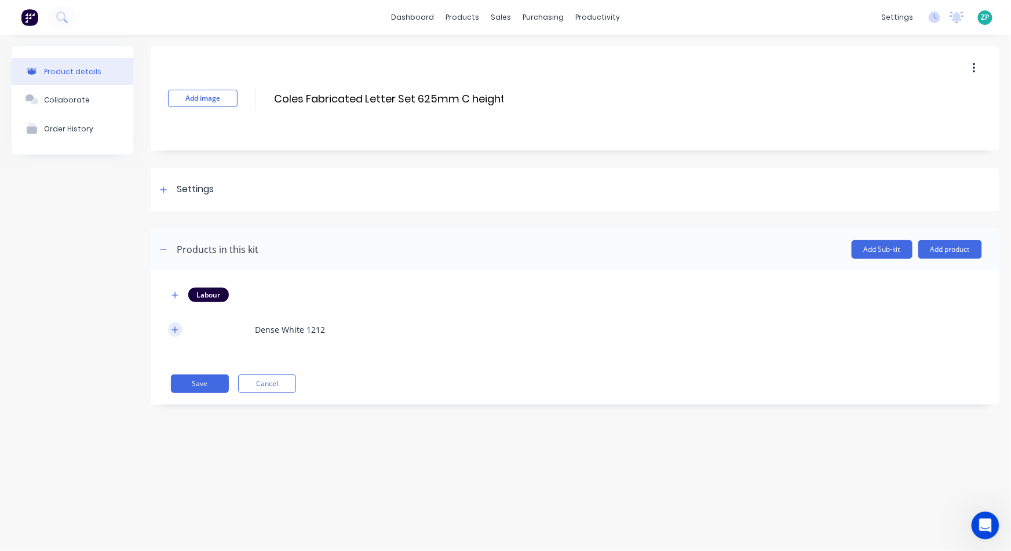
click at [171, 328] on icon "button" at bounding box center [174, 330] width 7 height 8
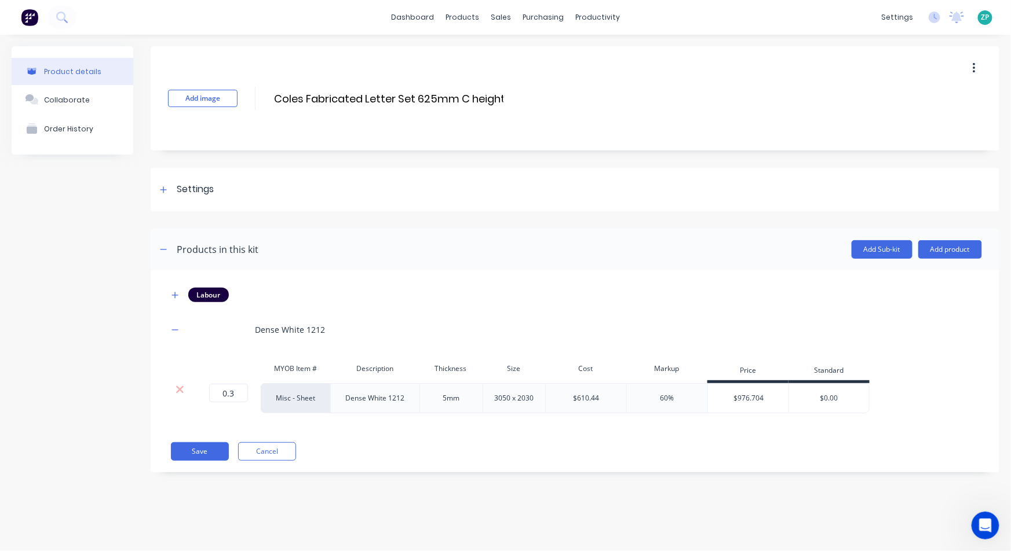
click at [174, 388] on div at bounding box center [180, 390] width 22 height 12
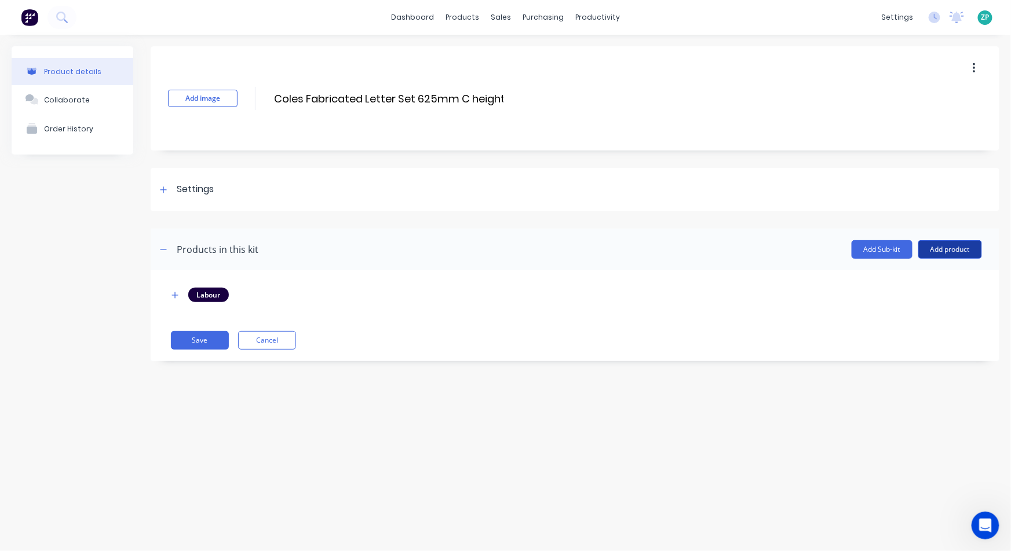
click at [955, 248] on button "Add product" at bounding box center [950, 249] width 64 height 19
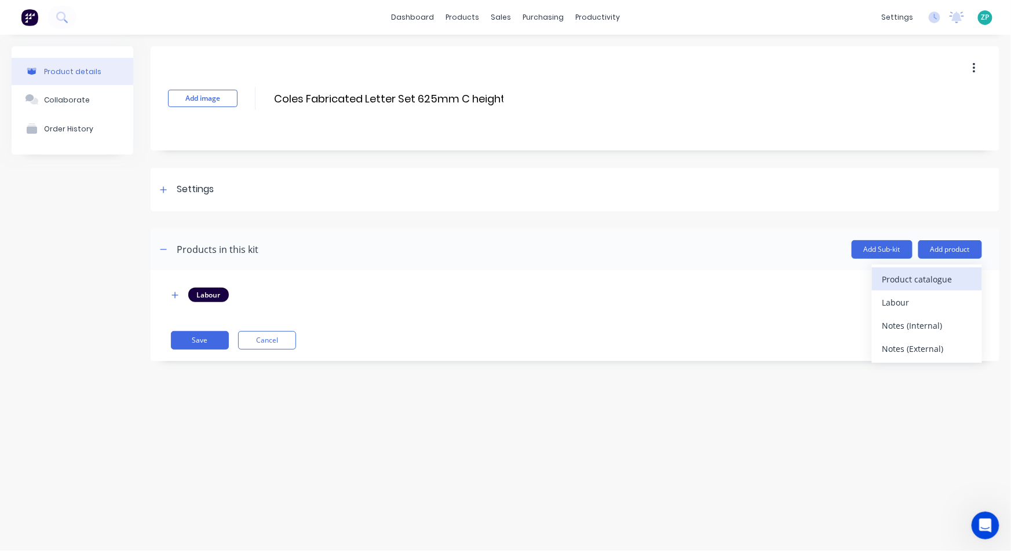
click at [933, 269] on button "Product catalogue" at bounding box center [927, 279] width 110 height 23
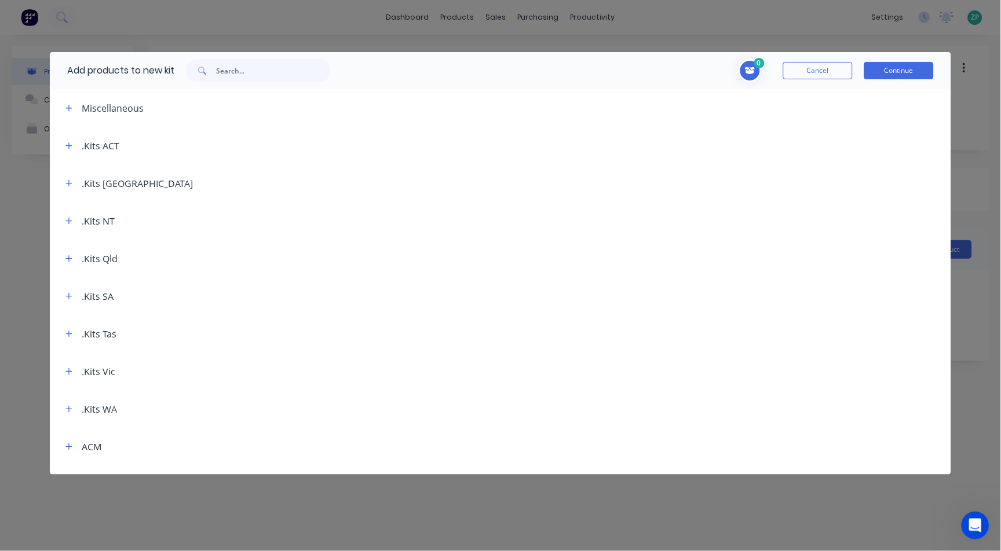
drag, startPoint x: 222, startPoint y: 56, endPoint x: 224, endPoint y: 71, distance: 15.2
click at [224, 71] on div "Add products to new kit" at bounding box center [196, 70] width 293 height 37
click at [225, 72] on input "text" at bounding box center [273, 70] width 115 height 23
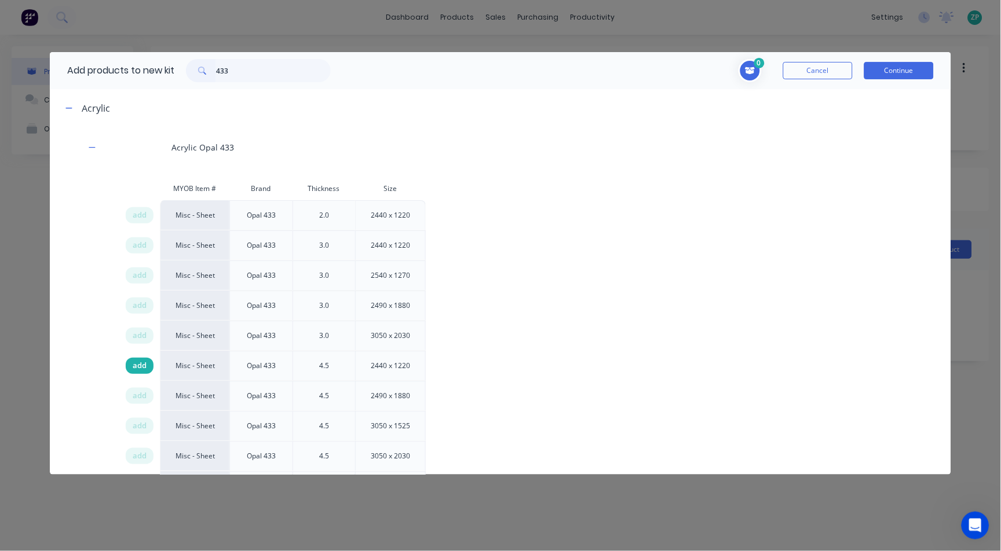
click at [148, 365] on div "add" at bounding box center [140, 366] width 28 height 16
click at [245, 56] on div "Add products to new kit 433" at bounding box center [196, 70] width 293 height 37
click at [247, 63] on input "433" at bounding box center [273, 70] width 115 height 23
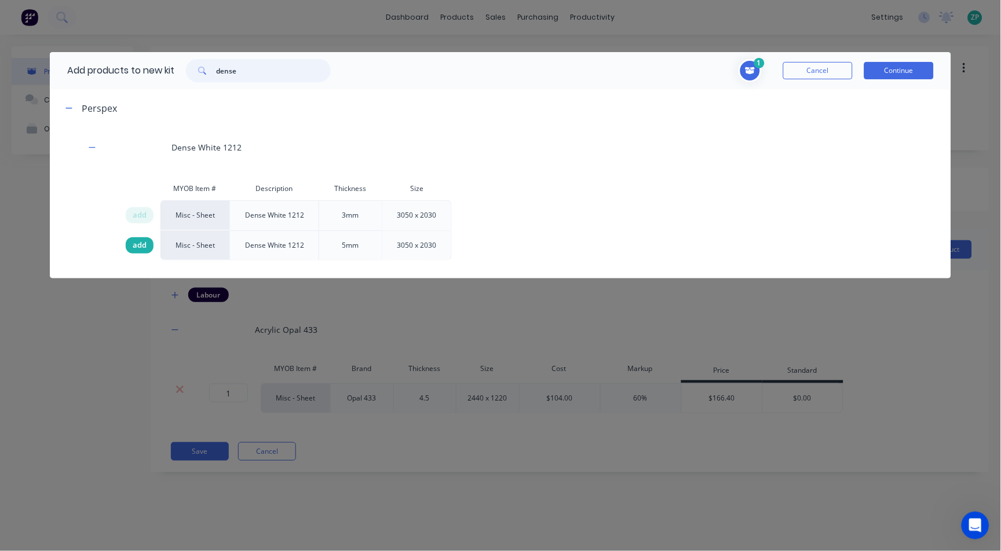
type input "dense"
click at [133, 243] on span "add" at bounding box center [140, 246] width 14 height 12
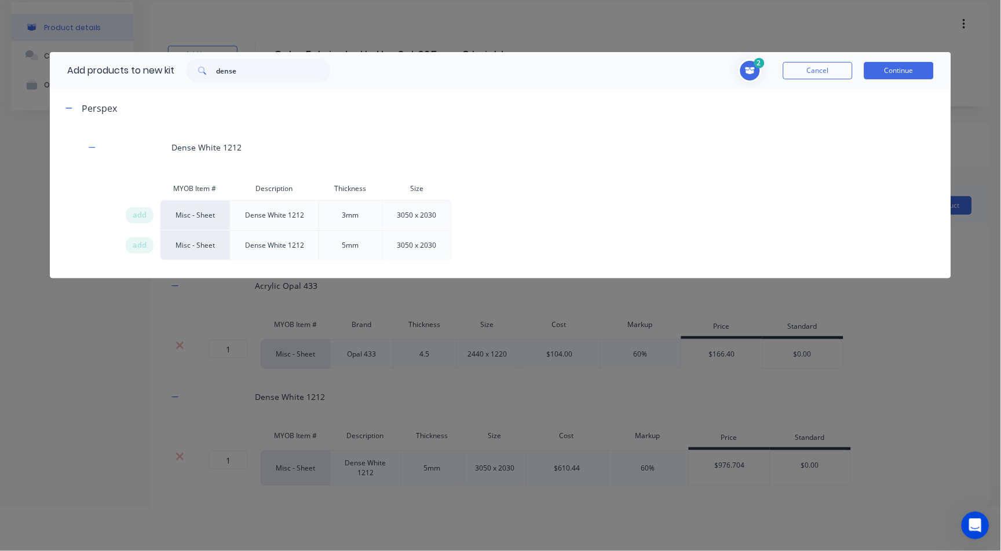
scroll to position [57, 0]
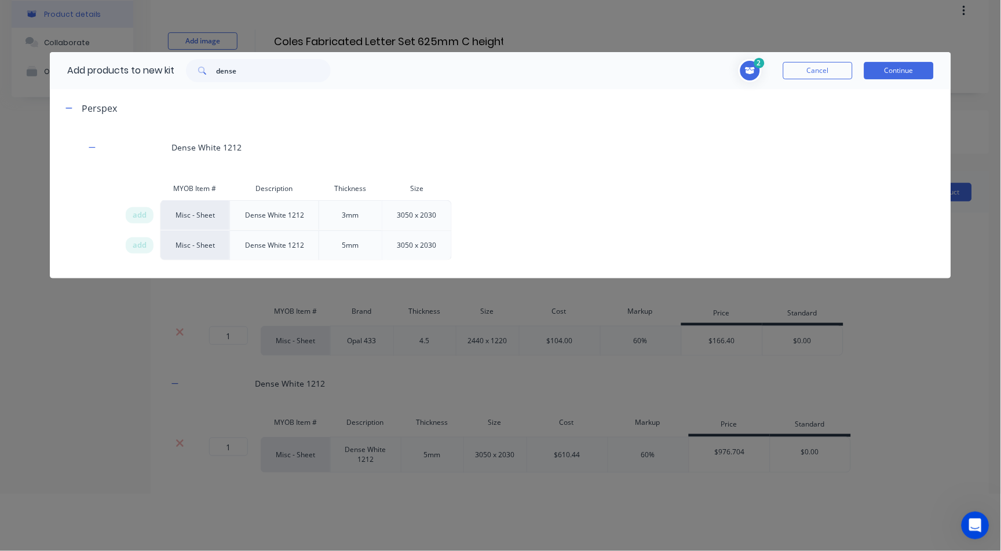
click at [889, 67] on button "Continue" at bounding box center [899, 70] width 70 height 17
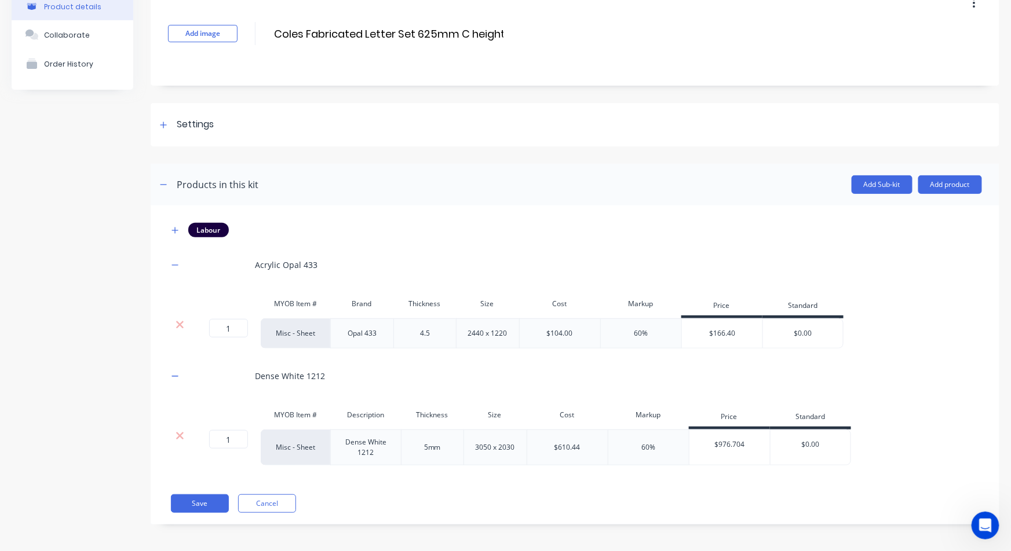
scroll to position [67, 0]
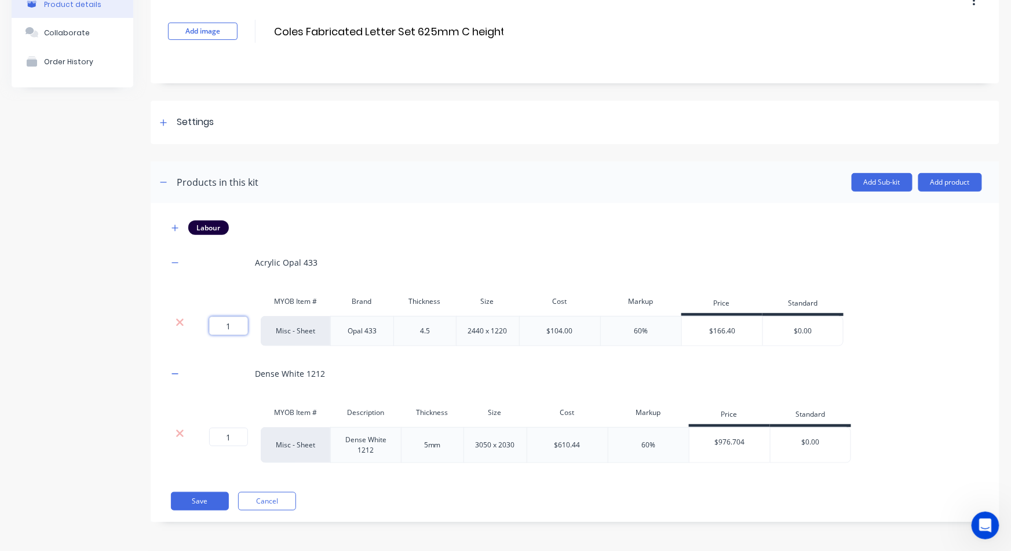
click at [230, 331] on input "1" at bounding box center [228, 326] width 39 height 19
type input "1.6"
drag, startPoint x: 808, startPoint y: 325, endPoint x: 871, endPoint y: 308, distance: 64.9
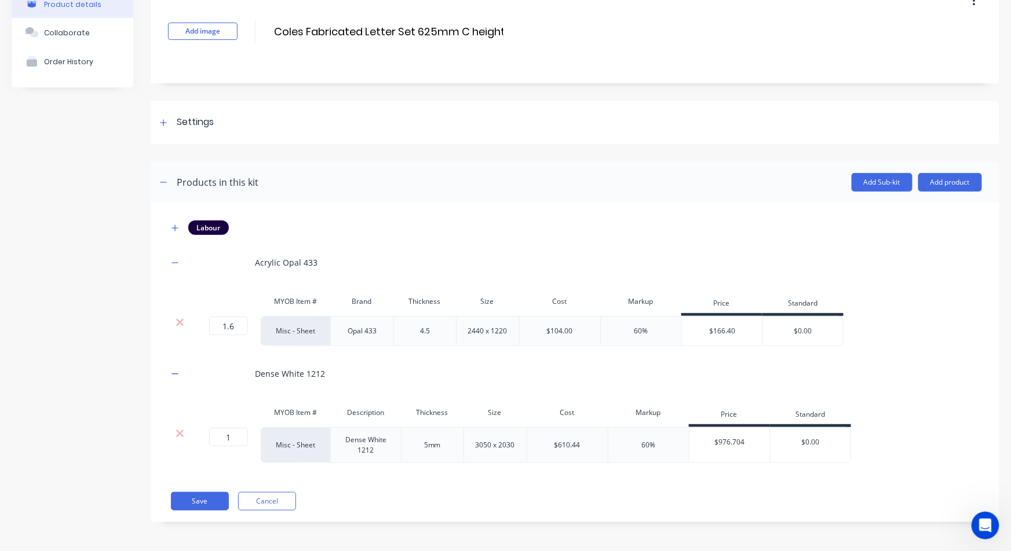
click at [868, 308] on div "MYOB Item # Brand Thickness Size Cost Markup Price Standard 1.6 1.6 ? Misc - Sh…" at bounding box center [575, 318] width 814 height 56
type input "166.40"
click at [228, 444] on input "1" at bounding box center [228, 437] width 39 height 19
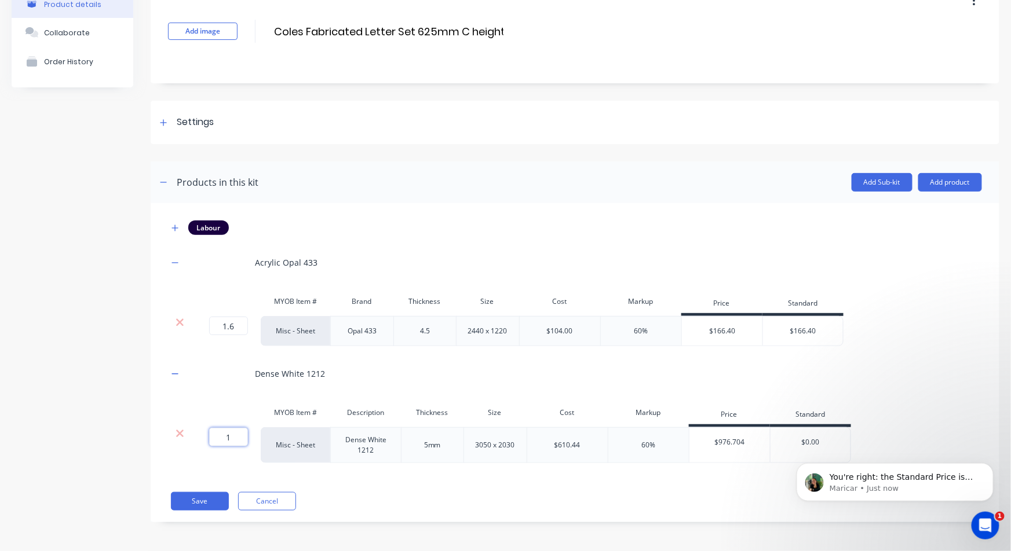
scroll to position [1551, 0]
type input "0.3"
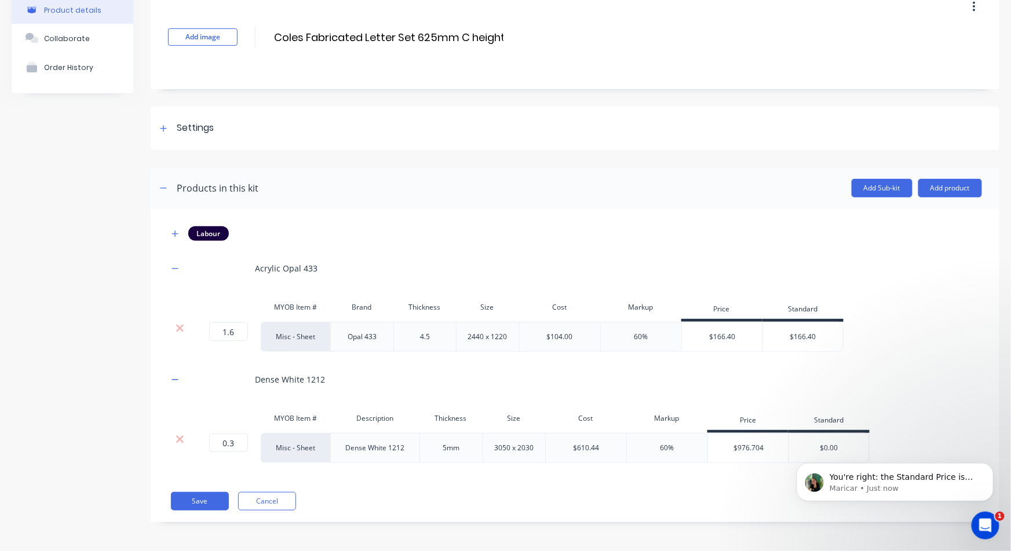
scroll to position [61, 0]
click at [785, 440] on html "You're right: the Standard Price is static and won’t automatically update if th…" at bounding box center [894, 478] width 232 height 81
click at [893, 465] on div "You're right: the Standard Price is static and won’t automatically update if th…" at bounding box center [894, 482] width 197 height 38
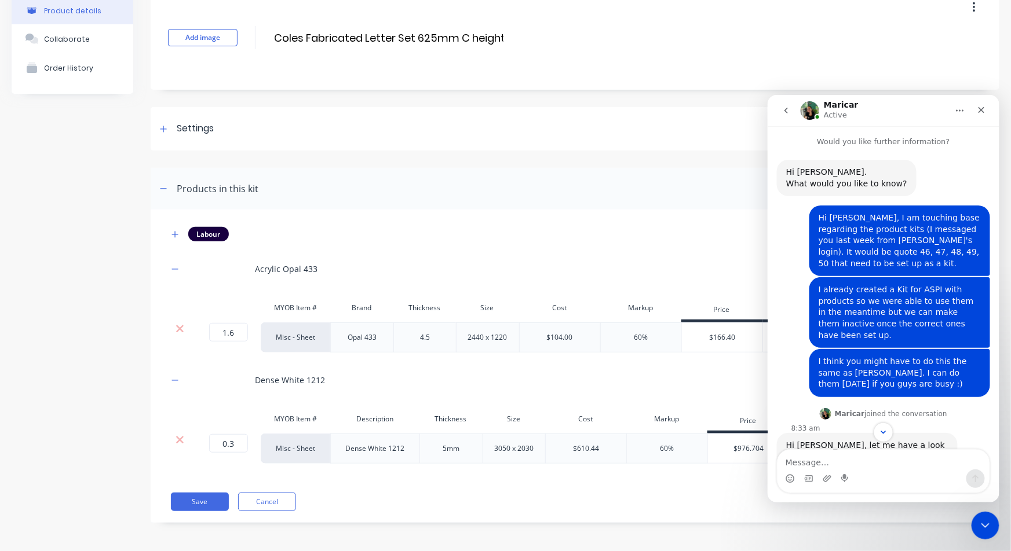
scroll to position [1570, 0]
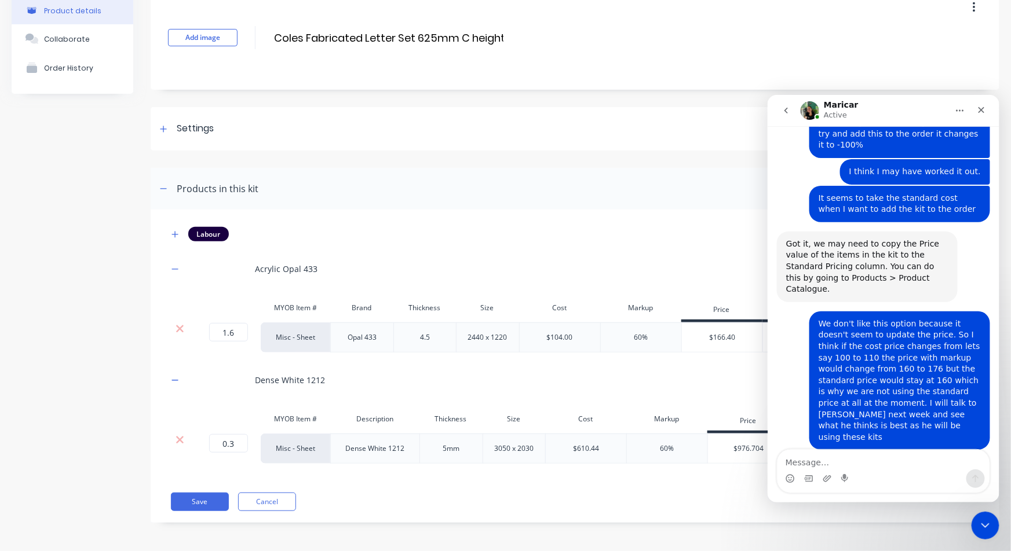
click at [850, 455] on textarea "Message…" at bounding box center [883, 459] width 212 height 20
type textarea "o"
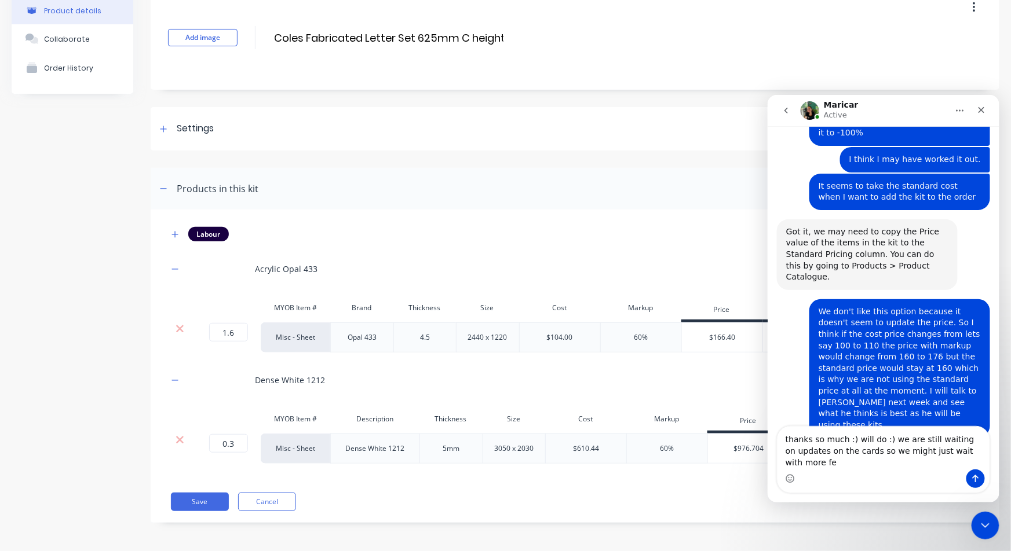
scroll to position [1593, 0]
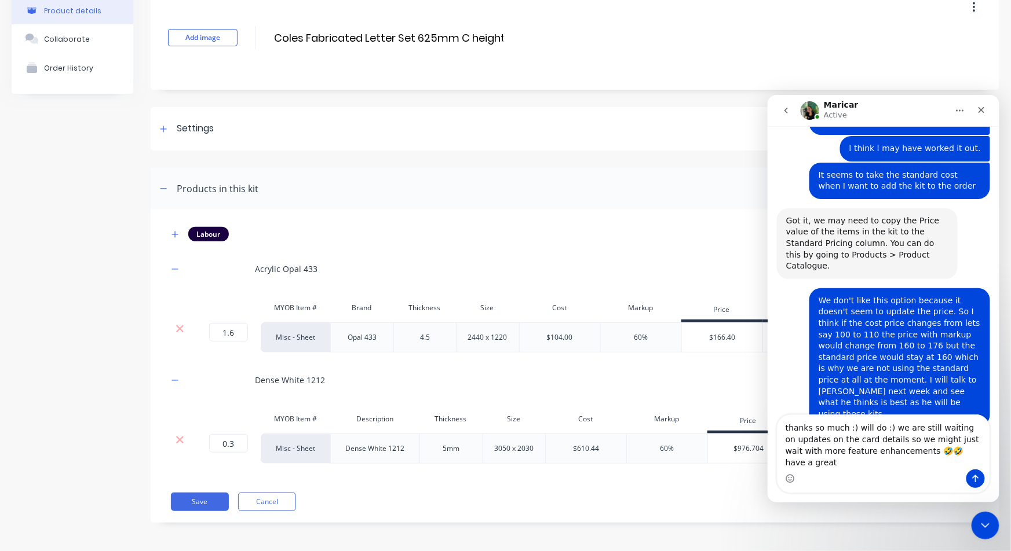
click at [958, 465] on textarea "thanks so much :) will do :) we are still waiting on updates on the card detail…" at bounding box center [883, 442] width 212 height 54
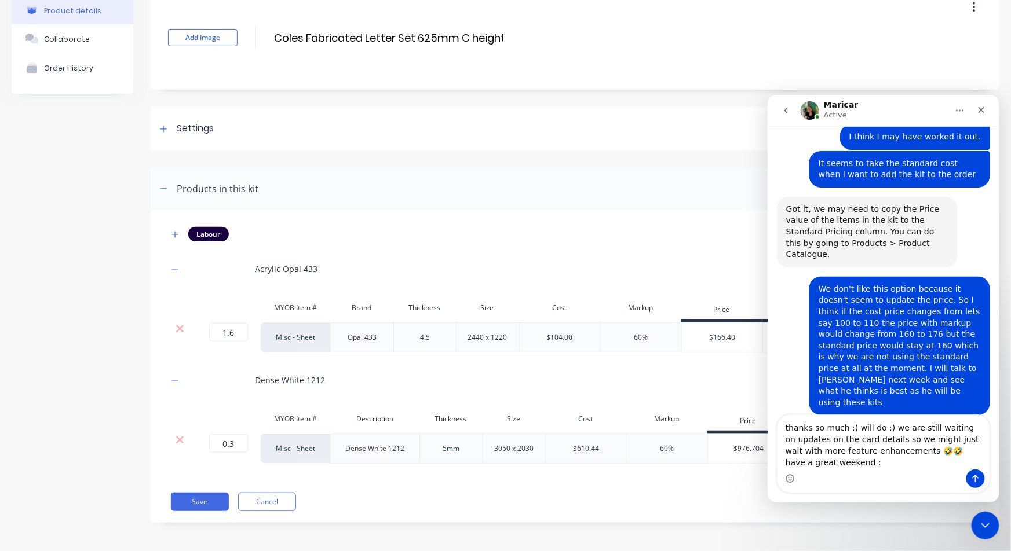
type textarea "thanks so much :) will do :) we are still waiting on updates on the card detail…"
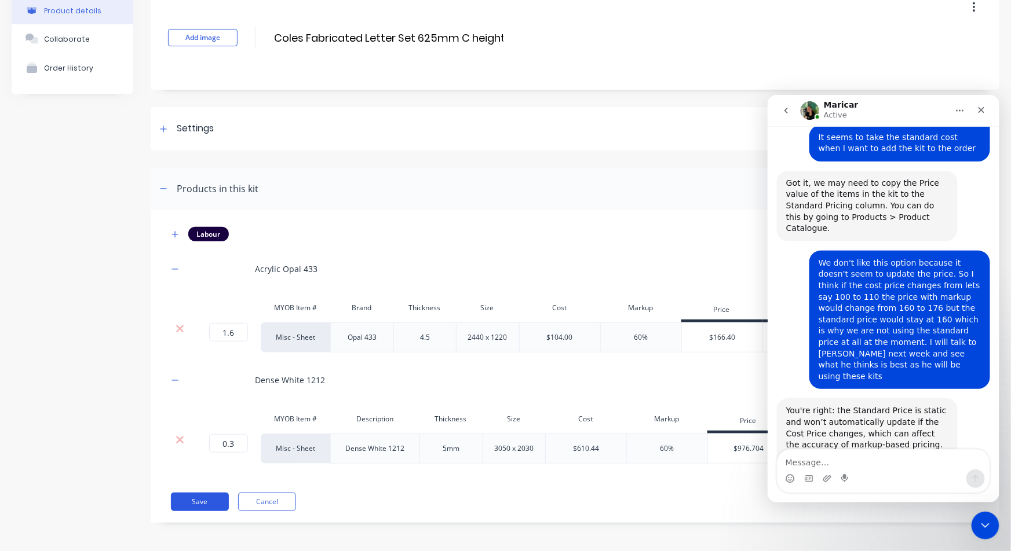
click at [192, 499] on button "Save" at bounding box center [200, 502] width 58 height 19
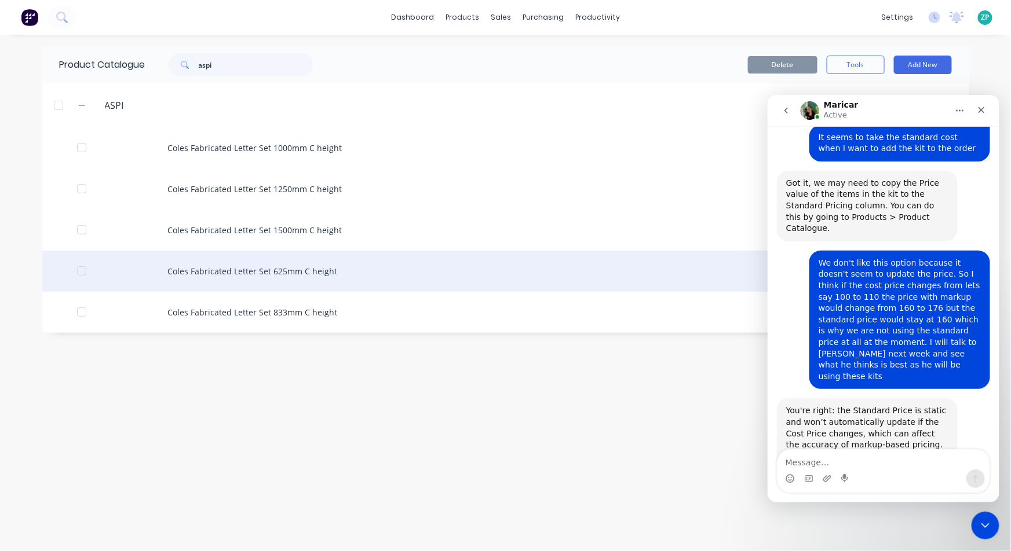
click at [312, 265] on div "Coles Fabricated Letter Set 625mm C height" at bounding box center [505, 271] width 927 height 41
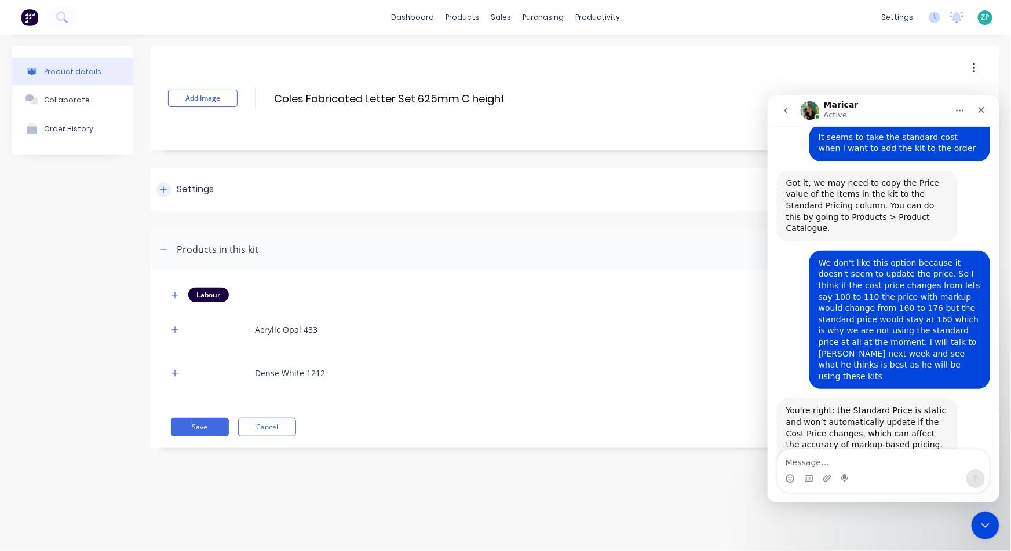
click at [169, 185] on div "Settings" at bounding box center [184, 189] width 57 height 14
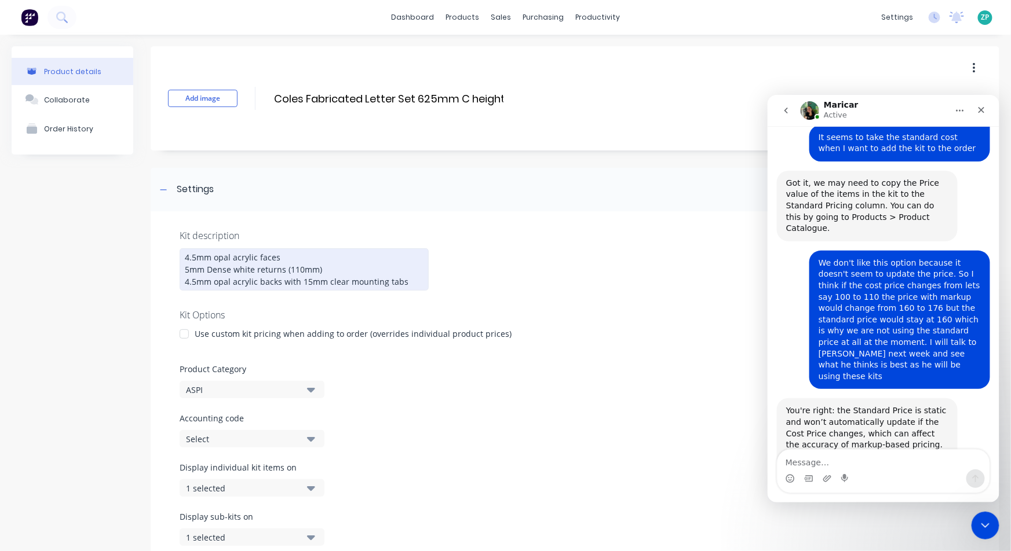
click at [189, 268] on div "4.5mm opal acrylic faces 5mm Dense white returns (110mm) 4.5mm opal acrylic bac…" at bounding box center [304, 269] width 249 height 42
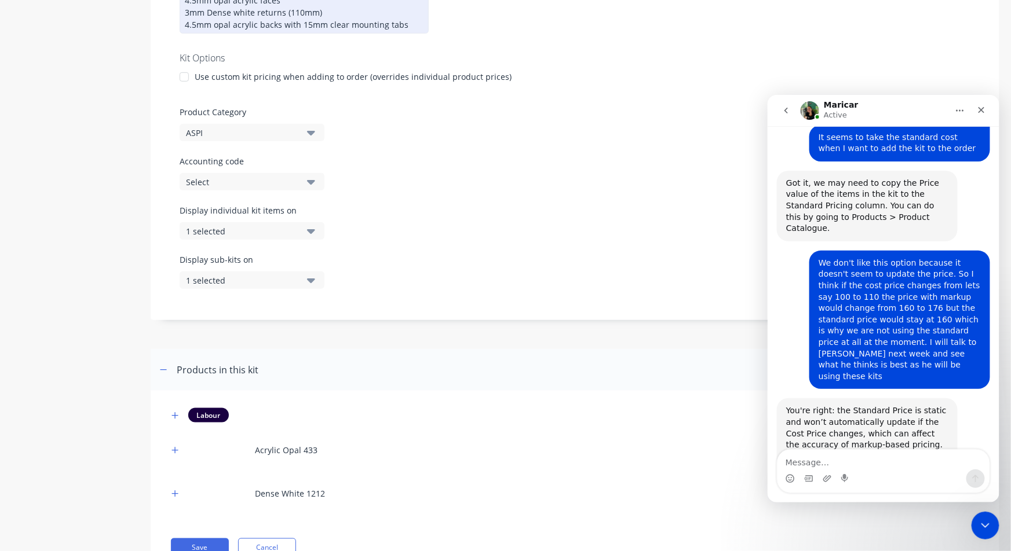
scroll to position [303, 0]
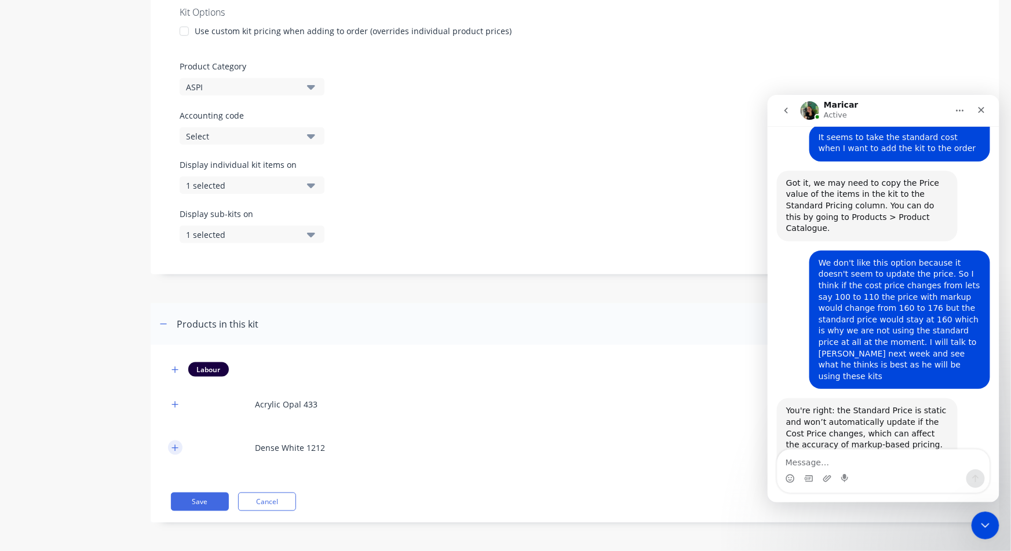
click at [171, 448] on icon "button" at bounding box center [174, 448] width 7 height 8
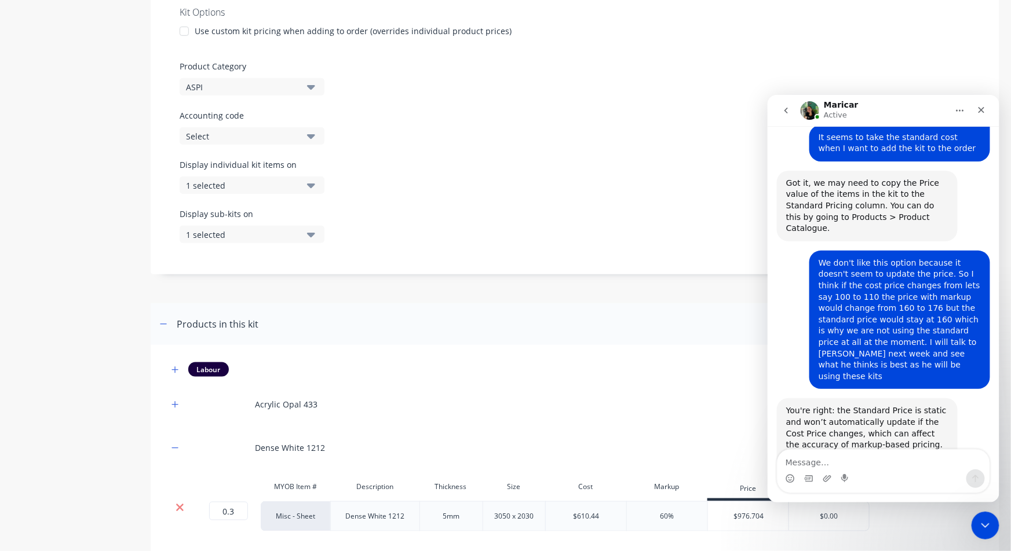
click at [178, 506] on icon at bounding box center [180, 509] width 8 height 8
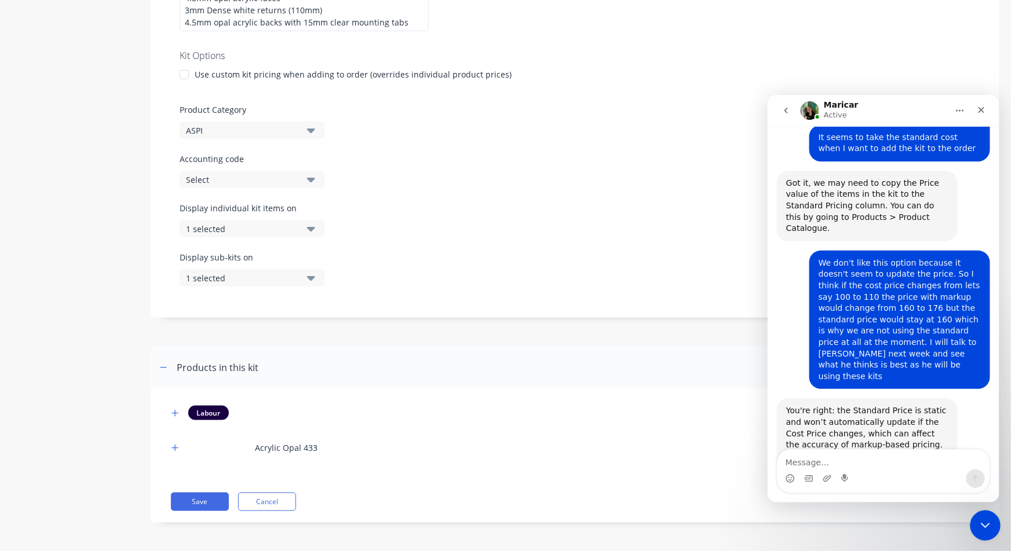
click at [977, 535] on div "Close Intercom Messenger" at bounding box center [984, 524] width 28 height 28
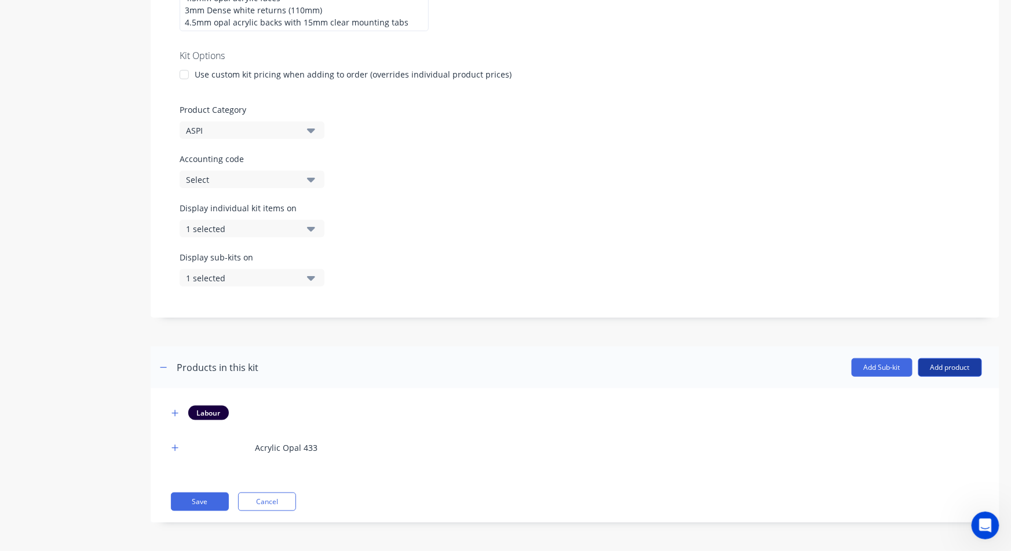
click at [942, 364] on button "Add product" at bounding box center [950, 368] width 64 height 19
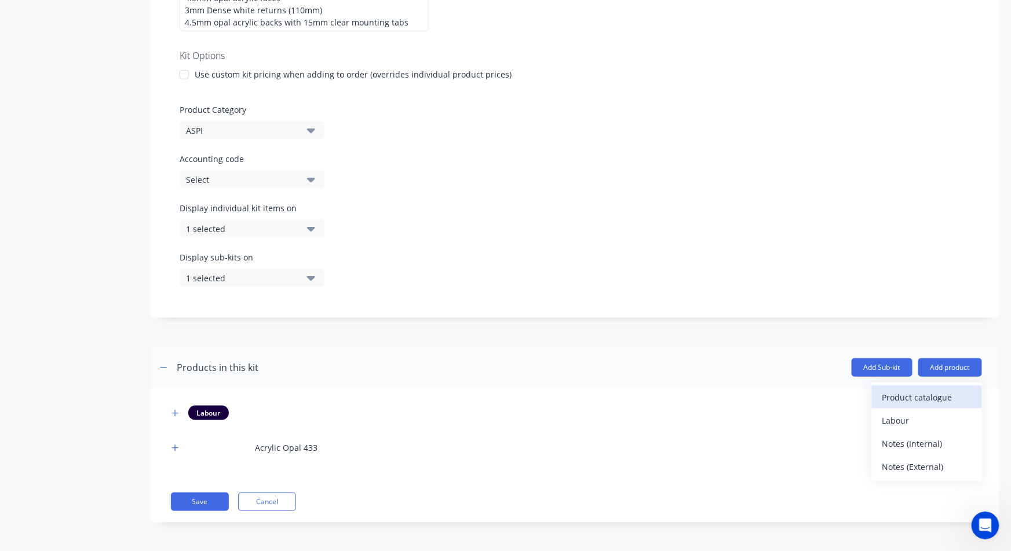
click at [930, 392] on div "Product catalogue" at bounding box center [926, 397] width 89 height 17
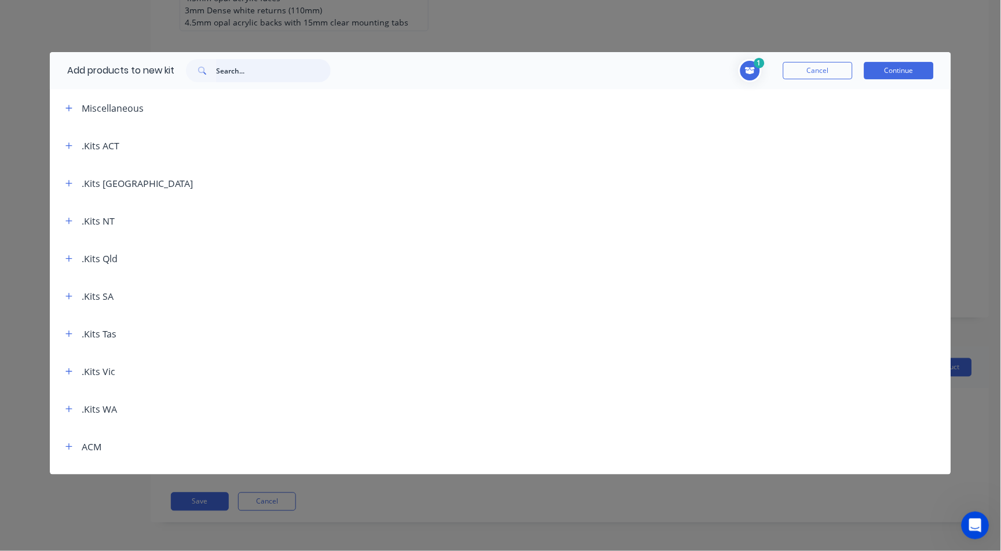
click at [232, 72] on input "text" at bounding box center [273, 70] width 115 height 23
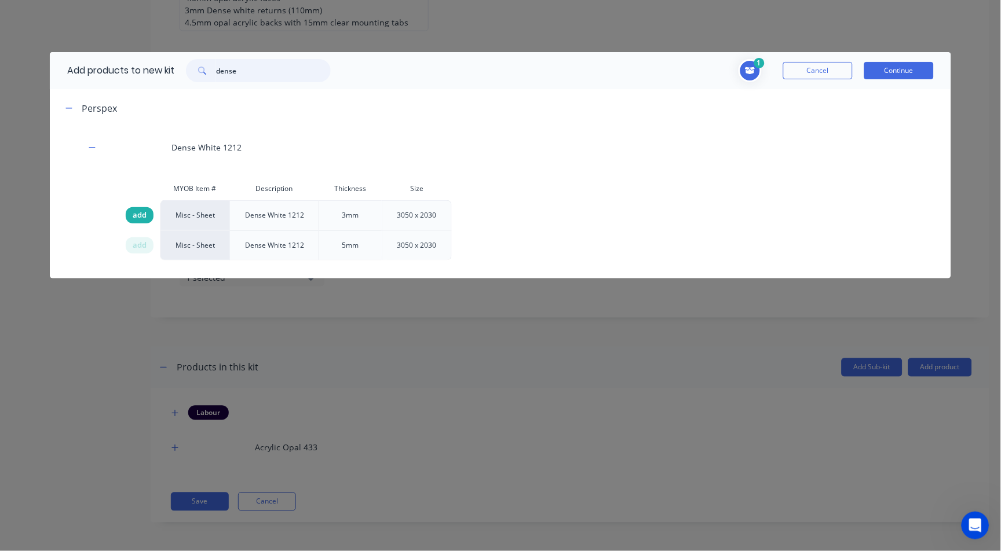
type input "dense"
click at [139, 214] on span "add" at bounding box center [140, 216] width 14 height 12
click at [901, 65] on button "Continue" at bounding box center [899, 70] width 70 height 17
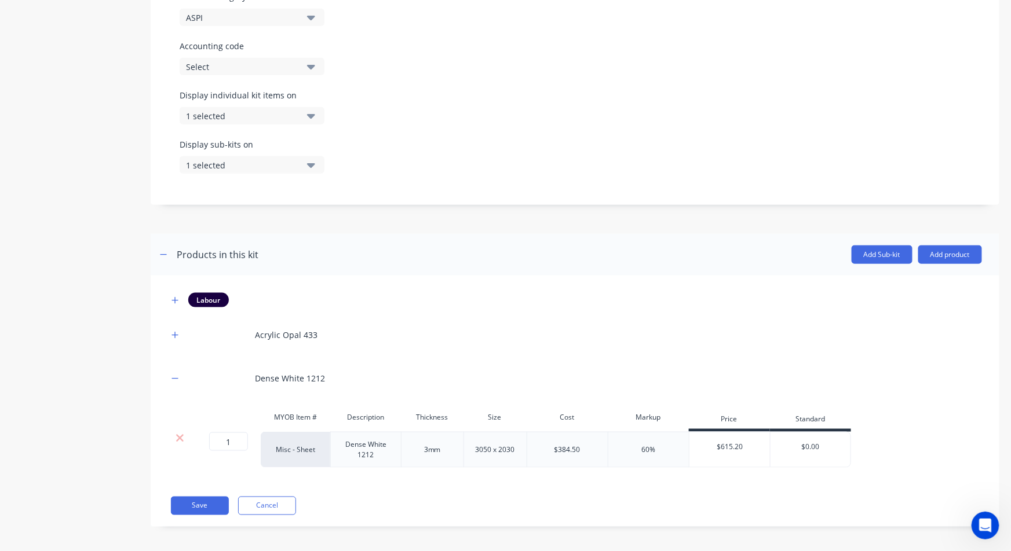
scroll to position [377, 0]
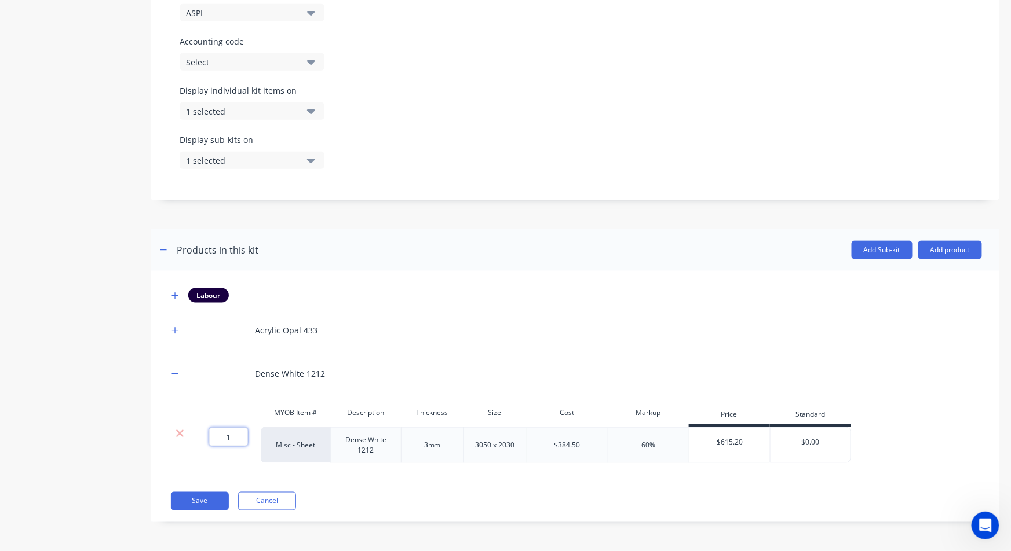
click at [224, 441] on input "1" at bounding box center [228, 437] width 39 height 19
type input "0.3"
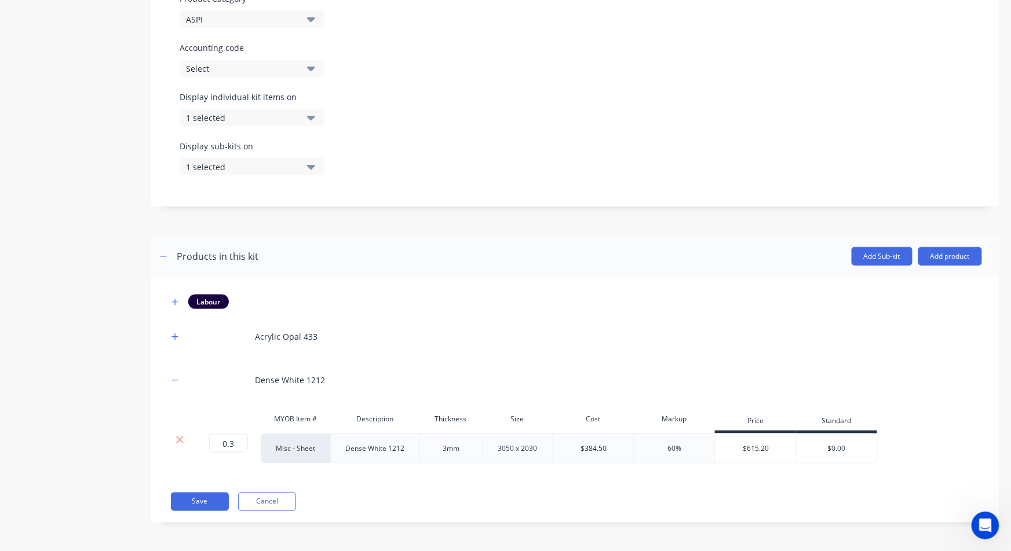
type input "$0.00"
type input "615.20"
click at [202, 506] on button "Save" at bounding box center [200, 502] width 58 height 19
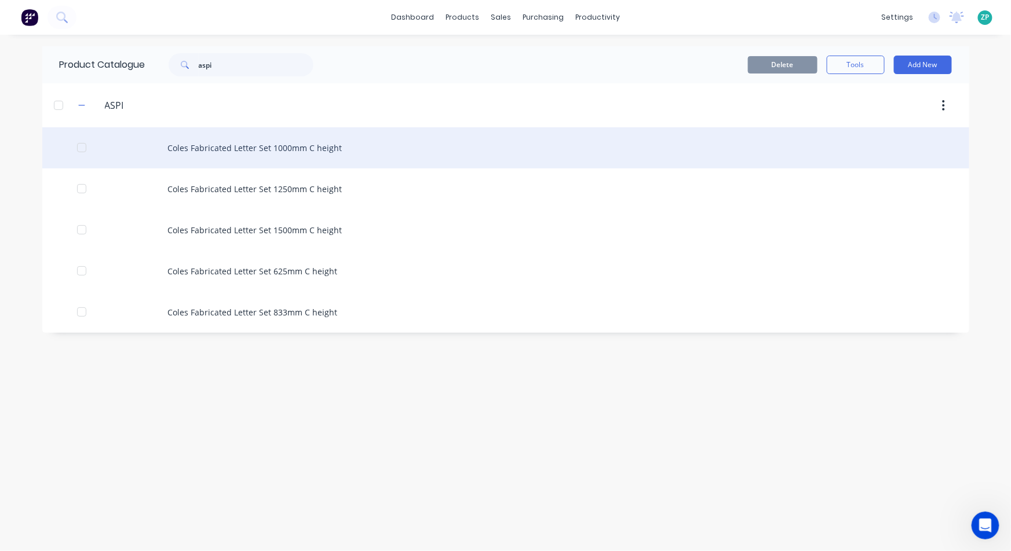
click at [321, 143] on div "Coles Fabricated Letter Set 1000mm C height" at bounding box center [505, 147] width 927 height 41
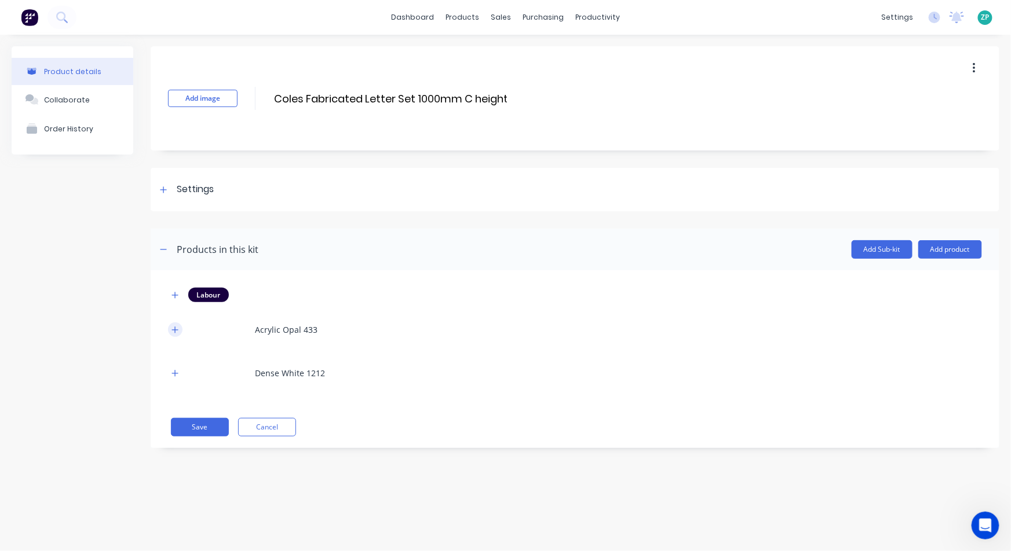
click at [174, 324] on button "button" at bounding box center [175, 330] width 14 height 14
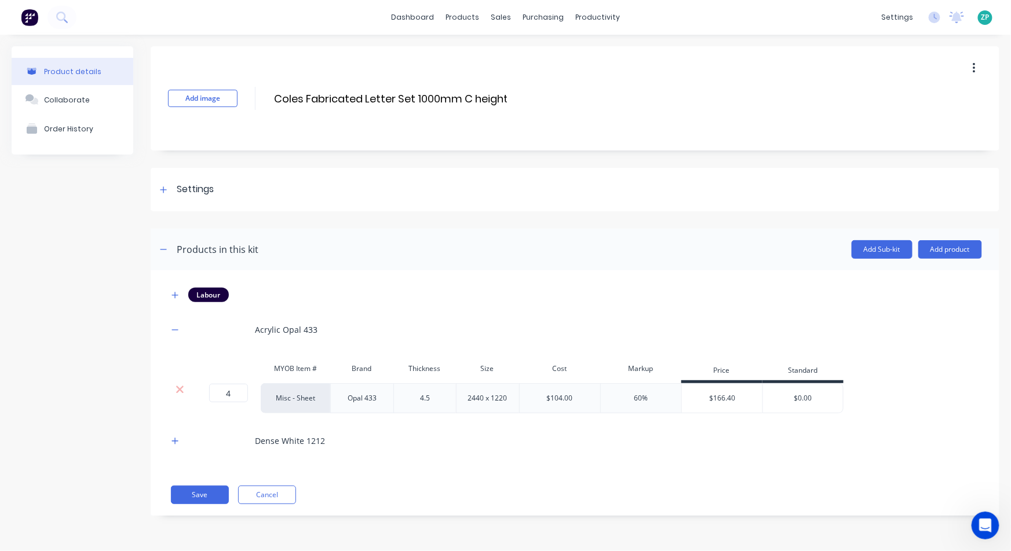
drag, startPoint x: 177, startPoint y: 437, endPoint x: 193, endPoint y: 443, distance: 17.2
click at [176, 438] on icon "button" at bounding box center [174, 441] width 7 height 8
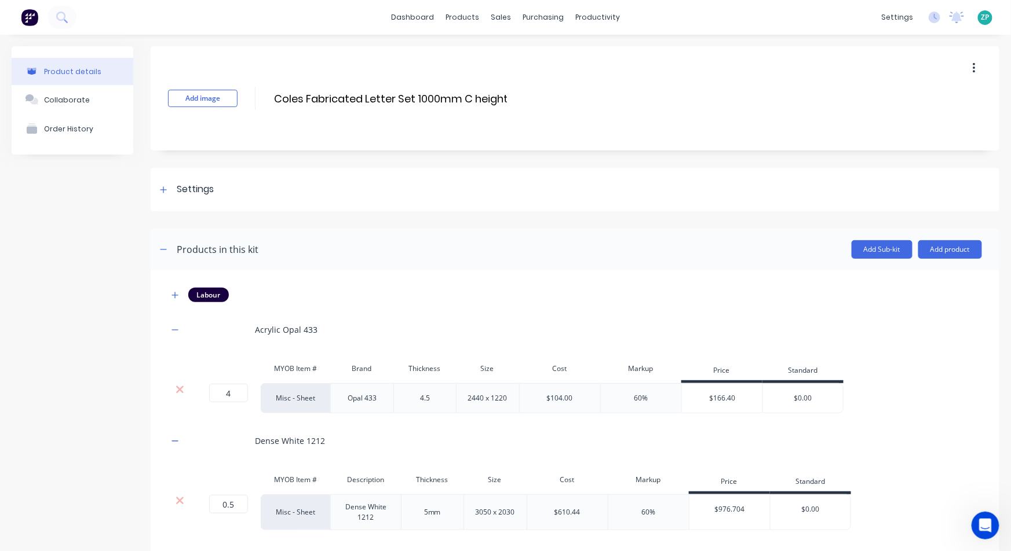
drag, startPoint x: 797, startPoint y: 399, endPoint x: 904, endPoint y: 441, distance: 115.4
click at [923, 400] on div "4 4 ? Misc - Sheet Opal 433 4.5 2440 x 1220 $104.00 60% $166.40 $0.00 $0.00" at bounding box center [575, 398] width 814 height 30
type input "$166.40"
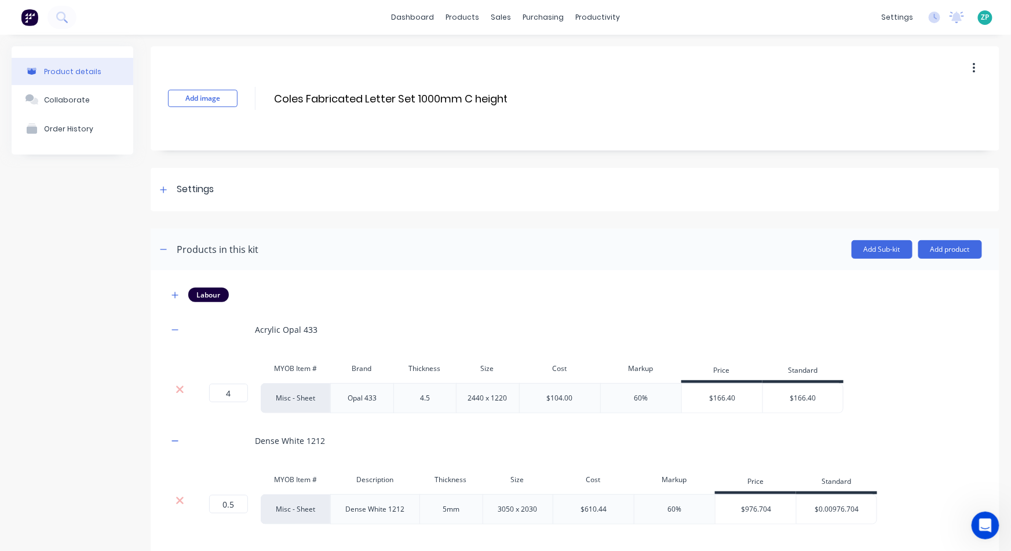
type input "$0.00976.704"
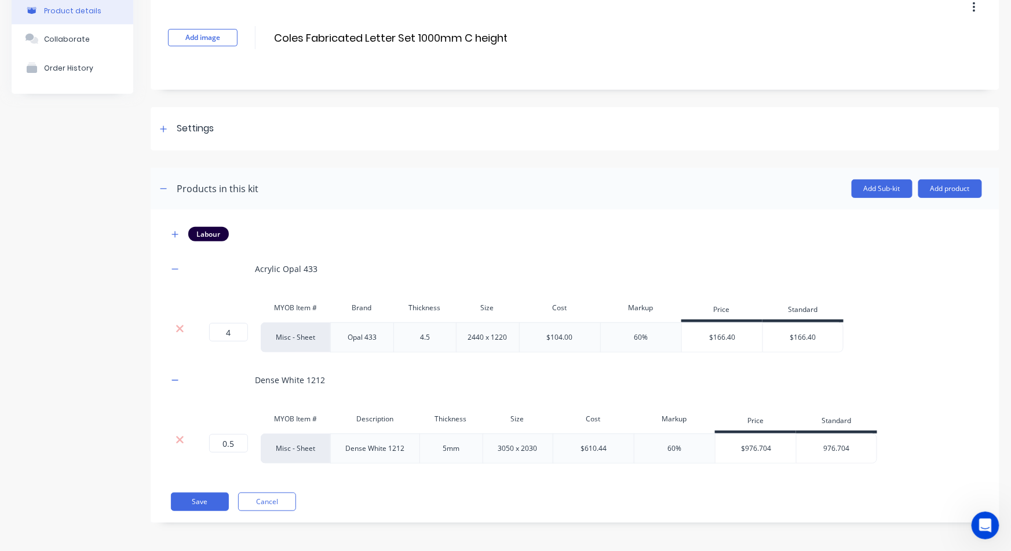
type input "976.704"
click at [212, 498] on button "Save" at bounding box center [200, 502] width 58 height 19
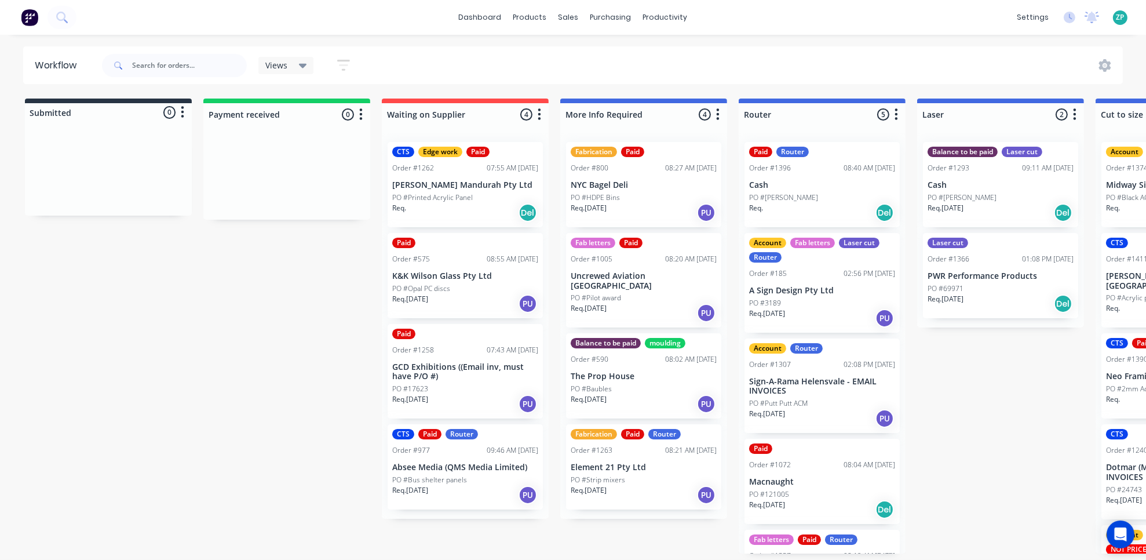
click at [658, 276] on p "Uncrewed Aviation [GEOGRAPHIC_DATA]" at bounding box center [644, 281] width 146 height 20
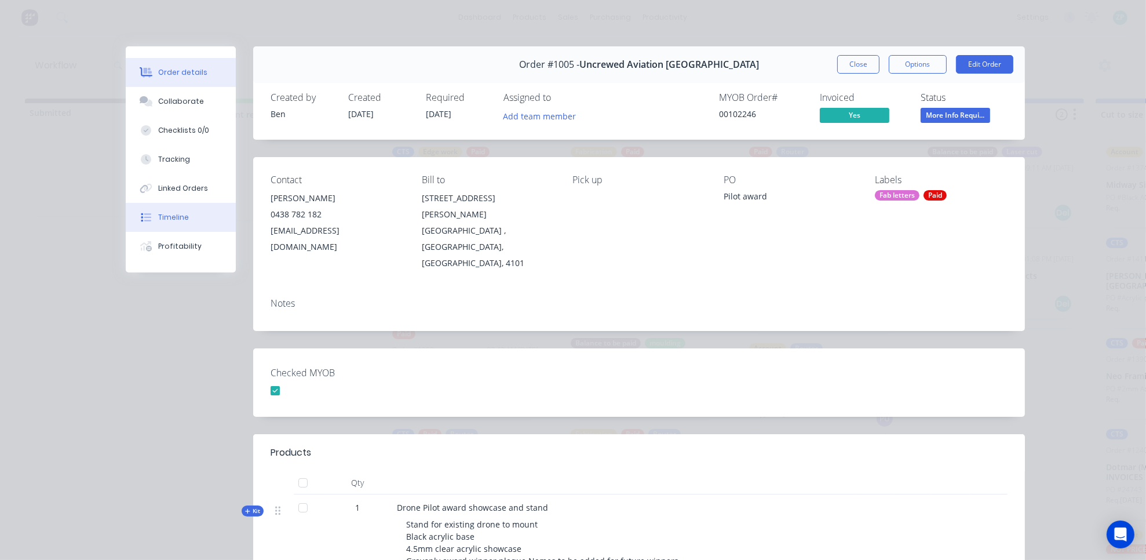
click at [169, 220] on div "Timeline" at bounding box center [173, 217] width 31 height 10
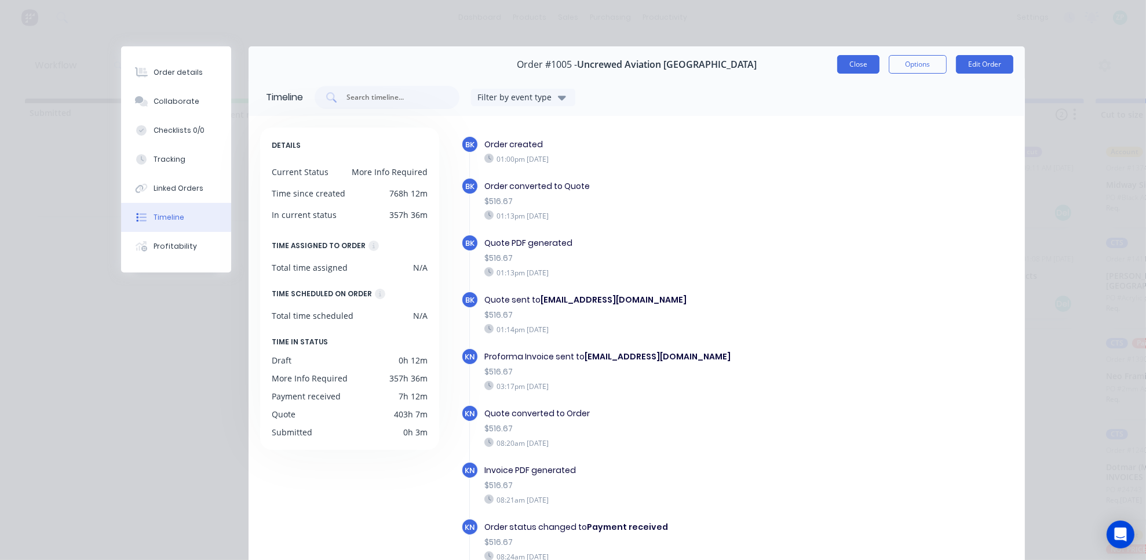
click at [849, 60] on button "Close" at bounding box center [858, 64] width 42 height 19
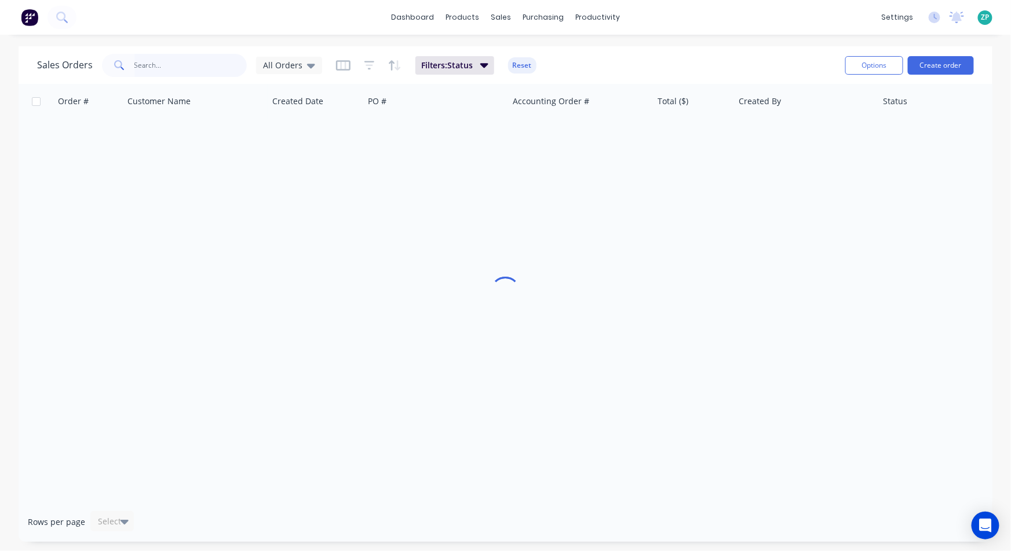
click at [151, 61] on input "text" at bounding box center [190, 65] width 113 height 23
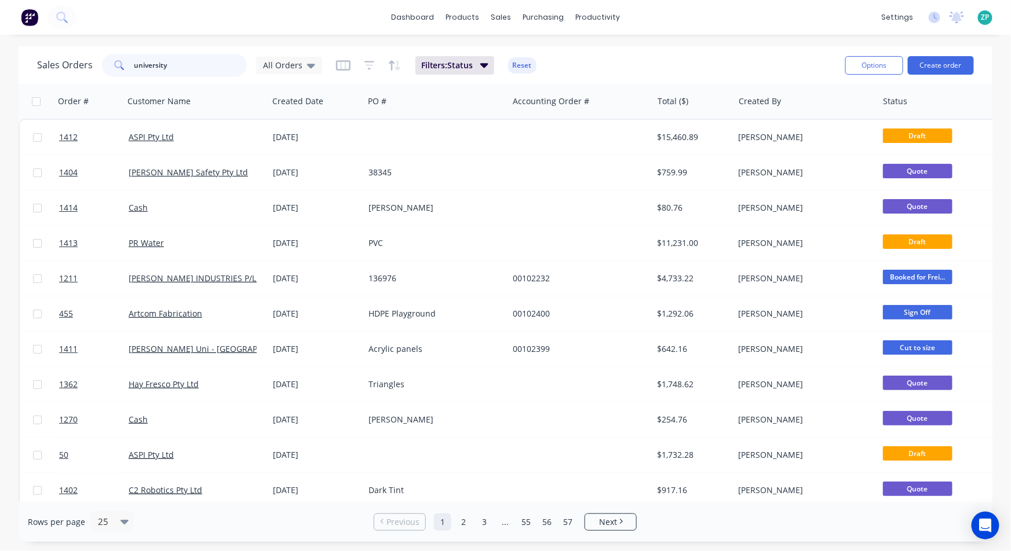
type input "university"
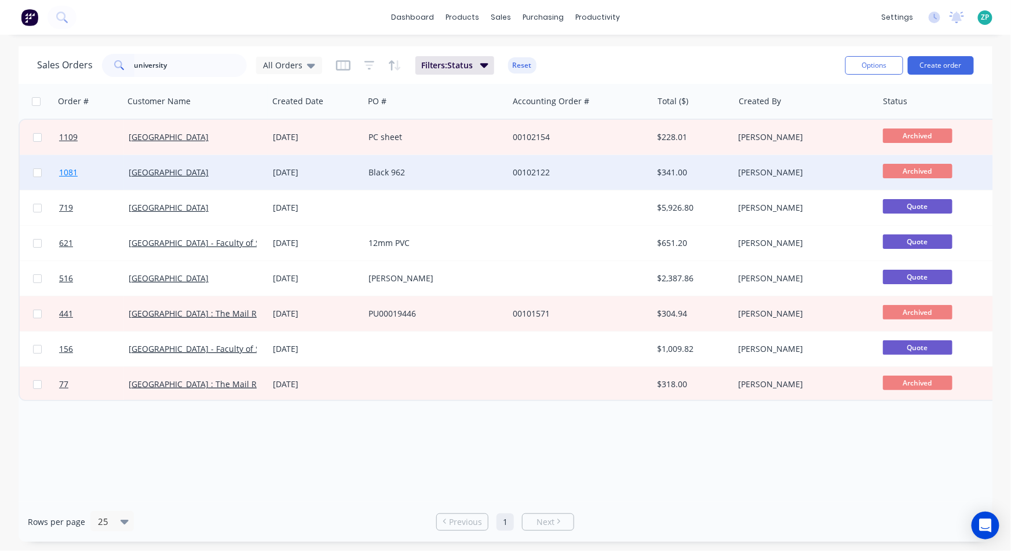
click at [71, 170] on span "1081" at bounding box center [68, 173] width 19 height 12
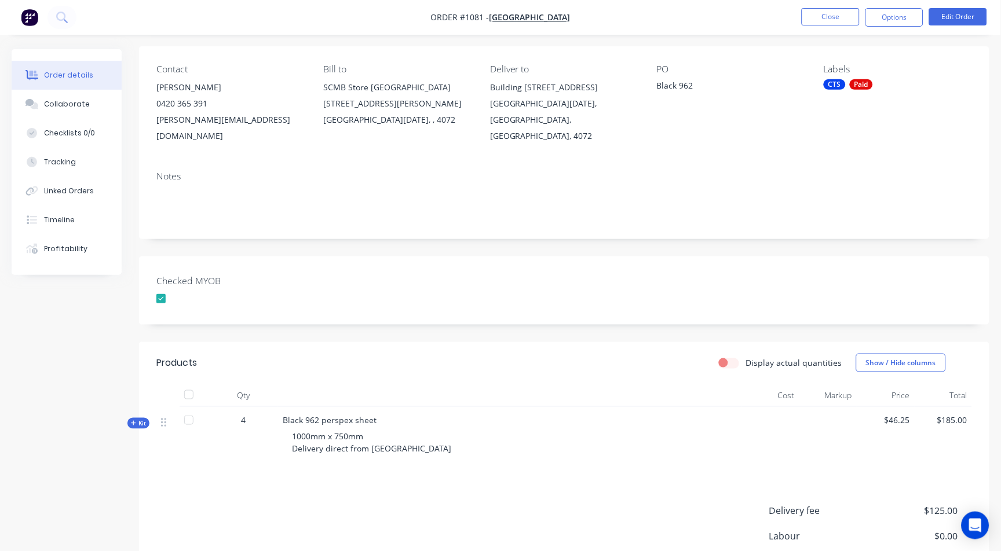
scroll to position [193, 0]
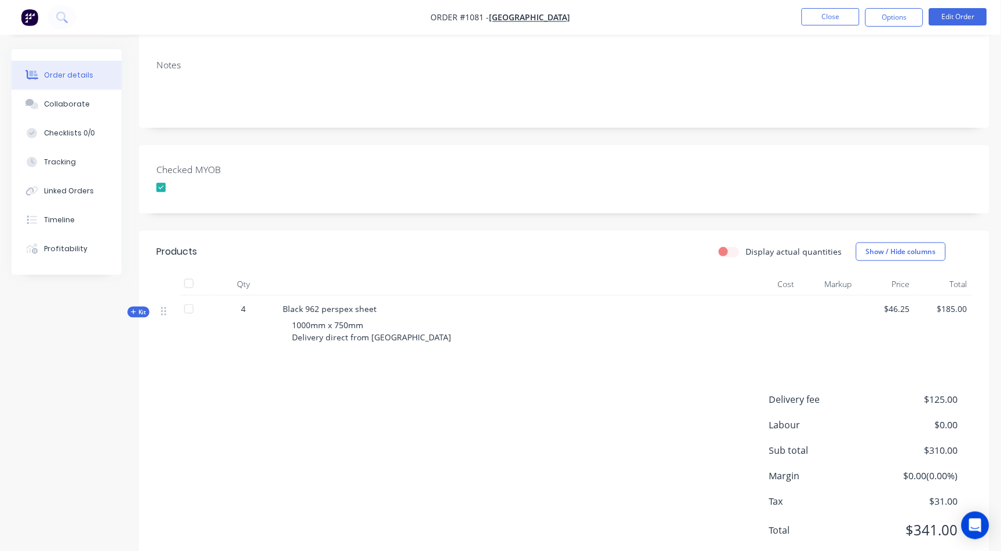
click at [133, 310] on icon at bounding box center [133, 312] width 5 height 5
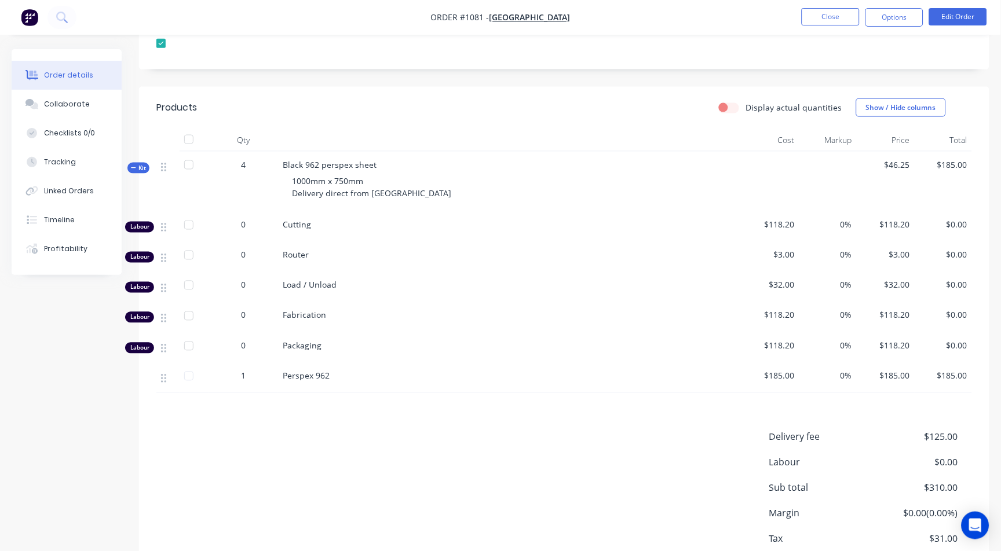
scroll to position [386, 0]
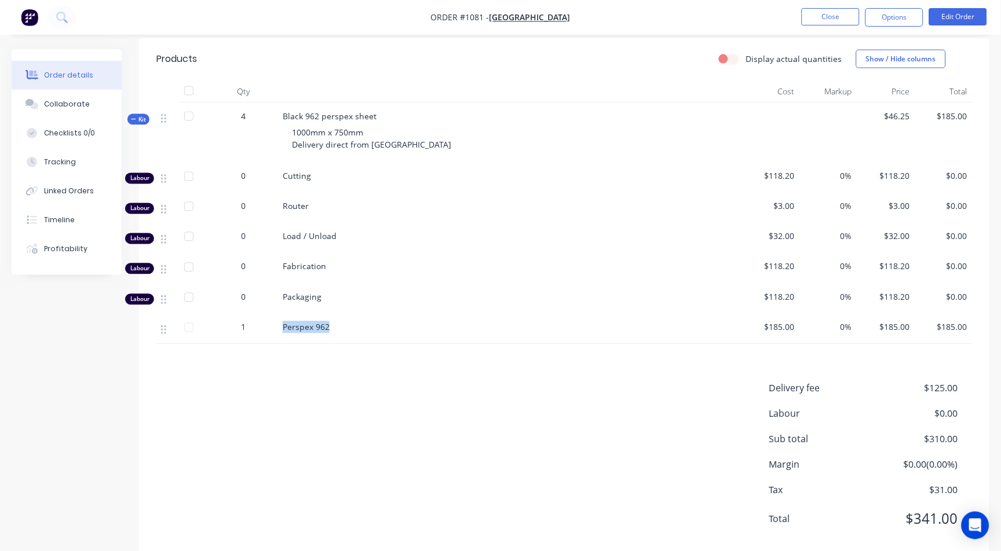
drag, startPoint x: 280, startPoint y: 313, endPoint x: 343, endPoint y: 313, distance: 62.6
click at [343, 315] on div "Perspex 962" at bounding box center [509, 330] width 463 height 30
click at [283, 322] on span "Perspex 962" at bounding box center [306, 327] width 47 height 11
drag, startPoint x: 285, startPoint y: 312, endPoint x: 343, endPoint y: 312, distance: 58.5
click at [343, 321] on div "Perspex 962" at bounding box center [510, 327] width 454 height 12
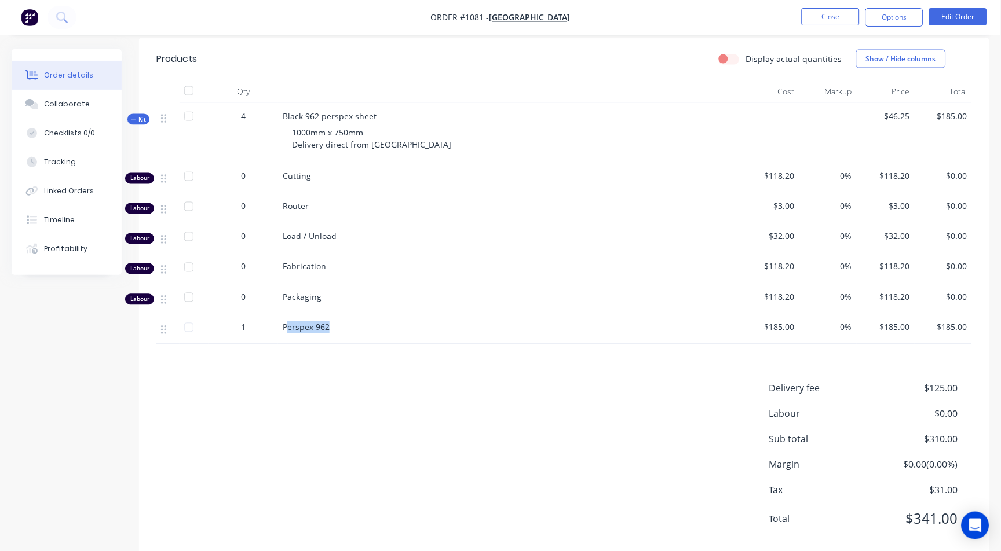
click at [287, 322] on span "Perspex 962" at bounding box center [306, 327] width 47 height 11
drag, startPoint x: 286, startPoint y: 312, endPoint x: 343, endPoint y: 317, distance: 57.6
click at [343, 321] on div "Perspex 962" at bounding box center [510, 327] width 454 height 12
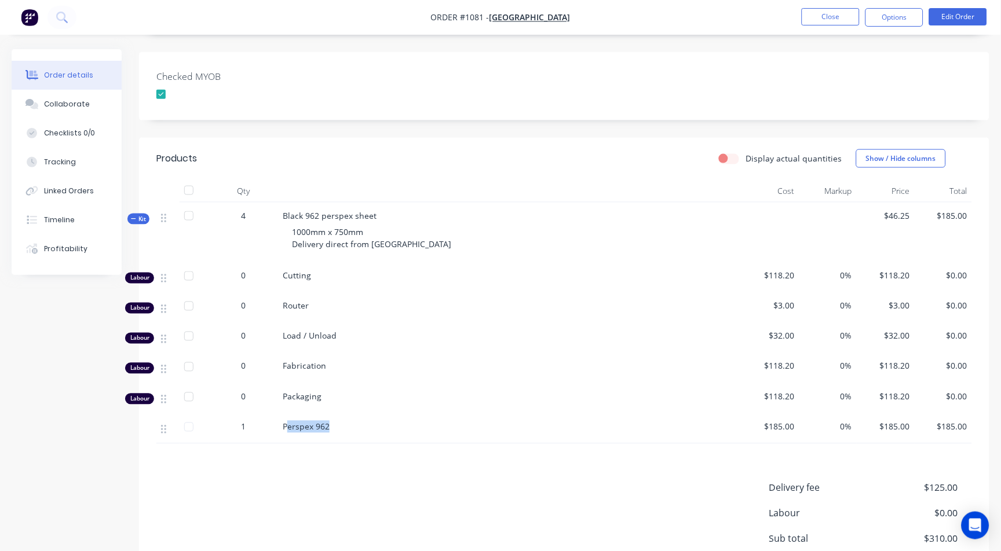
scroll to position [321, 0]
